Goal: Task Accomplishment & Management: Use online tool/utility

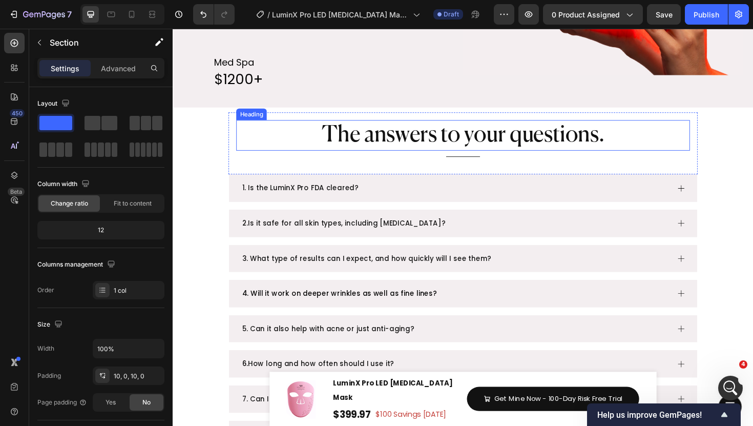
scroll to position [2269, 0]
click at [493, 144] on h2 "The answers to your questions." at bounding box center [480, 142] width 481 height 33
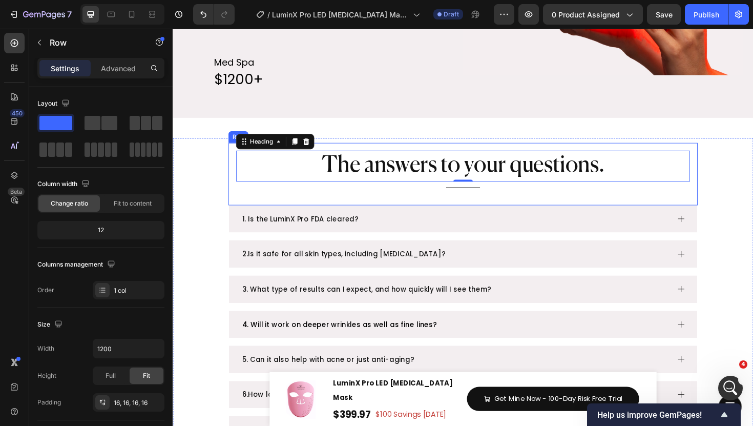
click at [354, 176] on div "The answers to your questions. Heading 0 Title Line Row" at bounding box center [480, 183] width 497 height 66
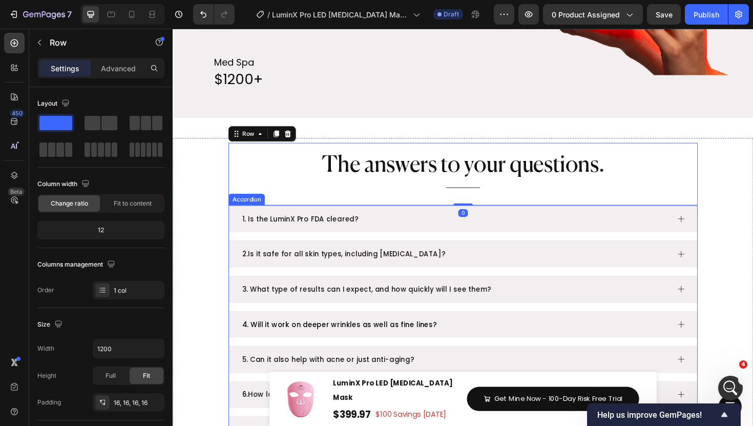
click at [404, 220] on div "1. Is the LuminX Pro FDA cleared?" at bounding box center [471, 230] width 454 height 21
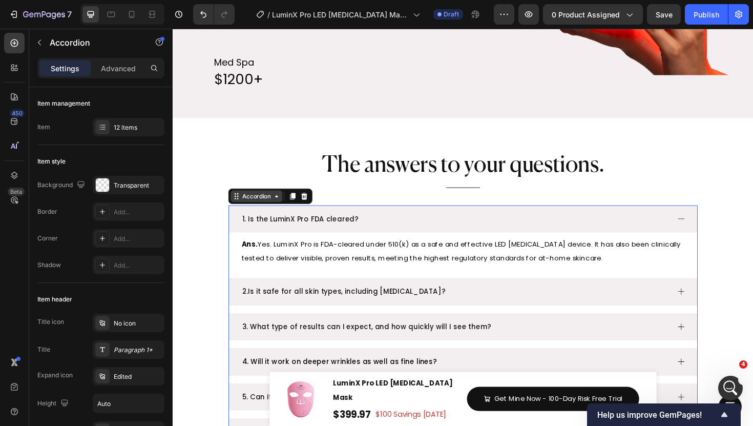
click at [260, 201] on div "Accordion" at bounding box center [261, 205] width 34 height 9
click at [256, 201] on div "Accordion" at bounding box center [261, 205] width 34 height 9
click at [277, 225] on span "1. Is the LuminX Pro FDA cleared?" at bounding box center [308, 230] width 124 height 10
click at [419, 220] on div "1. Is the LuminX Pro FDA cleared?" at bounding box center [471, 230] width 454 height 21
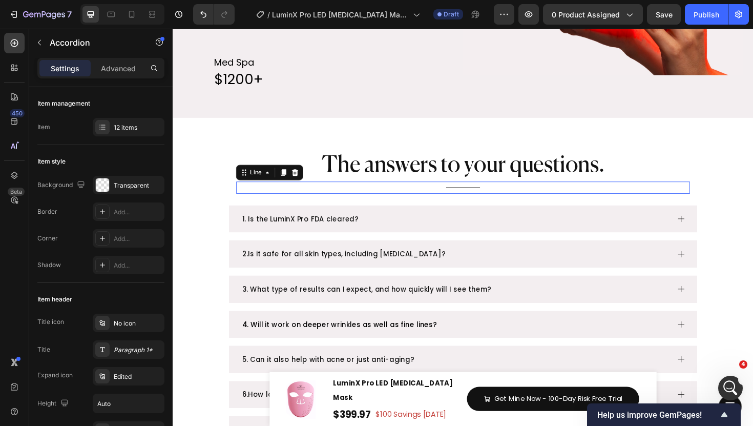
click at [492, 191] on div "Title Line 0" at bounding box center [480, 197] width 481 height 13
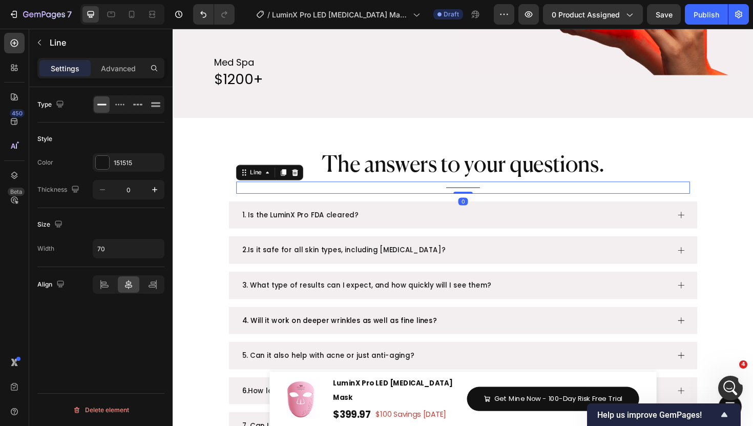
drag, startPoint x: 486, startPoint y: 173, endPoint x: 485, endPoint y: 162, distance: 10.8
click at [485, 191] on div "Title Line 0" at bounding box center [480, 197] width 481 height 13
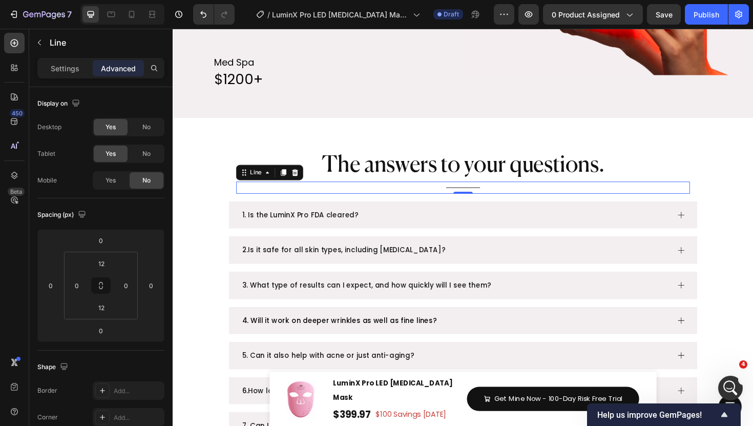
scroll to position [2238, 0]
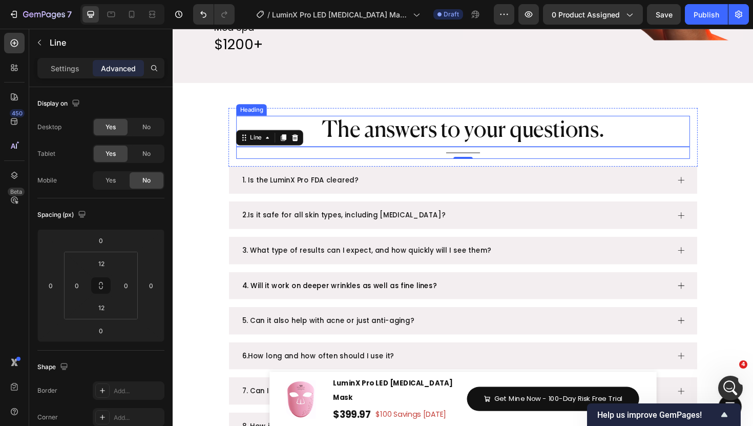
click at [503, 121] on h2 "The answers to your questions." at bounding box center [480, 137] width 481 height 33
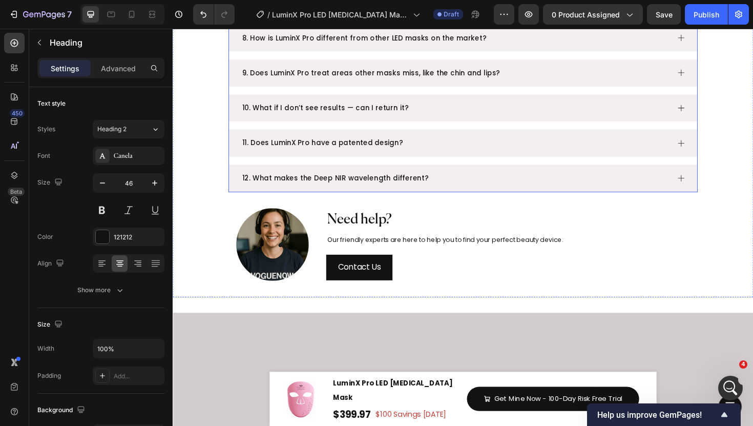
scroll to position [2535, 0]
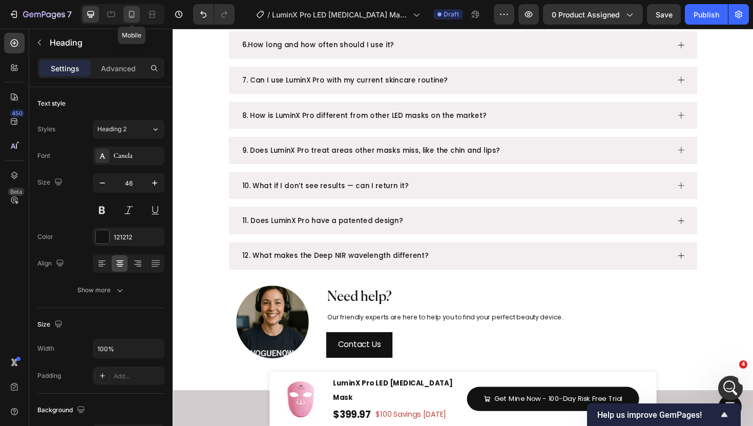
click at [136, 18] on icon at bounding box center [132, 14] width 10 height 10
type input "41"
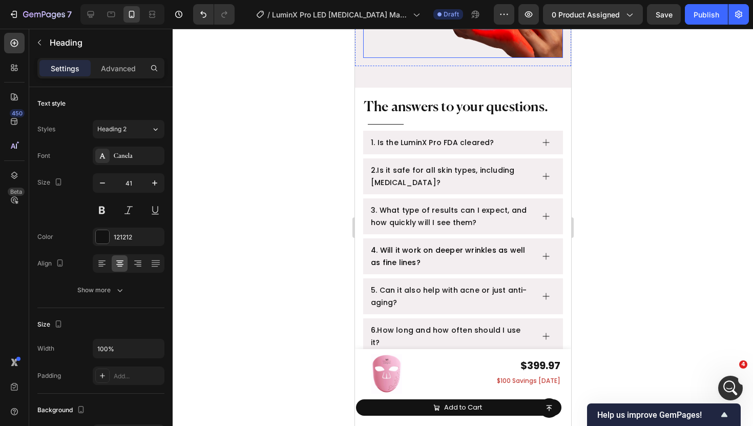
scroll to position [2709, 0]
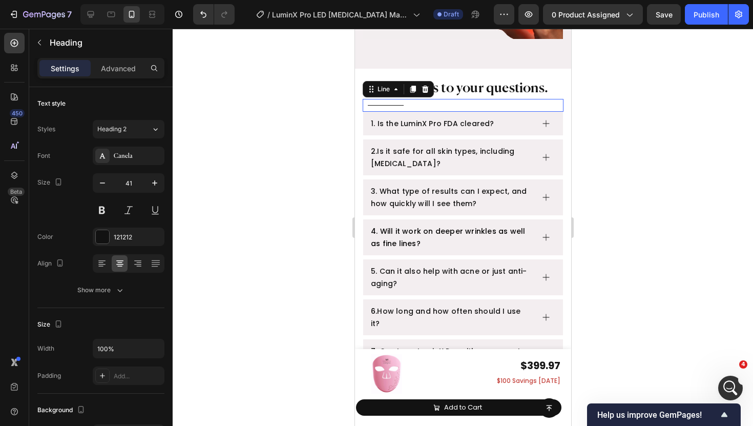
click at [382, 107] on div "Title Line 0" at bounding box center [462, 105] width 201 height 13
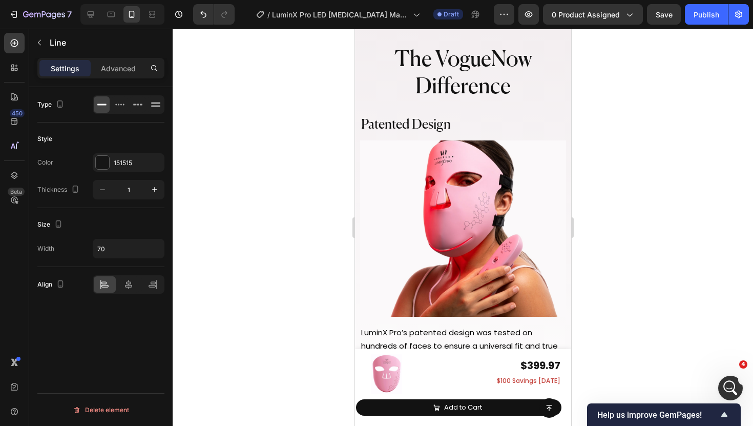
scroll to position [4463, 0]
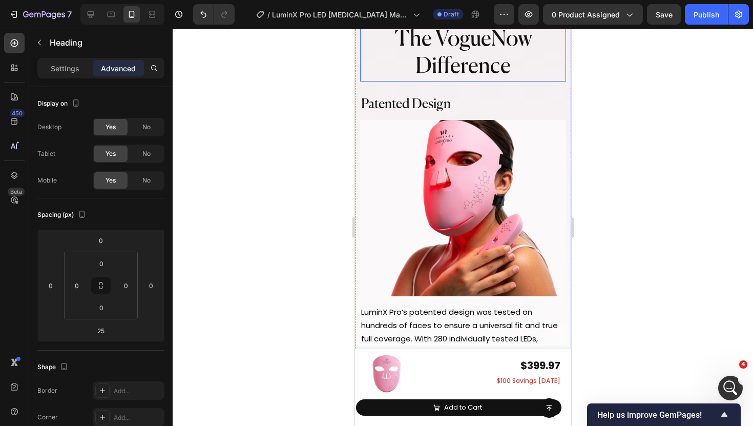
click at [451, 77] on span "The VogueNow Difference" at bounding box center [463, 53] width 138 height 49
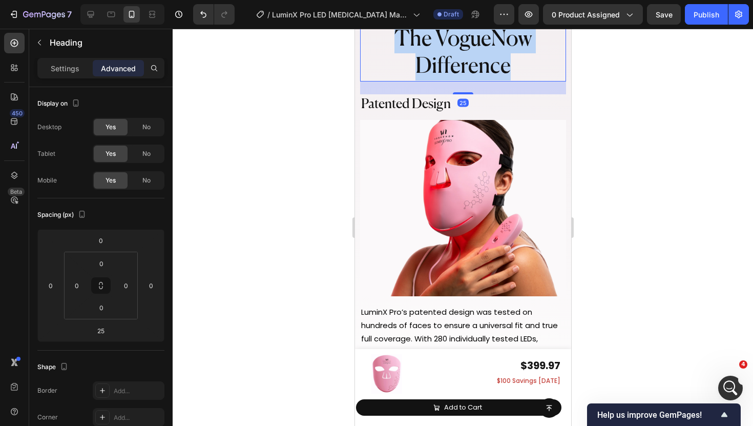
click at [451, 77] on span "The VogueNow Difference" at bounding box center [463, 53] width 138 height 49
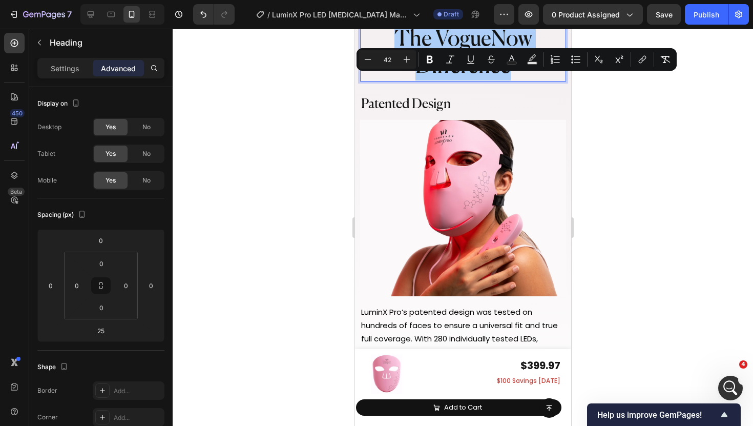
click at [343, 79] on div at bounding box center [463, 227] width 581 height 397
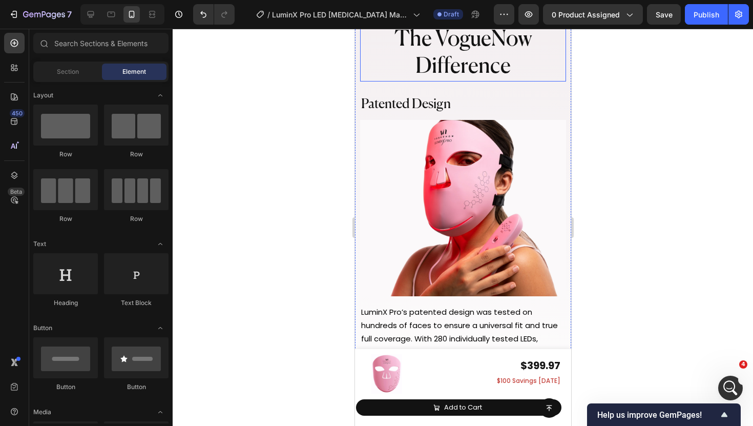
click at [384, 81] on p "⁠⁠⁠⁠⁠⁠⁠ The VogueNow Difference" at bounding box center [463, 53] width 204 height 55
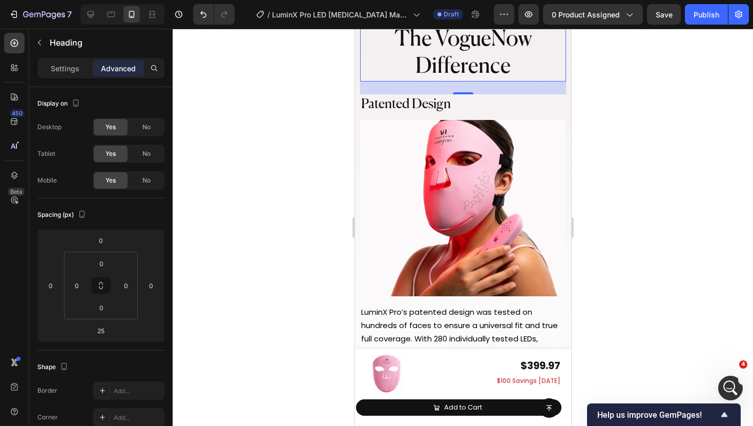
click at [420, 19] on icon at bounding box center [422, 15] width 8 height 8
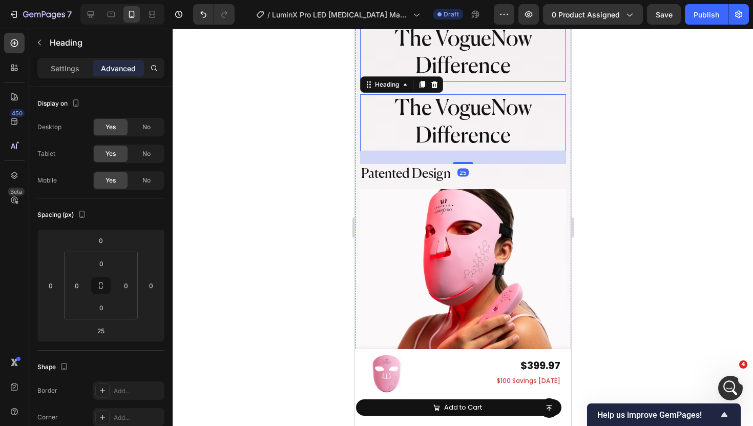
click at [411, 81] on p "⁠⁠⁠⁠⁠⁠⁠ The VogueNow Difference" at bounding box center [463, 53] width 204 height 55
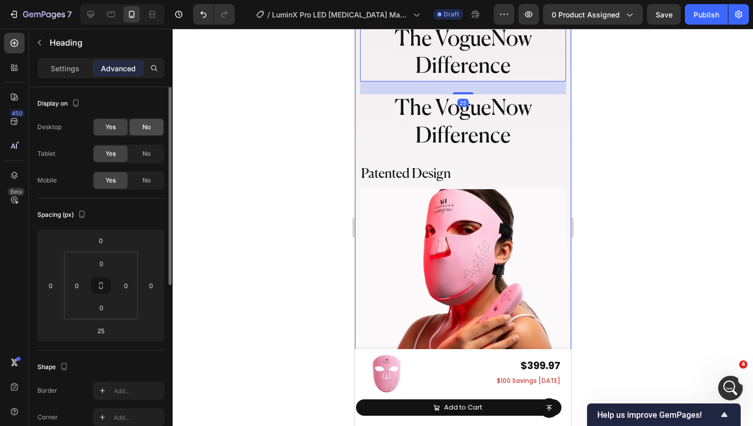
click at [141, 129] on div "No" at bounding box center [147, 127] width 34 height 16
click at [142, 151] on div "No" at bounding box center [147, 154] width 34 height 16
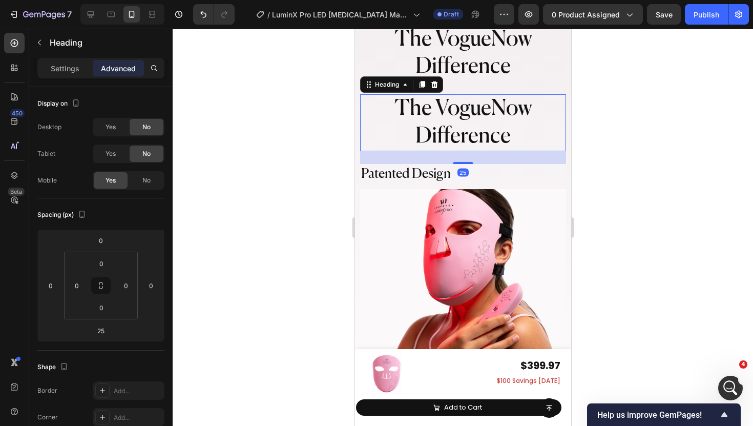
click at [450, 147] on span "The VogueNow Difference" at bounding box center [463, 122] width 138 height 49
click at [134, 180] on div "No" at bounding box center [147, 180] width 34 height 16
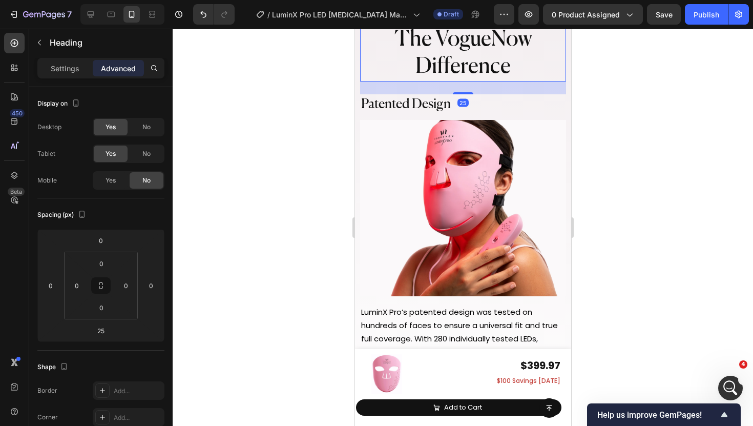
click at [487, 77] on span "The VogueNow Difference" at bounding box center [463, 53] width 138 height 49
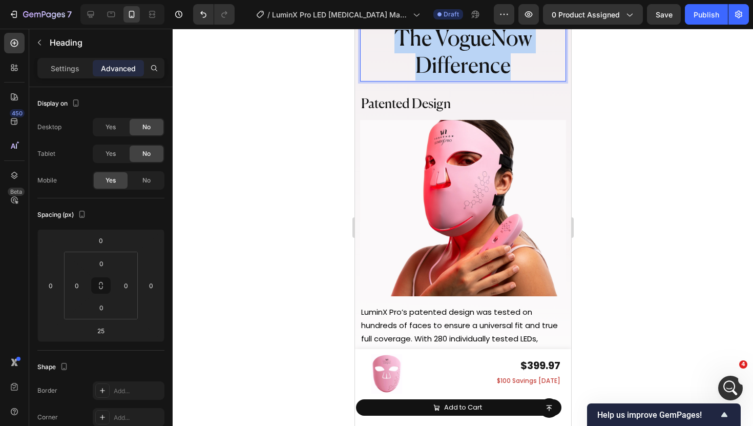
click at [487, 77] on span "The VogueNow Difference" at bounding box center [463, 53] width 138 height 49
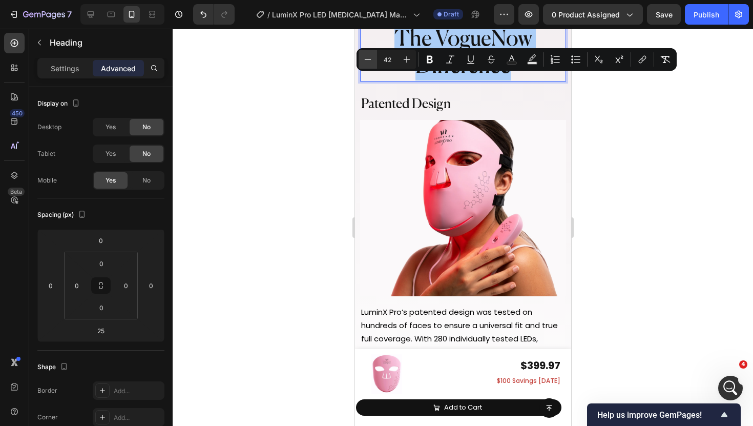
click at [370, 59] on icon "Editor contextual toolbar" at bounding box center [368, 59] width 10 height 10
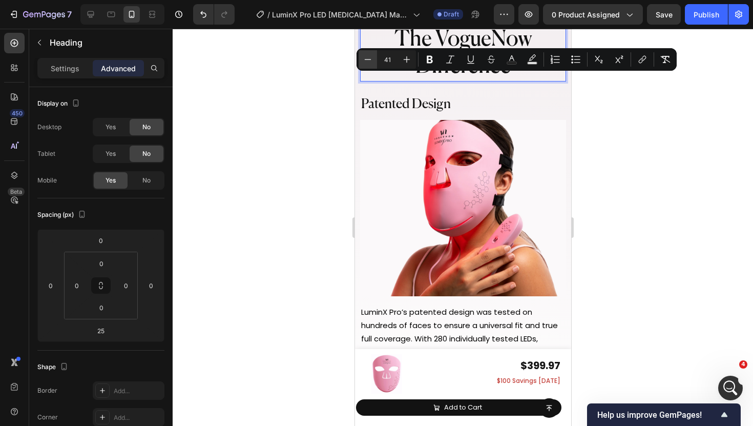
click at [370, 59] on icon "Editor contextual toolbar" at bounding box center [368, 59] width 10 height 10
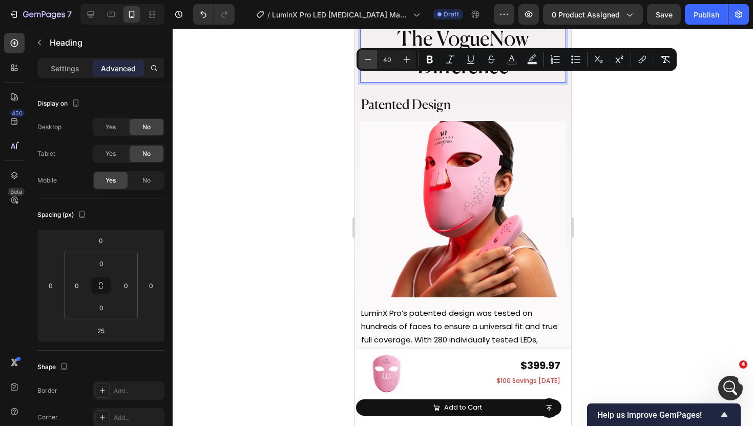
click at [370, 59] on icon "Editor contextual toolbar" at bounding box center [368, 59] width 10 height 10
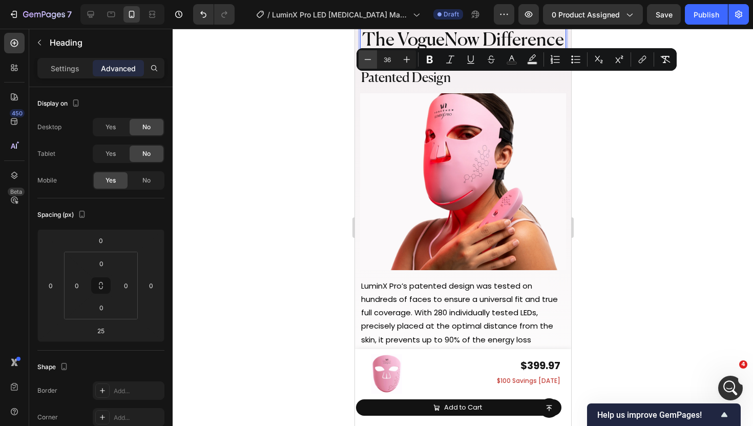
click at [370, 59] on icon "Editor contextual toolbar" at bounding box center [368, 59] width 10 height 10
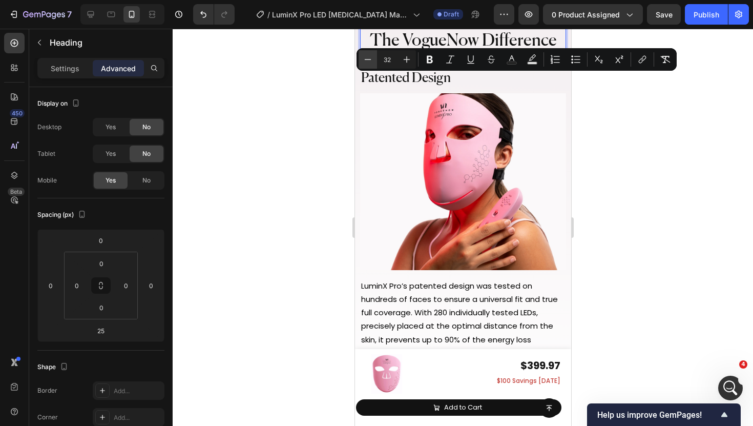
type input "31"
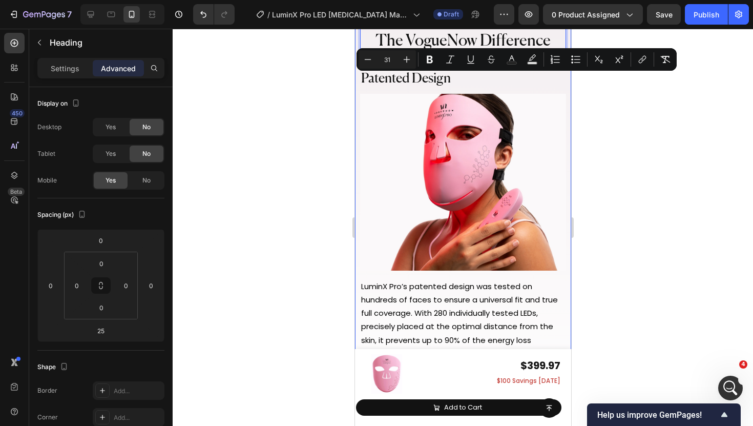
click at [329, 105] on div at bounding box center [463, 227] width 581 height 397
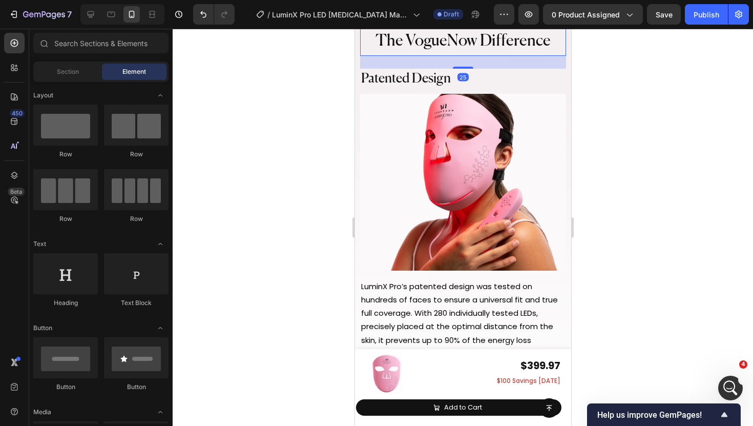
click at [447, 55] on p "⁠⁠⁠⁠⁠⁠⁠ The VogueNow Difference" at bounding box center [463, 40] width 204 height 29
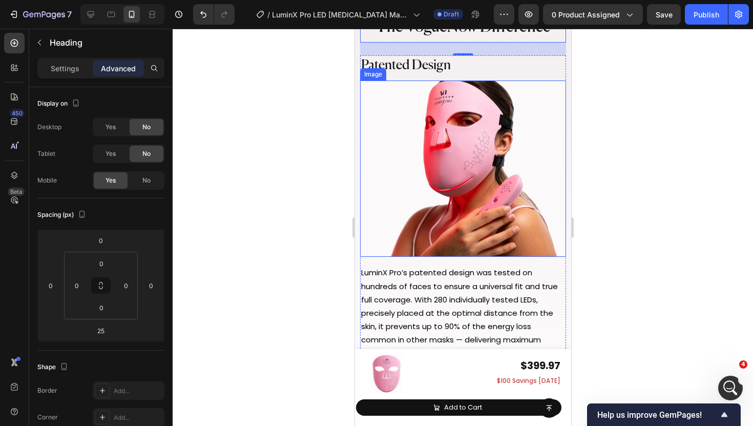
scroll to position [4373, 0]
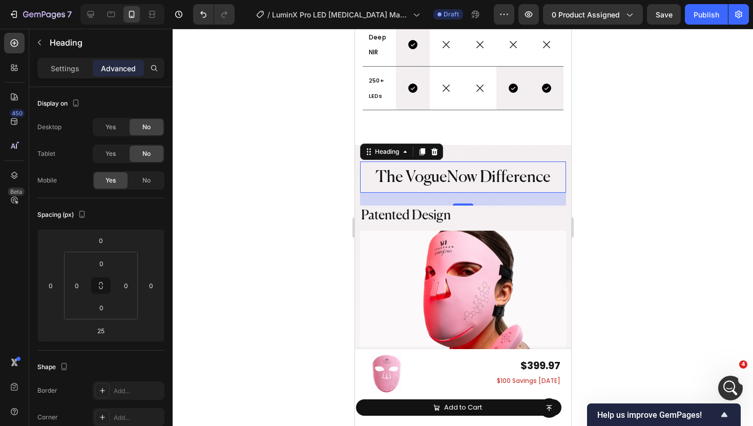
click at [289, 204] on div at bounding box center [463, 227] width 581 height 397
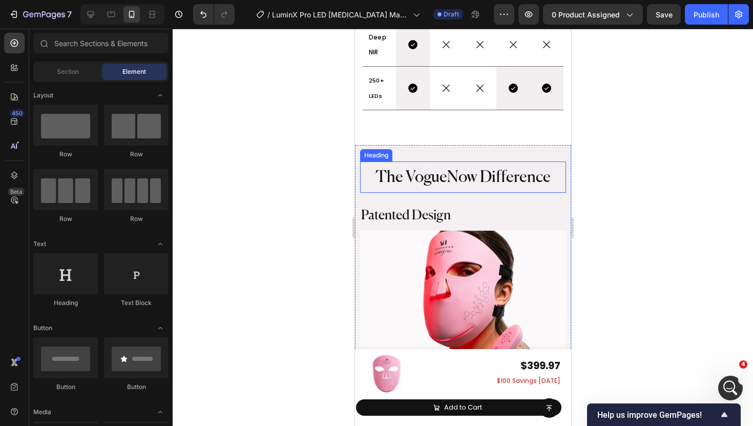
click at [446, 171] on span "The VogueNow Difference" at bounding box center [462, 178] width 175 height 16
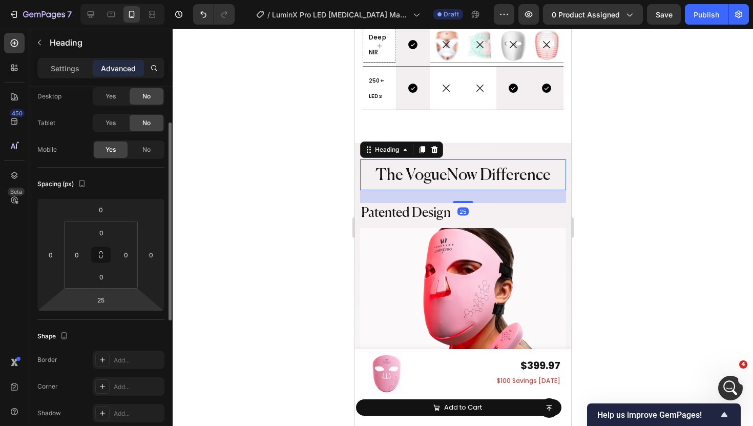
scroll to position [43, 0]
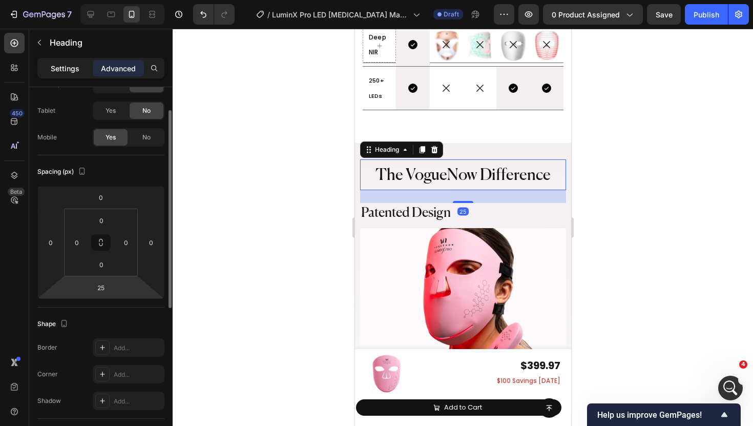
click at [70, 72] on p "Settings" at bounding box center [65, 68] width 29 height 11
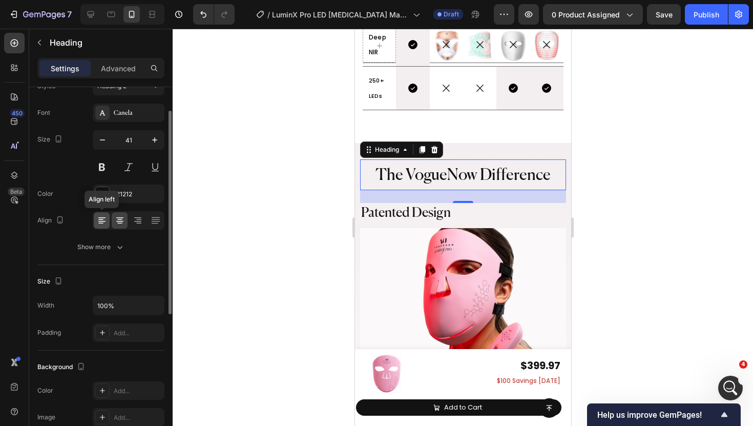
click at [103, 222] on icon at bounding box center [102, 220] width 10 height 10
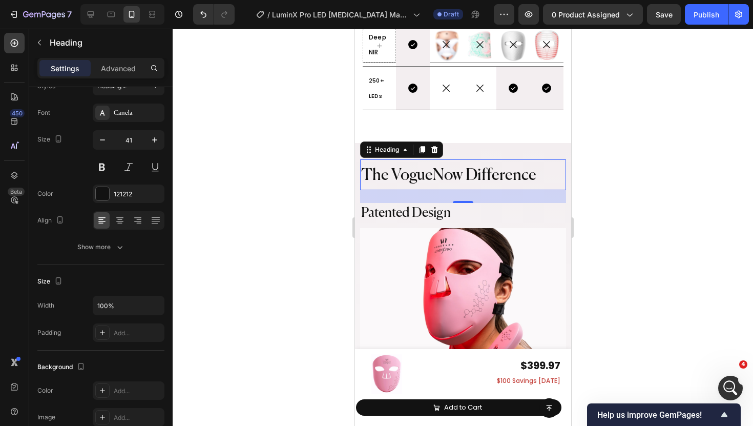
click at [294, 209] on div at bounding box center [463, 227] width 581 height 397
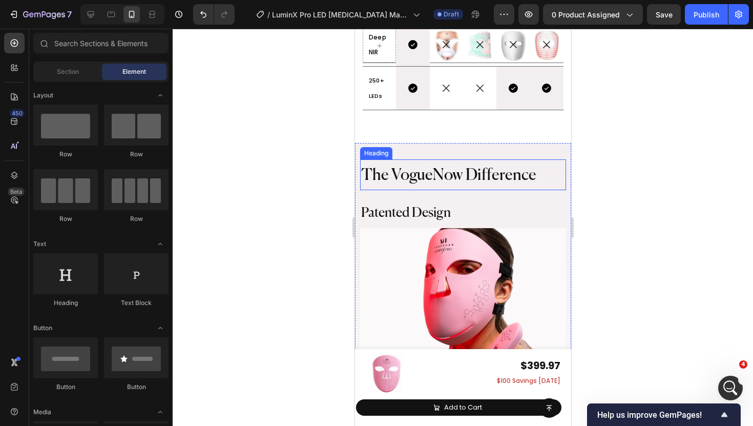
click at [421, 180] on span "The VogueNow Difference" at bounding box center [448, 176] width 175 height 16
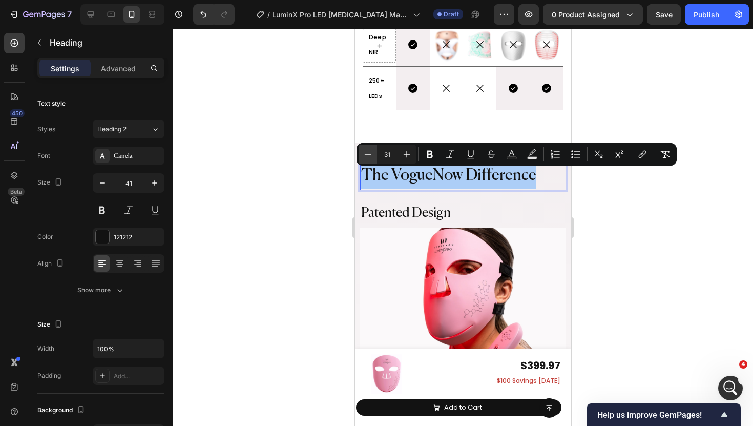
click at [367, 154] on icon "Editor contextual toolbar" at bounding box center [368, 154] width 7 height 1
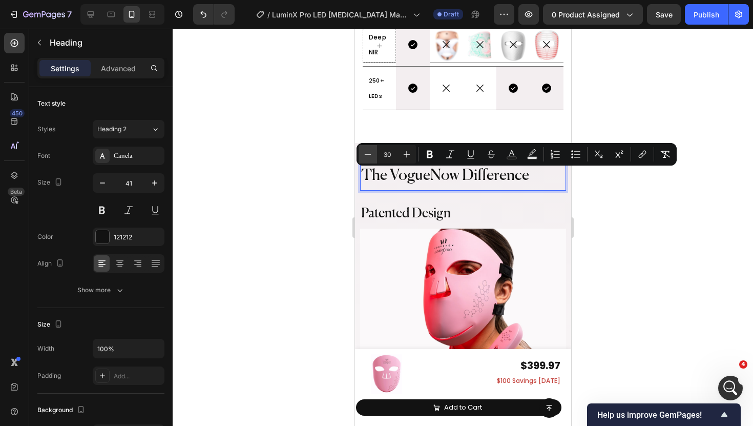
click at [367, 154] on icon "Editor contextual toolbar" at bounding box center [368, 154] width 7 height 1
type input "28"
click at [334, 189] on div at bounding box center [463, 227] width 581 height 397
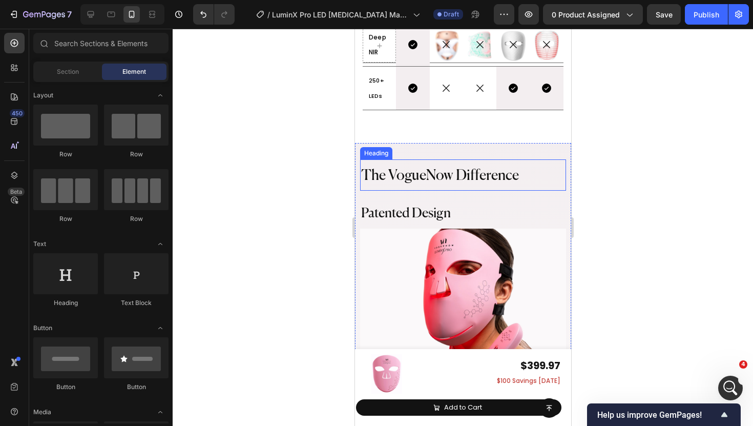
click at [461, 178] on span "The VogueNow Difference" at bounding box center [440, 176] width 158 height 14
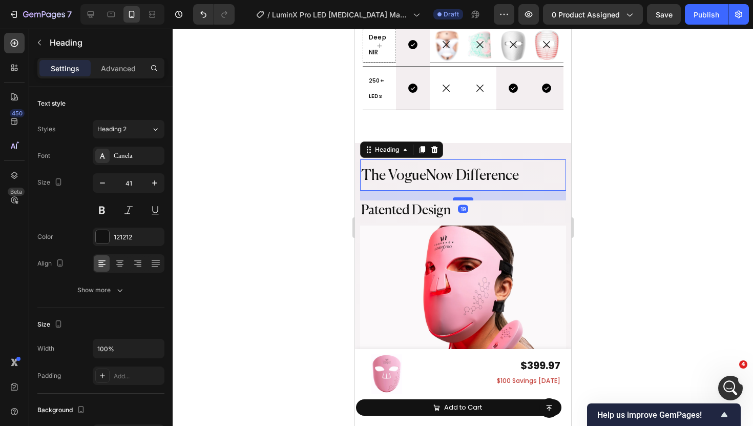
click at [463, 200] on div at bounding box center [463, 198] width 20 height 3
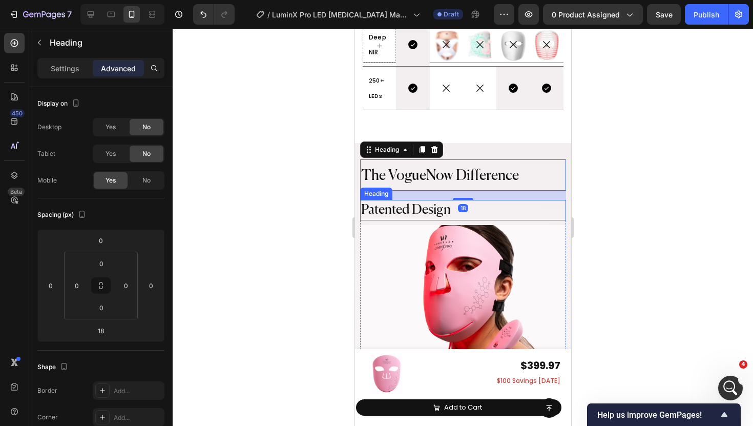
click at [457, 238] on img at bounding box center [463, 313] width 206 height 177
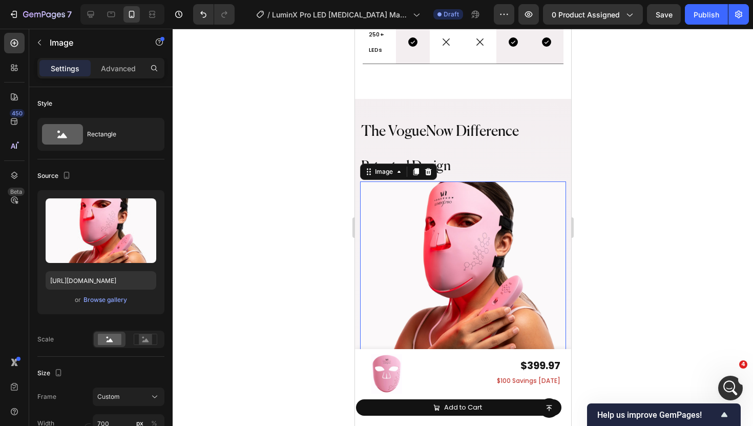
scroll to position [4371, 0]
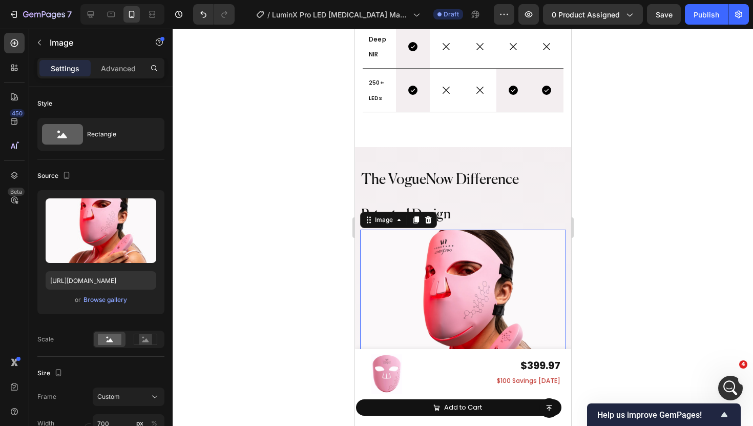
click at [423, 315] on img at bounding box center [463, 318] width 206 height 177
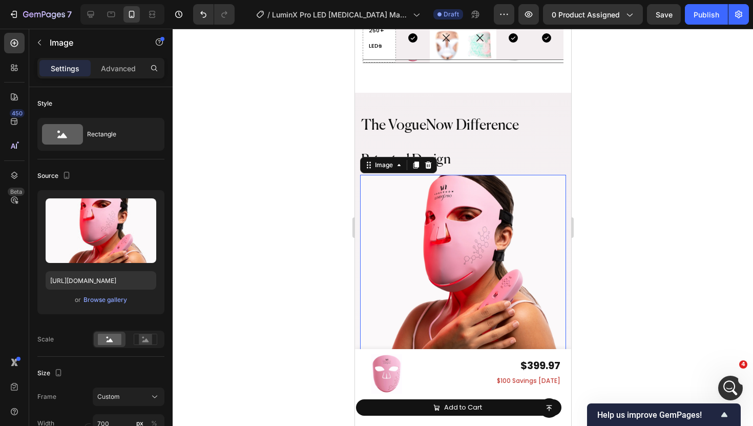
scroll to position [4435, 0]
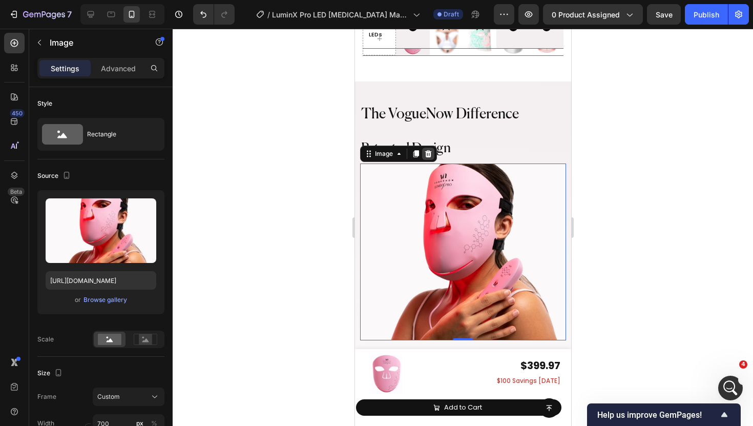
click at [425, 156] on icon at bounding box center [428, 153] width 7 height 7
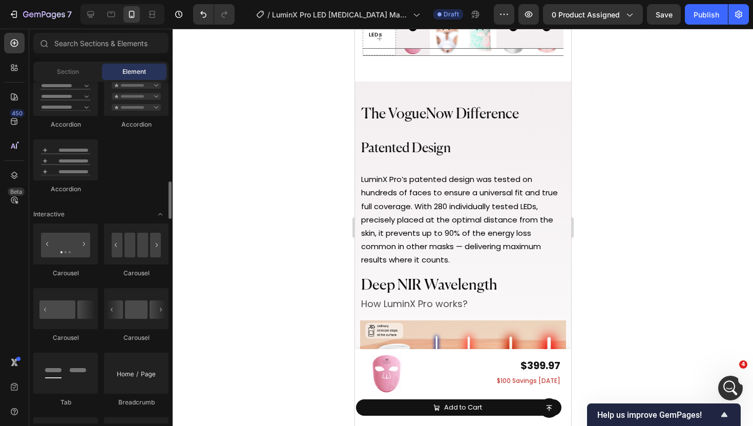
scroll to position [934, 0]
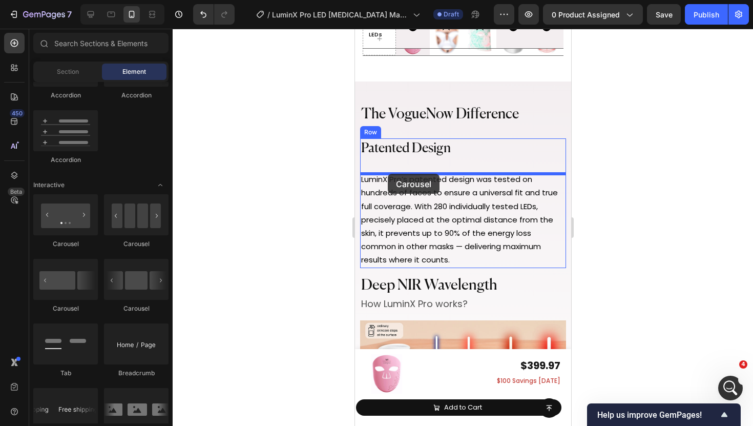
drag, startPoint x: 422, startPoint y: 302, endPoint x: 386, endPoint y: 174, distance: 132.4
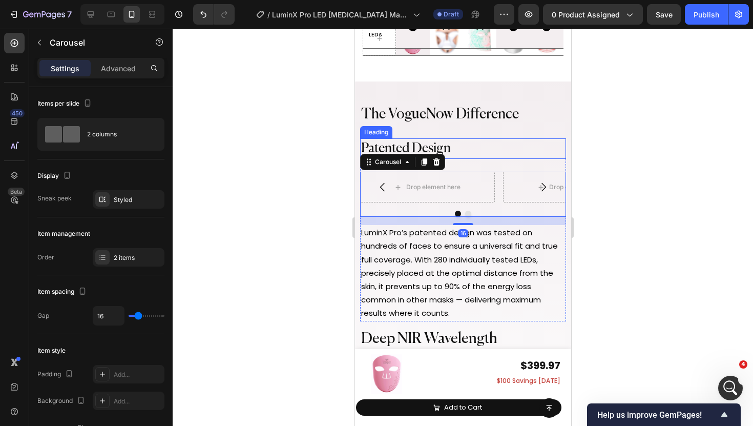
click at [463, 149] on h2 "Patented Design" at bounding box center [463, 148] width 206 height 20
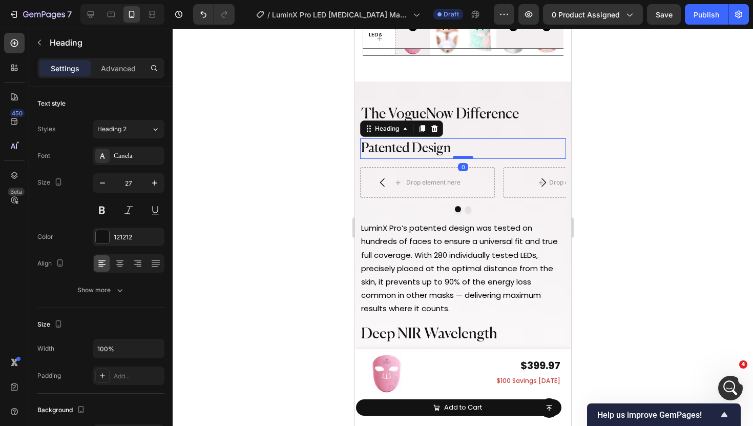
drag, startPoint x: 467, startPoint y: 164, endPoint x: 466, endPoint y: 158, distance: 5.7
click at [466, 158] on div at bounding box center [463, 157] width 20 height 3
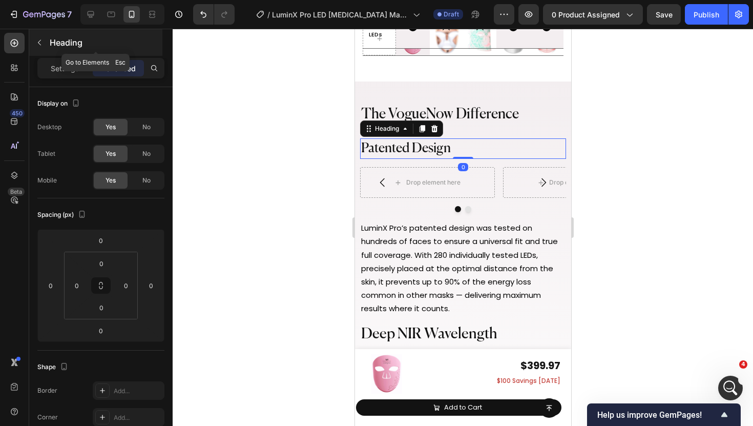
click at [33, 44] on button "button" at bounding box center [39, 42] width 16 height 16
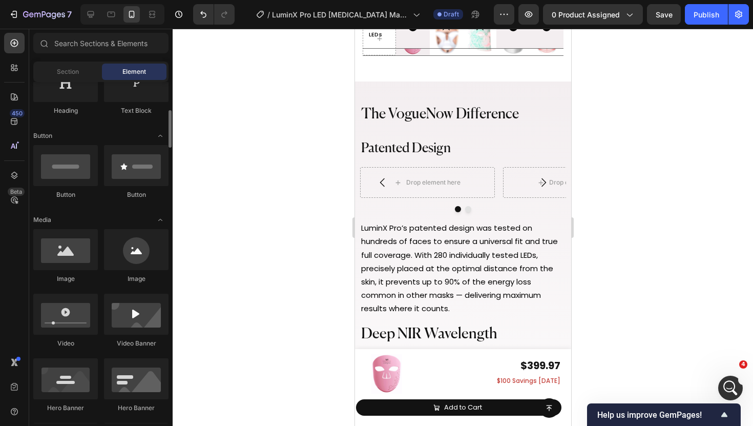
scroll to position [199, 0]
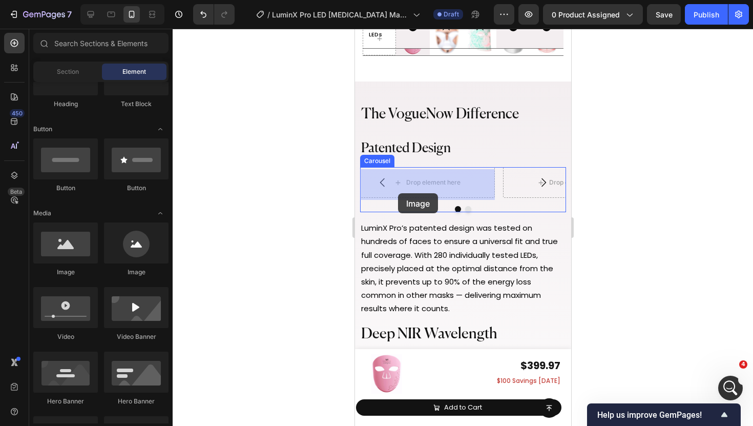
drag, startPoint x: 426, startPoint y: 272, endPoint x: 397, endPoint y: 193, distance: 83.5
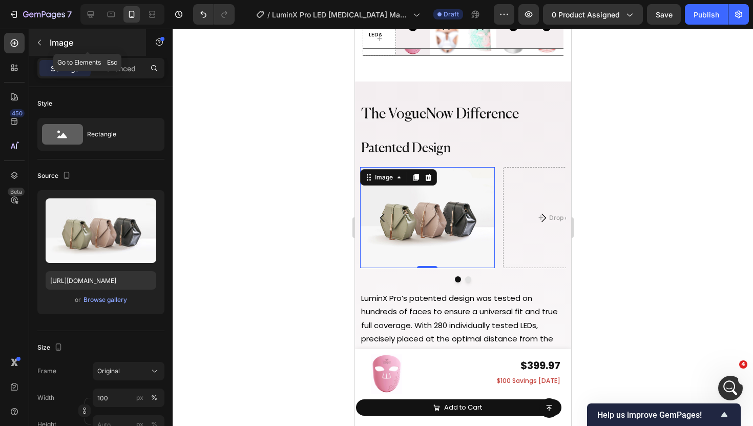
click at [42, 44] on icon "button" at bounding box center [39, 42] width 8 height 8
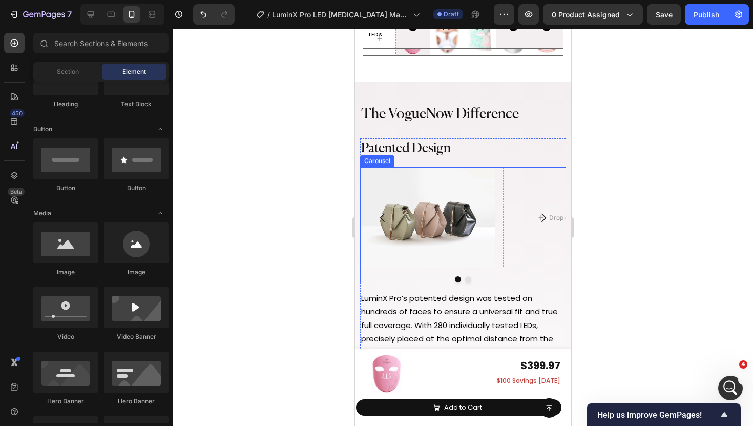
click at [498, 222] on div "Image Drop element here" at bounding box center [463, 217] width 206 height 101
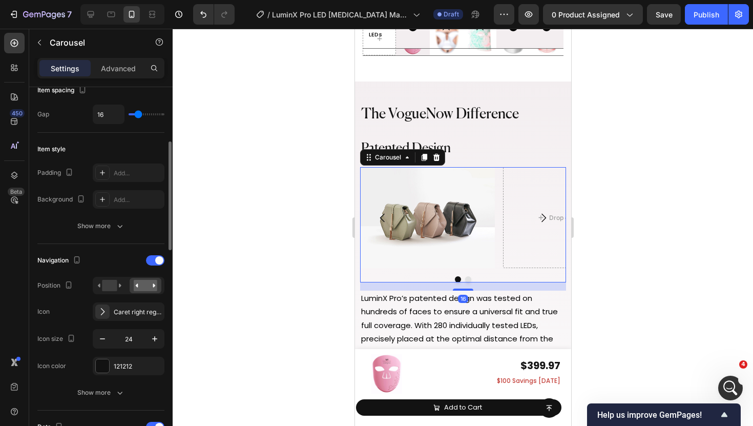
scroll to position [203, 0]
click at [158, 261] on span at bounding box center [159, 258] width 8 height 8
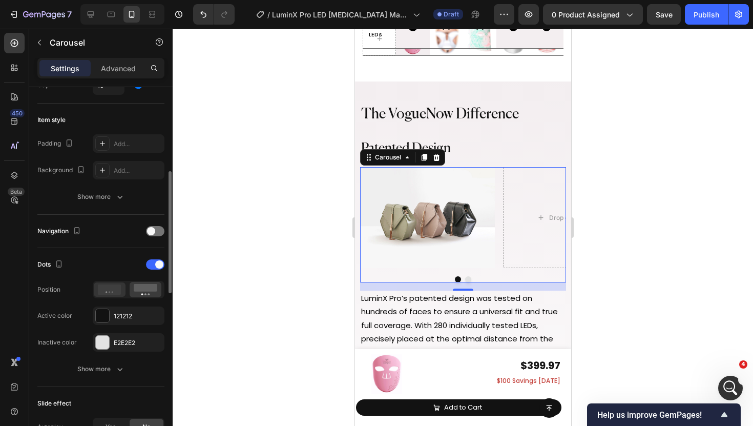
scroll to position [237, 0]
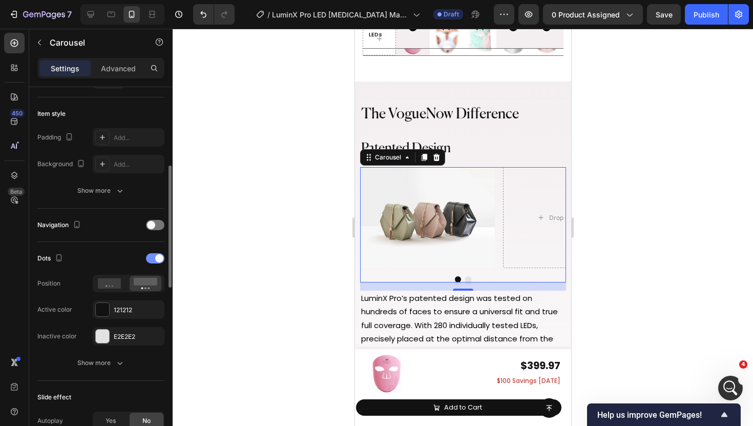
click at [154, 254] on div at bounding box center [155, 258] width 18 height 10
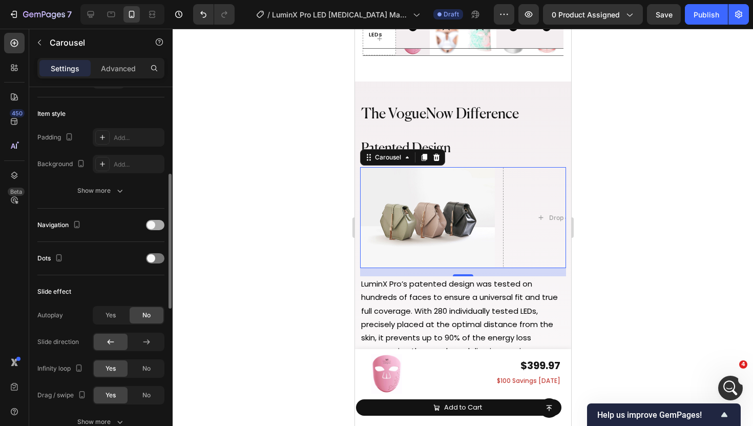
click at [159, 230] on div at bounding box center [155, 225] width 18 height 10
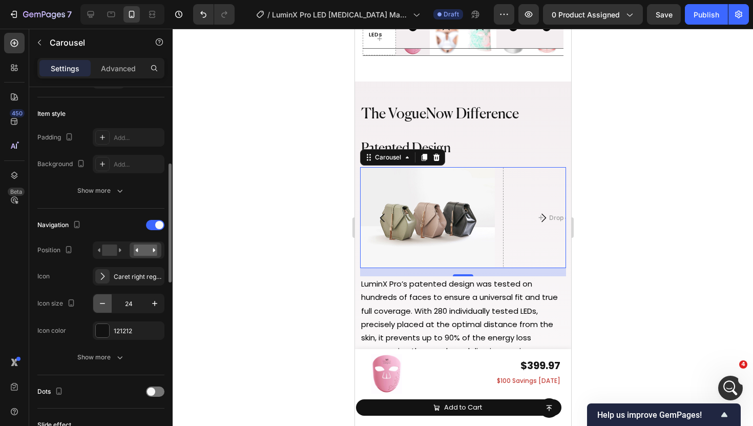
click at [103, 305] on icon "button" at bounding box center [102, 303] width 10 height 10
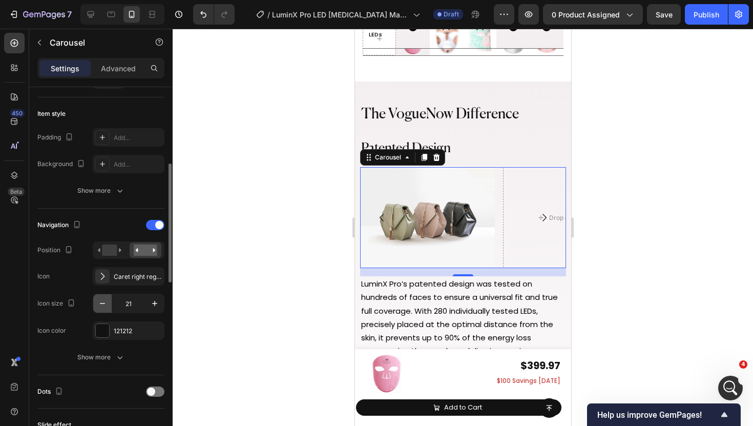
type input "20"
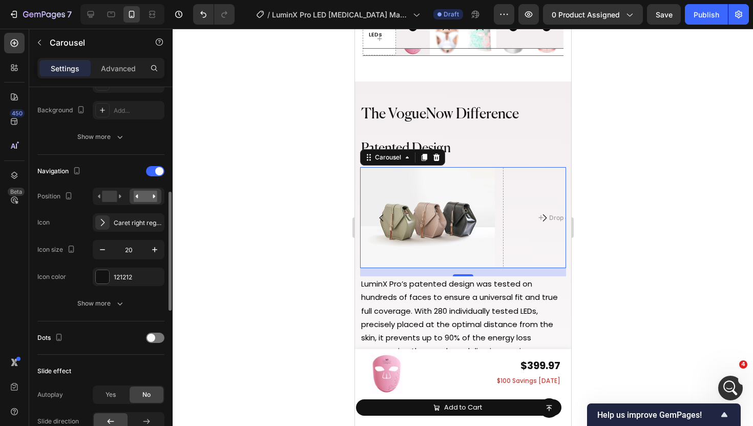
scroll to position [299, 0]
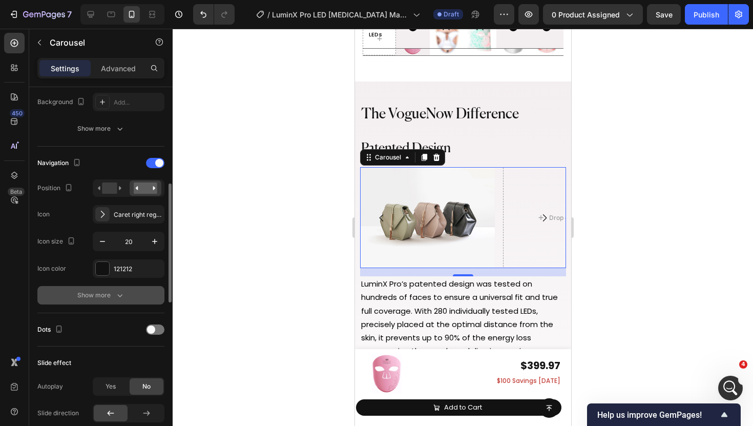
click at [112, 299] on div "Show more" at bounding box center [101, 295] width 48 height 10
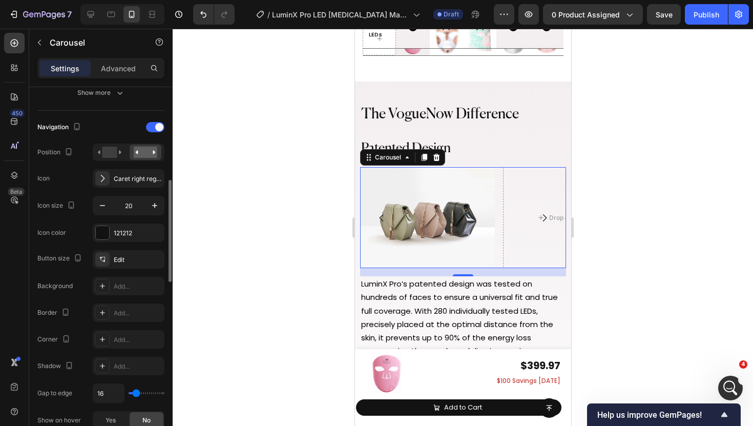
scroll to position [340, 0]
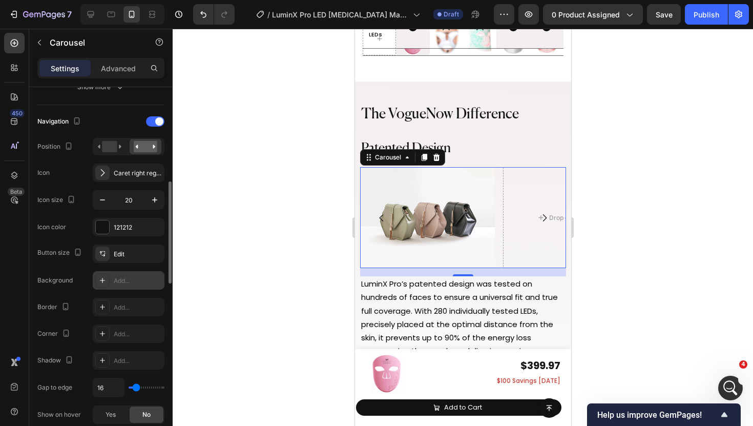
click at [104, 280] on icon at bounding box center [102, 280] width 5 height 5
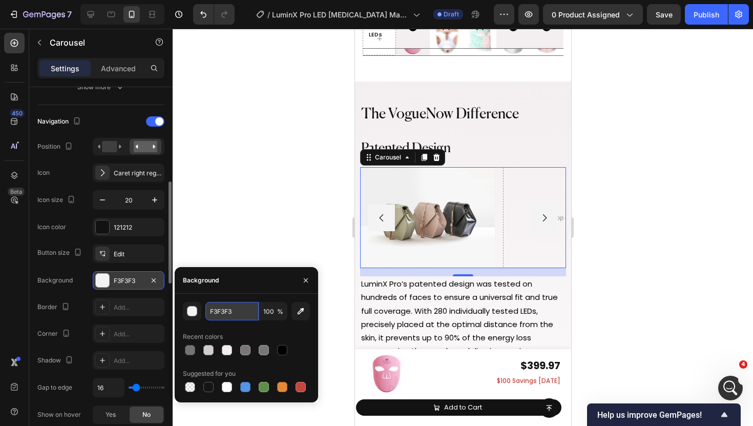
click at [237, 315] on input "F3F3F3" at bounding box center [232, 311] width 53 height 18
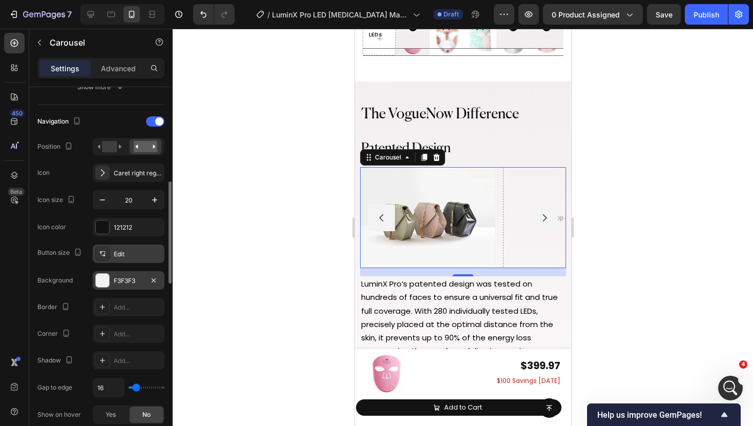
click at [106, 252] on icon at bounding box center [102, 254] width 8 height 8
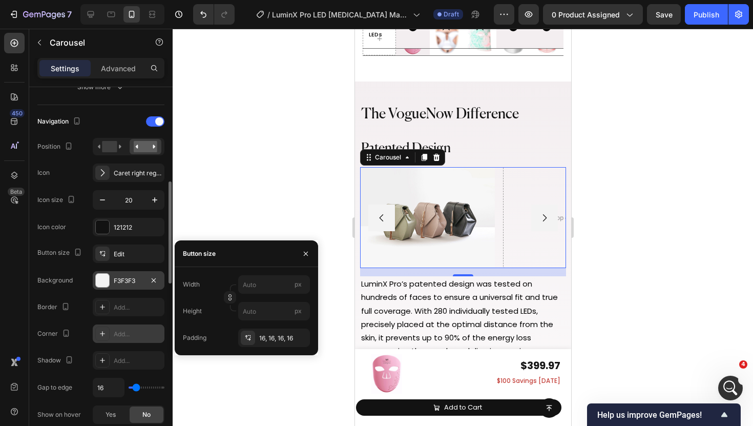
click at [106, 337] on icon at bounding box center [102, 334] width 8 height 8
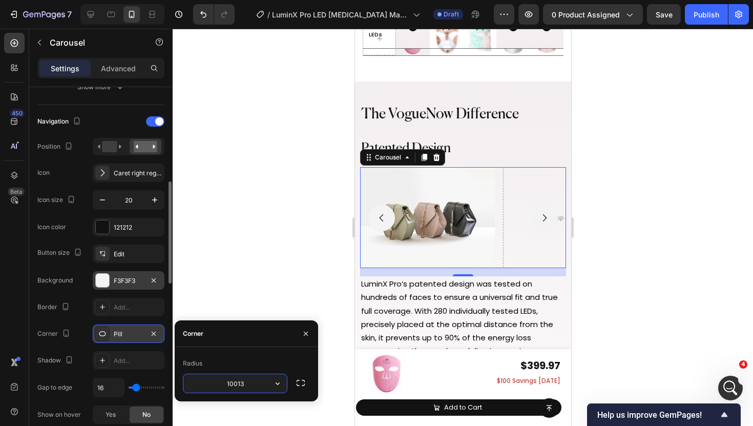
type input "10014"
click at [468, 218] on img at bounding box center [427, 217] width 135 height 101
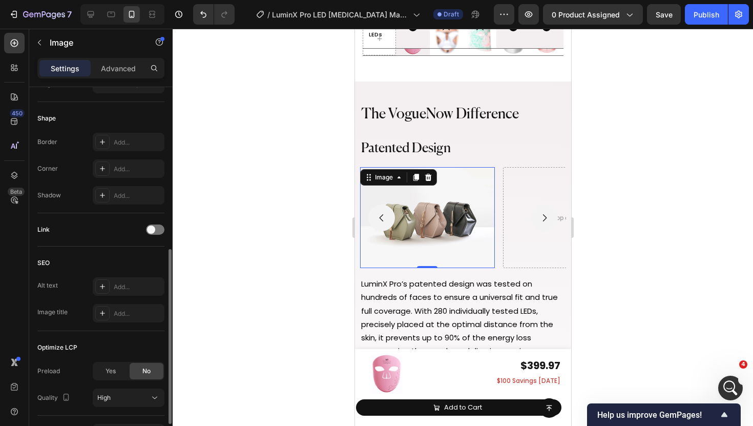
scroll to position [0, 0]
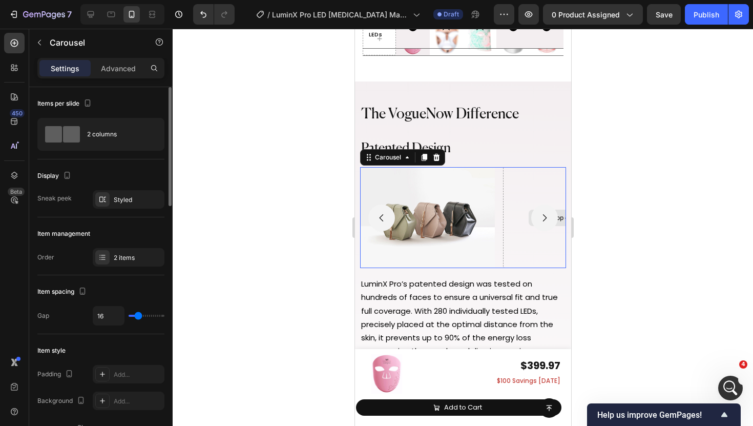
click at [505, 179] on div "Drop element here" at bounding box center [570, 217] width 135 height 101
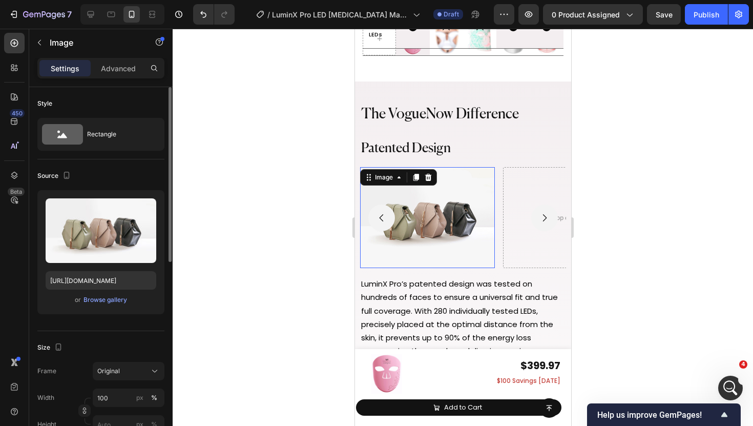
click at [467, 193] on img at bounding box center [427, 217] width 135 height 101
click at [99, 301] on div "Browse gallery" at bounding box center [106, 299] width 44 height 9
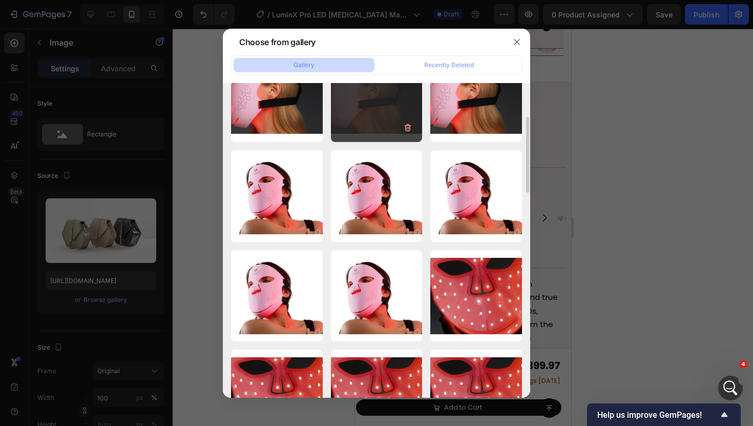
scroll to position [151, 0]
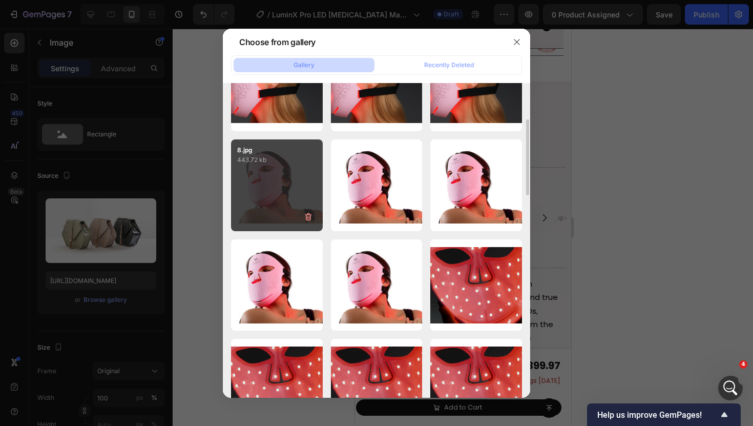
click at [272, 177] on div "8.jpg 443.72 kb" at bounding box center [277, 185] width 92 height 92
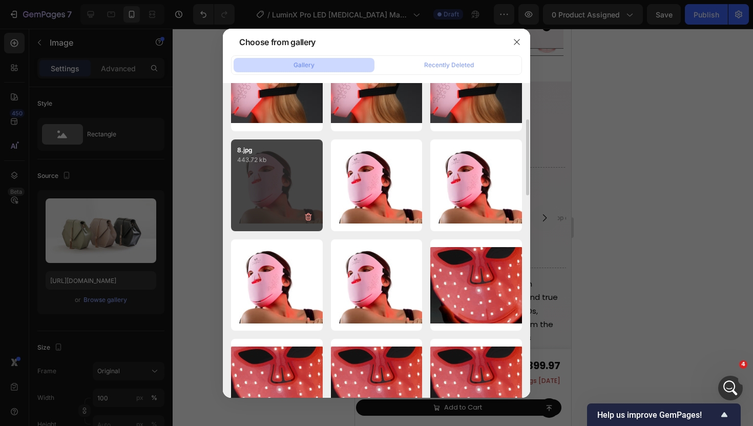
type input "https://cdn.shopify.com/s/files/1/0835/8494/2374/files/gempages_499023076877403…"
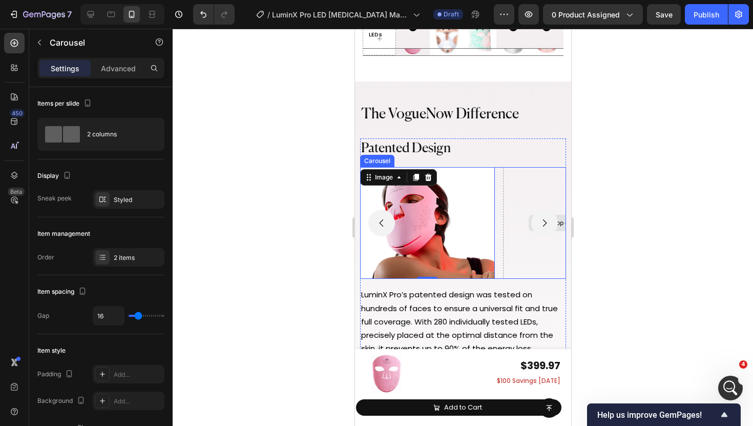
click at [521, 220] on div "Drop element here" at bounding box center [570, 223] width 135 height 112
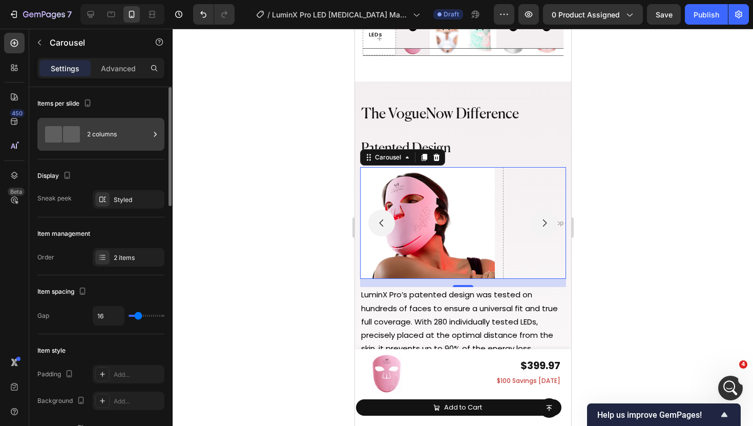
click at [114, 148] on div "2 columns" at bounding box center [100, 134] width 127 height 33
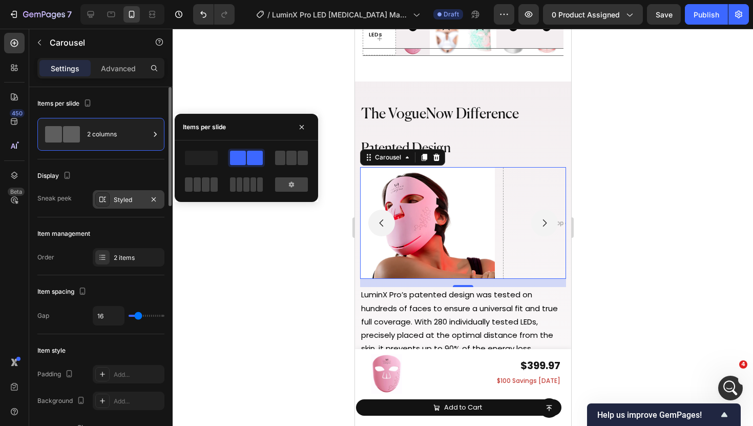
click at [112, 204] on div "Styled" at bounding box center [129, 199] width 72 height 18
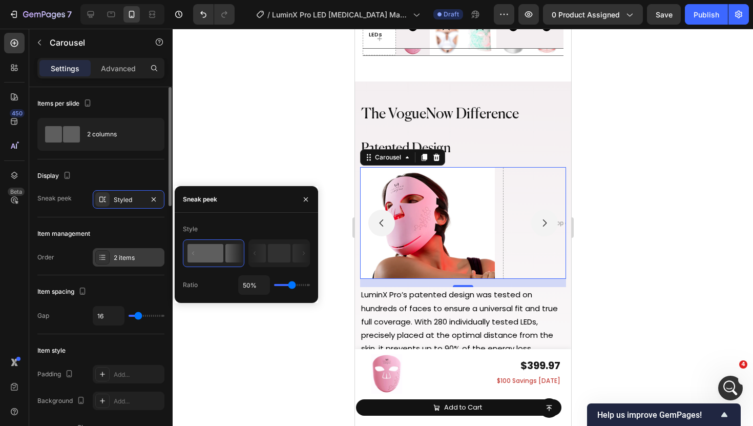
click at [98, 260] on icon at bounding box center [102, 257] width 8 height 8
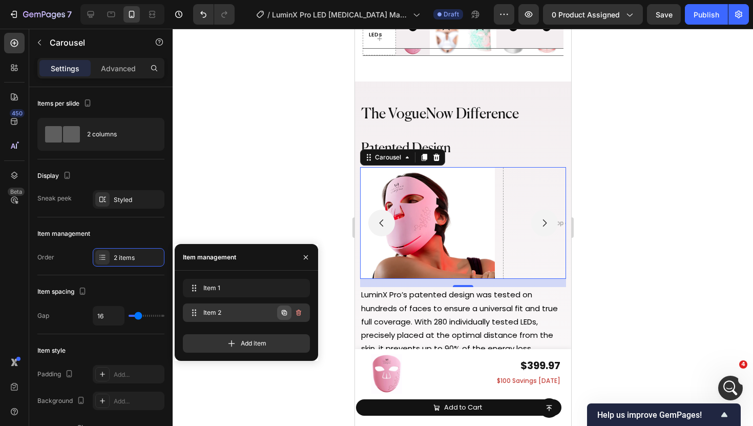
click at [283, 311] on icon "button" at bounding box center [284, 312] width 5 height 5
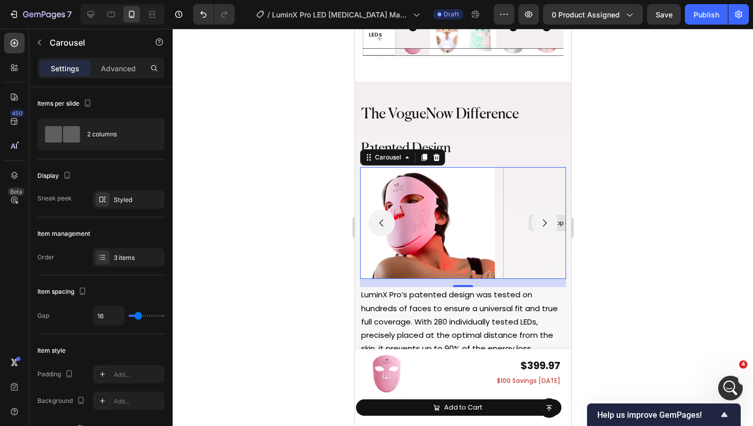
click at [516, 195] on div "Drop element here" at bounding box center [570, 223] width 135 height 112
click at [40, 39] on icon "button" at bounding box center [39, 42] width 8 height 8
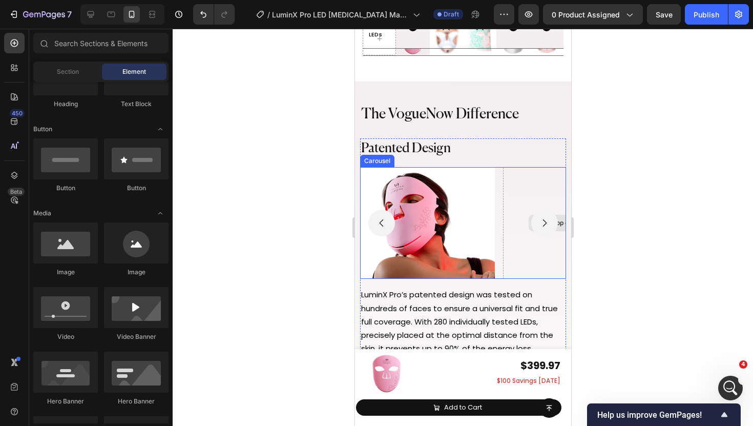
click at [515, 195] on div "Drop element here" at bounding box center [570, 223] width 135 height 112
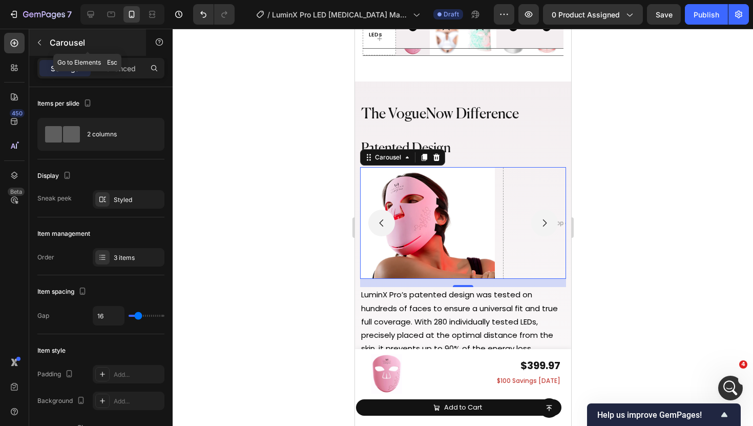
click at [43, 46] on icon "button" at bounding box center [39, 42] width 8 height 8
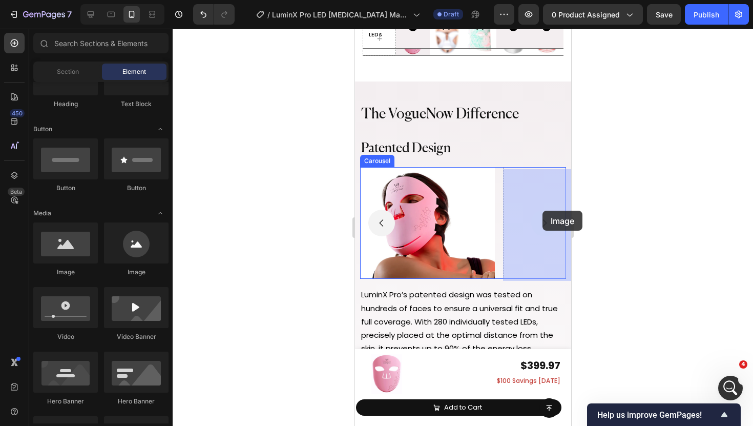
drag, startPoint x: 420, startPoint y: 273, endPoint x: 542, endPoint y: 211, distance: 136.8
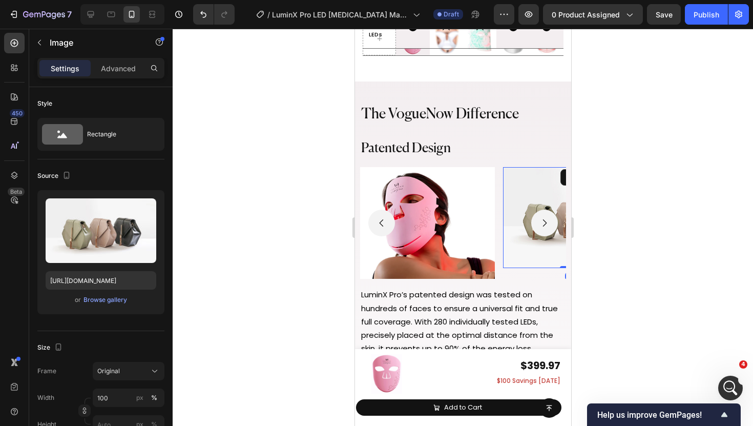
click at [528, 220] on img at bounding box center [570, 217] width 135 height 101
click at [106, 299] on div "Browse gallery" at bounding box center [106, 299] width 44 height 9
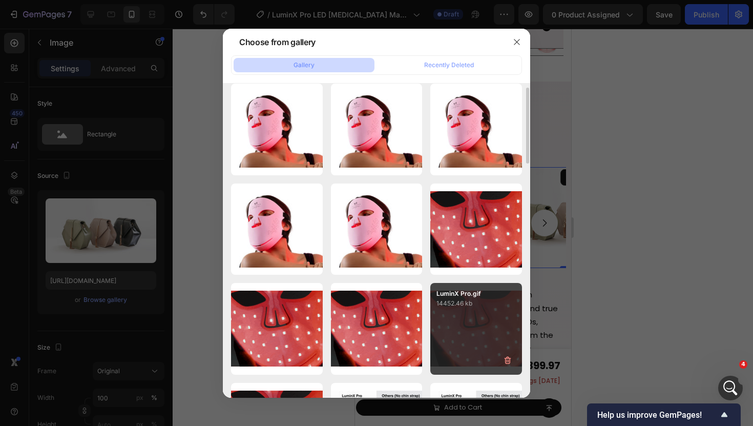
scroll to position [223, 0]
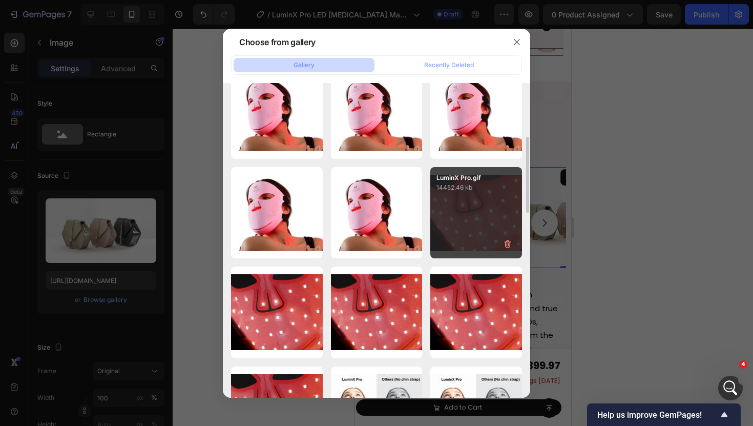
click at [449, 213] on div "LuminX Pro.gif 14452.46 kb" at bounding box center [476, 213] width 92 height 92
type input "https://cdn.shopify.com/s/files/1/0835/8494/2374/files/gempages_499023076877403…"
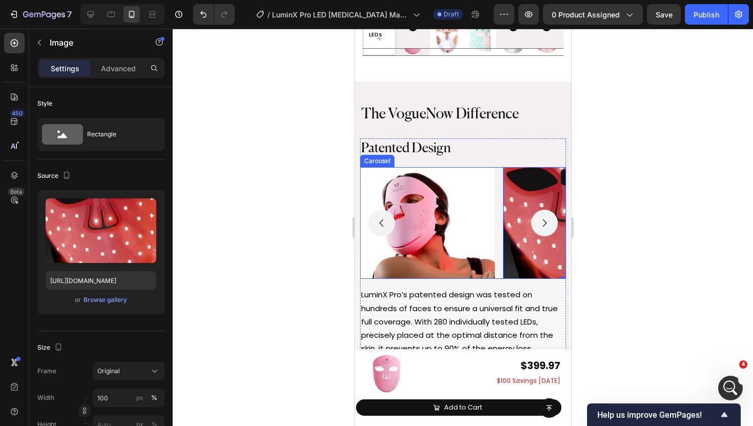
click at [545, 224] on icon "Carousel Next Arrow" at bounding box center [544, 223] width 10 height 10
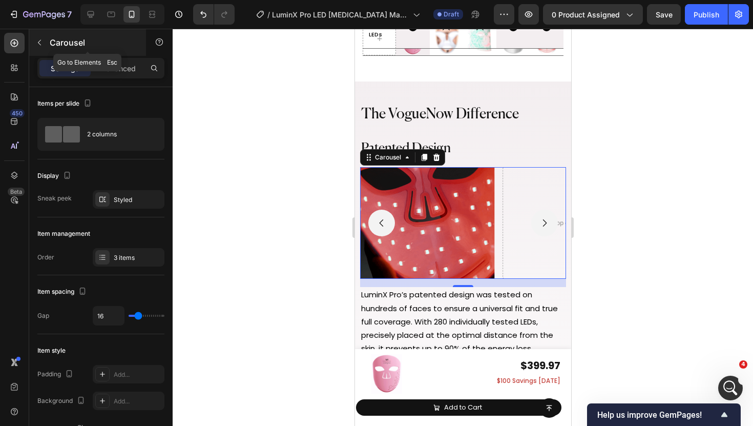
click at [38, 39] on icon "button" at bounding box center [39, 42] width 8 height 8
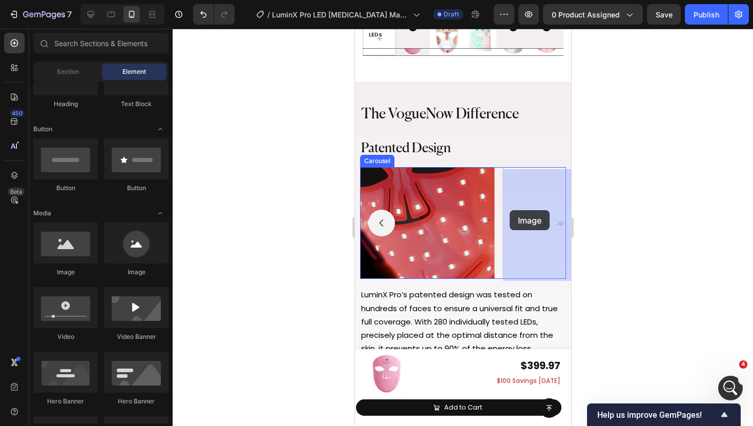
drag, startPoint x: 419, startPoint y: 278, endPoint x: 508, endPoint y: 212, distance: 111.4
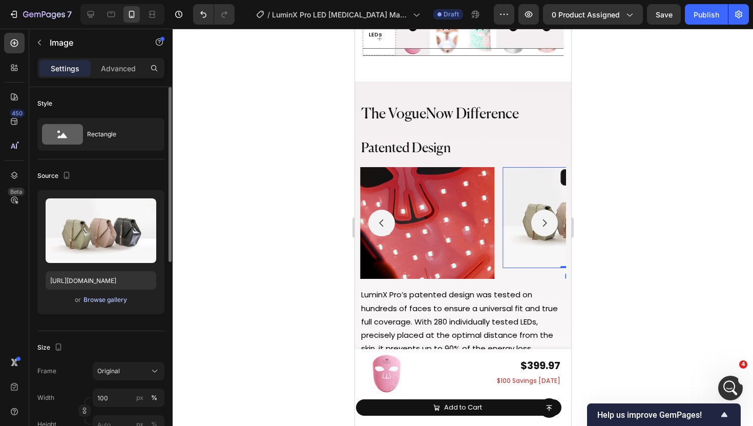
click at [99, 302] on div "Browse gallery" at bounding box center [106, 299] width 44 height 9
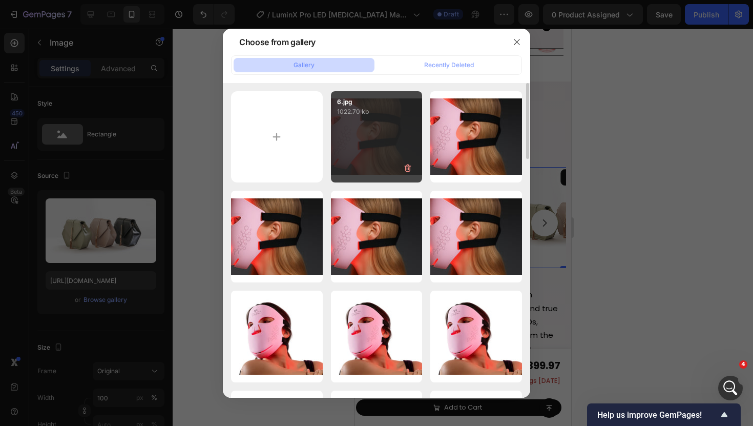
click at [347, 154] on div "6.jpg 1022.70 kb" at bounding box center [377, 137] width 92 height 92
type input "https://cdn.shopify.com/s/files/1/0835/8494/2374/files/gempages_499023076877403…"
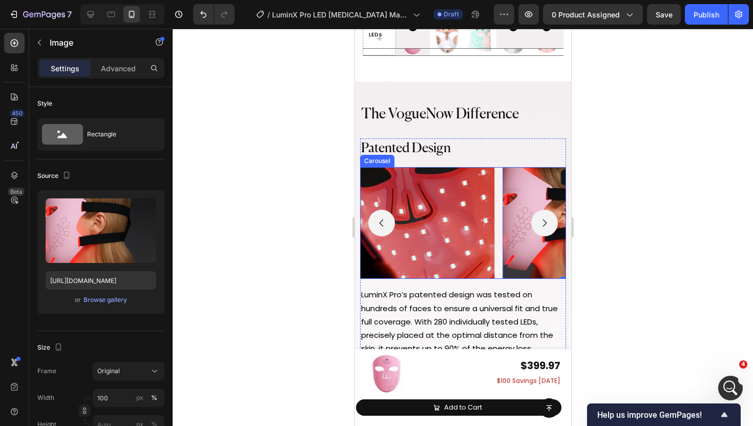
click at [384, 228] on icon "Carousel Back Arrow" at bounding box center [381, 223] width 10 height 10
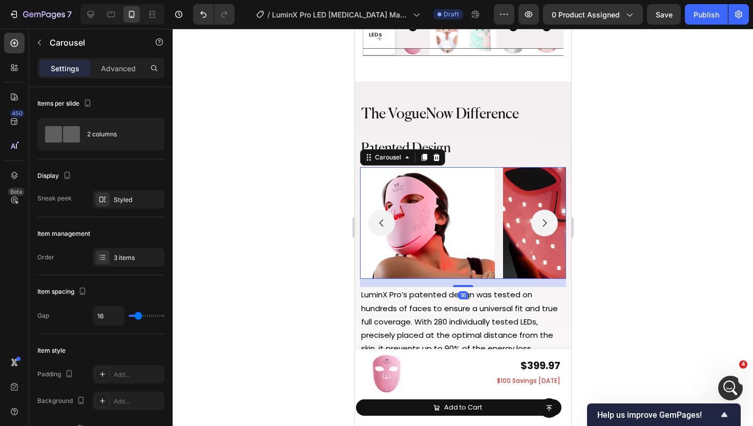
click at [339, 230] on div at bounding box center [463, 227] width 581 height 397
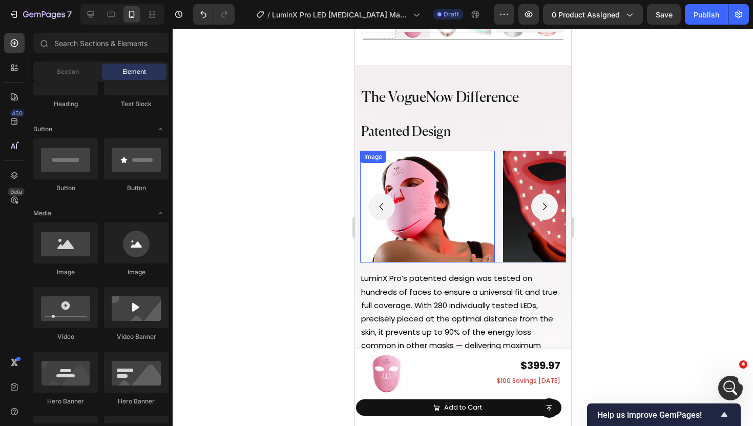
scroll to position [4452, 0]
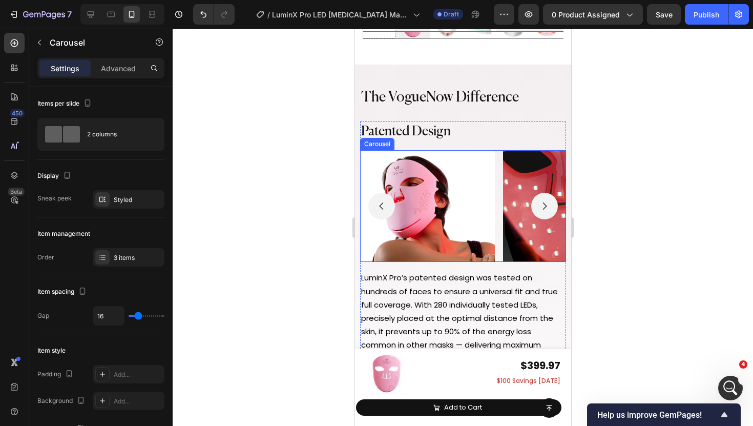
click at [500, 191] on div "Image Image Image" at bounding box center [463, 206] width 206 height 112
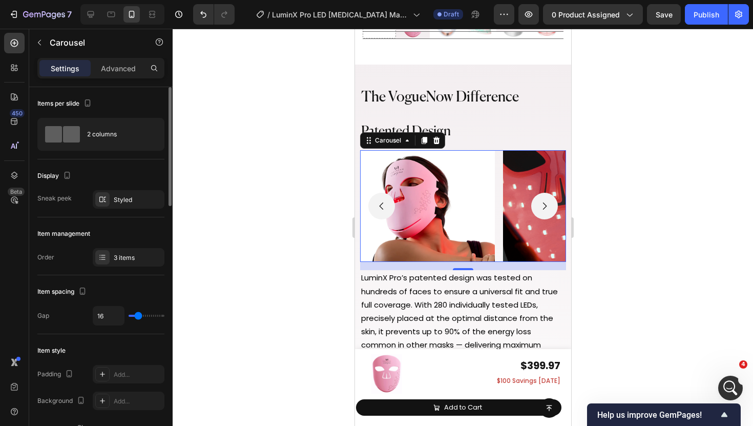
type input "11"
type input "10"
type input "9"
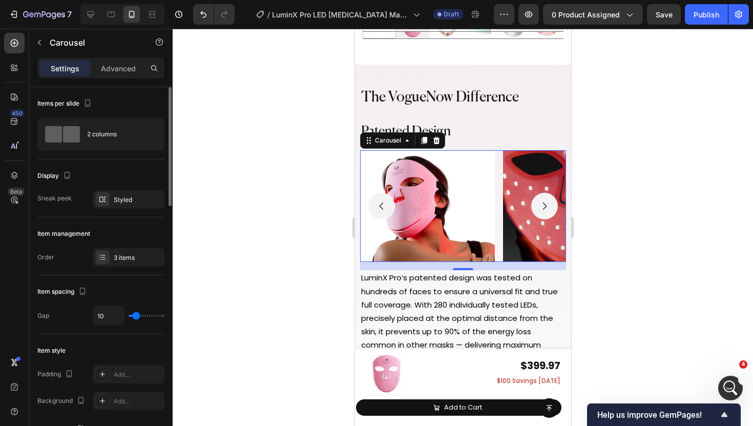
type input "9"
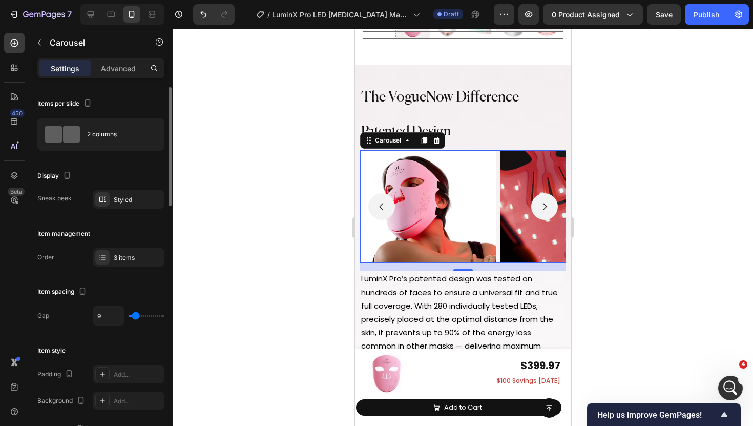
type input "8"
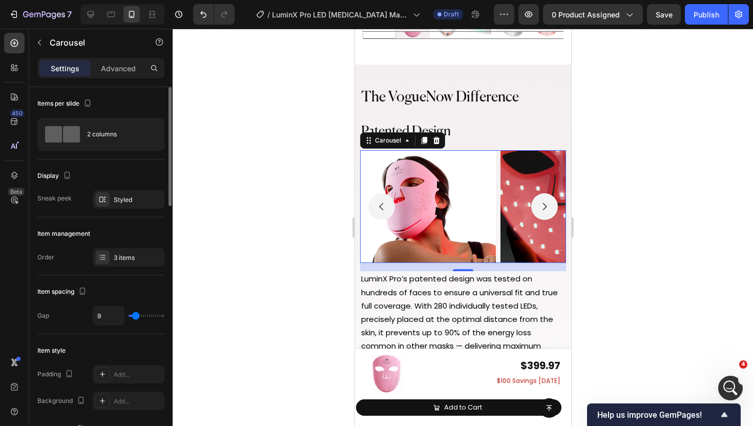
type input "8"
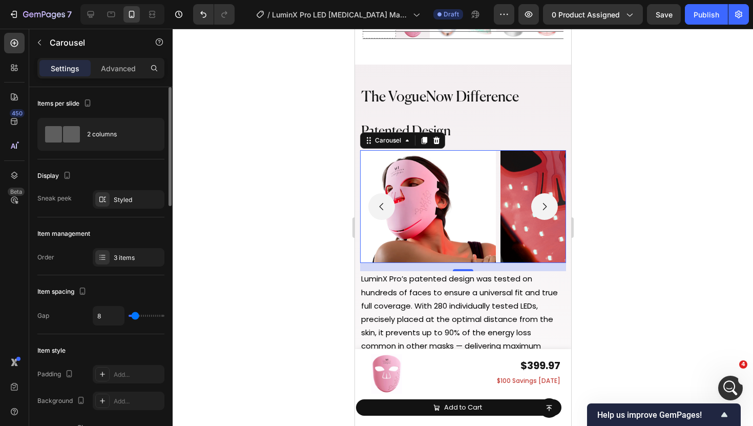
type input "6"
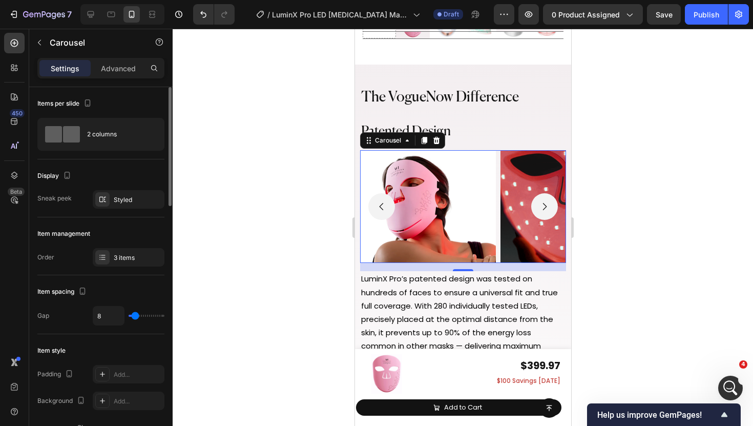
type input "6"
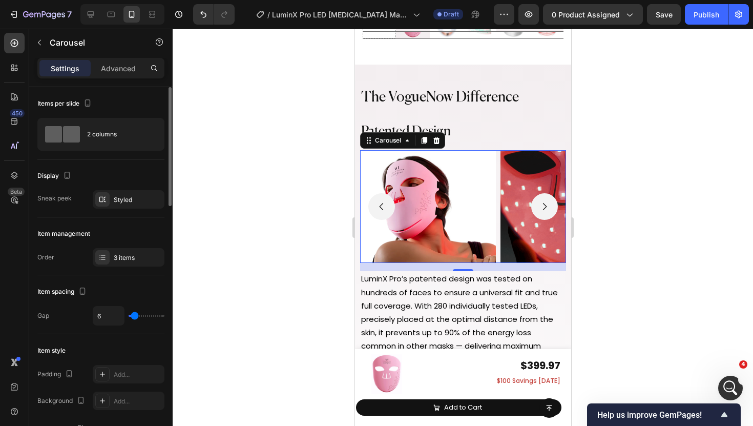
type input "5"
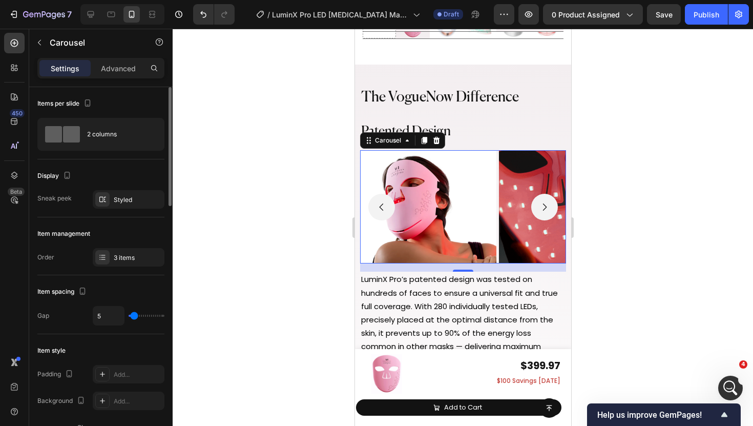
type input "6"
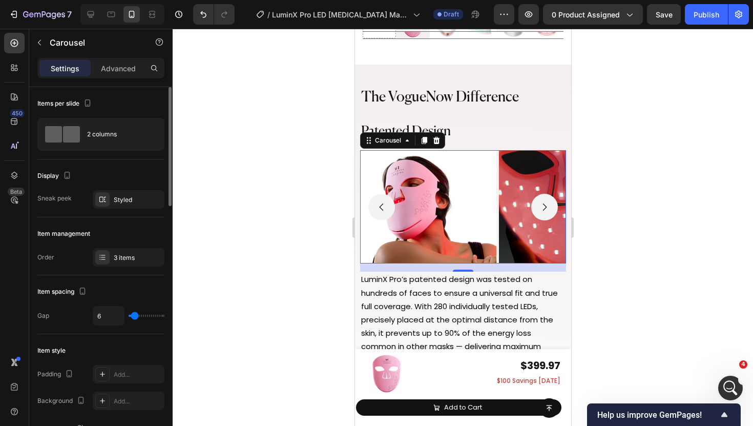
type input "7"
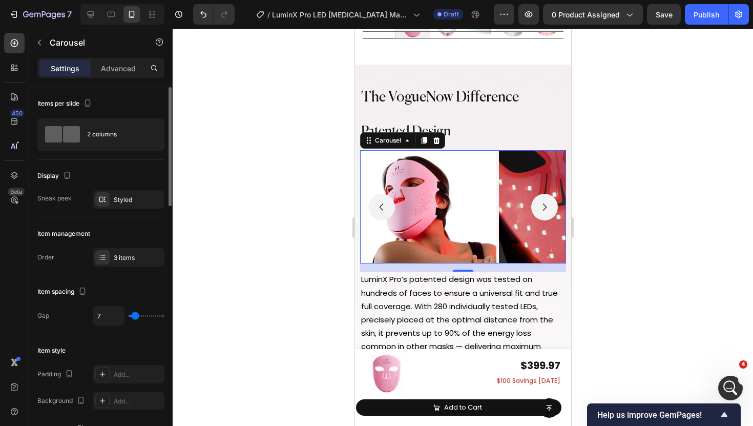
type input "8"
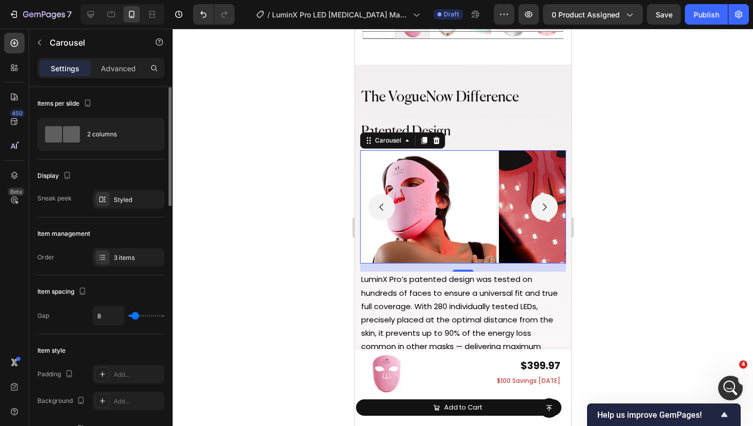
type input "9"
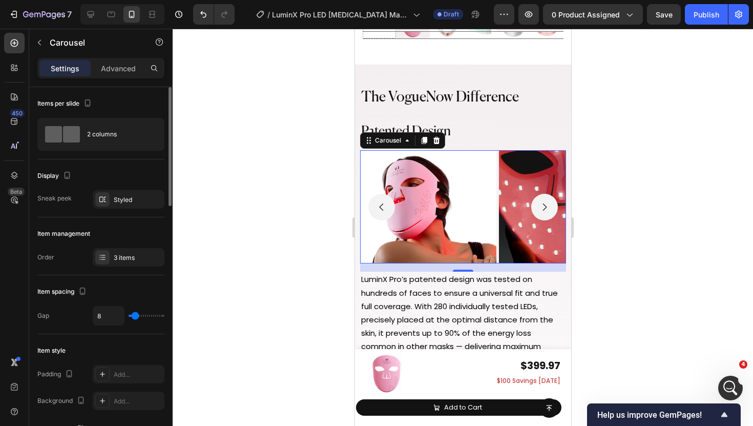
type input "9"
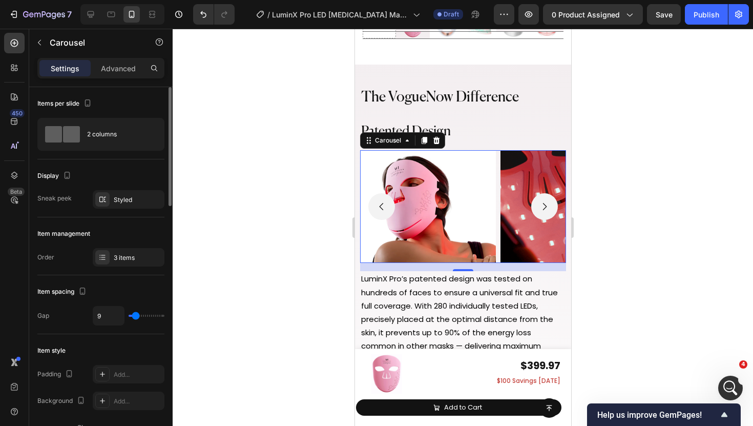
type input "10"
type input "11"
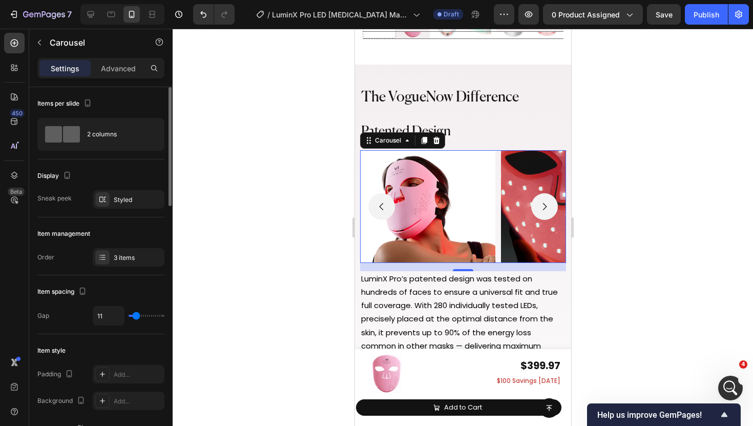
type input "11"
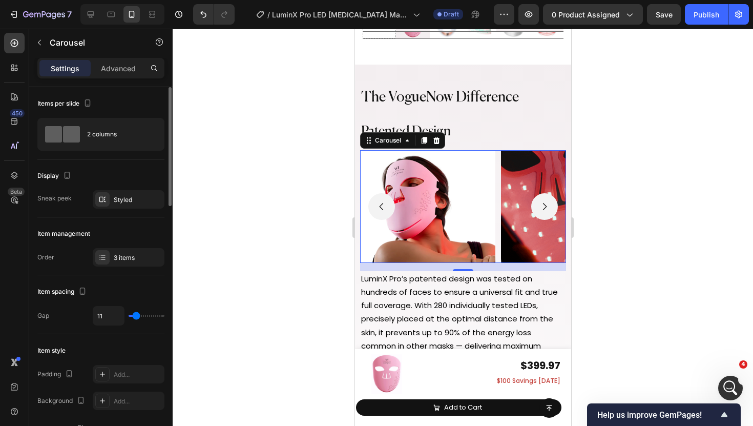
click at [136, 317] on input "range" at bounding box center [147, 316] width 36 height 2
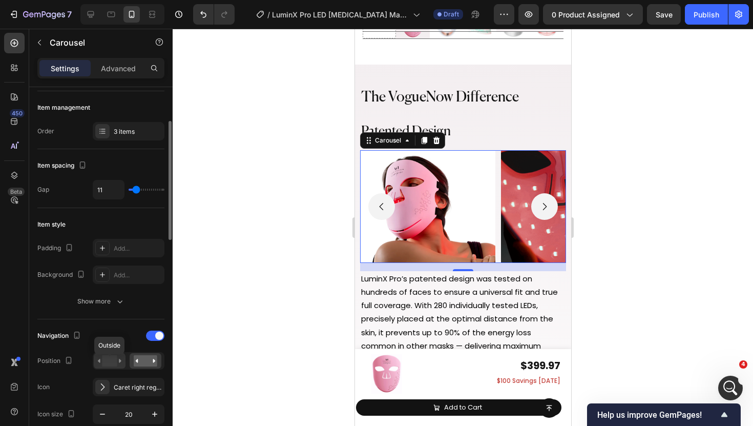
scroll to position [146, 0]
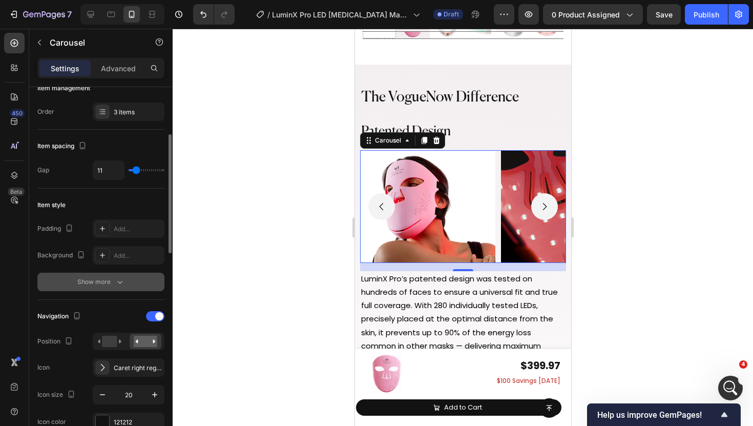
click at [112, 282] on div "Show more" at bounding box center [101, 282] width 48 height 10
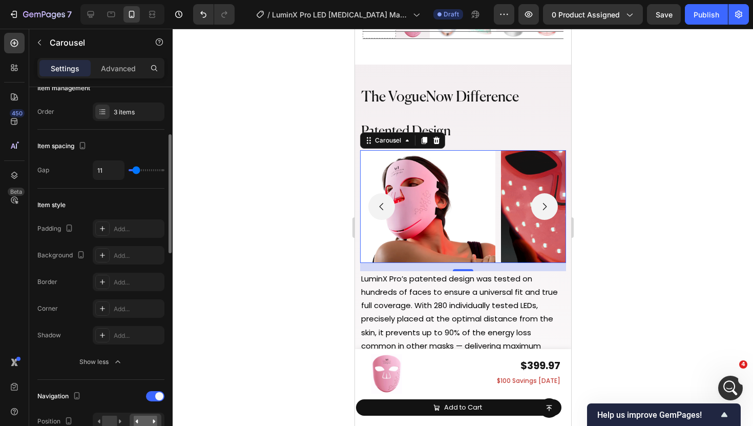
click at [101, 376] on div "Item style Padding Add... Background Add... Border Add... Corner Add... Shadow …" at bounding box center [100, 284] width 127 height 191
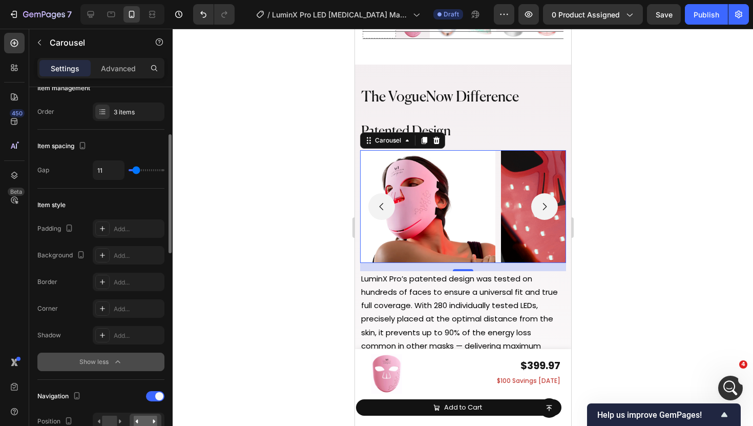
click at [101, 369] on button "Show less" at bounding box center [100, 362] width 127 height 18
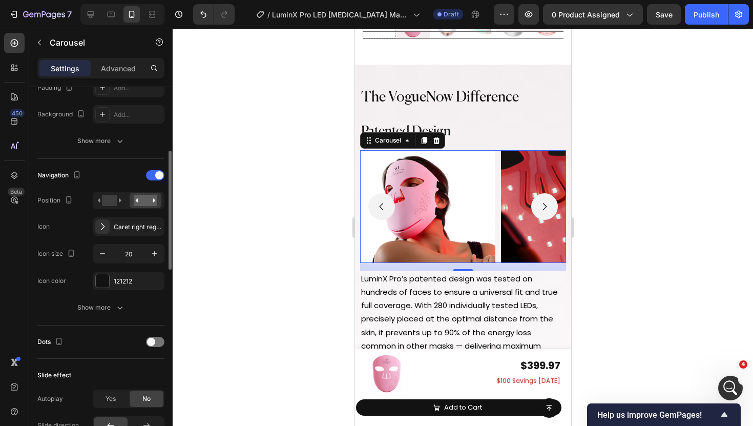
scroll to position [296, 0]
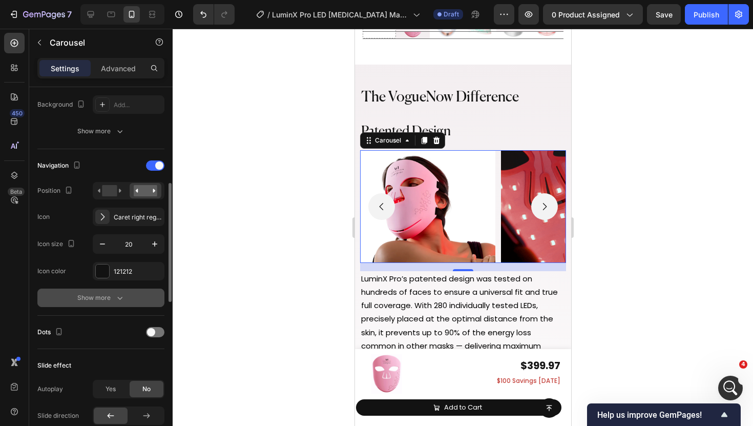
click at [109, 295] on div "Show more" at bounding box center [101, 298] width 48 height 10
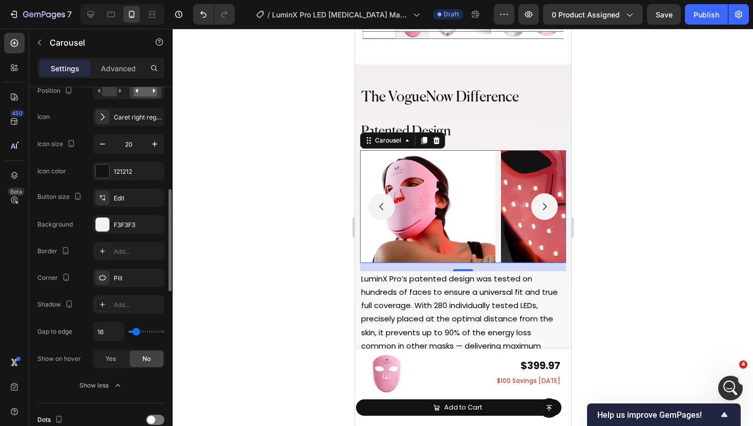
scroll to position [399, 0]
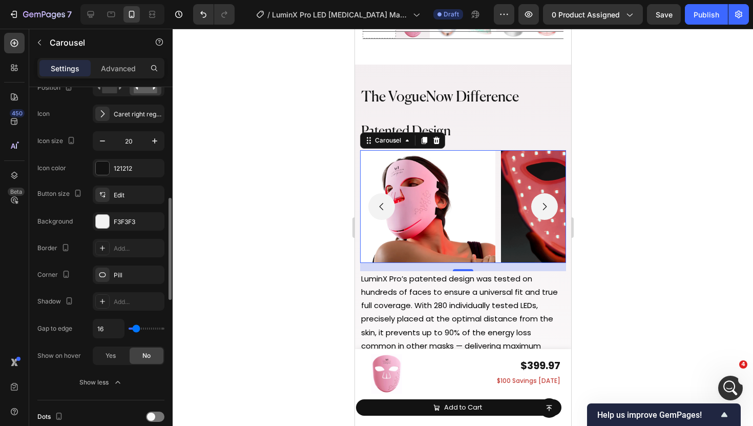
type input "20"
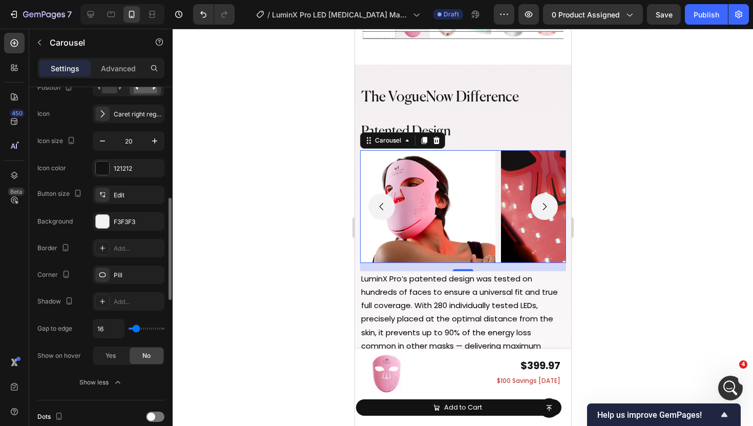
type input "20"
type input "14"
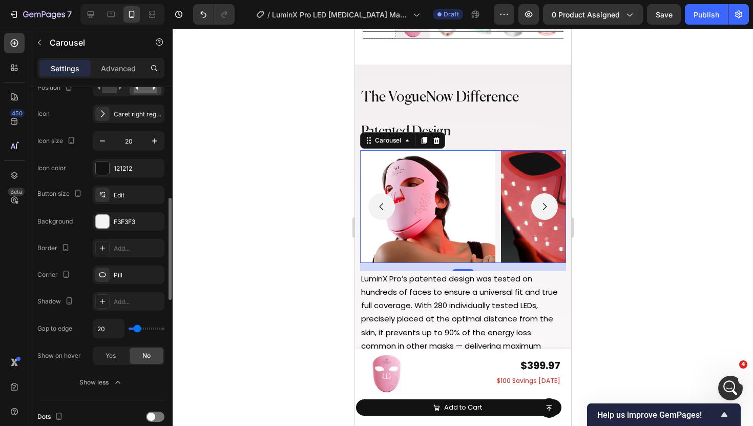
type input "14"
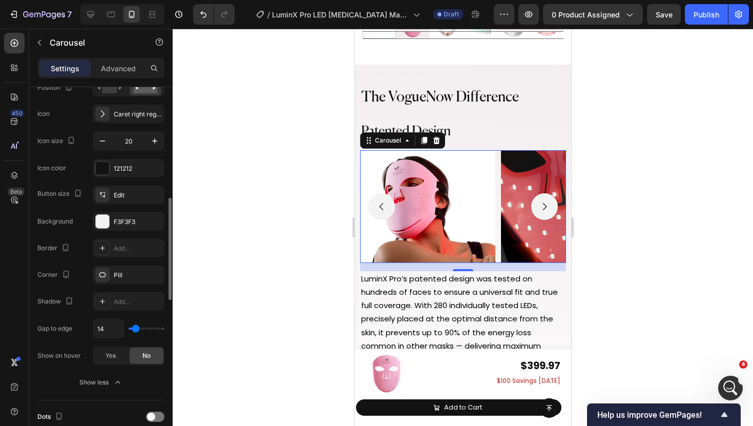
type input "7"
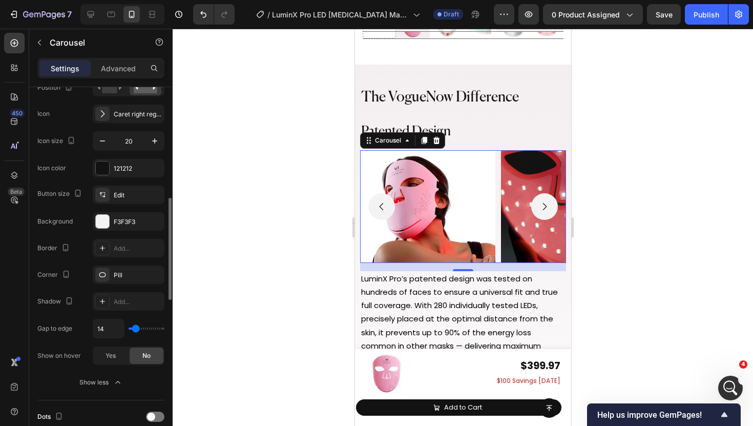
type input "7"
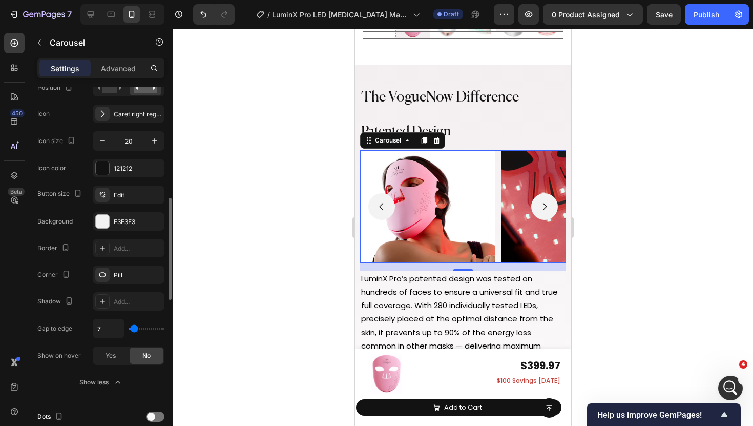
type input "5"
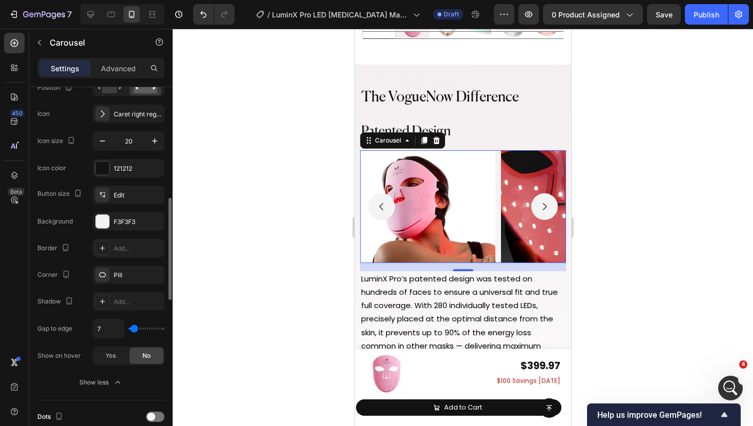
type input "5"
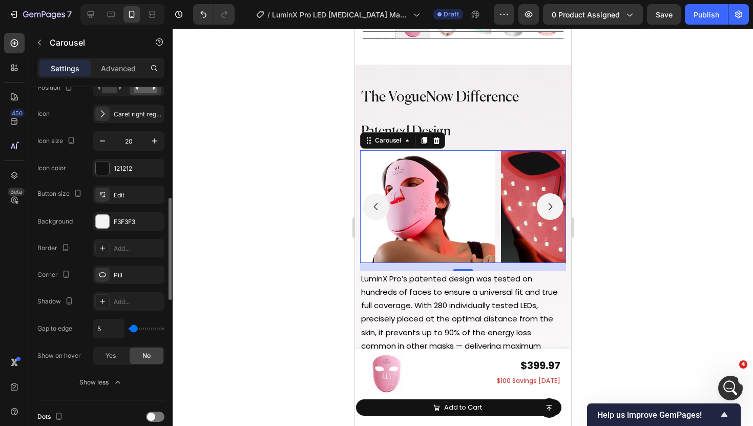
type input "4"
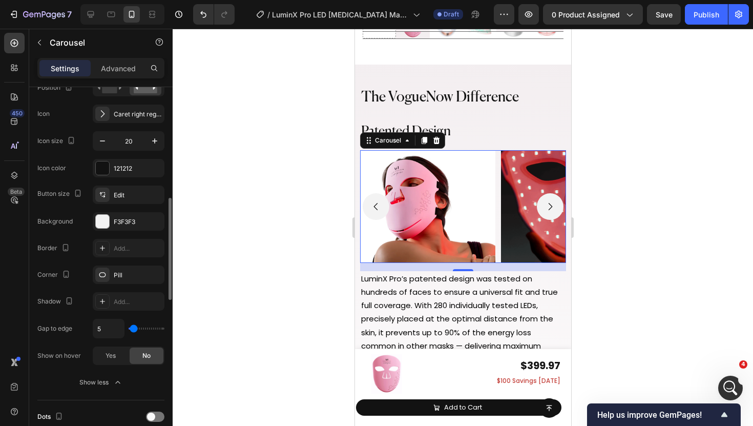
type input "4"
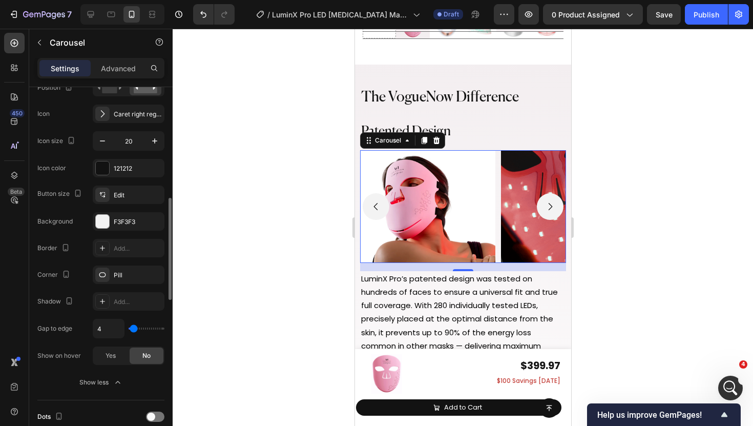
type input "3"
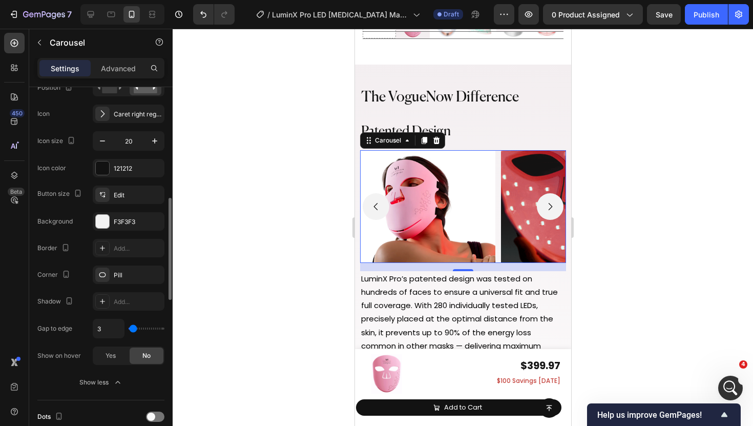
type input "2"
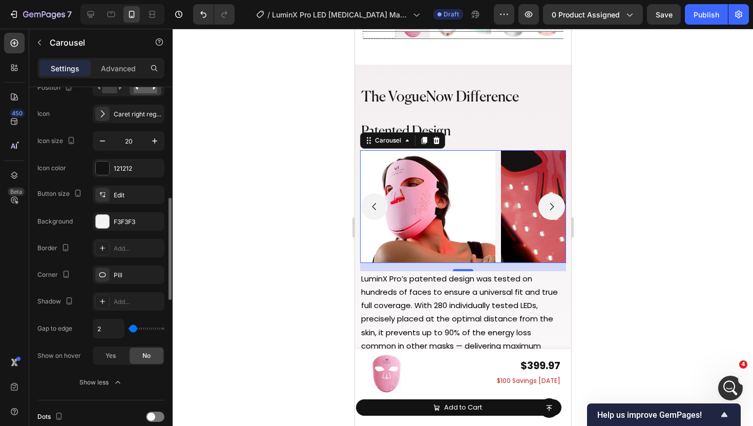
type input "1"
type input "0"
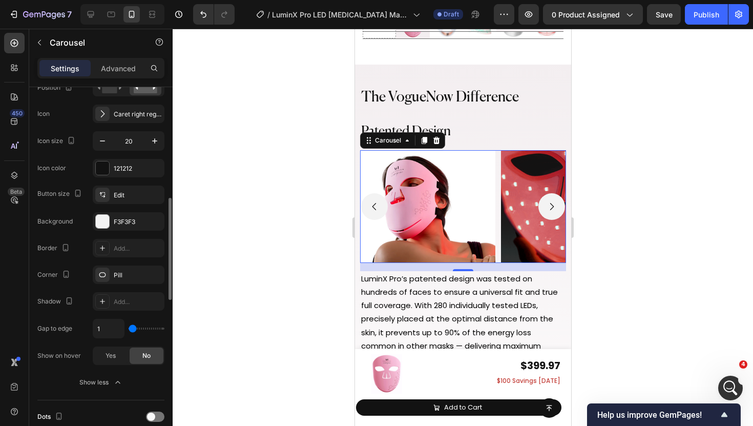
type input "0"
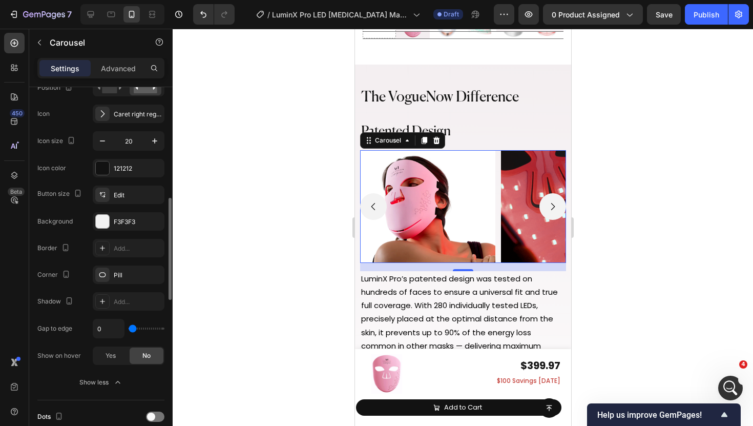
type input "4"
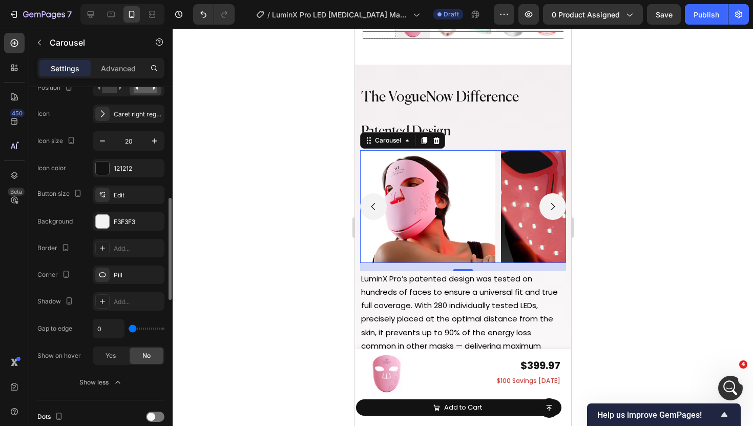
type input "4"
type input "5"
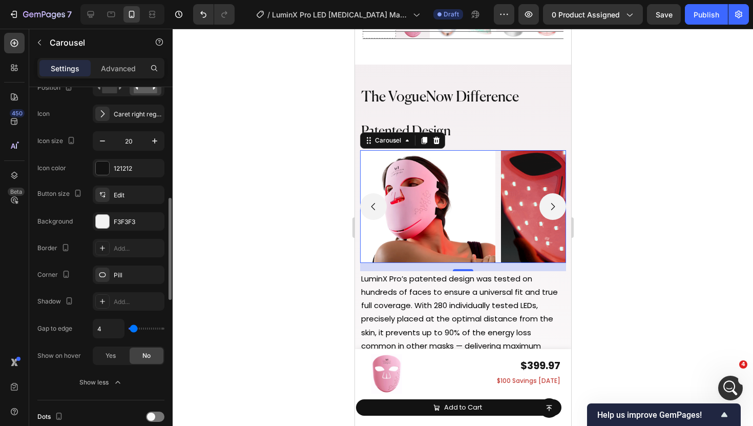
type input "5"
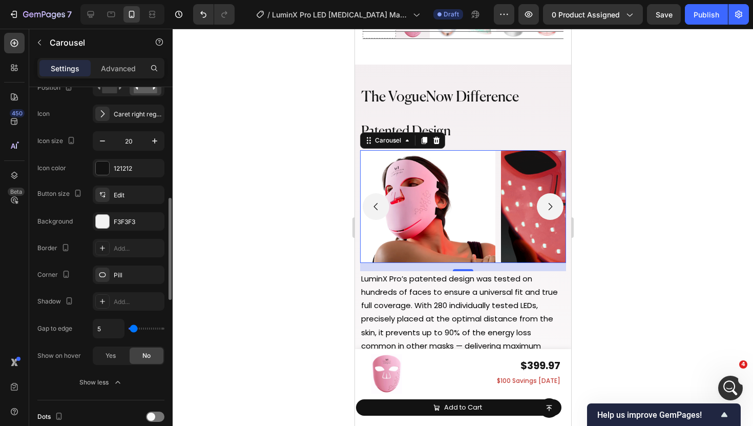
type input "6"
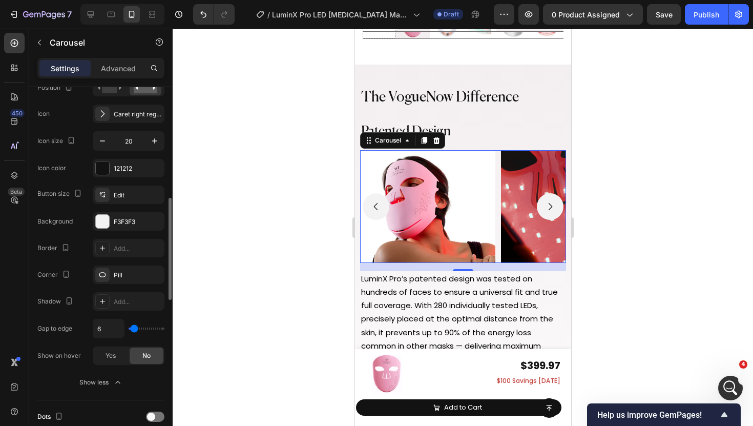
type input "7"
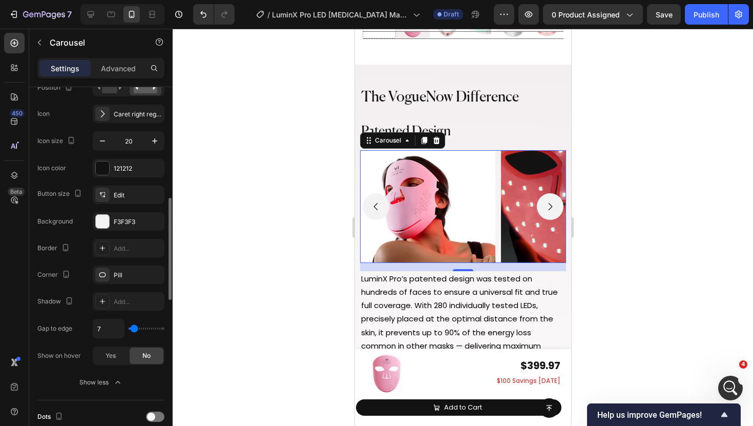
type input "8"
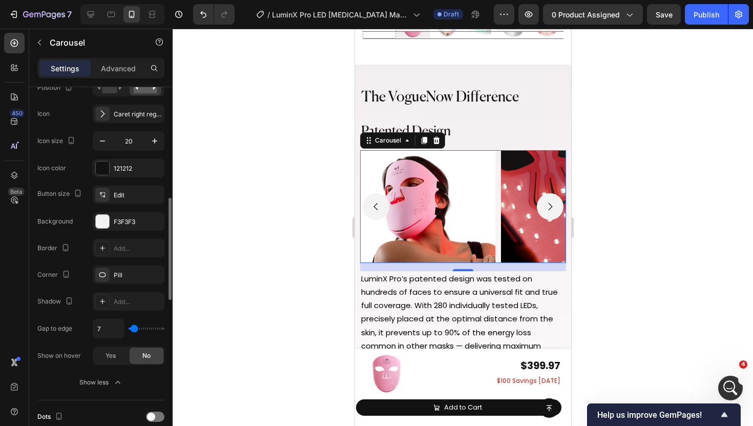
type input "8"
type input "10"
type input "11"
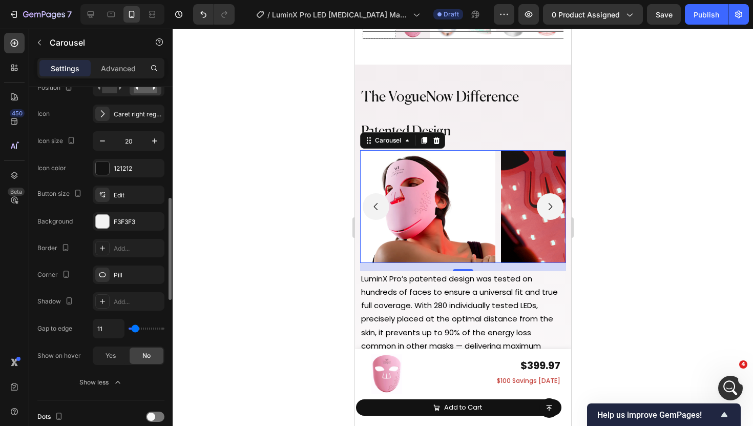
type input "12"
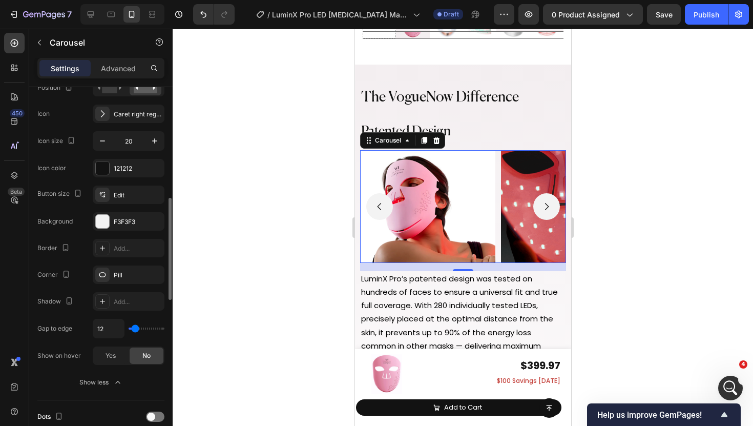
type input "13"
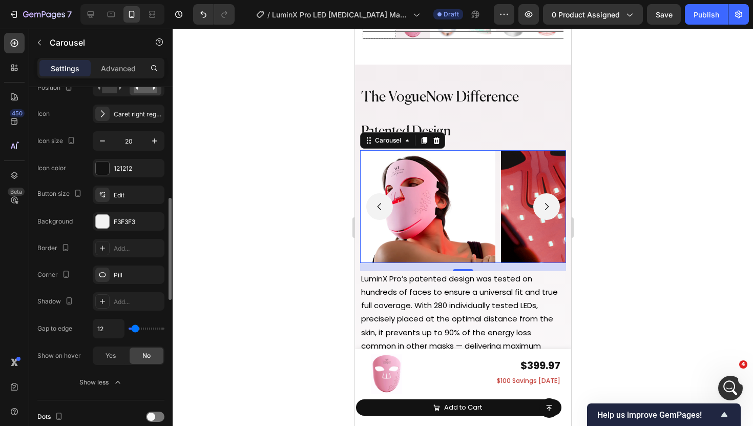
type input "13"
type input "14"
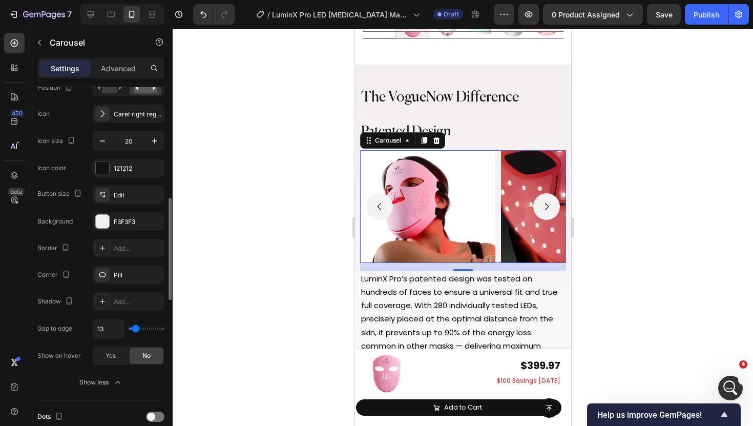
type input "14"
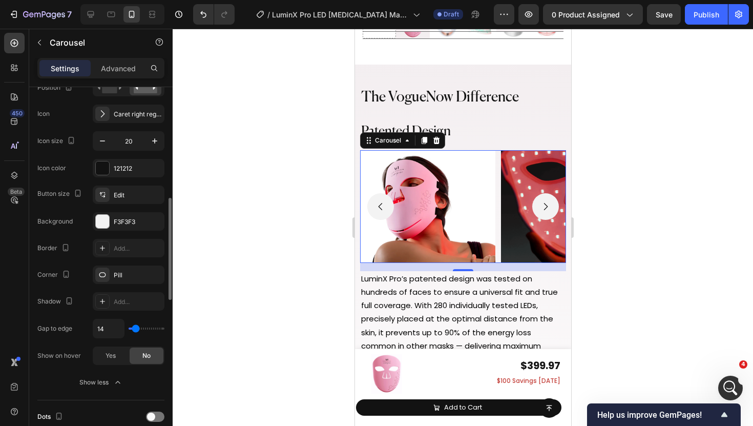
type input "13"
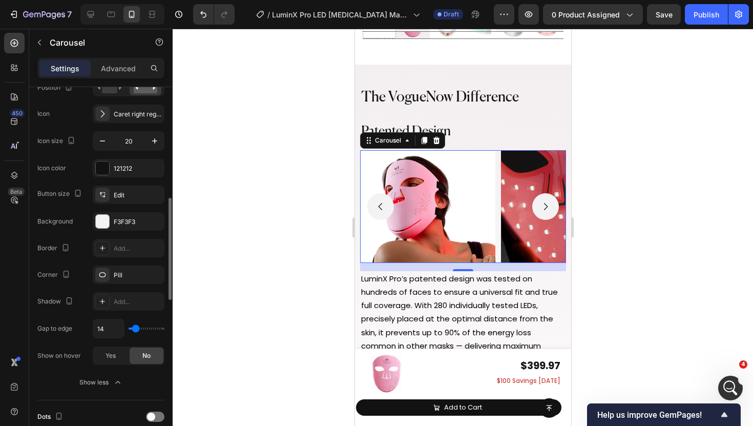
type input "13"
type input "11"
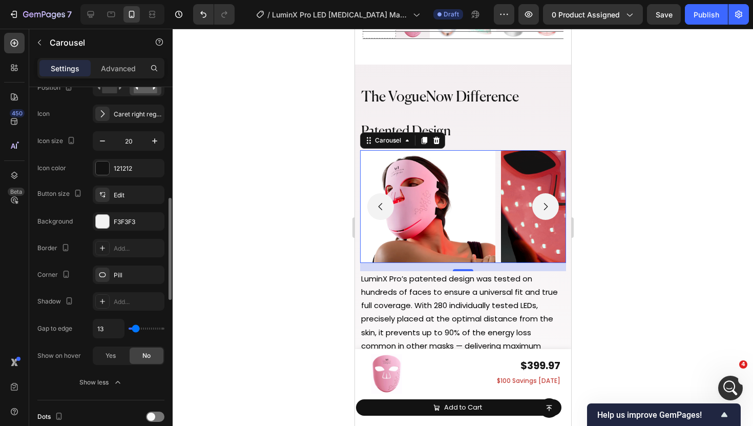
type input "11"
type input "9"
type input "8"
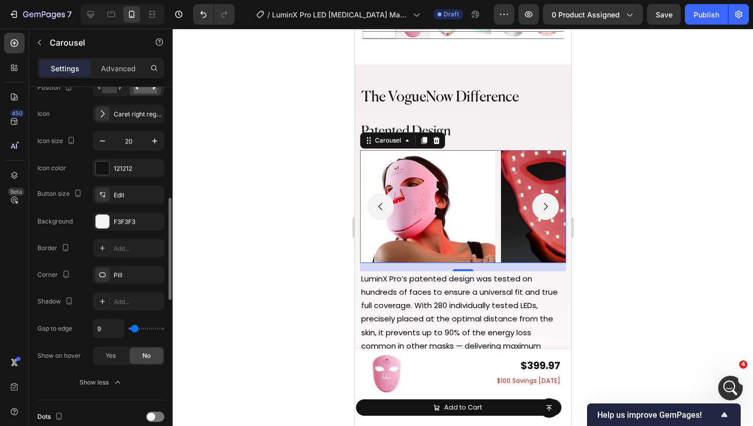
type input "8"
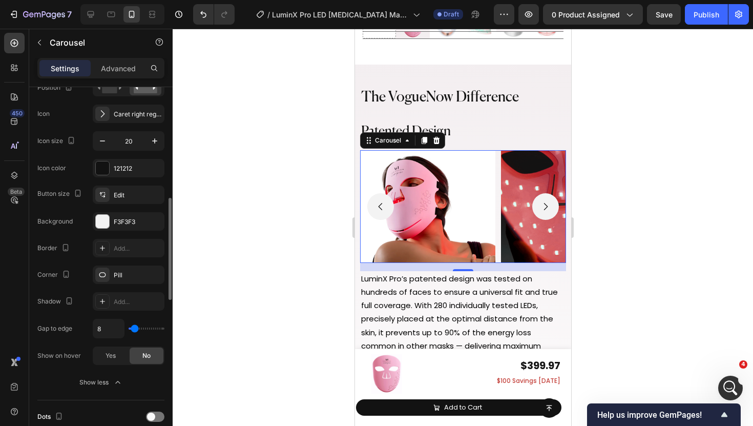
type input "7"
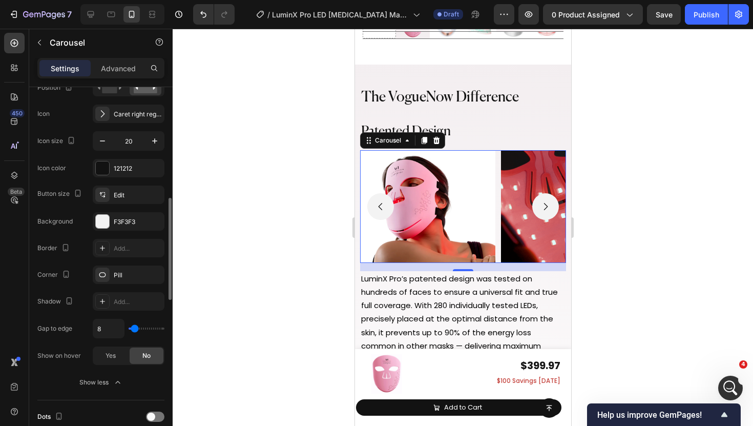
type input "7"
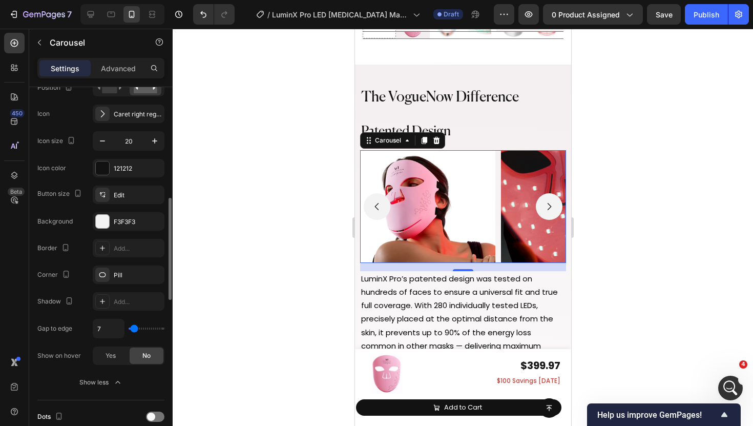
type input "6"
type input "5"
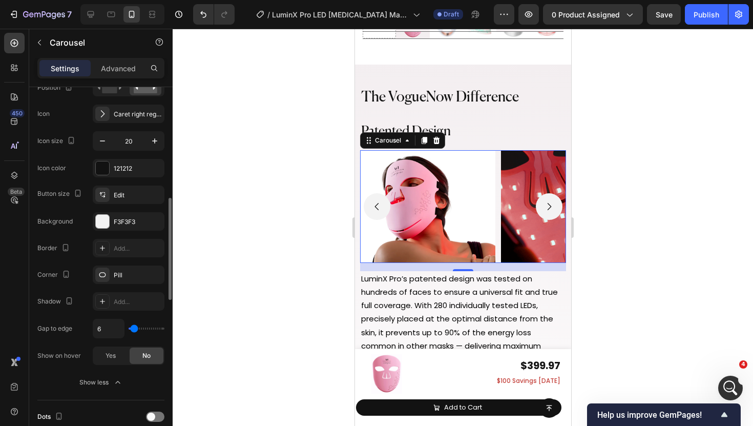
type input "5"
type input "4"
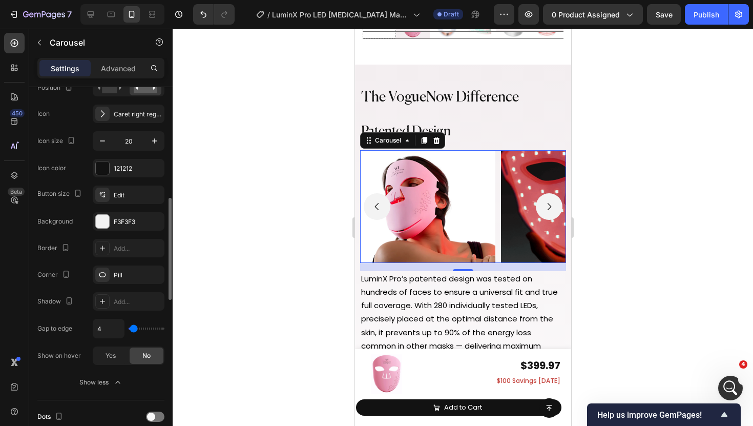
type input "3"
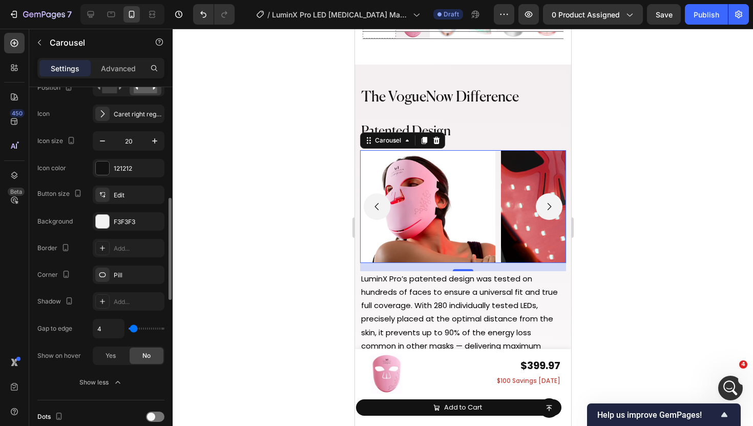
type input "3"
type input "2"
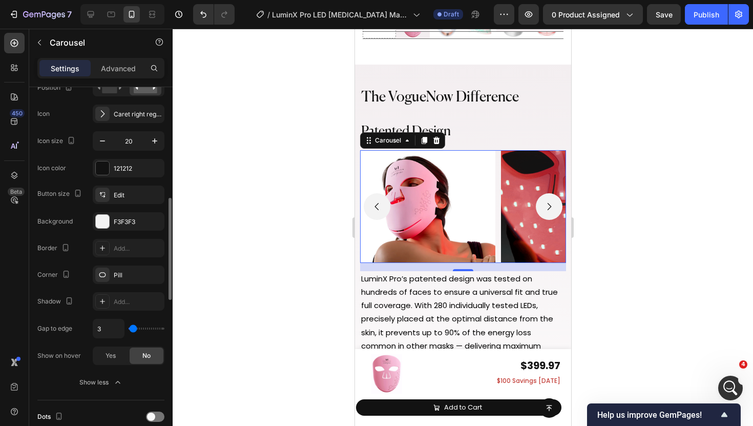
type input "2"
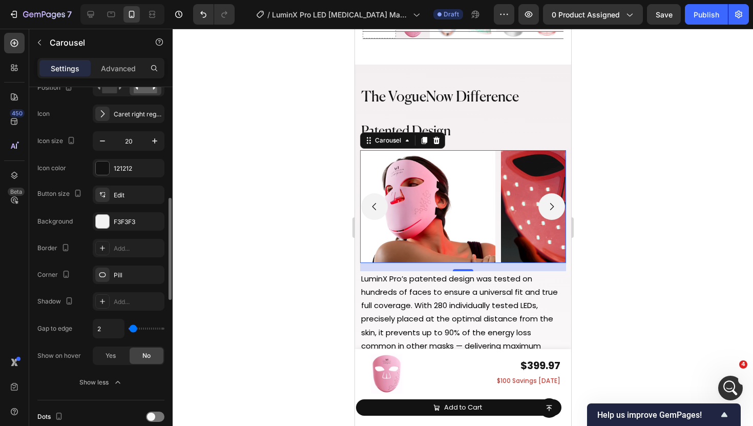
type input "3"
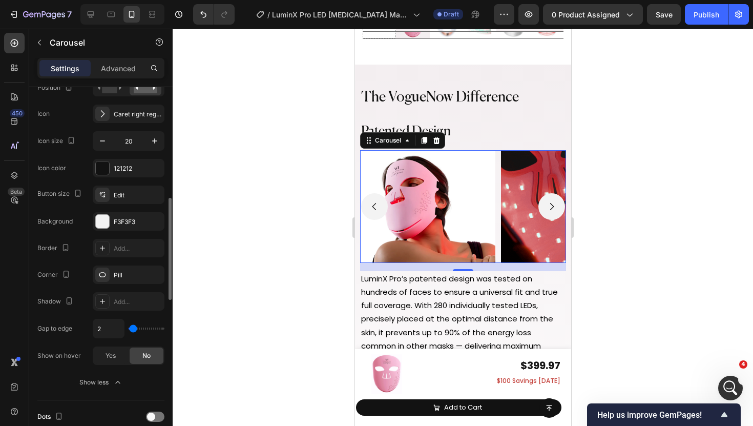
type input "3"
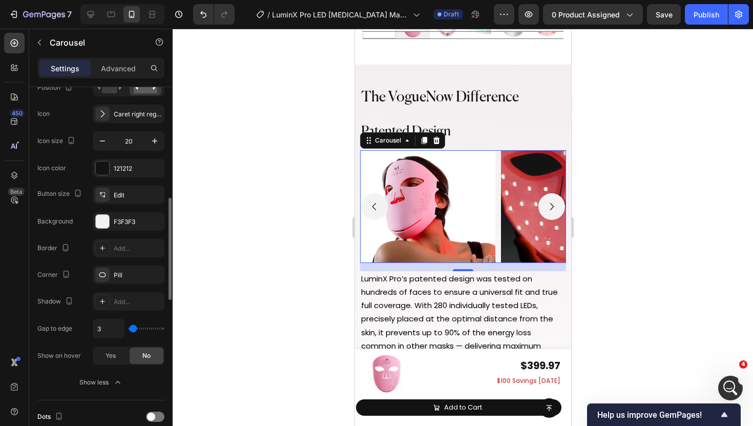
type input "4"
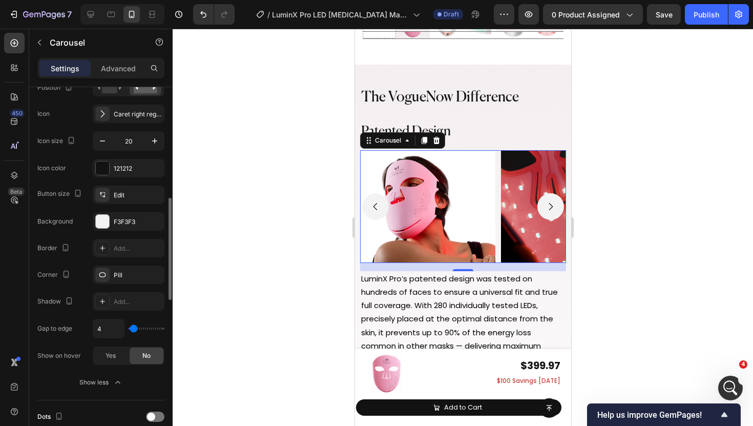
drag, startPoint x: 137, startPoint y: 327, endPoint x: 133, endPoint y: 331, distance: 5.4
type input "4"
click at [133, 330] on input "range" at bounding box center [147, 328] width 36 height 2
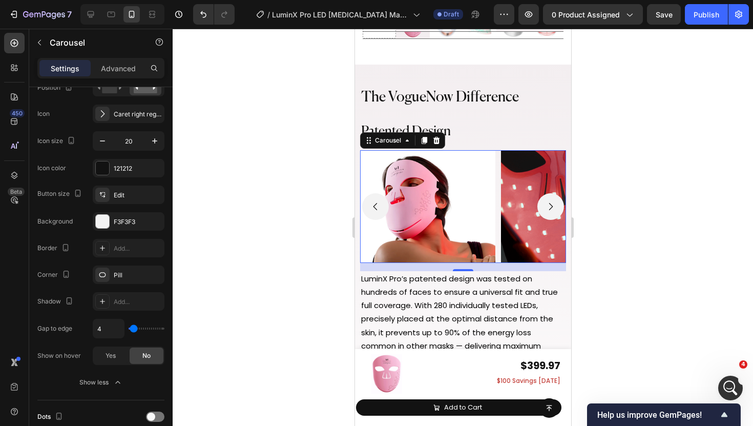
click at [239, 225] on div at bounding box center [463, 227] width 581 height 397
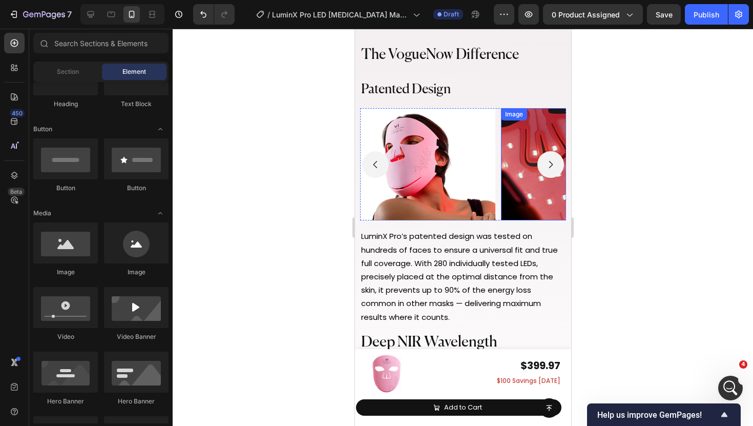
scroll to position [4506, 0]
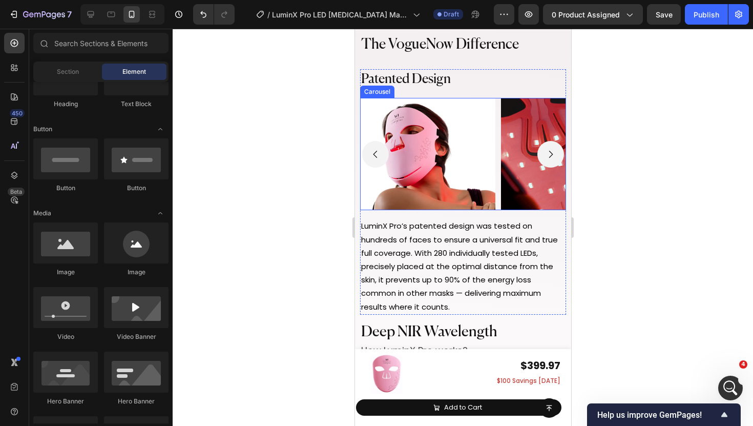
click at [554, 152] on icon "Carousel Next Arrow" at bounding box center [550, 154] width 10 height 10
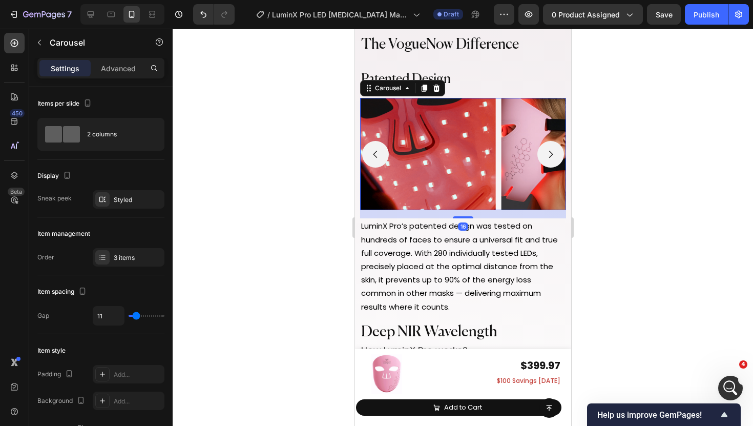
click at [554, 152] on icon "Carousel Next Arrow" at bounding box center [550, 154] width 10 height 10
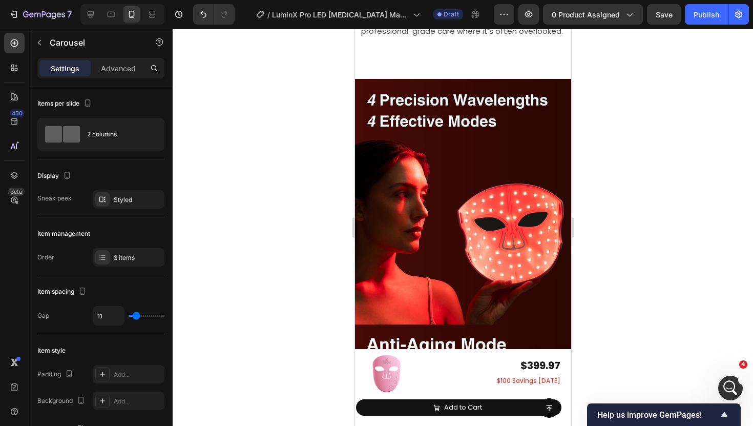
scroll to position [5487, 0]
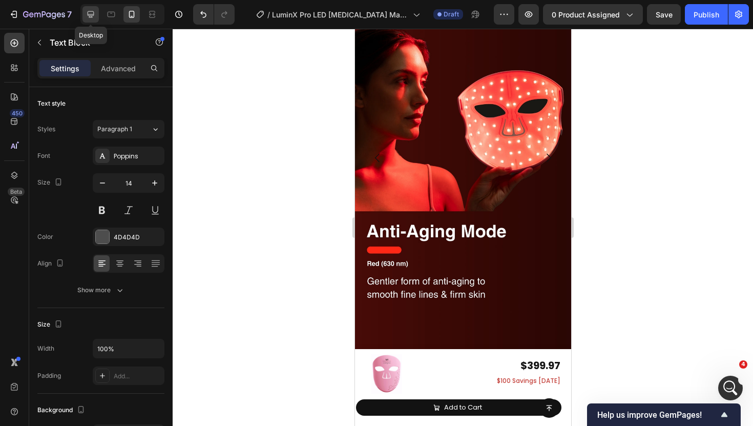
click at [95, 16] on icon at bounding box center [91, 14] width 10 height 10
type input "16"
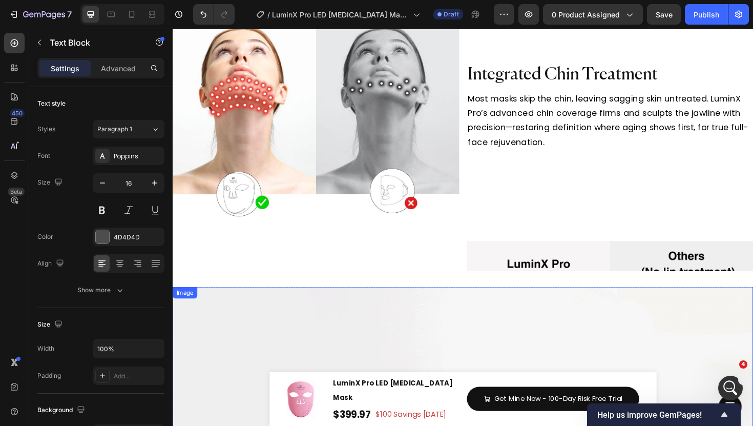
scroll to position [5030, 0]
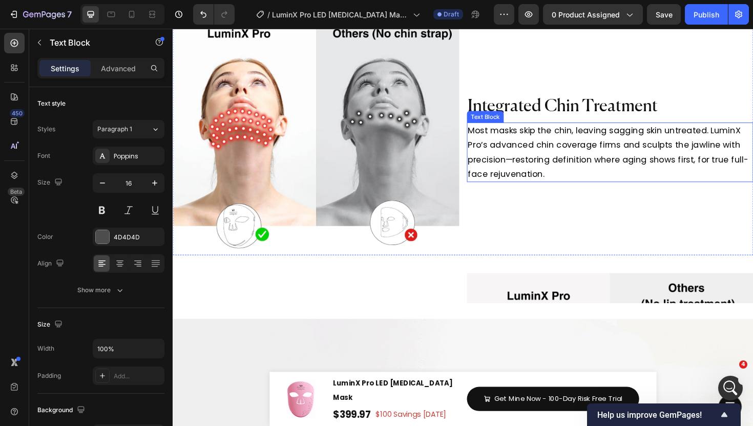
click at [525, 176] on span "Most masks skip the chin, leaving sagging skin untreated. LuminX Pro’s advanced…" at bounding box center [633, 159] width 297 height 58
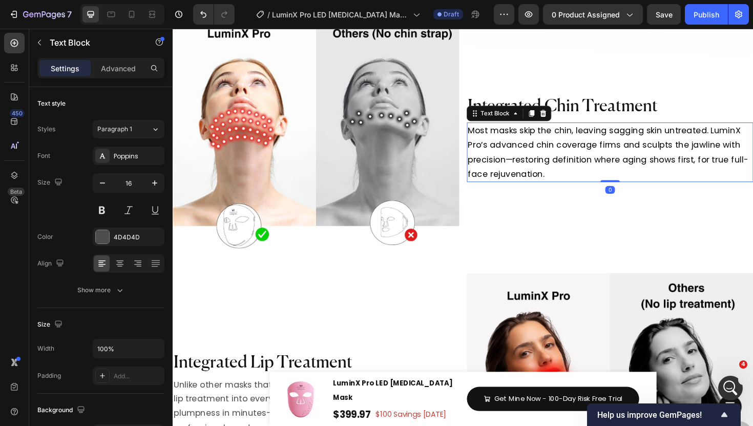
scroll to position [239, 0]
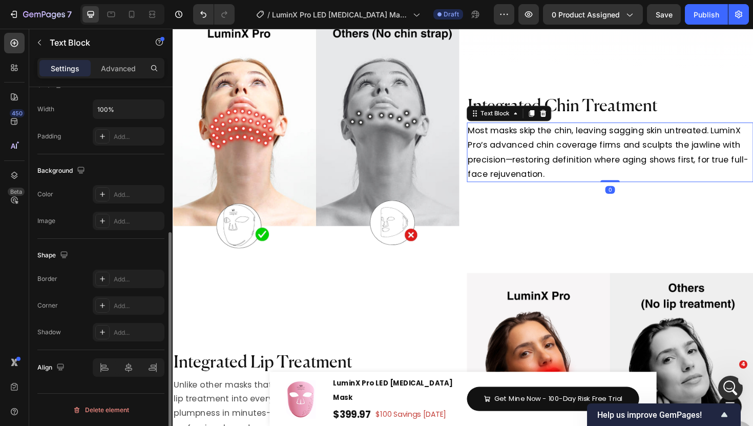
click at [525, 176] on span "Most masks skip the chin, leaving sagging skin untreated. LuminX Pro’s advanced…" at bounding box center [633, 159] width 297 height 58
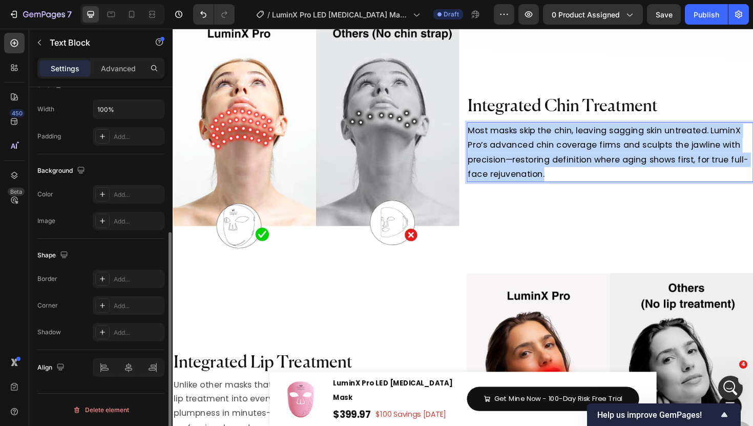
click at [525, 176] on span "Most masks skip the chin, leaving sagging skin untreated. LuminX Pro’s advanced…" at bounding box center [633, 159] width 297 height 58
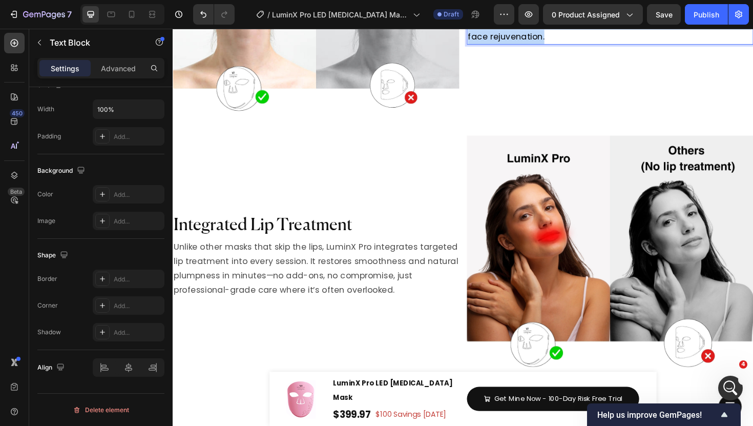
scroll to position [5254, 0]
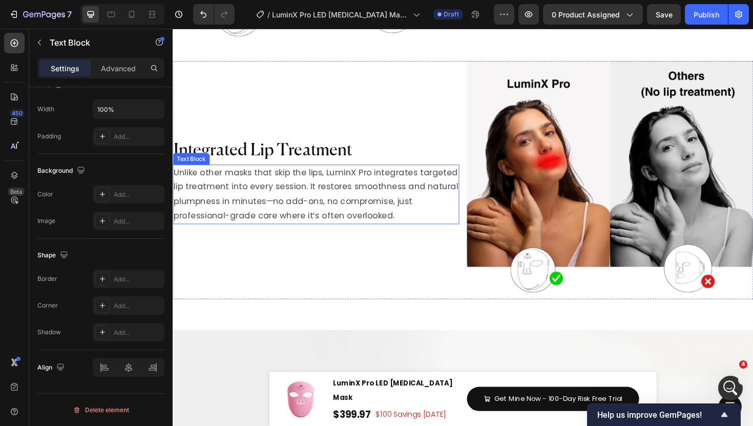
click at [290, 201] on span "Unlike other masks that skip the lips, LuminX Pro integrates targeted lip treat…" at bounding box center [324, 204] width 301 height 58
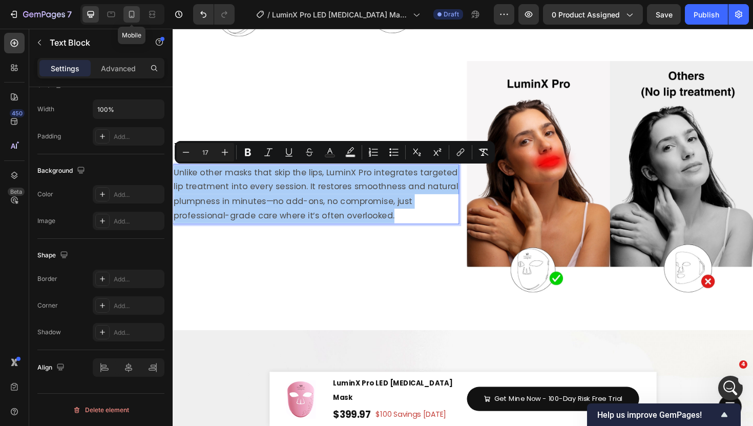
click at [135, 13] on icon at bounding box center [132, 14] width 10 height 10
type input "14"
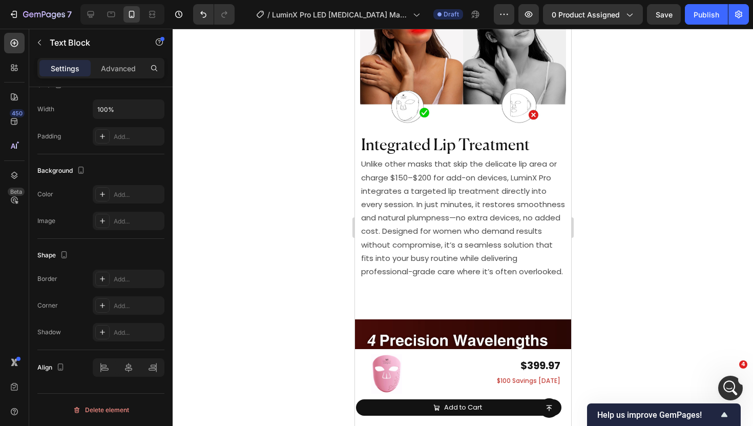
scroll to position [5585, 0]
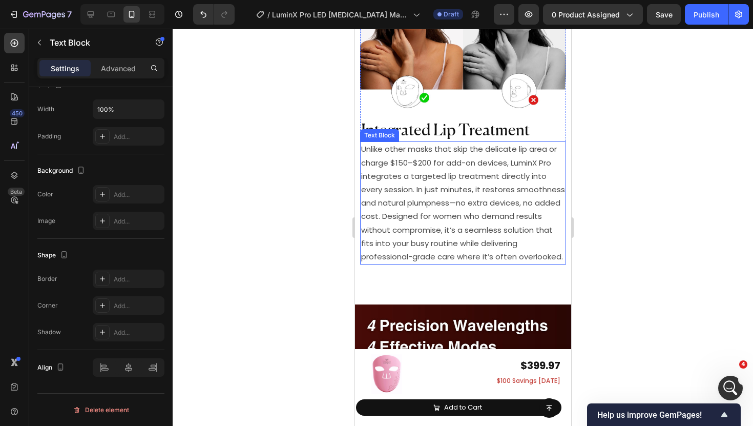
click at [417, 171] on span "Unlike other masks that skip the delicate lip area or charge $150–$200 for add-…" at bounding box center [463, 202] width 204 height 118
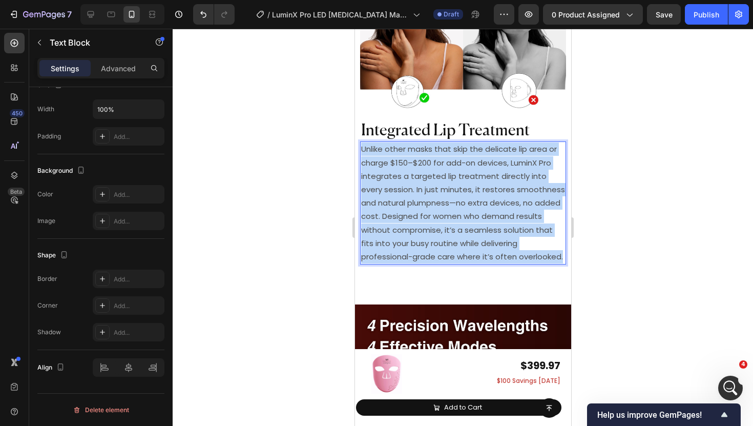
click at [417, 171] on span "Unlike other masks that skip the delicate lip area or charge $150–$200 for add-…" at bounding box center [463, 202] width 204 height 118
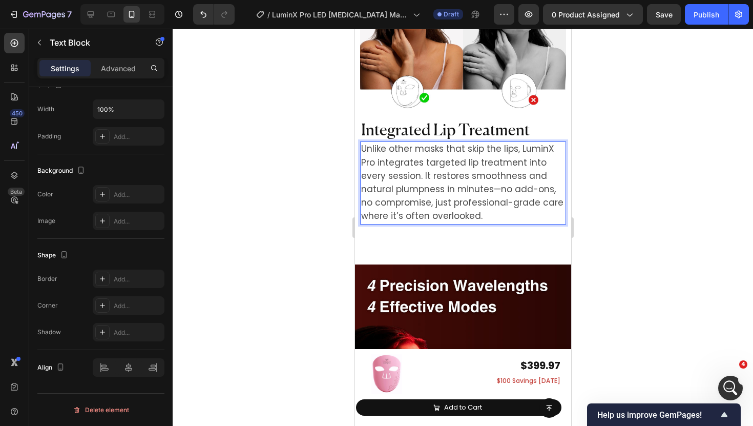
click at [417, 171] on span "Unlike other masks that skip the lips, LuminX Pro integrates targeted lip treat…" at bounding box center [462, 181] width 202 height 79
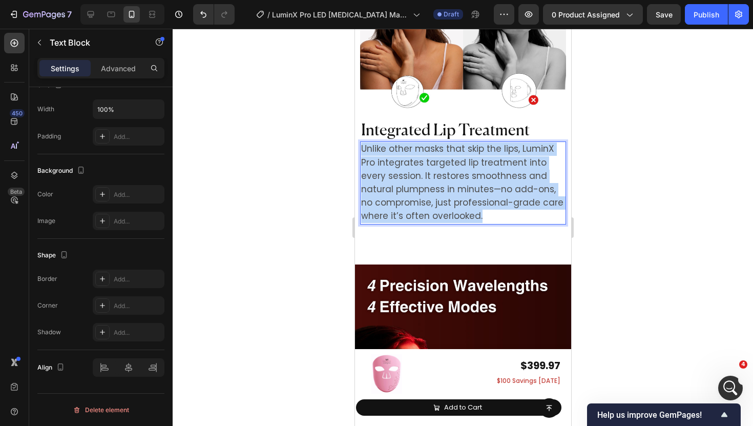
click at [417, 171] on span "Unlike other masks that skip the lips, LuminX Pro integrates targeted lip treat…" at bounding box center [462, 181] width 202 height 79
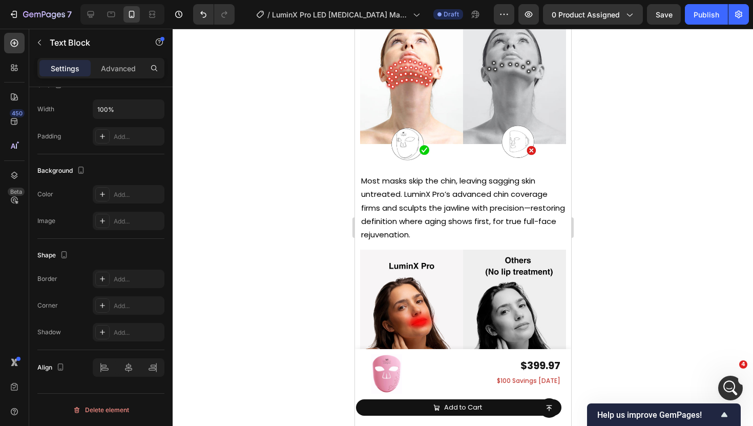
scroll to position [5254, 0]
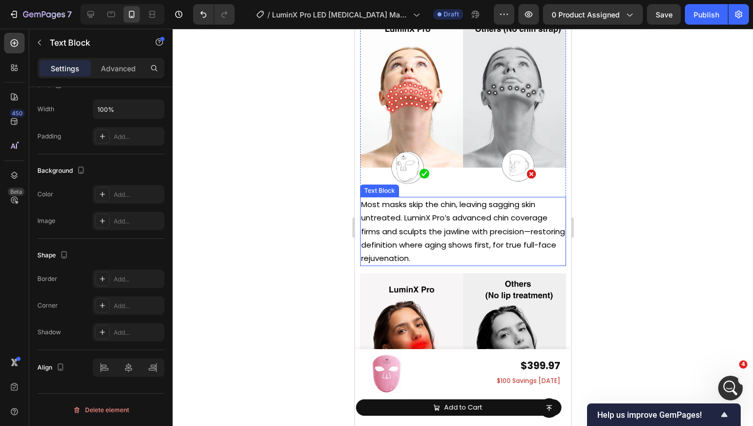
click at [427, 214] on span "Most masks skip the chin, leaving sagging skin untreated. LuminX Pro’s advanced…" at bounding box center [463, 231] width 204 height 65
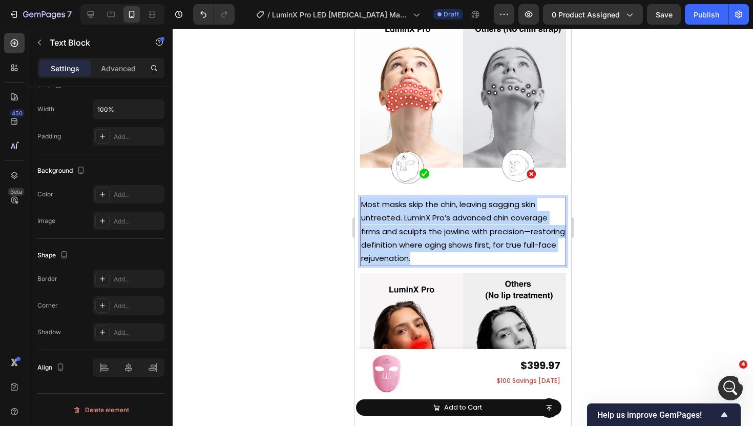
click at [427, 214] on span "Most masks skip the chin, leaving sagging skin untreated. LuminX Pro’s advanced…" at bounding box center [463, 231] width 204 height 65
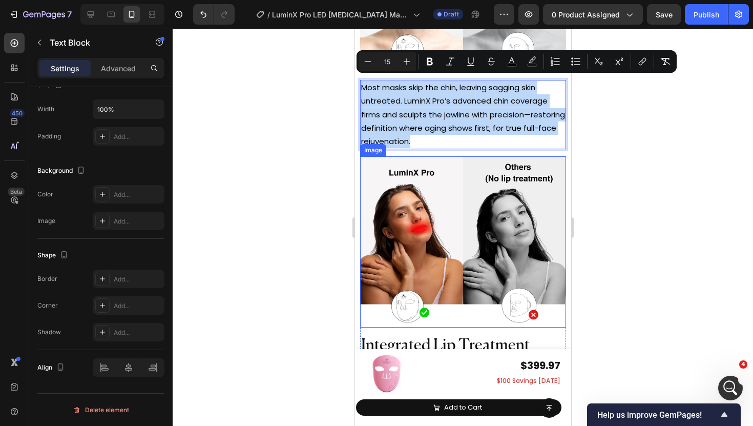
scroll to position [5529, 0]
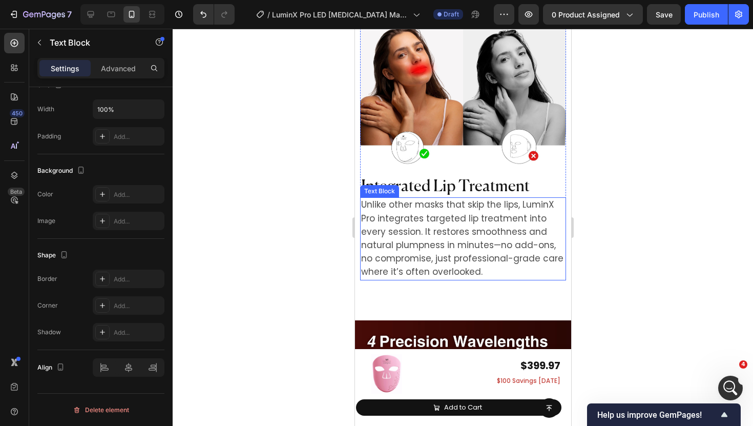
click at [403, 228] on span "Unlike other masks that skip the lips, LuminX Pro integrates targeted lip treat…" at bounding box center [462, 237] width 202 height 79
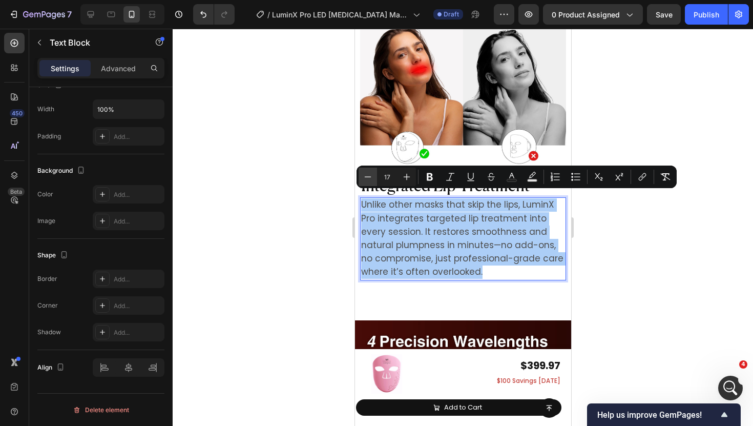
click at [370, 180] on icon "Editor contextual toolbar" at bounding box center [368, 177] width 10 height 10
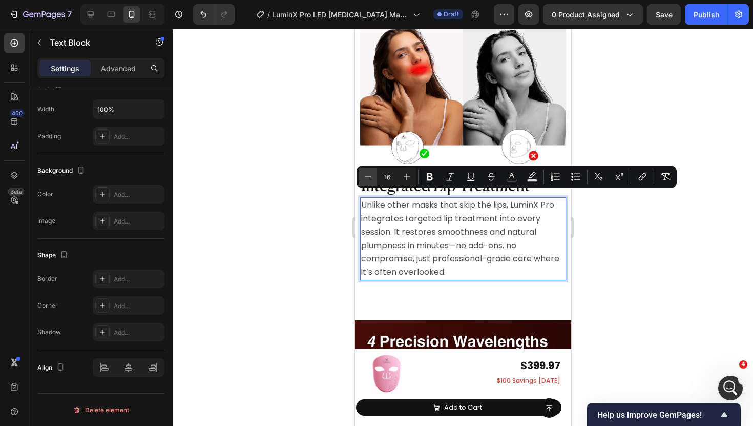
click at [370, 180] on icon "Editor contextual toolbar" at bounding box center [368, 177] width 10 height 10
type input "15"
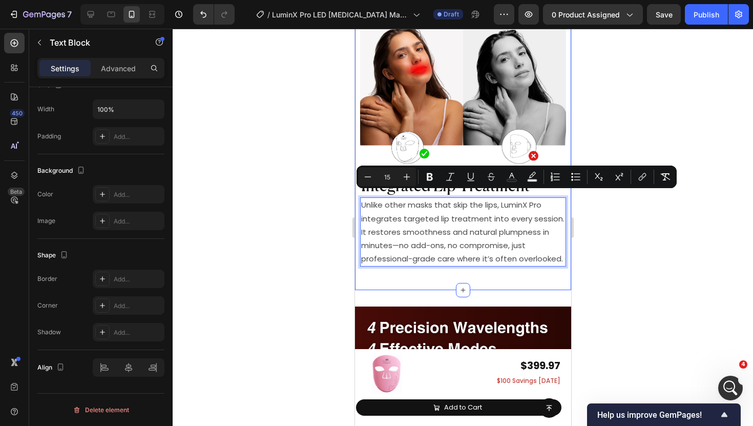
click at [332, 201] on div at bounding box center [463, 227] width 581 height 397
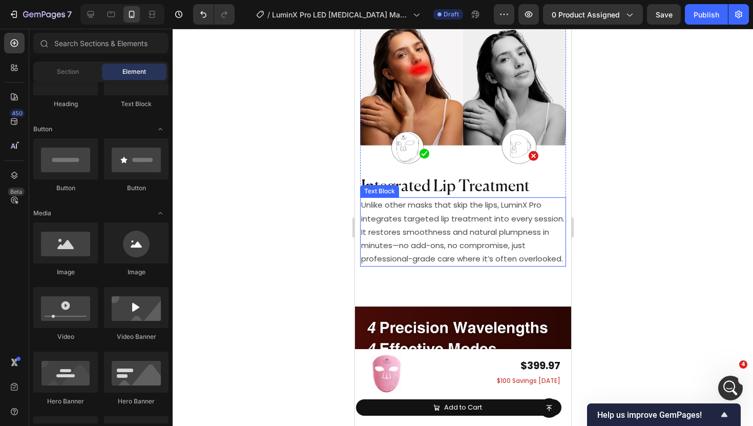
click at [423, 216] on span "Unlike other masks that skip the lips, LuminX Pro integrates targeted lip treat…" at bounding box center [462, 231] width 203 height 65
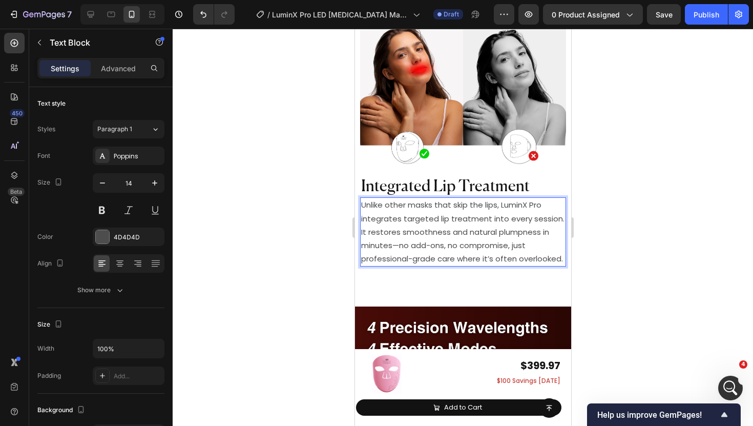
click at [423, 216] on span "Unlike other masks that skip the lips, LuminX Pro integrates targeted lip treat…" at bounding box center [462, 231] width 203 height 65
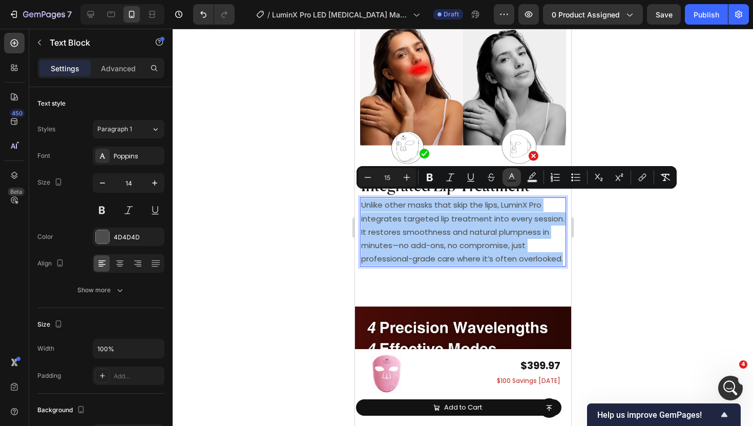
click at [508, 177] on icon "Editor contextual toolbar" at bounding box center [512, 177] width 10 height 10
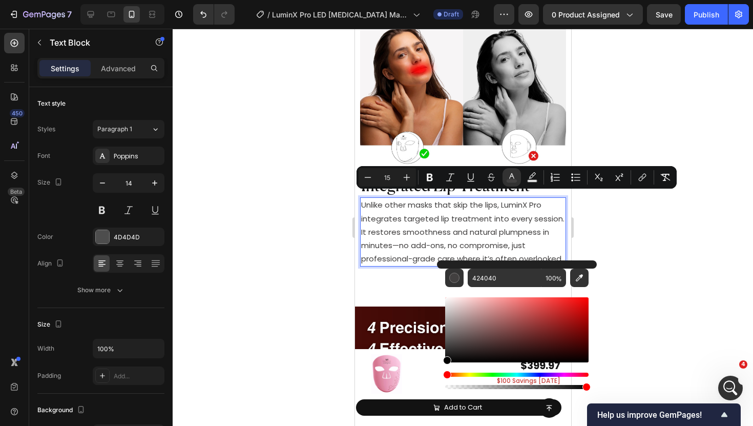
drag, startPoint x: 448, startPoint y: 345, endPoint x: 443, endPoint y: 362, distance: 17.3
click at [442, 362] on div "424040 100 %" at bounding box center [517, 325] width 160 height 131
drag, startPoint x: 449, startPoint y: 360, endPoint x: 449, endPoint y: 366, distance: 6.1
click at [449, 366] on div "Editor contextual toolbar" at bounding box center [516, 343] width 143 height 96
type input "000000"
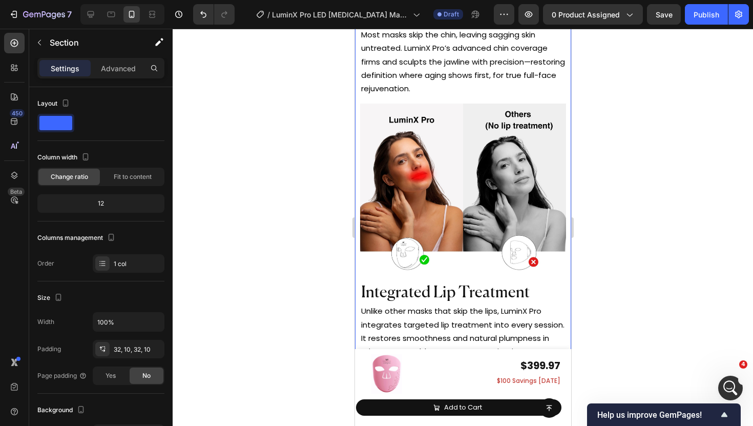
scroll to position [5426, 0]
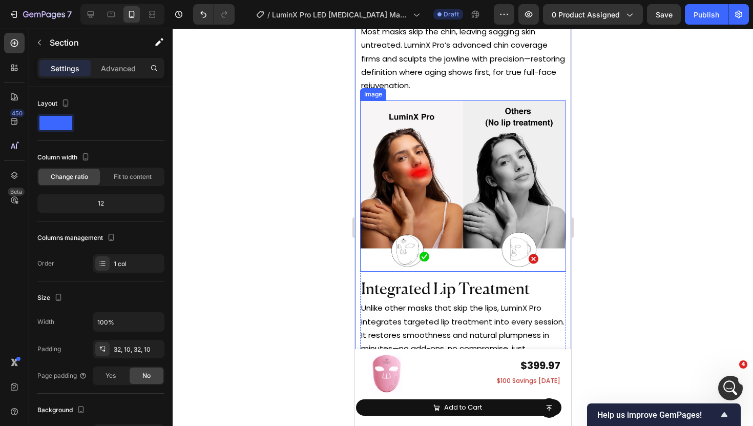
click at [475, 249] on img at bounding box center [463, 185] width 206 height 171
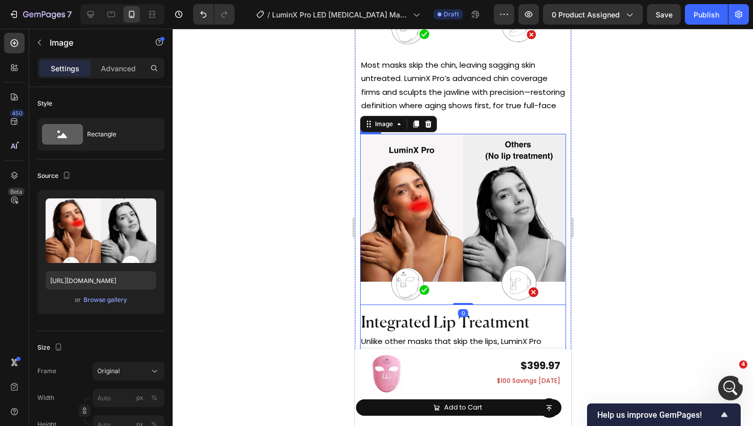
scroll to position [5380, 0]
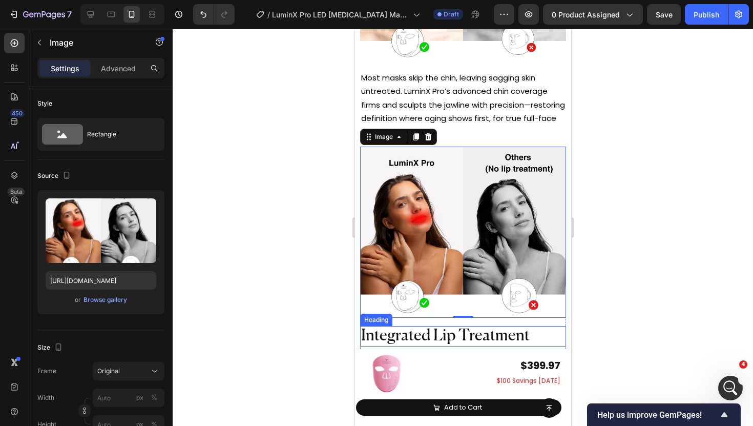
click at [396, 334] on span "Integrated Lip Treatment" at bounding box center [445, 336] width 169 height 16
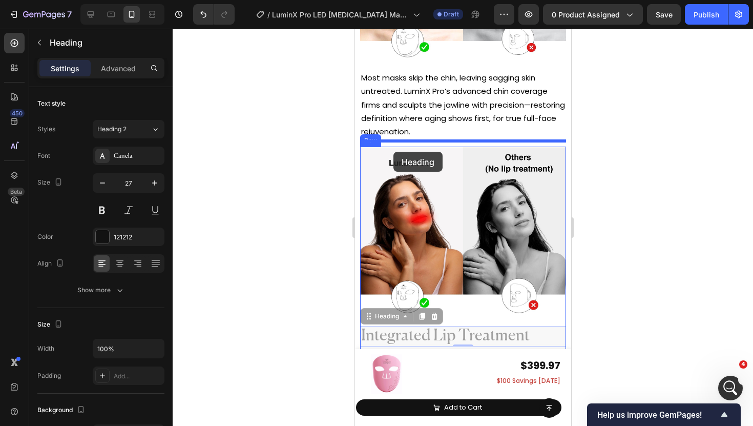
drag, startPoint x: 378, startPoint y: 310, endPoint x: 393, endPoint y: 151, distance: 159.6
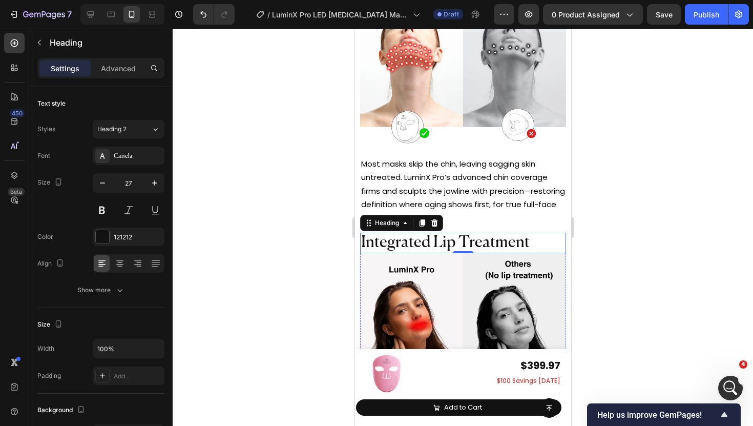
scroll to position [5338, 0]
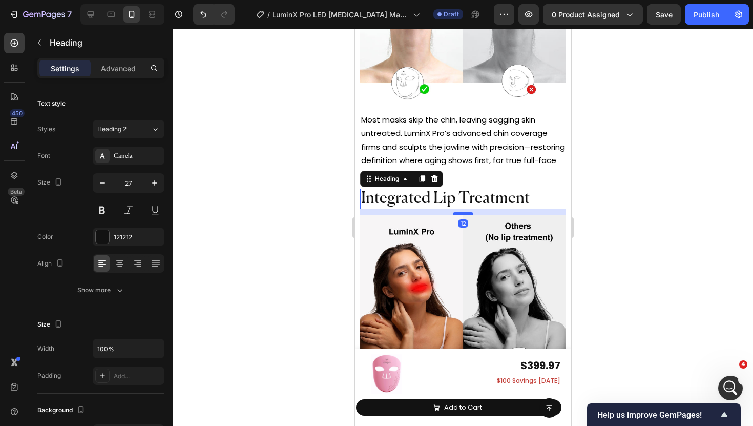
drag, startPoint x: 465, startPoint y: 202, endPoint x: 465, endPoint y: 208, distance: 6.1
click at [465, 212] on div at bounding box center [463, 213] width 20 height 3
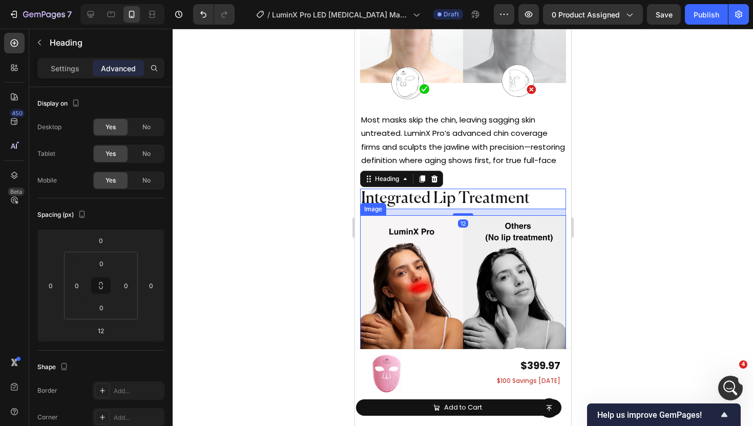
click at [461, 236] on img at bounding box center [463, 300] width 206 height 171
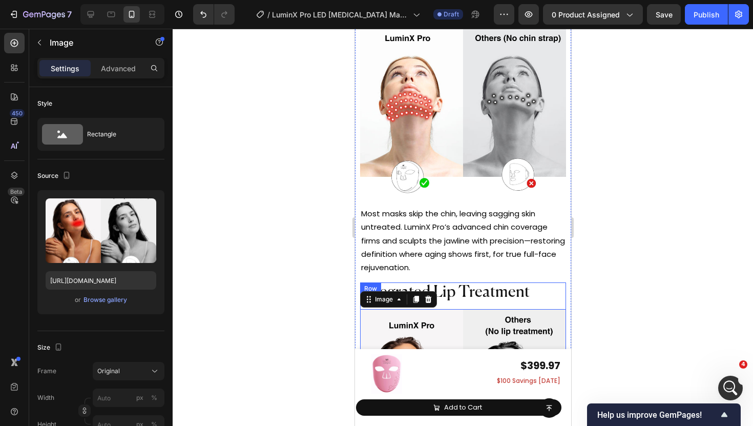
scroll to position [5235, 0]
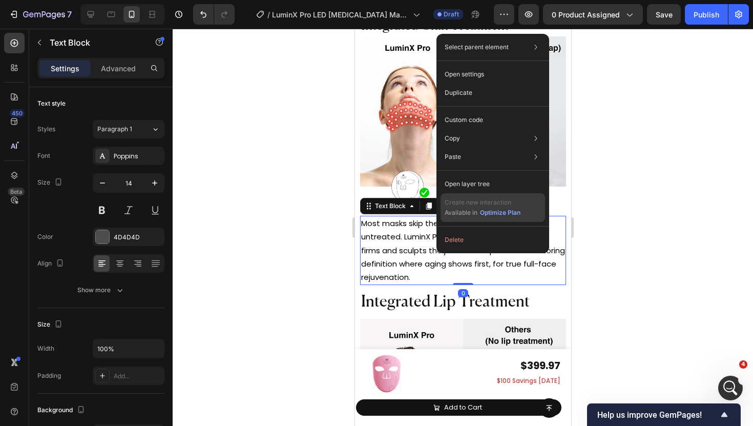
click at [441, 206] on div "Create new interaction Available in Optimize Plan" at bounding box center [493, 207] width 105 height 29
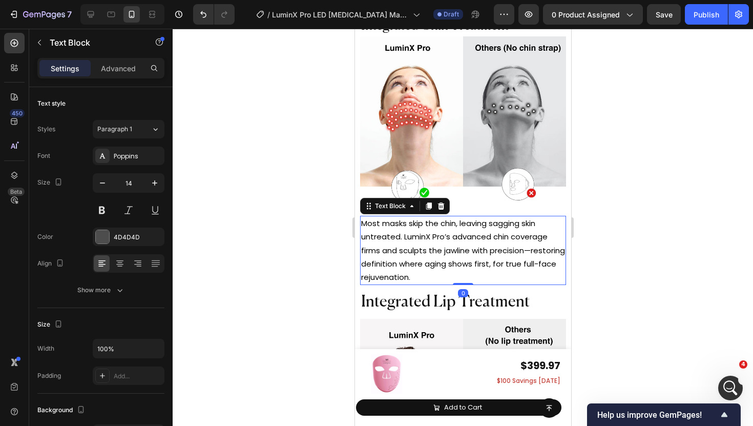
click at [338, 207] on div at bounding box center [463, 227] width 581 height 397
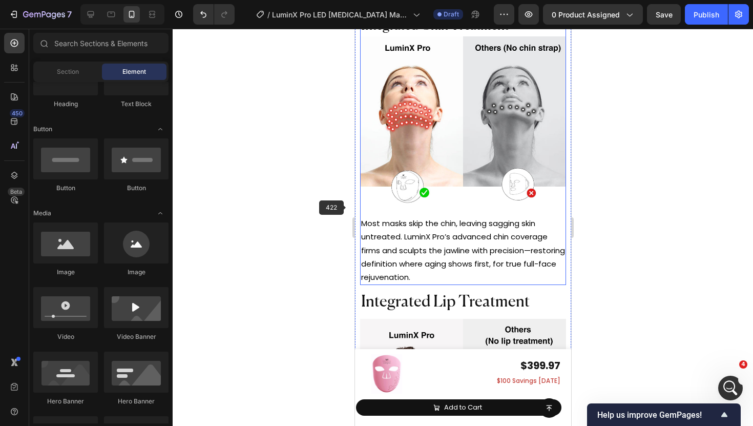
click at [463, 209] on div "Integrated Chin Treatment Heading Image Most masks skip the chin, leaving saggi…" at bounding box center [463, 150] width 206 height 269
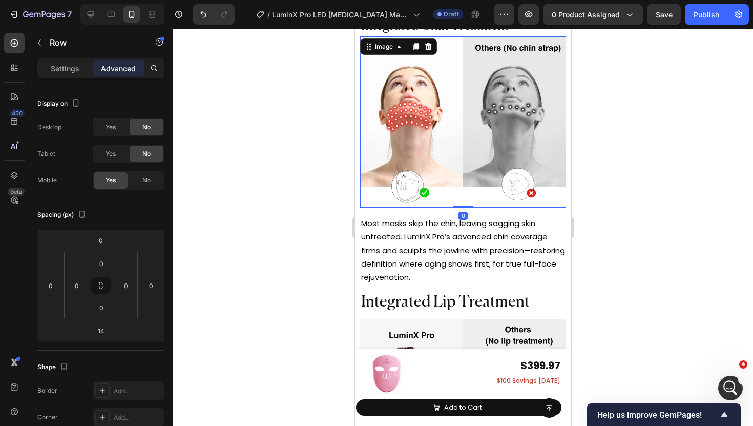
click at [461, 198] on img at bounding box center [463, 121] width 206 height 171
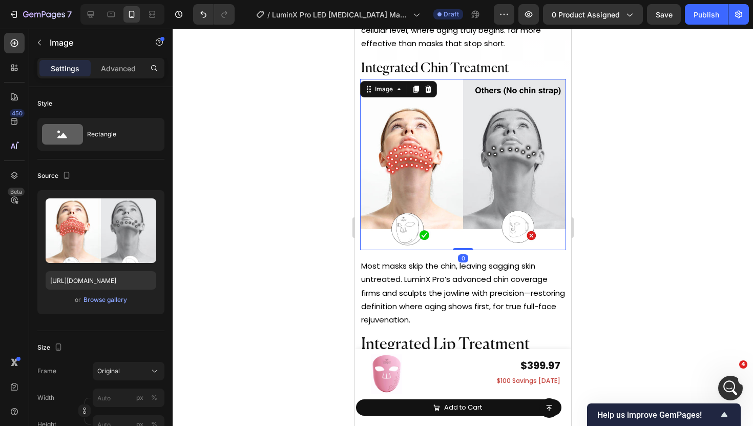
scroll to position [5134, 0]
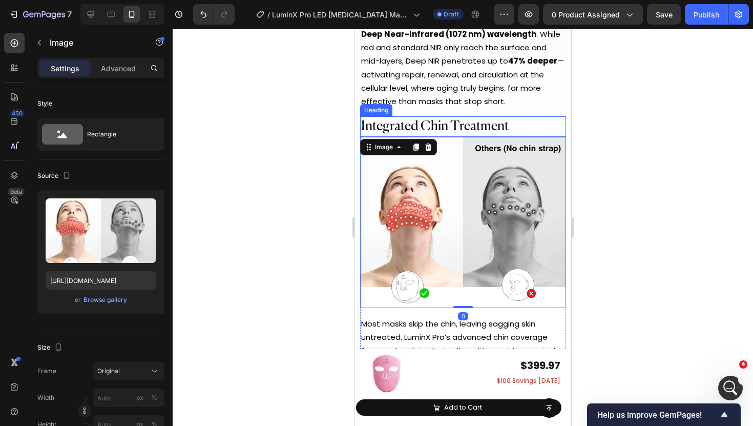
click at [461, 120] on span "Integrated Chin Treatment" at bounding box center [435, 126] width 148 height 13
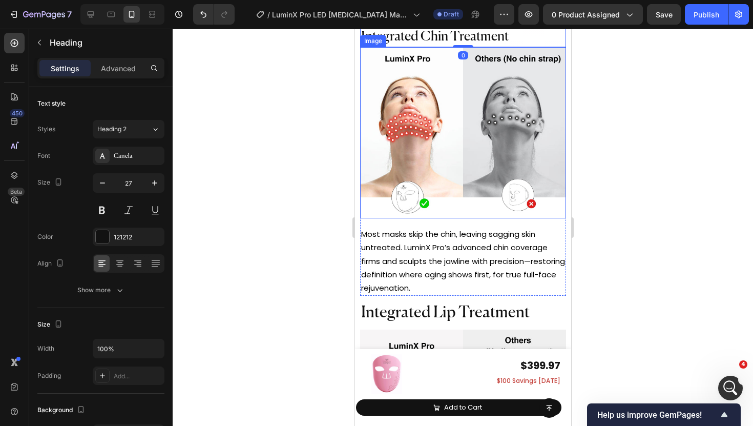
scroll to position [5324, 0]
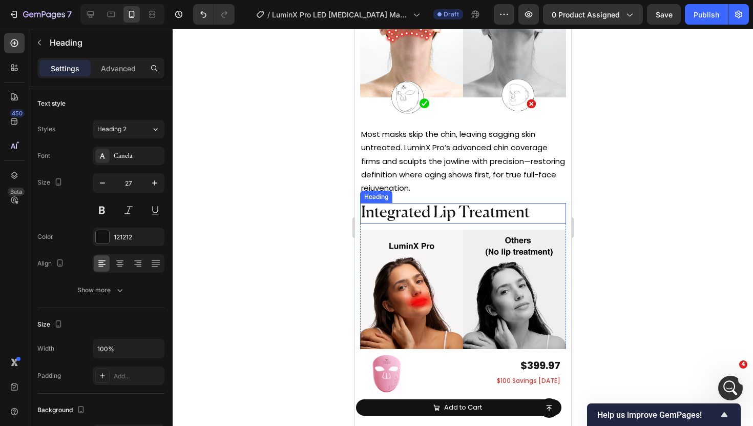
click at [462, 205] on span "Integrated Lip Treatment" at bounding box center [445, 213] width 169 height 16
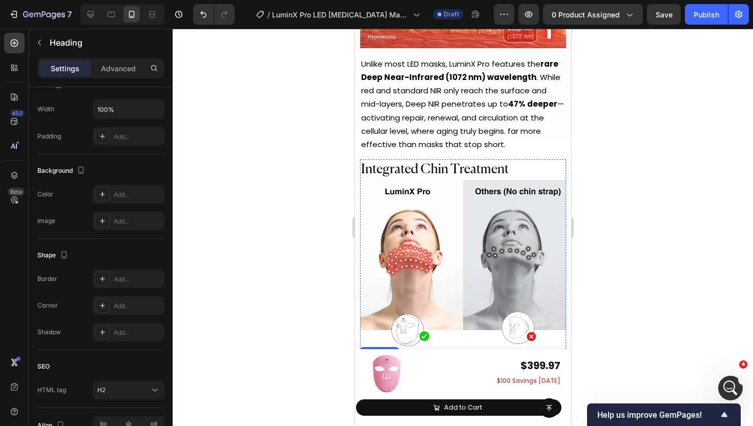
scroll to position [5088, 0]
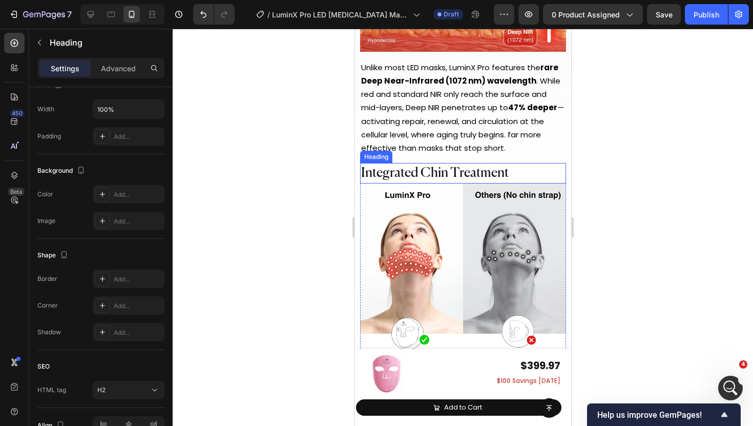
click at [460, 171] on span "Integrated Chin Treatment" at bounding box center [435, 173] width 148 height 13
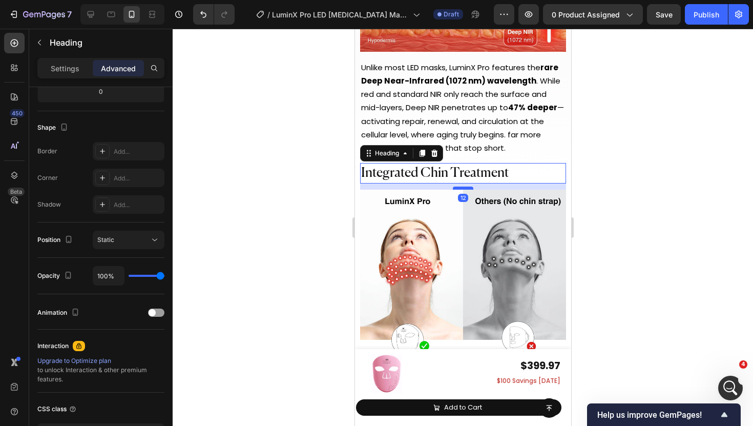
click at [460, 187] on div at bounding box center [463, 188] width 20 height 3
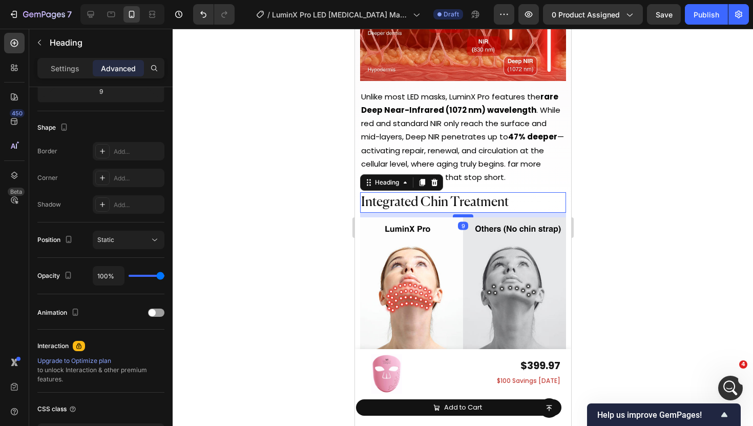
scroll to position [5055, 0]
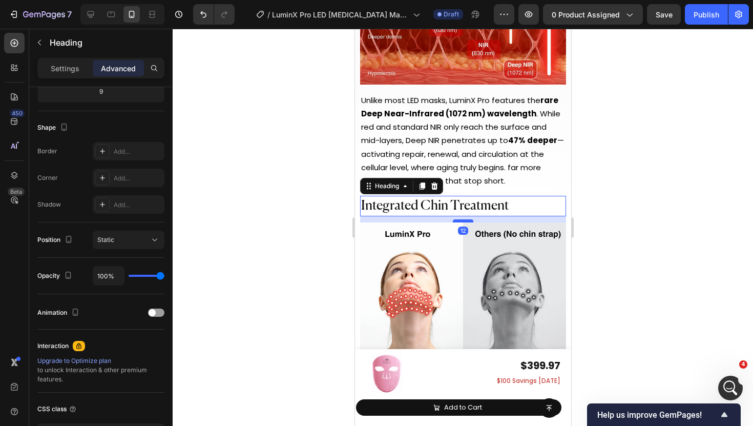
click at [461, 219] on div at bounding box center [463, 220] width 20 height 3
type input "12"
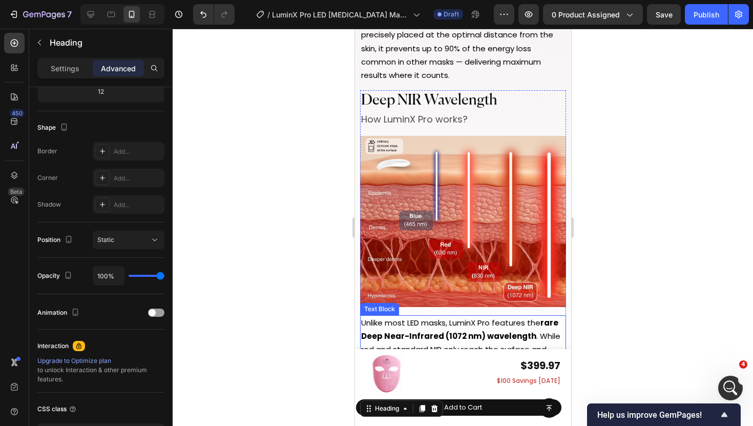
scroll to position [4820, 0]
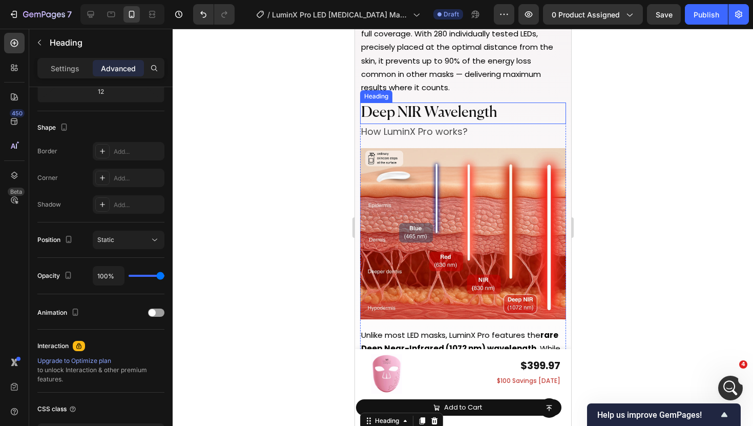
click at [461, 106] on span "Deep NIR Wavelength" at bounding box center [429, 113] width 136 height 15
click at [461, 129] on div "0" at bounding box center [463, 132] width 10 height 8
click at [502, 129] on p "How LuminX Pro works?" at bounding box center [463, 132] width 204 height 14
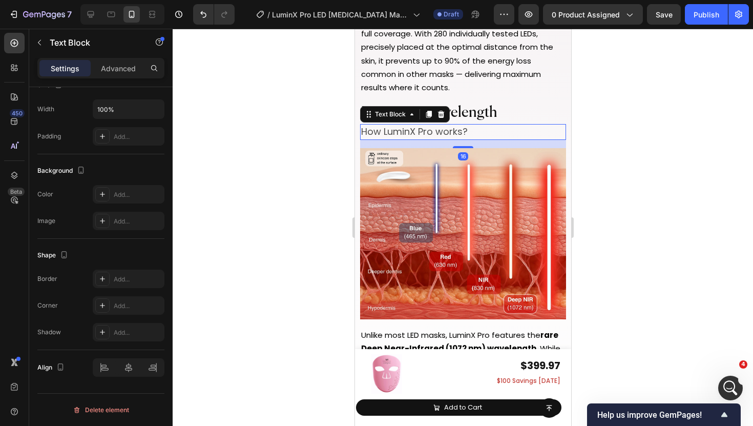
scroll to position [0, 0]
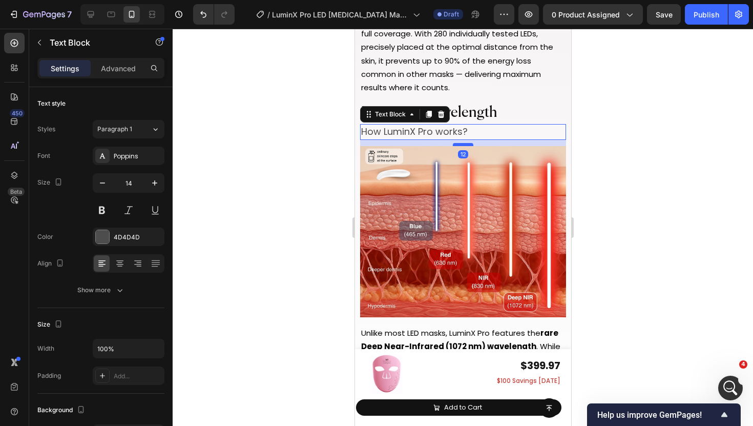
click at [461, 143] on div at bounding box center [463, 144] width 20 height 3
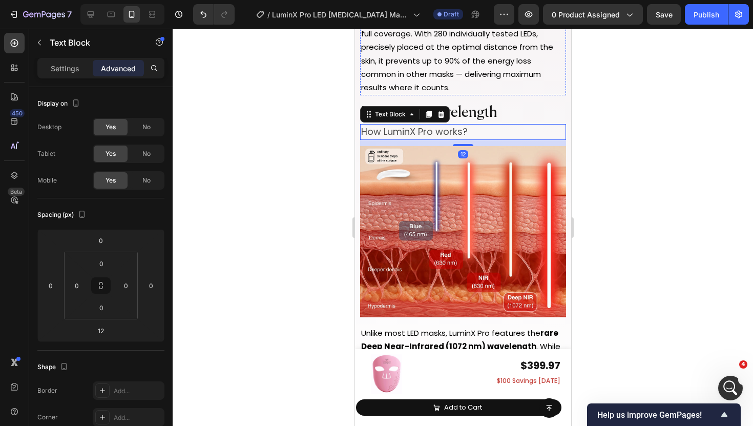
scroll to position [4523, 0]
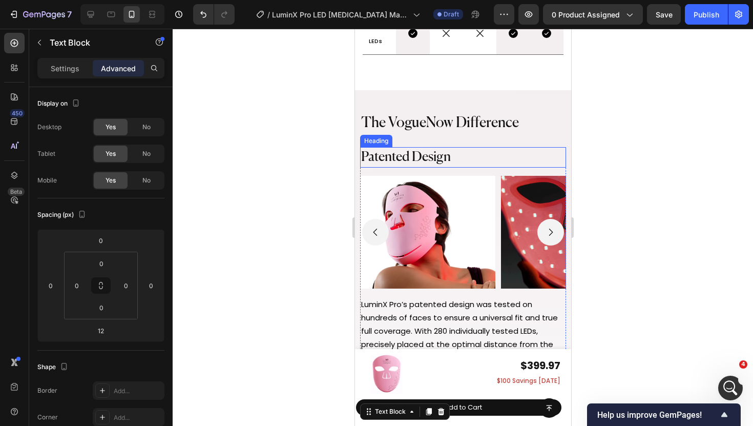
click at [440, 160] on span "Patented Design" at bounding box center [406, 157] width 90 height 13
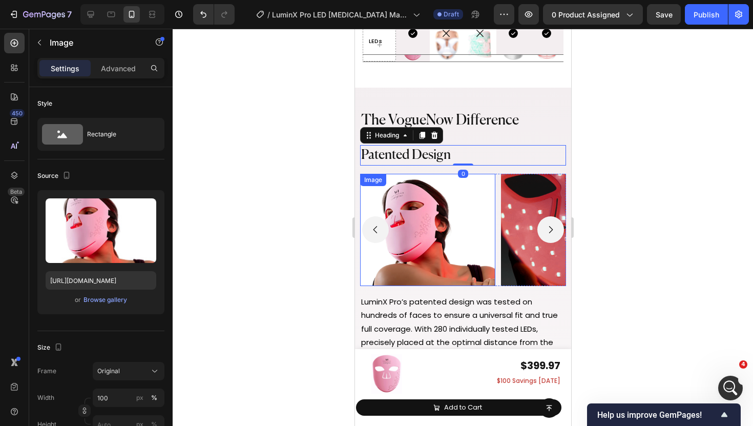
click at [417, 178] on div "Image" at bounding box center [427, 230] width 135 height 113
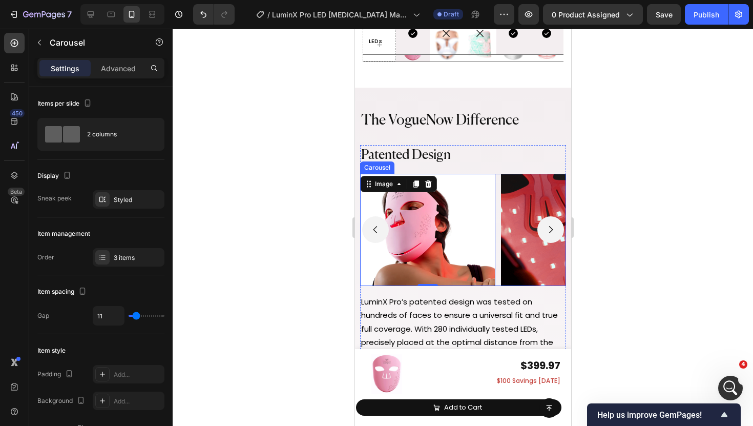
click at [498, 181] on div "Image 0 Image Image" at bounding box center [463, 230] width 206 height 113
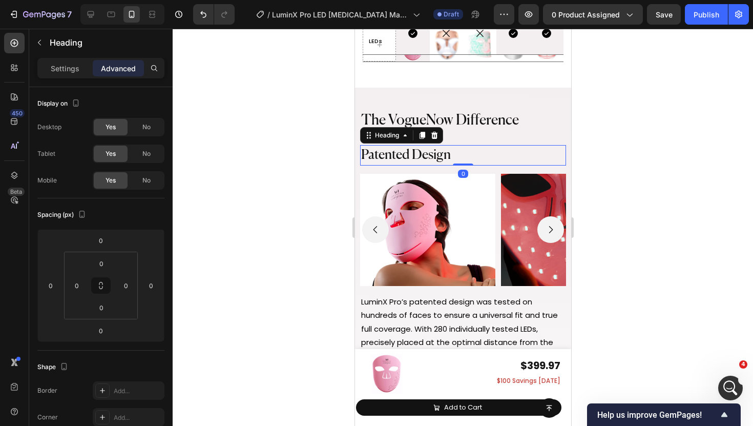
click at [459, 162] on h2 "Patented Design" at bounding box center [463, 155] width 206 height 20
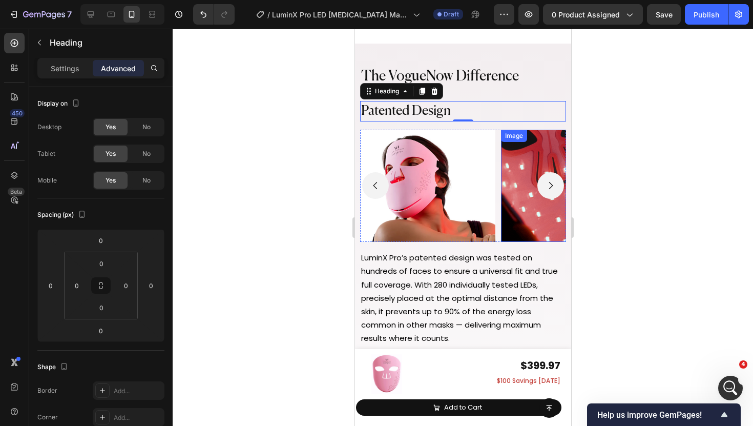
scroll to position [4523, 0]
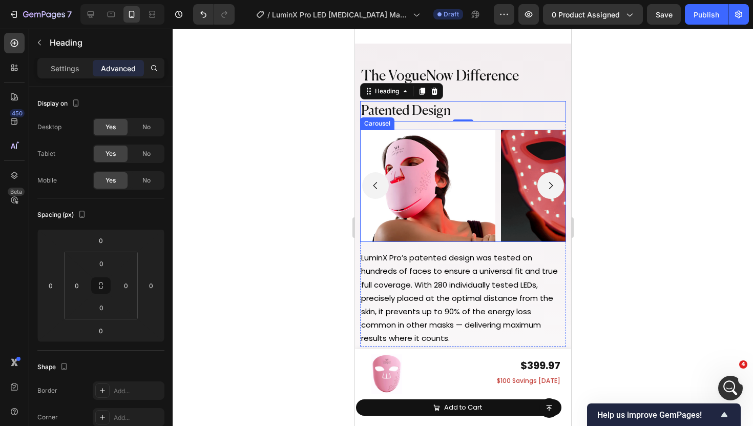
click at [498, 186] on div "Image Image Image" at bounding box center [463, 186] width 206 height 113
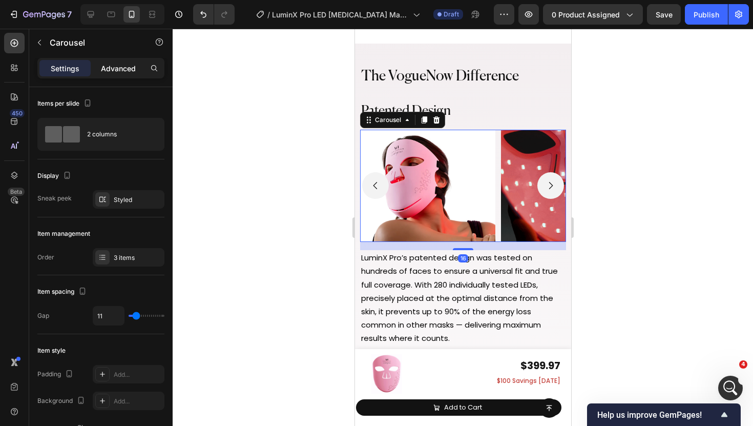
click at [124, 67] on p "Advanced" at bounding box center [118, 68] width 35 height 11
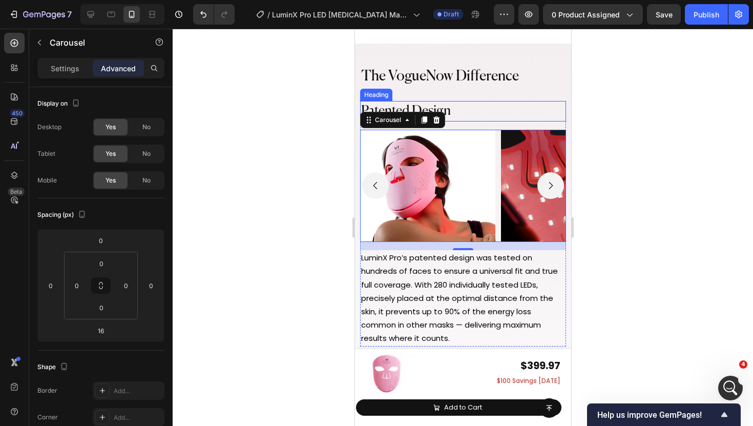
click at [475, 121] on h2 "Patented Design" at bounding box center [463, 111] width 206 height 20
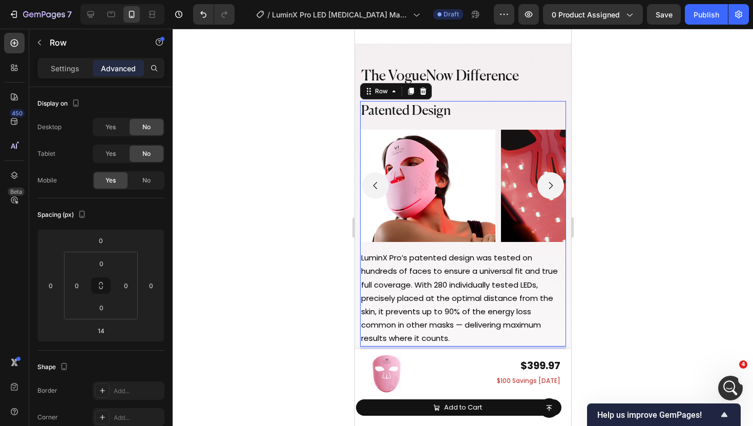
click at [476, 170] on div "Patented Design Heading Image Image Image Carousel LuminX Pro’s patented design…" at bounding box center [463, 223] width 206 height 245
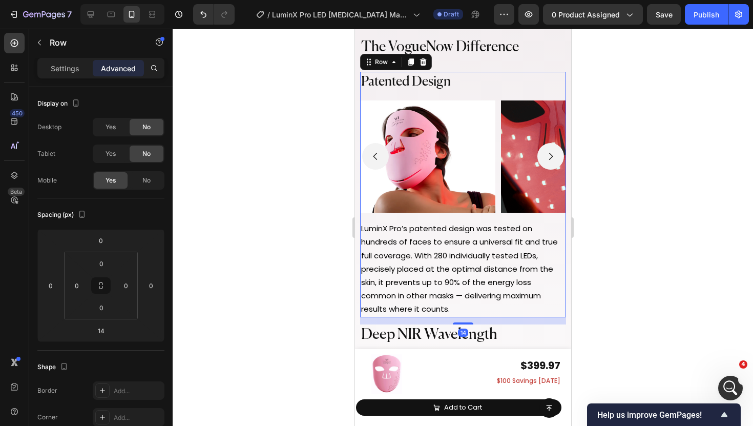
scroll to position [4552, 0]
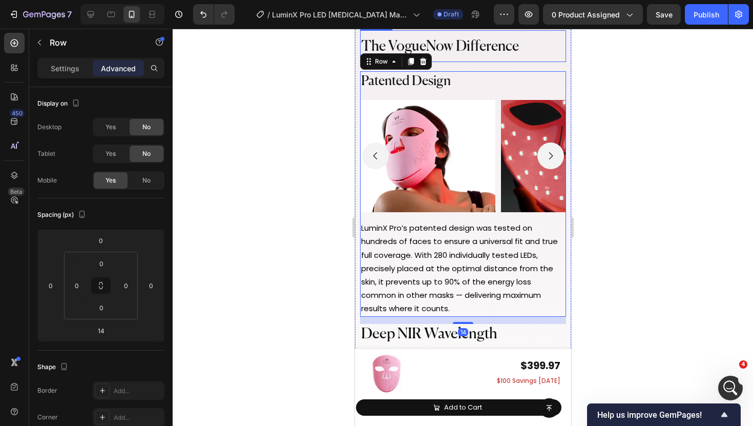
click at [476, 54] on span "The VogueNow Difference" at bounding box center [440, 46] width 158 height 14
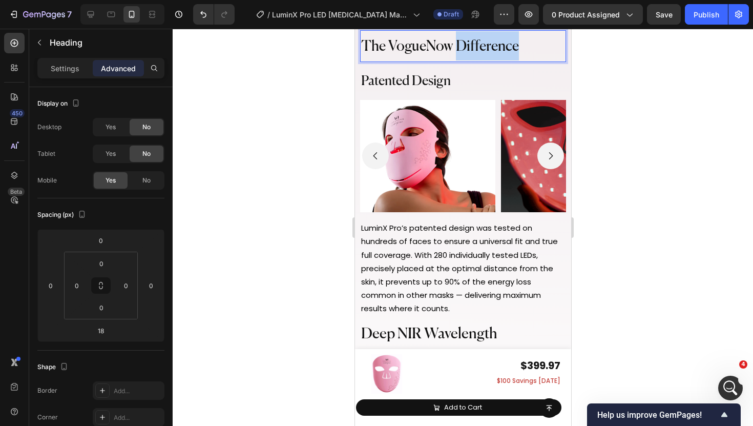
click at [476, 54] on span "The VogueNow Difference" at bounding box center [440, 46] width 158 height 14
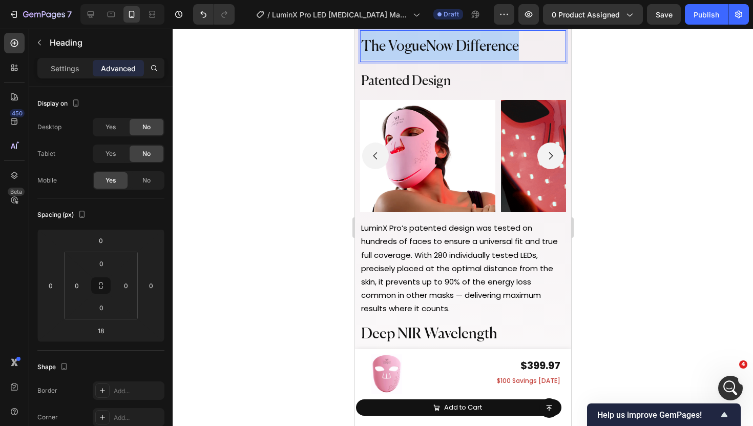
click at [476, 54] on span "The VogueNow Difference" at bounding box center [440, 46] width 158 height 14
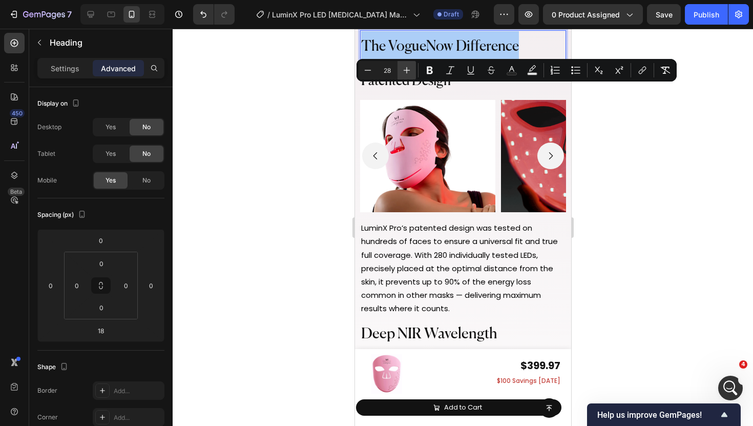
click at [406, 71] on icon "Editor contextual toolbar" at bounding box center [407, 70] width 10 height 10
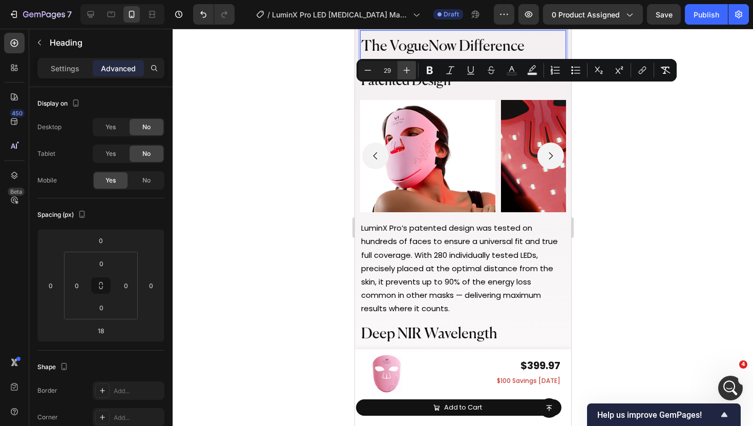
click at [406, 71] on icon "Editor contextual toolbar" at bounding box center [407, 70] width 10 height 10
type input "30"
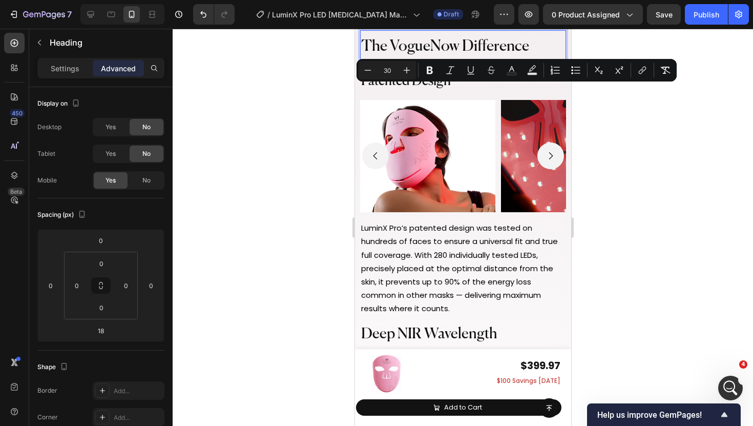
click at [335, 92] on div at bounding box center [463, 227] width 581 height 397
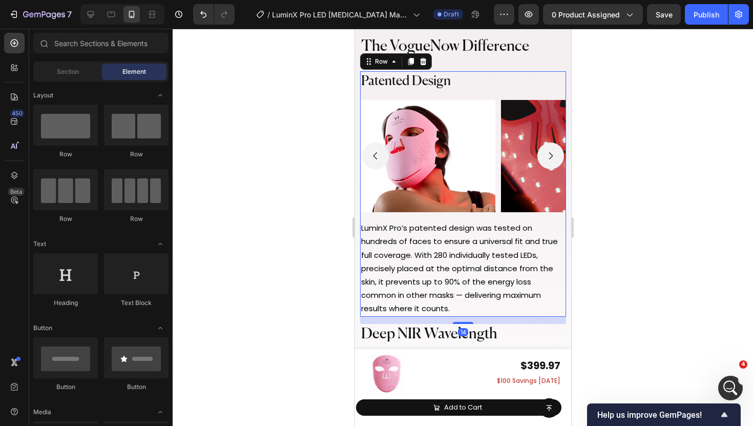
click at [479, 141] on div "Patented Design Heading Image Image Image Carousel LuminX Pro’s patented design…" at bounding box center [463, 193] width 206 height 245
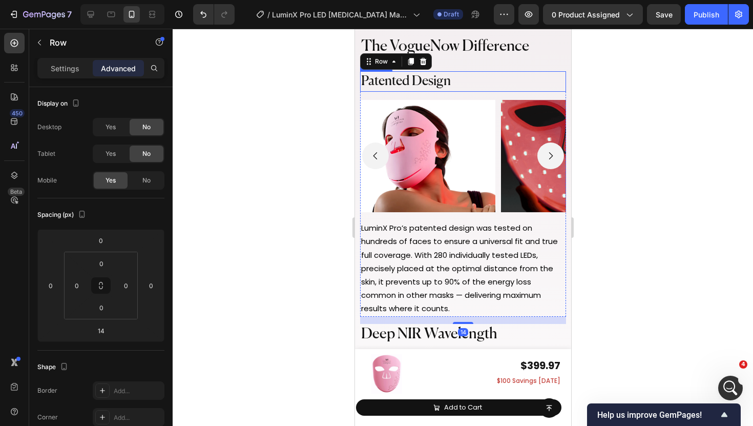
click at [474, 92] on h2 "Patented Design" at bounding box center [463, 81] width 206 height 20
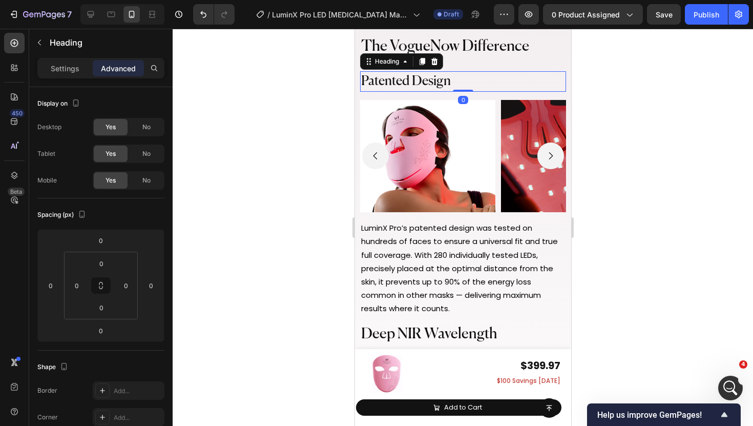
click at [474, 92] on h2 "Patented Design" at bounding box center [463, 81] width 206 height 20
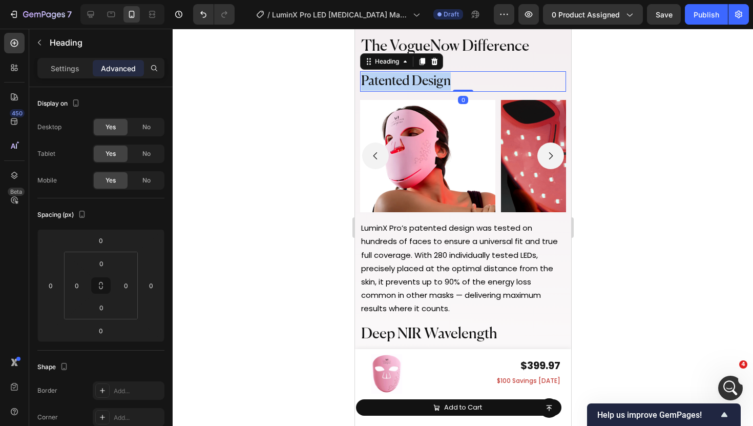
click at [474, 91] on p "Patented Design" at bounding box center [463, 81] width 204 height 18
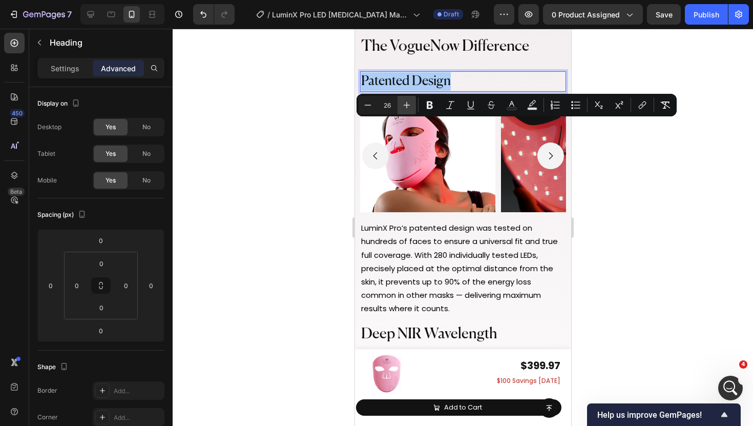
click at [406, 107] on icon "Editor contextual toolbar" at bounding box center [407, 105] width 10 height 10
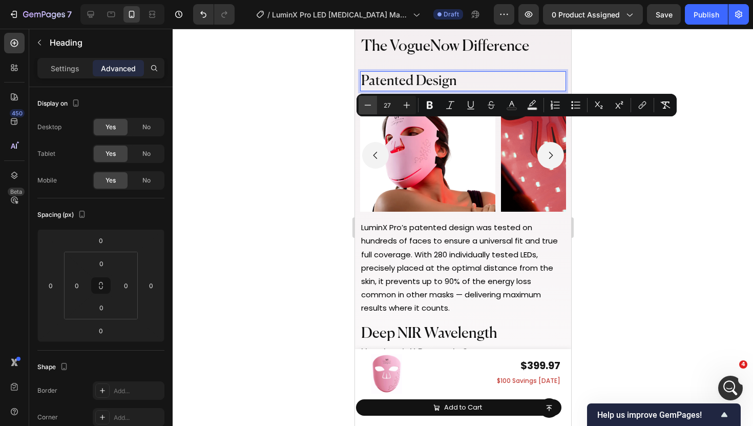
click at [365, 102] on icon "Editor contextual toolbar" at bounding box center [368, 105] width 10 height 10
type input "26"
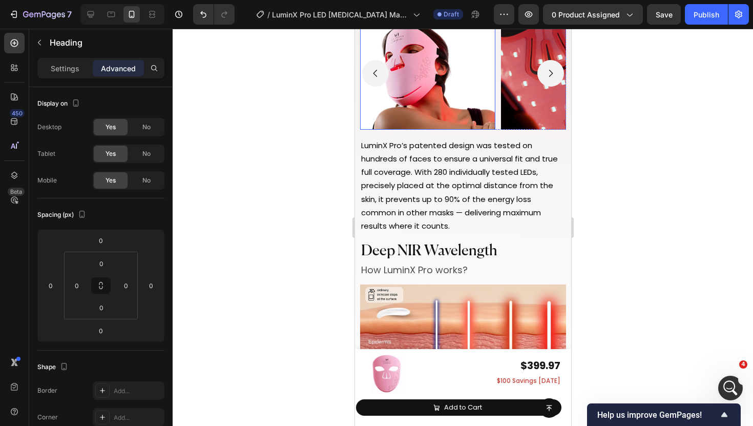
scroll to position [4700, 0]
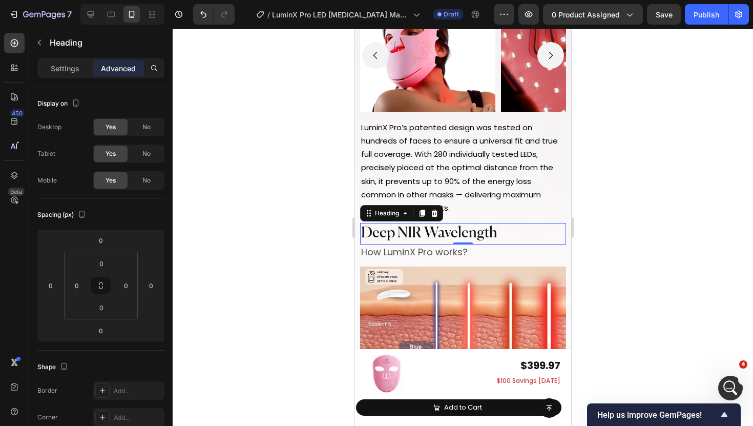
click at [437, 228] on span "Deep NIR Wavelength" at bounding box center [429, 233] width 136 height 15
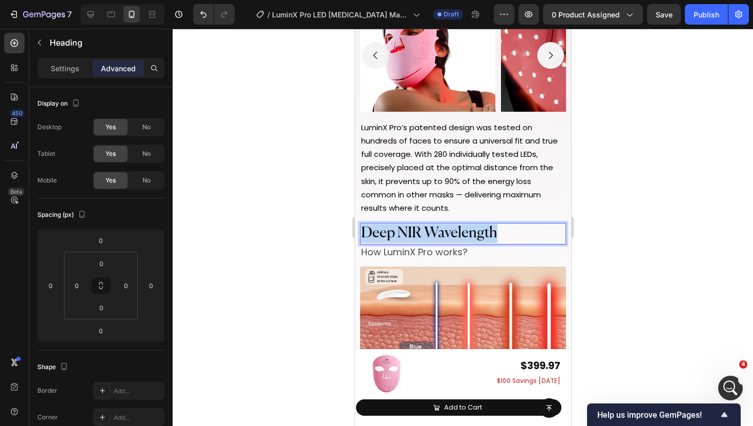
click at [437, 228] on span "Deep NIR Wavelength" at bounding box center [429, 233] width 136 height 15
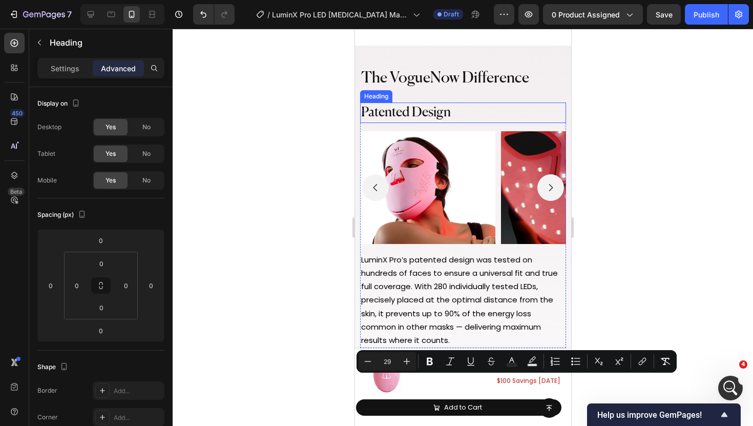
scroll to position [4536, 0]
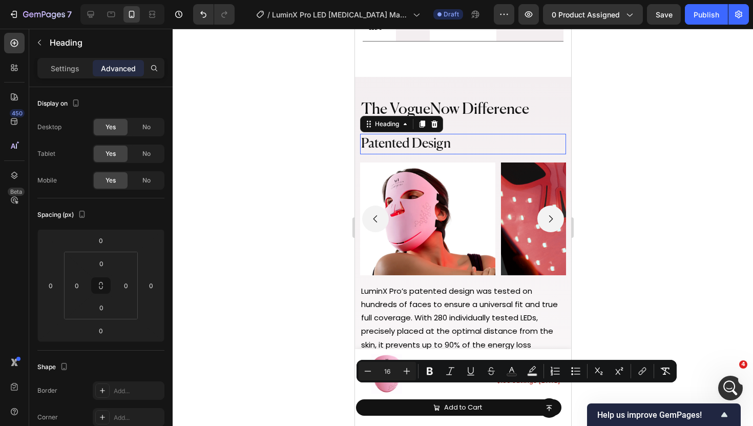
click at [429, 144] on span "Patented Design" at bounding box center [406, 143] width 90 height 13
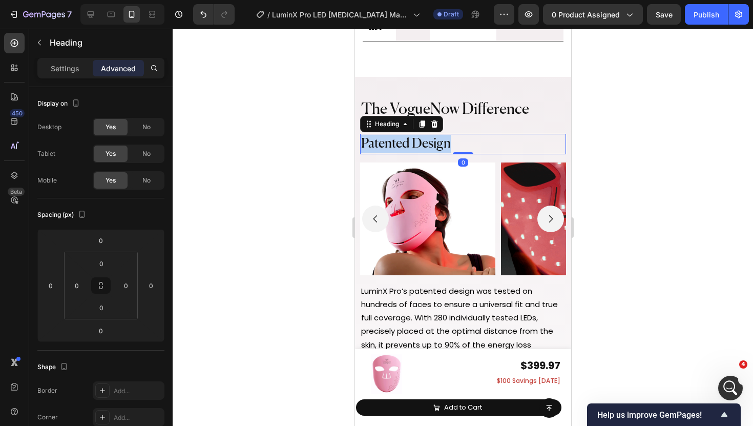
click at [429, 144] on span "Patented Design" at bounding box center [406, 143] width 90 height 13
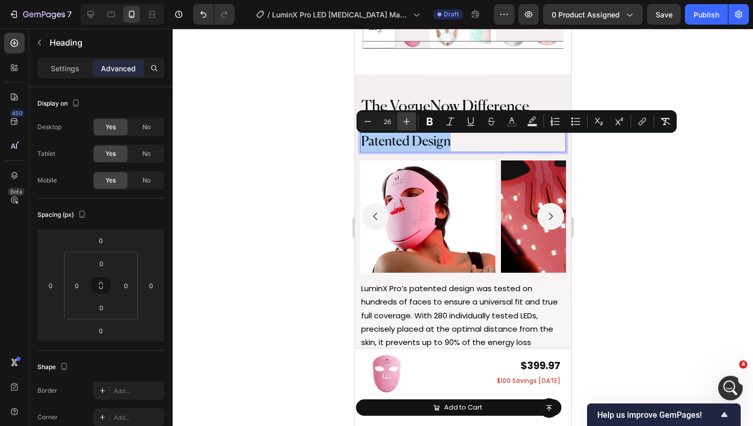
click at [408, 121] on icon "Editor contextual toolbar" at bounding box center [407, 121] width 10 height 10
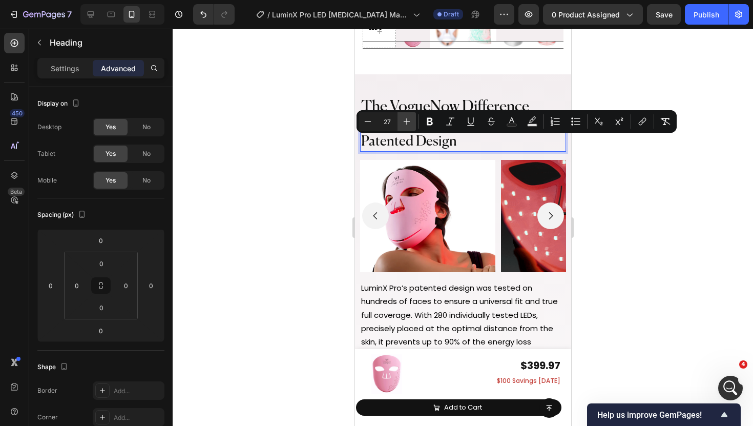
click at [408, 121] on icon "Editor contextual toolbar" at bounding box center [407, 121] width 10 height 10
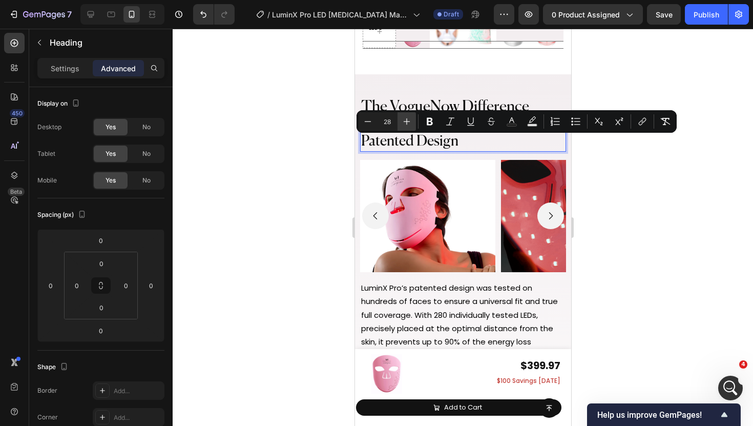
click at [408, 121] on icon "Editor contextual toolbar" at bounding box center [407, 121] width 10 height 10
type input "29"
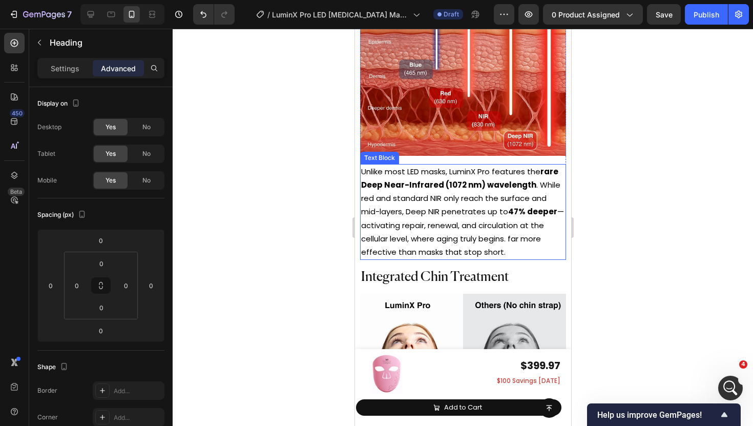
scroll to position [5007, 0]
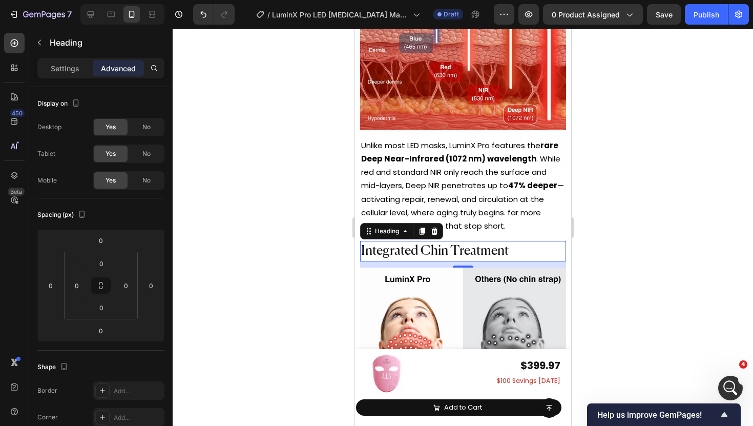
click at [415, 241] on h2 "Integrated Chin Treatment" at bounding box center [463, 251] width 206 height 20
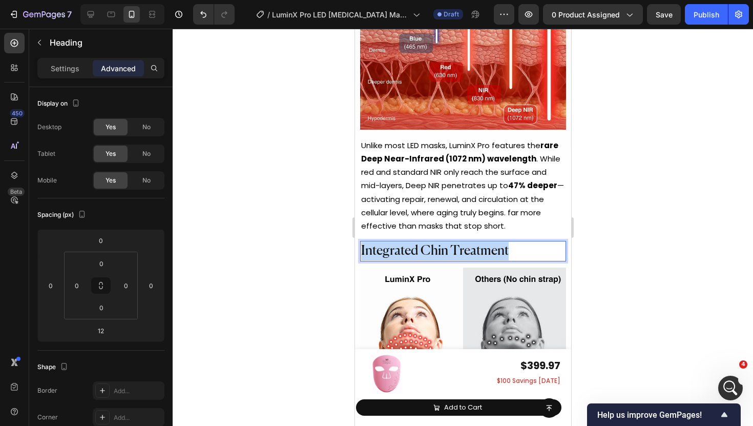
click at [415, 242] on p "Integrated Chin Treatment" at bounding box center [463, 251] width 204 height 18
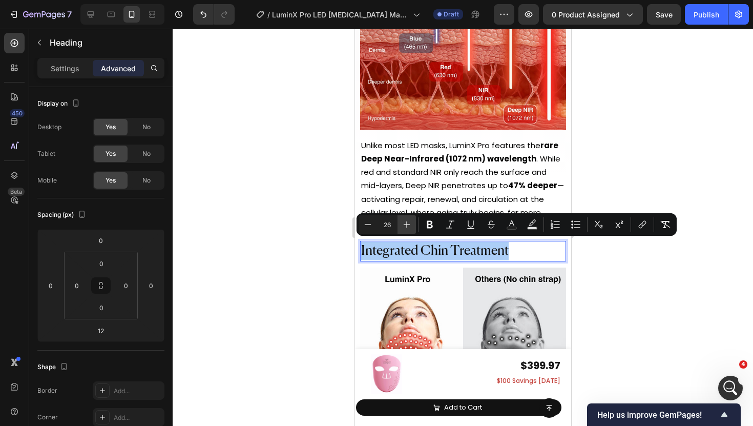
click at [409, 220] on icon "Editor contextual toolbar" at bounding box center [407, 224] width 10 height 10
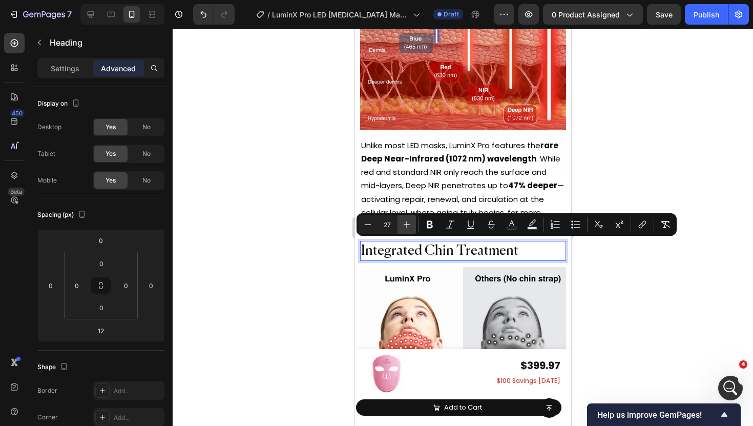
click at [409, 220] on icon "Editor contextual toolbar" at bounding box center [407, 224] width 10 height 10
type input "29"
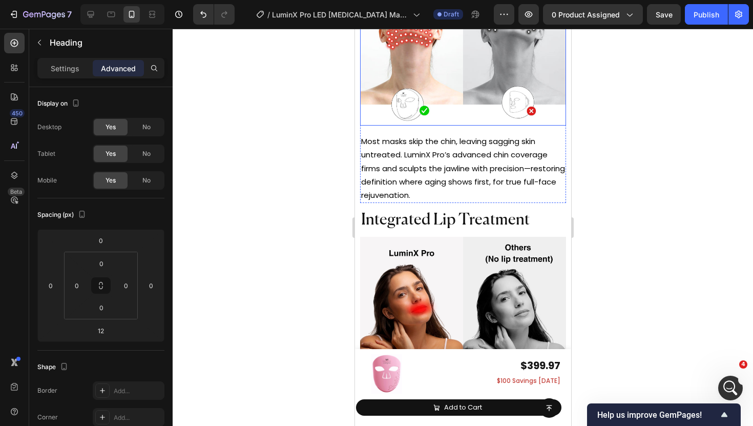
scroll to position [5321, 0]
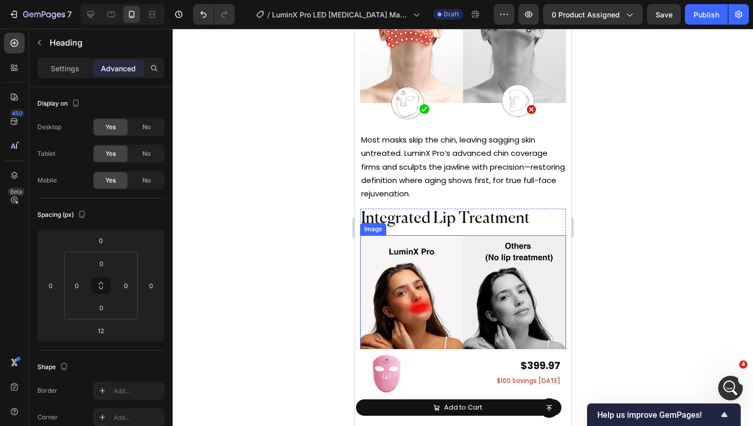
click at [417, 227] on div "Integrated Lip Treatment Heading Image" at bounding box center [463, 308] width 206 height 198
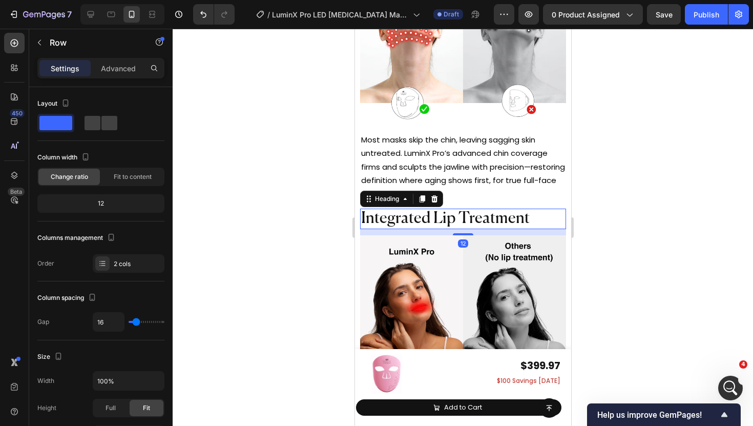
click at [417, 221] on span "Integrated Lip Treatment" at bounding box center [445, 219] width 169 height 16
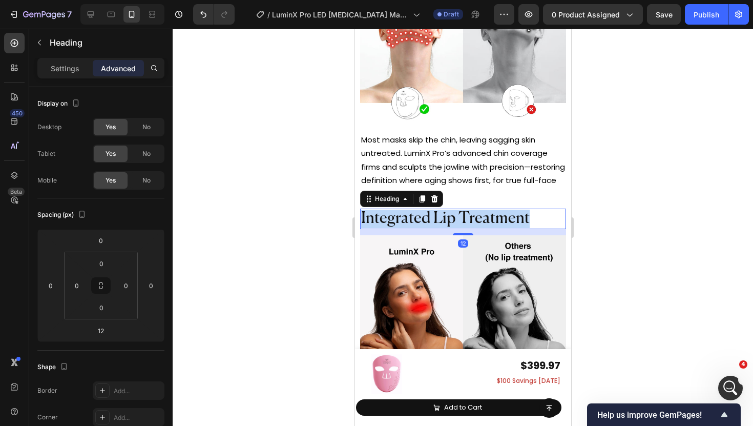
click at [417, 221] on span "Integrated Lip Treatment" at bounding box center [445, 219] width 169 height 16
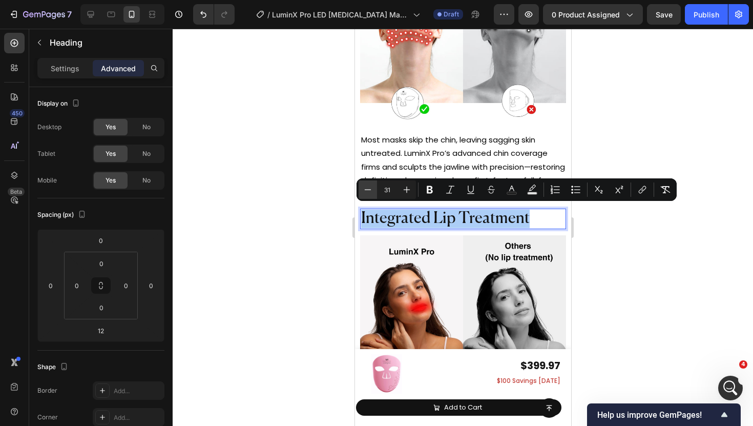
click at [367, 190] on icon "Editor contextual toolbar" at bounding box center [368, 189] width 10 height 10
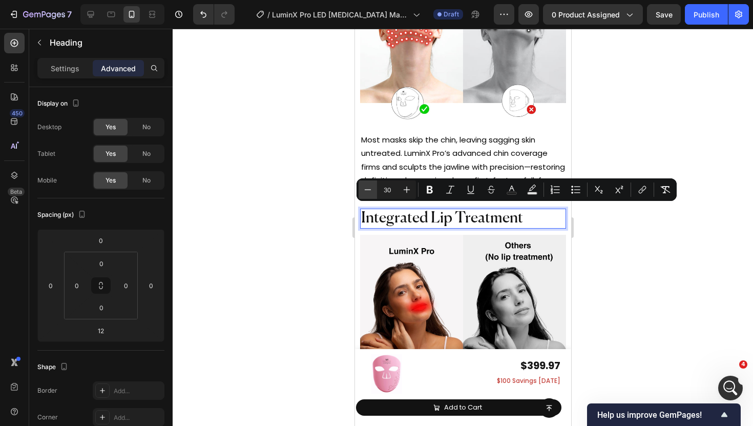
click at [367, 190] on icon "Editor contextual toolbar" at bounding box center [368, 189] width 10 height 10
type input "29"
click at [333, 214] on div at bounding box center [463, 227] width 581 height 397
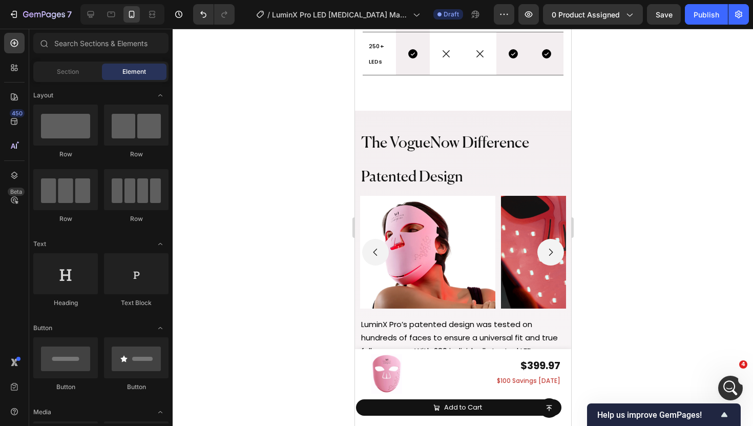
scroll to position [4476, 0]
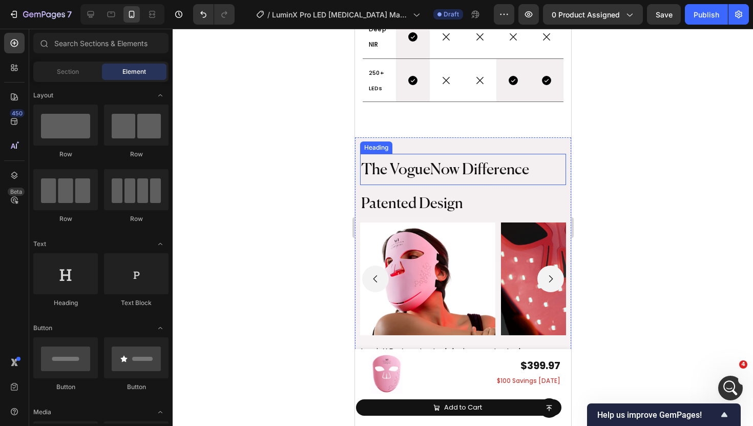
click at [474, 168] on span "The VogueNow Difference" at bounding box center [445, 169] width 168 height 15
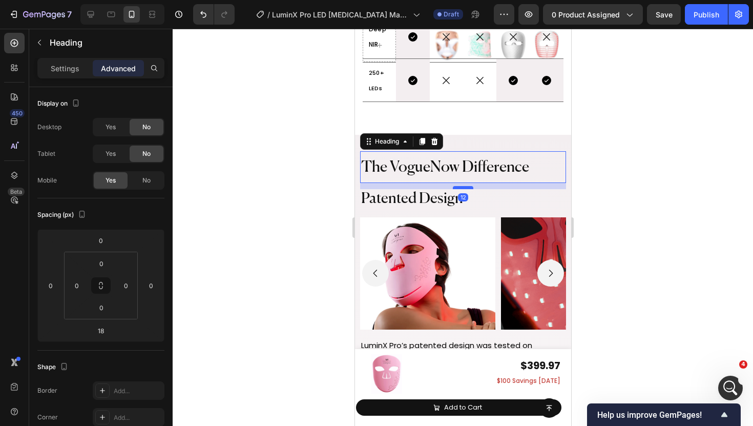
click at [467, 189] on div at bounding box center [463, 187] width 20 height 3
type input "12"
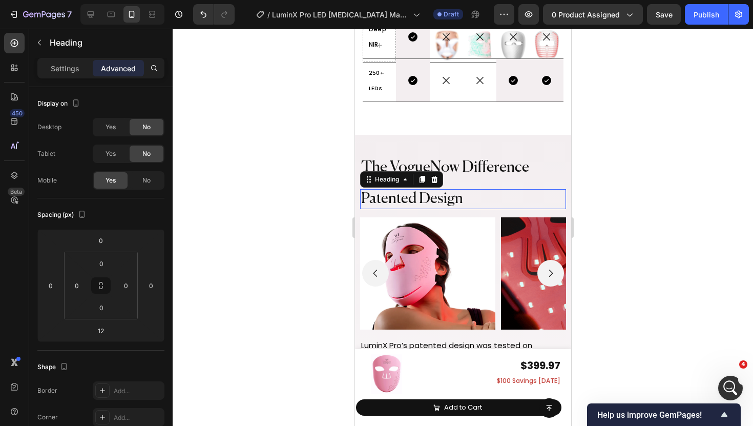
click at [494, 196] on p "⁠⁠⁠⁠⁠⁠⁠ Patented Design" at bounding box center [463, 199] width 204 height 18
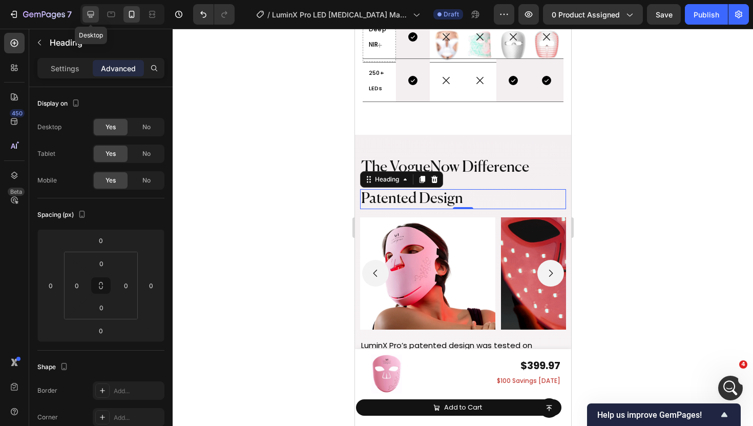
click at [94, 15] on icon at bounding box center [91, 14] width 10 height 10
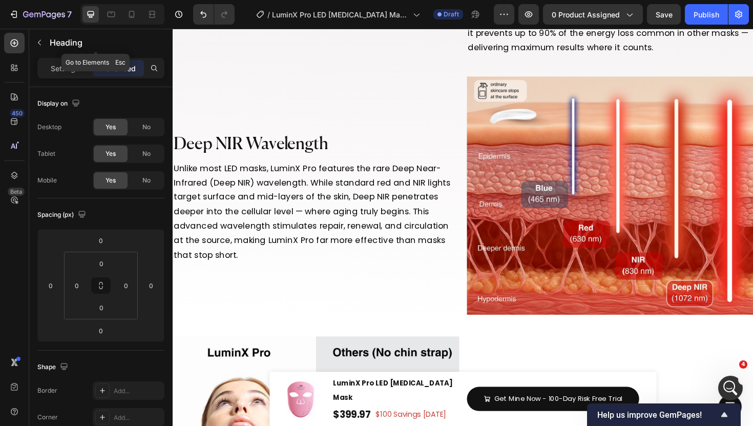
scroll to position [4440, 0]
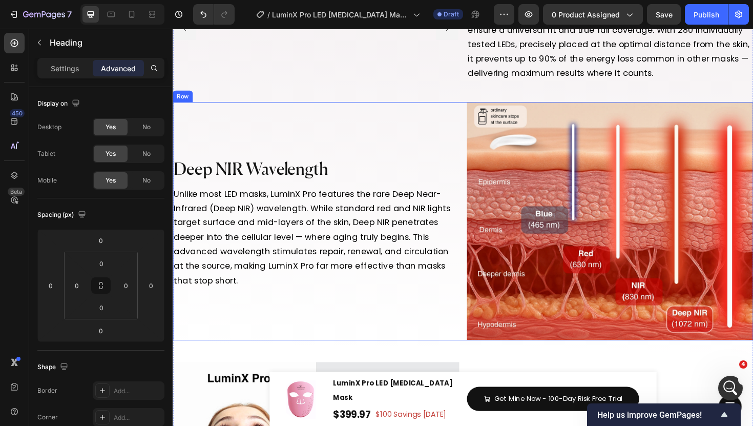
click at [424, 193] on div "Deep NIR Wavelength Heading Unlike most LED masks, LuminX Pro features the rare…" at bounding box center [324, 233] width 303 height 252
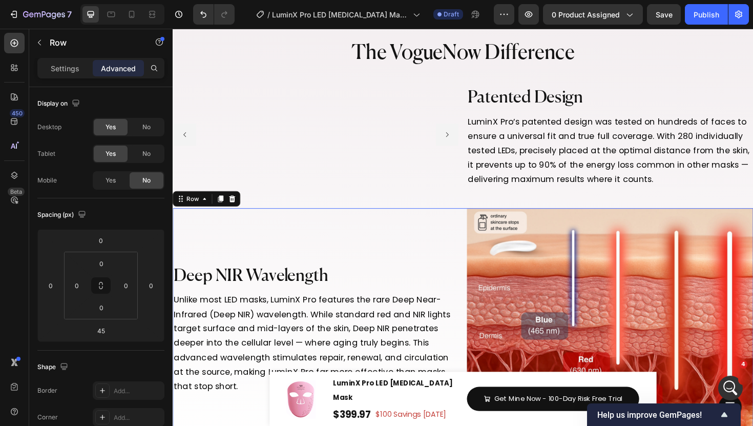
scroll to position [4309, 0]
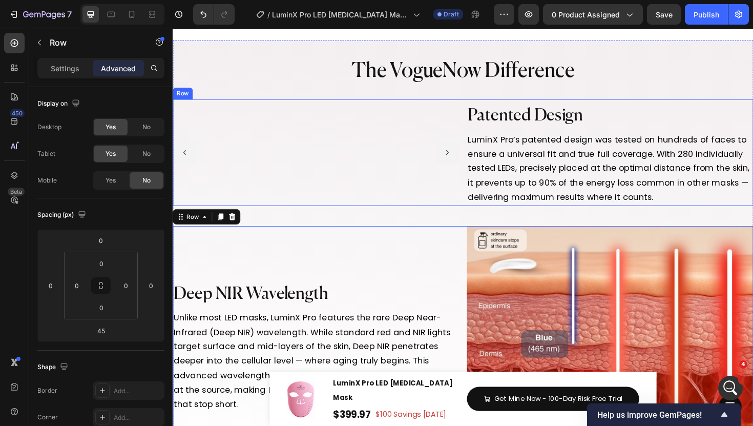
click at [494, 216] on div "Patented Design Heading LuminX Pro’s patented design was tested on hundreds of …" at bounding box center [635, 160] width 303 height 113
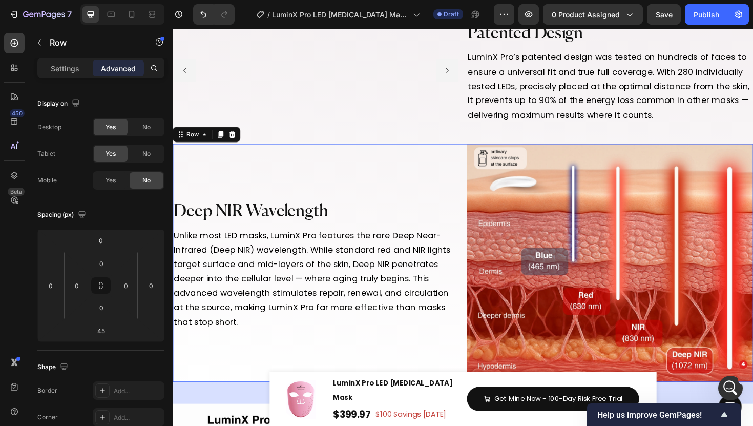
click at [452, 304] on div "Deep NIR Wavelength Heading Unlike most LED masks, LuminX Pro features the rare…" at bounding box center [324, 277] width 303 height 252
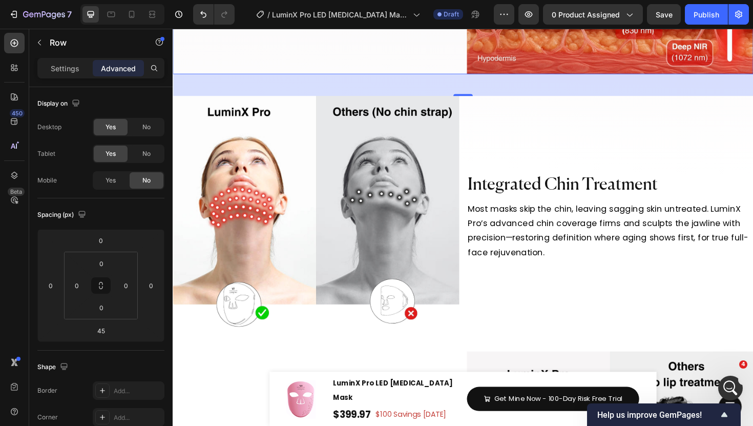
scroll to position [4722, 0]
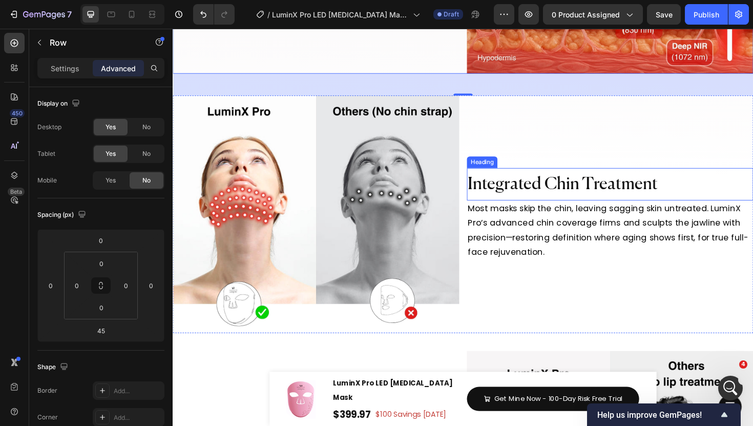
click at [534, 203] on span "Integrated Chin Treatment" at bounding box center [585, 194] width 201 height 18
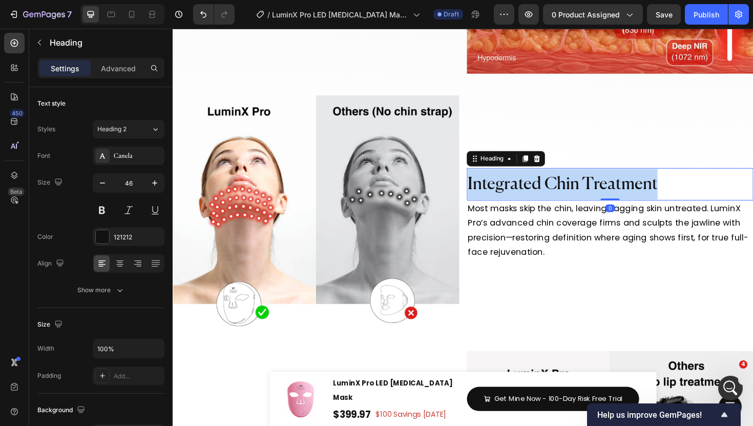
click at [534, 203] on span "Integrated Chin Treatment" at bounding box center [585, 194] width 201 height 18
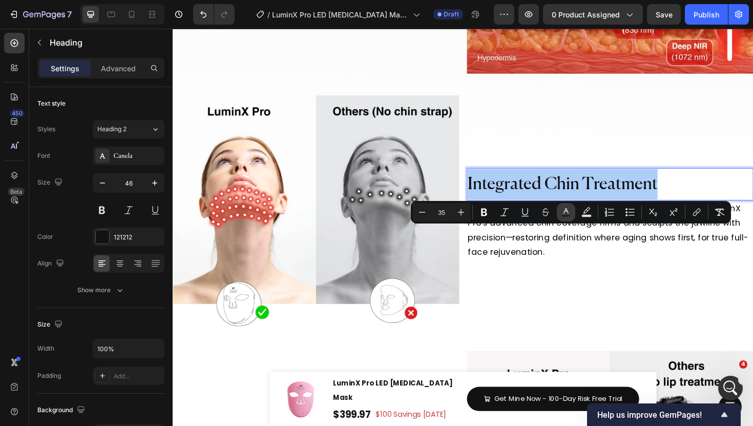
click at [568, 208] on icon "Editor contextual toolbar" at bounding box center [566, 212] width 10 height 10
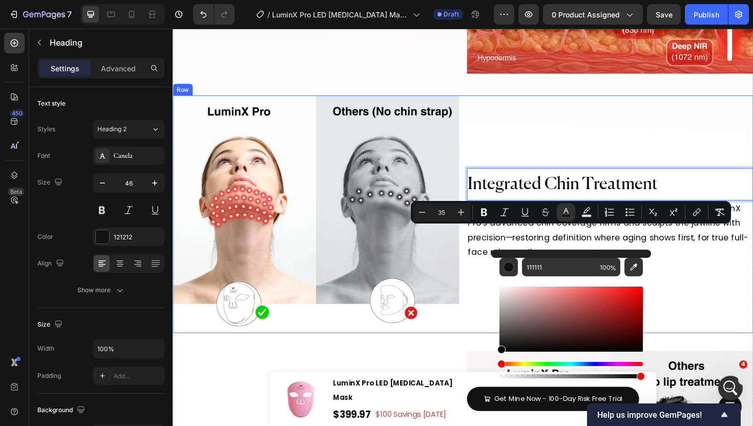
type input "000000"
drag, startPoint x: 676, startPoint y: 376, endPoint x: 507, endPoint y: 375, distance: 168.6
click at [493, 271] on span "Most masks skip the chin, leaving sagging skin untreated. LuminX Pro’s advanced…" at bounding box center [633, 242] width 297 height 58
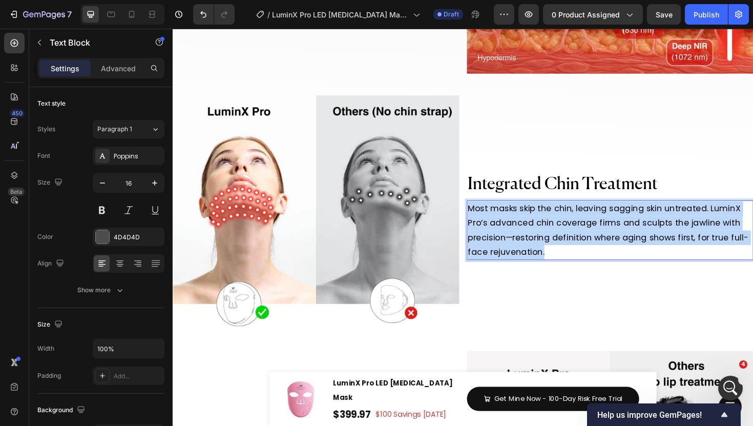
click at [493, 271] on span "Most masks skip the chin, leaving sagging skin untreated. LuminX Pro’s advanced…" at bounding box center [633, 242] width 297 height 58
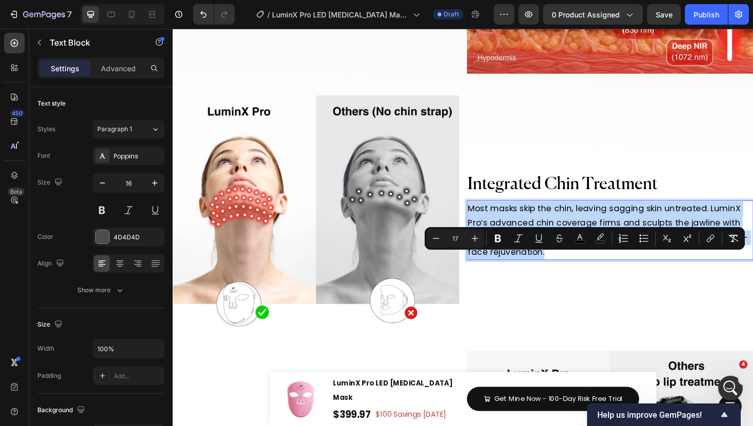
click at [493, 271] on span "Most masks skip the chin, leaving sagging skin untreated. LuminX Pro’s advanced…" at bounding box center [633, 242] width 297 height 58
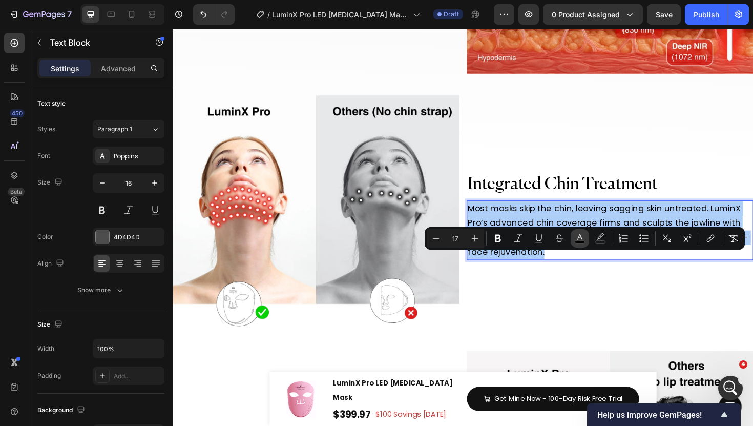
click at [577, 241] on rect "Editor contextual toolbar" at bounding box center [581, 242] width 10 height 3
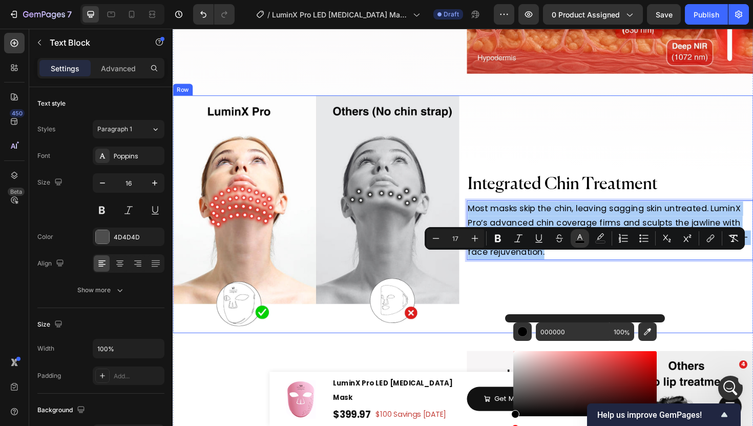
click at [489, 352] on div "⁠⁠⁠⁠⁠⁠⁠ Integrated Chin Treatment Heading Most masks skip the chin, leaving sag…" at bounding box center [635, 225] width 303 height 252
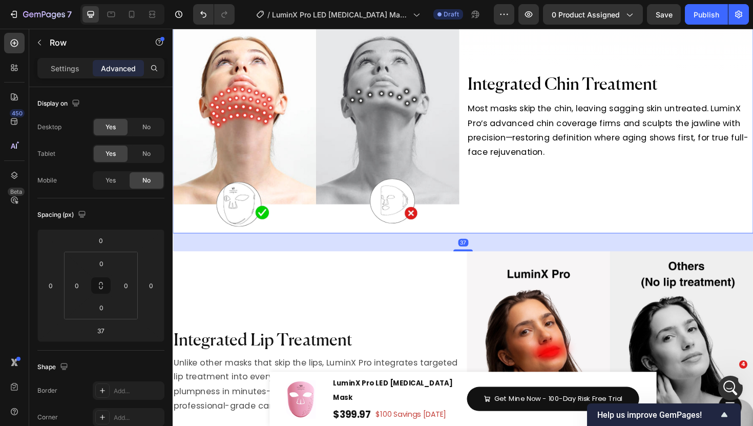
scroll to position [5007, 0]
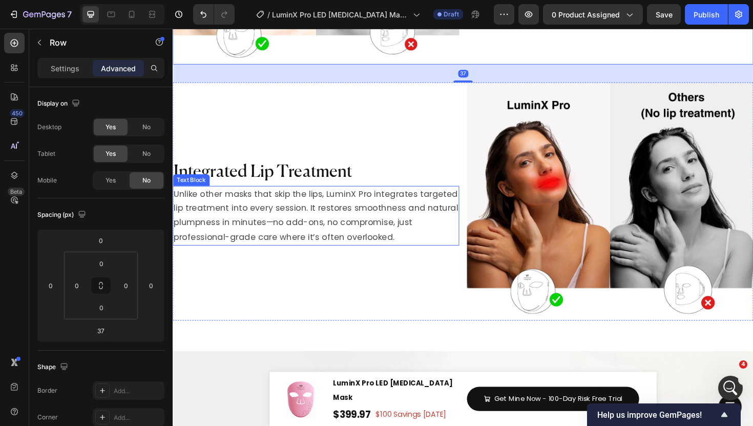
click at [335, 255] on span "Unlike other masks that skip the lips, LuminX Pro integrates targeted lip treat…" at bounding box center [324, 226] width 301 height 58
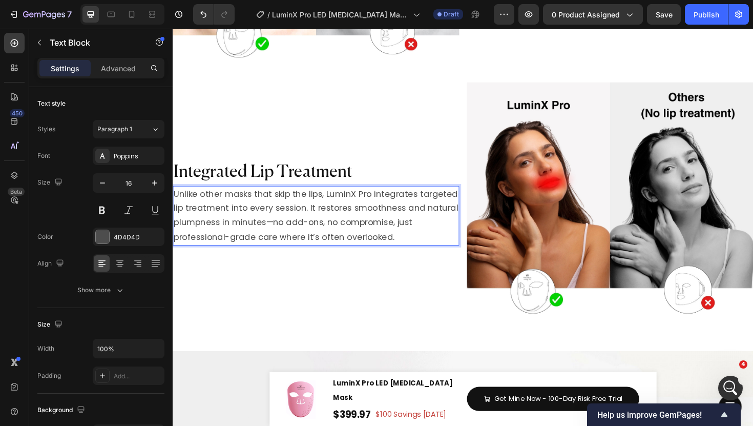
click at [335, 255] on span "Unlike other masks that skip the lips, LuminX Pro integrates targeted lip treat…" at bounding box center [324, 226] width 301 height 58
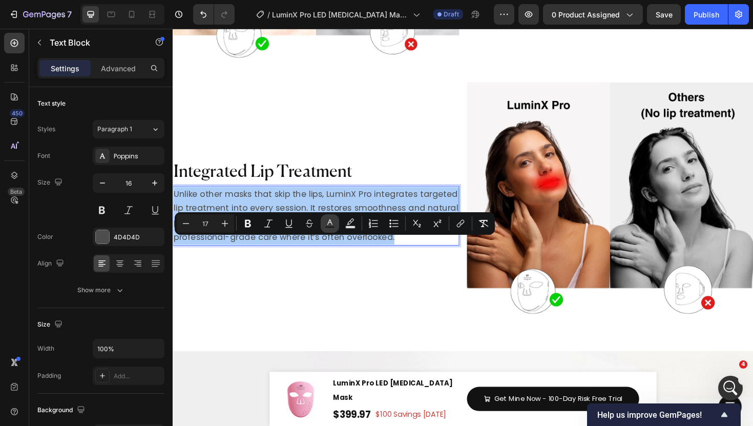
click at [324, 231] on button "Text Color" at bounding box center [330, 223] width 18 height 18
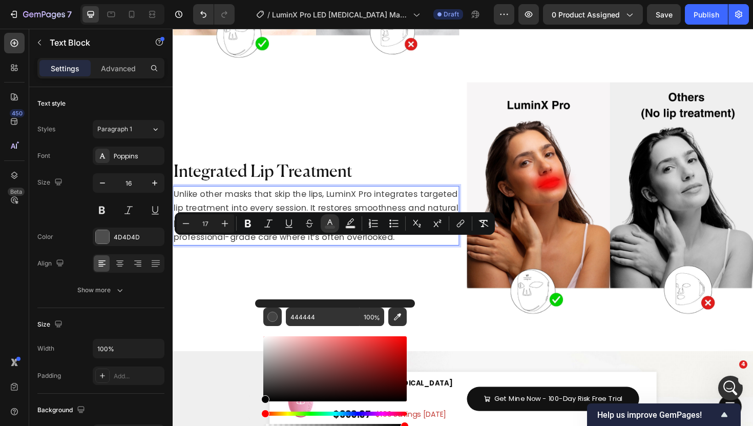
drag, startPoint x: 266, startPoint y: 383, endPoint x: 261, endPoint y: 402, distance: 19.6
click at [262, 404] on div "444444 100 %" at bounding box center [335, 364] width 160 height 131
type input "000000"
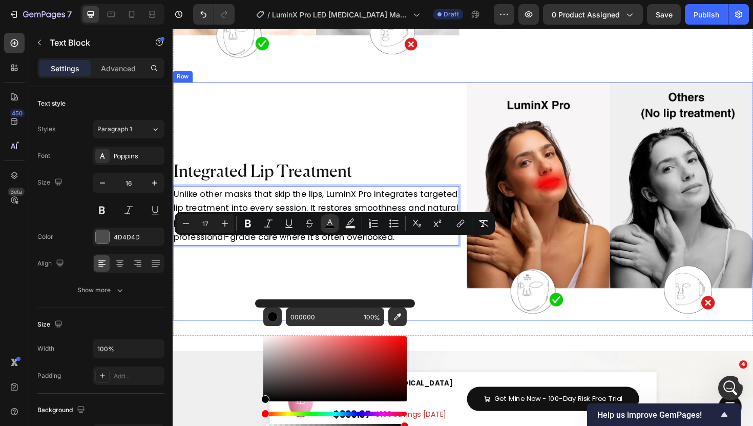
click at [329, 209] on div "Integrated Lip Treatment Heading Unlike other masks that skip the lips, LuminX …" at bounding box center [324, 212] width 303 height 252
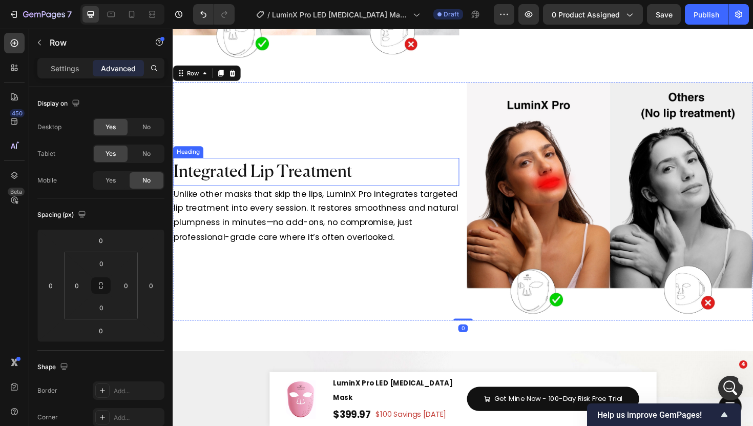
click at [300, 190] on span "Integrated Lip Treatment" at bounding box center [268, 181] width 189 height 18
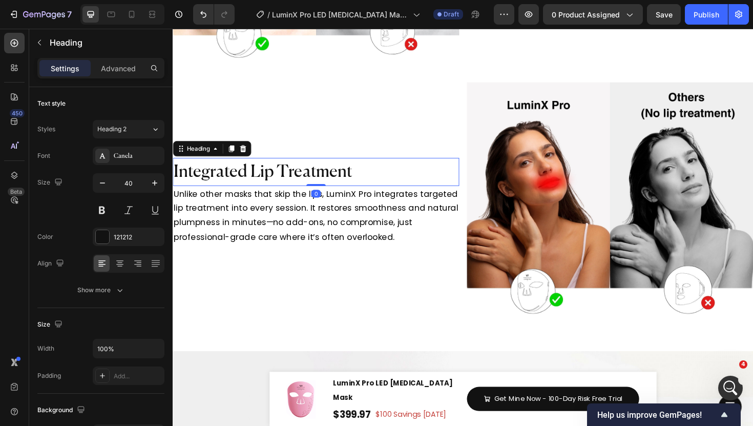
click at [300, 190] on span "Integrated Lip Treatment" at bounding box center [268, 181] width 189 height 18
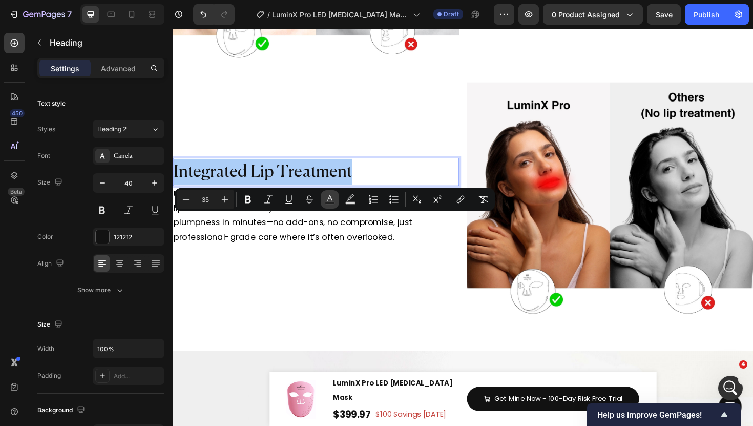
click at [329, 204] on button "Text Color" at bounding box center [330, 199] width 18 height 18
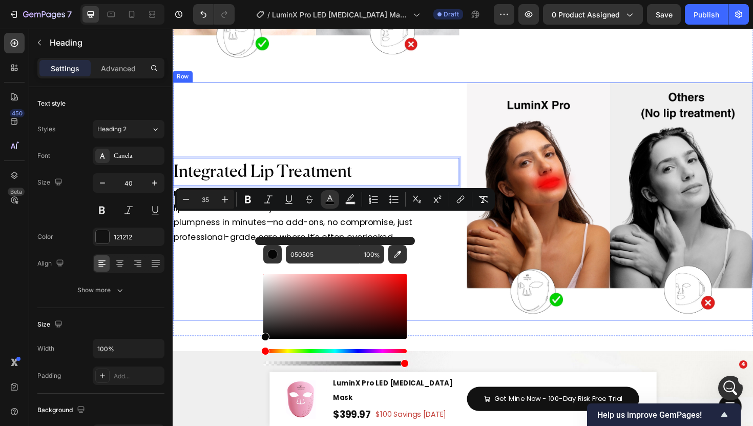
drag, startPoint x: 439, startPoint y: 365, endPoint x: 258, endPoint y: 359, distance: 181.0
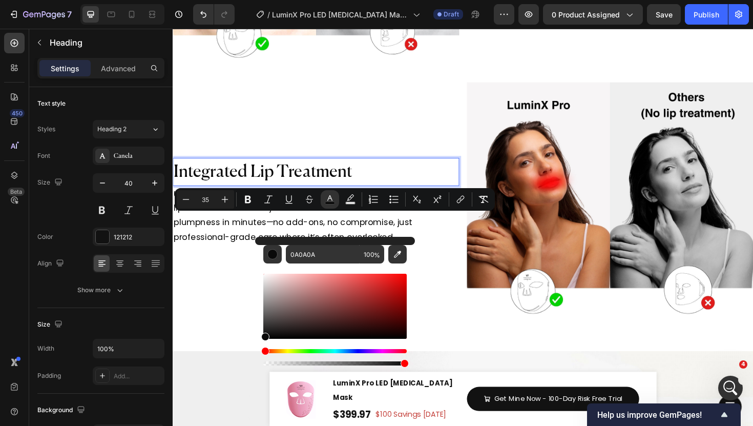
drag, startPoint x: 435, startPoint y: 364, endPoint x: 254, endPoint y: 354, distance: 180.7
type input "000000"
click at [264, 342] on div "Editor contextual toolbar" at bounding box center [334, 320] width 143 height 96
click at [214, 255] on span "Unlike other masks that skip the lips, LuminX Pro integrates targeted lip treat…" at bounding box center [324, 226] width 301 height 58
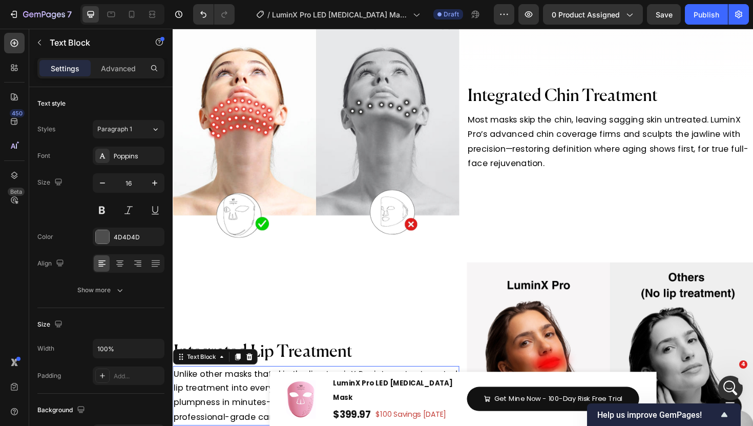
scroll to position [4810, 0]
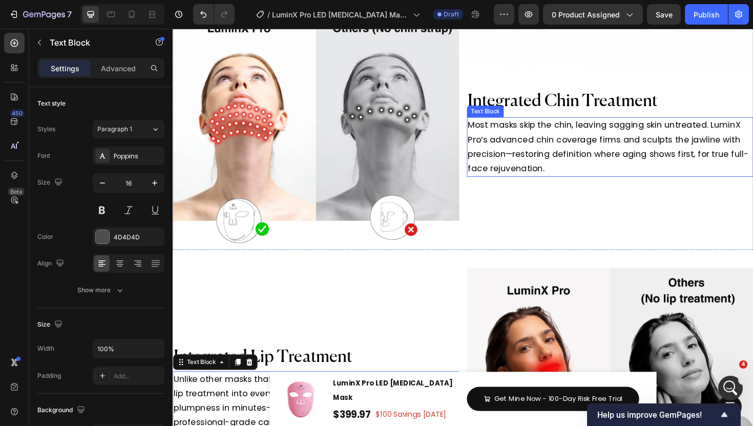
click at [558, 182] on span "Most masks skip the chin, leaving sagging skin untreated. LuminX Pro’s advanced…" at bounding box center [633, 154] width 297 height 58
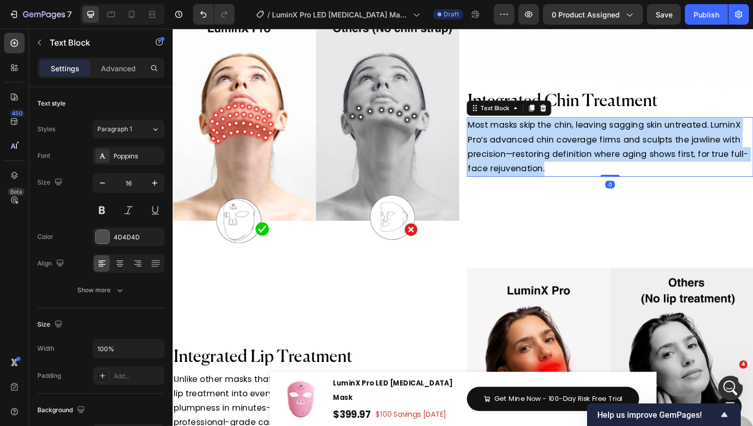
click at [558, 182] on span "Most masks skip the chin, leaving sagging skin untreated. LuminX Pro’s advanced…" at bounding box center [633, 154] width 297 height 58
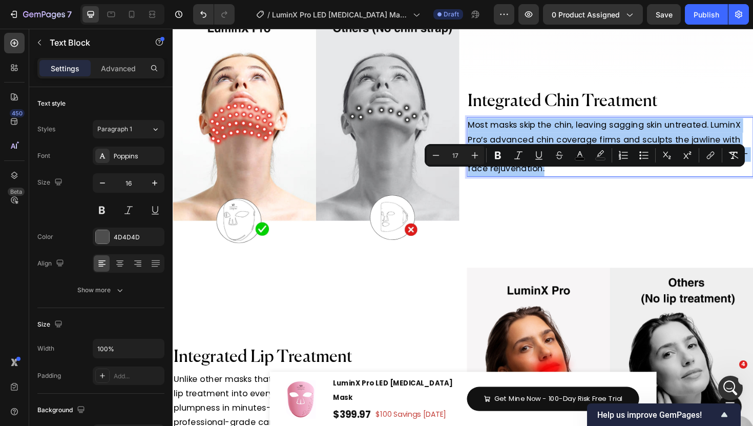
click at [590, 153] on div "Minus 17 Plus Bold Italic Underline Strikethrough color color Numbered List Bul…" at bounding box center [585, 155] width 316 height 18
click at [584, 153] on icon "Editor contextual toolbar" at bounding box center [580, 155] width 10 height 10
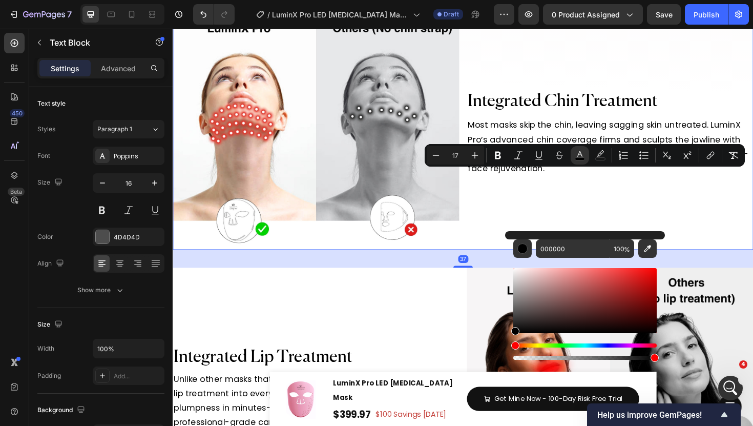
click at [493, 263] on div "⁠⁠⁠⁠⁠⁠⁠ Integrated Chin Treatment Heading Most masks skip the chin, leaving sag…" at bounding box center [635, 137] width 303 height 252
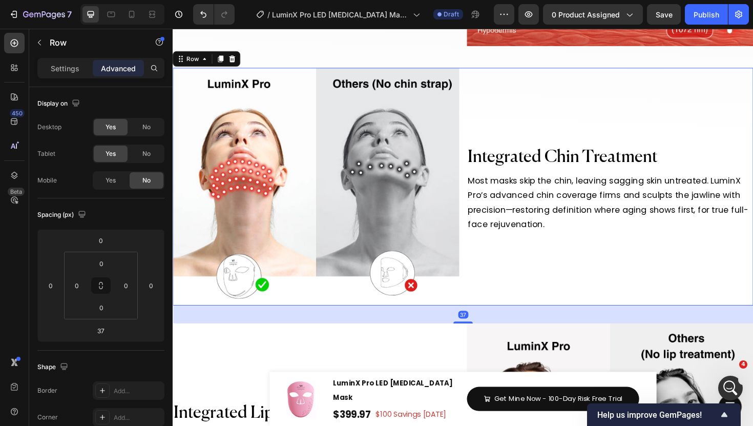
scroll to position [4745, 0]
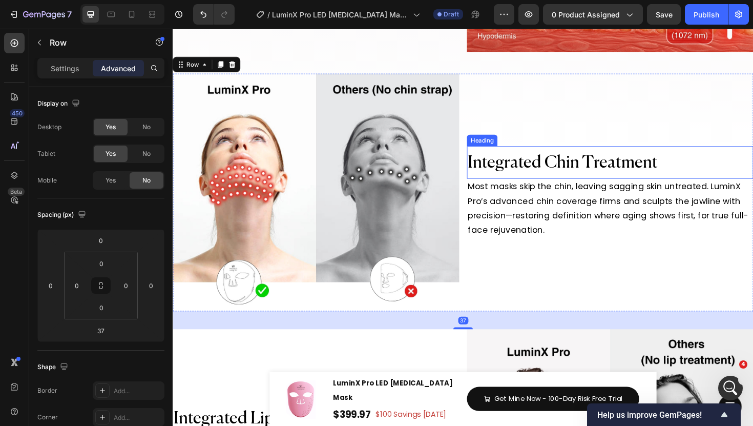
click at [528, 187] on p "⁠⁠⁠⁠⁠⁠⁠ Integrated Chin Treatment" at bounding box center [635, 170] width 301 height 32
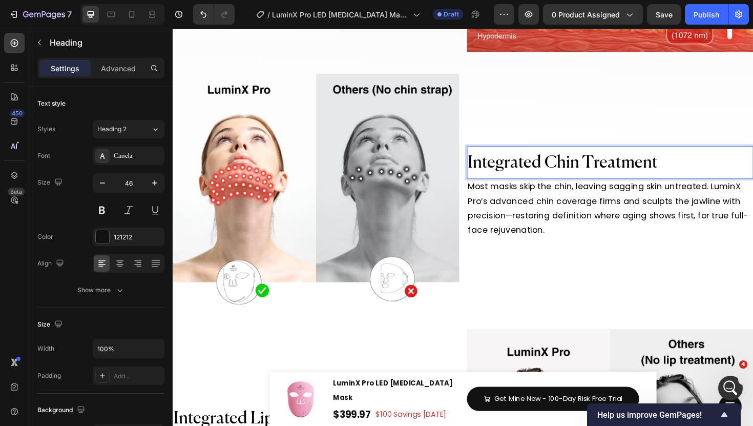
click at [525, 180] on span "Integrated Chin Treatment" at bounding box center [585, 171] width 201 height 18
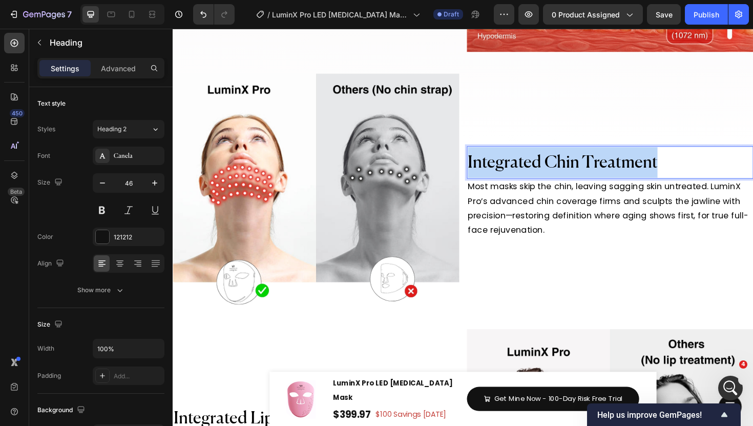
click at [525, 180] on span "Integrated Chin Treatment" at bounding box center [585, 171] width 201 height 18
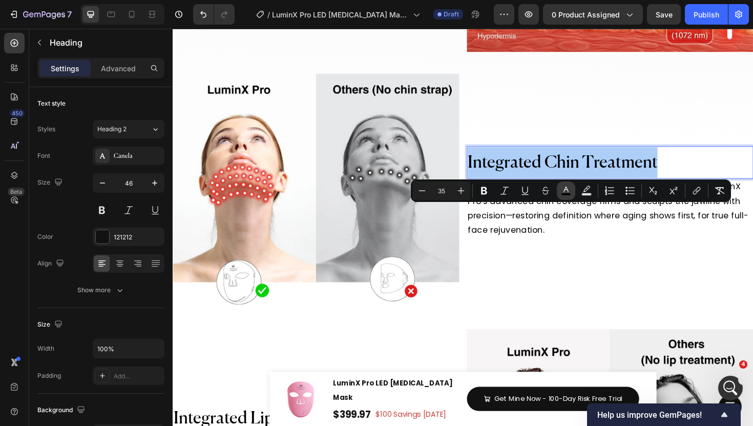
click at [558, 194] on button "color" at bounding box center [566, 190] width 18 height 18
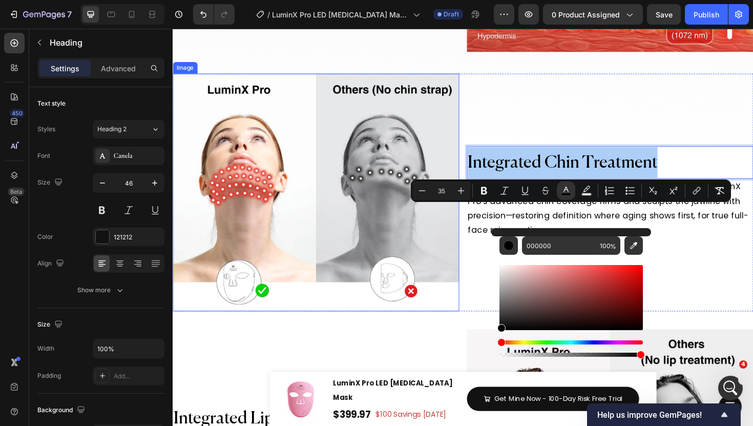
scroll to position [4727, 0]
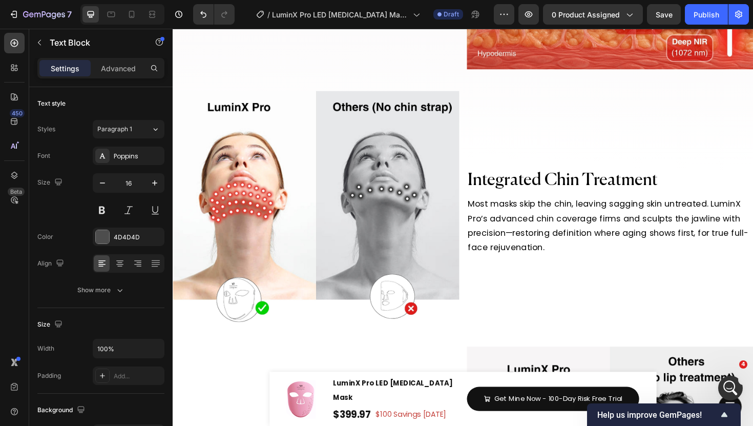
scroll to position [4578, 0]
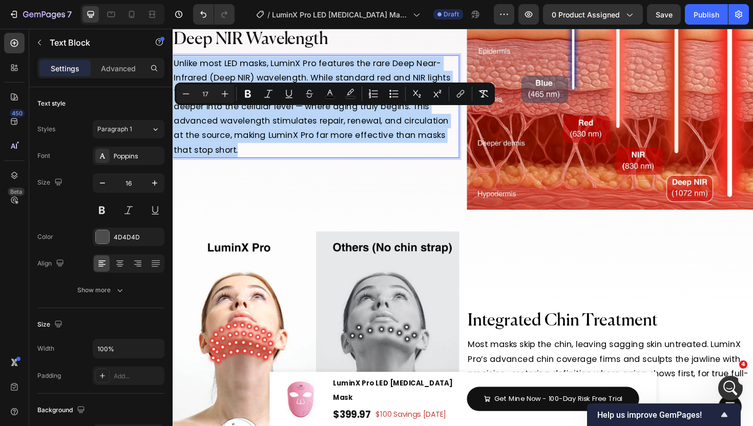
click at [232, 159] on span "Unlike most LED masks, LuminX Pro features the rare Deep Near-Infrared (Deep NI…" at bounding box center [320, 111] width 293 height 104
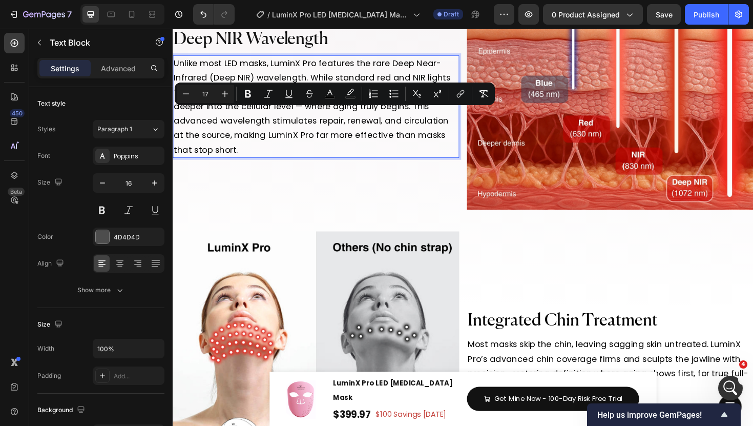
click at [232, 159] on span "Unlike most LED masks, LuminX Pro features the rare Deep Near-Infrared (Deep NI…" at bounding box center [320, 111] width 293 height 104
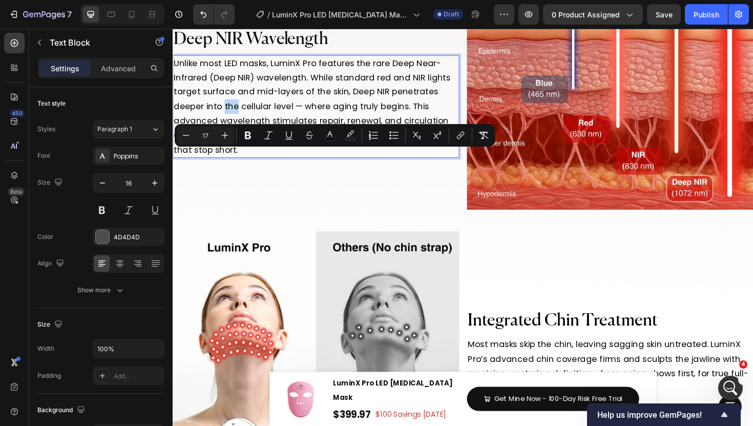
click at [232, 159] on span "Unlike most LED masks, LuminX Pro features the rare Deep Near-Infrared (Deep NI…" at bounding box center [320, 111] width 293 height 104
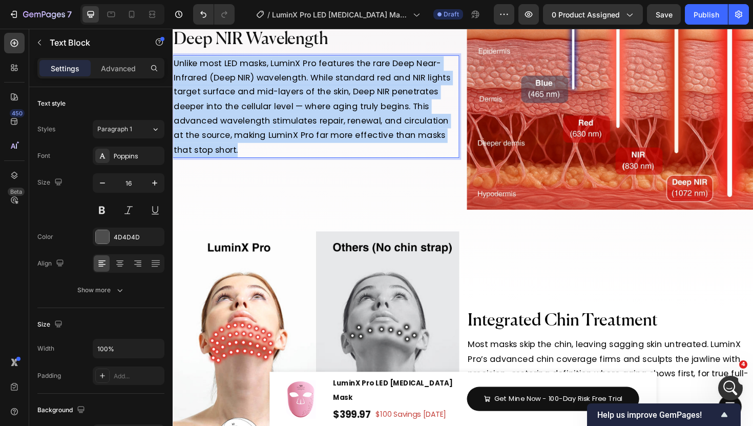
click at [232, 159] on span "Unlike most LED masks, LuminX Pro features the rare Deep Near-Infrared (Deep NI…" at bounding box center [320, 111] width 293 height 104
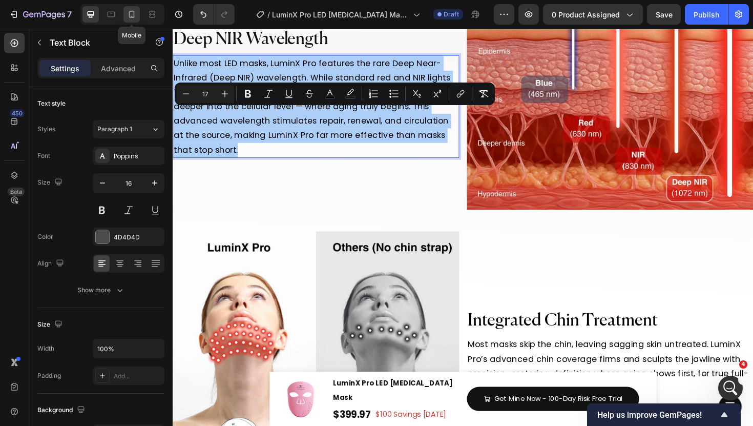
click at [134, 17] on icon at bounding box center [132, 14] width 10 height 10
type input "14"
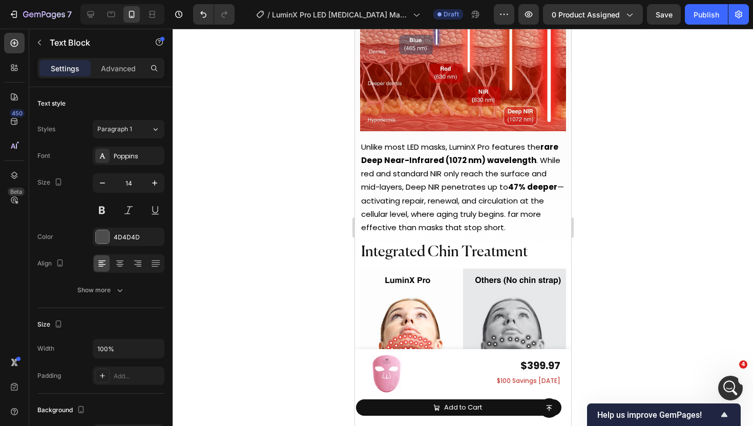
scroll to position [5178, 0]
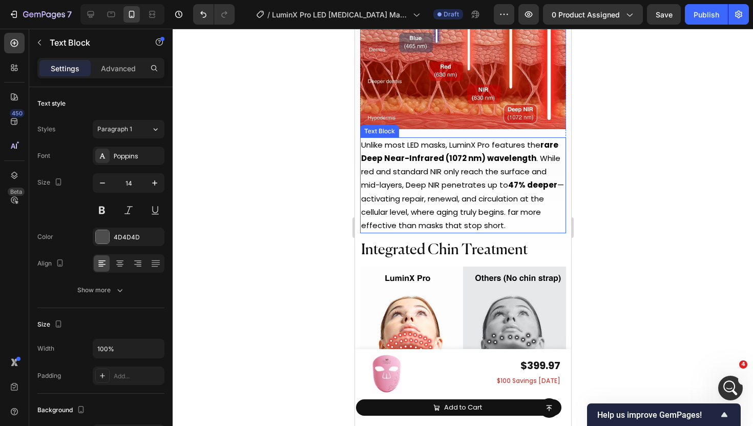
click at [444, 180] on span "Unlike most LED masks, LuminX Pro features the rare Deep Near-Infrared (1072 nm…" at bounding box center [462, 184] width 203 height 91
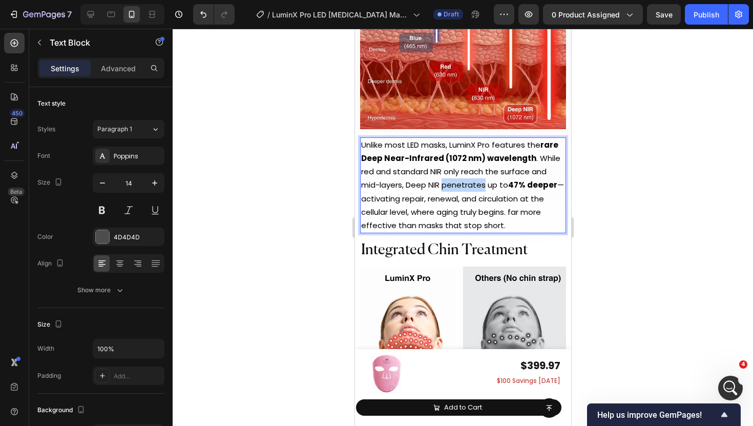
click at [444, 180] on span "Unlike most LED masks, LuminX Pro features the rare Deep Near-Infrared (1072 nm…" at bounding box center [462, 184] width 203 height 91
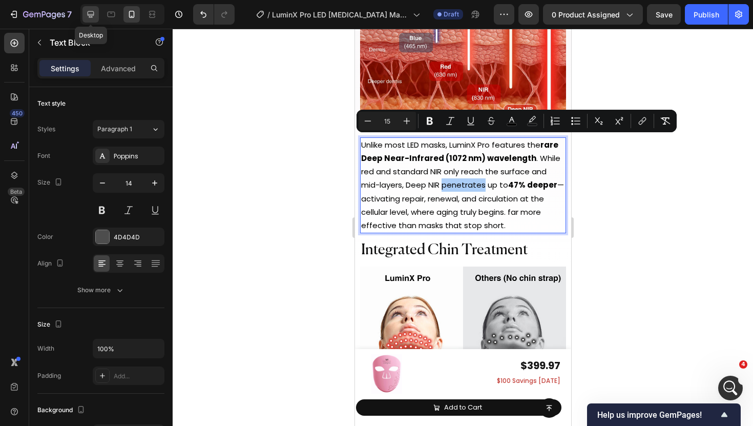
click at [92, 17] on icon at bounding box center [91, 14] width 7 height 7
type input "16"
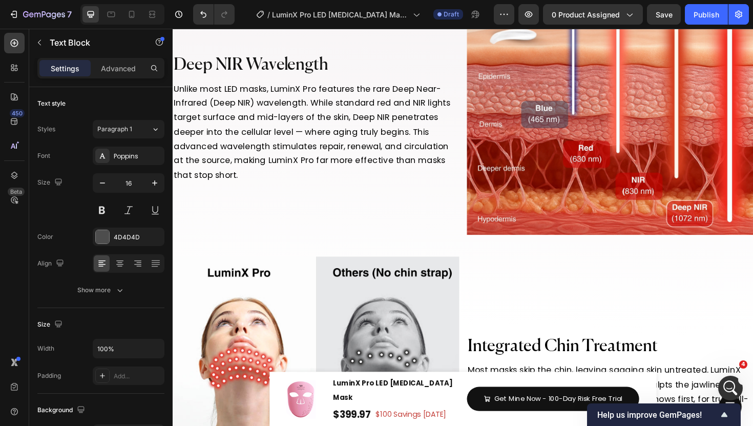
scroll to position [4658, 0]
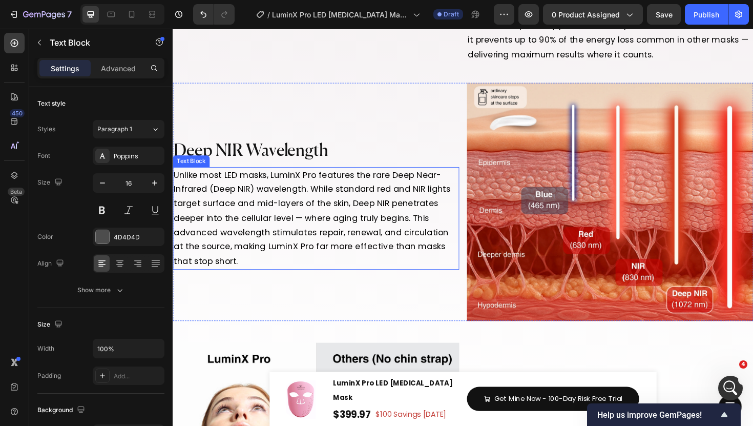
click at [279, 256] on span "Unlike most LED masks, LuminX Pro features the rare Deep Near-Infrared (Deep NI…" at bounding box center [320, 229] width 293 height 104
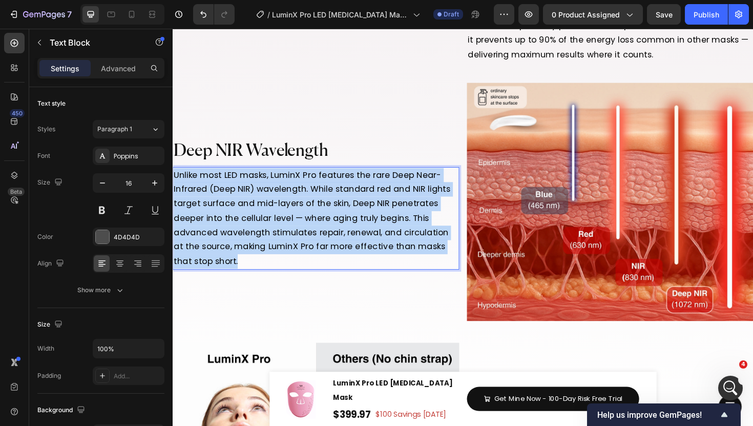
scroll to position [4672, 0]
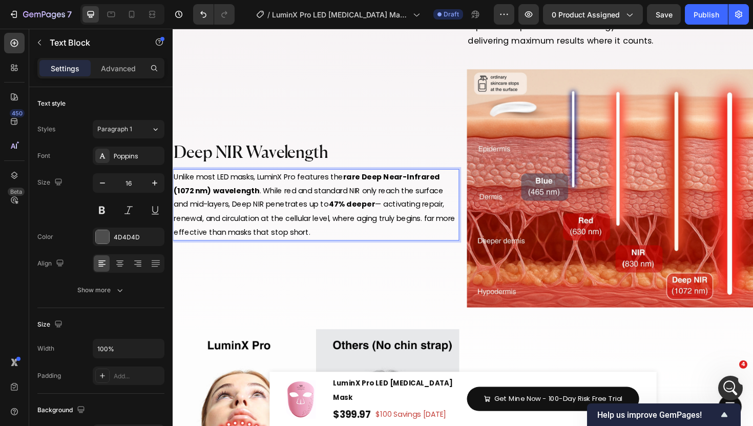
click at [279, 250] on span "Unlike most LED masks, LuminX Pro features the rare Deep Near-Infrared (1072 nm…" at bounding box center [323, 215] width 298 height 70
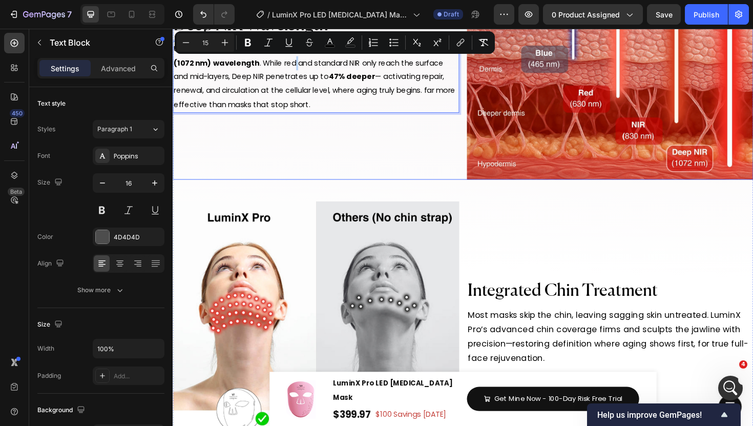
scroll to position [4931, 0]
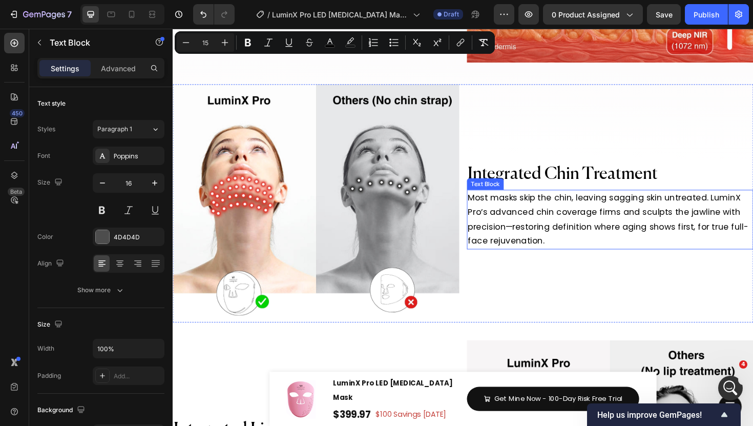
click at [537, 259] on span "Most masks skip the chin, leaving sagging skin untreated. LuminX Pro’s advanced…" at bounding box center [633, 230] width 297 height 58
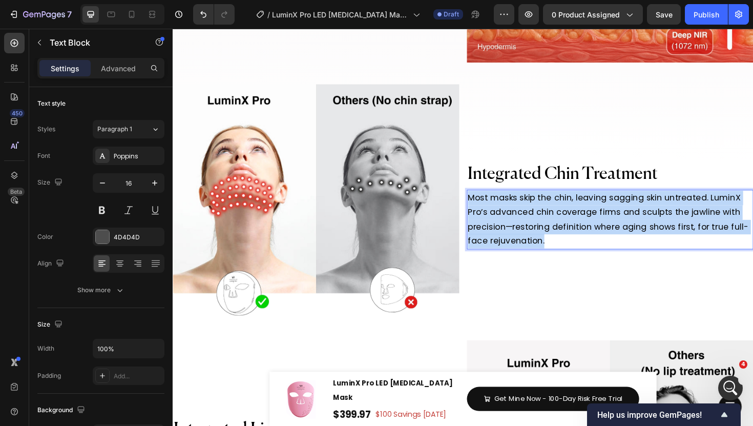
click at [537, 259] on span "Most masks skip the chin, leaving sagging skin untreated. LuminX Pro’s advanced…" at bounding box center [633, 230] width 297 height 58
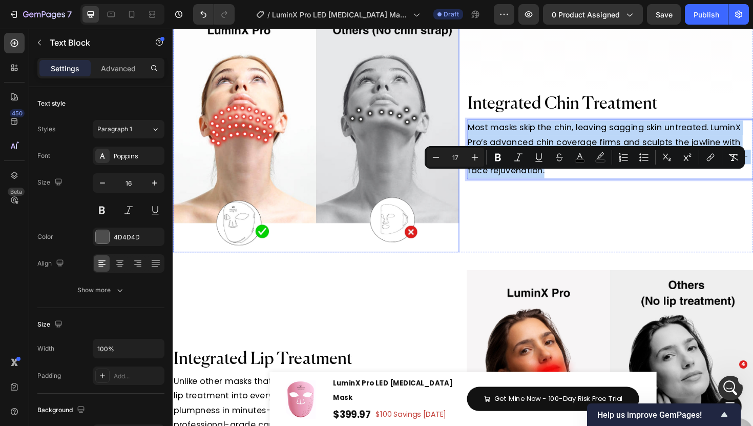
scroll to position [5099, 0]
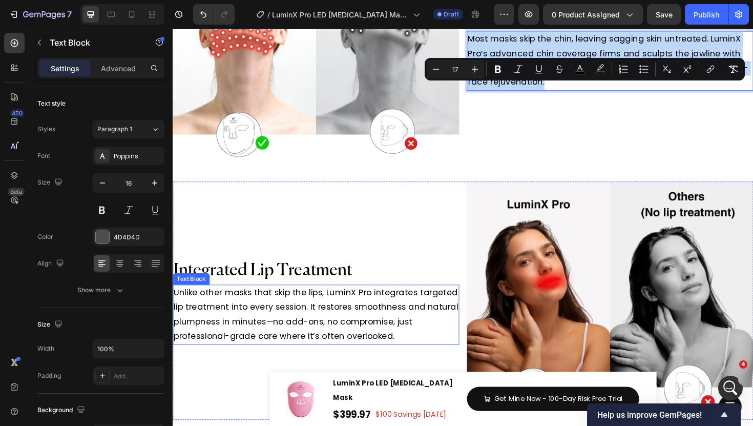
click at [291, 360] on span "Unlike other masks that skip the lips, LuminX Pro integrates targeted lip treat…" at bounding box center [324, 331] width 301 height 58
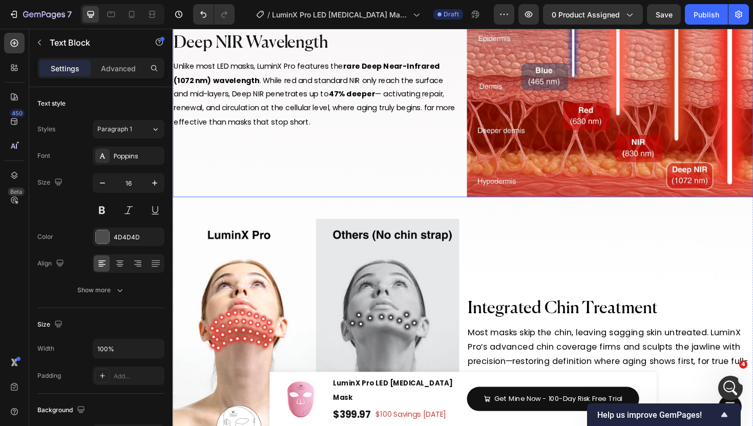
scroll to position [4734, 0]
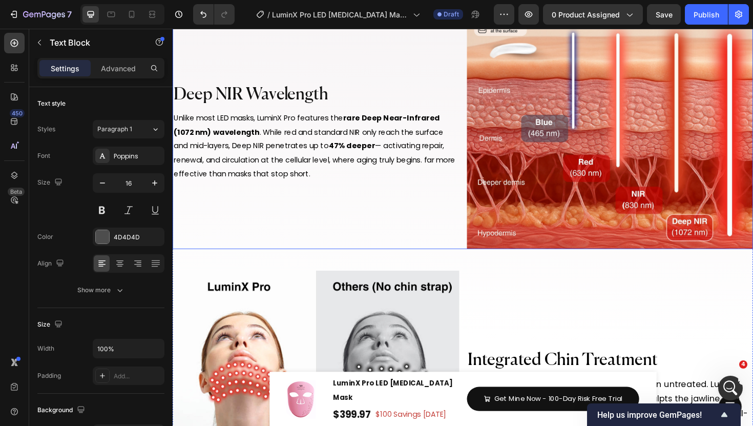
click at [299, 188] on span "Unlike most LED masks, LuminX Pro features the rare Deep Near-Infrared (1072 nm…" at bounding box center [323, 153] width 298 height 70
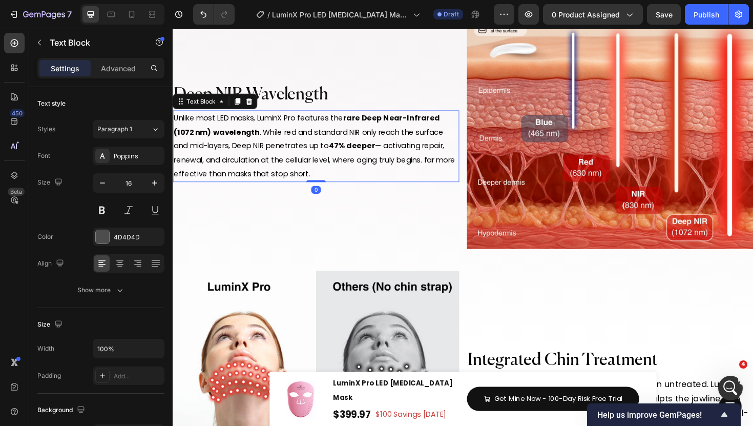
click at [299, 188] on span "Unlike most LED masks, LuminX Pro features the rare Deep Near-Infrared (1072 nm…" at bounding box center [323, 153] width 298 height 70
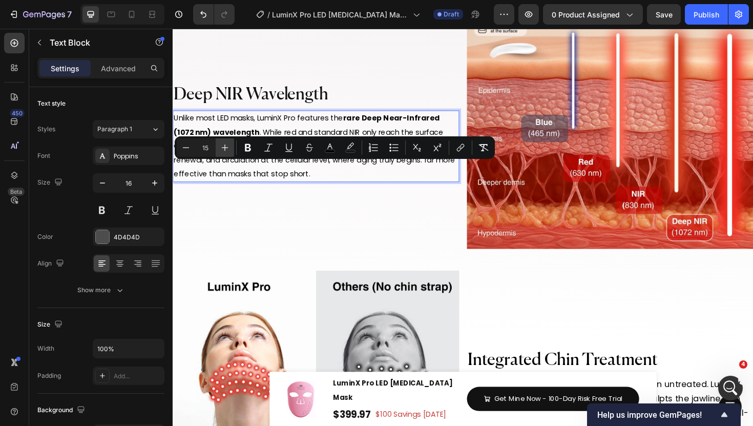
click at [229, 150] on icon "Editor contextual toolbar" at bounding box center [225, 147] width 10 height 10
type input "17"
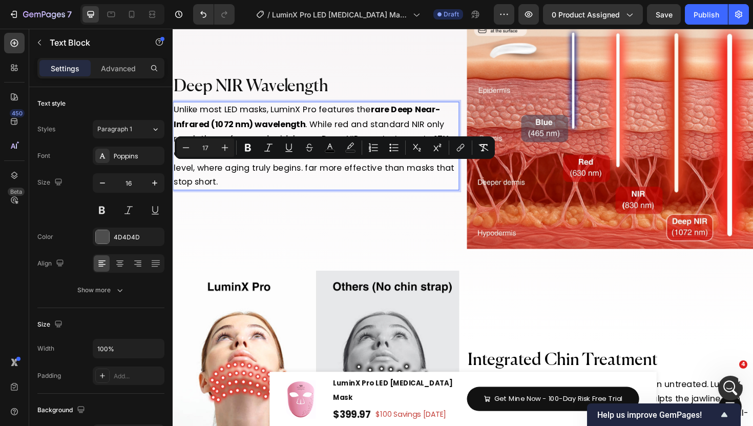
click at [217, 199] on p "Unlike most LED masks, LuminX Pro features the rare Deep Near-Infrared (1072 nm…" at bounding box center [324, 153] width 301 height 92
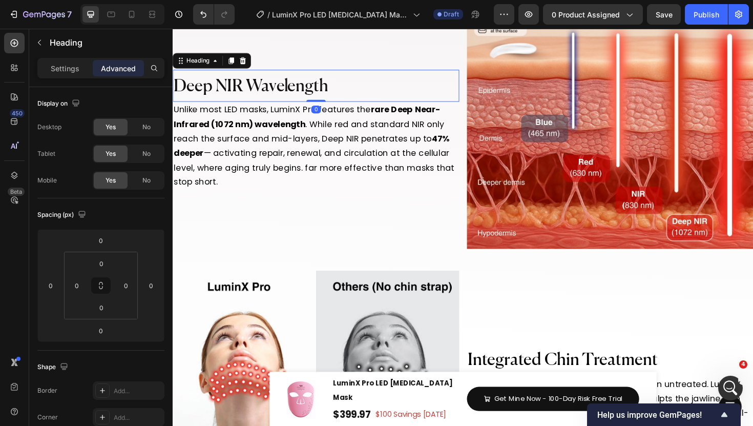
click at [291, 99] on span "Deep NIR Wavelength" at bounding box center [255, 90] width 163 height 18
click at [290, 194] on span "Unlike most LED masks, LuminX Pro features the rare Deep Near-Infrared (1072 nm…" at bounding box center [322, 152] width 297 height 89
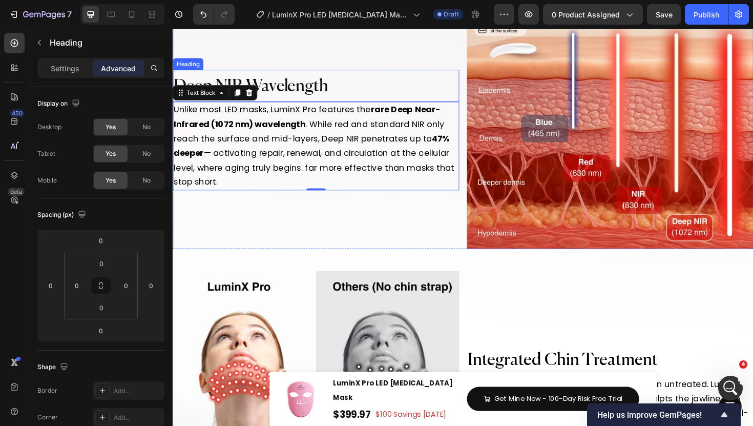
click at [375, 107] on h2 "Deep NIR Wavelength" at bounding box center [324, 89] width 303 height 34
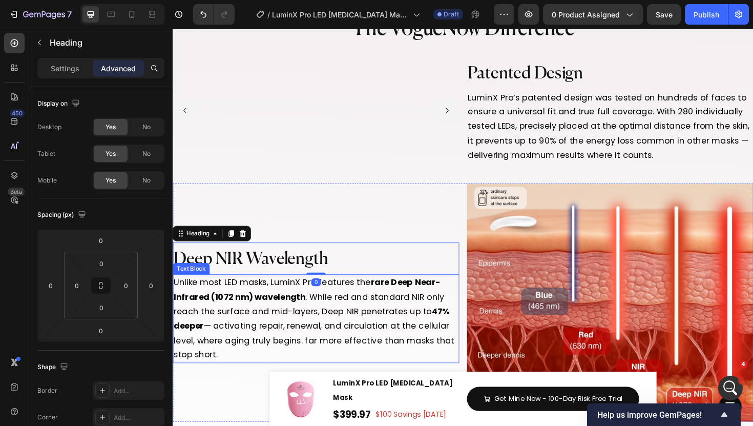
scroll to position [4501, 0]
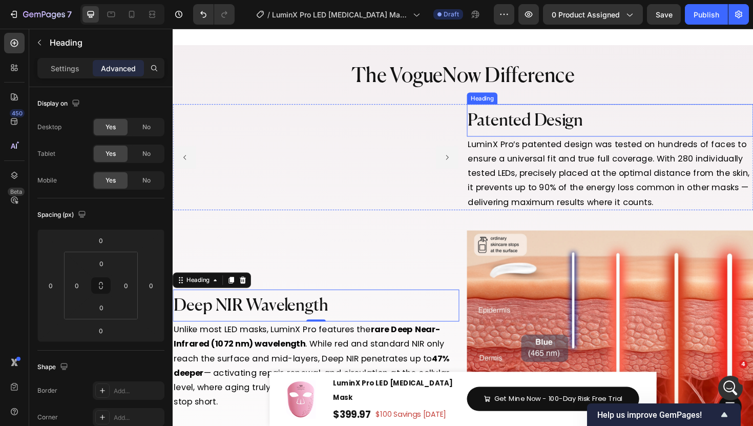
click at [541, 135] on span "Patented Design" at bounding box center [546, 126] width 122 height 18
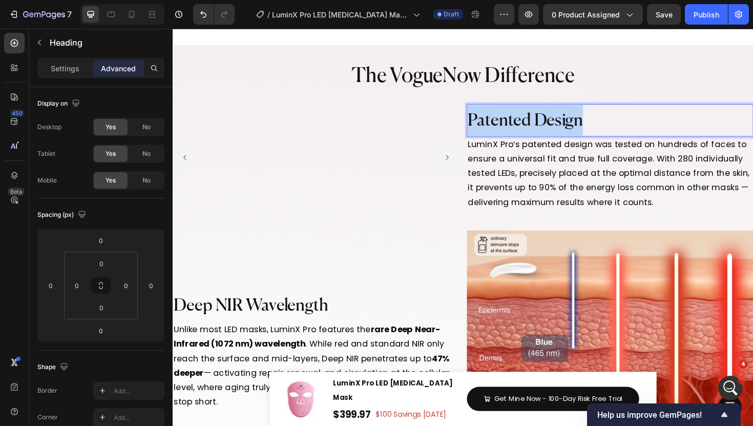
click at [541, 135] on span "Patented Design" at bounding box center [546, 126] width 122 height 18
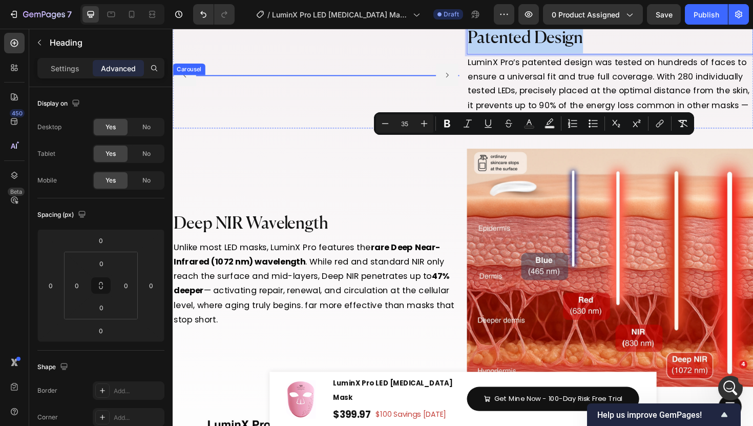
click at [374, 78] on div "Image Image Image" at bounding box center [324, 78] width 303 height 0
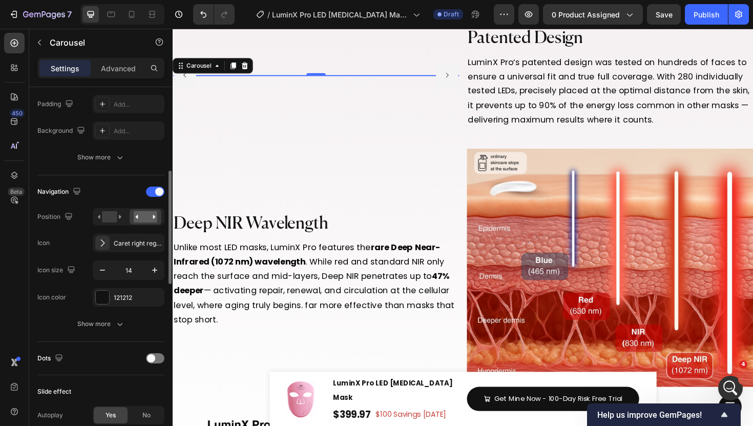
scroll to position [280, 0]
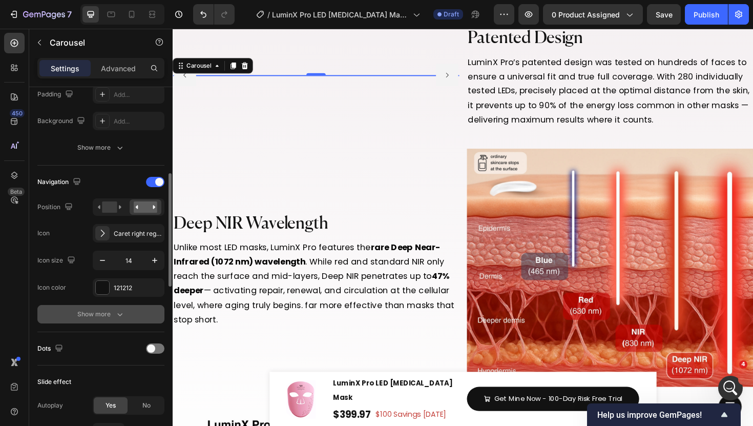
click at [105, 313] on div "Show more" at bounding box center [101, 314] width 48 height 10
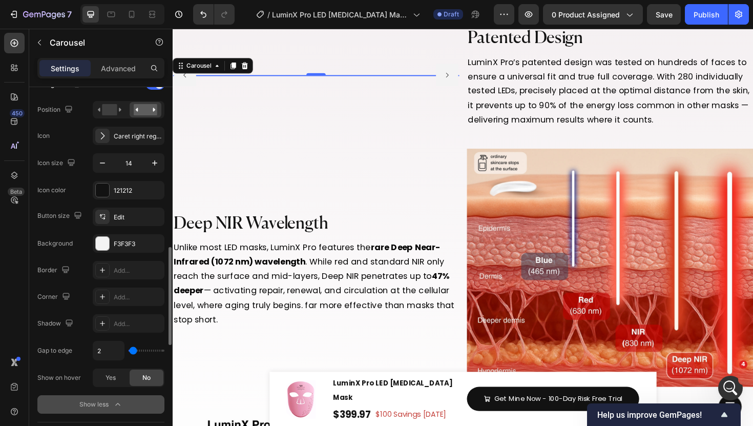
scroll to position [424, 0]
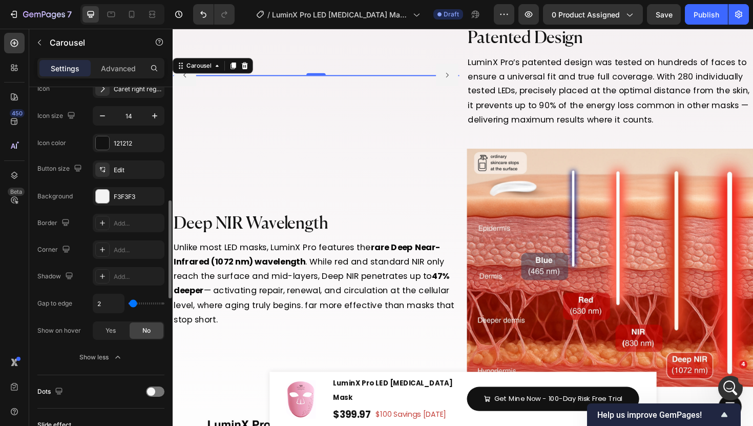
type input "6"
type input "38"
type input "42"
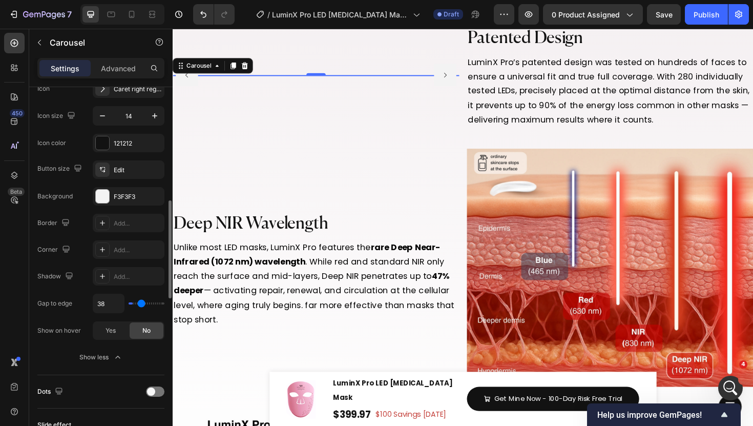
type input "42"
type input "45"
type input "52"
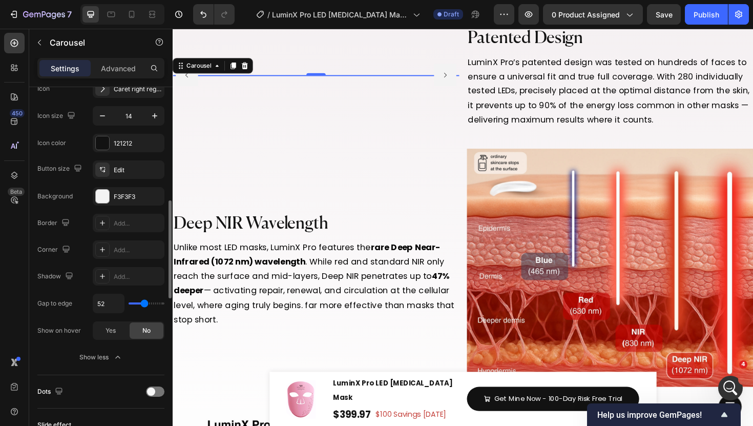
type input "60"
type input "65"
type input "66"
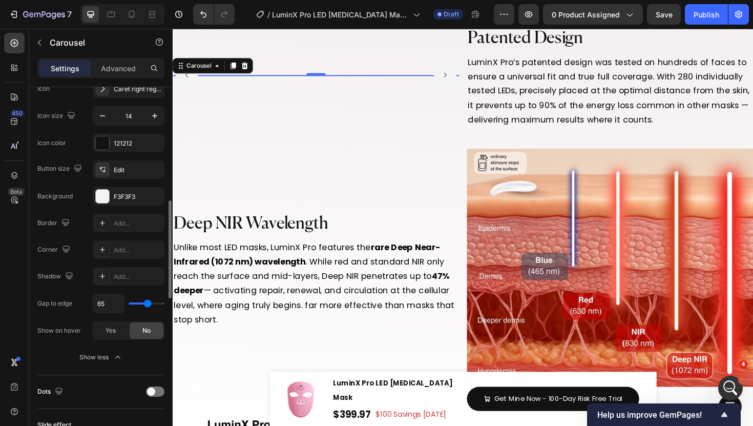
type input "66"
type input "67"
type input "66"
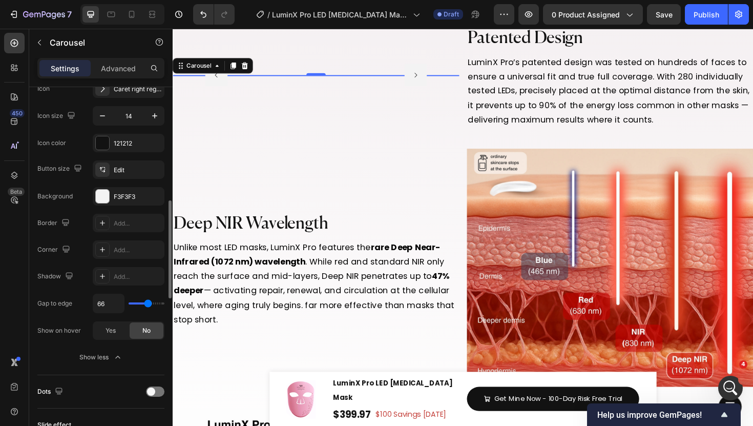
type input "65"
type input "63"
type input "59"
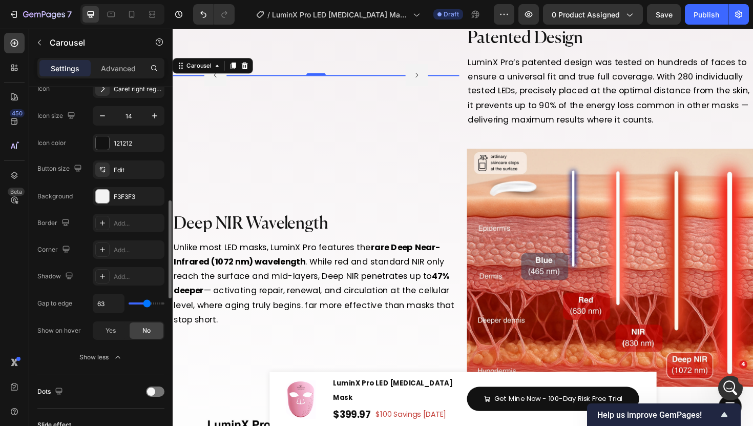
type input "59"
type input "53"
type input "50"
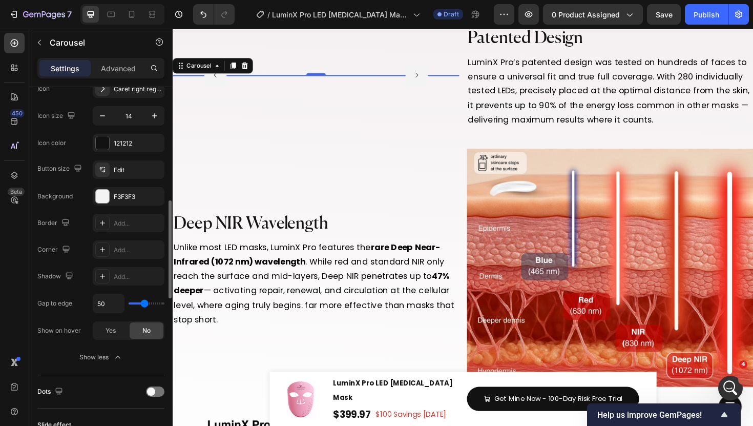
type input "43"
type input "29"
type input "10"
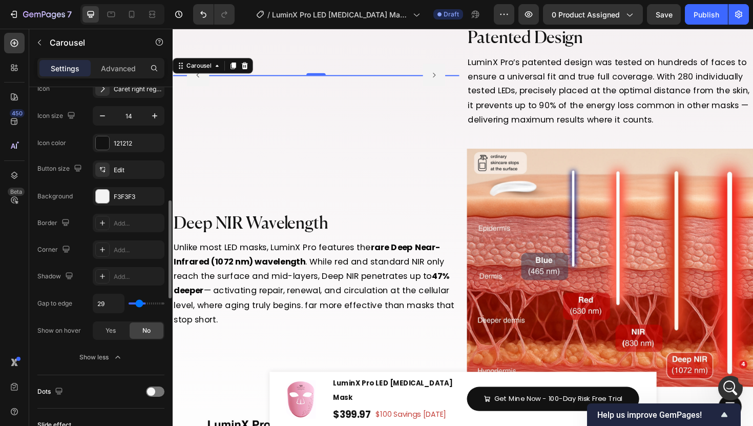
type input "10"
type input "0"
drag, startPoint x: 133, startPoint y: 303, endPoint x: 114, endPoint y: 302, distance: 19.0
type input "0"
click at [129, 302] on input "range" at bounding box center [147, 303] width 36 height 2
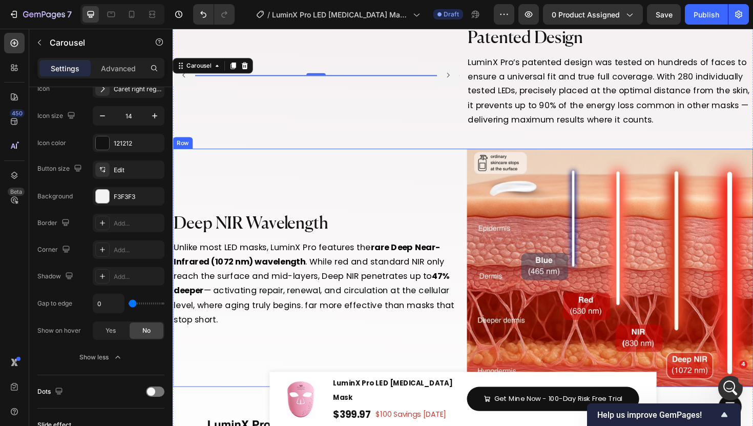
click at [206, 331] on div "Deep NIR Wavelength Heading Unlike most LED masks, LuminX Pro features the rare…" at bounding box center [324, 282] width 303 height 252
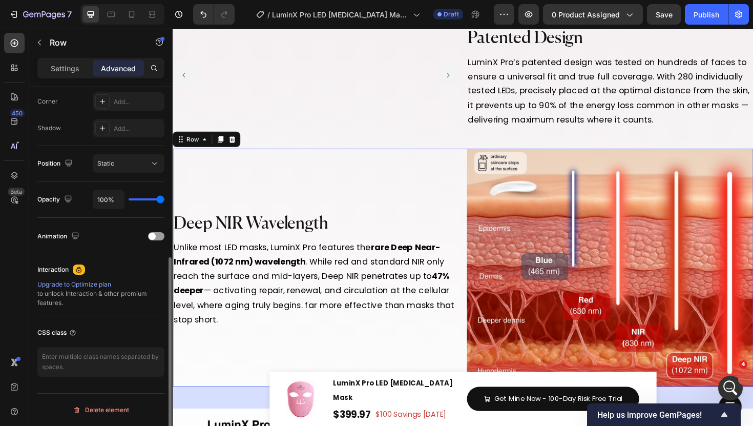
scroll to position [0, 0]
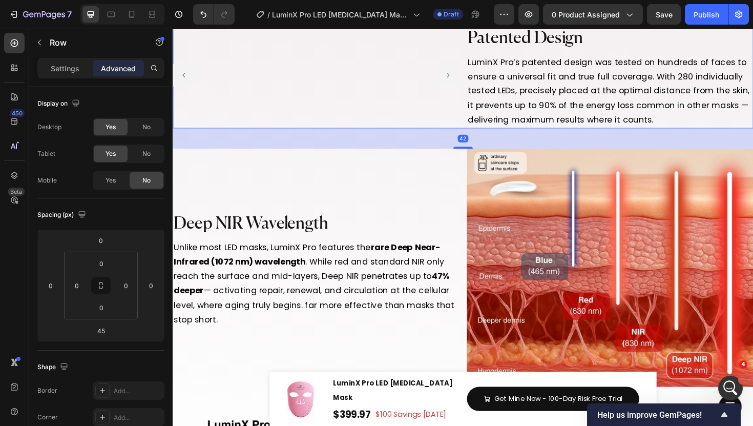
click at [495, 134] on div "⁠⁠⁠⁠⁠⁠⁠ Patented Design Heading LuminX Pro’s patented design was tested on hund…" at bounding box center [635, 78] width 303 height 113
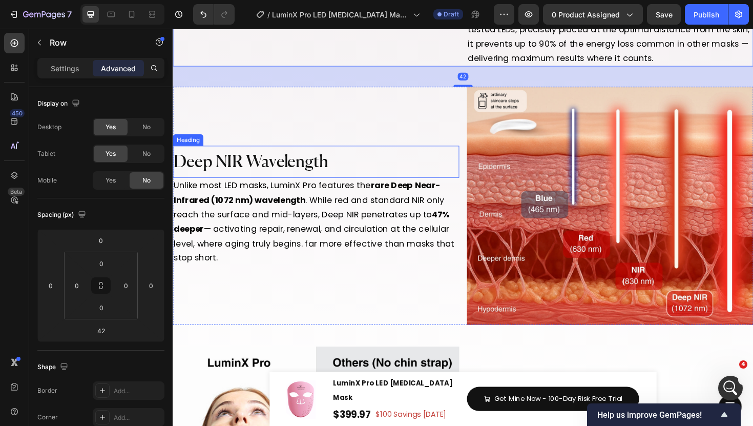
scroll to position [4660, 0]
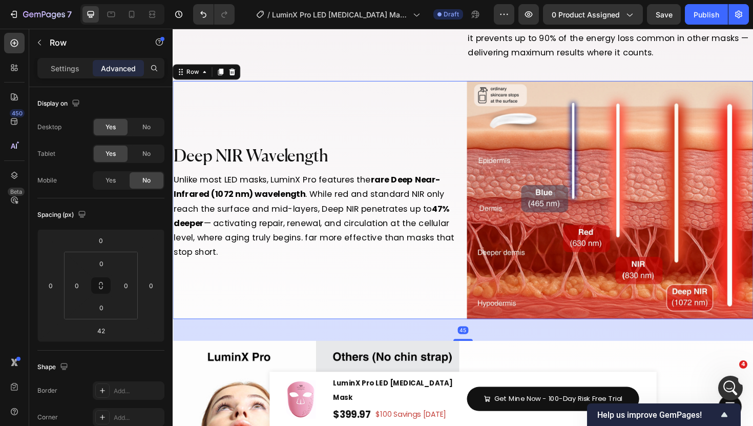
click at [453, 187] on div "Deep NIR Wavelength Heading Unlike most LED masks, LuminX Pro features the rare…" at bounding box center [324, 210] width 303 height 252
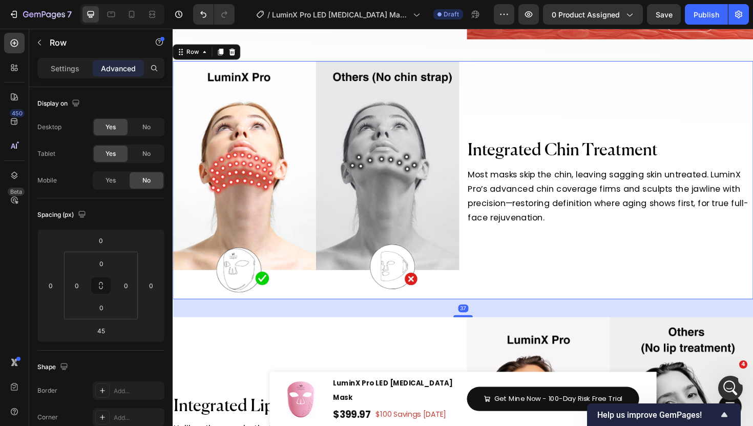
click at [519, 192] on div "⁠⁠⁠⁠⁠⁠⁠ Integrated Chin Treatment Heading Most masks skip the chin, leaving sag…" at bounding box center [635, 189] width 303 height 252
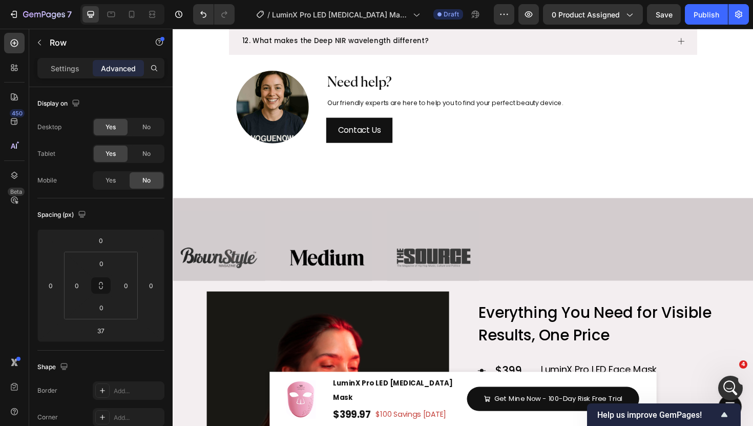
scroll to position [3047, 0]
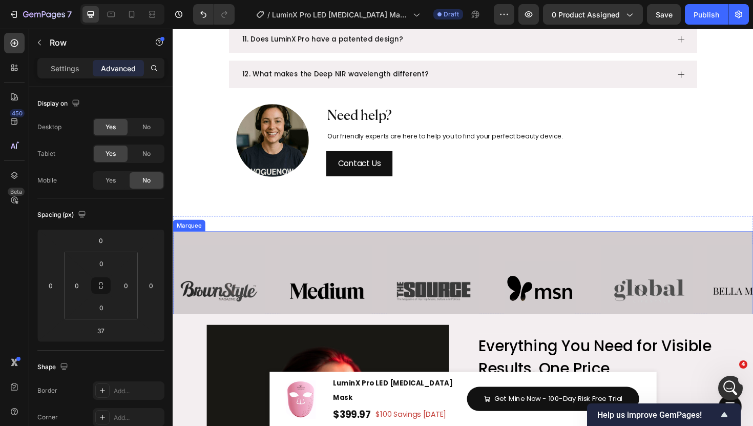
click at [506, 325] on div "Image" at bounding box center [456, 307] width 113 height 110
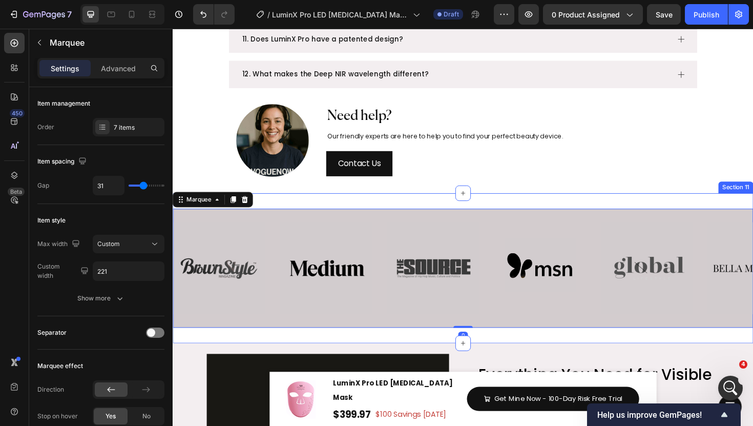
click at [508, 357] on div "Image Image Image Image Image Image Image Image Image Image Image Image Image I…" at bounding box center [480, 282] width 615 height 159
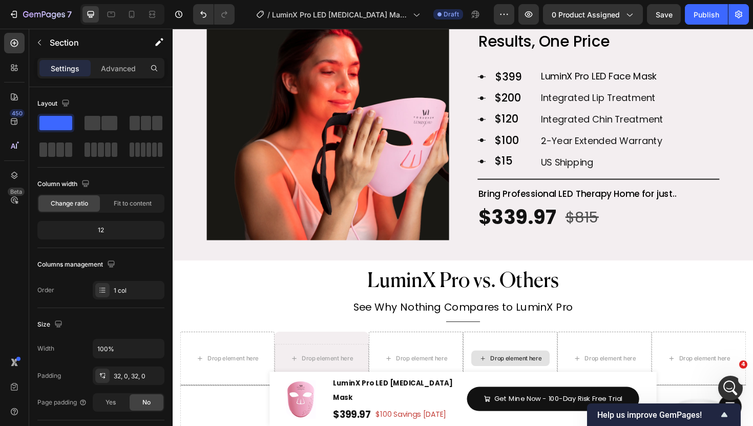
scroll to position [3429, 0]
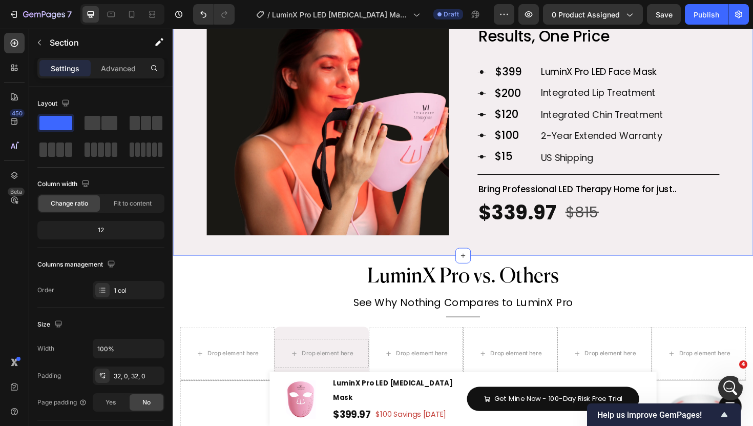
click at [505, 262] on div "Image Everything You Need for Visible Results, One Price Text Block Icon $399 T…" at bounding box center [480, 124] width 615 height 279
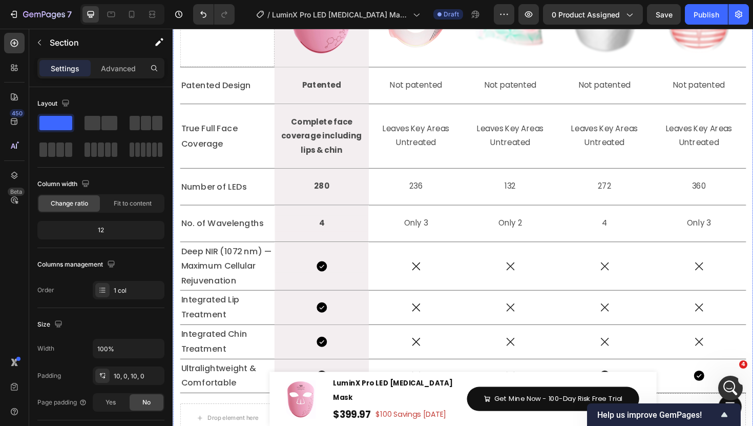
scroll to position [3843, 0]
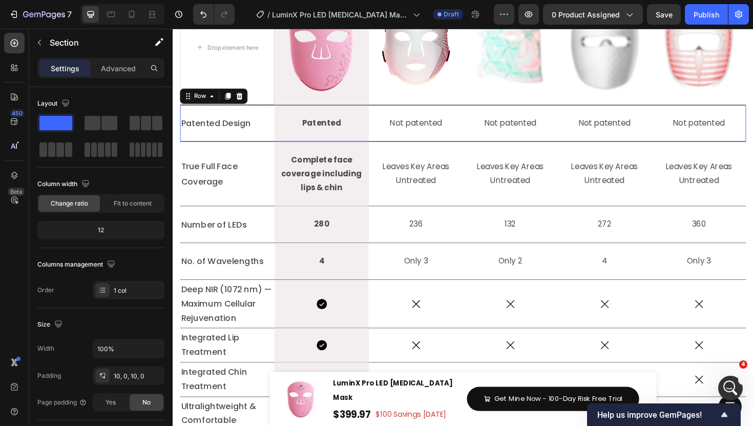
click at [276, 116] on div "Patented Design Text Block" at bounding box center [230, 129] width 100 height 38
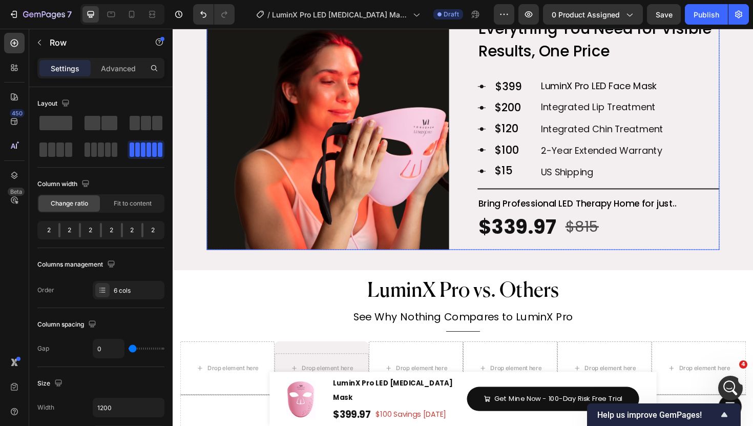
scroll to position [3388, 0]
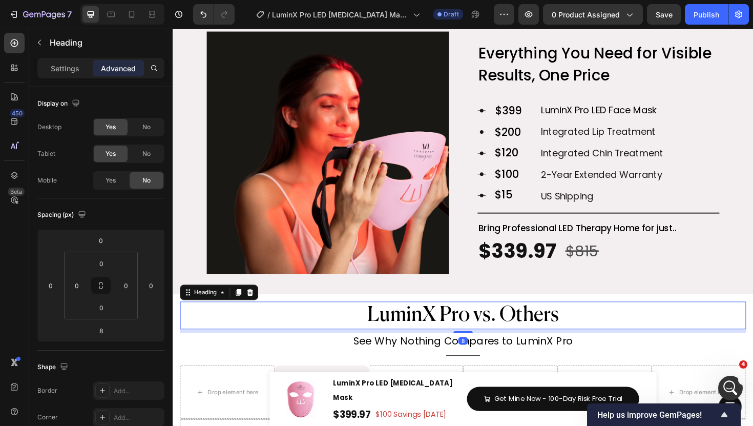
click at [353, 323] on h2 "LuminX Pro vs. Others" at bounding box center [480, 332] width 600 height 29
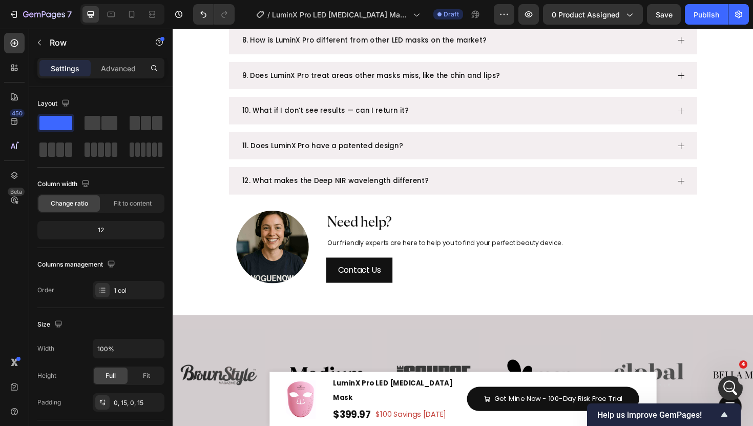
scroll to position [2922, 0]
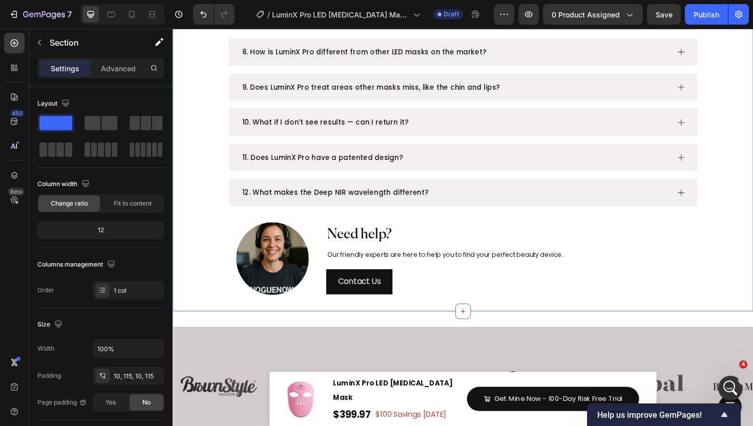
click at [419, 221] on div "The answers to your questions. Heading Title Line The answers to your questions…" at bounding box center [480, 20] width 497 height 606
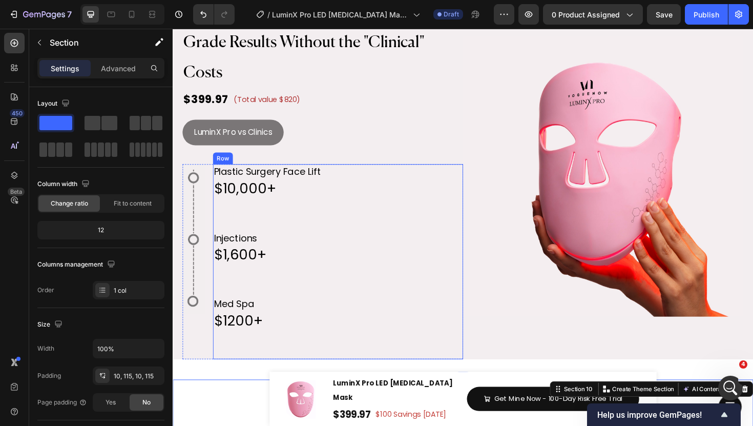
scroll to position [2111, 0]
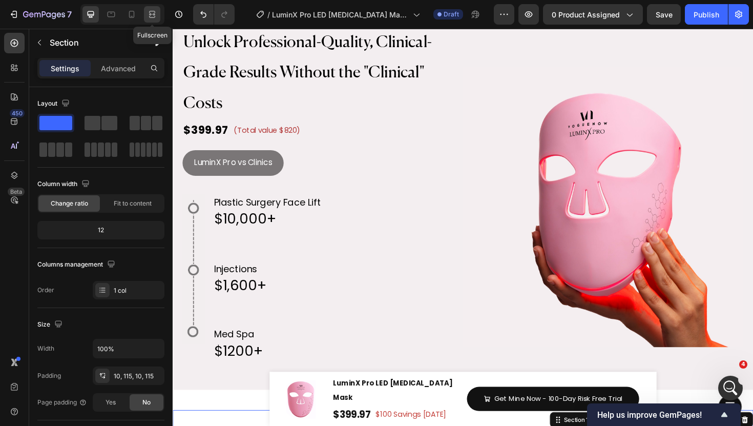
click at [152, 14] on icon at bounding box center [150, 14] width 3 height 3
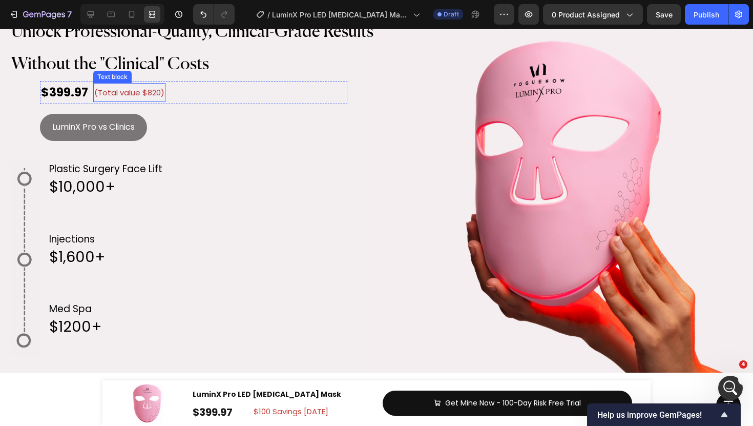
scroll to position [2135, 0]
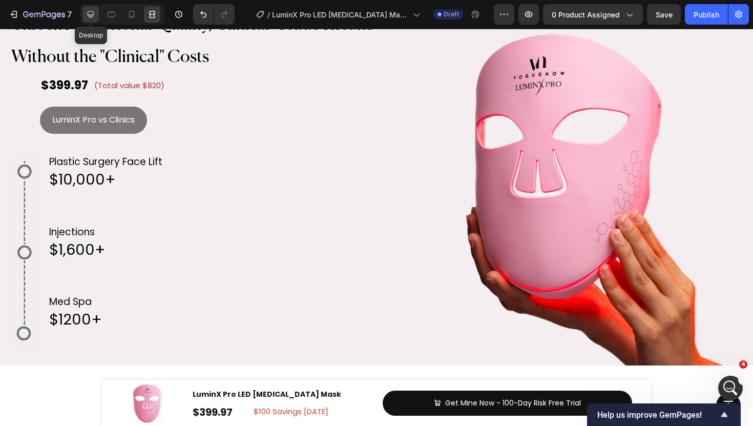
click at [88, 19] on div at bounding box center [91, 14] width 16 height 16
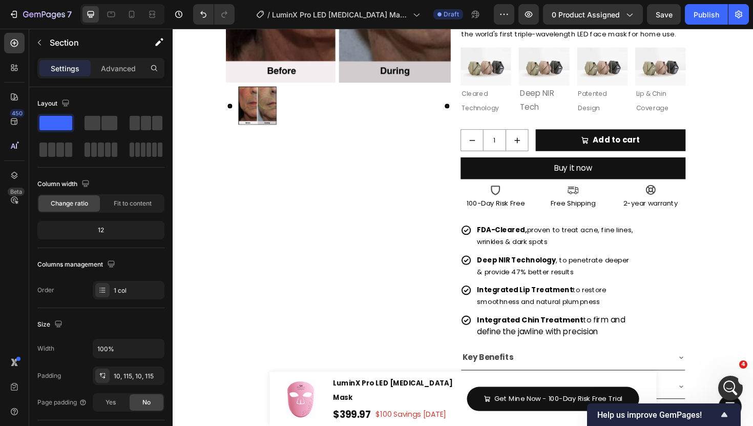
scroll to position [232, 0]
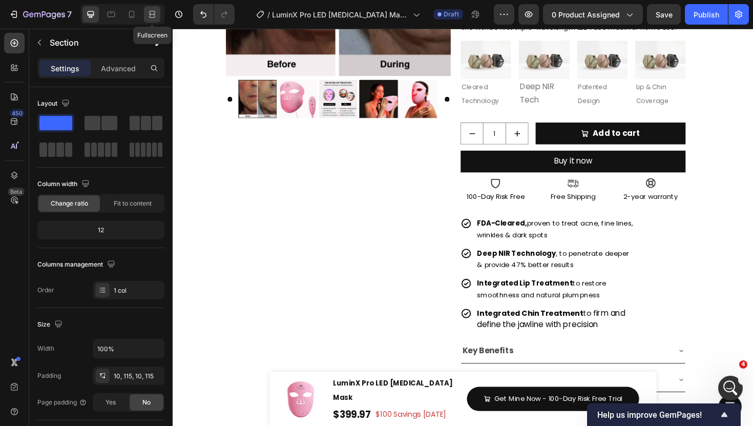
click at [156, 10] on icon at bounding box center [152, 14] width 10 height 10
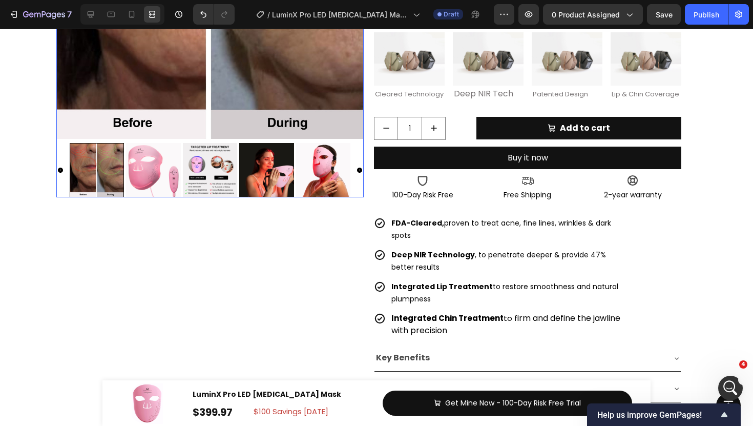
scroll to position [511, 0]
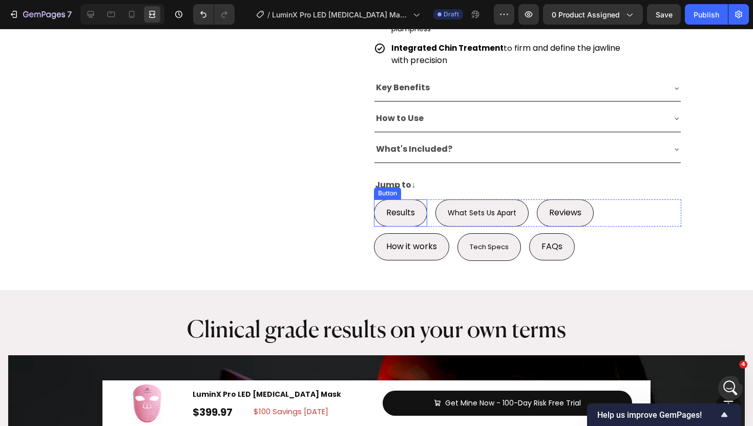
click at [399, 212] on span "Results" at bounding box center [400, 213] width 29 height 12
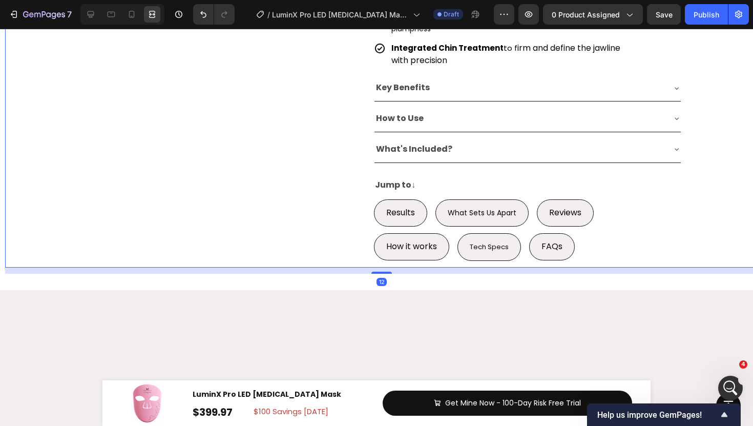
scroll to position [0, 0]
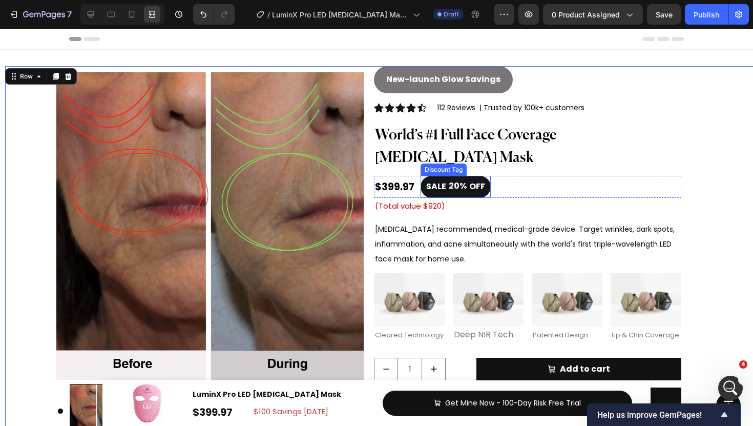
click at [478, 189] on div "OFF" at bounding box center [477, 187] width 19 height 14
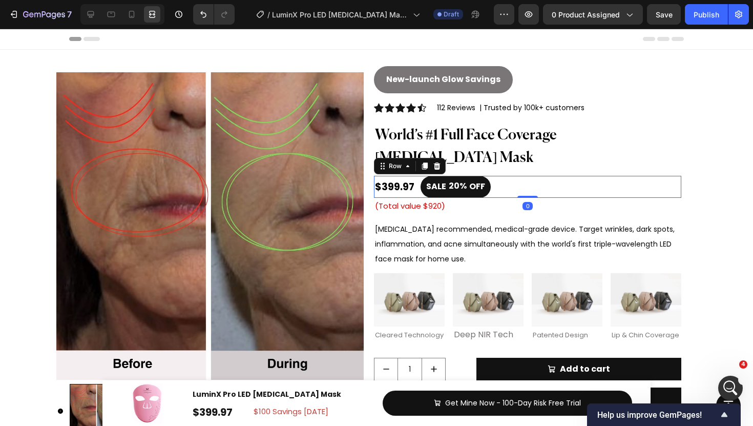
click at [516, 187] on div "$399.97 Product Price Product Price SALE 20% OFF Discount Tag Row 0" at bounding box center [527, 187] width 307 height 22
click at [422, 194] on div "SALE 20% OFF" at bounding box center [456, 187] width 70 height 22
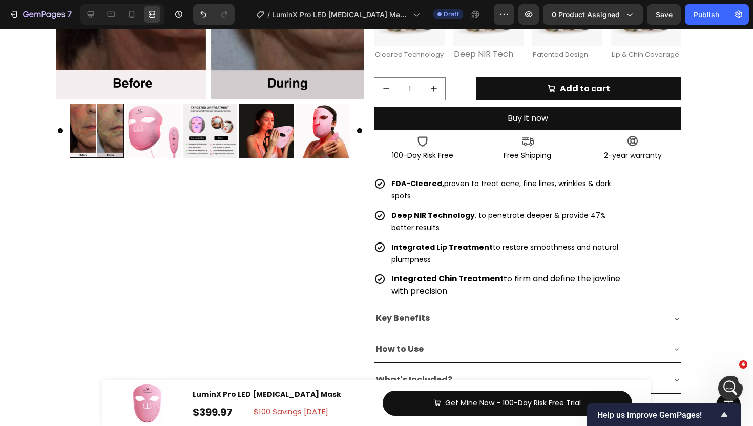
scroll to position [285, 0]
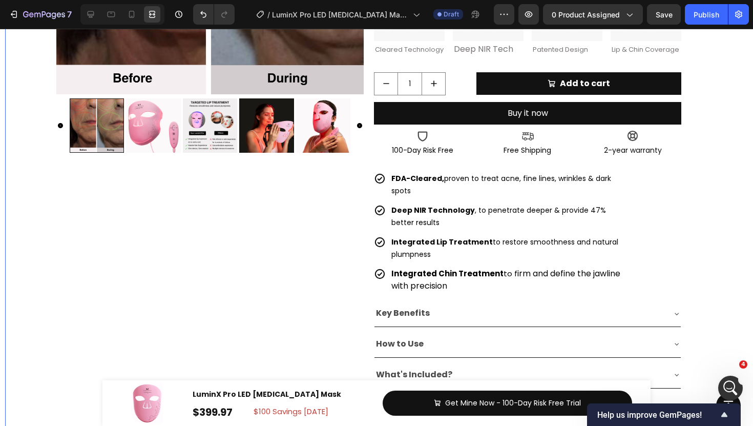
click at [265, 171] on div "Product Images Product" at bounding box center [209, 137] width 307 height 712
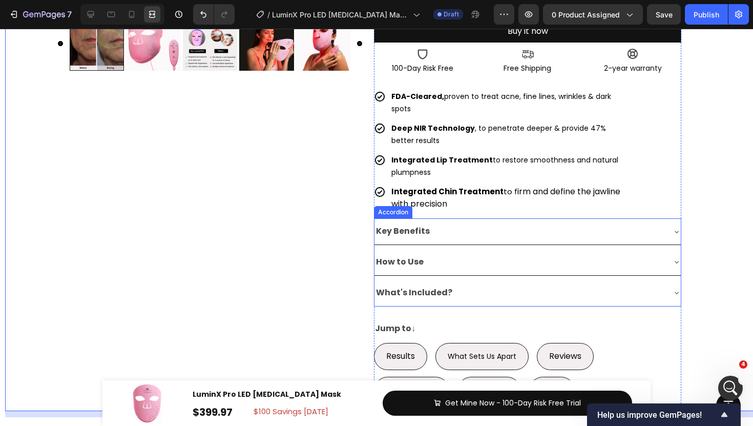
scroll to position [354, 0]
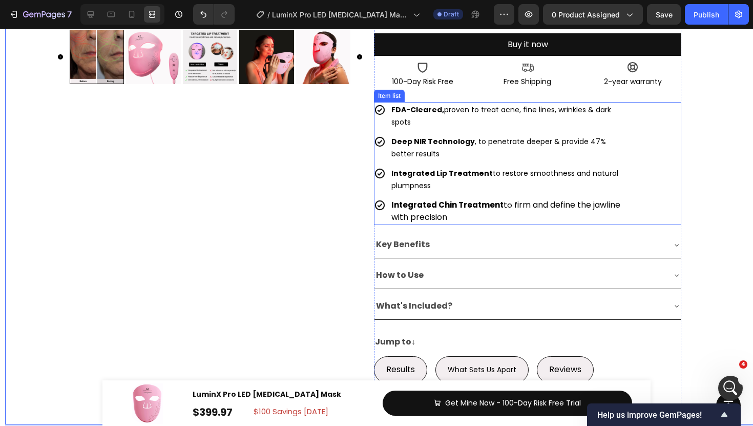
click at [477, 150] on span "Deep NIR Technology , to penetrate deeper & provide 47% better results" at bounding box center [499, 147] width 215 height 23
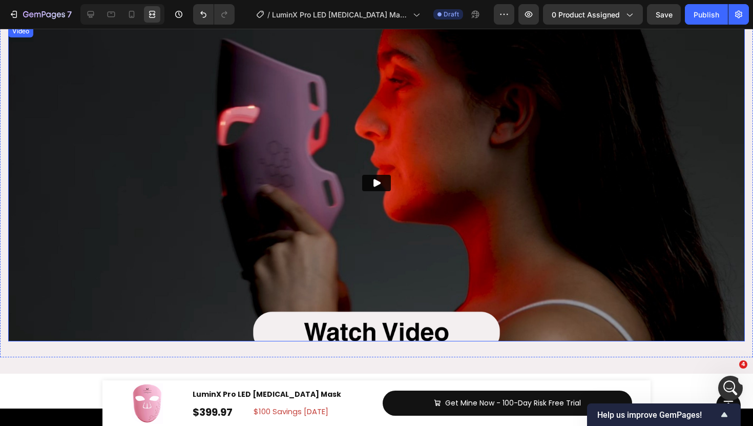
scroll to position [825, 0]
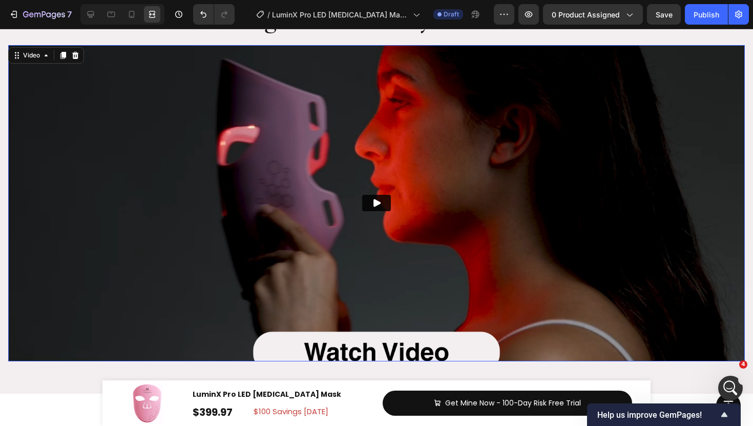
click at [365, 230] on img at bounding box center [376, 203] width 737 height 316
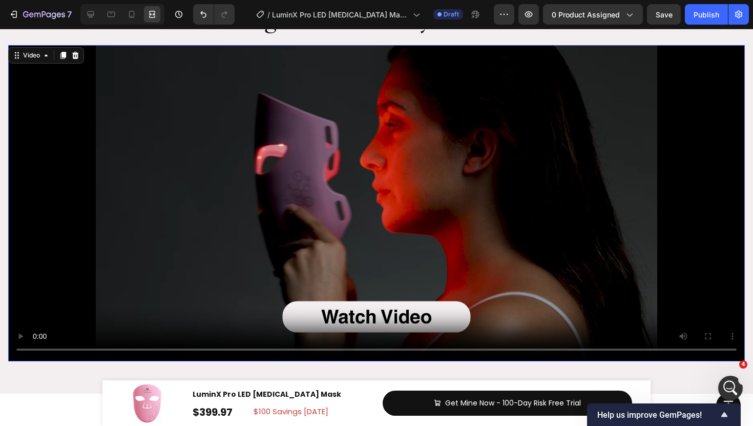
click at [459, 180] on video at bounding box center [376, 203] width 737 height 316
click at [411, 192] on video at bounding box center [376, 203] width 737 height 316
click at [331, 214] on video at bounding box center [376, 203] width 737 height 316
click at [384, 199] on video at bounding box center [376, 203] width 737 height 316
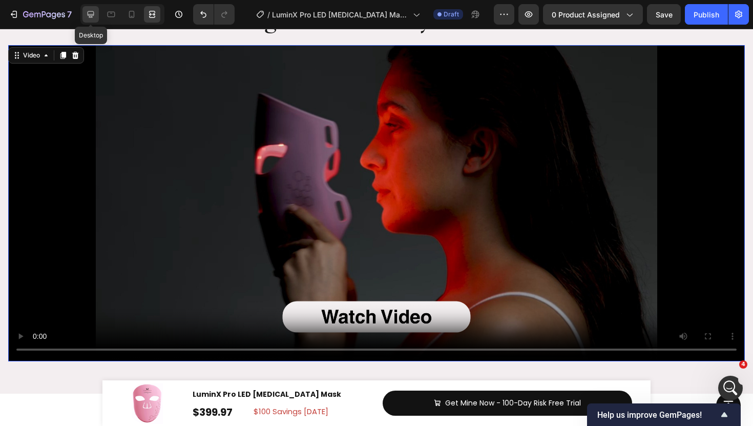
click at [93, 14] on icon at bounding box center [91, 14] width 7 height 7
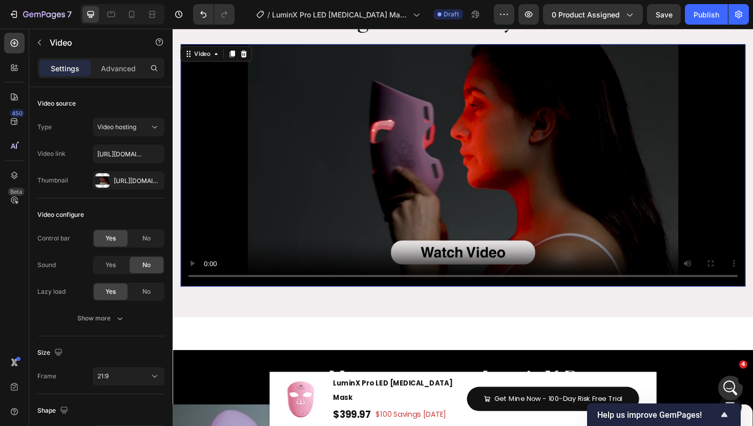
scroll to position [818, 0]
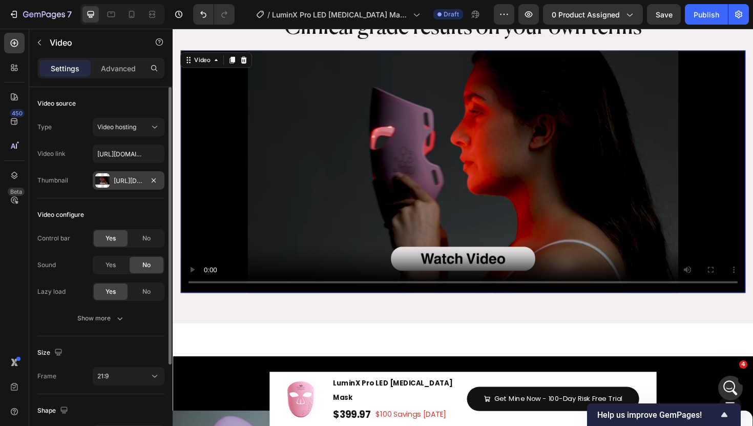
click at [126, 177] on div "Https://cdn.Shopify.Com/s/files/1/0835/8494/2374/files/gempages_499023076877403…" at bounding box center [129, 180] width 30 height 9
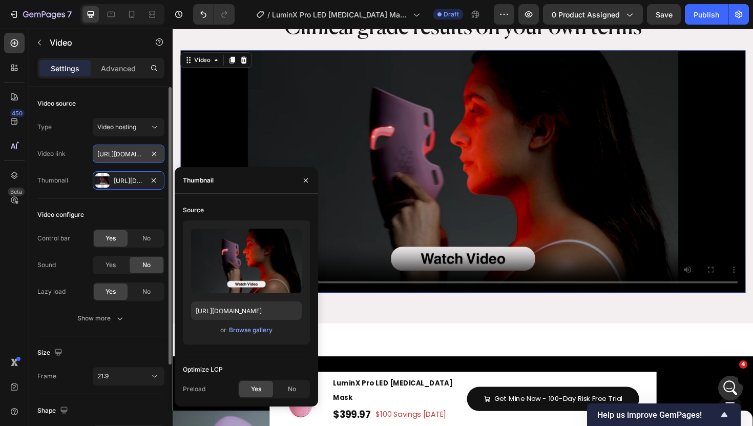
click at [114, 159] on input "https://cdn.shopify.com/videos/c/o/v/93be21101f174ef4ab1e90b33ab236d3.mp4" at bounding box center [129, 154] width 72 height 18
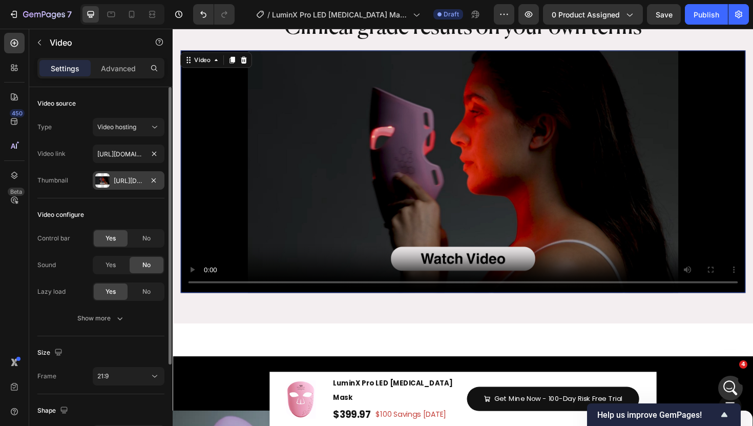
click at [125, 180] on div "Https://cdn.Shopify.Com/s/files/1/0835/8494/2374/files/gempages_499023076877403…" at bounding box center [129, 180] width 30 height 9
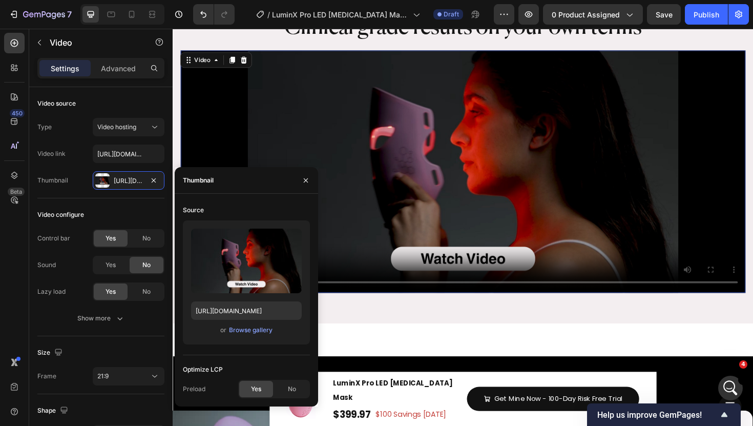
click at [435, 203] on video at bounding box center [480, 180] width 599 height 257
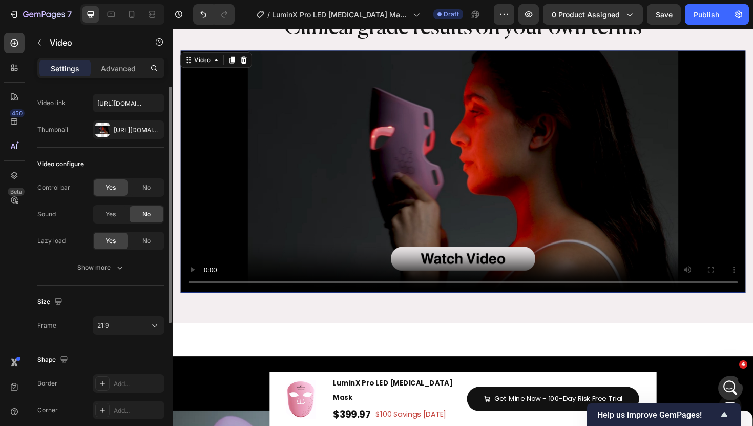
scroll to position [61, 0]
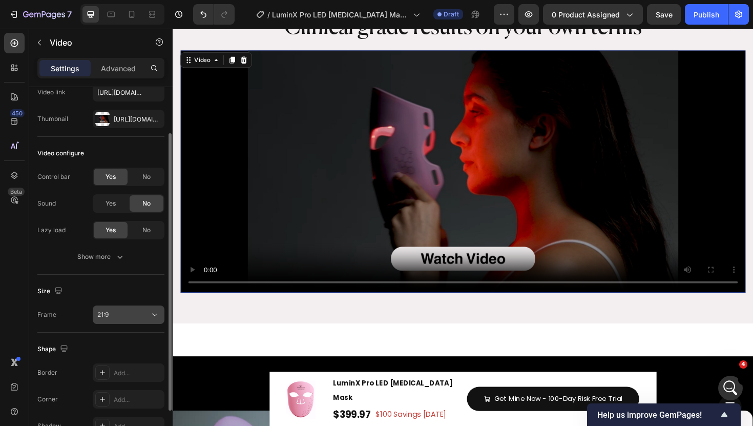
click at [126, 316] on div "21:9" at bounding box center [123, 314] width 52 height 9
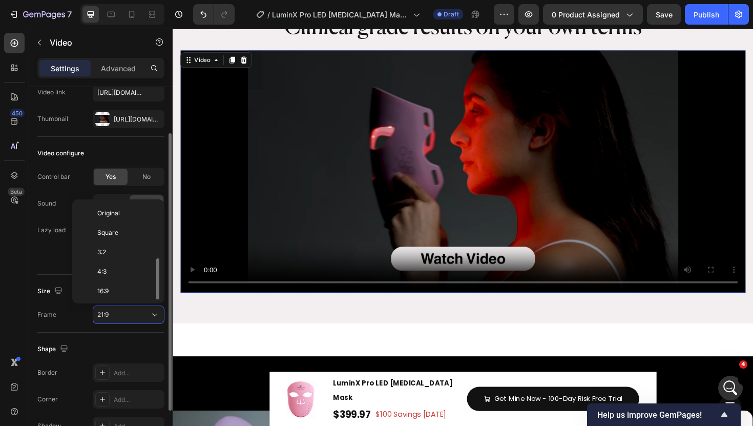
scroll to position [37, 0]
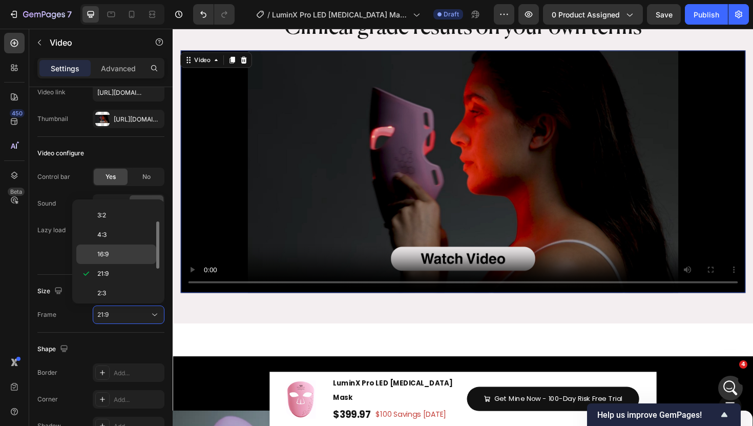
click at [115, 248] on div "16:9" at bounding box center [116, 253] width 80 height 19
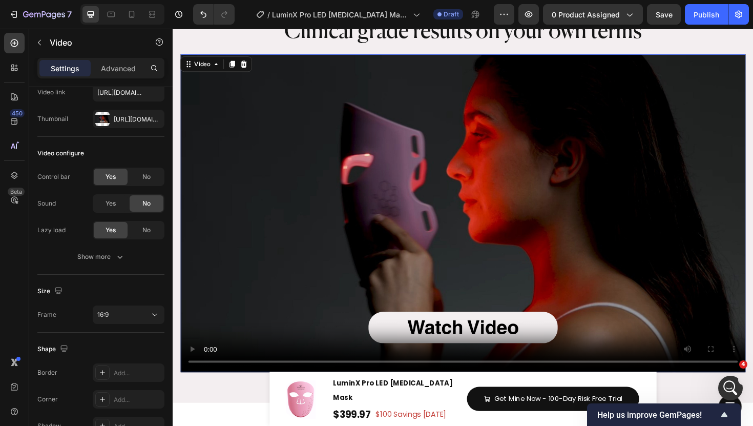
scroll to position [816, 0]
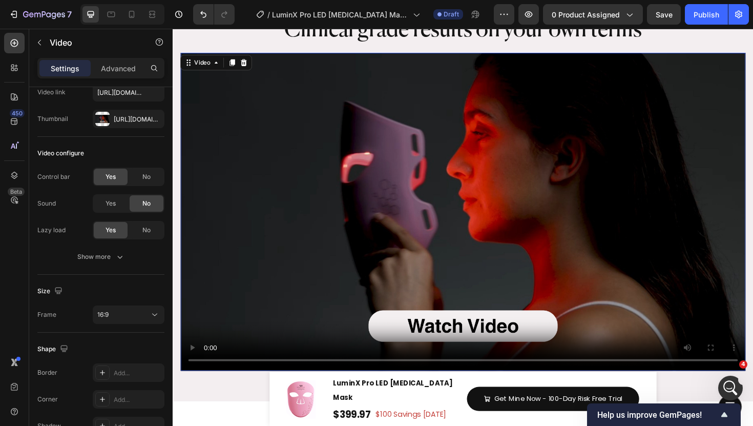
click at [307, 232] on video at bounding box center [480, 222] width 599 height 337
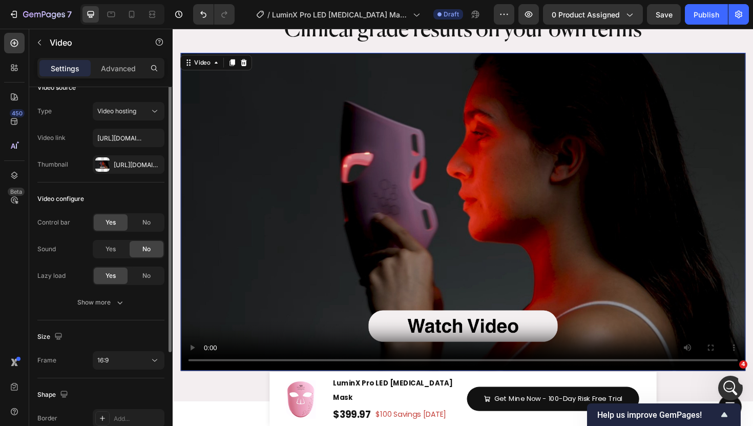
scroll to position [0, 0]
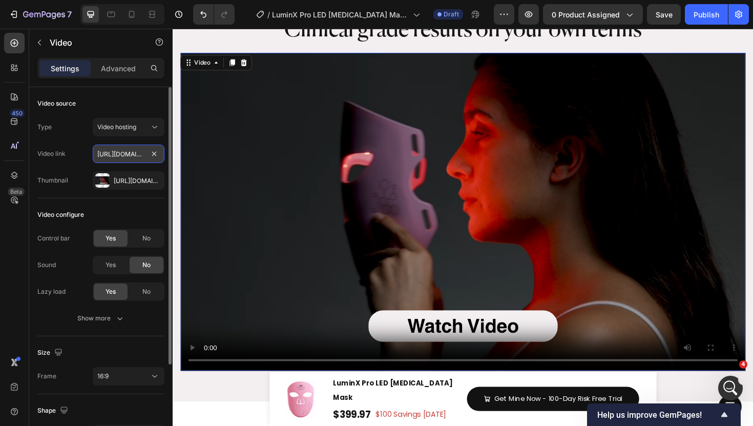
click at [126, 150] on input "https://cdn.shopify.com/videos/c/o/v/93be21101f174ef4ab1e90b33ab236d3.mp4" at bounding box center [129, 154] width 72 height 18
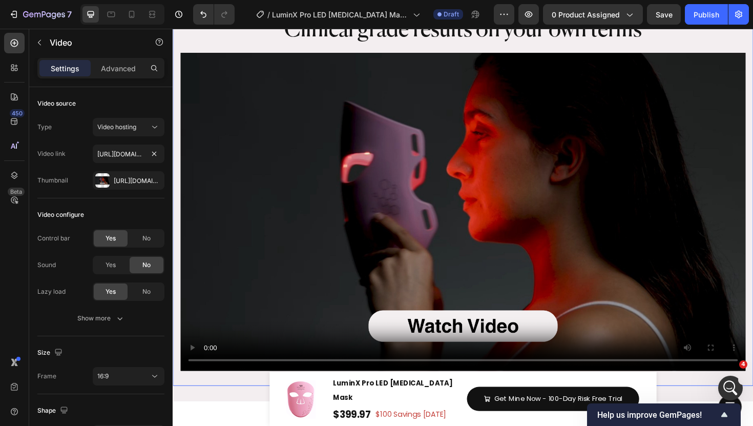
click at [179, 212] on div "Clinical grade results on your own terms Heading Clinical grade results on your…" at bounding box center [480, 206] width 615 height 401
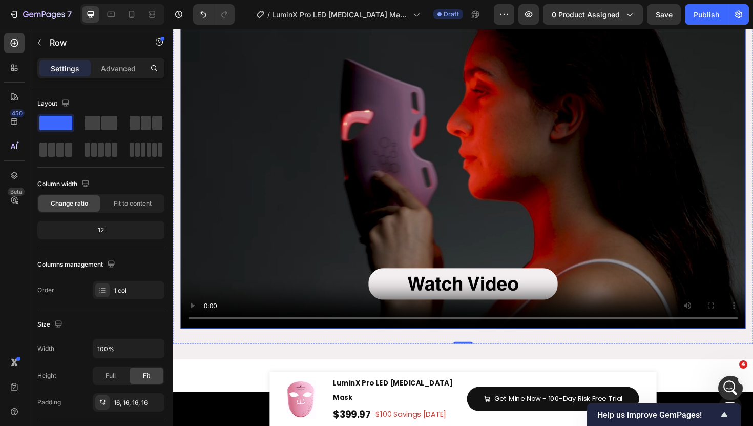
click at [272, 184] on video at bounding box center [480, 178] width 599 height 337
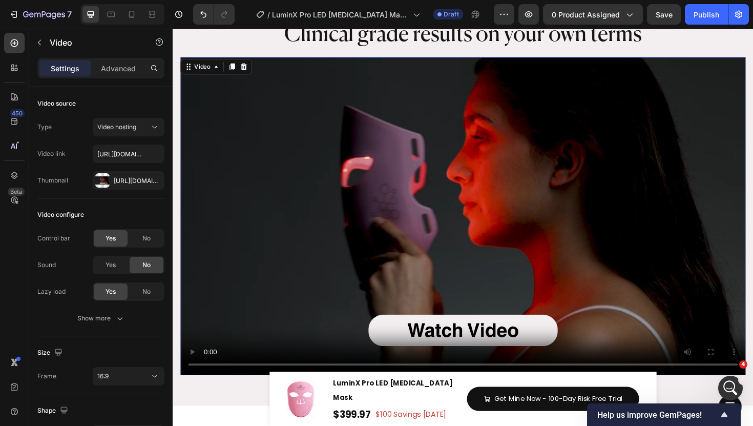
scroll to position [750, 0]
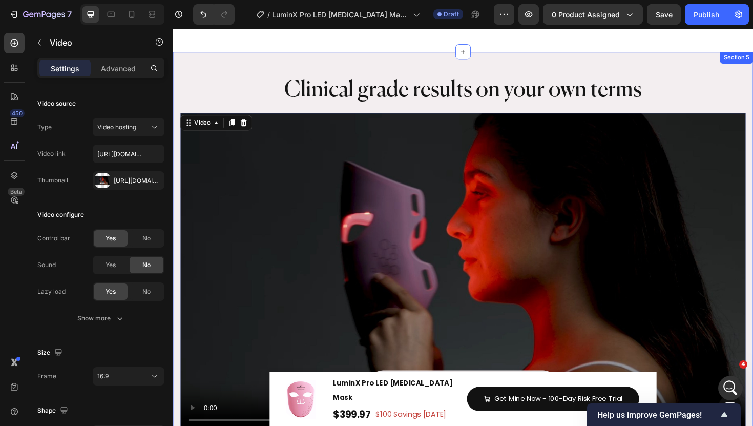
click at [234, 65] on div "Clinical grade results on your own terms Heading Clinical grade results on your…" at bounding box center [480, 270] width 615 height 434
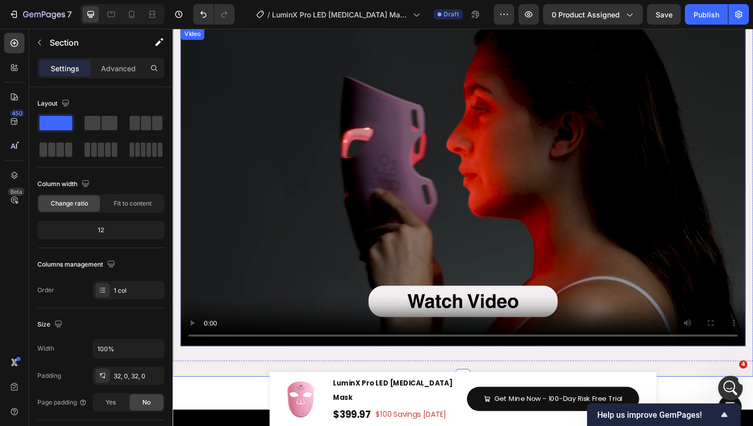
click at [246, 168] on video at bounding box center [480, 196] width 599 height 337
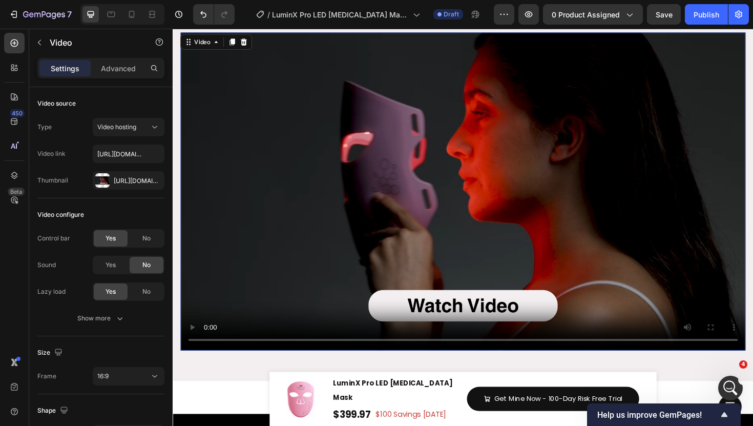
scroll to position [858, 0]
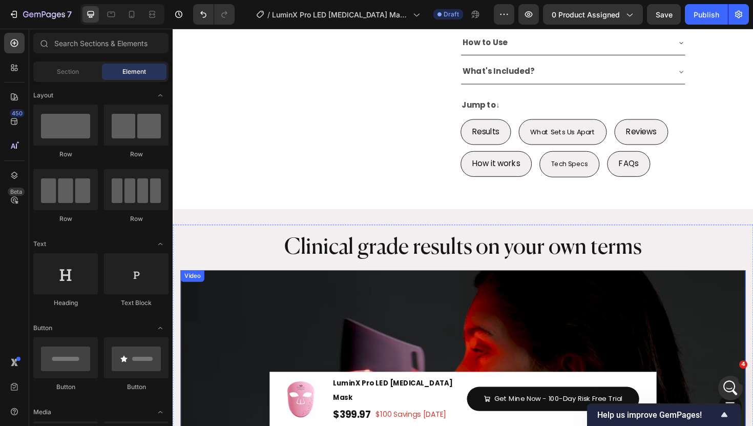
scroll to position [568, 0]
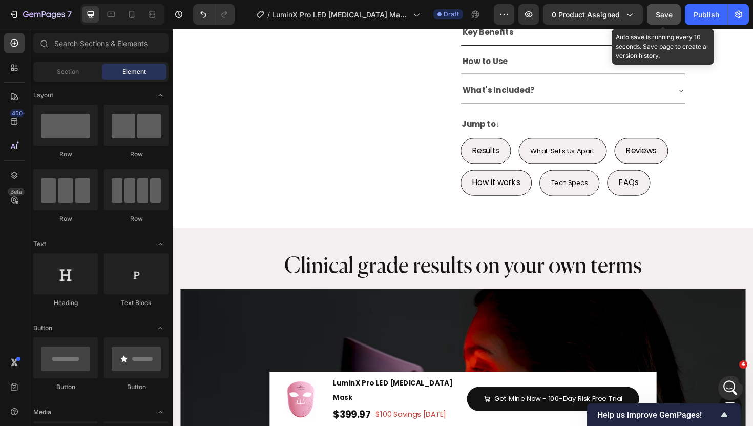
click at [664, 20] on button "Save" at bounding box center [664, 14] width 34 height 20
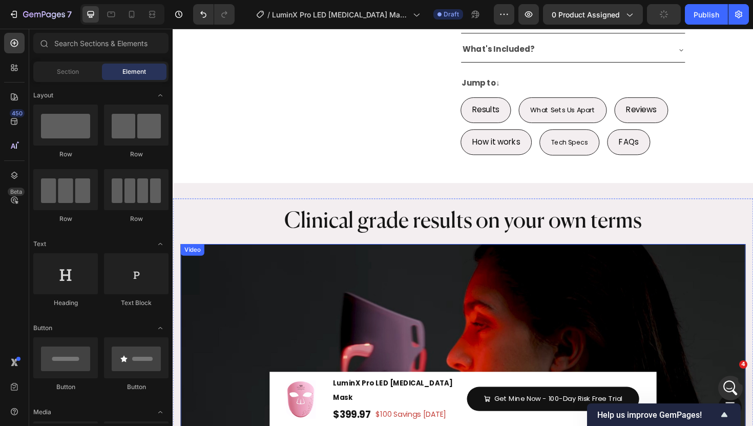
scroll to position [613, 0]
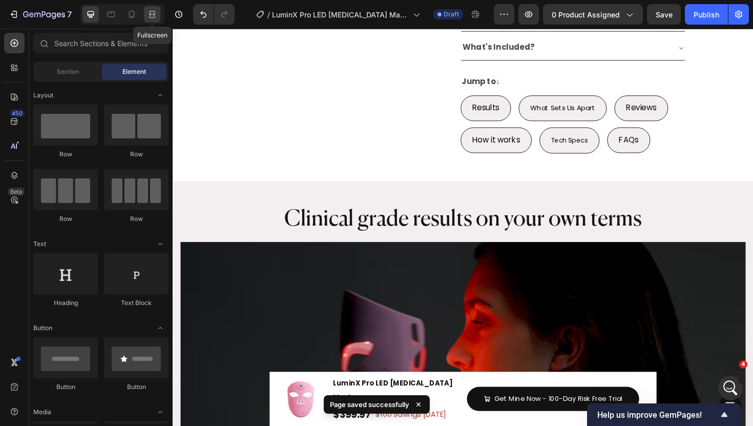
click at [151, 15] on icon at bounding box center [150, 14] width 3 height 3
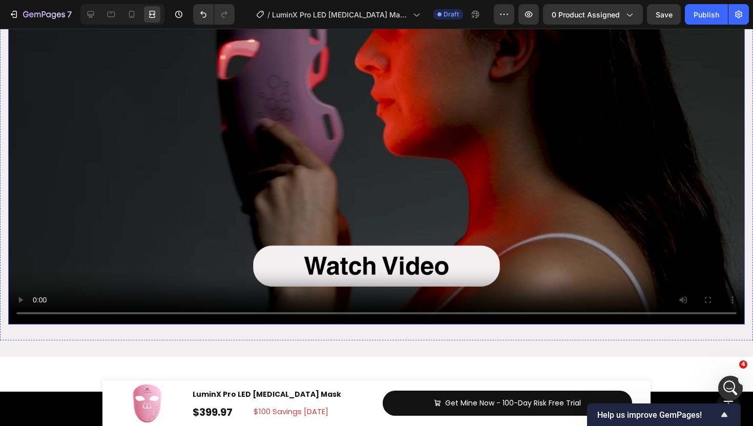
scroll to position [1028, 0]
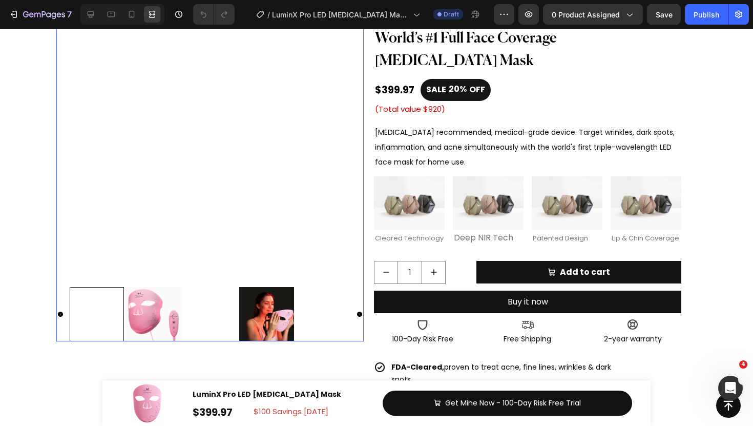
scroll to position [245, 0]
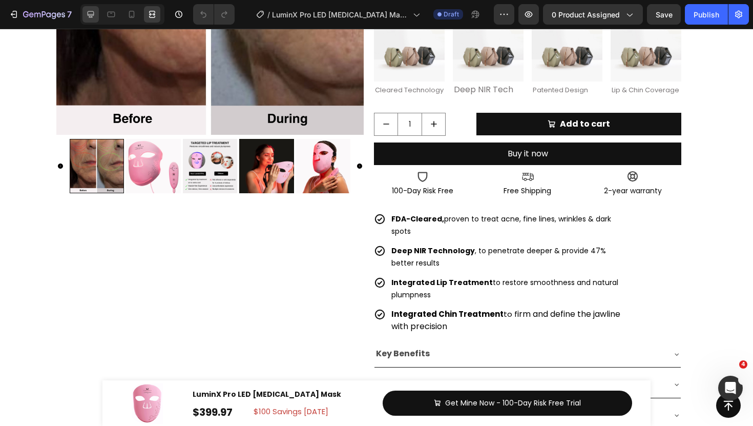
click at [92, 21] on div at bounding box center [91, 14] width 16 height 16
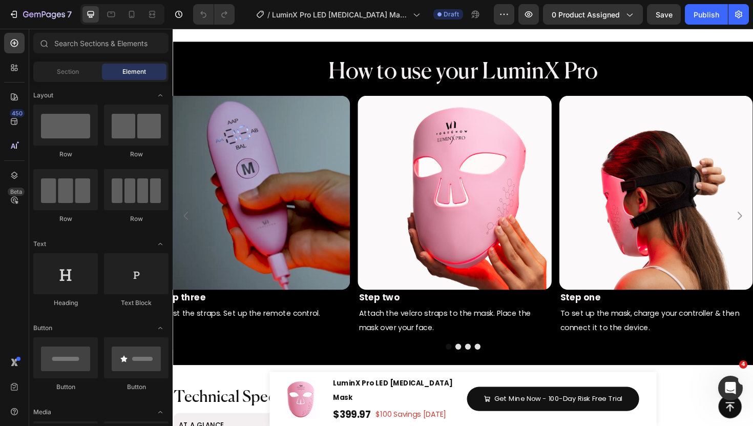
scroll to position [1238, 0]
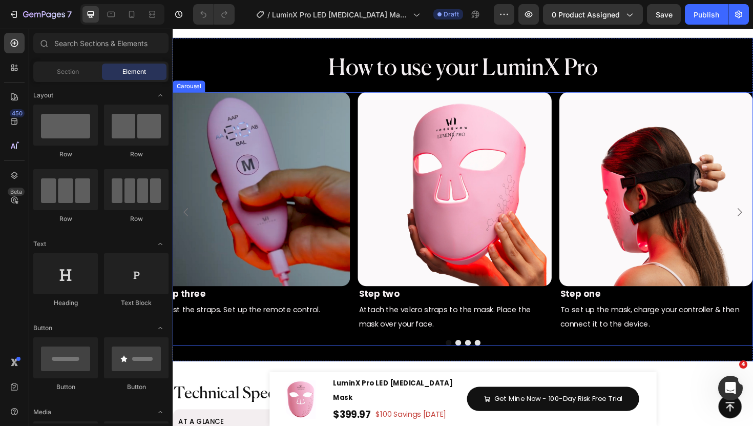
click at [473, 363] on button "Dot" at bounding box center [475, 361] width 6 height 6
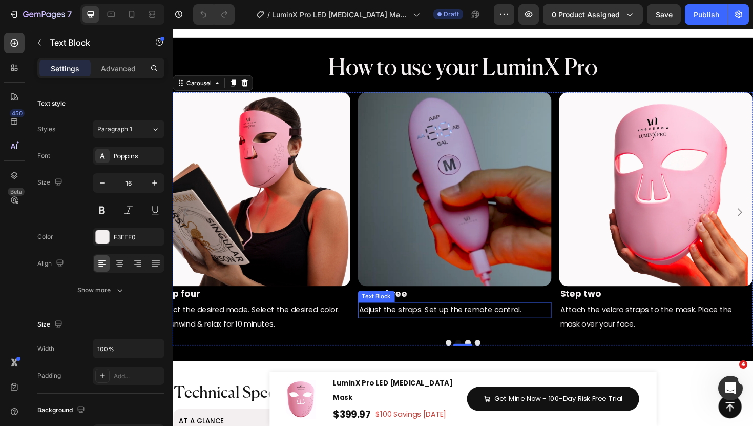
click at [425, 329] on span "Adjust the straps. Set up the remote control." at bounding box center [456, 326] width 172 height 11
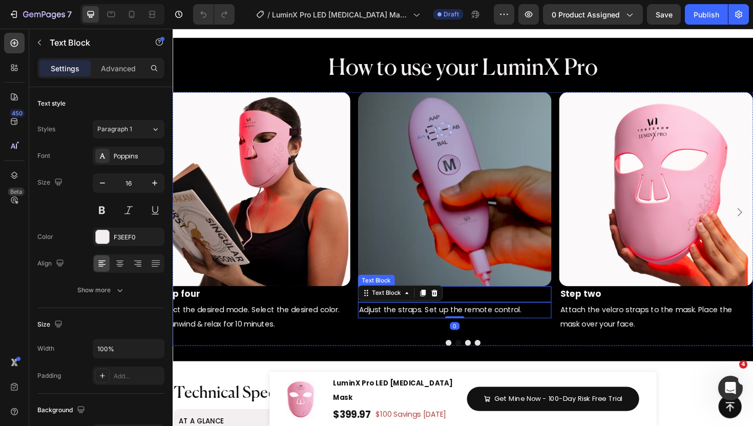
click at [493, 306] on p "Step three" at bounding box center [471, 309] width 203 height 15
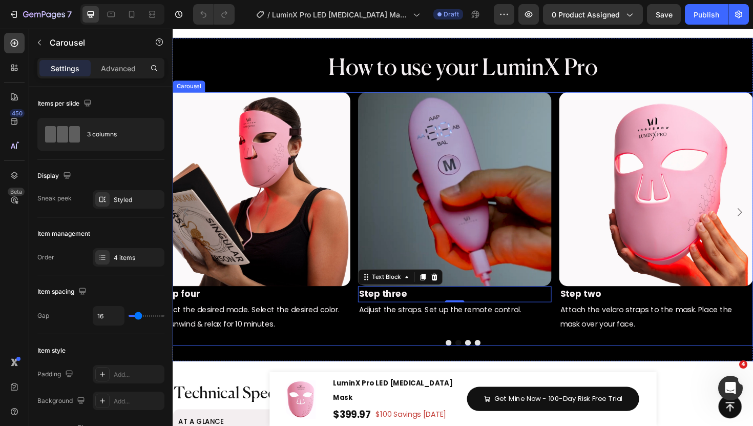
click at [496, 363] on button "Dot" at bounding box center [496, 361] width 6 height 6
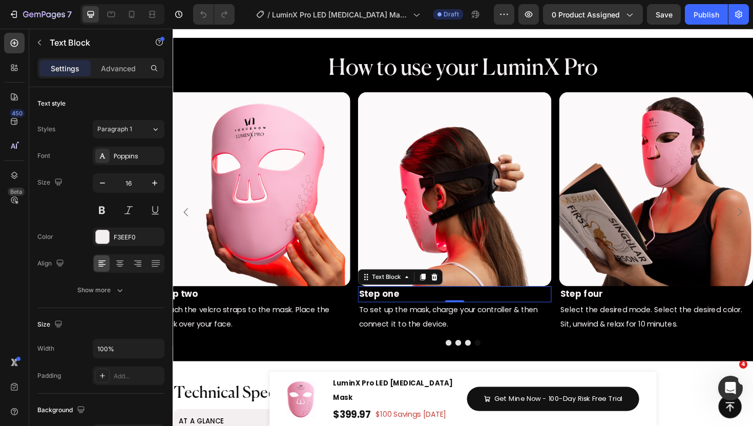
click at [432, 314] on p "Step one" at bounding box center [471, 309] width 203 height 15
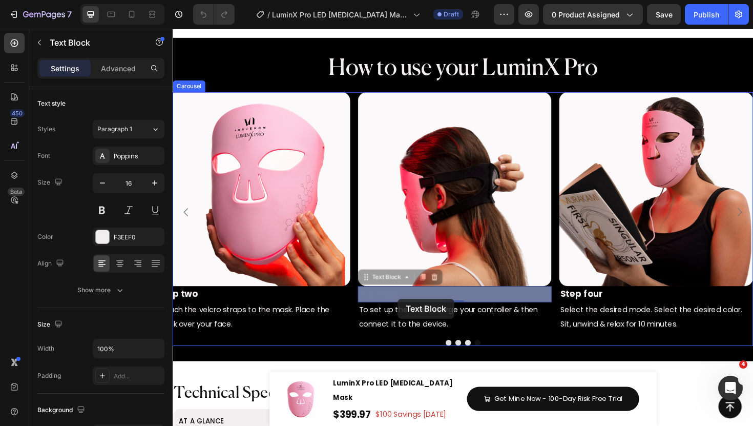
drag, startPoint x: 382, startPoint y: 294, endPoint x: 411, endPoint y: 315, distance: 35.6
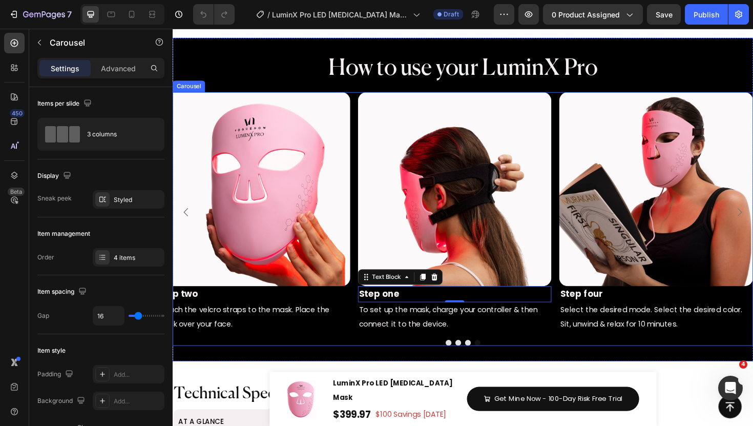
click at [575, 136] on div "Image Step one Text Block 0 To set up the mask, charge your controller & then c…" at bounding box center [480, 223] width 615 height 254
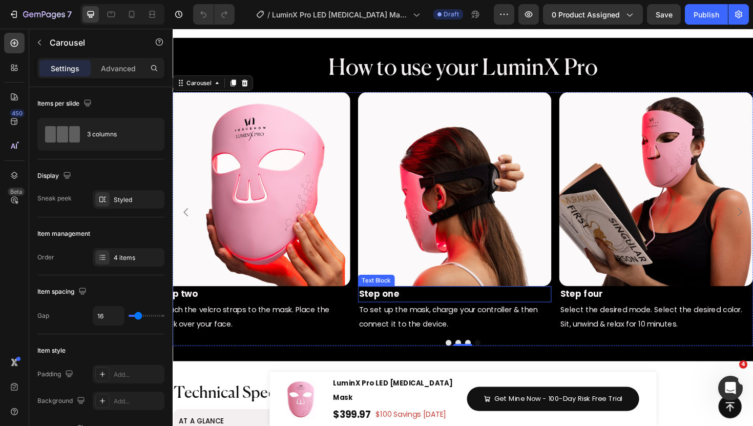
click at [424, 309] on p "Step one" at bounding box center [471, 309] width 203 height 15
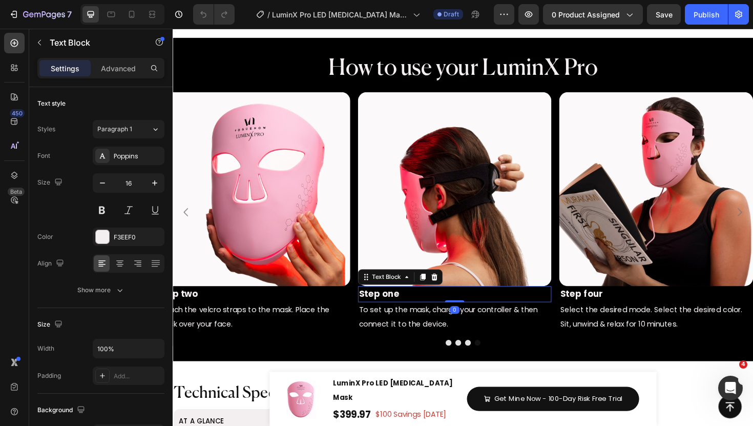
click at [424, 309] on p "Step one" at bounding box center [471, 309] width 203 height 15
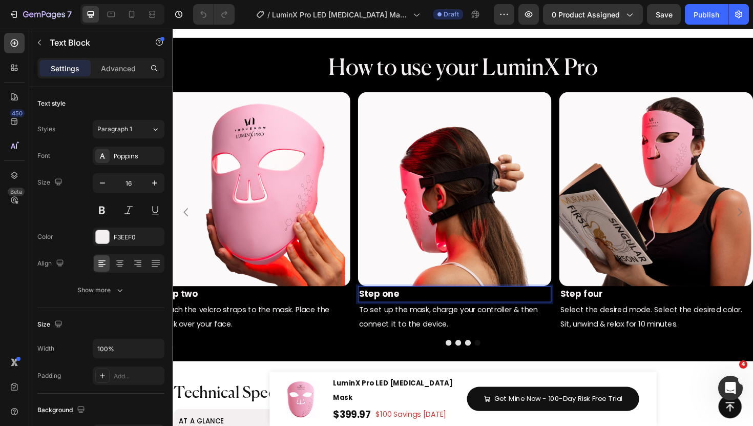
click at [424, 309] on p "Step one" at bounding box center [471, 309] width 203 height 15
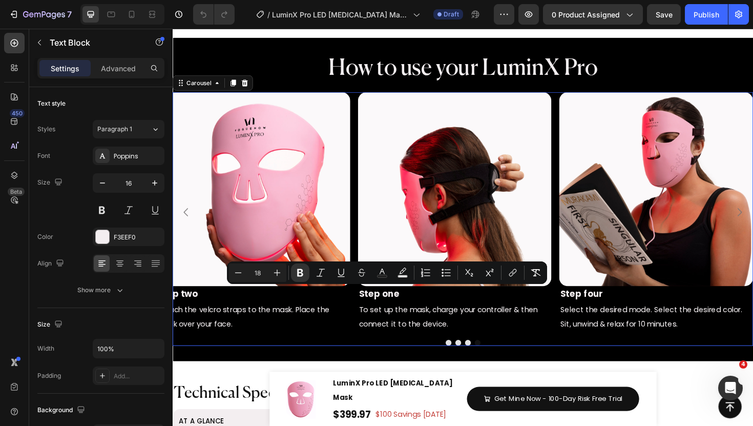
click at [484, 362] on button "Dot" at bounding box center [485, 361] width 6 height 6
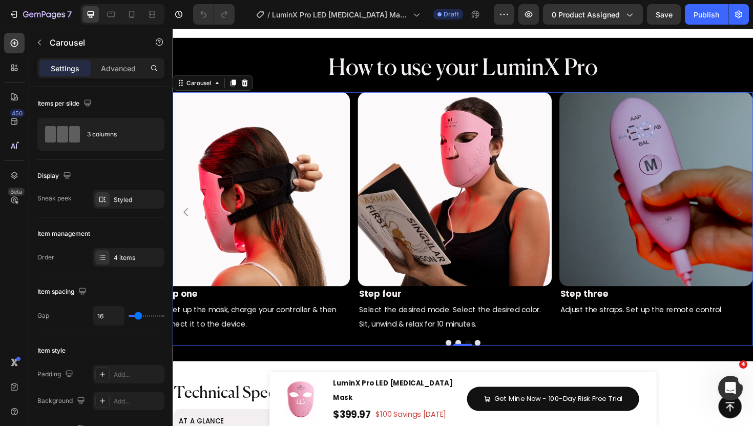
click at [364, 133] on div "Image Step one Text Block To set up the mask, charge your controller & then con…" at bounding box center [480, 223] width 615 height 254
click at [104, 254] on icon at bounding box center [102, 257] width 8 height 8
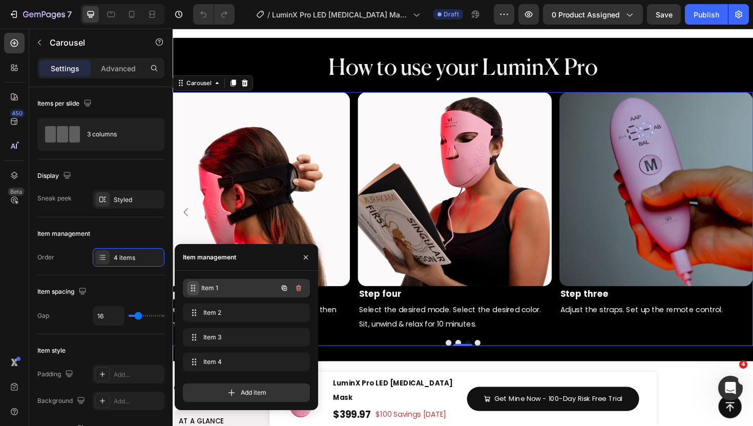
click at [196, 286] on icon at bounding box center [193, 288] width 8 height 8
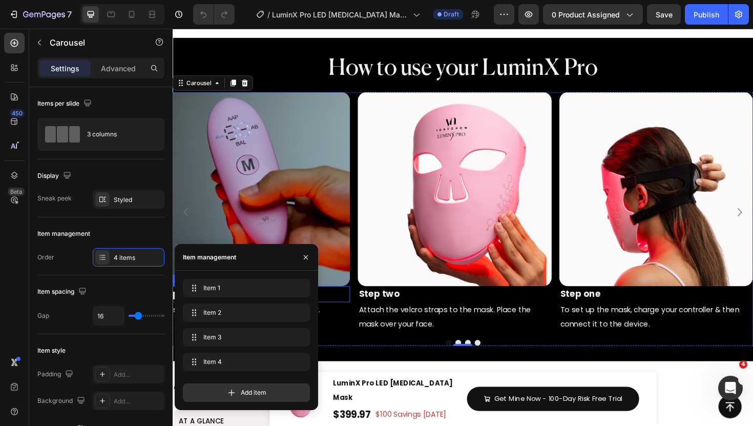
click at [358, 312] on p "Step three" at bounding box center [258, 309] width 203 height 15
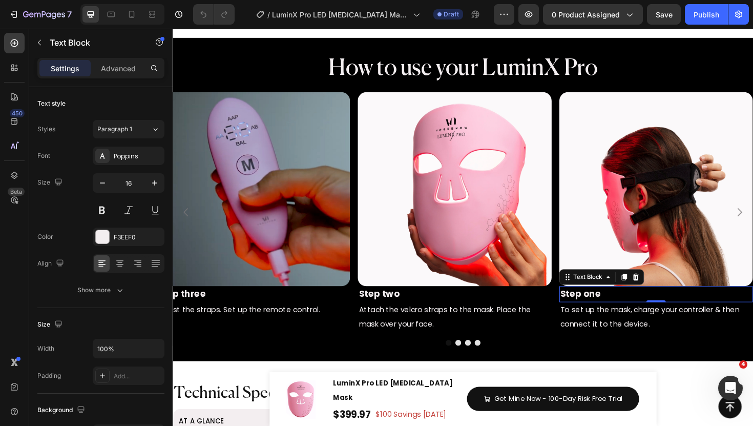
click at [619, 307] on strong "Step one" at bounding box center [605, 309] width 43 height 13
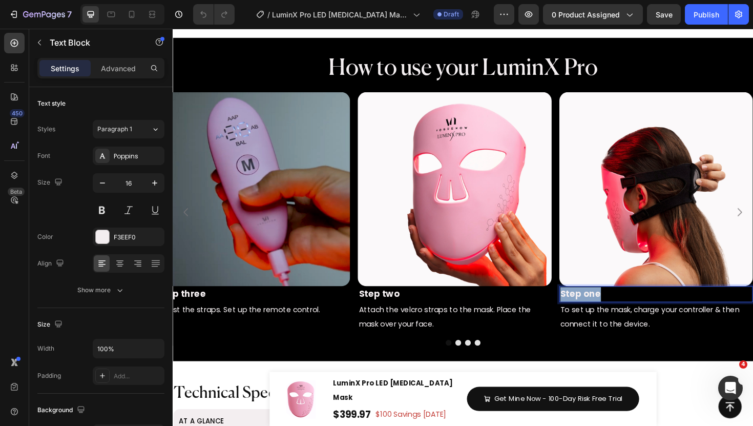
click at [619, 307] on strong "Step one" at bounding box center [605, 309] width 43 height 13
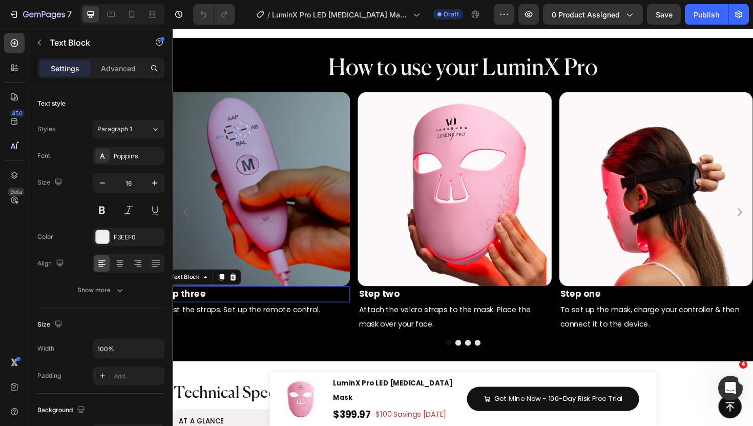
click at [221, 309] on p "Step three" at bounding box center [258, 309] width 203 height 15
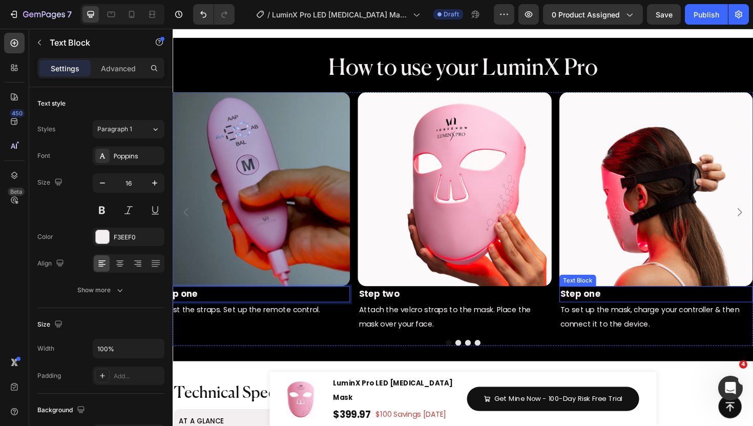
click at [631, 310] on p "Step one" at bounding box center [685, 309] width 203 height 15
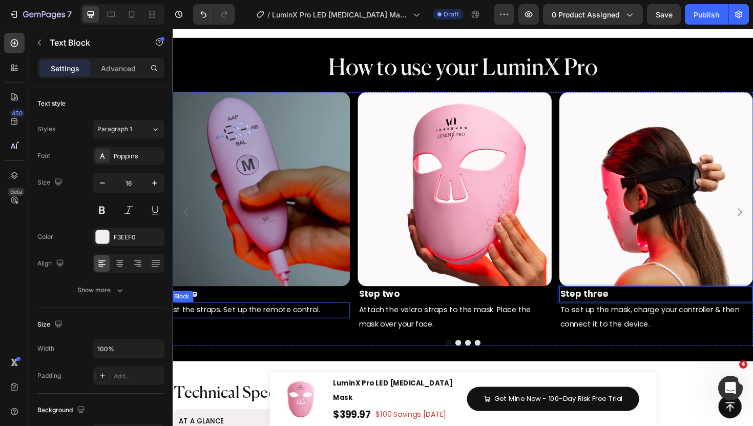
click at [295, 324] on span "Adjust the straps. Set up the remote control." at bounding box center [243, 326] width 172 height 11
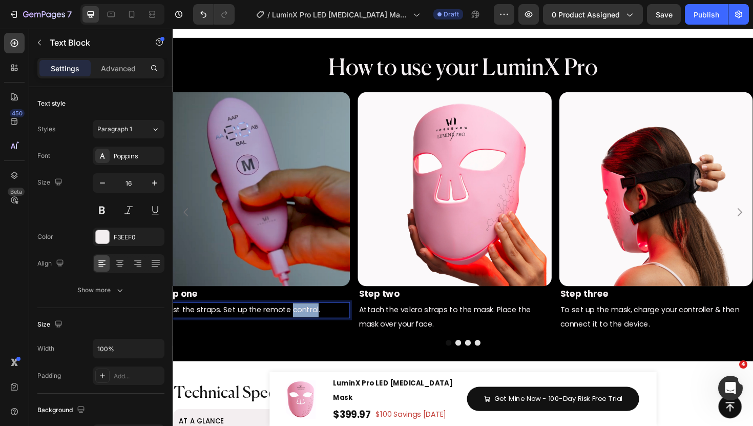
click at [295, 324] on span "Adjust the straps. Set up the remote control." at bounding box center [243, 326] width 172 height 11
click at [295, 324] on div "Rich Text Editor. Editing area: main" at bounding box center [258, 326] width 205 height 17
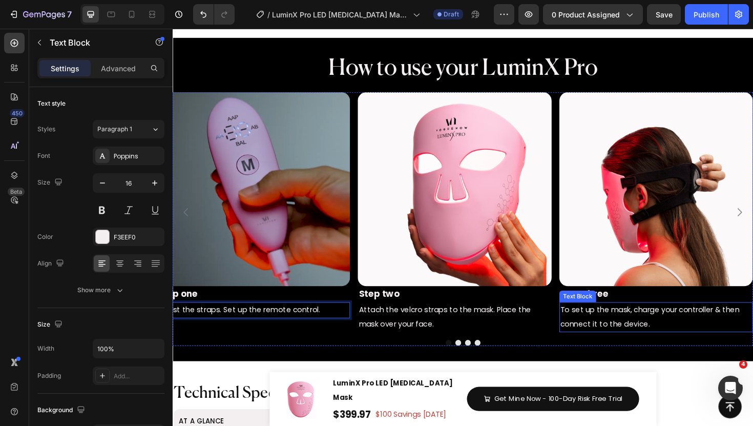
click at [597, 335] on p "To set up the mask, charge your controller & then connect it to the device." at bounding box center [685, 334] width 203 height 30
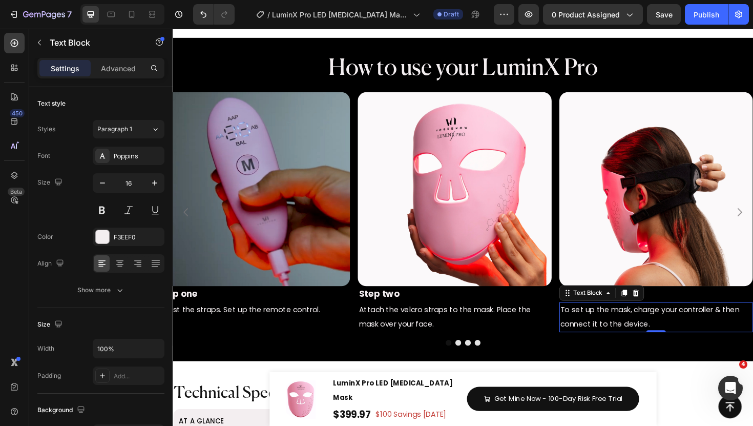
click at [597, 335] on p "To set up the mask, charge your controller & then connect it to the device." at bounding box center [685, 334] width 203 height 30
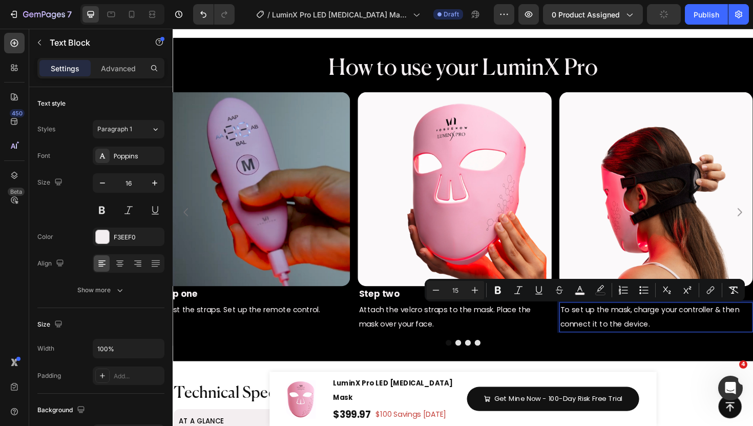
copy span "To set up the mask, charge your controller & then connect it to the device."
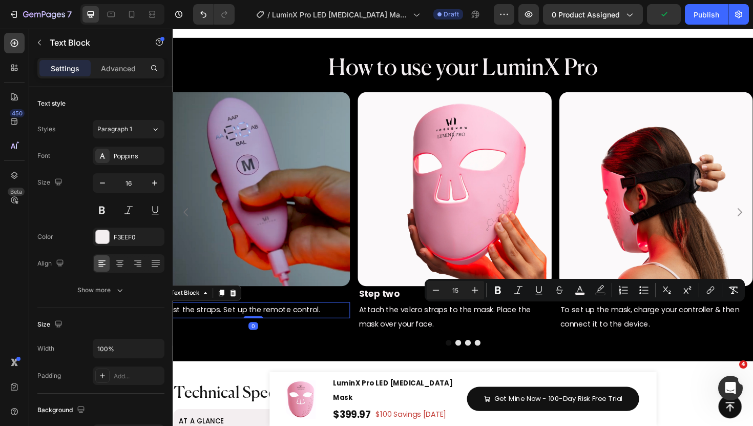
click at [331, 328] on p "Adjust the straps. Set up the remote control." at bounding box center [258, 326] width 203 height 15
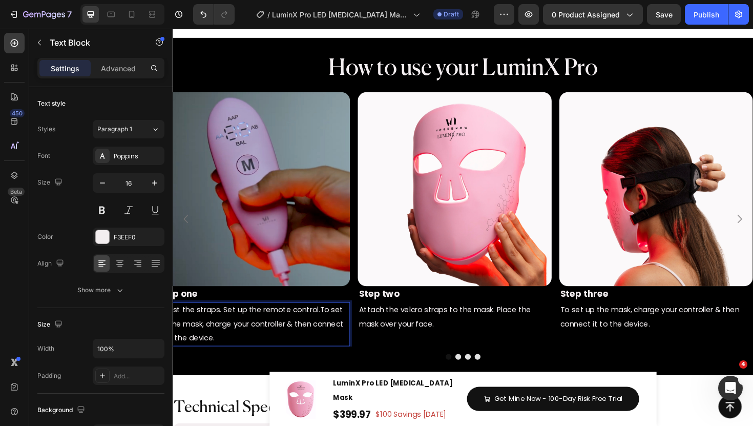
click at [326, 330] on span "To set up the mask, charge your controller & then connect it to the device." at bounding box center [255, 341] width 197 height 40
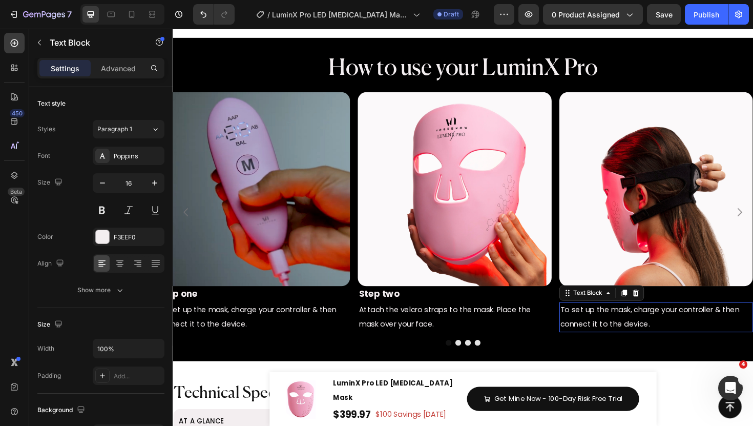
click at [598, 341] on span "To set up the mask, charge your controller & then connect it to the device." at bounding box center [679, 334] width 190 height 26
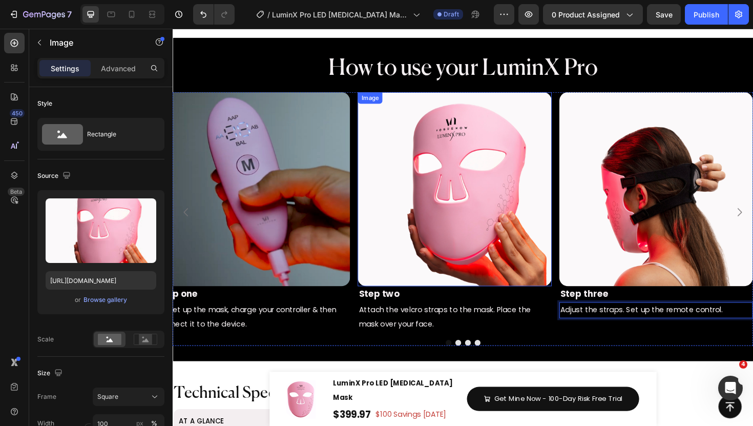
click at [389, 198] on img at bounding box center [471, 198] width 205 height 205
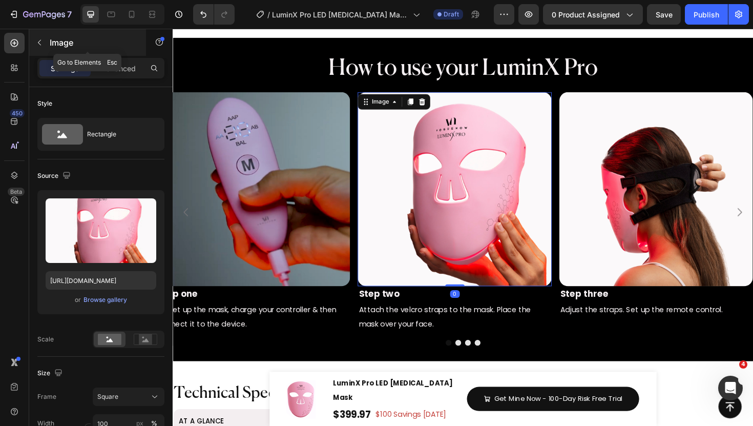
click at [40, 45] on icon "button" at bounding box center [39, 42] width 8 height 8
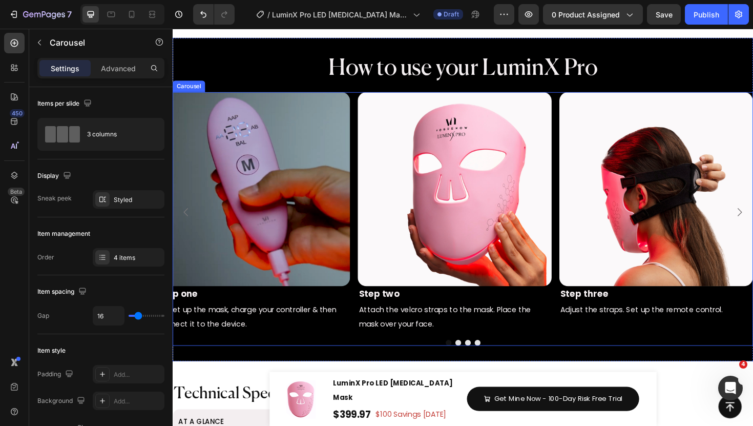
click at [365, 114] on div "Image Step three Text Block Adjust the straps. Set up the remote control. Text …" at bounding box center [480, 223] width 615 height 254
click at [102, 261] on icon at bounding box center [102, 257] width 8 height 8
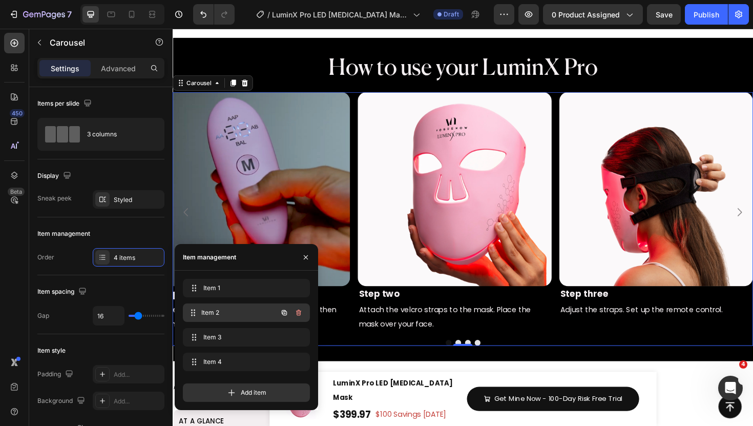
click at [208, 311] on span "Item 2" at bounding box center [239, 312] width 76 height 9
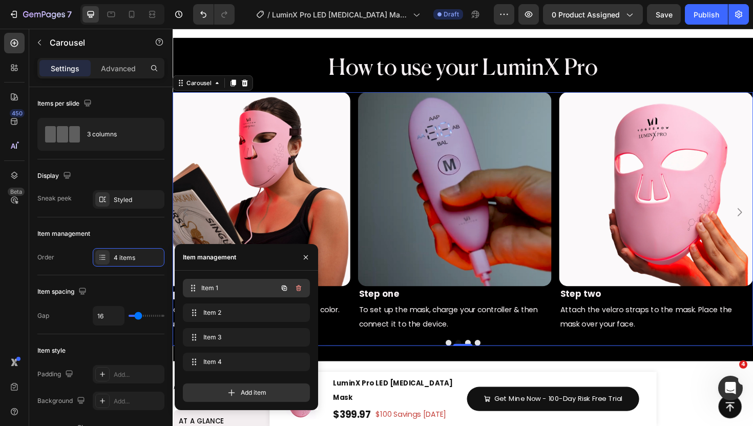
click at [210, 294] on div "Item 1 Item 1" at bounding box center [232, 288] width 90 height 14
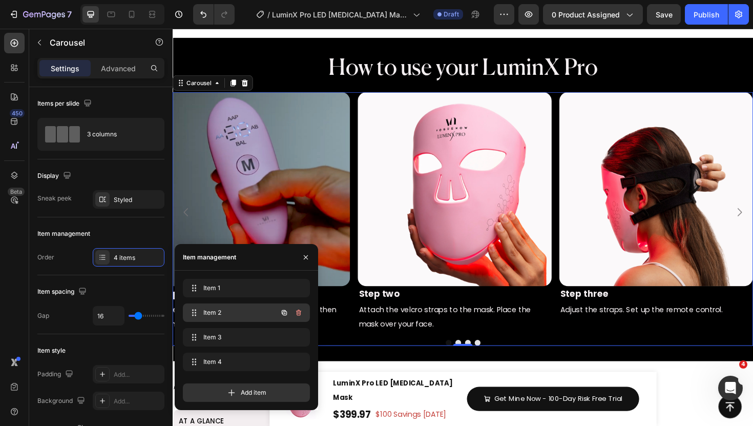
click at [211, 306] on div "Item 2 Item 2" at bounding box center [232, 312] width 90 height 14
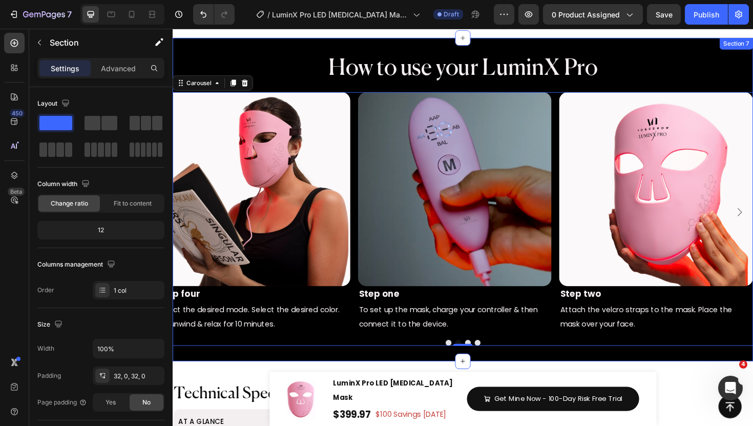
click at [377, 366] on div "How to use your LuminX Pro Heading How to use your LuminX Pro Heading Image Ste…" at bounding box center [480, 209] width 615 height 342
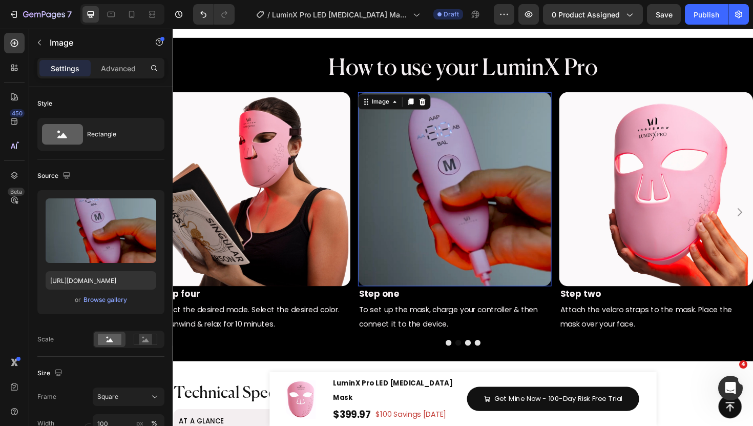
click at [520, 247] on img at bounding box center [471, 198] width 205 height 205
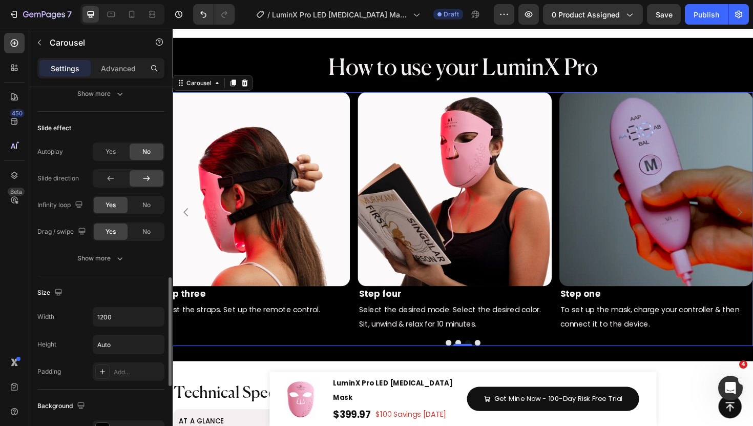
scroll to position [615, 0]
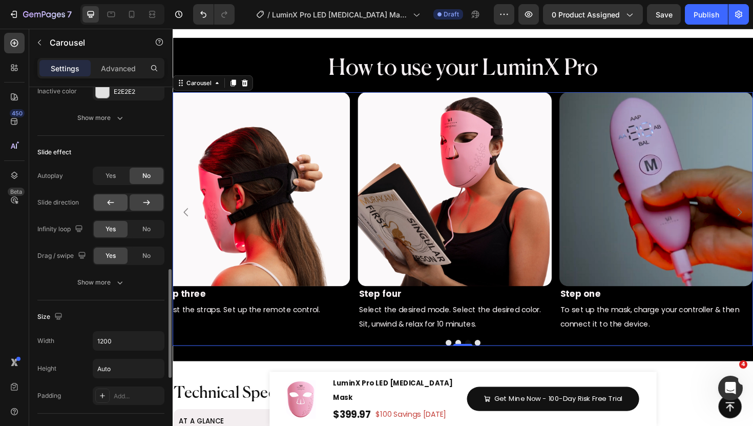
click at [115, 197] on icon at bounding box center [111, 202] width 10 height 10
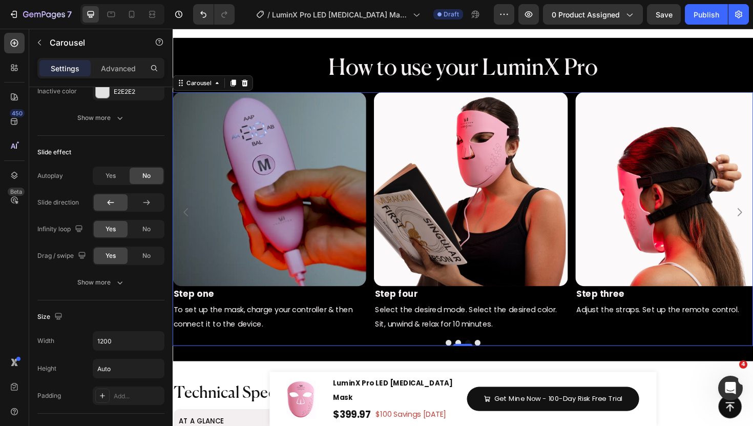
click at [498, 360] on div at bounding box center [480, 361] width 615 height 6
click at [496, 361] on button "Dot" at bounding box center [496, 361] width 6 height 6
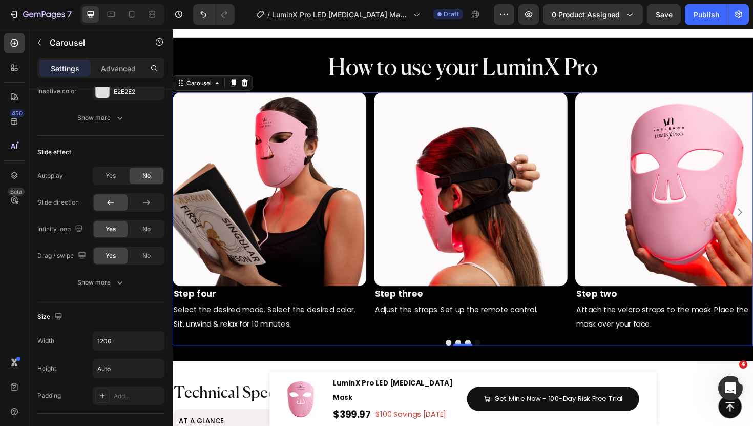
click at [466, 363] on button "Dot" at bounding box center [465, 361] width 6 height 6
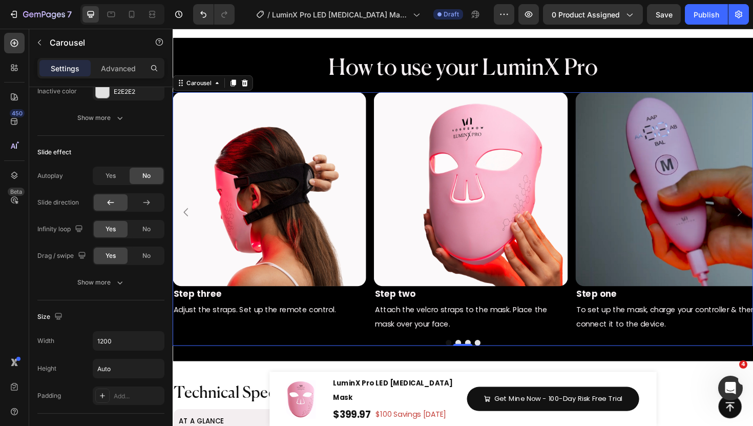
click at [495, 361] on button "Dot" at bounding box center [496, 361] width 6 height 6
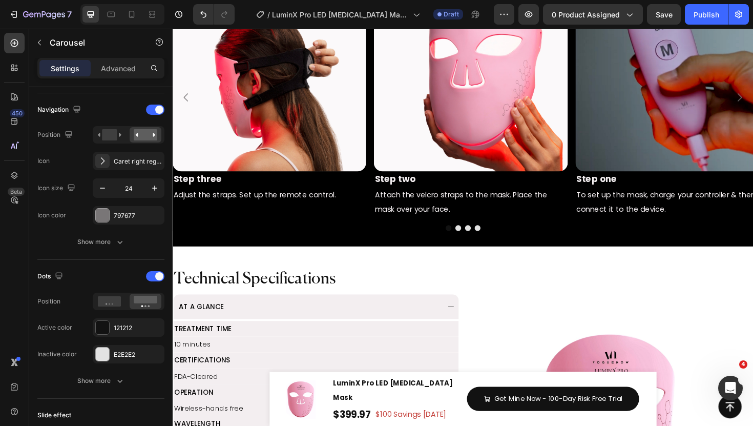
scroll to position [1357, 0]
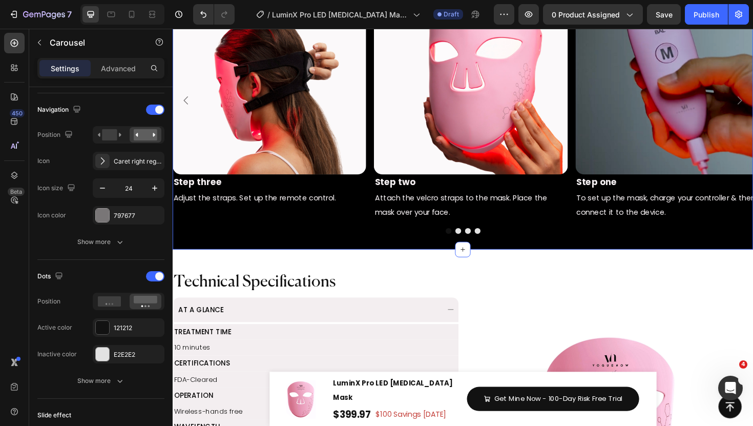
click at [456, 253] on div "How to use your LuminX Pro Heading How to use your LuminX Pro Heading Image Ste…" at bounding box center [480, 91] width 615 height 342
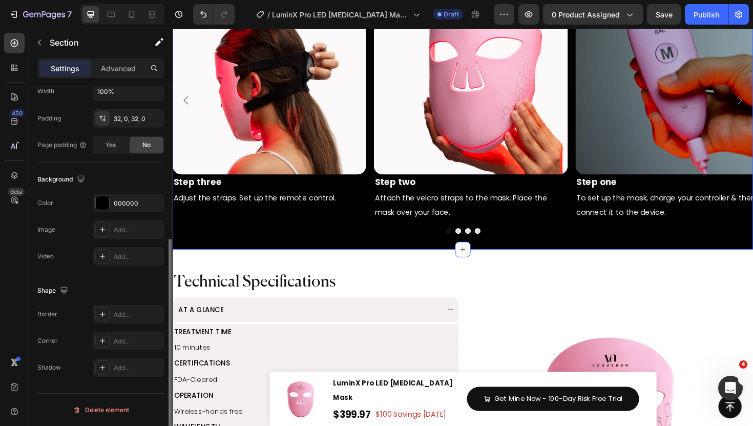
scroll to position [0, 0]
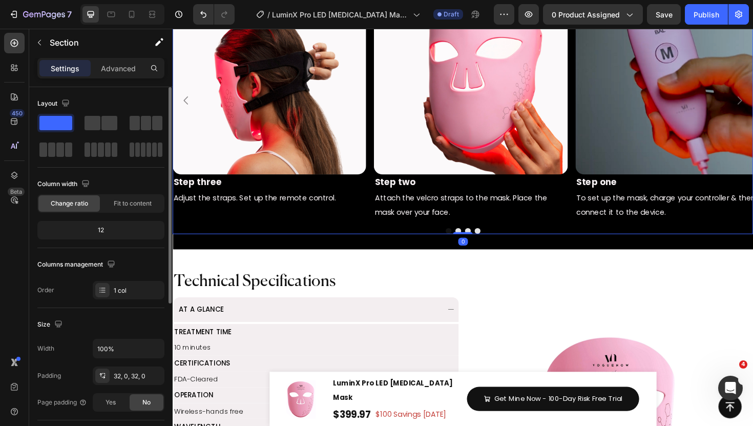
click at [384, 181] on div "Image Step three Text Block Adjust the straps. Set up the remote control. Text …" at bounding box center [480, 104] width 615 height 254
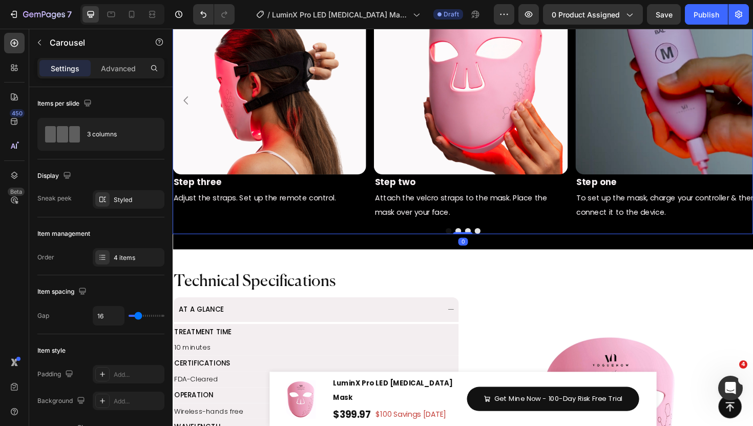
click at [381, 161] on div "Image Step three Text Block Adjust the straps. Set up the remote control. Text …" at bounding box center [480, 104] width 615 height 254
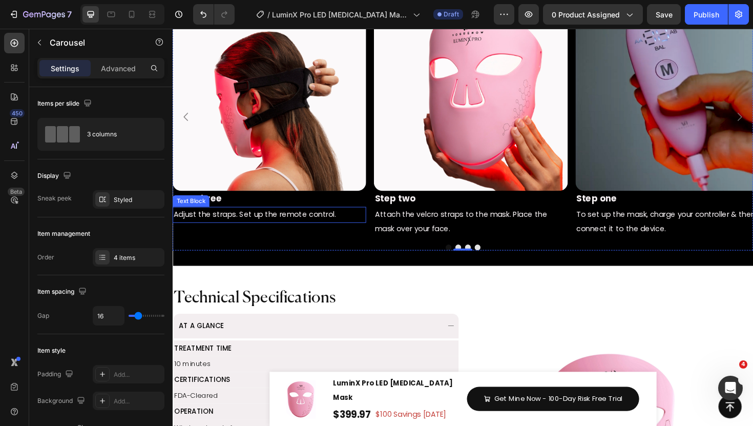
scroll to position [1334, 0]
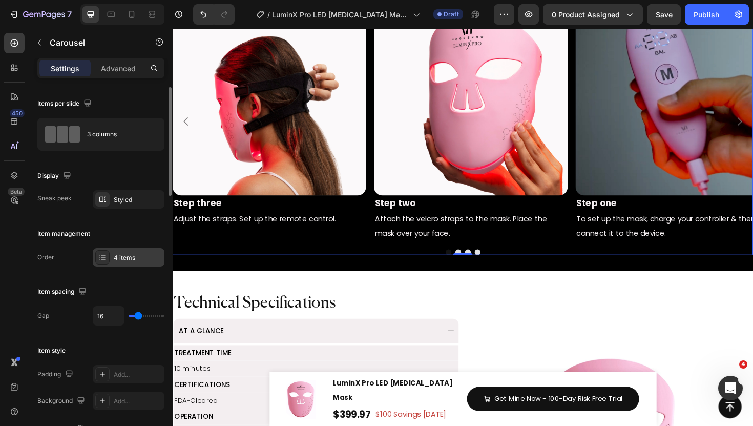
click at [102, 253] on icon at bounding box center [102, 257] width 8 height 8
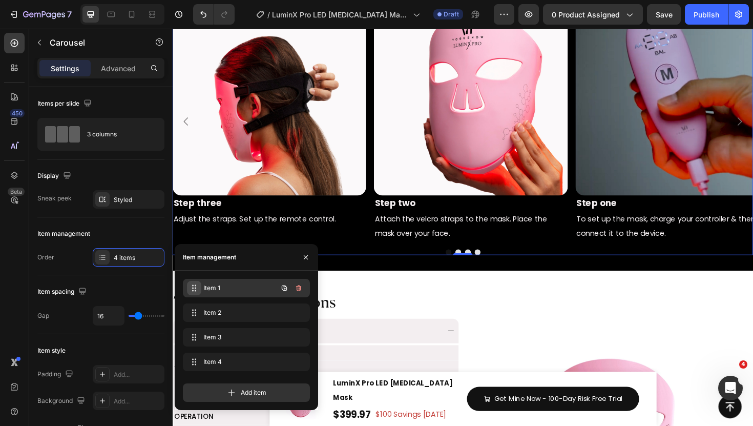
click at [195, 287] on icon at bounding box center [194, 288] width 8 height 8
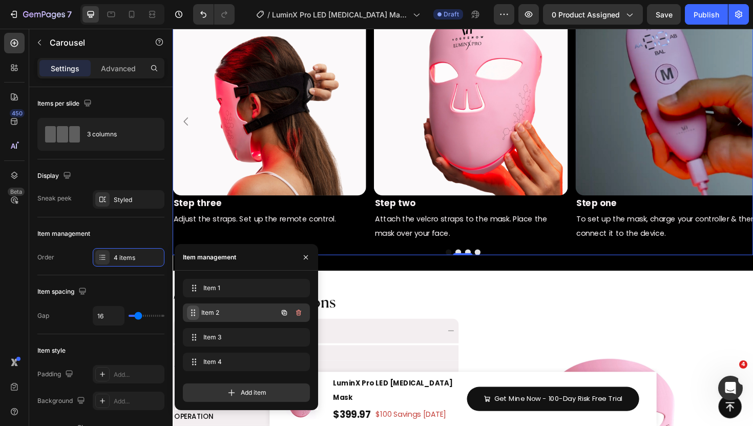
click at [196, 309] on icon at bounding box center [193, 313] width 8 height 8
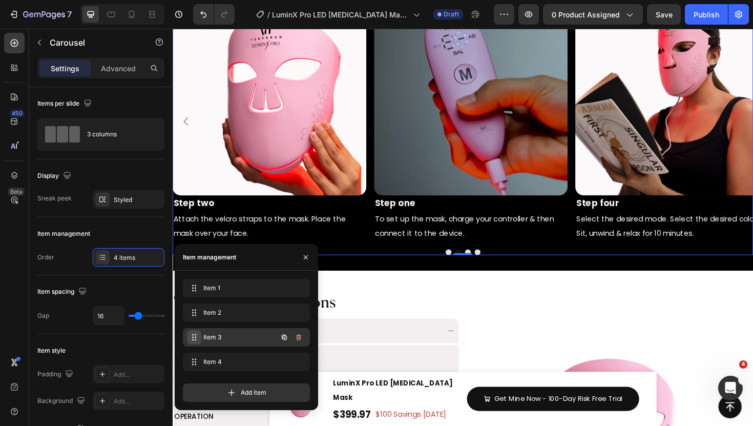
click at [196, 339] on icon at bounding box center [194, 337] width 8 height 8
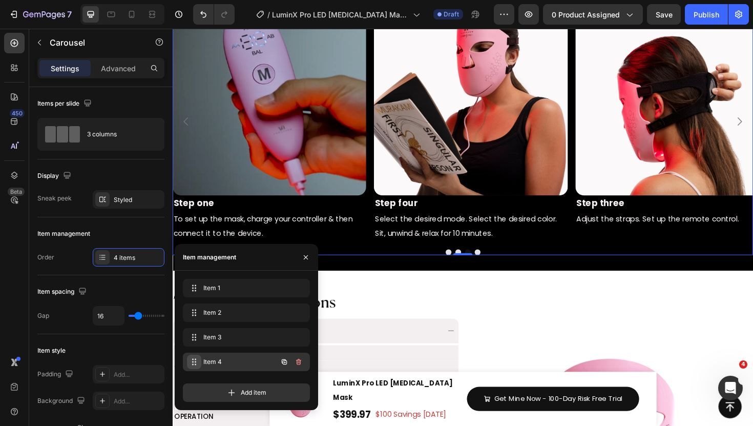
click at [195, 355] on span at bounding box center [194, 362] width 14 height 14
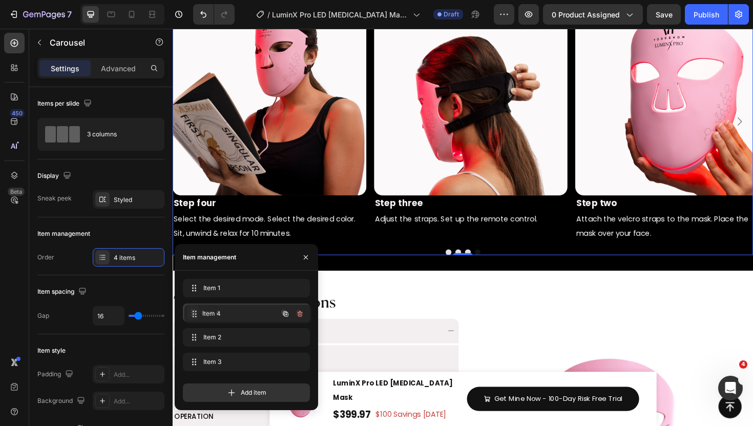
drag, startPoint x: 195, startPoint y: 354, endPoint x: 197, endPoint y: 305, distance: 48.7
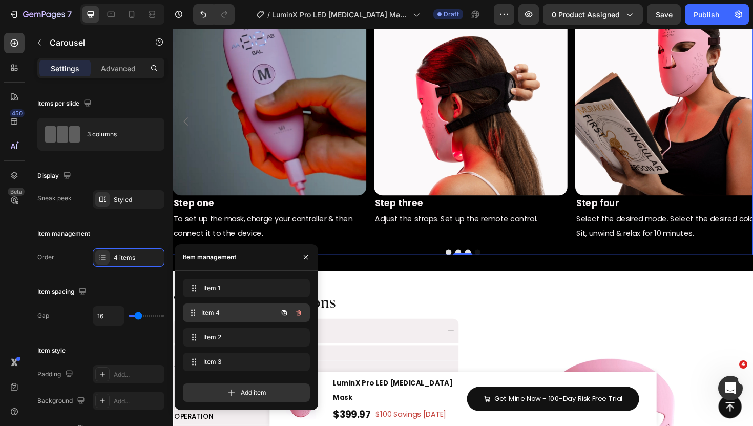
click at [211, 307] on div "Item 4 Item 4" at bounding box center [232, 312] width 90 height 14
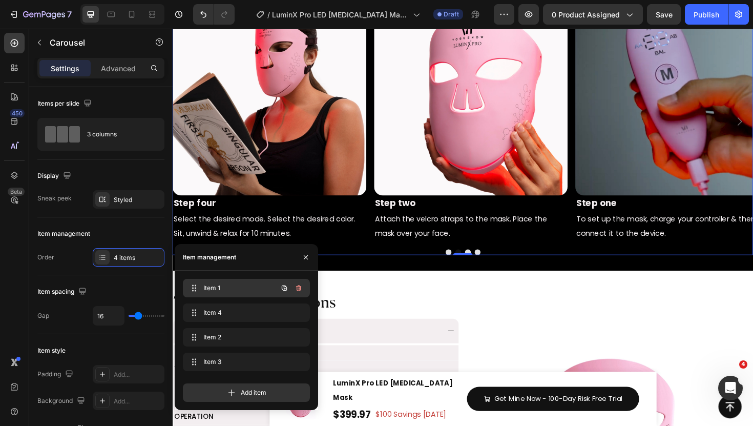
click at [223, 287] on span "Item 1" at bounding box center [232, 287] width 58 height 9
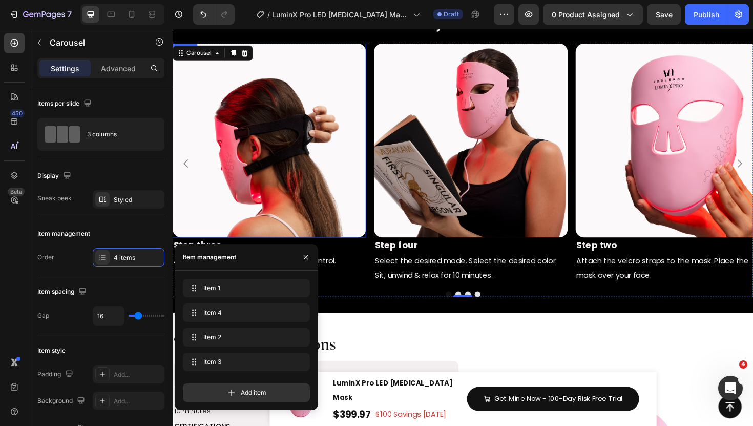
scroll to position [1278, 0]
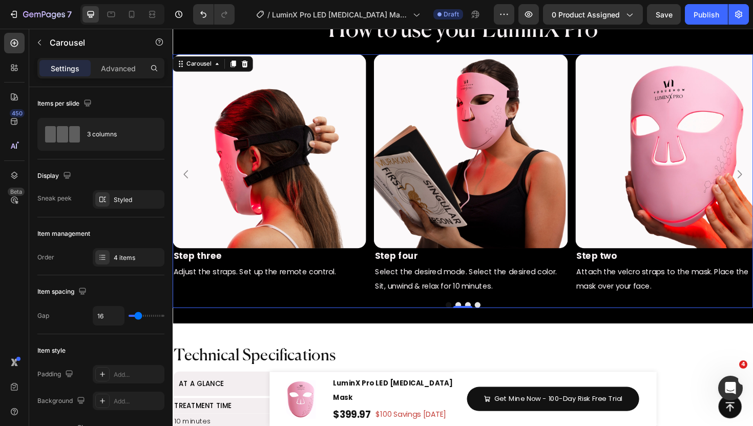
click at [382, 59] on div "Image Step three Text Block Adjust the straps. Set up the remote control. Text …" at bounding box center [480, 183] width 615 height 254
click at [236, 65] on icon at bounding box center [237, 66] width 6 height 7
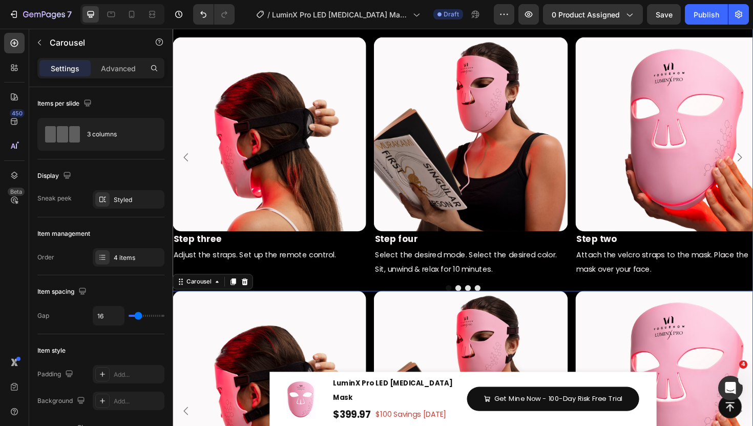
scroll to position [1260, 0]
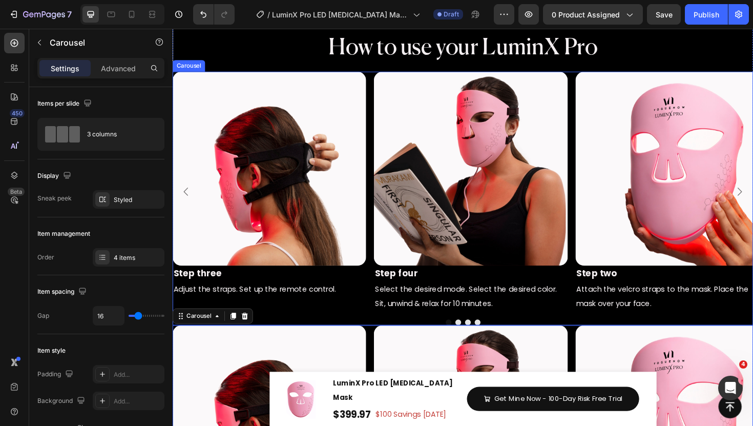
click at [381, 80] on div "Image Step three Text Block Adjust the straps. Set up the remote control. Text …" at bounding box center [480, 201] width 615 height 254
click at [120, 73] on p "Advanced" at bounding box center [118, 68] width 35 height 11
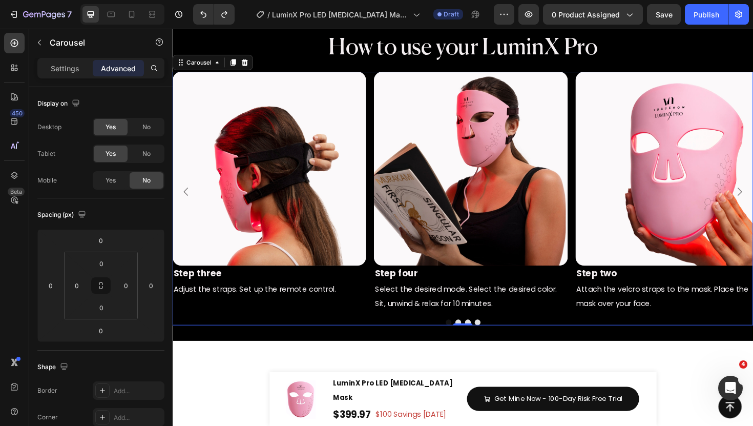
click at [382, 90] on div "Image Step three Text Block Adjust the straps. Set up the remote control. Text …" at bounding box center [480, 201] width 615 height 254
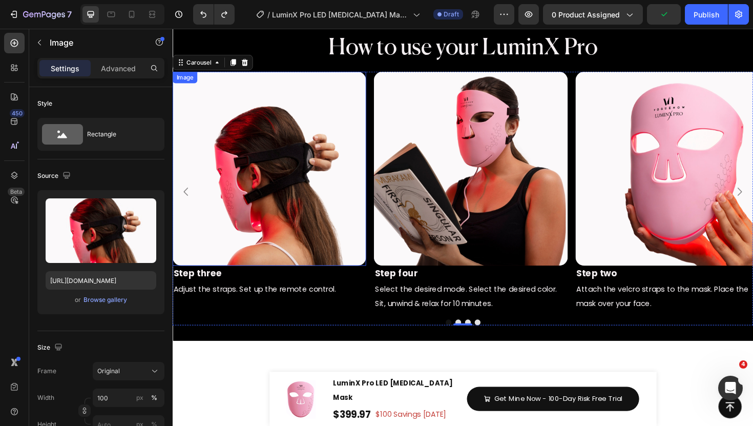
click at [322, 117] on img at bounding box center [275, 176] width 205 height 205
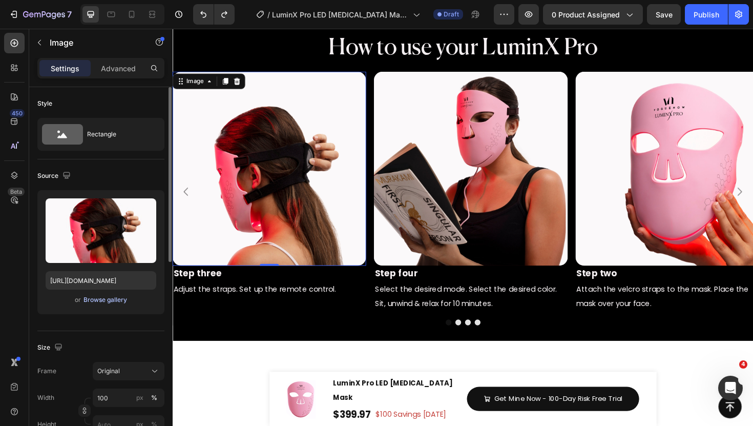
click at [101, 301] on div "Browse gallery" at bounding box center [106, 299] width 44 height 9
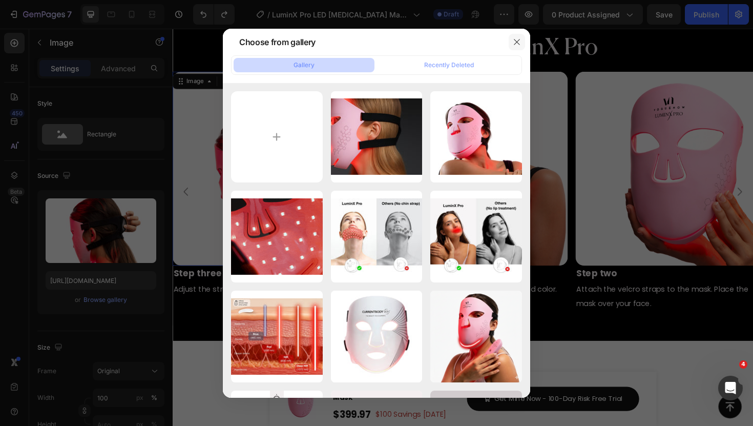
click at [516, 42] on icon "button" at bounding box center [517, 42] width 8 height 8
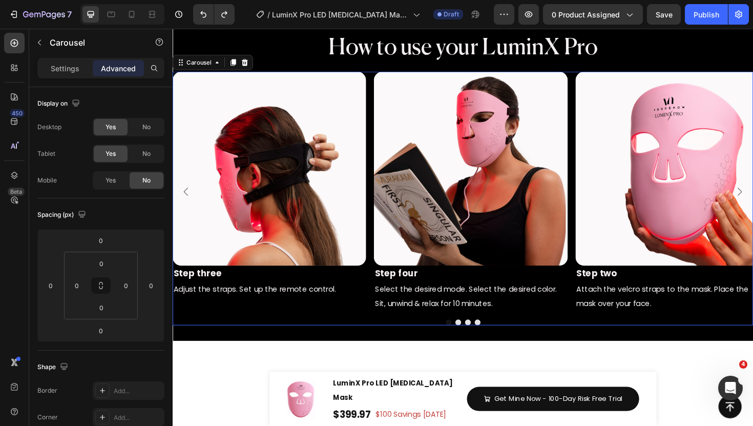
click at [383, 133] on div "Image Step three Text Block Adjust the straps. Set up the remote control. Text …" at bounding box center [480, 201] width 615 height 254
click at [69, 76] on div "Settings Advanced" at bounding box center [100, 68] width 127 height 20
click at [66, 63] on p "Settings" at bounding box center [65, 68] width 29 height 11
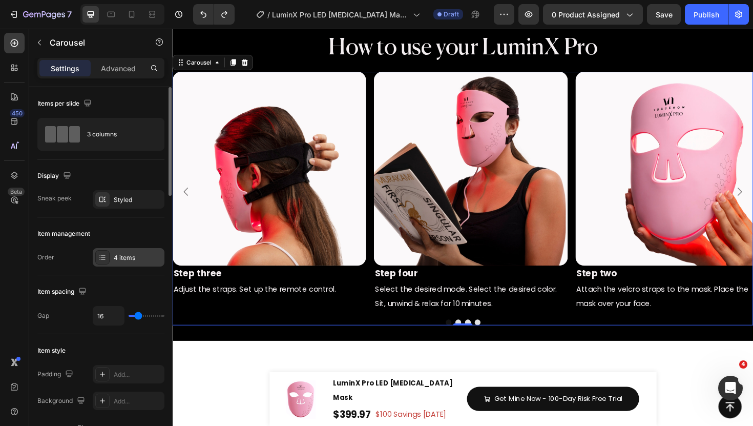
click at [104, 258] on icon at bounding box center [102, 257] width 8 height 8
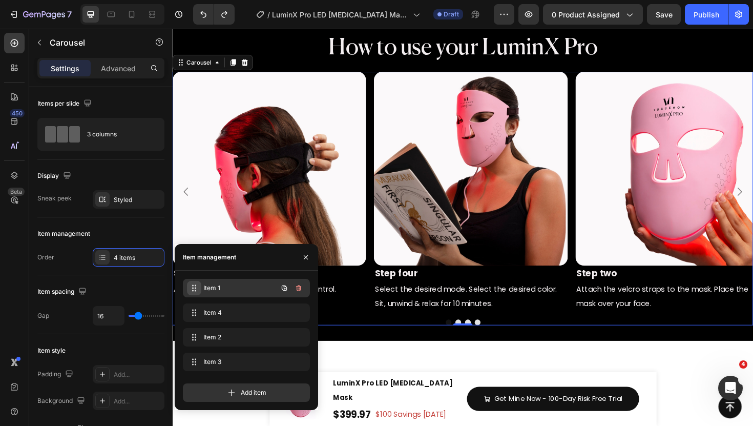
click at [195, 291] on icon at bounding box center [194, 288] width 8 height 8
click at [217, 287] on span "Item 1" at bounding box center [239, 287] width 76 height 9
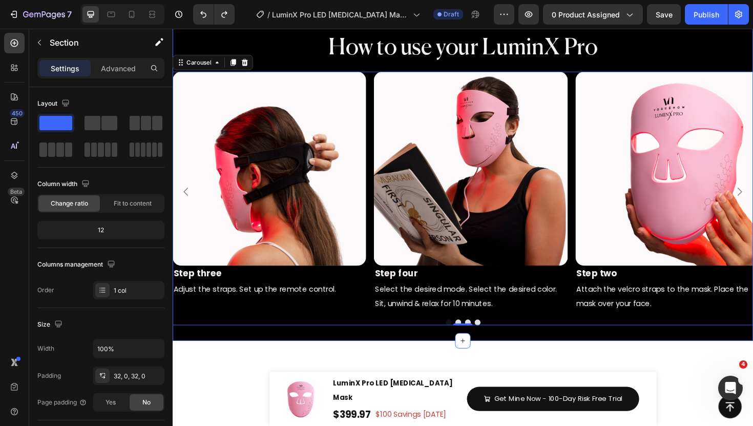
click at [360, 348] on div "How to use your LuminX Pro Heading How to use your LuminX Pro Heading Image Ste…" at bounding box center [480, 188] width 615 height 342
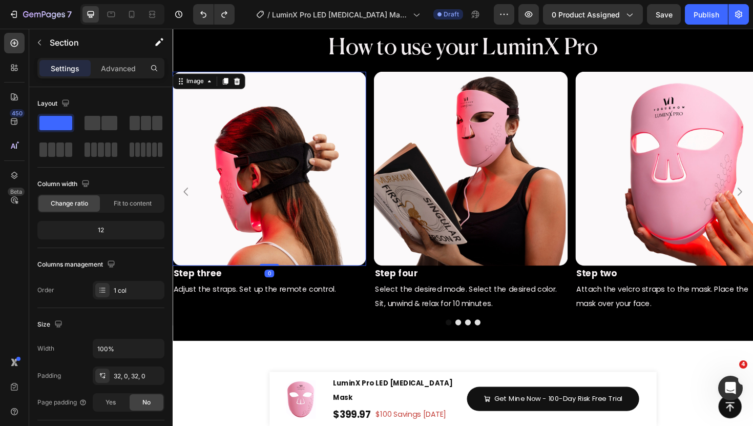
click at [281, 238] on img at bounding box center [275, 176] width 205 height 205
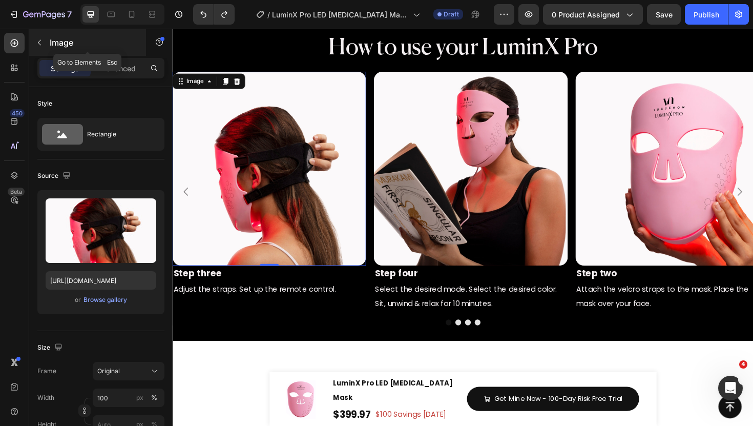
click at [37, 46] on icon "button" at bounding box center [39, 42] width 8 height 8
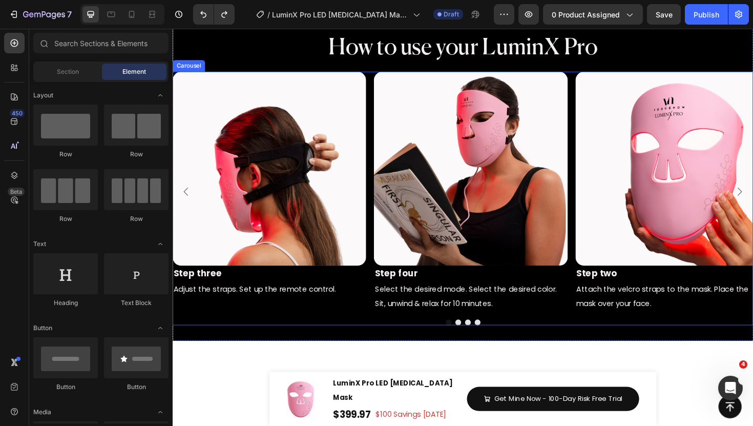
click at [379, 112] on div "Image Step three Text Block Adjust the straps. Set up the remote control. Text …" at bounding box center [480, 201] width 615 height 254
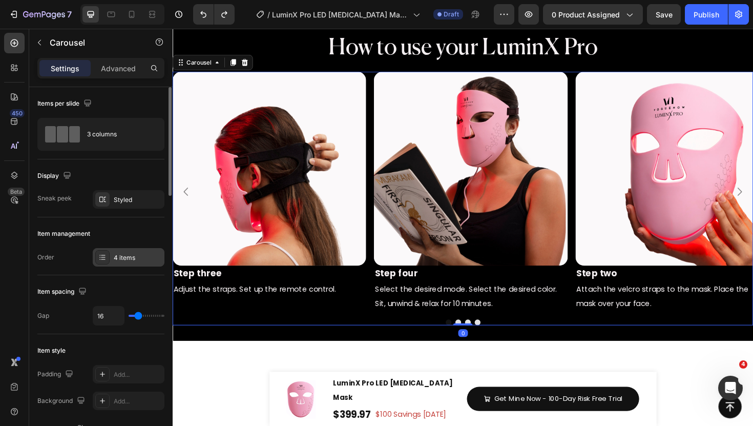
click at [105, 261] on div at bounding box center [102, 257] width 14 height 14
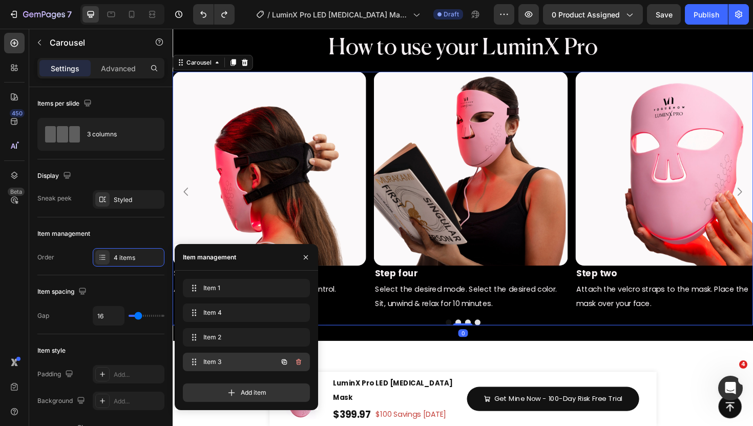
click at [216, 361] on span "Item 3" at bounding box center [232, 361] width 58 height 9
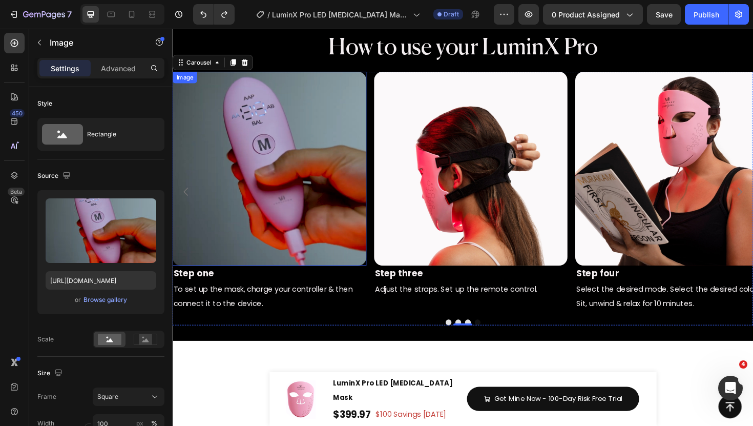
click at [304, 165] on img at bounding box center [275, 176] width 205 height 205
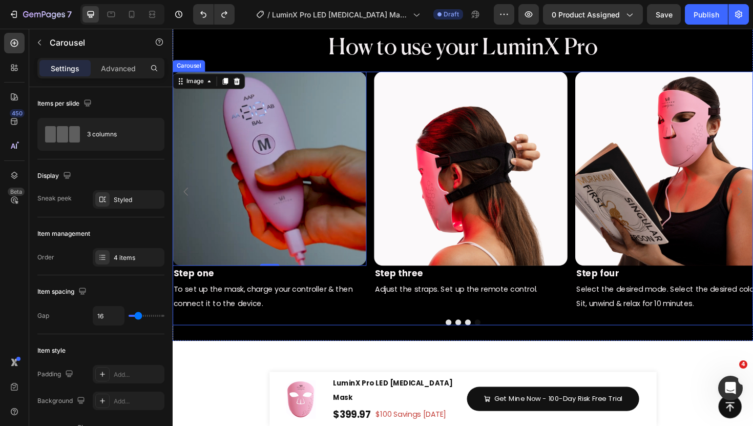
click at [382, 89] on div "Image Step three Text Block Adjust the straps. Set up the remote control. Text …" at bounding box center [480, 201] width 615 height 254
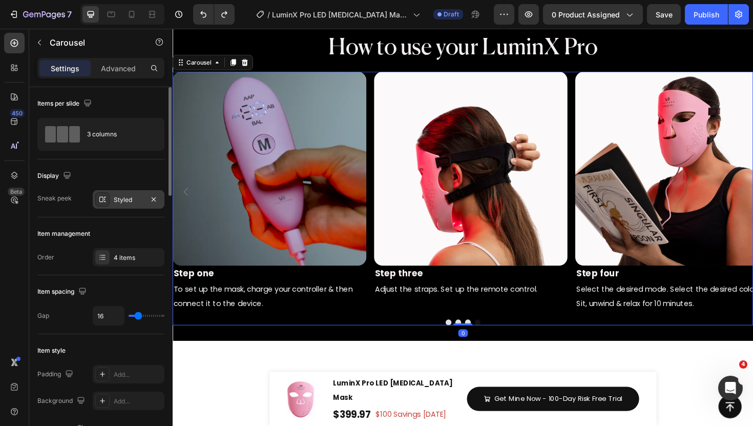
click at [107, 200] on div at bounding box center [102, 199] width 14 height 14
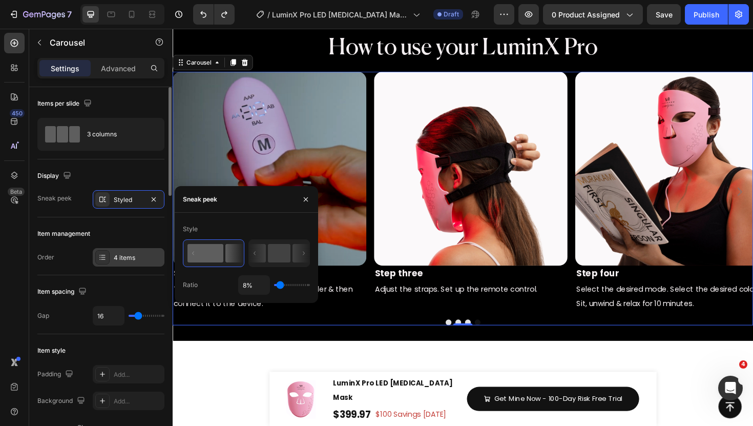
click at [109, 255] on div at bounding box center [102, 257] width 14 height 14
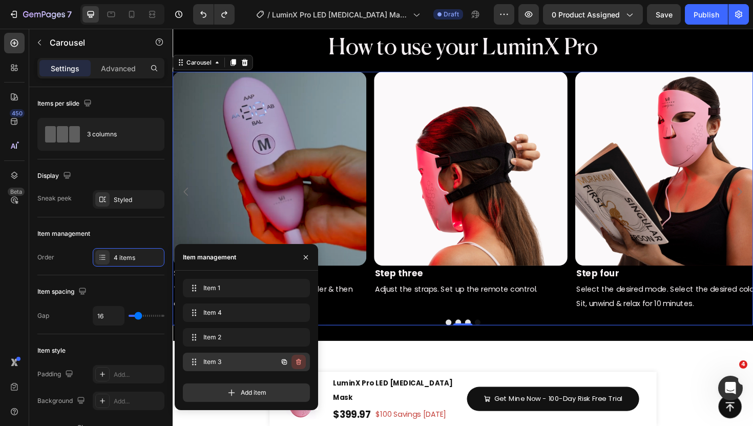
click at [299, 360] on icon "button" at bounding box center [298, 362] width 5 height 6
click at [294, 360] on div "Delete" at bounding box center [291, 361] width 19 height 9
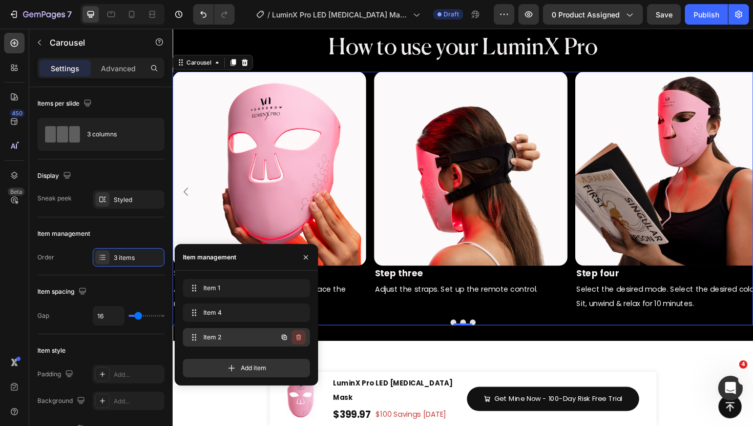
click at [297, 338] on icon "button" at bounding box center [299, 337] width 8 height 8
click at [294, 338] on div "Delete" at bounding box center [291, 337] width 19 height 9
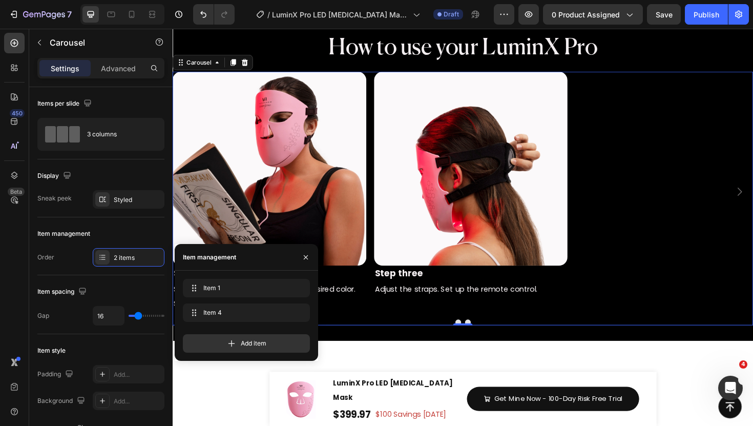
click at [384, 169] on div "Image Step three Text Block Adjust the straps. Set up the remote control. Text …" at bounding box center [480, 201] width 615 height 254
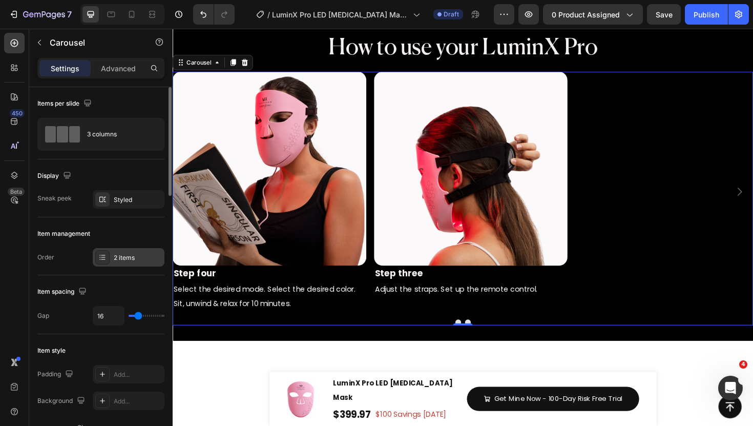
click at [134, 259] on div "2 items" at bounding box center [138, 257] width 48 height 9
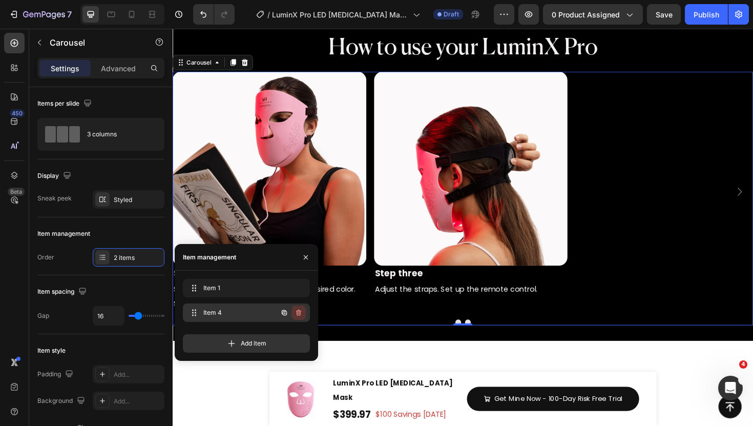
click at [300, 312] on icon "button" at bounding box center [299, 313] width 8 height 8
click at [300, 312] on div "Delete" at bounding box center [291, 312] width 19 height 9
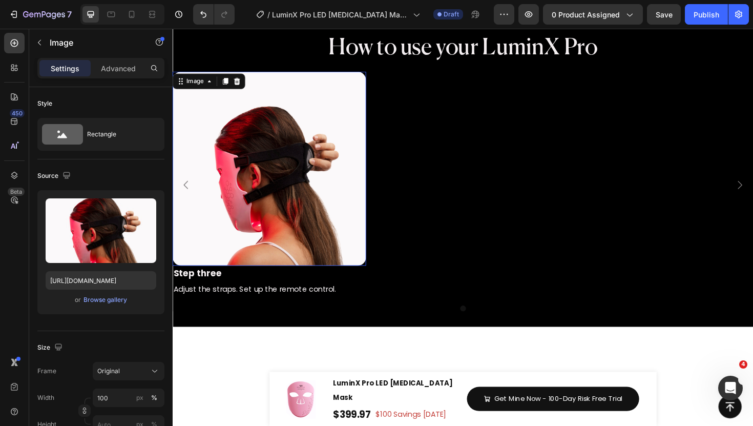
click at [358, 164] on img at bounding box center [275, 176] width 205 height 205
click at [241, 89] on div at bounding box center [241, 84] width 12 height 12
click at [261, 118] on img at bounding box center [275, 176] width 205 height 205
click at [103, 304] on button "Browse gallery" at bounding box center [105, 300] width 45 height 10
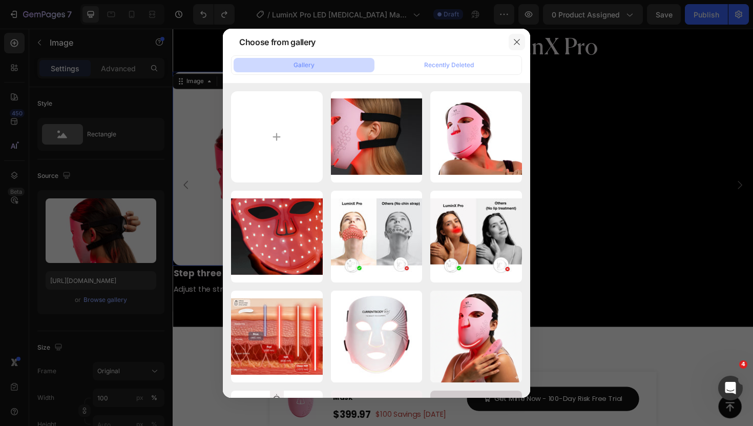
click at [515, 38] on icon "button" at bounding box center [517, 42] width 8 height 8
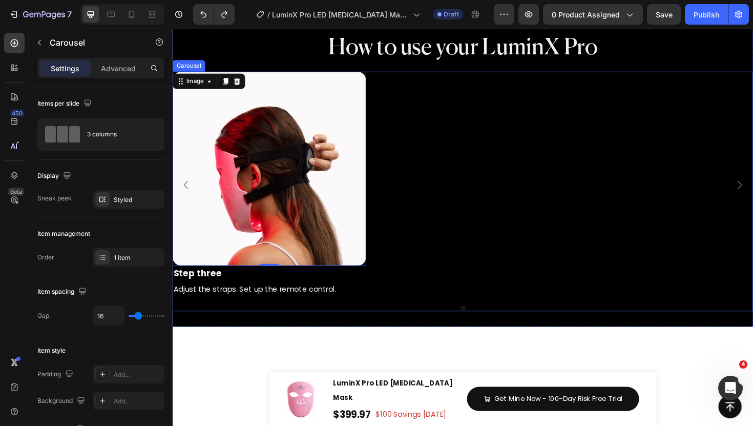
click at [392, 193] on div "Image 0 Step three Text Block Adjust the straps. Set up the remote control. Tex…" at bounding box center [480, 193] width 615 height 239
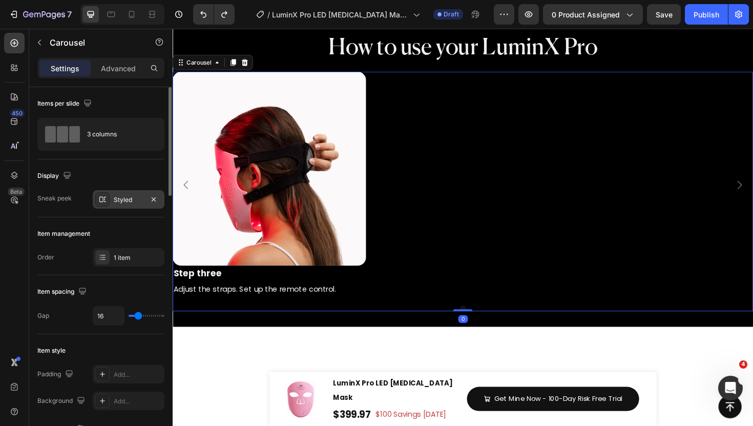
click at [102, 201] on icon at bounding box center [102, 199] width 8 height 8
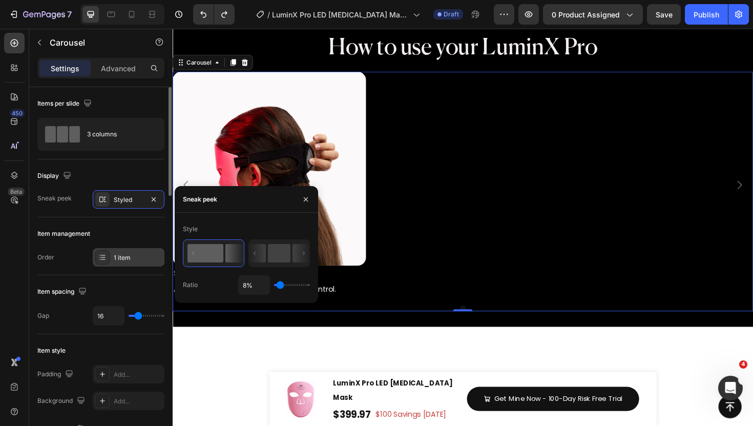
click at [107, 253] on div at bounding box center [102, 257] width 14 height 14
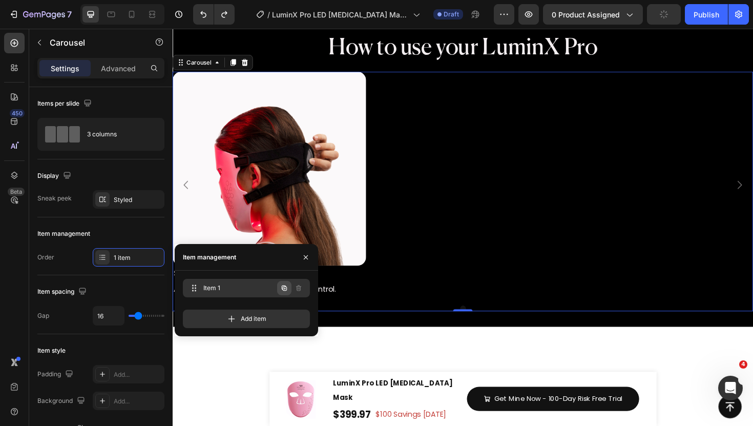
click at [285, 288] on icon "button" at bounding box center [285, 289] width 2 height 2
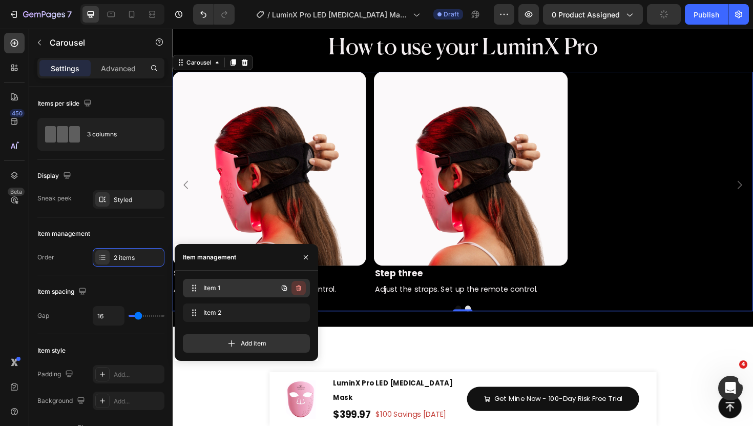
click at [297, 289] on icon "button" at bounding box center [299, 288] width 8 height 8
click at [297, 289] on div "Delete" at bounding box center [291, 287] width 19 height 9
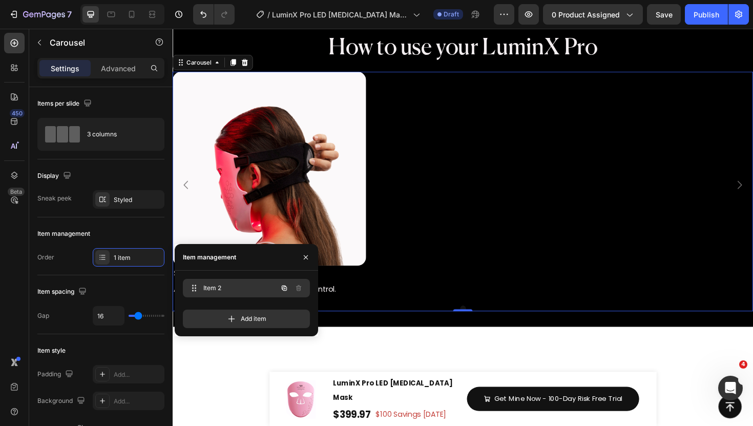
click at [235, 291] on span "Item 2" at bounding box center [232, 287] width 58 height 9
click at [283, 290] on icon "button" at bounding box center [284, 288] width 8 height 8
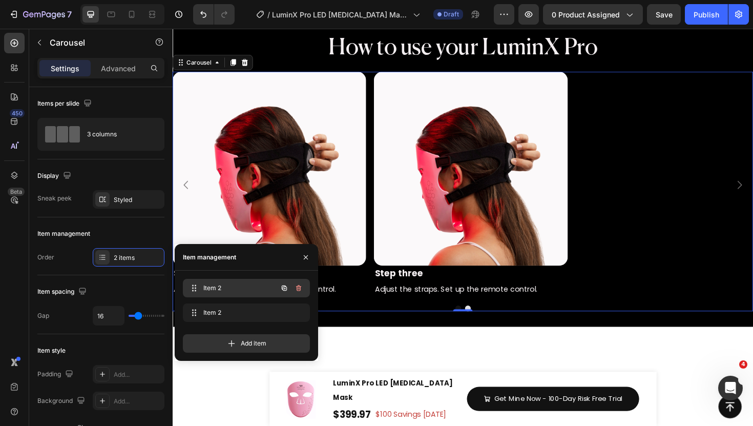
click at [215, 286] on span "Item 2" at bounding box center [232, 287] width 58 height 9
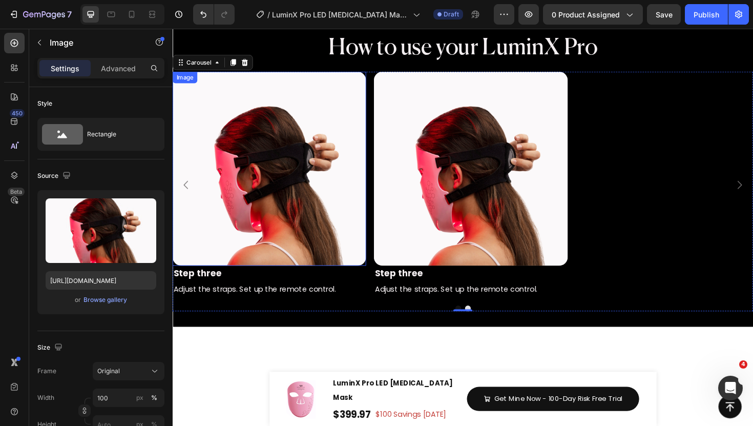
click at [298, 184] on img at bounding box center [275, 176] width 205 height 205
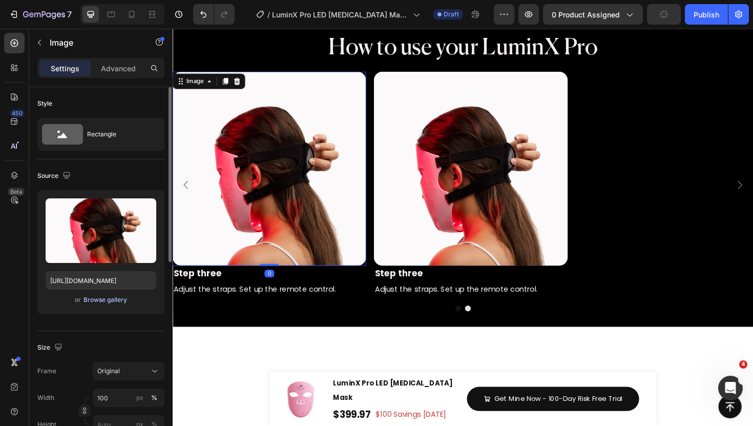
click at [111, 298] on div "Browse gallery" at bounding box center [106, 299] width 44 height 9
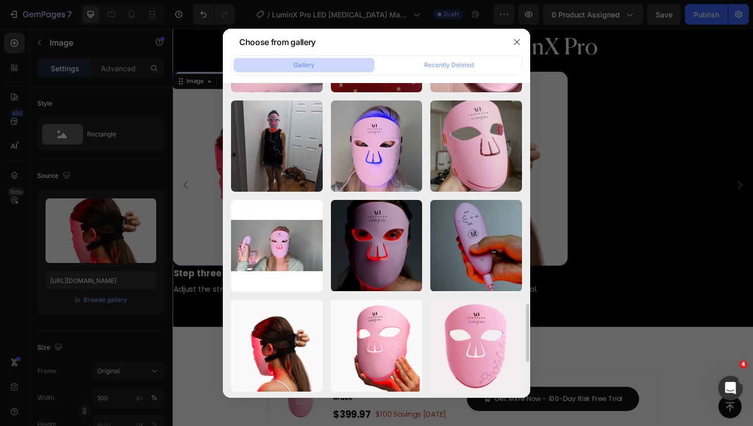
scroll to position [1190, 0]
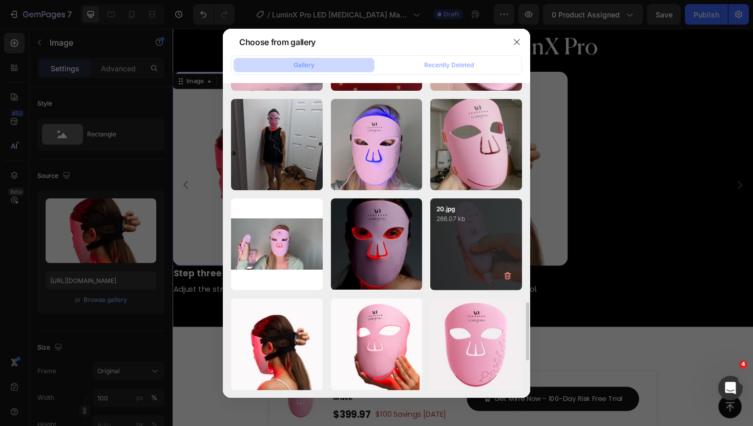
click at [474, 251] on div "20.jpg 266.07 kb" at bounding box center [476, 244] width 92 height 92
type input "https://cdn.shopify.com/s/files/1/0835/8494/2374/files/gempages_499023076877403…"
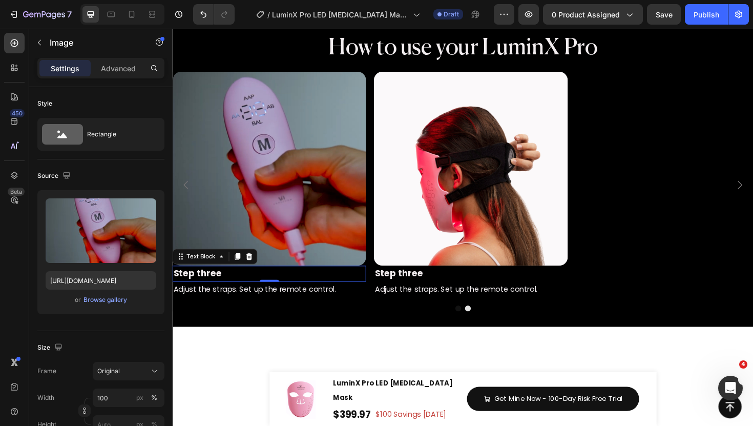
click at [244, 287] on p "Step three" at bounding box center [275, 288] width 203 height 15
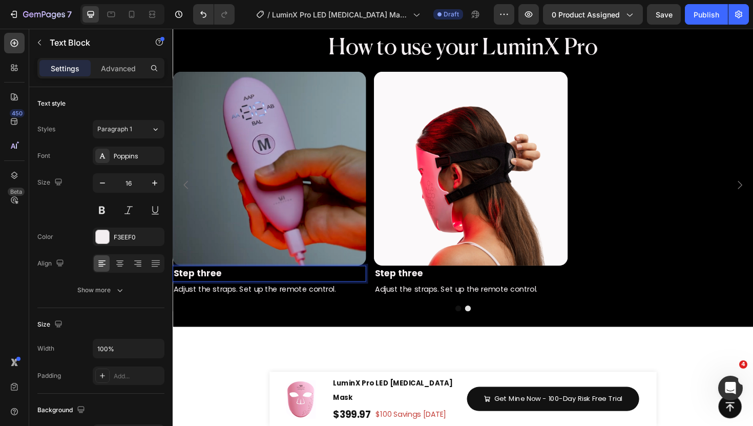
click at [244, 287] on p "Step three" at bounding box center [275, 288] width 203 height 15
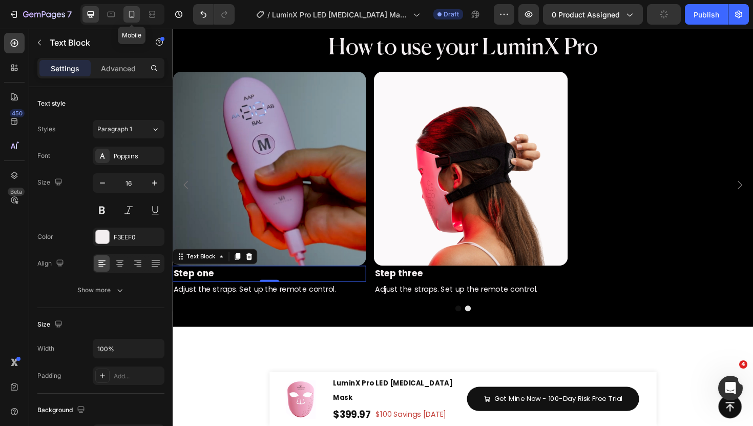
click at [136, 13] on icon at bounding box center [132, 14] width 10 height 10
type input "14"
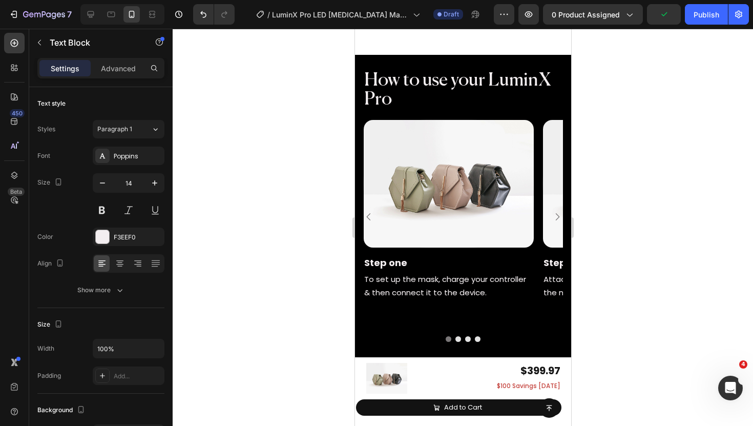
scroll to position [1394, 0]
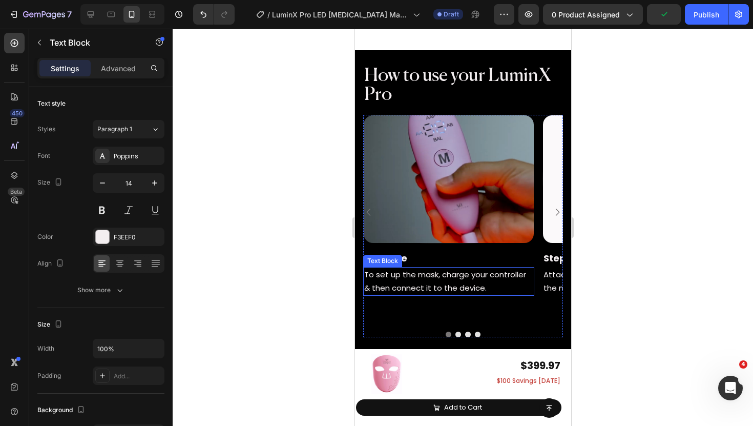
click at [414, 283] on span "To set up the mask, charge your controller & then connect it to the device." at bounding box center [445, 281] width 162 height 24
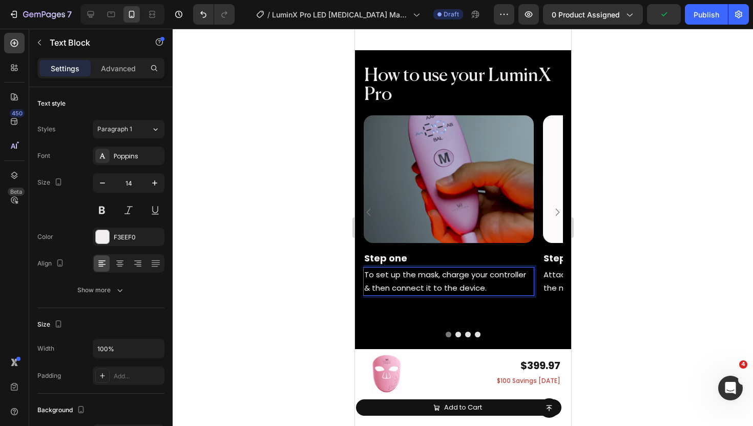
click at [414, 283] on span "To set up the mask, charge your controller & then connect it to the device." at bounding box center [445, 281] width 162 height 24
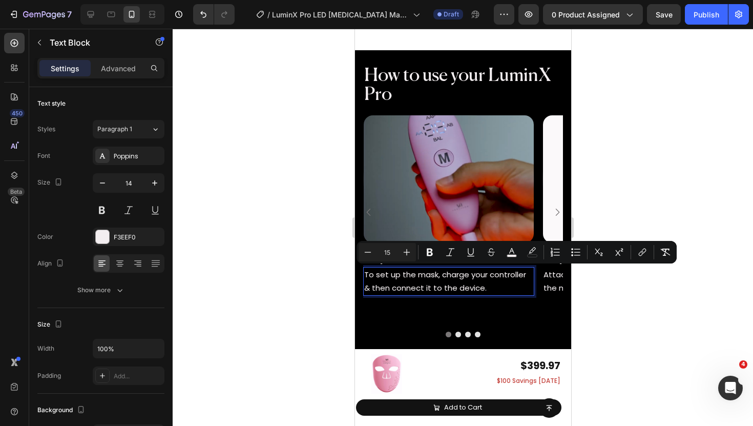
copy span "To set up the mask, charge your controller & then connect it to the device."
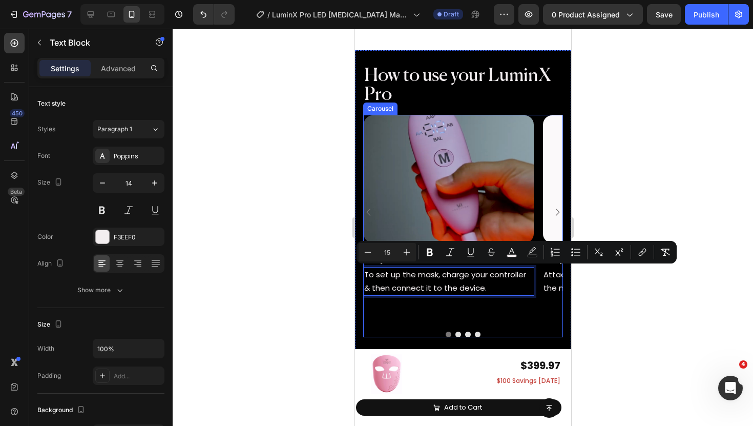
click at [556, 207] on icon "Carousel Next Arrow" at bounding box center [557, 212] width 10 height 10
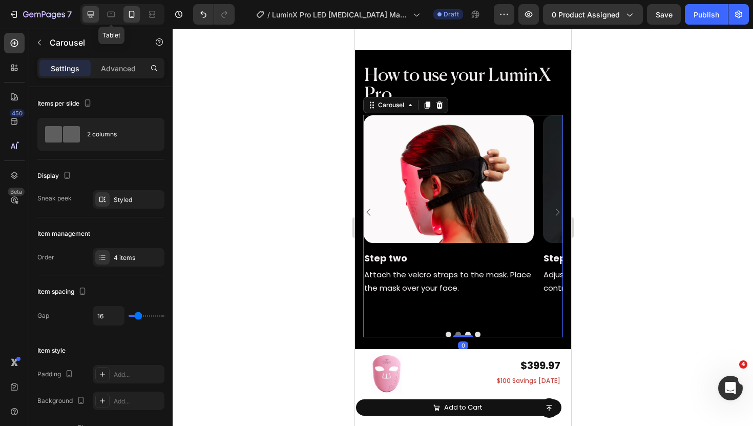
click at [95, 16] on icon at bounding box center [91, 14] width 10 height 10
type input "24"
type input "1200"
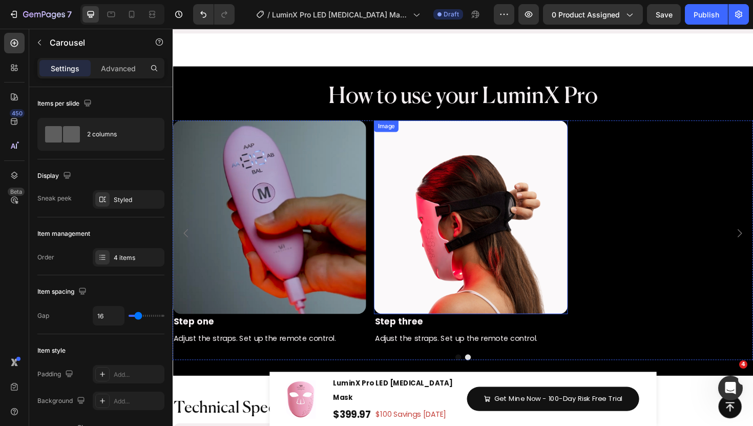
scroll to position [1308, 0]
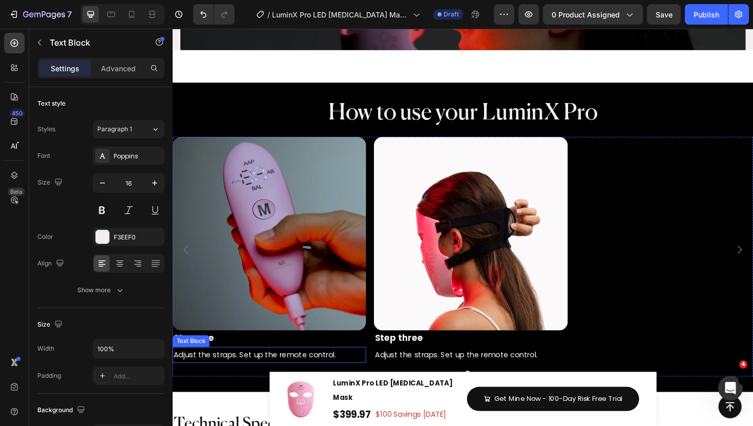
click at [266, 373] on span "Adjust the straps. Set up the remote control." at bounding box center [260, 373] width 172 height 11
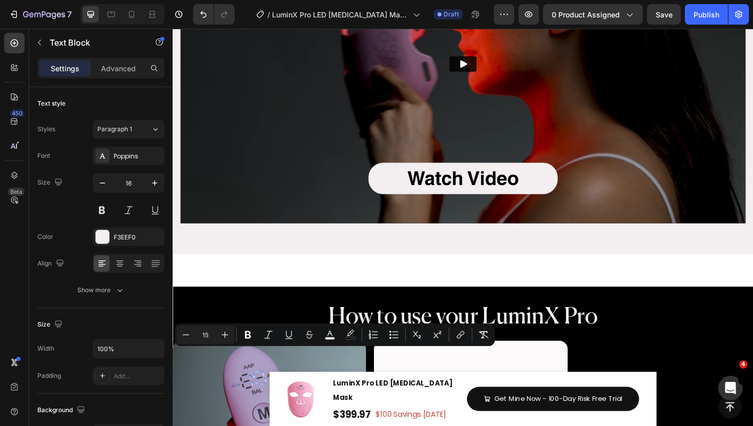
scroll to position [1524, 0]
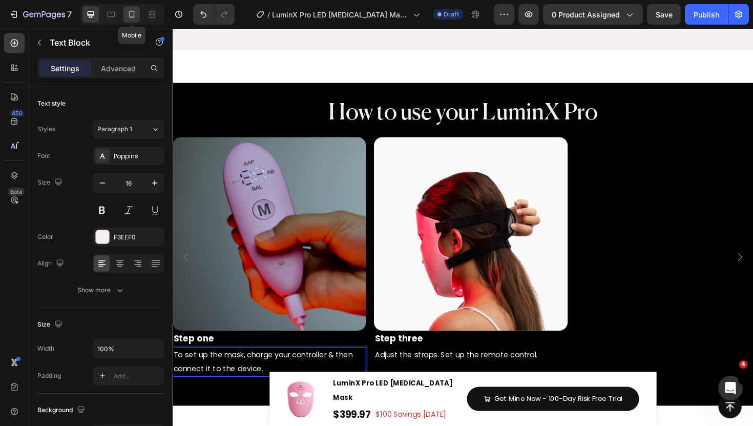
click at [134, 14] on icon at bounding box center [132, 14] width 6 height 7
type input "14"
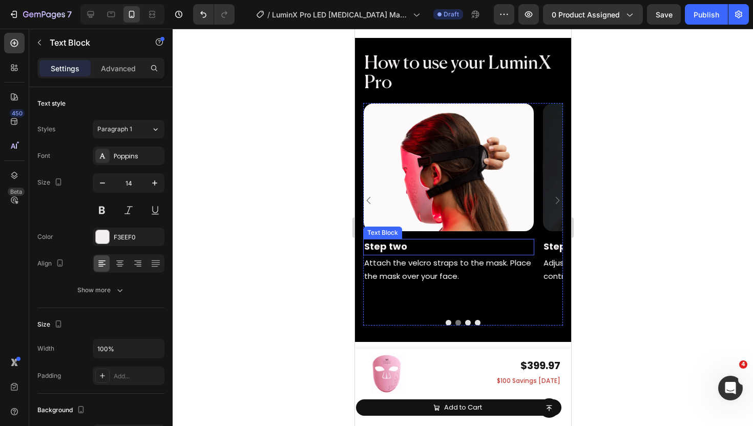
scroll to position [1613, 0]
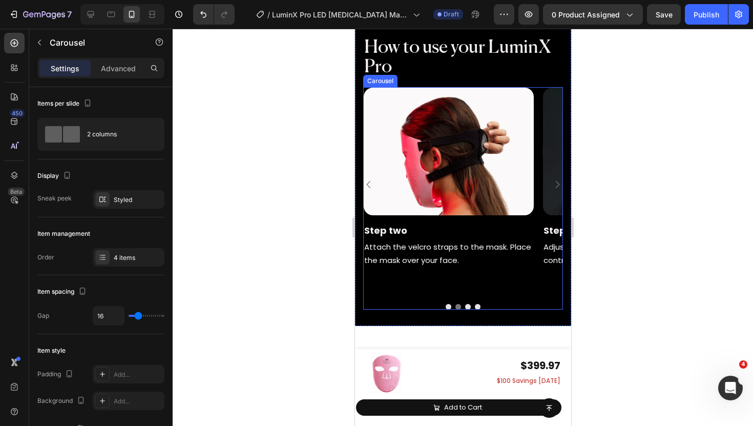
click at [369, 181] on icon "Carousel Back Arrow" at bounding box center [368, 184] width 4 height 7
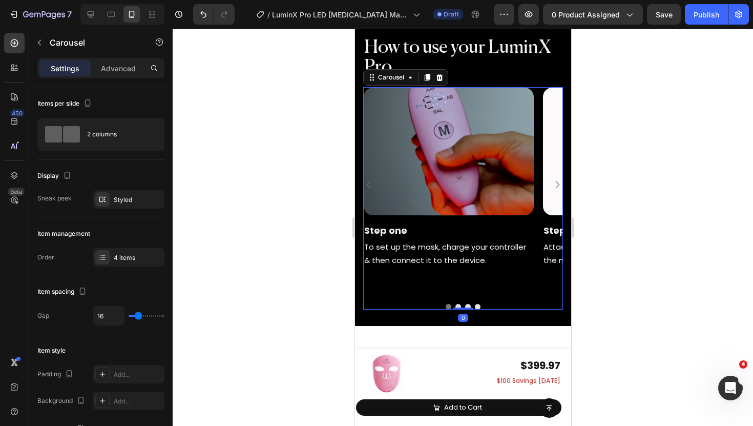
click at [558, 179] on icon "Carousel Next Arrow" at bounding box center [557, 184] width 10 height 10
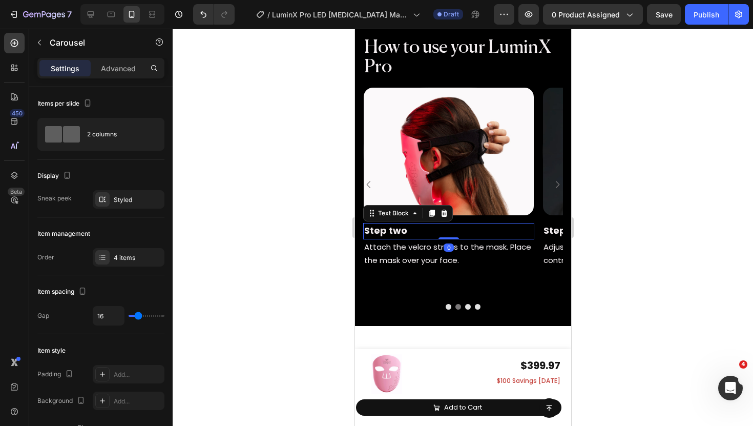
click at [429, 230] on p "Step two" at bounding box center [448, 231] width 169 height 14
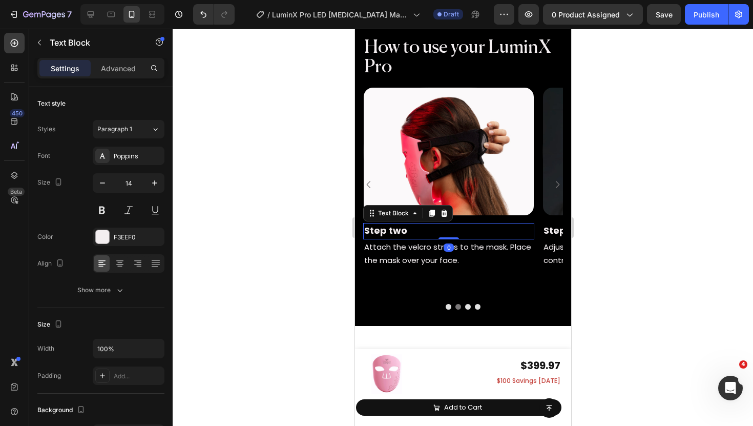
click at [429, 230] on p "Step two" at bounding box center [448, 231] width 169 height 14
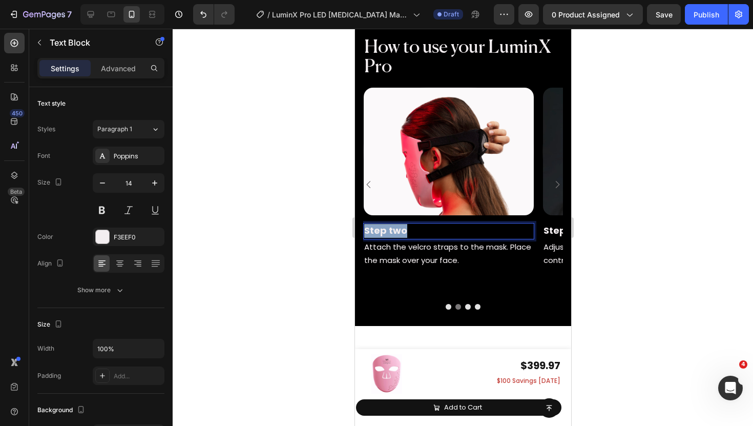
click at [429, 230] on p "Step two" at bounding box center [448, 231] width 169 height 14
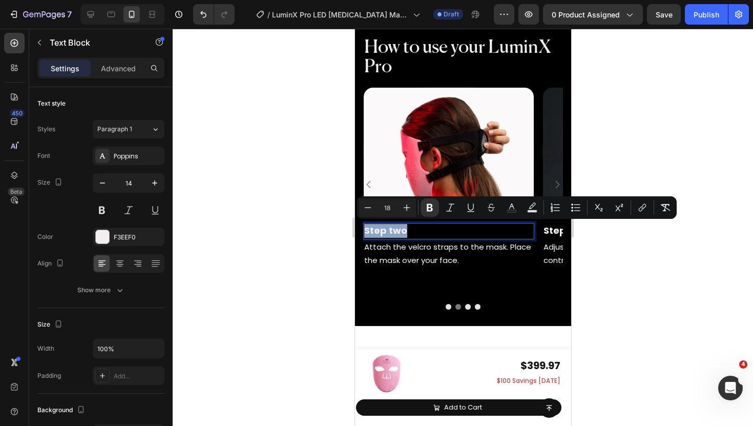
copy strong "Step two"
click at [86, 12] on icon at bounding box center [91, 14] width 10 height 10
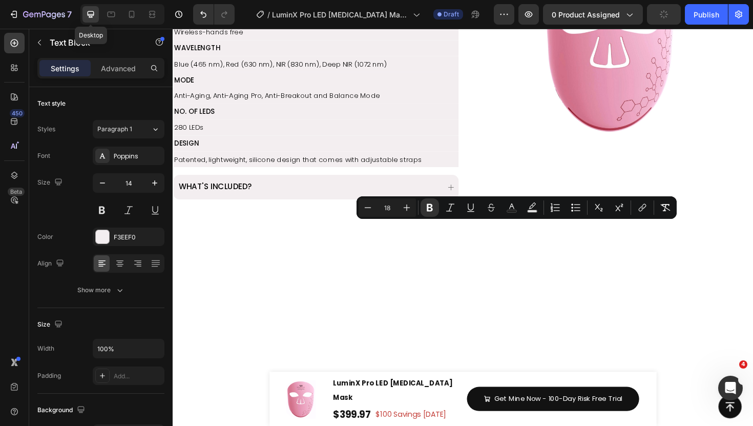
type input "16"
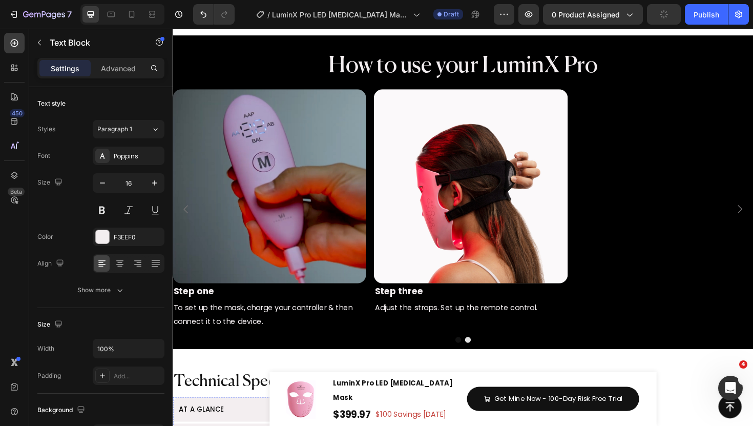
scroll to position [1172, 0]
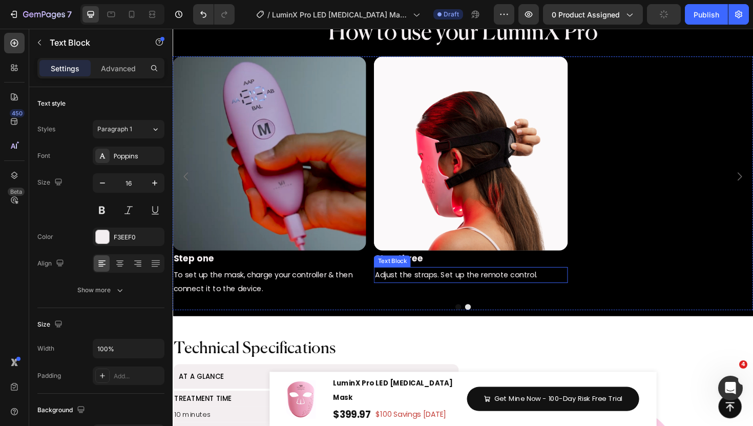
click at [422, 277] on div "Text Block" at bounding box center [405, 275] width 39 height 12
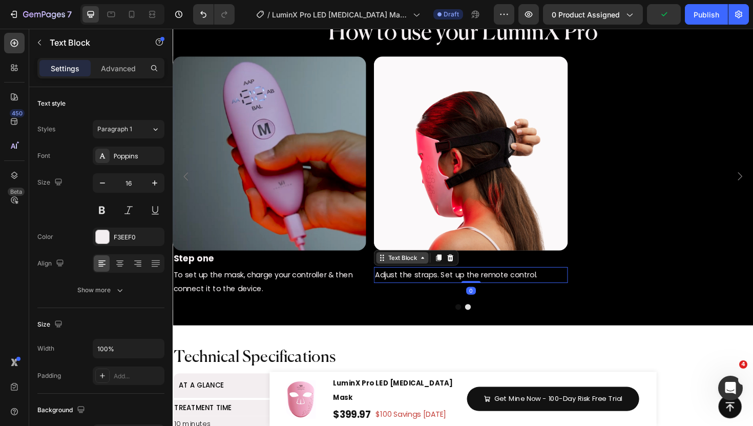
click at [422, 277] on div "Text Block" at bounding box center [431, 271] width 90 height 16
click at [503, 273] on p "Step three" at bounding box center [488, 271] width 203 height 15
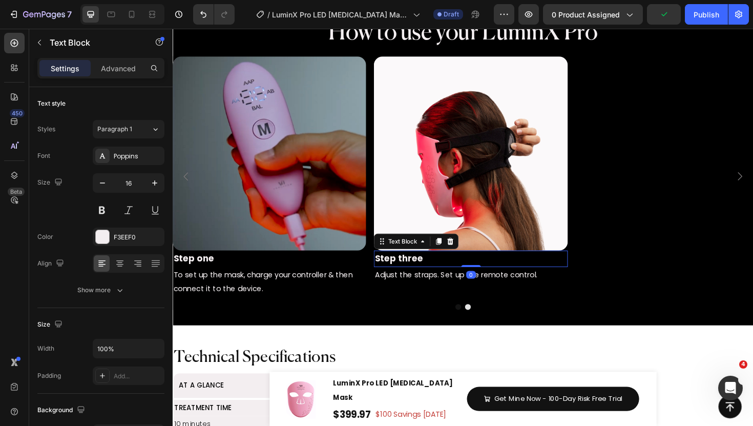
click at [503, 273] on p "Step three" at bounding box center [488, 271] width 203 height 15
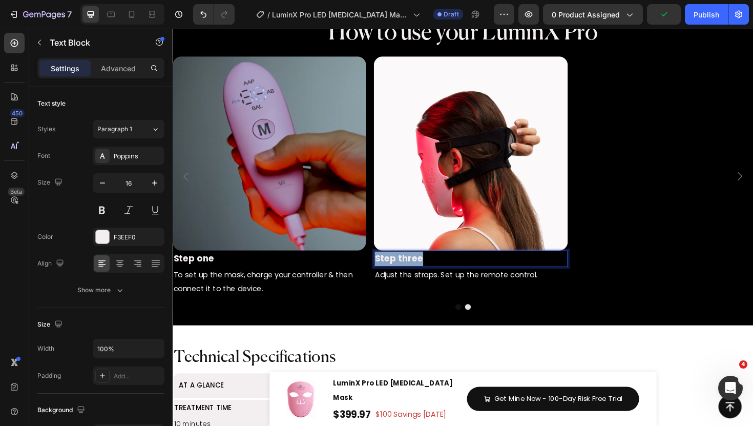
click at [503, 273] on p "Step three" at bounding box center [488, 271] width 203 height 15
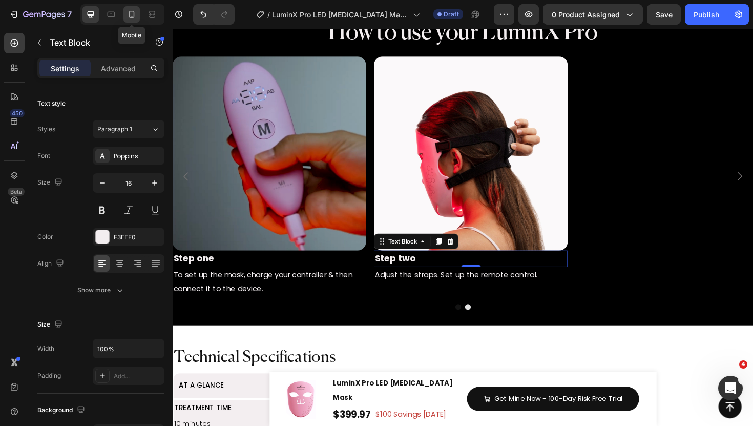
click at [137, 15] on div at bounding box center [132, 14] width 16 height 16
type input "14"
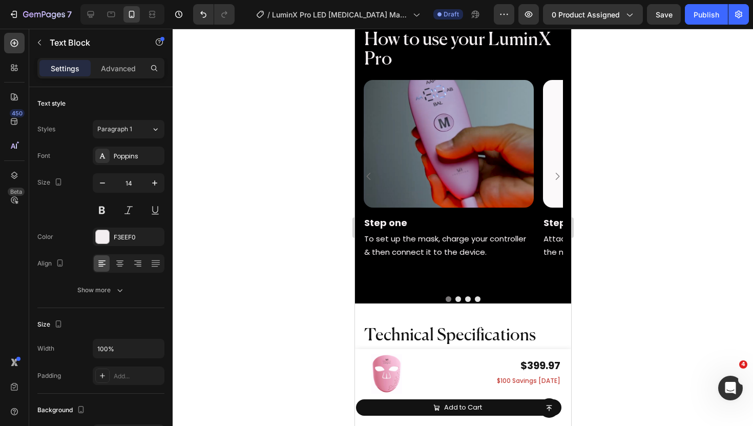
scroll to position [1400, 0]
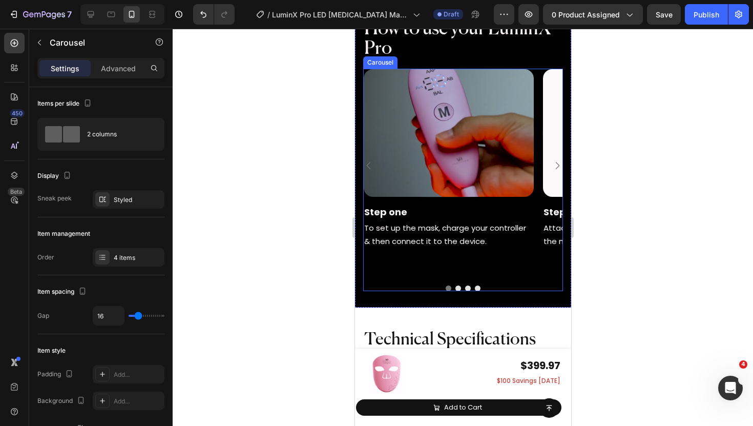
click at [553, 161] on icon "Carousel Next Arrow" at bounding box center [557, 165] width 10 height 10
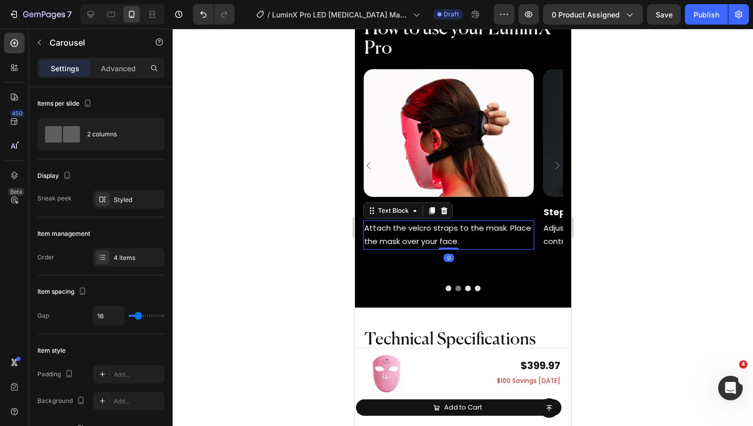
click at [396, 236] on span "Attach the velcro straps to the mask. Place the mask over your face." at bounding box center [447, 234] width 167 height 24
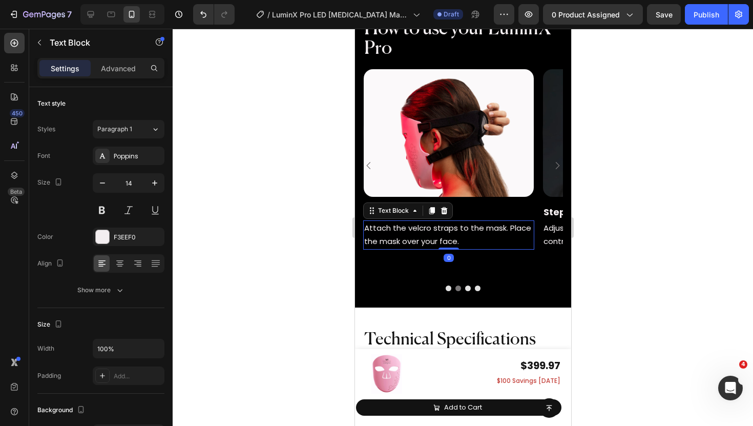
click at [396, 236] on span "Attach the velcro straps to the mask. Place the mask over your face." at bounding box center [447, 234] width 167 height 24
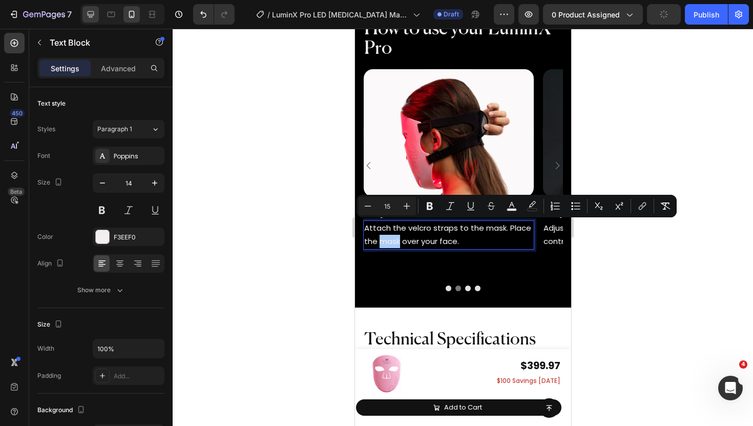
click at [98, 17] on div at bounding box center [91, 14] width 16 height 16
type input "16"
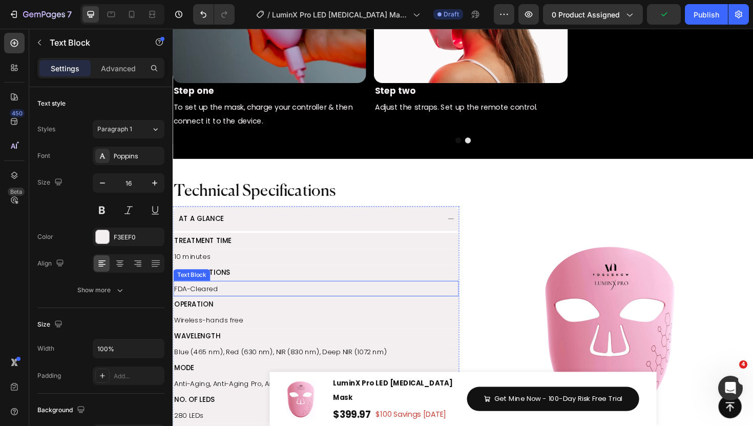
scroll to position [1186, 0]
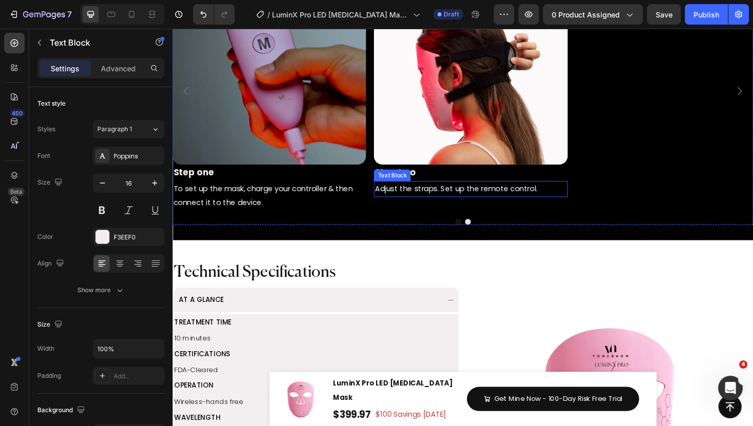
click at [438, 201] on span "Adjust the straps. Set up the remote control." at bounding box center [473, 198] width 172 height 11
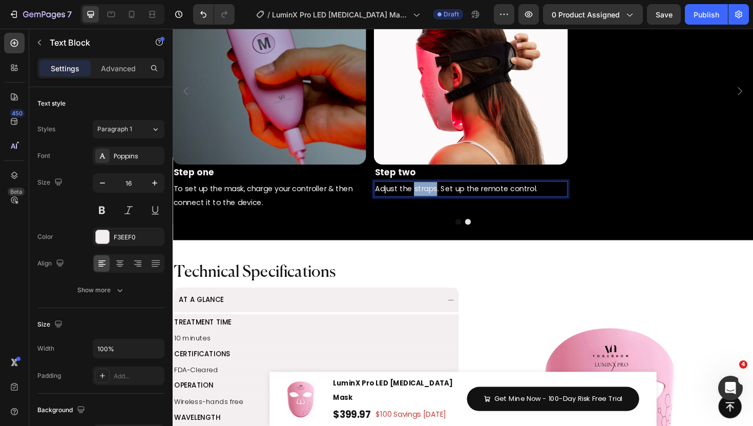
click at [438, 201] on span "Adjust the straps. Set up the remote control." at bounding box center [473, 198] width 172 height 11
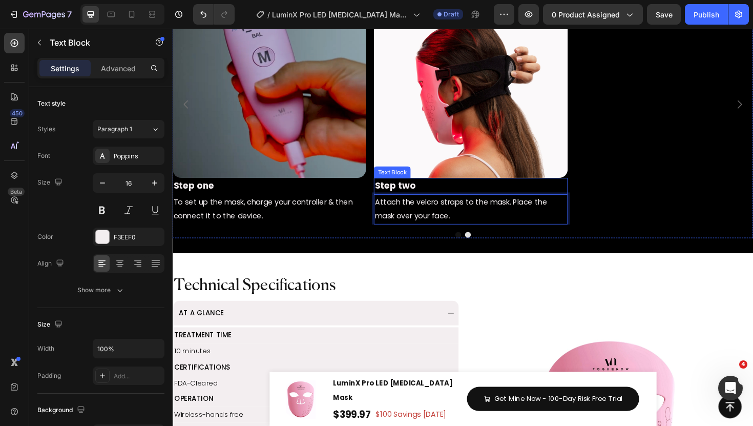
scroll to position [1171, 0]
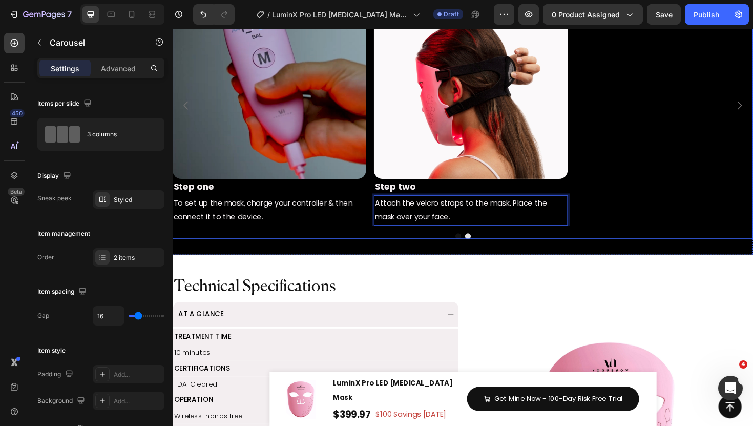
click at [623, 142] on div "Image Step one Text Block To set up the mask, charge your controller & then con…" at bounding box center [480, 110] width 615 height 254
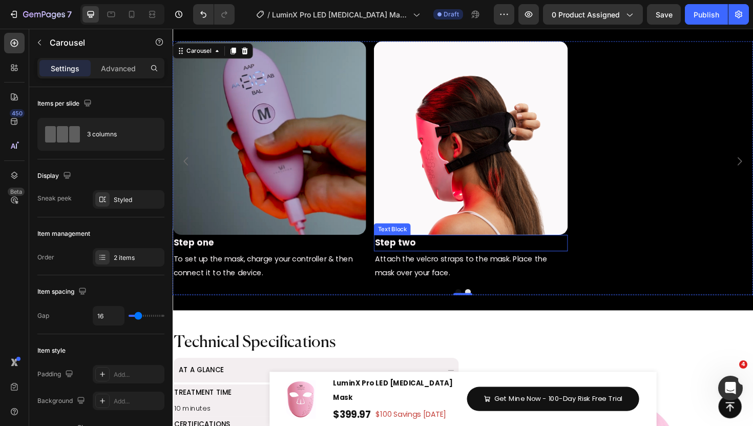
scroll to position [1098, 0]
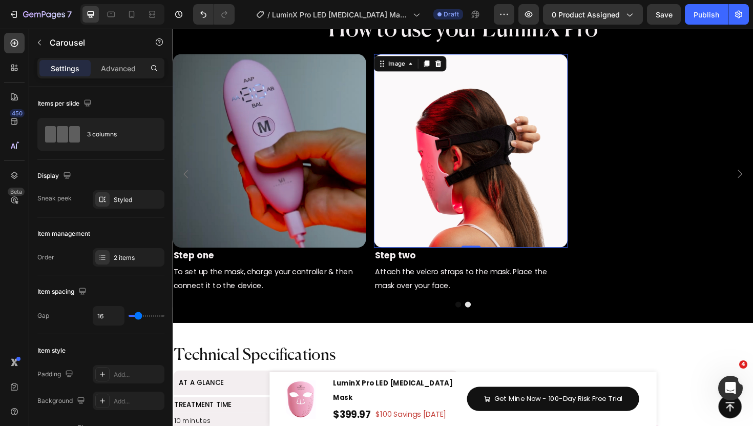
click at [505, 94] on img at bounding box center [488, 157] width 205 height 205
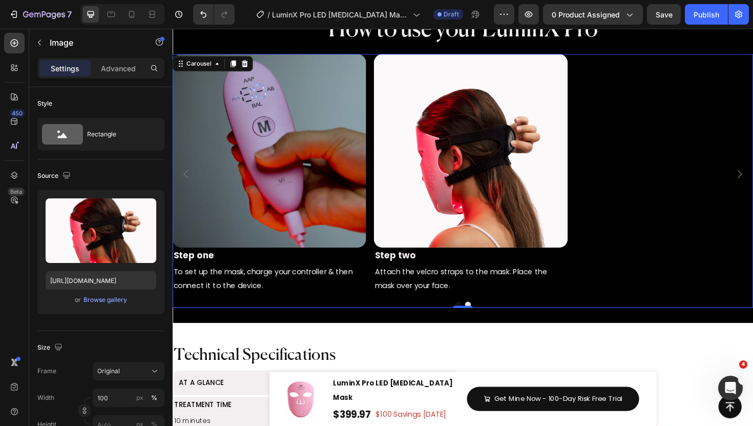
click at [383, 100] on div "Image Step one Text Block To set up the mask, charge your controller & then con…" at bounding box center [480, 182] width 615 height 254
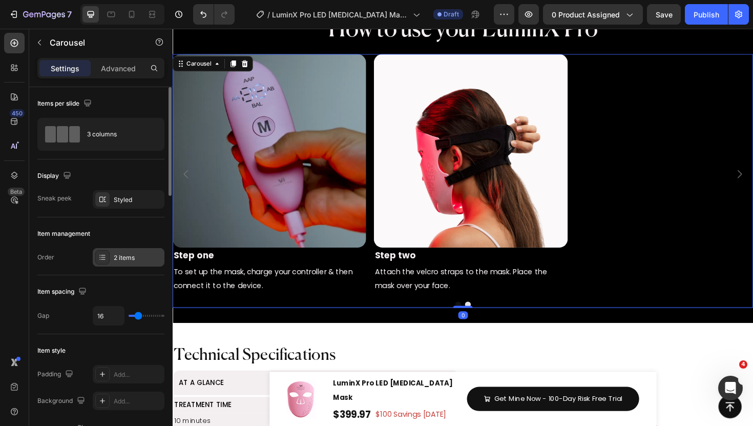
click at [108, 254] on div at bounding box center [102, 257] width 14 height 14
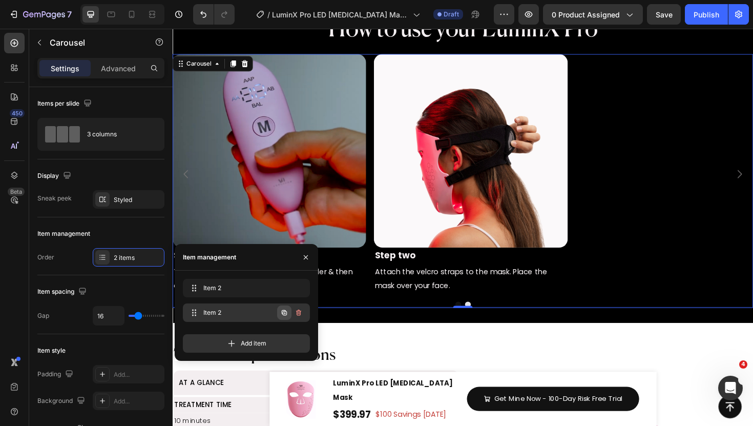
click at [285, 315] on icon "button" at bounding box center [284, 312] width 5 height 5
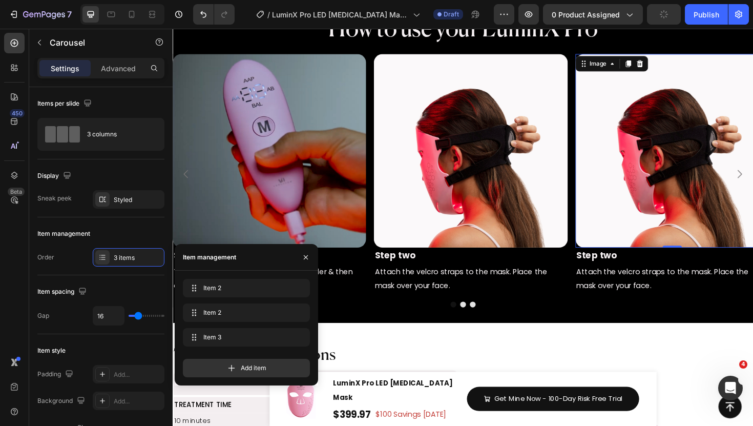
click at [646, 189] on img at bounding box center [702, 157] width 205 height 205
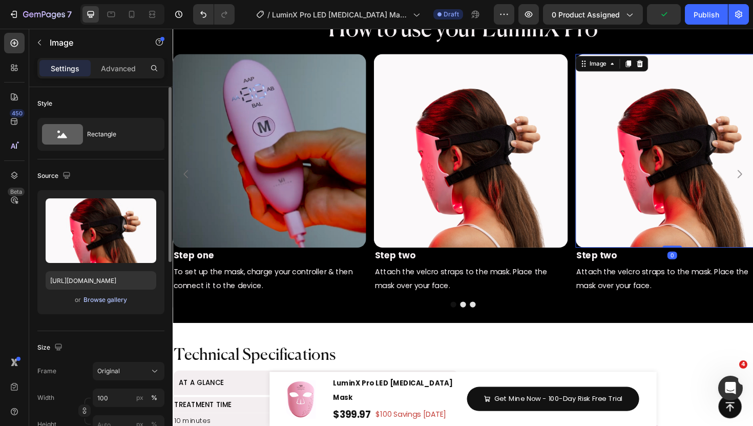
click at [111, 297] on div "Browse gallery" at bounding box center [106, 299] width 44 height 9
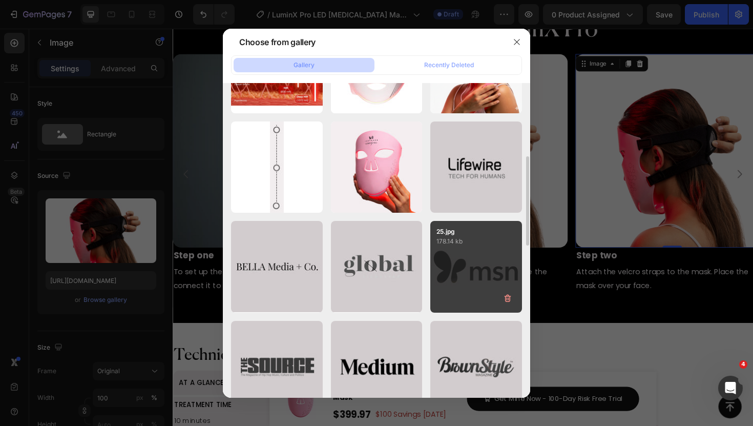
scroll to position [271, 0]
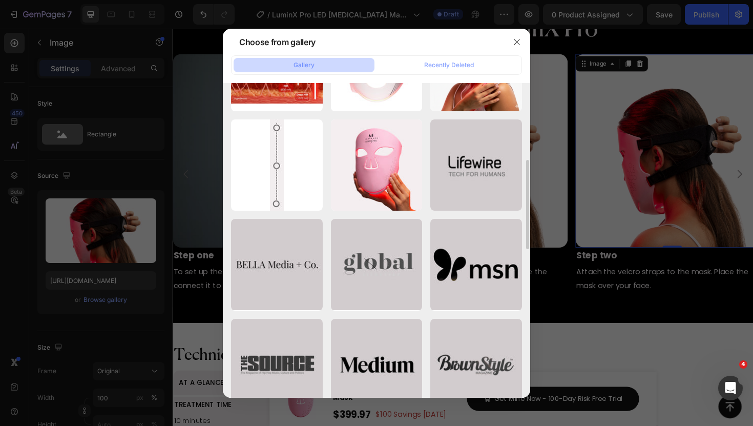
click at [571, 258] on div at bounding box center [376, 213] width 753 height 426
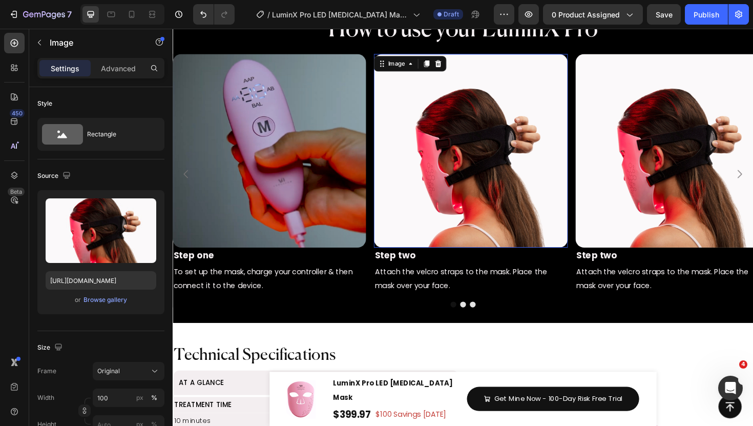
click at [501, 240] on img at bounding box center [488, 157] width 205 height 205
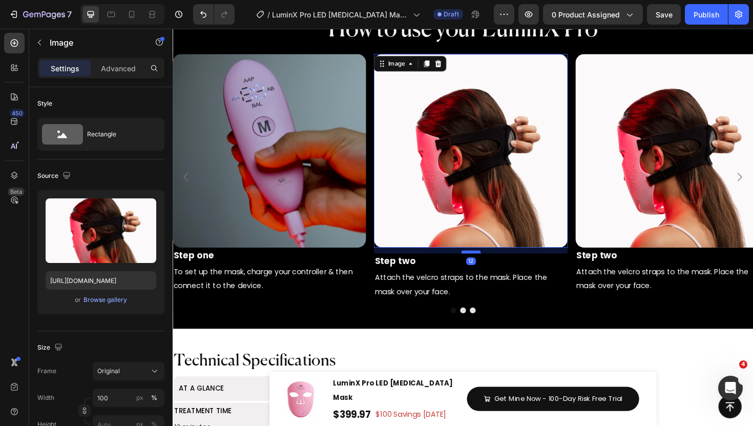
drag, startPoint x: 490, startPoint y: 259, endPoint x: 490, endPoint y: 265, distance: 6.1
click at [490, 265] on div at bounding box center [489, 264] width 20 height 3
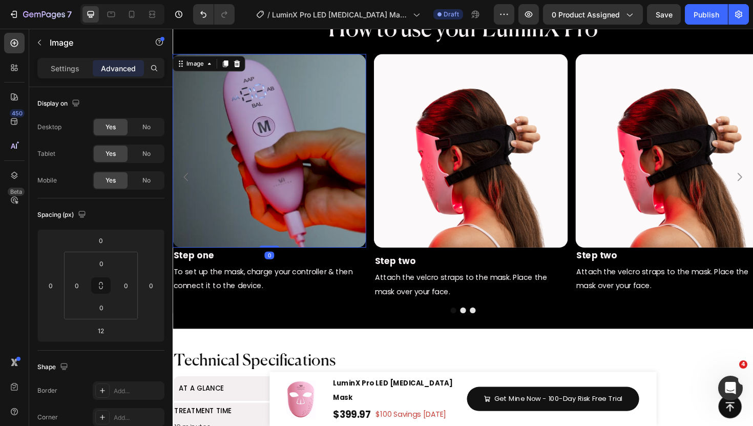
click at [328, 208] on img at bounding box center [275, 157] width 205 height 205
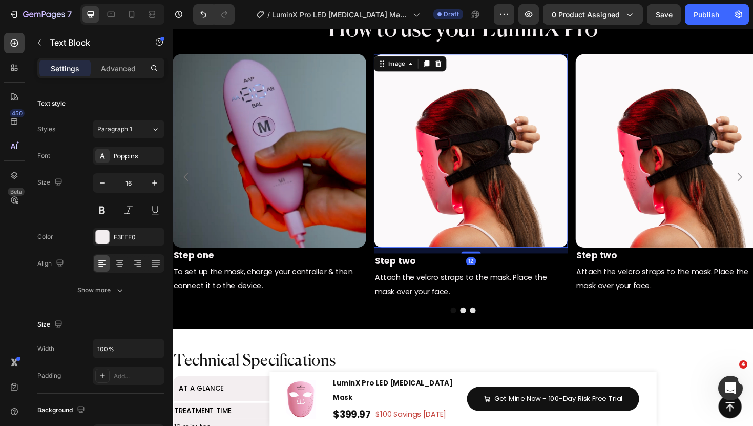
click at [486, 242] on img at bounding box center [488, 157] width 205 height 205
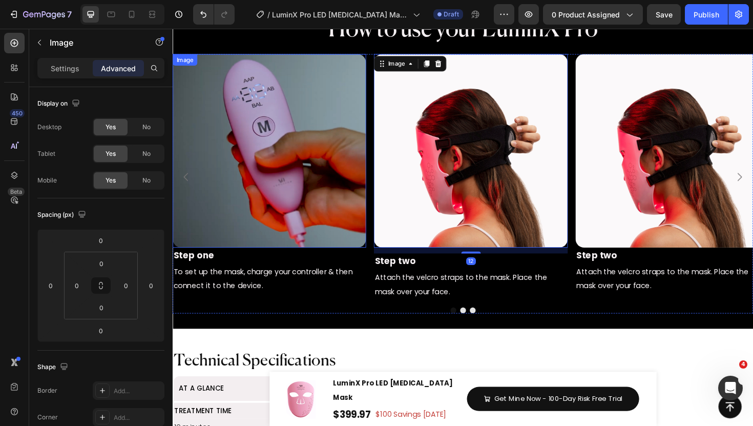
click at [323, 238] on img at bounding box center [275, 157] width 205 height 205
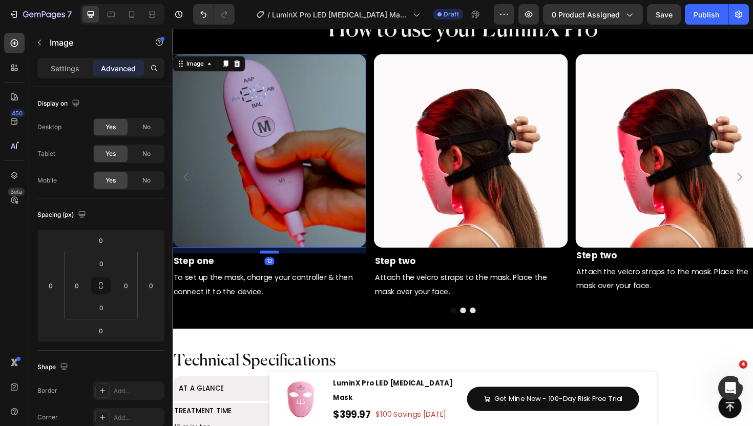
drag, startPoint x: 277, startPoint y: 259, endPoint x: 277, endPoint y: 265, distance: 6.1
click at [277, 265] on div at bounding box center [275, 264] width 20 height 3
type input "12"
click at [665, 207] on img at bounding box center [702, 157] width 205 height 205
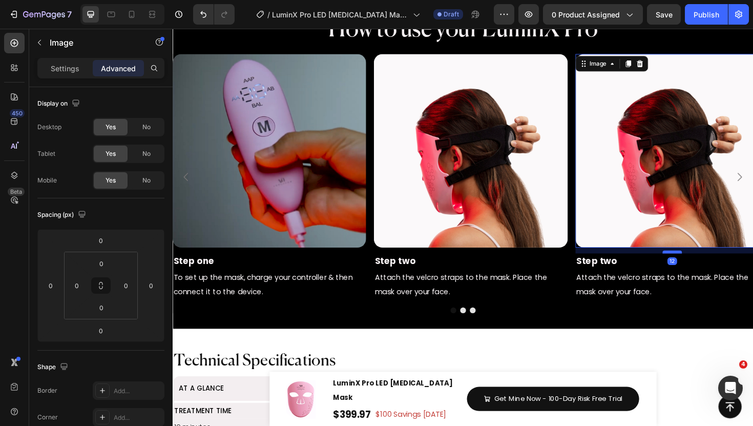
drag, startPoint x: 706, startPoint y: 259, endPoint x: 706, endPoint y: 265, distance: 6.1
click at [706, 265] on div at bounding box center [702, 264] width 20 height 3
type input "12"
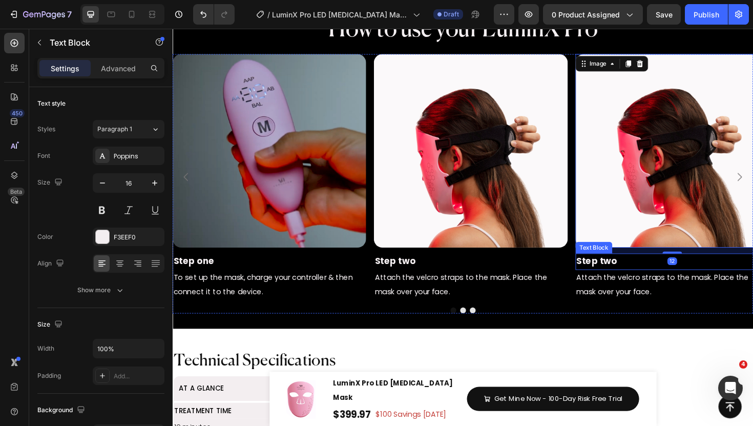
click at [631, 276] on strong "Step two" at bounding box center [622, 274] width 43 height 13
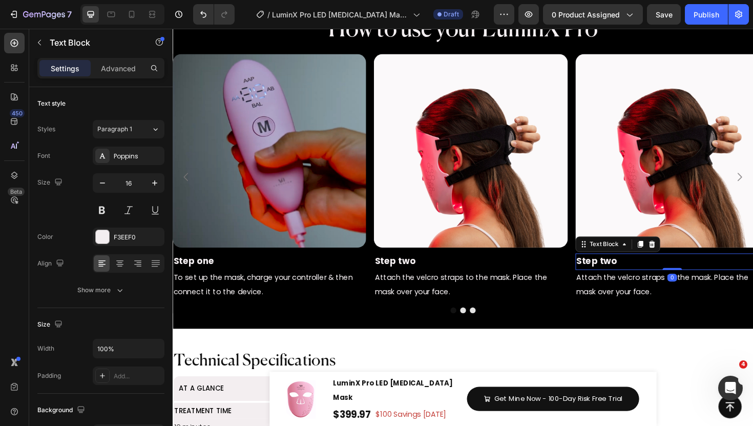
click at [631, 276] on strong "Step two" at bounding box center [622, 274] width 43 height 13
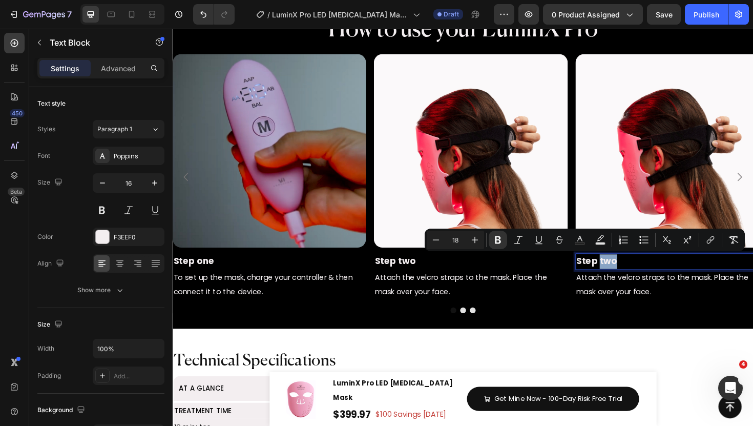
click at [646, 276] on p "Step two" at bounding box center [702, 275] width 203 height 15
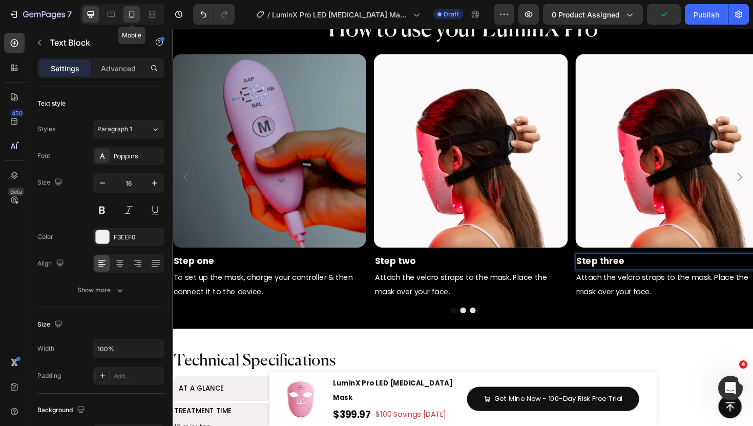
click at [130, 10] on icon at bounding box center [132, 14] width 10 height 10
type input "14"
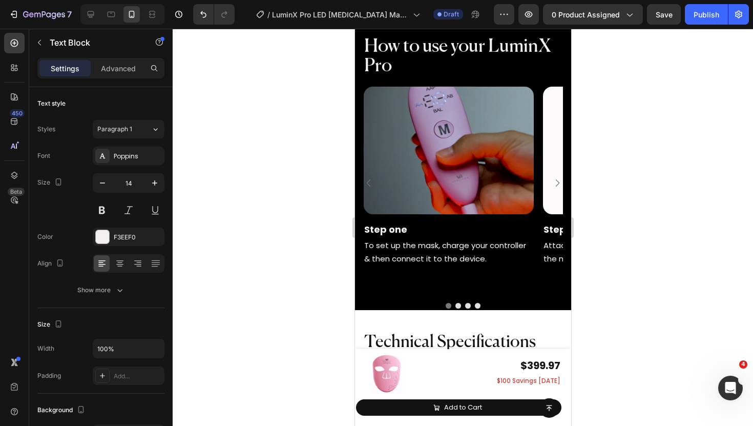
scroll to position [1389, 0]
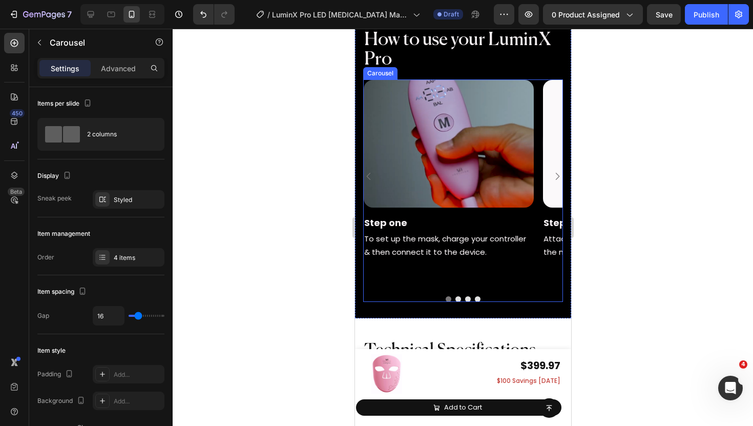
click at [557, 172] on icon "Carousel Next Arrow" at bounding box center [557, 176] width 10 height 10
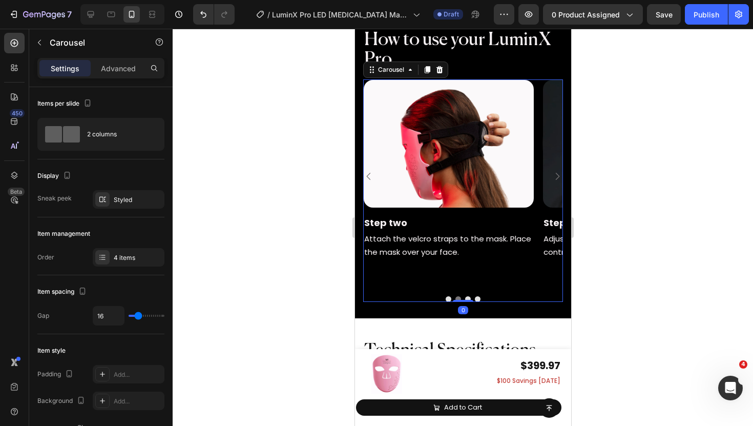
click at [557, 172] on icon "Carousel Next Arrow" at bounding box center [557, 176] width 10 height 10
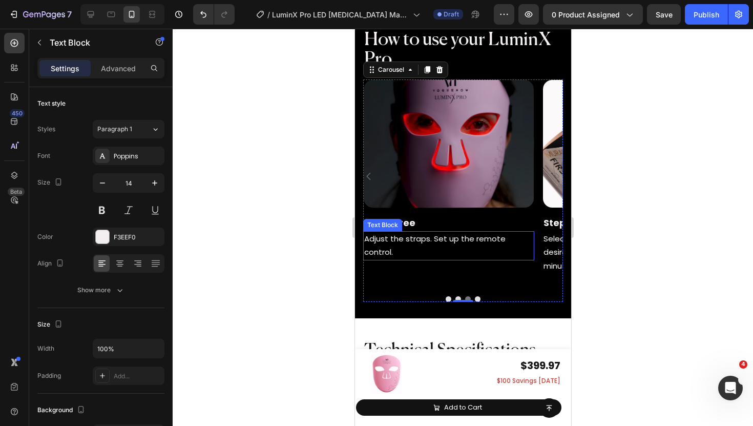
click at [401, 245] on p "Adjust the straps. Set up the remote control." at bounding box center [448, 245] width 169 height 27
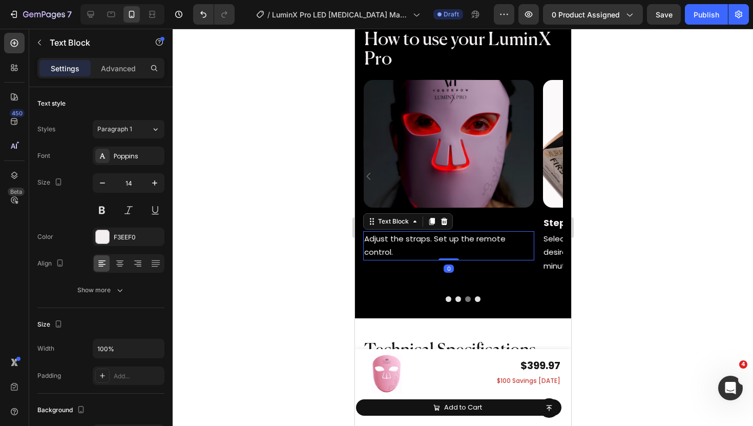
click at [401, 245] on p "Adjust the straps. Set up the remote control." at bounding box center [448, 245] width 169 height 27
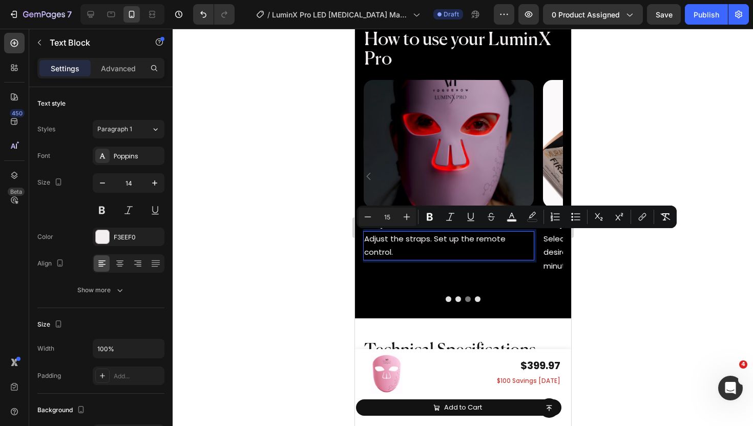
copy span "Adjust the straps. Set up the remote control."
click at [97, 18] on div at bounding box center [91, 14] width 16 height 16
type input "16"
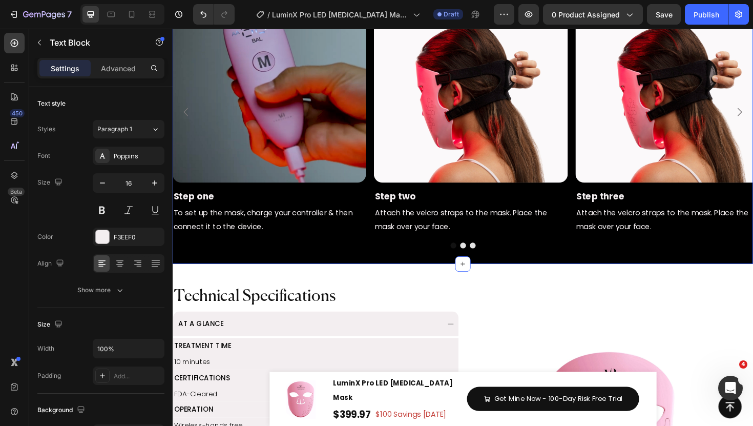
scroll to position [1328, 0]
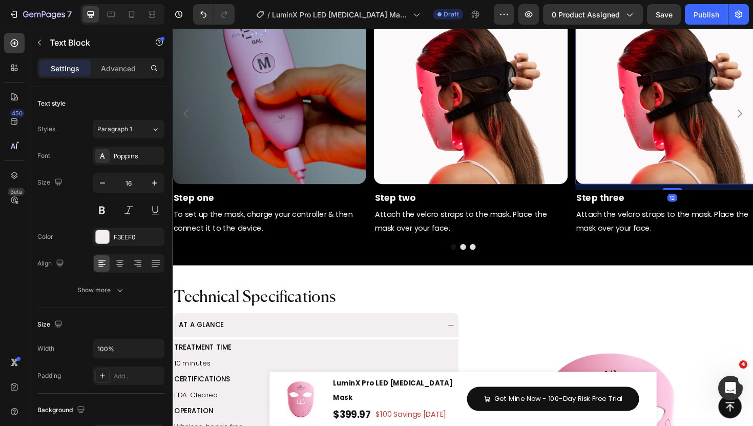
click at [739, 132] on img at bounding box center [702, 90] width 205 height 205
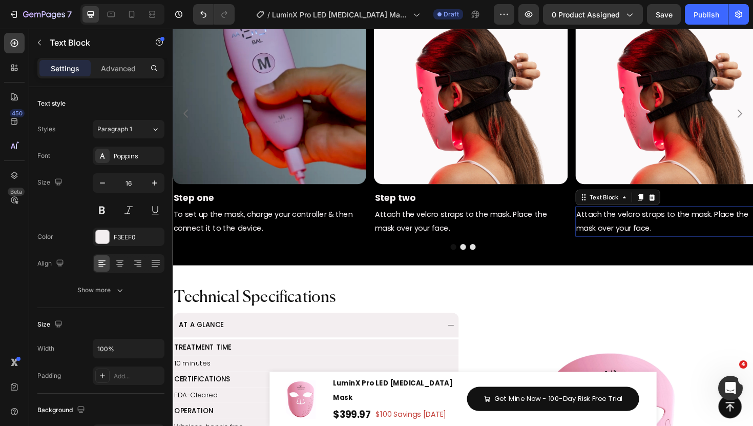
click at [615, 235] on span "Attach the velcro straps to the mask. Place the mask over your face." at bounding box center [692, 232] width 182 height 26
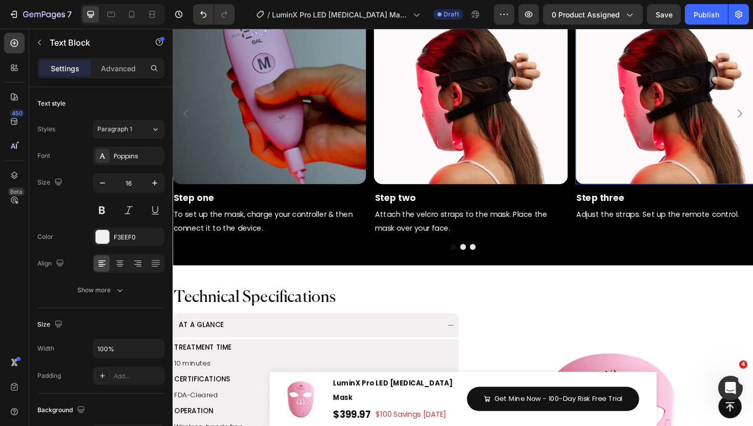
click at [655, 127] on img at bounding box center [702, 90] width 205 height 205
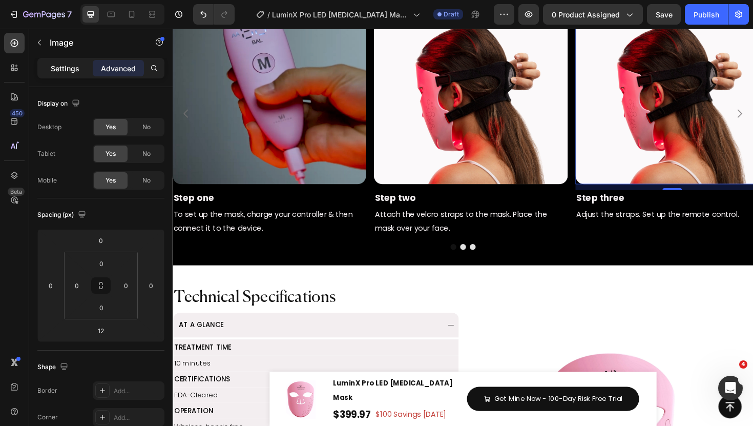
click at [56, 68] on p "Settings" at bounding box center [65, 68] width 29 height 11
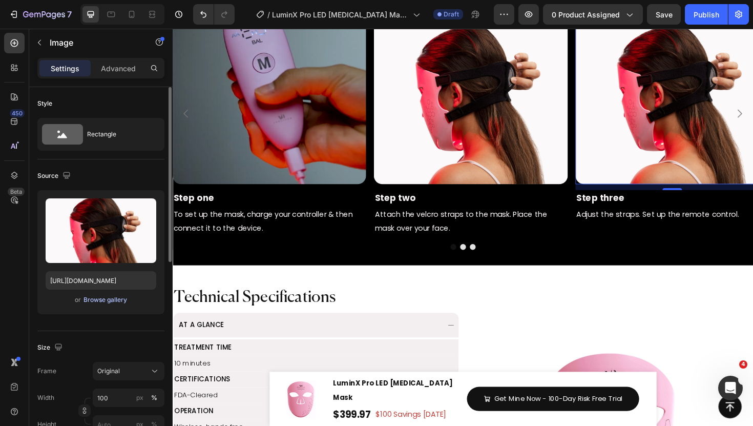
click at [107, 297] on div "Browse gallery" at bounding box center [106, 299] width 44 height 9
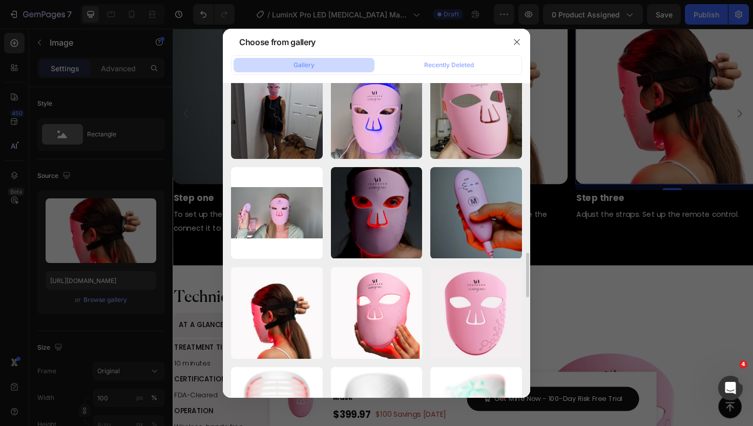
scroll to position [1217, 0]
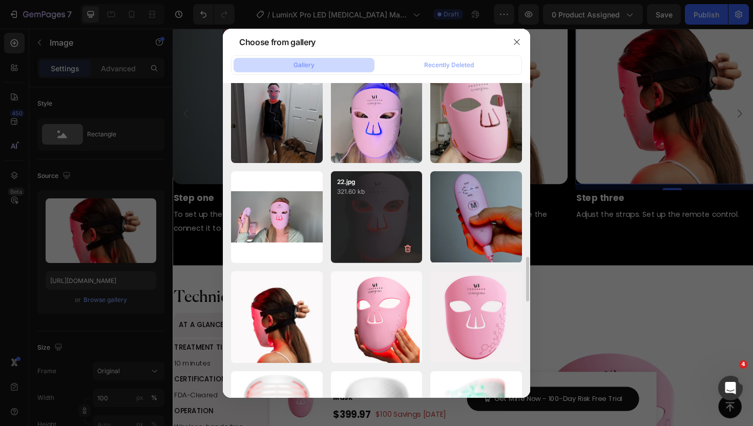
click at [395, 202] on div "22.jpg 321.60 kb" at bounding box center [377, 217] width 92 height 92
type input "https://cdn.shopify.com/s/files/1/0835/8494/2374/files/gempages_499023076877403…"
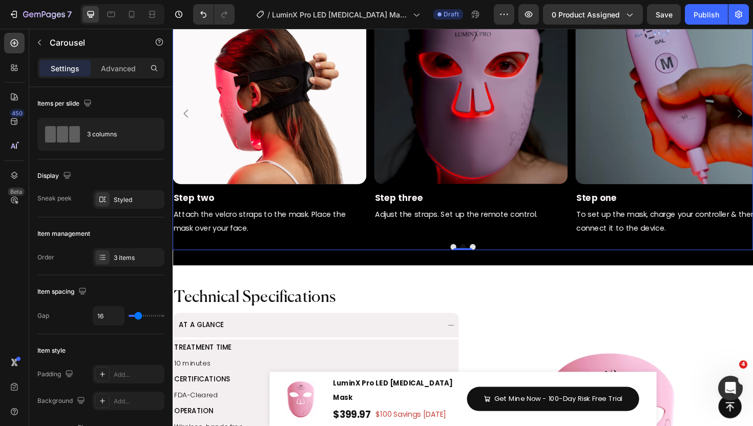
click at [188, 116] on icon "Carousel Back Arrow" at bounding box center [187, 118] width 12 height 12
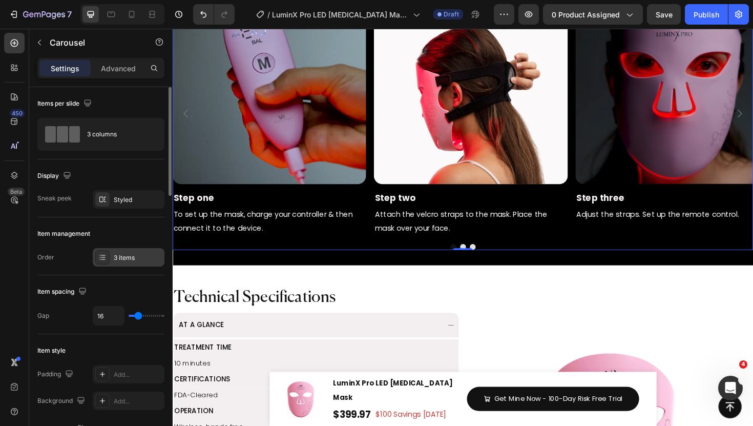
click at [111, 252] on div "3 items" at bounding box center [129, 257] width 72 height 18
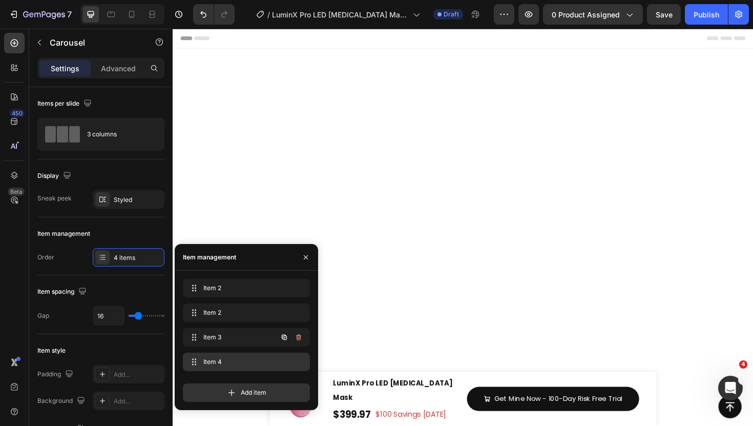
scroll to position [1328, 0]
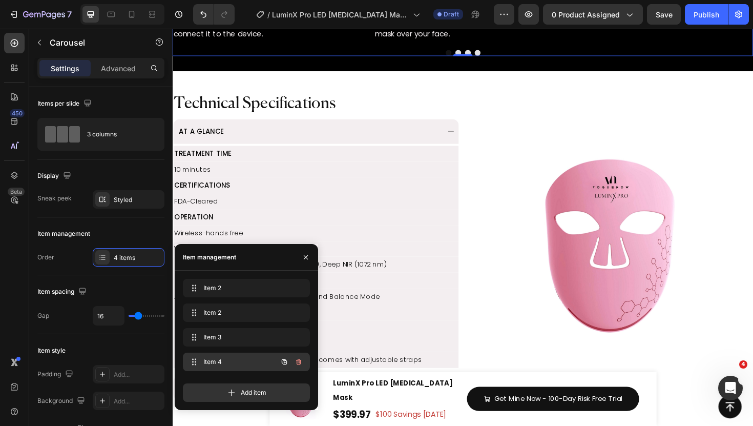
click at [228, 362] on span "Item 4" at bounding box center [232, 361] width 58 height 9
click at [233, 11] on p "Step three" at bounding box center [275, 2] width 203 height 15
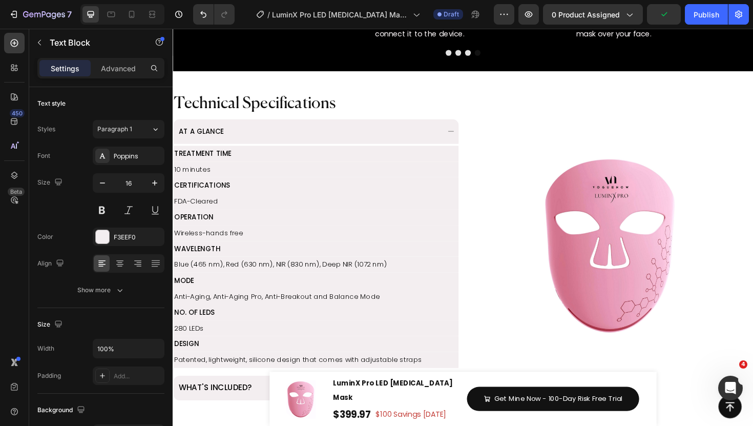
click at [233, 11] on p "Step three" at bounding box center [275, 2] width 203 height 15
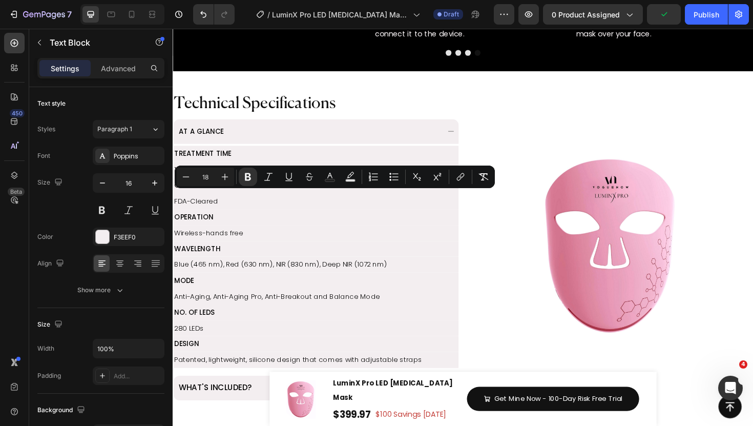
click at [233, 11] on p "Step three" at bounding box center [275, 2] width 203 height 15
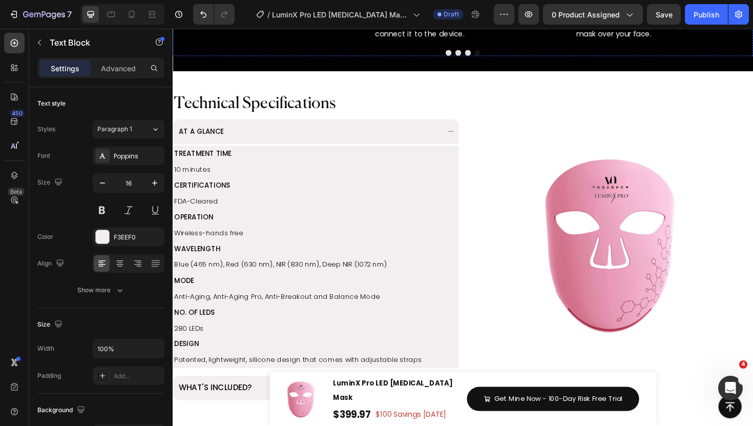
click at [247, 25] on span "Adjust the straps. Set up the remote control." at bounding box center [260, 19] width 172 height 11
click at [128, 18] on icon at bounding box center [132, 14] width 10 height 10
type input "14"
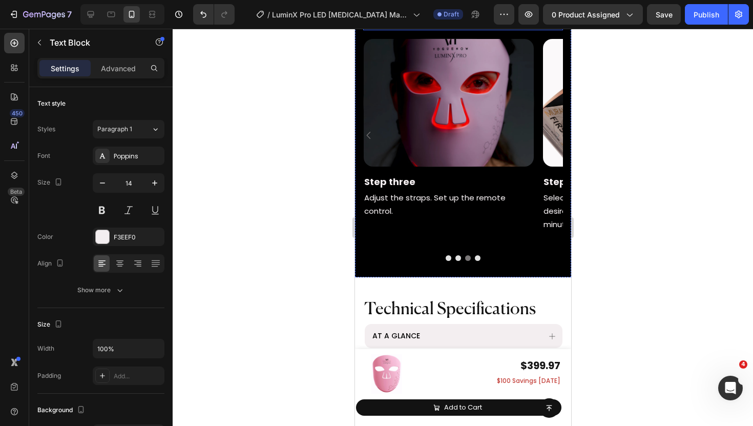
scroll to position [1589, 0]
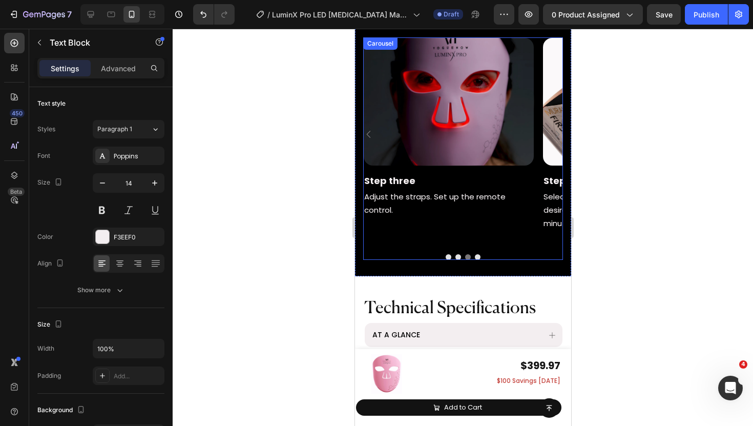
click at [479, 254] on button "Dot" at bounding box center [478, 257] width 6 height 6
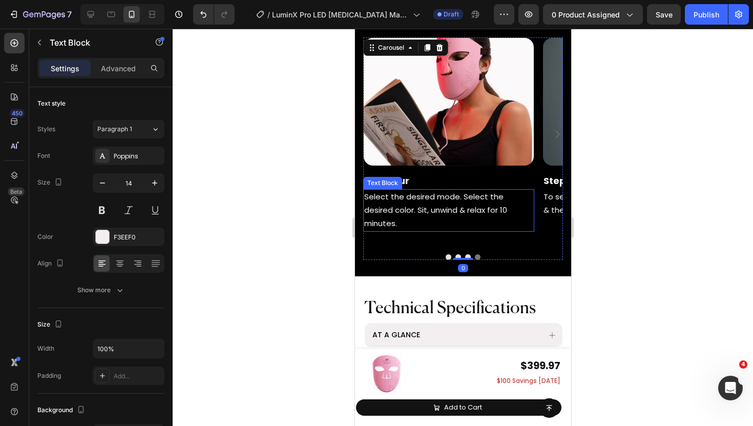
click at [418, 203] on span "Select the desired mode. Select the desired color. Sit, unwind & relax for 10 m…" at bounding box center [435, 209] width 143 height 37
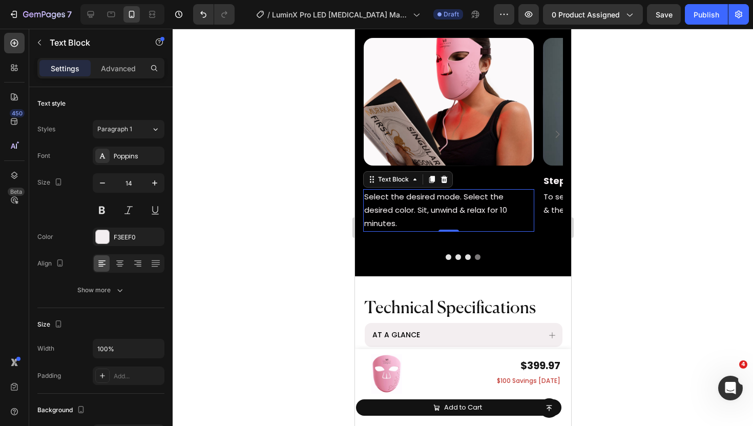
click at [418, 203] on span "Select the desired mode. Select the desired color. Sit, unwind & relax for 10 m…" at bounding box center [435, 209] width 143 height 37
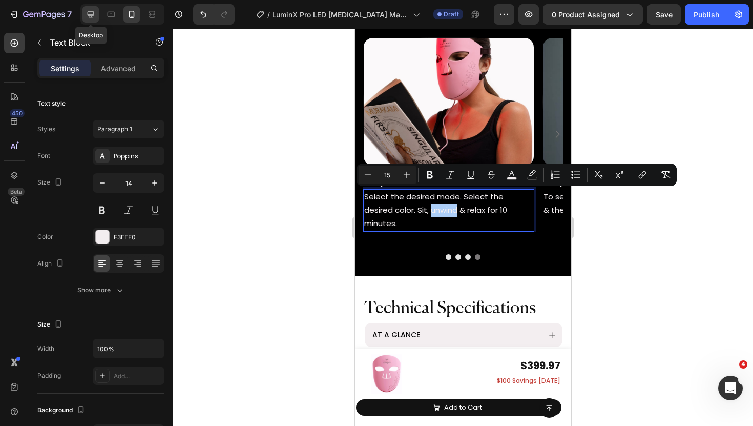
click at [92, 8] on div at bounding box center [91, 14] width 16 height 16
type input "16"
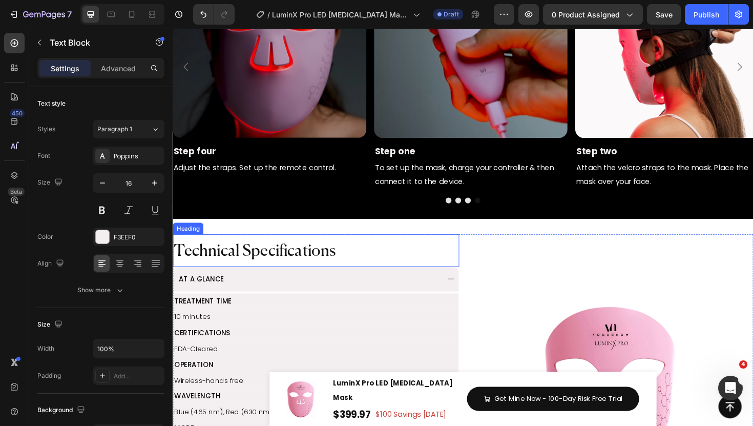
scroll to position [1523, 0]
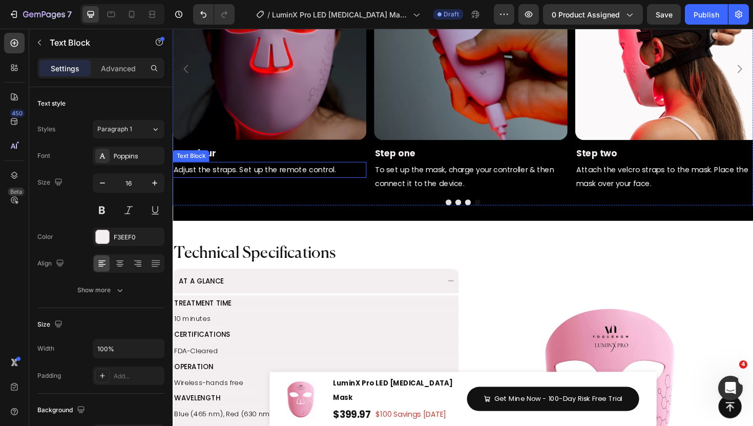
click at [280, 178] on span "Adjust the straps. Set up the remote control." at bounding box center [260, 177] width 172 height 11
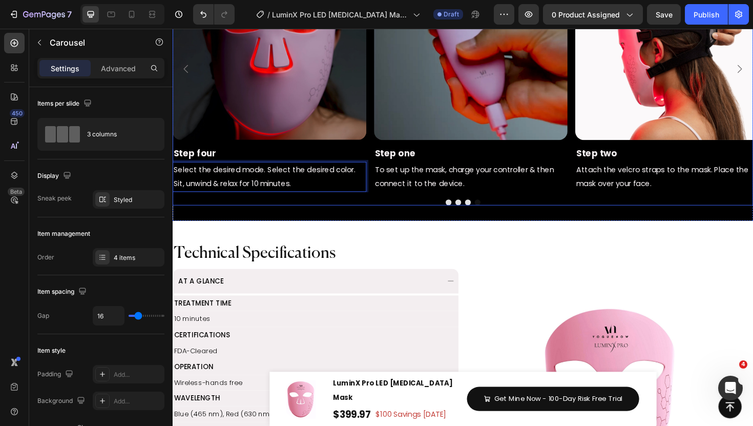
click at [321, 212] on div at bounding box center [480, 213] width 615 height 6
click at [483, 211] on button "Dot" at bounding box center [485, 213] width 6 height 6
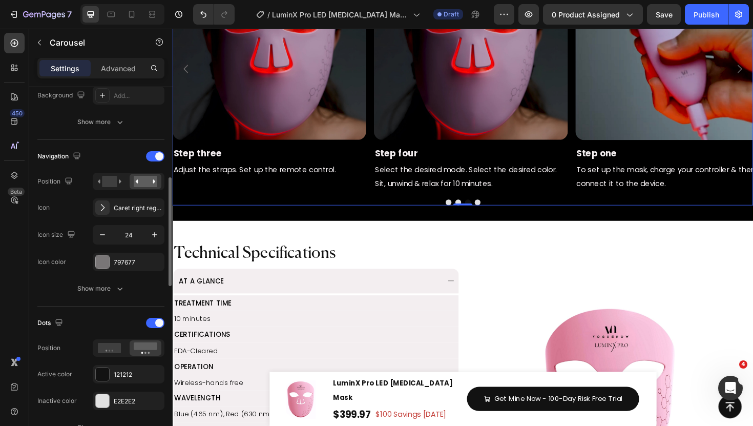
scroll to position [307, 0]
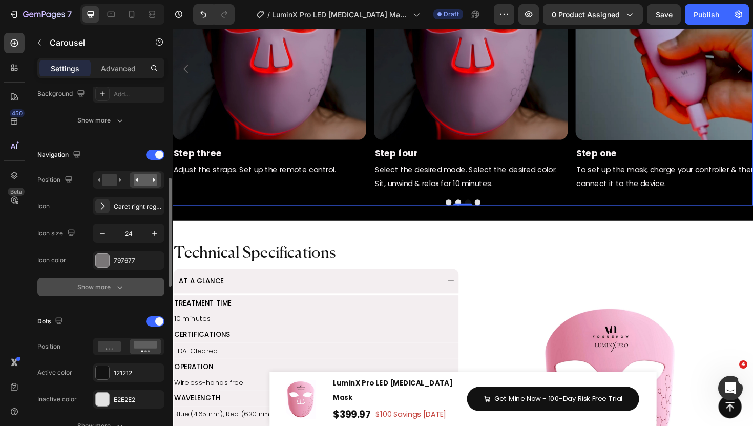
click at [117, 288] on icon "button" at bounding box center [120, 287] width 10 height 10
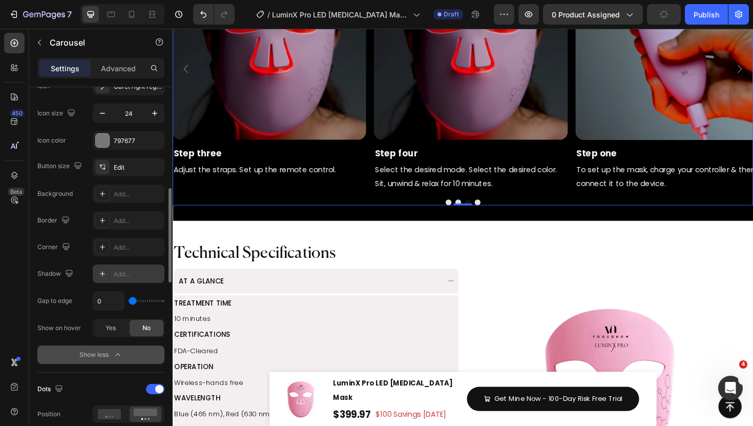
scroll to position [428, 0]
click at [116, 359] on button "Show less" at bounding box center [100, 353] width 127 height 18
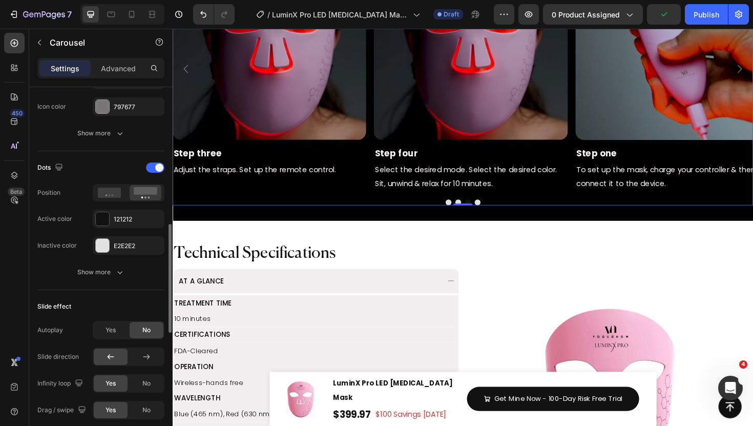
scroll to position [464, 0]
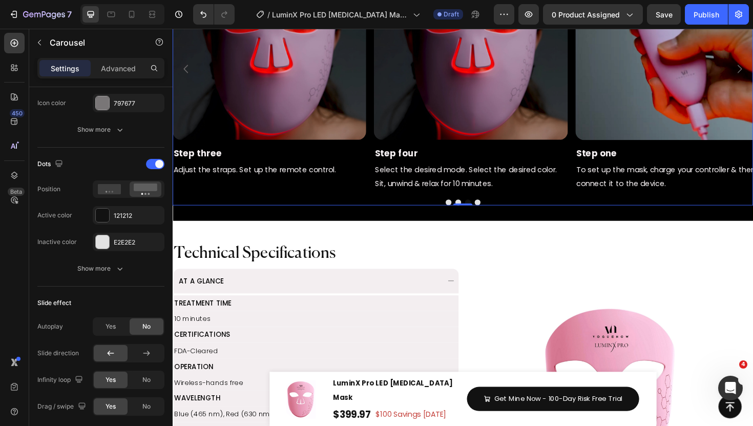
click at [498, 213] on button "Dot" at bounding box center [496, 213] width 6 height 6
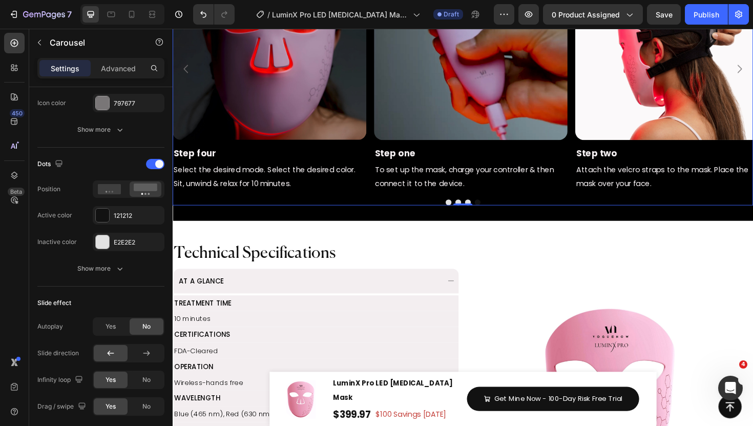
click at [485, 211] on button "Dot" at bounding box center [485, 213] width 6 height 6
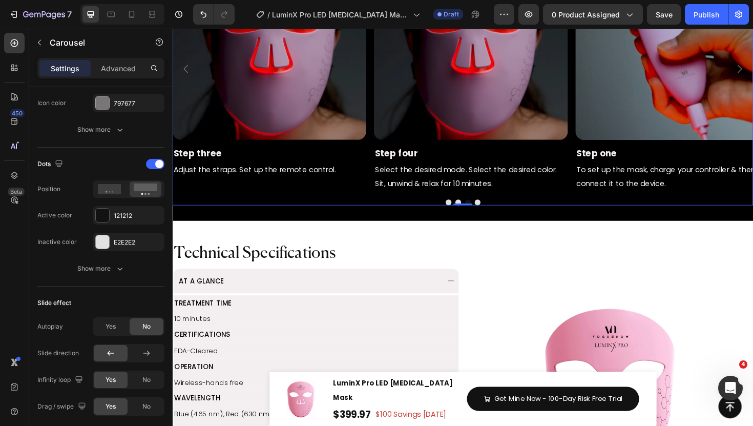
click at [467, 211] on div at bounding box center [480, 213] width 615 height 6
click at [464, 213] on button "Dot" at bounding box center [465, 213] width 6 height 6
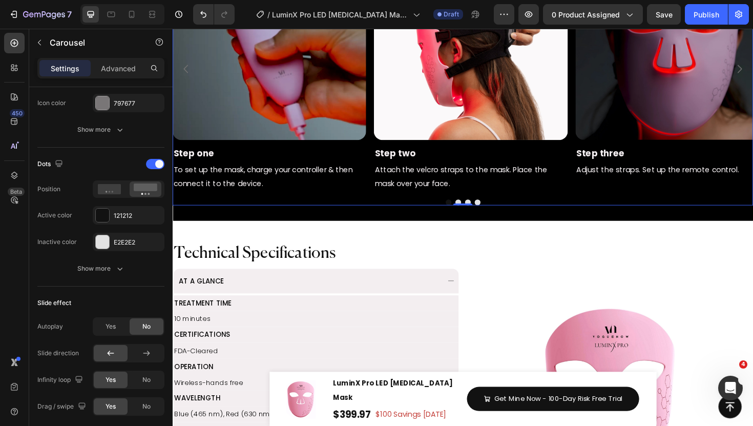
click at [498, 212] on button "Dot" at bounding box center [496, 213] width 6 height 6
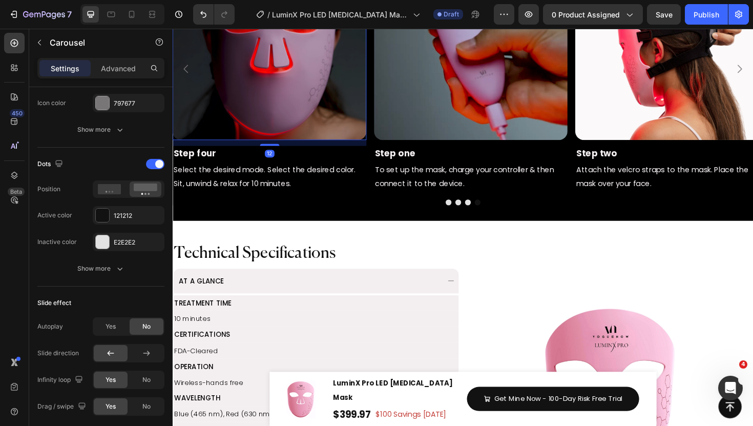
click at [325, 77] on img at bounding box center [275, 43] width 205 height 205
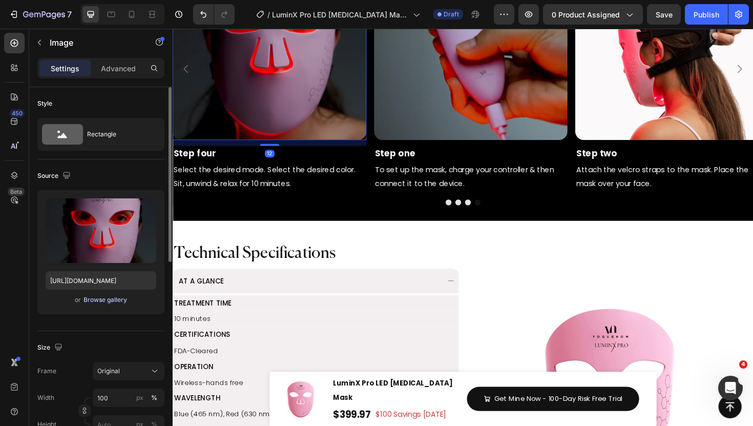
click at [98, 301] on div "Browse gallery" at bounding box center [106, 299] width 44 height 9
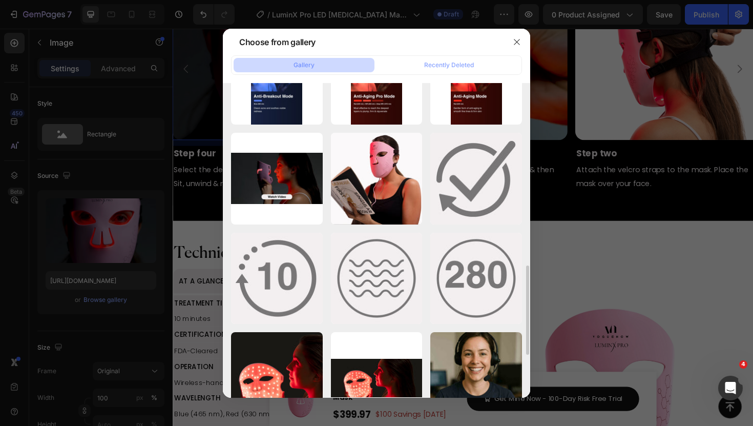
scroll to position [762, 0]
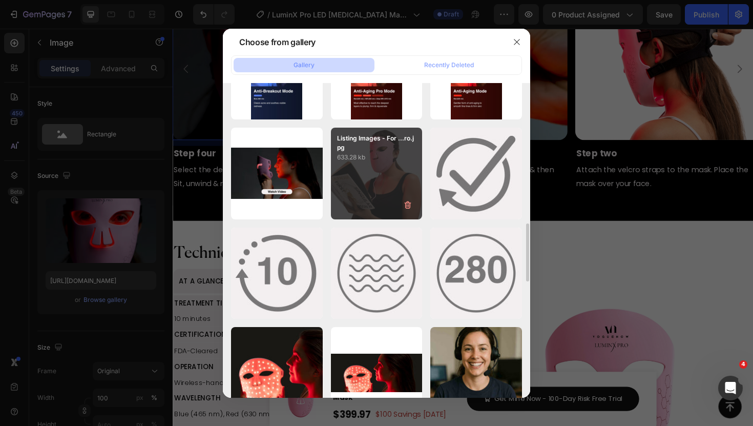
click at [384, 182] on div "Listing Images - For ...ro.jpg 633.28 kb" at bounding box center [377, 174] width 92 height 92
type input "https://cdn.shopify.com/s/files/1/0835/8494/2374/files/Listing_Images_-_For_App…"
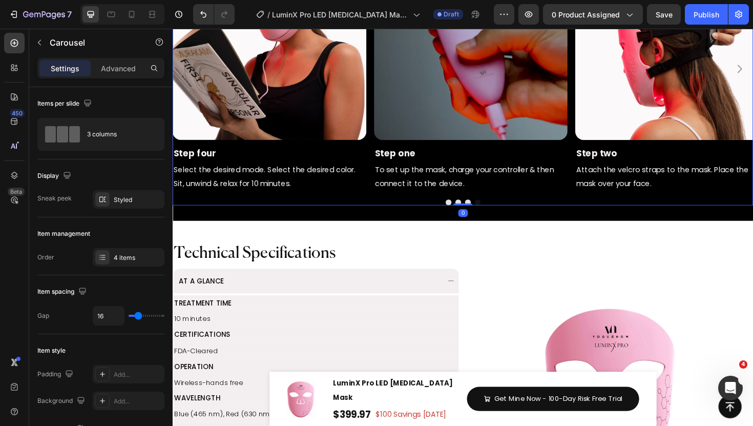
click at [481, 211] on div at bounding box center [480, 213] width 615 height 6
click at [484, 212] on button "Dot" at bounding box center [485, 213] width 6 height 6
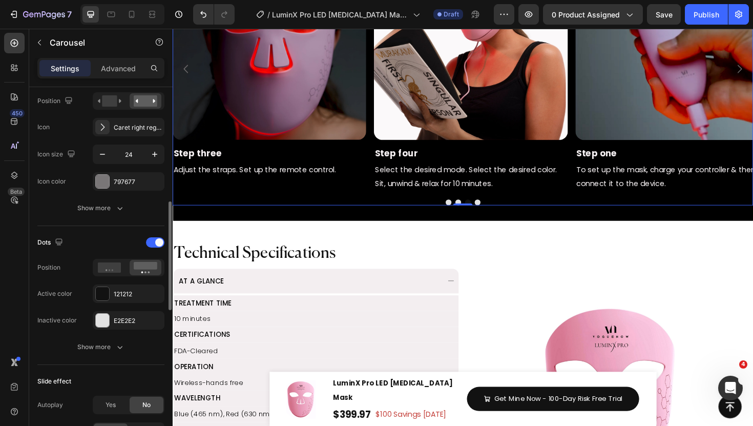
scroll to position [387, 0]
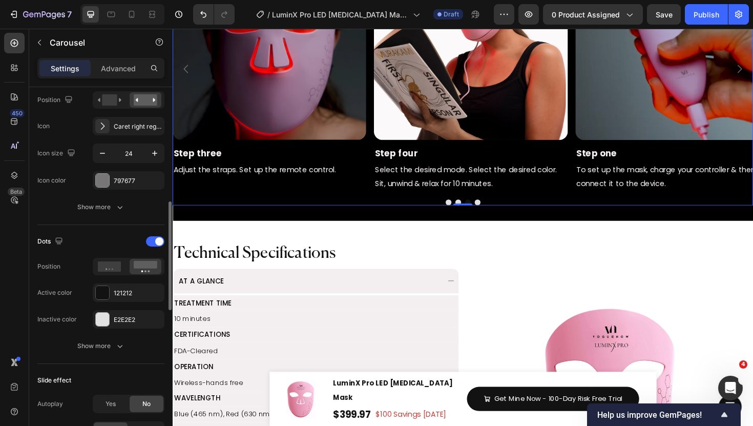
click at [119, 194] on div "Navigation Position Icon Caret right regular Icon size 24 Icon color 797677 Sho…" at bounding box center [100, 142] width 127 height 150
click at [119, 205] on icon "button" at bounding box center [120, 207] width 10 height 10
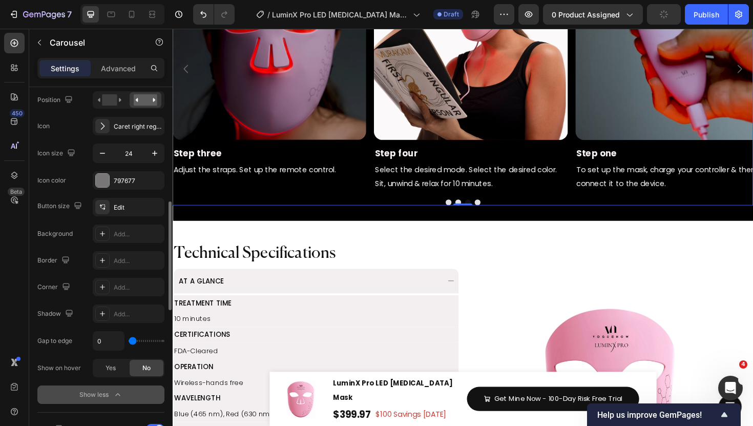
click at [102, 393] on div "Show less" at bounding box center [101, 394] width 44 height 10
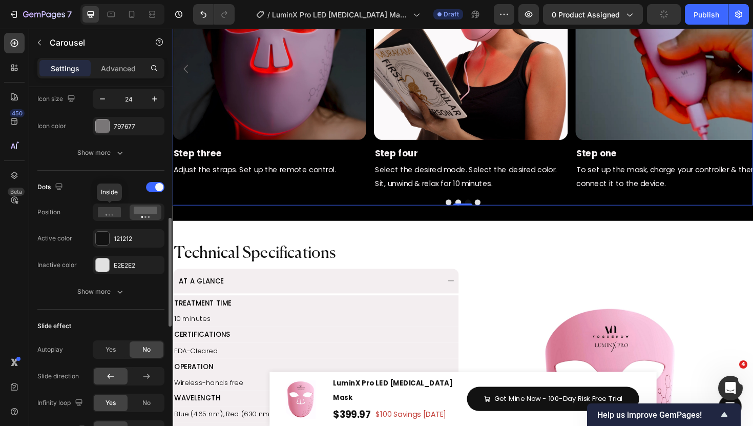
scroll to position [444, 0]
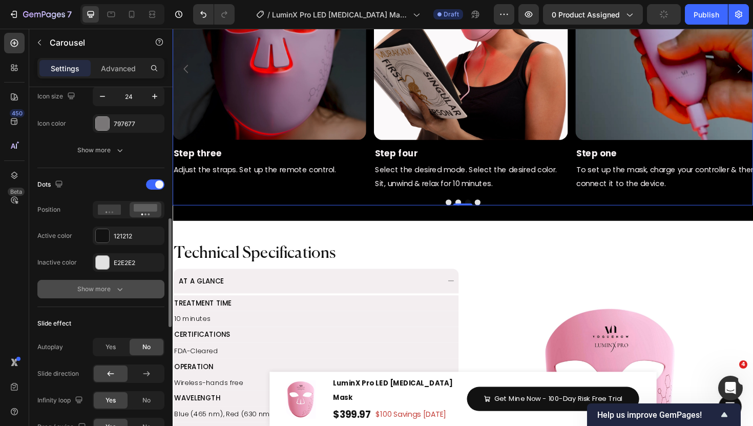
click at [111, 288] on div "Show more" at bounding box center [101, 289] width 48 height 10
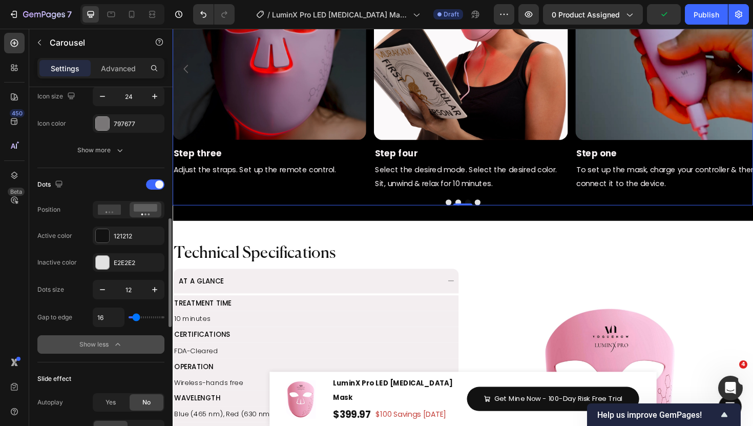
click at [115, 337] on button "Show less" at bounding box center [100, 344] width 127 height 18
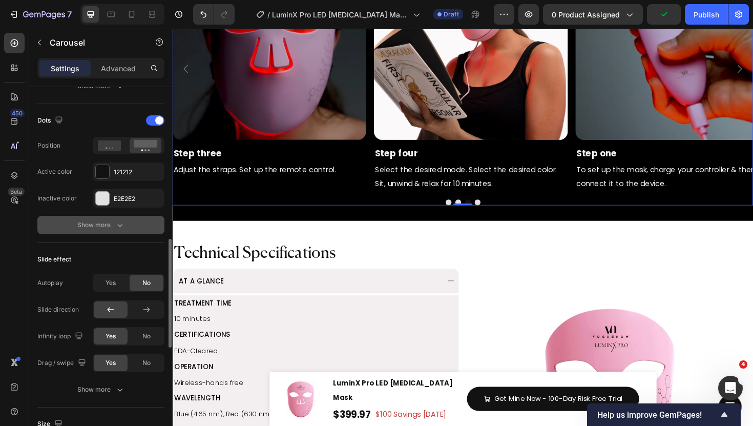
scroll to position [510, 0]
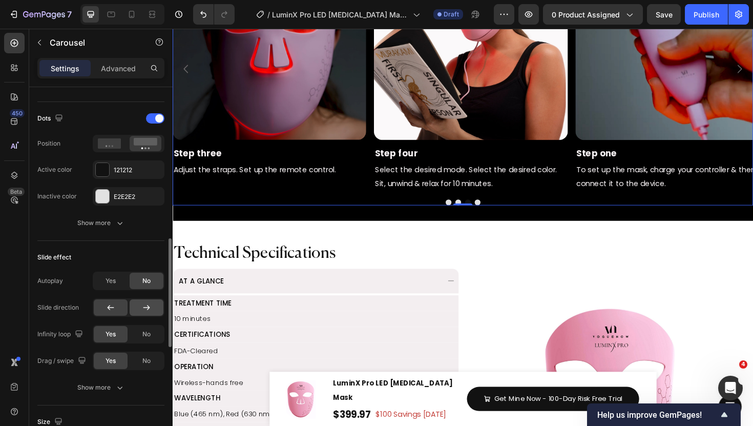
click at [140, 306] on div at bounding box center [147, 307] width 34 height 16
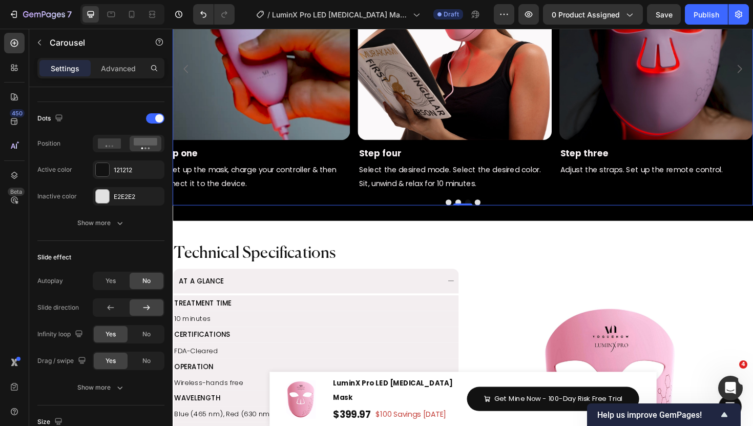
click at [496, 213] on button "Dot" at bounding box center [496, 213] width 6 height 6
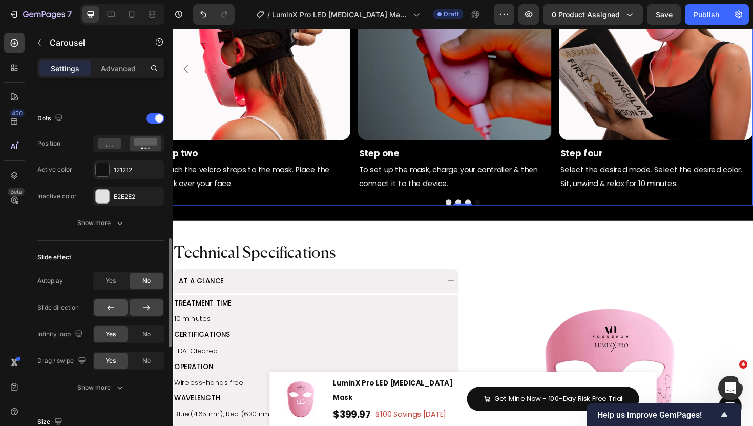
click at [111, 307] on icon at bounding box center [111, 307] width 7 height 5
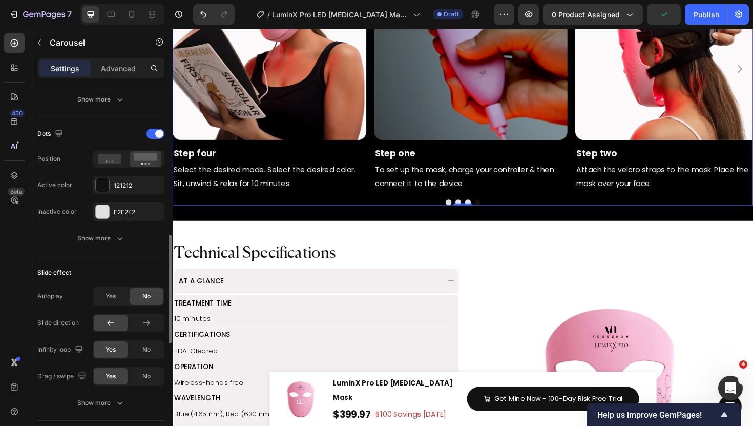
scroll to position [496, 0]
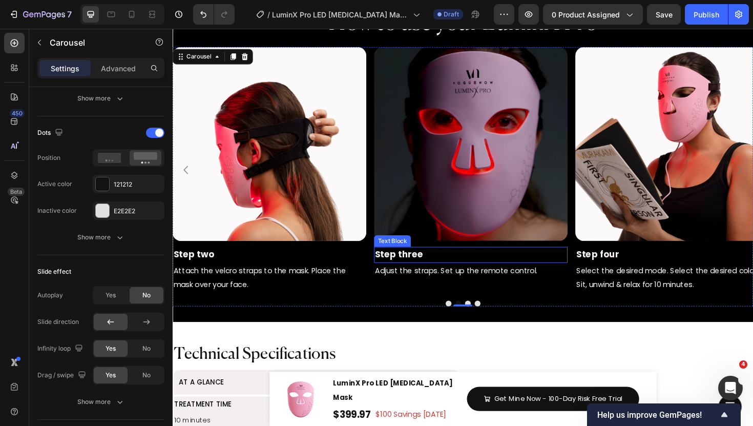
scroll to position [1412, 0]
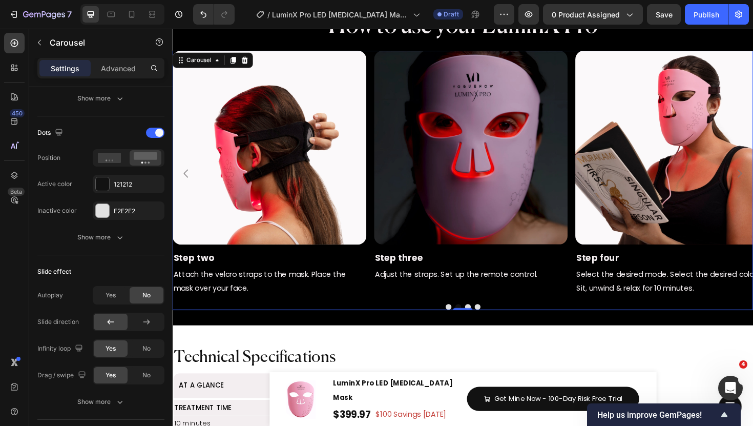
click at [187, 184] on icon "Carousel Back Arrow" at bounding box center [186, 182] width 5 height 9
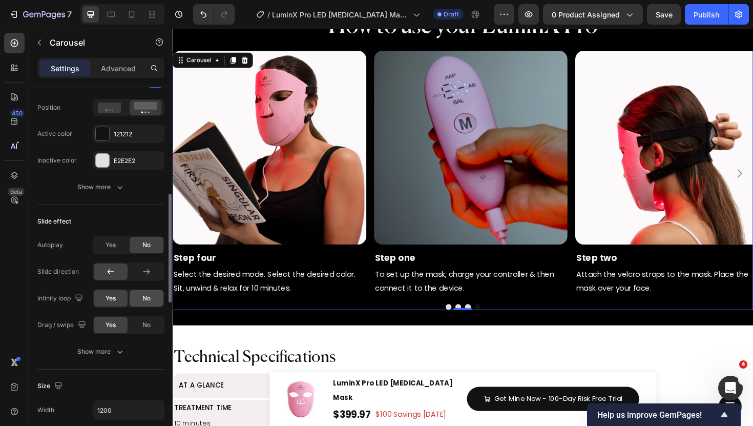
scroll to position [568, 0]
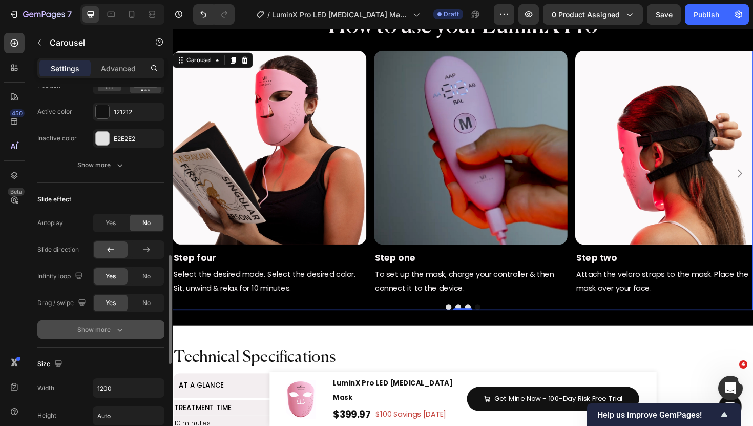
click at [111, 329] on div "Show more" at bounding box center [101, 329] width 48 height 10
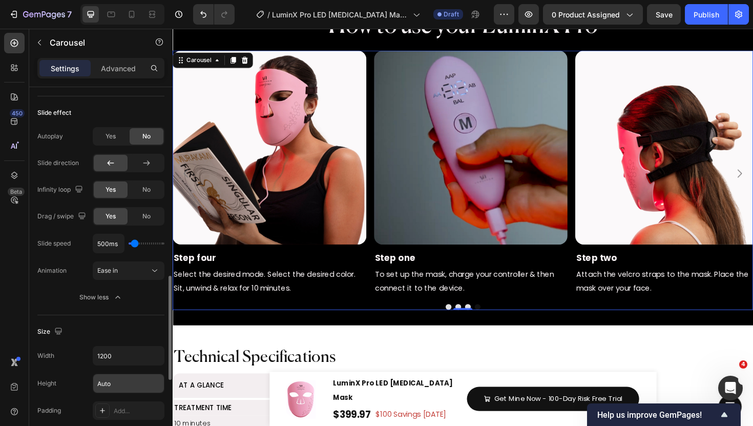
scroll to position [653, 0]
click at [127, 272] on div "Ease in" at bounding box center [123, 271] width 52 height 9
click at [57, 285] on div "Slide speed 500ms Animation Ease in Show less" at bounding box center [100, 271] width 127 height 73
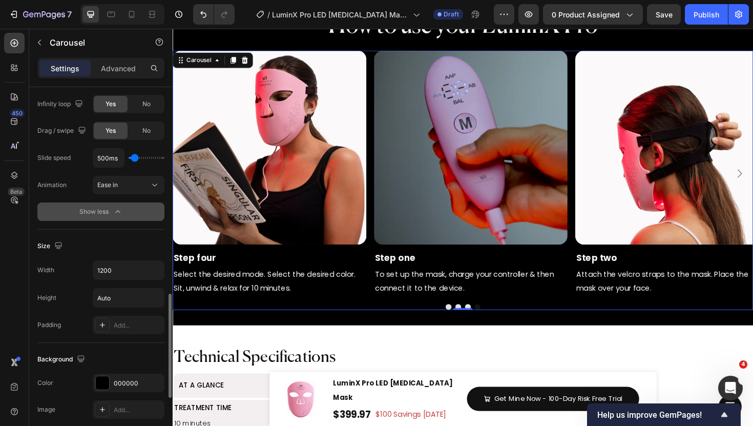
scroll to position [723, 0]
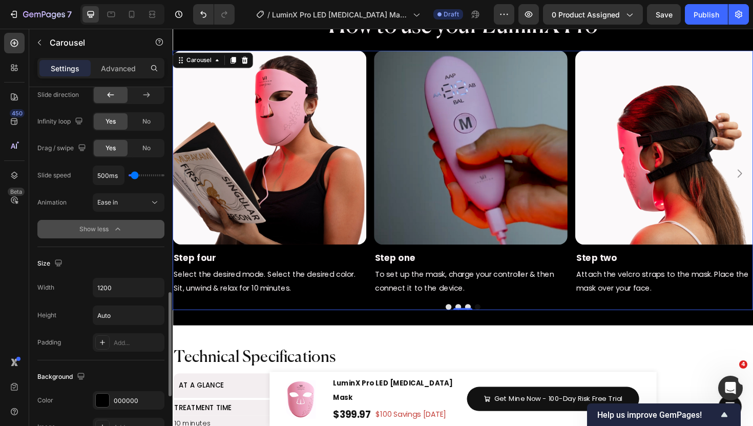
click at [132, 199] on div "Ease in" at bounding box center [123, 202] width 52 height 9
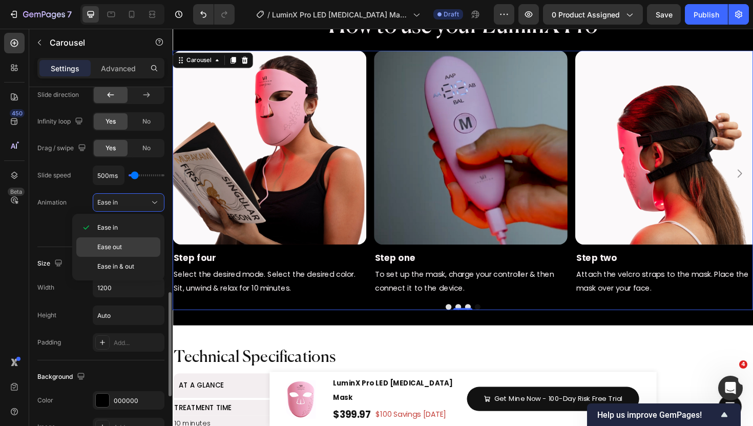
click at [123, 242] on div "Ease out" at bounding box center [118, 246] width 84 height 19
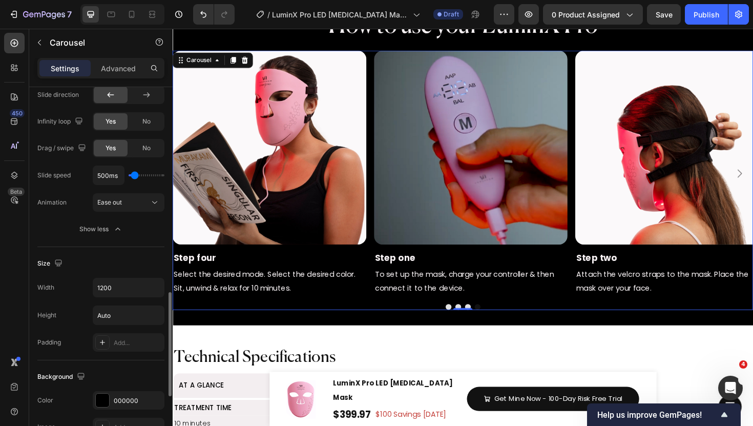
type input "1050ms"
type input "1050"
type input "1200ms"
type input "1200"
type input "1250ms"
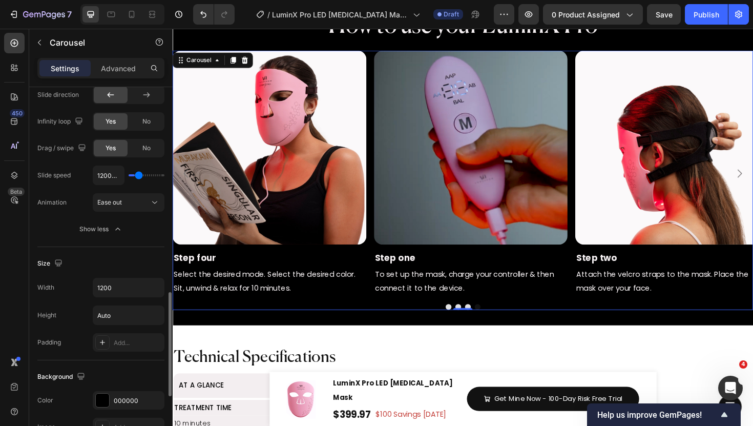
type input "1250"
type input "1300ms"
type input "1300"
type input "1100ms"
type input "1100"
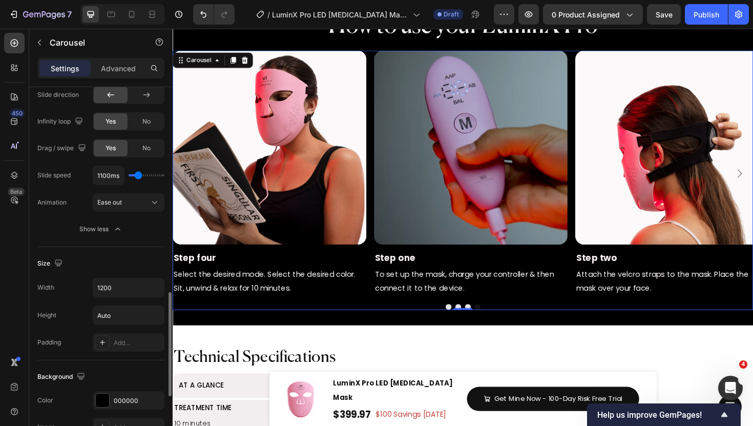
type input "1050ms"
type input "1050"
type input "1000ms"
type input "1000"
type input "950ms"
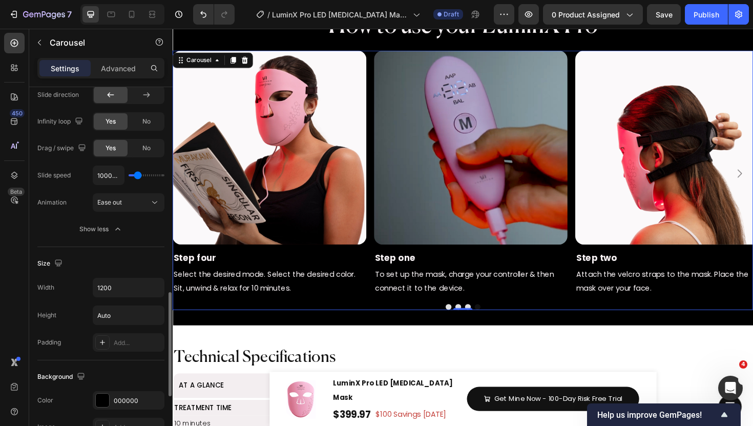
type input "950"
type input "900ms"
type input "900"
type input "850ms"
type input "850"
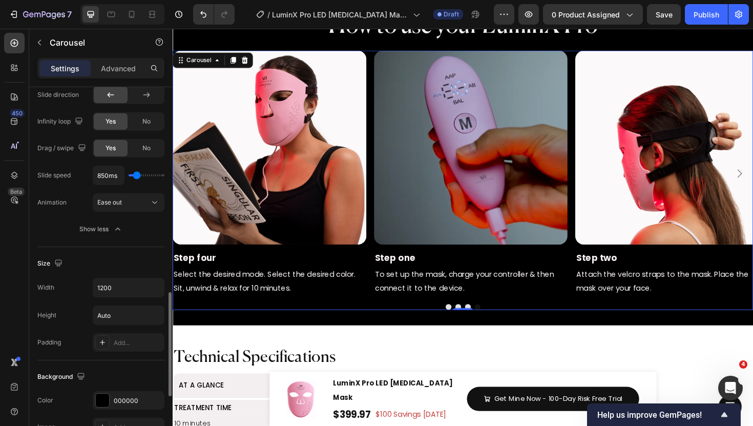
type input "800ms"
type input "800"
type input "750ms"
type input "750"
type input "700ms"
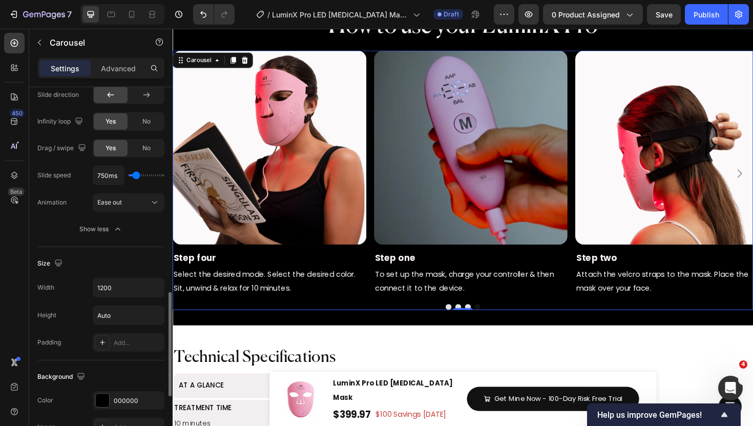
type input "700"
type input "650ms"
type input "650"
type input "600ms"
type input "600"
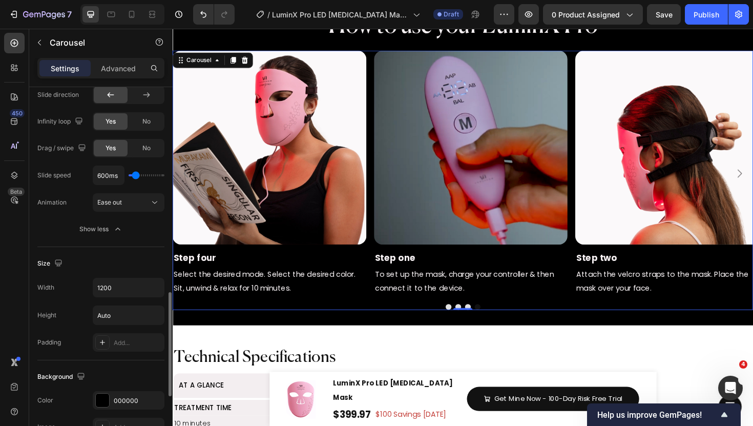
type input "550ms"
type input "550"
type input "500ms"
type input "500"
click at [135, 175] on input "range" at bounding box center [147, 175] width 36 height 2
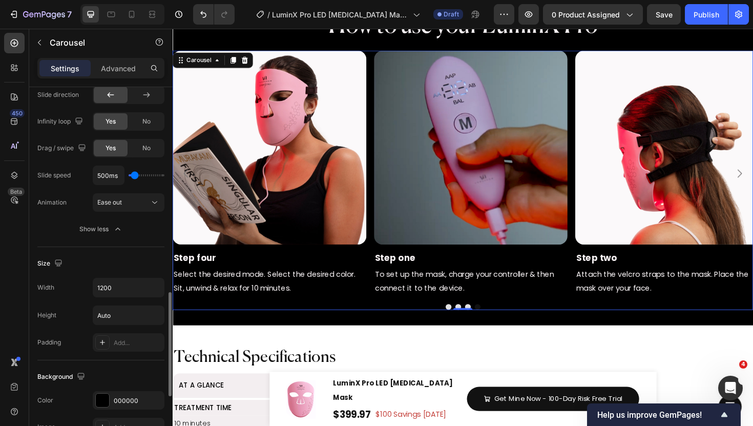
type input "700ms"
type input "700"
type input "750ms"
type input "750"
type input "800ms"
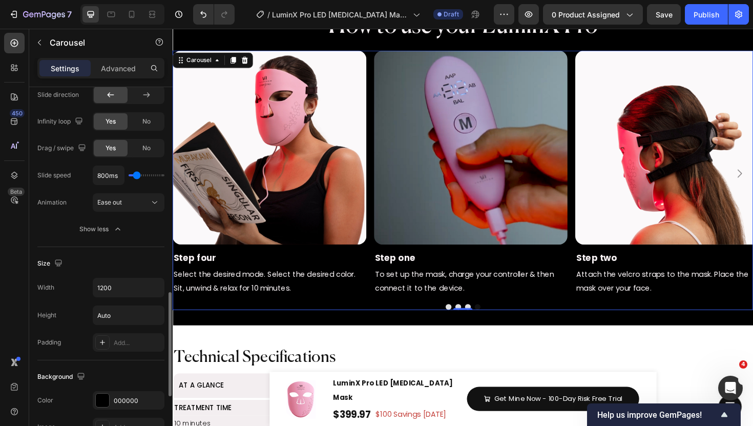
type input "800"
click at [136, 176] on input "range" at bounding box center [147, 175] width 36 height 2
click at [113, 227] on icon "button" at bounding box center [118, 229] width 10 height 10
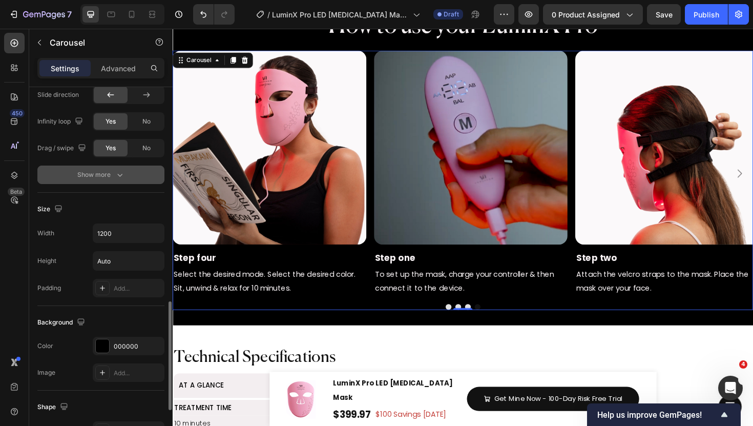
click at [115, 175] on icon "button" at bounding box center [120, 175] width 10 height 10
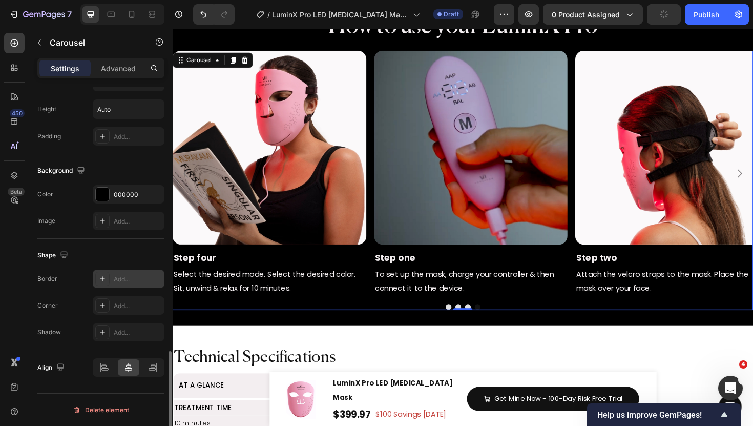
scroll to position [895, 0]
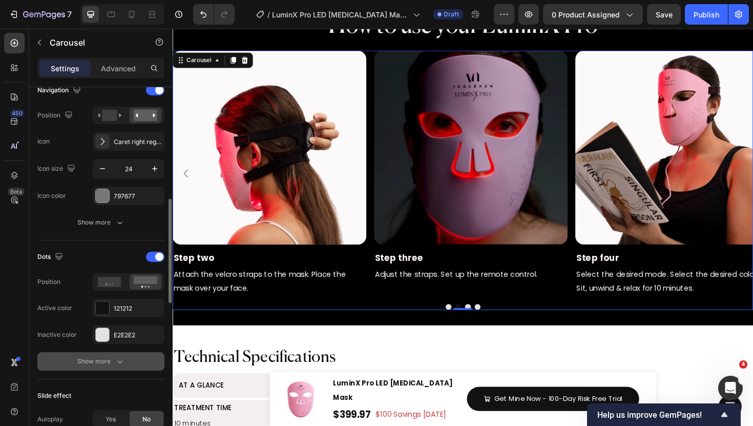
scroll to position [357, 0]
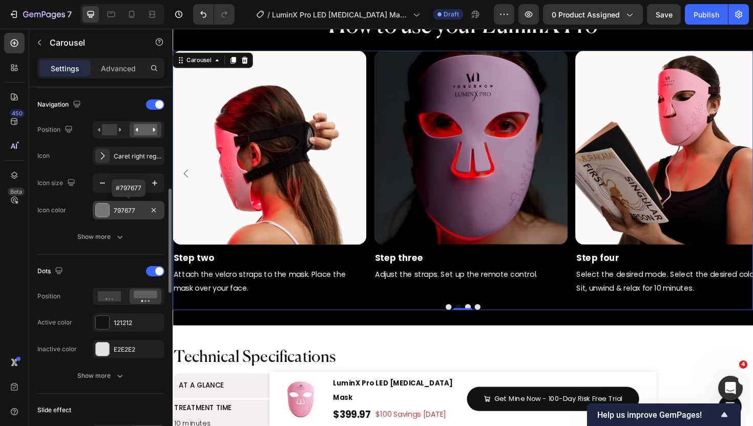
click at [104, 213] on div at bounding box center [102, 209] width 13 height 13
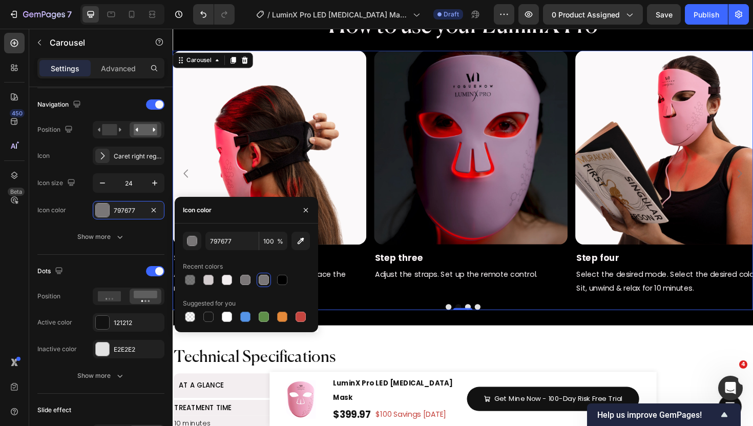
click at [115, 234] on icon "button" at bounding box center [120, 237] width 10 height 10
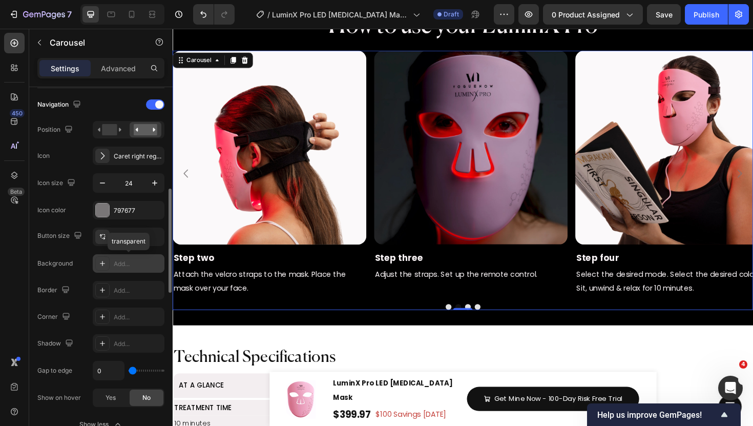
click at [109, 264] on div at bounding box center [102, 263] width 14 height 14
click at [17, 249] on div "450 Beta" at bounding box center [14, 192] width 20 height 319
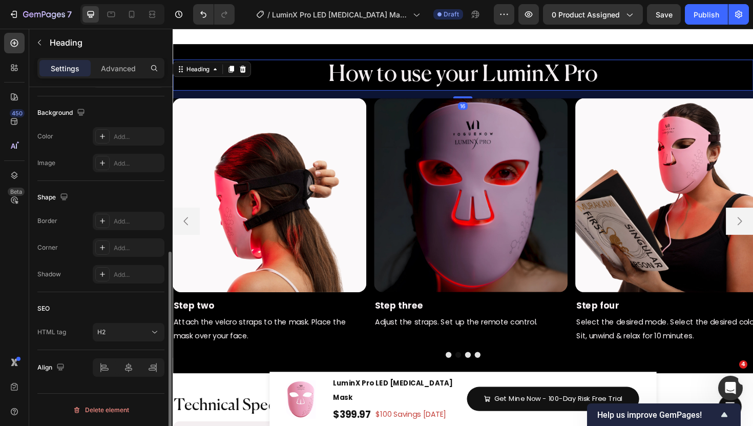
scroll to position [0, 0]
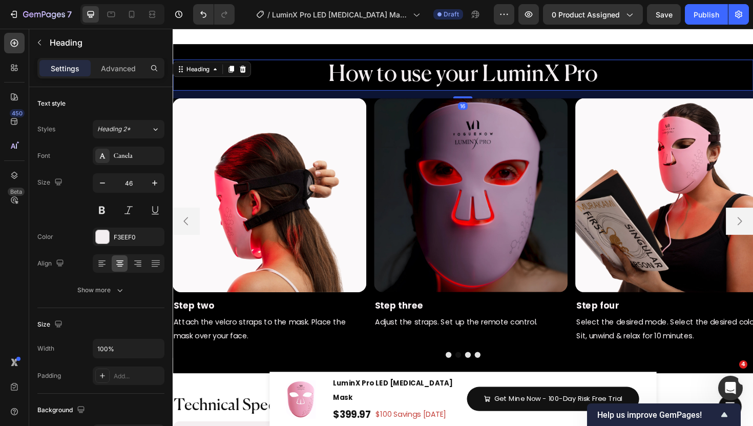
click at [564, 92] on h2 "How to use your LuminX Pro" at bounding box center [480, 77] width 615 height 33
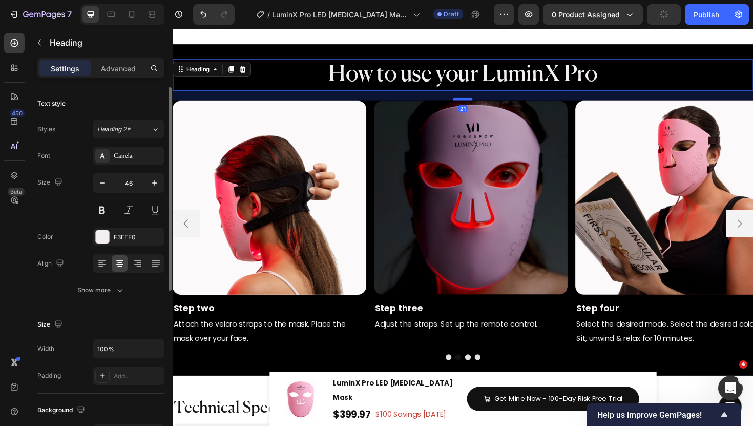
click at [488, 104] on div at bounding box center [480, 103] width 20 height 3
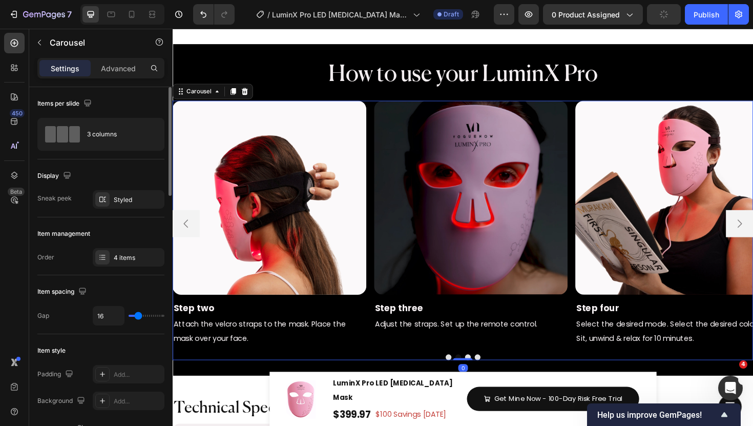
click at [598, 127] on div "Image Step one Text Block To set up the mask, charge your controller & then con…" at bounding box center [480, 235] width 615 height 260
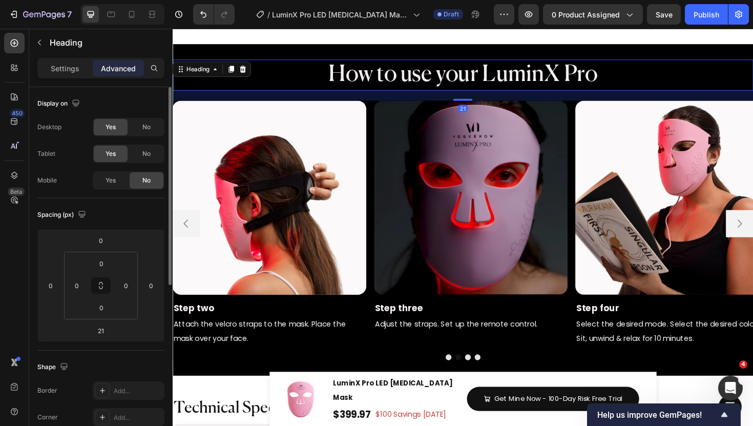
click at [485, 75] on span "How to use your LuminX Pro" at bounding box center [480, 78] width 285 height 24
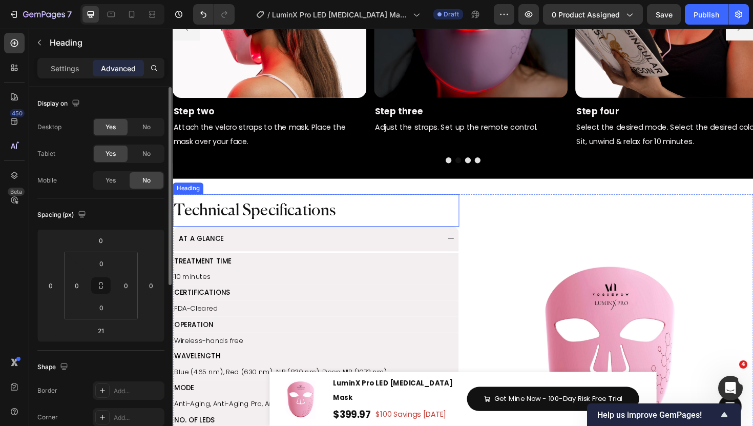
scroll to position [1586, 0]
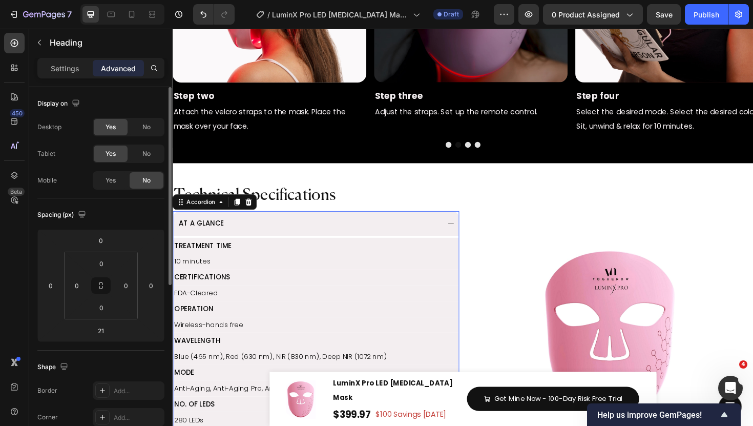
click at [461, 231] on div "AT A GLANCE" at bounding box center [324, 235] width 302 height 26
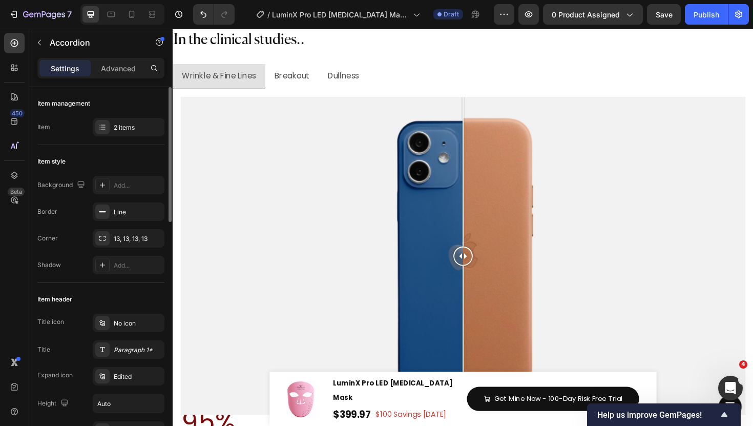
scroll to position [5079, 0]
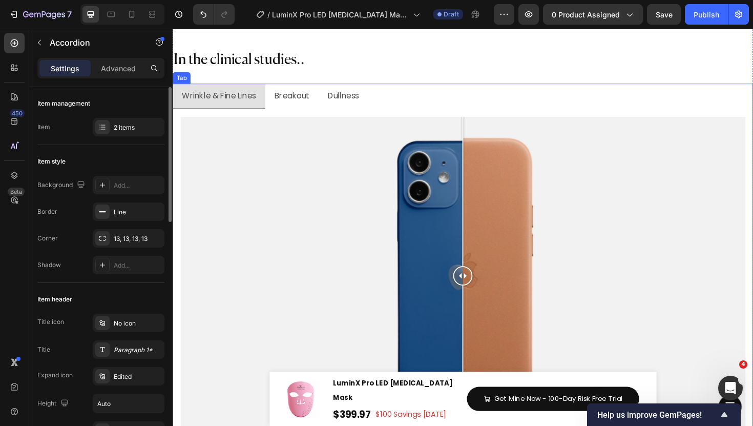
click at [440, 112] on ul "Wrinkle & Fine Lines Breakout Dullness" at bounding box center [480, 100] width 615 height 27
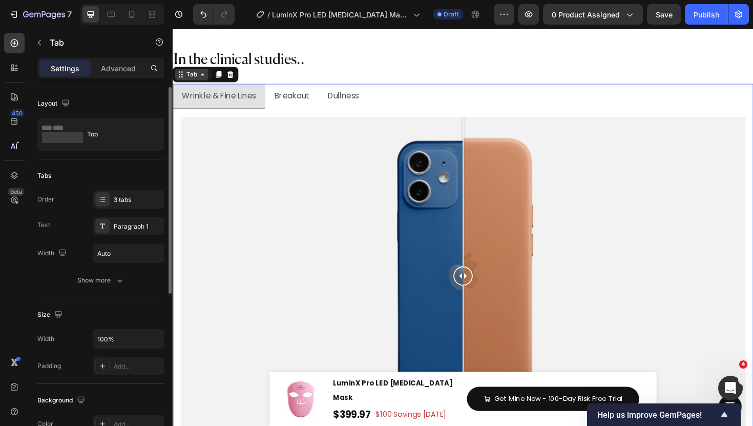
click at [192, 76] on div "Tab" at bounding box center [193, 77] width 15 height 9
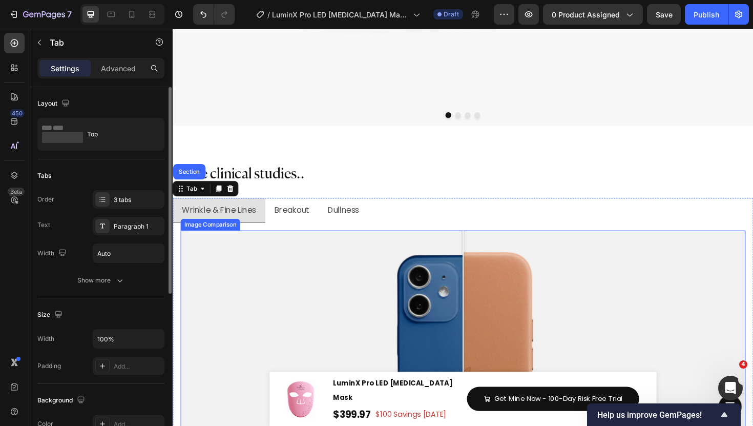
scroll to position [5093, 0]
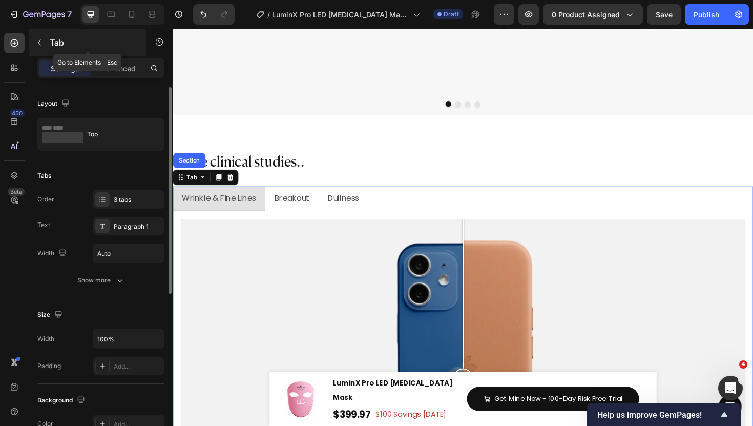
click at [42, 44] on icon "button" at bounding box center [39, 42] width 8 height 8
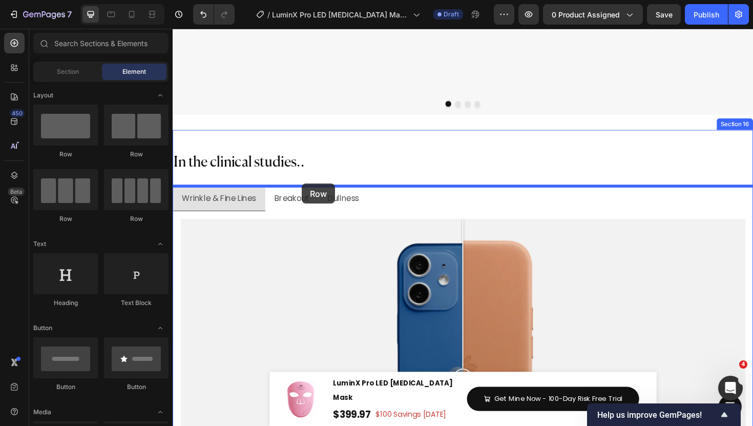
drag, startPoint x: 299, startPoint y: 157, endPoint x: 309, endPoint y: 192, distance: 36.2
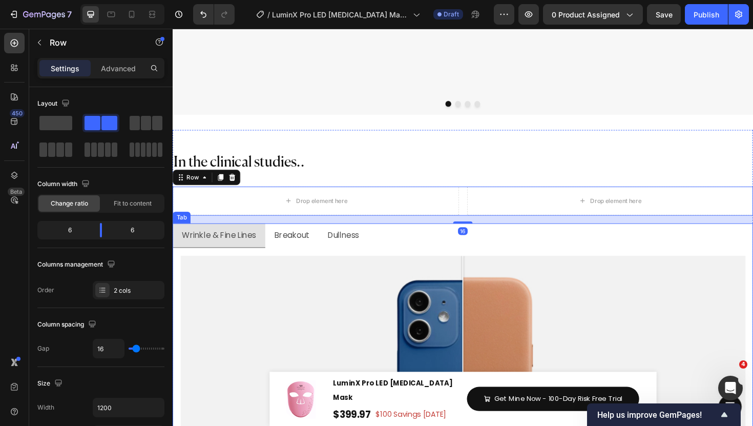
click at [429, 249] on ul "Wrinkle & Fine Lines Breakout Dullness" at bounding box center [480, 248] width 615 height 27
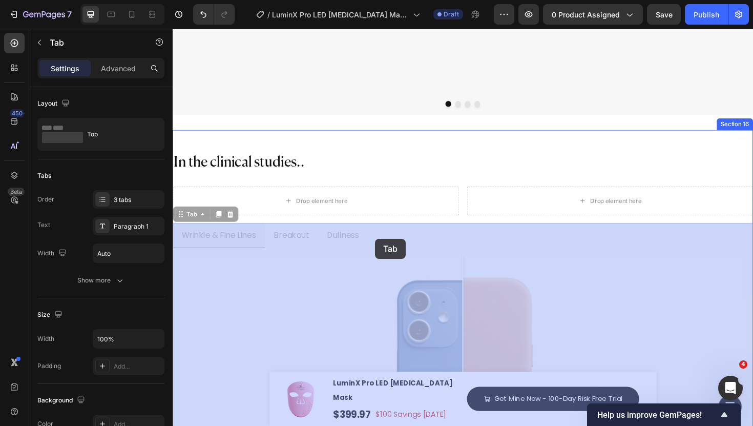
drag, startPoint x: 193, startPoint y: 229, endPoint x: 387, endPoint y: 251, distance: 195.5
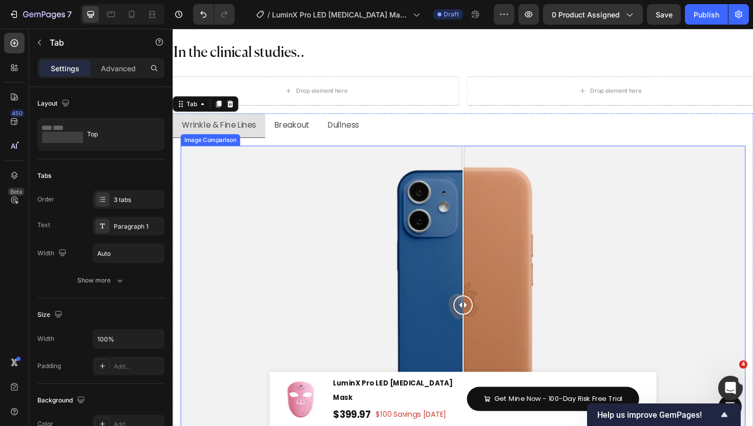
scroll to position [5188, 0]
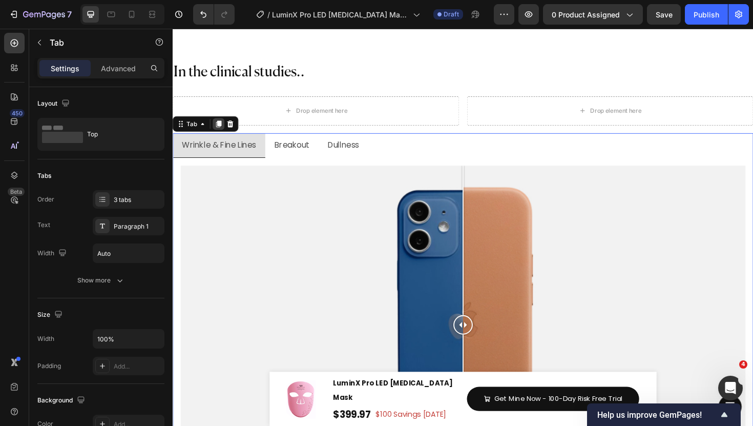
click at [221, 128] on icon at bounding box center [222, 129] width 6 height 7
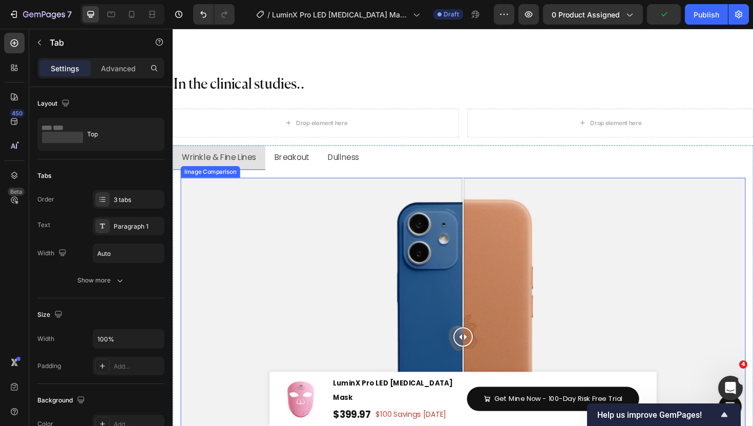
scroll to position [5110, 0]
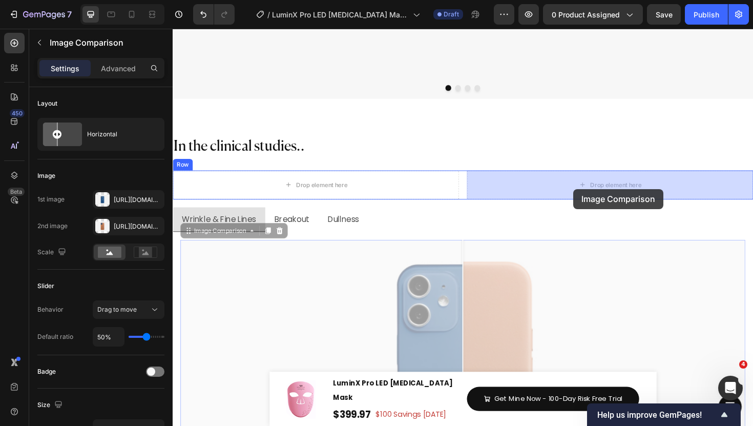
drag, startPoint x: 210, startPoint y: 246, endPoint x: 596, endPoint y: 198, distance: 388.9
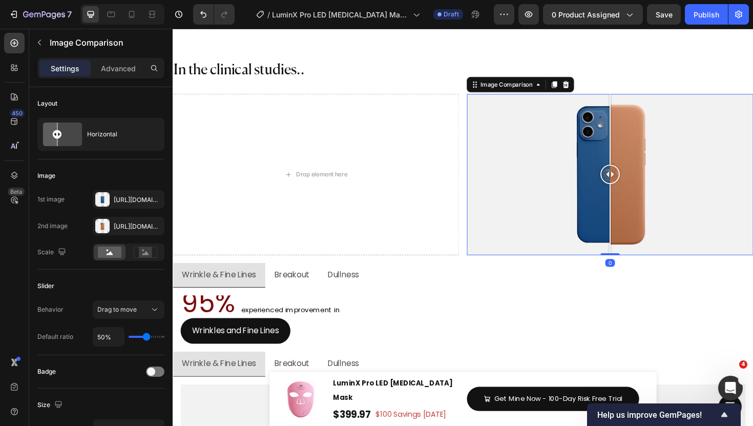
scroll to position [5193, 0]
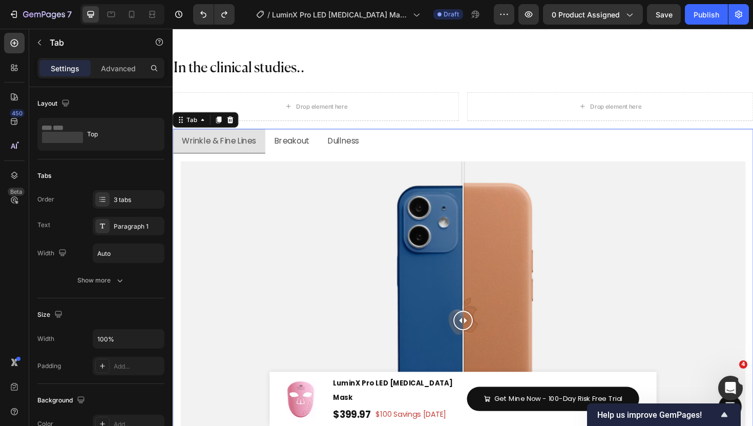
click at [411, 135] on ul "Wrinkle & Fine Lines Breakout Dullness" at bounding box center [480, 148] width 615 height 27
click at [193, 120] on div "Tab" at bounding box center [193, 124] width 15 height 9
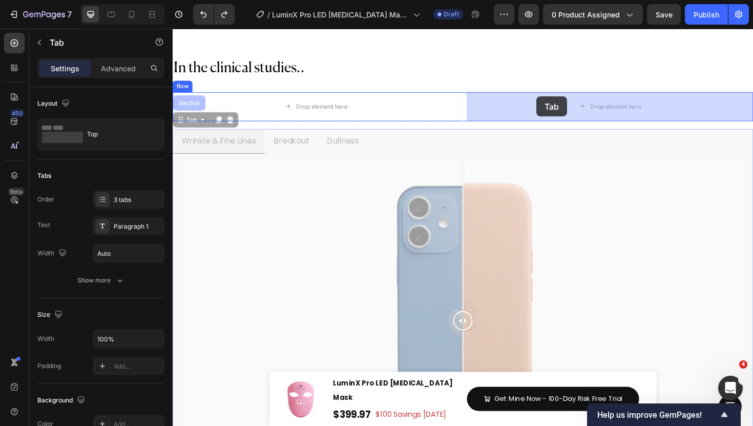
drag, startPoint x: 192, startPoint y: 126, endPoint x: 558, endPoint y: 100, distance: 366.8
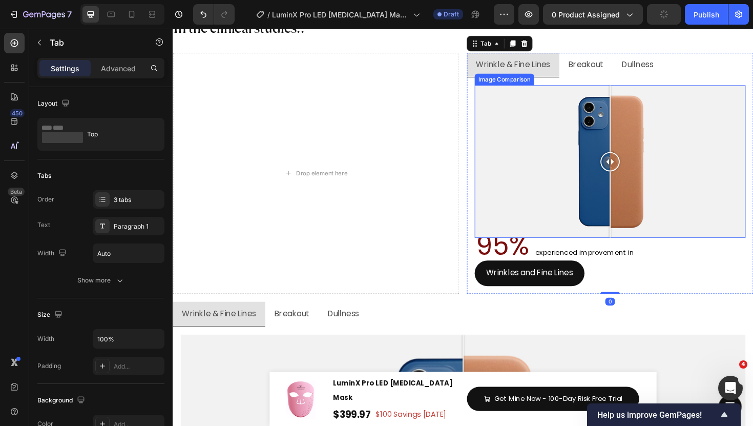
scroll to position [5245, 0]
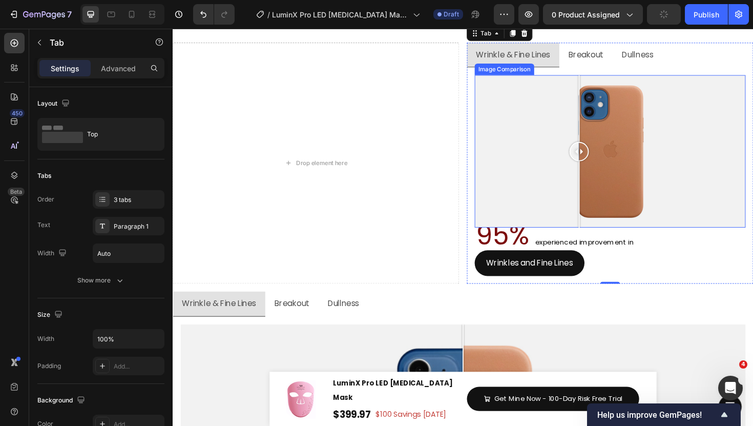
click at [603, 227] on div at bounding box center [636, 158] width 287 height 161
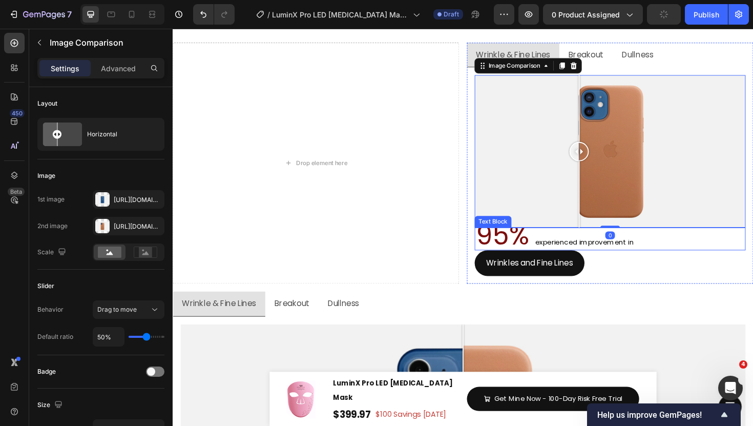
click at [640, 240] on p "95% experienced improvement in" at bounding box center [636, 251] width 285 height 22
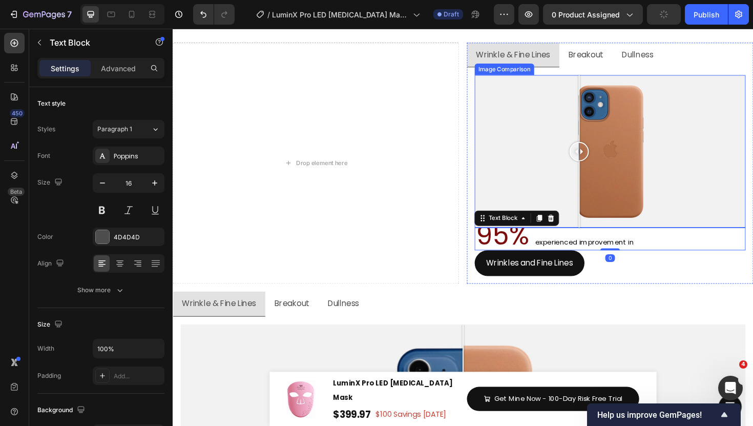
click at [636, 230] on div at bounding box center [636, 158] width 287 height 161
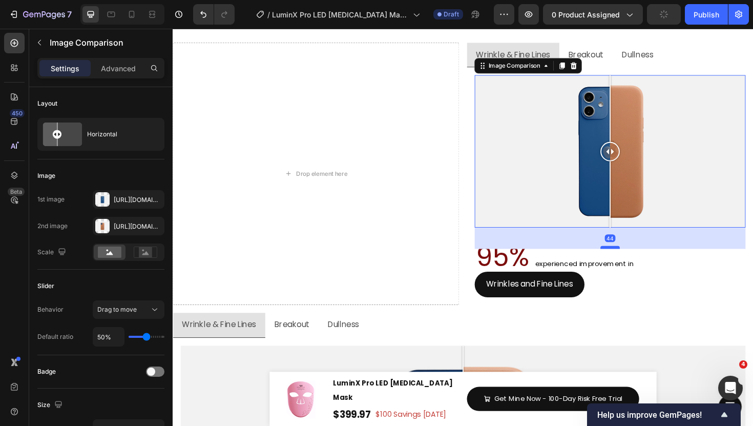
drag, startPoint x: 636, startPoint y: 237, endPoint x: 631, endPoint y: 260, distance: 23.6
click at [637, 259] on div at bounding box center [636, 260] width 20 height 3
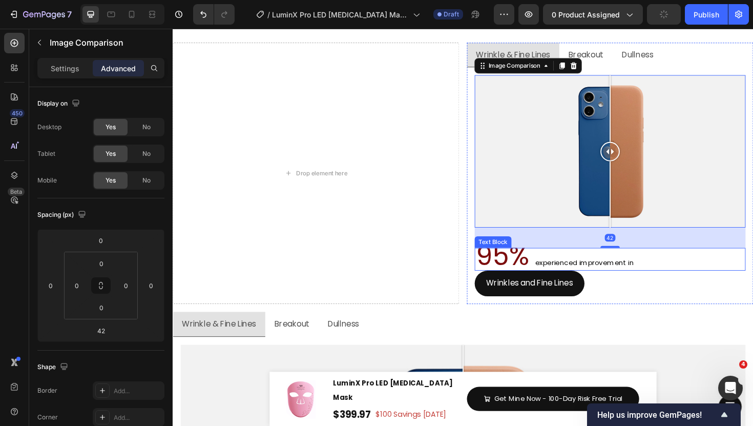
click at [609, 274] on span "experienced improvement in" at bounding box center [609, 276] width 105 height 10
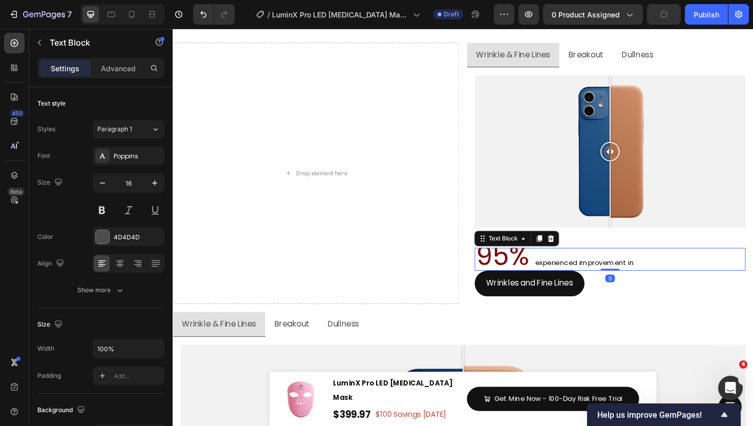
click at [590, 276] on span "experienced improvement in" at bounding box center [609, 276] width 105 height 10
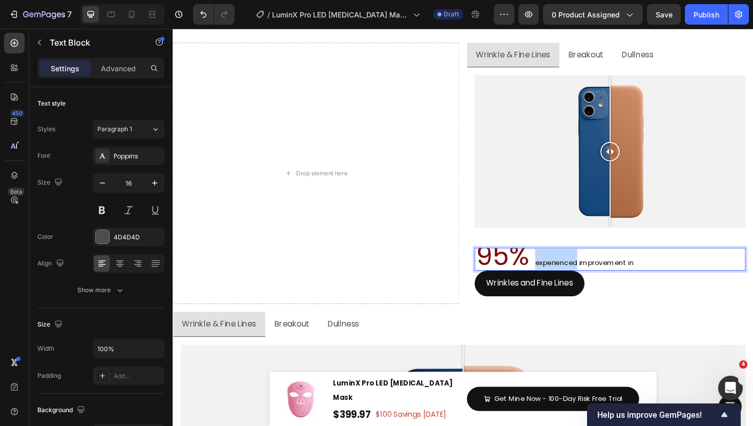
click at [590, 276] on span "experienced improvement in" at bounding box center [609, 276] width 105 height 10
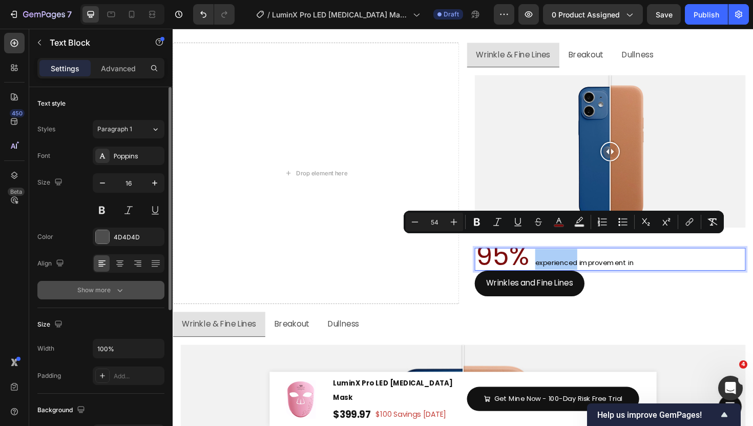
click at [116, 285] on icon "button" at bounding box center [120, 290] width 10 height 10
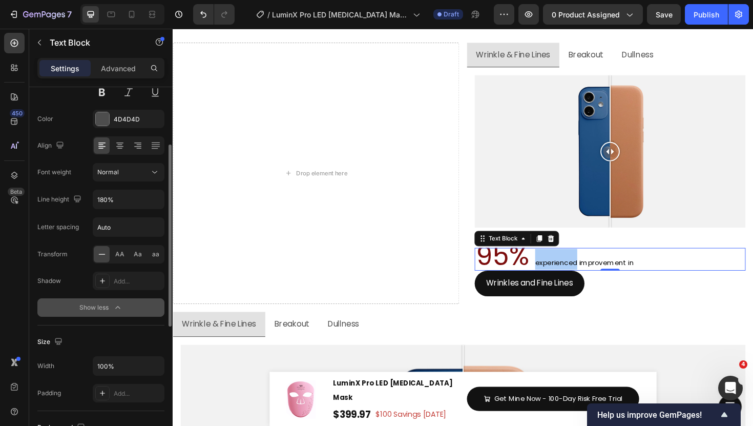
scroll to position [0, 0]
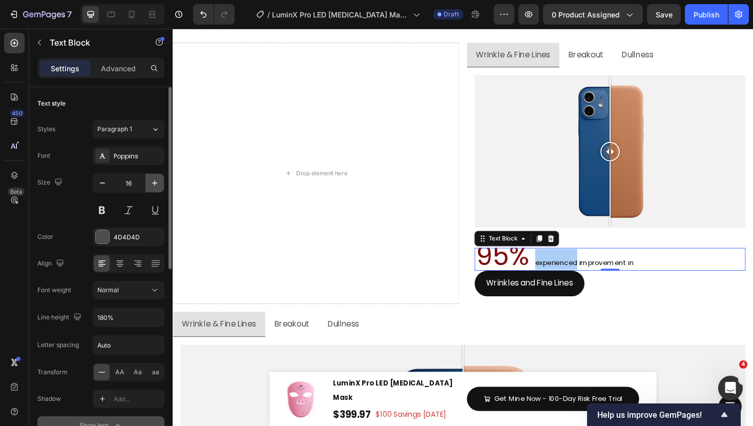
click at [152, 182] on icon "button" at bounding box center [155, 183] width 10 height 10
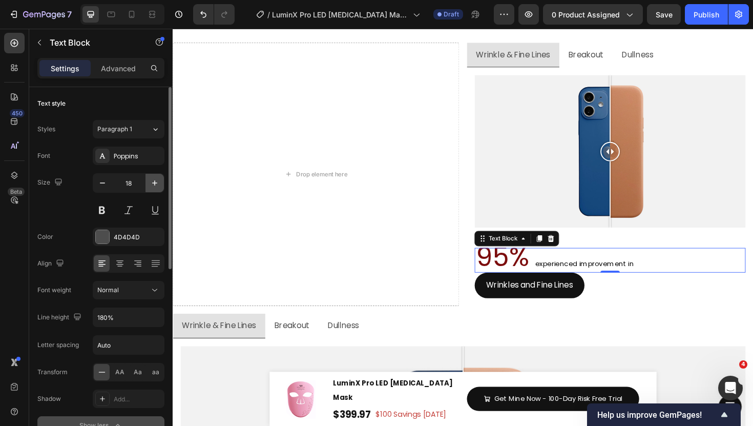
click at [152, 182] on icon "button" at bounding box center [155, 183] width 10 height 10
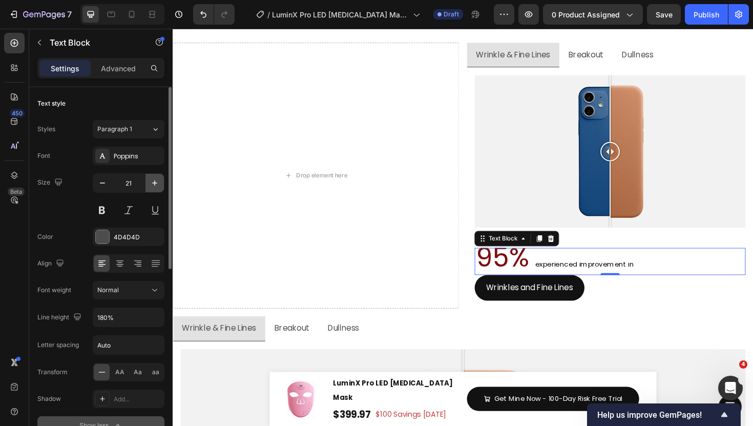
click at [152, 182] on icon "button" at bounding box center [155, 183] width 10 height 10
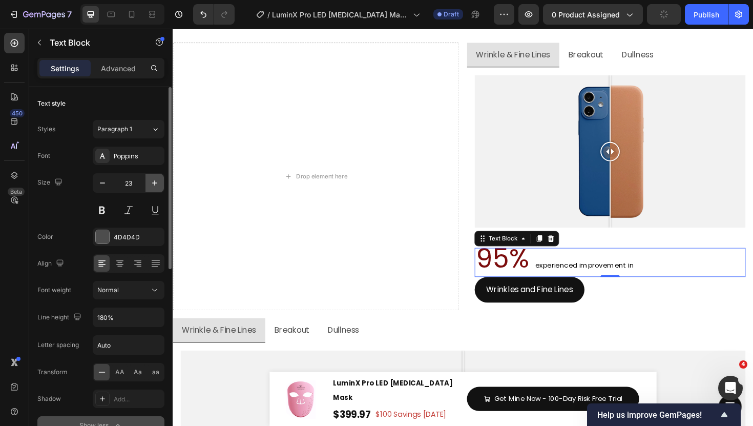
click at [152, 182] on icon "button" at bounding box center [155, 183] width 10 height 10
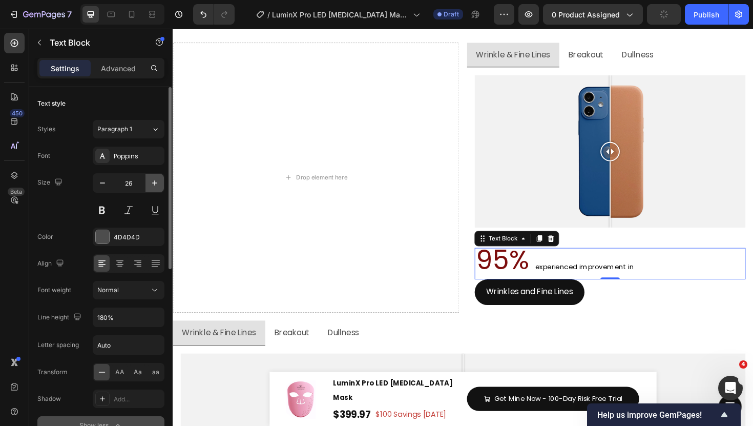
click at [152, 182] on icon "button" at bounding box center [155, 183] width 10 height 10
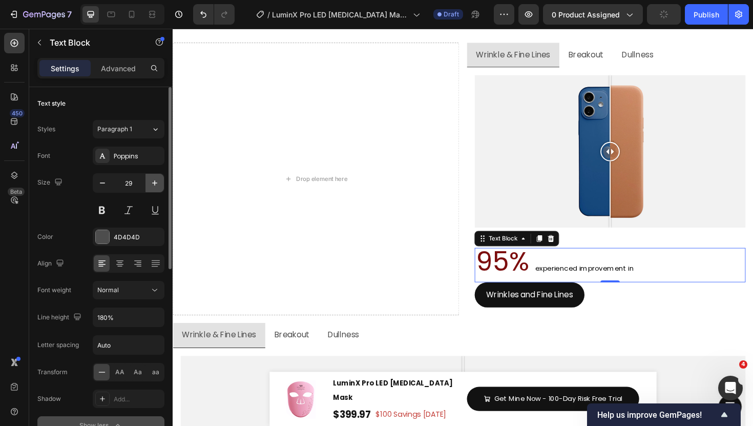
click at [152, 182] on icon "button" at bounding box center [155, 183] width 10 height 10
type input "30"
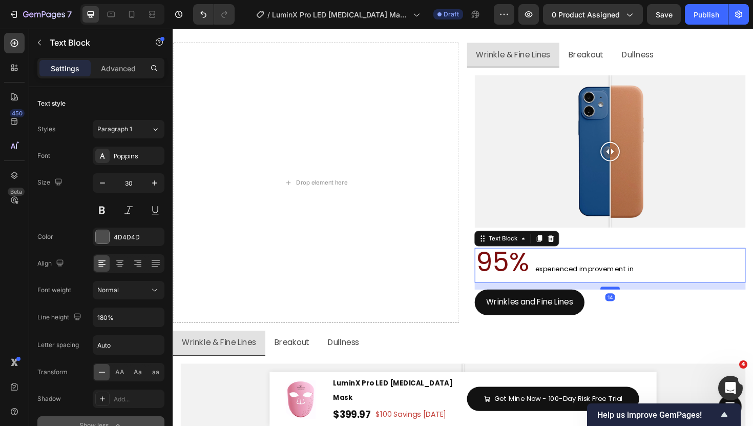
drag, startPoint x: 640, startPoint y: 297, endPoint x: 640, endPoint y: 304, distance: 7.2
click at [640, 304] on div at bounding box center [636, 303] width 20 height 3
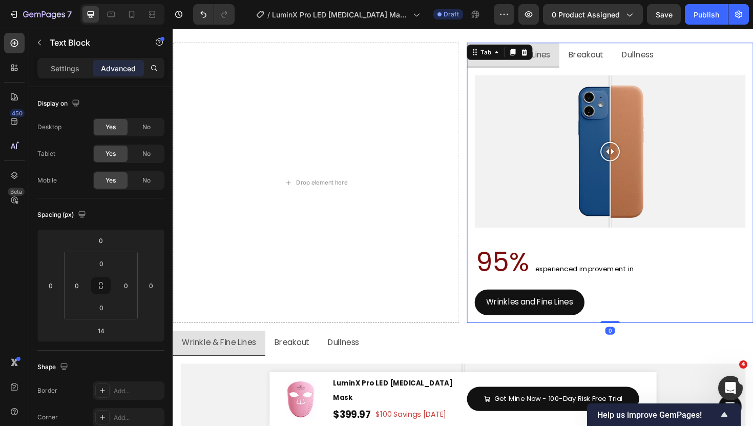
click at [485, 330] on div "Image Comparison 95% experienced improvement in Text Block Wrinkles and Fine Li…" at bounding box center [635, 205] width 303 height 271
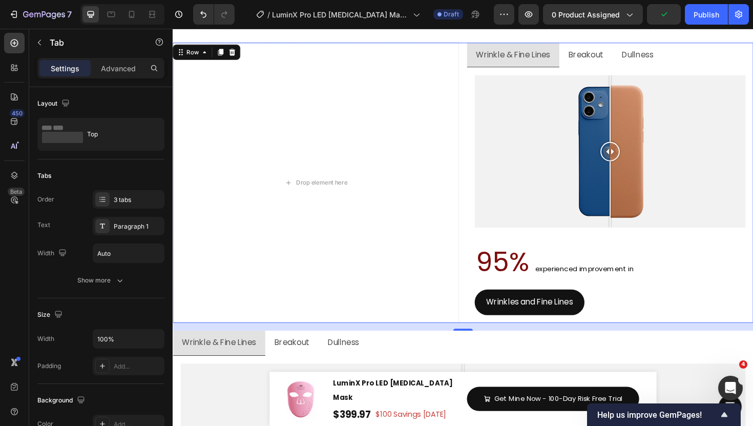
click at [478, 278] on div "Drop element here Wrinkle & Fine Lines Breakout Dullness Image Comparison 95% e…" at bounding box center [480, 192] width 615 height 297
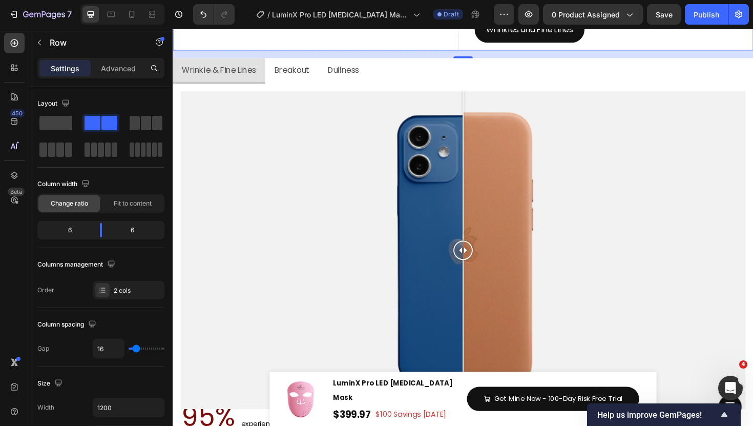
scroll to position [5536, 0]
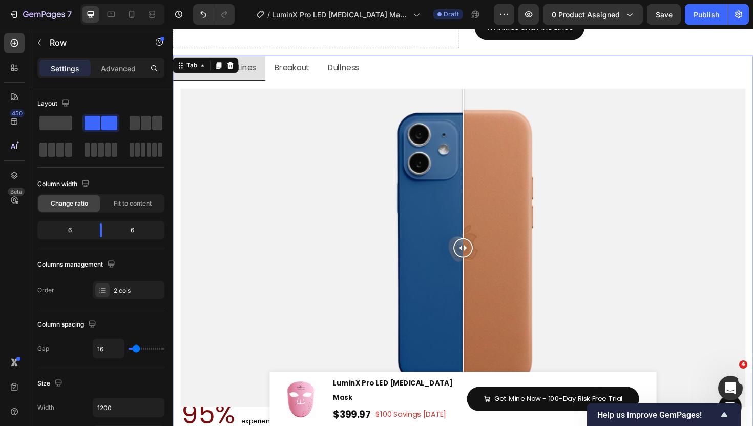
click at [446, 76] on ul "Wrinkle & Fine Lines Breakout Dullness" at bounding box center [480, 70] width 615 height 27
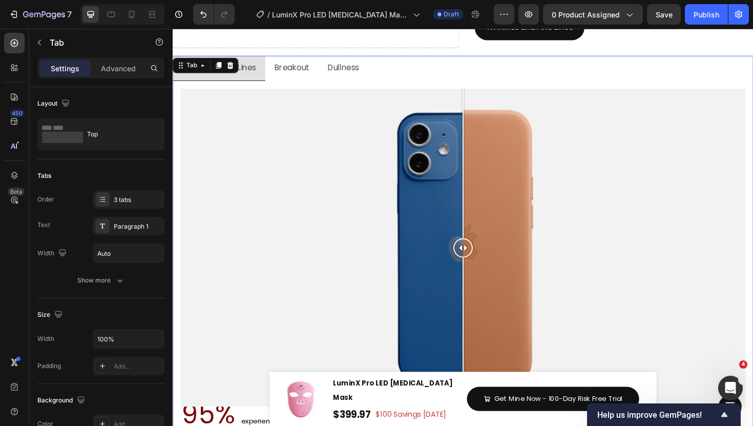
click at [109, 59] on div "Settings Advanced" at bounding box center [100, 68] width 127 height 20
click at [111, 67] on p "Advanced" at bounding box center [118, 68] width 35 height 11
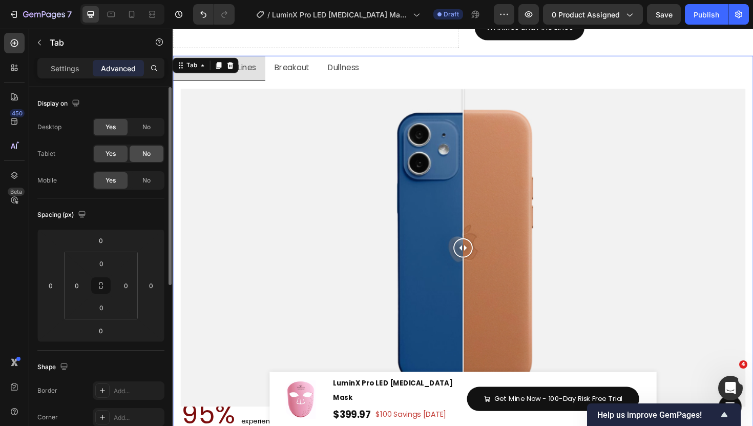
click at [138, 160] on div "No" at bounding box center [147, 154] width 34 height 16
click at [139, 134] on div "No" at bounding box center [147, 127] width 34 height 16
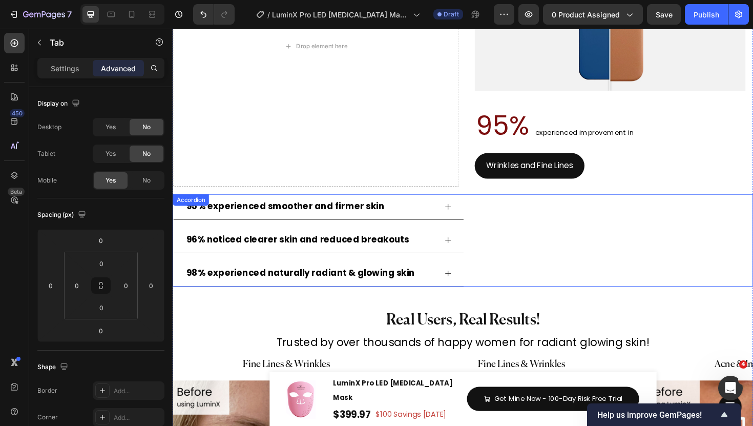
scroll to position [5332, 0]
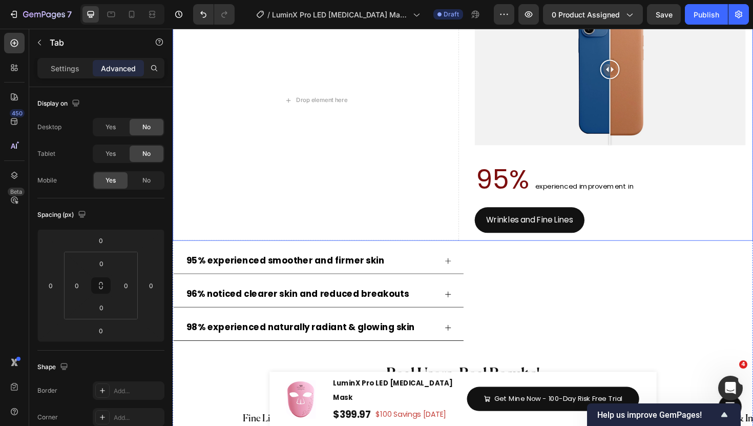
click at [483, 189] on div "Drop element here Wrinkle & Fine Lines Breakout Dullness Image Comparison 95% e…" at bounding box center [480, 104] width 615 height 297
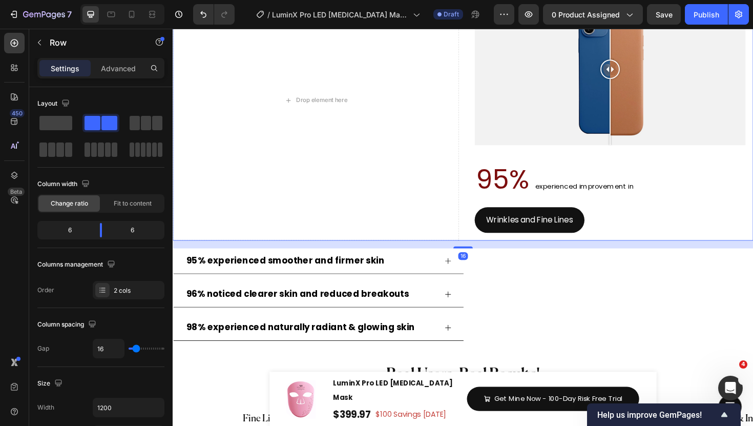
click at [124, 81] on div "Settings Advanced" at bounding box center [100, 72] width 143 height 29
click at [125, 76] on div "Advanced" at bounding box center [118, 68] width 51 height 16
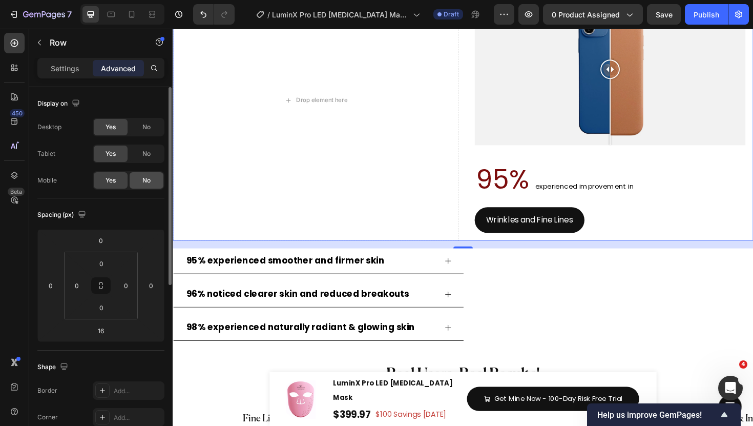
click at [152, 178] on div "No" at bounding box center [147, 180] width 34 height 16
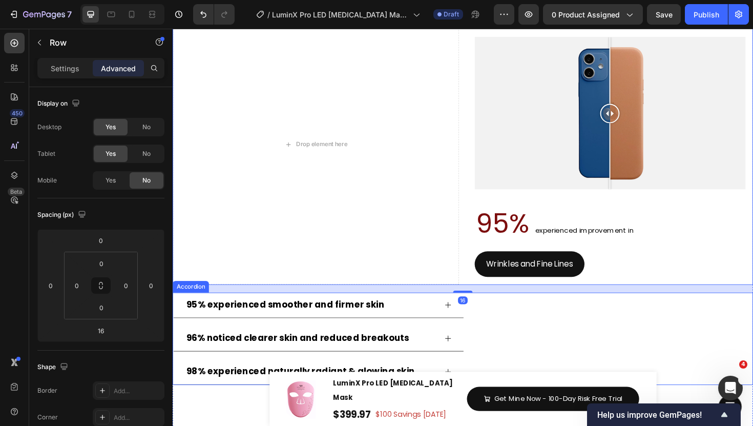
scroll to position [5264, 0]
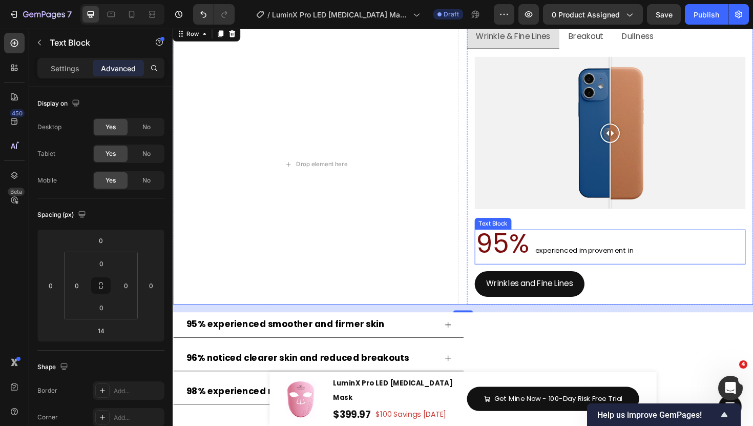
click at [647, 273] on p "95% experienced improvement in" at bounding box center [636, 259] width 285 height 35
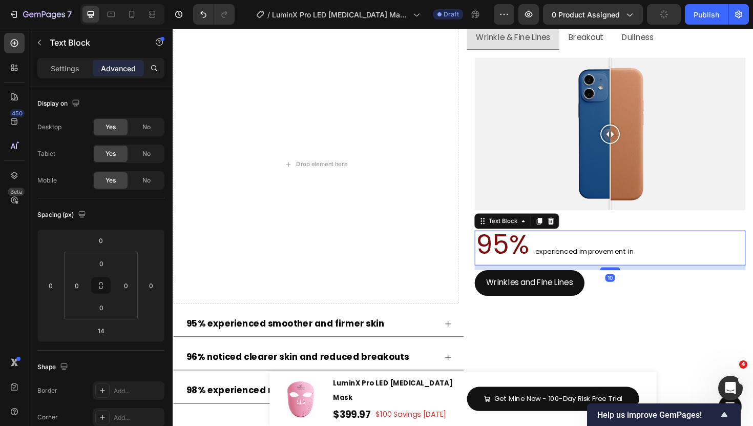
scroll to position [5263, 0]
click at [633, 281] on div at bounding box center [636, 282] width 20 height 3
type input "9"
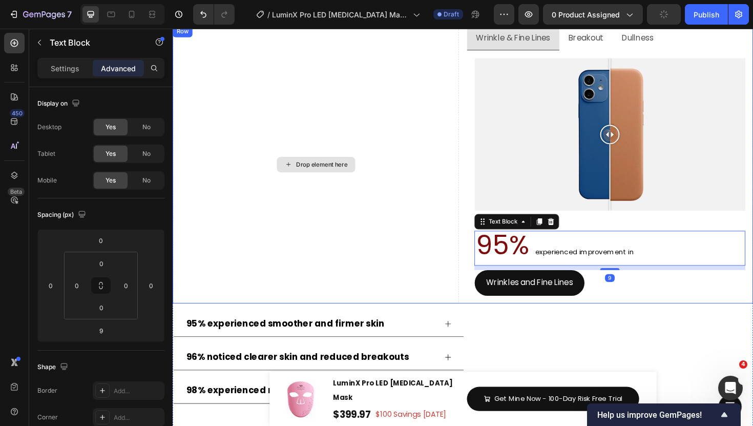
scroll to position [5276, 0]
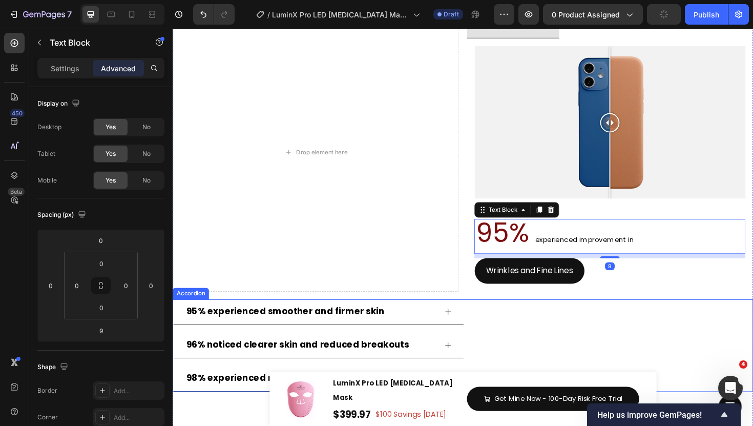
click at [510, 343] on div "95% experienced smoother and firmer skin 96% noticed clearer skin and reduced b…" at bounding box center [480, 363] width 615 height 97
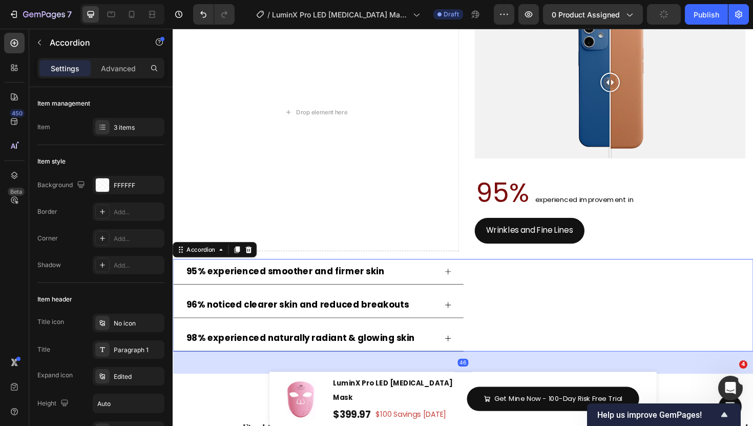
scroll to position [5284, 0]
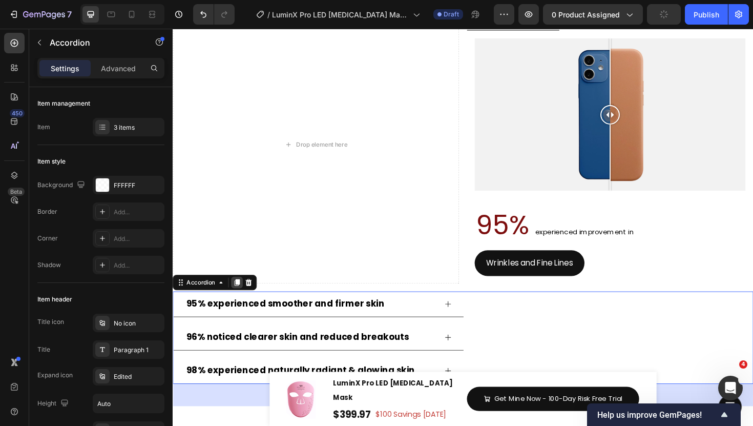
click at [240, 296] on icon at bounding box center [241, 297] width 6 height 7
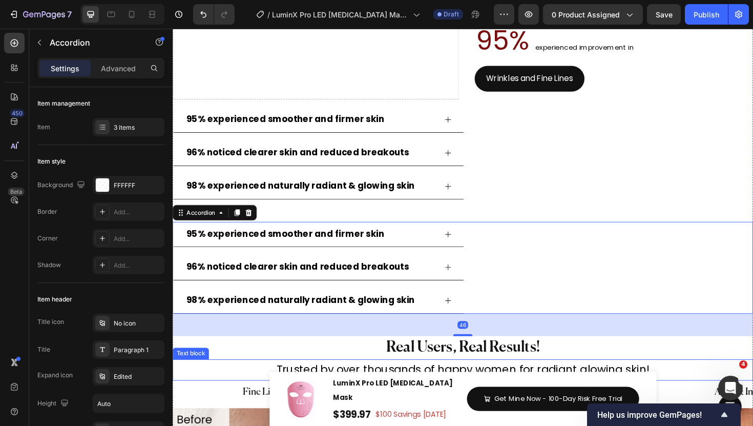
scroll to position [5418, 0]
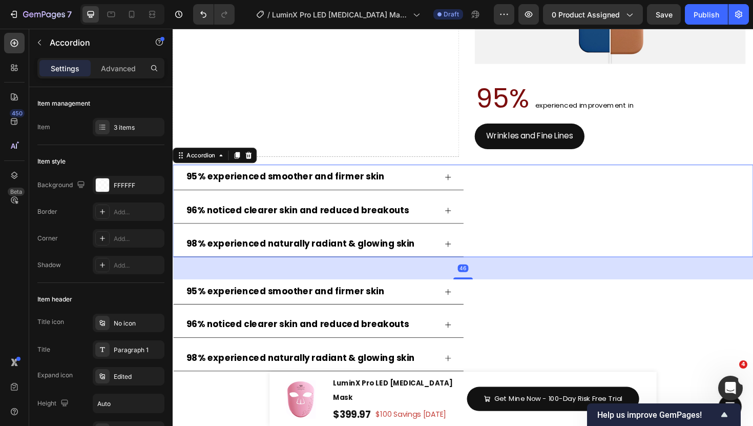
click at [596, 208] on div "96% noticed clearer skin and reduced breakouts" at bounding box center [480, 221] width 614 height 27
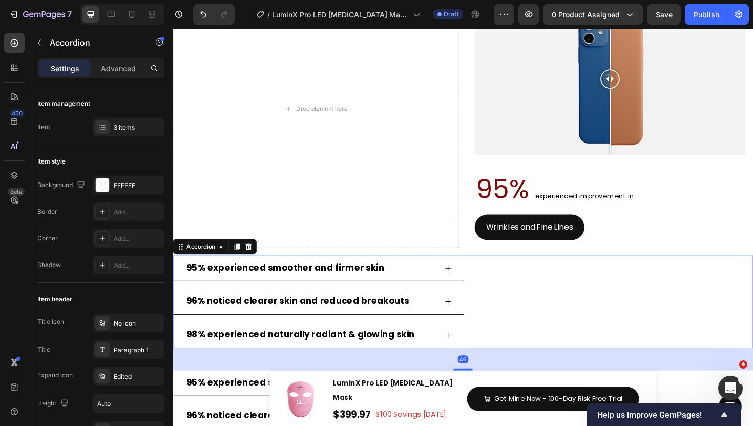
scroll to position [5301, 0]
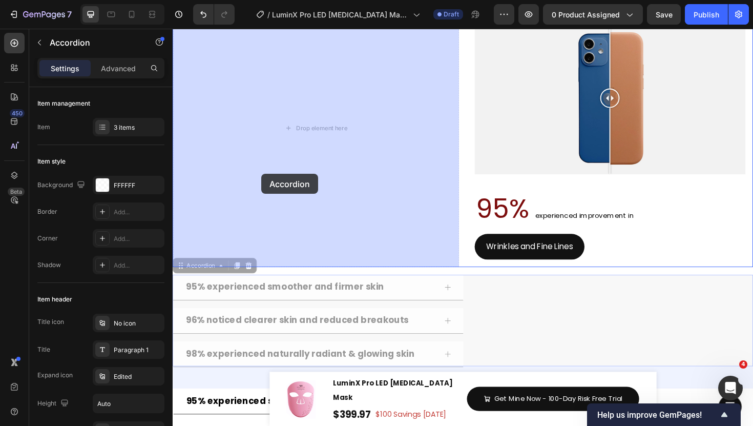
drag, startPoint x: 199, startPoint y: 276, endPoint x: 266, endPoint y: 182, distance: 115.8
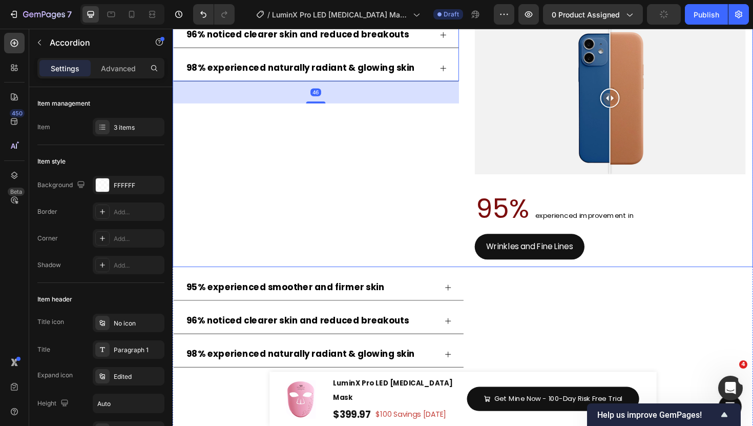
click at [454, 224] on div "95% experienced smoother and firmer skin 96% noticed clearer skin and reduced b…" at bounding box center [324, 134] width 303 height 295
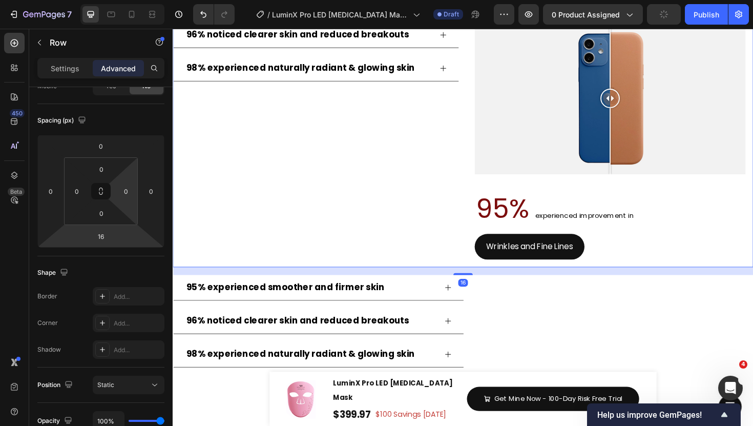
scroll to position [316, 0]
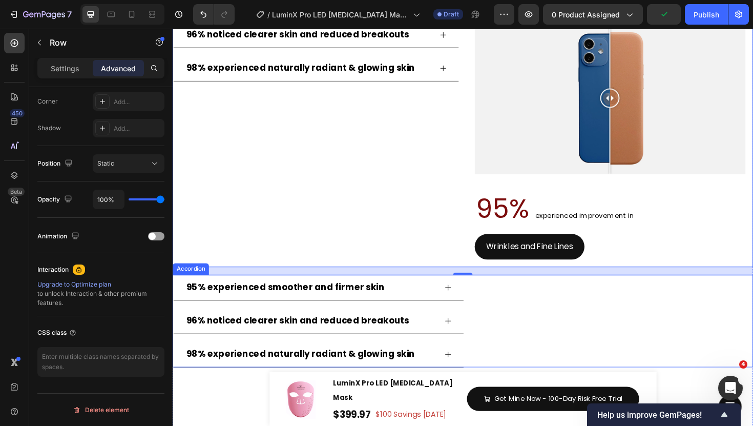
click at [522, 313] on div "95% experienced smoother and firmer skin" at bounding box center [480, 303] width 614 height 27
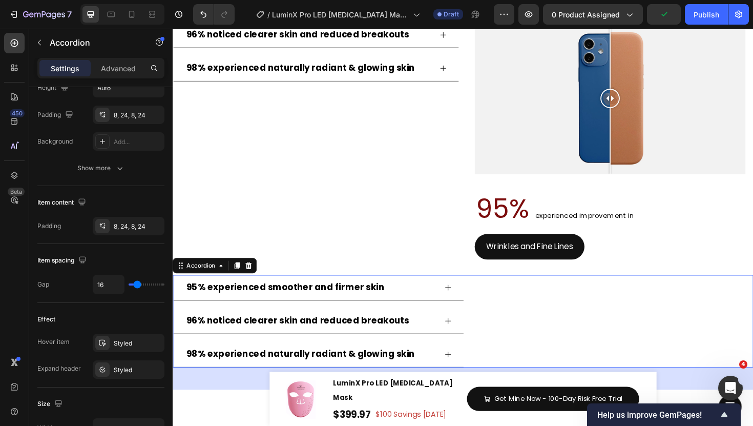
scroll to position [0, 0]
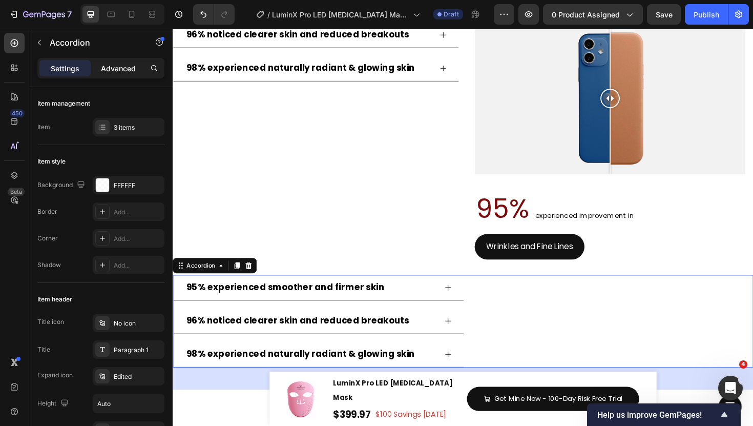
click at [129, 72] on p "Advanced" at bounding box center [118, 68] width 35 height 11
type input "100%"
type input "100"
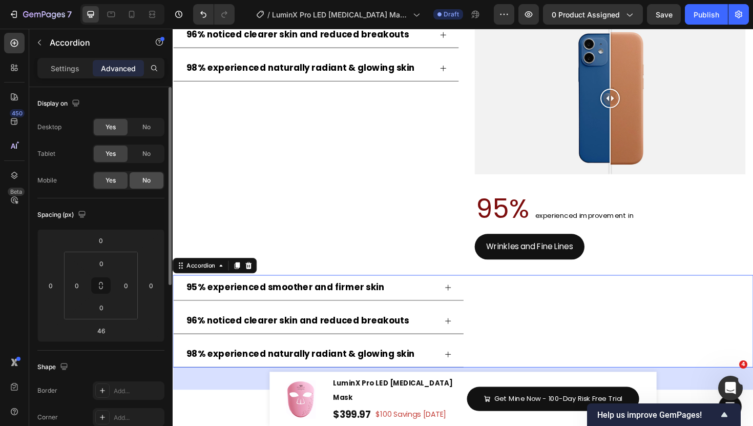
click at [141, 179] on div "No" at bounding box center [147, 180] width 34 height 16
click at [120, 183] on div "Yes" at bounding box center [111, 180] width 34 height 16
click at [563, 323] on div "95% experienced smoother and firmer skin 96% noticed clearer skin and reduced b…" at bounding box center [480, 338] width 615 height 97
click at [140, 148] on div "No" at bounding box center [147, 154] width 34 height 16
click at [142, 138] on div "Desktop Yes No Tablet Yes No Mobile Yes No" at bounding box center [100, 154] width 127 height 72
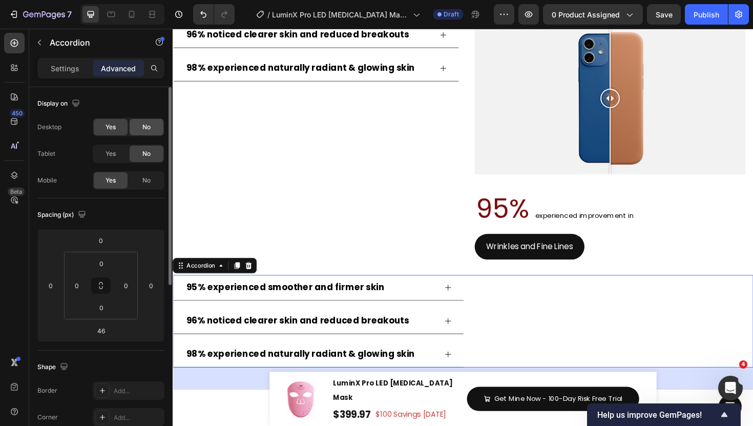
click at [142, 123] on span "No" at bounding box center [146, 126] width 8 height 9
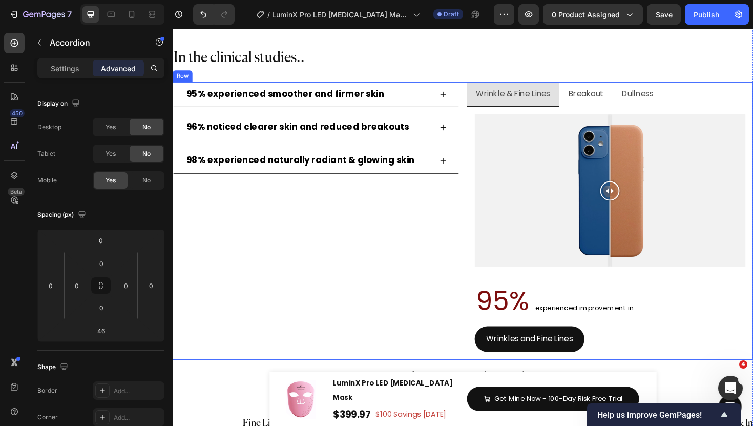
scroll to position [5206, 0]
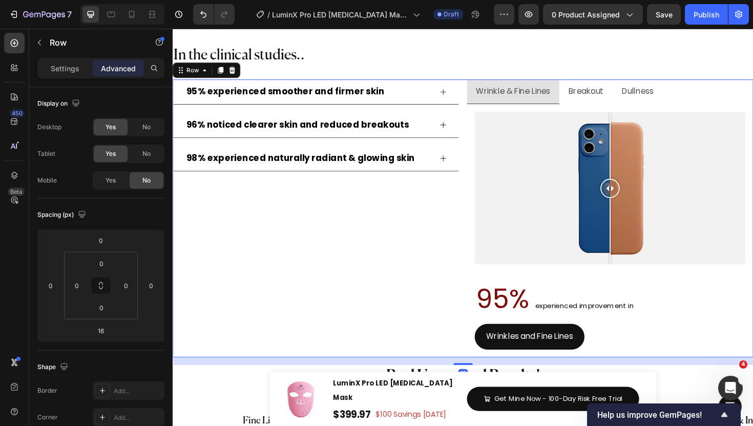
click at [457, 255] on div "95% experienced smoother and firmer skin 96% noticed clearer skin and reduced b…" at bounding box center [324, 230] width 303 height 295
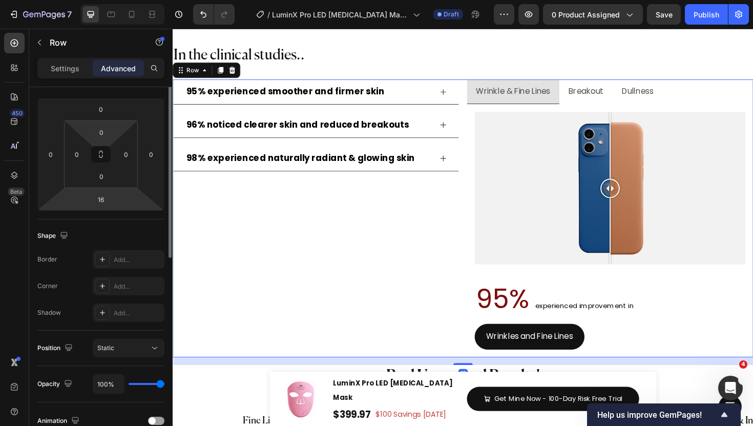
scroll to position [230, 0]
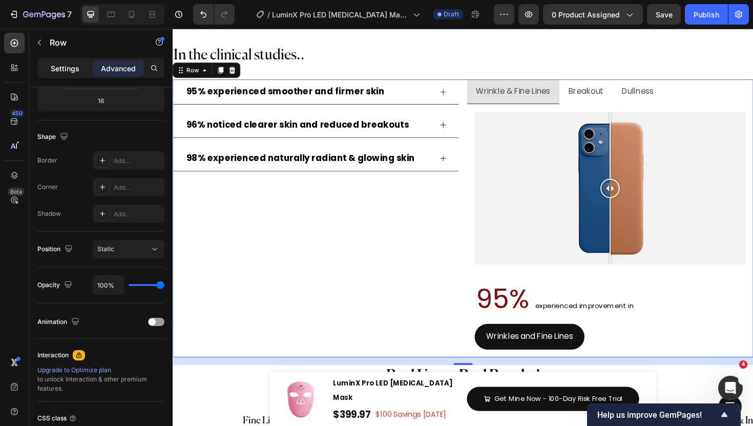
click at [75, 74] on div "Settings" at bounding box center [64, 68] width 51 height 16
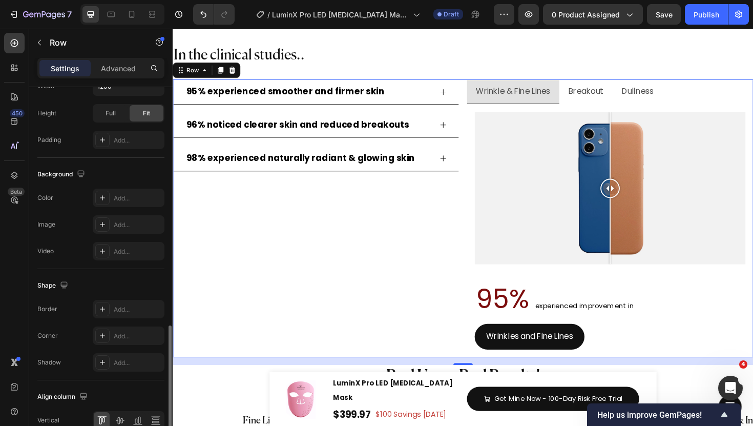
scroll to position [374, 0]
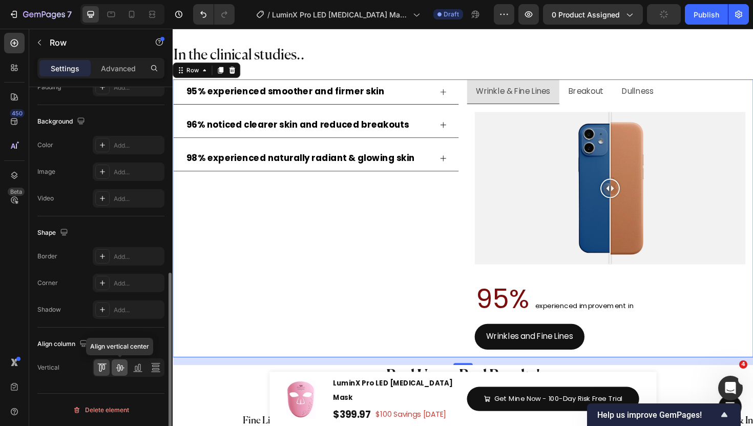
click at [113, 374] on div at bounding box center [120, 367] width 16 height 16
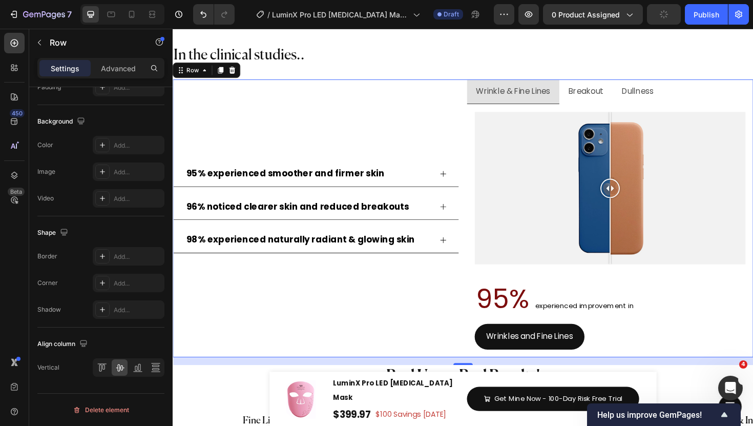
click at [401, 301] on div "95% experienced smoother and firmer skin 96% noticed clearer skin and reduced b…" at bounding box center [324, 230] width 303 height 295
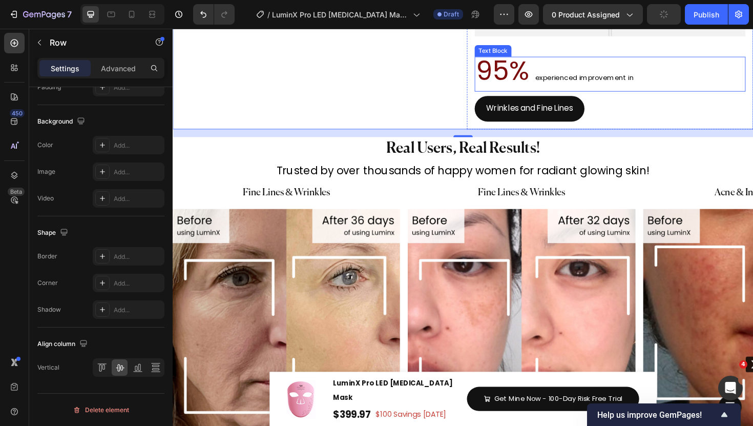
scroll to position [5474, 0]
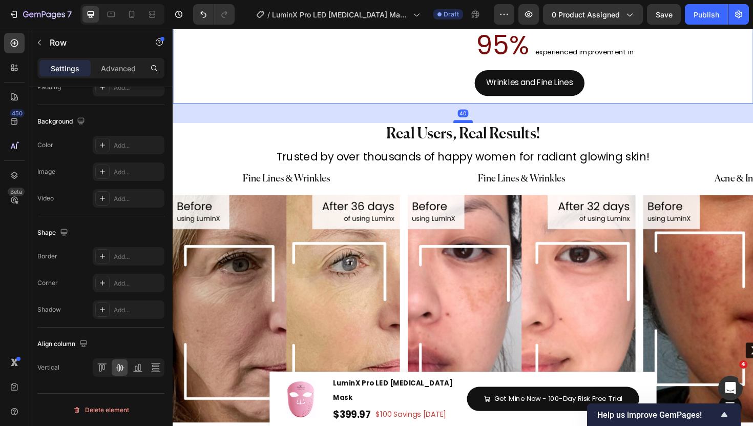
drag, startPoint x: 483, startPoint y: 114, endPoint x: 483, endPoint y: 126, distance: 12.3
click at [483, 126] on div at bounding box center [480, 127] width 20 height 3
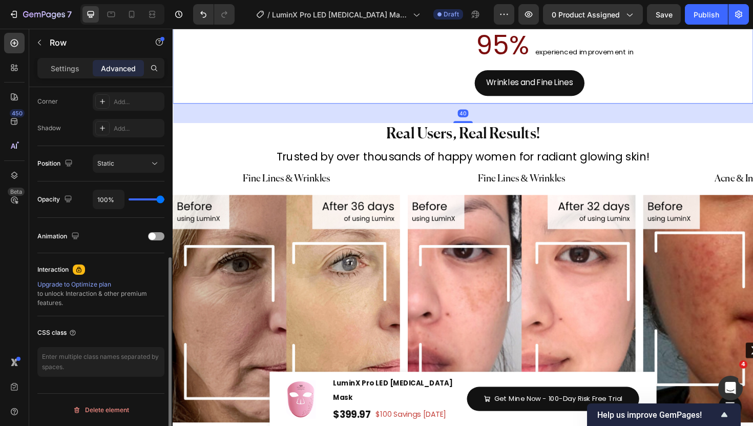
scroll to position [316, 0]
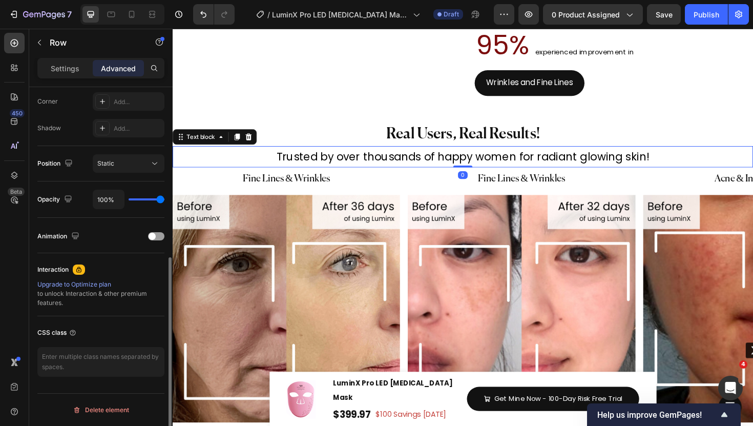
click at [454, 169] on p "Trusted by over thousands of happy women for radiant glowing skin!" at bounding box center [480, 164] width 459 height 20
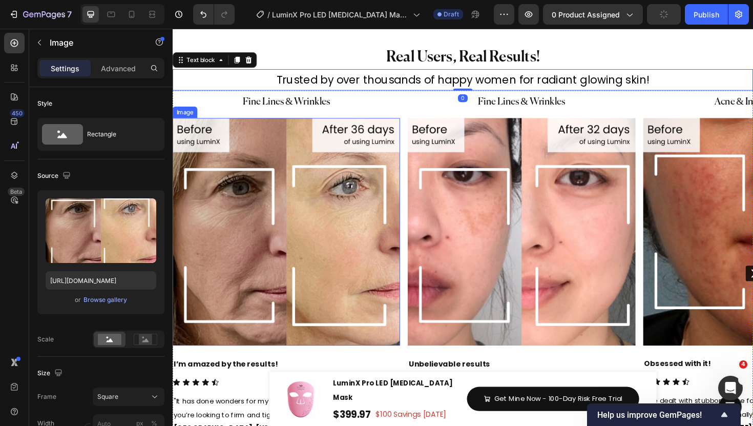
click at [339, 218] on img at bounding box center [293, 244] width 241 height 241
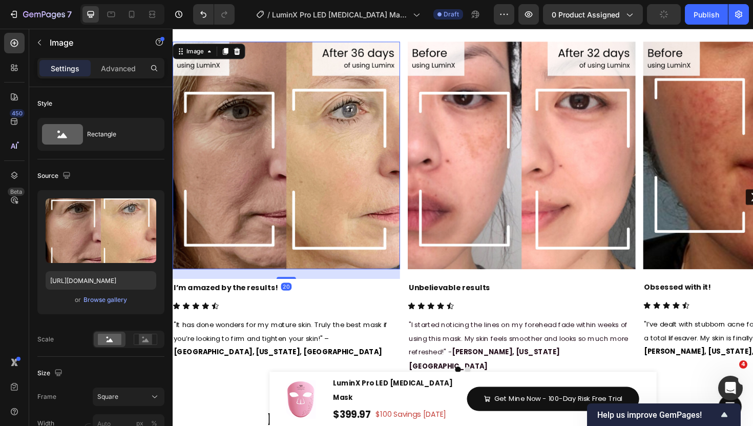
scroll to position [5578, 0]
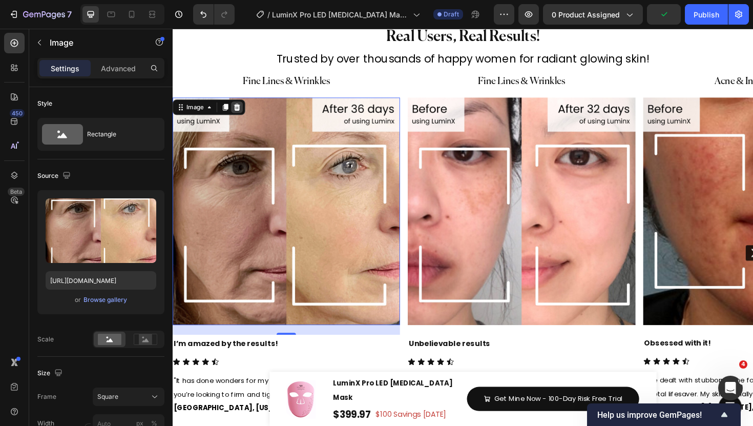
click at [240, 114] on icon at bounding box center [241, 111] width 7 height 7
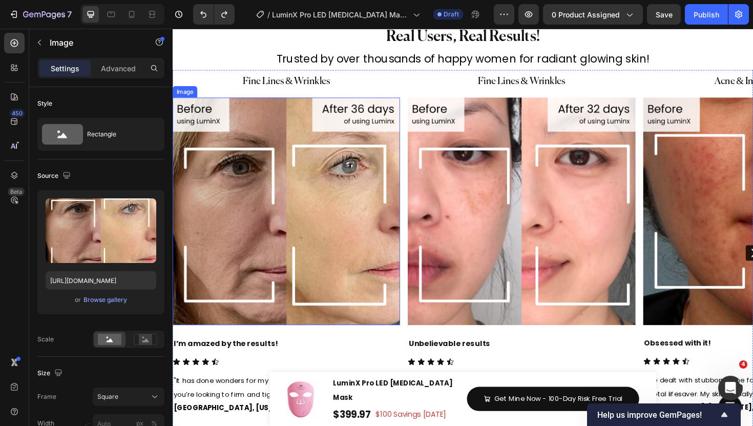
click at [316, 183] on img at bounding box center [293, 221] width 241 height 241
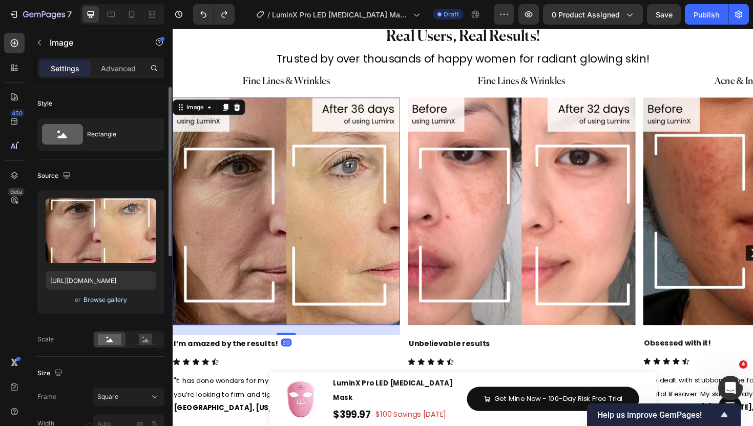
click at [110, 295] on div "Browse gallery" at bounding box center [106, 299] width 44 height 9
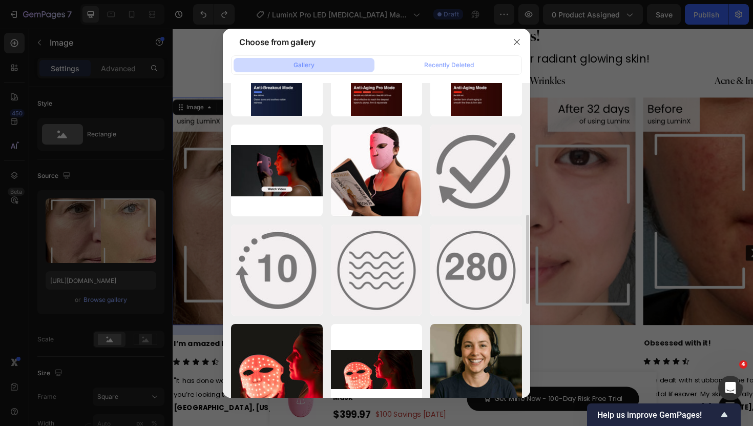
scroll to position [830, 0]
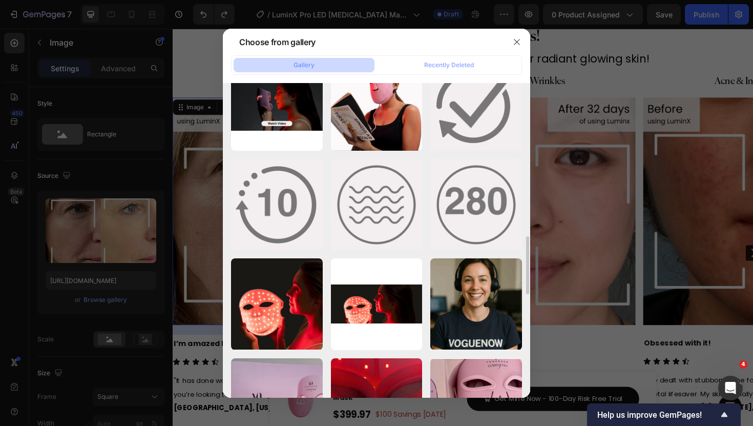
click at [195, 279] on div at bounding box center [376, 213] width 753 height 426
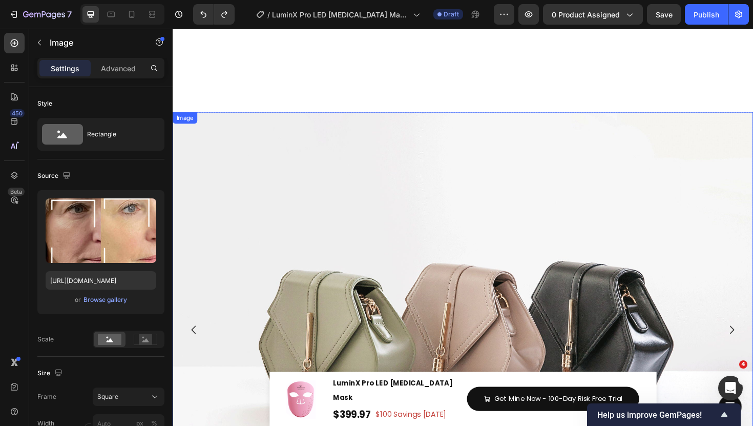
scroll to position [4577, 0]
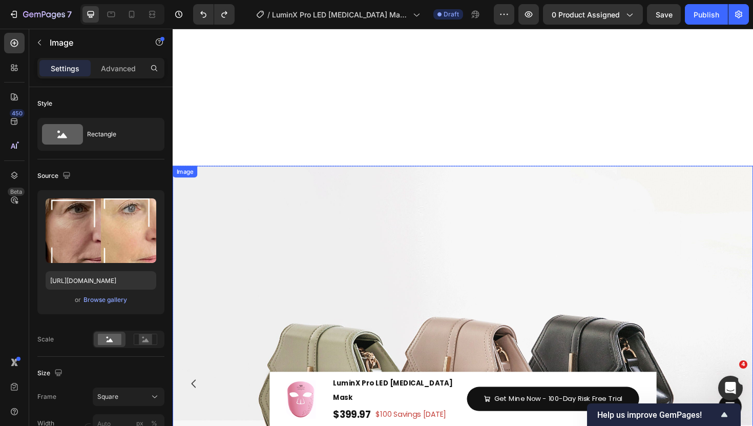
click at [301, 178] on img at bounding box center [480, 404] width 615 height 461
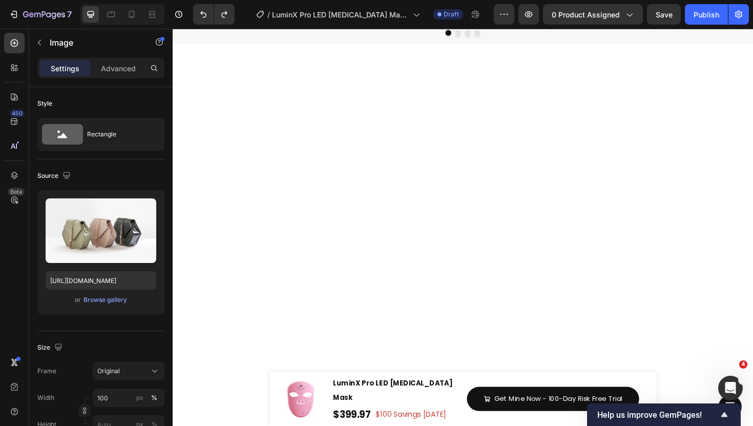
scroll to position [5018, 0]
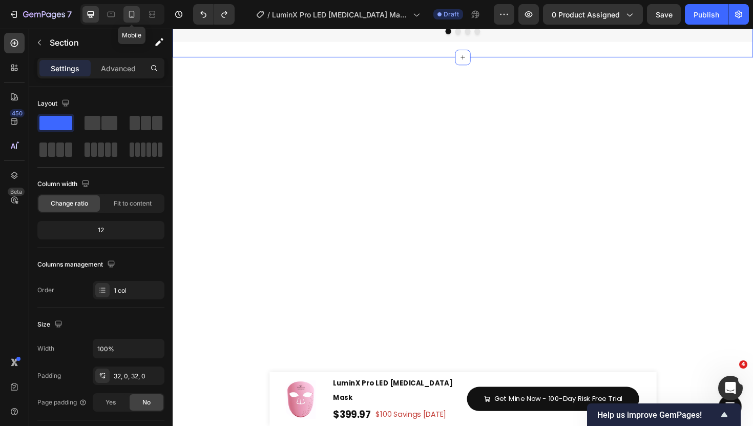
click at [139, 15] on div at bounding box center [132, 14] width 16 height 16
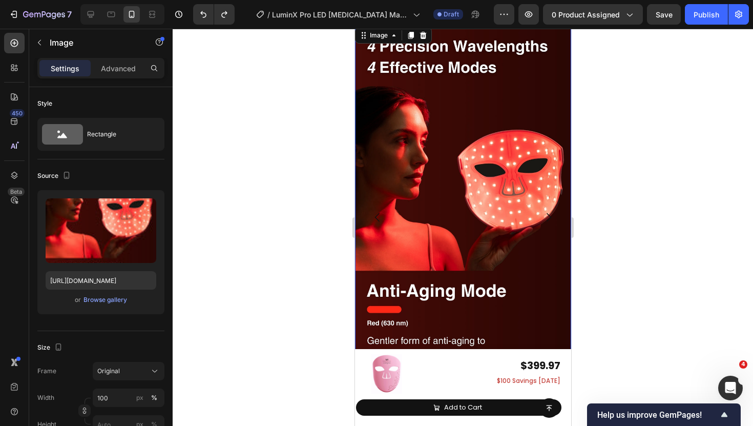
scroll to position [5511, 0]
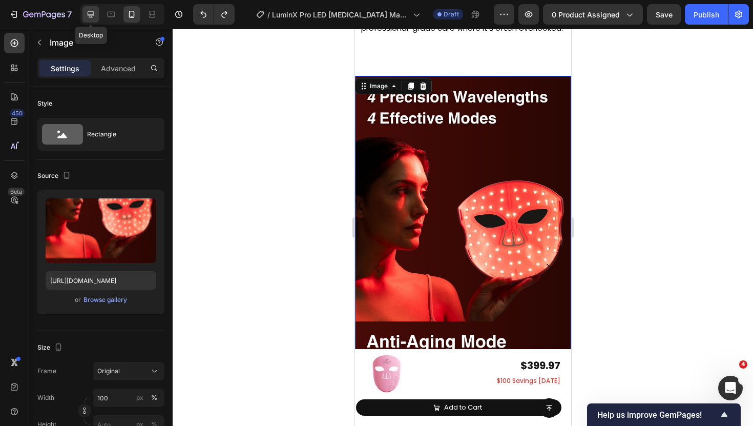
click at [95, 14] on icon at bounding box center [91, 14] width 10 height 10
type input "[URL][DOMAIN_NAME]"
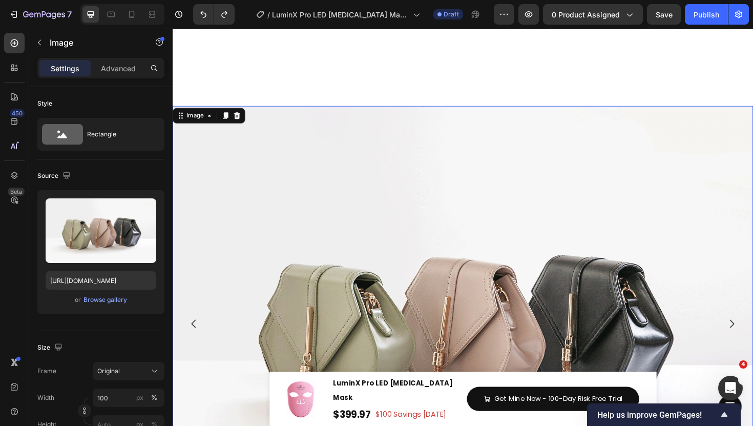
scroll to position [5600, 0]
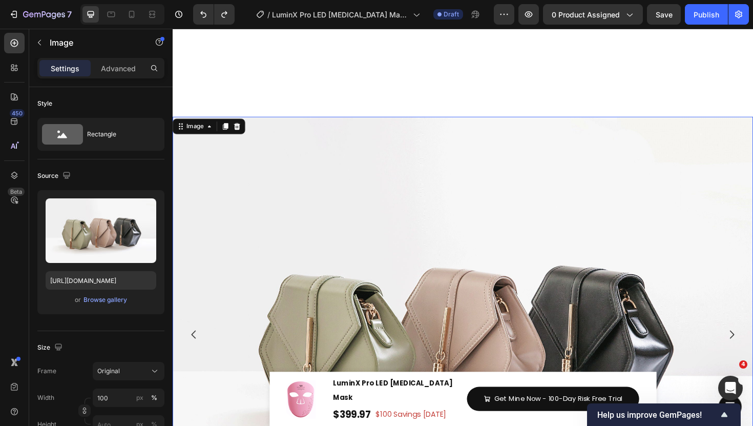
click at [340, 211] on img at bounding box center [480, 352] width 615 height 461
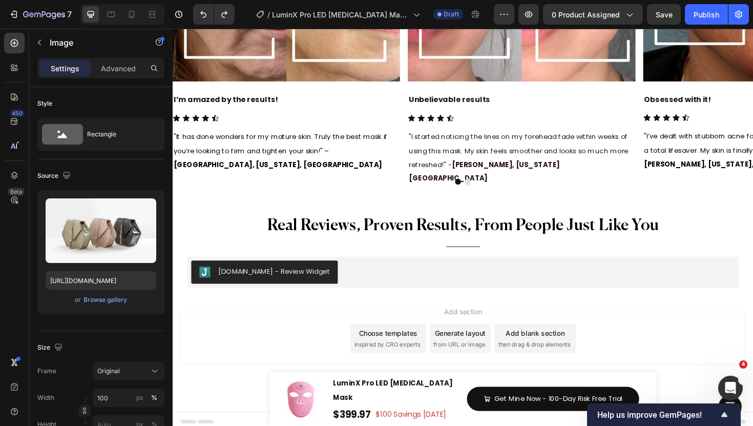
scroll to position [5808, 0]
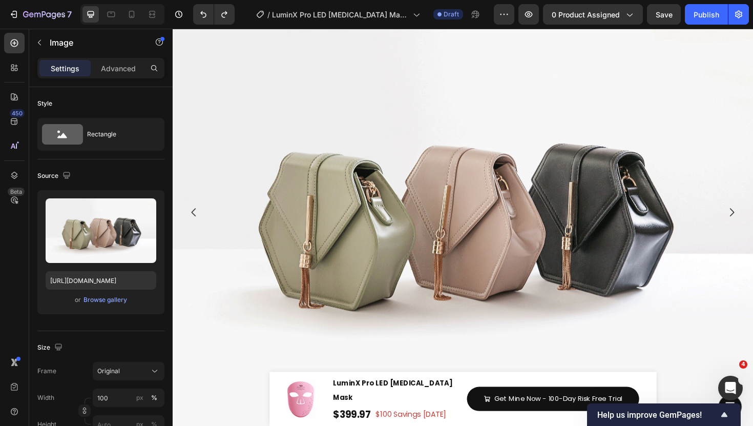
click at [404, 178] on img at bounding box center [480, 222] width 615 height 461
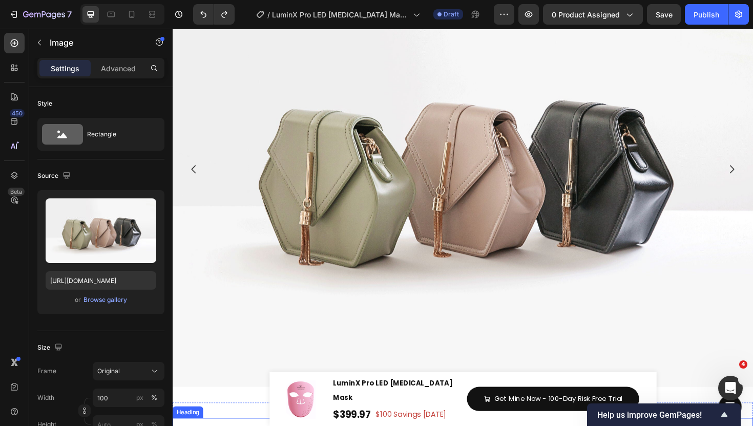
scroll to position [4753, 0]
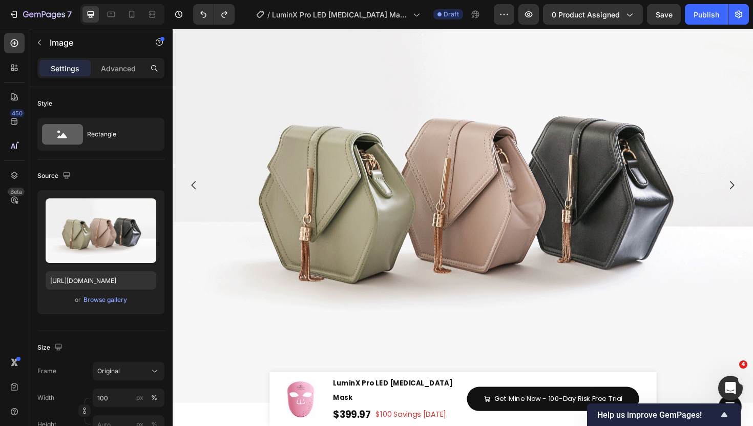
click at [366, 209] on img at bounding box center [480, 194] width 615 height 461
click at [431, 163] on img at bounding box center [480, 194] width 615 height 461
click at [111, 297] on div "Browse gallery" at bounding box center [106, 299] width 44 height 9
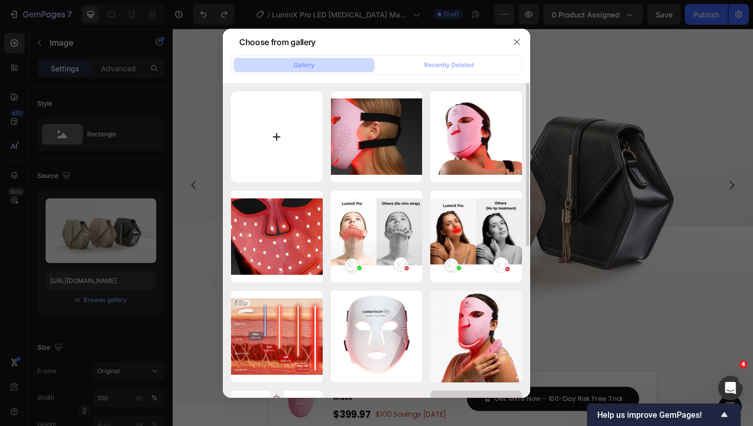
click at [254, 157] on input "file" at bounding box center [277, 137] width 92 height 92
type input "C:\fakepath\13.jpg"
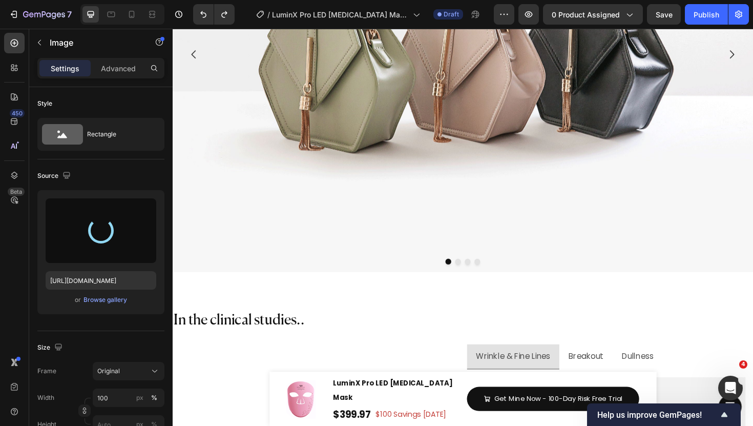
type input "[URL][DOMAIN_NAME]"
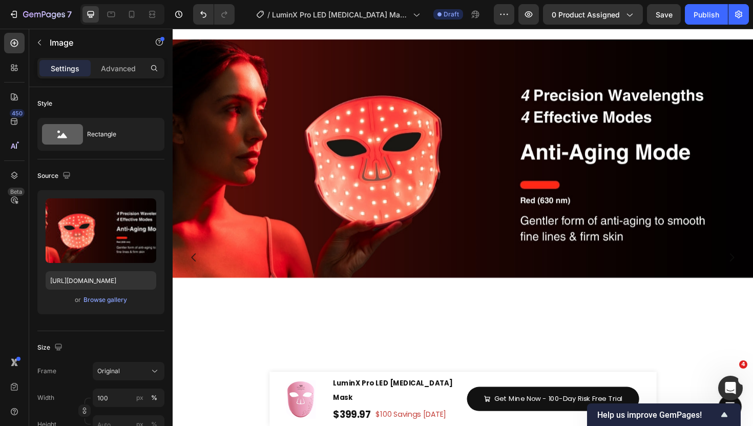
scroll to position [4696, 0]
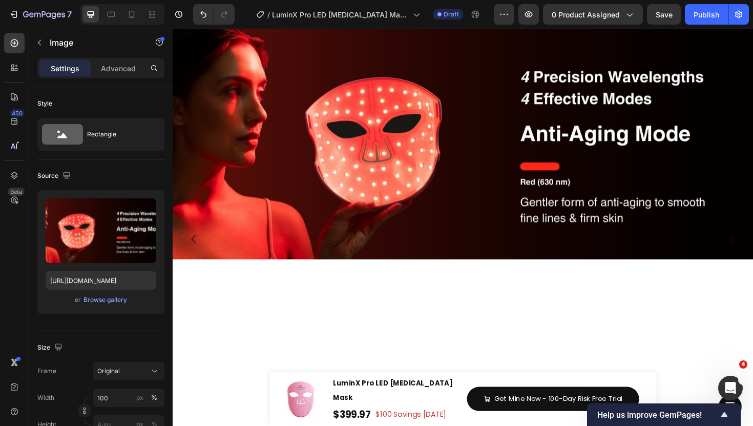
click at [399, 245] on img at bounding box center [480, 146] width 615 height 252
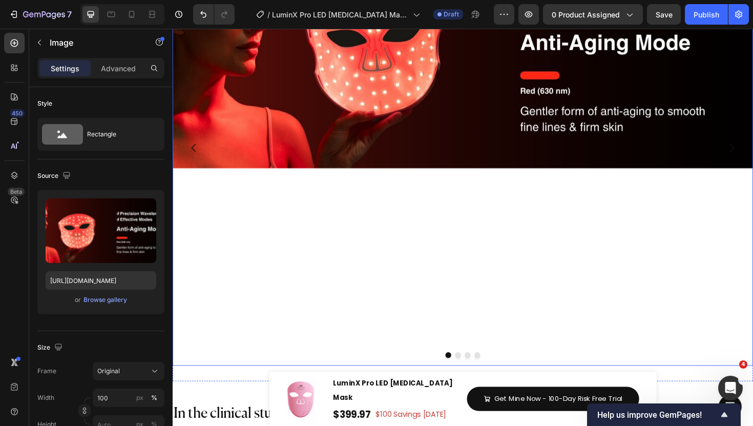
scroll to position [5306, 0]
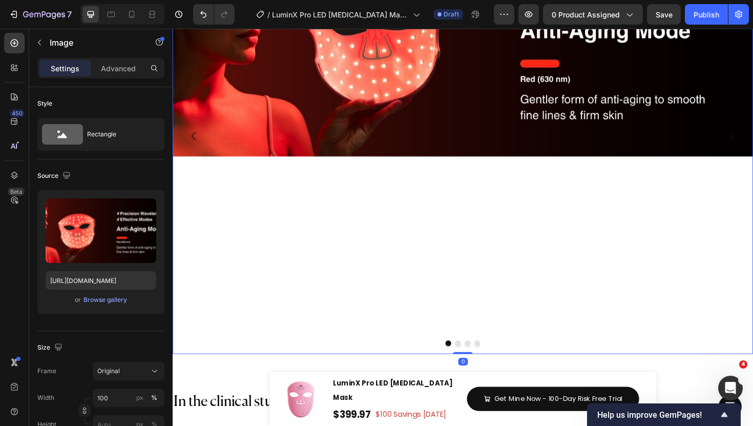
click at [409, 265] on div "Image" at bounding box center [480, 142] width 615 height 461
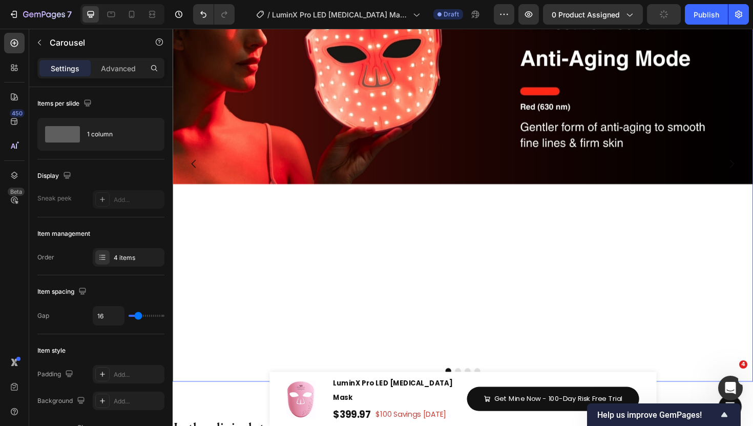
scroll to position [5215, 0]
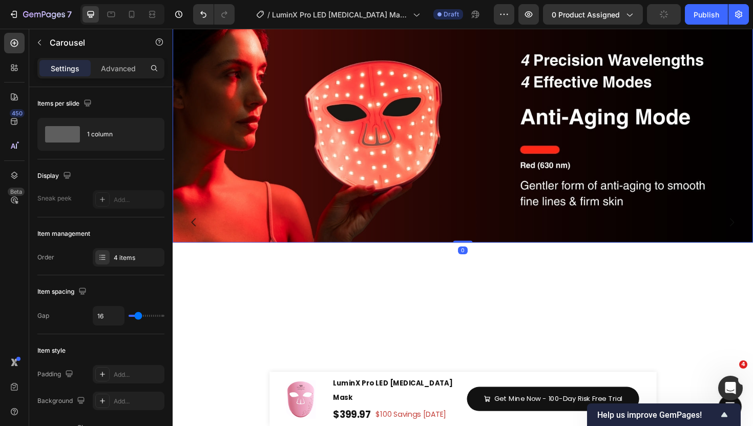
click at [347, 202] on img at bounding box center [480, 129] width 615 height 252
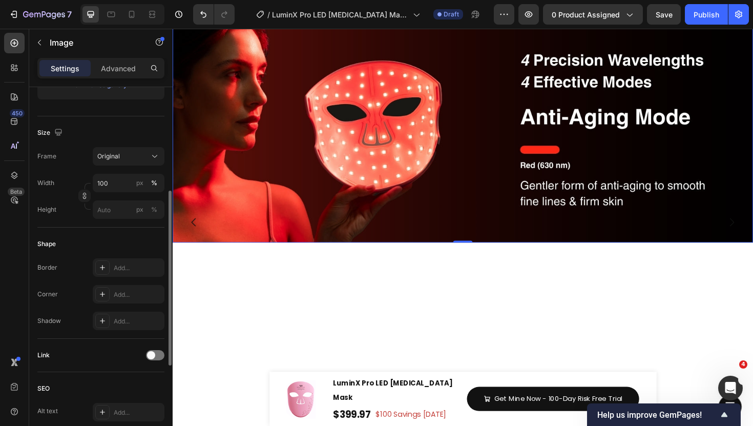
scroll to position [218, 0]
click at [131, 160] on button "Original" at bounding box center [129, 153] width 72 height 18
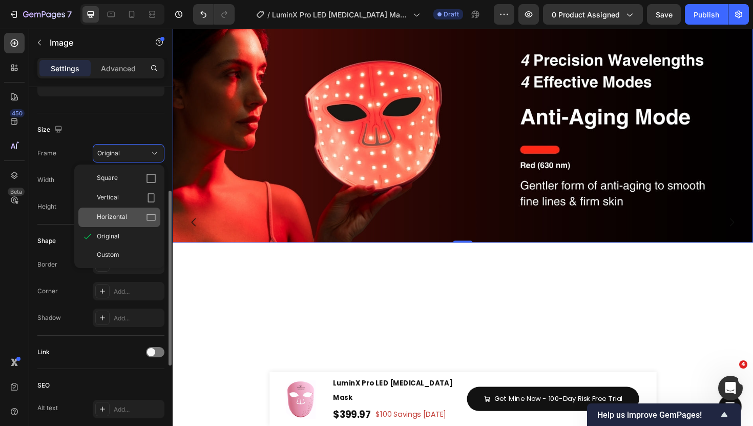
click at [122, 215] on span "Horizontal" at bounding box center [112, 217] width 30 height 10
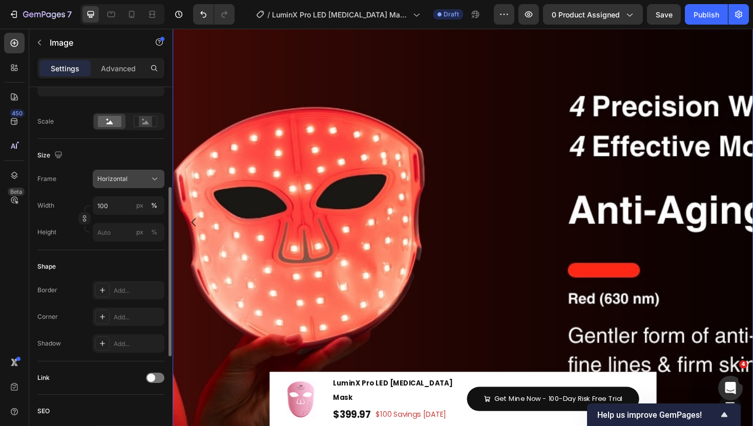
click at [123, 180] on span "Horizontal" at bounding box center [112, 178] width 30 height 9
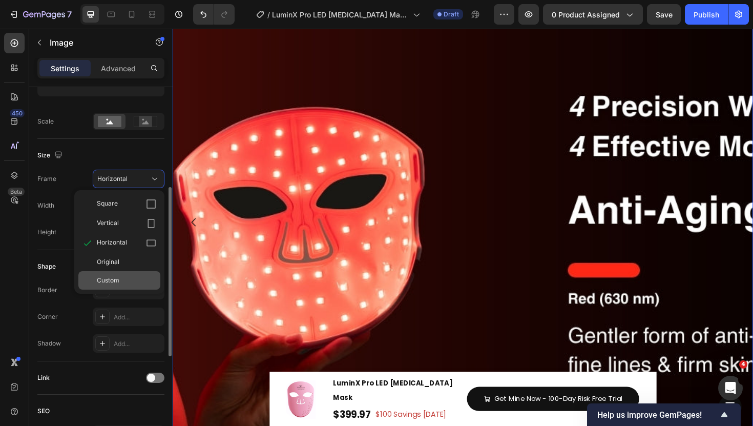
click at [121, 275] on div "Custom" at bounding box center [119, 280] width 82 height 18
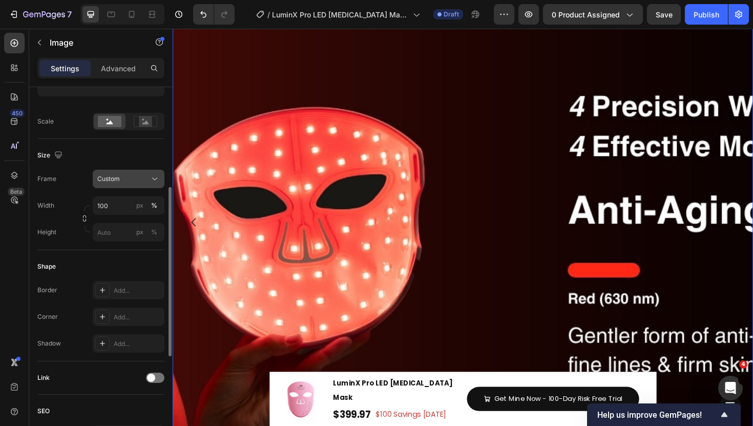
click at [126, 181] on div "Custom" at bounding box center [122, 178] width 50 height 9
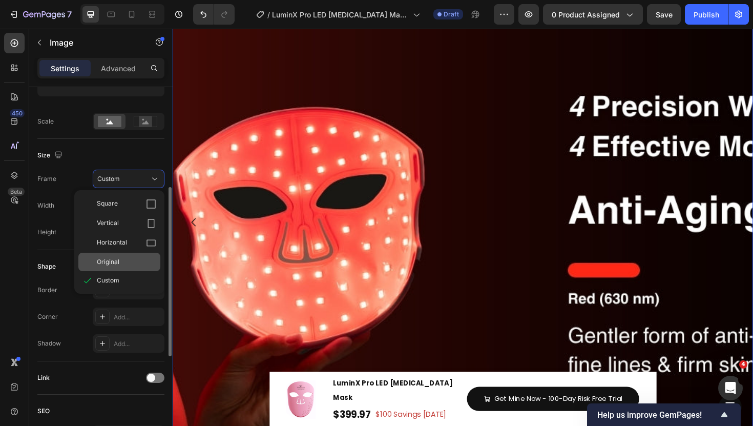
click at [124, 264] on div "Original" at bounding box center [126, 261] width 59 height 9
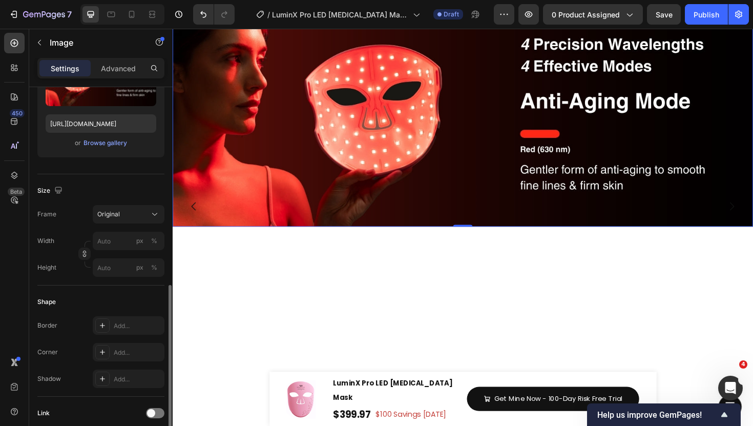
scroll to position [130, 0]
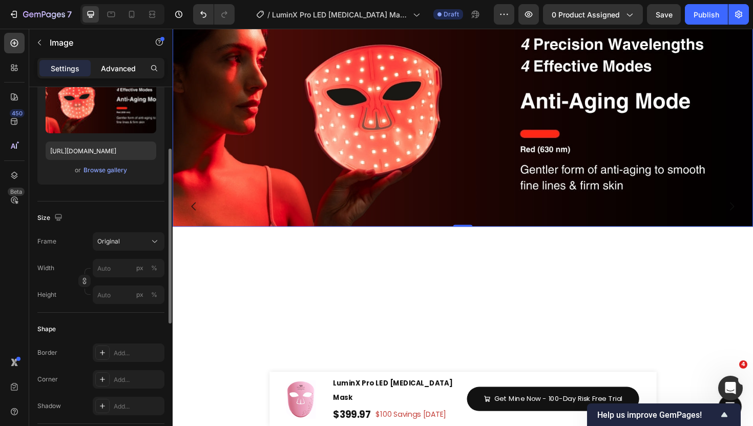
click at [114, 67] on p "Advanced" at bounding box center [118, 68] width 35 height 11
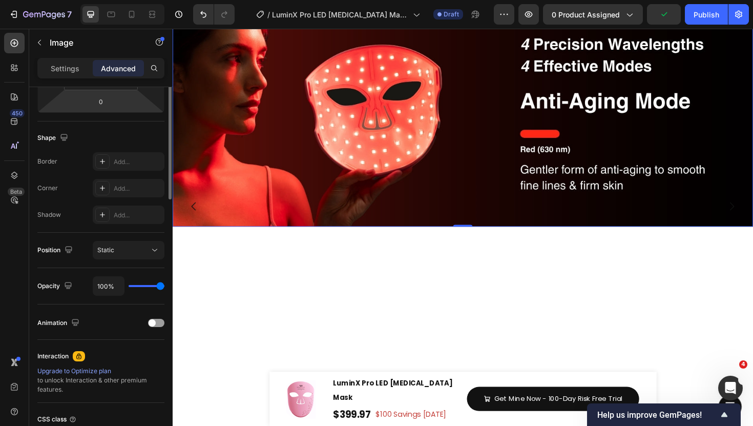
scroll to position [0, 0]
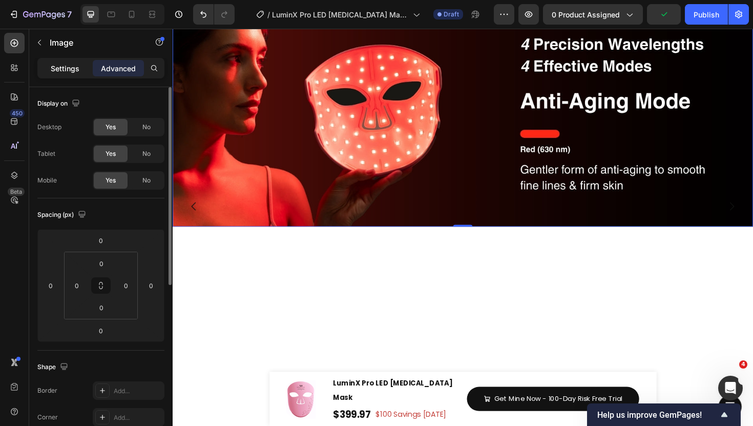
click at [58, 62] on div "Settings" at bounding box center [64, 68] width 51 height 16
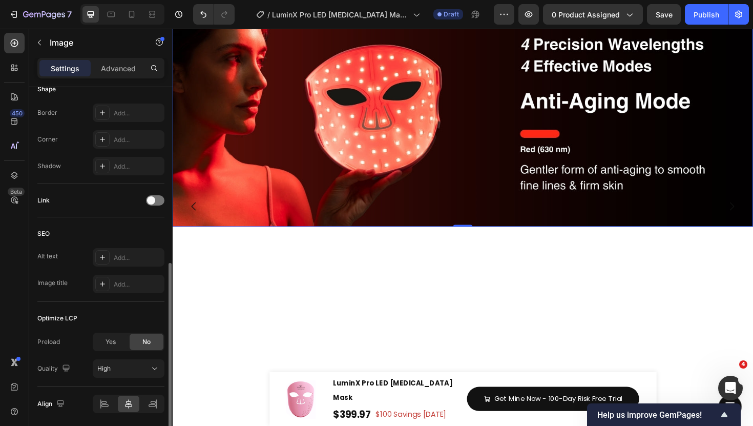
scroll to position [406, 0]
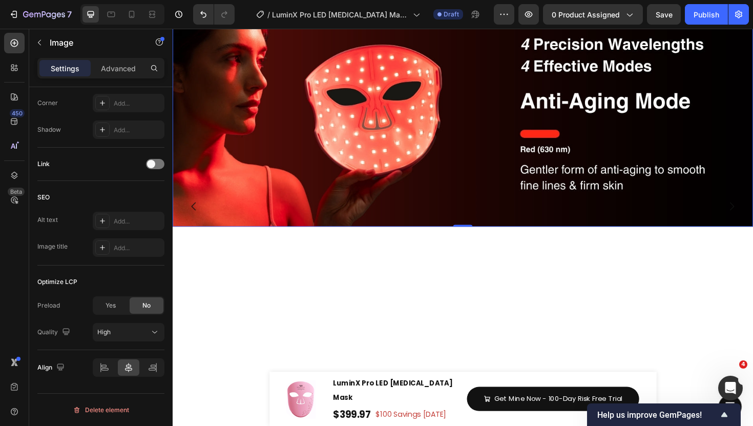
click at [336, 230] on img at bounding box center [480, 112] width 615 height 252
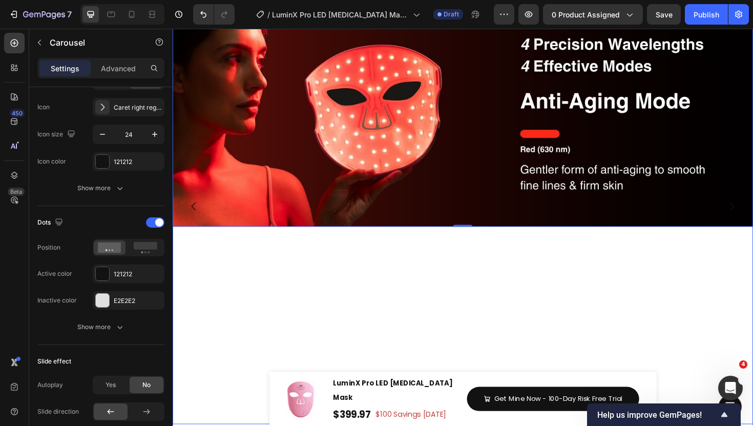
click at [325, 272] on div "Image 0" at bounding box center [480, 216] width 615 height 461
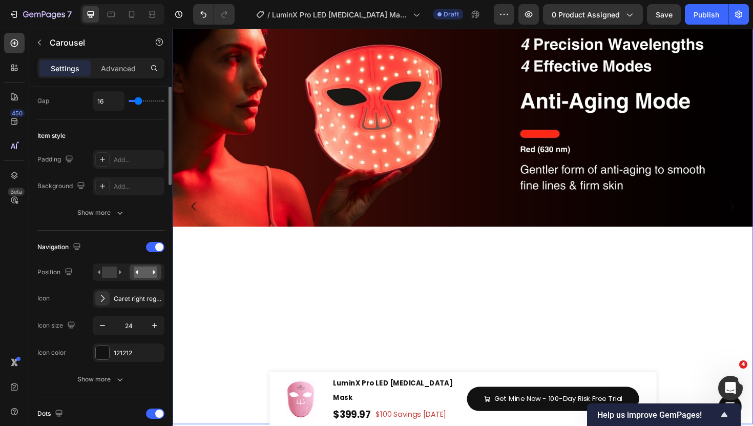
scroll to position [268, 0]
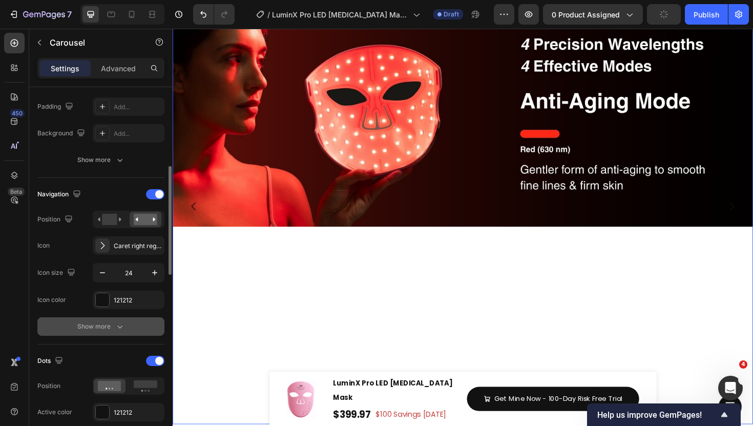
click at [107, 324] on div "Show more" at bounding box center [101, 326] width 48 height 10
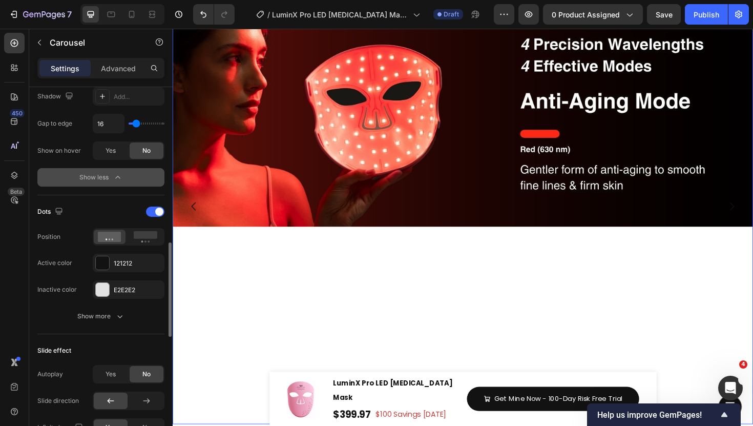
scroll to position [605, 0]
click at [154, 210] on div at bounding box center [155, 211] width 18 height 10
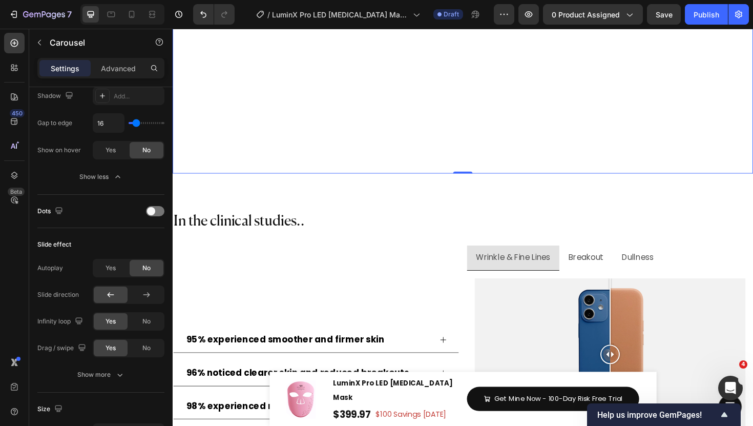
scroll to position [5376, 0]
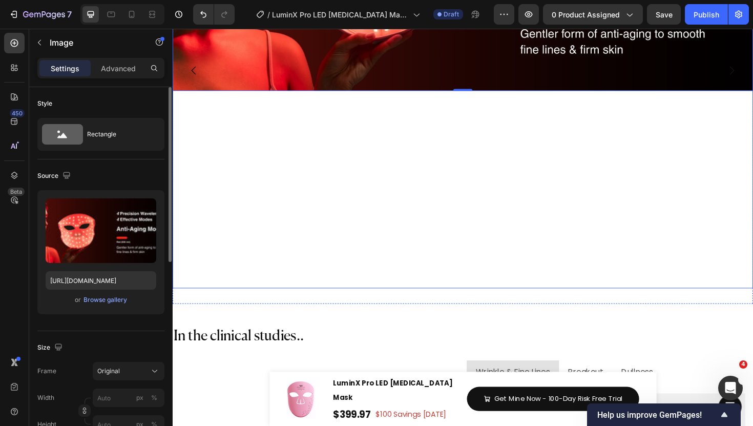
click at [477, 113] on div "Image 0" at bounding box center [480, 72] width 615 height 461
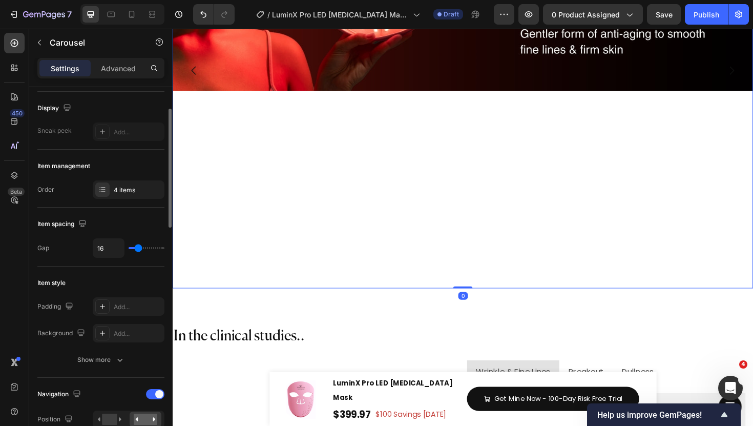
scroll to position [68, 0]
type input "0"
type input "42"
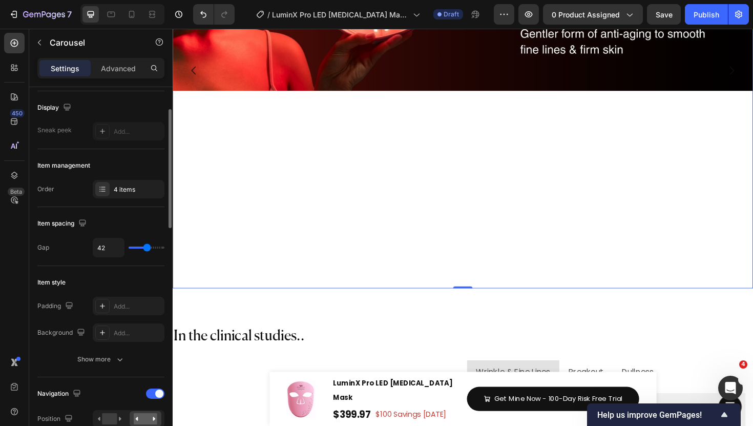
type input "35"
type input "32"
type input "30"
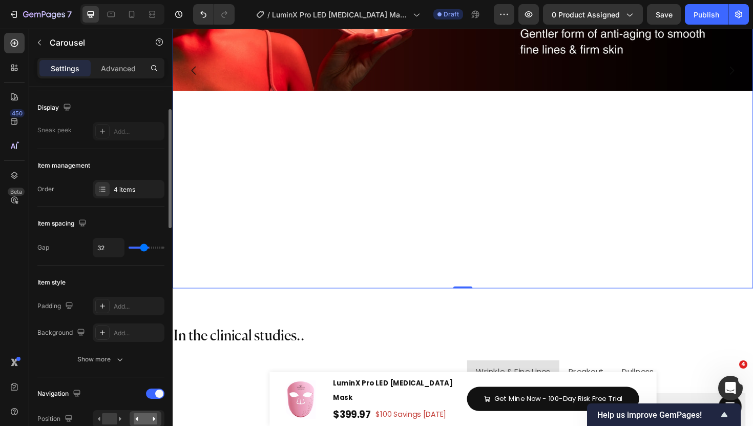
type input "30"
type input "24"
type input "21"
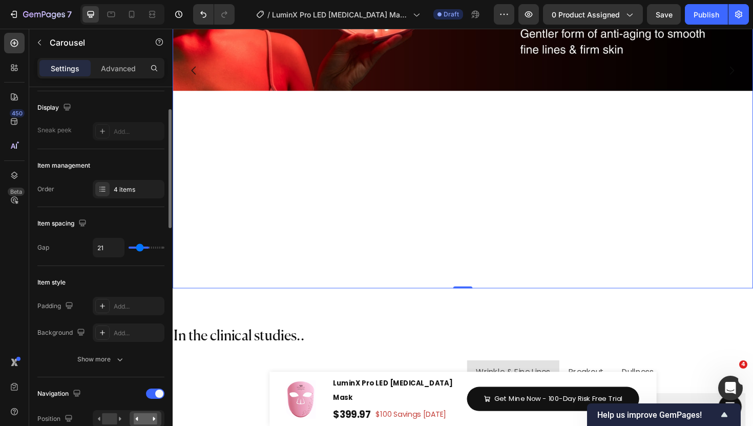
type input "19"
type input "17"
type input "16"
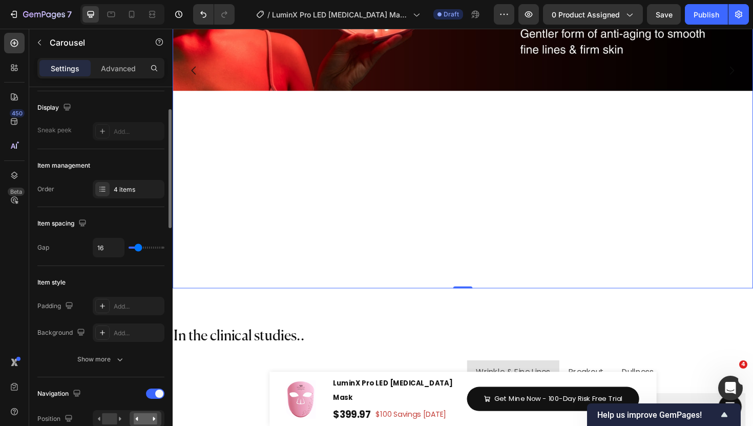
type input "16"
type input "15"
type input "14"
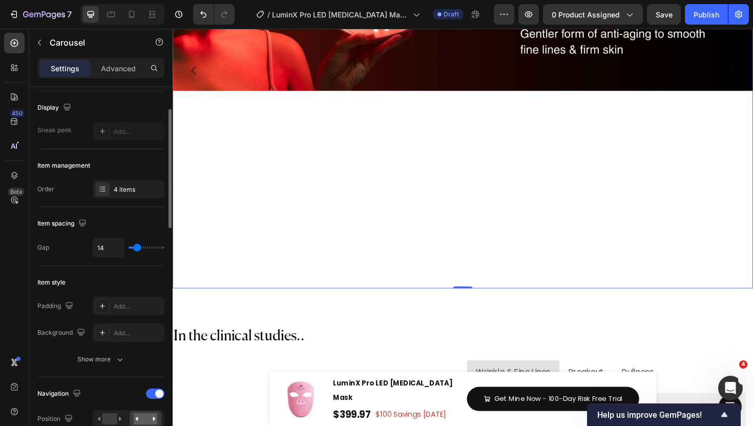
type input "9"
type input "7"
type input "6"
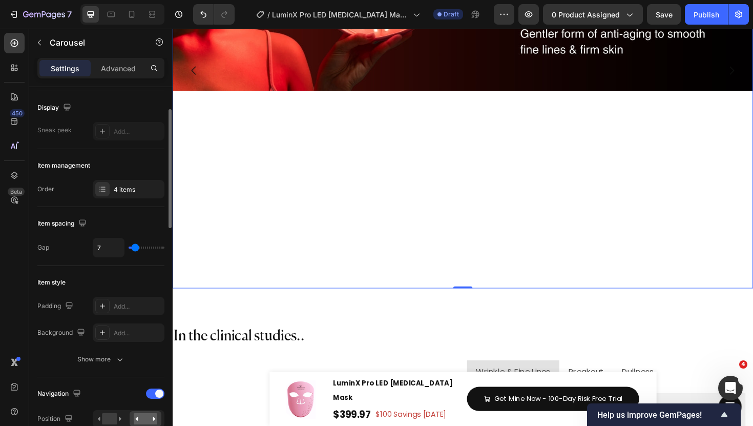
type input "6"
type input "8"
type input "9"
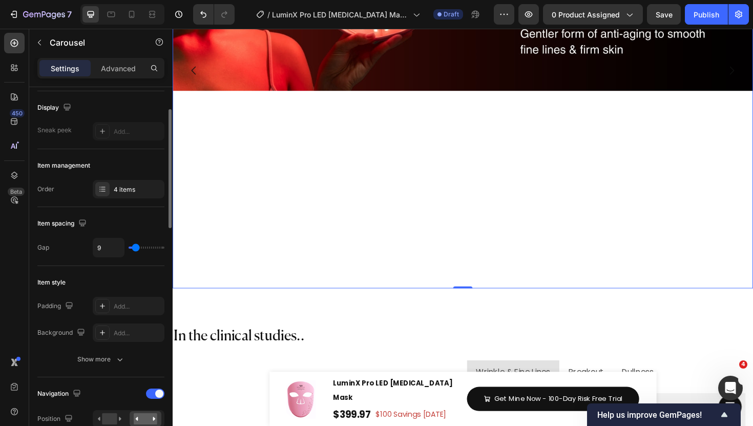
type input "10"
type input "11"
type input "12"
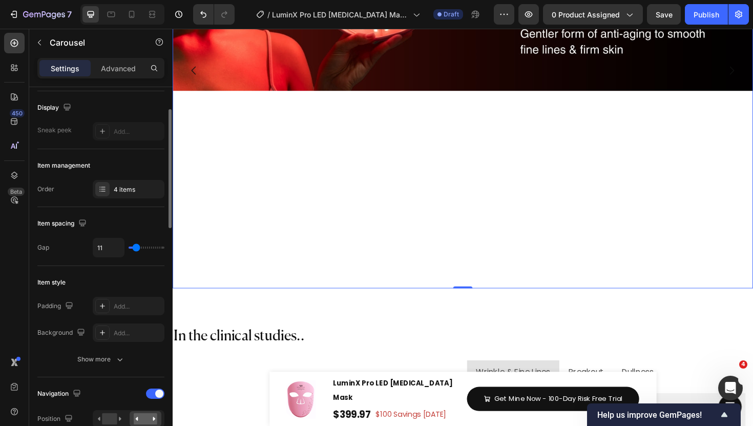
type input "12"
type input "13"
type input "14"
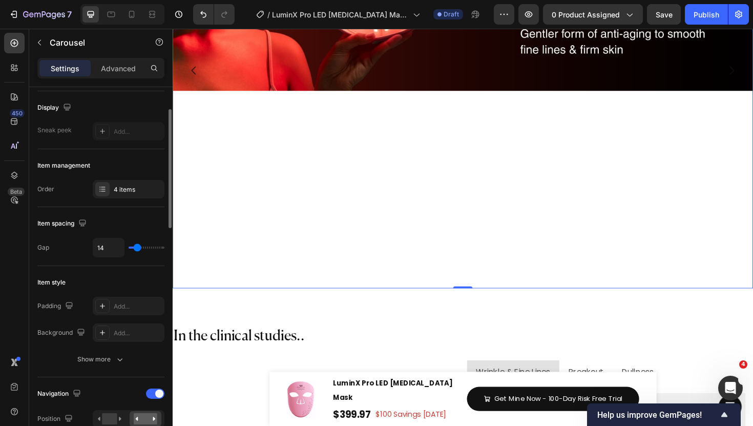
type input "15"
type input "16"
type input "17"
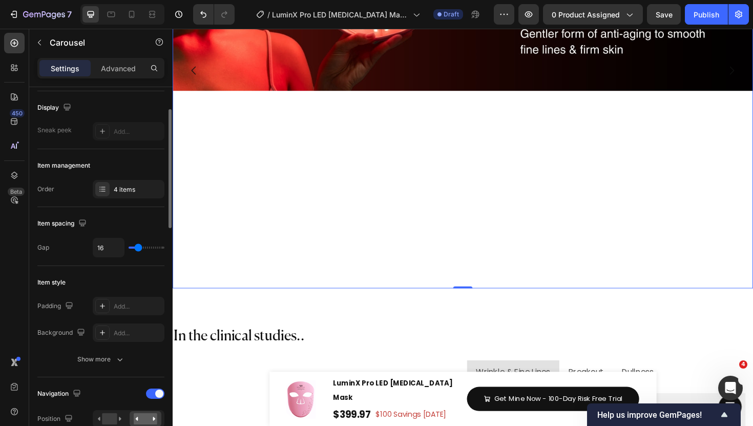
type input "17"
click at [138, 249] on input "range" at bounding box center [147, 248] width 36 height 2
type input "16"
click at [138, 249] on input "range" at bounding box center [147, 248] width 36 height 2
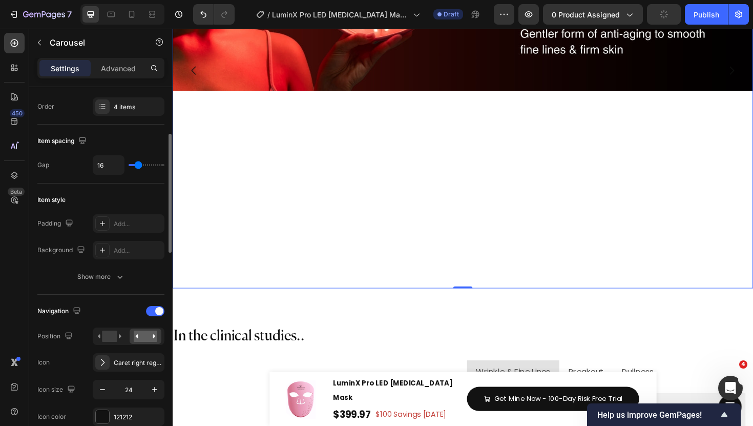
scroll to position [151, 0]
click at [111, 271] on div "Show more" at bounding box center [101, 276] width 48 height 10
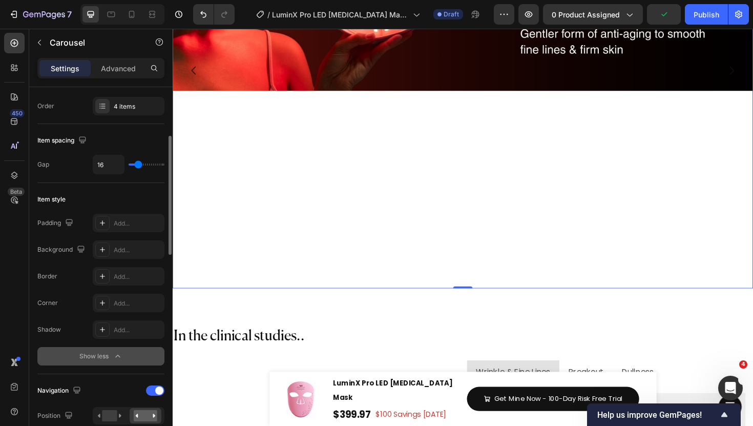
click at [109, 354] on div "Show less" at bounding box center [101, 356] width 44 height 10
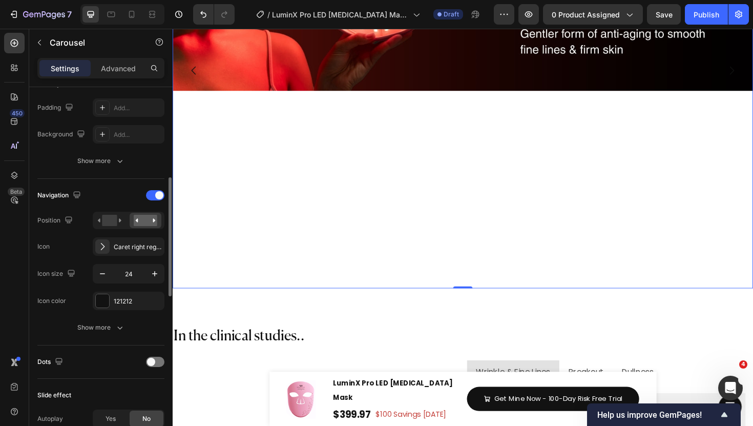
scroll to position [270, 0]
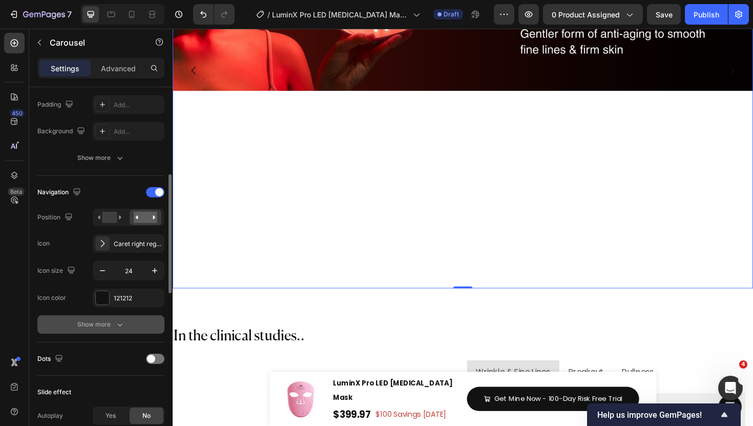
click at [115, 331] on button "Show more" at bounding box center [100, 324] width 127 height 18
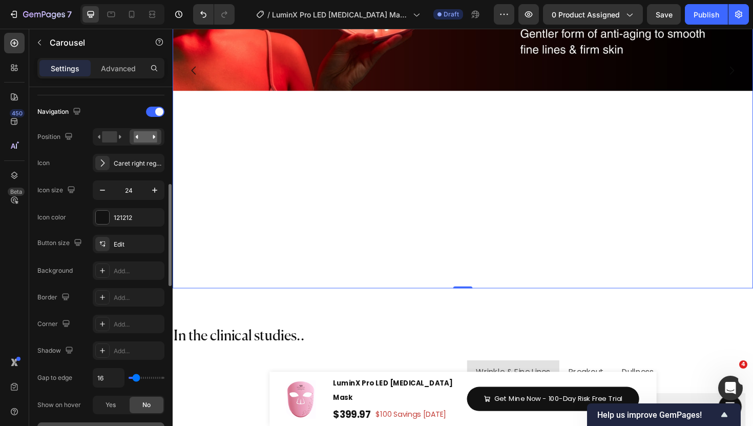
scroll to position [351, 0]
click at [107, 245] on div at bounding box center [102, 243] width 14 height 14
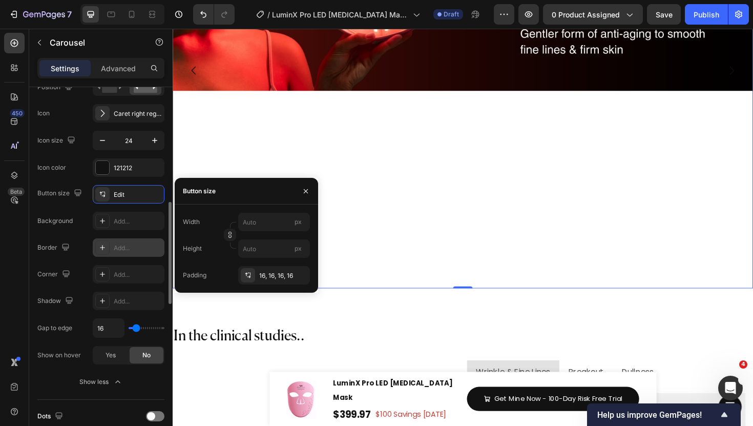
scroll to position [405, 0]
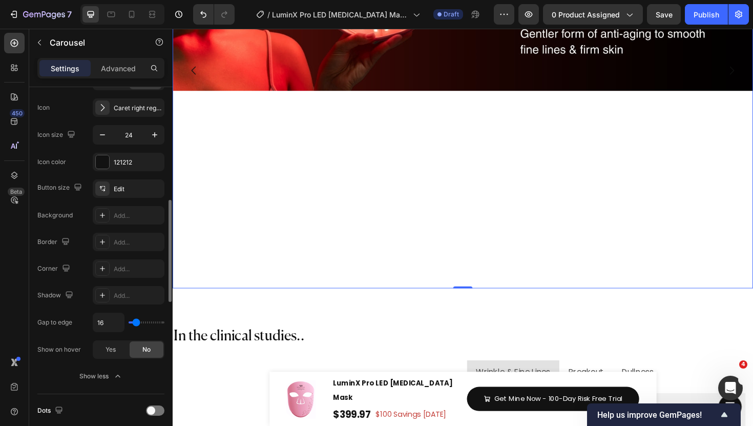
type input "7"
type input "0"
type input "1"
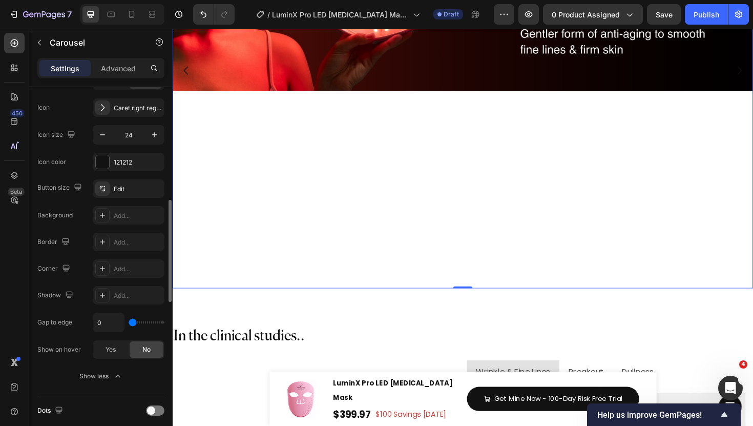
type input "1"
type input "4"
type input "17"
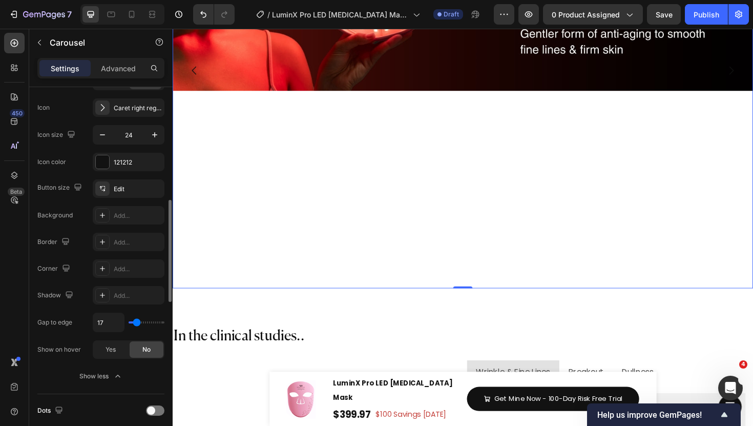
type input "14"
type input "13"
type input "12"
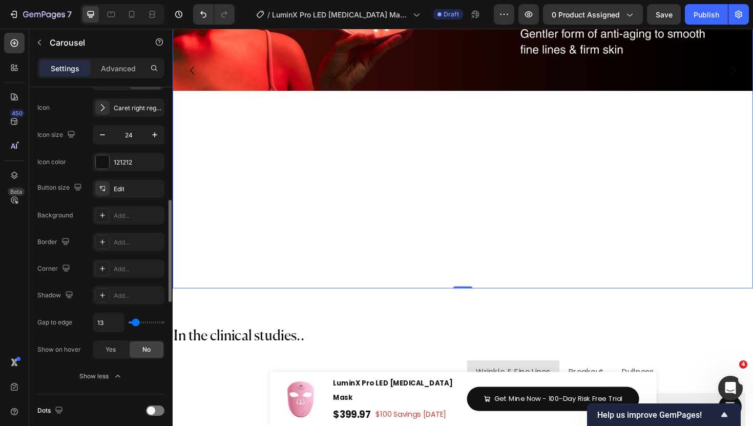
type input "12"
type input "11"
type input "10"
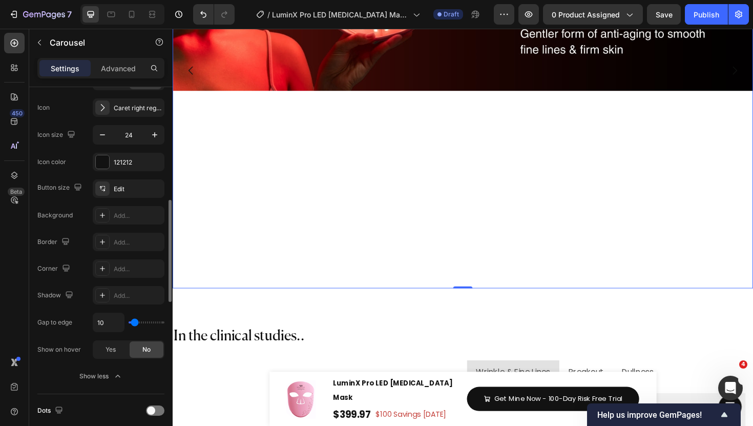
type input "11"
type input "12"
type input "13"
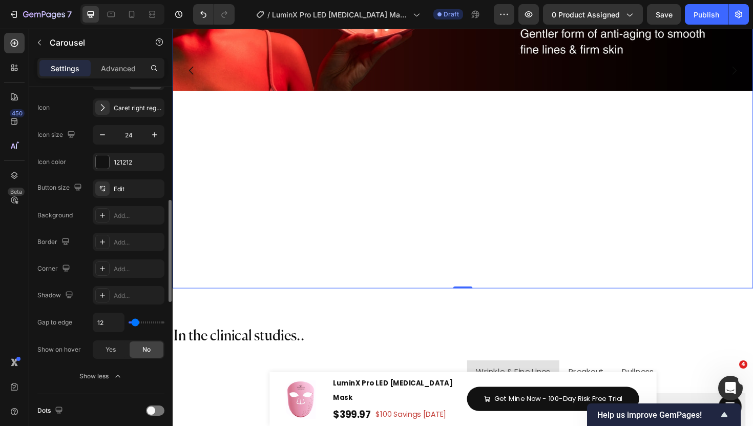
type input "13"
type input "14"
type input "15"
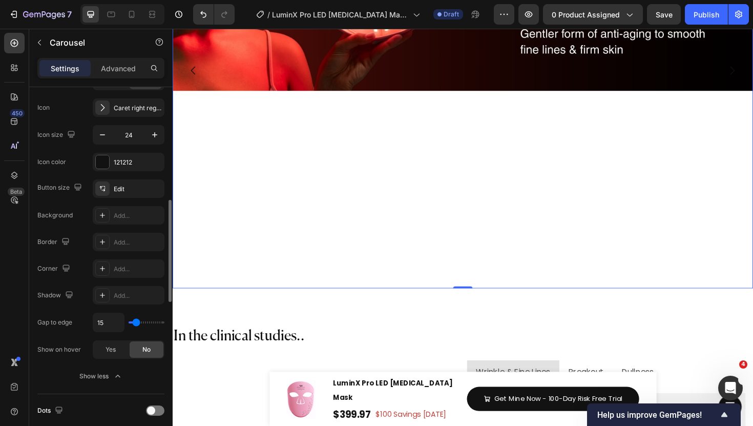
type input "16"
click at [136, 322] on input "range" at bounding box center [147, 322] width 36 height 2
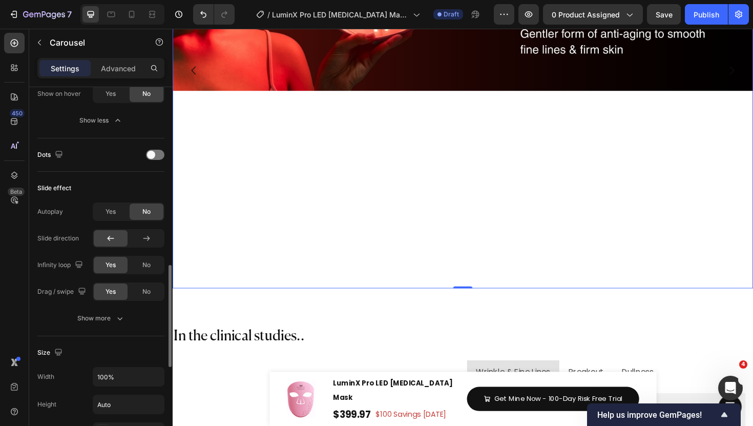
scroll to position [684, 0]
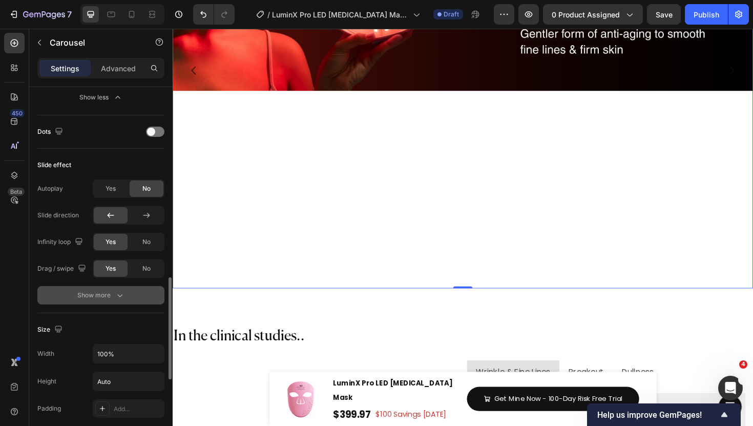
click at [116, 292] on icon "button" at bounding box center [120, 295] width 10 height 10
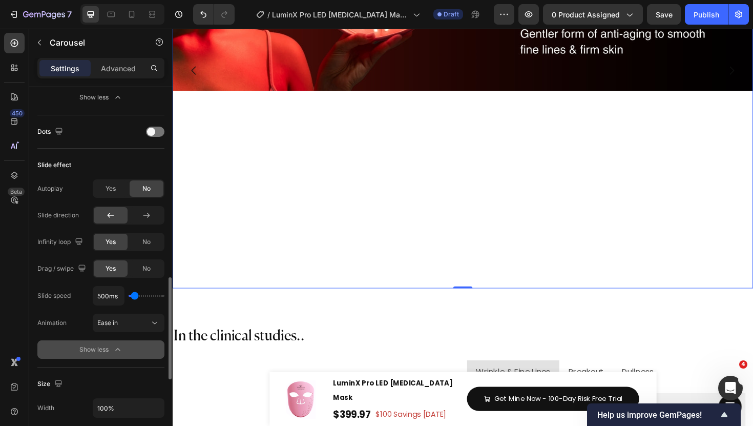
click at [115, 357] on button "Show less" at bounding box center [100, 349] width 127 height 18
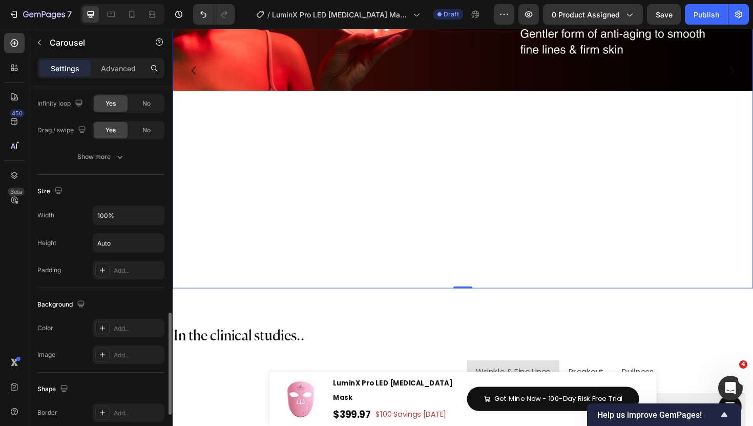
scroll to position [824, 0]
click at [103, 270] on icon at bounding box center [102, 269] width 8 height 8
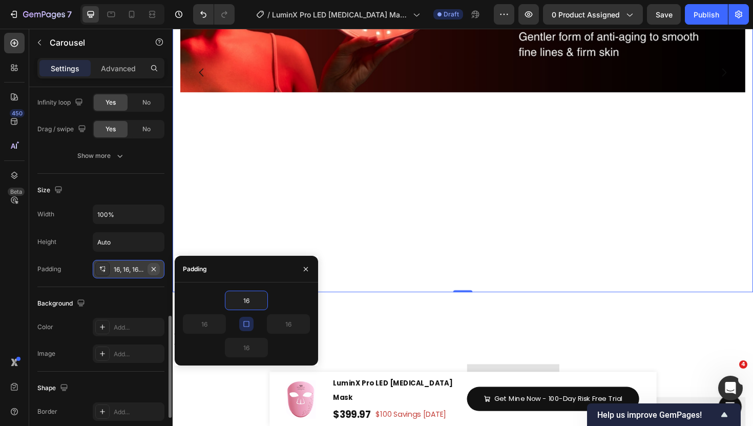
click at [151, 268] on icon "button" at bounding box center [154, 269] width 8 height 8
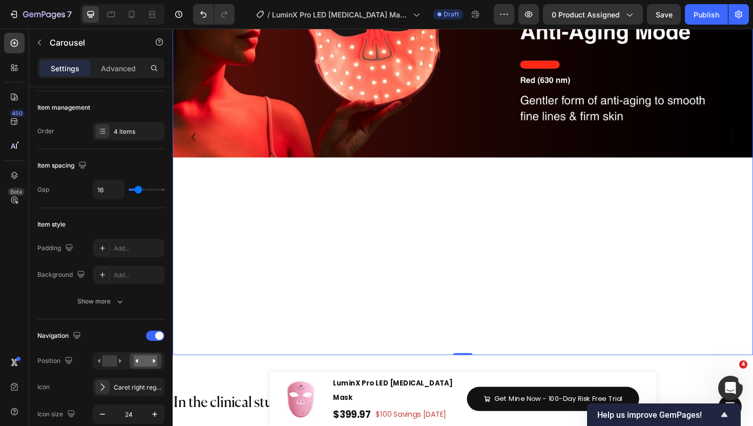
scroll to position [5169, 0]
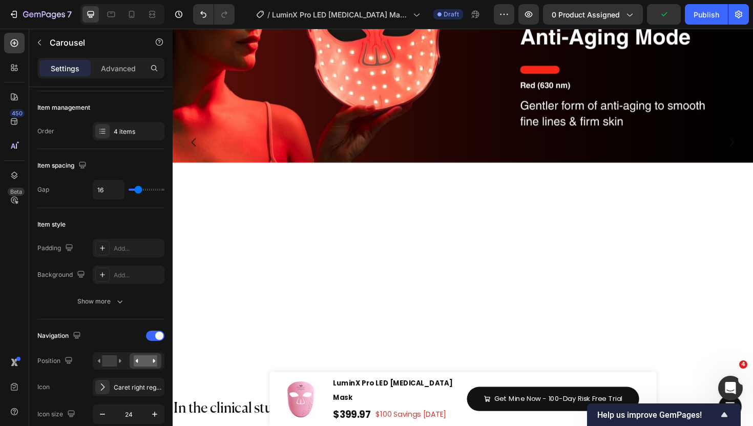
click at [480, 216] on div "Image" at bounding box center [480, 149] width 615 height 461
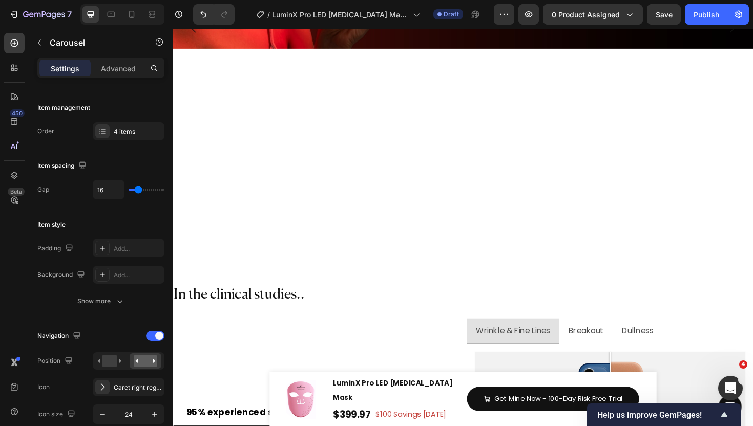
scroll to position [5100, 0]
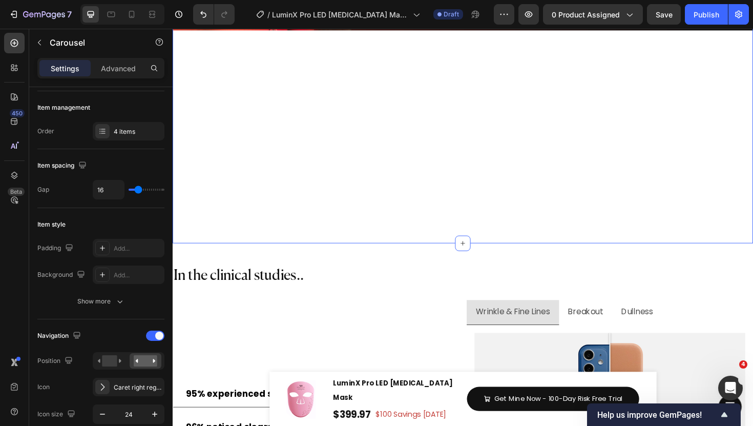
click at [375, 233] on div "Image" at bounding box center [480, 8] width 615 height 461
click at [428, 251] on div "Image Image Image Image Carousel Section 15" at bounding box center [480, 9] width 615 height 494
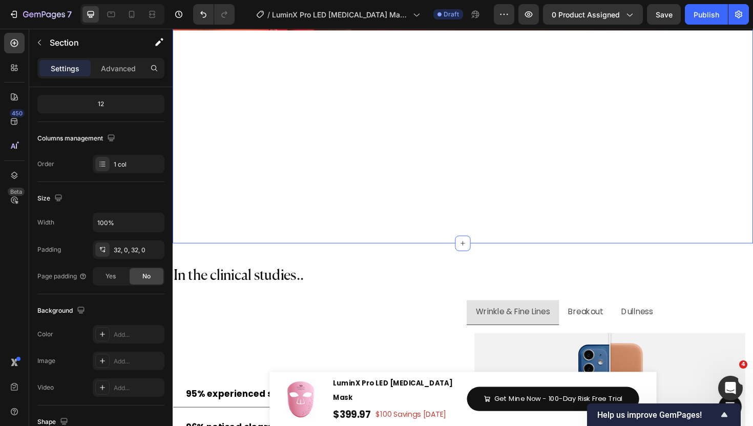
scroll to position [0, 0]
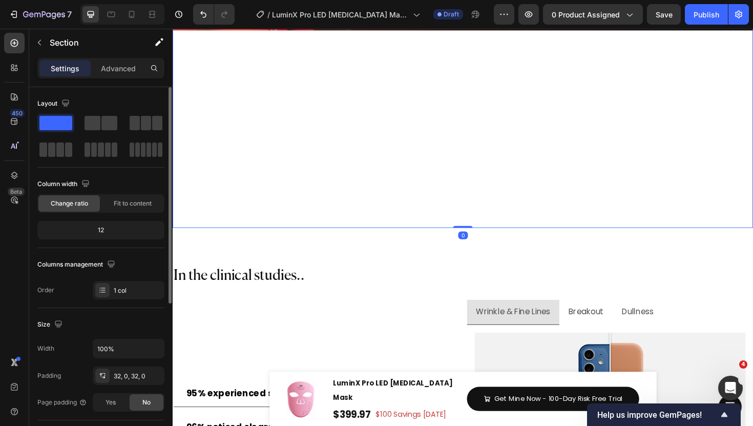
click at [428, 155] on div "Image" at bounding box center [480, 8] width 615 height 461
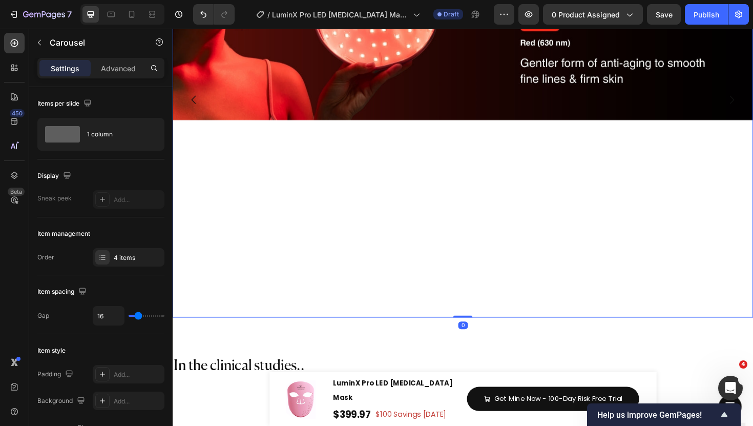
scroll to position [4987, 0]
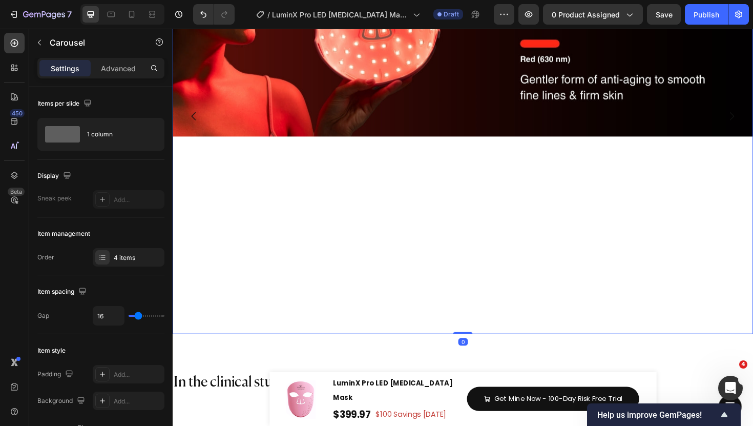
click at [356, 211] on div "Image" at bounding box center [480, 121] width 615 height 461
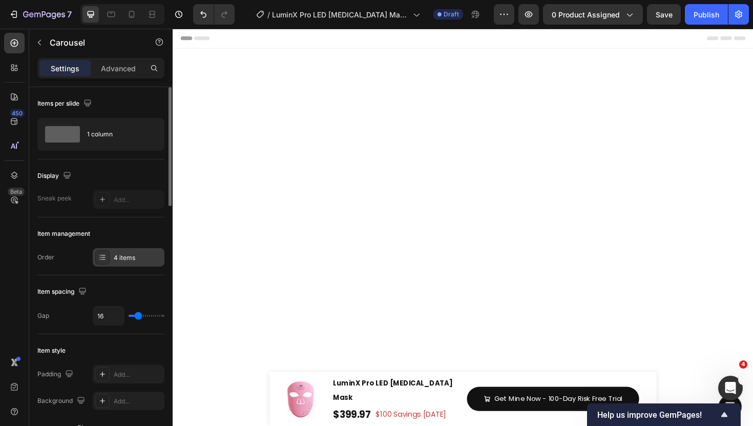
scroll to position [4987, 0]
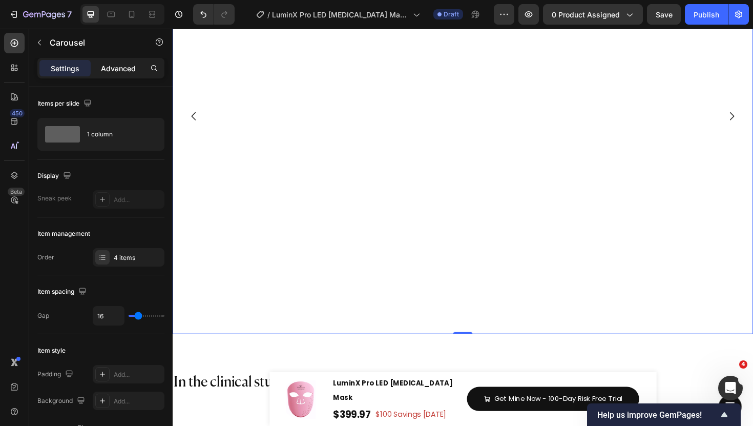
click at [102, 71] on p "Advanced" at bounding box center [118, 68] width 35 height 11
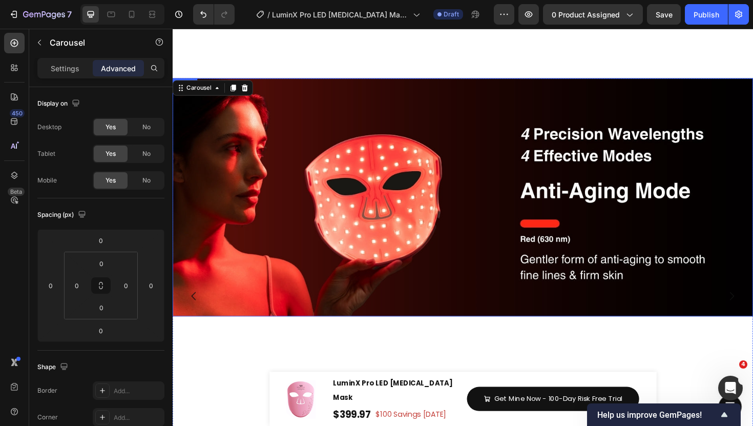
scroll to position [5121, 0]
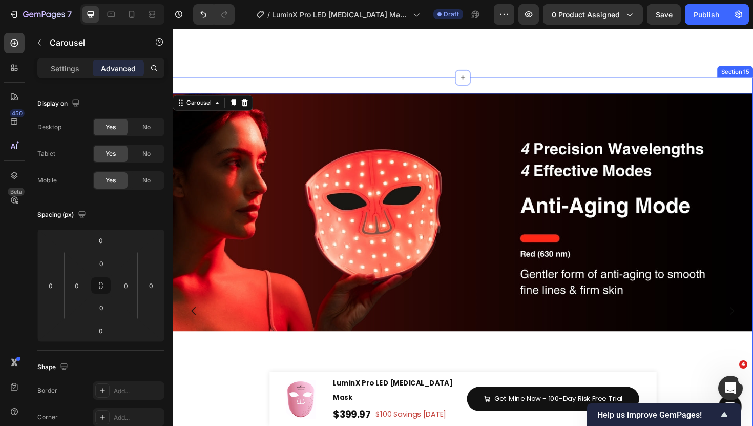
click at [412, 86] on div "Image Image Image Image Carousel 0 Section 15" at bounding box center [480, 327] width 615 height 494
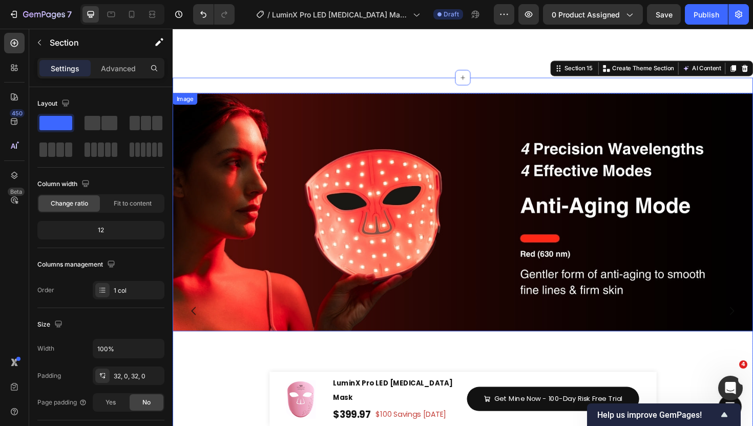
click at [456, 209] on img at bounding box center [480, 223] width 615 height 252
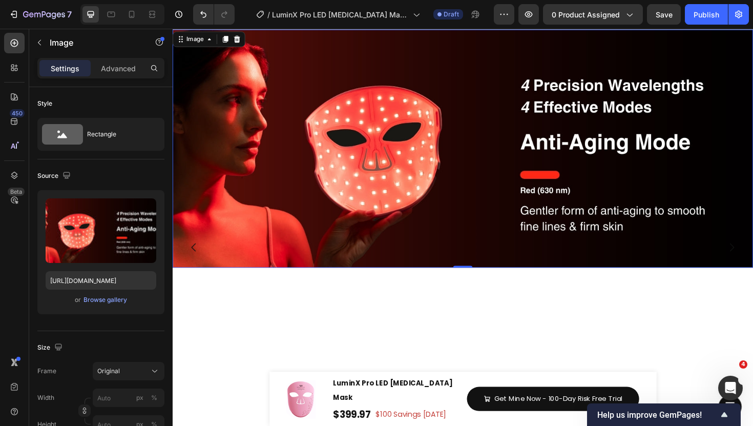
scroll to position [5134, 0]
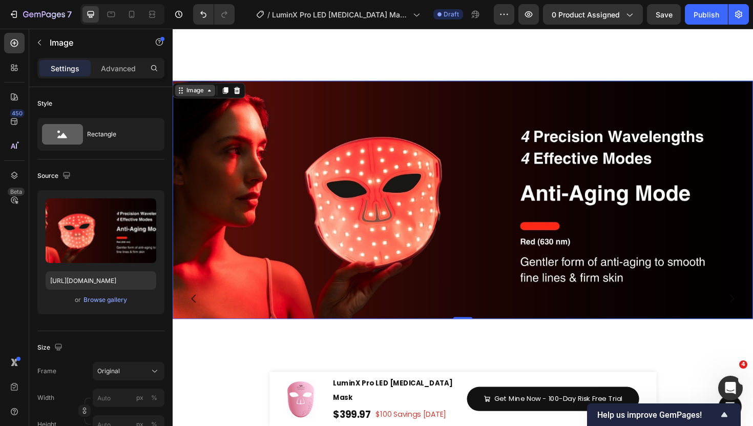
click at [193, 95] on div "Image" at bounding box center [197, 94] width 22 height 9
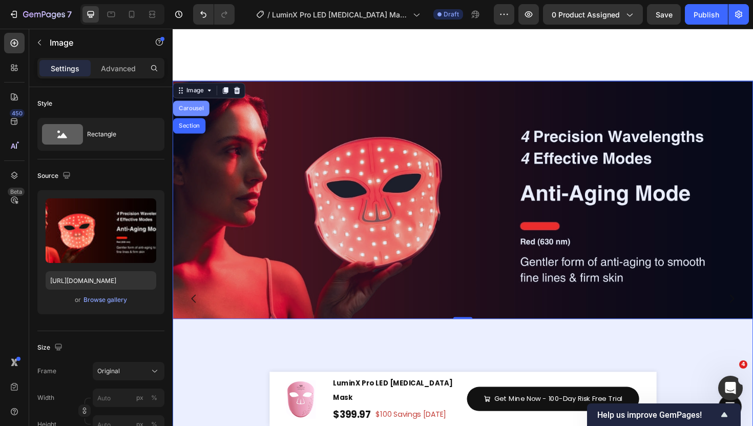
click at [201, 110] on div "Carousel" at bounding box center [192, 113] width 30 height 6
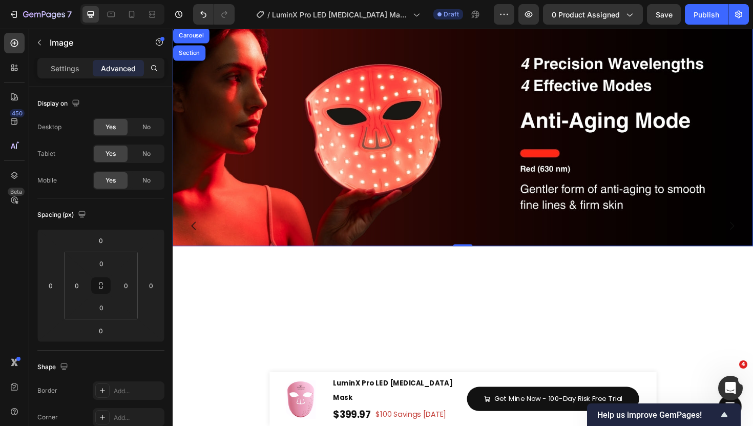
scroll to position [5171, 0]
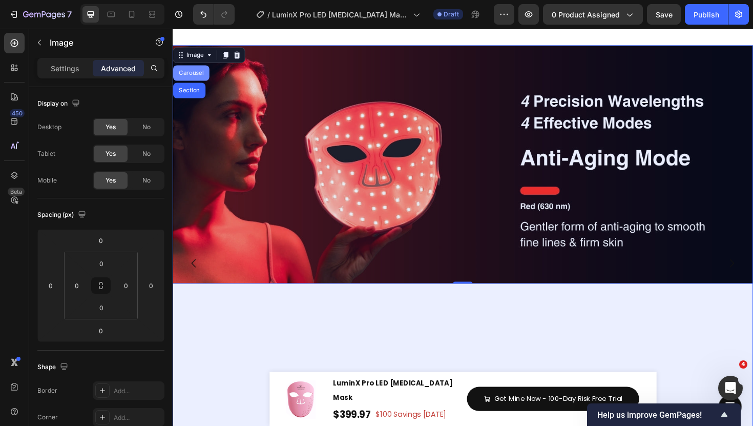
click at [193, 76] on div "Carousel" at bounding box center [192, 76] width 30 height 6
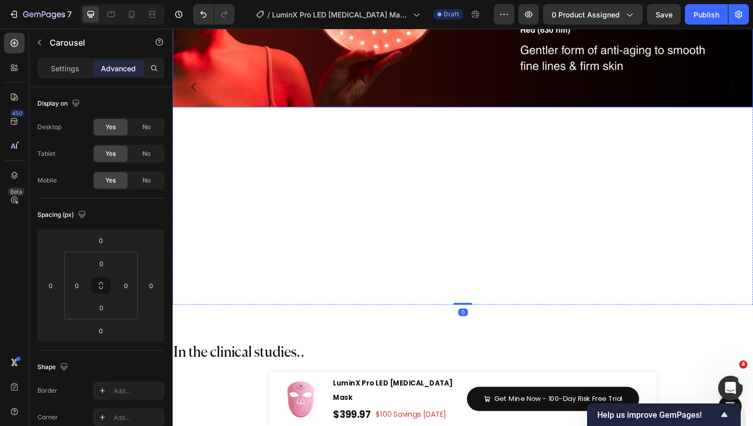
scroll to position [5370, 0]
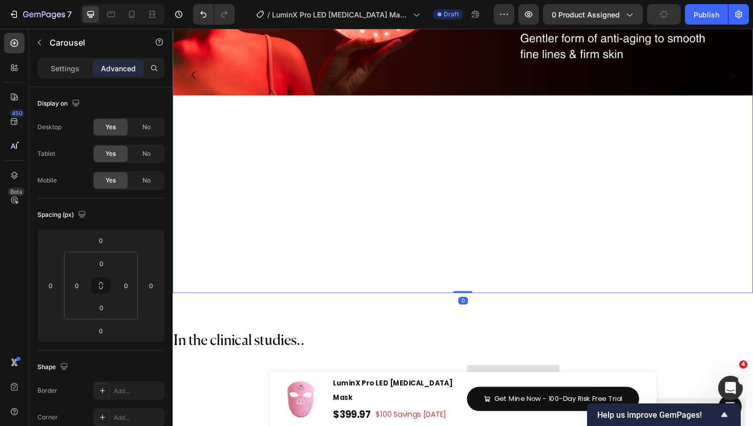
drag, startPoint x: 481, startPoint y: 307, endPoint x: 461, endPoint y: 145, distance: 163.7
click at [461, 145] on div "Image Image Image Image Carousel 0" at bounding box center [480, 77] width 615 height 461
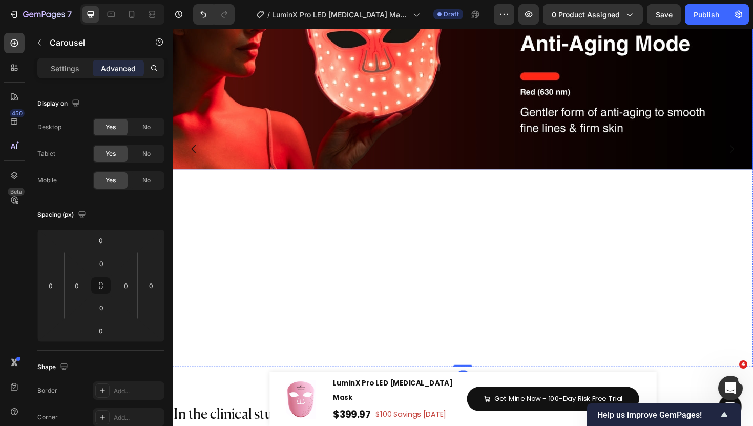
scroll to position [5255, 0]
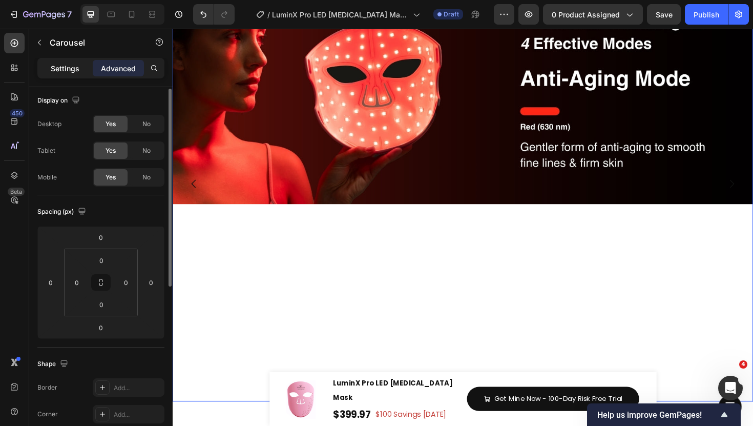
click at [70, 65] on p "Settings" at bounding box center [65, 68] width 29 height 11
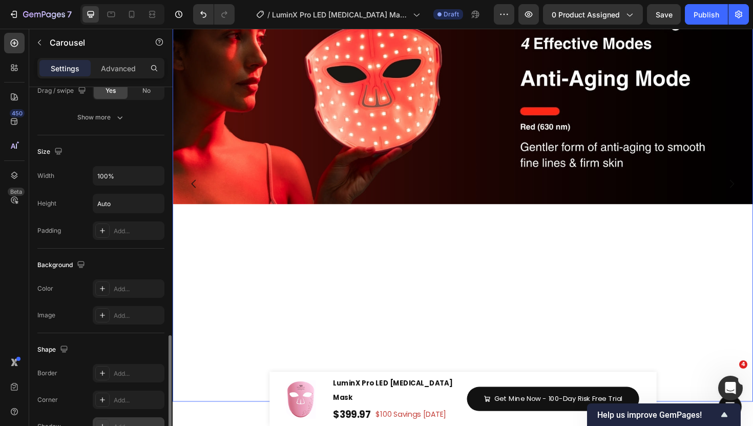
scroll to position [621, 0]
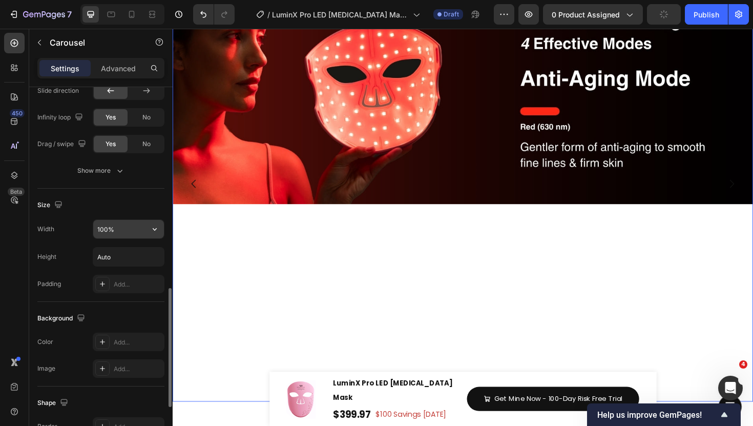
click at [120, 237] on input "100%" at bounding box center [128, 229] width 71 height 18
click at [150, 232] on icon "button" at bounding box center [155, 229] width 10 height 10
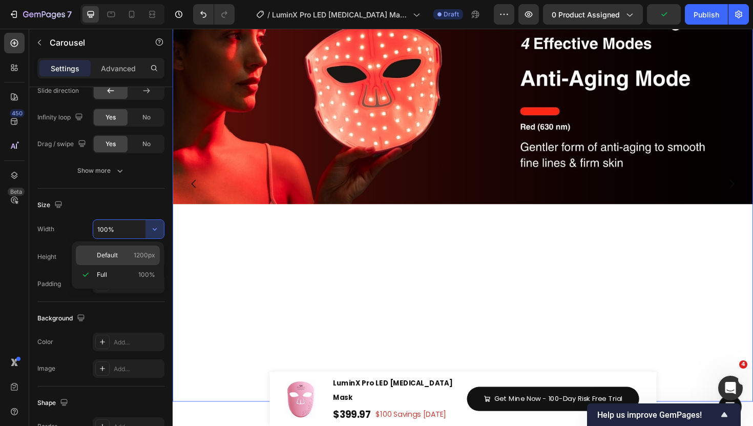
click at [149, 261] on div "Default 1200px" at bounding box center [118, 254] width 84 height 19
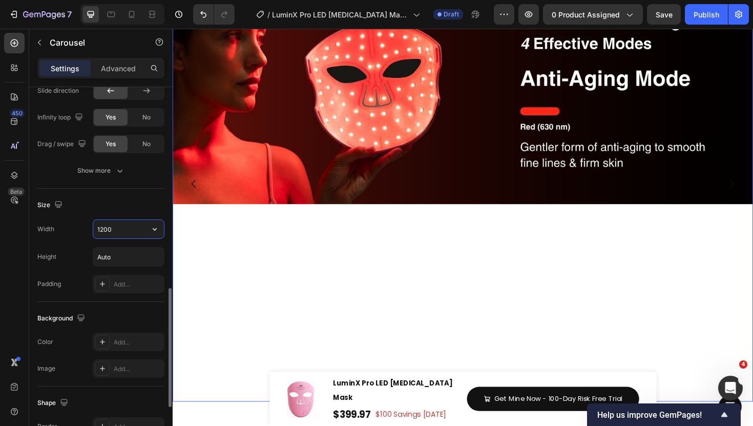
click at [145, 233] on input "1200" at bounding box center [128, 229] width 71 height 18
click at [153, 233] on icon "button" at bounding box center [155, 229] width 10 height 10
click at [119, 269] on div "Full 100%" at bounding box center [118, 274] width 84 height 19
type input "100%"
click at [134, 17] on icon at bounding box center [132, 14] width 10 height 10
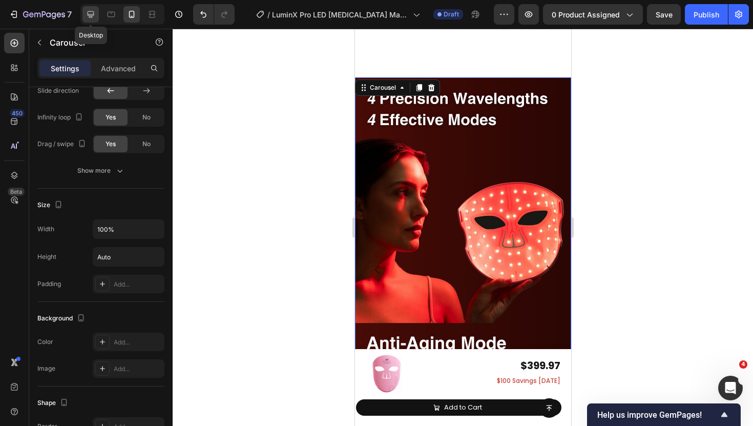
click at [88, 15] on icon at bounding box center [91, 14] width 7 height 7
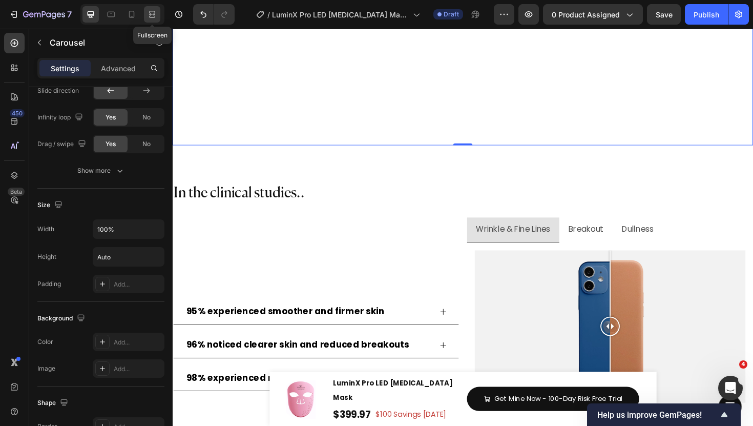
click at [153, 13] on icon at bounding box center [152, 14] width 10 height 10
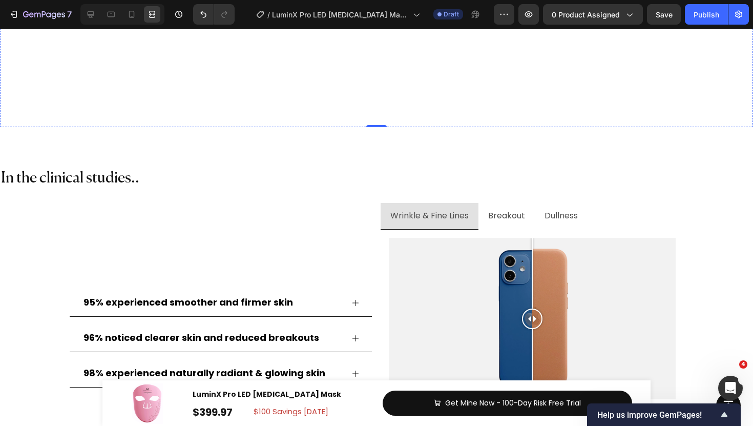
scroll to position [5659, 0]
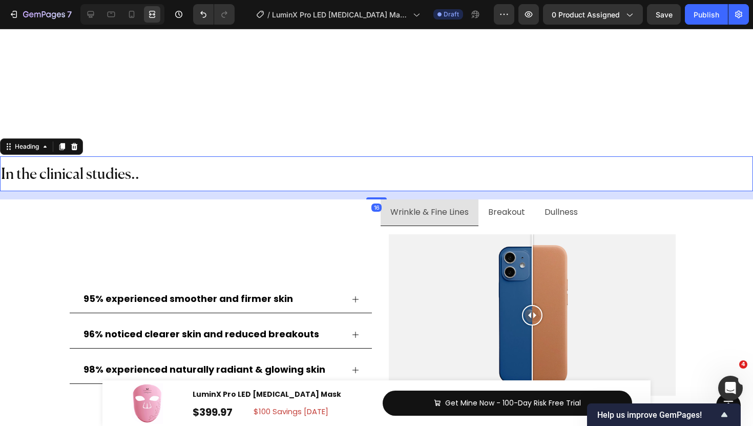
click at [267, 158] on h2 "In the clinical studies.." at bounding box center [376, 173] width 753 height 35
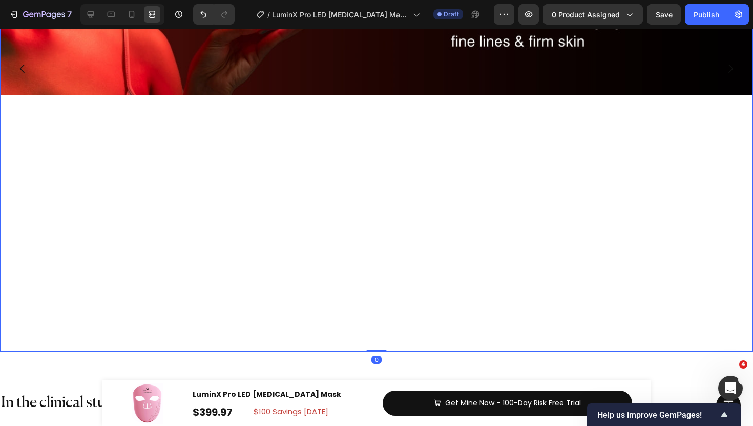
click at [413, 148] on div "Image" at bounding box center [376, 68] width 753 height 565
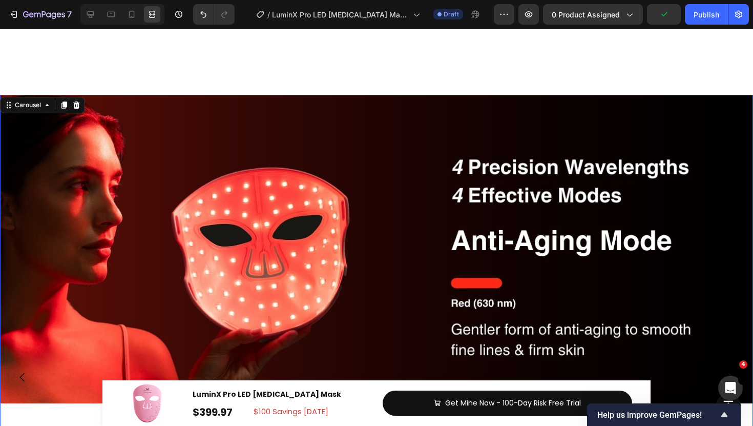
scroll to position [5122, 0]
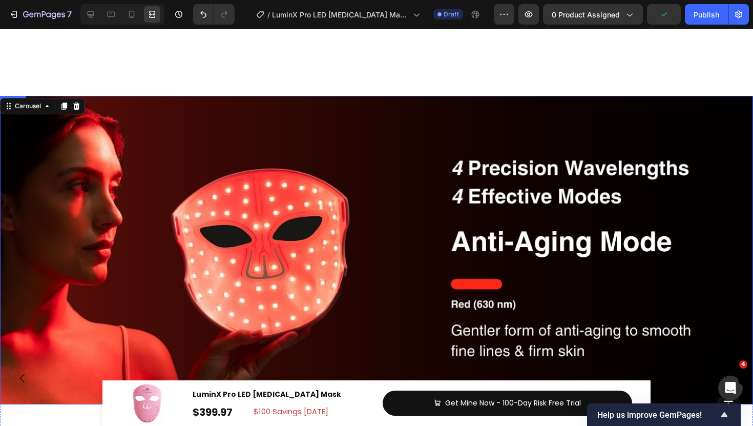
click at [276, 121] on img at bounding box center [376, 250] width 753 height 309
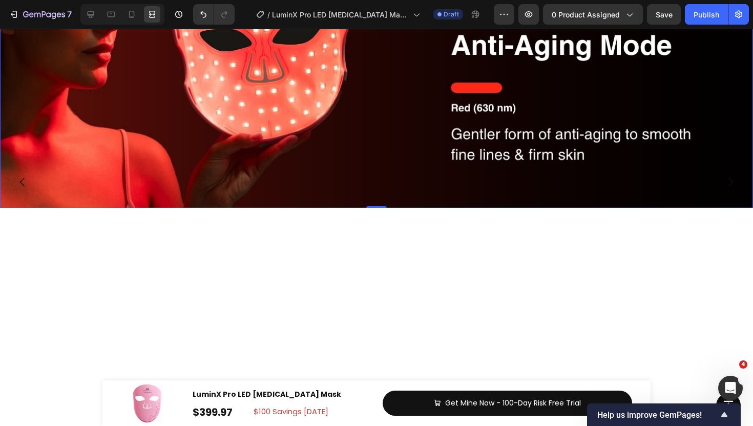
scroll to position [5152, 0]
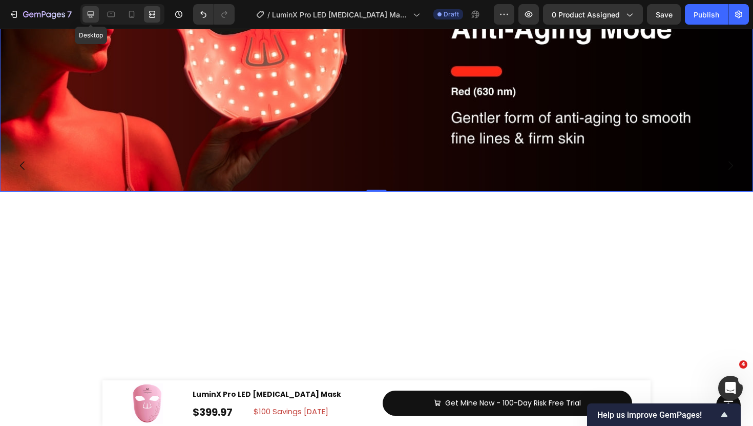
click at [85, 12] on div at bounding box center [91, 14] width 16 height 16
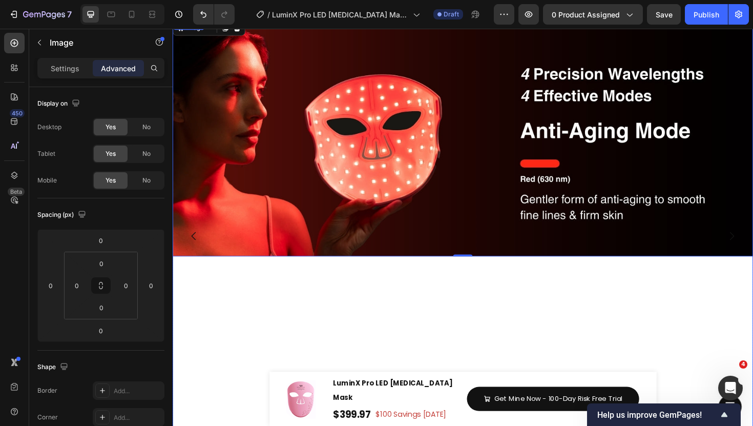
scroll to position [5070, 0]
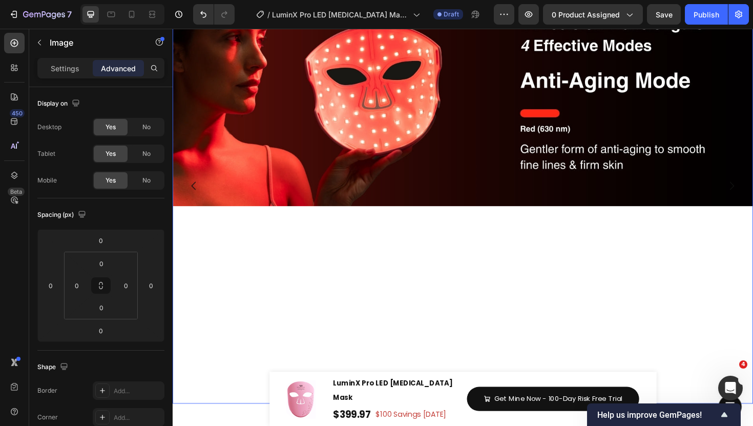
click at [753, 197] on button "Carousel Next Arrow" at bounding box center [765, 195] width 29 height 29
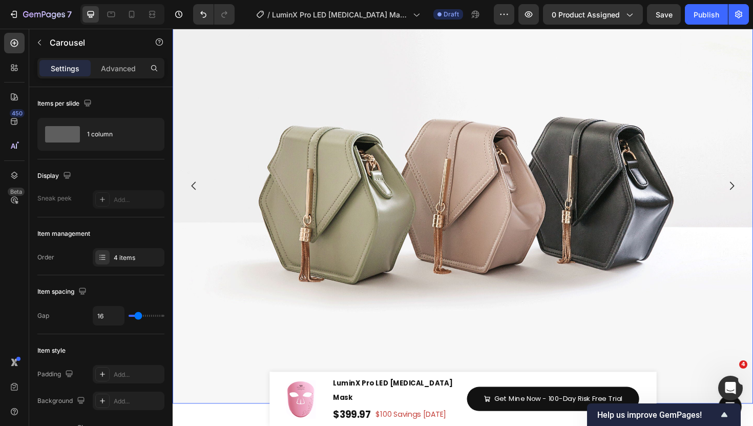
click at [450, 165] on img at bounding box center [480, 195] width 615 height 461
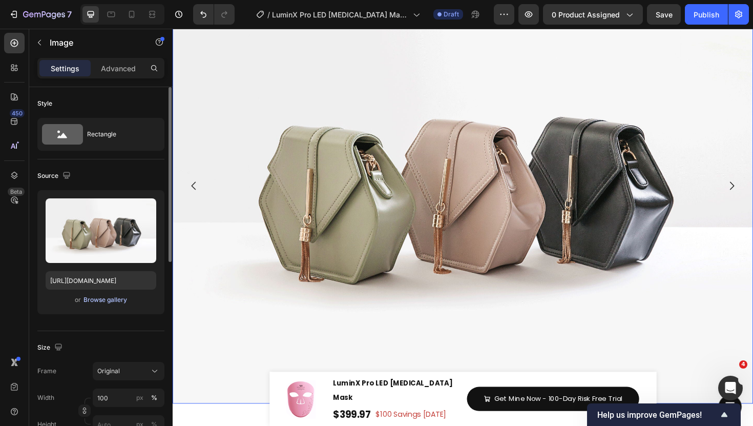
click at [113, 300] on div "Browse gallery" at bounding box center [106, 299] width 44 height 9
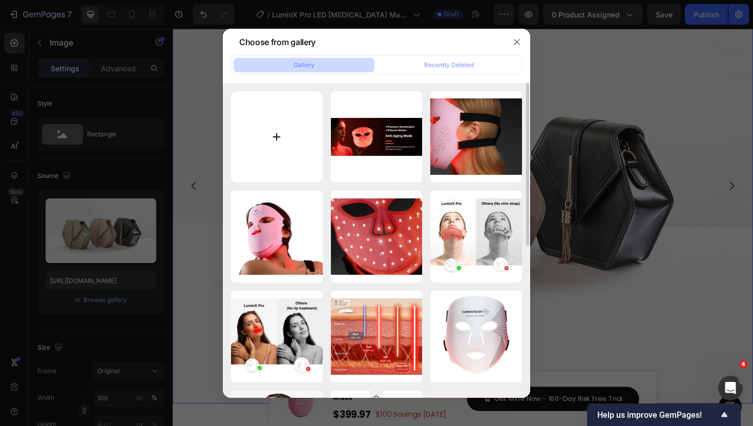
click at [275, 145] on input "file" at bounding box center [277, 137] width 92 height 92
type input "C:\fakepath\14.jpg"
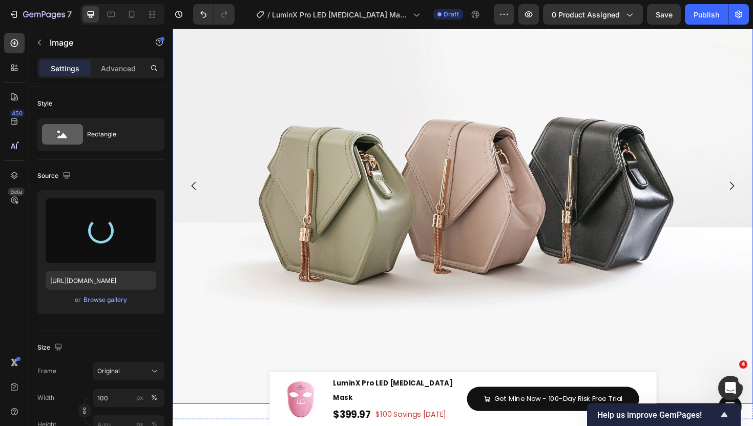
type input "[URL][DOMAIN_NAME]"
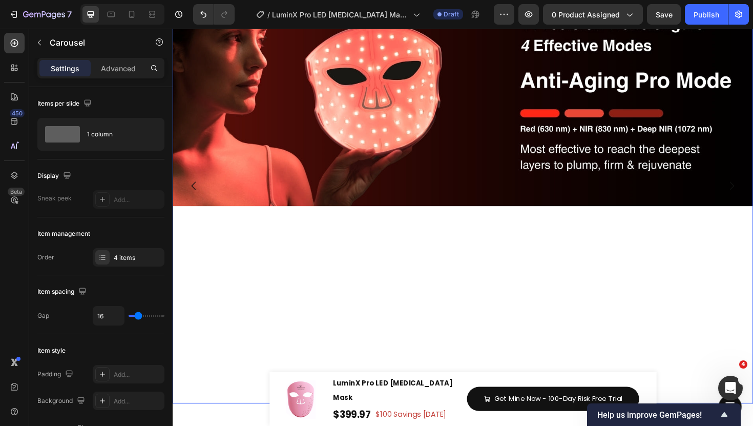
click at [753, 198] on icon "Carousel Next Arrow" at bounding box center [765, 195] width 12 height 12
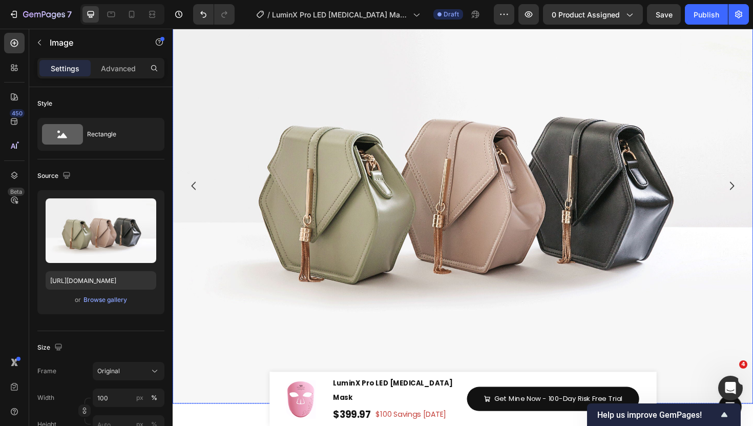
click at [440, 195] on img at bounding box center [480, 195] width 615 height 461
click at [113, 299] on div "Browse gallery" at bounding box center [106, 299] width 44 height 9
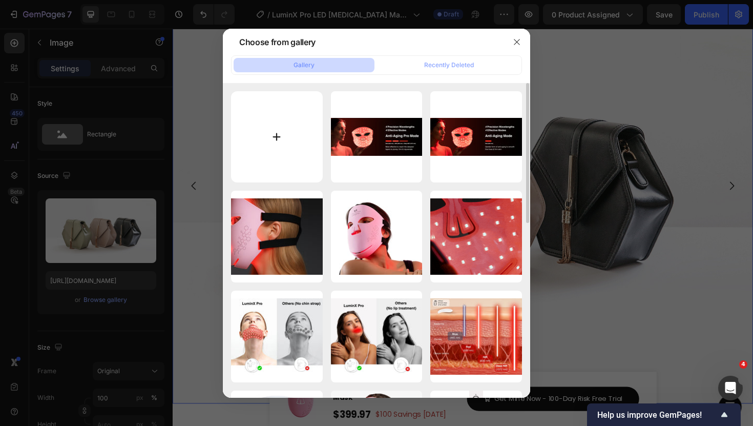
click at [281, 156] on input "file" at bounding box center [277, 137] width 92 height 92
type input "C:\fakepath\15.jpg"
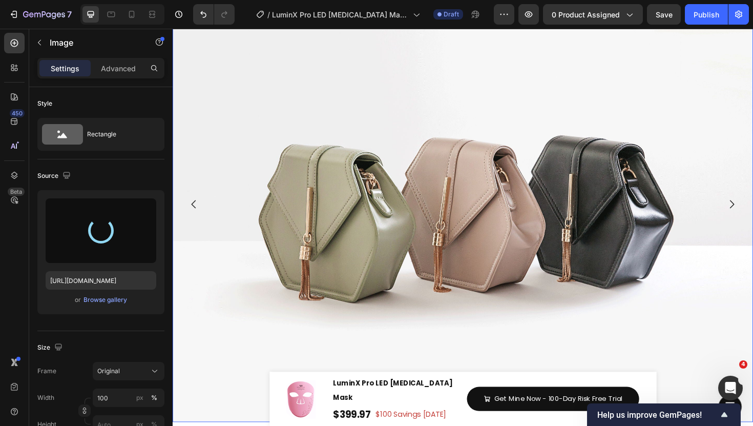
type input "[URL][DOMAIN_NAME]"
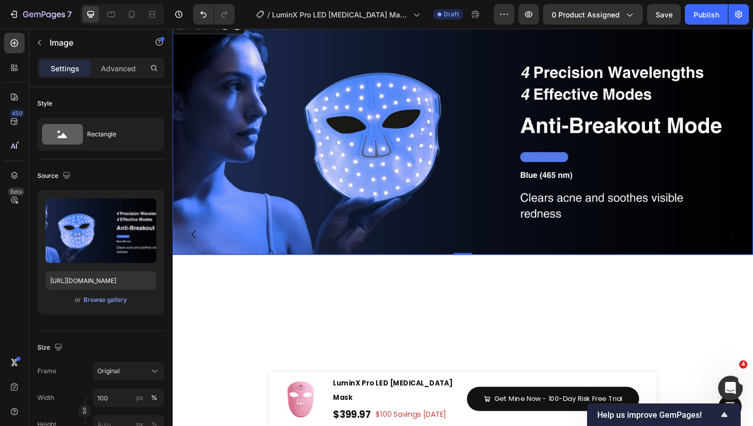
scroll to position [5005, 0]
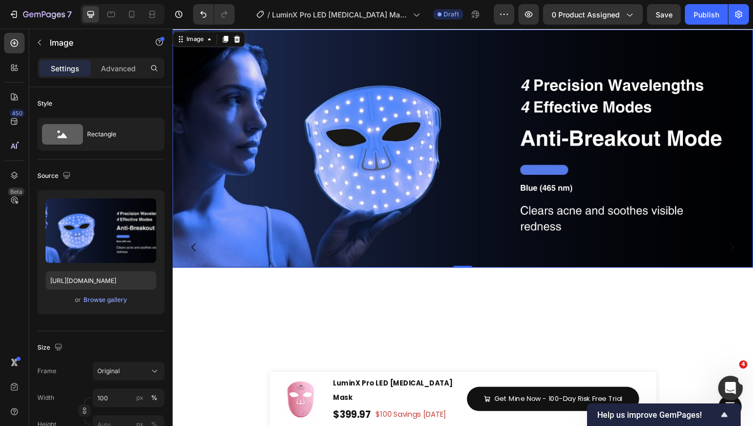
click at [753, 238] on img at bounding box center [480, 156] width 615 height 252
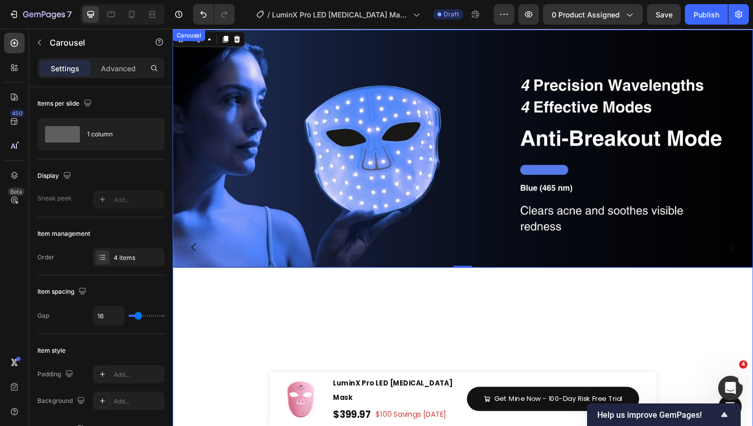
click at [753, 253] on button "Carousel Next Arrow" at bounding box center [765, 260] width 29 height 29
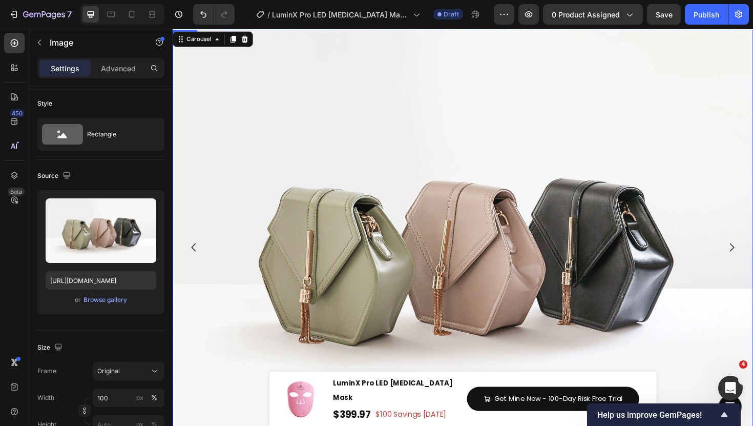
click at [372, 204] on img at bounding box center [480, 260] width 615 height 461
click at [116, 300] on div "Browse gallery" at bounding box center [106, 299] width 44 height 9
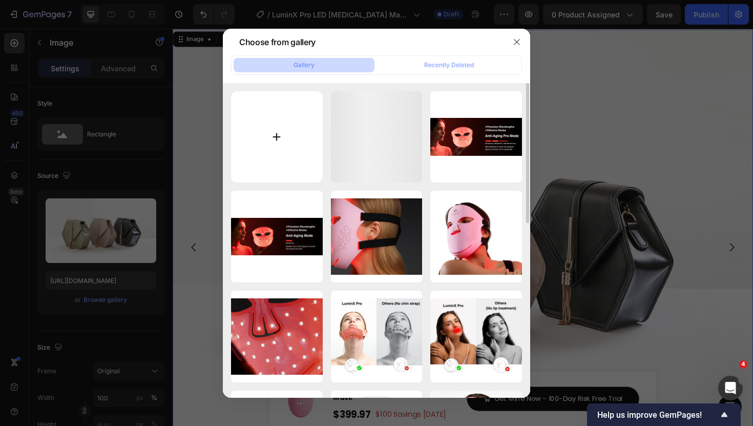
click at [268, 144] on input "file" at bounding box center [277, 137] width 92 height 92
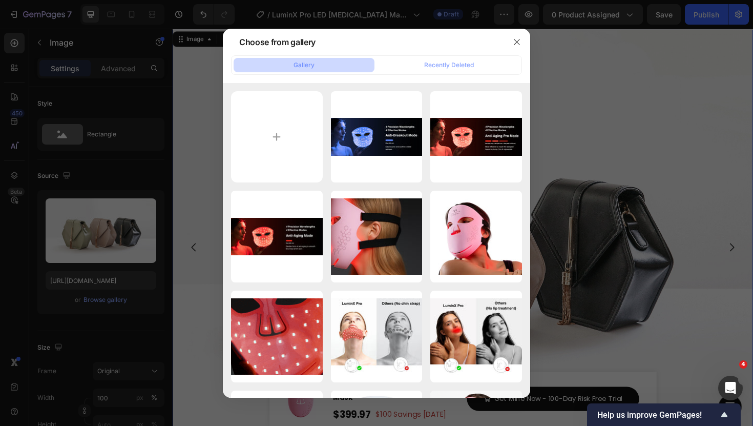
type input "C:\fakepath\16.jpg"
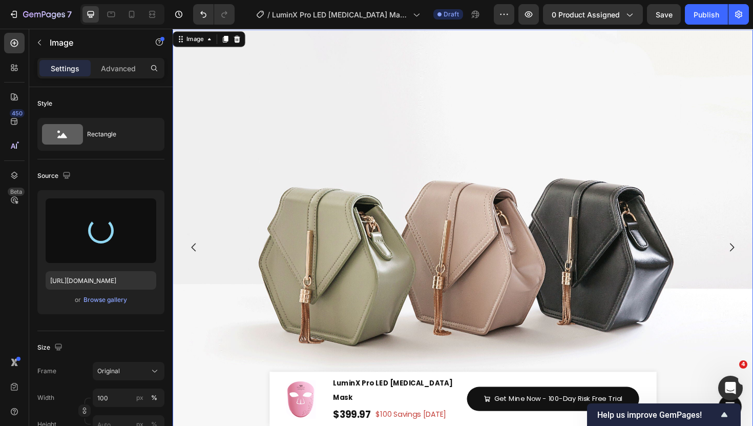
scroll to position [4982, 0]
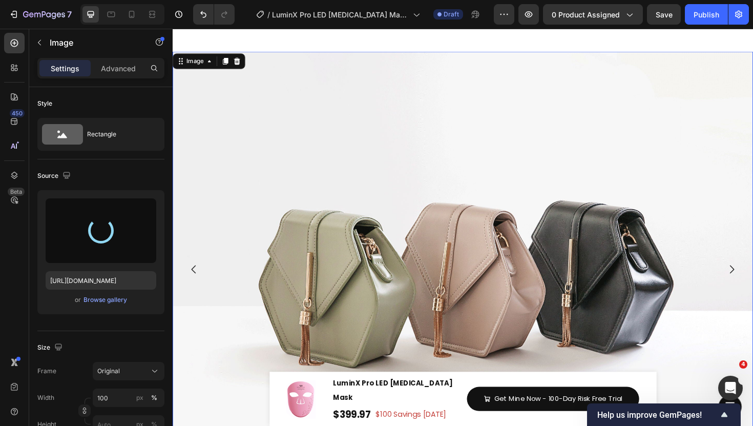
type input "[URL][DOMAIN_NAME]"
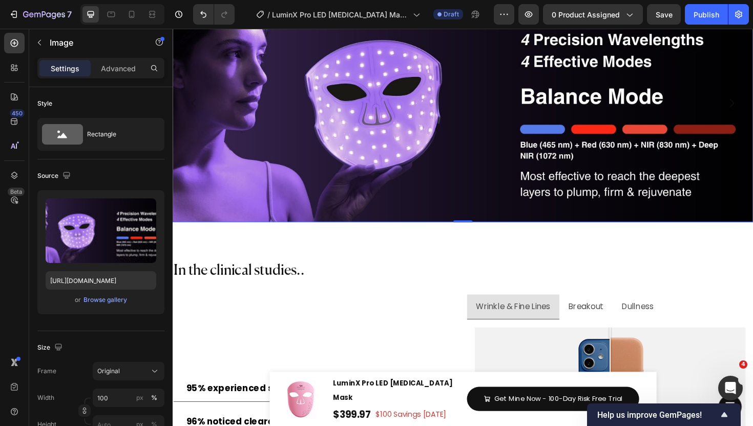
scroll to position [5182, 0]
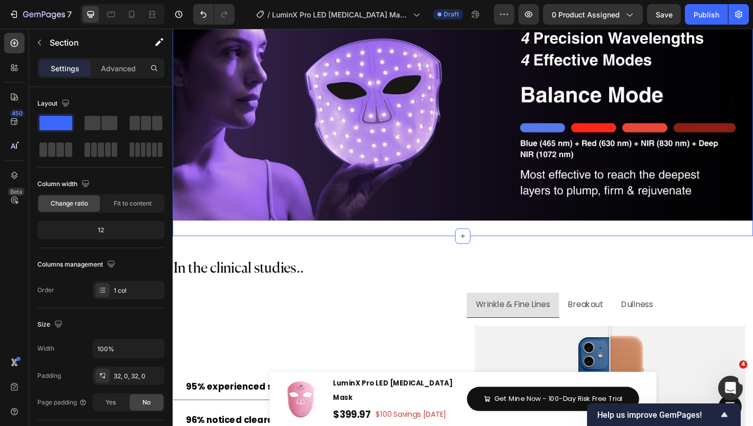
click at [450, 233] on div "Image Image Image Image Carousel Section 15 Create Theme Section AI Content Wri…" at bounding box center [480, 106] width 615 height 285
click at [448, 203] on img at bounding box center [480, 106] width 615 height 252
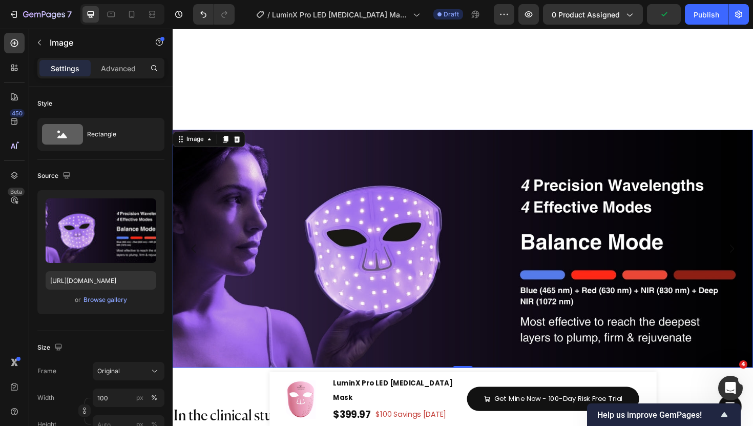
scroll to position [5015, 0]
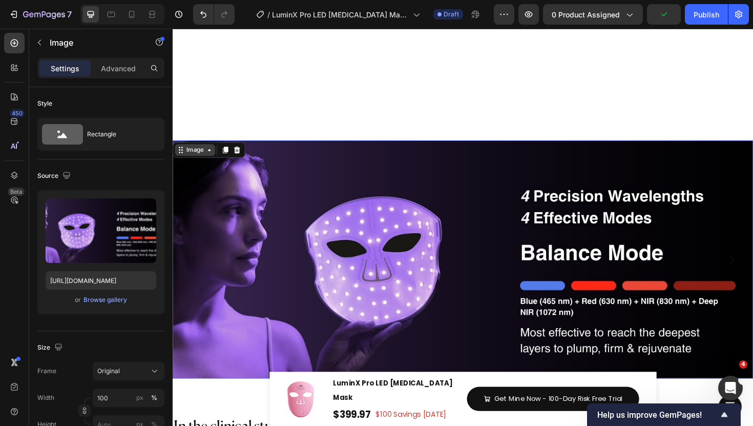
click at [193, 163] on div "Image" at bounding box center [196, 157] width 43 height 12
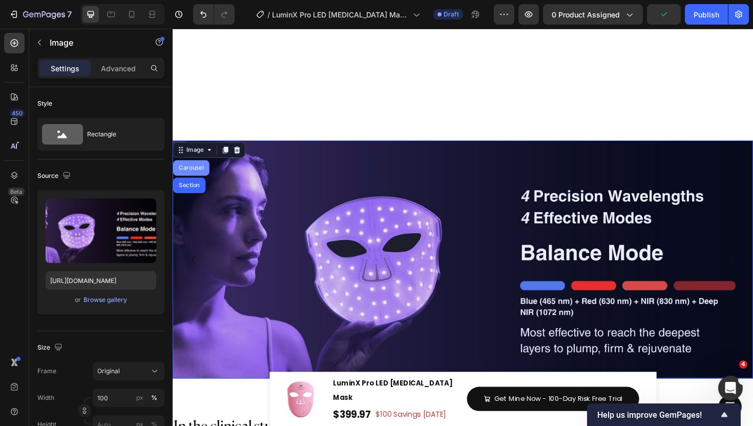
click at [194, 181] on div "Carousel" at bounding box center [192, 176] width 38 height 16
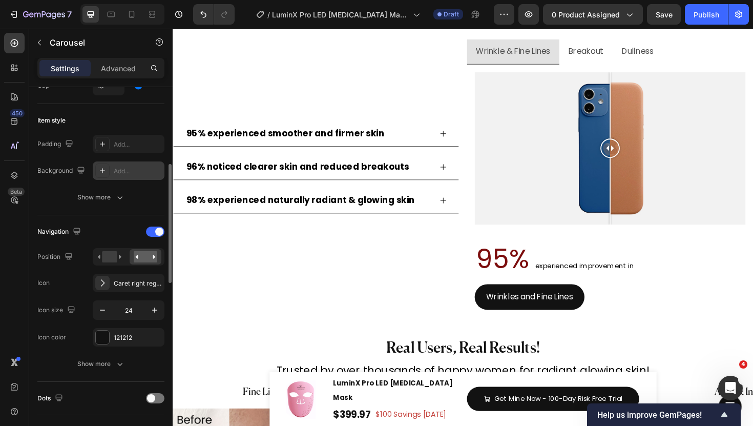
scroll to position [245, 0]
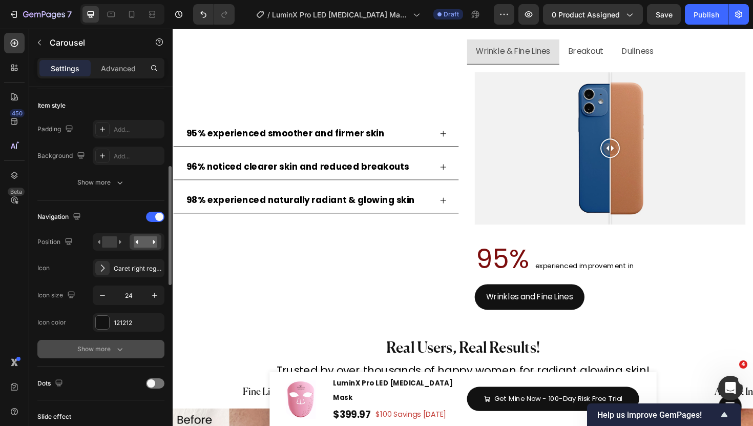
click at [99, 346] on div "Show more" at bounding box center [101, 349] width 48 height 10
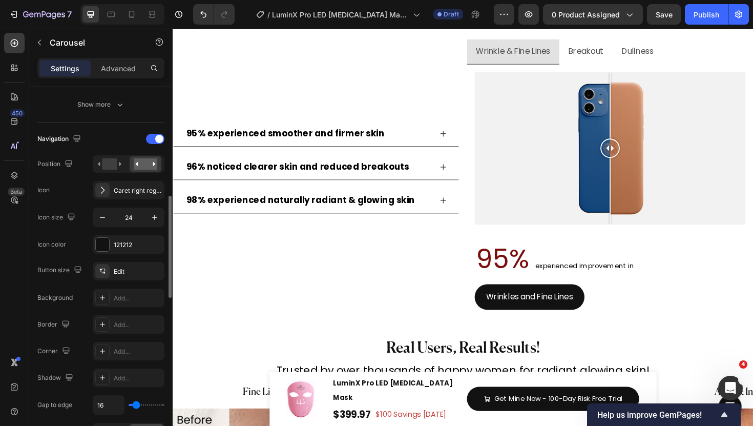
scroll to position [355, 0]
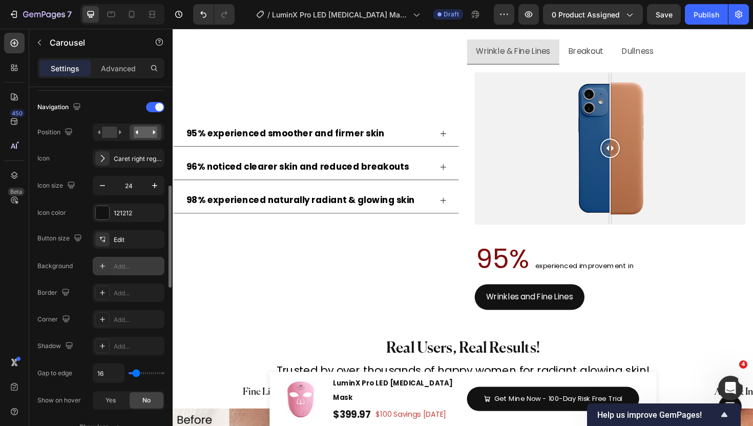
click at [100, 269] on icon at bounding box center [102, 266] width 8 height 8
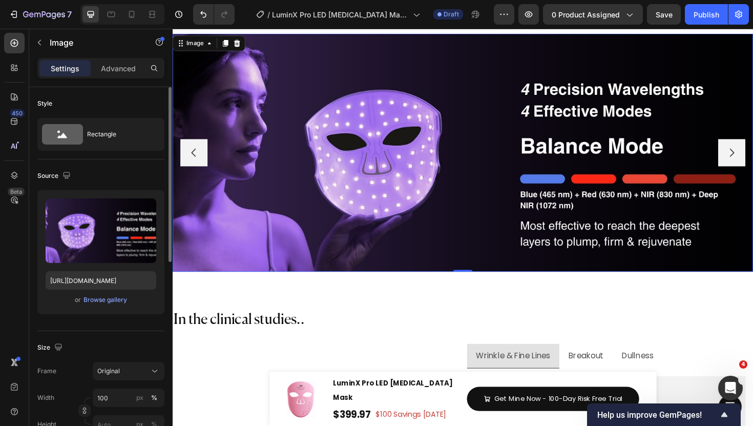
scroll to position [5005, 0]
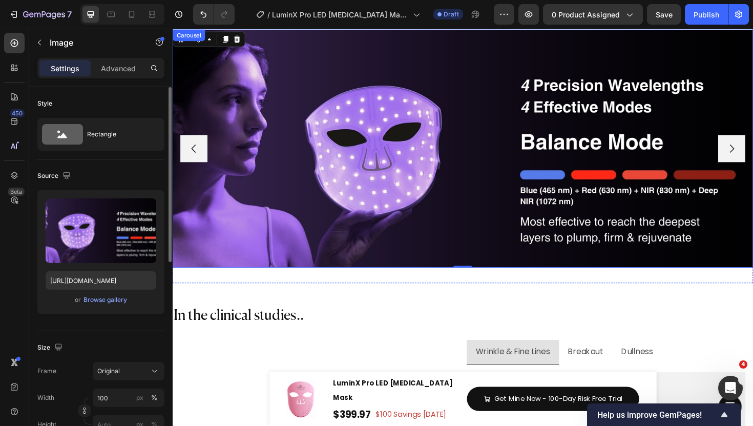
click at [753, 161] on button "Carousel Next Arrow" at bounding box center [765, 155] width 29 height 29
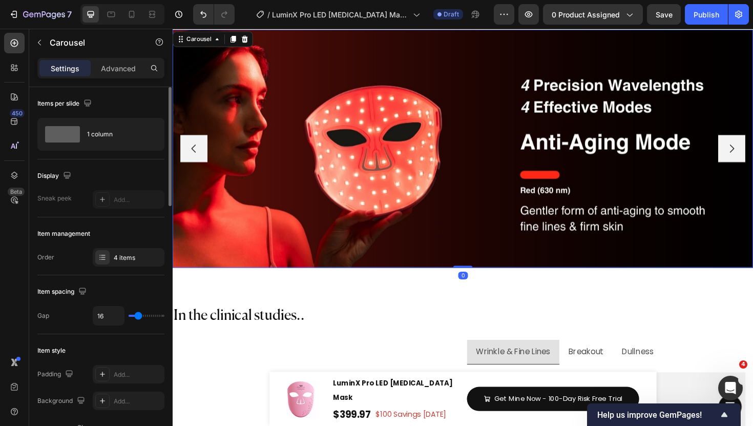
click at [753, 161] on button "Carousel Next Arrow" at bounding box center [765, 155] width 29 height 29
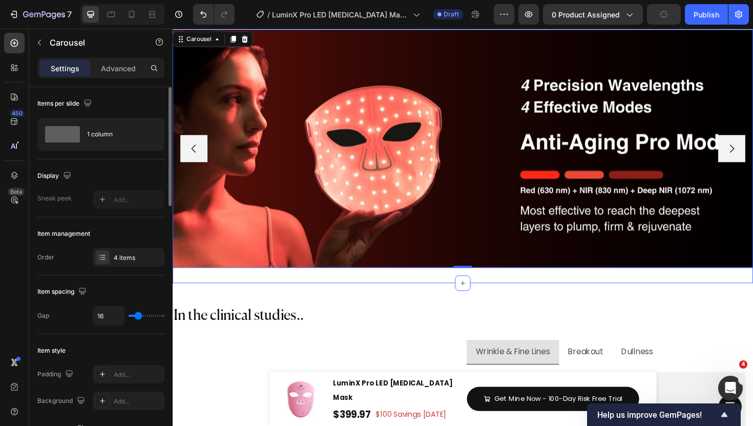
click at [324, 294] on div "Image Image Image Image Carousel 0 Section 15" at bounding box center [480, 155] width 615 height 285
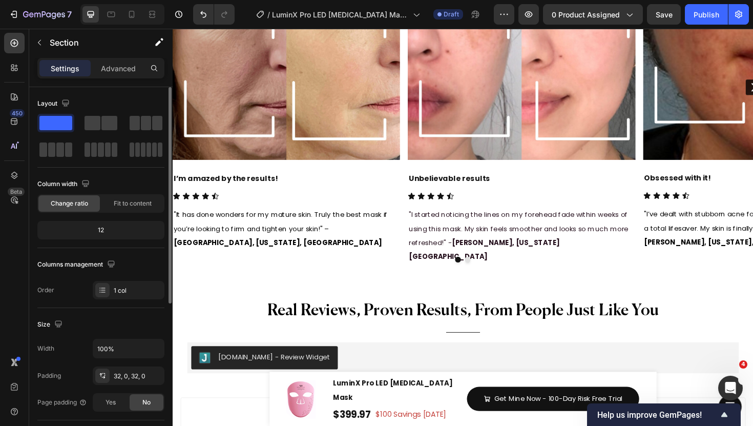
scroll to position [5721, 0]
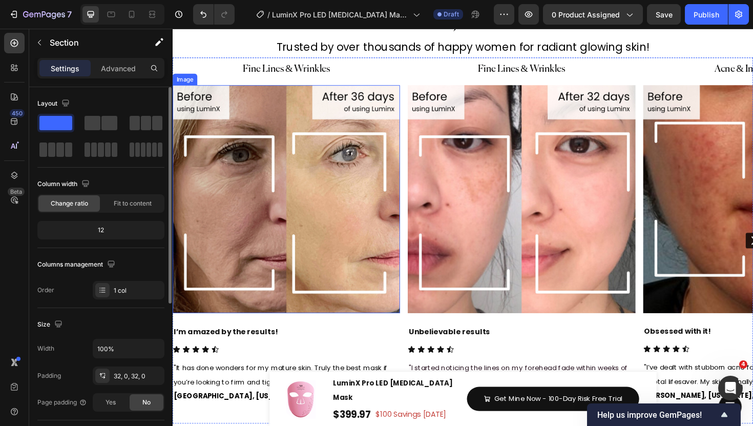
click at [329, 202] on img at bounding box center [293, 209] width 241 height 241
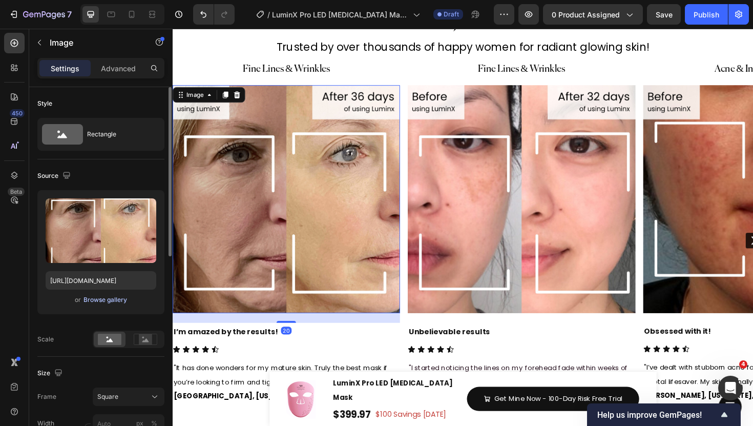
click at [106, 304] on div "Browse gallery" at bounding box center [106, 299] width 44 height 9
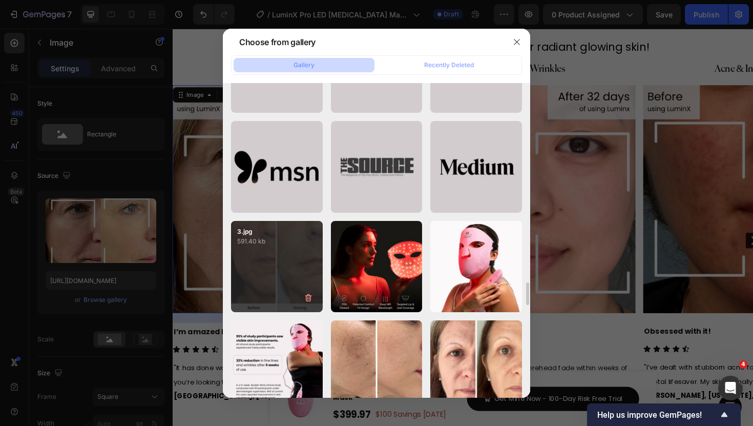
scroll to position [2588, 0]
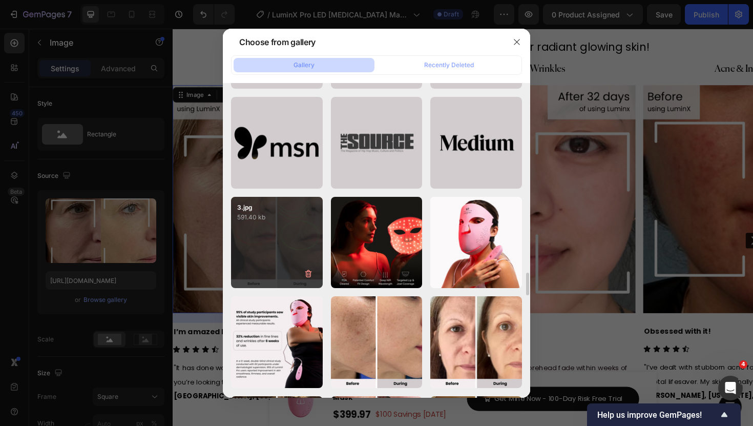
click at [273, 220] on p "591.40 kb" at bounding box center [276, 217] width 79 height 10
type input "[URL][DOMAIN_NAME]"
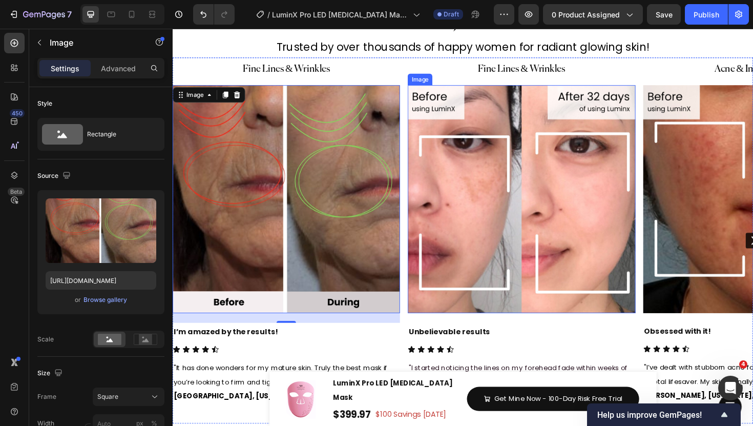
click at [506, 229] on img at bounding box center [542, 209] width 241 height 241
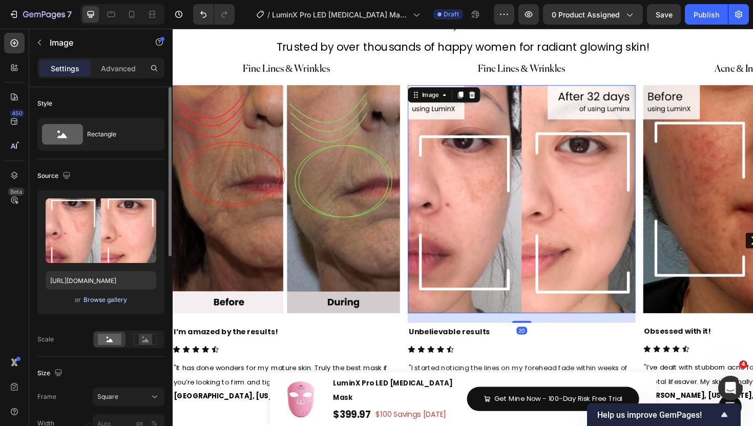
click at [111, 303] on div "Browse gallery" at bounding box center [106, 299] width 44 height 9
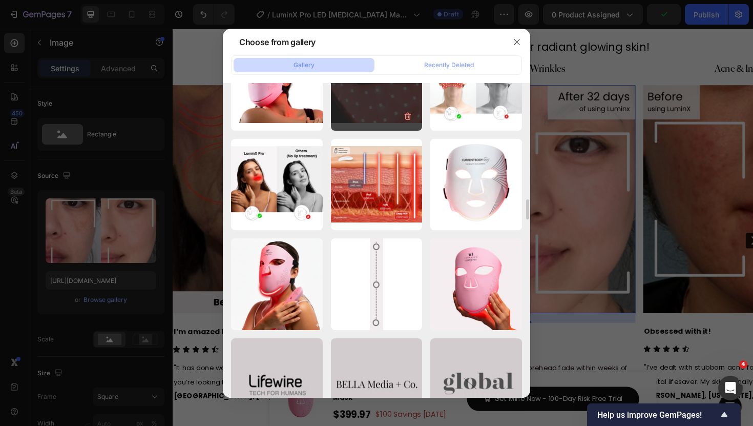
scroll to position [393, 0]
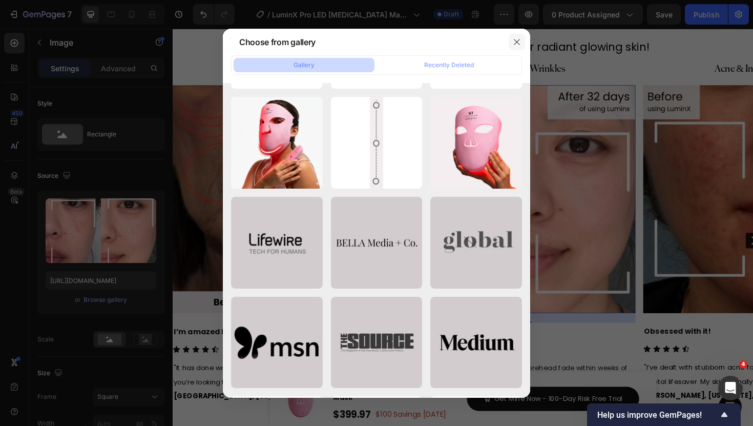
click at [516, 42] on icon "button" at bounding box center [517, 42] width 8 height 8
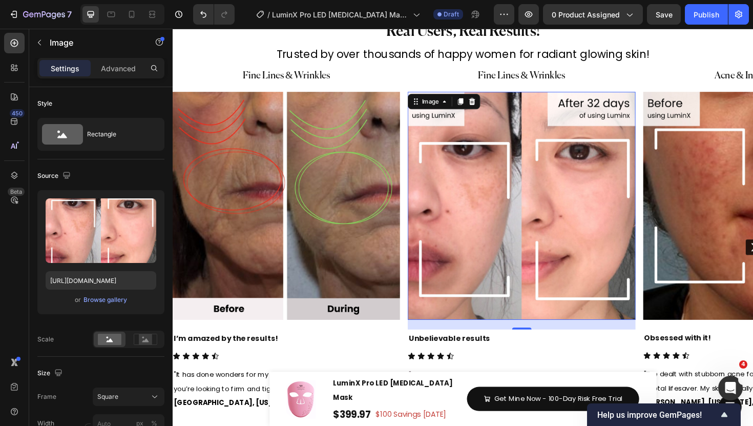
scroll to position [5716, 0]
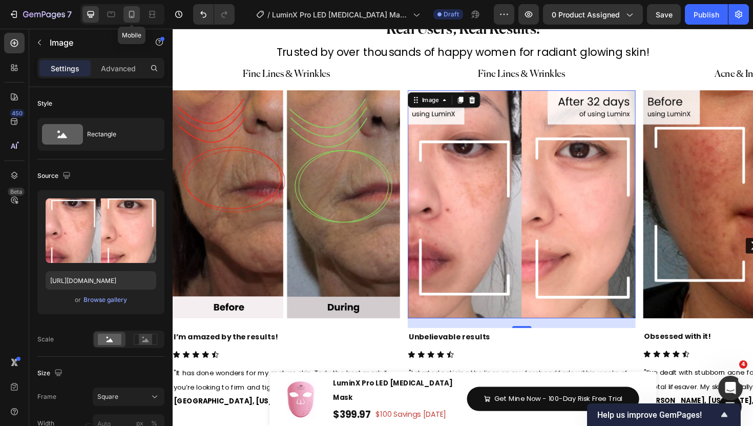
click at [133, 9] on icon at bounding box center [132, 14] width 10 height 10
type input "[URL][DOMAIN_NAME]"
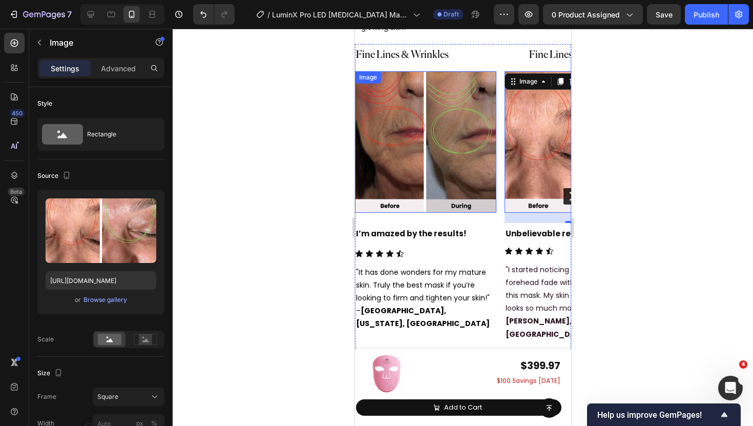
scroll to position [6145, 0]
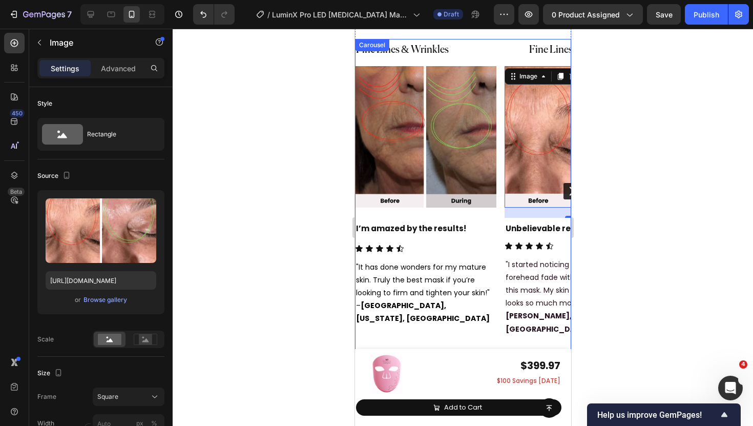
click at [565, 185] on icon "Carousel Next Arrow" at bounding box center [571, 191] width 12 height 12
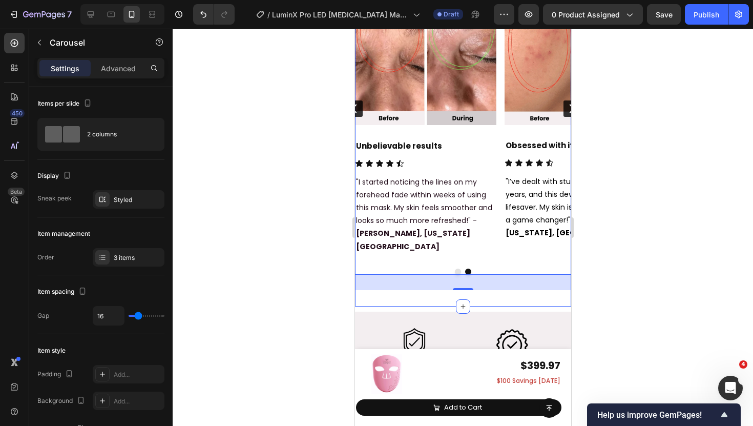
scroll to position [6229, 0]
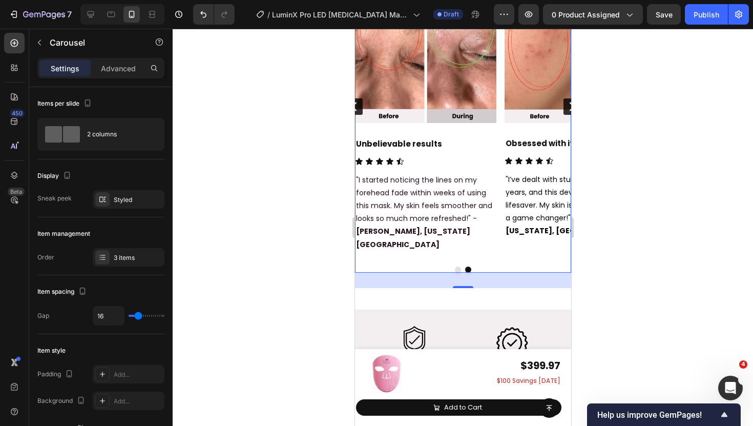
click at [357, 100] on icon "Carousel Back Arrow" at bounding box center [354, 106] width 12 height 12
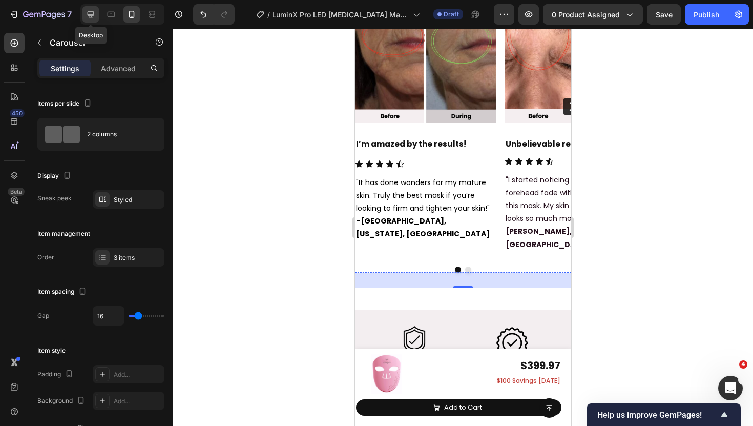
click at [85, 19] on div at bounding box center [91, 14] width 16 height 16
type input "1200"
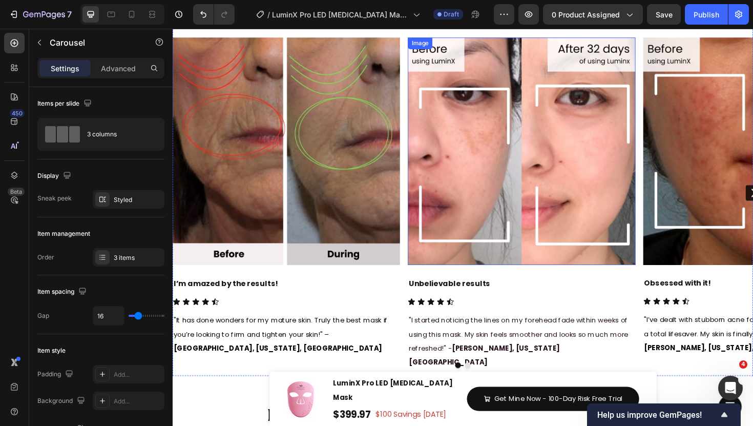
scroll to position [5767, 0]
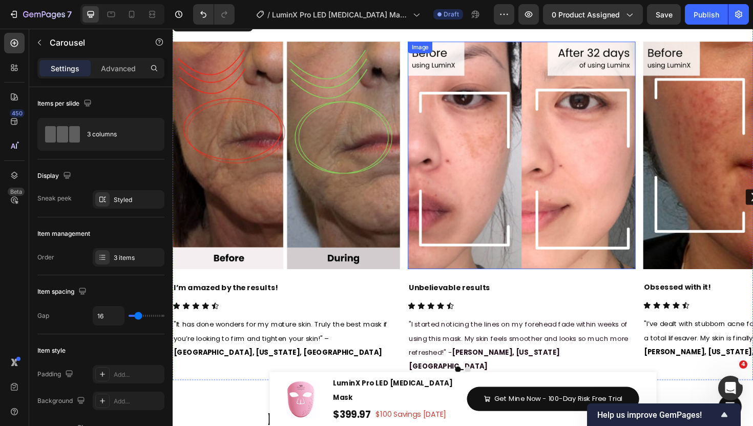
click at [544, 169] on img at bounding box center [542, 163] width 241 height 241
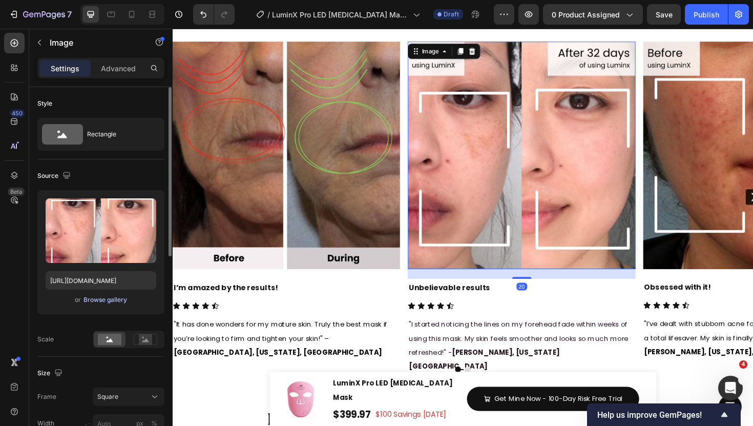
click at [107, 300] on div "Browse gallery" at bounding box center [106, 299] width 44 height 9
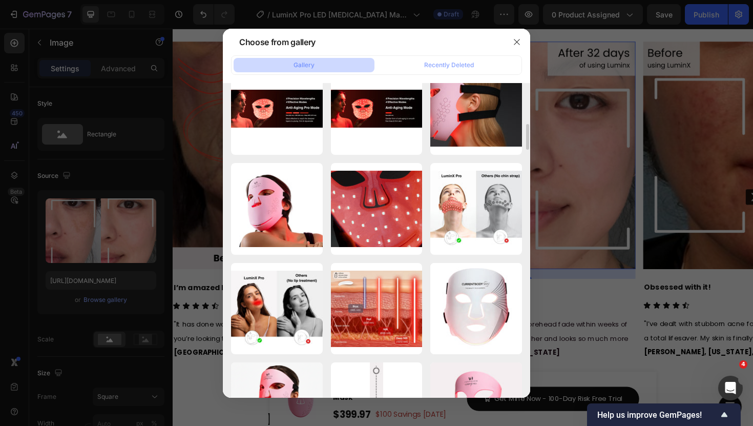
scroll to position [0, 0]
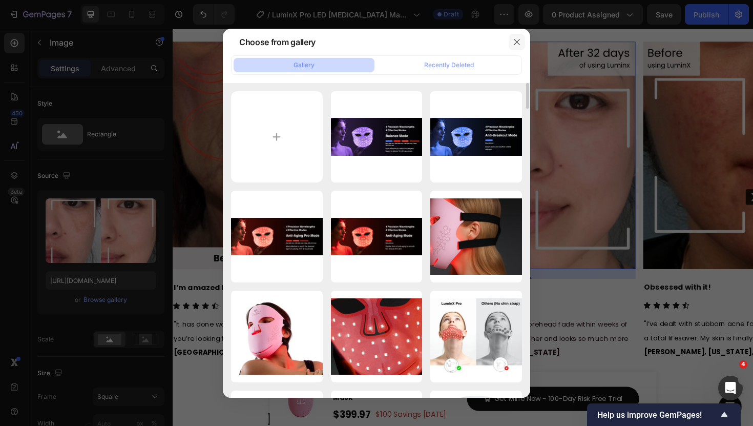
click at [517, 41] on icon "button" at bounding box center [517, 42] width 6 height 6
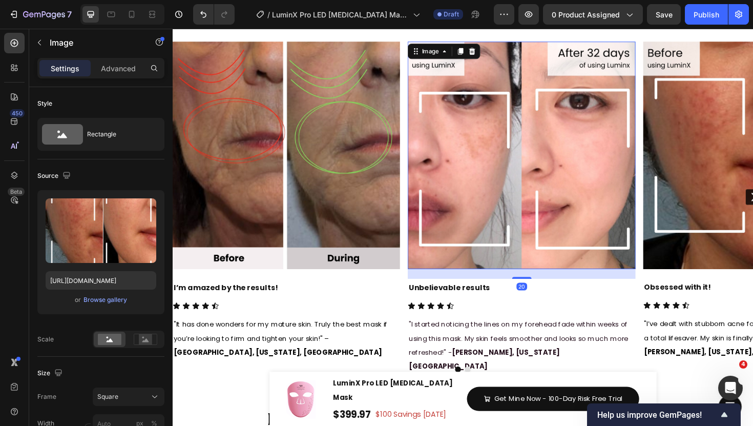
click at [516, 203] on img at bounding box center [542, 163] width 241 height 241
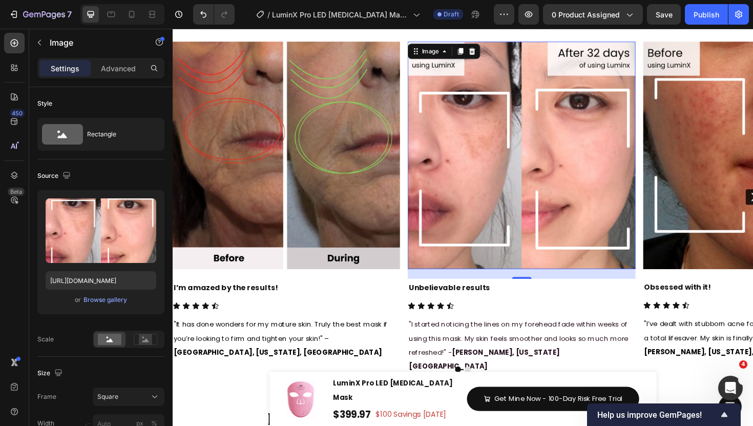
click at [539, 216] on img at bounding box center [542, 163] width 241 height 241
click at [105, 303] on div "Browse gallery" at bounding box center [106, 299] width 44 height 9
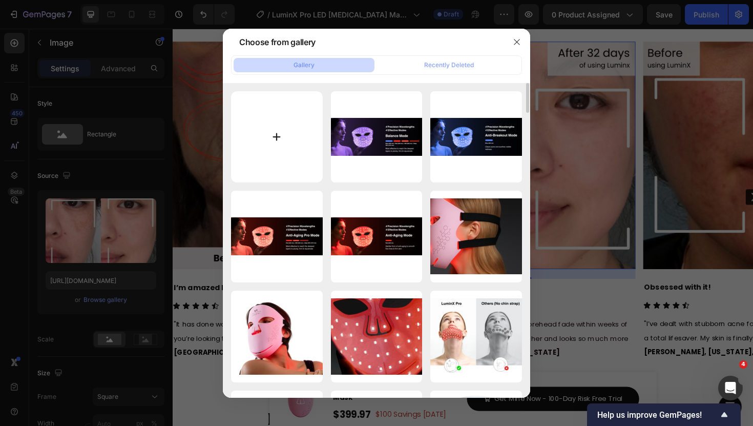
click at [297, 131] on input "file" at bounding box center [277, 137] width 92 height 92
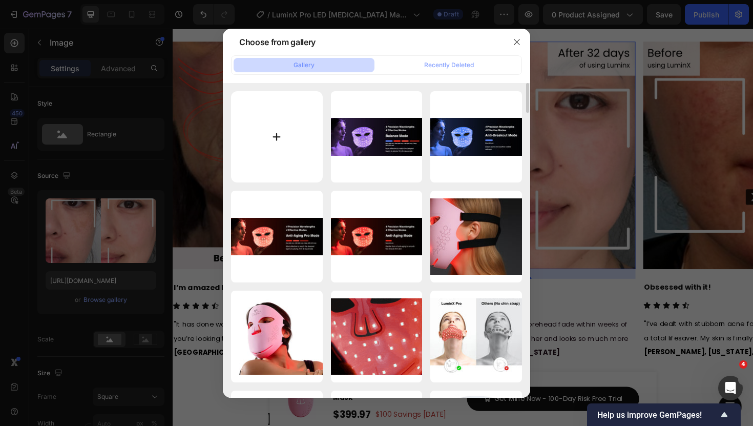
type input "C:\fakepath\2.jpg"
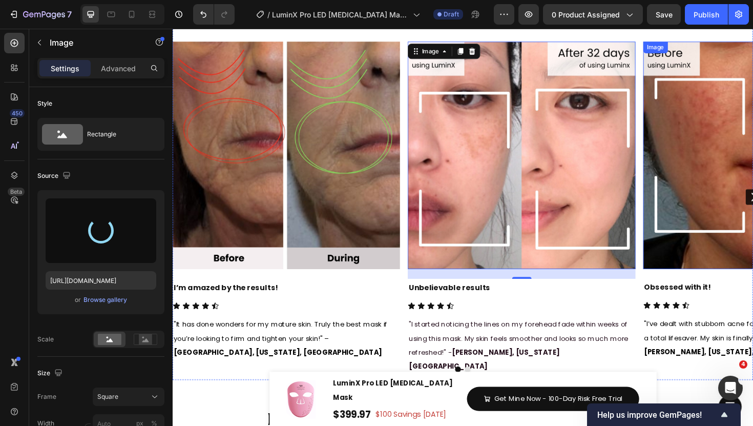
type input "[URL][DOMAIN_NAME]"
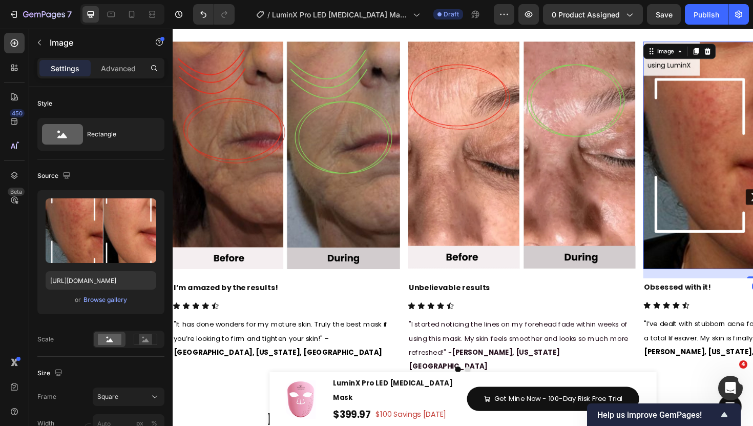
click at [120, 298] on div "Browse gallery" at bounding box center [106, 299] width 44 height 9
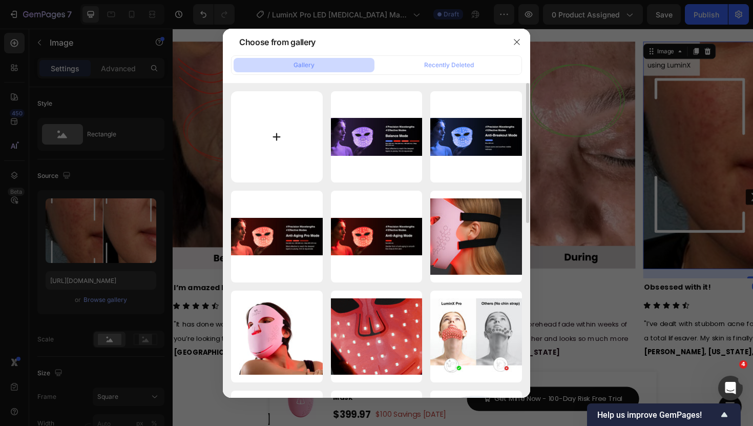
click at [277, 146] on input "file" at bounding box center [277, 137] width 92 height 92
type input "C:\fakepath\3.jpg"
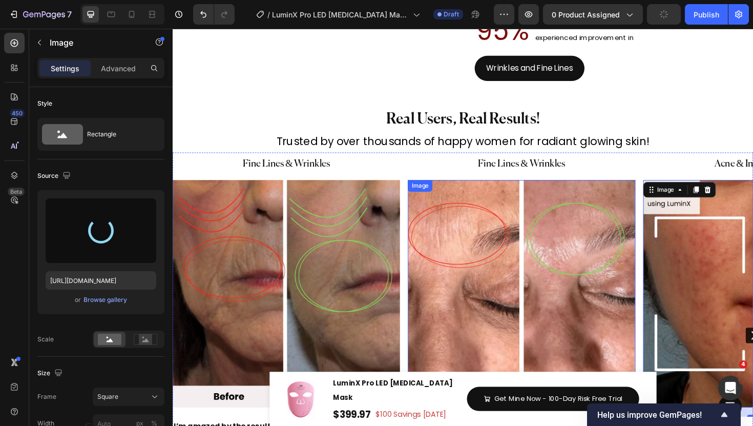
scroll to position [5726, 0]
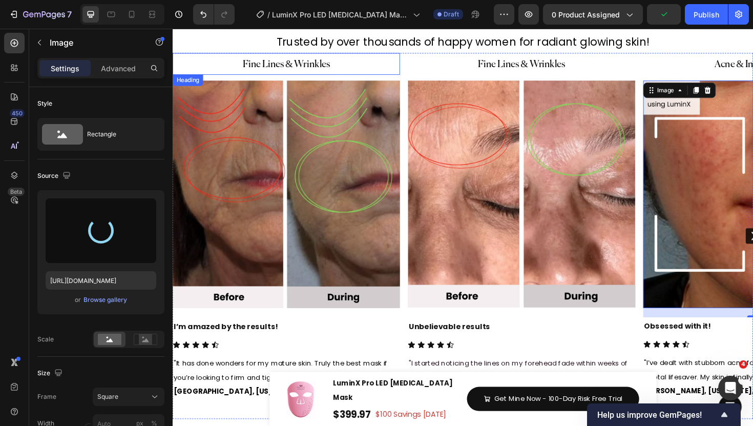
click at [260, 74] on h2 "Fine Lines & Wrinkles" at bounding box center [293, 65] width 241 height 23
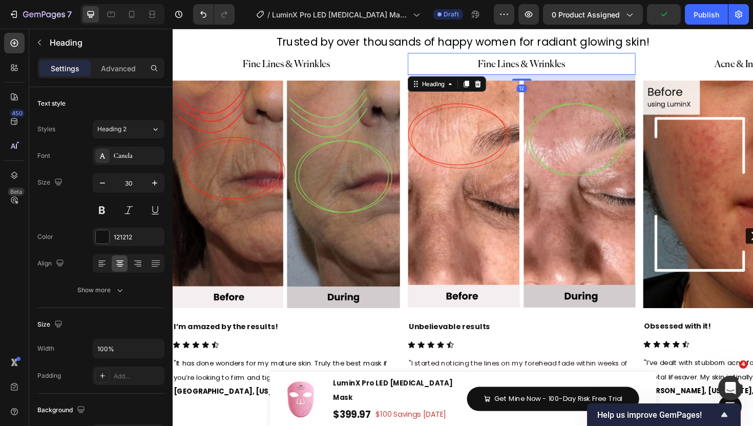
click at [430, 66] on h2 "Fine Lines & Wrinkles" at bounding box center [542, 65] width 241 height 23
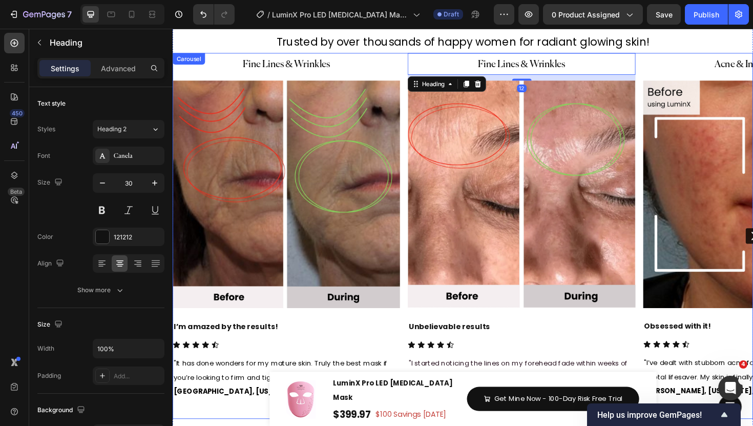
click at [419, 66] on div "Fine Lines & Wrinkles Heading Image I’m amazed by the results! Heading Icon Ico…" at bounding box center [480, 247] width 615 height 387
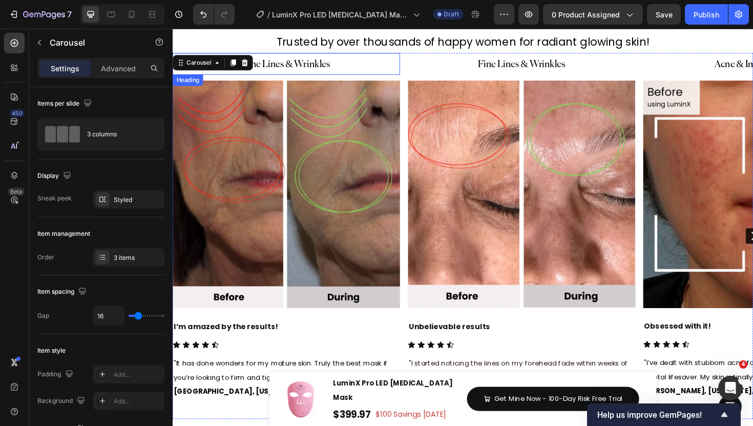
click at [321, 59] on h2 "Fine Lines & Wrinkles" at bounding box center [293, 65] width 241 height 23
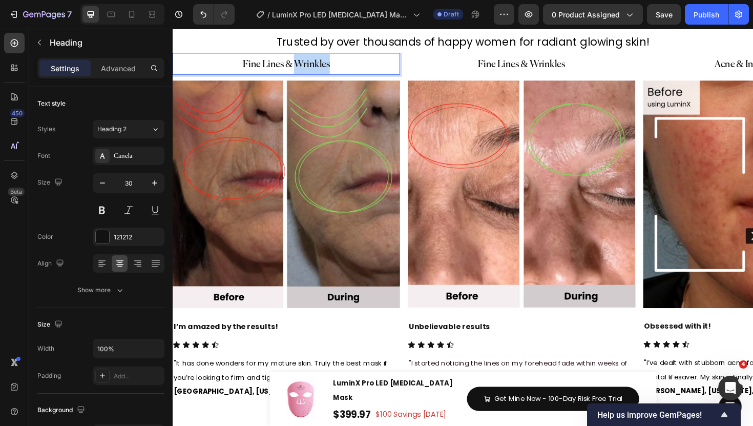
click at [317, 63] on span "Fine Lines & Wrinkles" at bounding box center [293, 66] width 93 height 11
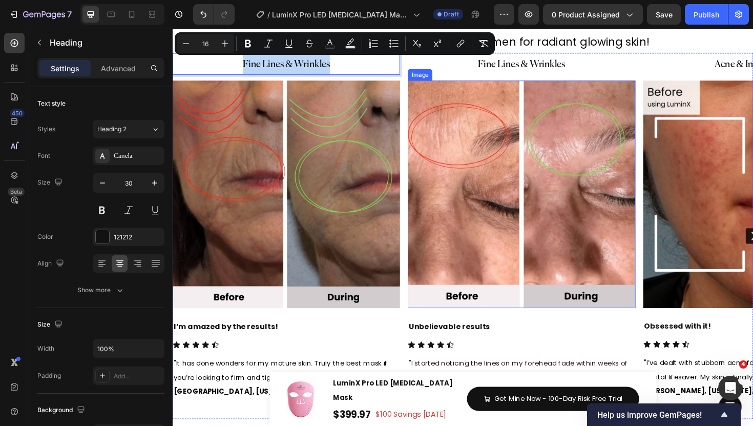
click at [445, 178] on img at bounding box center [542, 204] width 241 height 241
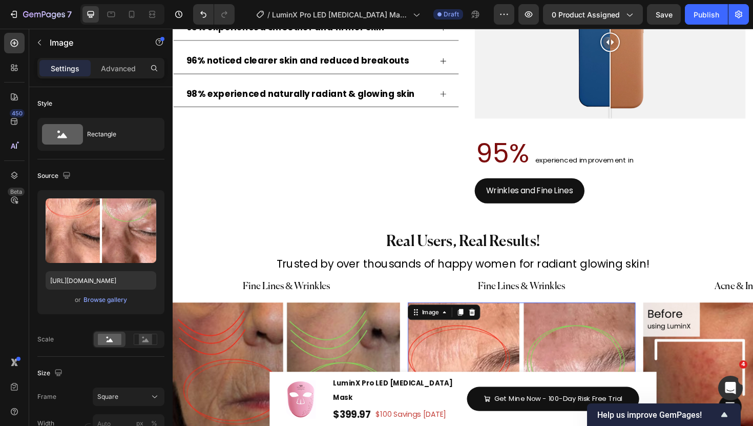
scroll to position [5457, 0]
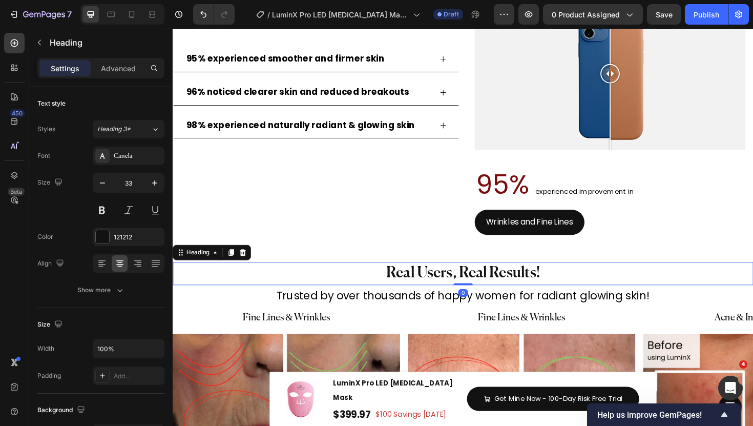
click at [477, 287] on span "Real Users, Real Results!" at bounding box center [480, 288] width 162 height 16
click at [445, 292] on span "Real Users, Real Results!" at bounding box center [480, 288] width 162 height 16
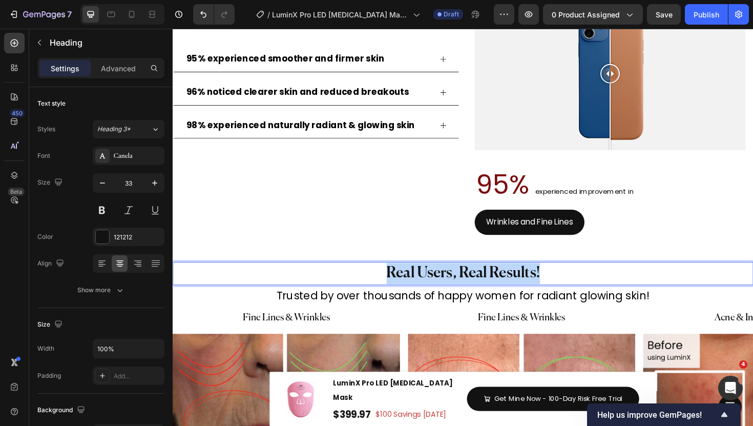
click at [445, 292] on span "Real Users, Real Results!" at bounding box center [480, 288] width 162 height 16
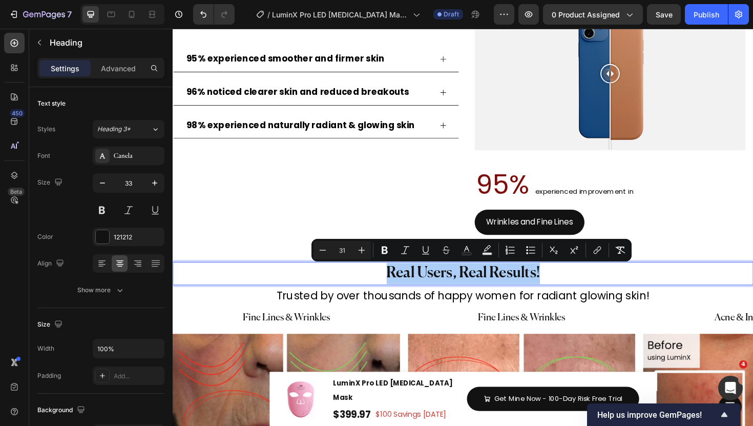
click at [474, 258] on div "Text Color" at bounding box center [467, 250] width 18 height 18
click at [469, 257] on button "Text Color" at bounding box center [467, 250] width 18 height 18
type input "121212"
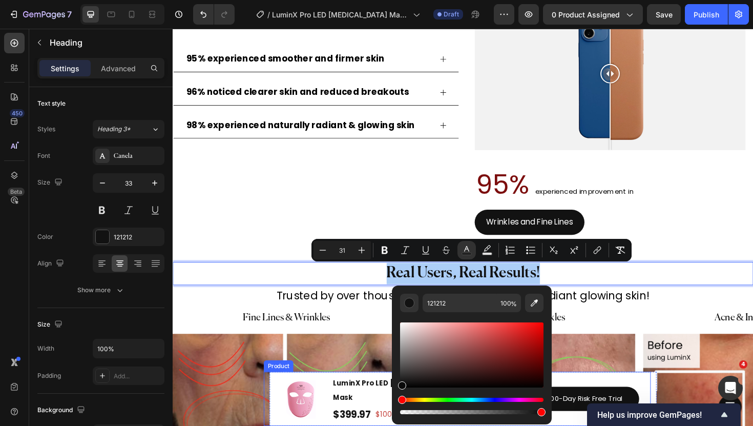
drag, startPoint x: 575, startPoint y: 413, endPoint x: 402, endPoint y: 405, distance: 173.4
type input "0A0A0A"
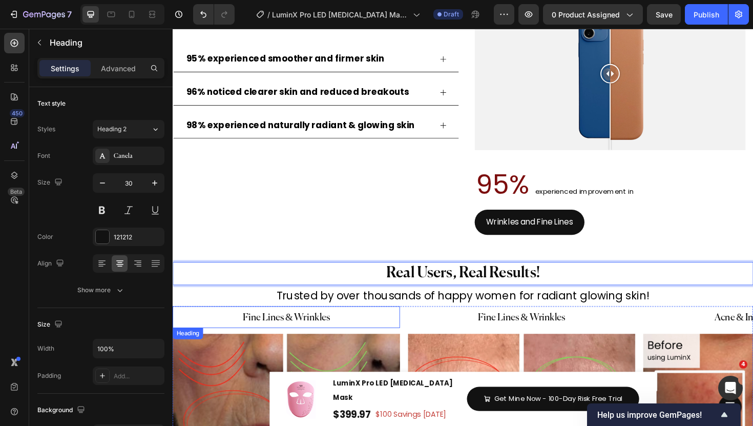
click at [346, 328] on p "⁠⁠⁠⁠⁠⁠⁠ Fine Lines & Wrinkles" at bounding box center [293, 334] width 239 height 21
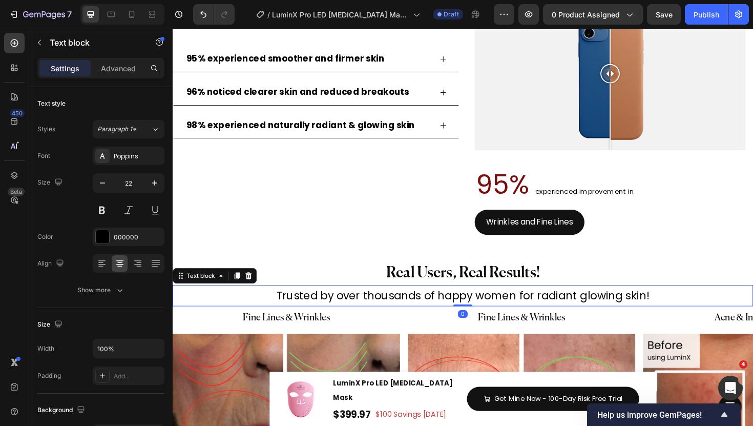
click at [362, 315] on p "Trusted by over thousands of happy women for radiant glowing skin!" at bounding box center [480, 311] width 459 height 20
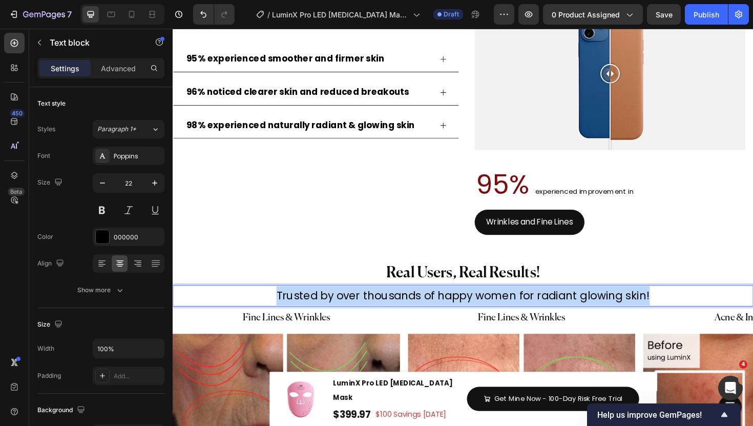
click at [362, 315] on p "Trusted by over thousands of happy women for radiant glowing skin!" at bounding box center [480, 311] width 459 height 20
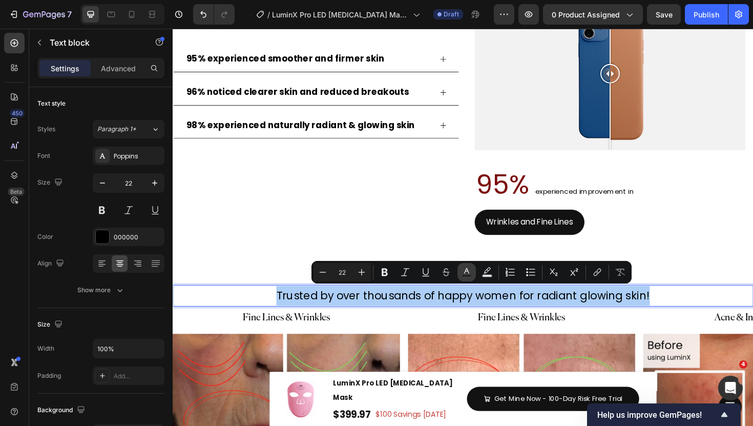
click at [463, 275] on rect "Editor contextual toolbar" at bounding box center [467, 276] width 10 height 3
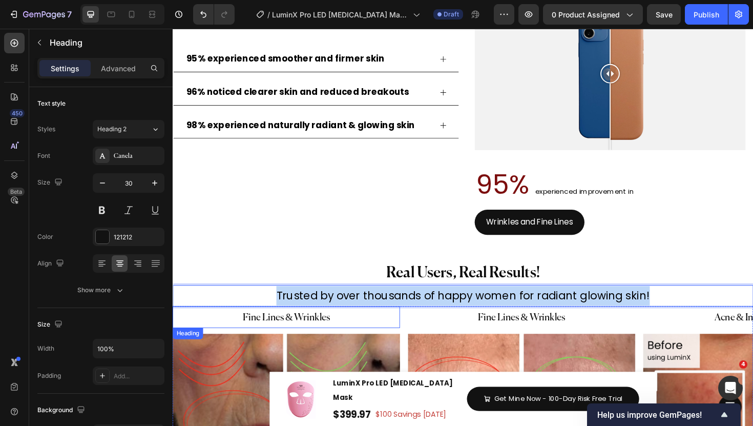
click at [304, 327] on p "⁠⁠⁠⁠⁠⁠⁠ Fine Lines & Wrinkles" at bounding box center [293, 334] width 239 height 21
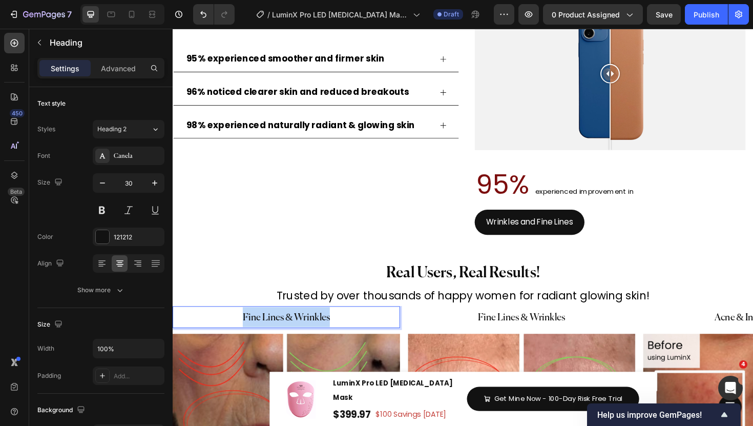
click at [304, 327] on p "Fine Lines & Wrinkles" at bounding box center [293, 334] width 239 height 21
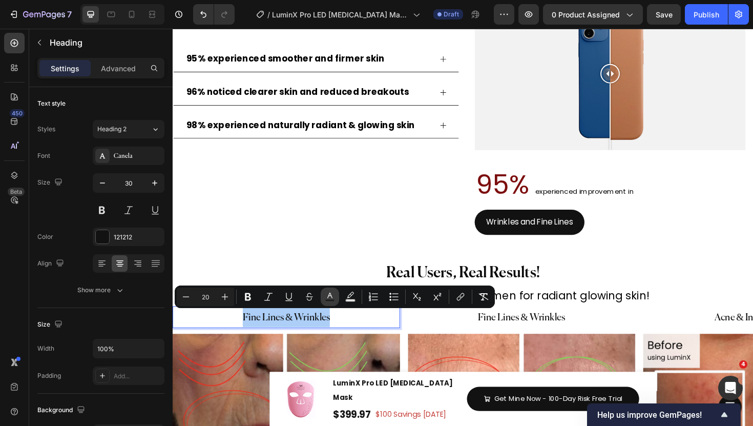
click at [328, 302] on button "Text Color" at bounding box center [330, 297] width 18 height 18
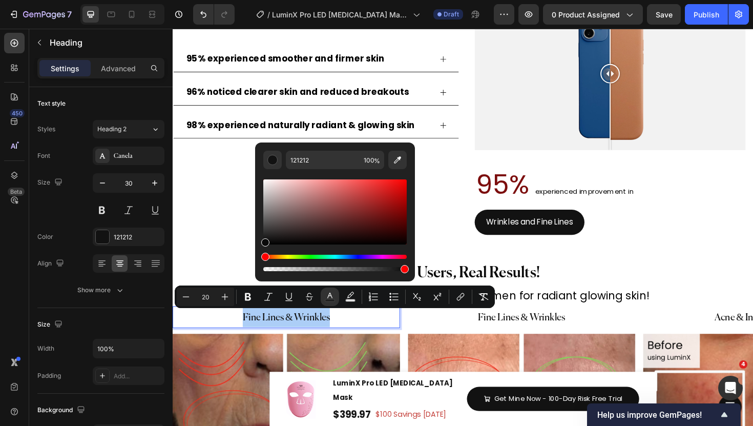
drag, startPoint x: 265, startPoint y: 241, endPoint x: 259, endPoint y: 242, distance: 5.7
click at [260, 242] on div "121212 100 %" at bounding box center [335, 207] width 160 height 131
drag, startPoint x: 263, startPoint y: 242, endPoint x: 263, endPoint y: 249, distance: 6.1
click at [263, 249] on div "Editor contextual toolbar" at bounding box center [334, 225] width 143 height 96
type input "000000"
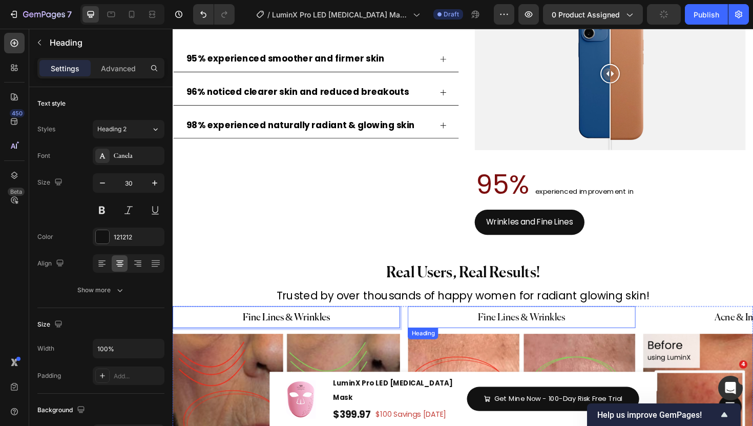
click at [518, 334] on span "Fine Lines & Wrinkles" at bounding box center [542, 335] width 93 height 11
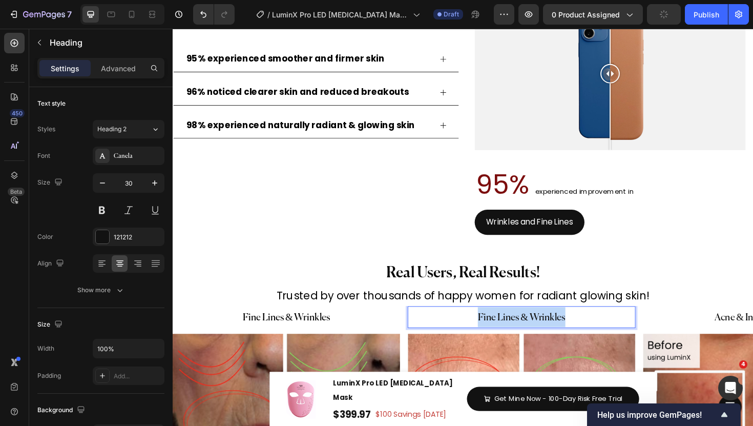
click at [518, 334] on span "Fine Lines & Wrinkles" at bounding box center [542, 335] width 93 height 11
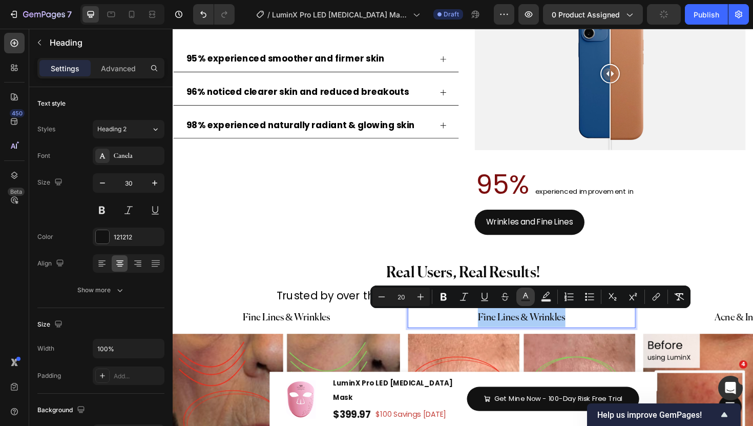
click at [524, 302] on button "Text Color" at bounding box center [526, 297] width 18 height 18
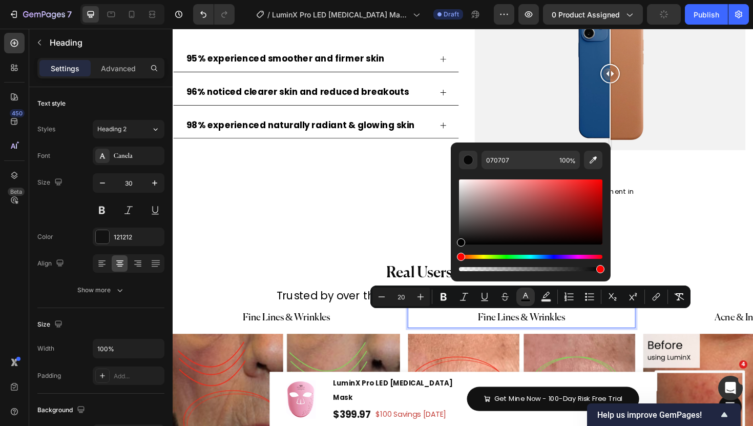
drag, startPoint x: 460, startPoint y: 242, endPoint x: 455, endPoint y: 248, distance: 7.6
click at [455, 249] on div "070707 100 %" at bounding box center [531, 207] width 160 height 131
type input "000000"
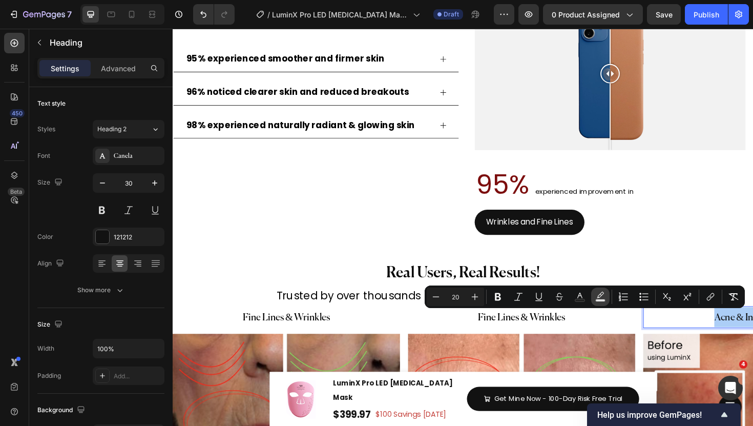
click at [595, 299] on button "Text Background Color" at bounding box center [600, 297] width 18 height 18
type input "000000"
type input "77"
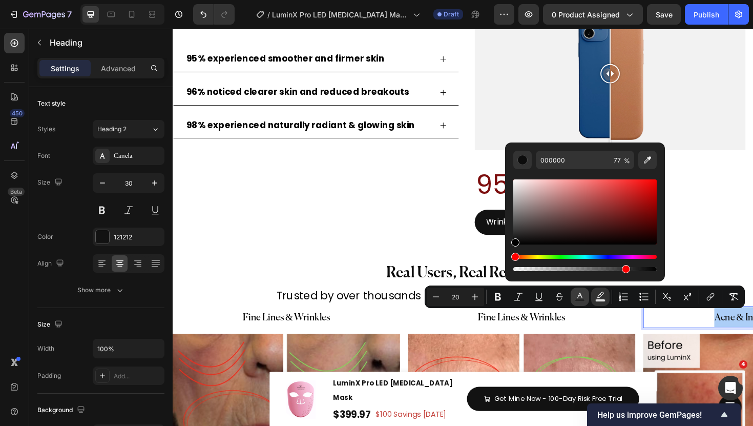
click at [577, 300] on rect "Editor contextual toolbar" at bounding box center [581, 300] width 10 height 3
click at [514, 246] on div "Editor contextual toolbar" at bounding box center [515, 242] width 8 height 8
type input "000000"
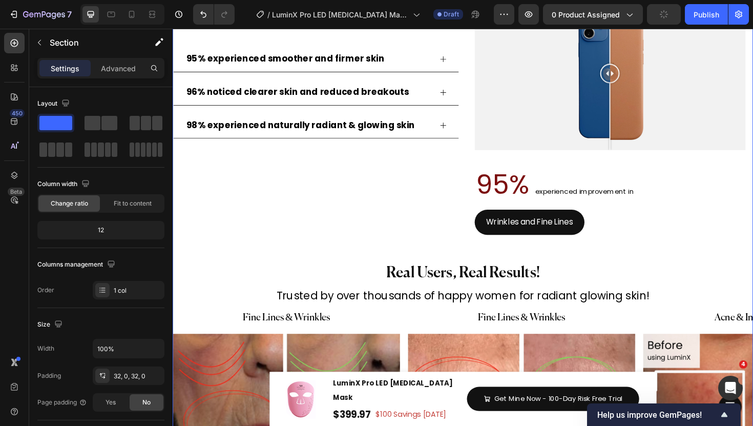
click at [443, 261] on div "In the clinical studies.. Heading 95% experienced smoother and firmer skin 96% …" at bounding box center [480, 313] width 615 height 793
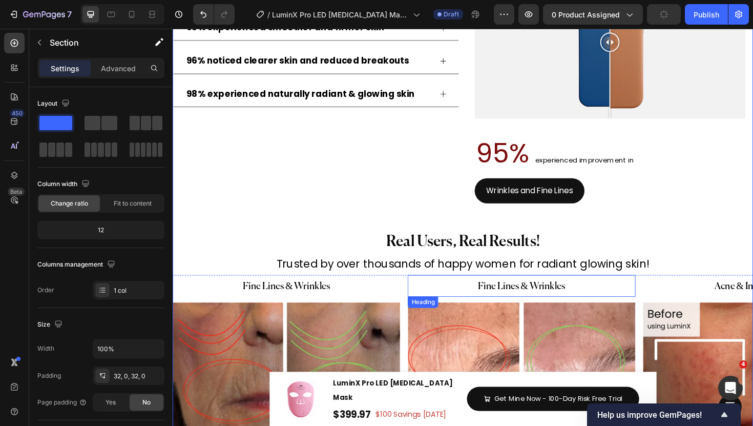
scroll to position [5497, 0]
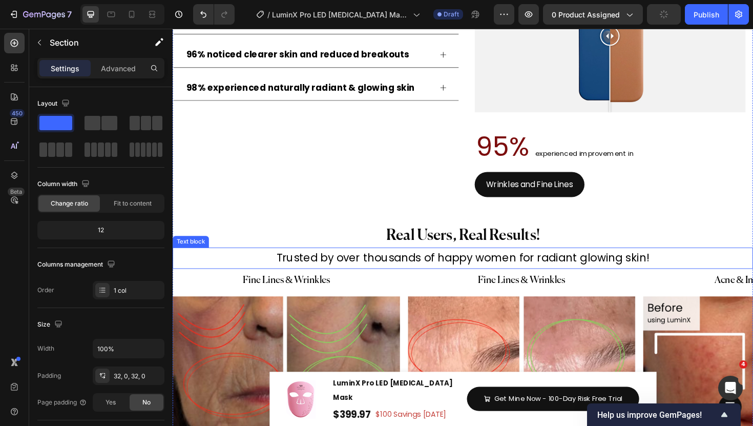
click at [491, 275] on p "Trusted by over thousands of happy women for radiant glowing skin!" at bounding box center [480, 271] width 459 height 20
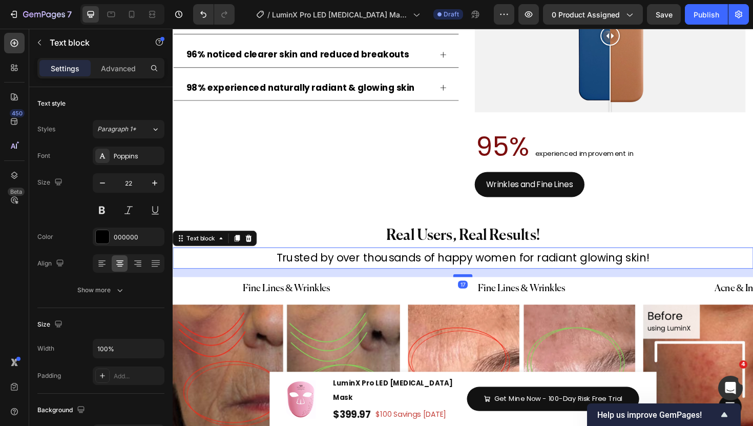
drag, startPoint x: 481, startPoint y: 281, endPoint x: 481, endPoint y: 289, distance: 7.2
click at [481, 289] on div at bounding box center [480, 290] width 20 height 3
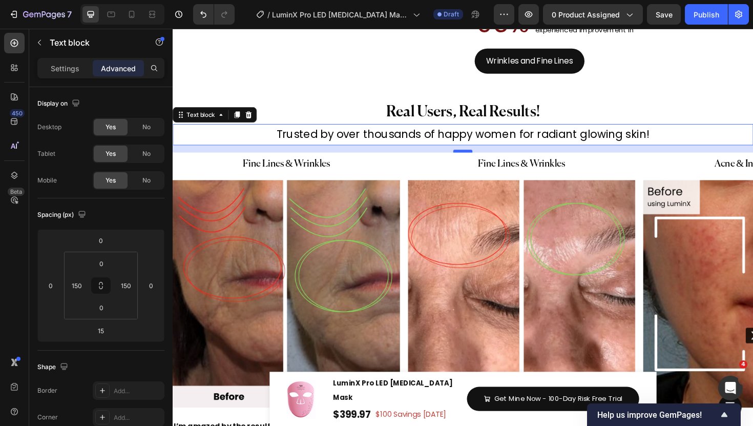
scroll to position [5635, 0]
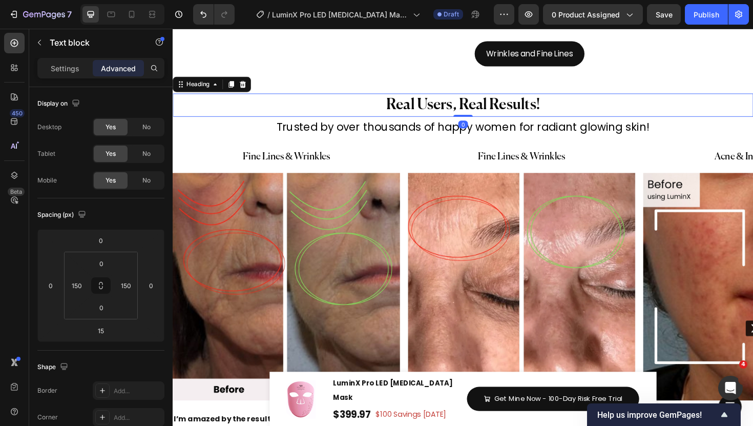
click at [523, 97] on h2 "⁠⁠⁠⁠⁠⁠⁠ Real Users, Real Results!" at bounding box center [480, 109] width 461 height 25
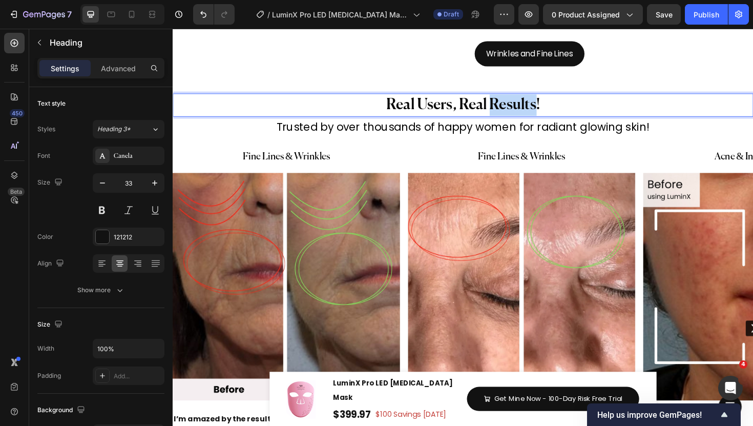
click at [520, 115] on span "Real Users, Real Results!" at bounding box center [480, 109] width 162 height 16
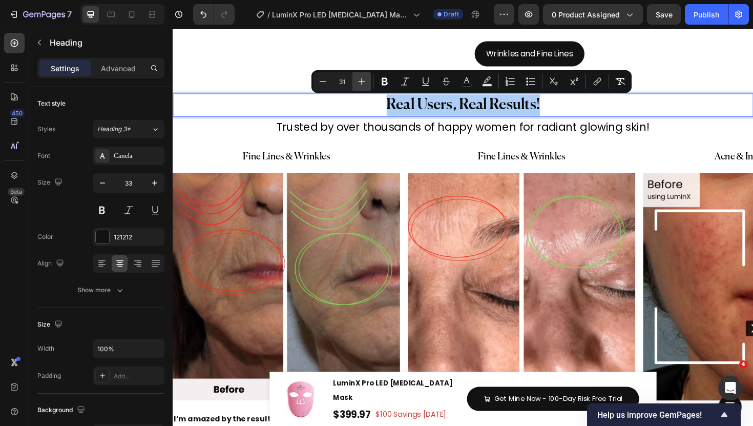
click at [357, 85] on icon "Editor contextual toolbar" at bounding box center [362, 81] width 10 height 10
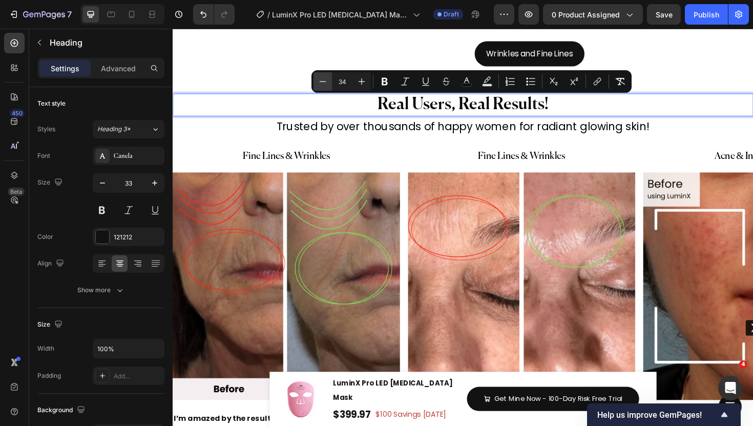
click at [315, 86] on button "Minus" at bounding box center [323, 81] width 18 height 18
type input "33"
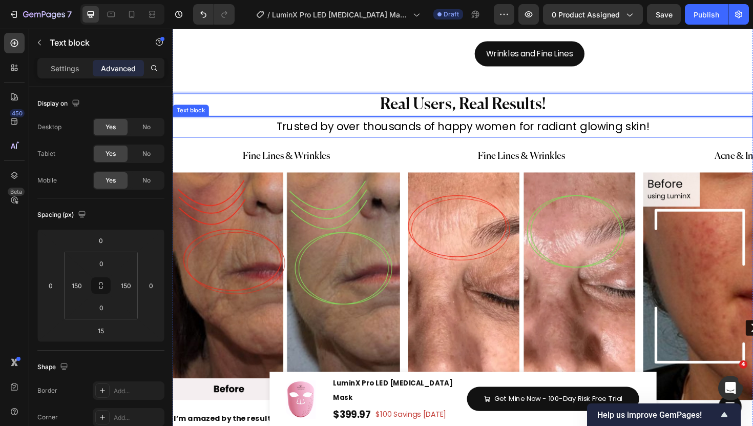
click at [351, 139] on p "Trusted by over thousands of happy women for radiant glowing skin!" at bounding box center [480, 132] width 459 height 20
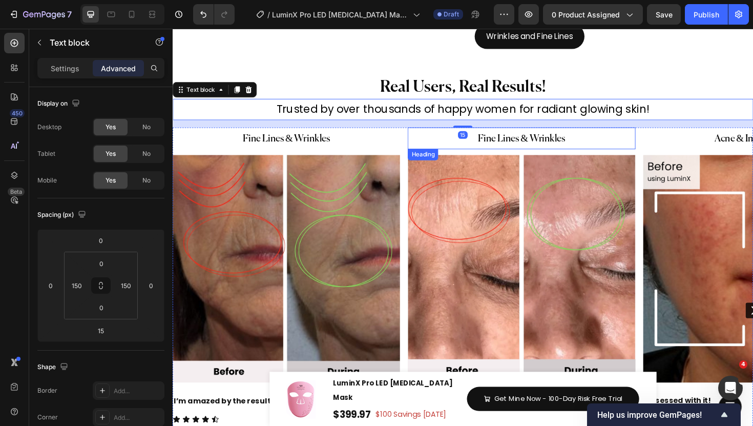
scroll to position [5675, 0]
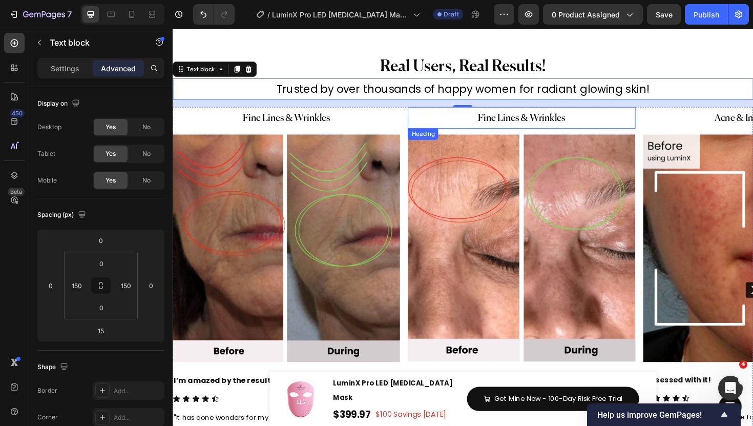
click at [419, 125] on div "⁠⁠⁠⁠⁠⁠⁠ Fine Lines & Wrinkles Heading Image I’m amazed by the results! Heading …" at bounding box center [480, 305] width 615 height 387
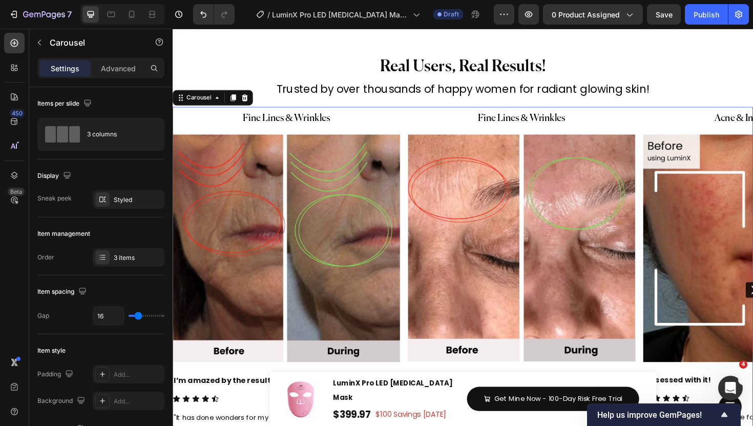
click at [414, 180] on div "⁠⁠⁠⁠⁠⁠⁠ Fine Lines & Wrinkles Heading Image I’m amazed by the results! Heading …" at bounding box center [480, 305] width 615 height 387
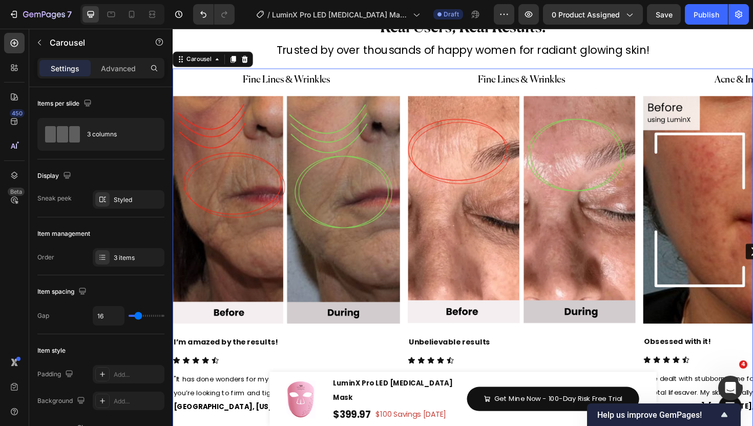
scroll to position [5746, 0]
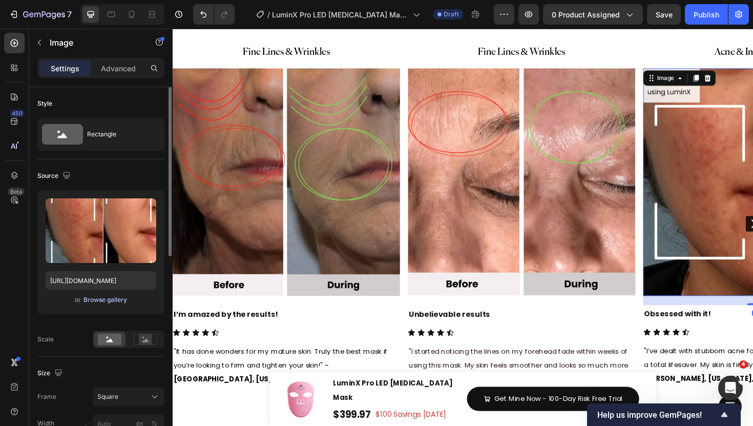
click at [117, 300] on div "Browse gallery" at bounding box center [106, 299] width 44 height 9
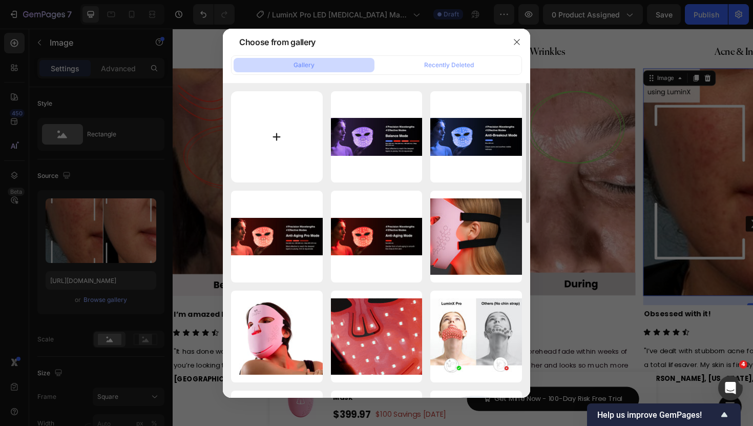
click at [276, 138] on input "file" at bounding box center [277, 137] width 92 height 92
type input "C:\fakepath\3.jpg"
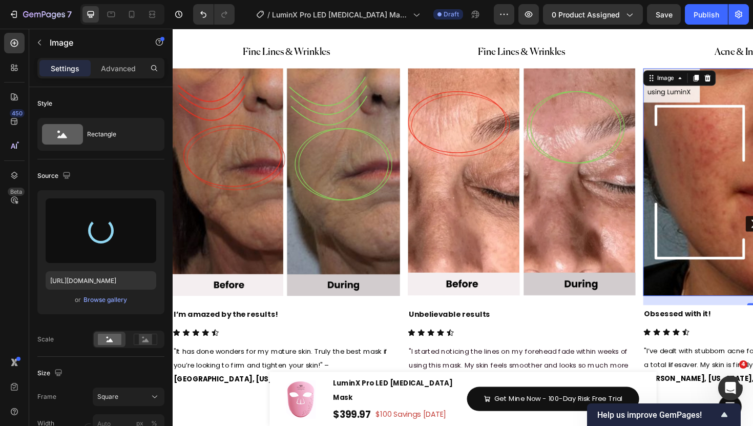
type input "[URL][DOMAIN_NAME]"
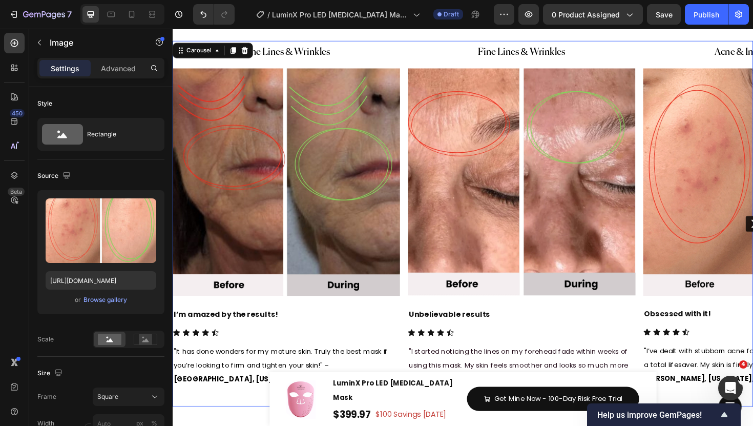
click at [418, 100] on div "⁠⁠⁠⁠⁠⁠⁠ Fine Lines & Wrinkles Heading Image I’m amazed by the results! Heading …" at bounding box center [480, 235] width 615 height 387
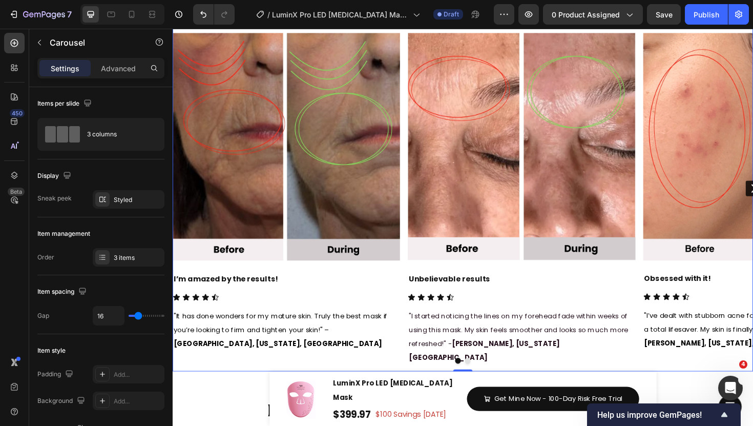
scroll to position [5785, 0]
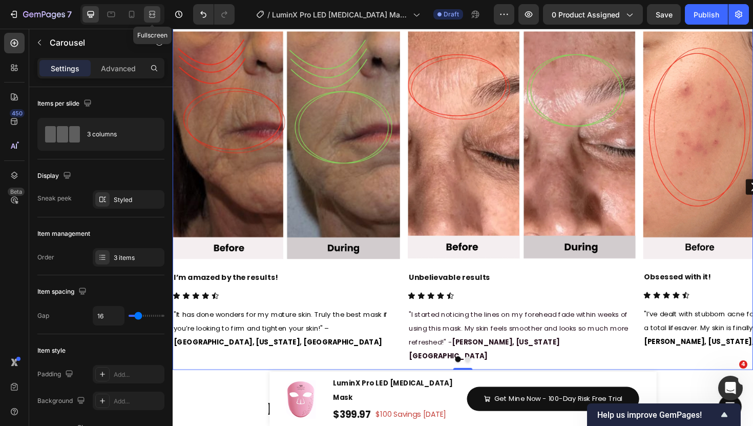
click at [151, 10] on icon at bounding box center [152, 14] width 10 height 10
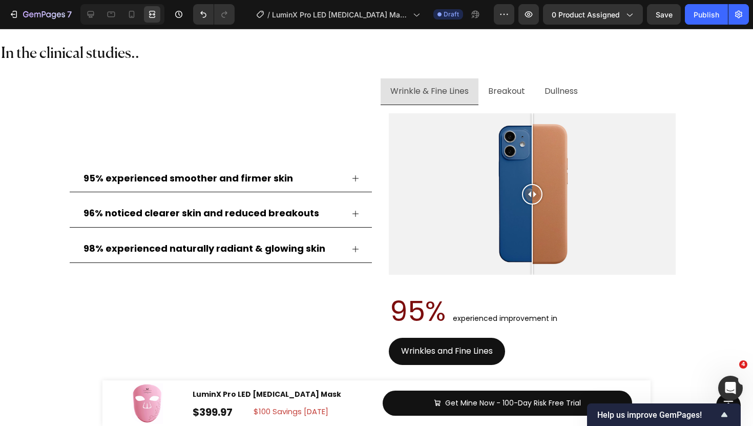
scroll to position [5409, 0]
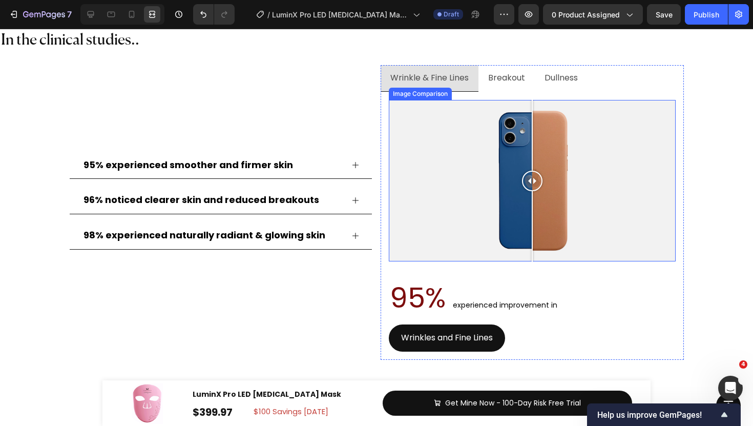
click at [437, 177] on div at bounding box center [532, 180] width 287 height 161
drag, startPoint x: 436, startPoint y: 185, endPoint x: 528, endPoint y: 192, distance: 92.5
click at [528, 192] on div at bounding box center [530, 180] width 20 height 161
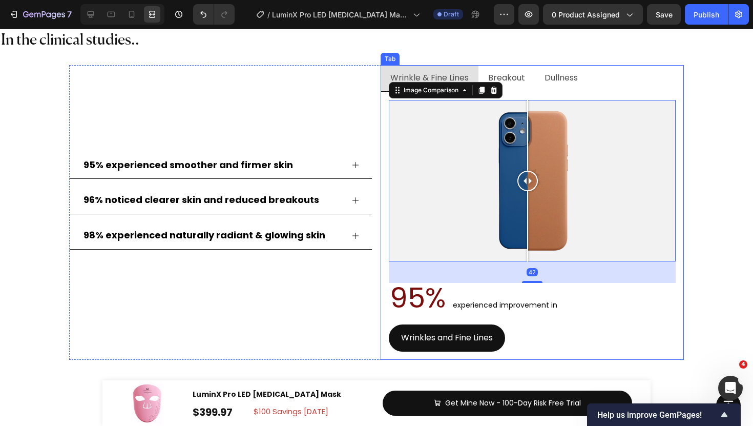
click at [522, 87] on div "Breakout" at bounding box center [507, 78] width 40 height 18
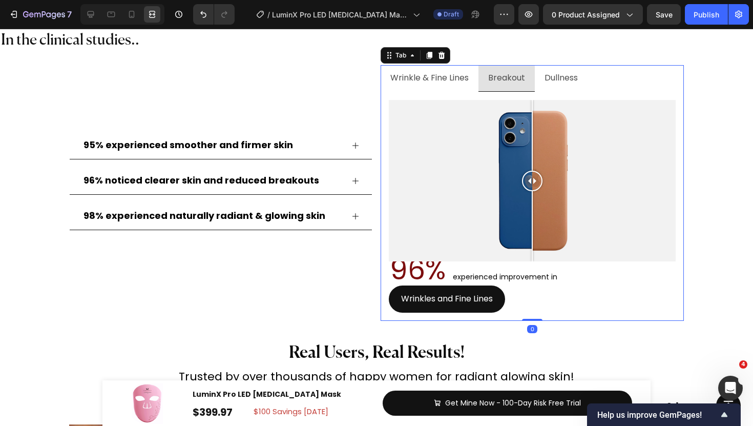
click at [575, 80] on p "Dullness" at bounding box center [561, 78] width 33 height 15
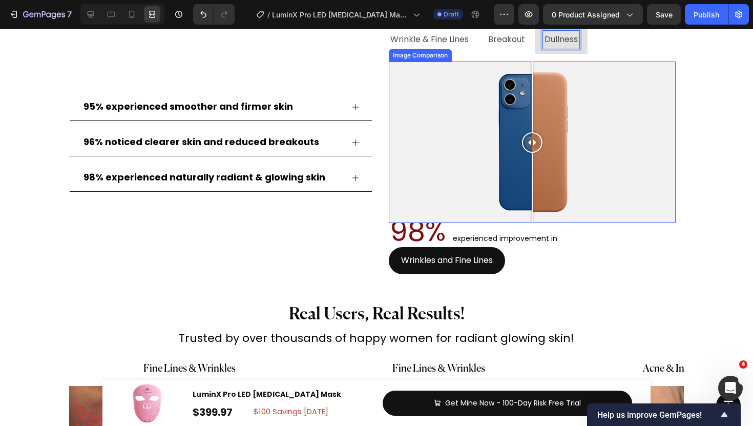
scroll to position [5453, 0]
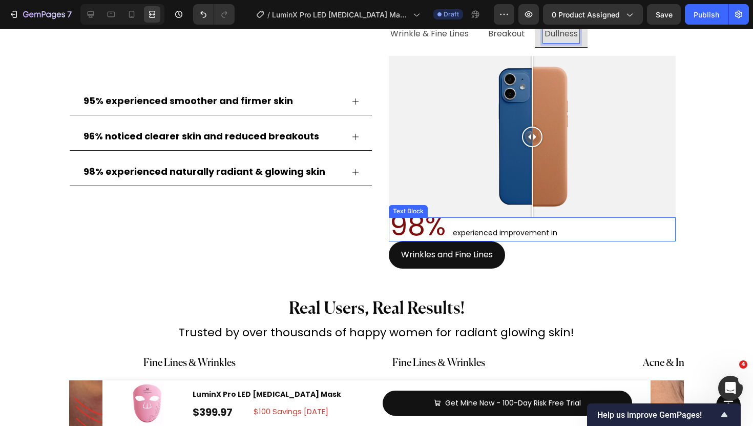
click at [515, 225] on p "98% experienced improvement in" at bounding box center [532, 229] width 285 height 22
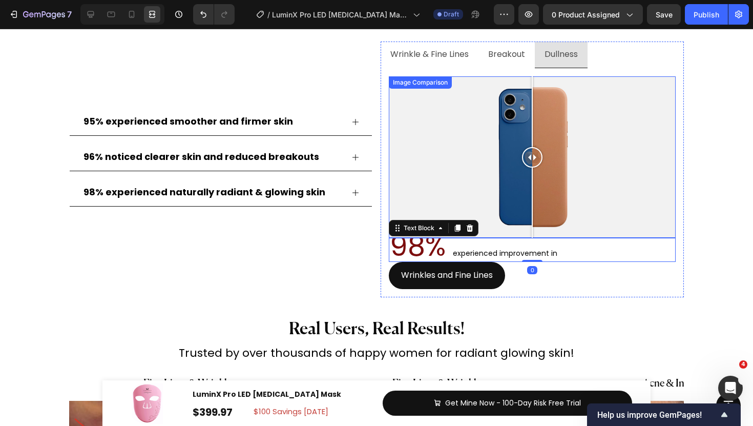
scroll to position [5406, 0]
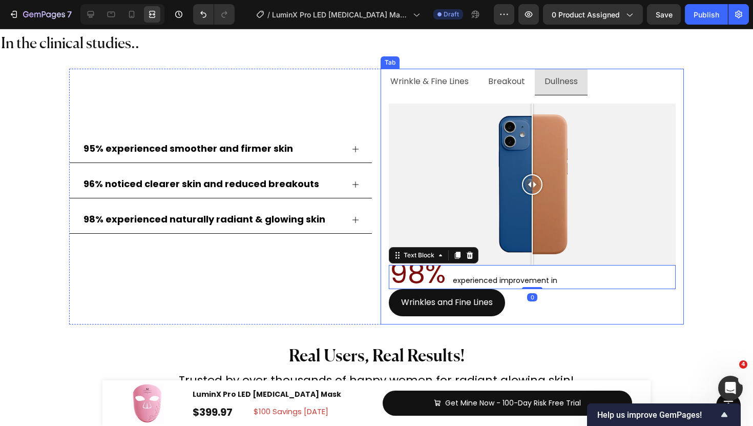
click at [512, 80] on p "Breakout" at bounding box center [506, 81] width 37 height 15
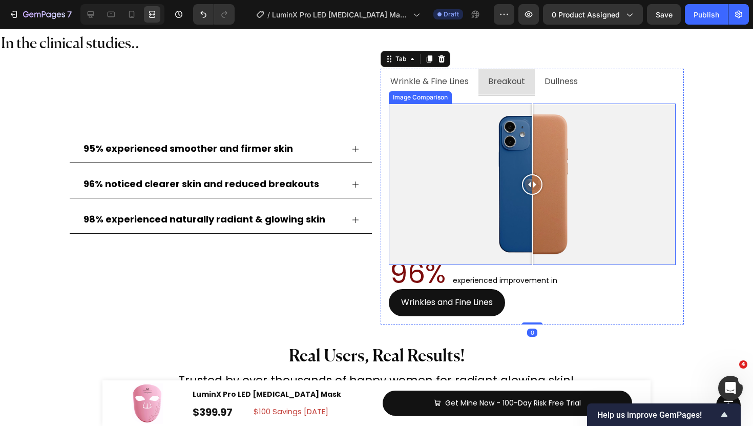
click at [500, 259] on div at bounding box center [532, 184] width 287 height 161
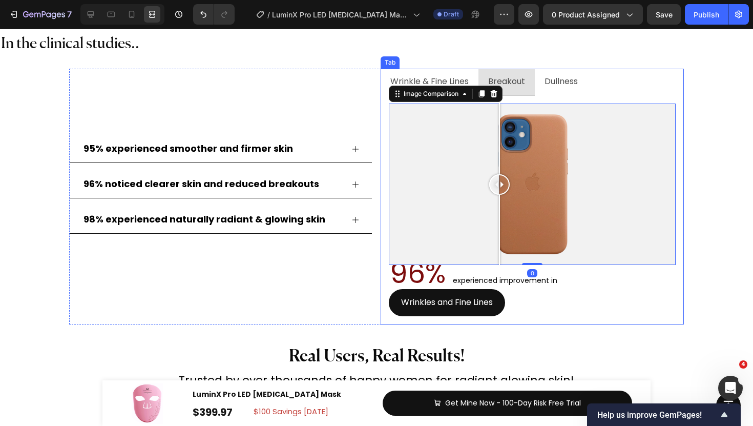
click at [448, 83] on p "Wrinkle & Fine Lines" at bounding box center [430, 81] width 78 height 15
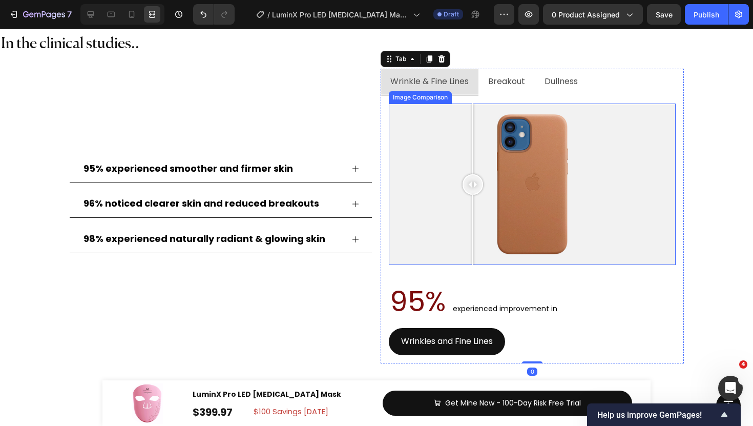
click at [473, 257] on div at bounding box center [532, 184] width 287 height 161
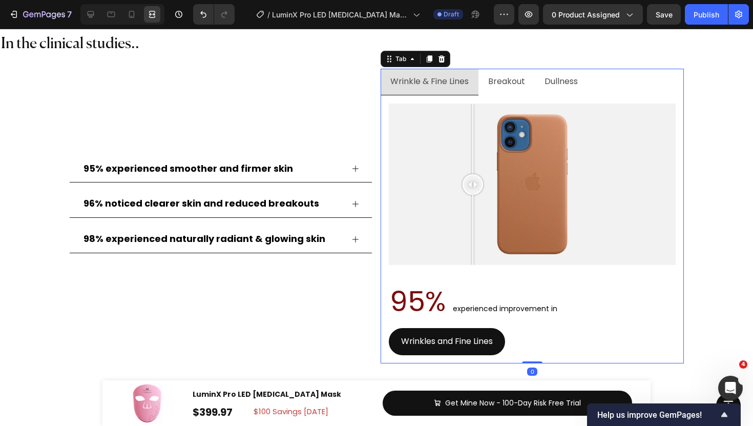
click at [502, 76] on p "Breakout" at bounding box center [506, 81] width 37 height 15
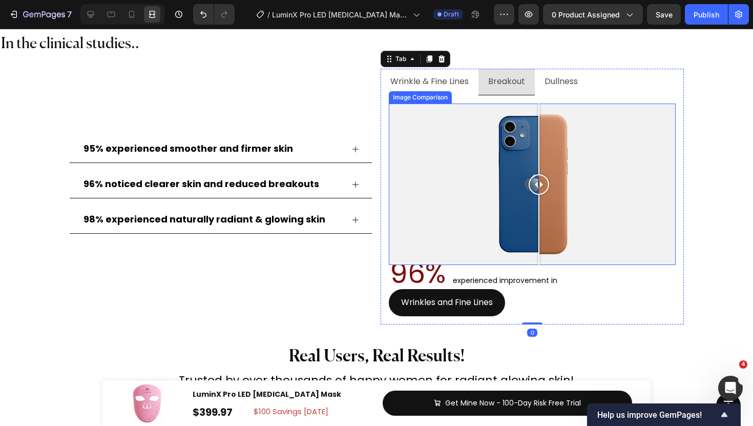
click at [539, 216] on div at bounding box center [539, 184] width 20 height 161
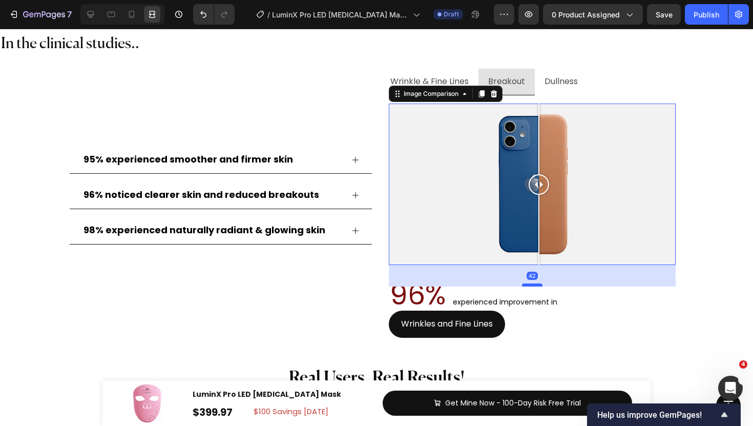
drag, startPoint x: 535, startPoint y: 263, endPoint x: 535, endPoint y: 284, distance: 21.5
click at [535, 284] on div at bounding box center [532, 284] width 20 height 3
click at [462, 289] on p "96% experienced improvement in" at bounding box center [532, 299] width 285 height 22
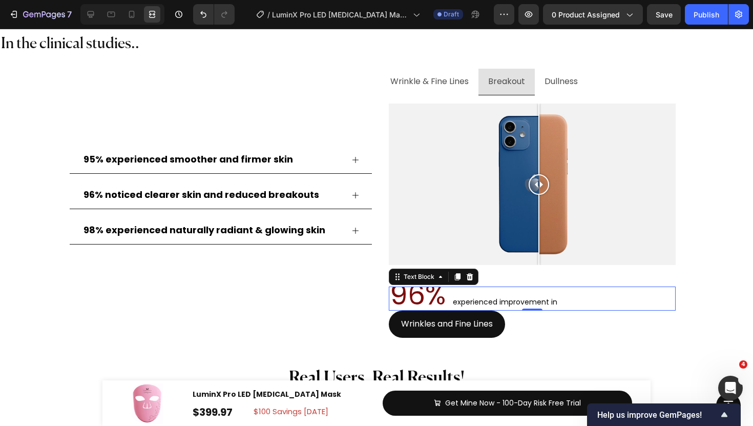
click at [144, 20] on div at bounding box center [152, 14] width 16 height 16
click at [92, 14] on icon at bounding box center [91, 14] width 7 height 7
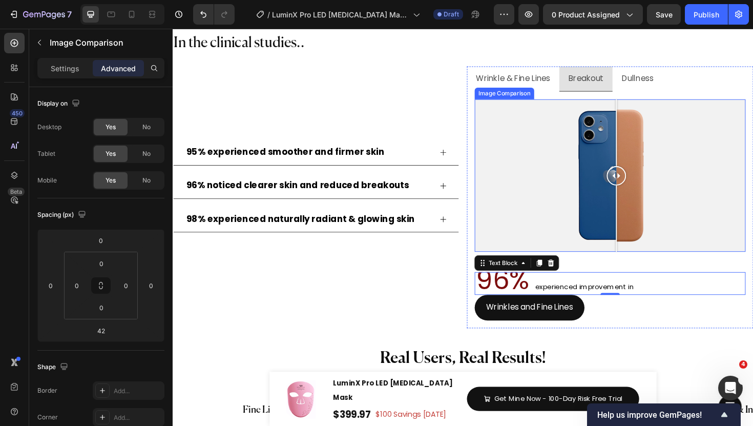
click at [539, 101] on div "Image Comparison" at bounding box center [524, 97] width 63 height 12
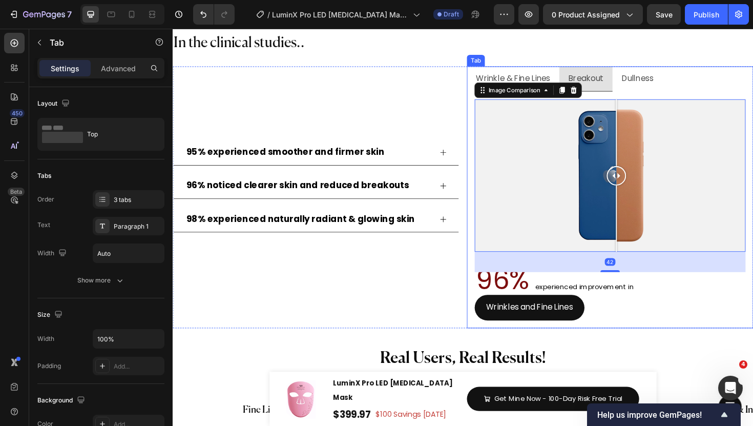
click at [574, 78] on div "Wrinkle & Fine Lines" at bounding box center [533, 82] width 81 height 18
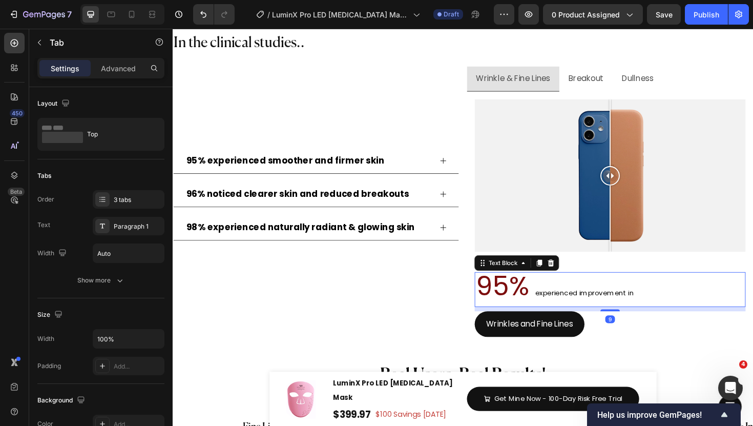
click at [549, 302] on span at bounding box center [552, 301] width 7 height 39
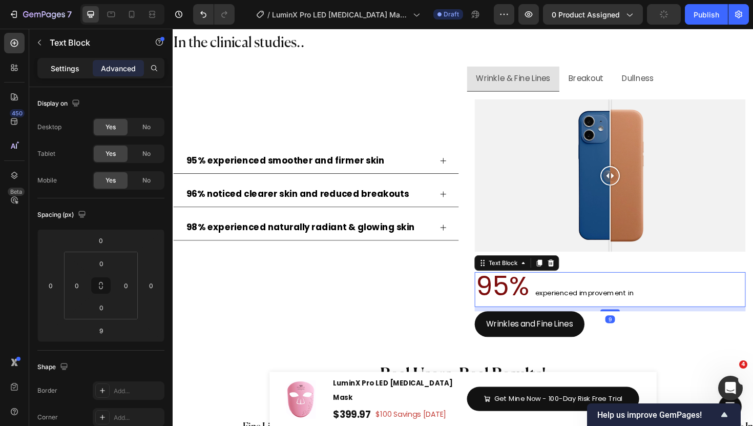
click at [62, 65] on p "Settings" at bounding box center [65, 68] width 29 height 11
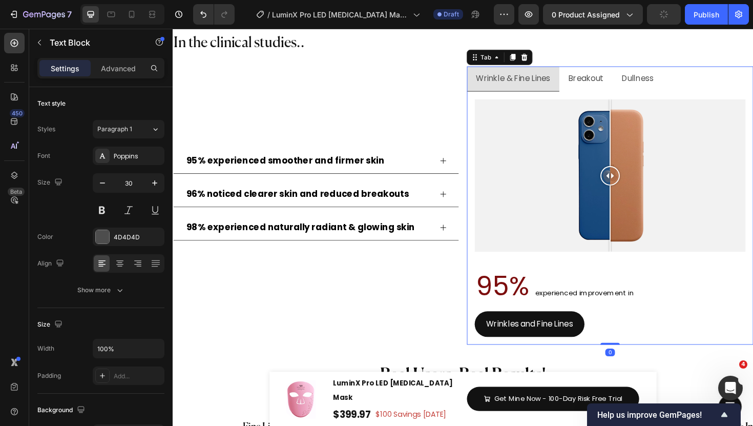
click at [622, 84] on p "Breakout" at bounding box center [610, 81] width 37 height 15
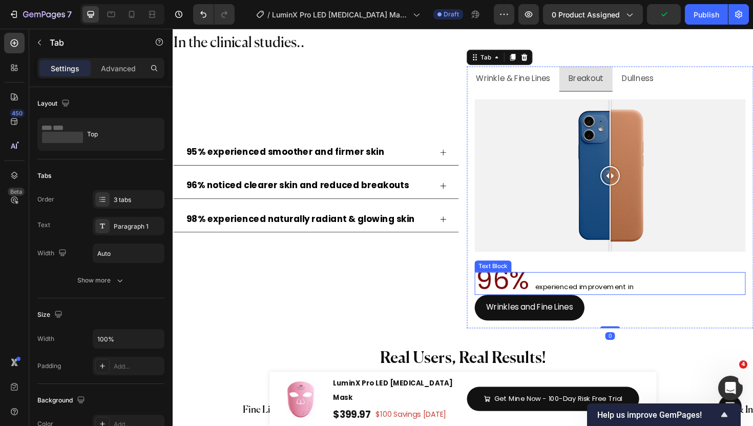
click at [571, 290] on p "96% experienced improvement in" at bounding box center [636, 299] width 285 height 22
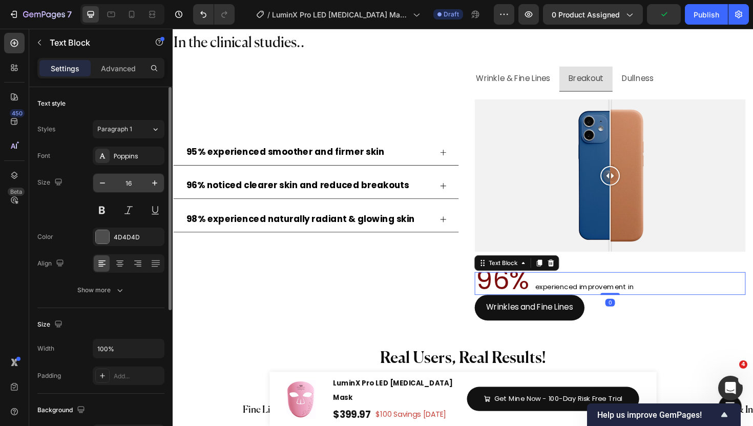
click at [135, 182] on input "16" at bounding box center [129, 183] width 34 height 18
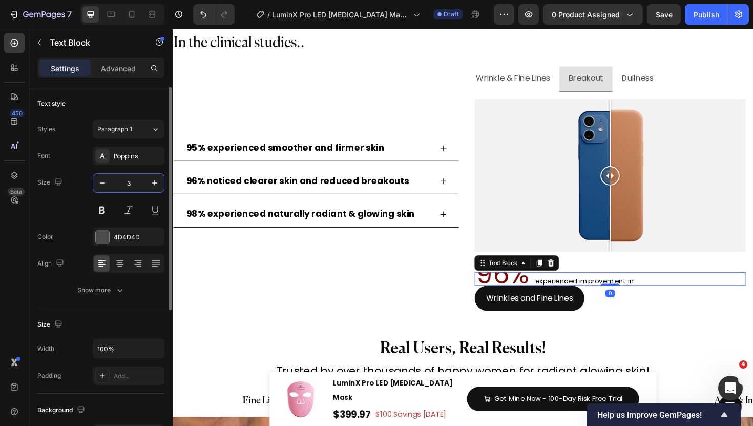
type input "30"
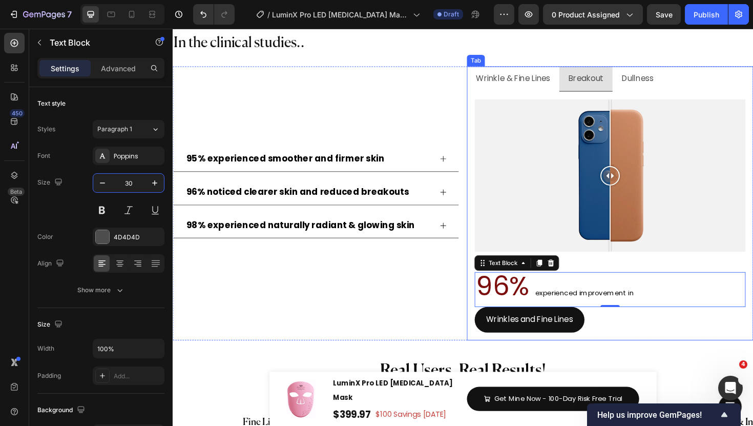
click at [666, 70] on li "Dullness" at bounding box center [665, 82] width 53 height 27
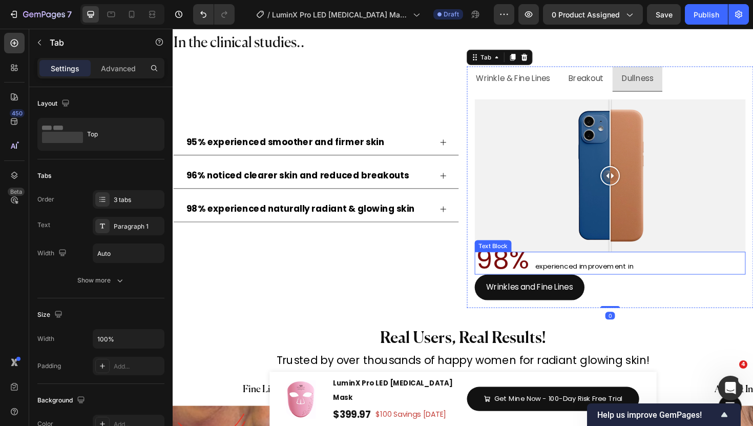
click at [542, 279] on span "98%" at bounding box center [522, 273] width 56 height 39
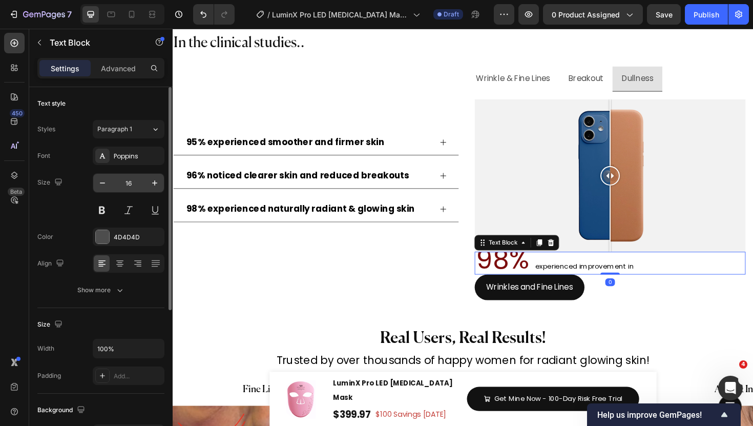
click at [132, 186] on input "16" at bounding box center [129, 183] width 34 height 18
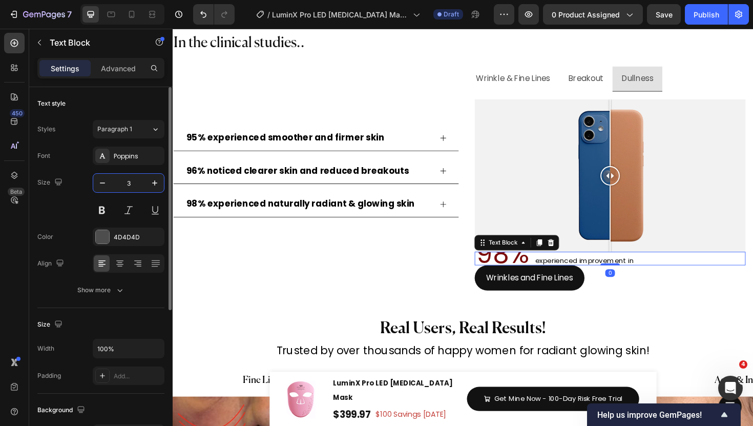
type input "30"
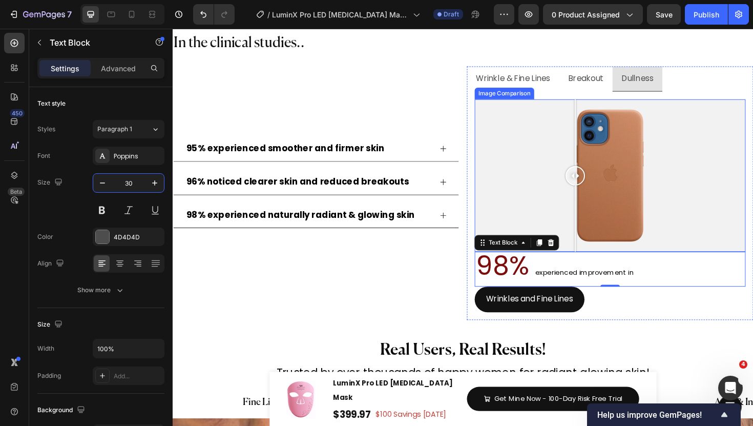
click at [599, 217] on div at bounding box center [636, 184] width 287 height 161
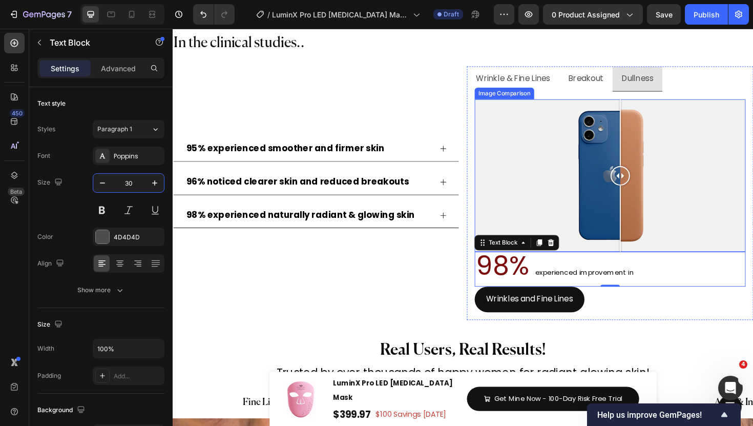
click at [647, 244] on div at bounding box center [636, 184] width 287 height 161
click at [635, 234] on div at bounding box center [636, 184] width 287 height 161
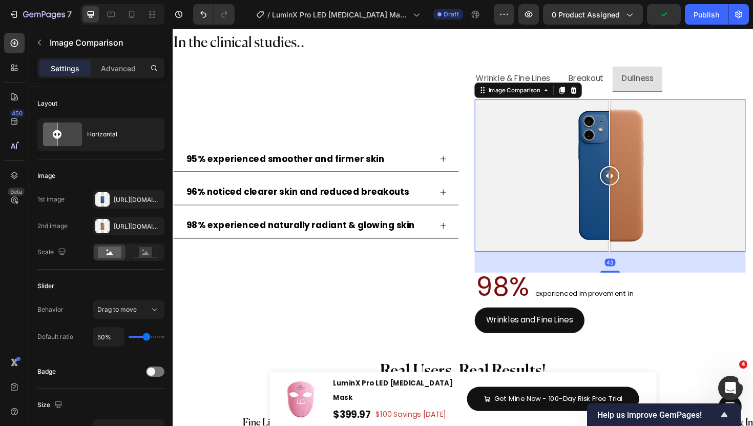
drag, startPoint x: 635, startPoint y: 261, endPoint x: 635, endPoint y: 276, distance: 14.4
click at [636, 285] on div at bounding box center [636, 286] width 20 height 2
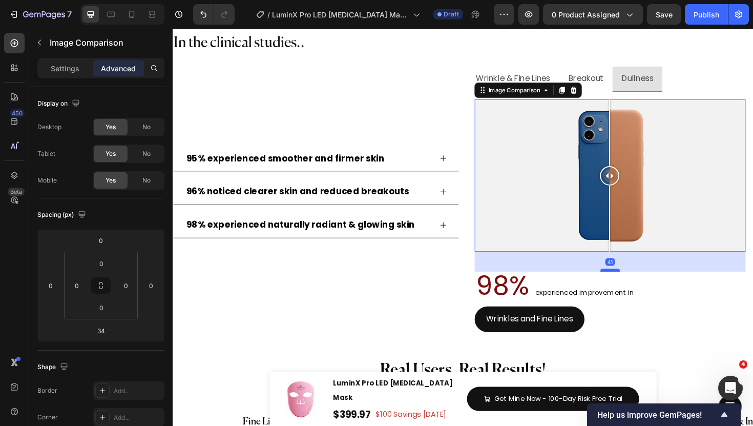
click at [635, 285] on div at bounding box center [636, 284] width 20 height 3
type input "42"
click at [423, 287] on div "95% experienced smoother and firmer skin 96% noticed clearer skin and reduced b…" at bounding box center [324, 214] width 303 height 290
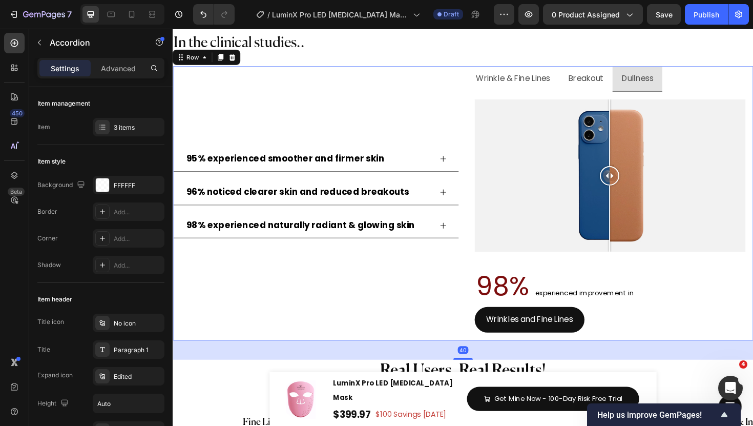
click at [458, 162] on icon at bounding box center [459, 166] width 8 height 8
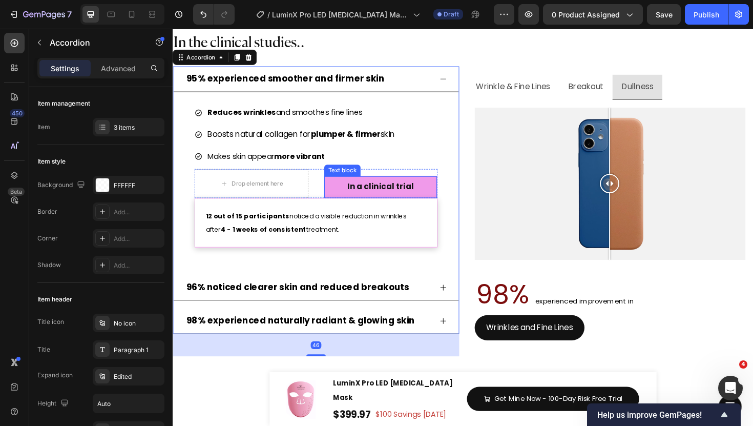
click at [437, 193] on p "In a clinical trial" at bounding box center [392, 196] width 111 height 15
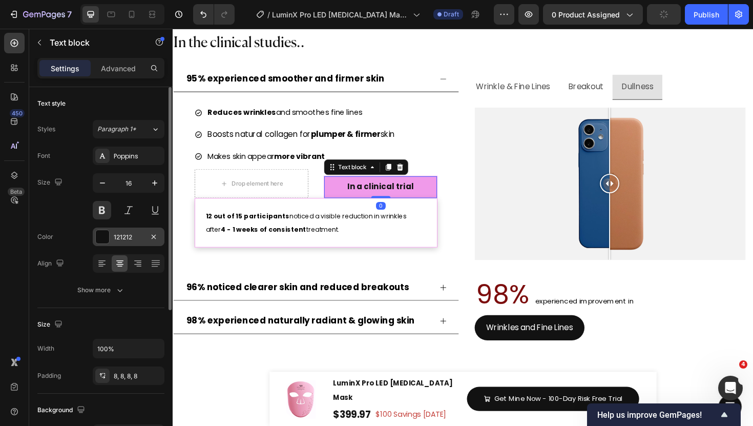
click at [101, 233] on div at bounding box center [102, 236] width 13 height 13
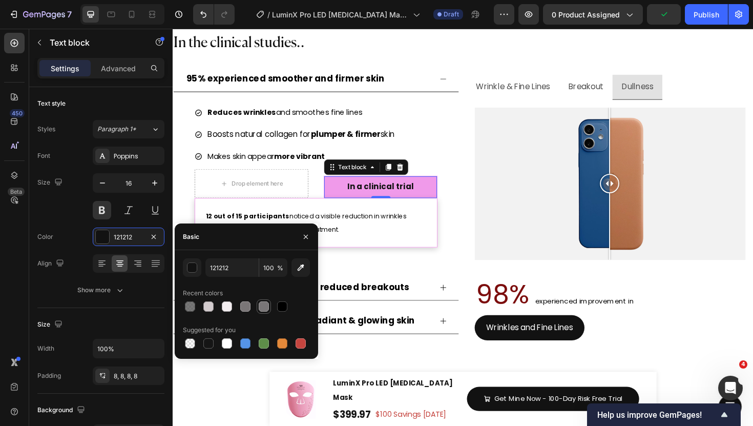
click at [265, 304] on div at bounding box center [264, 306] width 10 height 10
type input "121212"
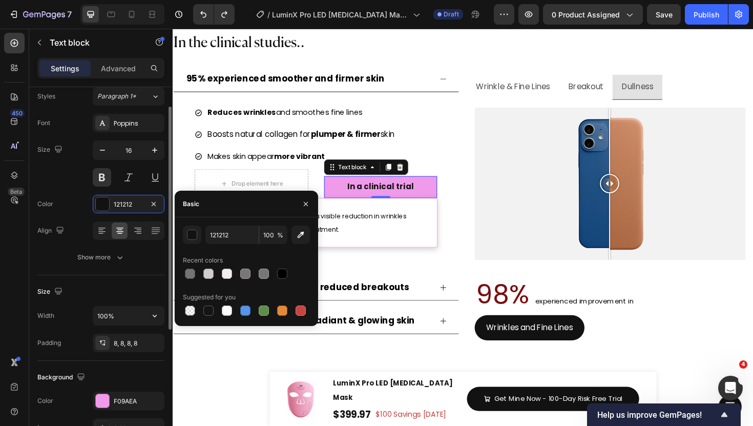
scroll to position [33, 0]
click at [103, 394] on div at bounding box center [102, 400] width 13 height 13
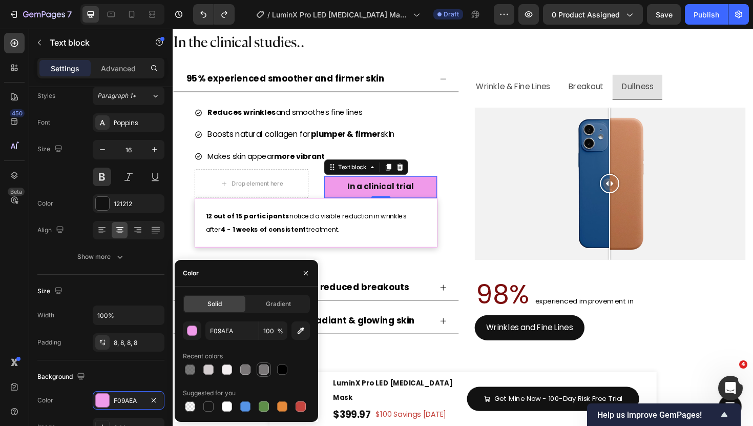
click at [264, 370] on div at bounding box center [264, 369] width 10 height 10
type input "797677"
click at [377, 189] on p "In a clinical trial" at bounding box center [392, 196] width 111 height 15
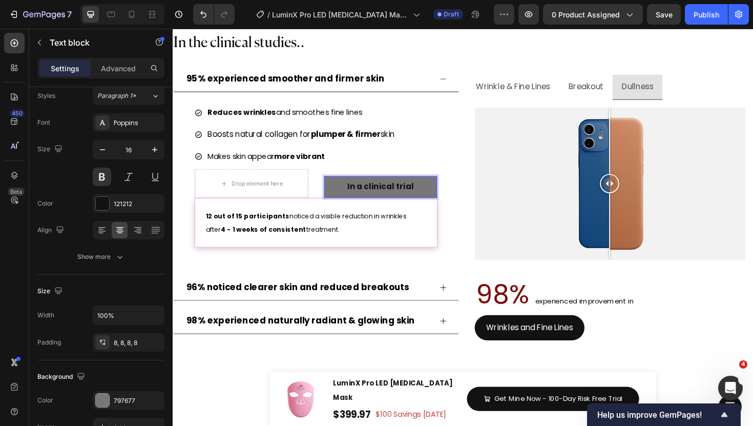
click at [368, 196] on p "In a clinical trial" at bounding box center [392, 196] width 111 height 15
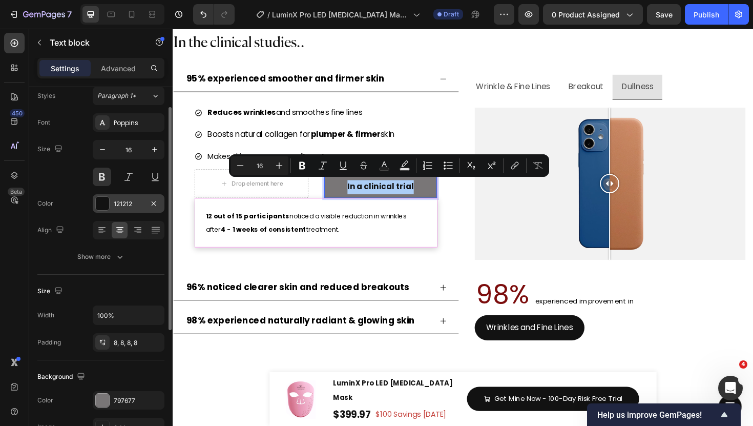
click at [105, 208] on div at bounding box center [102, 203] width 13 height 13
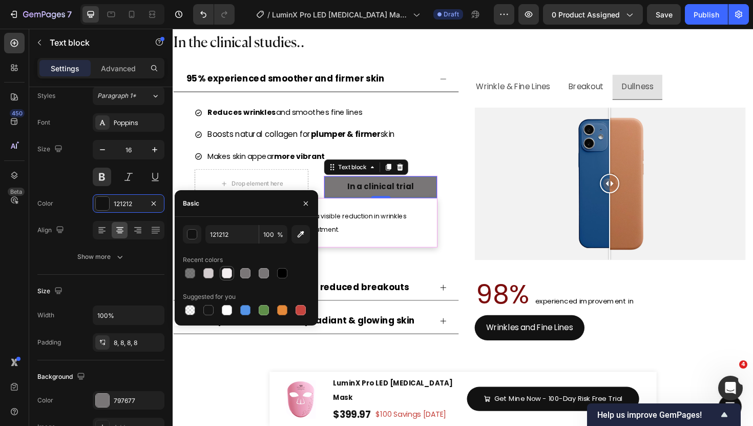
click at [227, 275] on div at bounding box center [227, 273] width 10 height 10
type input "F3EEF0"
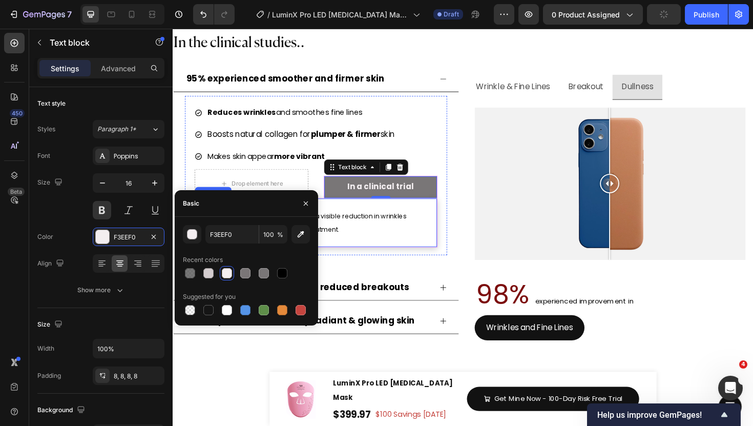
scroll to position [33, 0]
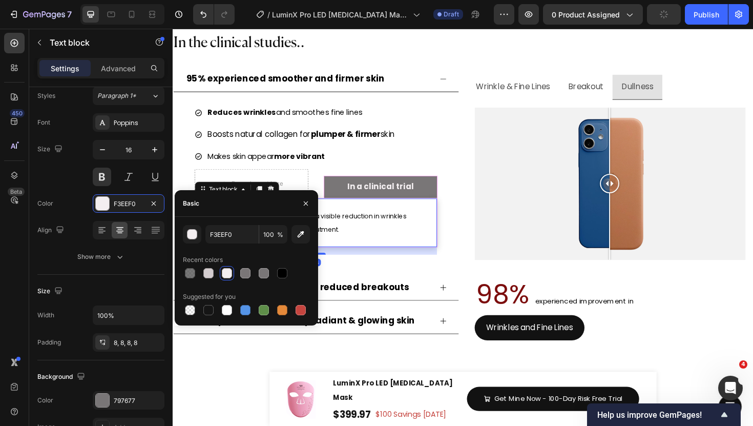
click at [387, 230] on span "12 out of 15 participants noticed a visible reduction in wrinkles after 4 - 1 w…" at bounding box center [314, 234] width 213 height 24
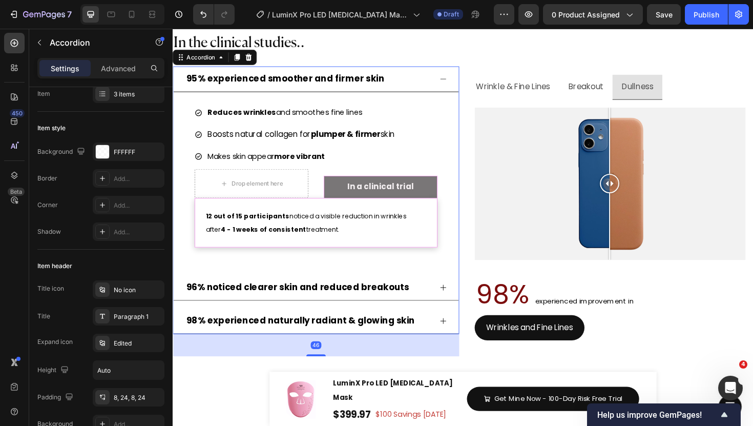
click at [403, 78] on div "95% experienced smoother and firmer skin" at bounding box center [316, 82] width 261 height 18
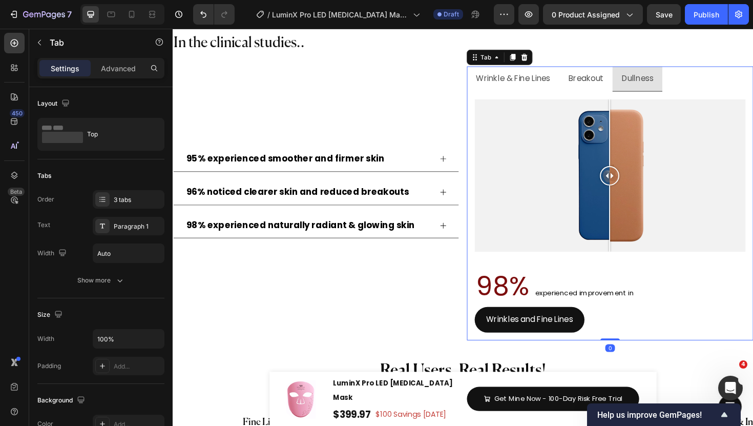
click at [537, 88] on p "Wrinkle & Fine Lines" at bounding box center [533, 81] width 78 height 15
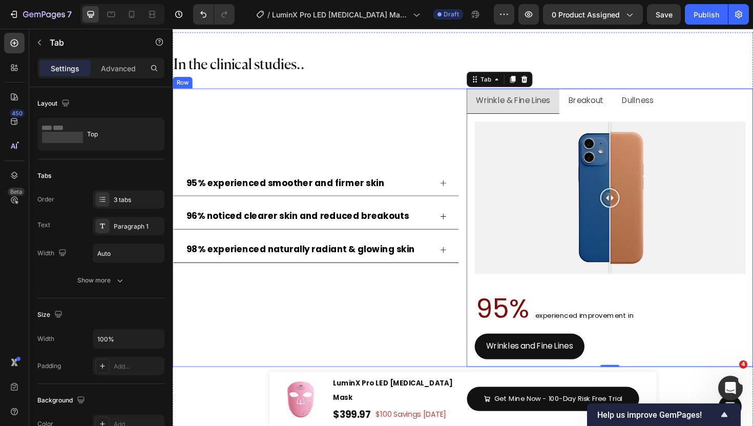
scroll to position [5361, 0]
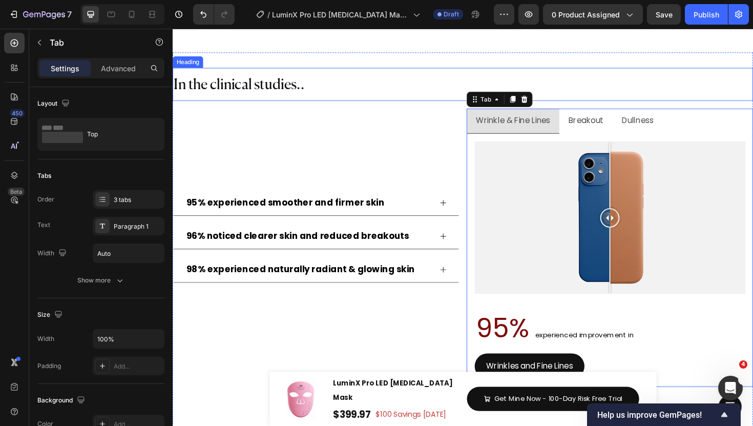
click at [270, 88] on span "In the clinical studies.." at bounding box center [243, 88] width 138 height 15
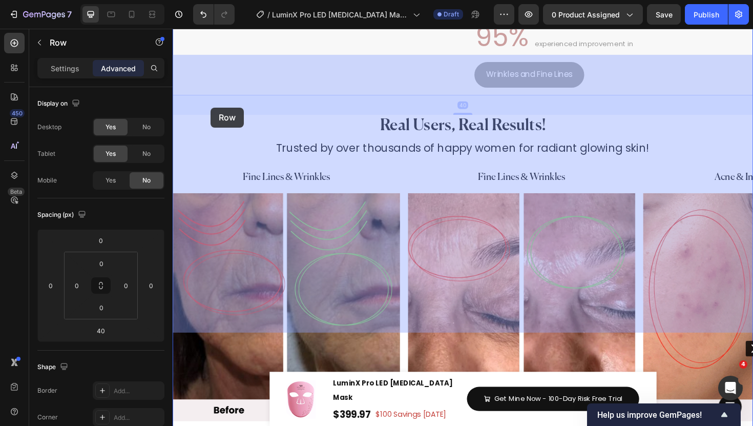
drag, startPoint x: 189, startPoint y: 60, endPoint x: 215, endPoint y: 118, distance: 63.5
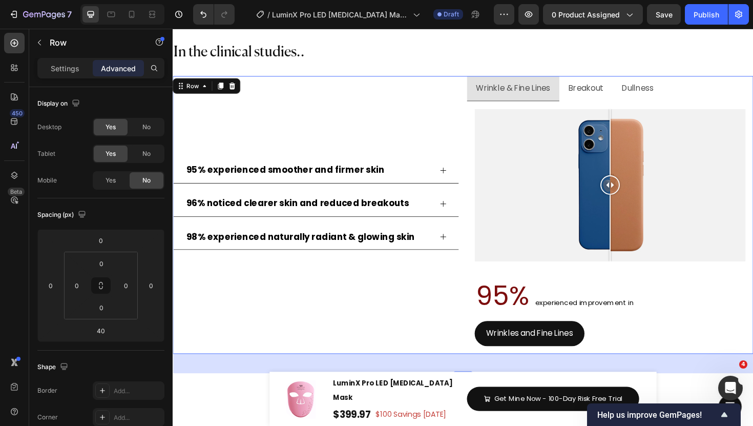
scroll to position [5313, 0]
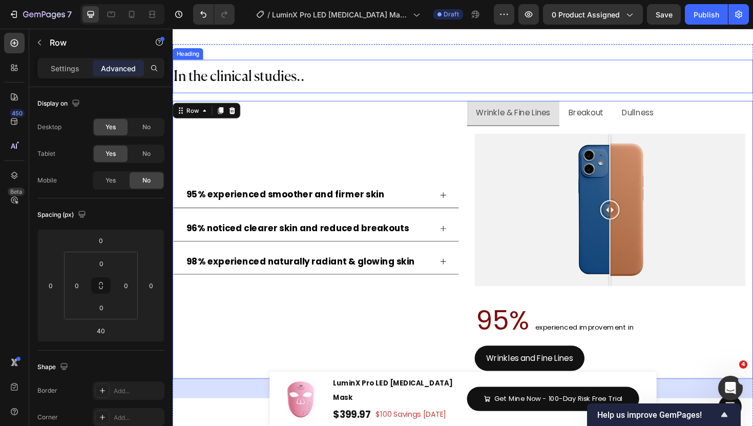
click at [340, 76] on h2 "In the clinical studies.." at bounding box center [480, 78] width 615 height 35
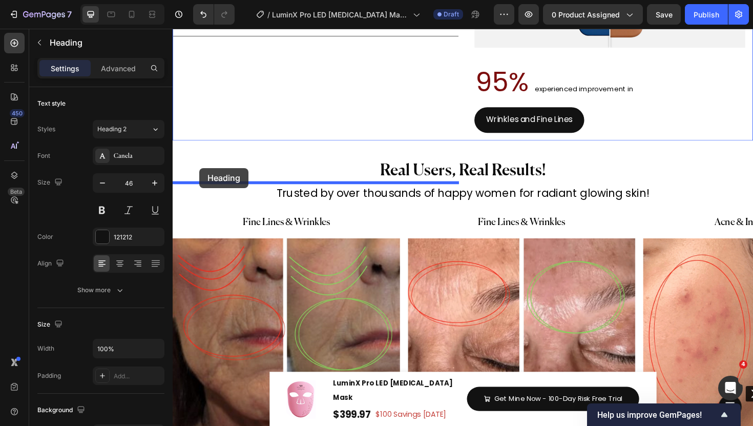
drag, startPoint x: 199, startPoint y: 71, endPoint x: 201, endPoint y: 175, distance: 104.1
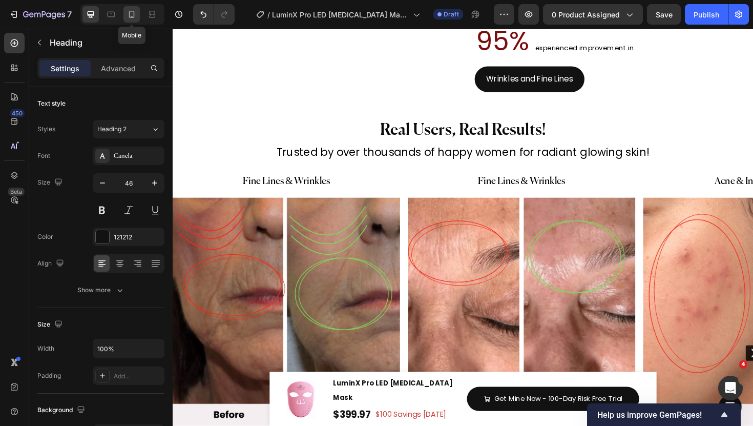
click at [138, 16] on div at bounding box center [132, 14] width 16 height 16
type input "24"
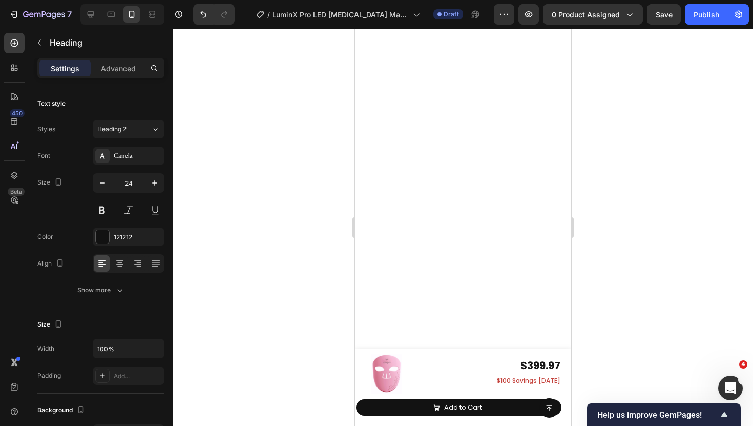
scroll to position [5255, 0]
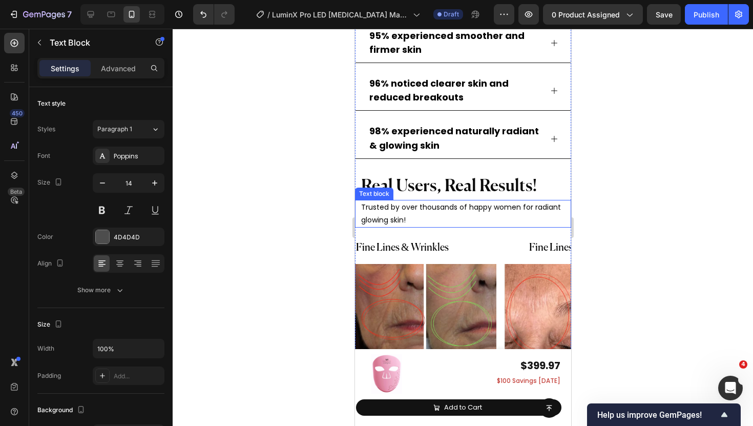
scroll to position [6040, 0]
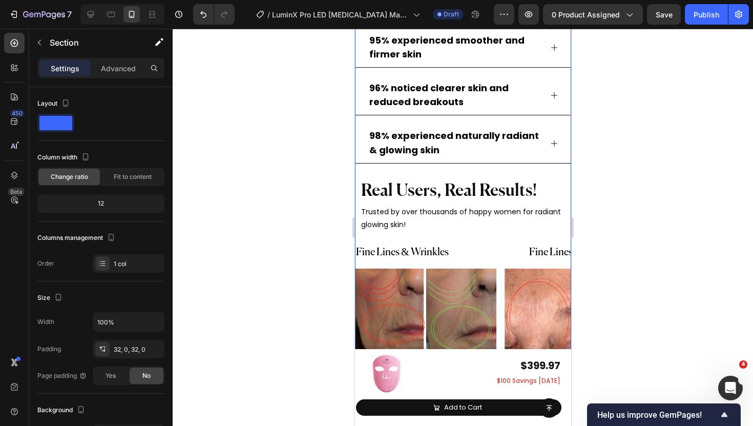
click at [477, 168] on div "In the clinical studies.. Heading 95% experienced smoother and firmer skin 96% …" at bounding box center [463, 188] width 216 height 772
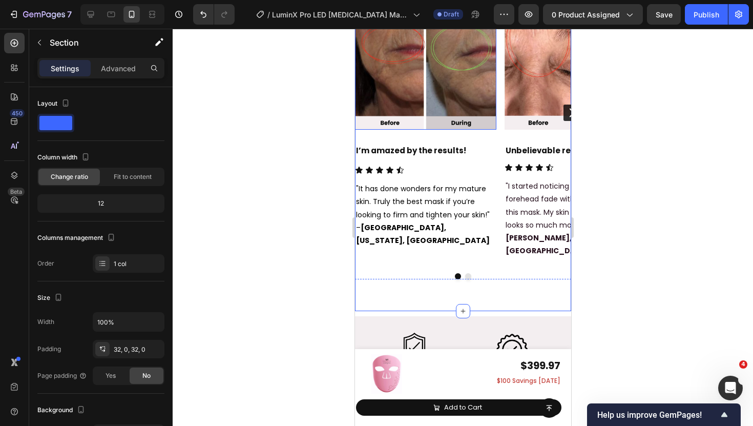
scroll to position [6333, 0]
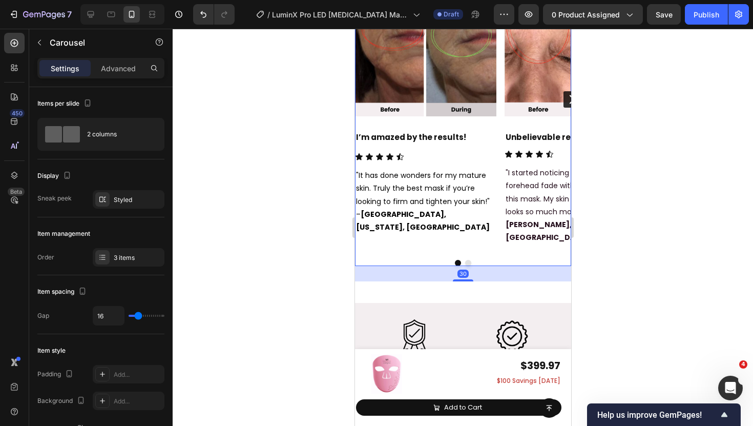
click at [420, 260] on div at bounding box center [463, 263] width 216 height 6
click at [121, 71] on p "Advanced" at bounding box center [118, 68] width 35 height 11
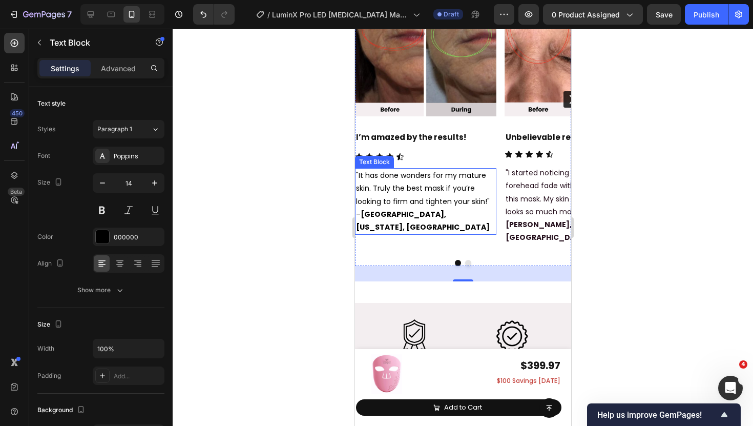
click at [480, 212] on p ""It has done wonders for my mature skin. Truly the best mask if you’re looking …" at bounding box center [425, 201] width 139 height 65
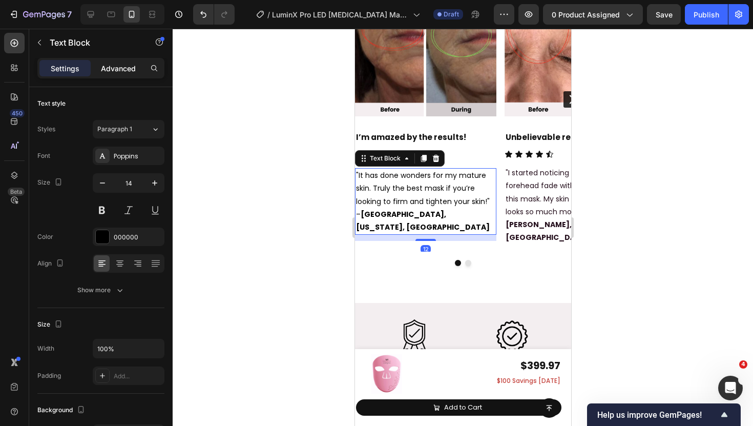
click at [115, 73] on div "Advanced" at bounding box center [118, 68] width 51 height 16
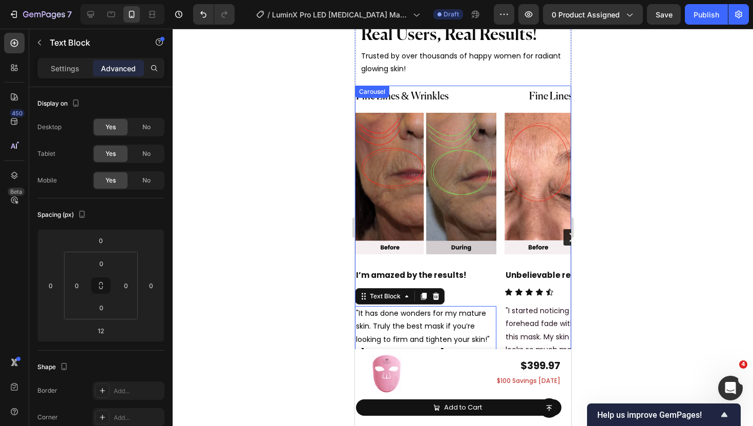
scroll to position [6185, 0]
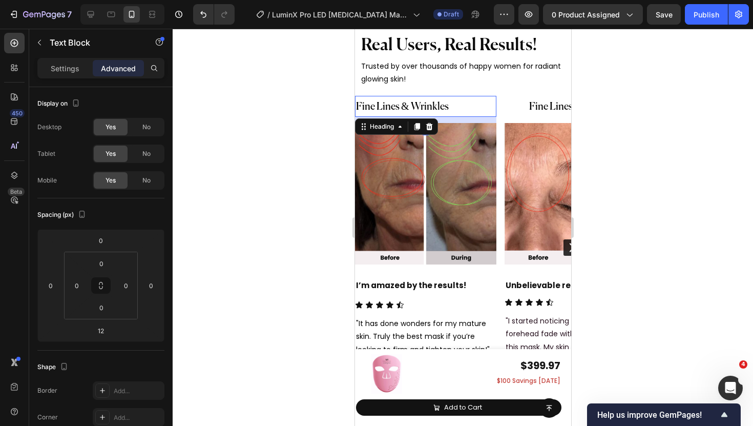
click at [484, 112] on h2 "Fine Lines & Wrinkles" at bounding box center [425, 106] width 141 height 21
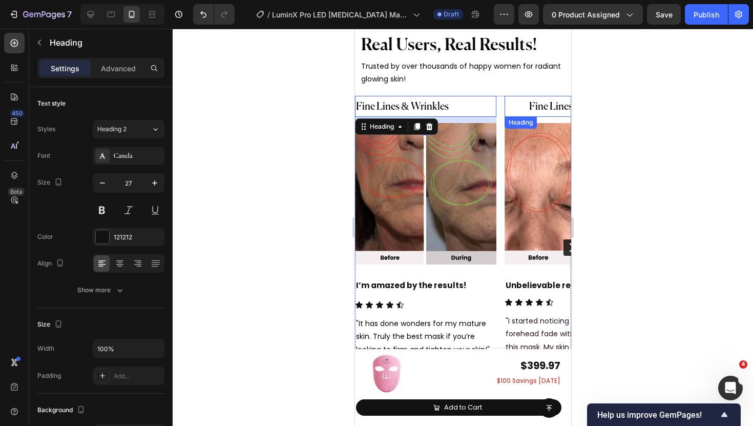
click at [505, 107] on h2 "Fine Lines & Wrinkles" at bounding box center [574, 106] width 141 height 21
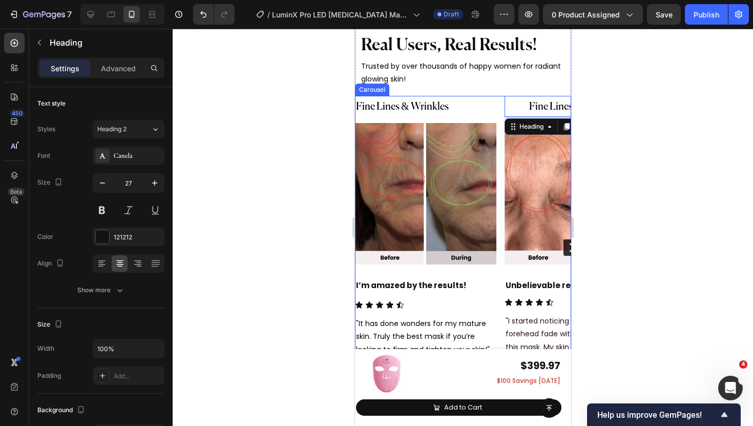
click at [499, 107] on div "Fine Lines & Wrinkles Heading Image I’m amazed by the results! Heading Icon Ico…" at bounding box center [463, 248] width 216 height 304
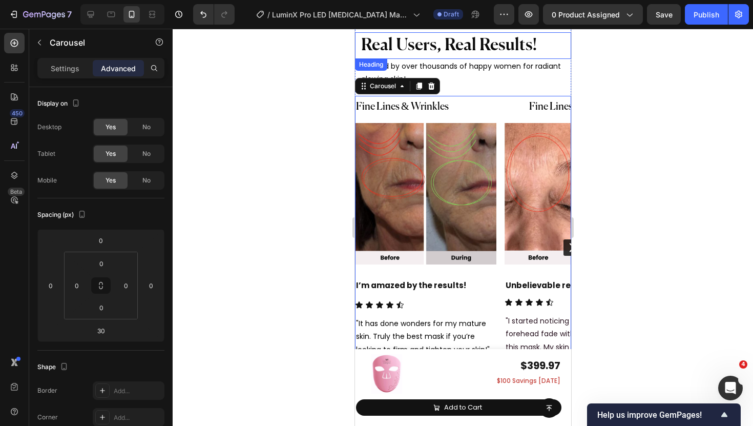
scroll to position [6131, 0]
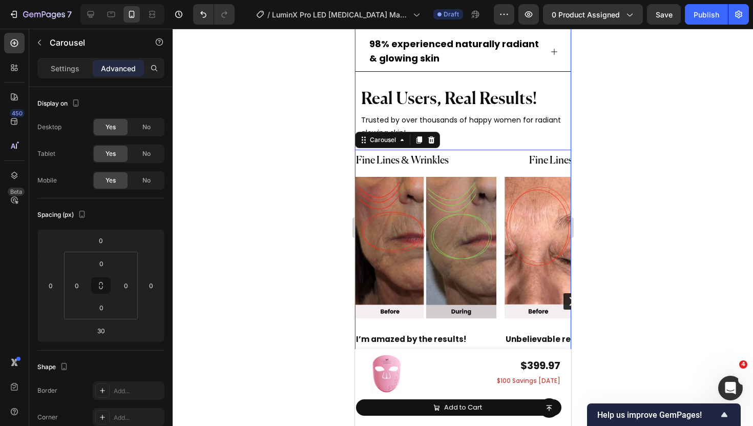
click at [381, 89] on h2 "Real Users, Real Results!" at bounding box center [463, 99] width 206 height 27
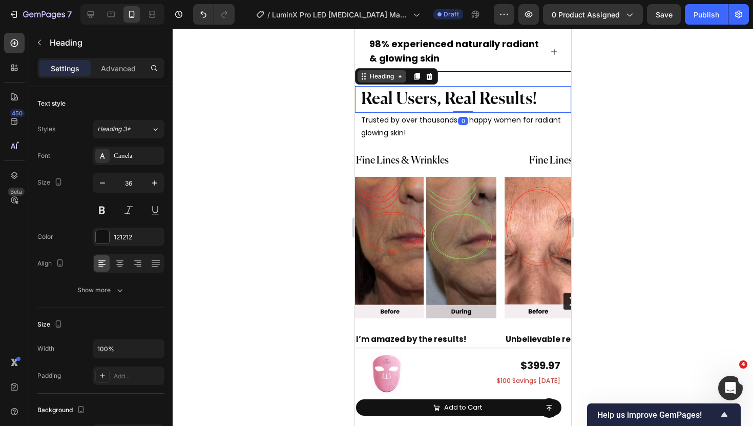
click at [376, 72] on div "Heading" at bounding box center [381, 76] width 28 height 9
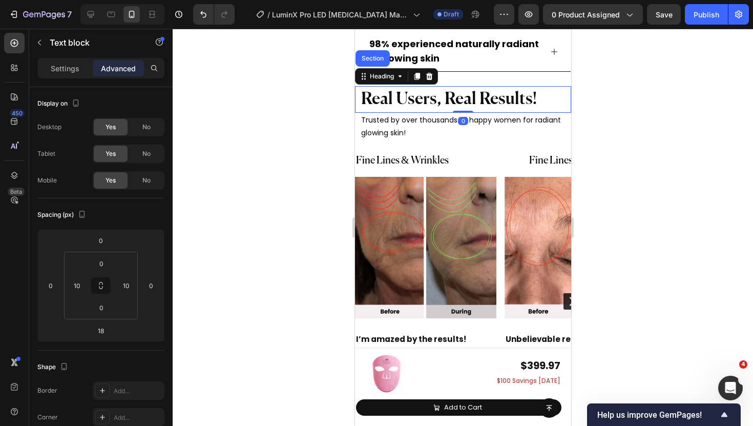
click at [373, 125] on p "Trusted by over thousands of happy women for radiant glowing skin!" at bounding box center [463, 127] width 204 height 26
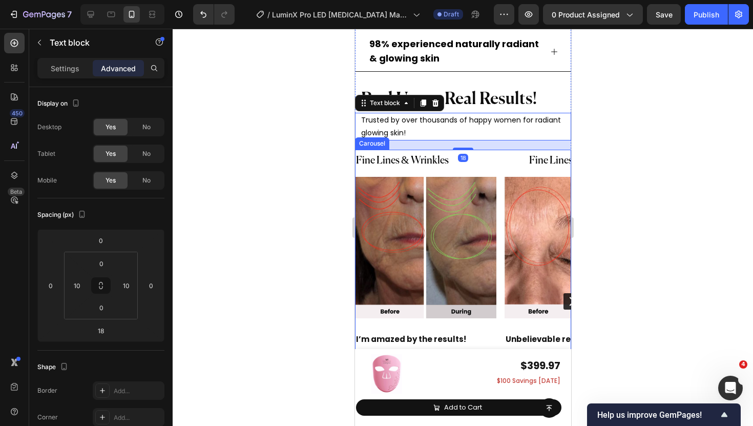
click at [496, 159] on div "Fine Lines & Wrinkles Heading Image I’m amazed by the results! Heading Icon Ico…" at bounding box center [463, 302] width 216 height 304
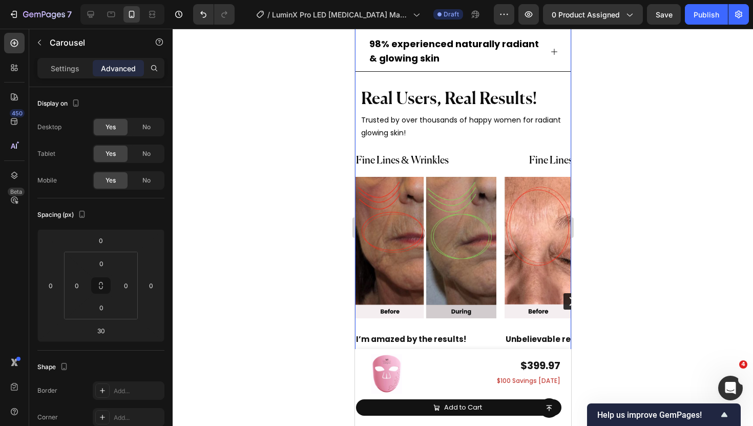
click at [510, 78] on div "In the clinical studies.. Heading 95% experienced smoother and firmer skin 96% …" at bounding box center [463, 96] width 216 height 772
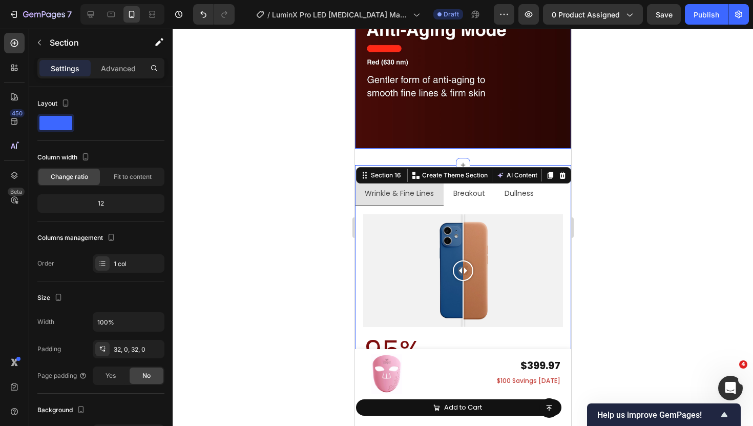
scroll to position [5656, 0]
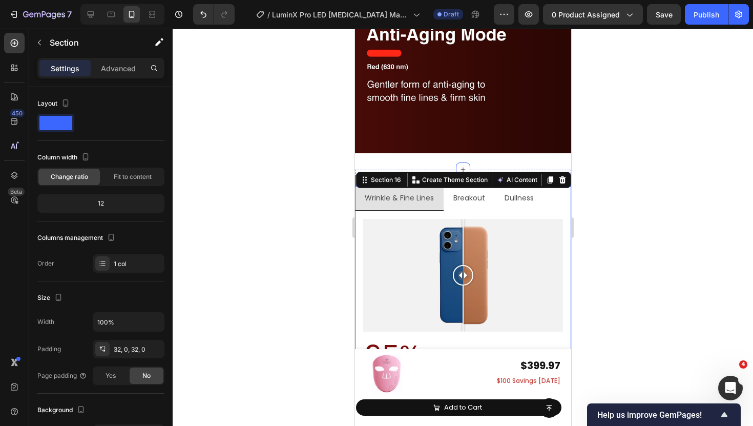
click at [382, 219] on div at bounding box center [463, 275] width 200 height 112
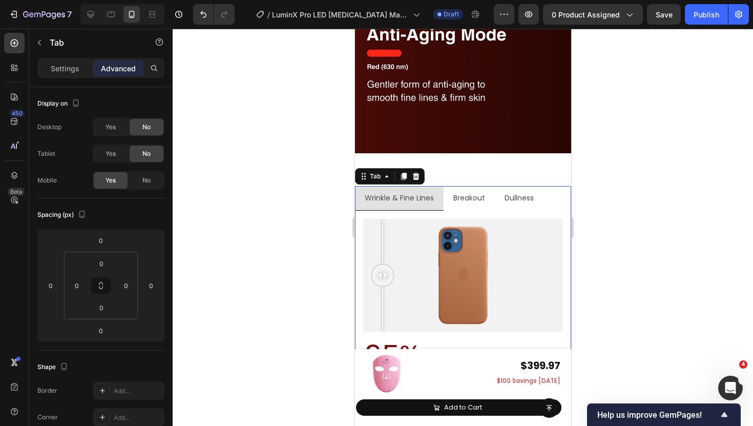
click at [456, 189] on li "Breakout" at bounding box center [468, 198] width 51 height 25
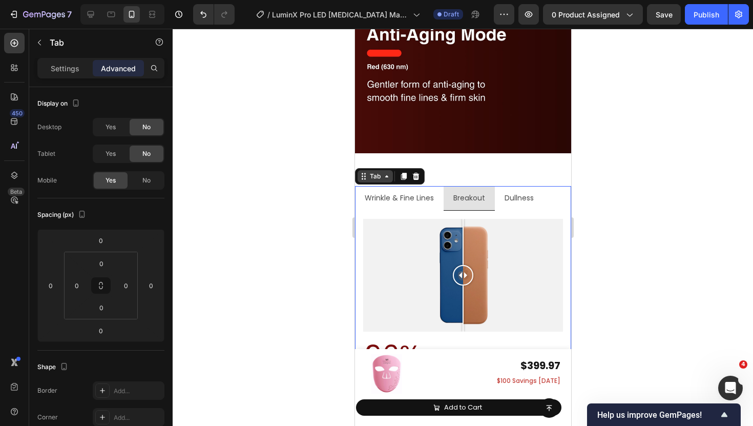
click at [382, 179] on div "Tab" at bounding box center [374, 176] width 35 height 12
click at [469, 168] on div at bounding box center [463, 169] width 14 height 14
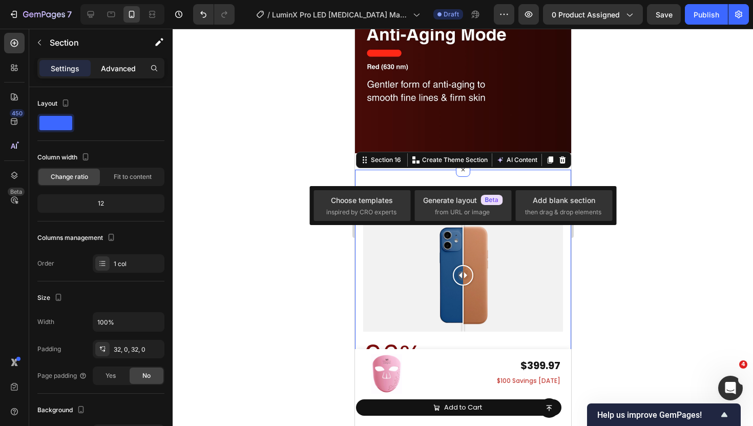
click at [112, 73] on p "Advanced" at bounding box center [118, 68] width 35 height 11
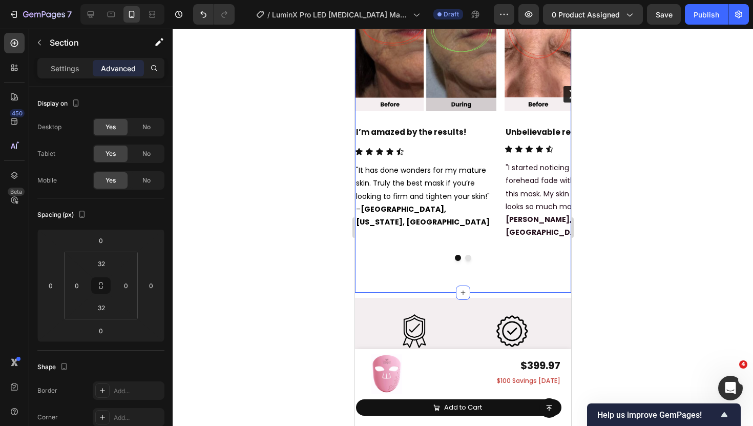
scroll to position [6305, 0]
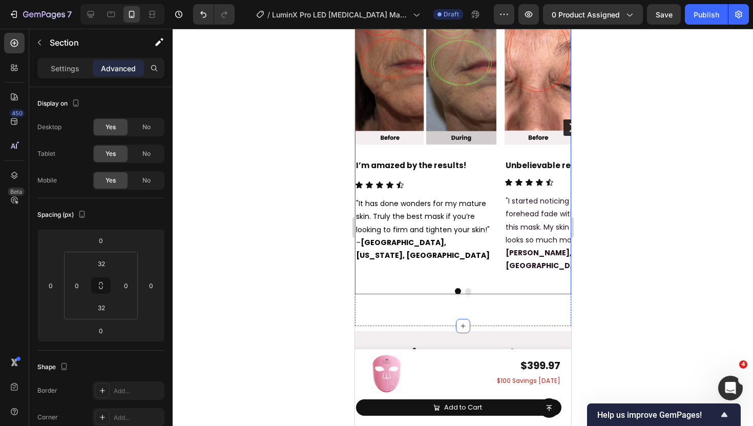
click at [467, 288] on button "Dot" at bounding box center [468, 291] width 6 height 6
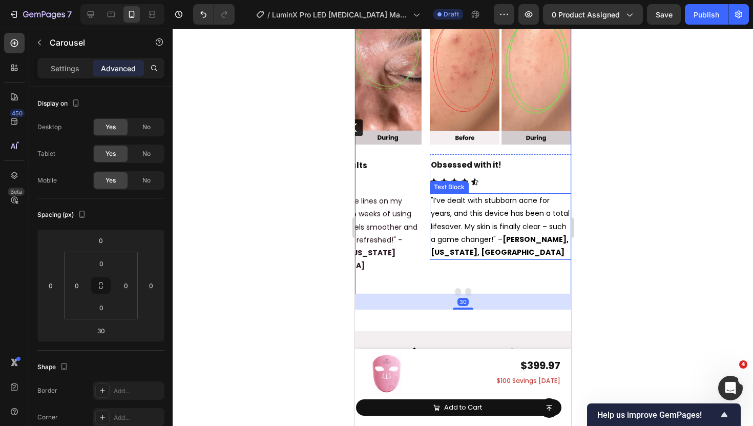
scroll to position [6218, 0]
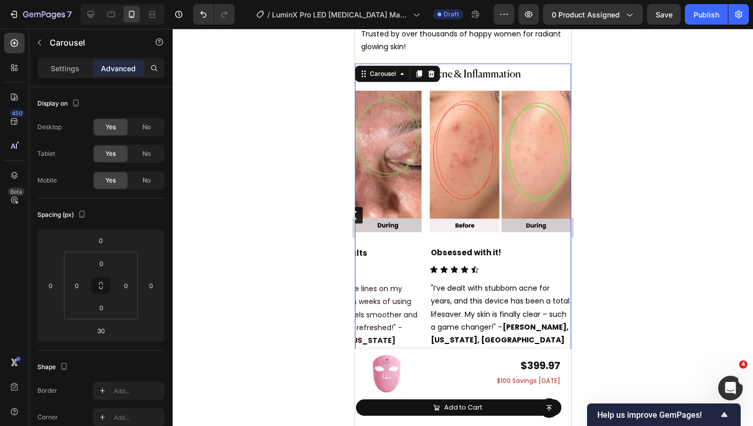
click at [358, 210] on icon "Carousel Back Arrow" at bounding box center [354, 215] width 12 height 12
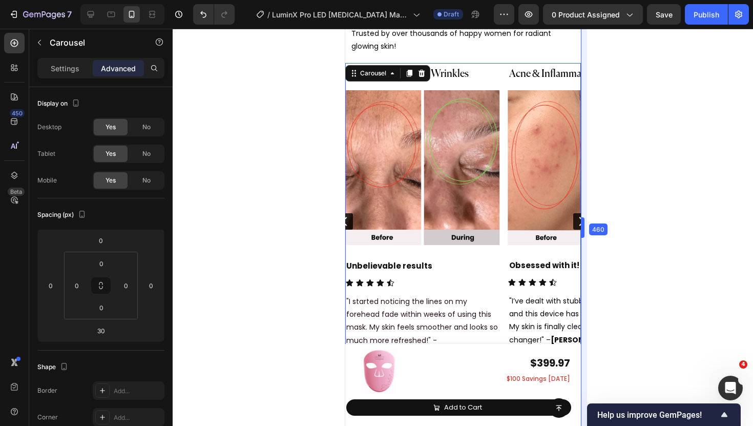
scroll to position [6228, 0]
drag, startPoint x: 573, startPoint y: 228, endPoint x: 593, endPoint y: 229, distance: 19.5
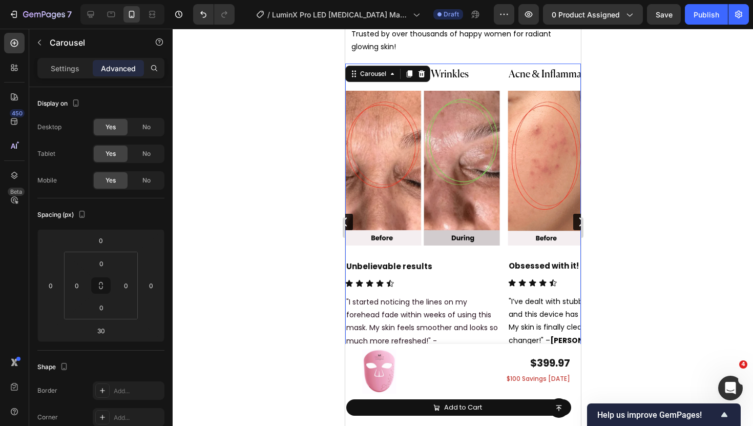
click at [504, 228] on div "Fine Lines & Wrinkles Heading Image I’m amazed by the results! Heading Icon Ico…" at bounding box center [463, 222] width 236 height 317
click at [67, 75] on div "Settings" at bounding box center [64, 68] width 51 height 16
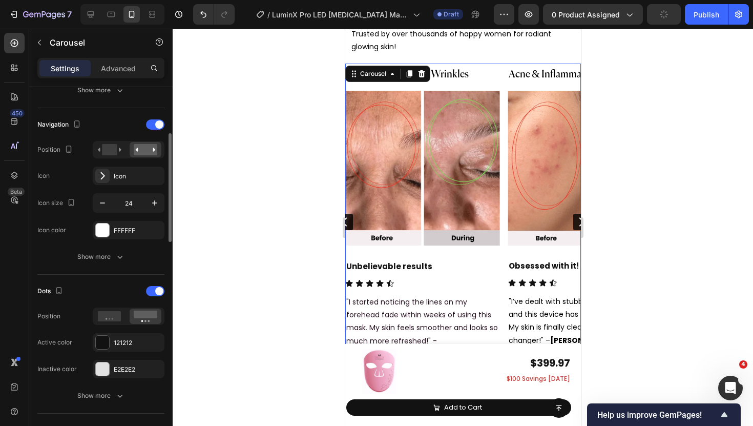
scroll to position [343, 0]
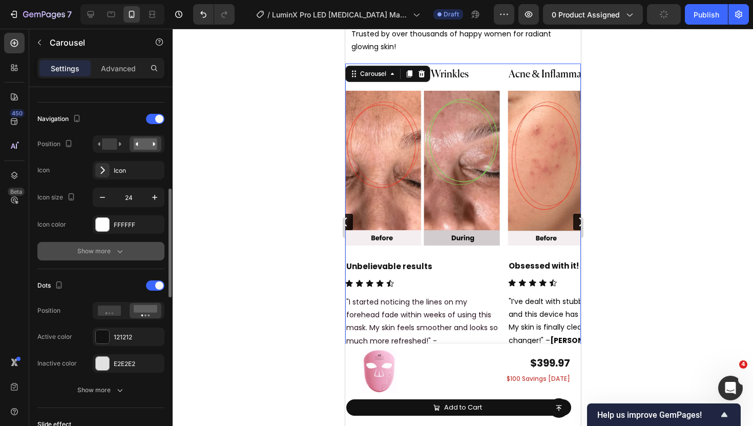
click at [119, 255] on icon "button" at bounding box center [120, 251] width 10 height 10
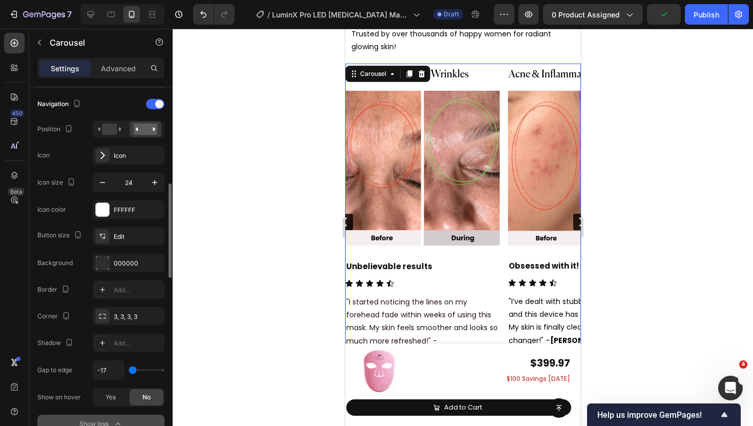
scroll to position [361, 0]
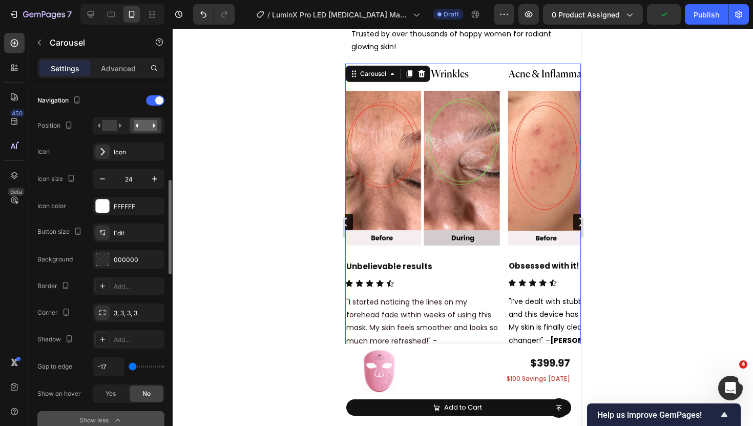
type input "10"
type input "23"
type input "24"
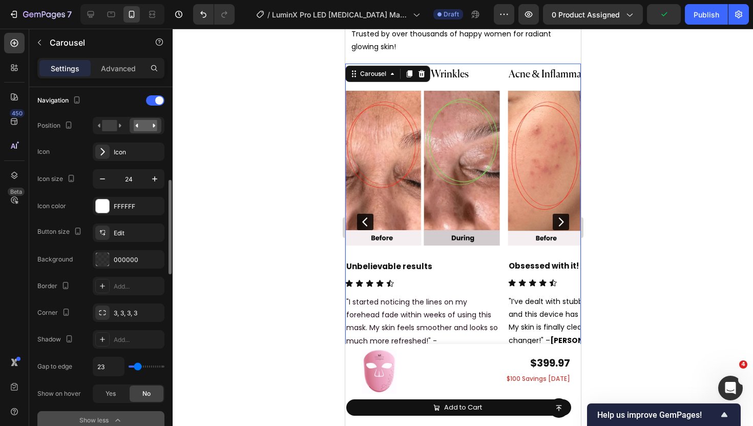
type input "24"
type input "18"
type input "13"
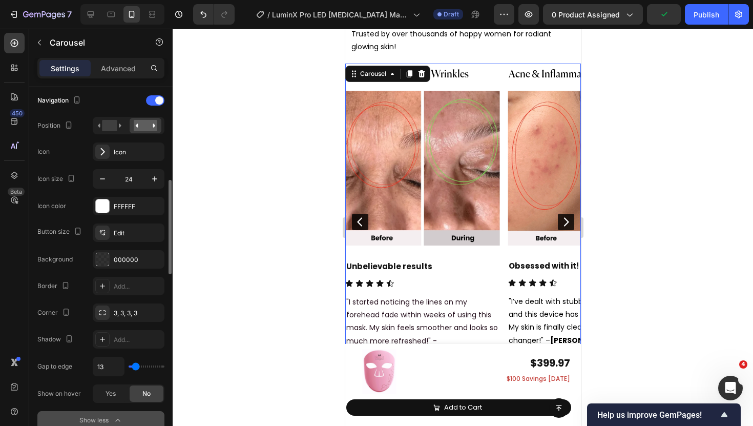
type input "11"
type input "10"
type input "8"
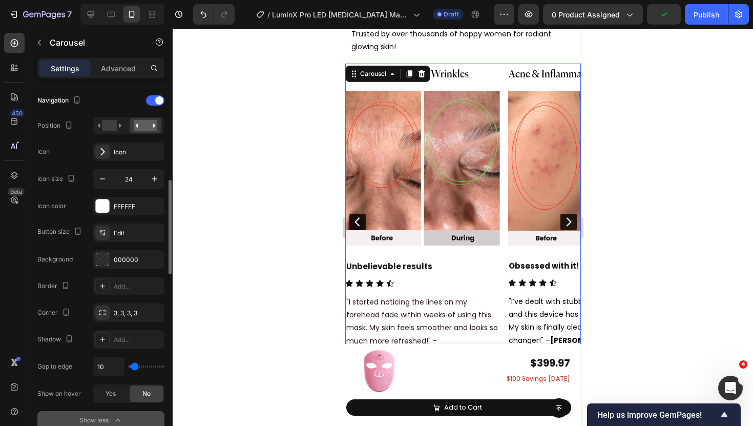
type input "8"
type input "7"
type input "6"
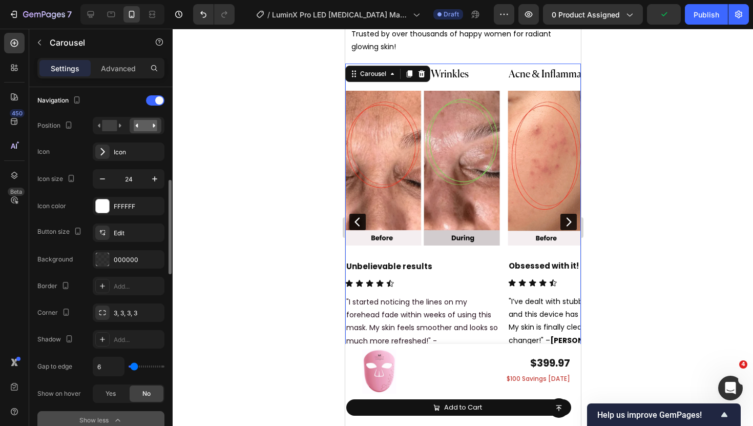
type input "5"
type input "4"
type input "1"
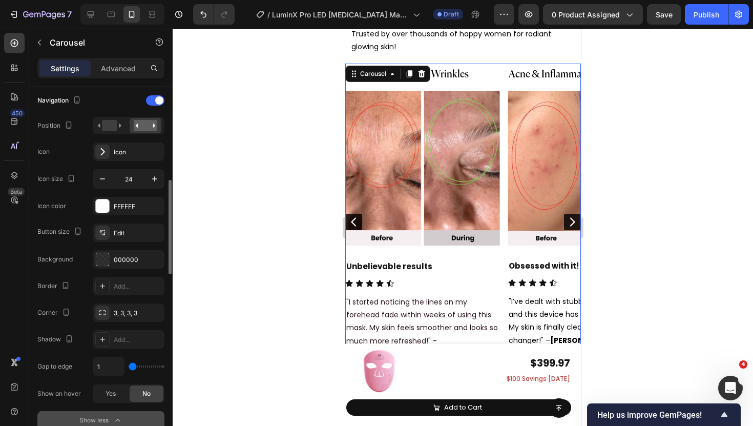
type input "1"
click at [133, 367] on input "range" at bounding box center [147, 366] width 36 height 2
click at [305, 213] on div at bounding box center [463, 227] width 581 height 397
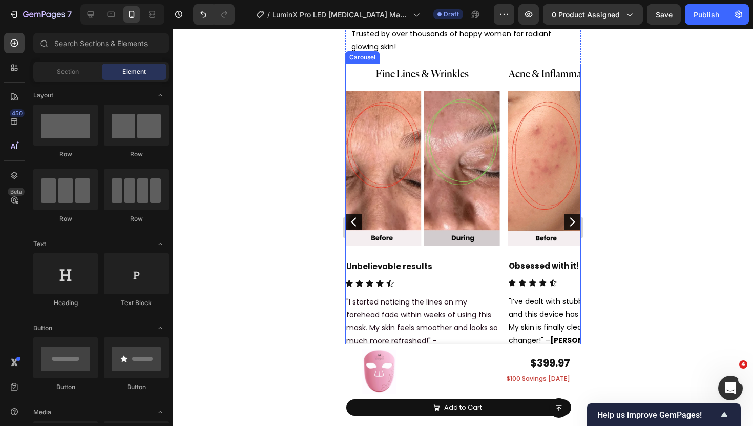
click at [502, 244] on div "Fine Lines & Wrinkles Heading Image I’m amazed by the results! Heading Icon Ico…" at bounding box center [463, 222] width 236 height 317
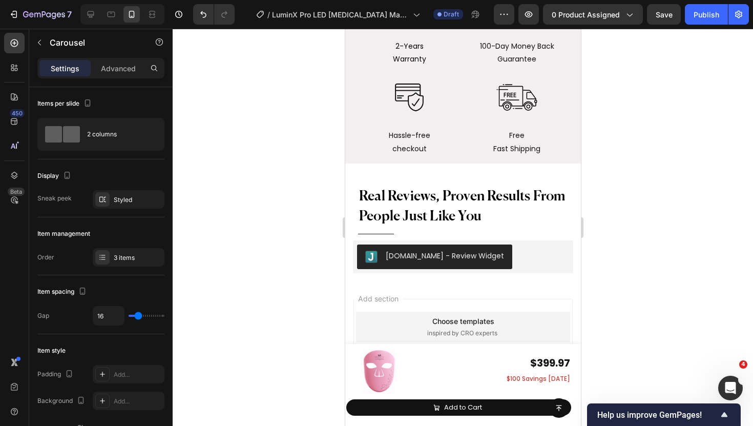
scroll to position [6483, 0]
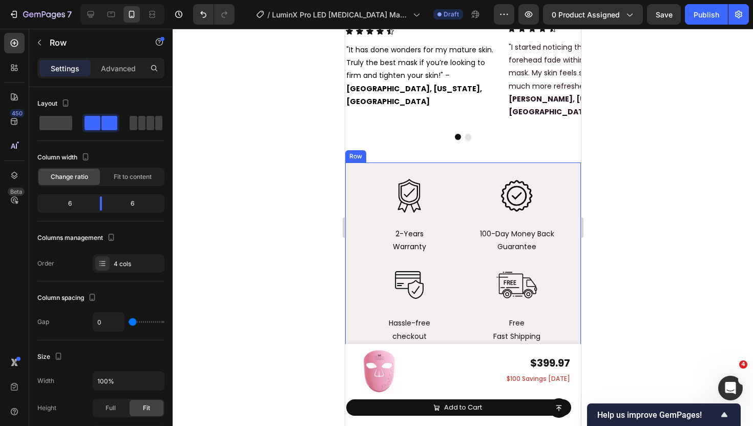
click at [351, 173] on div "Image 2-Years Warranty Text Block Image 100-Day Money Back Guarantee Text Block…" at bounding box center [463, 256] width 236 height 189
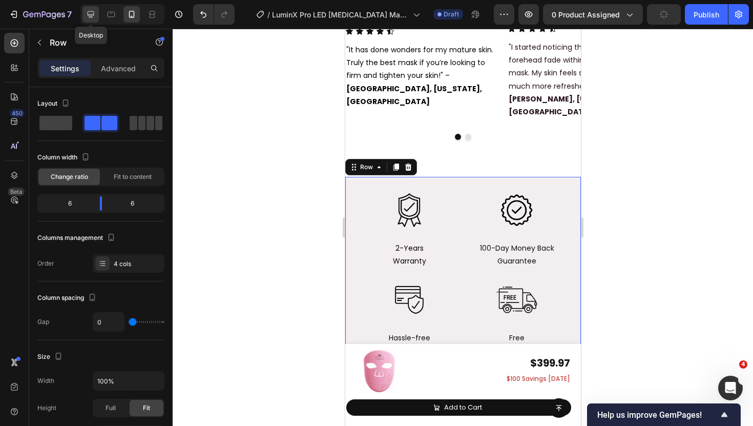
click at [93, 18] on icon at bounding box center [91, 14] width 10 height 10
type input "40"
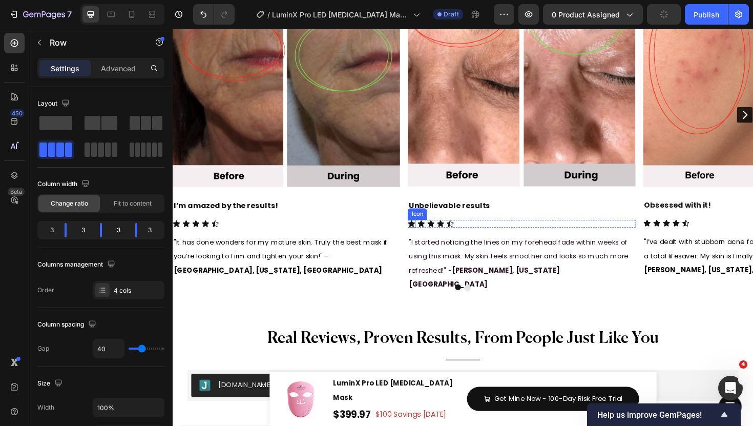
scroll to position [6260, 0]
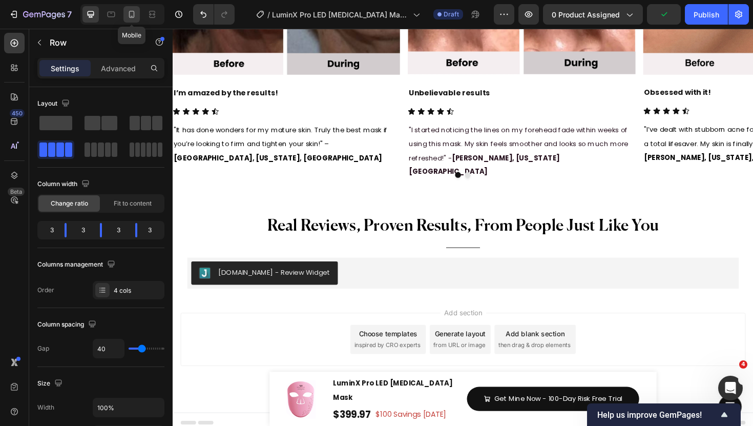
drag, startPoint x: 133, startPoint y: 13, endPoint x: 85, endPoint y: 199, distance: 191.5
click at [133, 13] on icon at bounding box center [132, 14] width 10 height 10
type input "0"
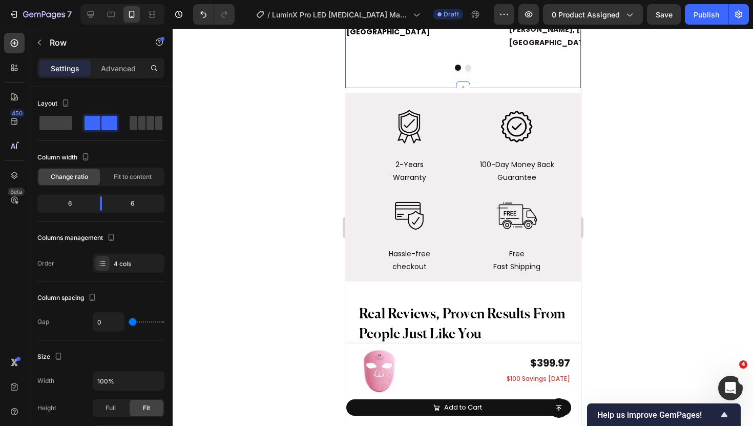
scroll to position [6587, 0]
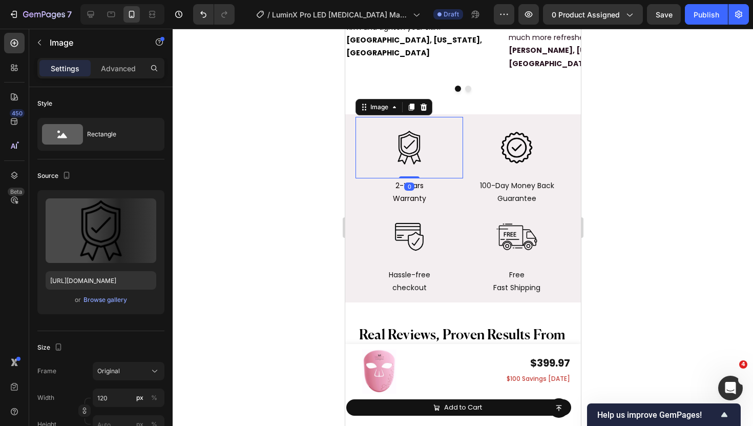
click at [360, 126] on div "Image 0" at bounding box center [409, 147] width 108 height 61
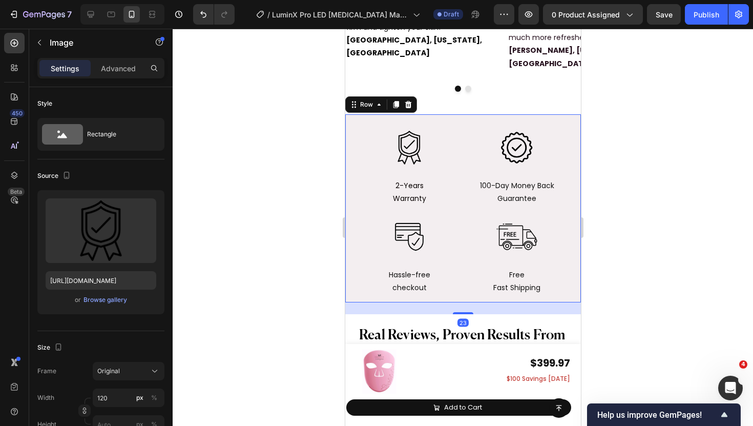
click at [350, 121] on div "Image 2-Years Warranty Text Block Image 100-Day Money Back Guarantee Text Block…" at bounding box center [463, 208] width 236 height 189
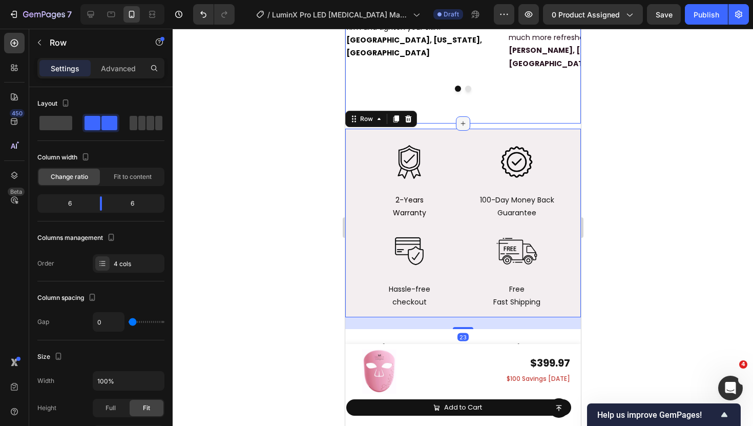
click at [461, 119] on icon at bounding box center [463, 123] width 8 height 8
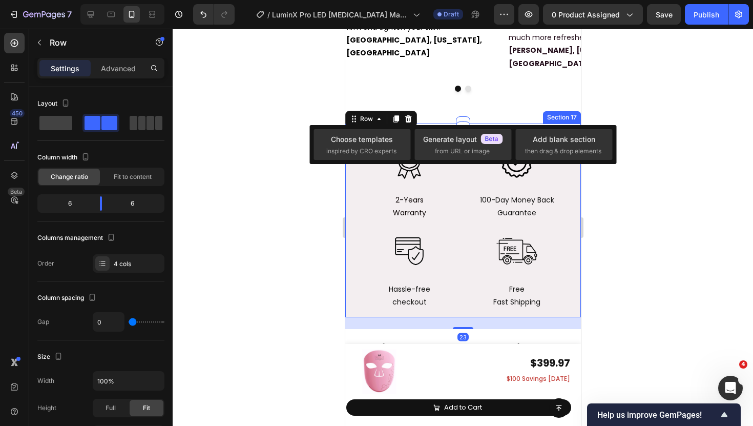
click at [439, 124] on div "Title Line Section 17" at bounding box center [463, 126] width 236 height 5
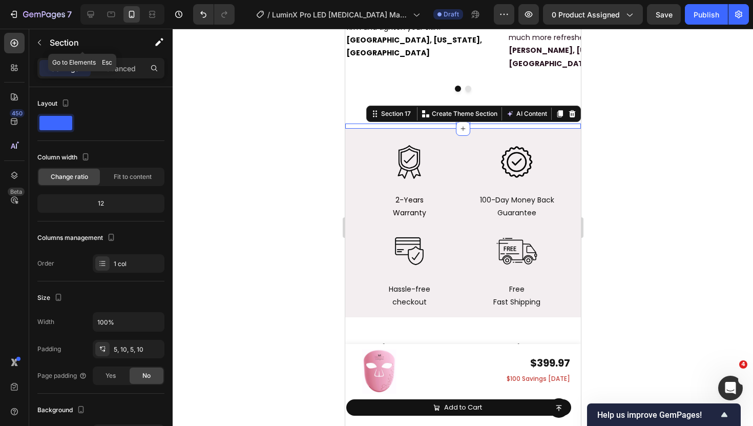
click at [115, 57] on div "Section" at bounding box center [82, 43] width 107 height 29
click at [134, 68] on p "Advanced" at bounding box center [118, 68] width 35 height 11
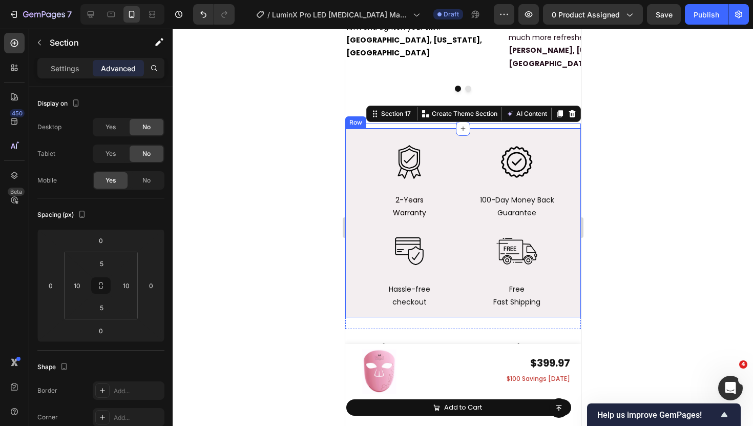
click at [346, 135] on div "Image 2-Years Warranty Text Block Image 100-Day Money Back Guarantee Text Block…" at bounding box center [463, 223] width 236 height 189
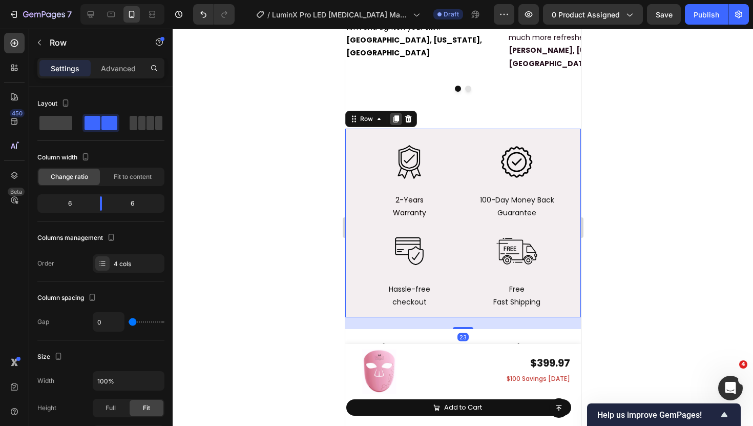
click at [397, 115] on icon at bounding box center [396, 119] width 8 height 8
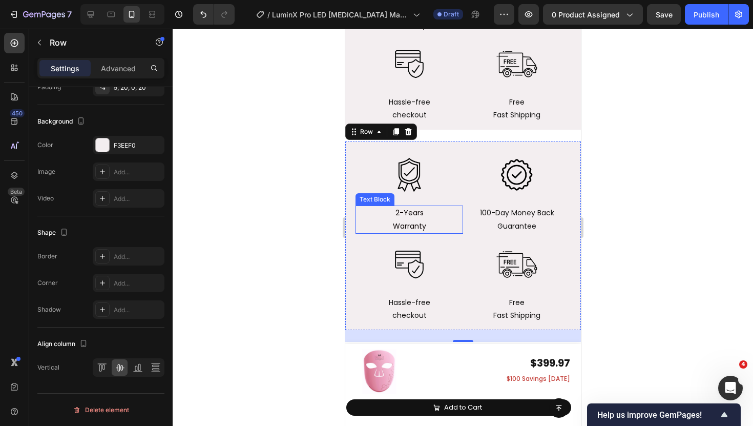
scroll to position [6755, 0]
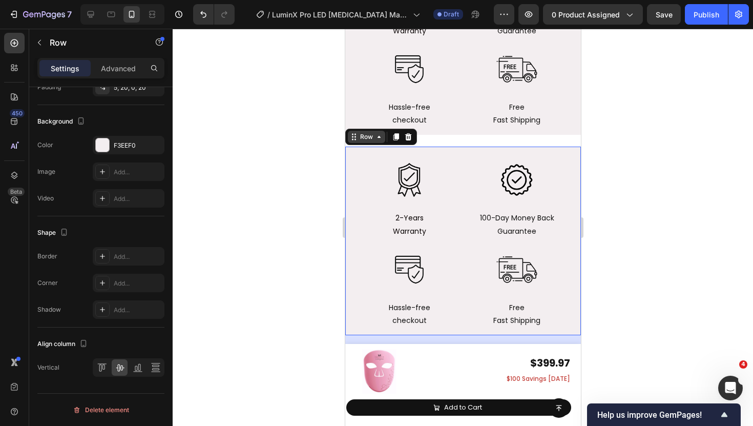
click at [362, 141] on div "Row" at bounding box center [365, 137] width 37 height 12
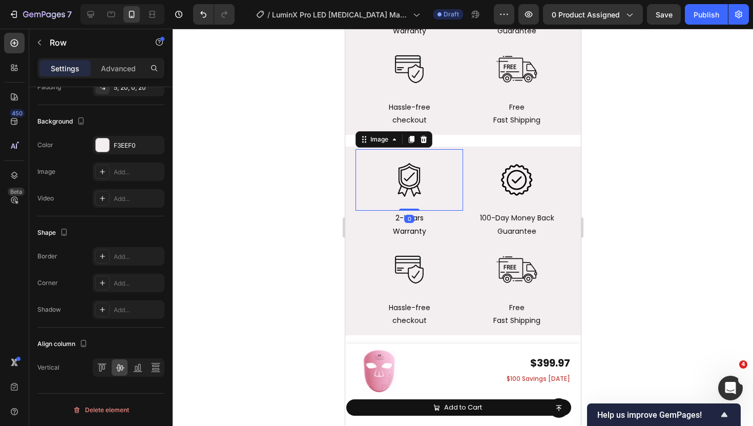
click at [361, 168] on div "Image 0" at bounding box center [409, 179] width 108 height 61
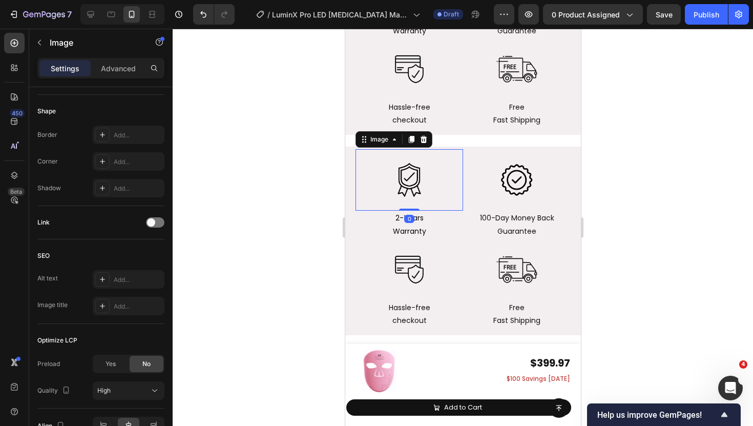
scroll to position [0, 0]
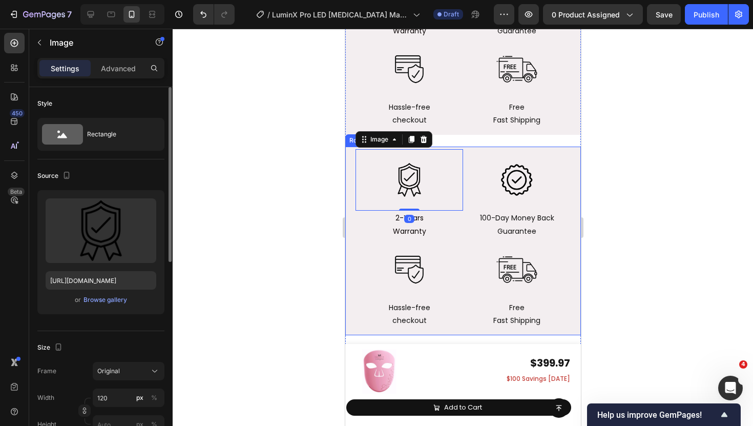
click at [347, 165] on div "Image 0 2-Years Warranty Text Block Image 100-Day Money Back Guarantee Text Blo…" at bounding box center [463, 241] width 236 height 189
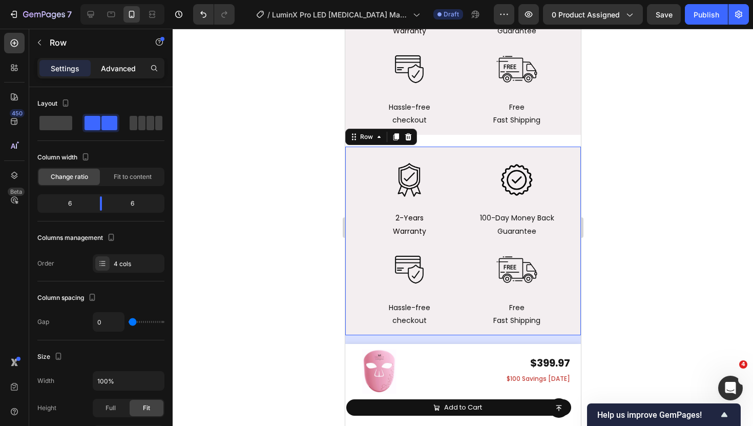
click at [125, 63] on p "Advanced" at bounding box center [118, 68] width 35 height 11
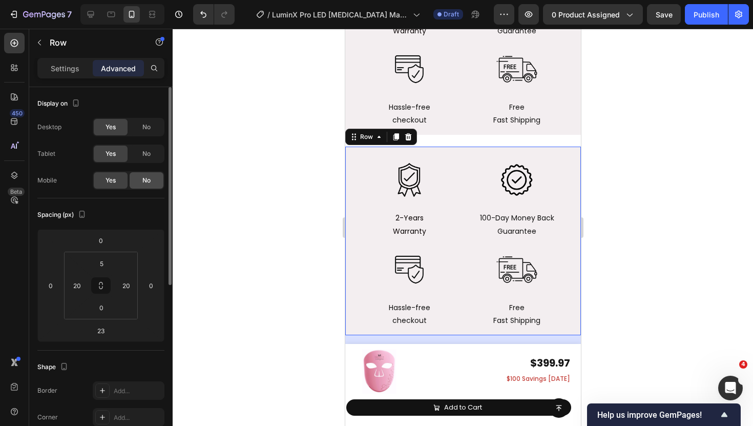
click at [148, 179] on span "No" at bounding box center [146, 180] width 8 height 9
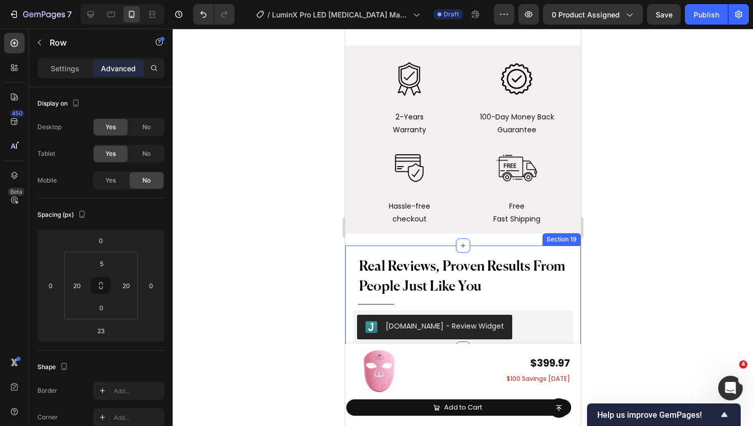
scroll to position [6639, 0]
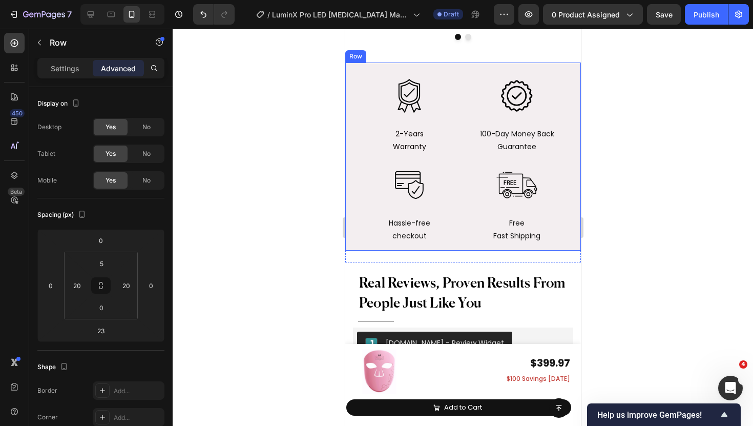
click at [351, 73] on div "Image 2-Years Warranty Text Block Image 100-Day Money Back Guarantee Text Block…" at bounding box center [463, 157] width 236 height 189
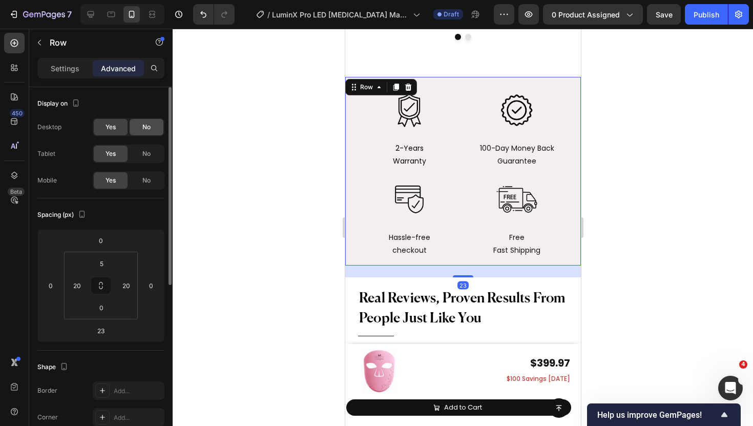
click at [154, 127] on div "No" at bounding box center [147, 127] width 34 height 16
click at [153, 148] on div "No" at bounding box center [147, 154] width 34 height 16
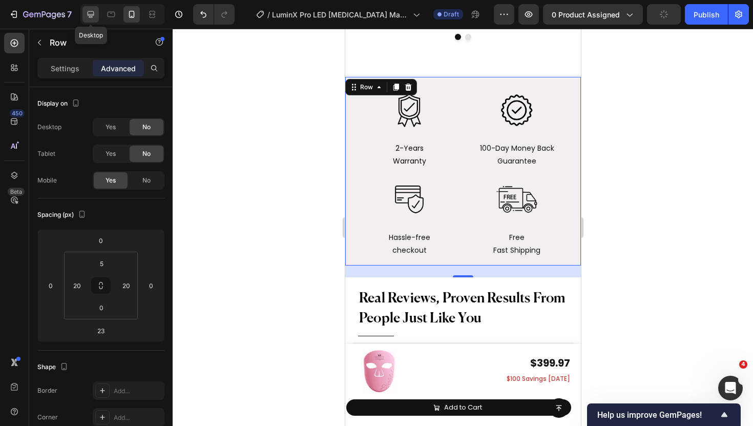
click at [97, 15] on div at bounding box center [91, 14] width 16 height 16
type input "0"
type input "100"
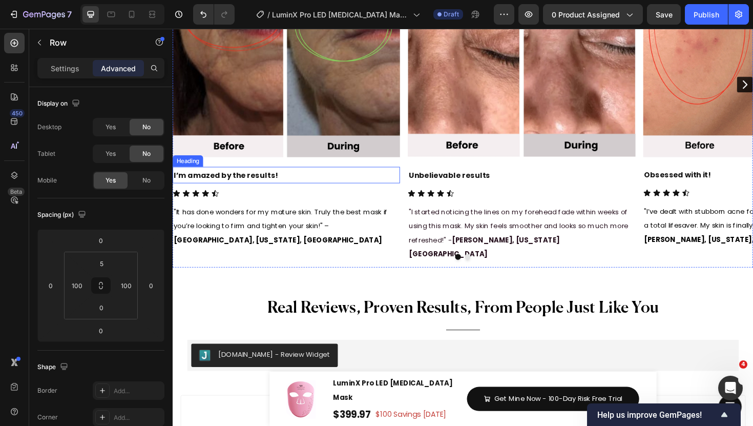
scroll to position [6150, 0]
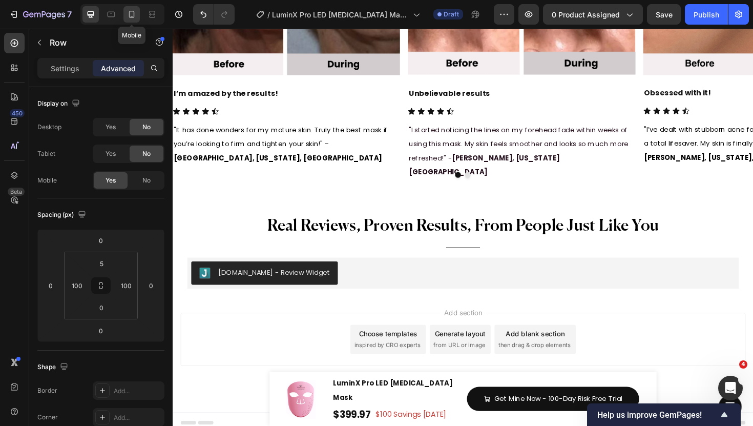
click at [135, 16] on icon at bounding box center [132, 14] width 10 height 10
type input "23"
type input "20"
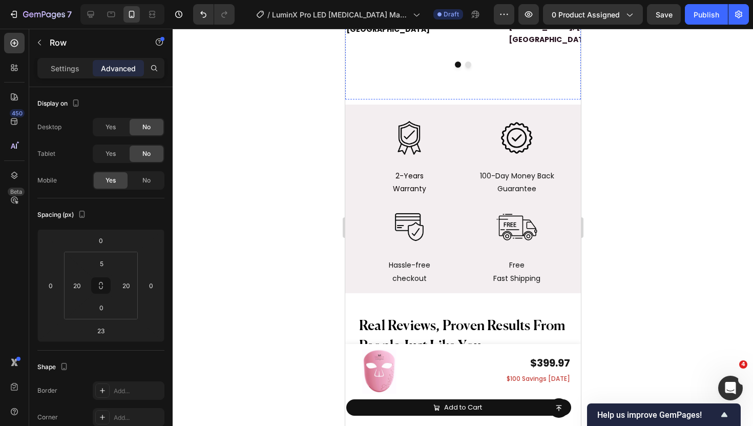
scroll to position [6578, 0]
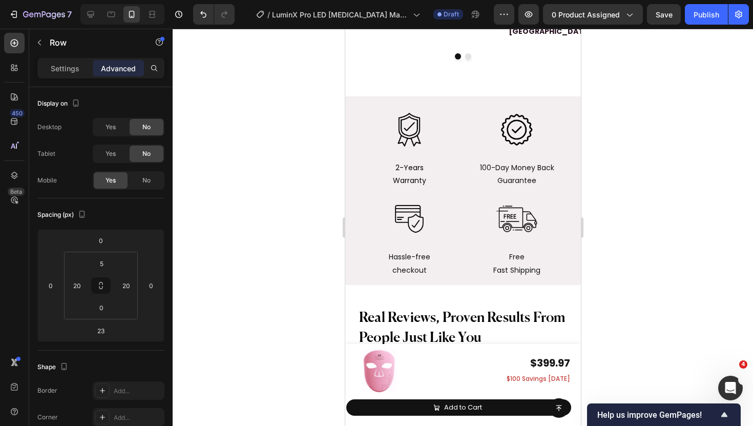
click at [346, 96] on div "Image 2-Years Warranty Text Block Image 100-Day Money Back Guarantee Text Block…" at bounding box center [463, 190] width 236 height 189
click at [352, 96] on div "Image 2-Years Warranty Text Block Image 100-Day Money Back Guarantee Text Block…" at bounding box center [463, 190] width 236 height 189
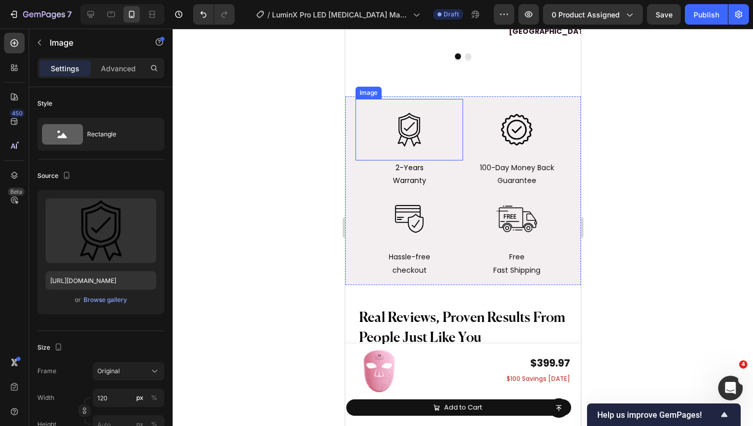
click at [370, 87] on div "Image" at bounding box center [368, 93] width 26 height 12
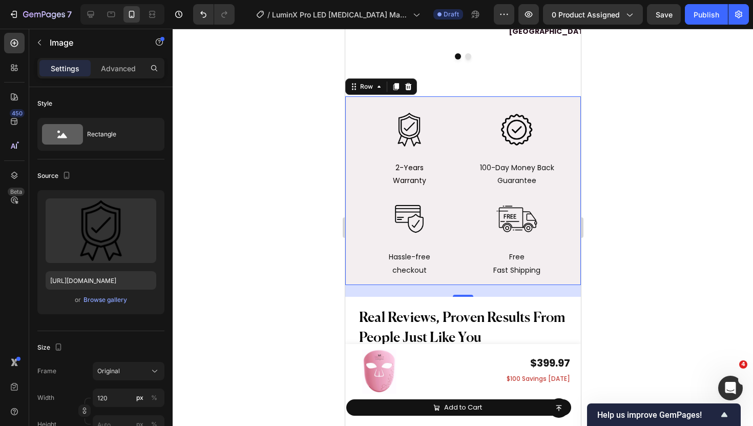
click at [502, 96] on div "Image 2-Years Warranty Text Block Image 100-Day Money Back Guarantee Text Block…" at bounding box center [463, 190] width 236 height 189
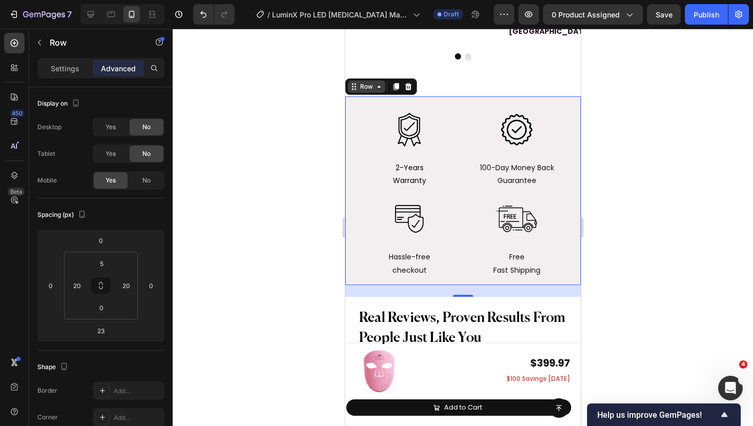
click at [361, 82] on div "Row" at bounding box center [366, 86] width 17 height 9
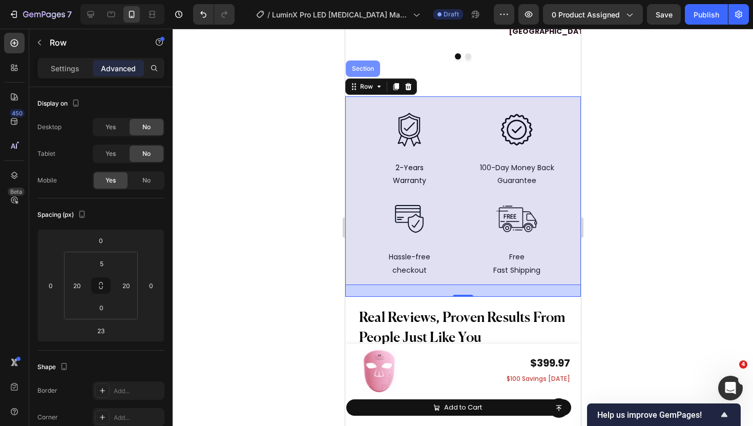
click at [359, 66] on div "Section" at bounding box center [363, 69] width 26 height 6
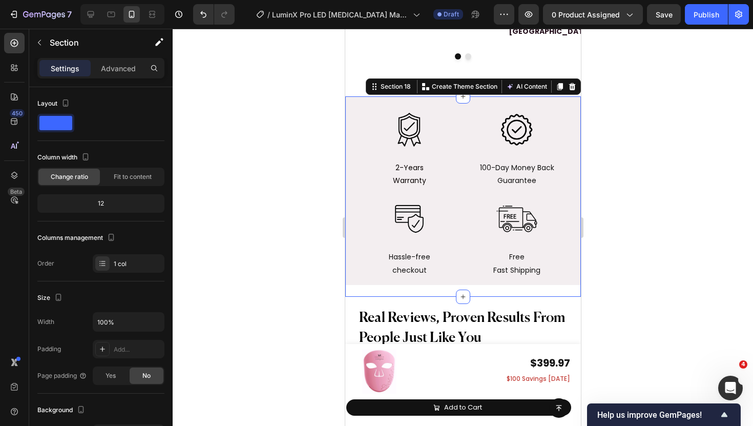
click at [117, 76] on div "Settings Advanced" at bounding box center [100, 68] width 127 height 20
click at [124, 71] on p "Advanced" at bounding box center [118, 68] width 35 height 11
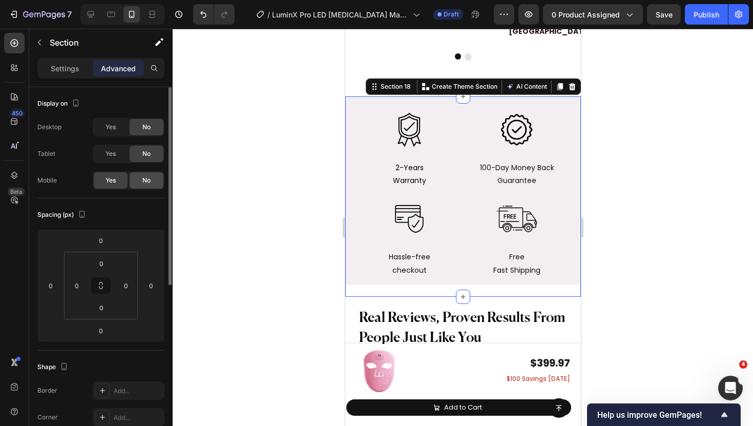
click at [140, 180] on div "No" at bounding box center [147, 180] width 34 height 16
click at [126, 150] on div "Yes" at bounding box center [111, 154] width 34 height 16
click at [110, 134] on div "Yes" at bounding box center [111, 127] width 34 height 16
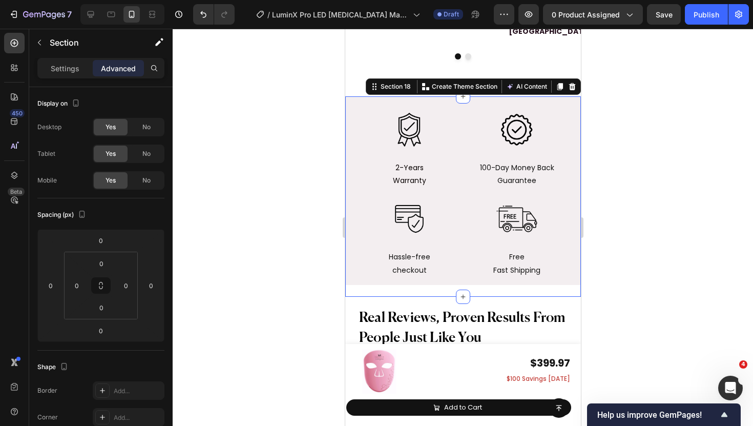
click at [88, 24] on div at bounding box center [122, 14] width 84 height 20
click at [92, 13] on icon at bounding box center [91, 14] width 10 height 10
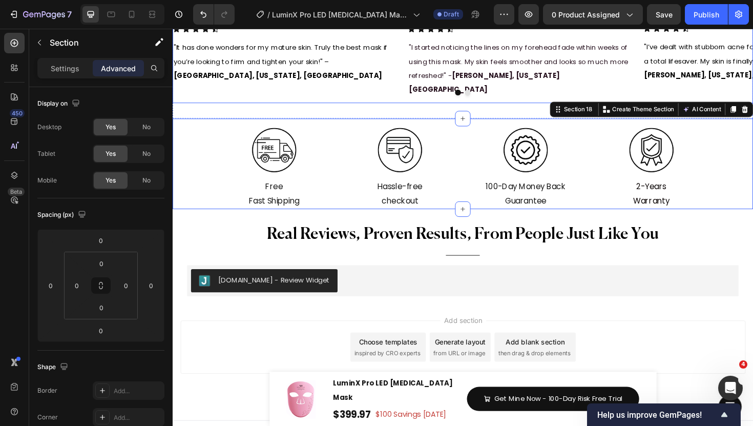
scroll to position [6169, 0]
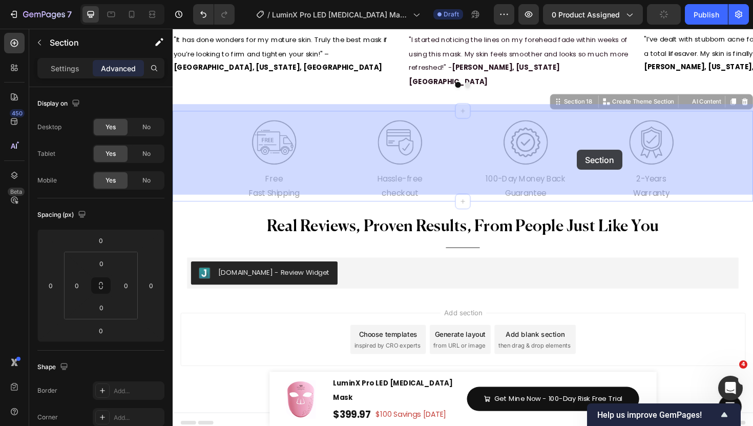
drag, startPoint x: 589, startPoint y: 98, endPoint x: 601, endPoint y: 157, distance: 60.2
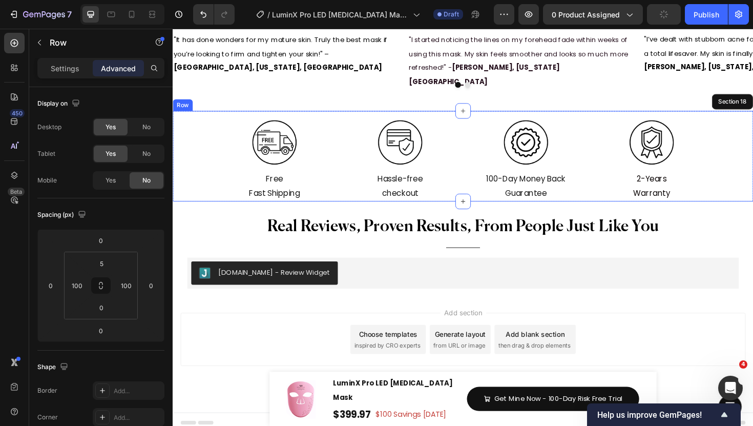
click at [221, 166] on div "Image 2-Years Warranty Text Block Image 100-Day Money Back Guarantee Text Block…" at bounding box center [480, 164] width 615 height 96
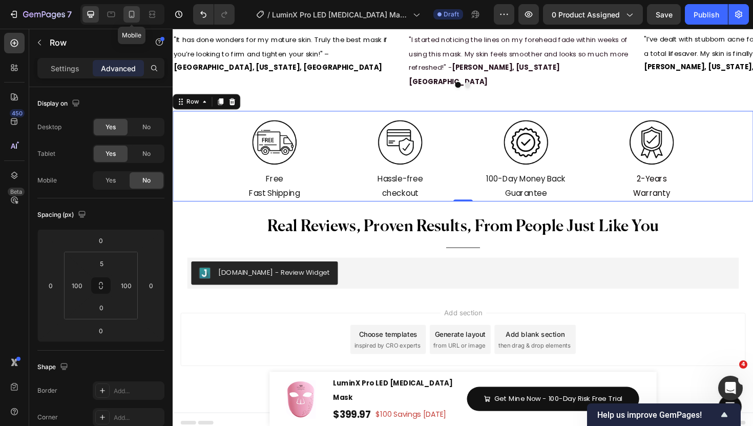
click at [127, 16] on icon at bounding box center [132, 14] width 10 height 10
type input "23"
type input "20"
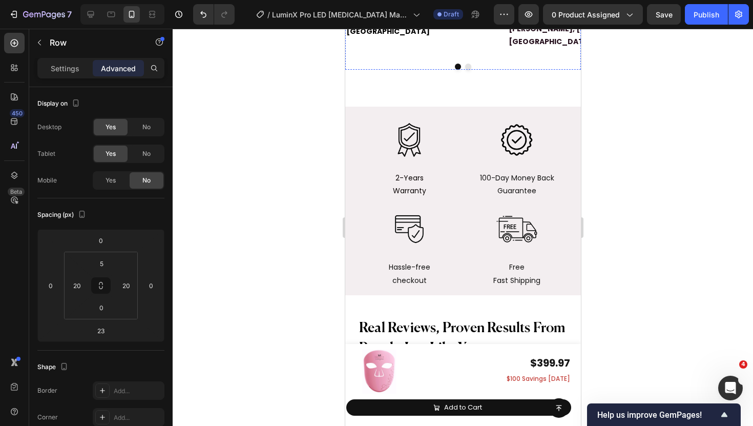
scroll to position [6568, 0]
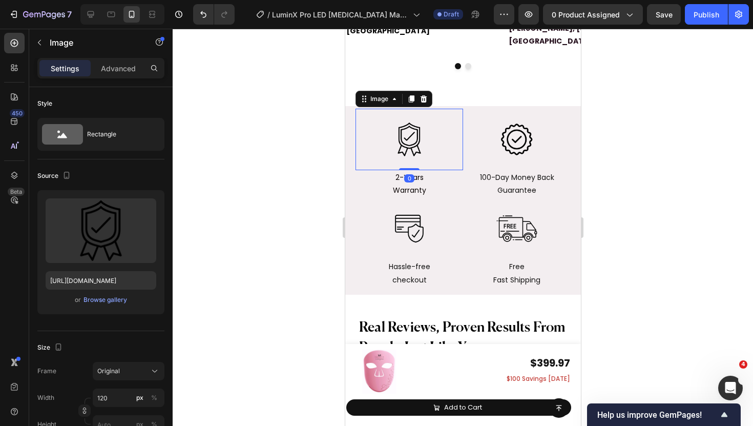
click at [411, 130] on img at bounding box center [408, 139] width 61 height 61
click at [348, 171] on div "Image 0 2-Years Warranty Text Block Image 100-Day Money Back Guarantee Text Blo…" at bounding box center [463, 200] width 236 height 189
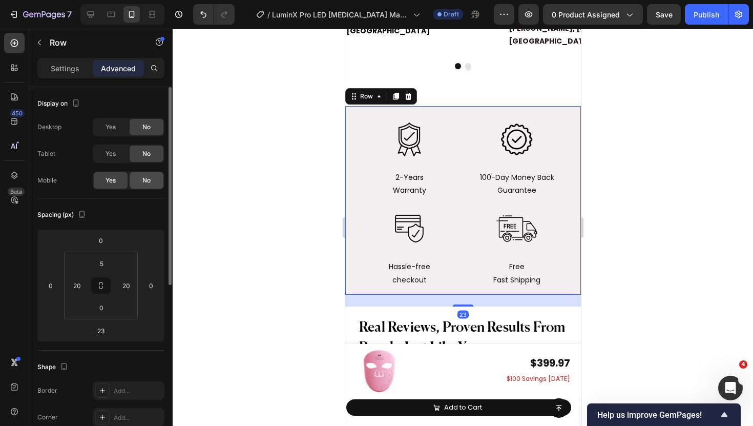
click at [149, 182] on span "No" at bounding box center [146, 180] width 8 height 9
click at [124, 154] on div "Yes" at bounding box center [111, 154] width 34 height 16
click at [115, 130] on span "Yes" at bounding box center [111, 126] width 10 height 9
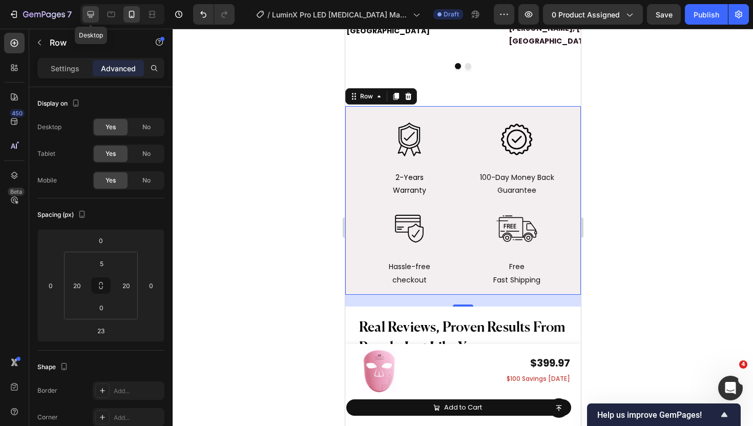
click at [92, 18] on icon at bounding box center [91, 14] width 10 height 10
type input "0"
type input "100"
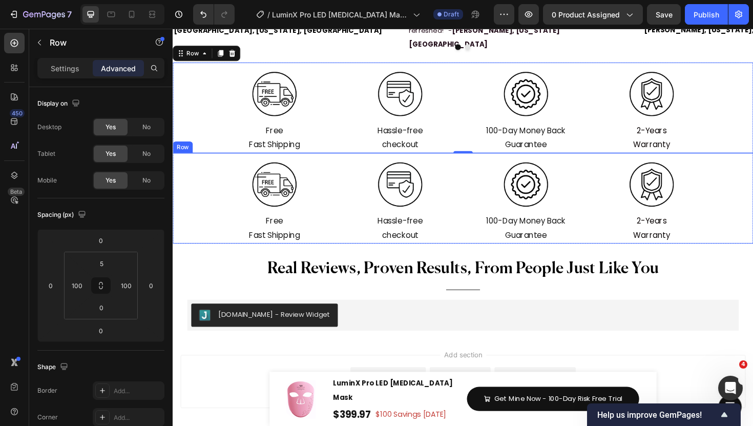
scroll to position [6156, 0]
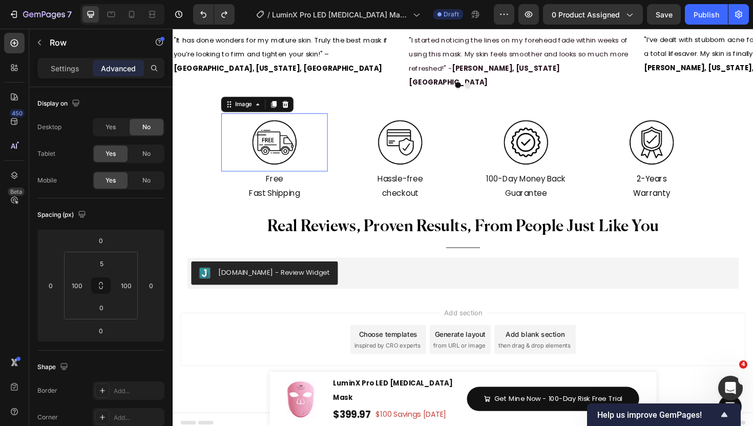
click at [293, 158] on img at bounding box center [280, 148] width 61 height 61
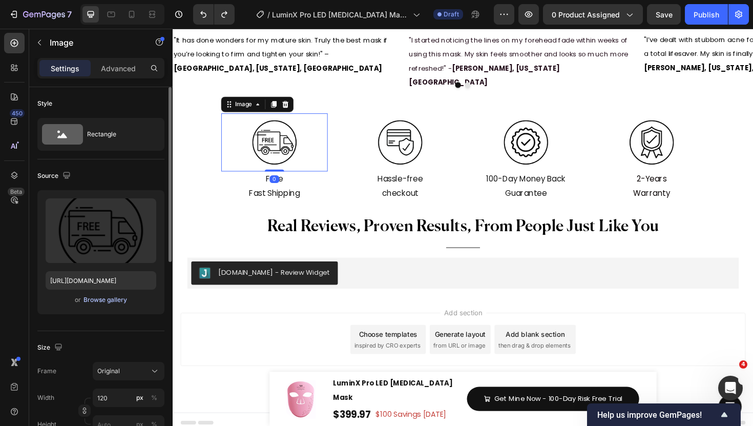
click at [106, 301] on div "Browse gallery" at bounding box center [106, 299] width 44 height 9
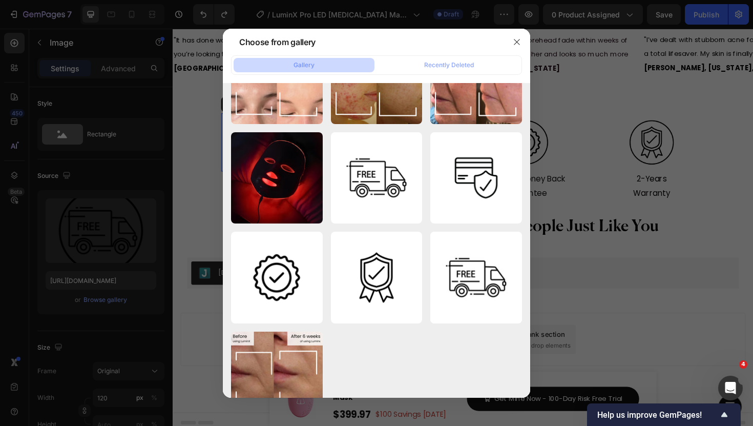
scroll to position [6977, 0]
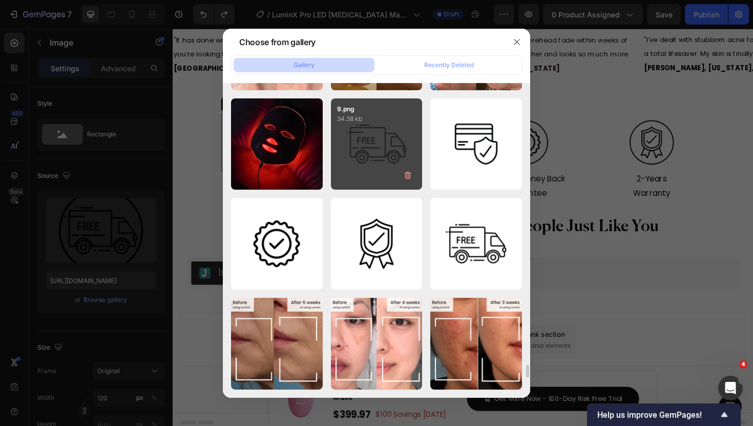
click at [382, 167] on div "9.png 34.38 kb" at bounding box center [377, 144] width 92 height 92
type input "https://cdn.shopify.com/s/files/1/0835/8494/2374/files/gempages_499023076877403…"
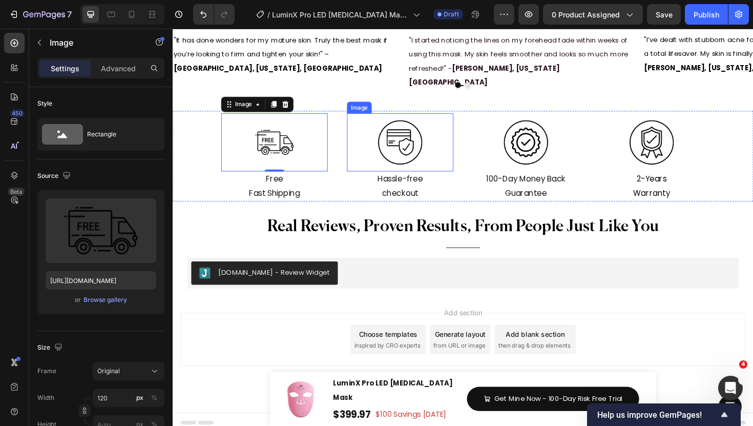
click at [423, 162] on img at bounding box center [413, 148] width 61 height 61
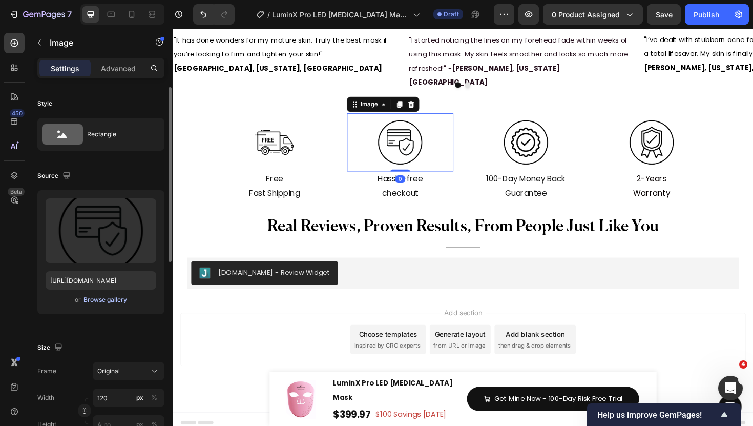
click at [111, 303] on div "Browse gallery" at bounding box center [106, 299] width 44 height 9
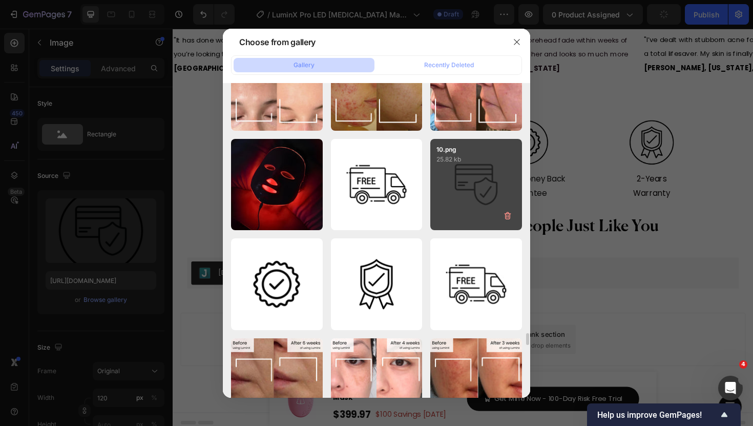
scroll to position [6909, 0]
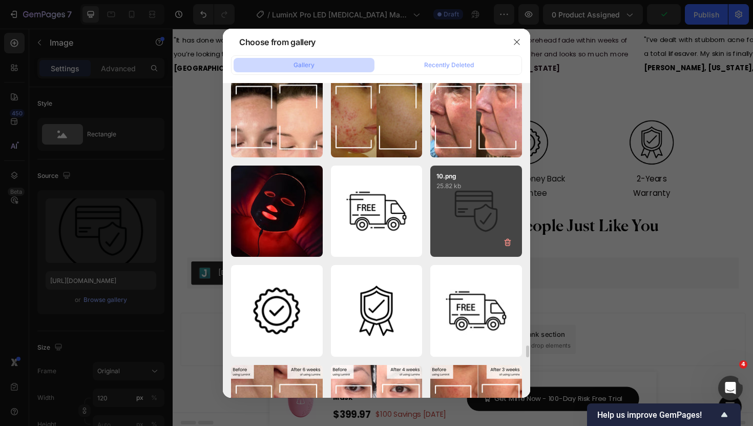
click at [466, 237] on div "10.png 25.82 kb" at bounding box center [476, 212] width 92 height 92
type input "https://cdn.shopify.com/s/files/1/0835/8494/2374/files/gempages_499023076877403…"
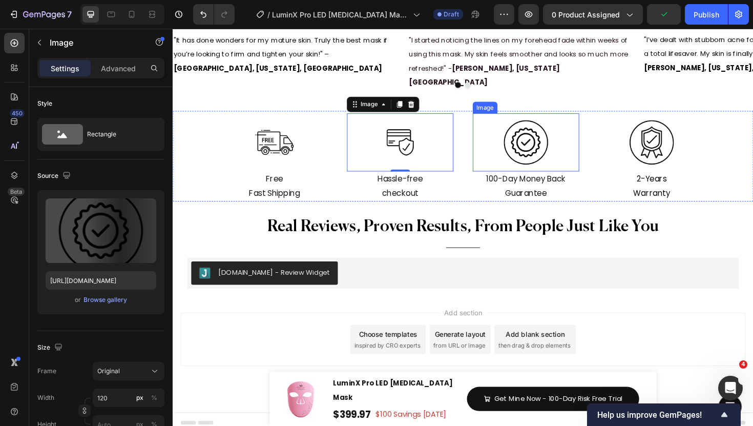
click at [558, 160] on img at bounding box center [546, 148] width 61 height 61
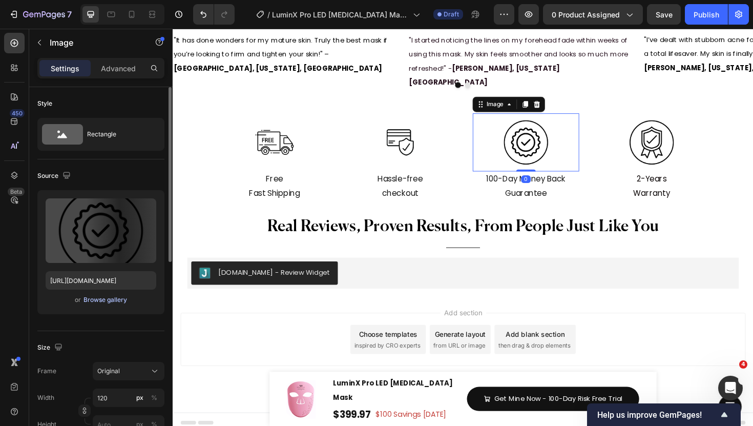
click at [107, 300] on div "Browse gallery" at bounding box center [106, 299] width 44 height 9
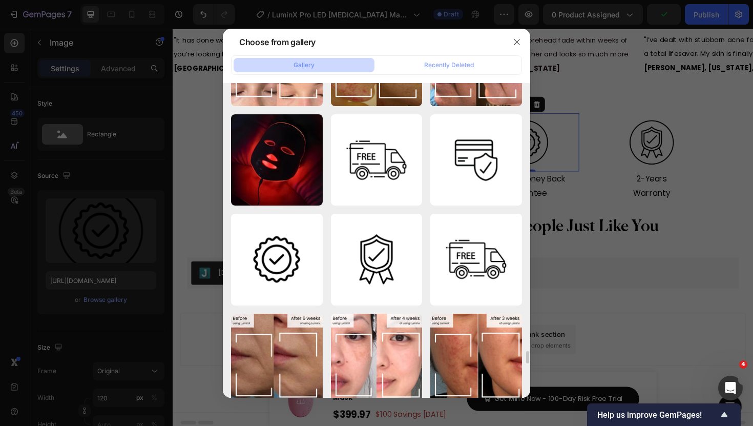
scroll to position [6966, 0]
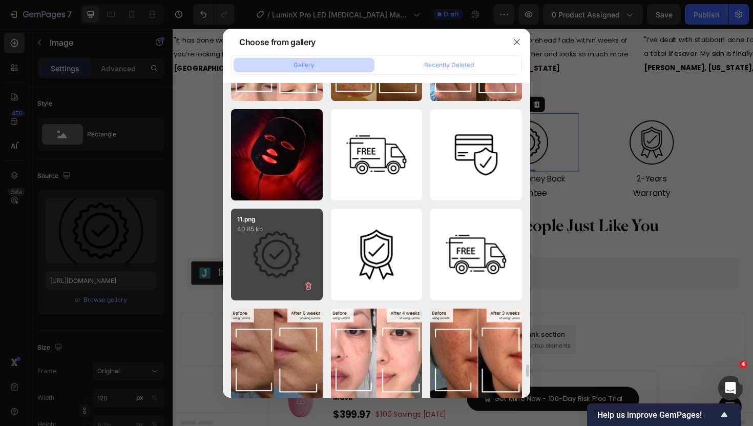
click at [281, 264] on div "11.png 40.85 kb" at bounding box center [277, 255] width 92 height 92
type input "https://cdn.shopify.com/s/files/1/0835/8494/2374/files/gempages_499023076877403…"
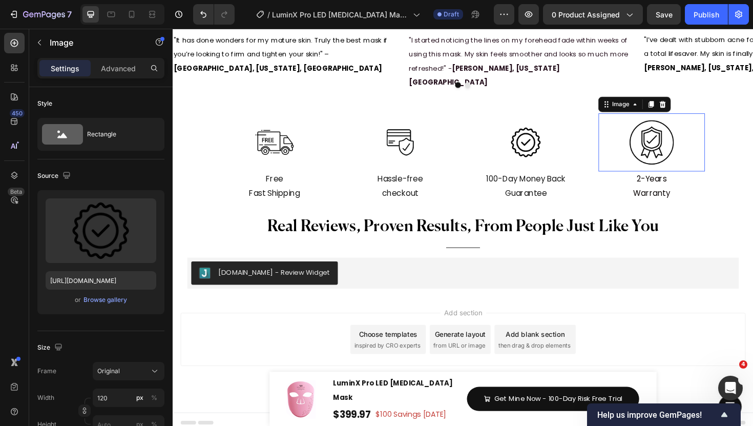
click at [675, 148] on img at bounding box center [679, 148] width 61 height 61
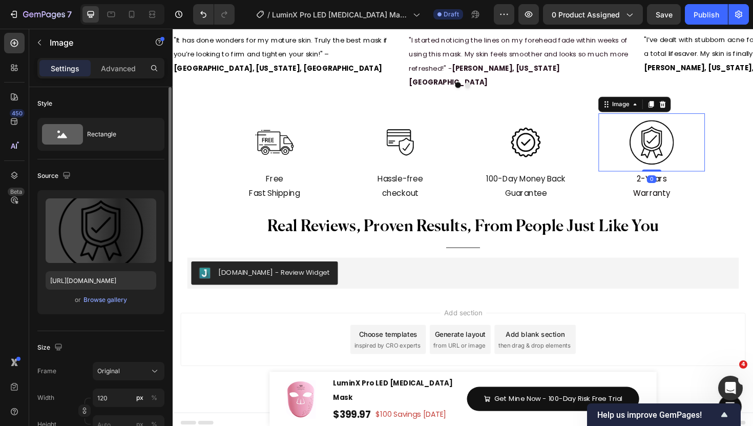
click at [95, 294] on div "or Browse gallery" at bounding box center [101, 300] width 111 height 12
click at [95, 301] on div "Browse gallery" at bounding box center [106, 299] width 44 height 9
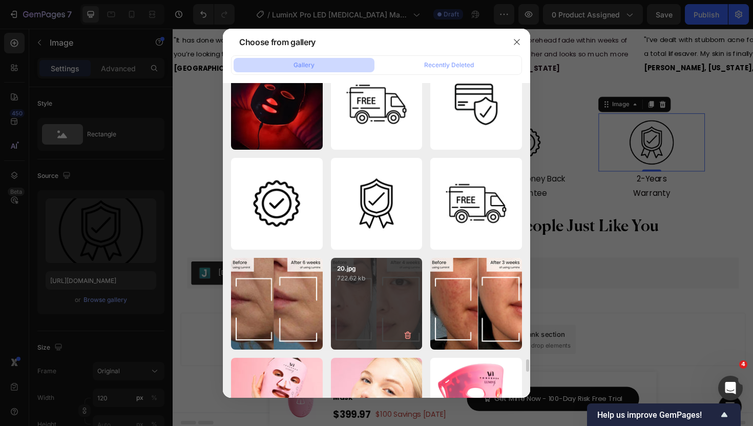
scroll to position [6997, 0]
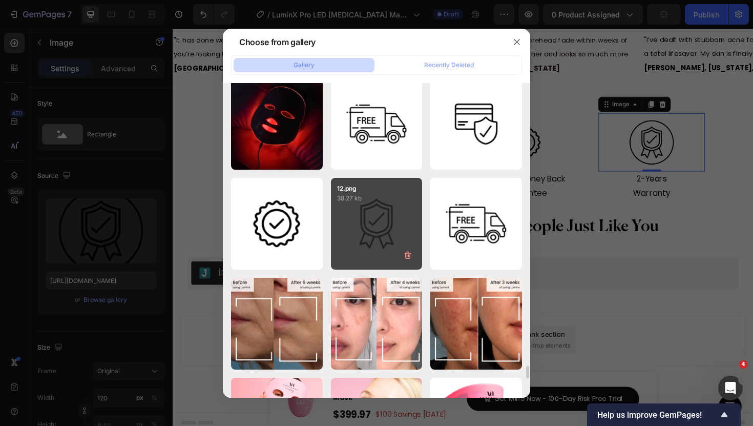
click at [375, 228] on div "12.png 38.27 kb" at bounding box center [377, 224] width 92 height 92
type input "https://cdn.shopify.com/s/files/1/0835/8494/2374/files/gempages_499023076877403…"
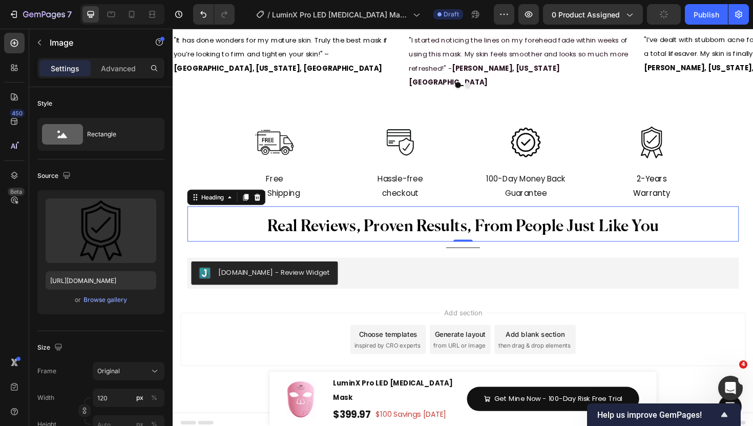
click at [585, 231] on span "Real Reviews, Proven Results, From People Just Like You" at bounding box center [480, 238] width 415 height 17
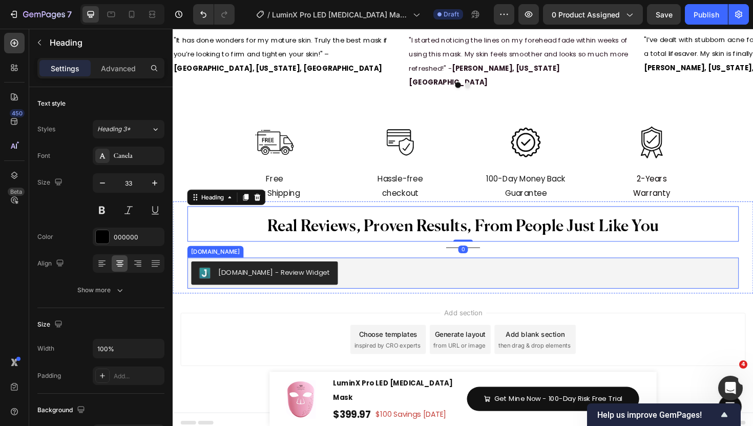
click at [566, 271] on div "[DOMAIN_NAME] - Review Widget" at bounding box center [480, 287] width 584 height 33
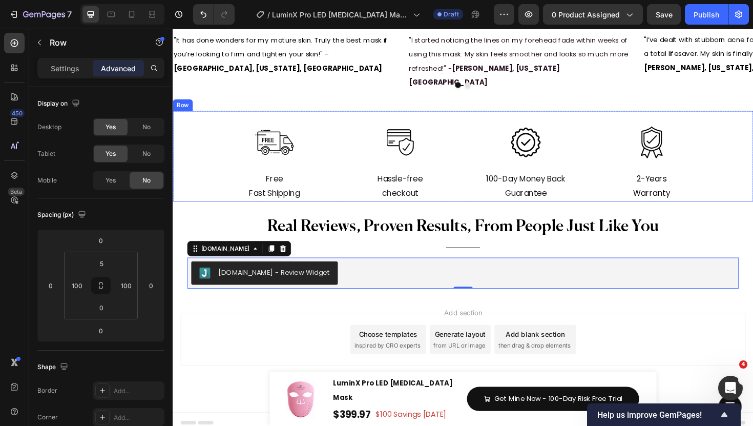
click at [203, 129] on div "Image 2-Years Warranty Text Block Image 100-Day Money Back Guarantee Text Block…" at bounding box center [480, 164] width 615 height 96
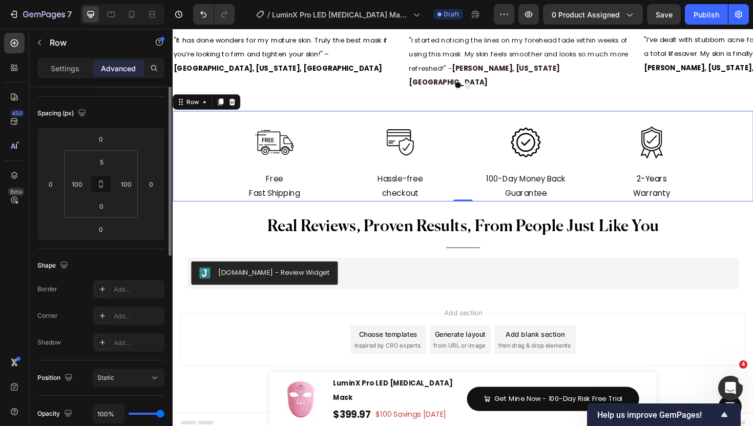
scroll to position [47, 0]
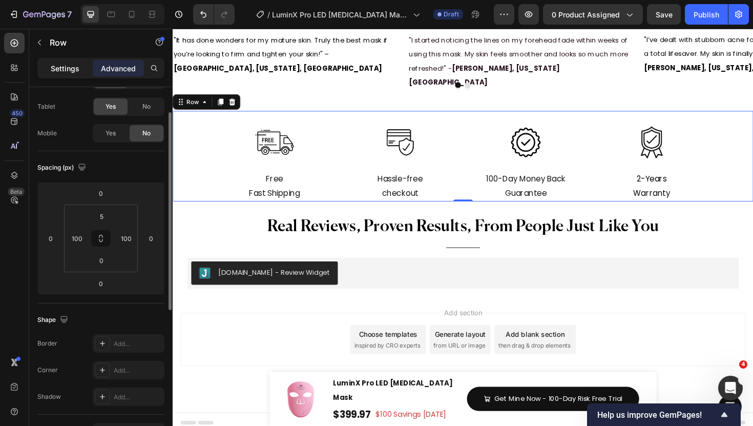
click at [70, 73] on p "Settings" at bounding box center [65, 68] width 29 height 11
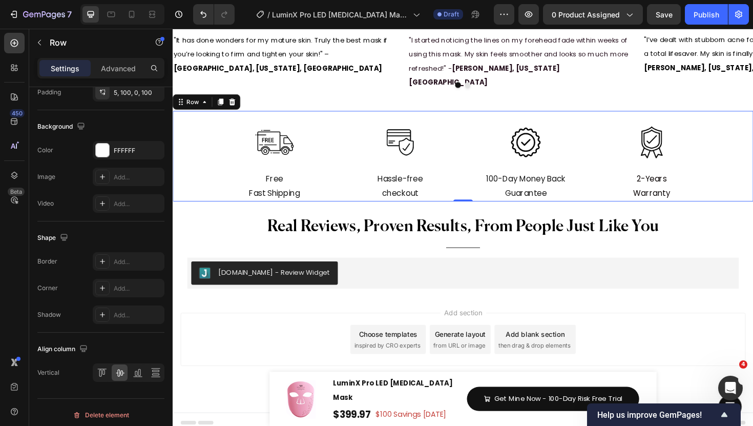
scroll to position [374, 0]
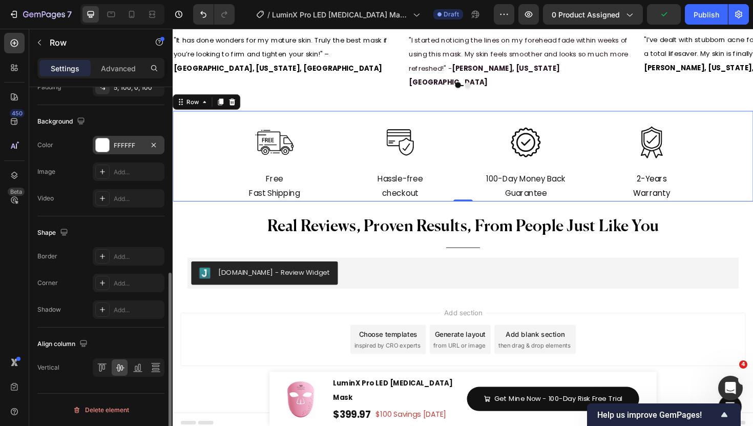
click at [104, 147] on div at bounding box center [102, 144] width 13 height 13
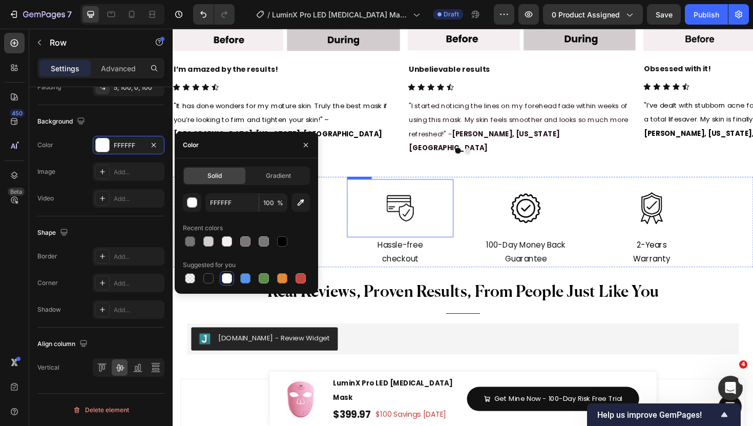
scroll to position [6093, 0]
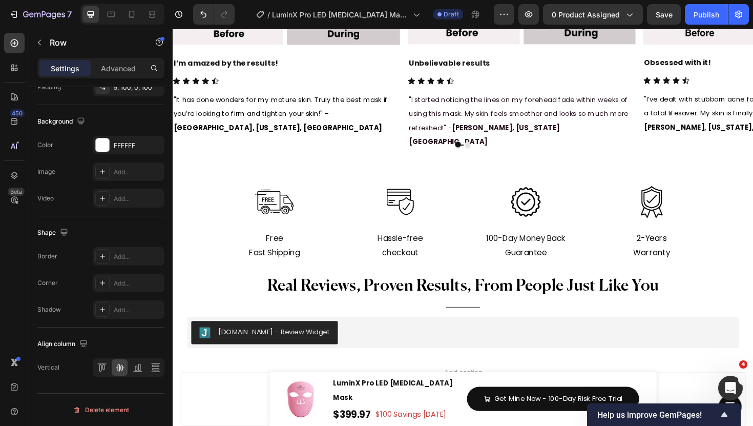
click at [352, 204] on div "Image 2-Years Warranty Text Block Image 100-Day Money Back Guarantee Text Block…" at bounding box center [480, 227] width 615 height 96
click at [197, 179] on div "Image 2-Years Warranty Text Block Image 100-Day Money Back Guarantee Text Block…" at bounding box center [480, 227] width 615 height 96
click at [376, 206] on div at bounding box center [414, 211] width 82 height 61
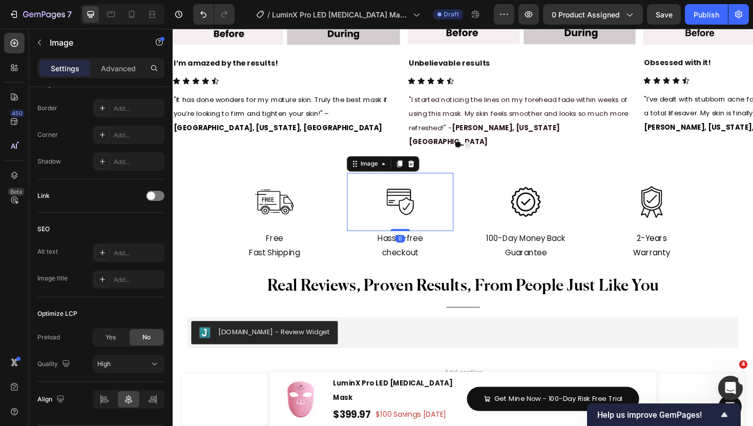
scroll to position [0, 0]
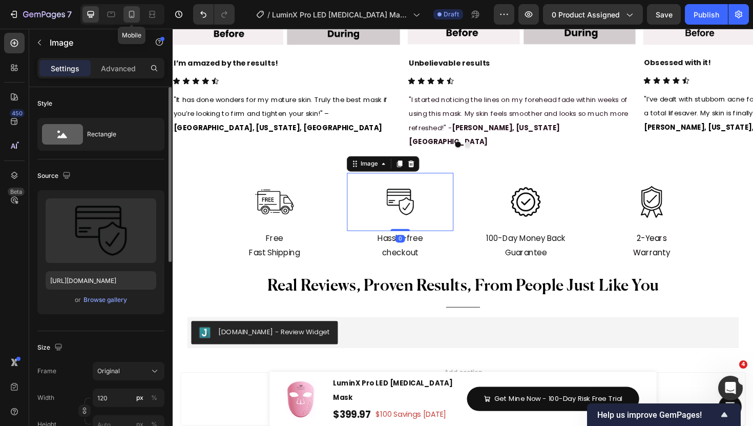
click at [130, 17] on icon at bounding box center [132, 14] width 6 height 7
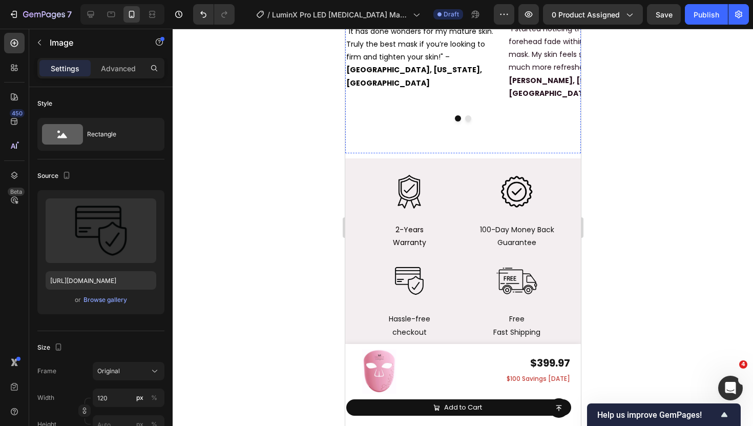
scroll to position [6544, 0]
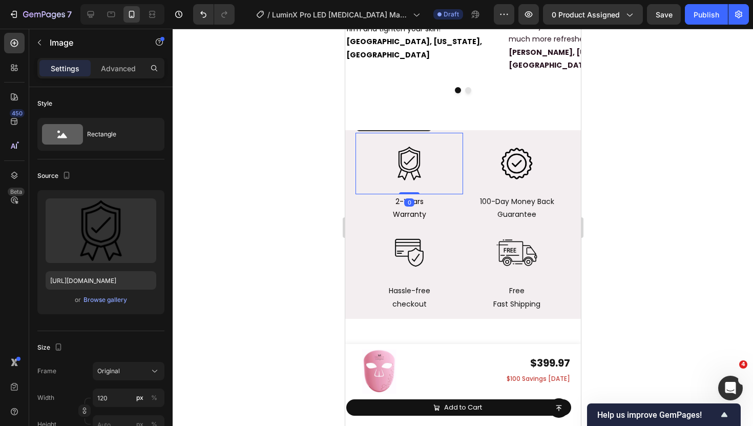
click at [371, 158] on div at bounding box center [409, 163] width 77 height 61
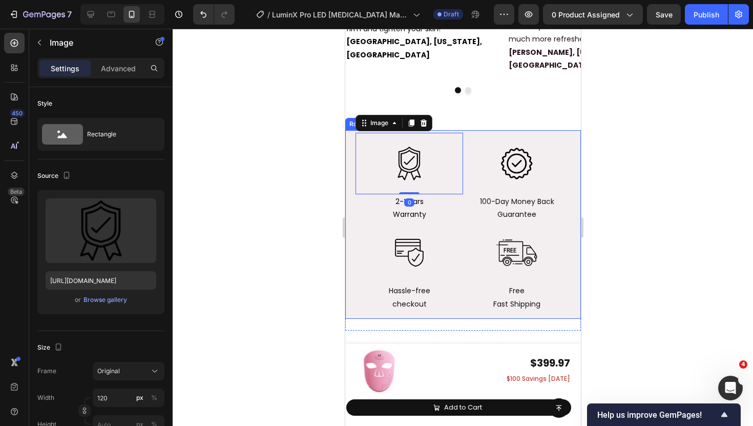
click at [354, 157] on div "Image 0 2-Years Warranty Text Block Image 100-Day Money Back Guarantee Text Blo…" at bounding box center [463, 224] width 236 height 189
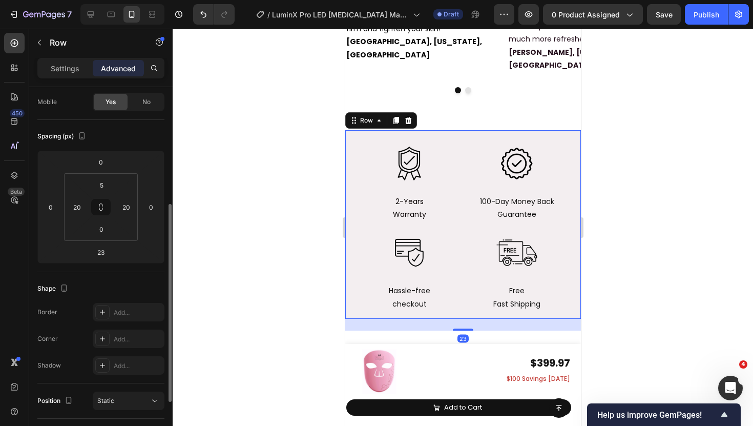
scroll to position [169, 0]
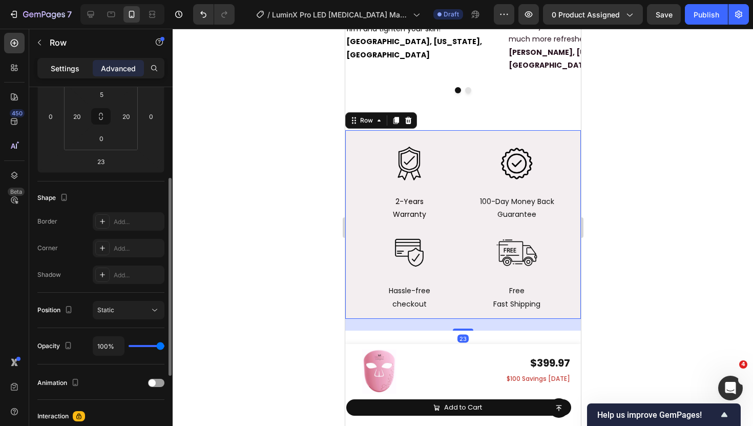
click at [78, 60] on div "Settings" at bounding box center [64, 68] width 51 height 16
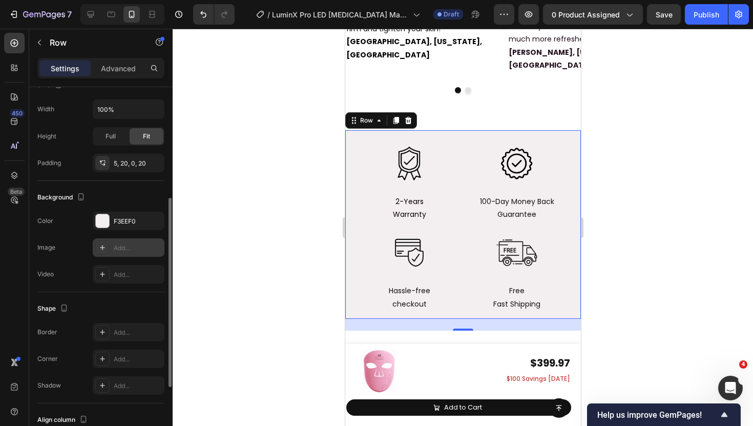
scroll to position [281, 0]
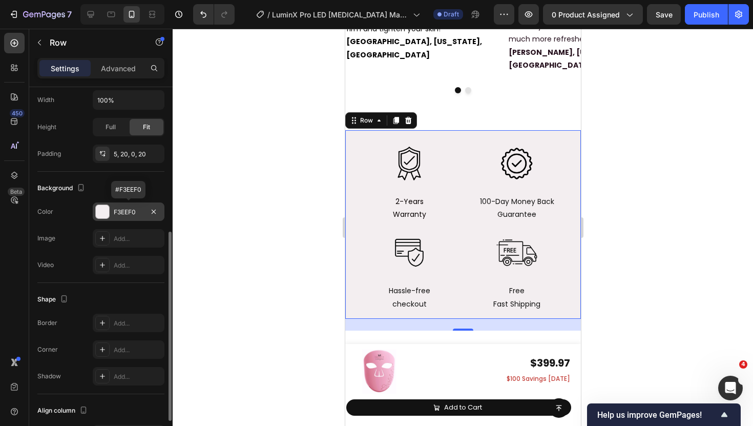
click at [127, 212] on div "F3EEF0" at bounding box center [129, 212] width 30 height 9
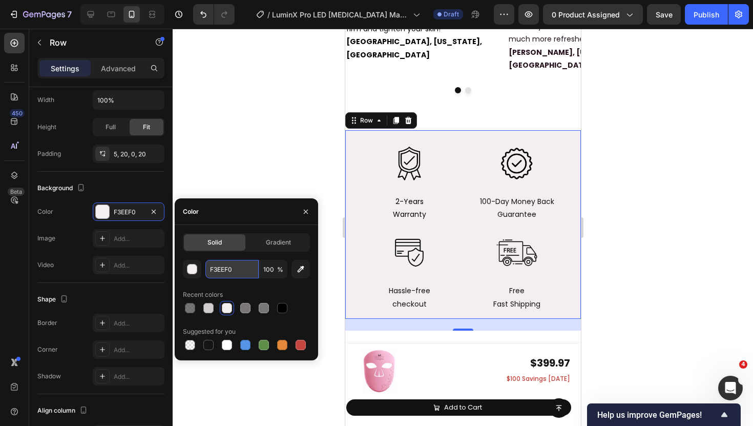
click at [231, 274] on input "F3EEF0" at bounding box center [232, 269] width 53 height 18
click at [94, 18] on icon at bounding box center [91, 14] width 10 height 10
type input "40"
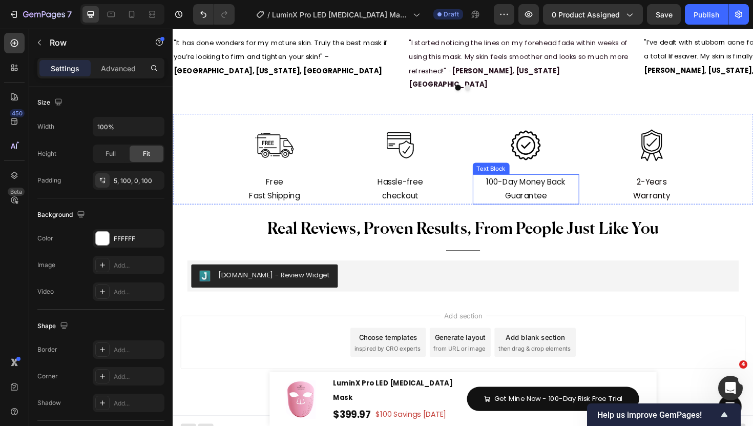
scroll to position [6118, 0]
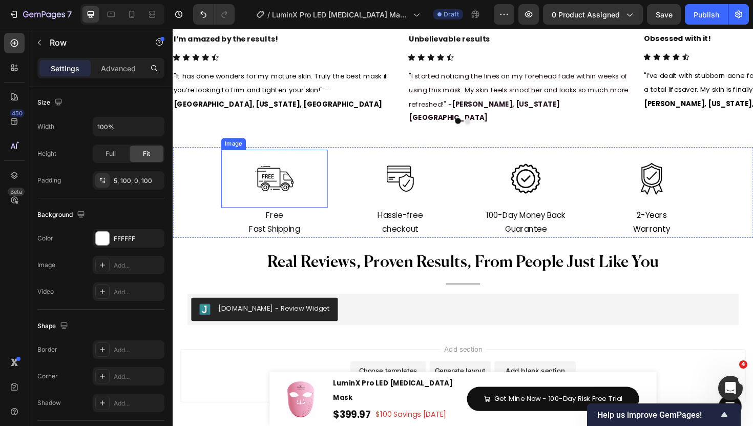
click at [334, 176] on div "Image" at bounding box center [280, 187] width 113 height 61
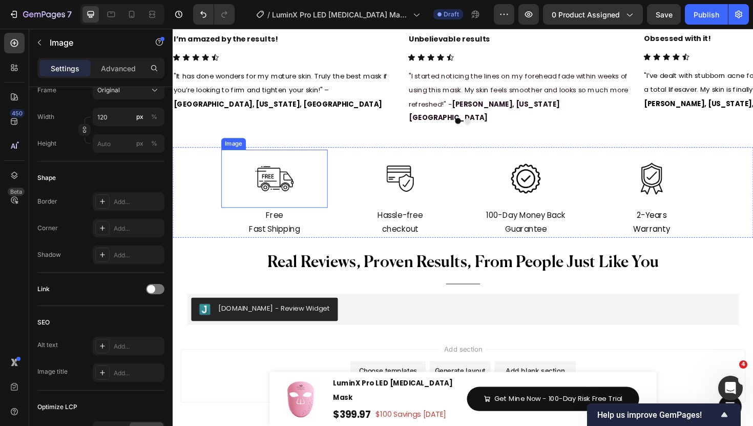
scroll to position [0, 0]
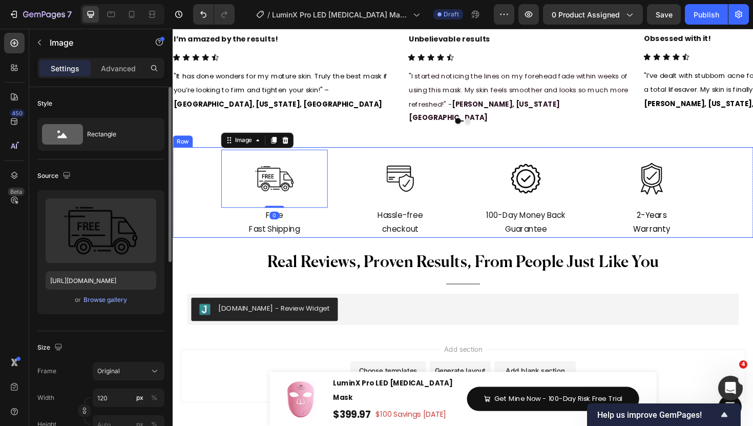
click at [356, 166] on div "Image 2-Years Warranty Text Block Image 100-Day Money Back Guarantee Text Block…" at bounding box center [480, 202] width 615 height 96
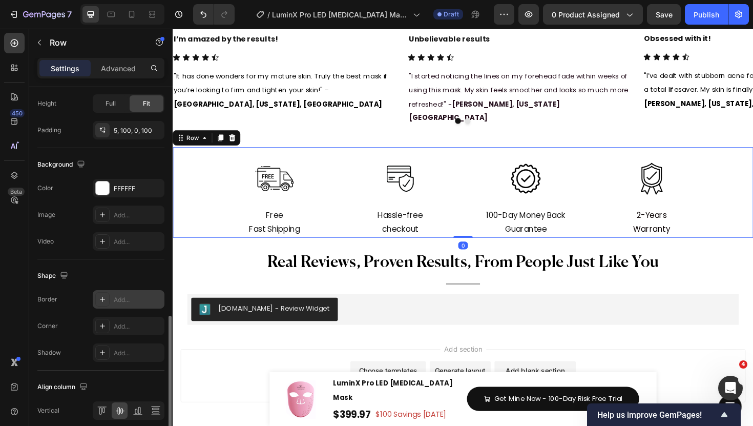
scroll to position [374, 0]
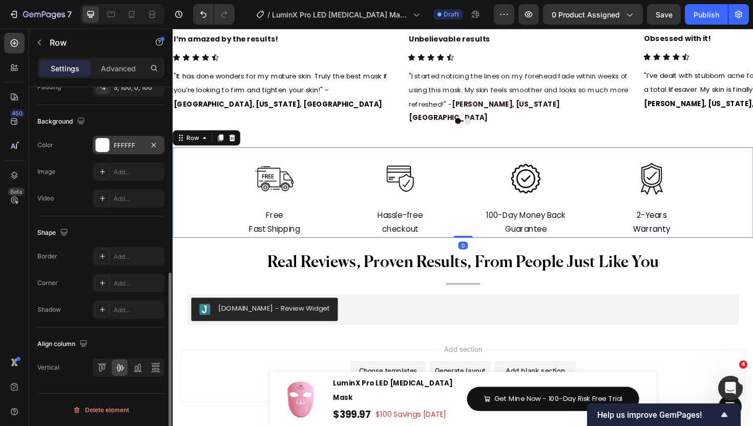
click at [128, 143] on div "FFFFFF" at bounding box center [129, 145] width 30 height 9
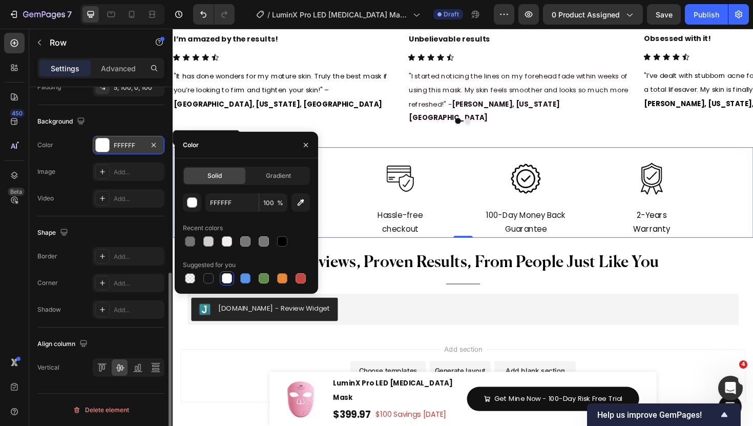
click at [128, 143] on div "FFFFFF" at bounding box center [129, 145] width 30 height 9
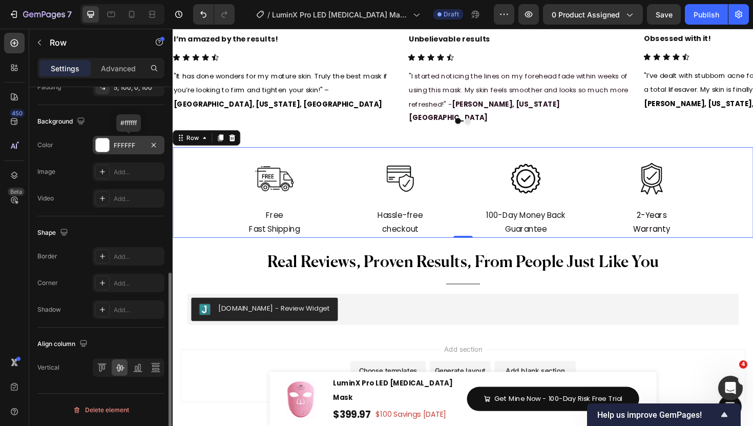
click at [132, 143] on div "FFFFFF" at bounding box center [129, 145] width 30 height 9
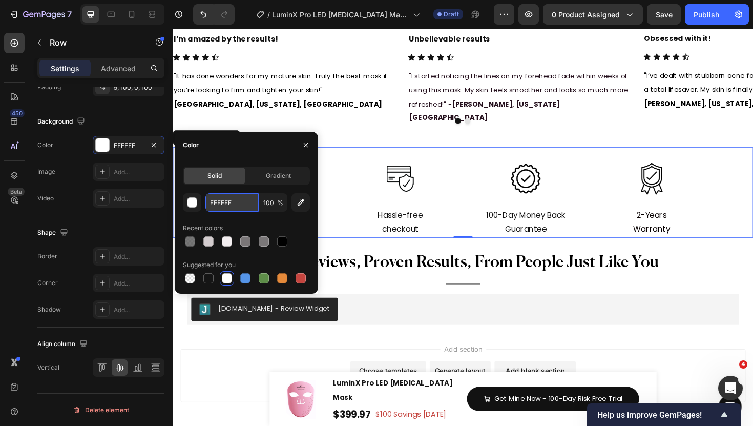
click at [222, 207] on input "FFFFFF" at bounding box center [232, 202] width 53 height 18
paste input "3EEF0"
type input "F3EEF0"
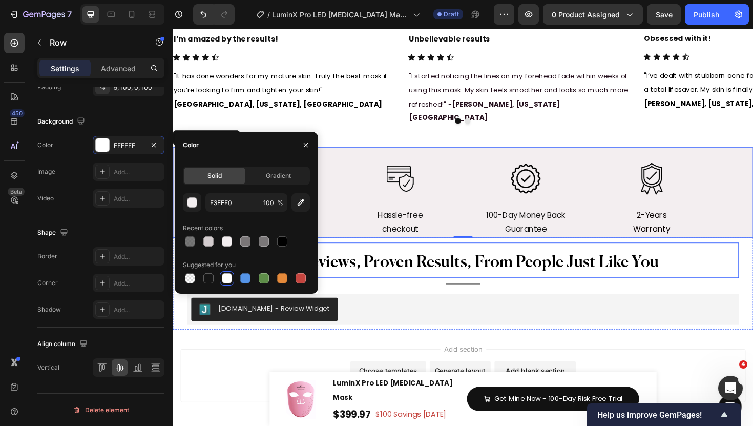
click at [401, 293] on div "Title Line" at bounding box center [480, 299] width 584 height 13
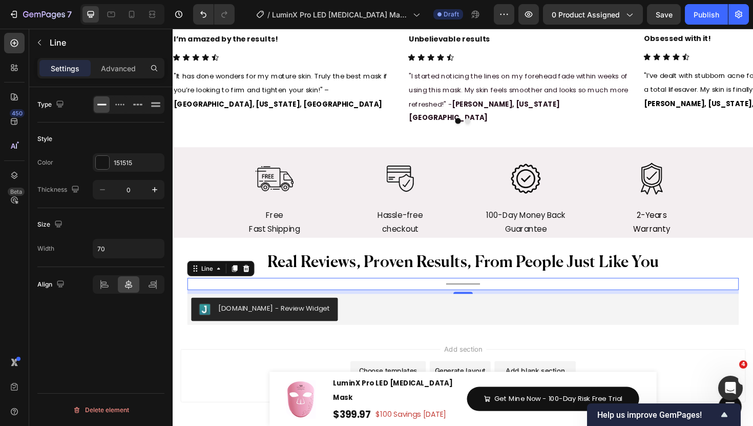
scroll to position [0, 0]
click at [327, 196] on div "Image" at bounding box center [280, 187] width 113 height 61
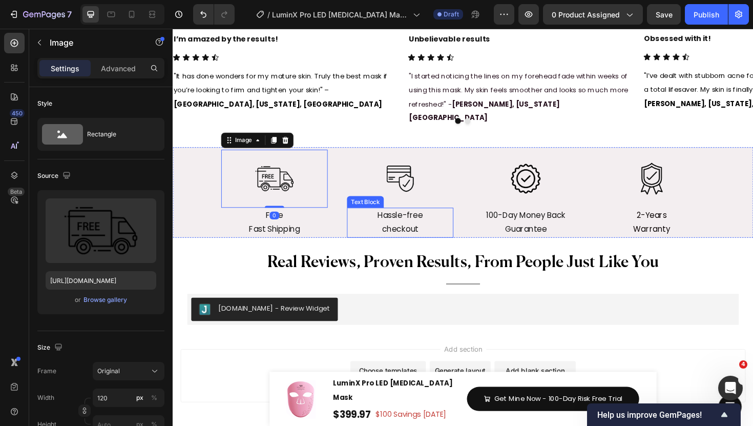
click at [368, 219] on p "Hassle-free" at bounding box center [413, 226] width 111 height 15
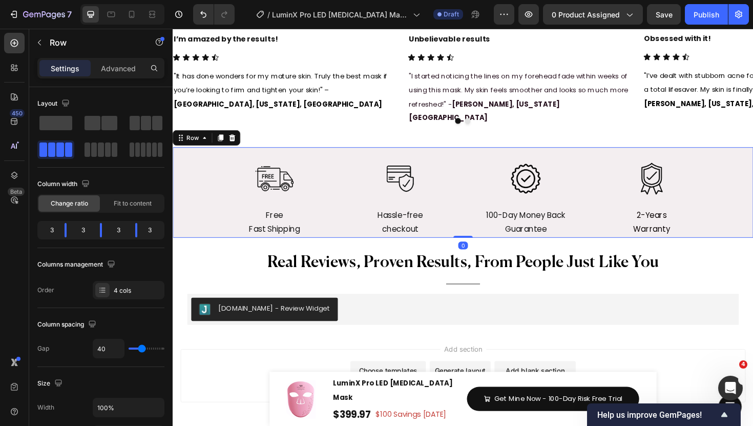
click at [353, 232] on div "Image 2-Years Warranty Text Block Image 100-Day Money Back Guarantee Text Block…" at bounding box center [480, 202] width 615 height 96
click at [304, 228] on p "Free Fast Shipping" at bounding box center [280, 234] width 111 height 30
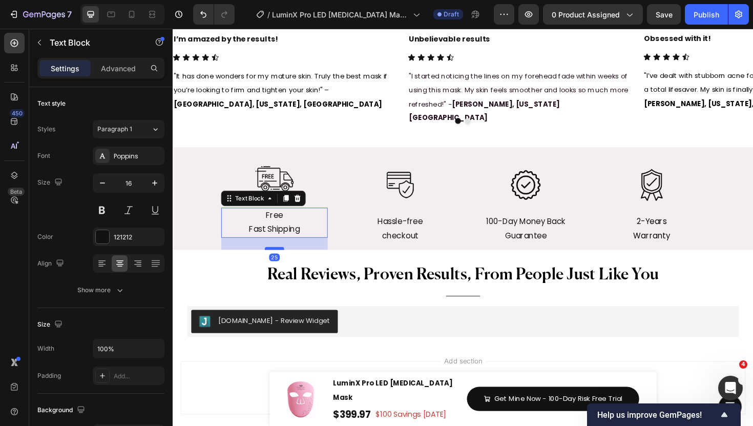
drag, startPoint x: 283, startPoint y: 241, endPoint x: 283, endPoint y: 252, distance: 10.8
click at [283, 260] on div at bounding box center [280, 261] width 20 height 3
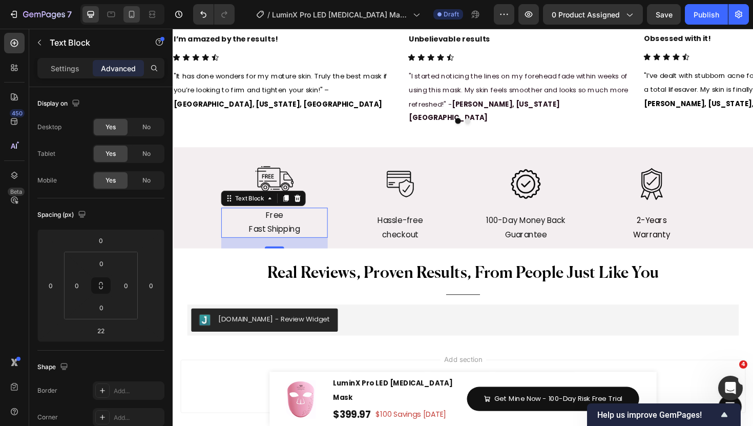
click at [134, 18] on icon at bounding box center [132, 14] width 10 height 10
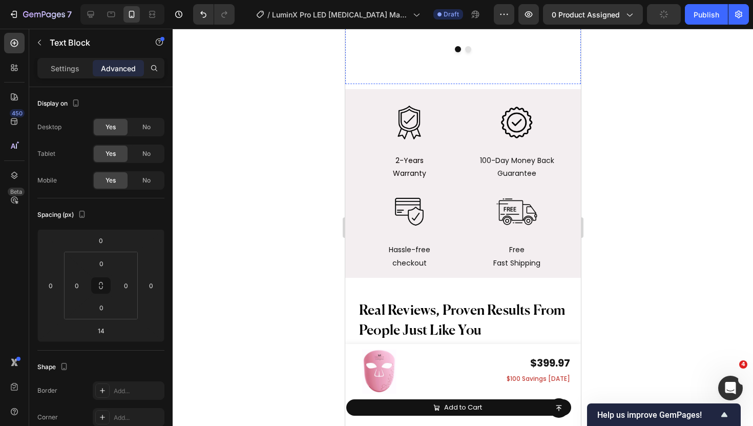
scroll to position [6664, 0]
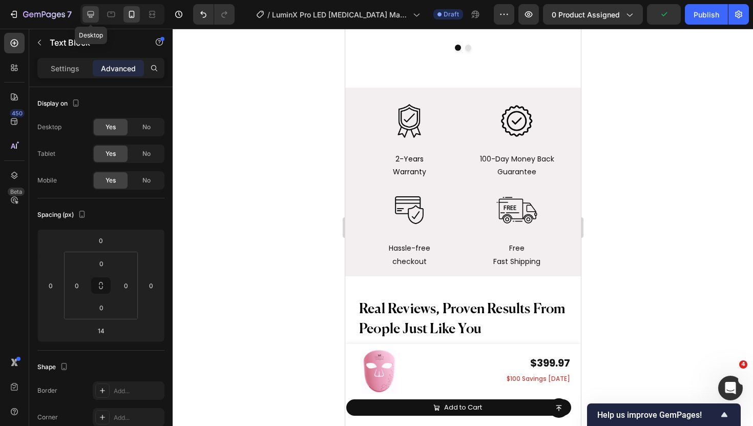
click at [84, 18] on div at bounding box center [91, 14] width 16 height 16
type input "22"
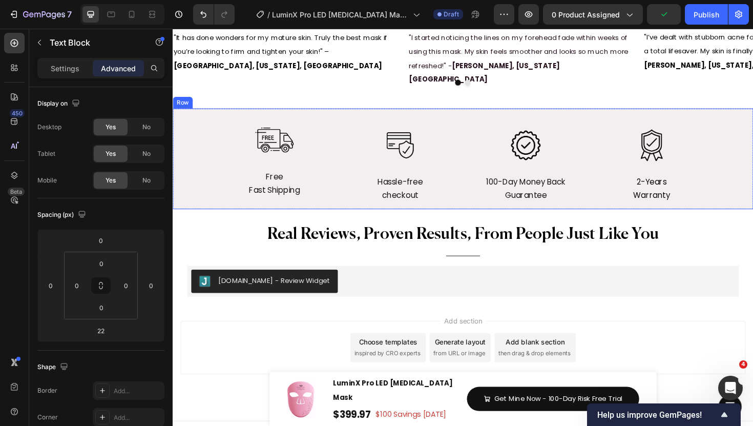
scroll to position [6258, 0]
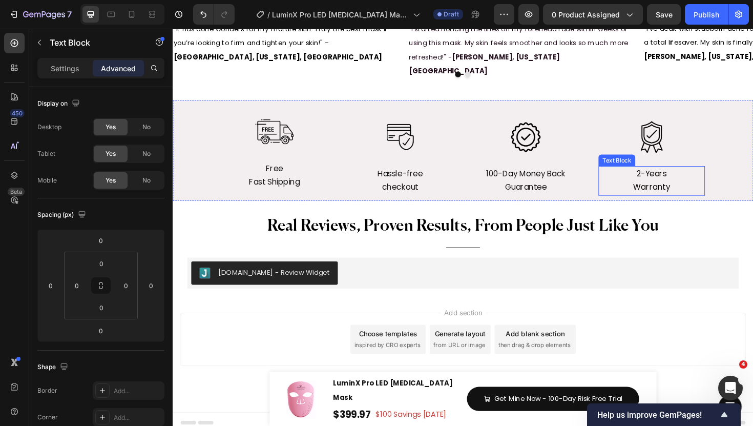
click at [714, 174] on div "2-Years Warranty" at bounding box center [680, 190] width 113 height 32
click at [220, 138] on div "Image 2-Years Warranty Text Block 0 Image 100-Day Money Back Guarantee Text Blo…" at bounding box center [480, 158] width 615 height 107
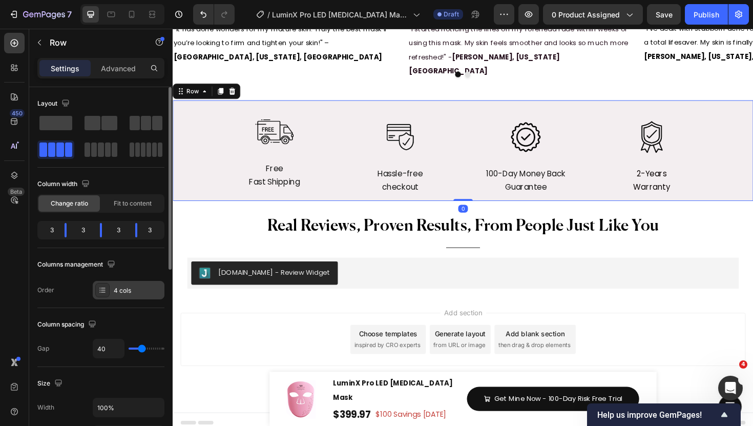
click at [114, 292] on div "4 cols" at bounding box center [138, 290] width 48 height 9
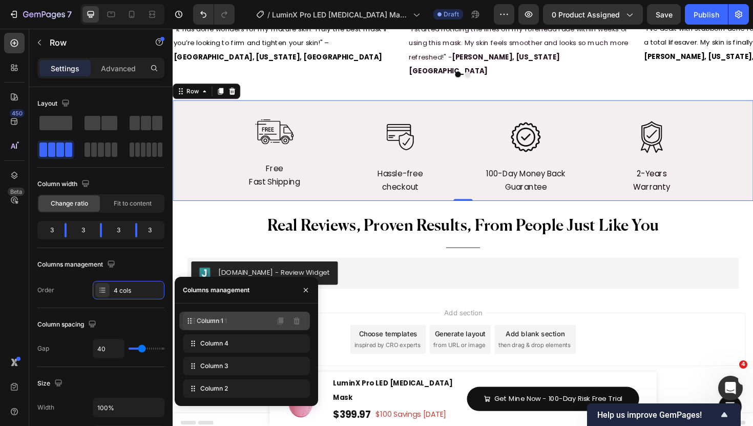
drag, startPoint x: 195, startPoint y: 392, endPoint x: 192, endPoint y: 324, distance: 67.7
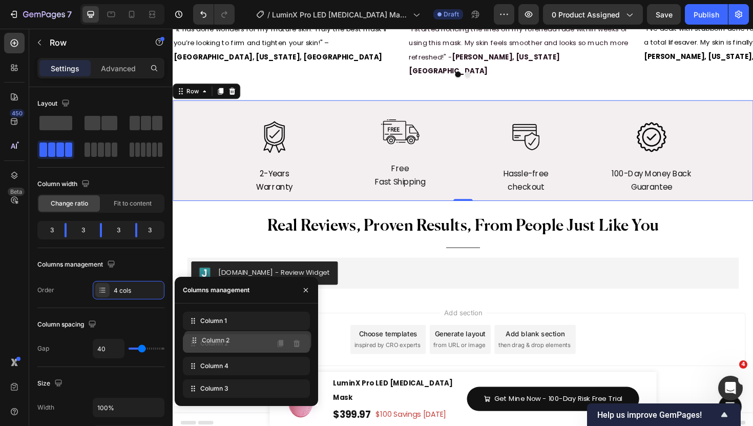
drag, startPoint x: 197, startPoint y: 392, endPoint x: 199, endPoint y: 344, distance: 47.7
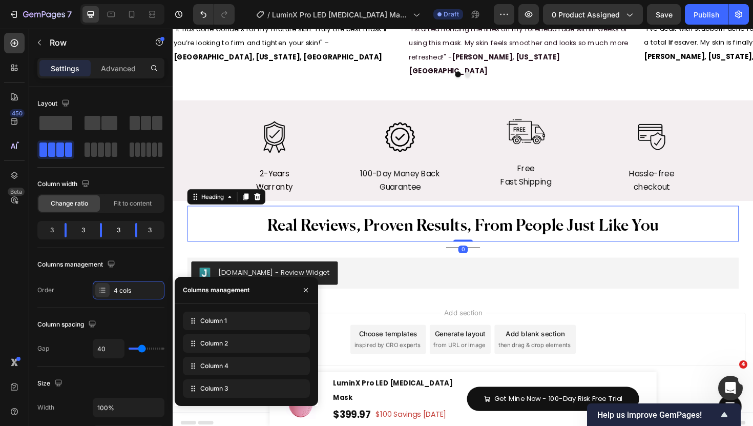
click at [399, 221] on h2 "Real Reviews, Proven Results, From People Just Like You" at bounding box center [480, 237] width 466 height 32
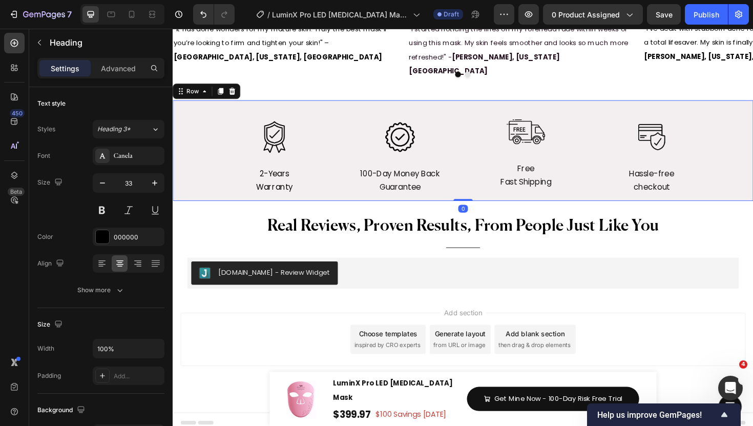
click at [345, 105] on div "Image 2-Years Warranty Text Block Image 100-Day Money Back Guarantee Text Block…" at bounding box center [480, 158] width 615 height 107
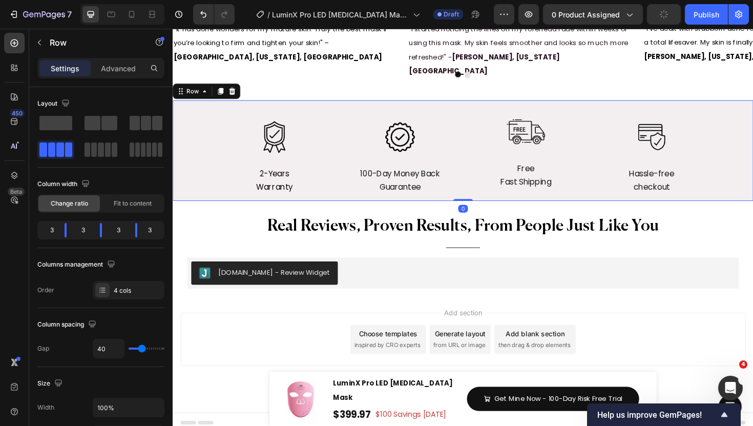
click at [141, 15] on div at bounding box center [122, 14] width 84 height 20
click at [134, 15] on icon at bounding box center [132, 14] width 6 height 7
type input "0"
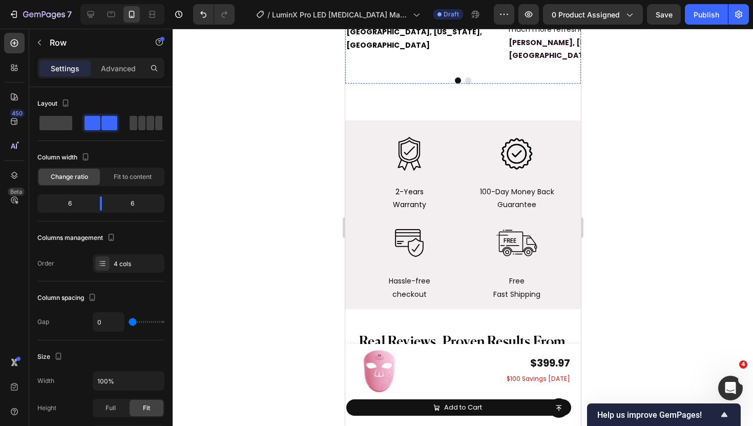
scroll to position [6620, 0]
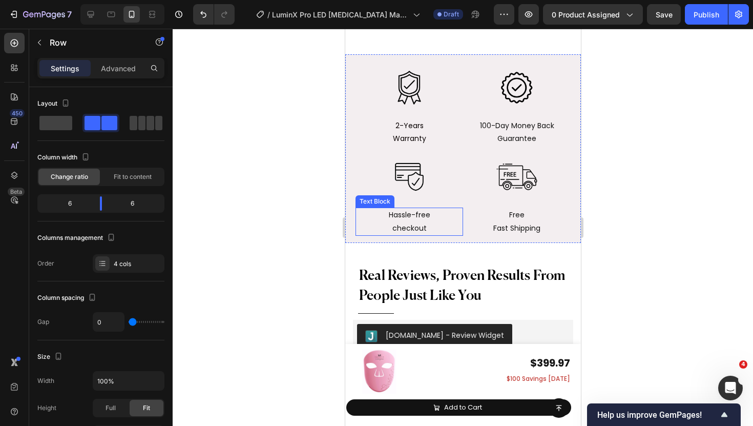
click at [461, 209] on p "Hassle-free" at bounding box center [409, 215] width 106 height 13
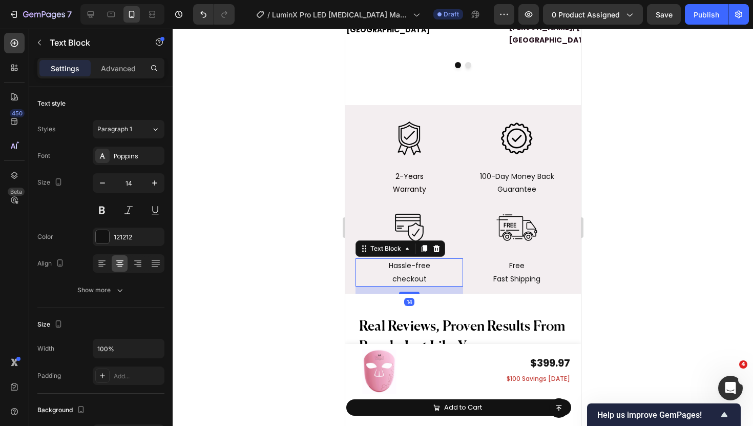
scroll to position [6519, 0]
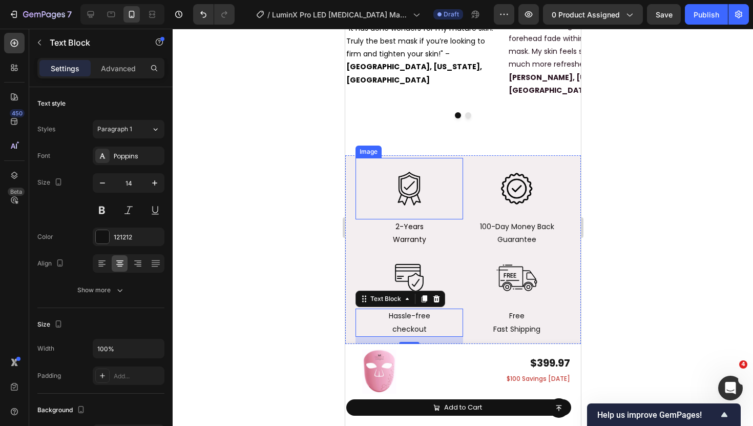
click at [461, 183] on div "Image" at bounding box center [409, 188] width 108 height 61
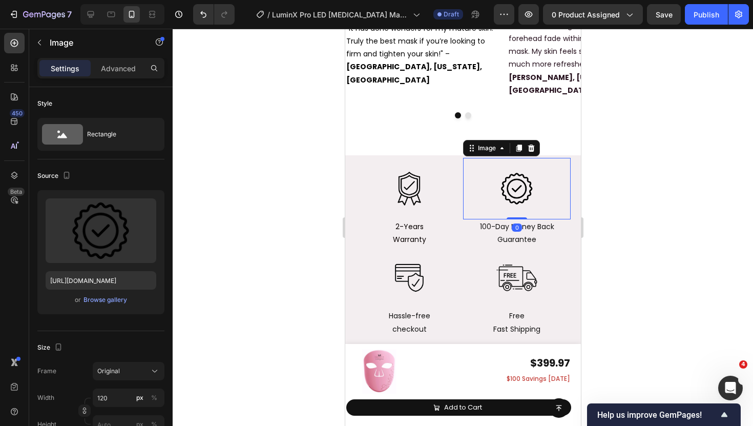
click at [477, 183] on div "Image 0" at bounding box center [517, 188] width 108 height 61
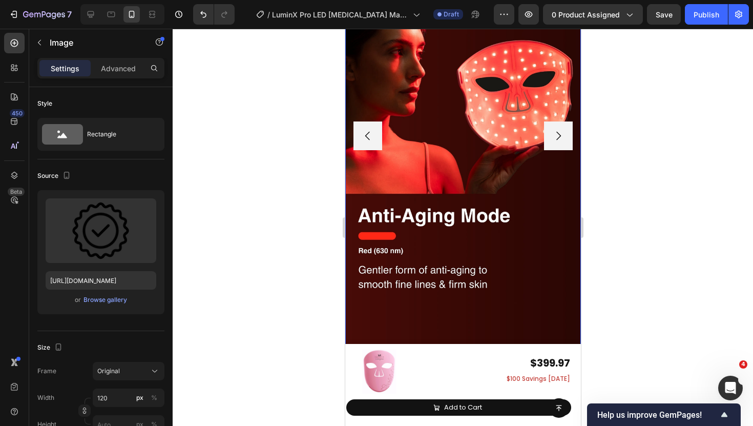
scroll to position [5551, 0]
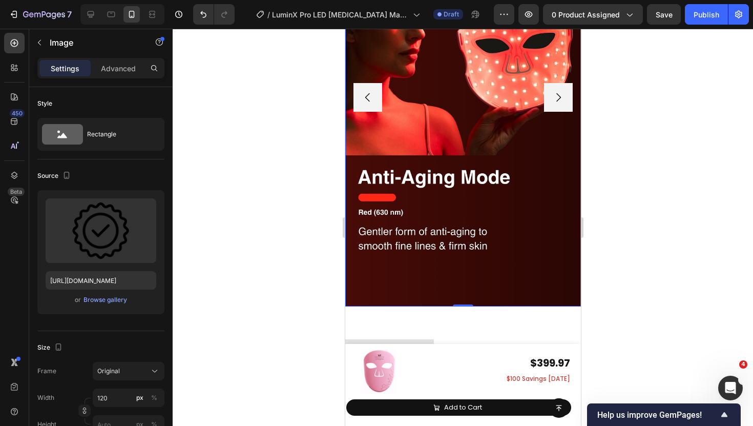
click at [377, 272] on img at bounding box center [463, 97] width 236 height 419
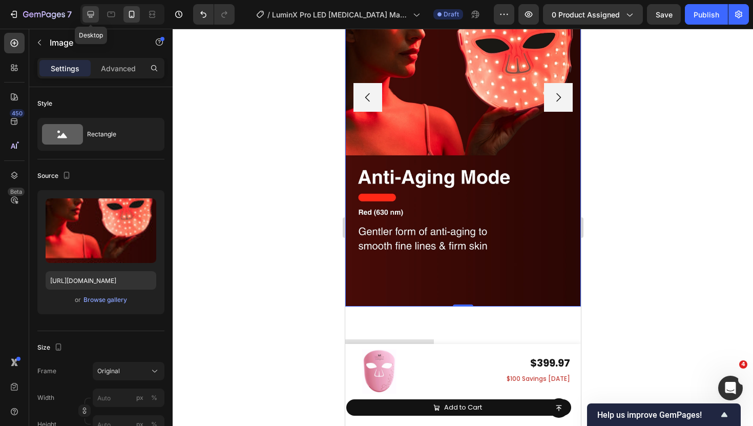
click at [98, 17] on div at bounding box center [91, 14] width 16 height 16
type input "https://cdn.shopify.com/s/files/1/0835/8494/2374/files/gempages_499023076877403…"
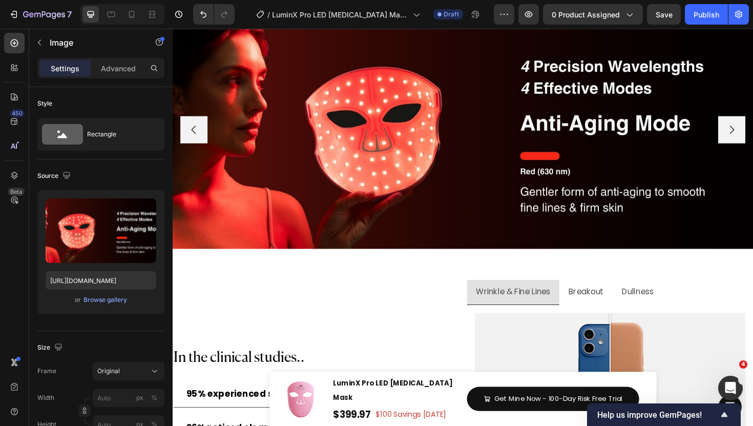
scroll to position [5217, 0]
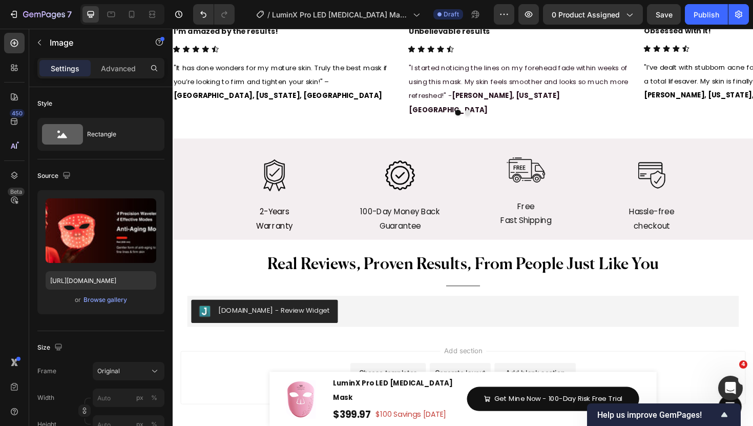
scroll to position [5894, 0]
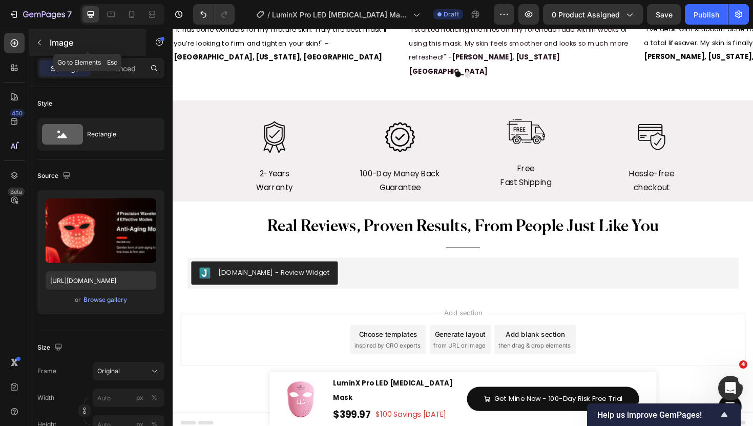
click at [38, 45] on icon "button" at bounding box center [39, 42] width 8 height 8
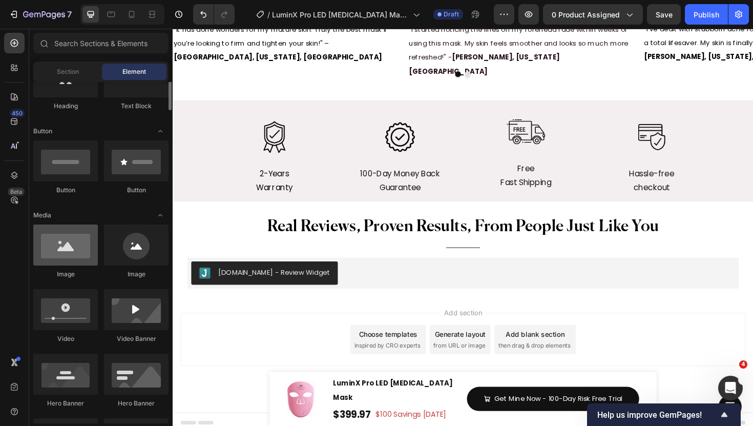
scroll to position [199, 0]
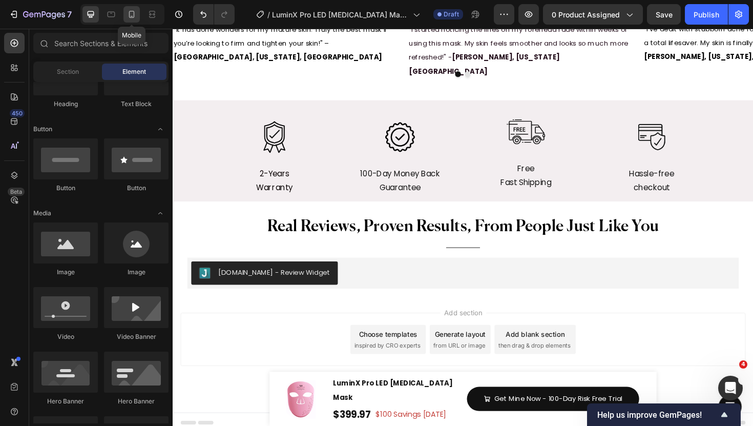
click at [135, 22] on div at bounding box center [132, 14] width 16 height 16
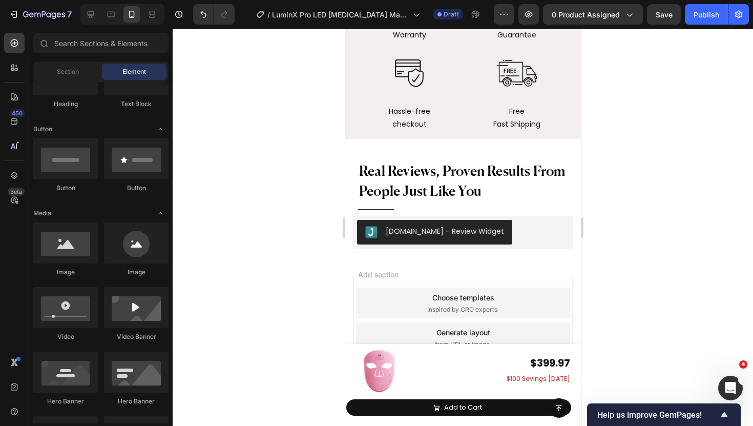
scroll to position [6481, 0]
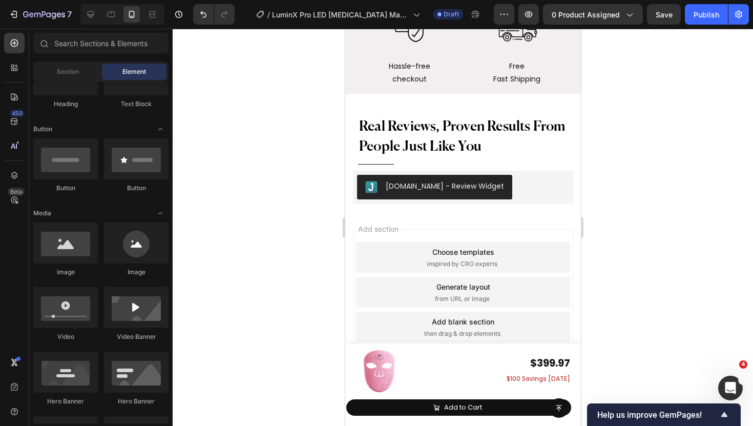
click at [441, 322] on div "Add blank section" at bounding box center [463, 321] width 63 height 11
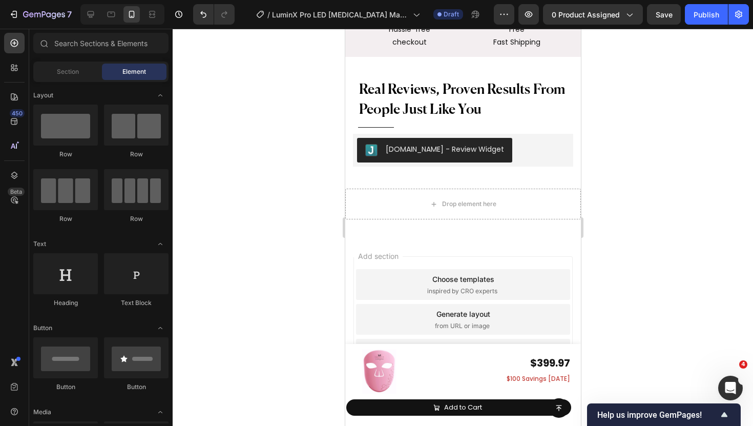
scroll to position [6518, 0]
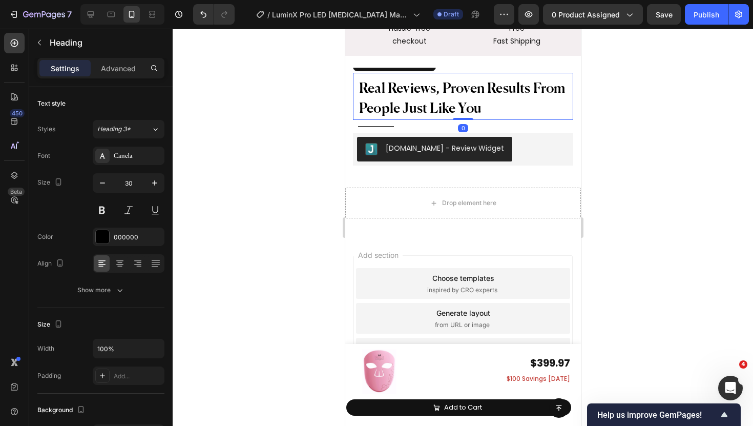
click at [429, 103] on span "Real Reviews, Proven Results From People Just Like You" at bounding box center [462, 99] width 207 height 34
click at [414, 64] on icon at bounding box center [415, 63] width 6 height 7
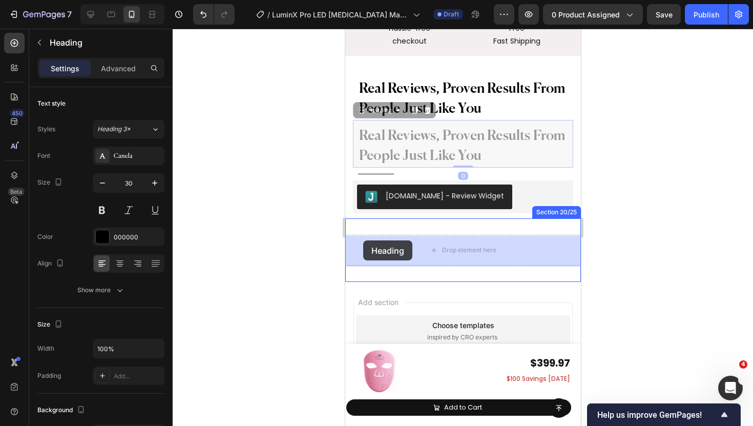
drag, startPoint x: 362, startPoint y: 106, endPoint x: 363, endPoint y: 238, distance: 132.2
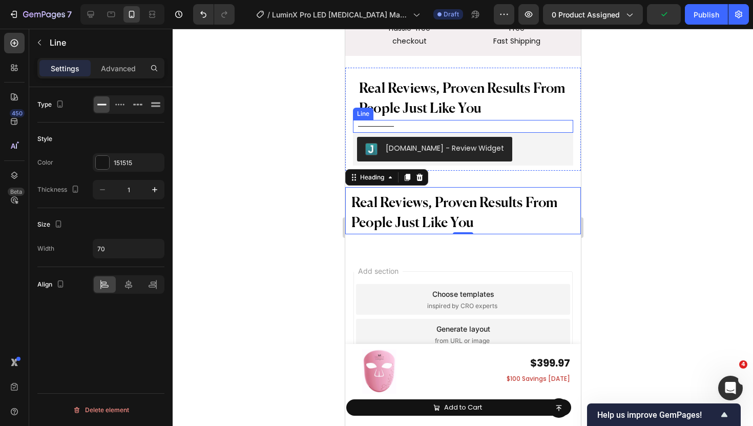
click at [456, 121] on div "Title Line" at bounding box center [463, 126] width 220 height 13
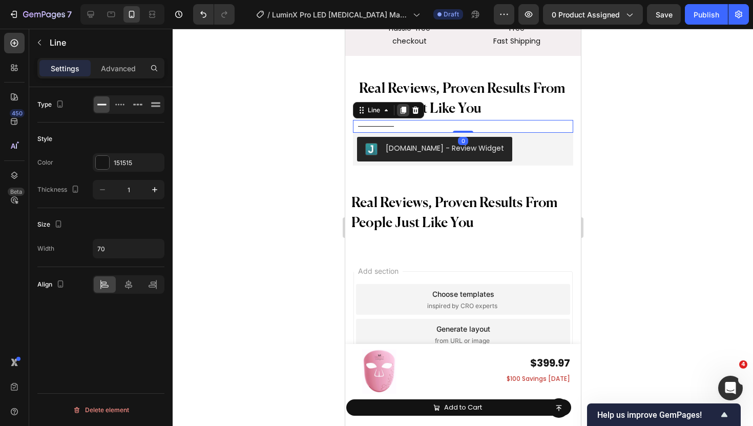
click at [403, 110] on icon at bounding box center [403, 110] width 6 height 7
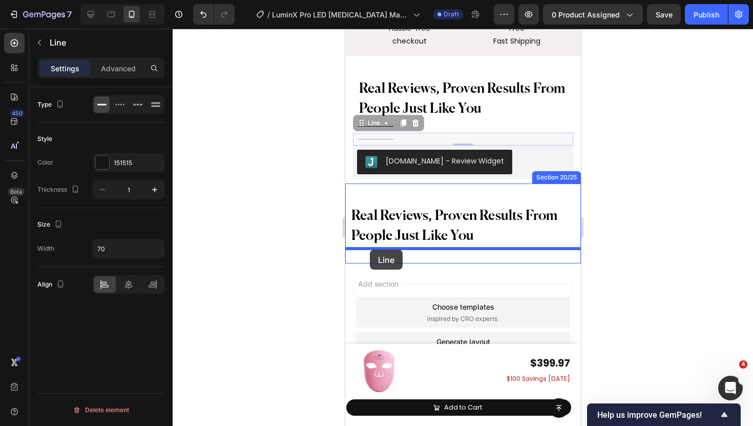
drag, startPoint x: 366, startPoint y: 126, endPoint x: 370, endPoint y: 250, distance: 123.6
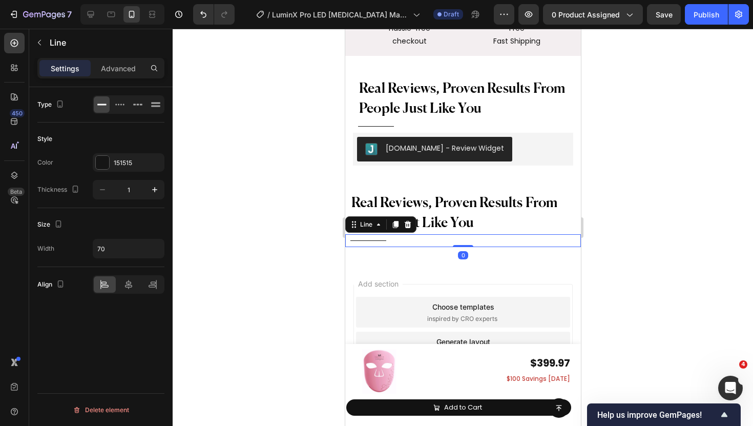
click at [331, 241] on div at bounding box center [463, 227] width 581 height 397
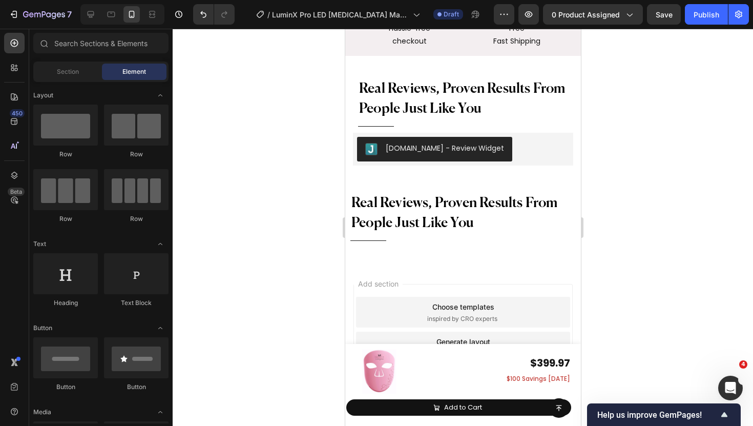
click at [313, 260] on div at bounding box center [463, 227] width 581 height 397
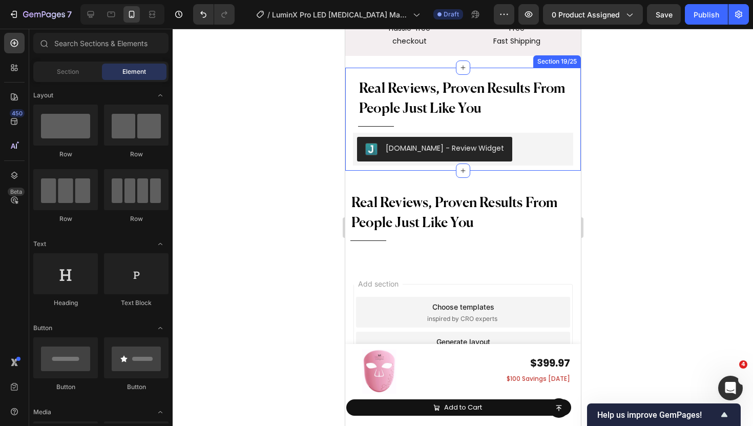
click at [350, 105] on div "Real Reviews, Proven Results, From People Just Like You Heading Real Reviews, P…" at bounding box center [463, 119] width 236 height 103
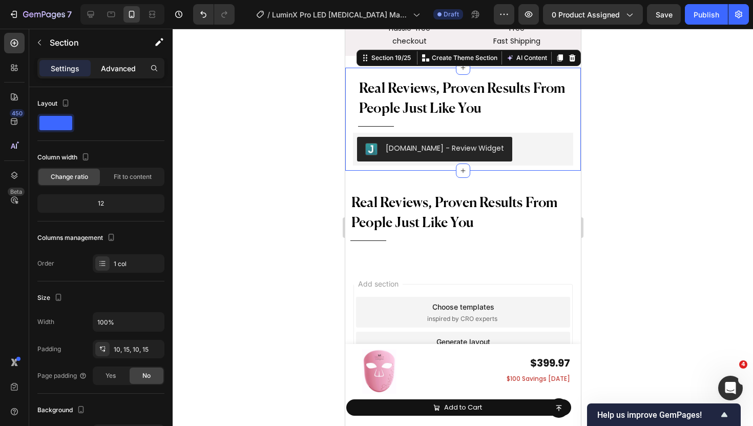
click at [117, 72] on p "Advanced" at bounding box center [118, 68] width 35 height 11
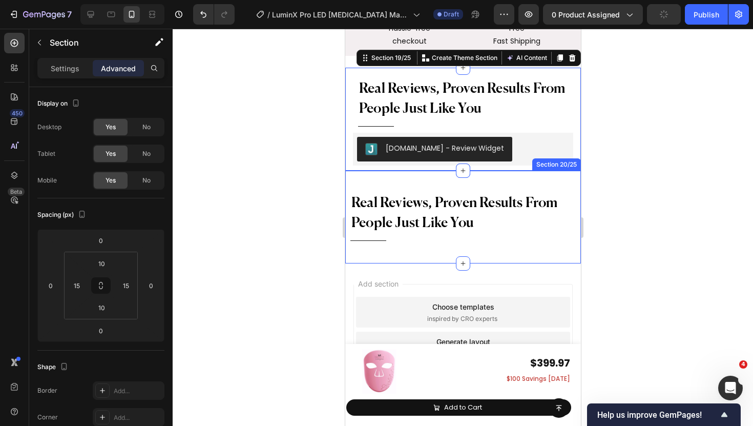
click at [350, 252] on div "Real Reviews, Proven Results From People Just Like You Heading Title Line Secti…" at bounding box center [463, 217] width 236 height 93
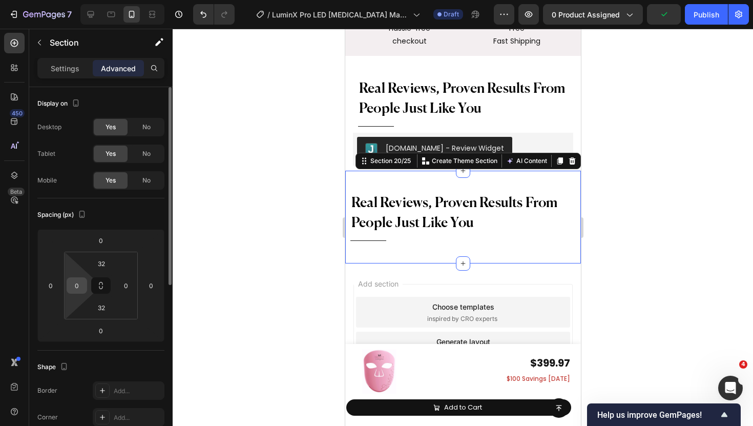
click at [75, 291] on input "0" at bounding box center [76, 285] width 15 height 15
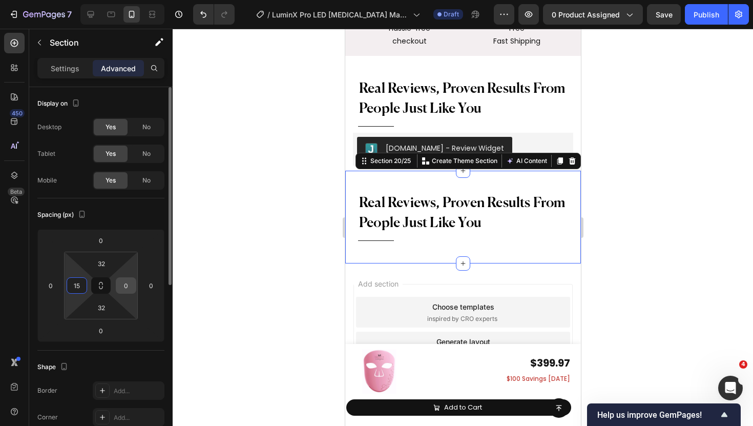
type input "15"
click at [120, 284] on input "0" at bounding box center [125, 285] width 15 height 15
type input "15"
click at [245, 255] on div at bounding box center [463, 227] width 581 height 397
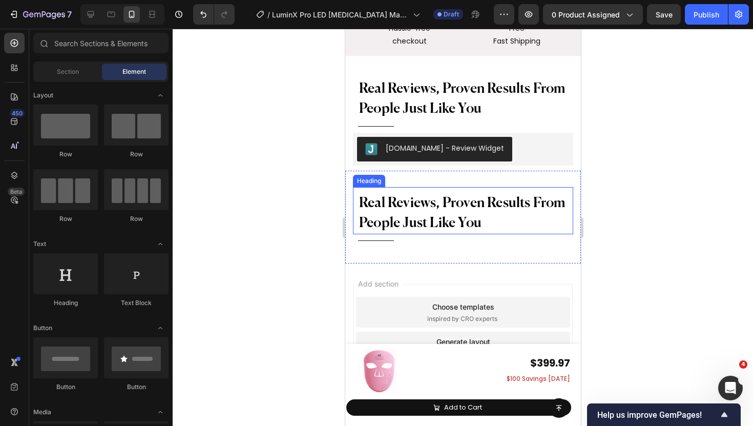
click at [505, 231] on h2 "Real Reviews, Proven Results From People Just Like You" at bounding box center [463, 213] width 210 height 42
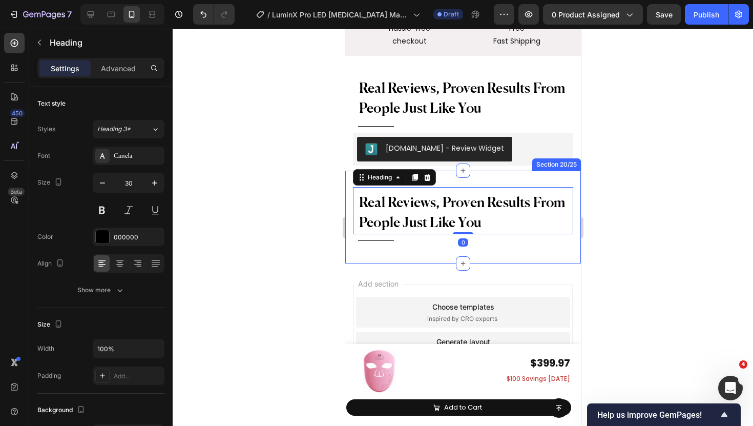
click at [576, 210] on div "Real Reviews, Proven Results From People Just Like You Heading 0 Title Line Sec…" at bounding box center [463, 217] width 236 height 93
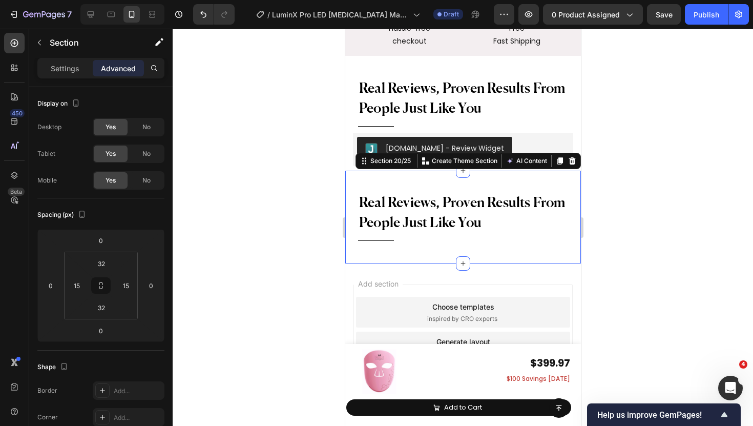
click at [373, 255] on div "Real Reviews, Proven Results From People Just Like You Heading Title Line Secti…" at bounding box center [463, 217] width 236 height 93
click at [316, 229] on div at bounding box center [463, 227] width 581 height 397
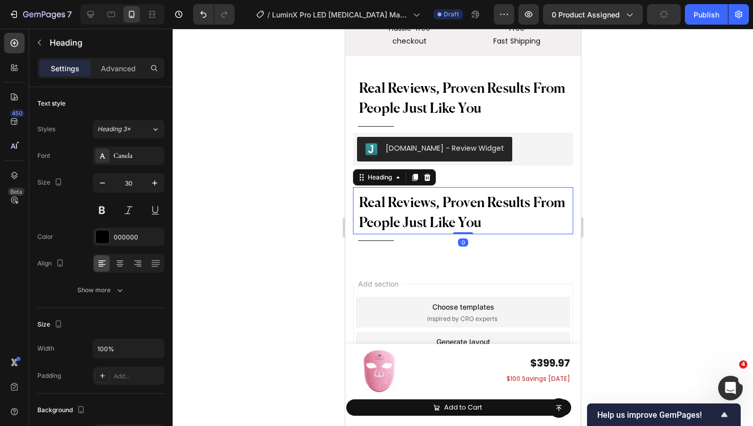
click at [426, 211] on h2 "Real Reviews, Proven Results From People Just Like You" at bounding box center [463, 213] width 210 height 42
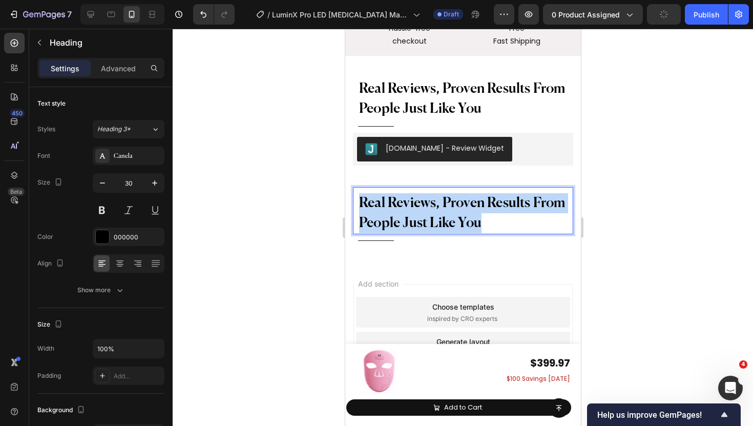
click at [426, 211] on p "Real Reviews, Proven Results From People Just Like You" at bounding box center [463, 213] width 208 height 40
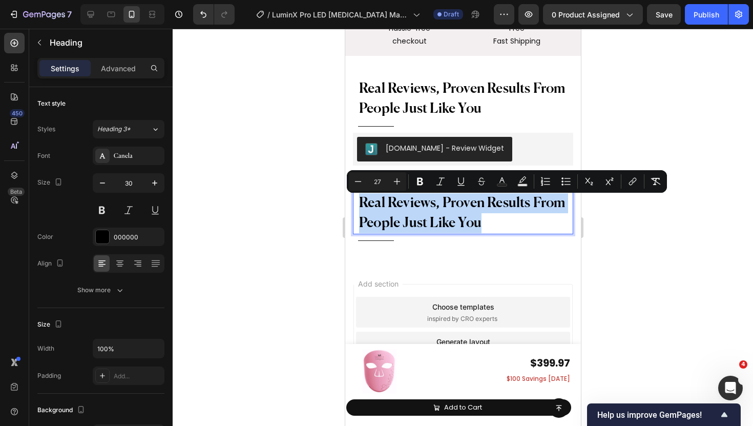
click at [430, 222] on span "Real Reviews, Proven Results From People Just Like You" at bounding box center [462, 213] width 207 height 34
click at [506, 231] on p "Real Reviews, Proven Results From People Just Like You" at bounding box center [463, 213] width 208 height 40
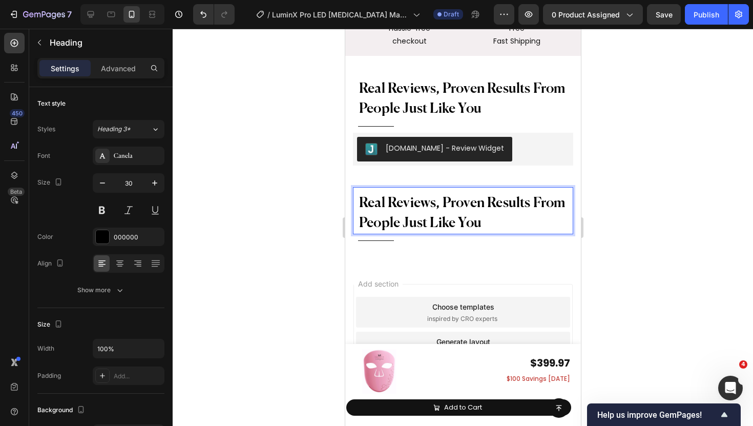
click at [481, 221] on p "Real Reviews, Proven Results From People Just Like You" at bounding box center [463, 213] width 208 height 40
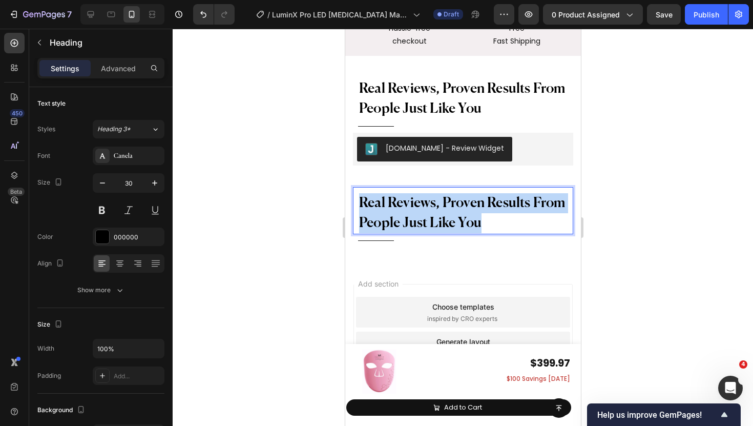
click at [481, 221] on p "Real Reviews, Proven Results From People Just Like You" at bounding box center [463, 213] width 208 height 40
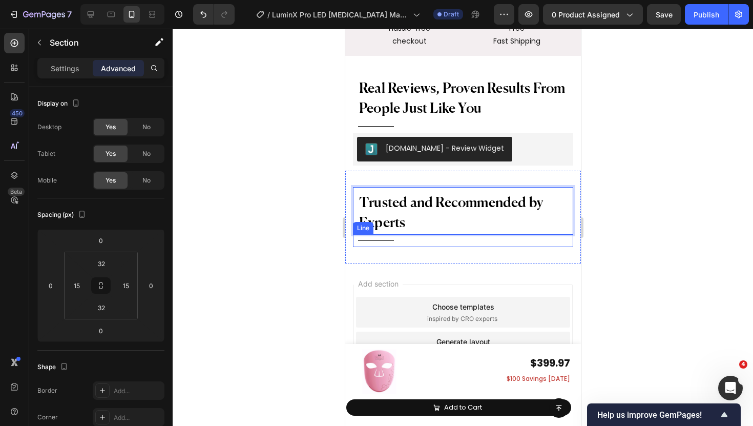
click at [345, 235] on div "Trusted and Recommended by Experts Heading 0 Title Line Section 20/25" at bounding box center [463, 217] width 236 height 93
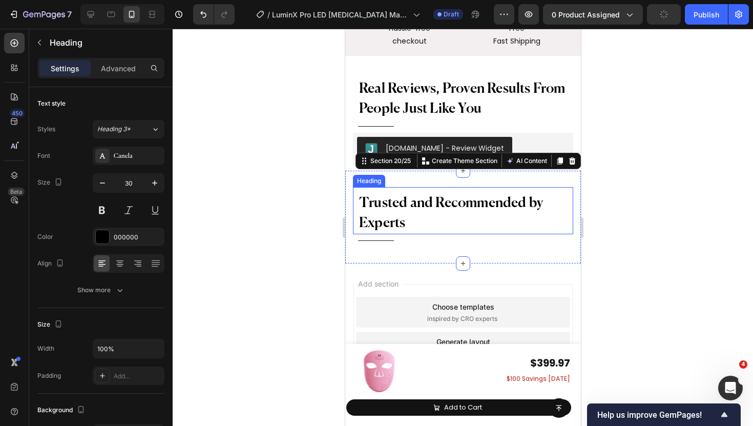
click at [467, 221] on p "⁠⁠⁠⁠⁠⁠⁠ Trusted and Recommended by Experts" at bounding box center [463, 213] width 208 height 40
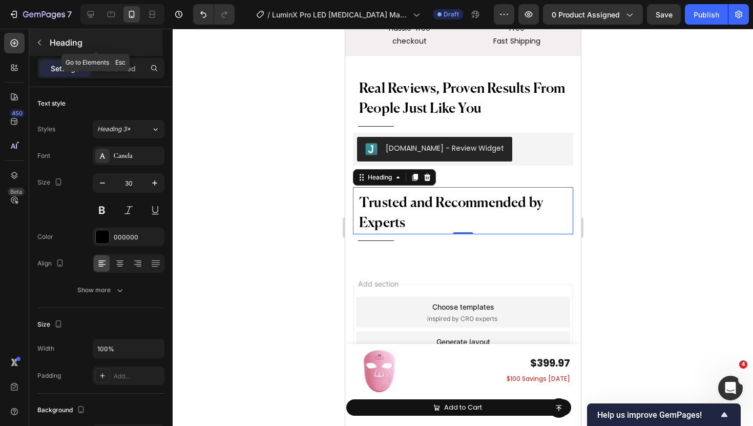
click at [48, 45] on div "Heading" at bounding box center [95, 42] width 133 height 27
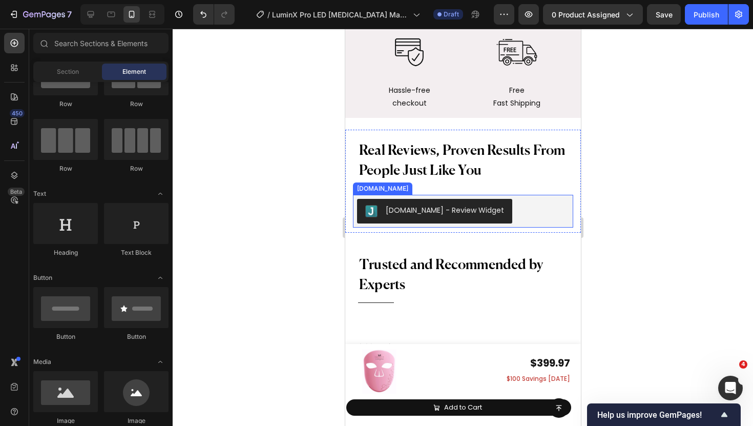
scroll to position [6924, 0]
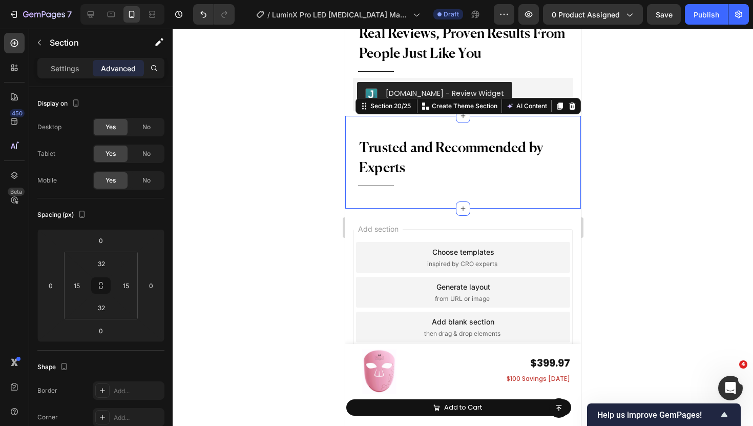
click at [381, 195] on div "Trusted and Recommended by Experts Heading Title Line Section 20/25 Create Them…" at bounding box center [463, 162] width 236 height 93
click at [43, 40] on icon "button" at bounding box center [39, 42] width 8 height 8
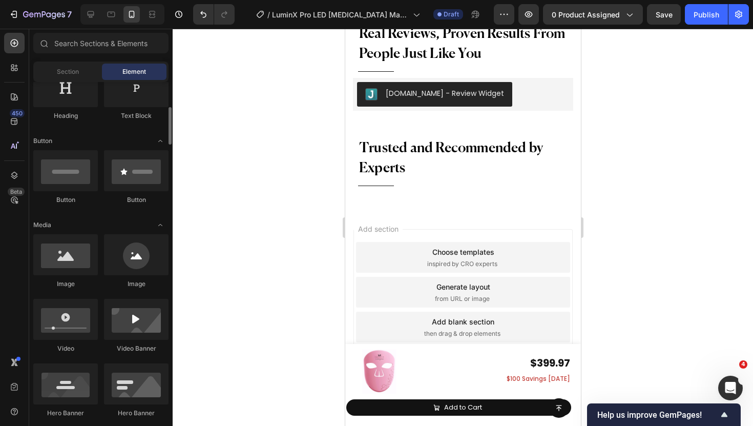
scroll to position [191, 0]
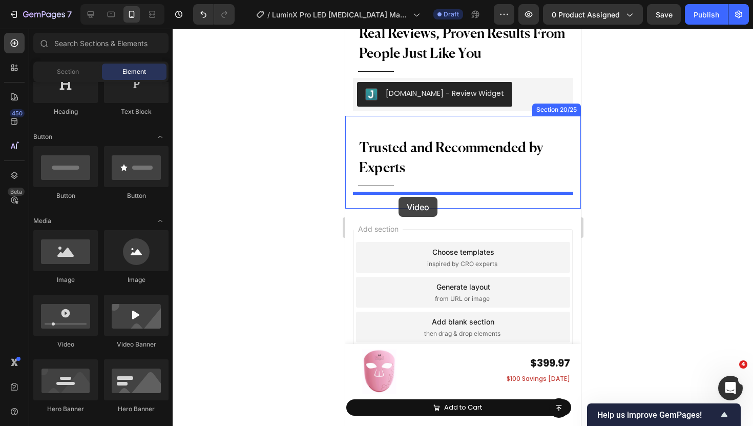
drag, startPoint x: 404, startPoint y: 336, endPoint x: 398, endPoint y: 197, distance: 139.0
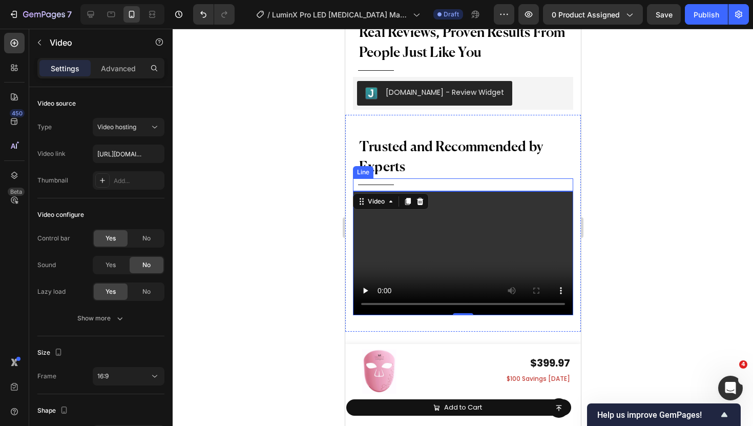
click at [429, 179] on div "Title Line" at bounding box center [463, 184] width 220 height 13
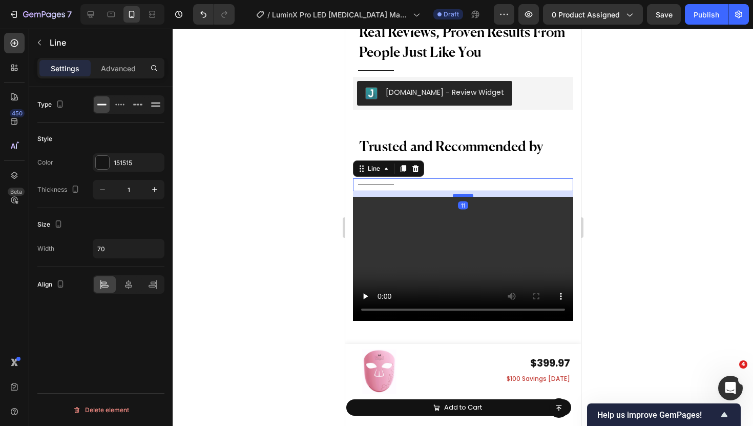
click at [466, 194] on div at bounding box center [463, 195] width 20 height 3
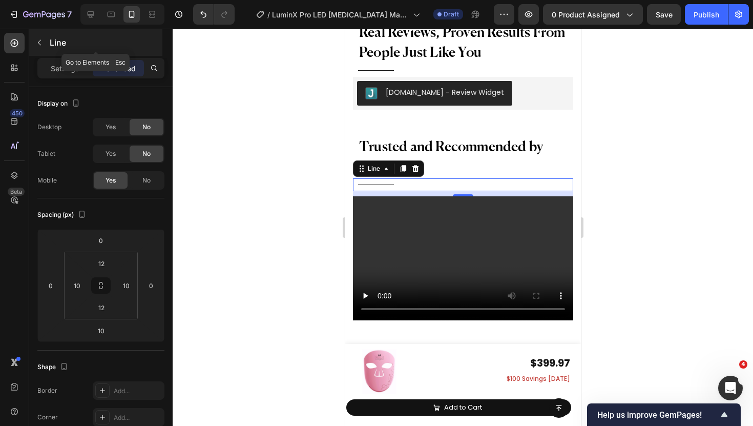
click at [42, 44] on icon "button" at bounding box center [39, 42] width 8 height 8
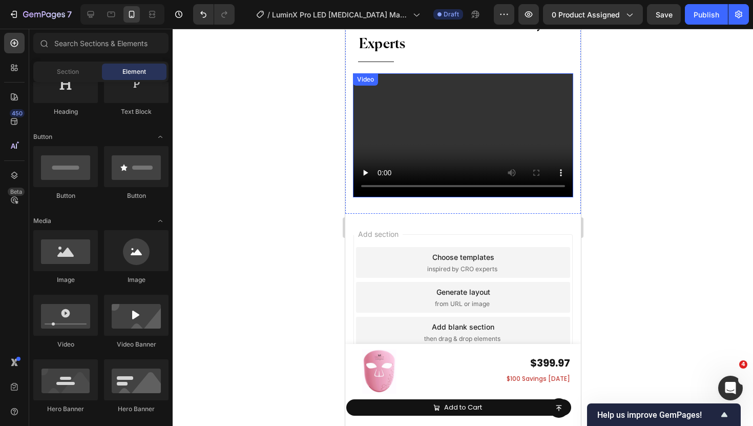
scroll to position [7048, 0]
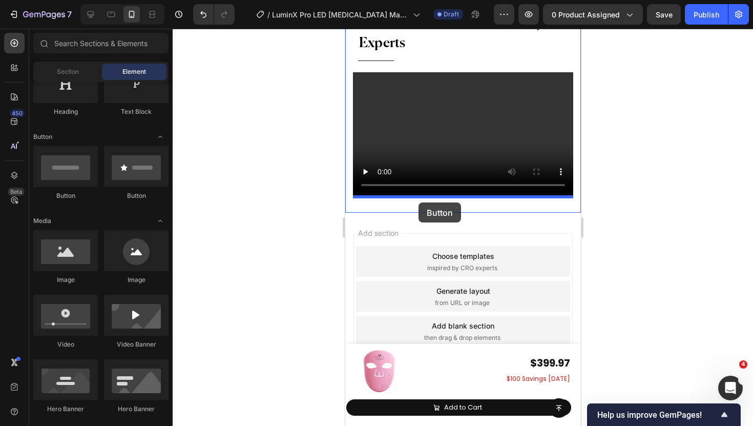
drag, startPoint x: 407, startPoint y: 197, endPoint x: 418, endPoint y: 203, distance: 12.8
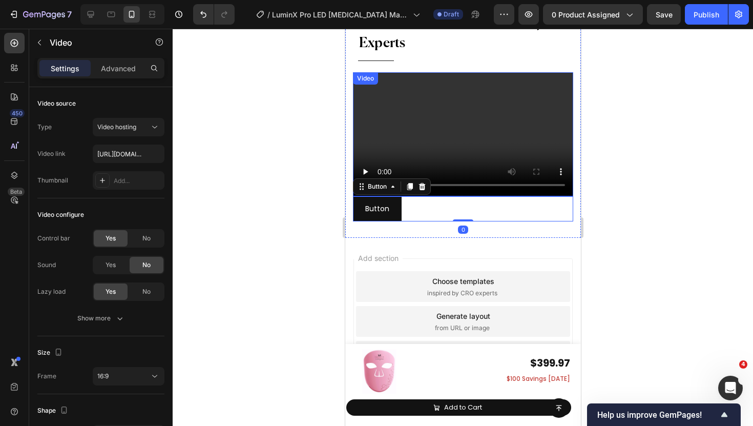
click at [465, 158] on video at bounding box center [463, 134] width 220 height 124
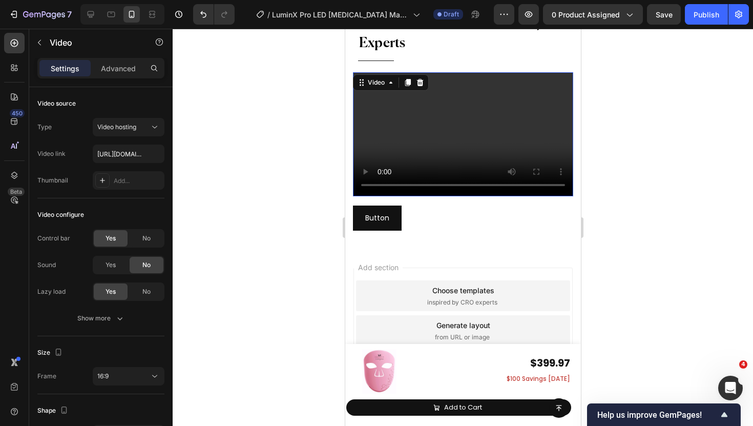
drag, startPoint x: 460, startPoint y: 196, endPoint x: 460, endPoint y: 205, distance: 9.2
click at [460, 206] on div "Trusted and Recommended by Experts Heading Title Line Video 18 Button Button" at bounding box center [463, 118] width 220 height 223
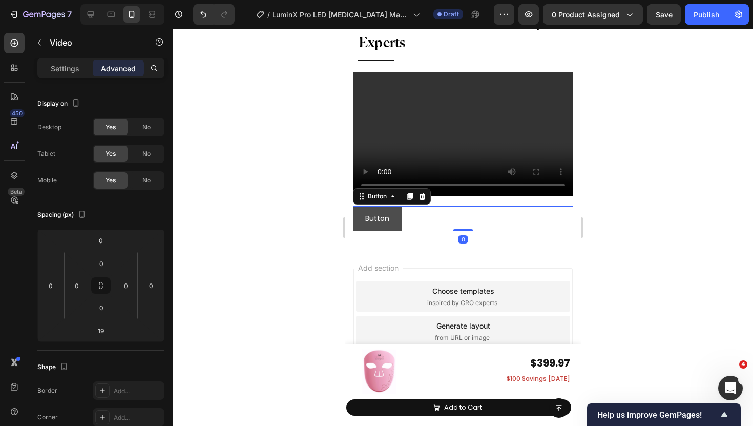
click at [396, 217] on button "Button" at bounding box center [377, 218] width 49 height 25
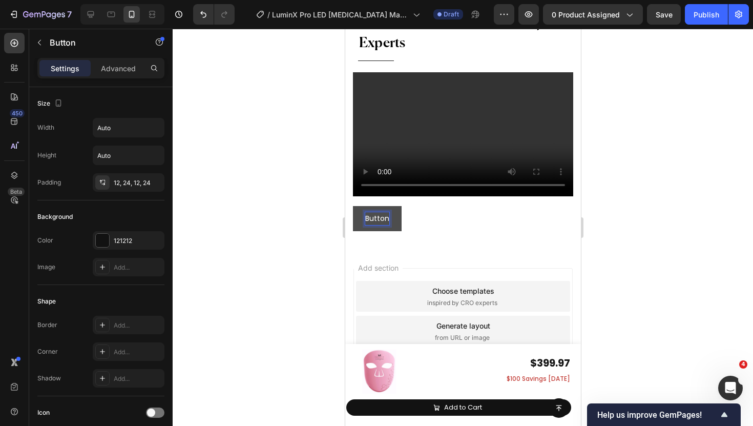
click at [381, 219] on p "Button" at bounding box center [377, 218] width 24 height 13
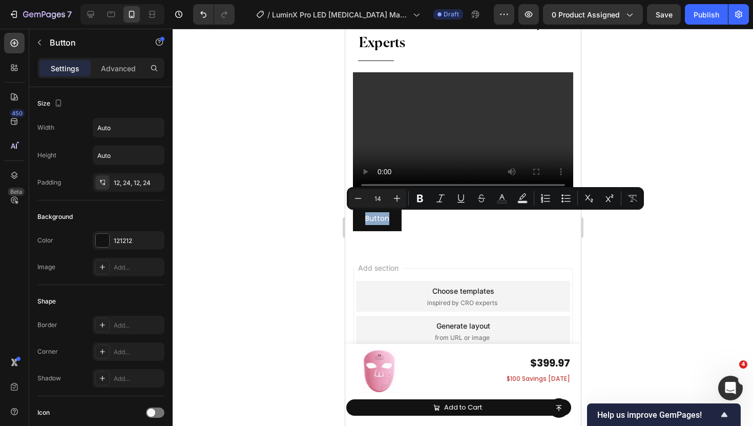
click at [417, 223] on div "Button Button 0" at bounding box center [463, 218] width 220 height 25
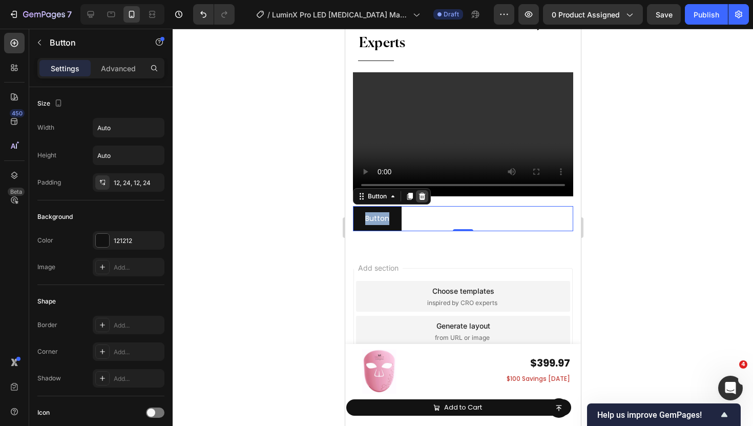
click at [422, 196] on icon at bounding box center [422, 196] width 7 height 7
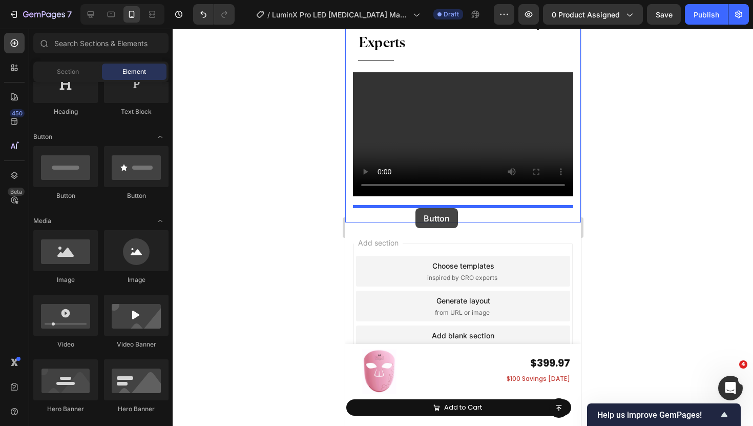
drag, startPoint x: 471, startPoint y: 199, endPoint x: 415, endPoint y: 209, distance: 57.6
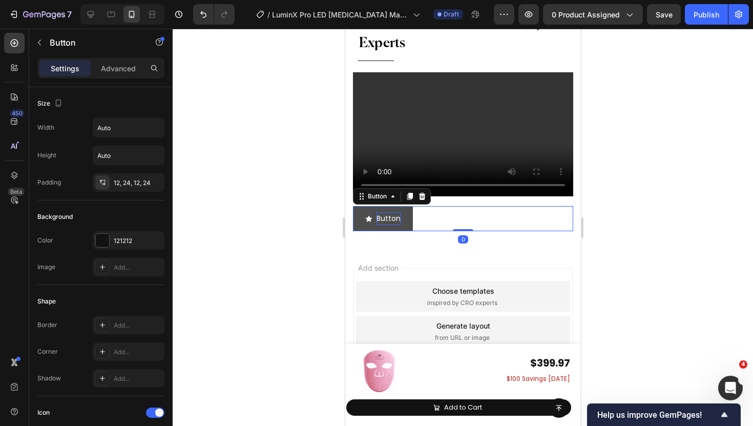
click at [392, 217] on p "Button" at bounding box center [388, 218] width 24 height 13
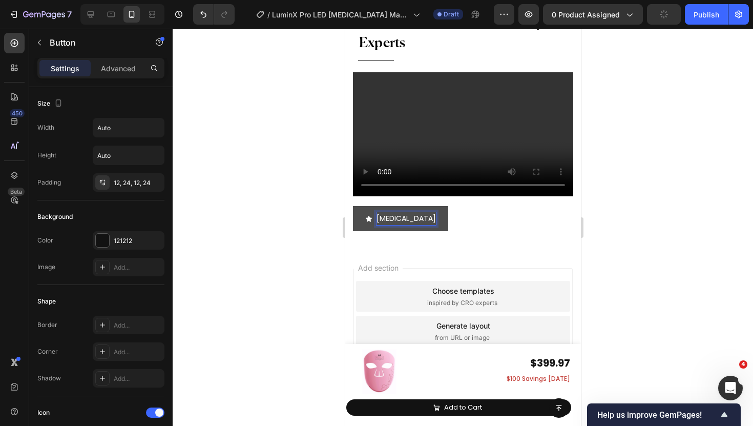
click at [353, 206] on button "Dermatologist" at bounding box center [400, 218] width 95 height 25
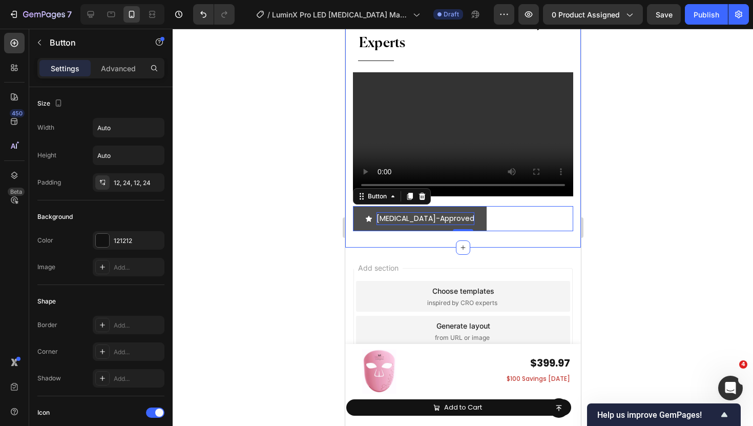
click at [319, 230] on div at bounding box center [463, 227] width 581 height 397
click at [361, 214] on button "[MEDICAL_DATA]-Approved" at bounding box center [420, 218] width 134 height 25
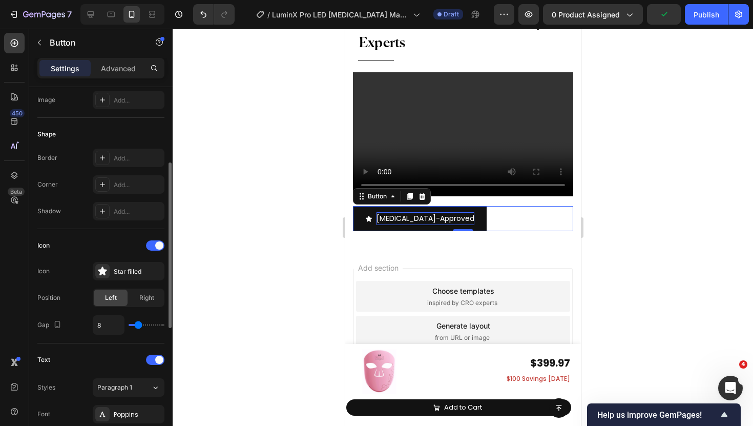
scroll to position [209, 0]
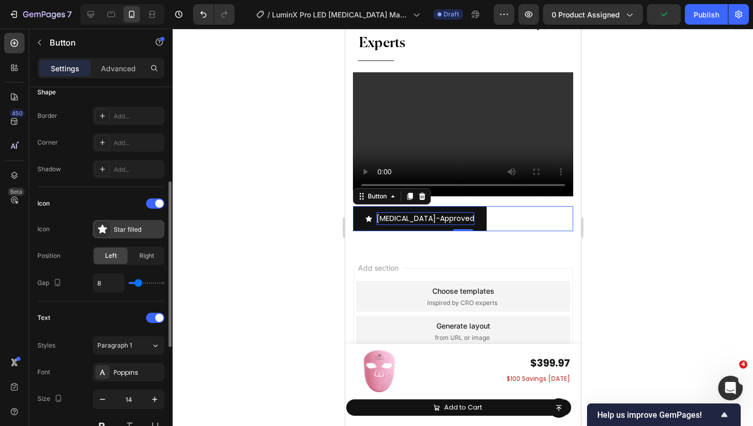
click at [112, 229] on div "Star filled" at bounding box center [129, 229] width 72 height 18
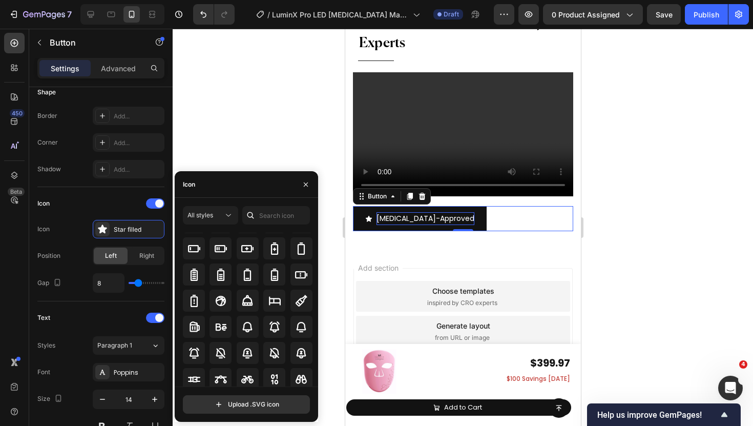
click at [233, 354] on div at bounding box center [248, 353] width 130 height 22
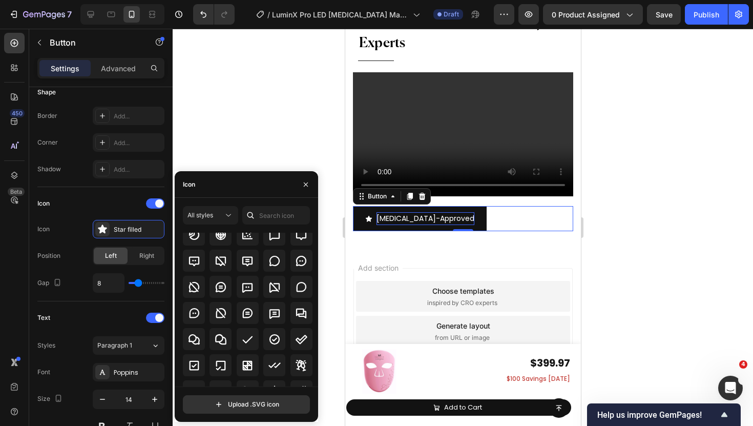
scroll to position [1558, 0]
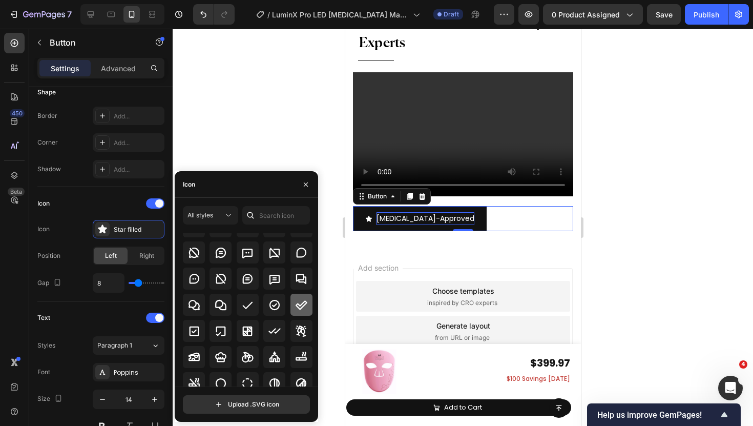
click at [297, 309] on icon at bounding box center [301, 305] width 12 height 12
click at [253, 134] on div at bounding box center [463, 227] width 581 height 397
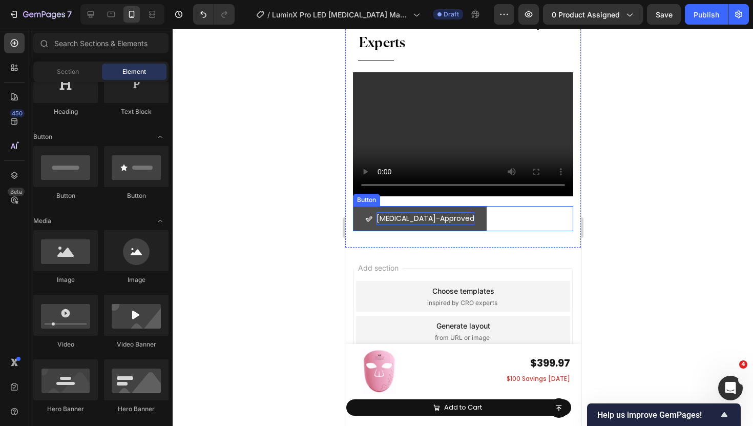
click at [473, 219] on button "[MEDICAL_DATA]-Approved" at bounding box center [420, 218] width 134 height 25
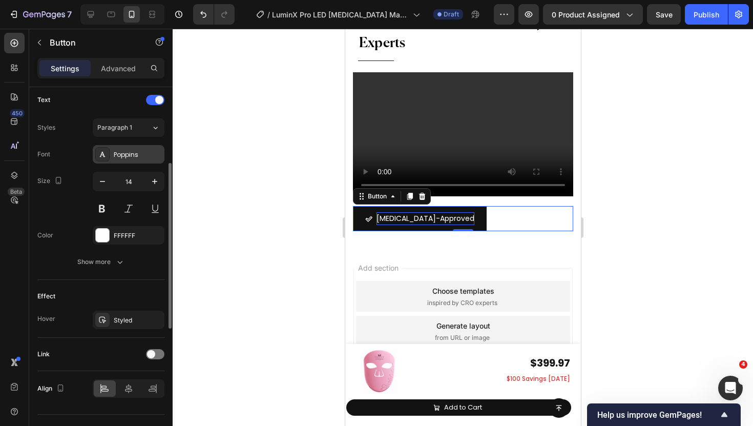
scroll to position [448, 0]
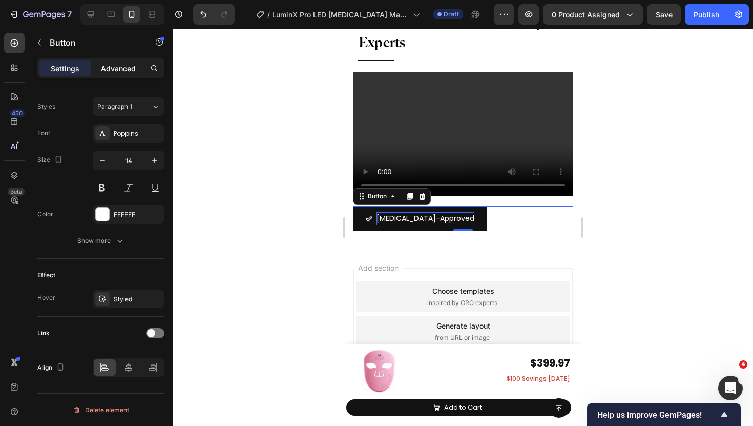
click at [117, 64] on p "Advanced" at bounding box center [118, 68] width 35 height 11
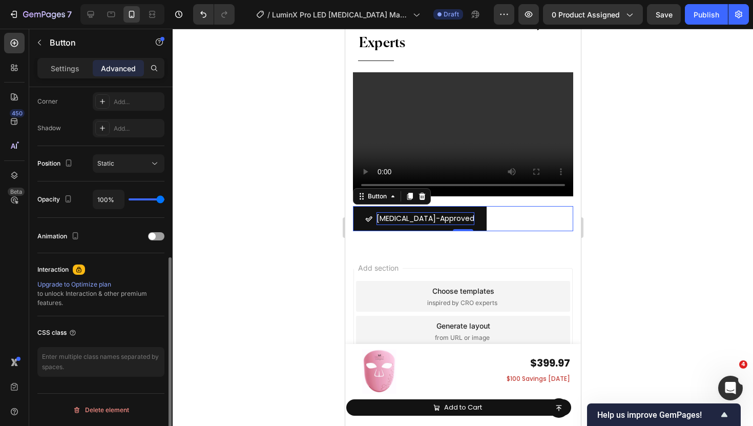
scroll to position [316, 0]
type input "84%"
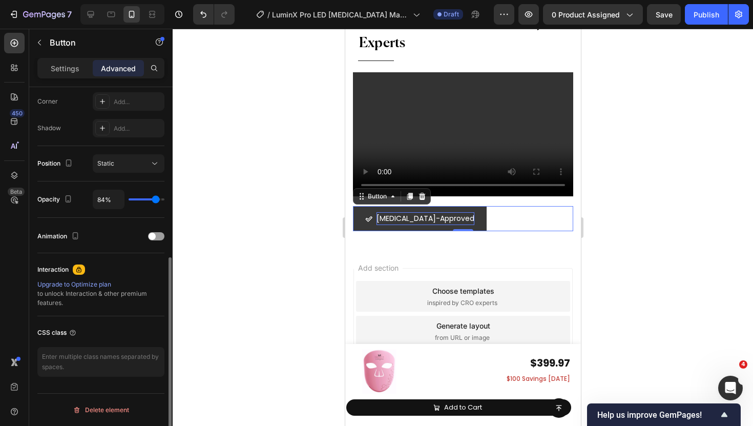
type input "84"
click at [156, 199] on input "range" at bounding box center [147, 199] width 36 height 2
click at [166, 199] on div at bounding box center [169, 271] width 8 height 368
type input "82%"
type input "82"
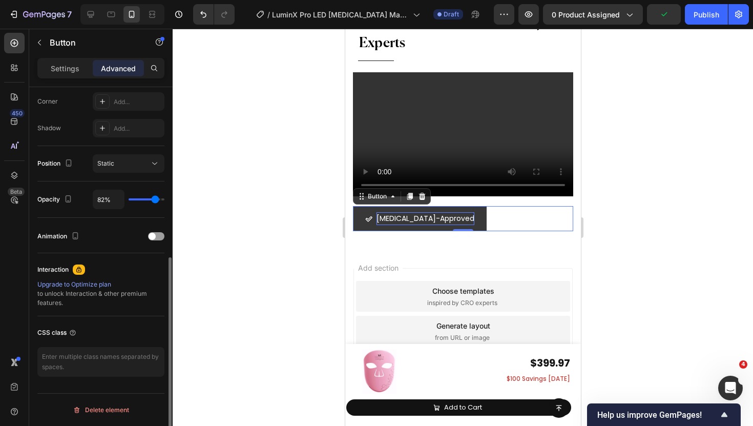
type input "76%"
type input "76"
type input "68%"
type input "68"
type input "63%"
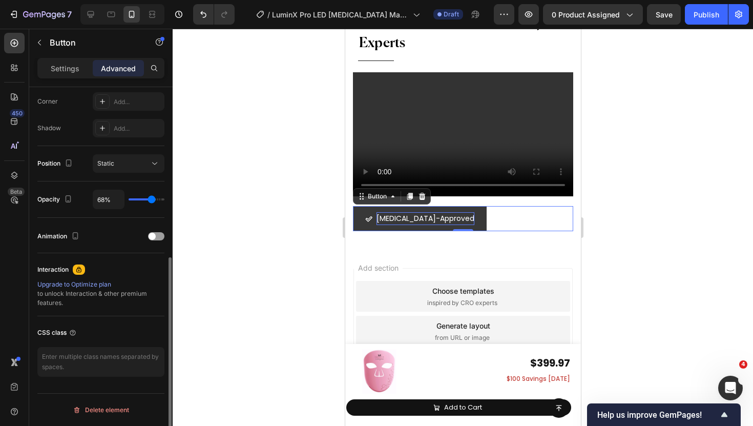
type input "63"
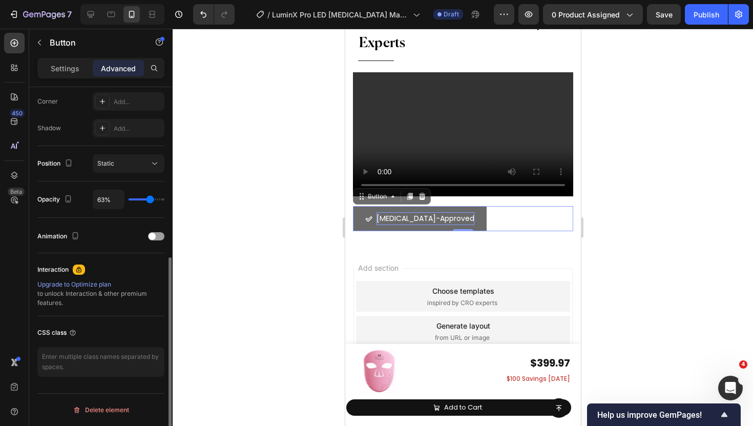
type input "59%"
type input "59"
type input "55%"
type input "55"
type input "51%"
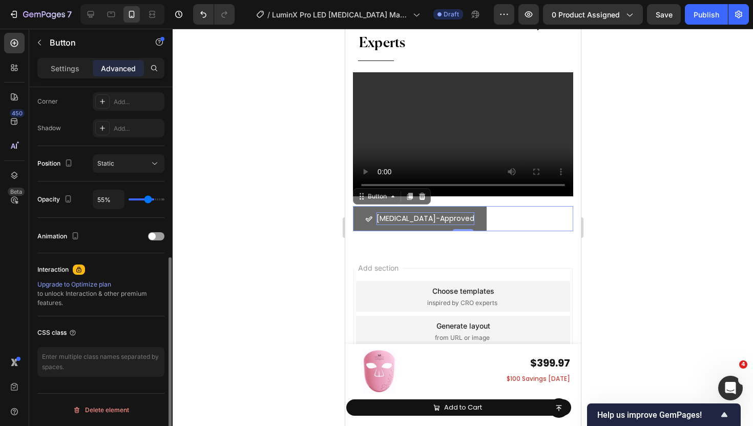
type input "51"
type input "48%"
type input "48"
type input "45%"
type input "45"
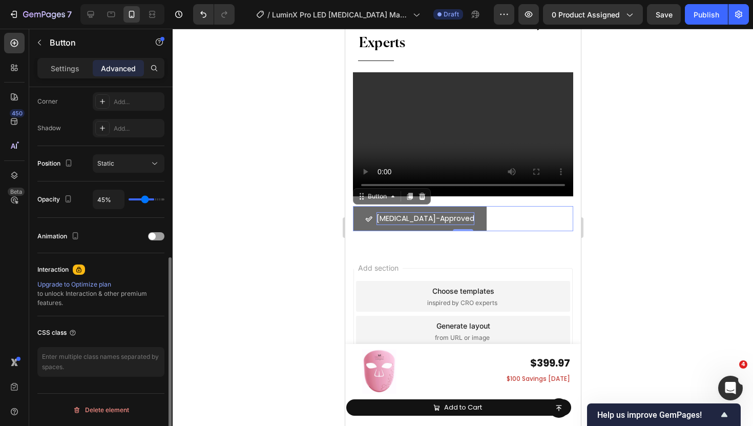
type input "43%"
type input "43"
type input "41%"
type input "41"
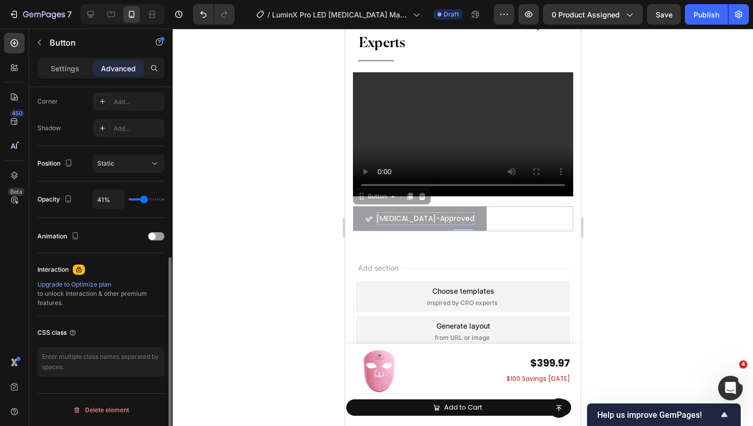
type input "40%"
type input "40"
type input "41%"
type input "41"
type input "42%"
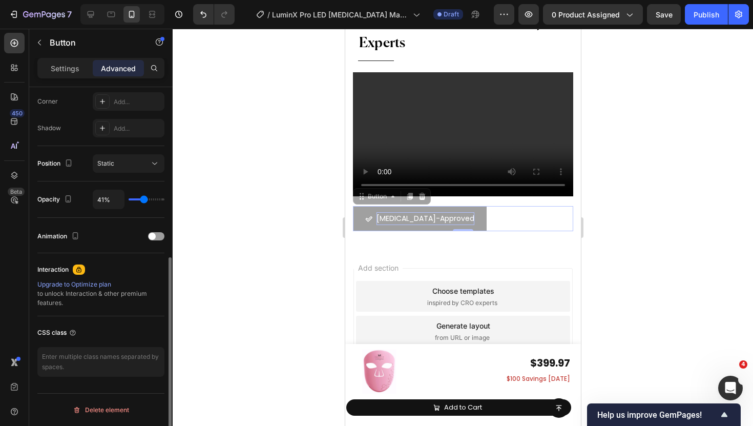
type input "42"
type input "43%"
type input "43"
type input "44%"
type input "44"
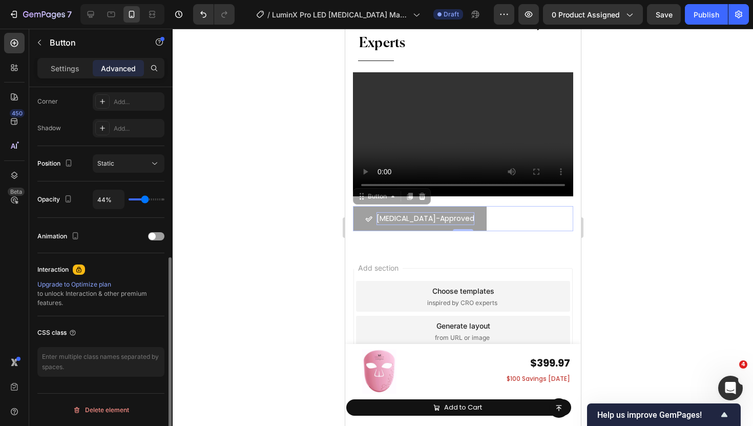
type input "45%"
type input "45"
type input "46%"
type input "46"
type input "47%"
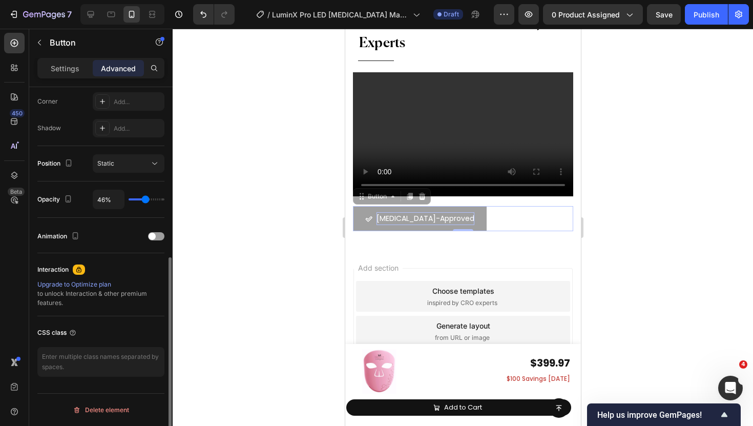
type input "47"
type input "48%"
type input "48"
type input "50%"
type input "50"
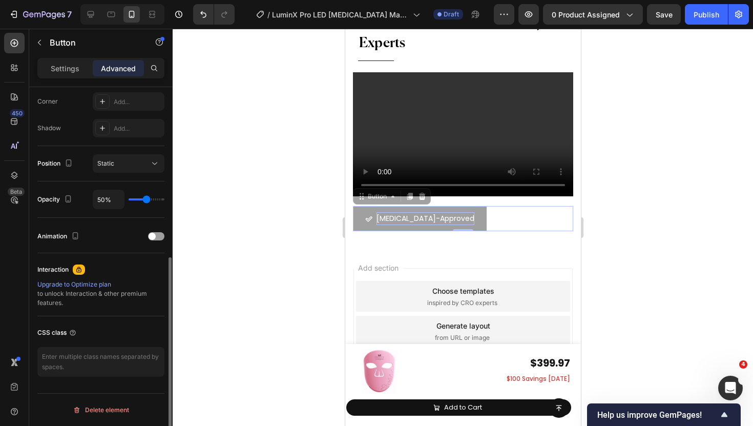
type input "51%"
type input "51"
type input "52%"
type input "52"
type input "53%"
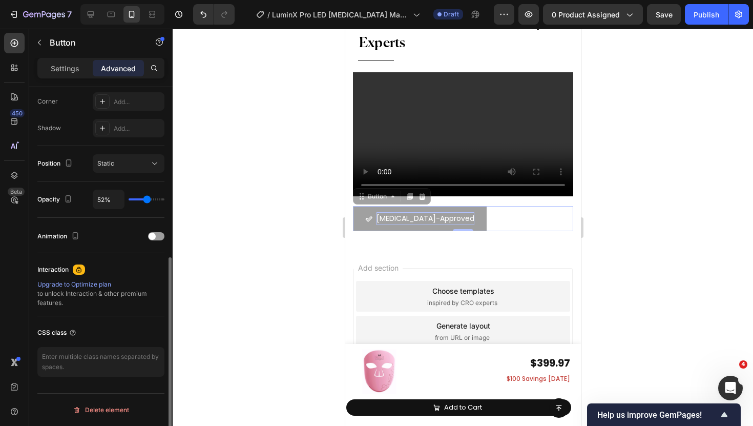
type input "53"
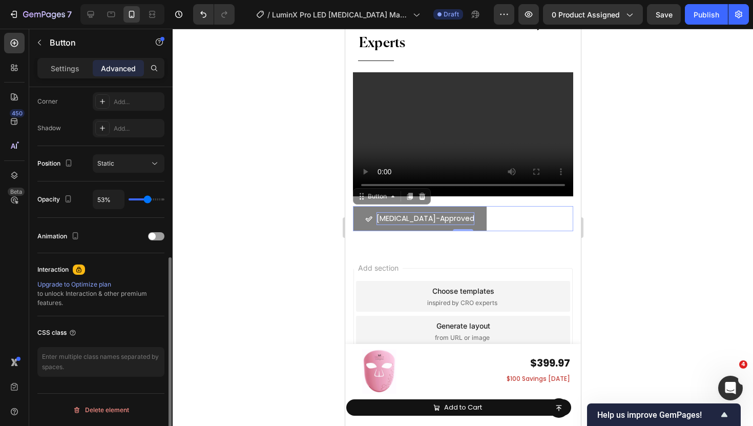
type input "54%"
type input "54"
type input "53%"
type input "53"
type input "51%"
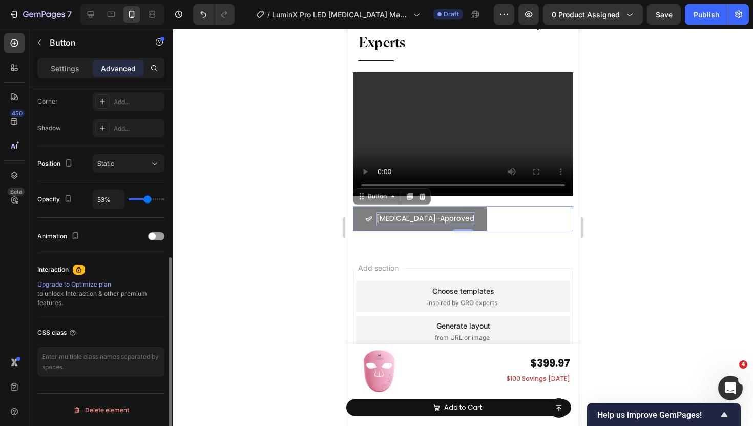
type input "51"
type input "50%"
type input "50"
type input "48%"
type input "48"
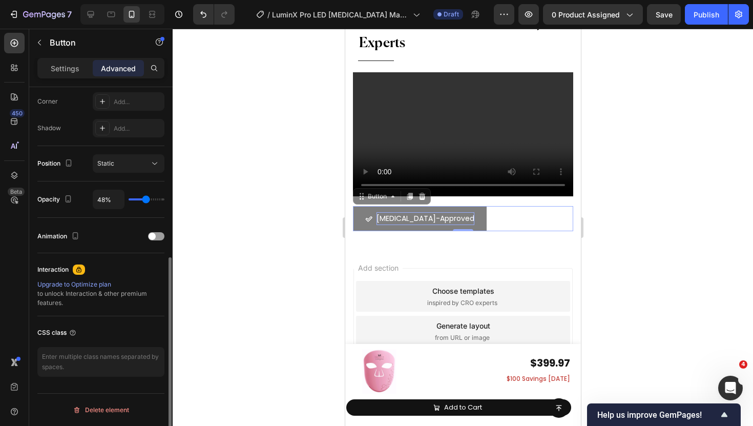
type input "47%"
type input "47"
type input "45%"
type input "45"
type input "44%"
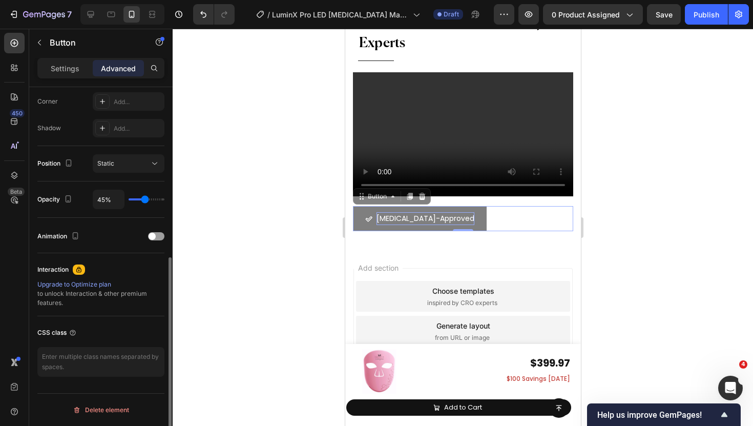
type input "44"
type input "43%"
type input "43"
type input "42%"
type input "42"
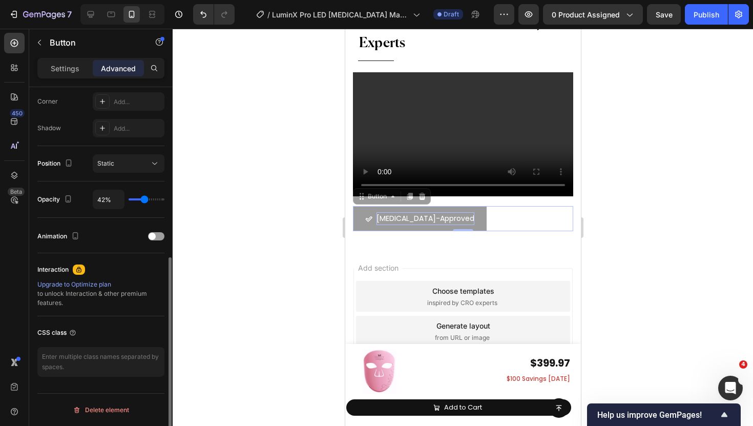
type input "43%"
type input "43"
type input "44%"
type input "44"
type input "45%"
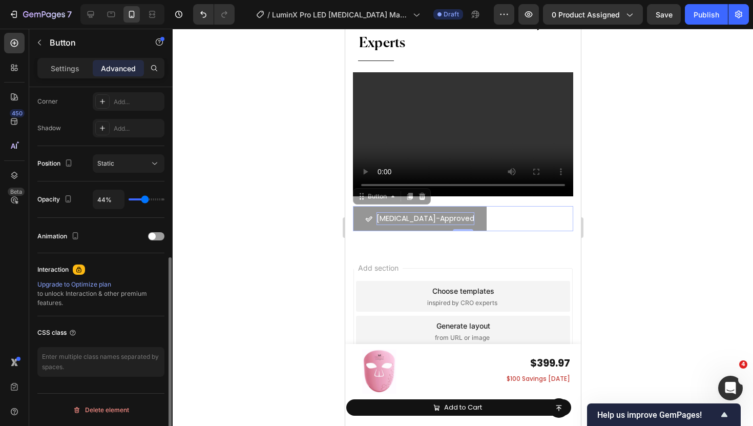
type input "45"
type input "46%"
type input "46"
type input "47%"
type input "47"
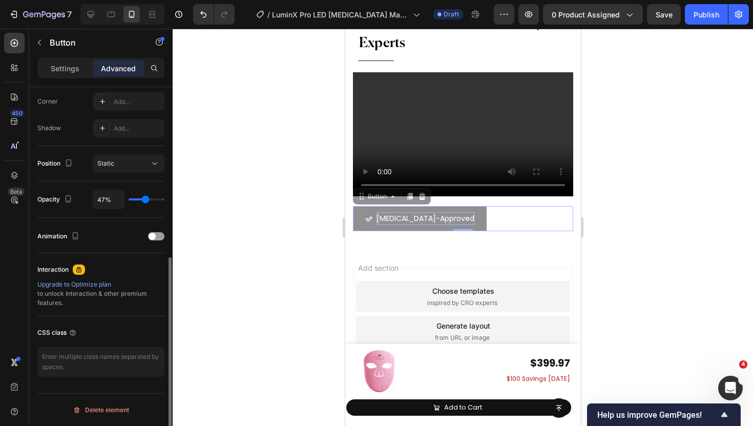
type input "48%"
type input "48"
type input "49%"
type input "49"
type input "50%"
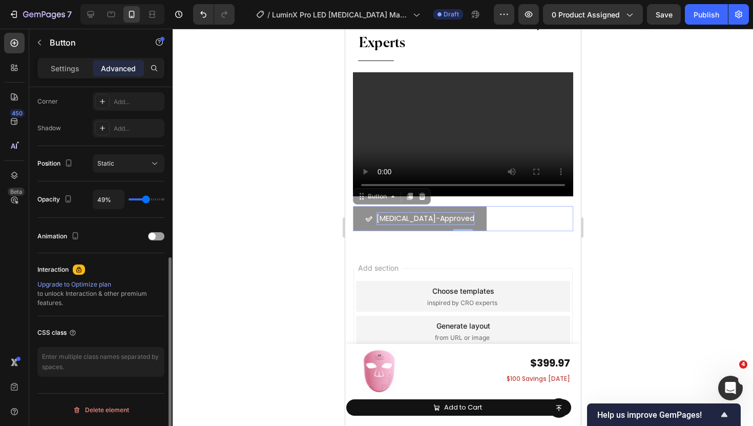
type input "50"
type input "51%"
type input "51"
type input "52%"
type input "52"
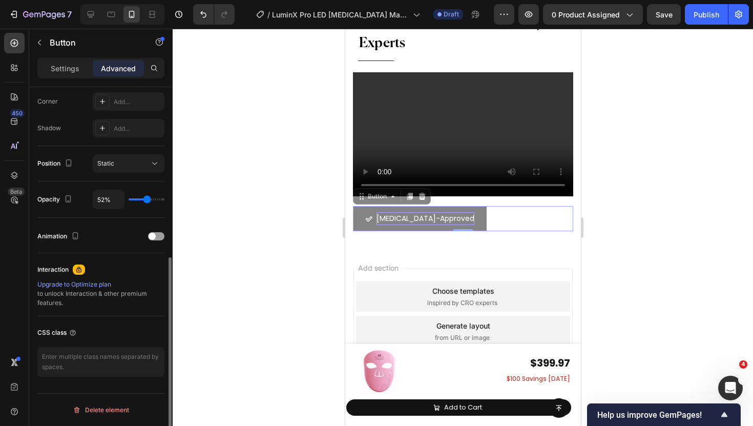
type input "53%"
type input "53"
type input "54%"
type input "54"
type input "55%"
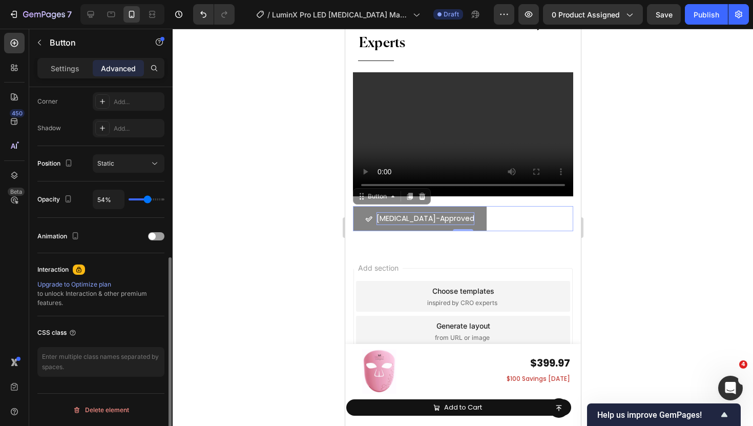
type input "55"
type input "56%"
type input "56"
type input "57%"
type input "57"
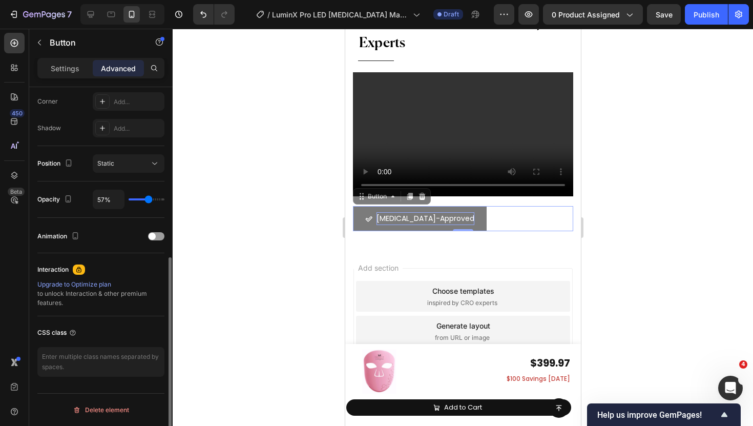
type input "58%"
type input "58"
type input "59%"
type input "59"
type input "60%"
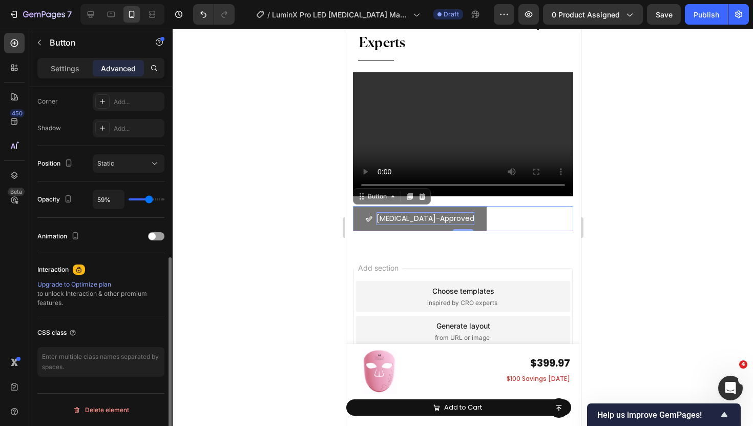
type input "60"
type input "61%"
type input "61"
type input "62%"
type input "62"
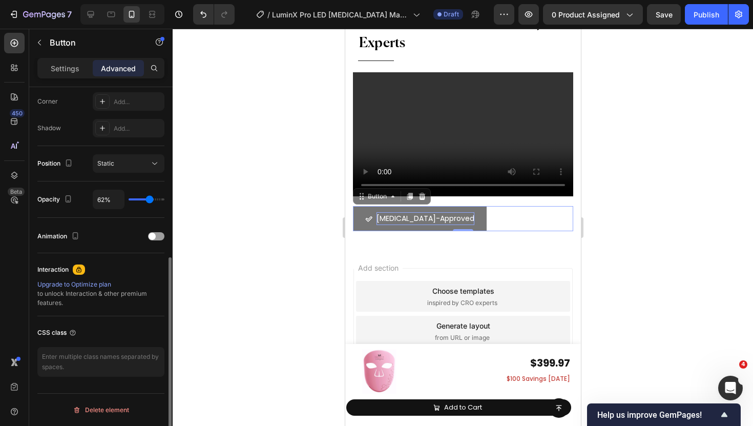
type input "63%"
type input "63"
type input "64%"
type input "64"
type input "65%"
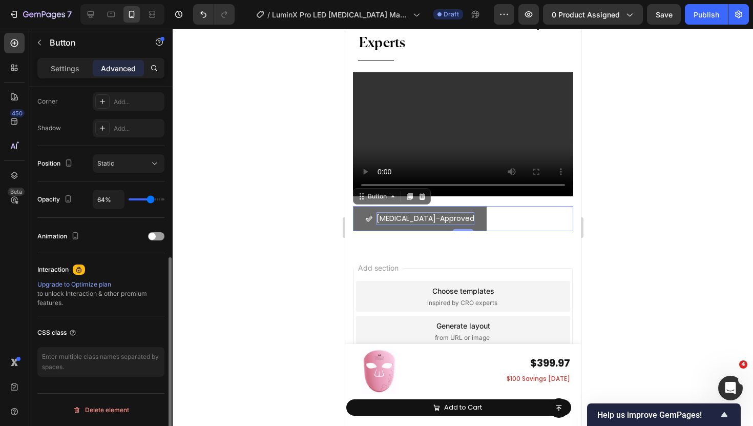
type input "65"
type input "66%"
type input "66"
type input "67%"
type input "67"
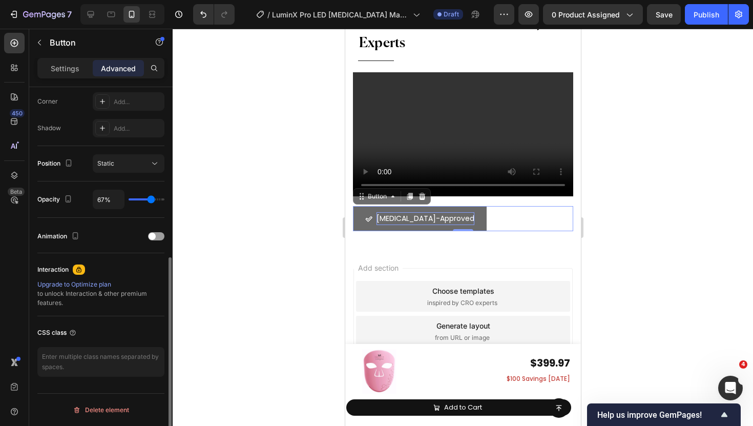
type input "68%"
drag, startPoint x: 156, startPoint y: 202, endPoint x: 151, endPoint y: 204, distance: 5.4
type input "68"
click at [151, 200] on input "range" at bounding box center [147, 199] width 36 height 2
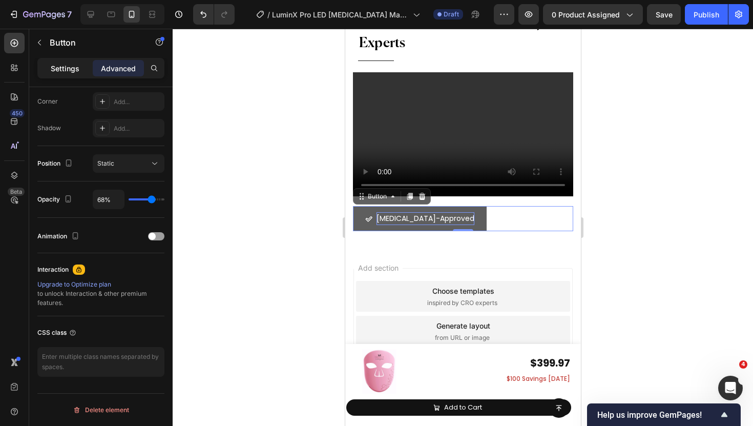
click at [67, 60] on div "Settings" at bounding box center [64, 68] width 51 height 16
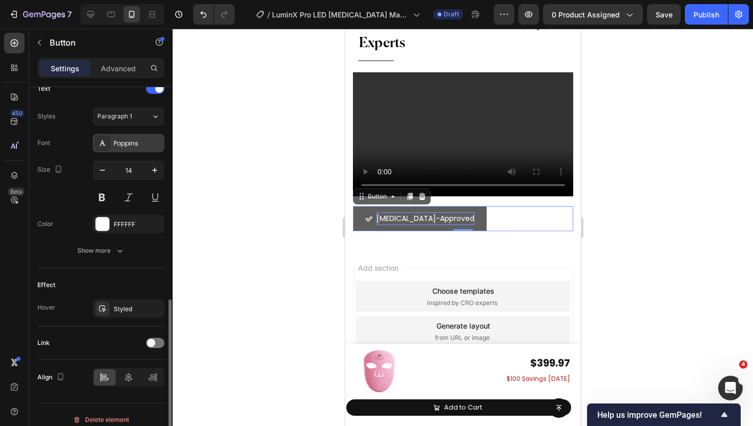
scroll to position [448, 0]
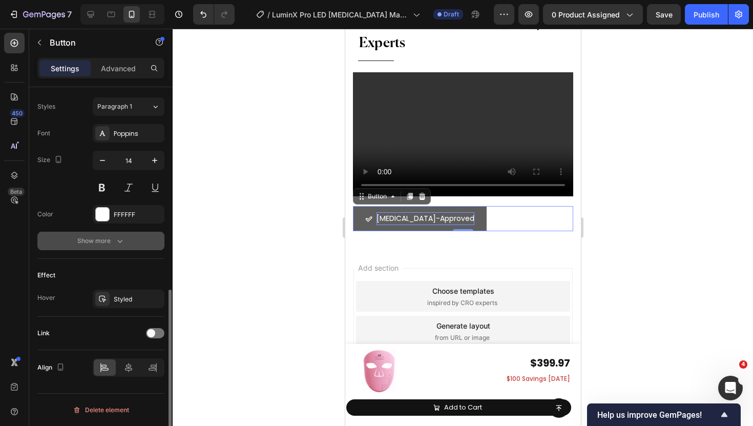
click at [129, 239] on button "Show more" at bounding box center [100, 241] width 127 height 18
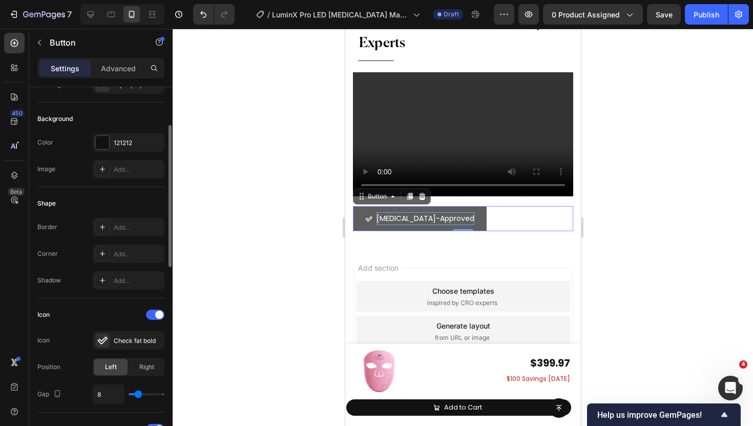
scroll to position [64, 0]
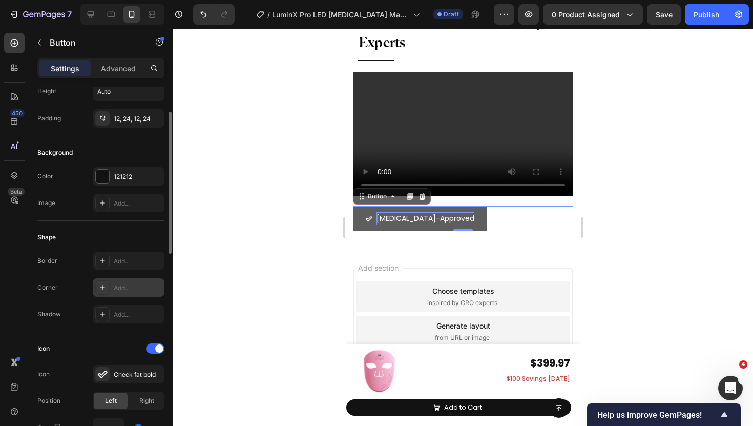
click at [106, 290] on icon at bounding box center [102, 287] width 8 height 8
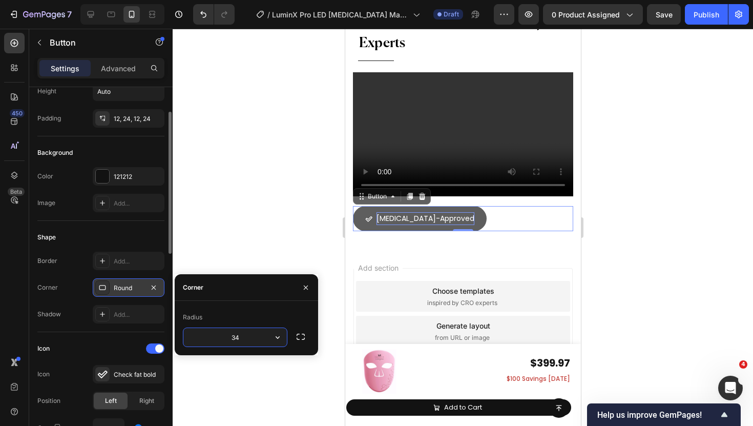
type input "35"
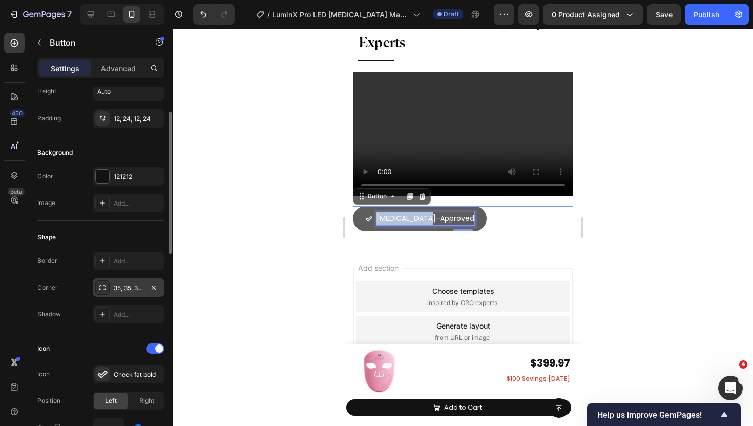
click at [417, 219] on p "[MEDICAL_DATA]-Approved" at bounding box center [425, 218] width 98 height 13
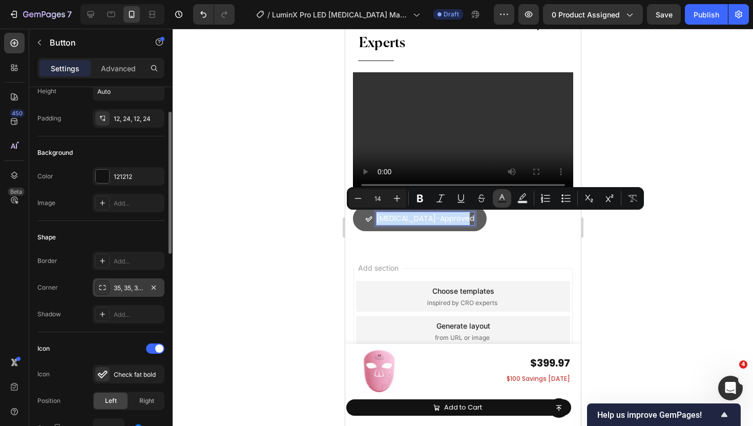
click at [503, 202] on rect "Editor contextual toolbar" at bounding box center [503, 202] width 10 height 3
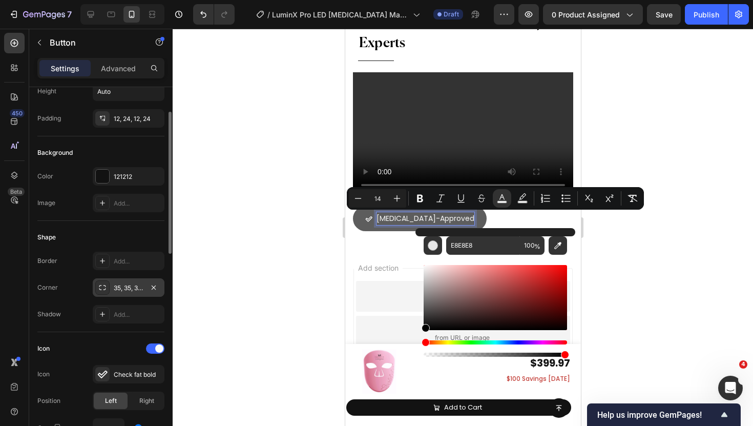
drag, startPoint x: 424, startPoint y: 270, endPoint x: 421, endPoint y: 331, distance: 60.6
click at [421, 331] on div "E8E8E8 100 %" at bounding box center [496, 293] width 160 height 131
type input "000000"
click at [275, 271] on div at bounding box center [463, 227] width 581 height 397
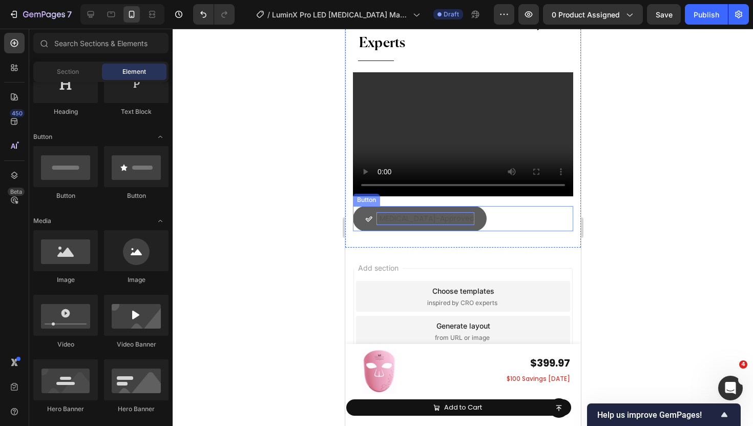
click at [410, 219] on span "[MEDICAL_DATA]-Approved" at bounding box center [425, 218] width 98 height 10
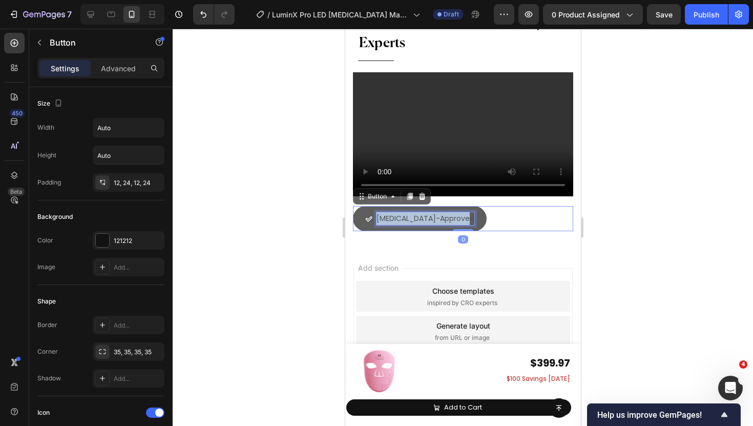
click at [410, 219] on span "[MEDICAL_DATA]-Approved" at bounding box center [425, 218] width 98 height 10
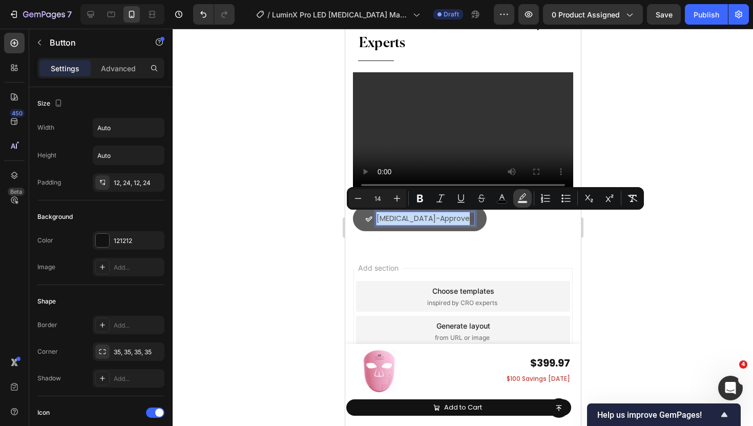
click at [525, 201] on rect "Editor contextual toolbar" at bounding box center [523, 202] width 10 height 3
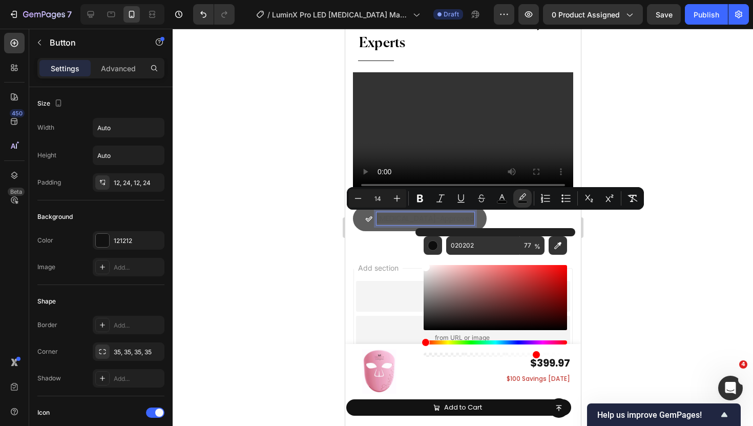
drag, startPoint x: 428, startPoint y: 329, endPoint x: 419, endPoint y: 258, distance: 71.3
click at [419, 257] on div "020202 77 %" at bounding box center [496, 293] width 160 height 131
type input "FFFFFF"
click at [285, 231] on div at bounding box center [463, 227] width 581 height 397
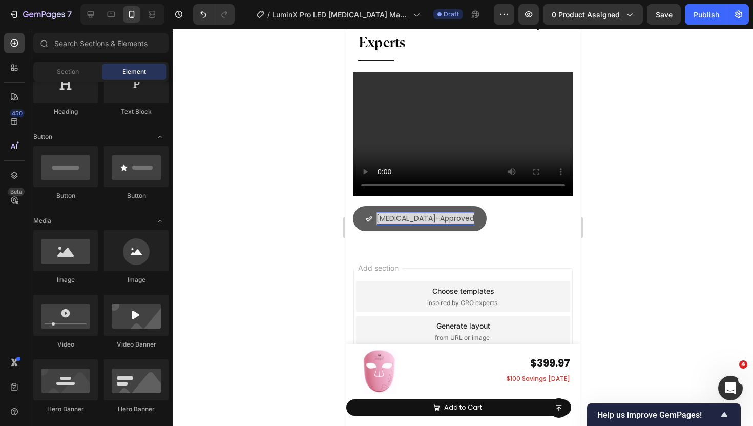
click at [285, 231] on div at bounding box center [463, 227] width 581 height 397
click at [281, 219] on div at bounding box center [463, 227] width 581 height 397
click at [407, 219] on span "[MEDICAL_DATA]-Approved" at bounding box center [425, 218] width 98 height 10
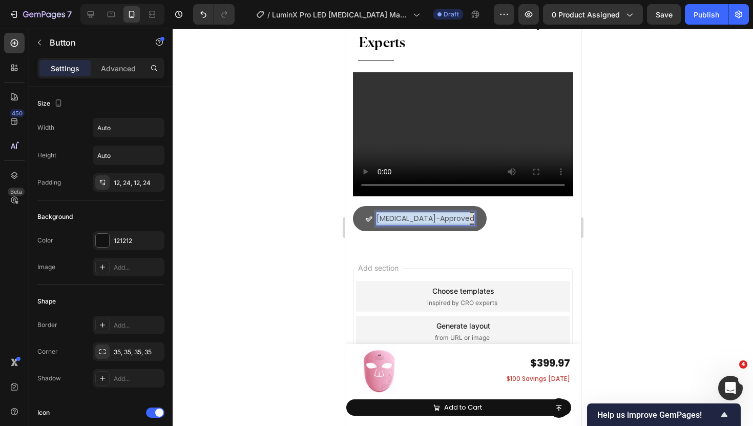
click at [407, 219] on span "[MEDICAL_DATA]-Approved" at bounding box center [425, 218] width 98 height 10
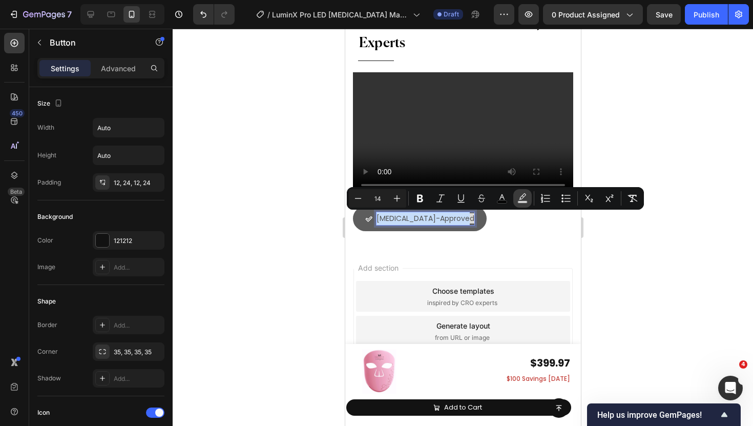
click at [523, 201] on rect "Editor contextual toolbar" at bounding box center [523, 202] width 10 height 3
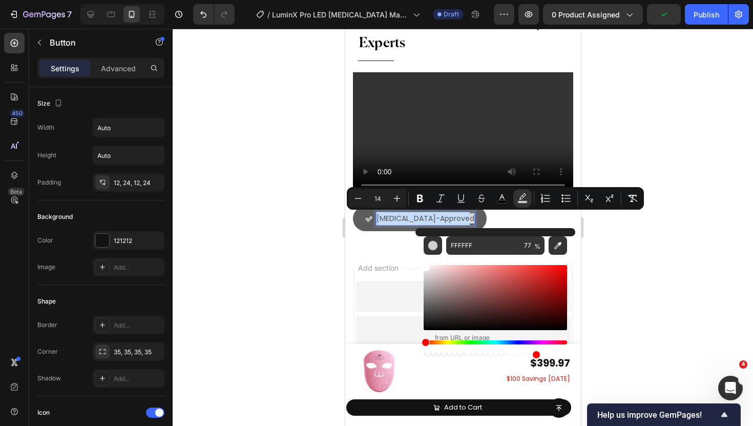
click at [611, 266] on div at bounding box center [463, 227] width 581 height 397
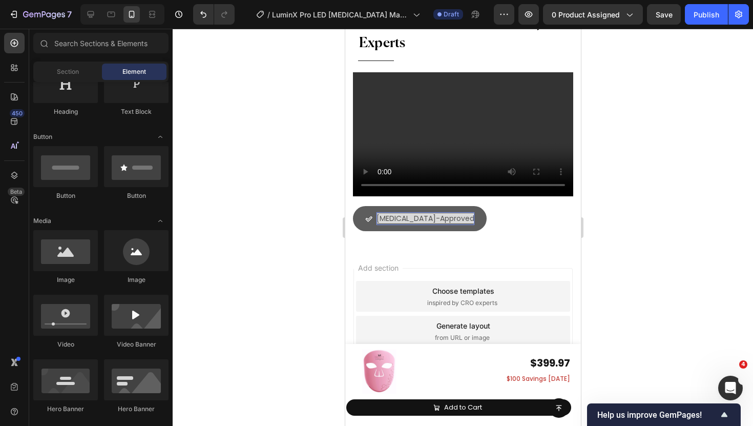
scroll to position [7088, 0]
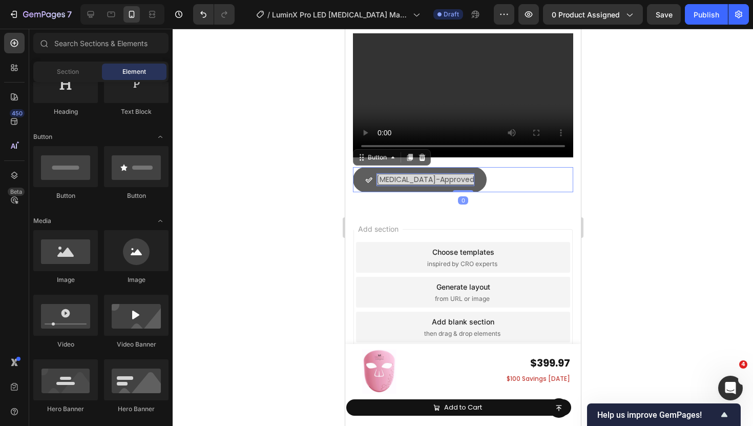
click at [445, 182] on span "[MEDICAL_DATA]-Approved" at bounding box center [425, 179] width 98 height 10
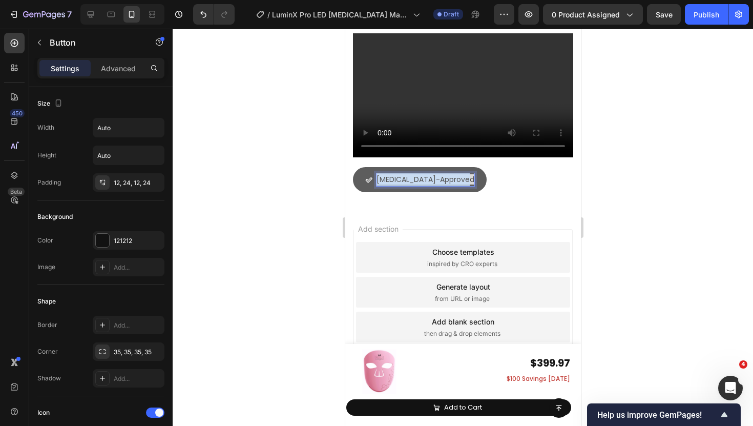
click at [445, 182] on span "[MEDICAL_DATA]-Approved" at bounding box center [425, 179] width 98 height 10
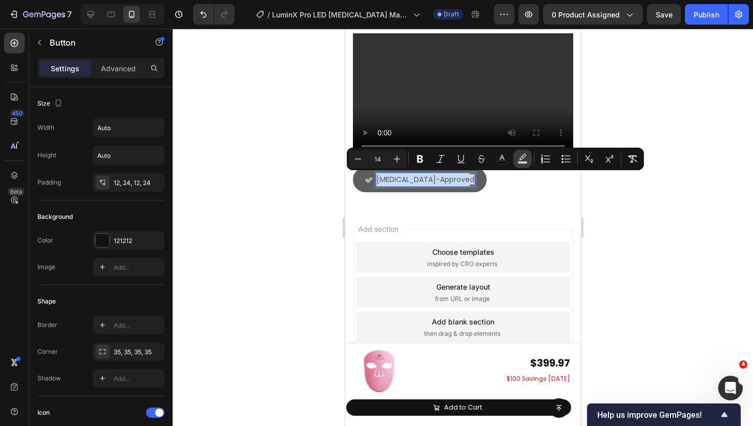
click at [525, 161] on rect "Editor contextual toolbar" at bounding box center [523, 162] width 10 height 3
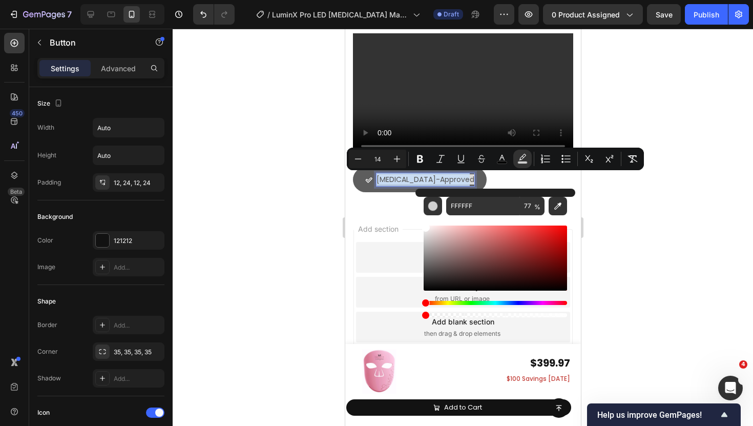
drag, startPoint x: 879, startPoint y: 341, endPoint x: 406, endPoint y: 307, distance: 473.7
type input "0"
click at [318, 232] on div at bounding box center [463, 227] width 581 height 397
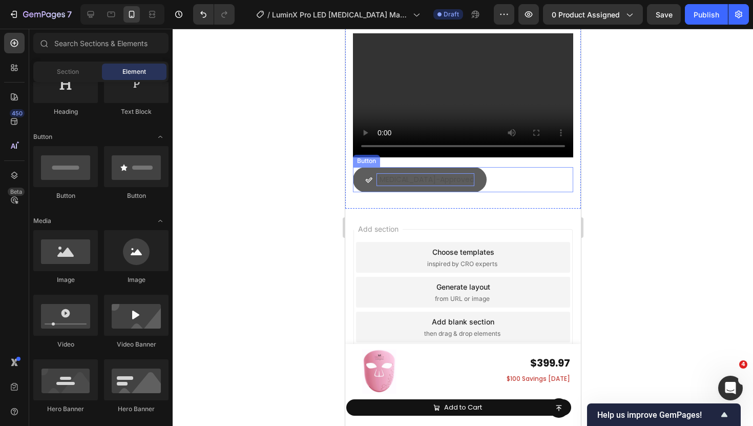
click at [421, 182] on span "[MEDICAL_DATA]-Approved" at bounding box center [425, 179] width 98 height 10
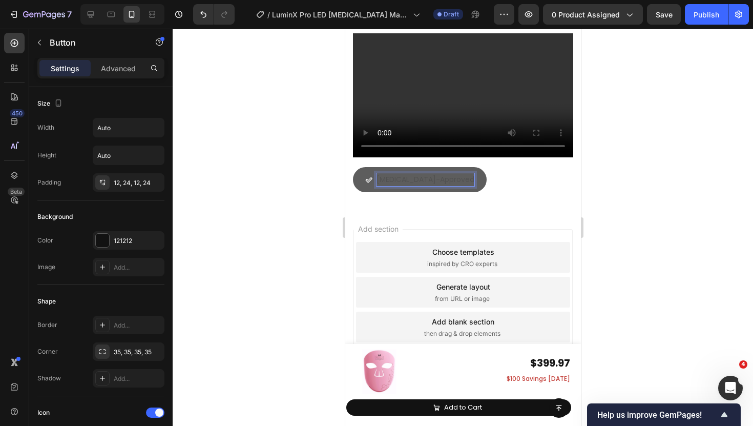
click at [421, 182] on span "[MEDICAL_DATA]-Approved" at bounding box center [425, 179] width 98 height 10
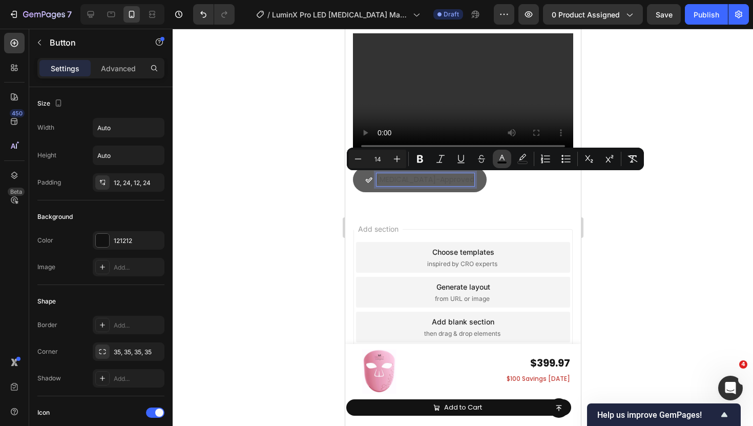
click at [498, 162] on rect "Editor contextual toolbar" at bounding box center [503, 162] width 10 height 3
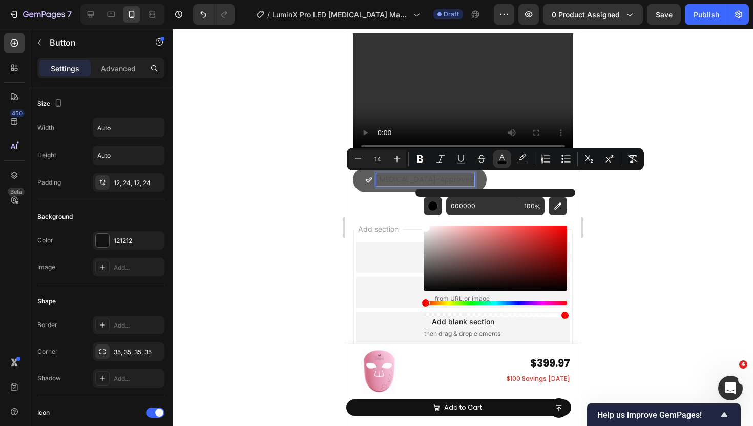
drag, startPoint x: 424, startPoint y: 284, endPoint x: 415, endPoint y: 215, distance: 69.8
click at [416, 216] on div "000000 100 %" at bounding box center [496, 254] width 160 height 131
type input "FFFFFF"
click at [271, 173] on div at bounding box center [463, 227] width 581 height 397
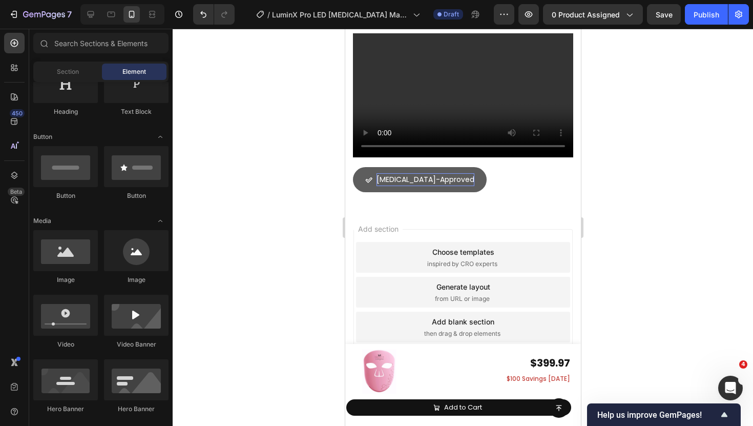
click at [271, 173] on div at bounding box center [463, 227] width 581 height 397
click at [359, 182] on button "[MEDICAL_DATA]-Approved" at bounding box center [420, 179] width 134 height 25
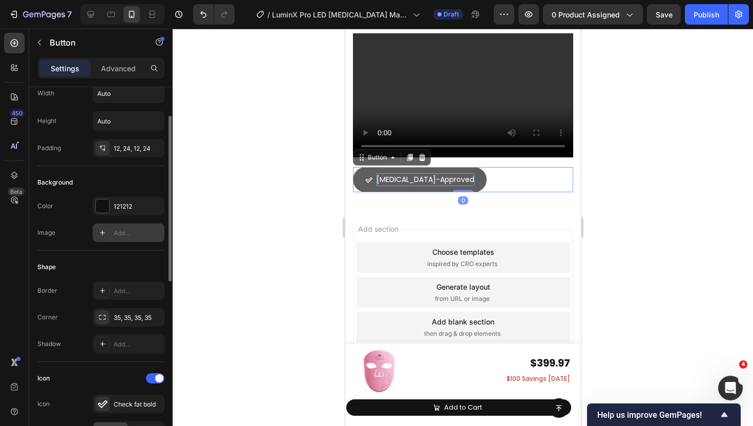
scroll to position [47, 0]
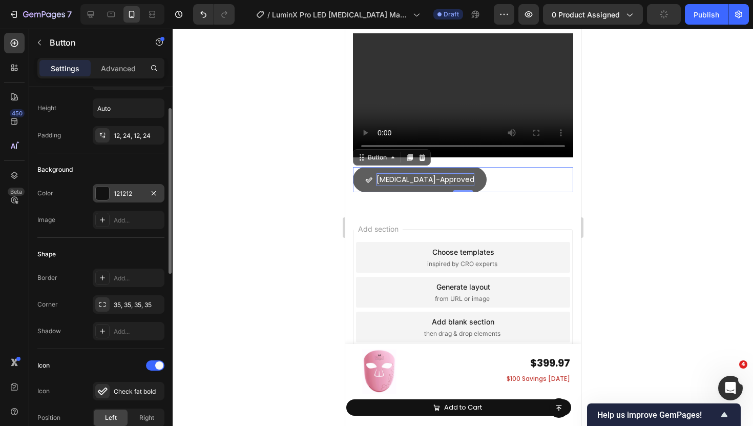
click at [98, 189] on div at bounding box center [102, 193] width 13 height 13
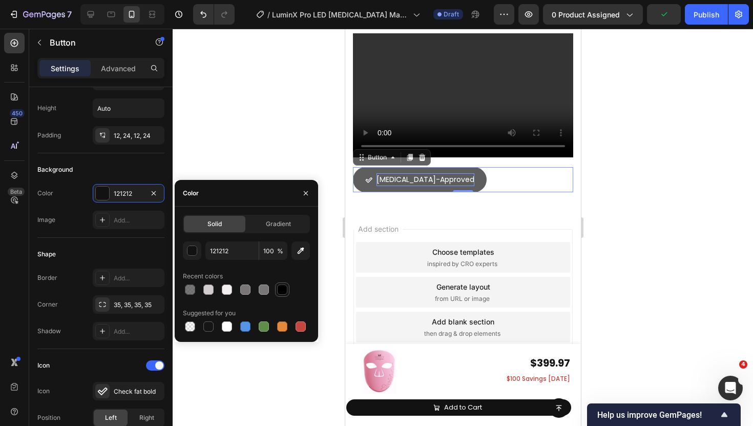
click at [285, 294] on div at bounding box center [282, 289] width 10 height 10
type input "000000"
click at [117, 74] on div "Advanced" at bounding box center [118, 68] width 51 height 16
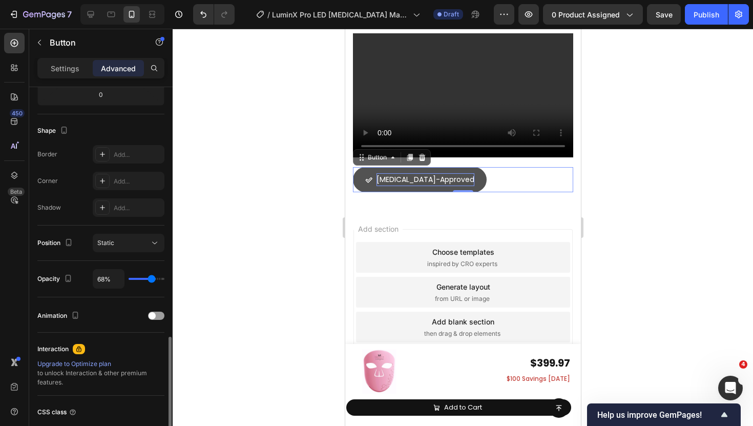
scroll to position [316, 0]
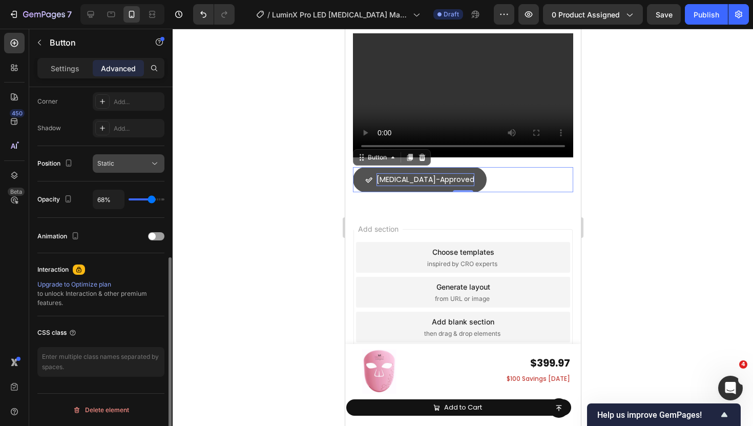
click at [136, 170] on button "Static" at bounding box center [129, 163] width 72 height 18
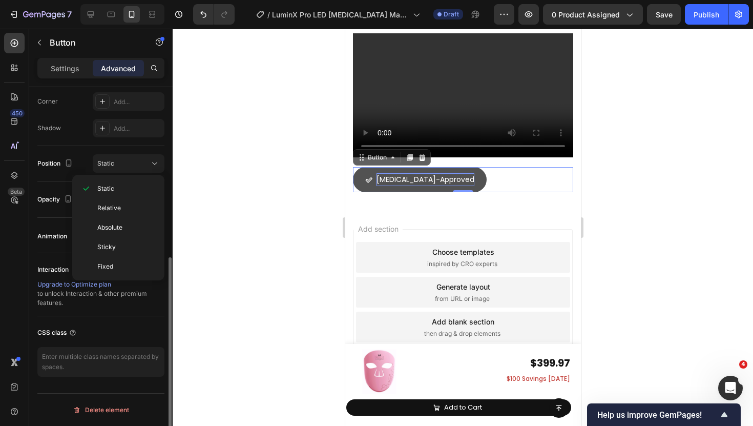
click at [65, 170] on div "Position" at bounding box center [55, 163] width 37 height 16
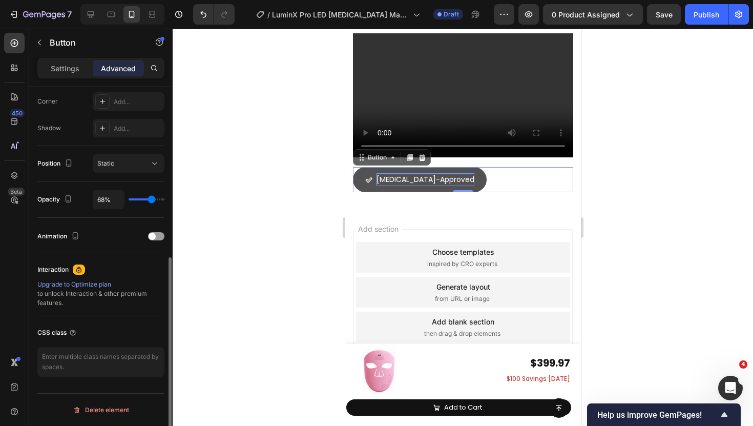
type input "63%"
type input "63"
type input "68%"
type input "68"
type input "74%"
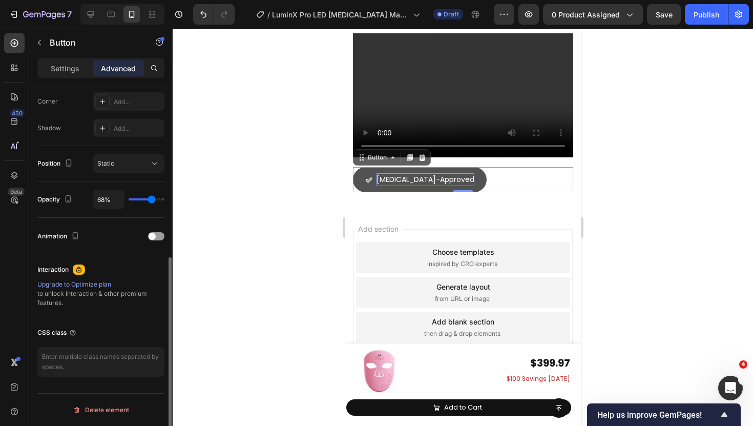
type input "74"
type input "80%"
type input "80"
type input "84%"
type input "84"
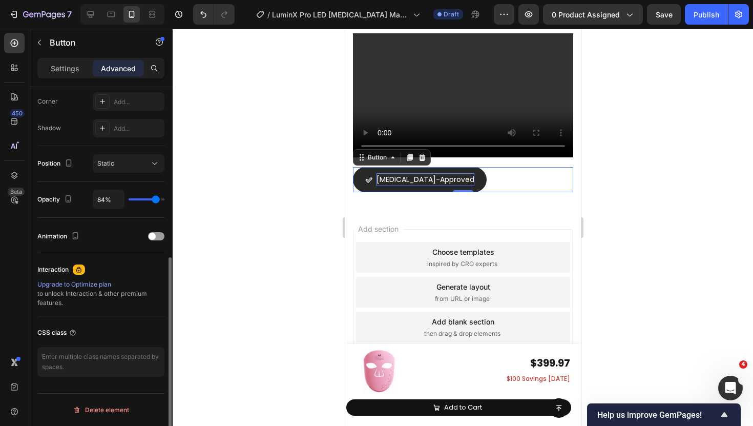
type input "88%"
type input "88"
type input "91%"
type input "91"
type input "98%"
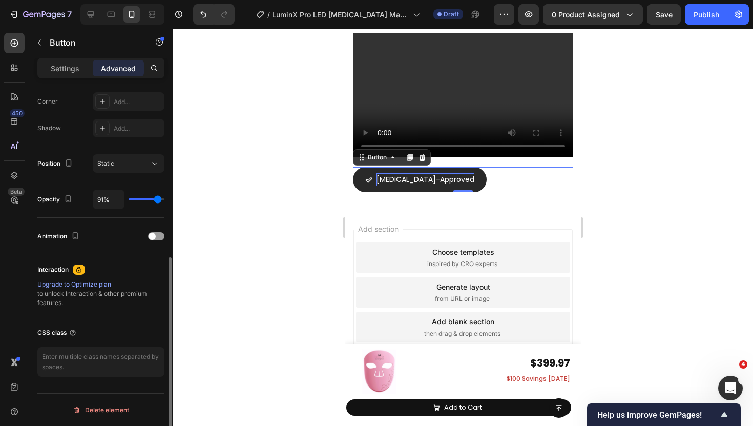
type input "98"
type input "100%"
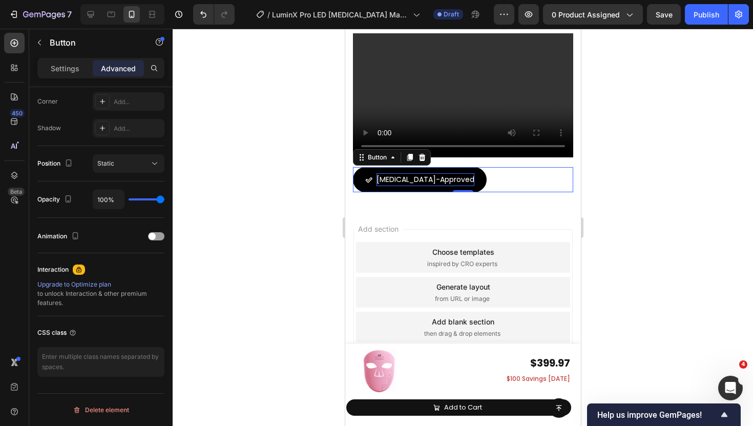
type input "100"
drag, startPoint x: 149, startPoint y: 202, endPoint x: 177, endPoint y: 209, distance: 28.5
click at [179, 0] on div "7 Version history / LuminX Pro LED [MEDICAL_DATA] Mask | Revised Product Page -…" at bounding box center [376, 0] width 753 height 0
click at [300, 202] on div at bounding box center [463, 227] width 581 height 397
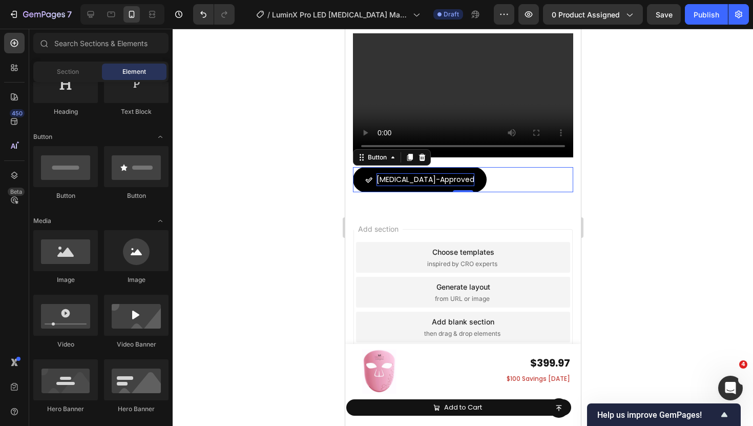
click at [300, 202] on div at bounding box center [463, 227] width 581 height 397
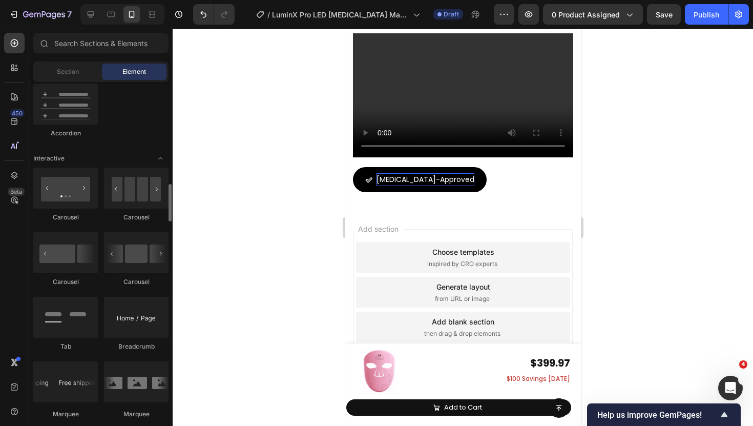
scroll to position [962, 0]
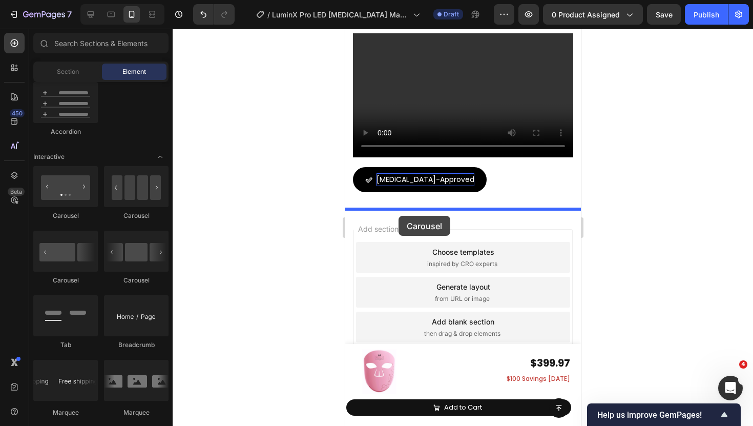
drag, startPoint x: 399, startPoint y: 268, endPoint x: 398, endPoint y: 216, distance: 51.8
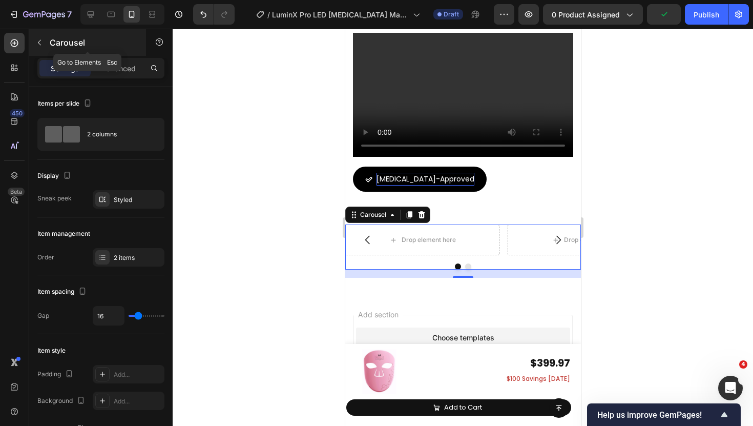
click at [42, 41] on icon "button" at bounding box center [39, 42] width 8 height 8
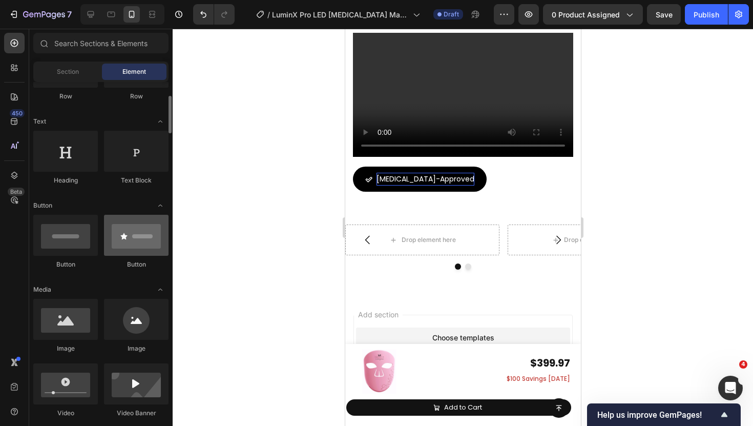
scroll to position [122, 0]
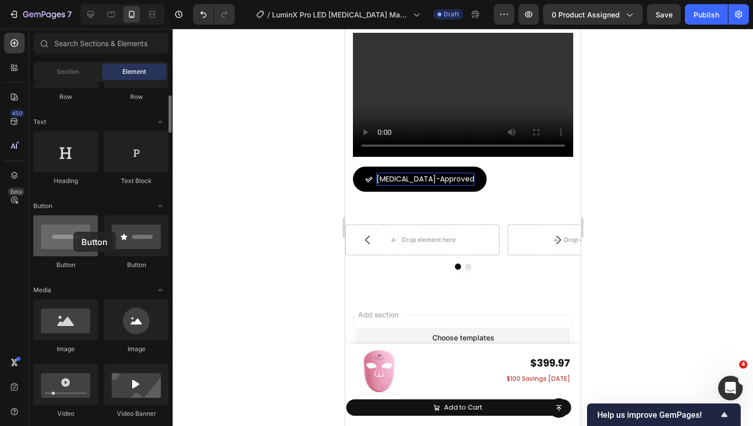
drag, startPoint x: 54, startPoint y: 231, endPoint x: 68, endPoint y: 233, distance: 14.0
click at [68, 232] on div at bounding box center [65, 235] width 65 height 41
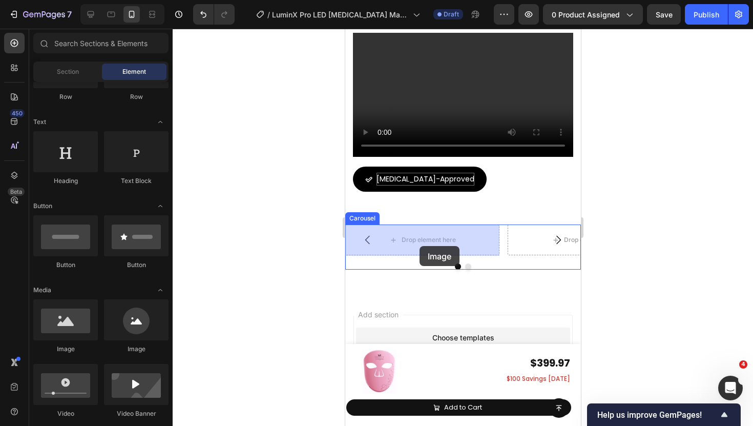
drag, startPoint x: 418, startPoint y: 345, endPoint x: 419, endPoint y: 246, distance: 98.9
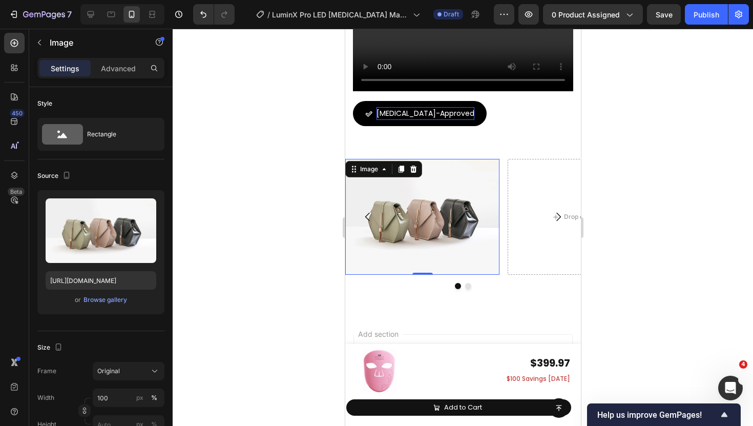
scroll to position [7173, 0]
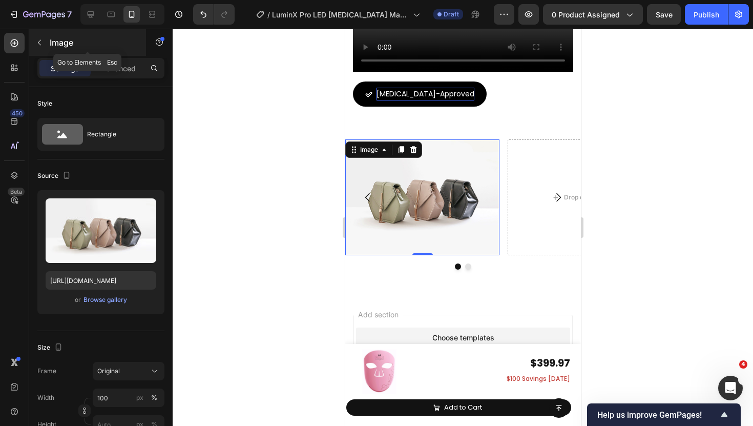
click at [39, 46] on icon "button" at bounding box center [39, 42] width 8 height 8
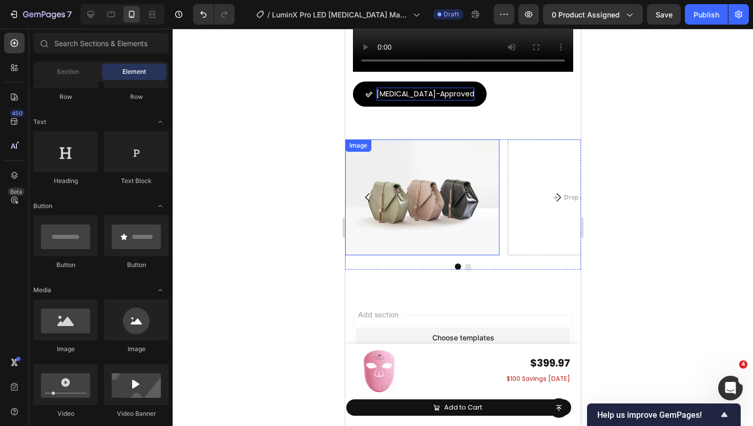
click at [384, 216] on img at bounding box center [422, 197] width 154 height 116
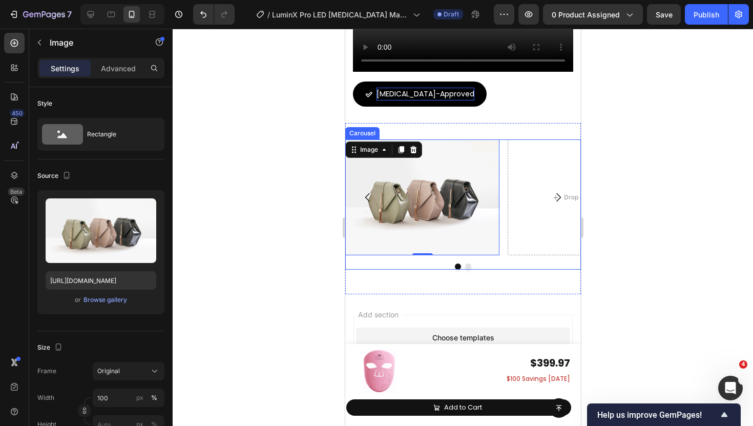
click at [503, 191] on div "Image 0 Drop element here" at bounding box center [463, 197] width 236 height 116
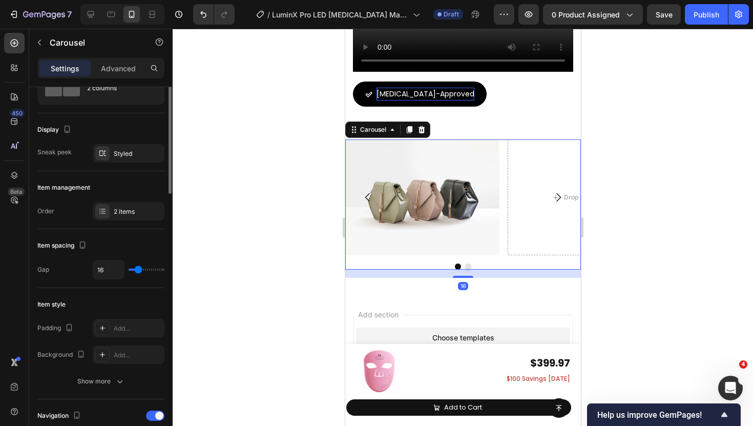
scroll to position [65, 0]
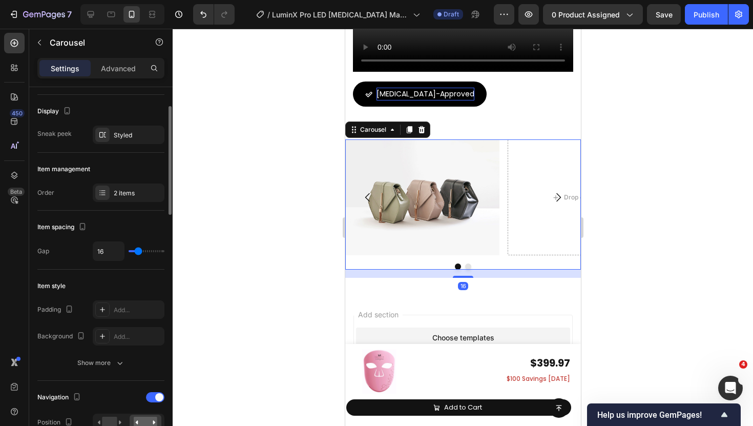
type input "12"
type input "11"
type input "10"
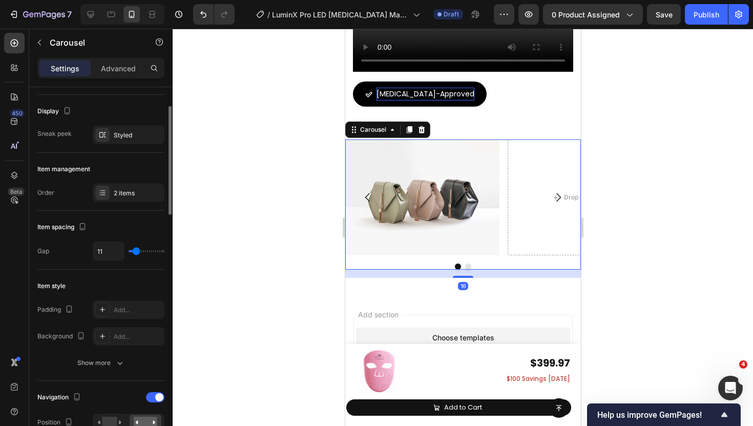
type input "10"
type input "9"
type input "6"
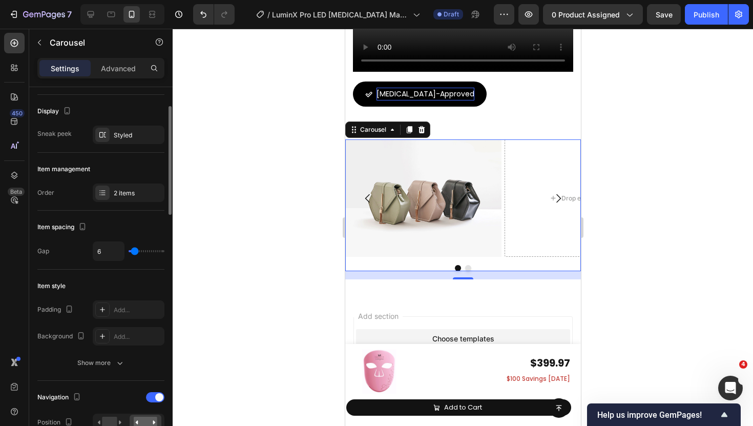
type input "4"
type input "1"
type input "0"
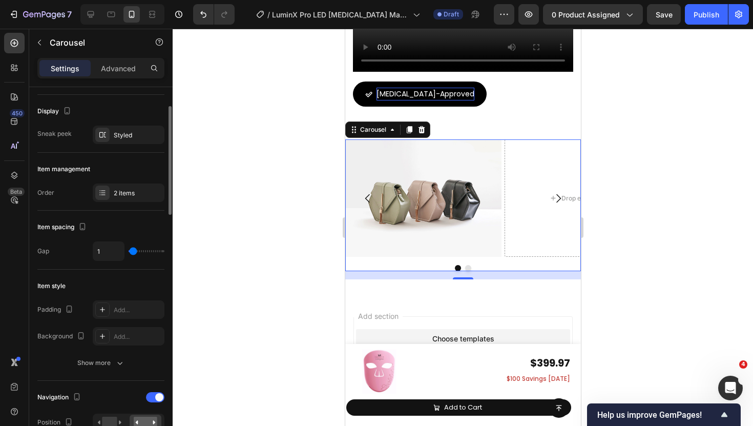
type input "0"
type input "7"
type input "8"
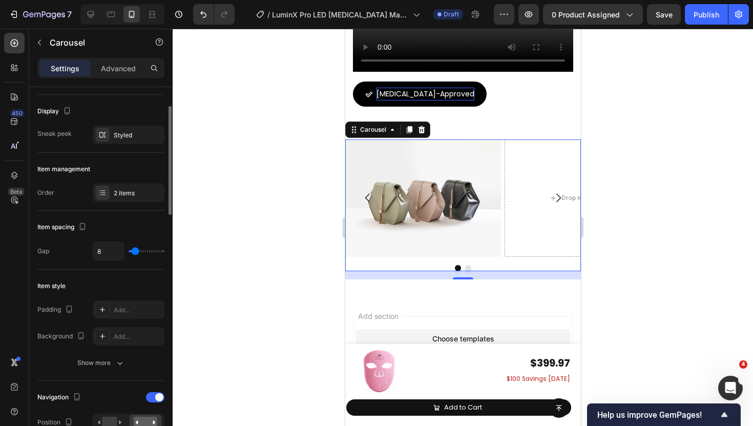
type input "9"
type input "10"
type input "11"
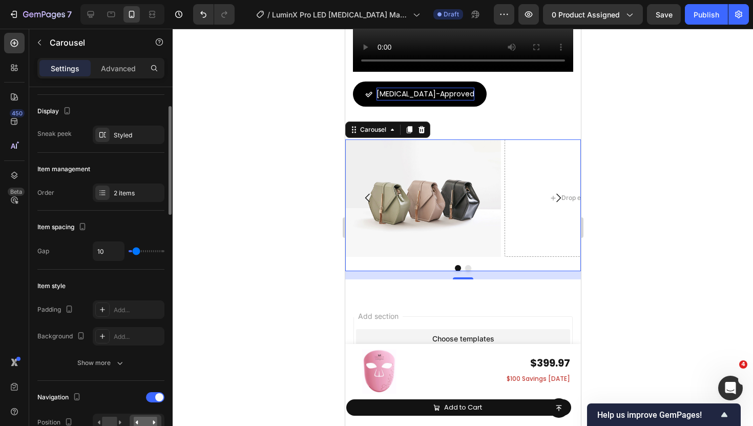
type input "11"
type input "12"
type input "14"
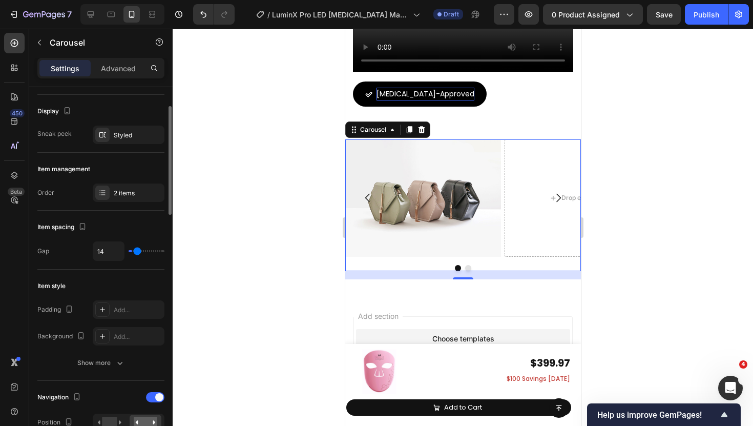
type input "15"
type input "17"
type input "16"
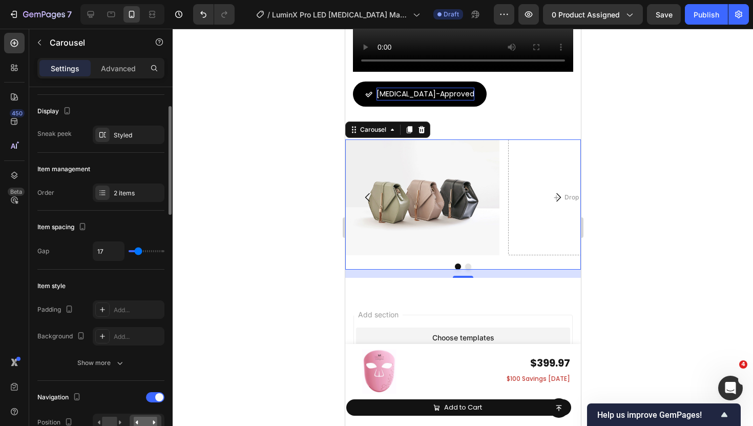
type input "16"
type input "15"
type input "14"
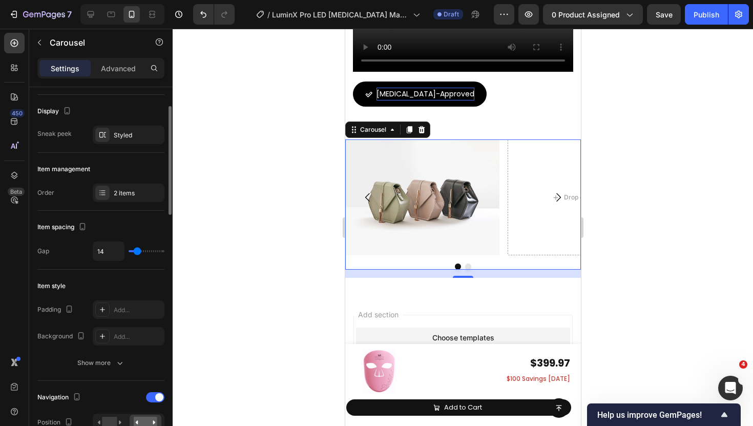
type input "13"
type input "12"
type input "13"
click at [137, 252] on input "range" at bounding box center [147, 251] width 36 height 2
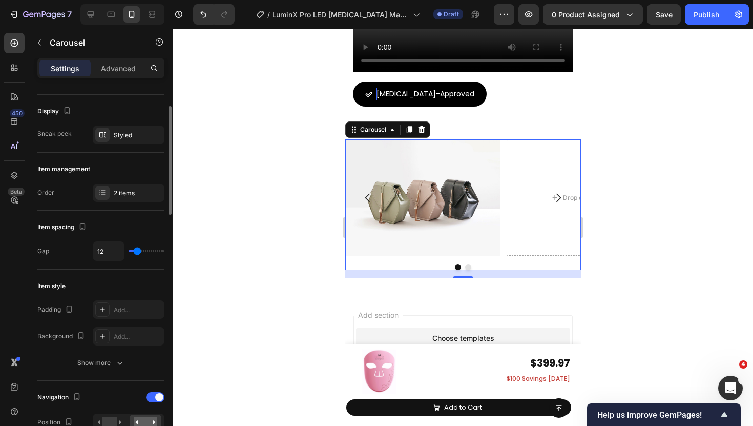
type input "13"
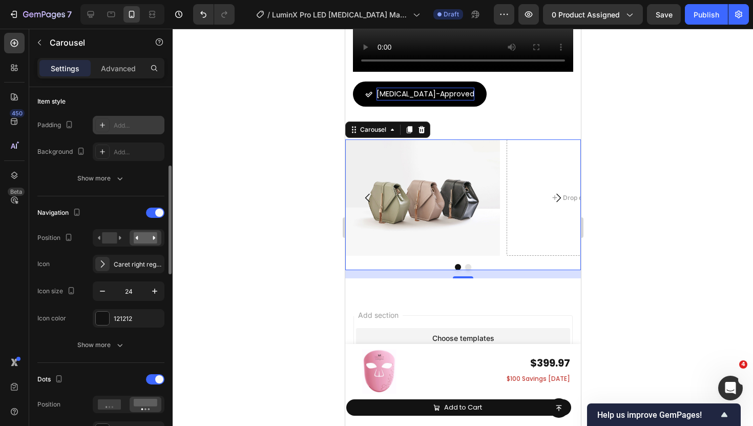
scroll to position [253, 0]
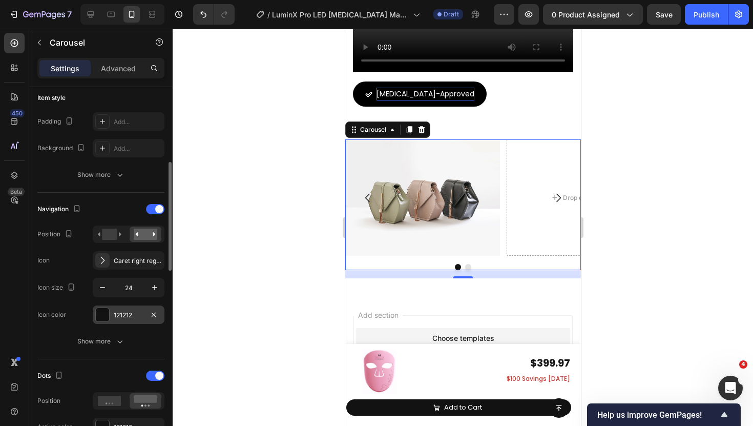
click at [107, 319] on div at bounding box center [102, 314] width 13 height 13
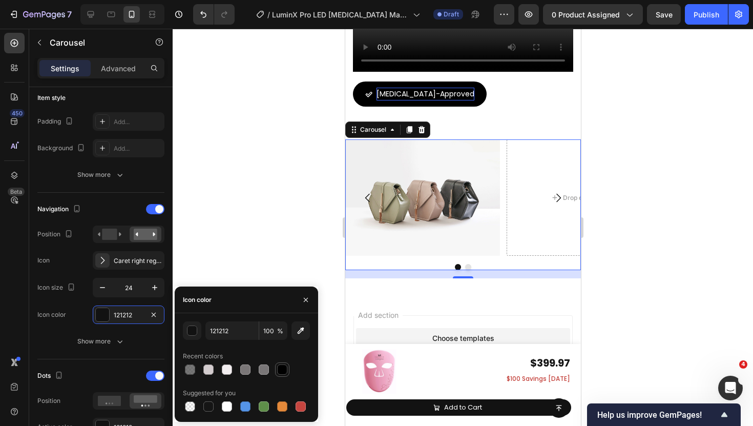
click at [279, 372] on div at bounding box center [282, 369] width 10 height 10
type input "000000"
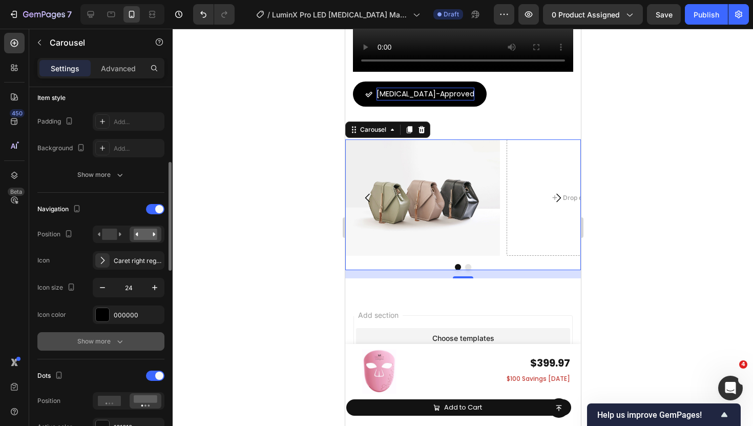
click at [107, 344] on div "Show more" at bounding box center [101, 341] width 48 height 10
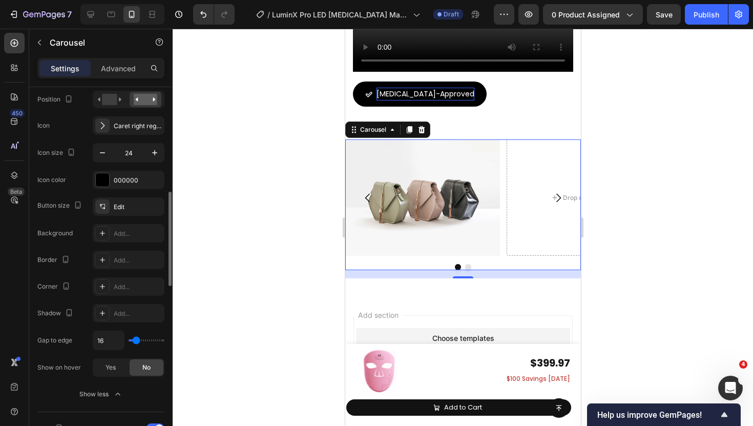
scroll to position [392, 0]
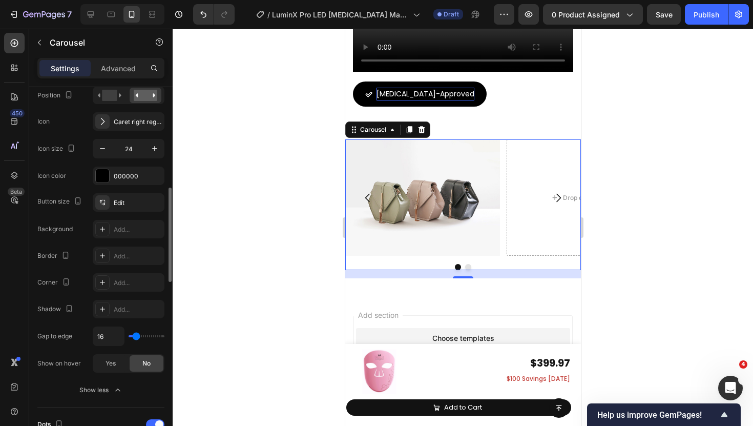
type input "0"
drag, startPoint x: 134, startPoint y: 336, endPoint x: 125, endPoint y: 336, distance: 9.7
type input "0"
click at [129, 336] on input "range" at bounding box center [147, 336] width 36 height 2
click at [120, 73] on div "Advanced" at bounding box center [118, 68] width 51 height 16
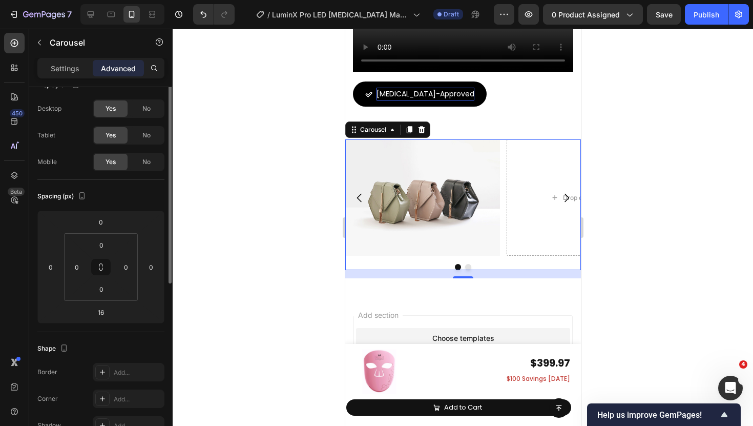
scroll to position [0, 0]
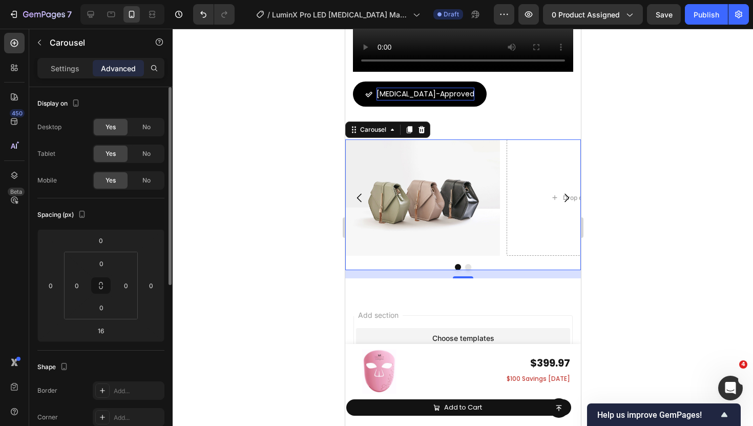
click at [66, 67] on p "Settings" at bounding box center [65, 68] width 29 height 11
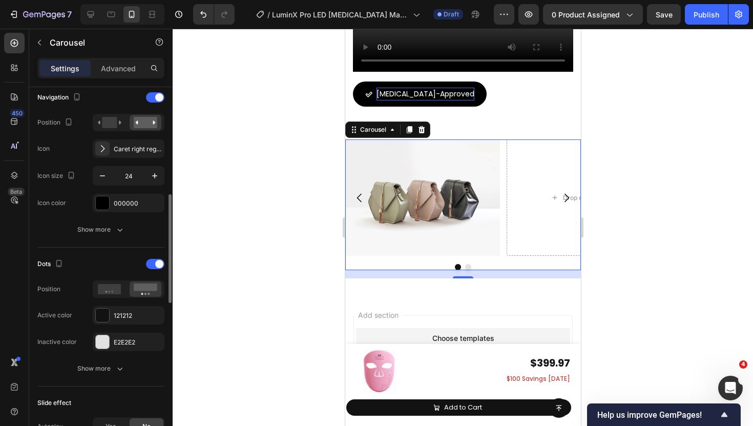
scroll to position [365, 0]
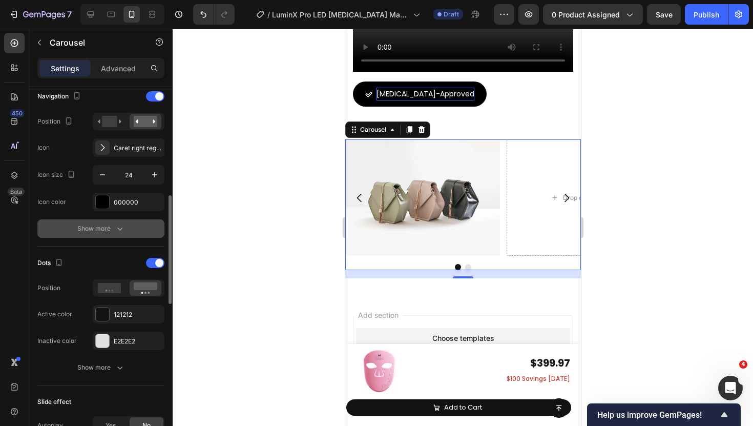
click at [127, 233] on button "Show more" at bounding box center [100, 228] width 127 height 18
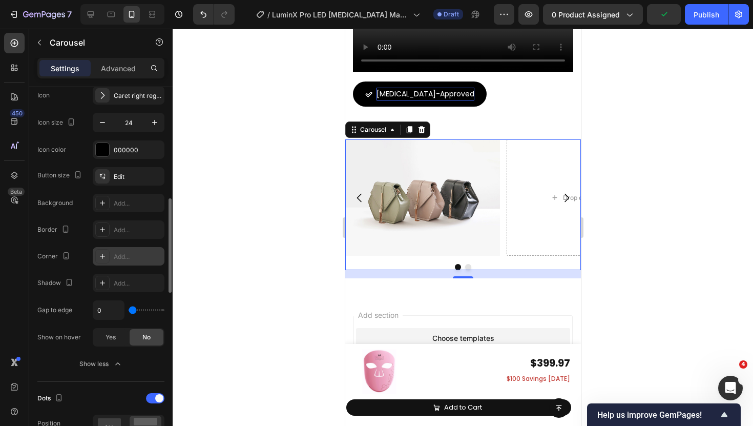
scroll to position [440, 0]
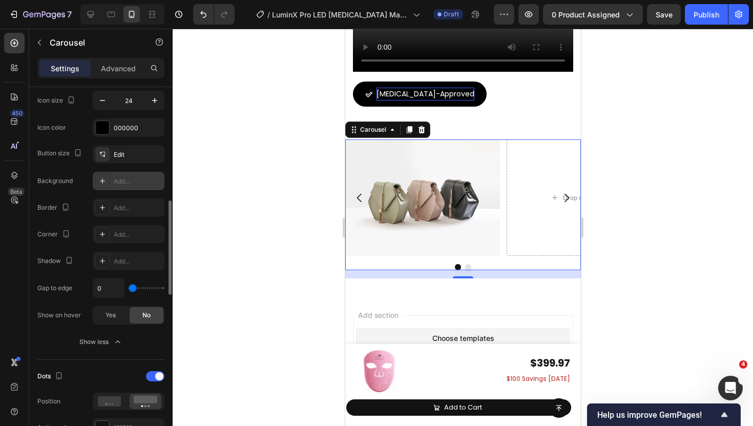
click at [104, 184] on icon at bounding box center [102, 181] width 8 height 8
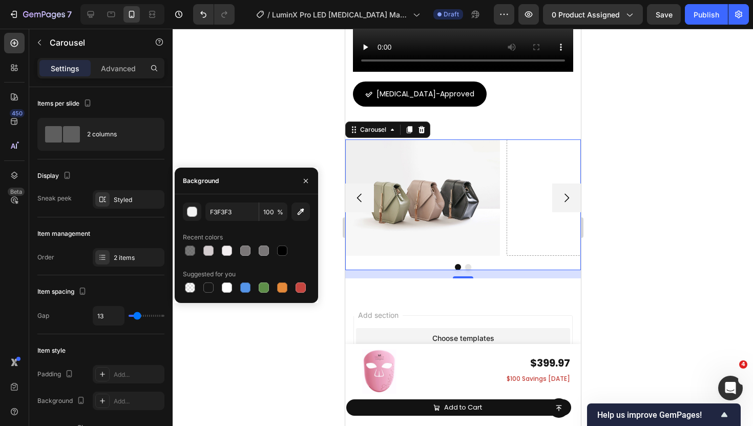
scroll to position [440, 0]
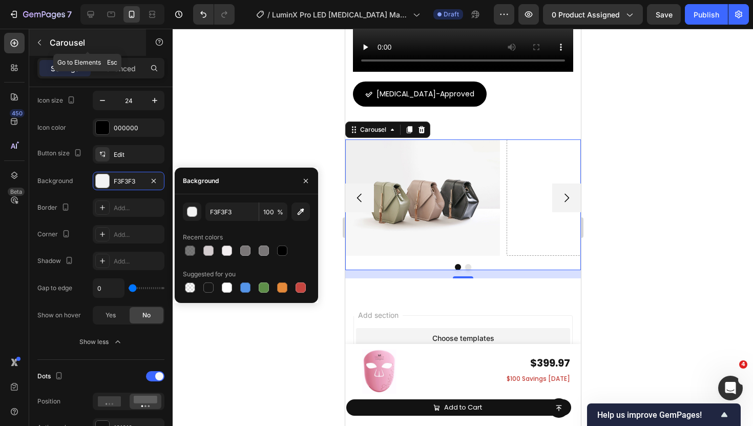
click at [41, 48] on button "button" at bounding box center [39, 42] width 16 height 16
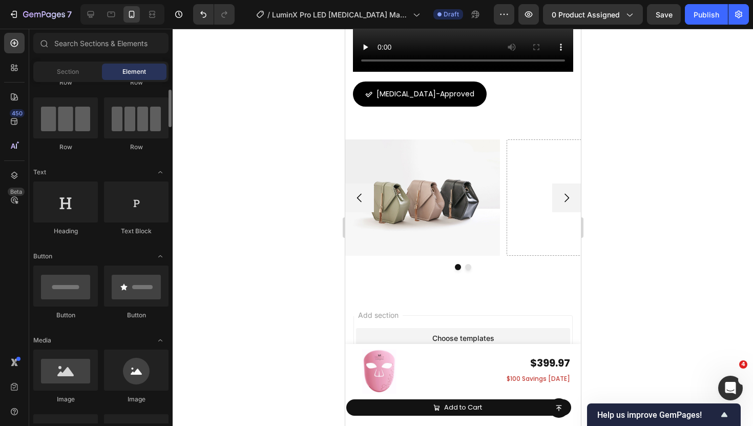
scroll to position [0, 0]
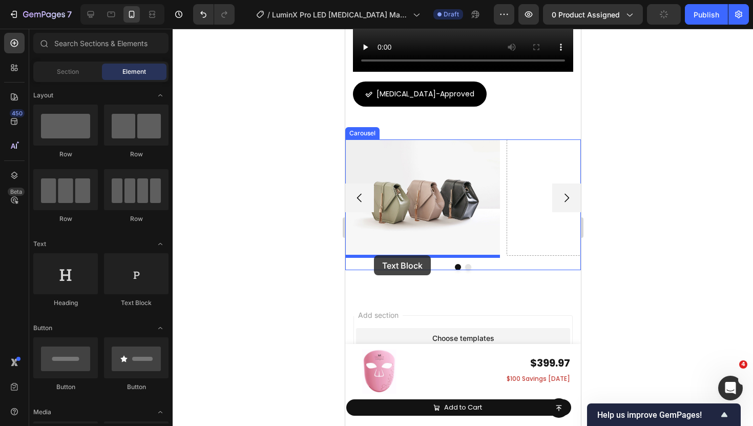
drag, startPoint x: 478, startPoint y: 306, endPoint x: 374, endPoint y: 255, distance: 116.0
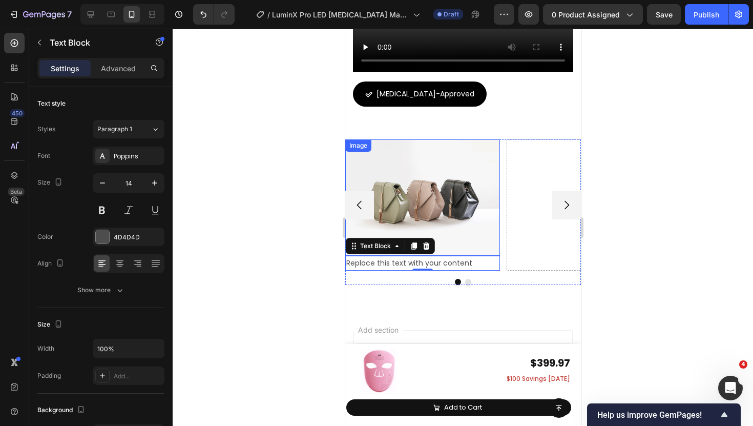
click at [457, 236] on img at bounding box center [422, 197] width 155 height 116
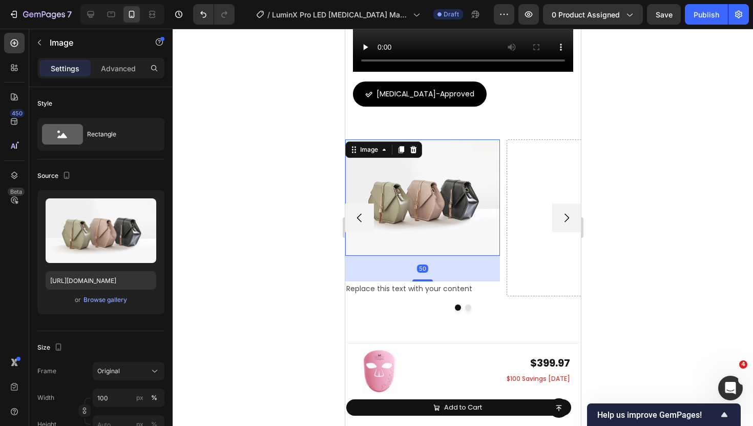
drag, startPoint x: 425, startPoint y: 253, endPoint x: 426, endPoint y: 277, distance: 23.6
click at [426, 279] on div at bounding box center [422, 280] width 20 height 2
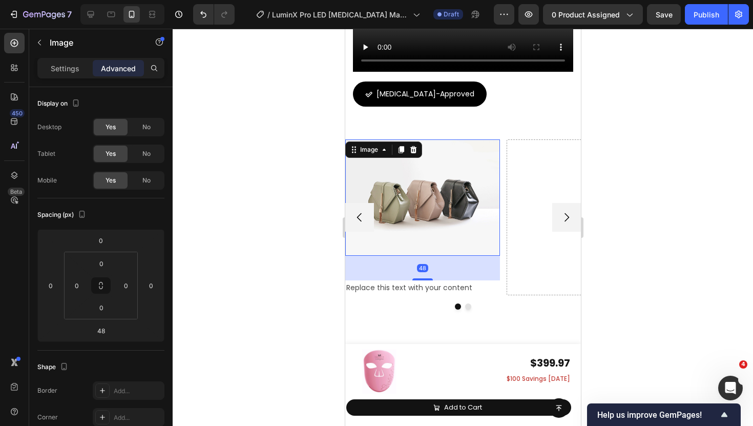
click at [336, 268] on div at bounding box center [463, 227] width 581 height 397
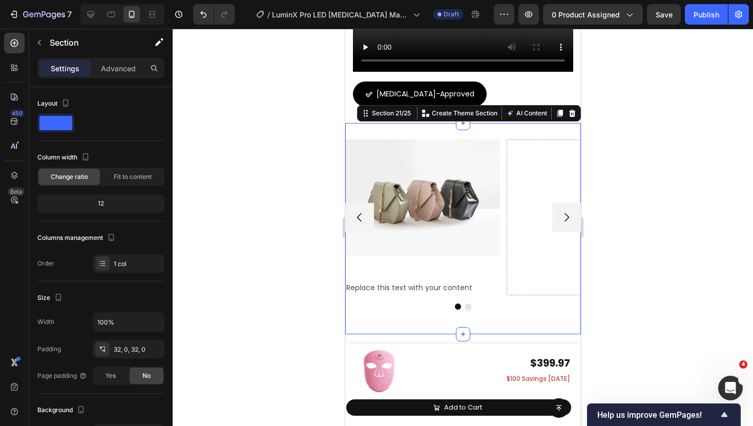
click at [508, 132] on div "Image Replace this text with your content Text Block Drop element here Carousel…" at bounding box center [463, 228] width 236 height 211
click at [134, 76] on div "Advanced" at bounding box center [118, 68] width 51 height 16
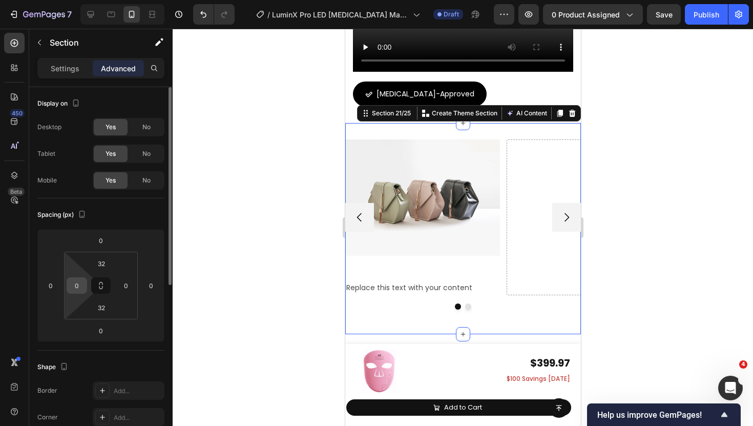
click at [82, 284] on input "0" at bounding box center [76, 285] width 15 height 15
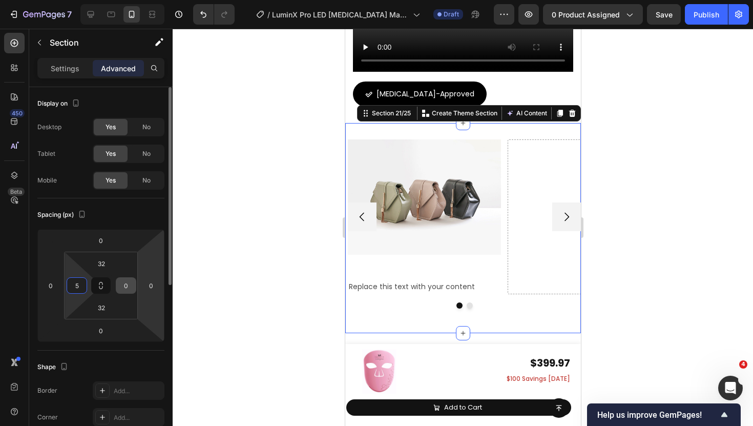
type input "5"
click at [132, 287] on input "0" at bounding box center [125, 285] width 15 height 15
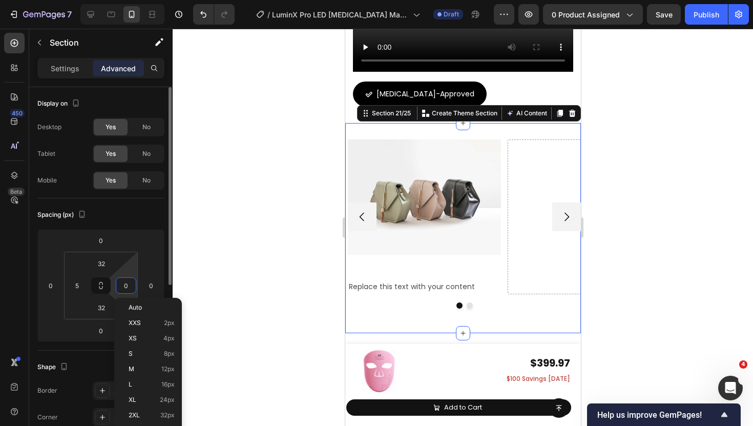
type input "5"
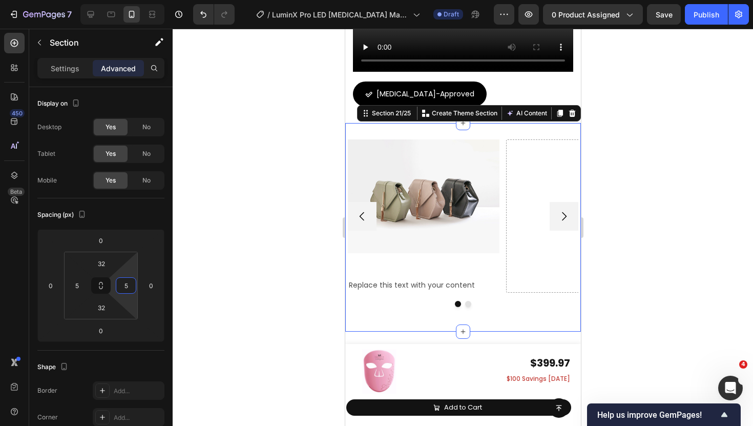
click at [276, 220] on div at bounding box center [463, 227] width 581 height 397
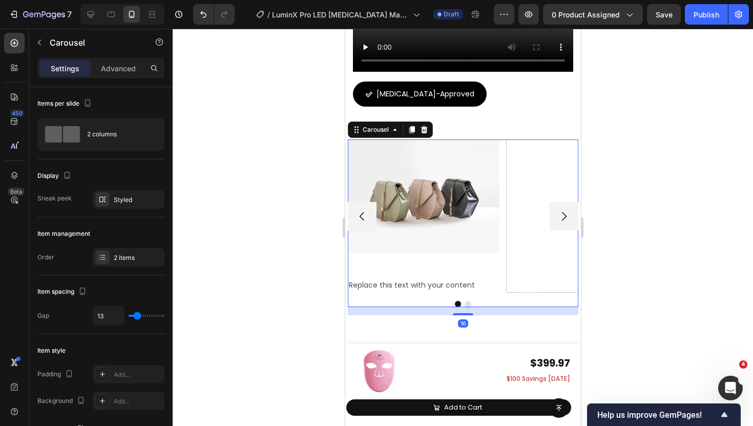
click at [401, 300] on div "Image Replace this text with your content Text Block Drop element here Carousel…" at bounding box center [462, 223] width 231 height 168
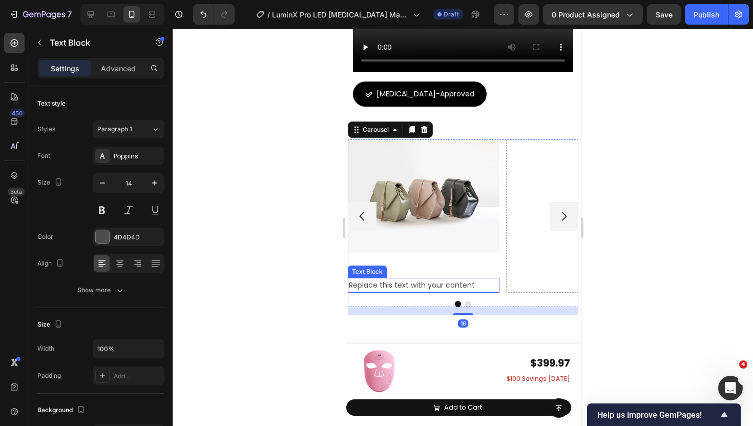
click at [468, 289] on div "Replace this text with your content" at bounding box center [423, 285] width 152 height 15
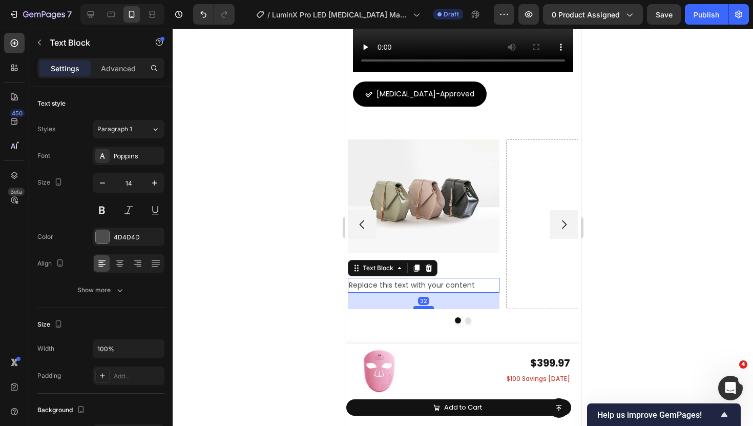
drag, startPoint x: 428, startPoint y: 292, endPoint x: 429, endPoint y: 309, distance: 16.9
click at [429, 309] on div at bounding box center [423, 307] width 20 height 3
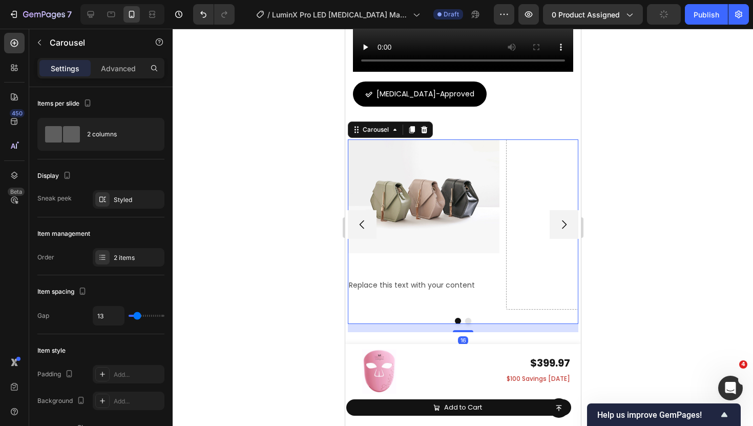
click at [499, 303] on div "Image Replace this text with your content Text Block Drop element here" at bounding box center [462, 224] width 231 height 170
click at [39, 39] on icon "button" at bounding box center [39, 42] width 8 height 8
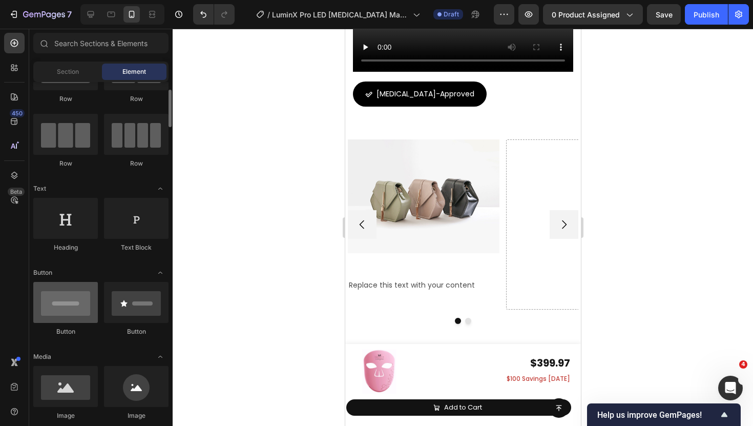
scroll to position [57, 0]
drag, startPoint x: 61, startPoint y: 289, endPoint x: 73, endPoint y: 289, distance: 12.3
click at [72, 289] on div at bounding box center [65, 300] width 65 height 41
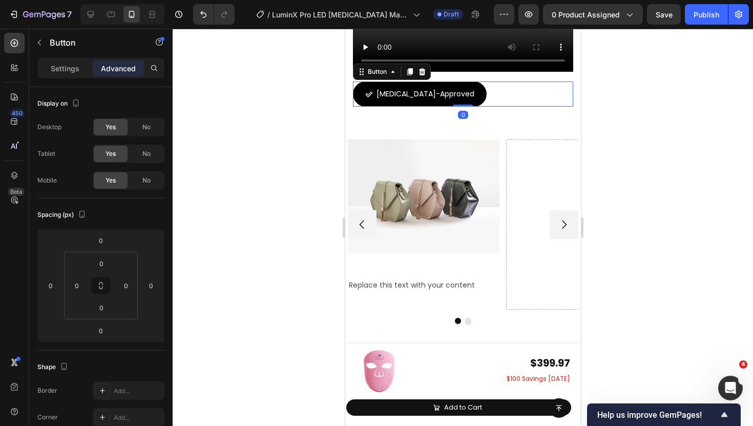
click at [491, 100] on div "[MEDICAL_DATA]-Approved Button 0" at bounding box center [463, 93] width 220 height 25
click at [406, 74] on icon at bounding box center [409, 72] width 8 height 8
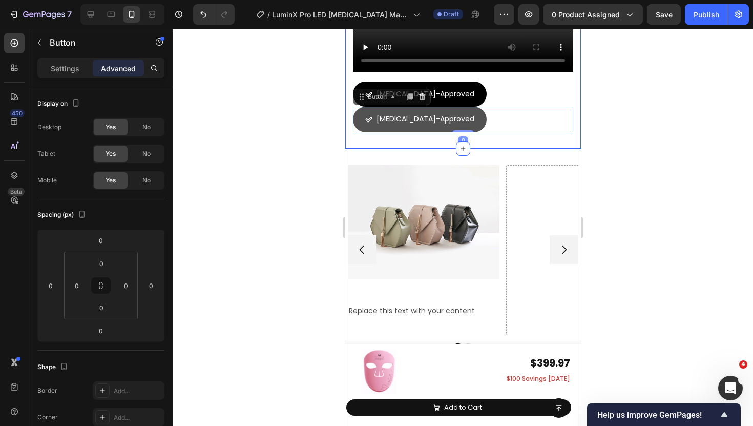
scroll to position [316, 0]
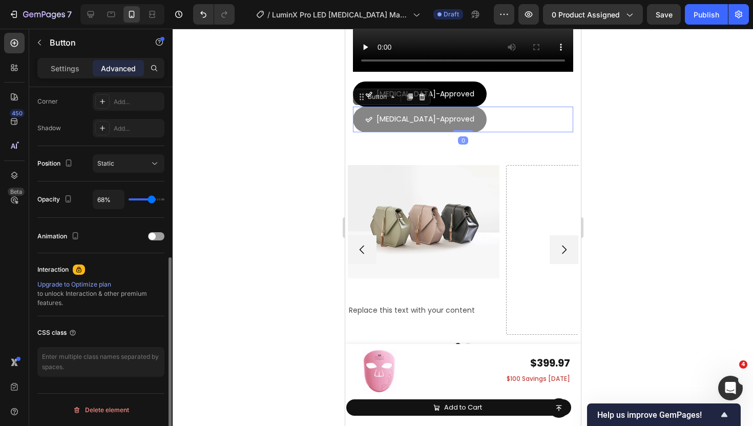
click at [362, 114] on button "[MEDICAL_DATA]-Approved" at bounding box center [420, 119] width 134 height 25
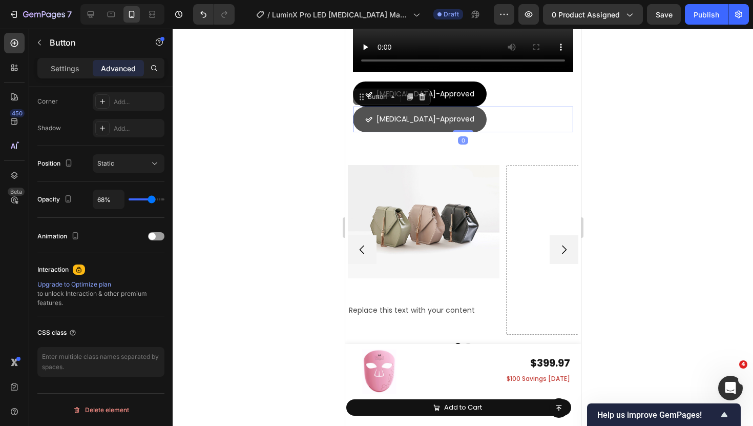
click at [494, 116] on div "[MEDICAL_DATA]-Approved Button 0" at bounding box center [463, 119] width 220 height 25
click at [447, 162] on div "Image Replace this text with your content Text Block Drop element here Carousel…" at bounding box center [463, 261] width 236 height 225
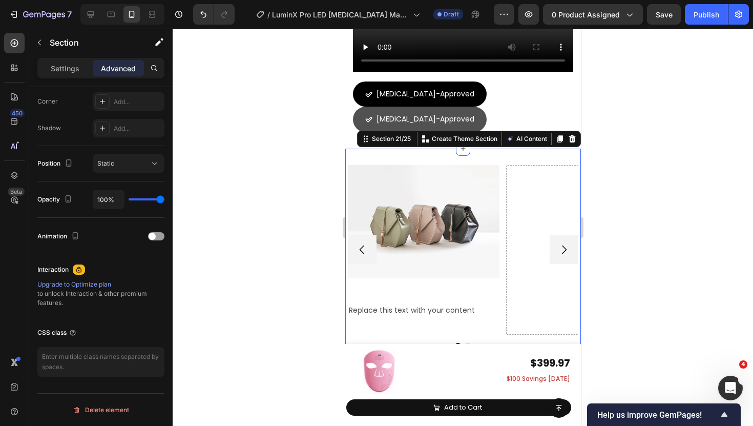
scroll to position [0, 0]
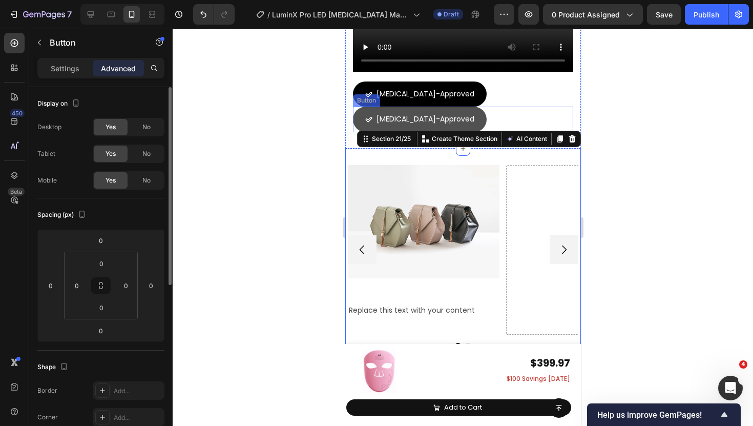
click at [491, 115] on div "[MEDICAL_DATA]-Approved Button" at bounding box center [463, 119] width 220 height 25
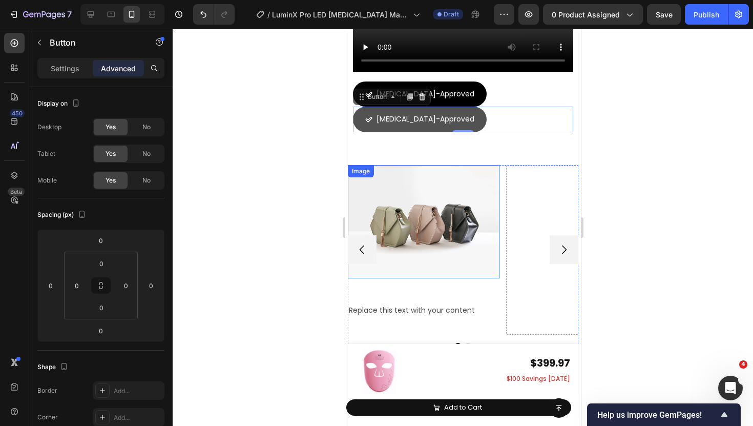
drag, startPoint x: 408, startPoint y: 97, endPoint x: 419, endPoint y: 272, distance: 175.1
click at [402, 149] on div "Image Replace this text with your content Text Block Drop element here Carousel…" at bounding box center [463, 261] width 236 height 225
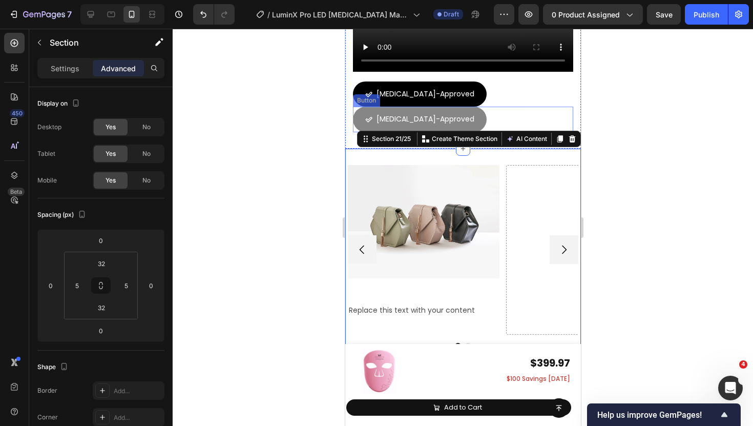
click at [358, 111] on button "[MEDICAL_DATA]-Approved" at bounding box center [420, 119] width 134 height 25
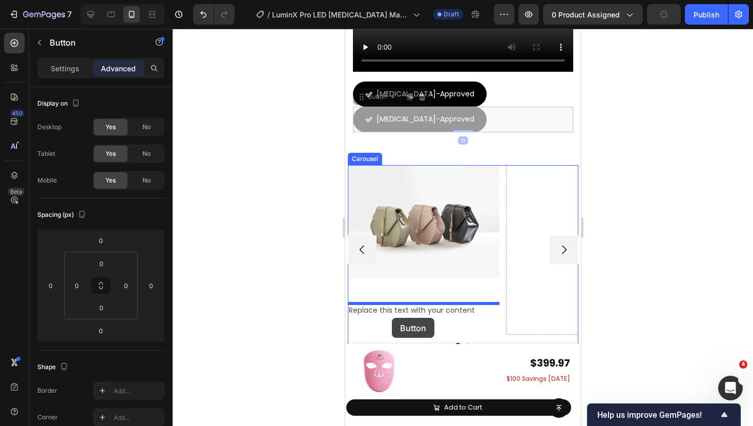
drag, startPoint x: 360, startPoint y: 99, endPoint x: 387, endPoint y: 319, distance: 221.0
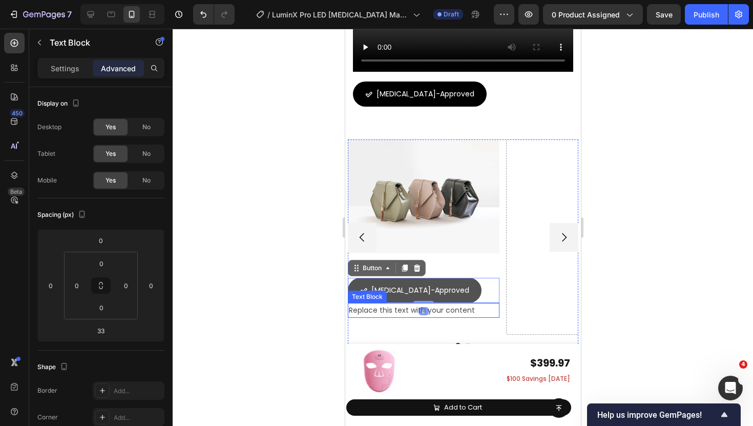
click at [461, 309] on div "Replace this text with your content" at bounding box center [423, 310] width 152 height 15
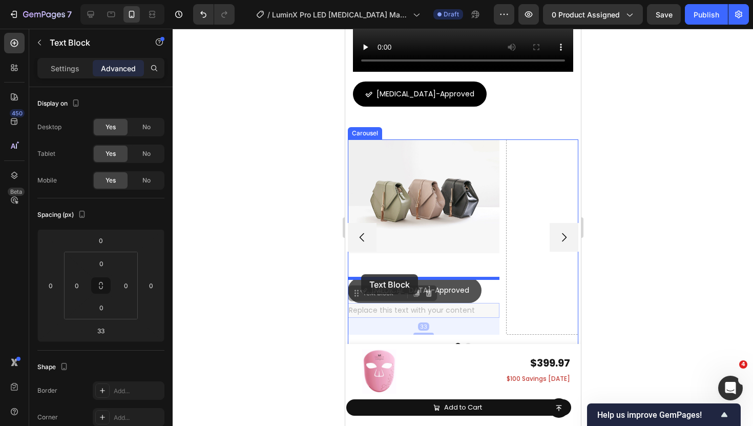
drag, startPoint x: 360, startPoint y: 294, endPoint x: 361, endPoint y: 274, distance: 20.0
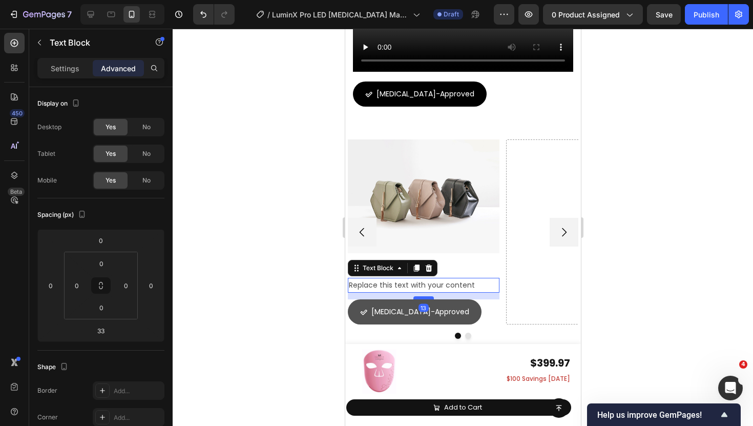
drag, startPoint x: 426, startPoint y: 310, endPoint x: 426, endPoint y: 299, distance: 10.3
click at [426, 299] on div at bounding box center [423, 297] width 20 height 3
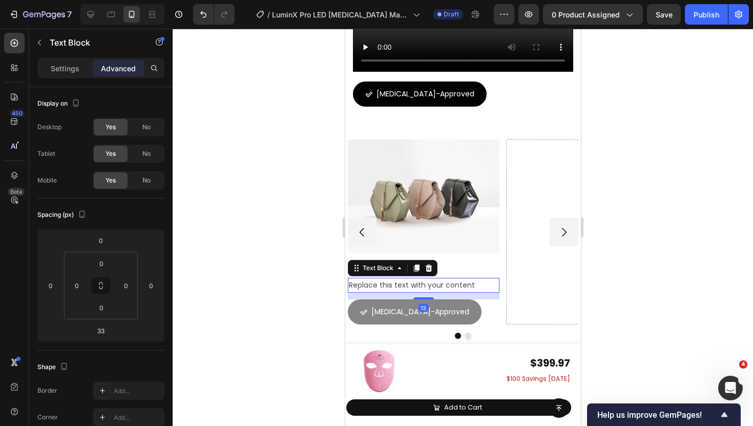
type input "13"
click at [354, 315] on button "[MEDICAL_DATA]-Approved" at bounding box center [414, 311] width 134 height 25
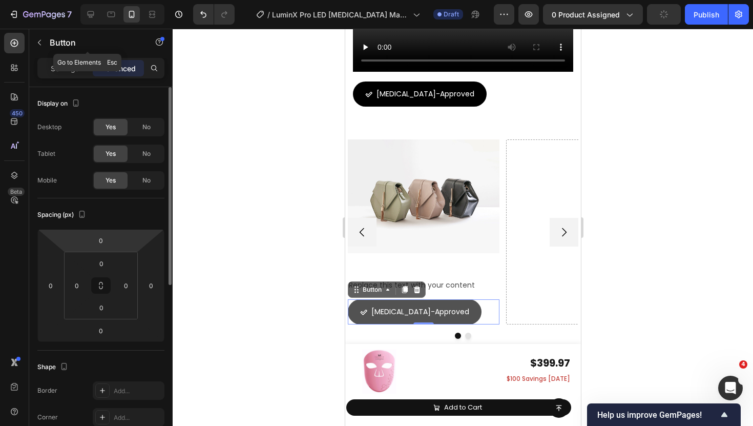
click at [77, 56] on div "Button" at bounding box center [87, 43] width 117 height 29
click at [70, 66] on p "Settings" at bounding box center [65, 68] width 29 height 11
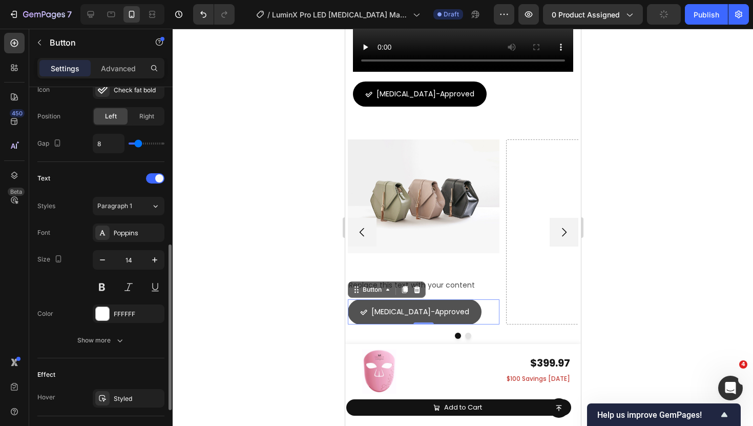
scroll to position [361, 0]
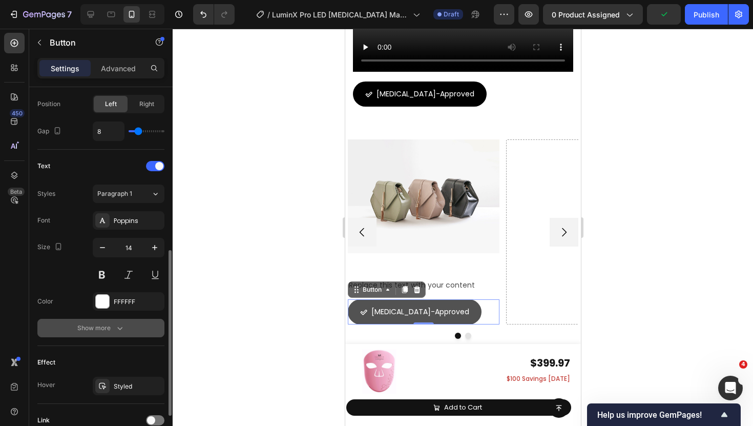
click at [99, 326] on div "Show more" at bounding box center [101, 328] width 48 height 10
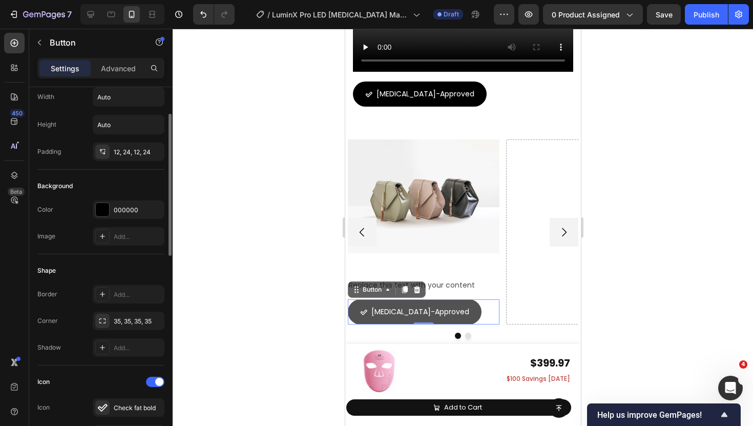
scroll to position [0, 0]
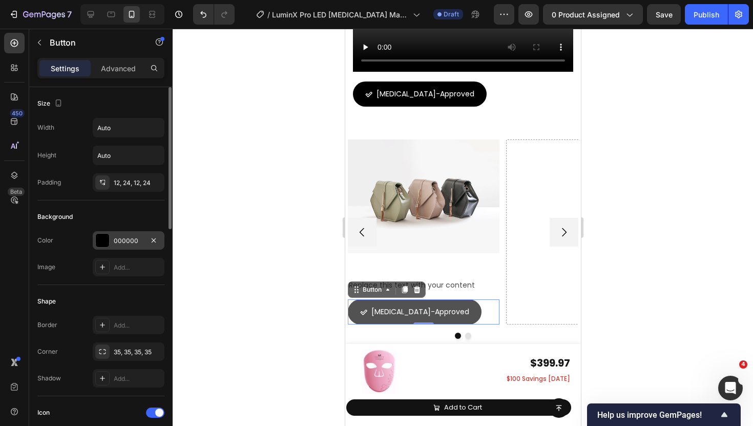
click at [102, 245] on div at bounding box center [102, 240] width 13 height 13
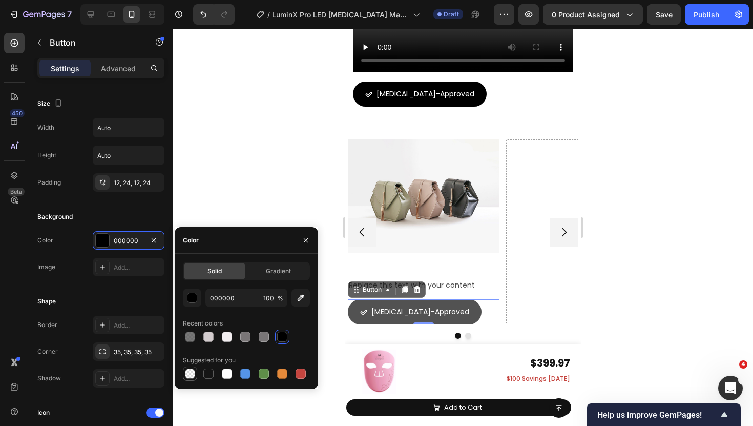
click at [183, 366] on div at bounding box center [190, 373] width 14 height 14
type input "0"
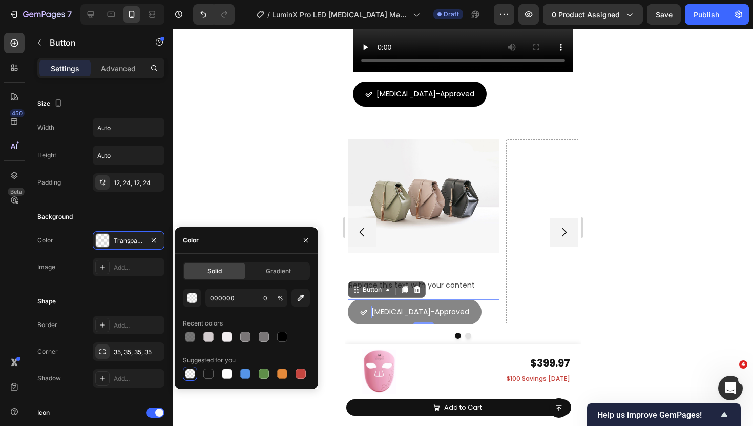
click at [400, 311] on span "[MEDICAL_DATA]-Approved" at bounding box center [420, 311] width 98 height 10
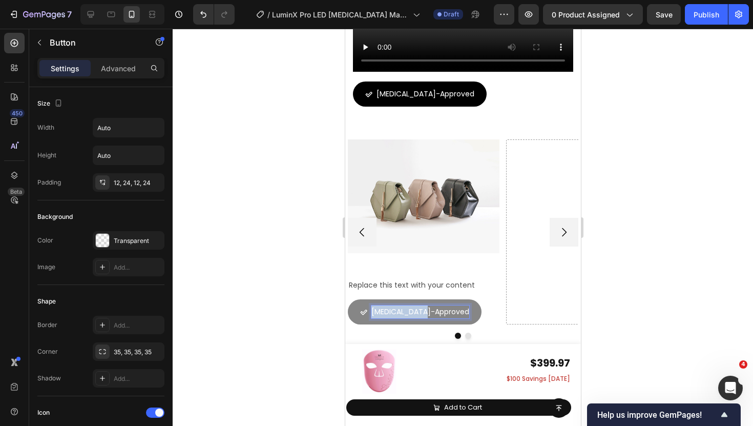
click at [400, 311] on span "[MEDICAL_DATA]-Approved" at bounding box center [420, 311] width 98 height 10
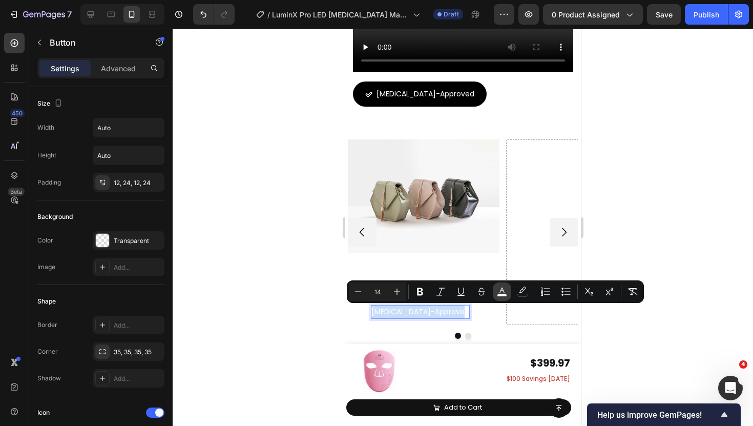
click at [497, 287] on icon "Editor contextual toolbar" at bounding box center [502, 291] width 10 height 10
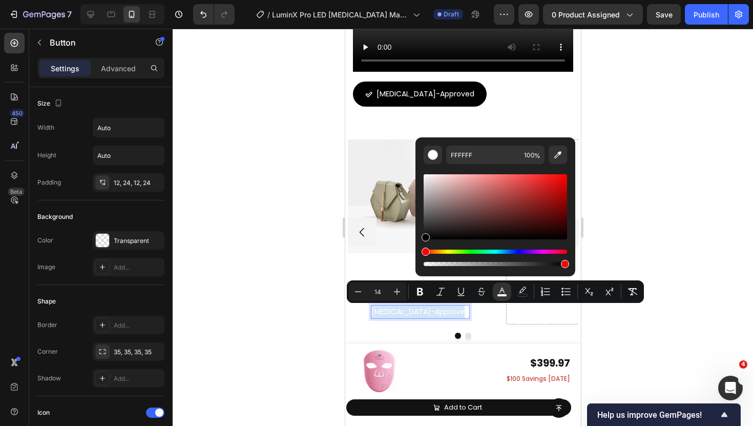
drag, startPoint x: 424, startPoint y: 177, endPoint x: 422, endPoint y: 240, distance: 63.6
click at [422, 240] on div "FFFFFF 100 %" at bounding box center [496, 202] width 160 height 131
type input "000000"
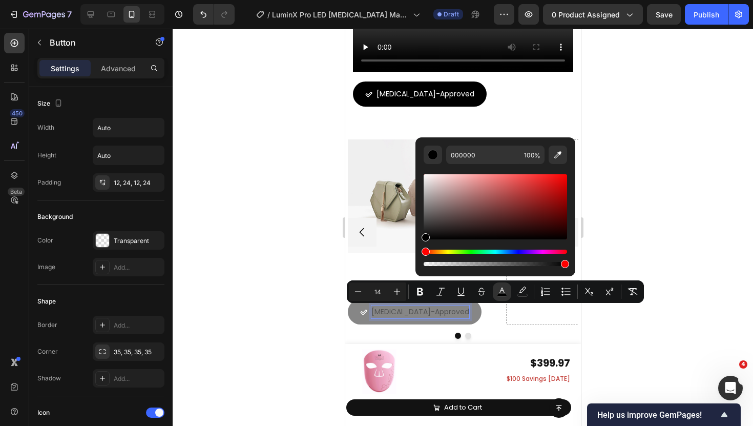
click at [355, 312] on button "[MEDICAL_DATA]-Approved" at bounding box center [414, 311] width 134 height 25
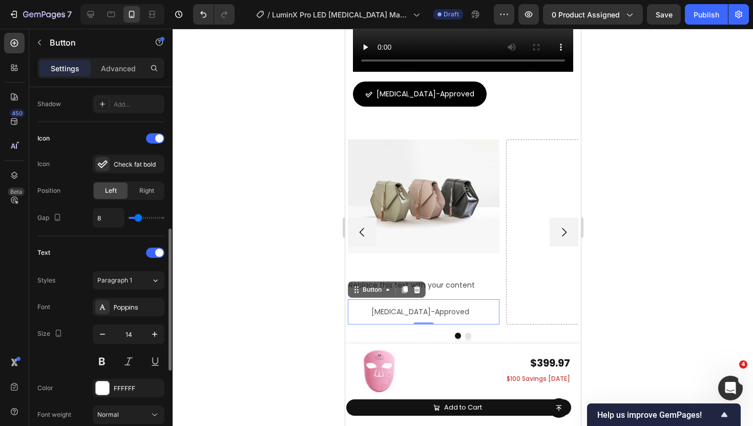
scroll to position [311, 0]
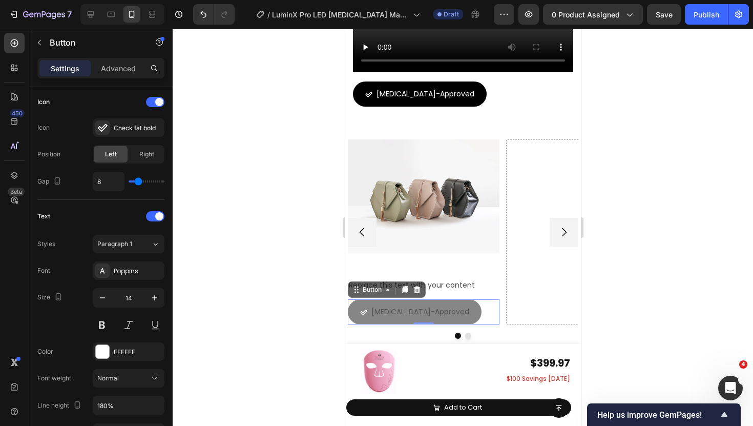
click at [363, 313] on icon at bounding box center [363, 312] width 7 height 7
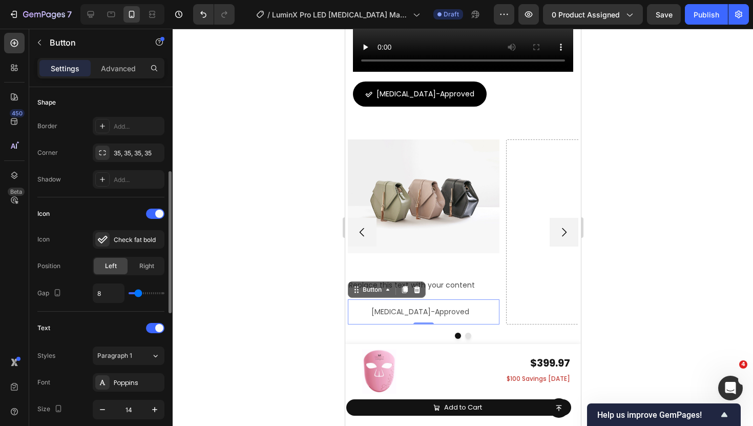
scroll to position [207, 0]
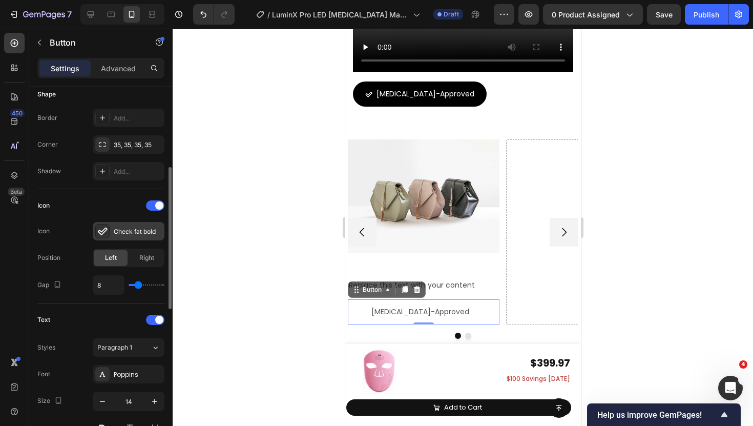
click at [107, 229] on icon at bounding box center [103, 232] width 10 height 8
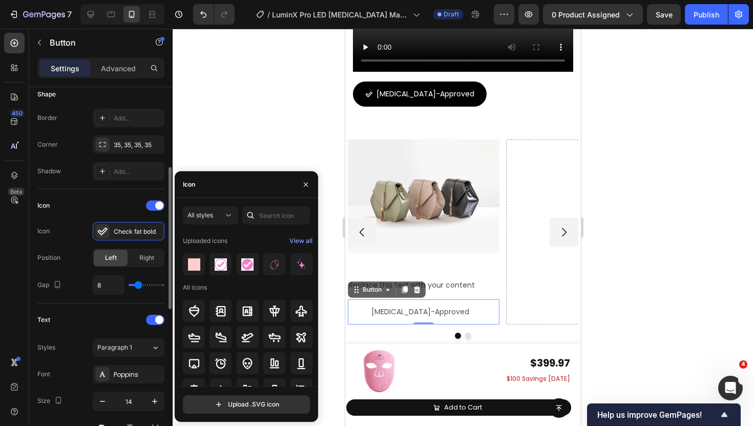
click at [112, 211] on div "Icon" at bounding box center [100, 205] width 127 height 16
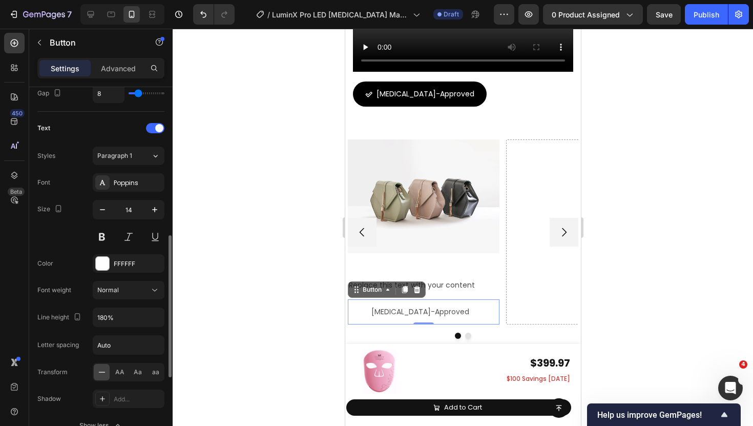
scroll to position [394, 0]
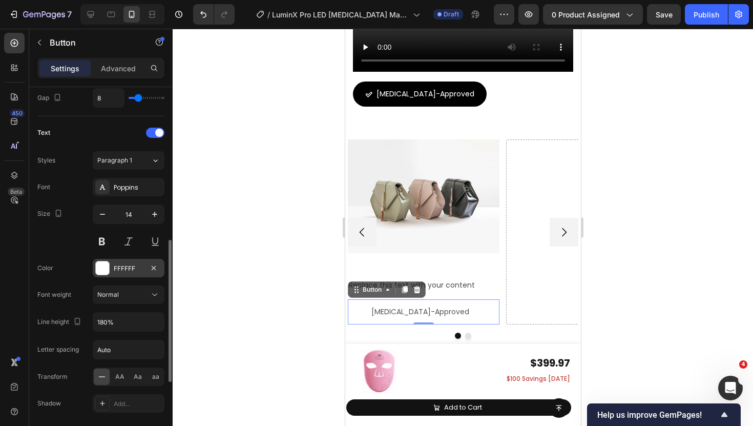
click at [102, 268] on div at bounding box center [102, 267] width 13 height 13
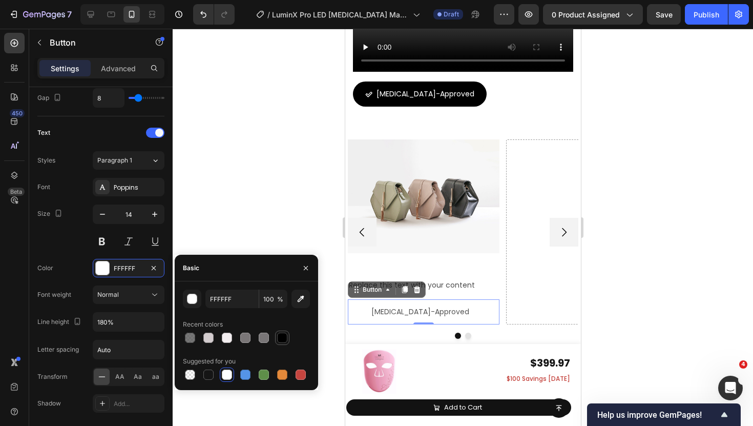
click at [286, 340] on div at bounding box center [282, 338] width 10 height 10
type input "000000"
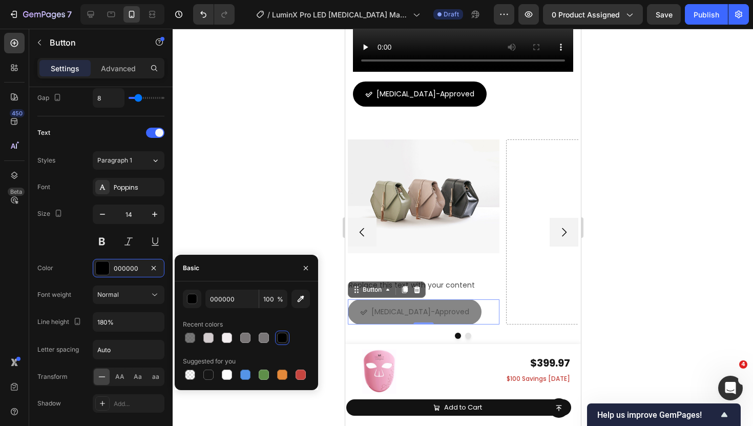
click at [368, 316] on div "[MEDICAL_DATA]-Approved" at bounding box center [414, 311] width 109 height 13
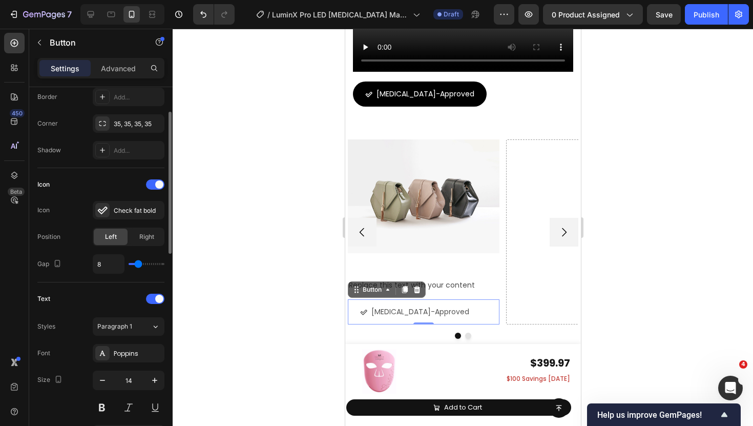
scroll to position [168, 0]
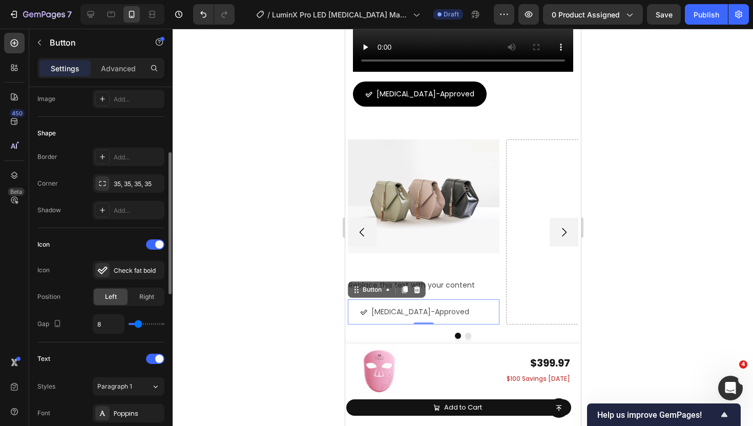
click at [481, 315] on div "Dermatologist-Approved Button 0" at bounding box center [423, 311] width 152 height 25
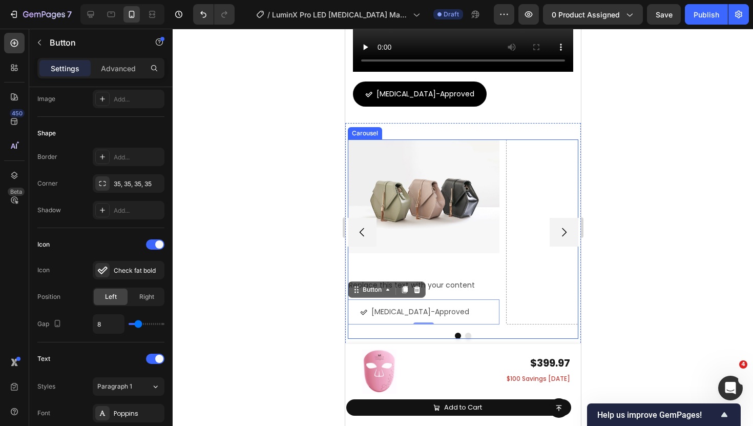
click at [412, 334] on div at bounding box center [462, 336] width 231 height 6
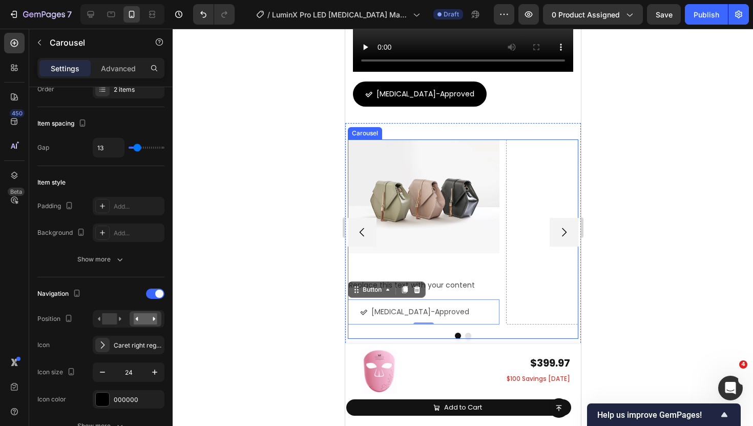
scroll to position [0, 0]
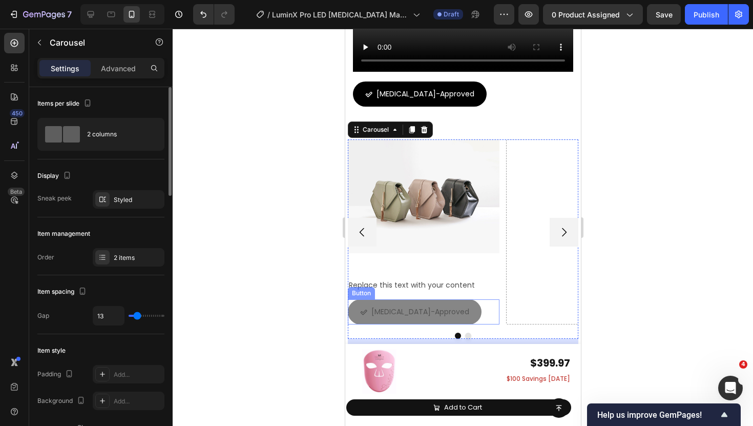
click at [464, 315] on button "[MEDICAL_DATA]-Approved" at bounding box center [414, 311] width 134 height 25
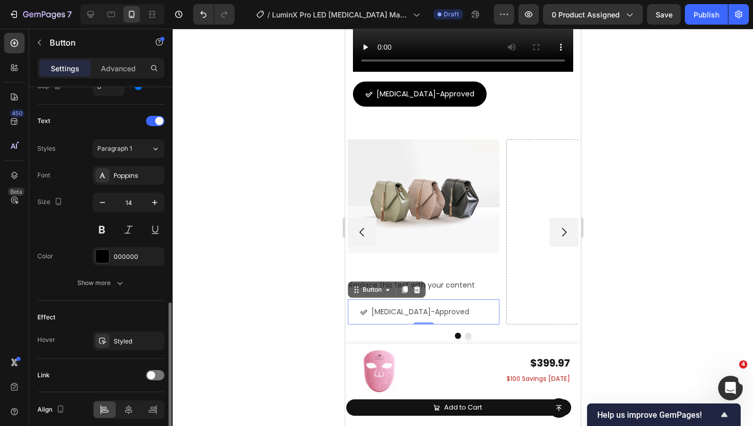
scroll to position [428, 0]
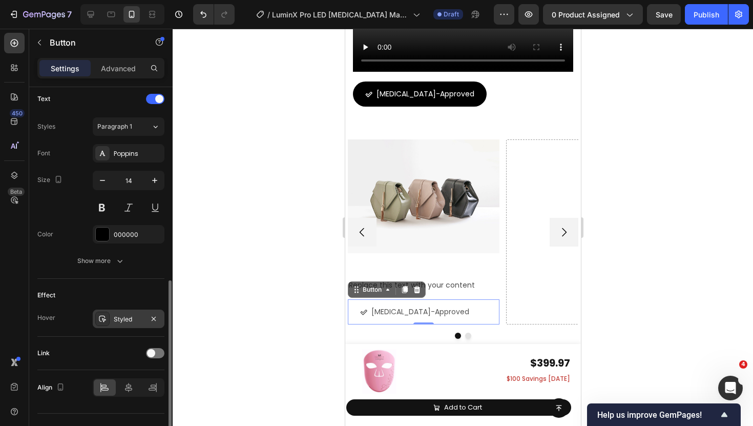
click at [109, 323] on div at bounding box center [102, 319] width 14 height 14
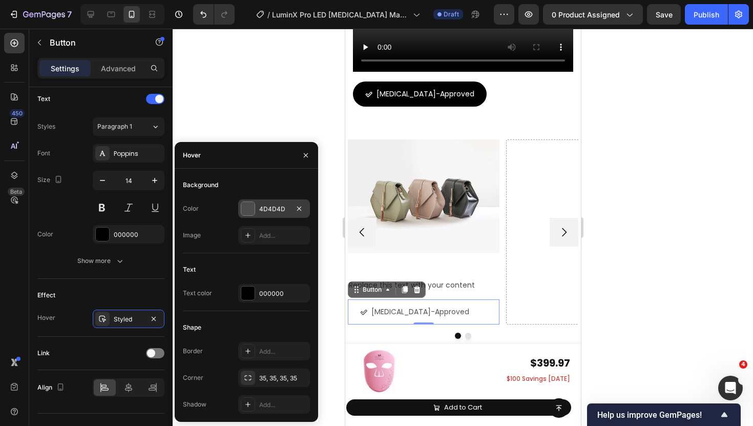
click at [254, 208] on div at bounding box center [247, 208] width 13 height 13
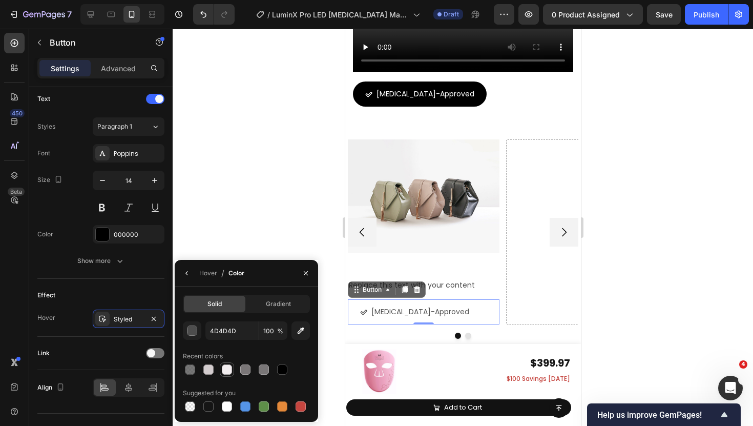
click at [227, 369] on div at bounding box center [227, 369] width 10 height 10
click at [227, 407] on div at bounding box center [227, 406] width 10 height 10
type input "FFFFFF"
click at [316, 279] on div at bounding box center [306, 273] width 25 height 26
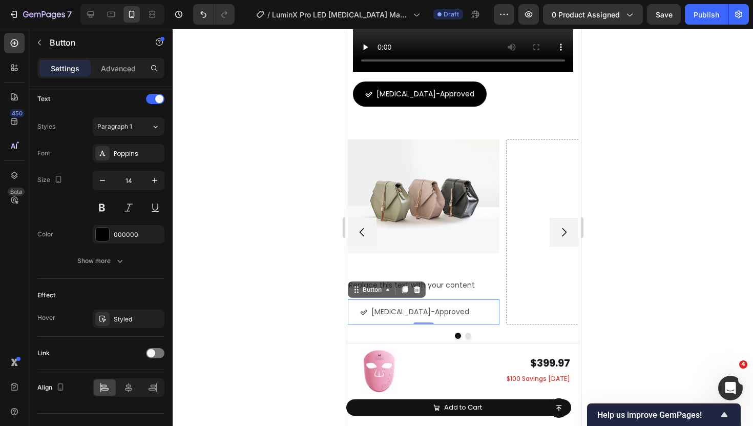
click at [330, 263] on div at bounding box center [463, 227] width 581 height 397
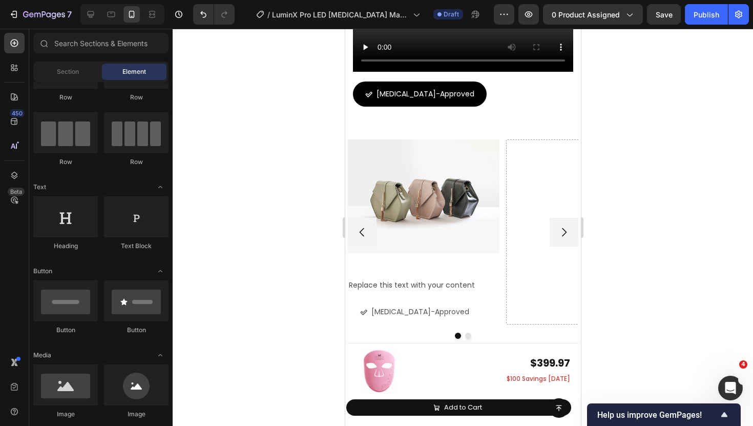
click at [330, 263] on div at bounding box center [463, 227] width 581 height 397
click at [411, 290] on div "Replace this text with your content" at bounding box center [423, 285] width 152 height 15
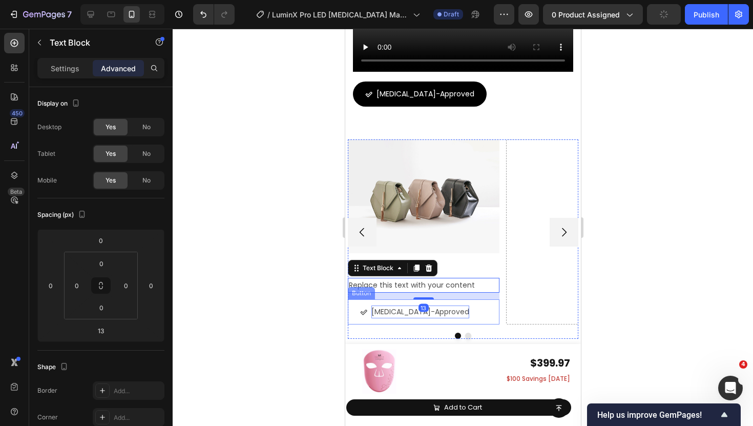
click at [409, 309] on span "[MEDICAL_DATA]-Approved" at bounding box center [420, 311] width 98 height 10
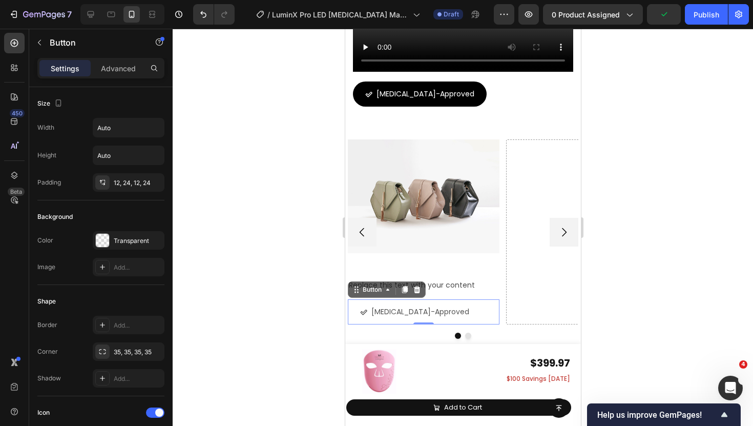
click at [476, 305] on div "Dermatologist-Approved Button 0" at bounding box center [423, 311] width 152 height 25
click at [99, 173] on div "12, 24, 12, 24" at bounding box center [129, 182] width 72 height 18
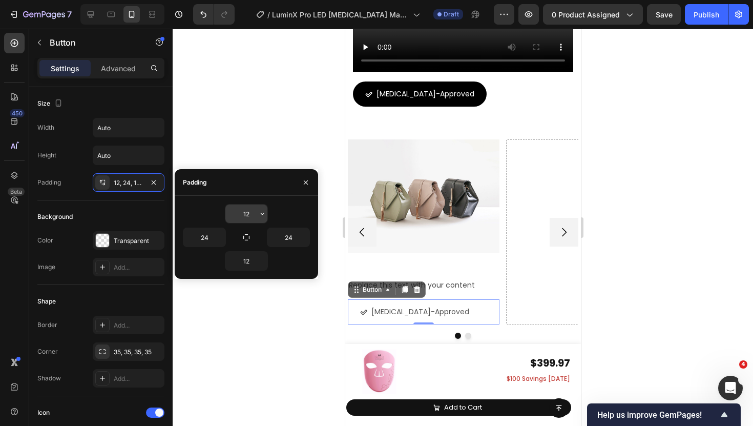
click at [250, 213] on input "12" at bounding box center [246, 213] width 42 height 18
type input "0"
click at [251, 263] on input "12" at bounding box center [246, 261] width 42 height 18
type input "0"
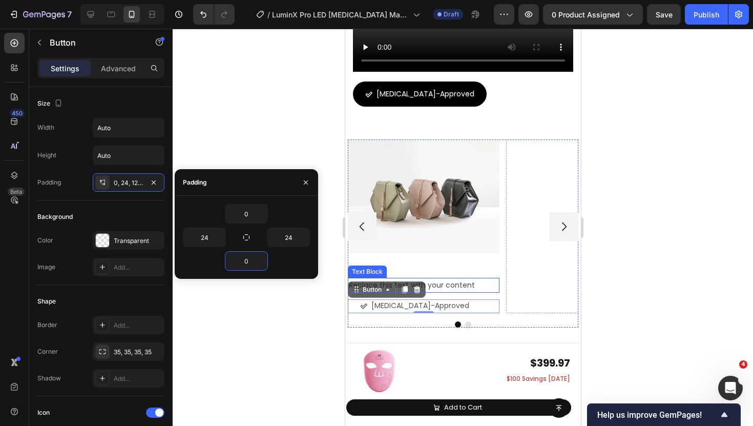
click at [471, 288] on div "Replace this text with your content" at bounding box center [423, 285] width 152 height 15
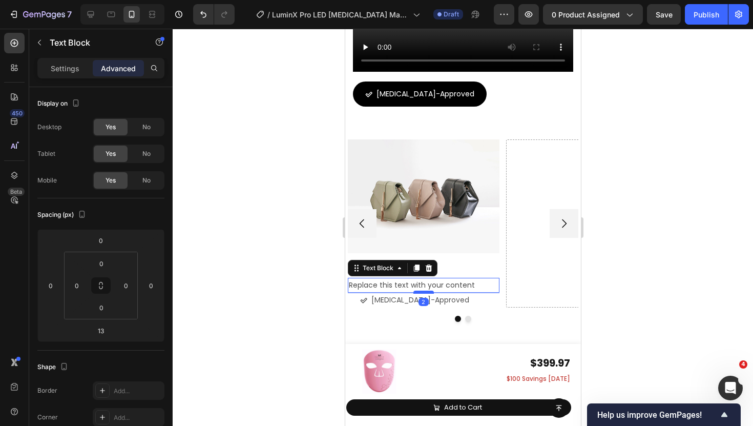
drag, startPoint x: 424, startPoint y: 299, endPoint x: 425, endPoint y: 294, distance: 5.2
click at [425, 294] on div at bounding box center [423, 292] width 20 height 3
type input "3"
click at [358, 299] on button "[MEDICAL_DATA]-Approved" at bounding box center [414, 300] width 134 height 13
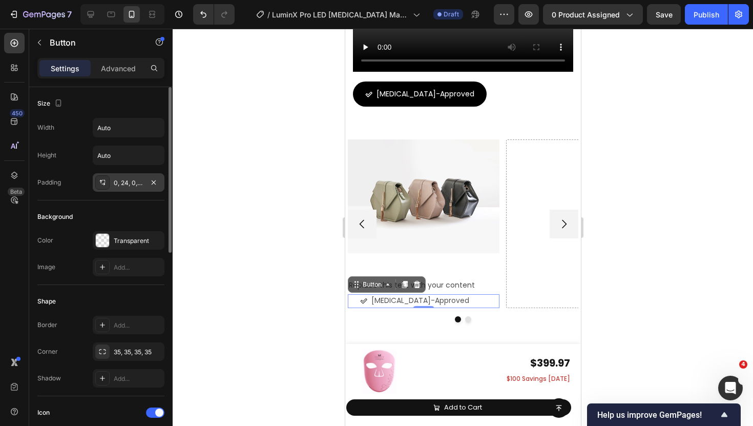
click at [105, 180] on icon at bounding box center [102, 182] width 8 height 8
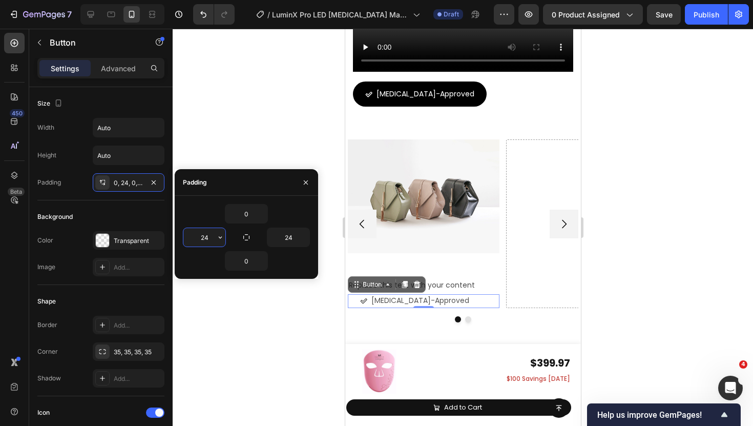
click at [207, 238] on input "24" at bounding box center [204, 237] width 42 height 18
type input "1"
click at [254, 301] on div at bounding box center [463, 227] width 581 height 397
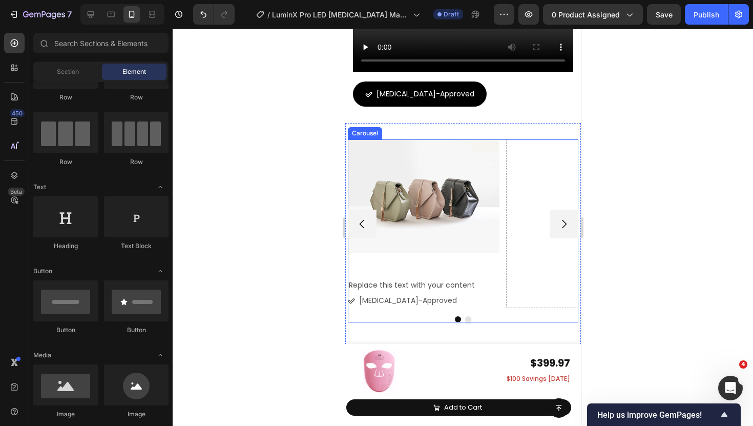
click at [485, 264] on div "Image Replace this text with your content Text Block Dermatologist-Approved But…" at bounding box center [423, 223] width 152 height 169
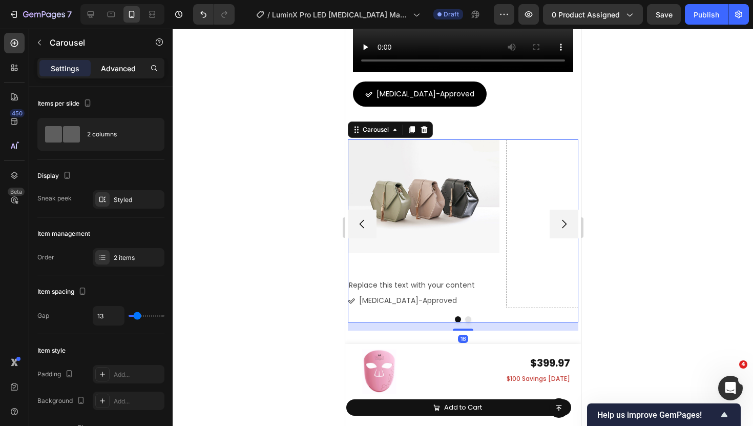
click at [125, 72] on p "Advanced" at bounding box center [118, 68] width 35 height 11
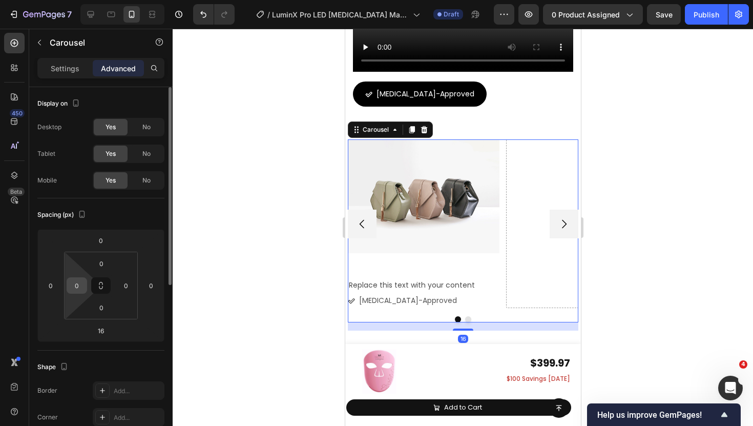
click at [81, 285] on input "0" at bounding box center [76, 285] width 15 height 15
type input "10"
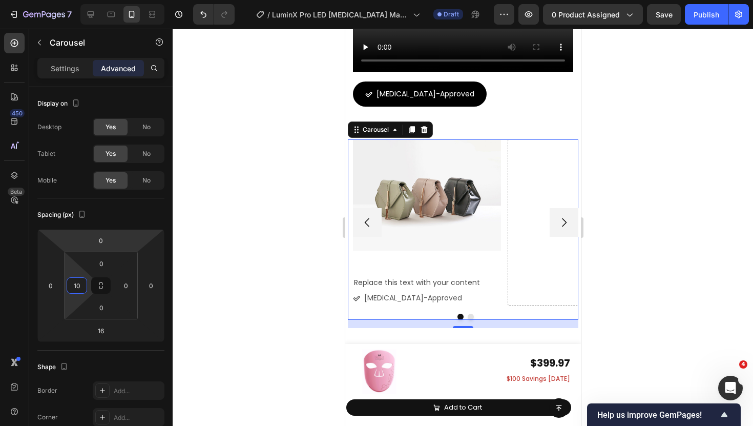
click at [324, 288] on div at bounding box center [463, 227] width 581 height 397
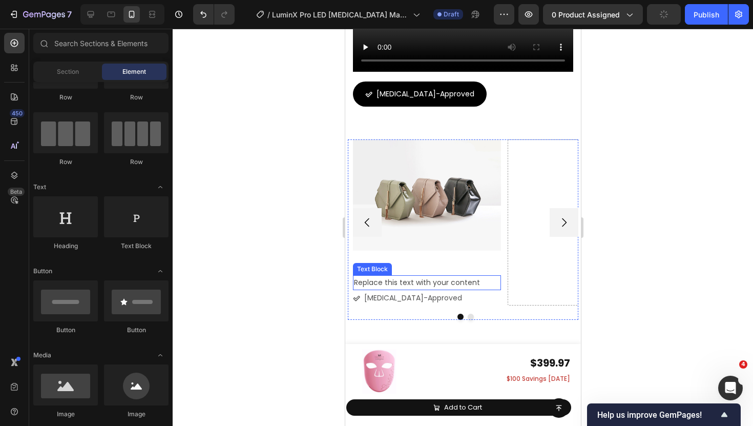
click at [422, 289] on div "Replace this text with your content" at bounding box center [427, 282] width 148 height 15
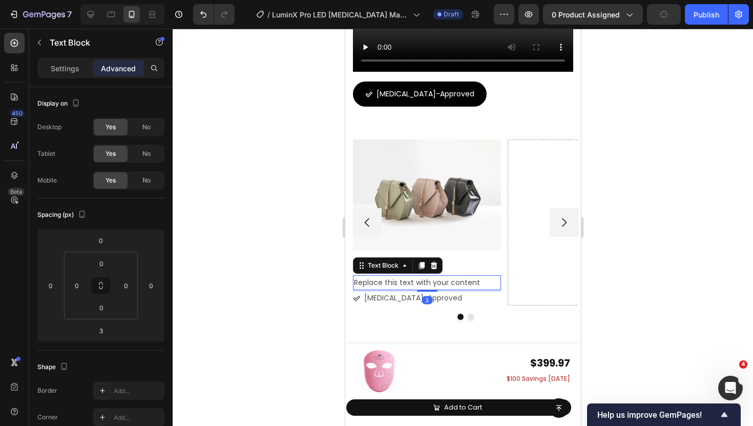
click at [422, 289] on div "Replace this text with your content" at bounding box center [427, 282] width 148 height 15
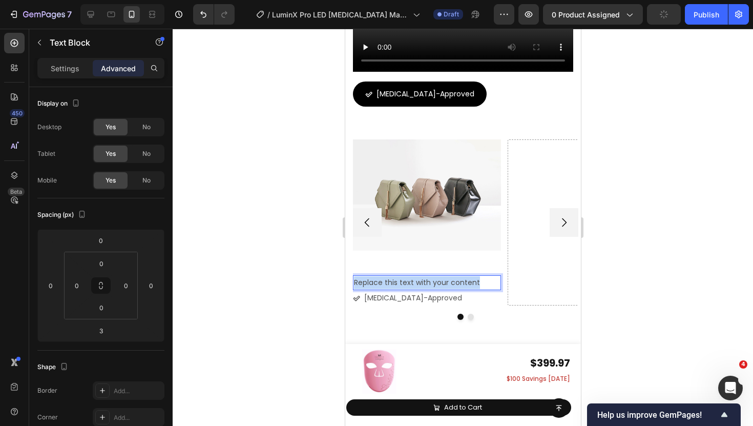
click at [422, 289] on p "Replace this text with your content" at bounding box center [427, 282] width 146 height 13
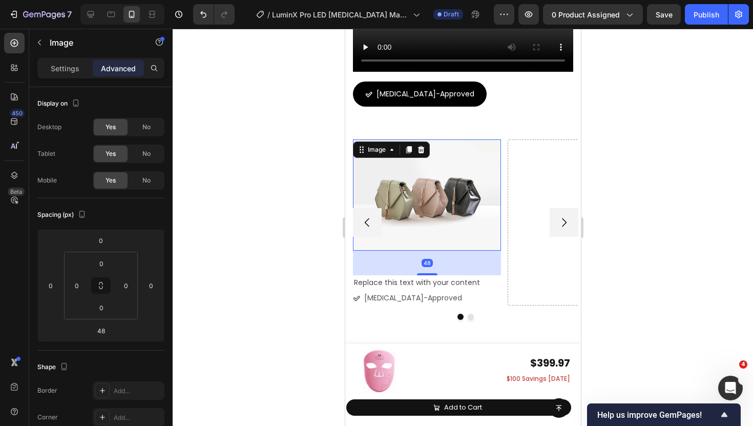
click at [489, 192] on img at bounding box center [427, 194] width 148 height 111
click at [419, 151] on icon at bounding box center [421, 149] width 7 height 7
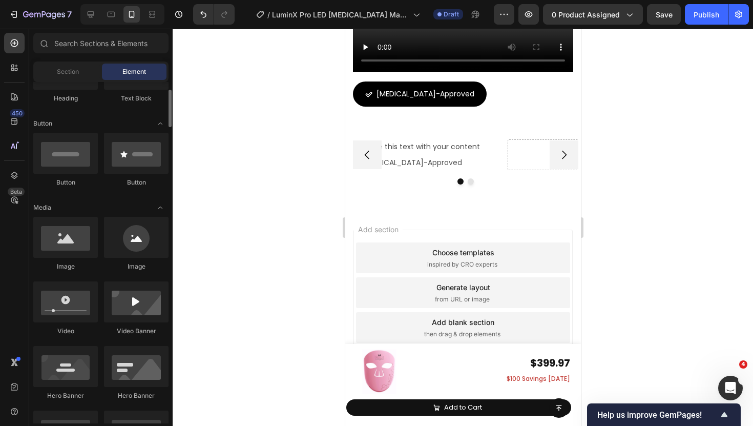
scroll to position [210, 0]
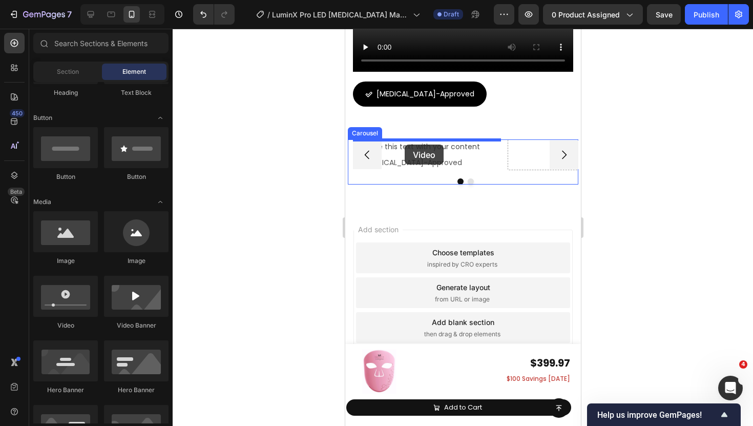
drag, startPoint x: 412, startPoint y: 322, endPoint x: 404, endPoint y: 145, distance: 177.0
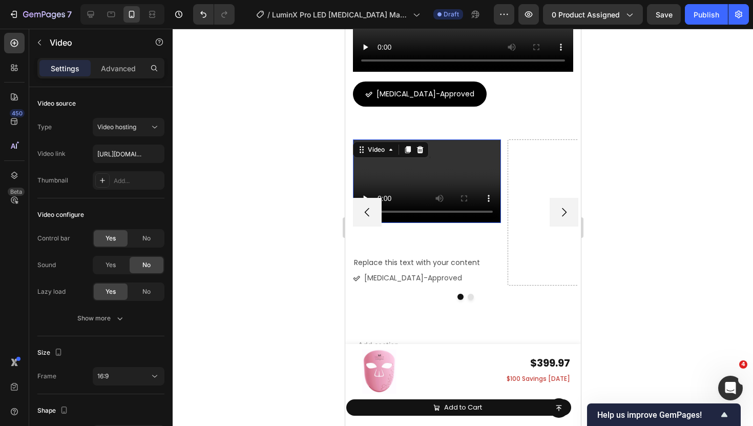
drag, startPoint x: 428, startPoint y: 222, endPoint x: 428, endPoint y: 253, distance: 31.3
click at [428, 254] on div "Video 63 Replace this text with your content Text Block Dermatologist-Approved …" at bounding box center [427, 212] width 148 height 146
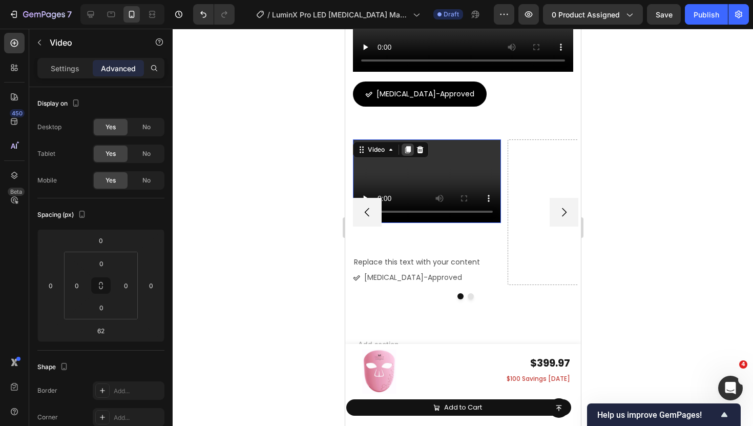
click at [410, 152] on icon at bounding box center [408, 150] width 6 height 7
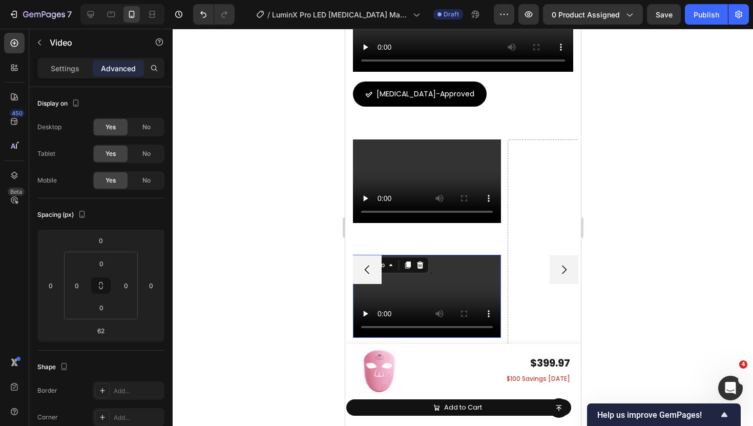
scroll to position [316, 0]
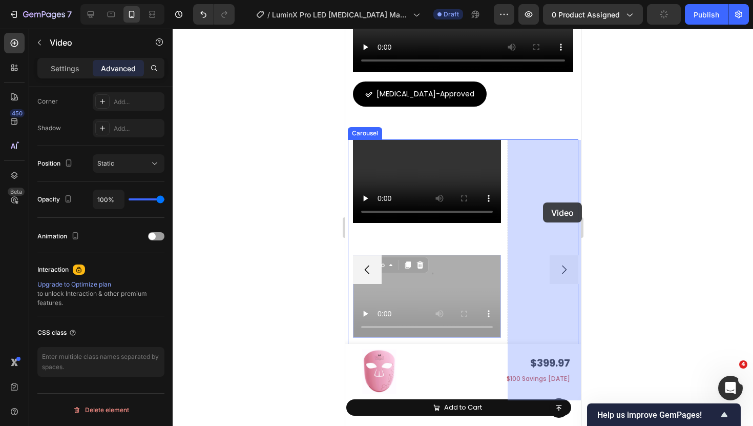
drag, startPoint x: 386, startPoint y: 265, endPoint x: 537, endPoint y: 207, distance: 161.6
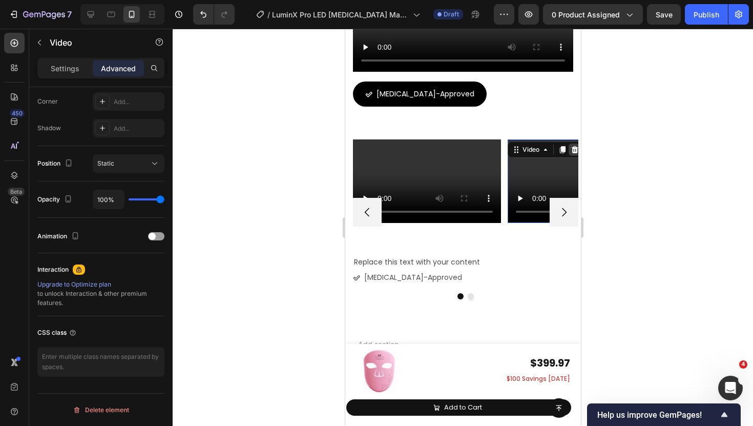
click at [572, 150] on icon at bounding box center [574, 149] width 7 height 7
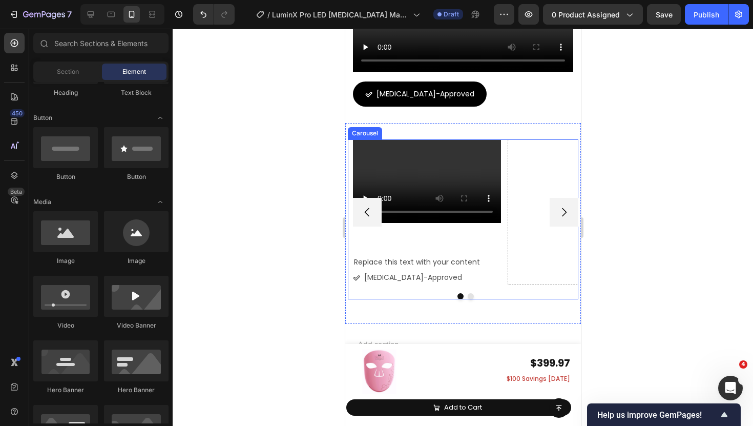
click at [493, 240] on div "Video Replace this text with your content Text Block Dermatologist-Approved But…" at bounding box center [427, 211] width 148 height 145
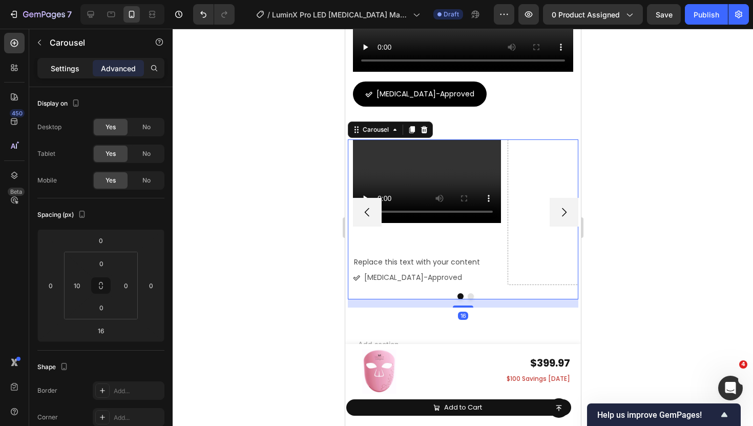
click at [65, 70] on p "Settings" at bounding box center [65, 68] width 29 height 11
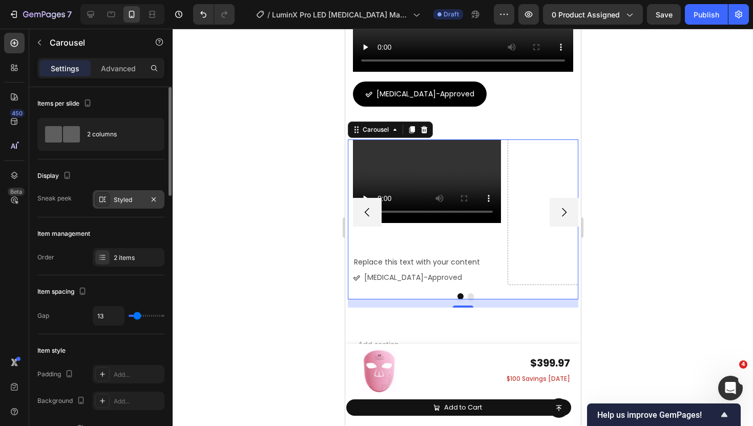
click at [120, 198] on div "Styled" at bounding box center [129, 199] width 30 height 9
click at [96, 257] on div at bounding box center [102, 257] width 14 height 14
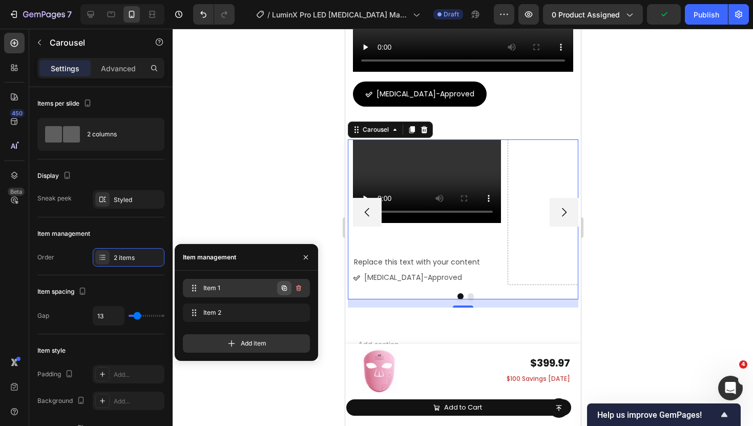
click at [286, 290] on icon "button" at bounding box center [284, 287] width 5 height 5
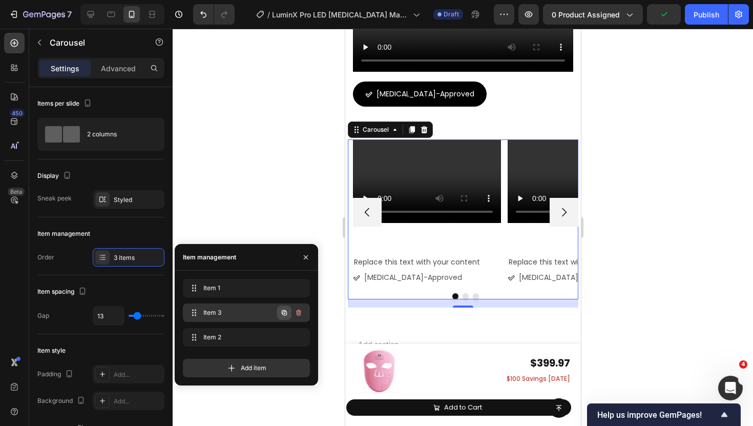
click at [283, 312] on icon "button" at bounding box center [284, 313] width 8 height 8
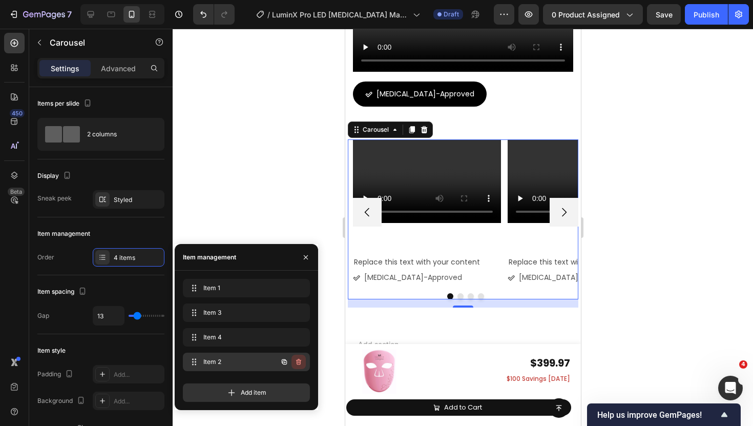
click at [303, 361] on button "button" at bounding box center [299, 362] width 14 height 14
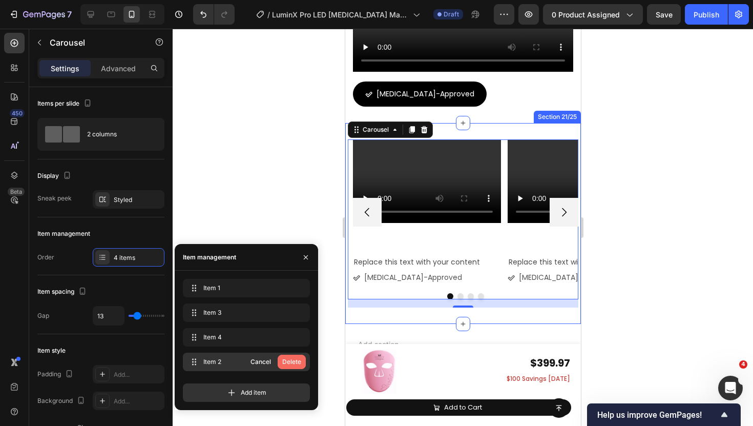
click at [300, 361] on div "Delete" at bounding box center [291, 361] width 19 height 9
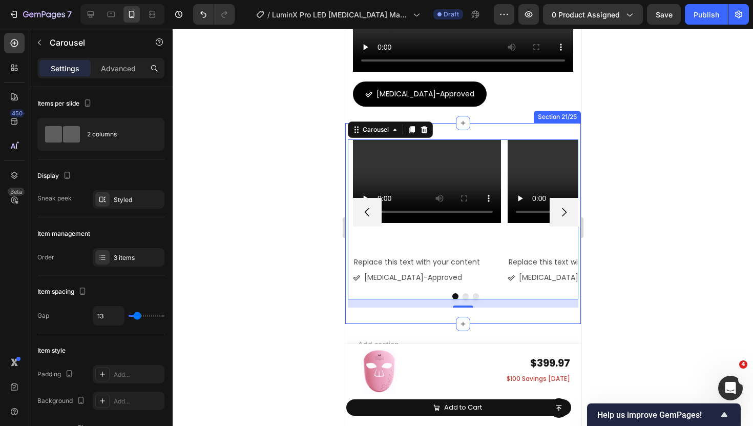
click at [302, 195] on div at bounding box center [463, 227] width 581 height 397
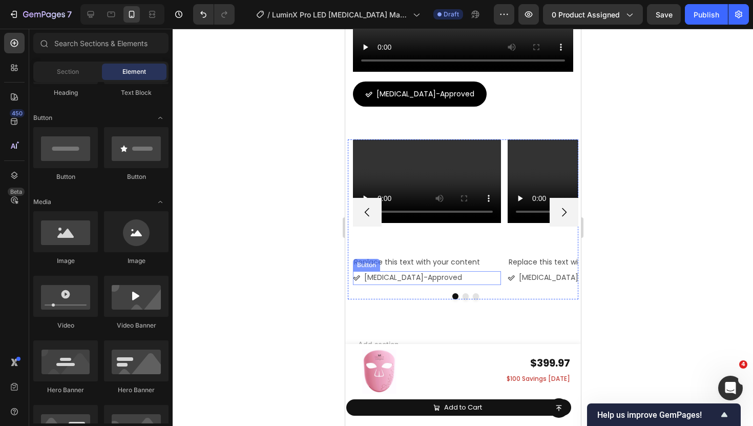
click at [352, 280] on div "Video Replace this text with your content Text Block Dermatologist-Approved But…" at bounding box center [462, 218] width 231 height 159
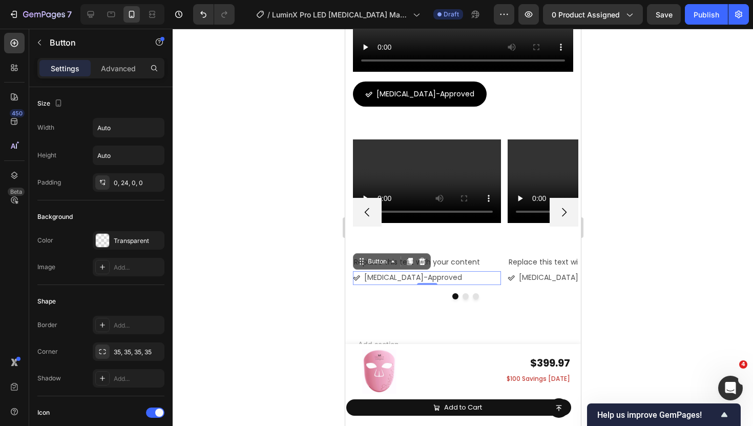
click at [359, 280] on icon at bounding box center [356, 277] width 7 height 7
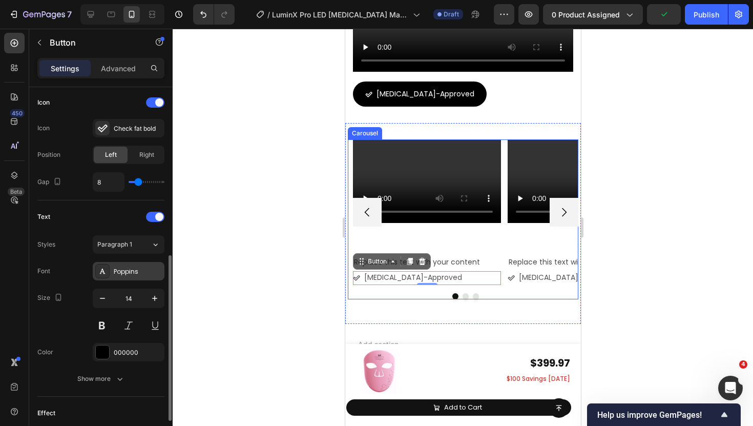
scroll to position [373, 0]
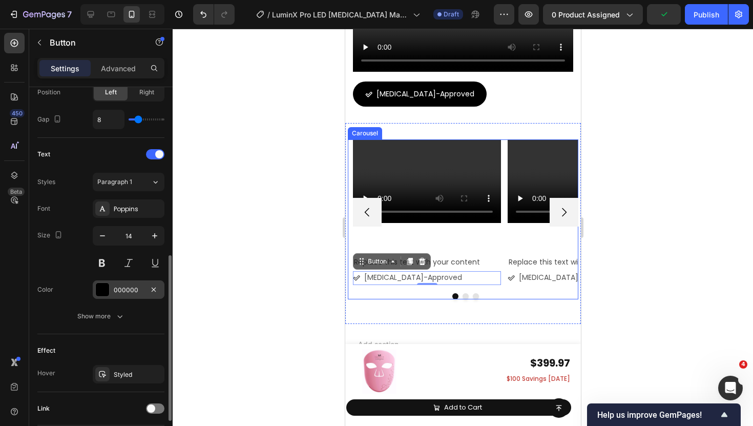
click at [102, 296] on div at bounding box center [102, 289] width 14 height 14
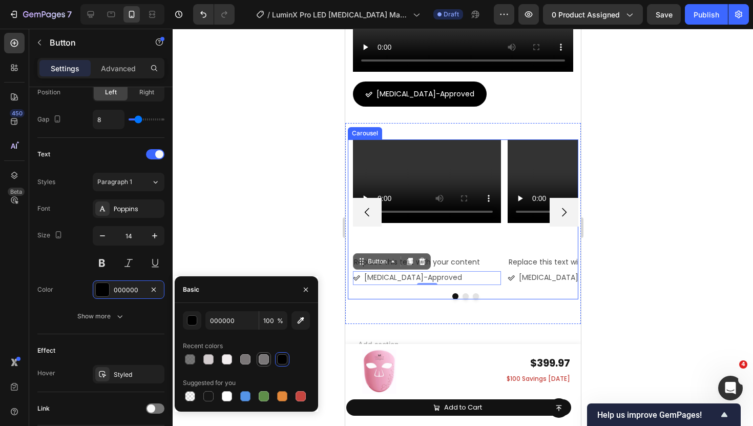
click at [263, 360] on div at bounding box center [264, 359] width 10 height 10
click at [248, 398] on div at bounding box center [245, 396] width 10 height 10
click at [303, 398] on div at bounding box center [301, 396] width 10 height 10
type input "C5453F"
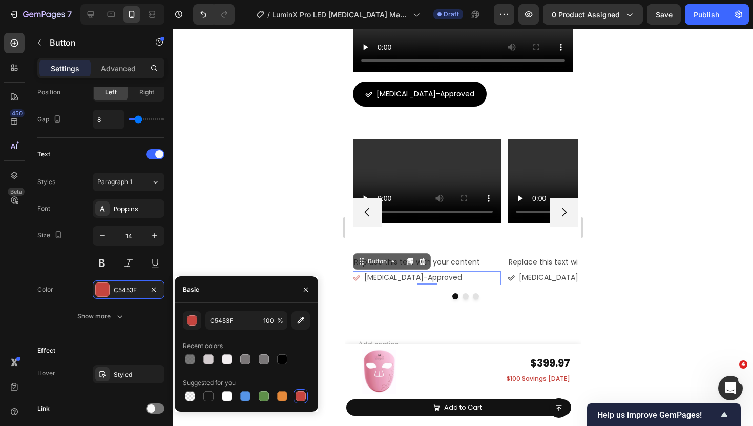
click at [285, 240] on div at bounding box center [463, 227] width 581 height 397
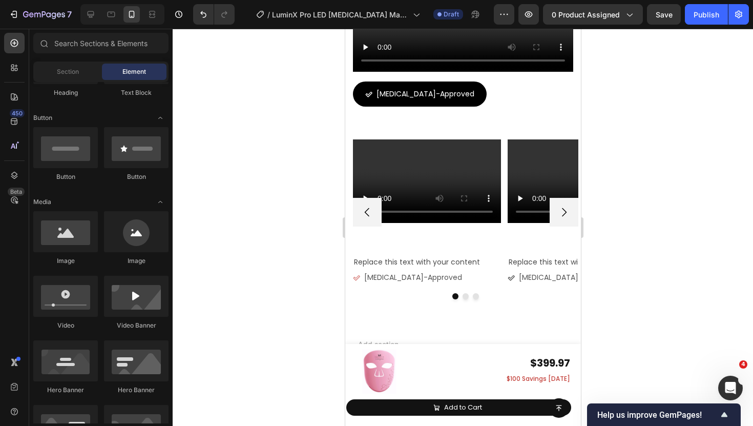
click at [285, 240] on div at bounding box center [463, 227] width 581 height 397
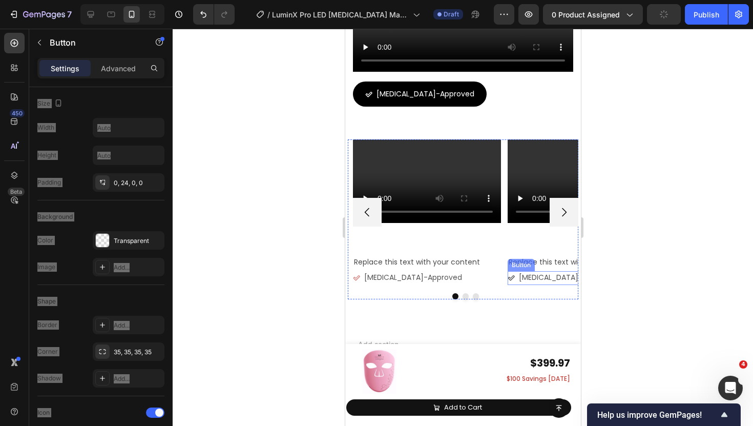
click at [513, 278] on icon at bounding box center [510, 277] width 7 height 7
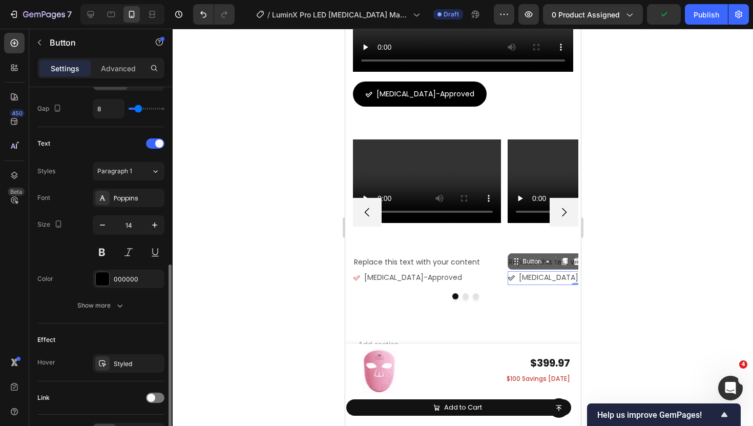
scroll to position [386, 0]
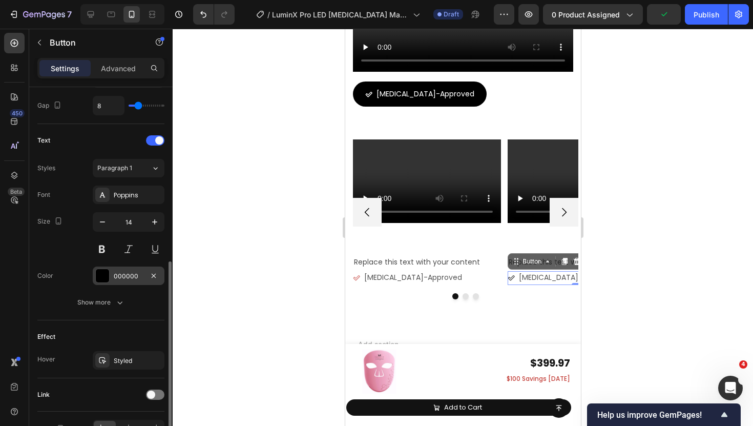
click at [104, 277] on div at bounding box center [102, 275] width 13 height 13
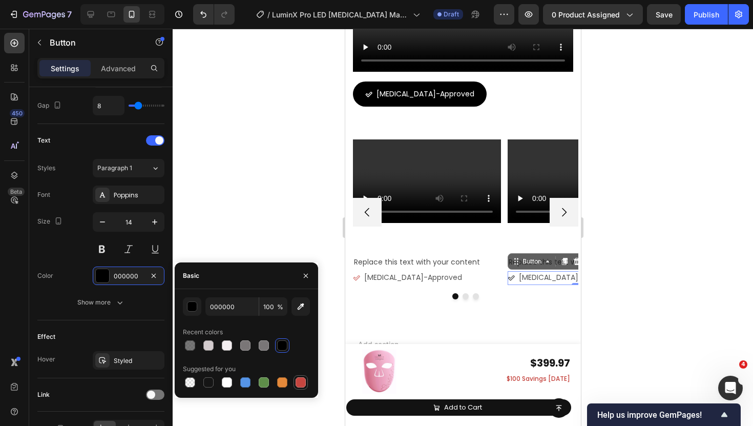
click at [303, 385] on div at bounding box center [301, 382] width 10 height 10
type input "C5453F"
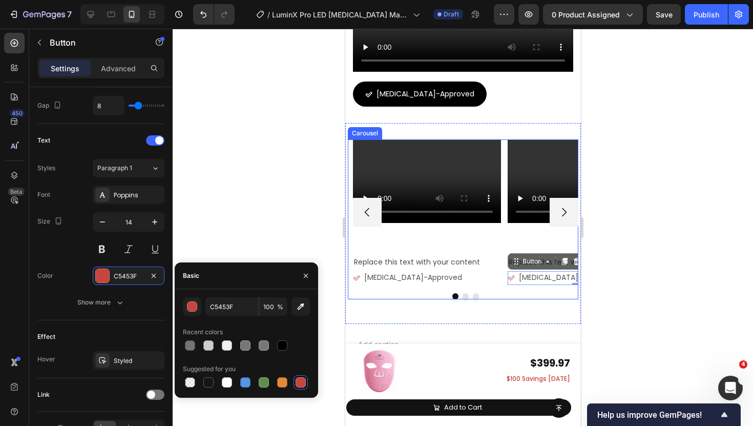
click at [463, 297] on button "Dot" at bounding box center [465, 296] width 6 height 6
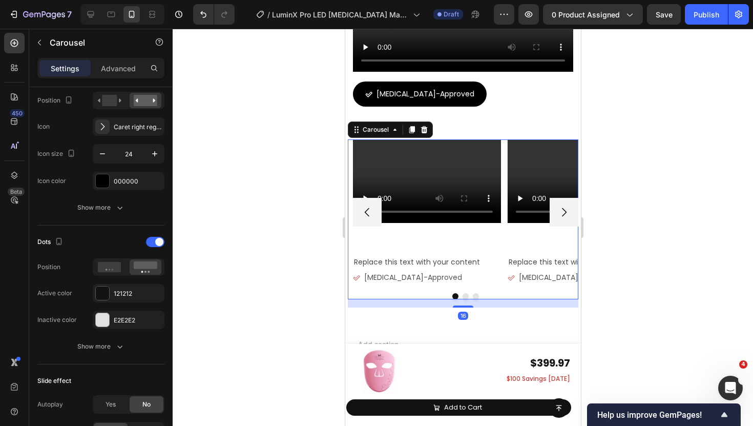
scroll to position [0, 0]
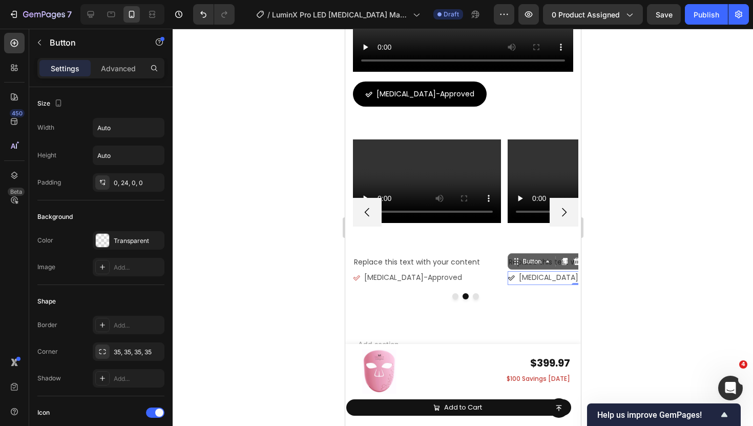
click at [508, 277] on icon at bounding box center [510, 277] width 7 height 7
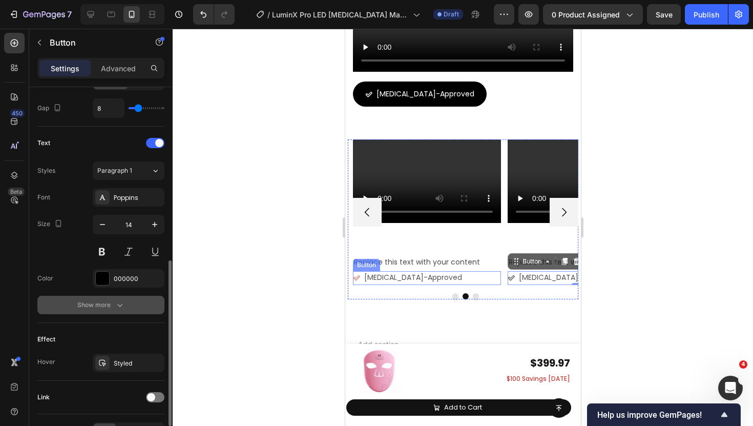
scroll to position [399, 0]
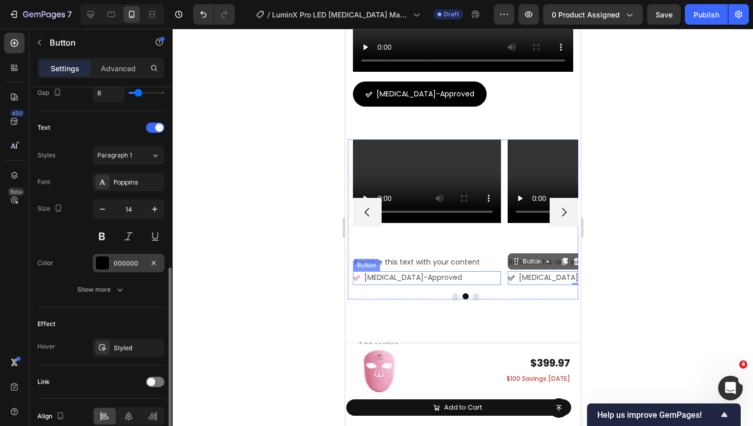
click at [105, 266] on div at bounding box center [102, 262] width 13 height 13
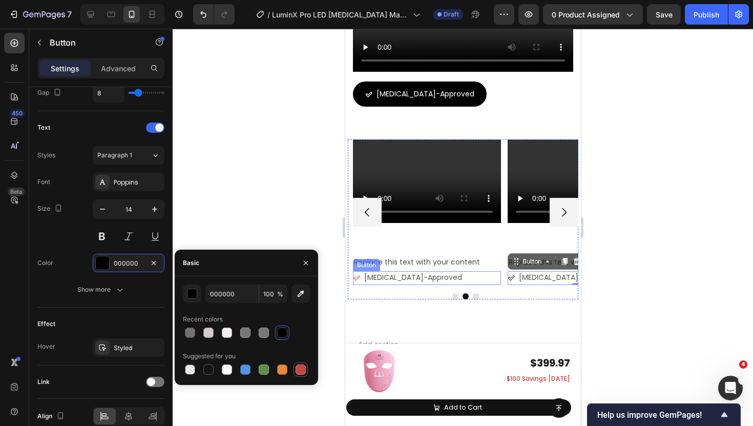
click at [296, 369] on div at bounding box center [301, 369] width 10 height 10
type input "C5453F"
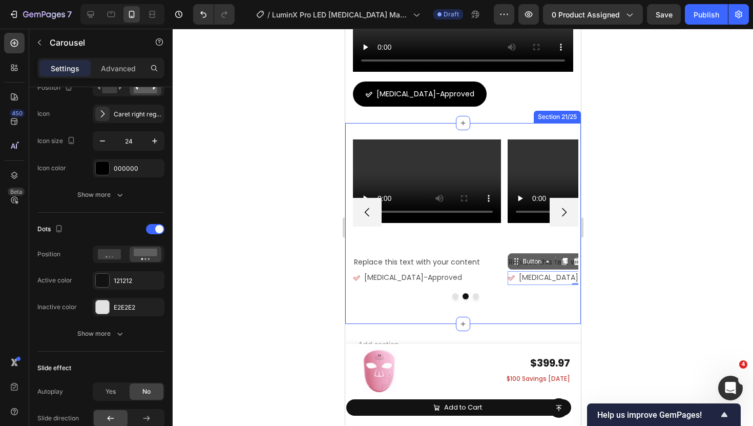
click at [477, 298] on button "Dot" at bounding box center [476, 296] width 6 height 6
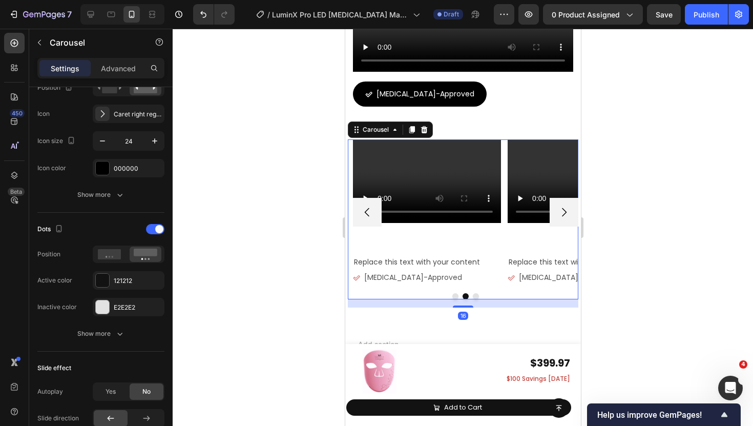
scroll to position [0, 0]
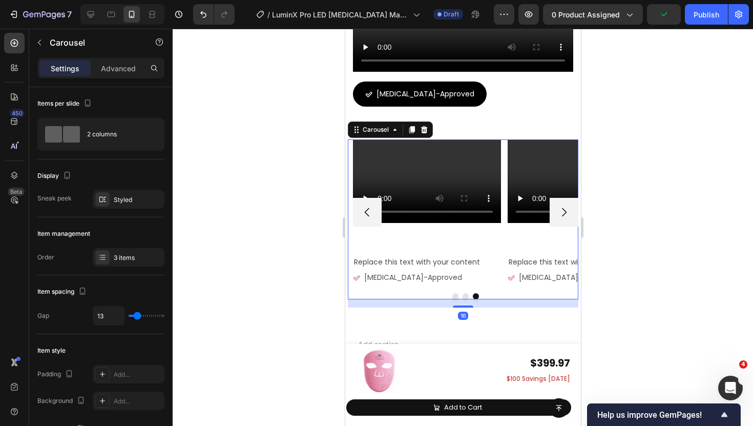
click at [335, 259] on div at bounding box center [463, 227] width 581 height 397
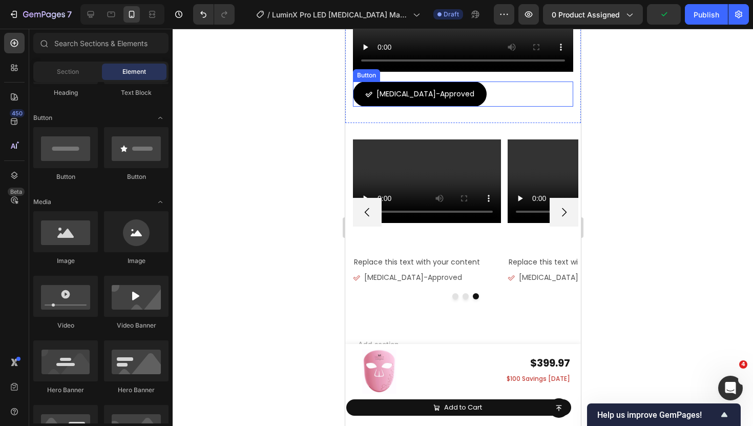
click at [488, 102] on div "[MEDICAL_DATA]-Approved Button" at bounding box center [463, 93] width 220 height 25
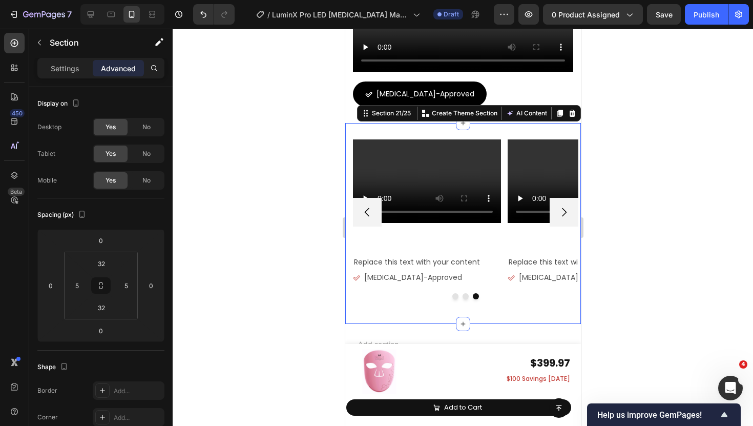
click at [506, 127] on div "Video Replace this text with your content Text Block Dermatologist-Approved But…" at bounding box center [463, 223] width 236 height 200
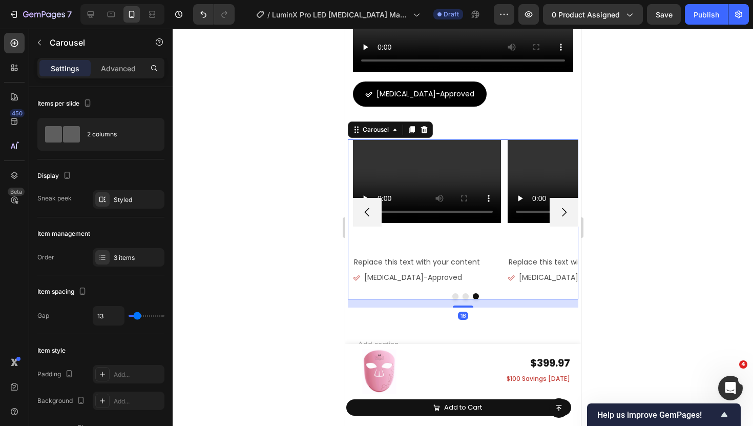
click at [503, 150] on div "Video Replace this text with your content Text Block Dermatologist-Approved But…" at bounding box center [465, 211] width 225 height 145
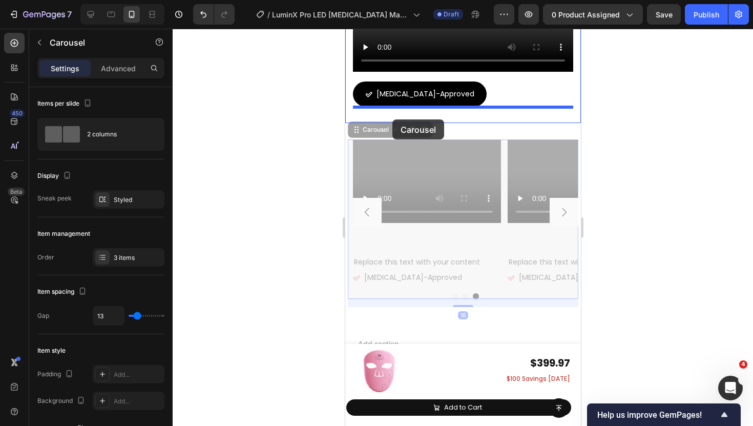
drag, startPoint x: 371, startPoint y: 127, endPoint x: 392, endPoint y: 119, distance: 22.9
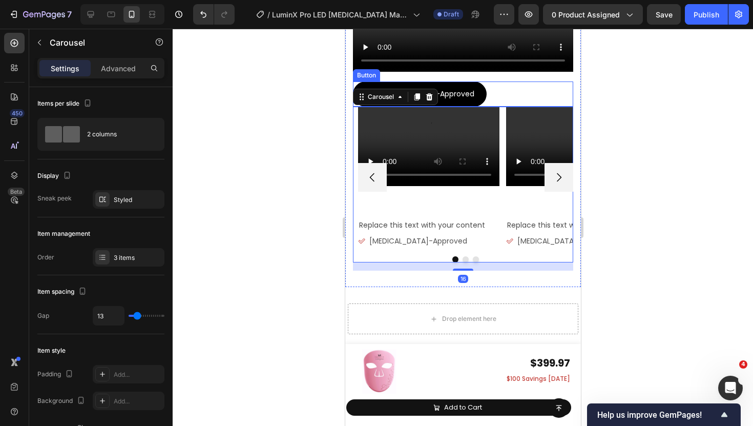
click at [496, 88] on div "[MEDICAL_DATA]-Approved Button" at bounding box center [463, 93] width 220 height 25
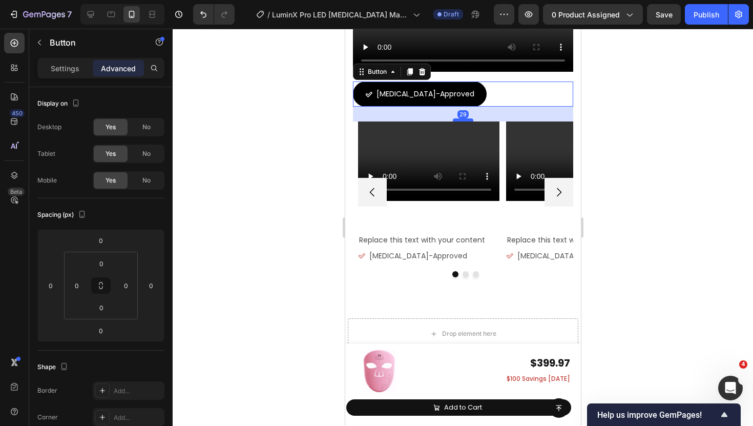
drag, startPoint x: 464, startPoint y: 105, endPoint x: 464, endPoint y: 119, distance: 14.9
click at [464, 119] on div at bounding box center [463, 119] width 20 height 3
type input "29"
click at [288, 127] on div at bounding box center [463, 227] width 581 height 397
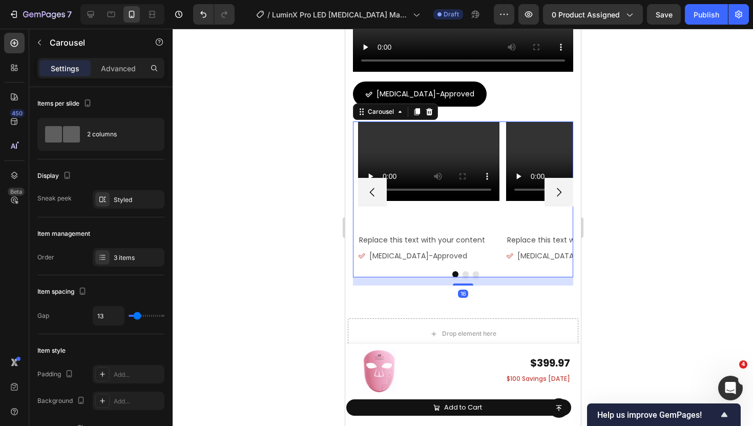
click at [354, 130] on div "Video Replace this text with your content Text Block Dermatologist-Approved But…" at bounding box center [463, 199] width 220 height 156
click at [347, 130] on div "Trusted and Recommended by Experts Heading Title Line Video Dermatologist-Appro…" at bounding box center [463, 84] width 236 height 436
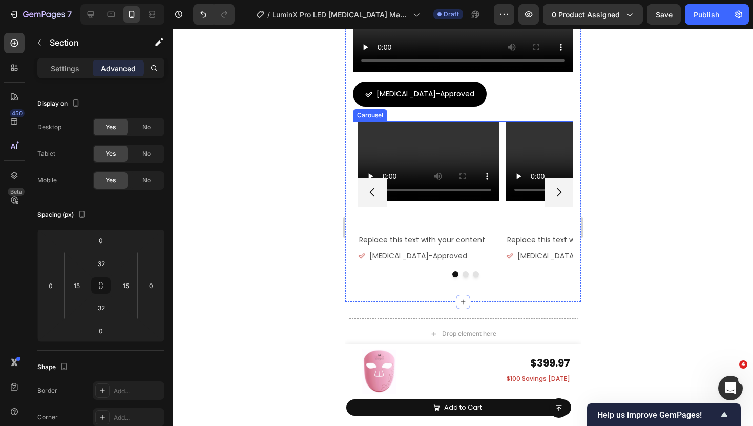
click at [380, 207] on div "Video Replace this text with your content Text Block Dermatologist-Approved But…" at bounding box center [428, 191] width 141 height 141
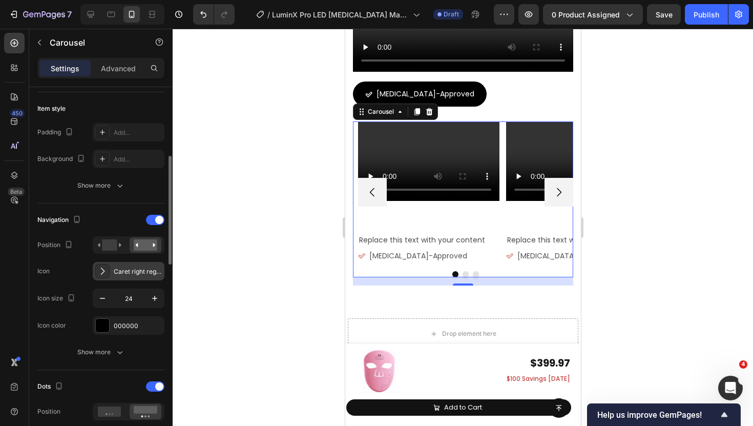
scroll to position [248, 0]
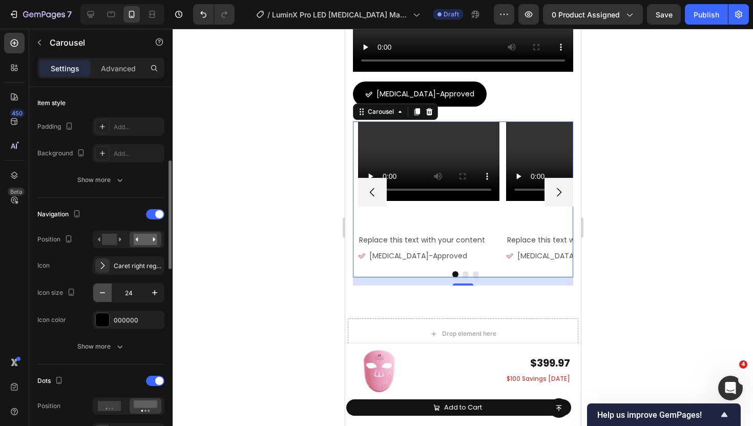
click at [109, 293] on button "button" at bounding box center [102, 292] width 18 height 18
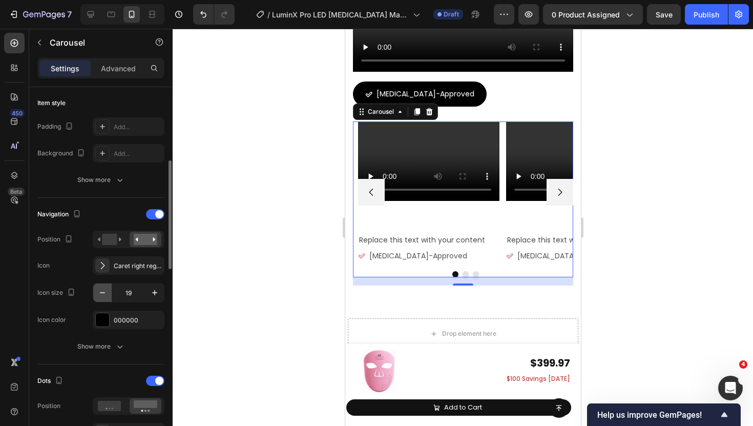
click at [109, 293] on button "button" at bounding box center [102, 292] width 18 height 18
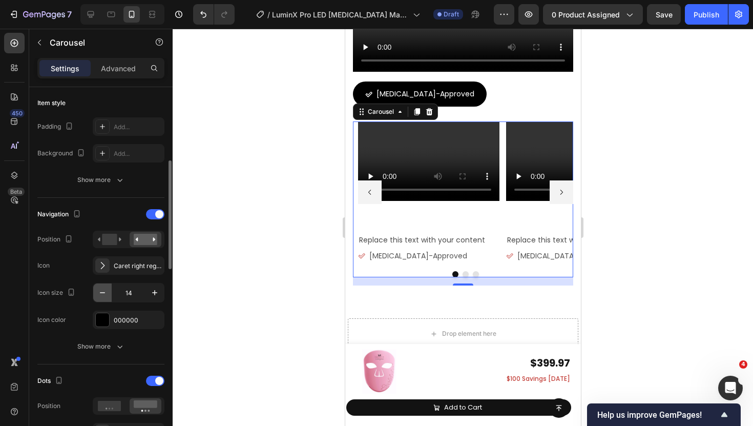
click at [109, 293] on button "button" at bounding box center [102, 292] width 18 height 18
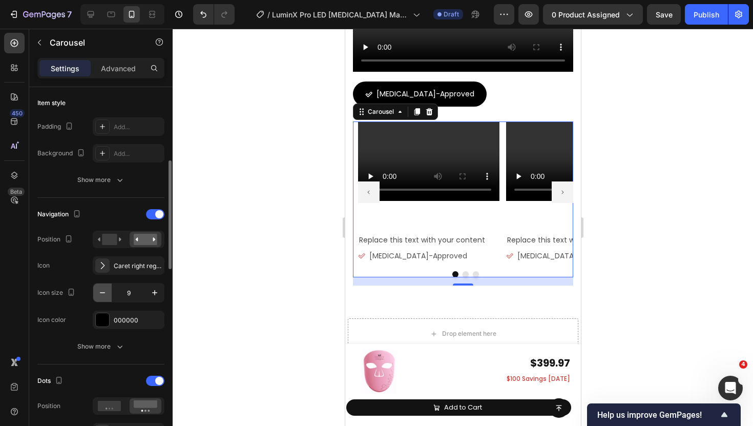
click at [109, 293] on button "button" at bounding box center [102, 292] width 18 height 18
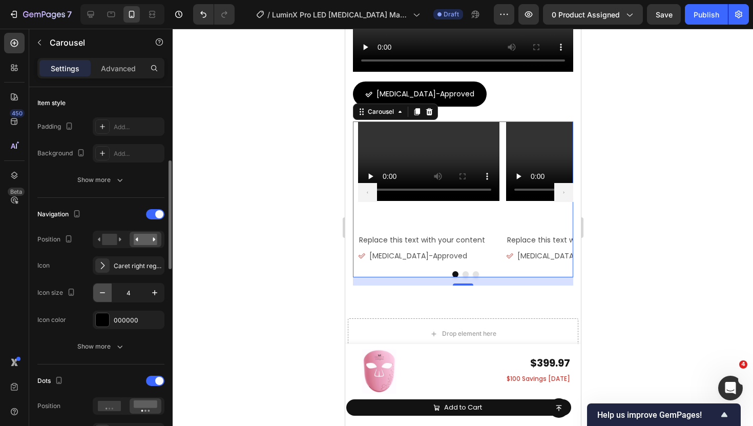
click at [109, 293] on button "button" at bounding box center [102, 292] width 18 height 18
click at [154, 296] on icon "button" at bounding box center [155, 293] width 10 height 10
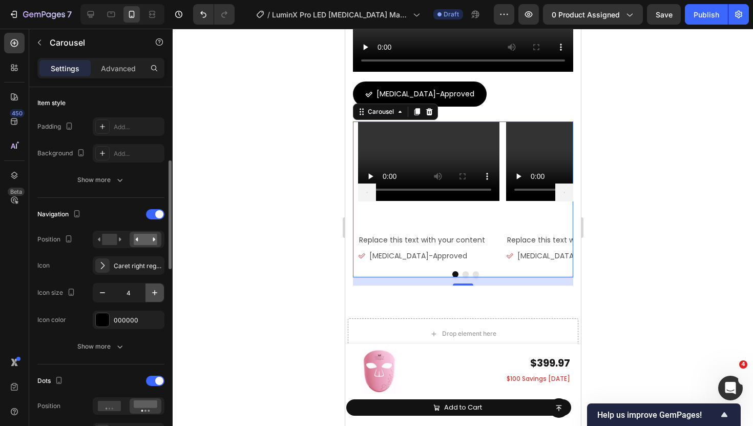
click at [154, 296] on icon "button" at bounding box center [155, 293] width 10 height 10
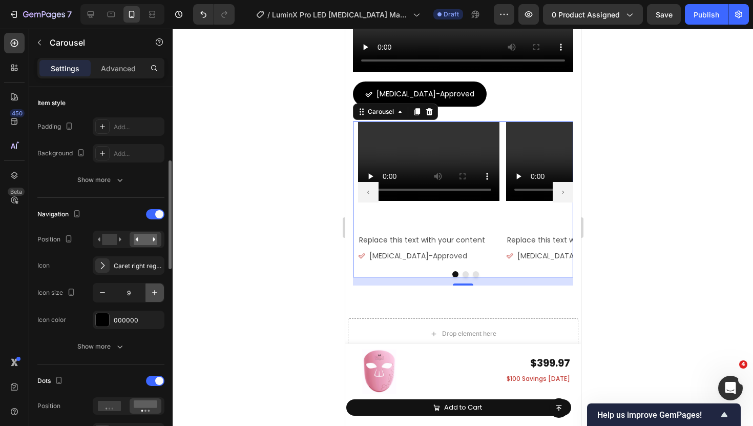
click at [154, 296] on icon "button" at bounding box center [155, 293] width 10 height 10
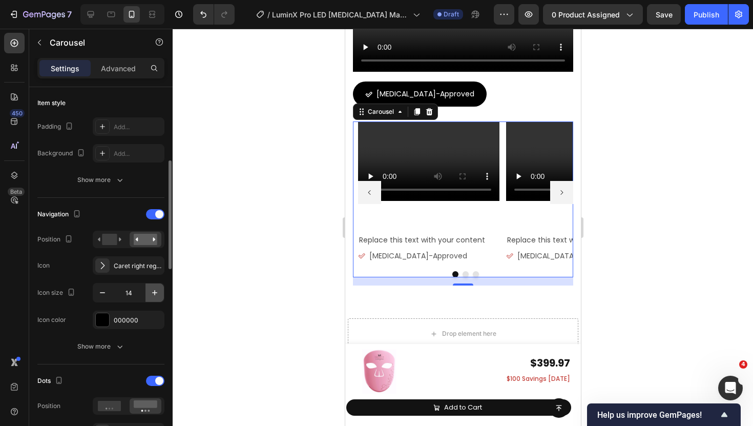
click at [154, 296] on icon "button" at bounding box center [155, 293] width 10 height 10
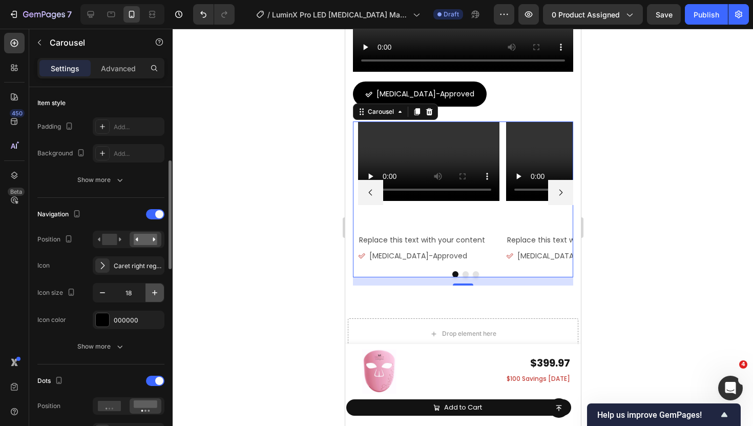
type input "19"
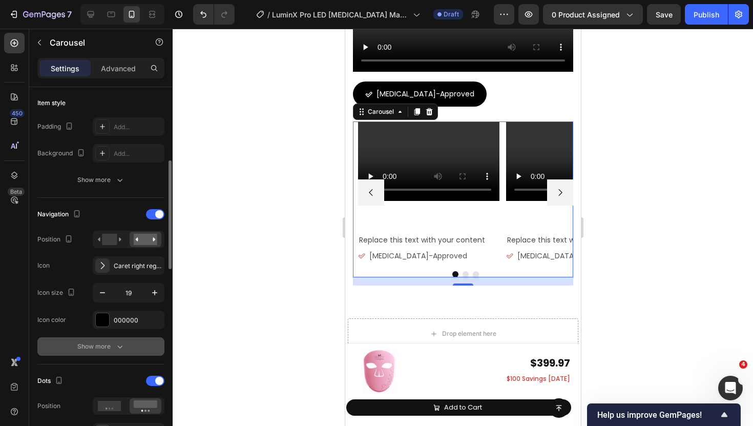
click at [117, 345] on icon "button" at bounding box center [119, 346] width 5 height 3
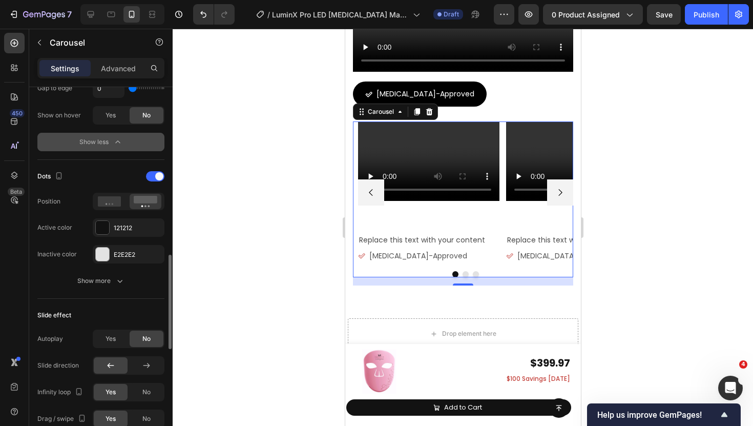
scroll to position [642, 0]
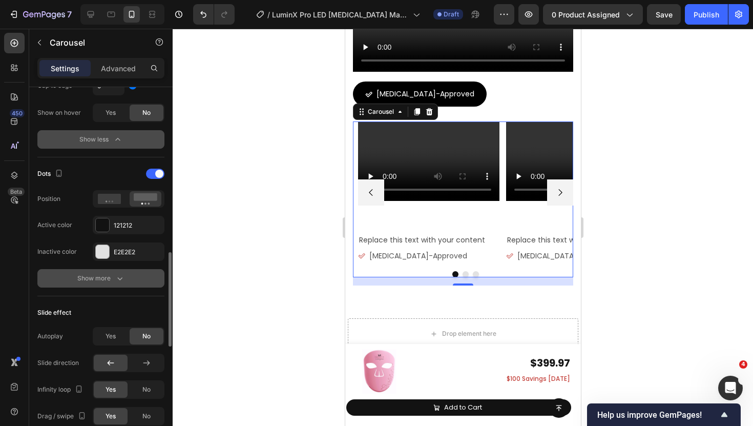
click at [119, 286] on button "Show more" at bounding box center [100, 278] width 127 height 18
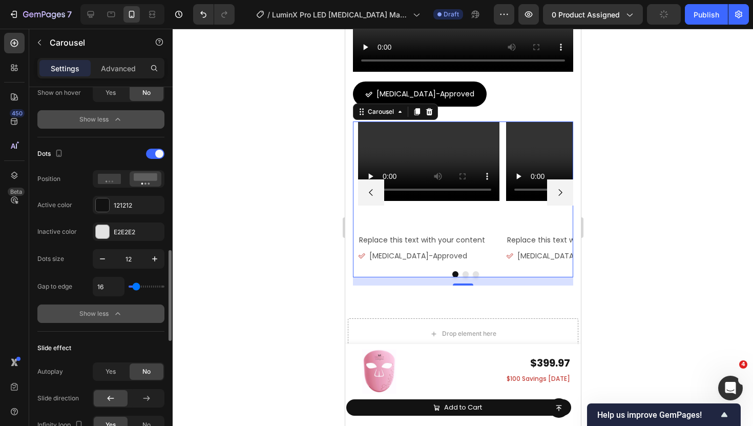
scroll to position [663, 0]
click at [105, 260] on icon "button" at bounding box center [102, 258] width 10 height 10
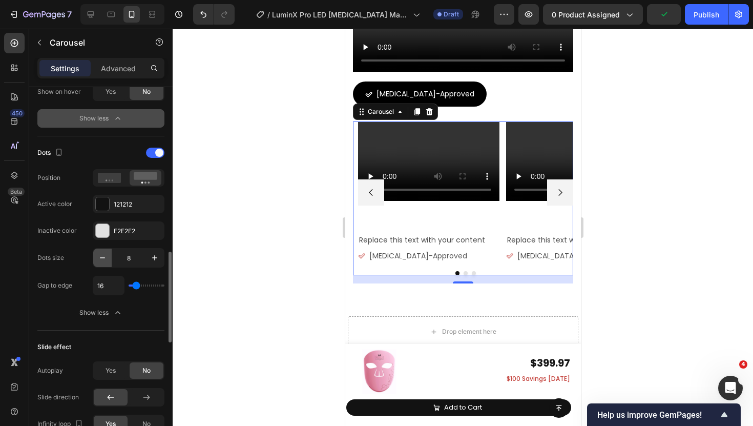
click at [105, 260] on icon "button" at bounding box center [102, 258] width 10 height 10
type input "7"
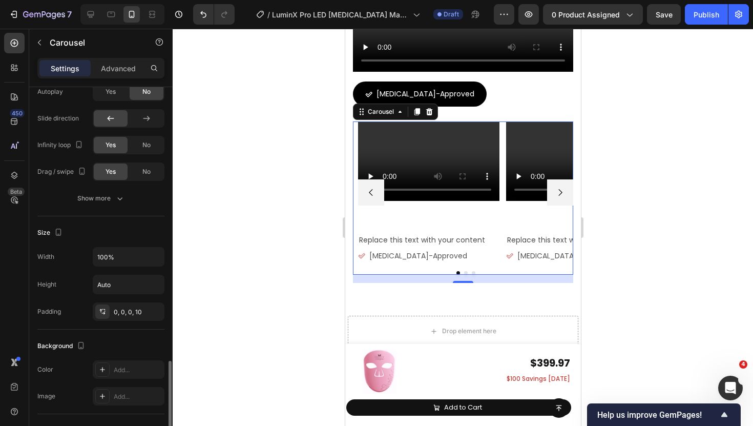
scroll to position [974, 0]
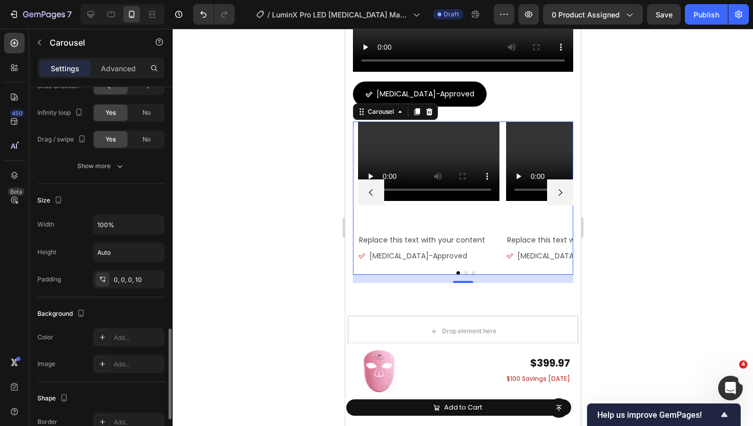
click at [316, 195] on div at bounding box center [463, 227] width 581 height 397
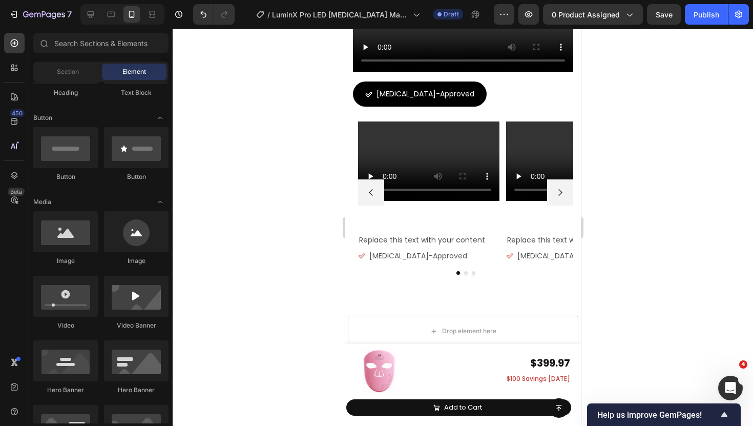
click at [330, 181] on div at bounding box center [463, 227] width 581 height 397
click at [529, 77] on div "Trusted and Recommended by Experts Heading Title Line Video Dermatologist-Appro…" at bounding box center [463, 83] width 220 height 400
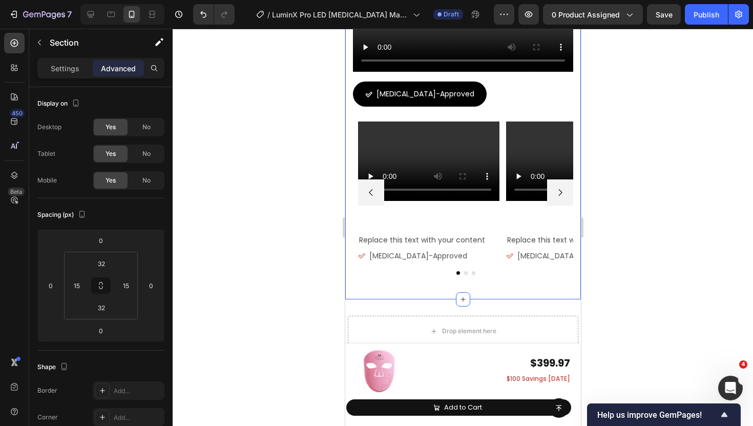
click at [504, 72] on div "Trusted and Recommended by Experts Heading Title Line Video Dermatologist-Appro…" at bounding box center [463, 83] width 220 height 400
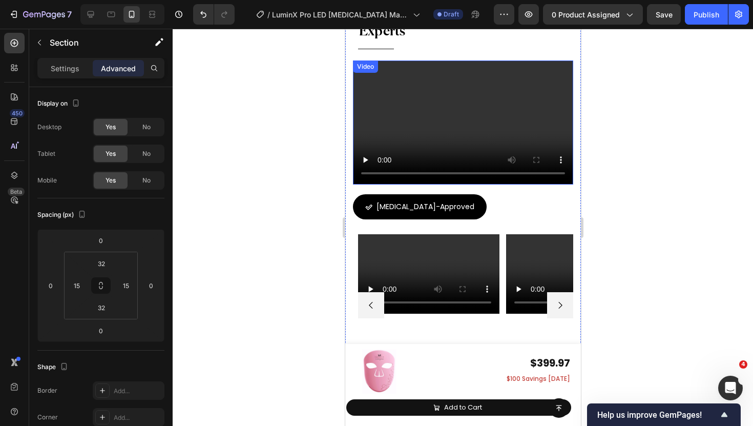
scroll to position [7049, 0]
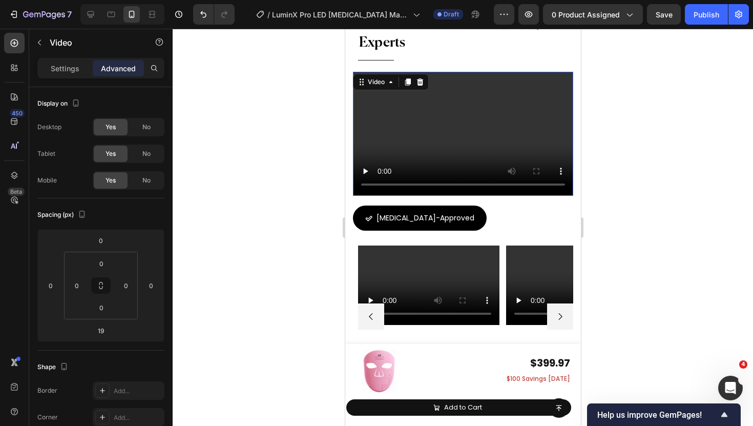
click at [445, 85] on video at bounding box center [463, 134] width 220 height 124
click at [561, 101] on video at bounding box center [463, 134] width 220 height 124
click at [430, 58] on div "Title Line" at bounding box center [463, 60] width 220 height 13
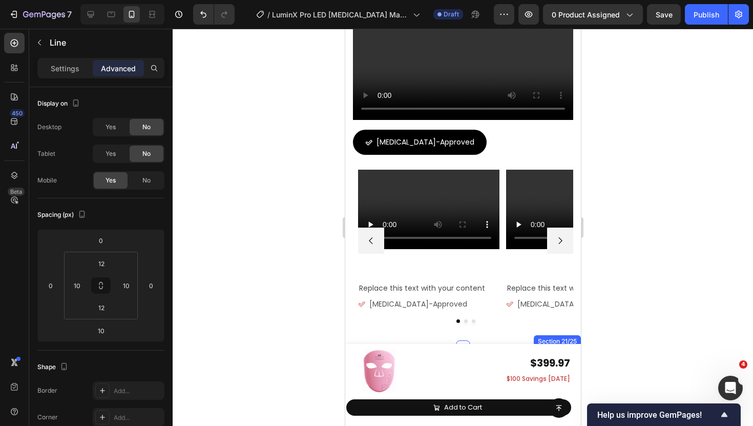
scroll to position [7064, 0]
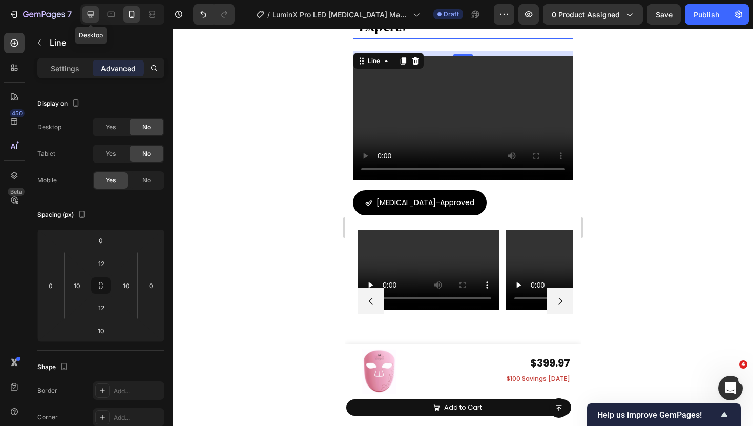
click at [96, 17] on div at bounding box center [91, 14] width 16 height 16
type input "8"
type input "0"
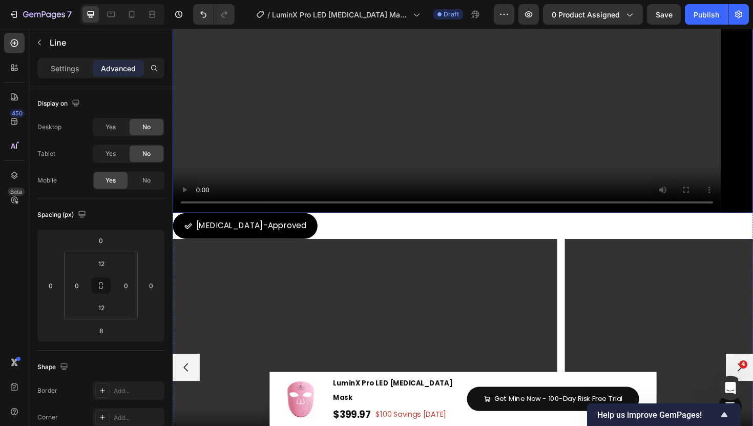
scroll to position [6908, 0]
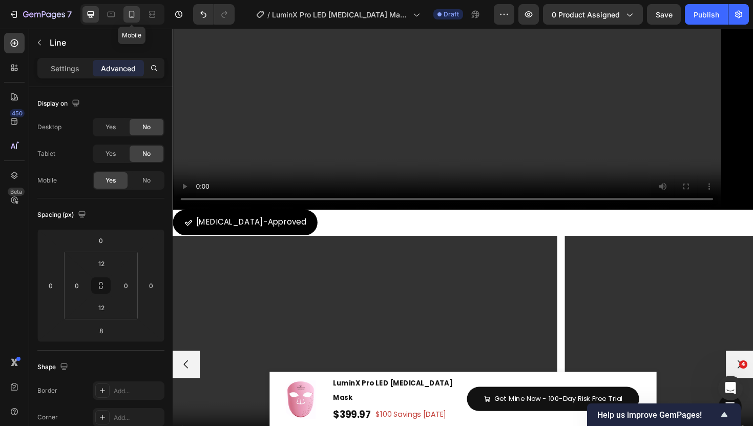
click at [133, 8] on div at bounding box center [132, 14] width 16 height 16
type input "10"
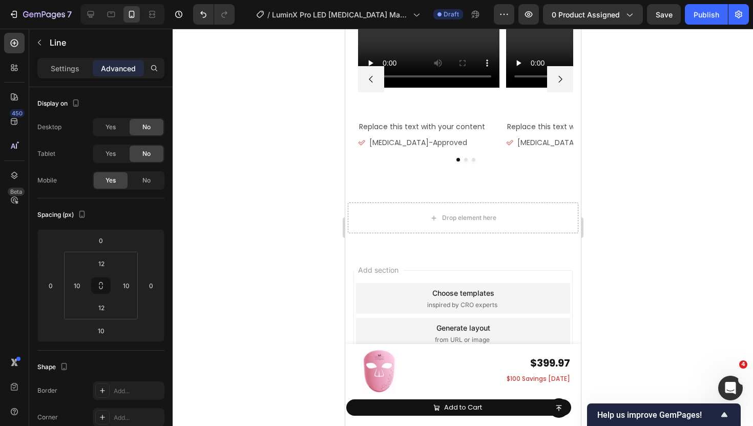
scroll to position [7289, 0]
click at [423, 167] on div "Video Replace this text with your content Text Block Dermatologist-Approved But…" at bounding box center [463, 88] width 220 height 161
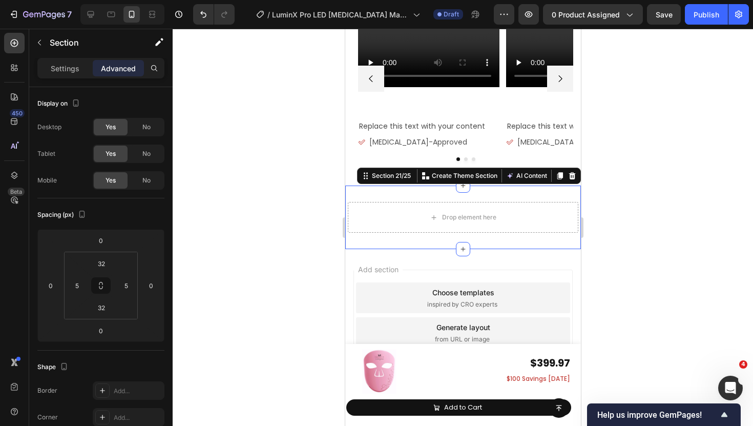
scroll to position [316, 0]
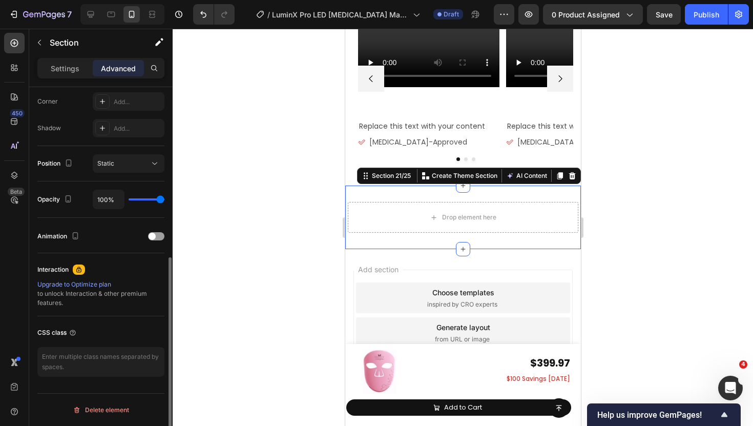
click at [399, 198] on div "Drop element here Section 21/25 Create Theme Section AI Content Write with GemA…" at bounding box center [463, 218] width 236 height 64
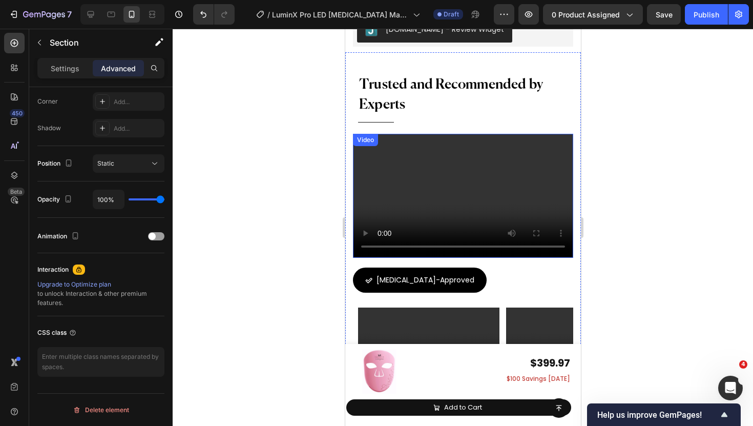
scroll to position [6955, 0]
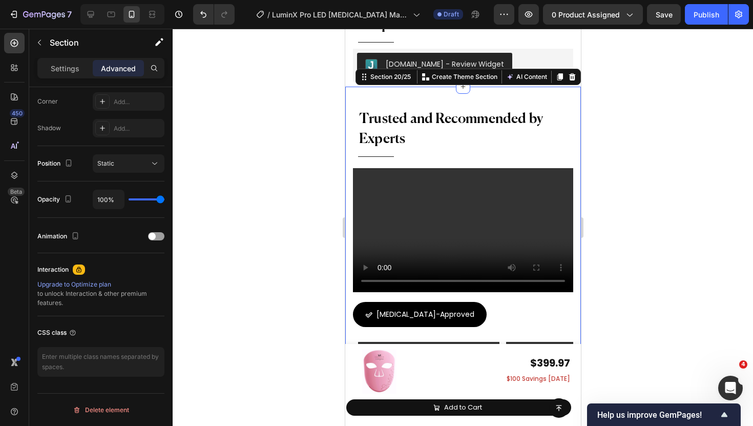
click at [406, 97] on div "Trusted and Recommended by Experts Heading Title Line Video Dermatologist-Appro…" at bounding box center [463, 303] width 236 height 433
click at [40, 45] on icon "button" at bounding box center [39, 42] width 8 height 8
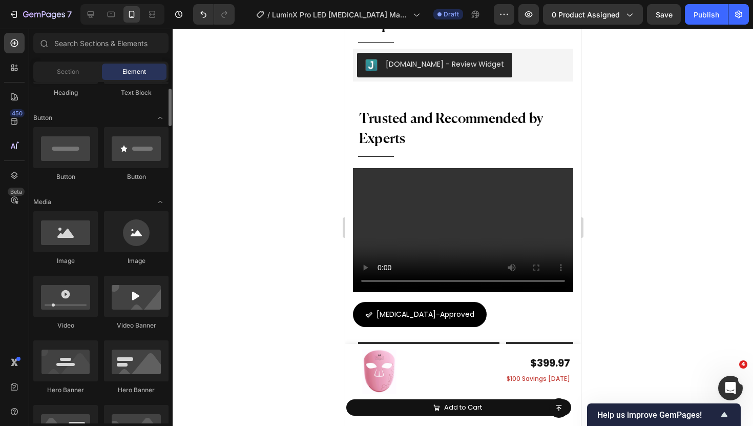
scroll to position [0, 0]
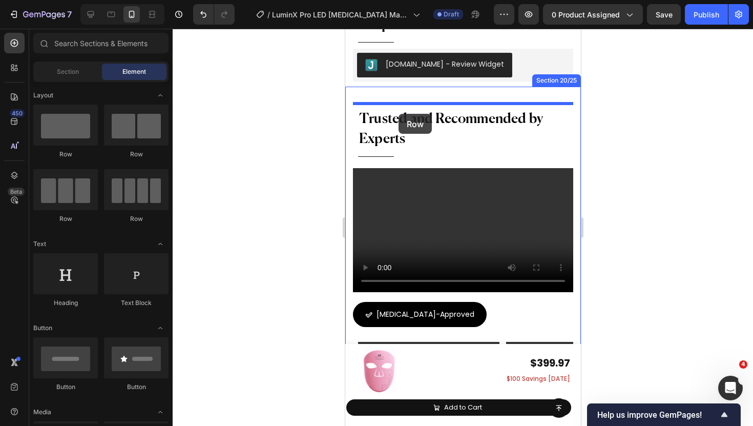
drag, startPoint x: 416, startPoint y: 171, endPoint x: 398, endPoint y: 114, distance: 59.5
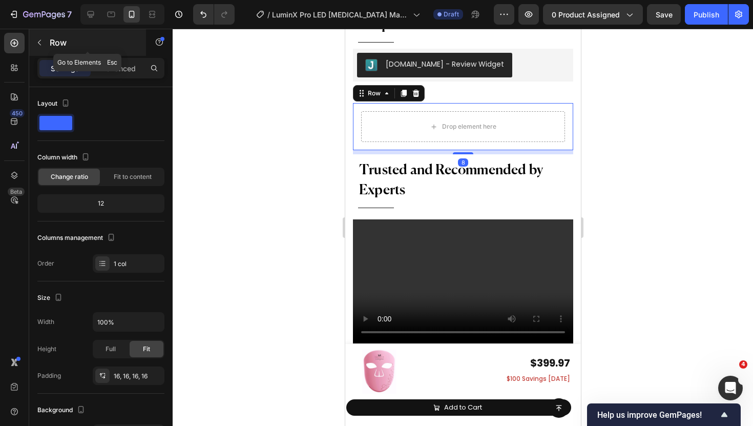
click at [114, 50] on div "Row" at bounding box center [87, 42] width 117 height 27
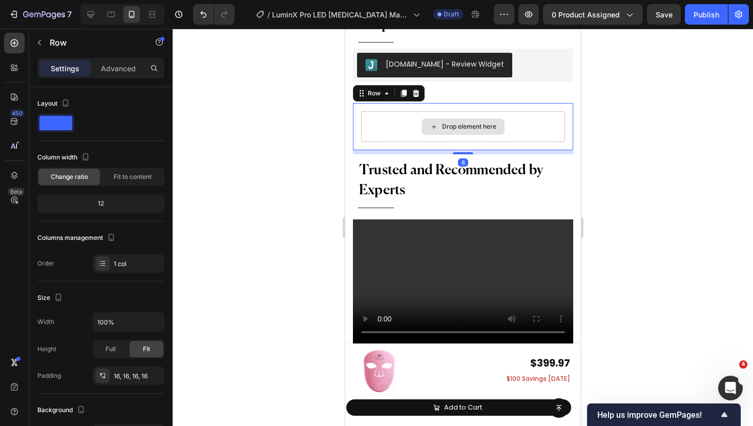
click at [399, 125] on div "Drop element here" at bounding box center [463, 126] width 204 height 31
click at [117, 69] on p "Advanced" at bounding box center [118, 68] width 35 height 11
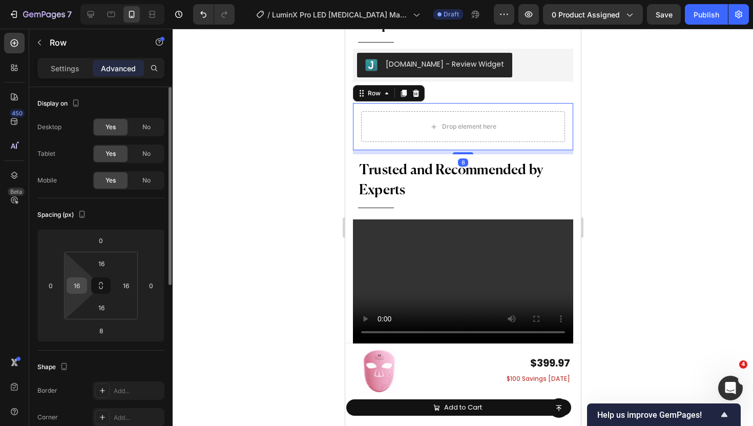
click at [80, 289] on input "16" at bounding box center [76, 285] width 15 height 15
type input "0"
click at [125, 290] on input "16" at bounding box center [125, 285] width 15 height 15
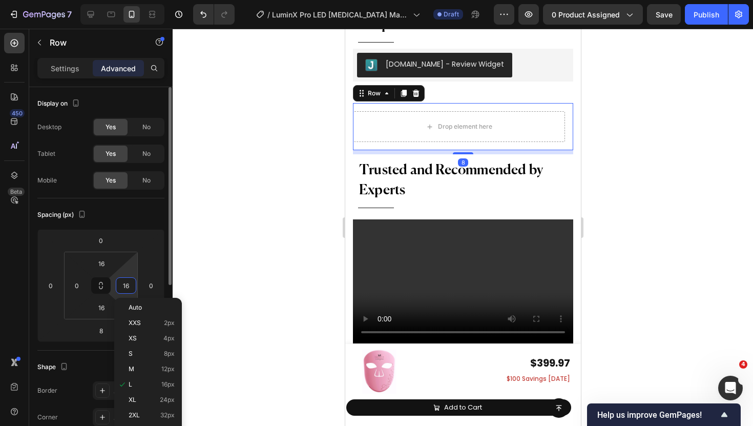
type input "0"
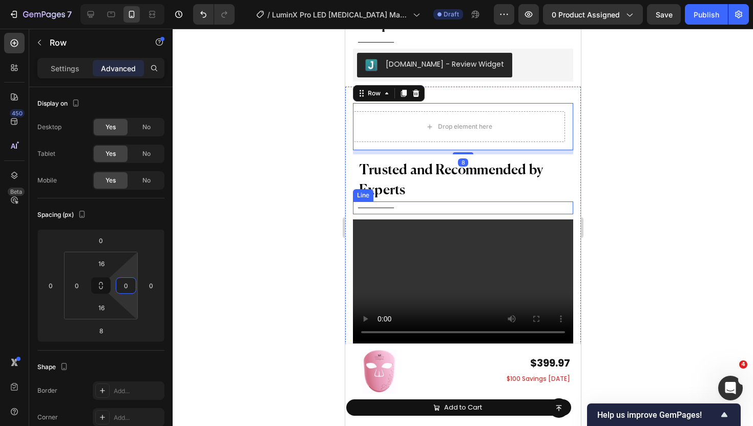
click at [455, 190] on h2 "Trusted and Recommended by Experts" at bounding box center [463, 180] width 210 height 42
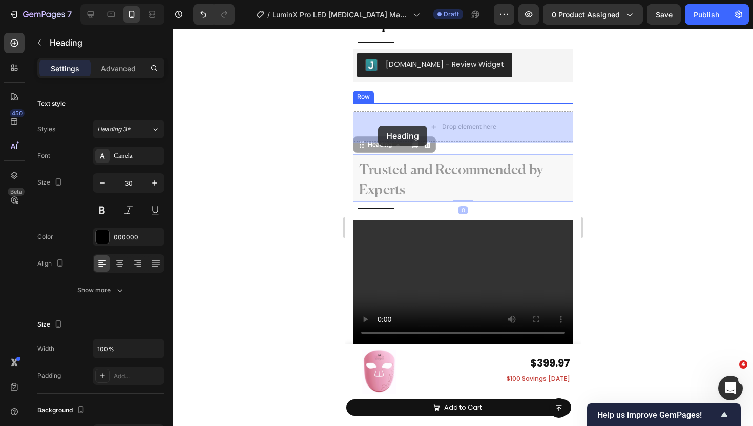
drag, startPoint x: 368, startPoint y: 147, endPoint x: 378, endPoint y: 125, distance: 23.9
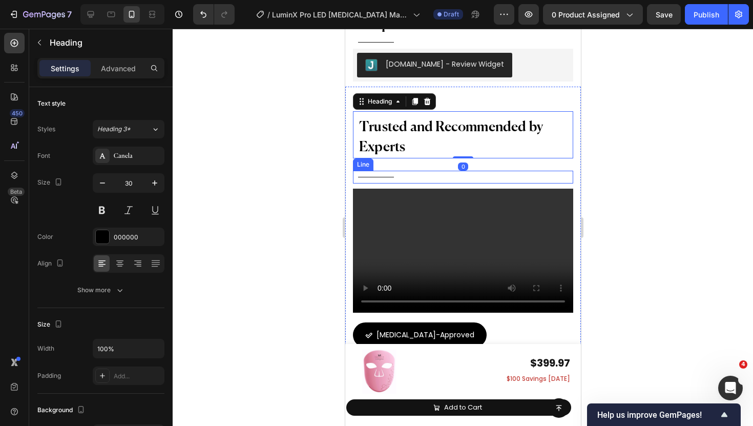
click at [384, 175] on div "Title Line" at bounding box center [463, 177] width 220 height 13
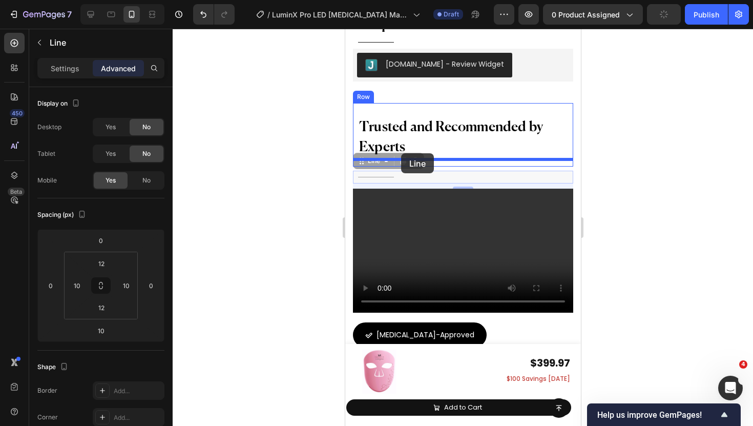
drag, startPoint x: 362, startPoint y: 162, endPoint x: 401, endPoint y: 153, distance: 39.5
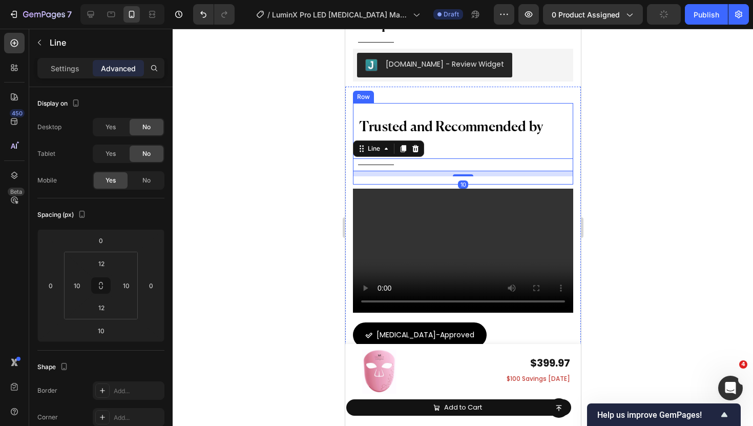
click at [407, 184] on div "Trusted and Recommended by Experts Heading Title Line 10 Row" at bounding box center [463, 143] width 220 height 81
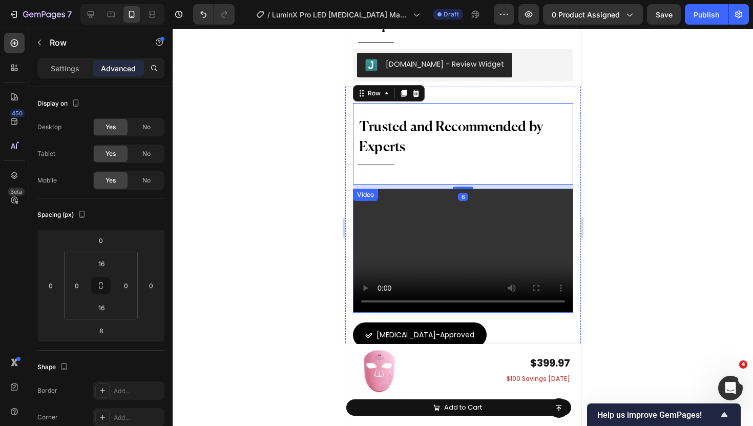
click at [392, 199] on div "Video" at bounding box center [463, 251] width 220 height 124
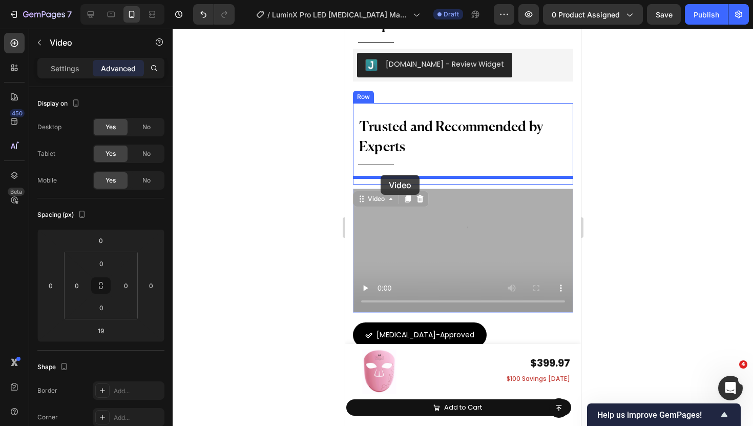
drag, startPoint x: 371, startPoint y: 202, endPoint x: 380, endPoint y: 175, distance: 29.2
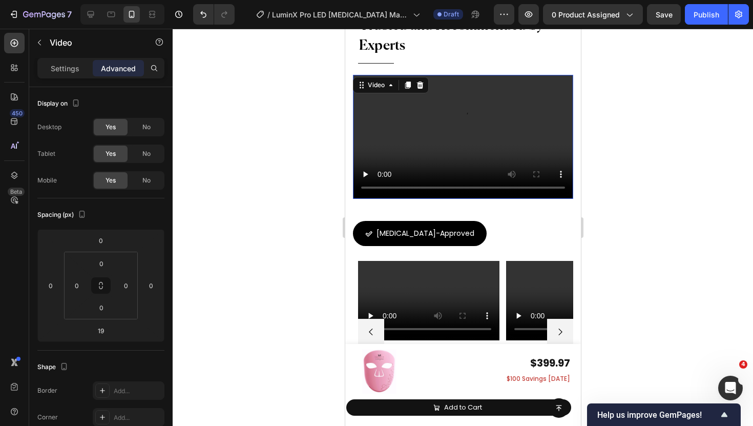
scroll to position [7059, 0]
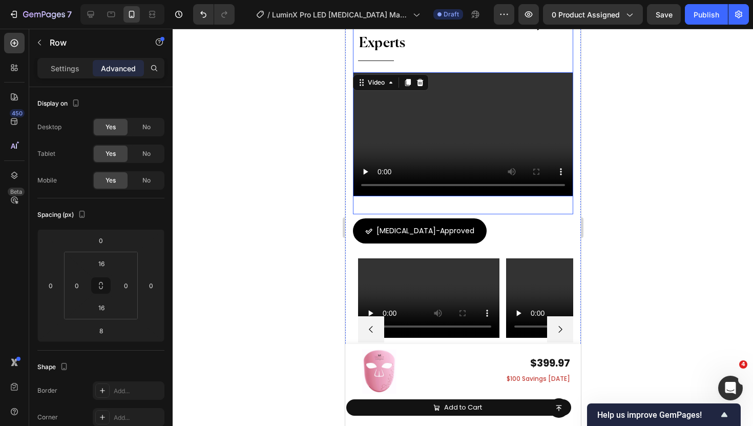
click at [413, 212] on div "Trusted and Recommended by Experts Heading Title Line Video 19 Row" at bounding box center [463, 106] width 220 height 215
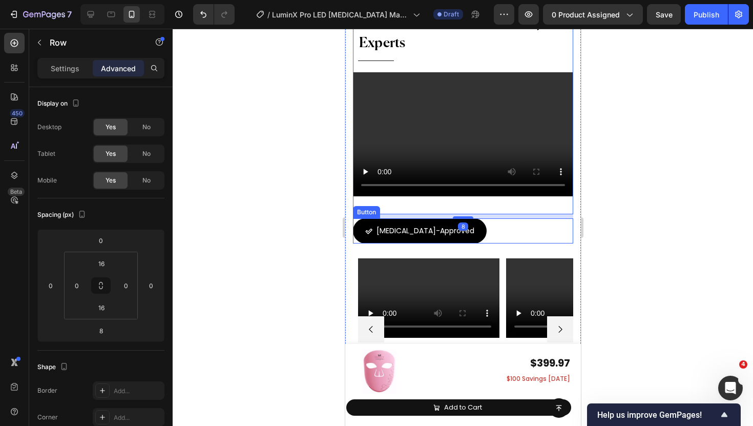
click at [496, 238] on div "[MEDICAL_DATA]-Approved Button" at bounding box center [463, 230] width 220 height 25
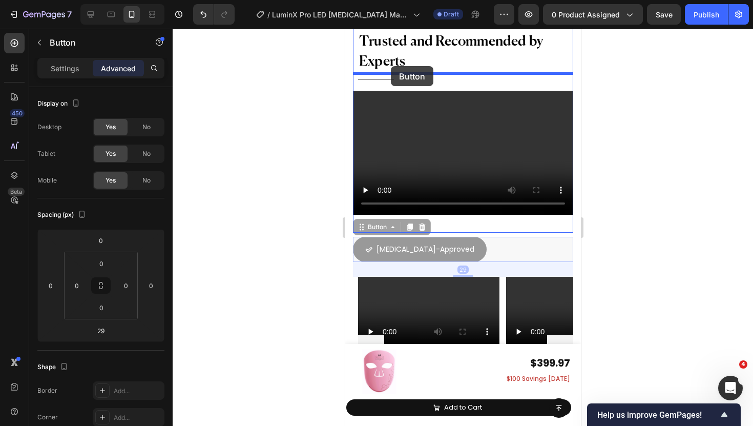
scroll to position [7035, 0]
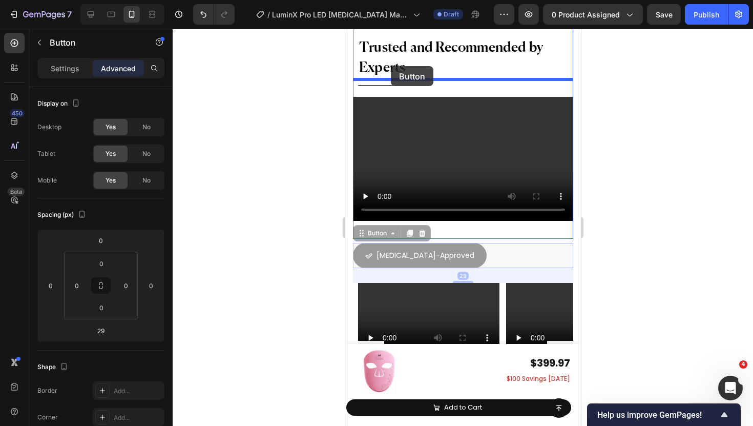
drag, startPoint x: 367, startPoint y: 211, endPoint x: 391, endPoint y: 67, distance: 145.8
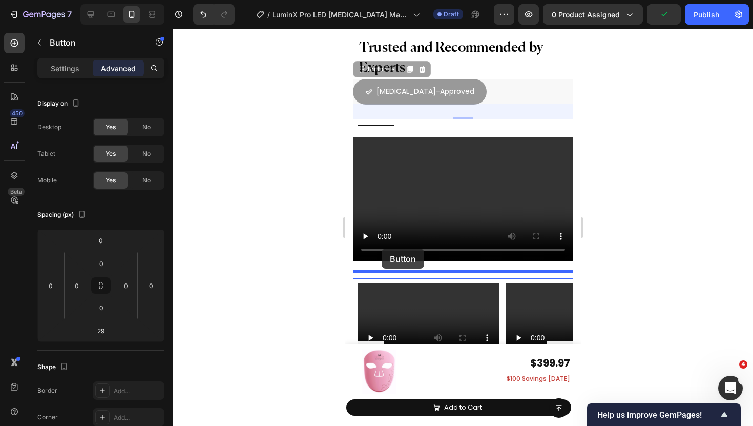
drag, startPoint x: 375, startPoint y: 70, endPoint x: 381, endPoint y: 249, distance: 178.5
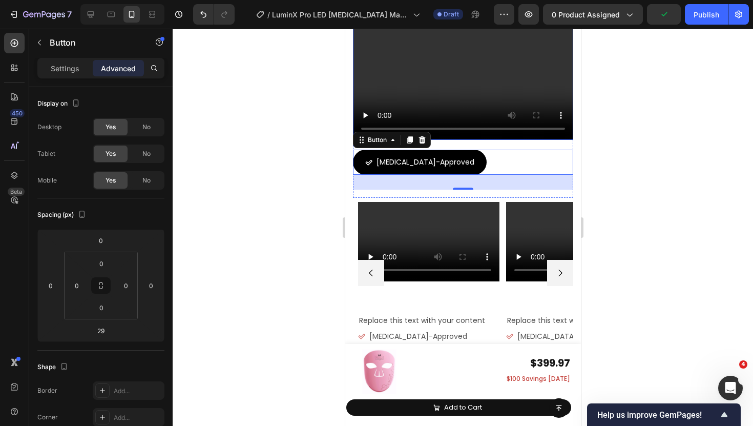
scroll to position [7147, 0]
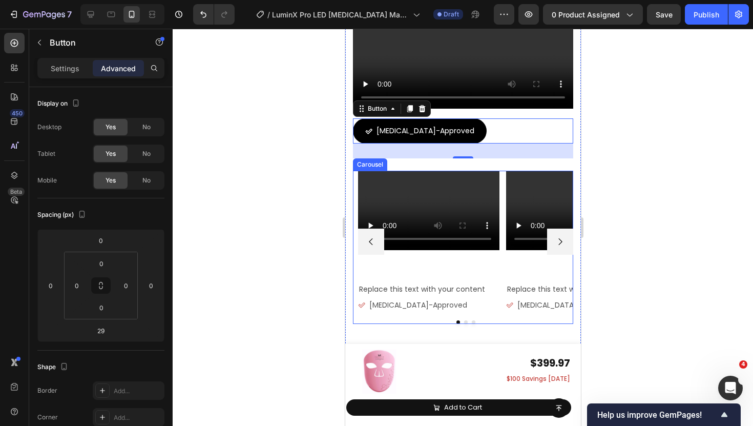
click at [502, 184] on div "Video Replace this text with your content Text Block Dermatologist-Approved But…" at bounding box center [465, 241] width 215 height 141
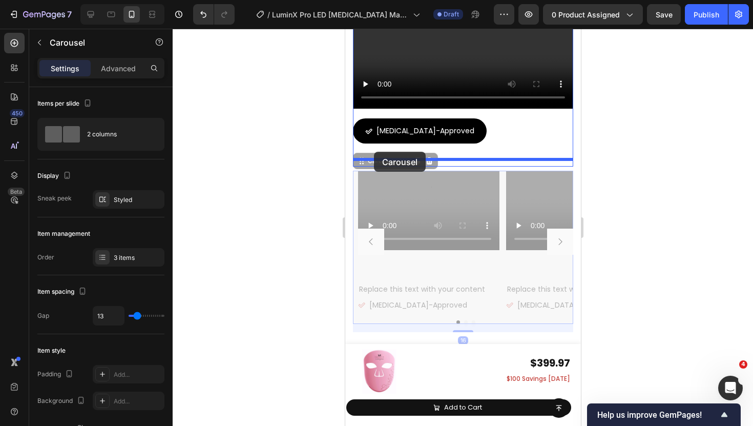
drag, startPoint x: 368, startPoint y: 161, endPoint x: 374, endPoint y: 152, distance: 10.6
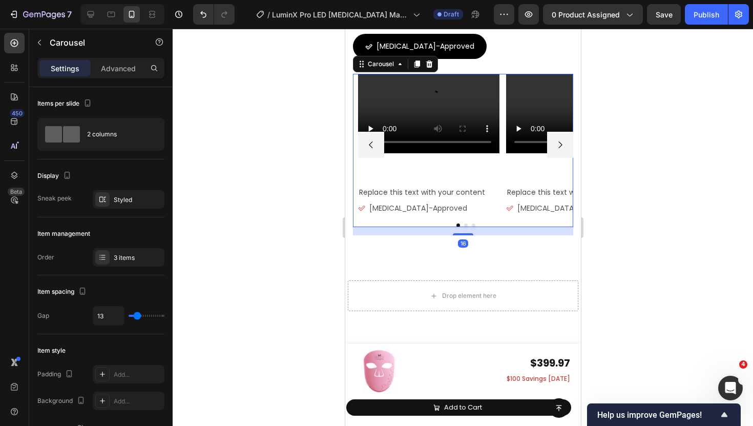
scroll to position [7236, 0]
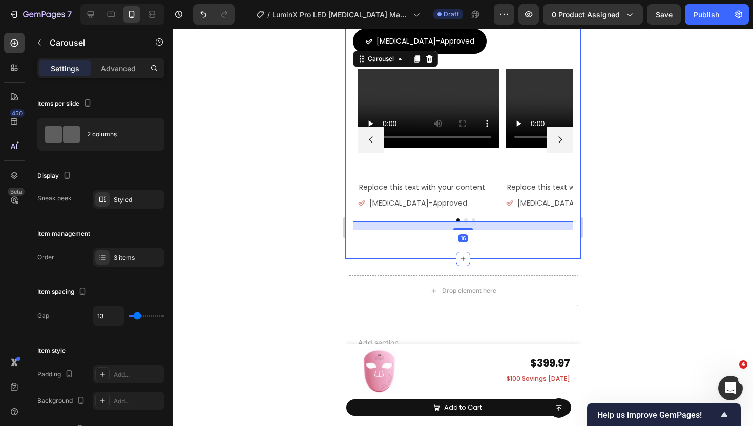
click at [394, 247] on div "Trusted and Recommended by Experts Heading Title Line Video Dermatologist-Appro…" at bounding box center [463, 32] width 236 height 454
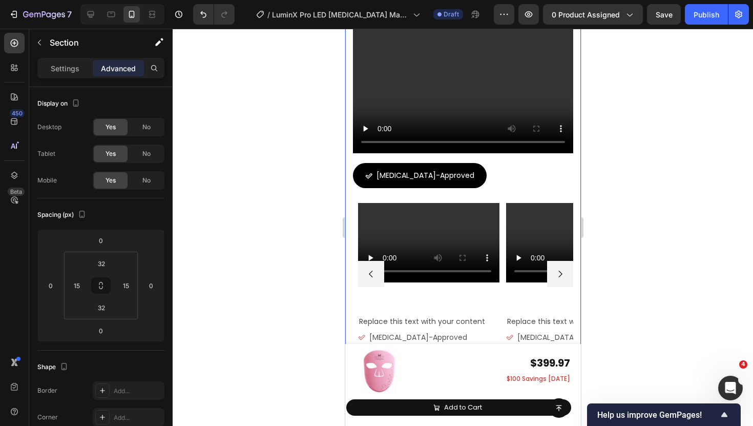
scroll to position [6995, 0]
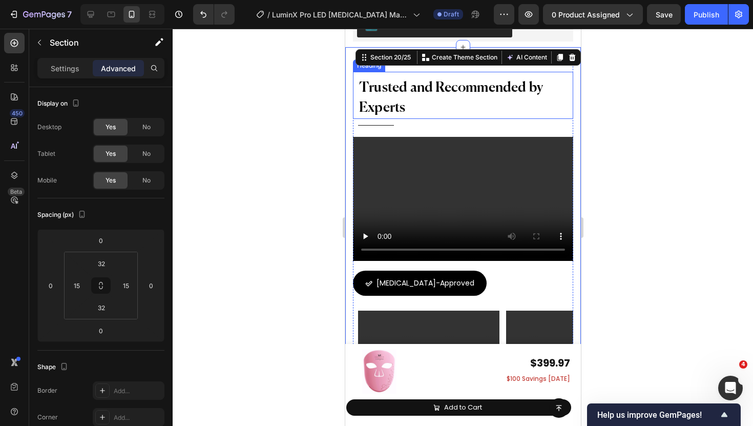
click at [378, 76] on div "Trusted and Recommended by Experts Heading" at bounding box center [463, 95] width 220 height 47
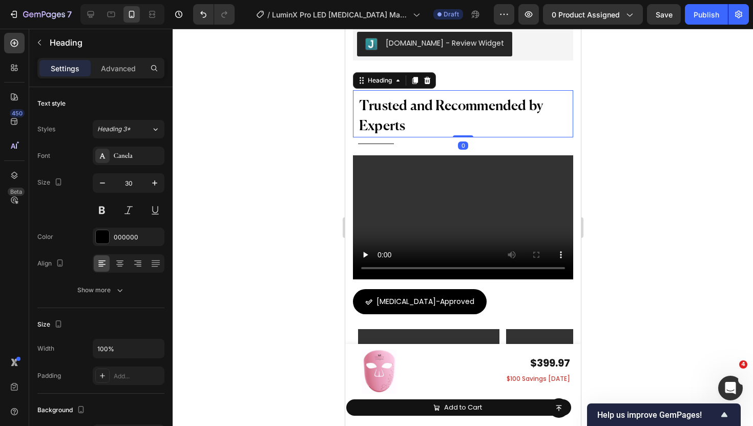
scroll to position [6951, 0]
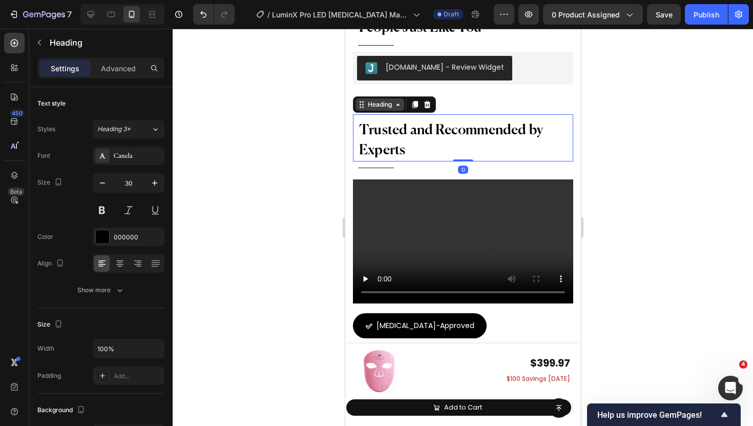
click at [368, 102] on div "Heading" at bounding box center [379, 104] width 28 height 9
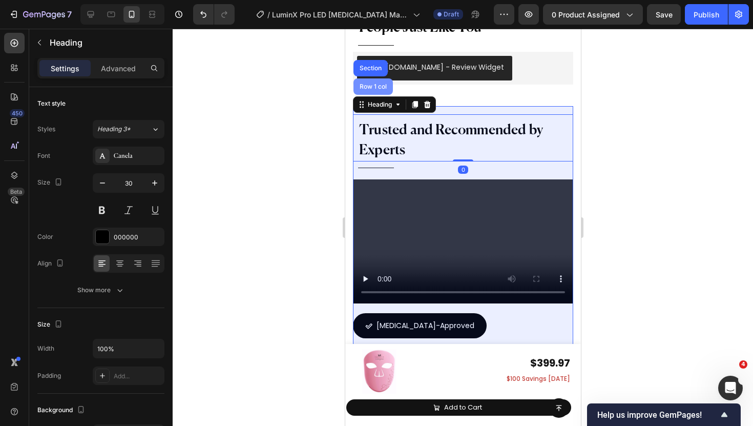
click at [369, 92] on div "Row 1 col" at bounding box center [372, 86] width 39 height 16
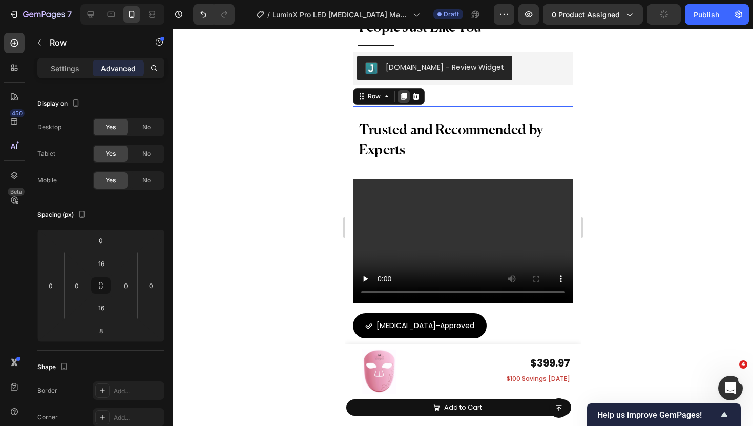
click at [400, 97] on icon at bounding box center [403, 96] width 8 height 8
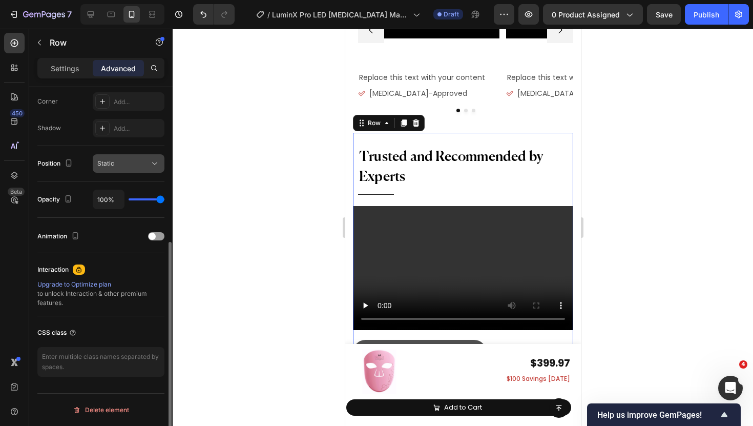
scroll to position [0, 0]
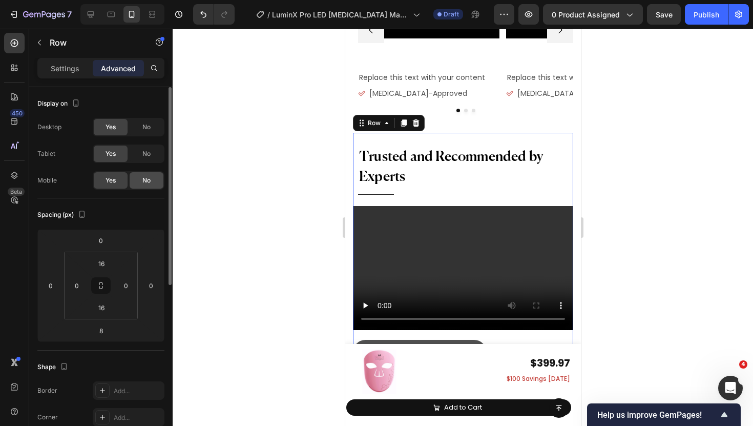
click at [144, 176] on span "No" at bounding box center [146, 180] width 8 height 9
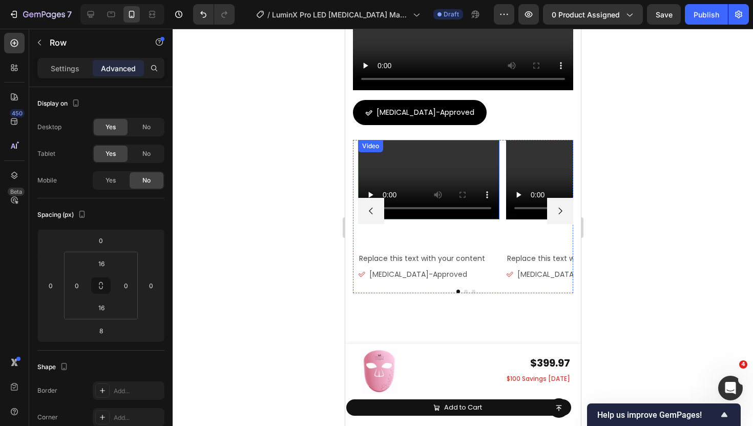
scroll to position [6916, 0]
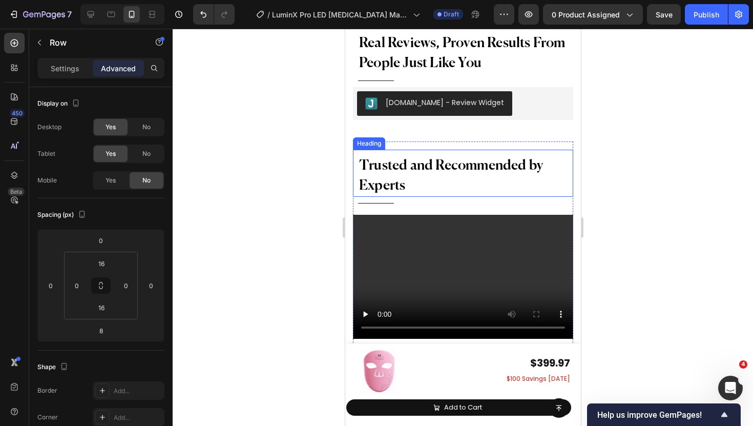
click at [393, 158] on h2 "Trusted and Recommended by Experts" at bounding box center [463, 176] width 210 height 42
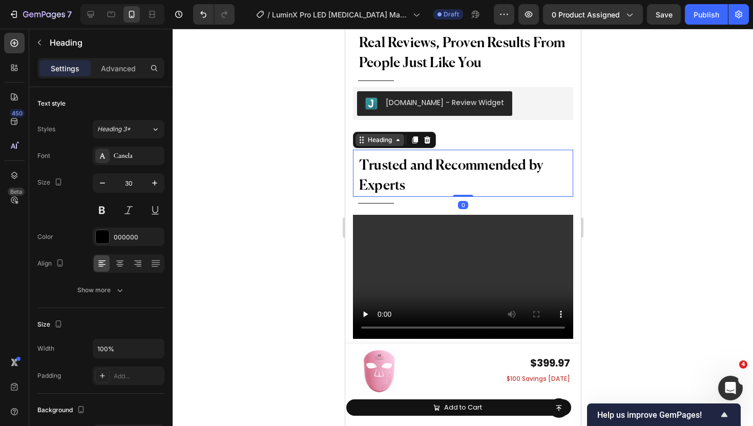
click at [373, 142] on div "Heading" at bounding box center [379, 139] width 28 height 9
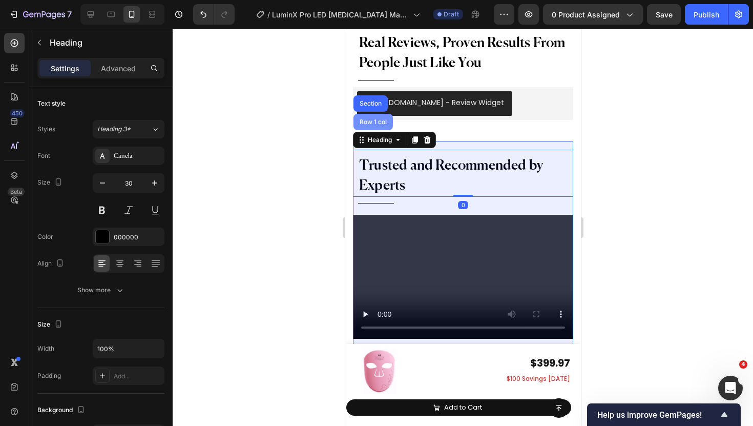
click at [372, 123] on div "Row 1 col" at bounding box center [372, 122] width 31 height 6
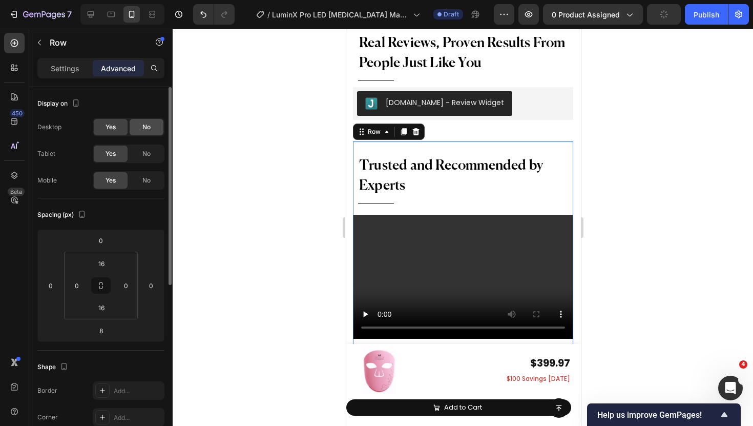
click at [141, 125] on div "No" at bounding box center [147, 127] width 34 height 16
click at [145, 156] on span "No" at bounding box center [146, 153] width 8 height 9
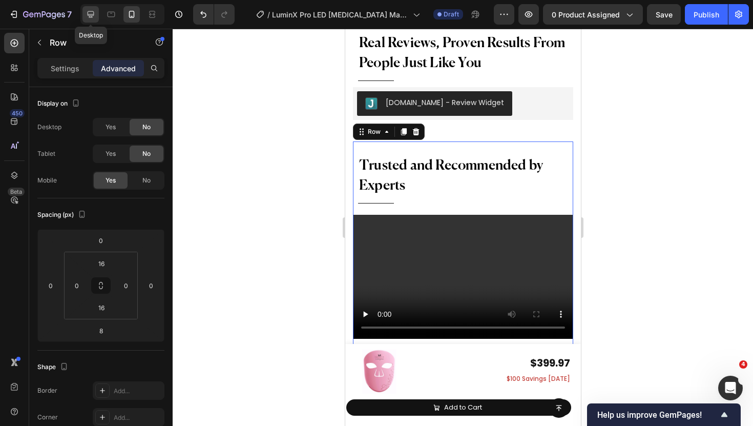
click at [84, 15] on div at bounding box center [91, 14] width 16 height 16
type input "16"
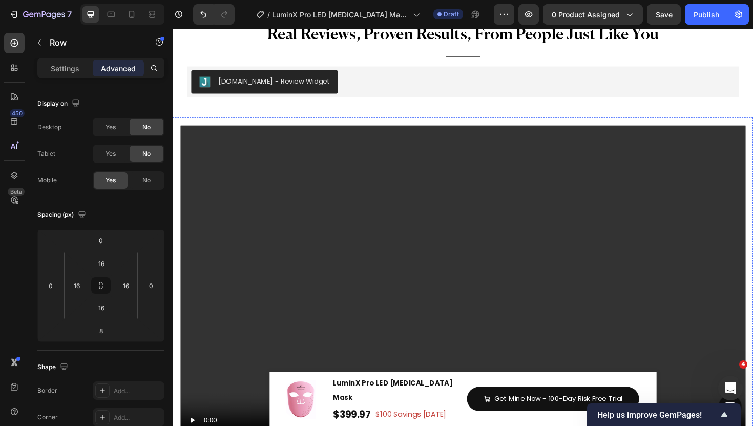
scroll to position [6431, 0]
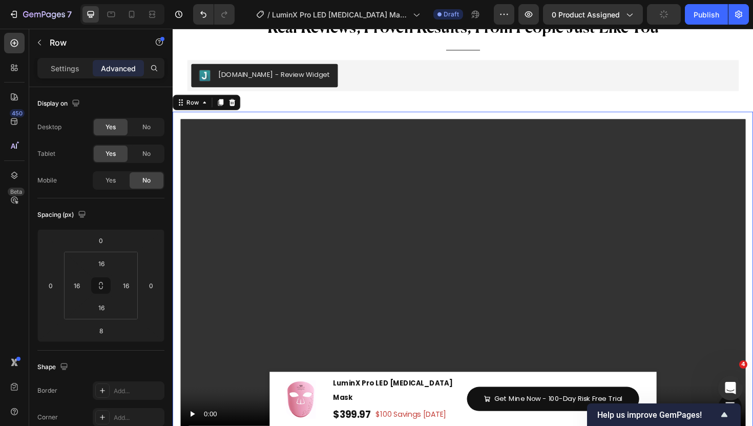
click at [72, 63] on p "Settings" at bounding box center [65, 68] width 29 height 11
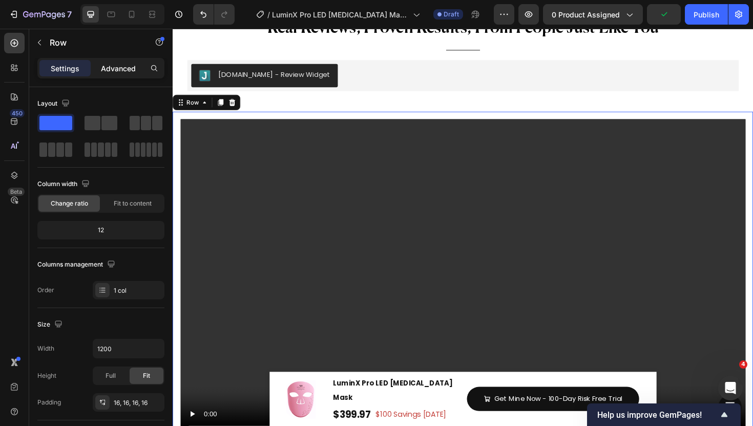
click at [125, 68] on p "Advanced" at bounding box center [118, 68] width 35 height 11
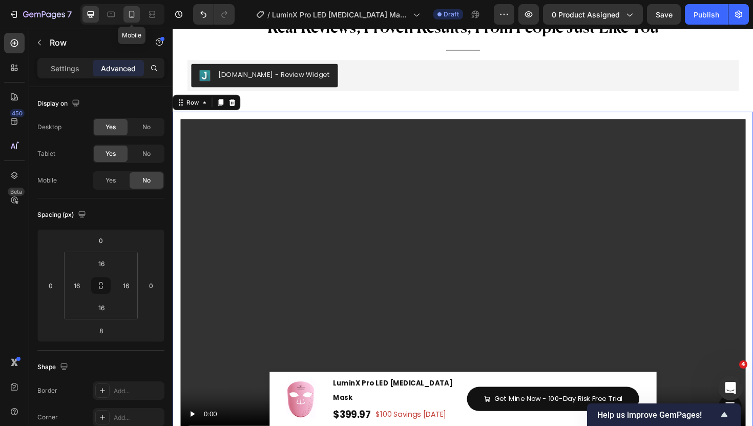
click at [139, 17] on div at bounding box center [132, 14] width 16 height 16
type input "0"
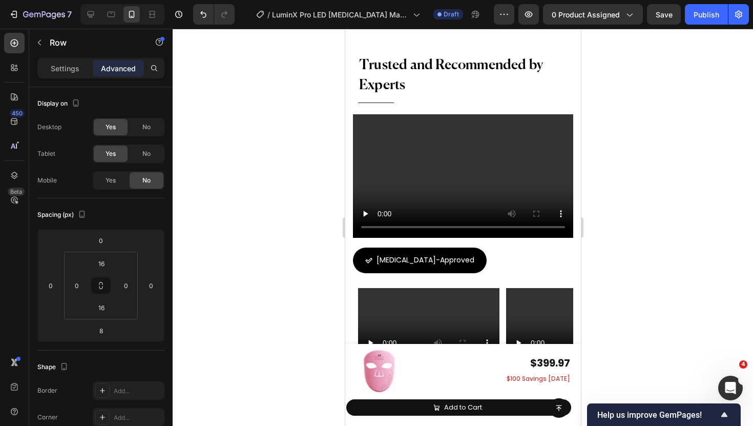
scroll to position [7015, 0]
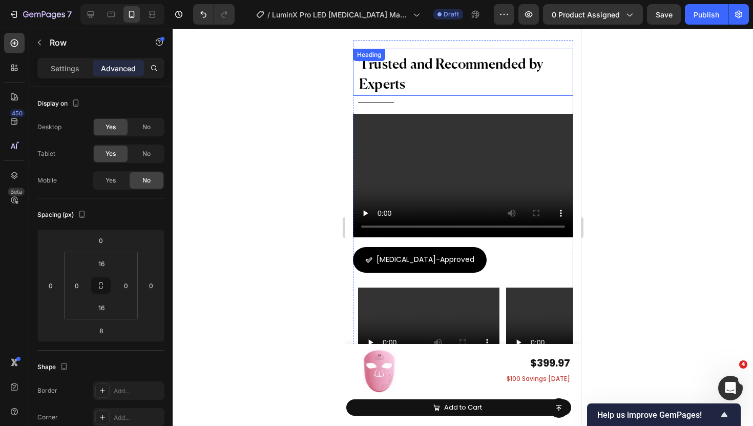
click at [407, 73] on h2 "Trusted and Recommended by Experts" at bounding box center [463, 75] width 210 height 42
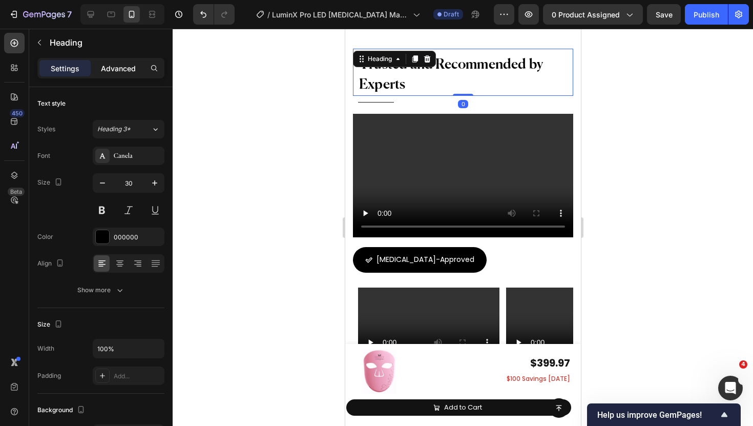
click at [133, 75] on div "Advanced" at bounding box center [118, 68] width 51 height 16
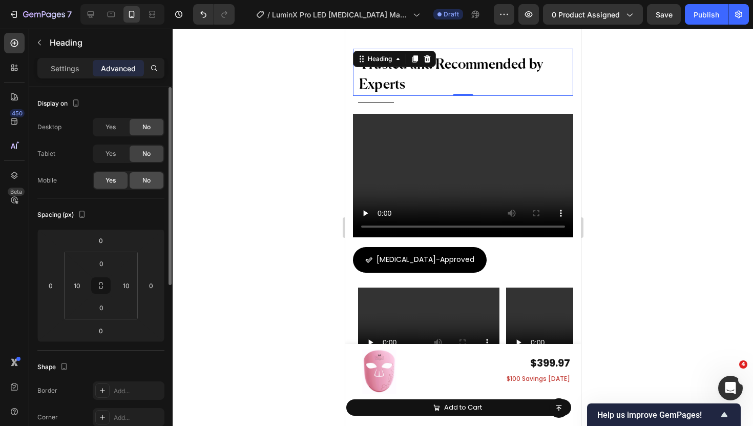
click at [155, 178] on div "No" at bounding box center [147, 180] width 34 height 16
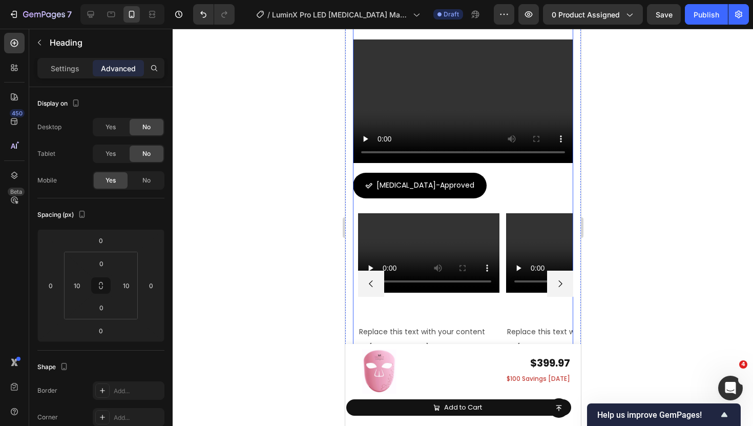
scroll to position [7017, 0]
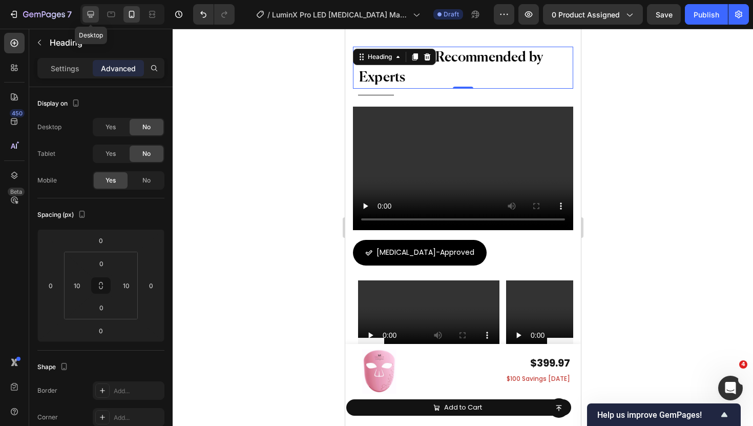
click at [96, 17] on div at bounding box center [91, 14] width 16 height 16
type input "8"
type input "10"
type input "0"
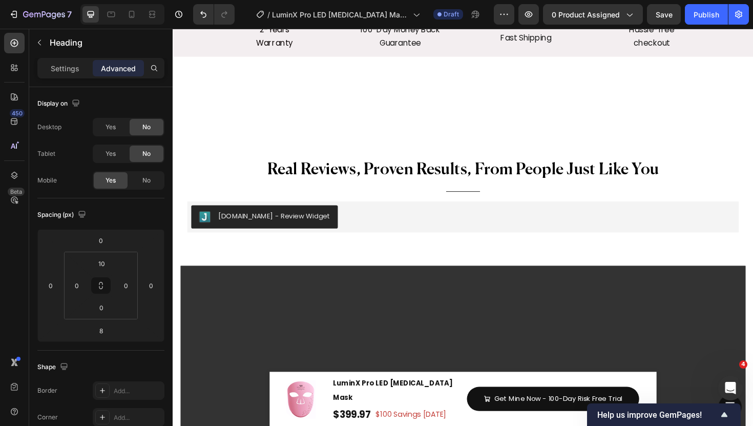
scroll to position [6466, 0]
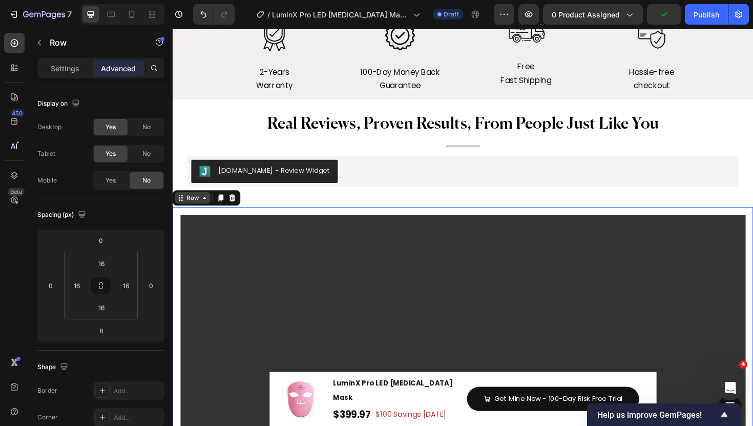
click at [191, 209] on div "Row" at bounding box center [194, 207] width 17 height 9
click at [121, 182] on div "Yes" at bounding box center [111, 180] width 34 height 16
click at [126, 15] on div at bounding box center [132, 14] width 16 height 16
type input "0"
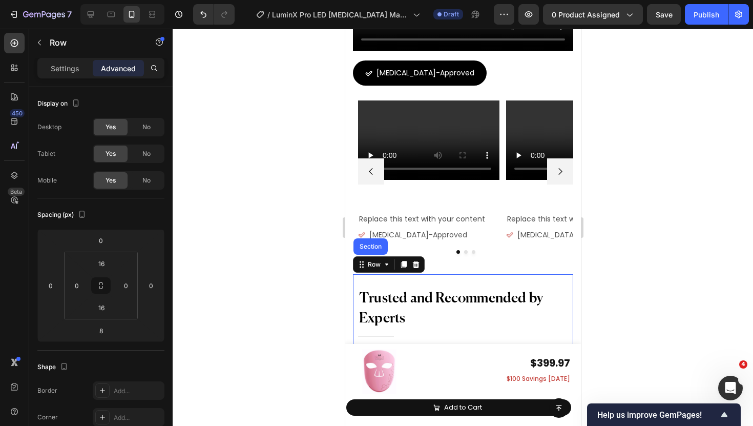
scroll to position [7245, 0]
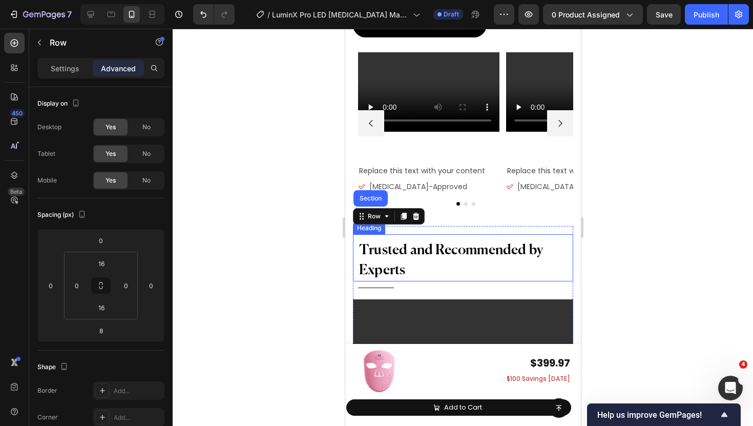
click at [417, 245] on span "Trusted and Recommended by Experts" at bounding box center [451, 260] width 184 height 34
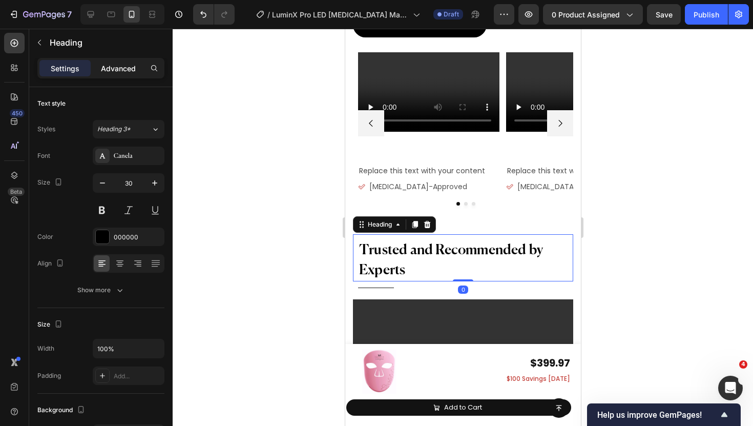
click at [122, 62] on div "Advanced" at bounding box center [118, 68] width 51 height 16
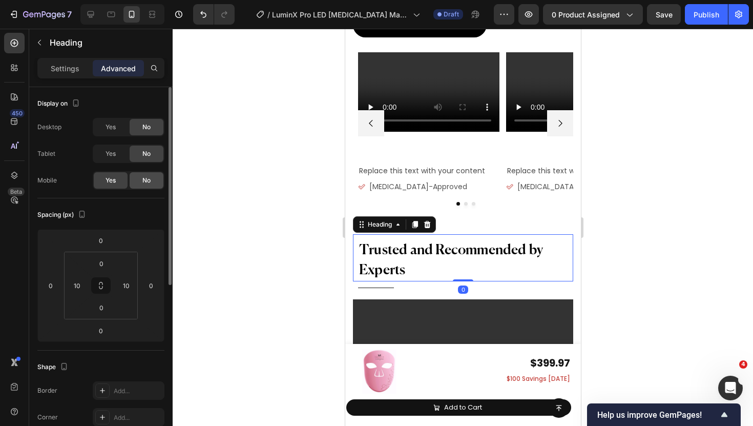
click at [143, 178] on span "No" at bounding box center [146, 180] width 8 height 9
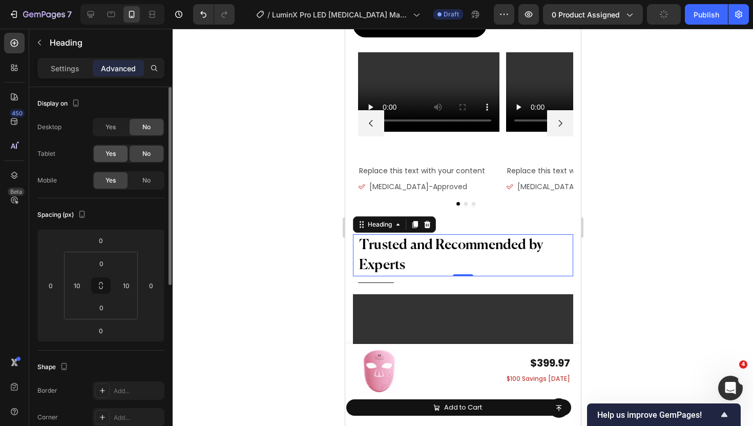
click at [124, 152] on div "Yes" at bounding box center [111, 154] width 34 height 16
click at [111, 127] on span "Yes" at bounding box center [111, 126] width 10 height 9
click at [144, 180] on span "No" at bounding box center [146, 180] width 8 height 9
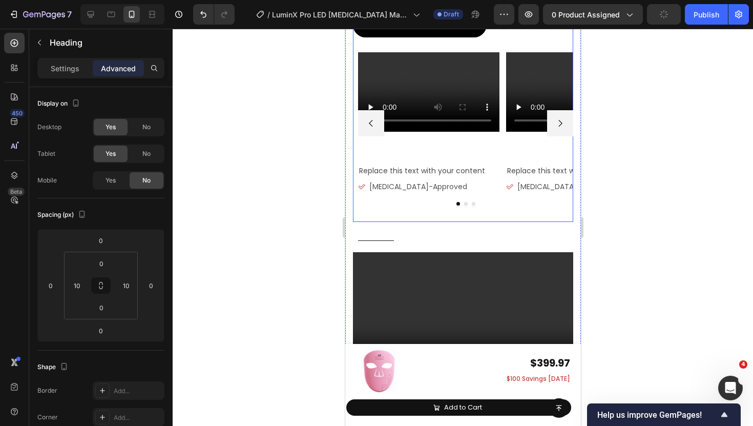
scroll to position [7266, 0]
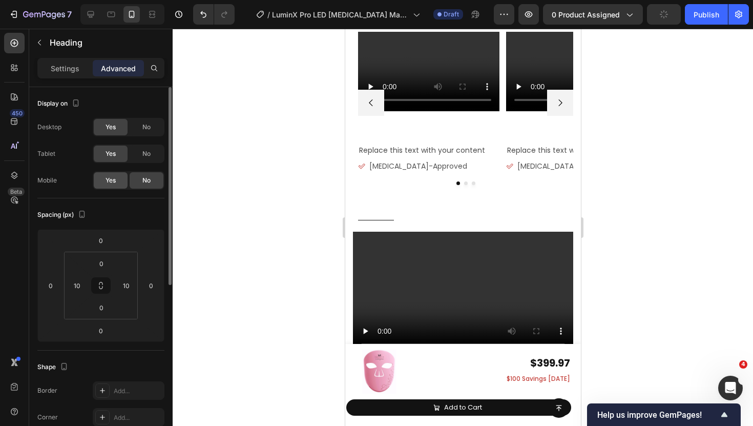
click at [96, 178] on div "Yes" at bounding box center [111, 180] width 34 height 16
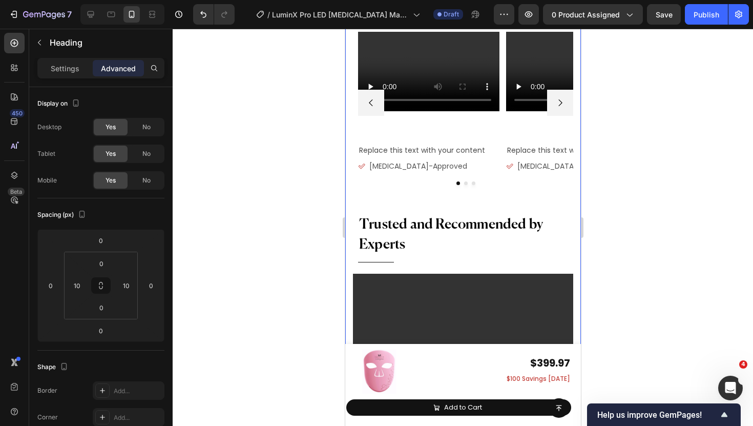
click at [446, 204] on div "Trusted and Recommended by Experts Heading Title Line Video Dermatologist-Appro…" at bounding box center [463, 205] width 220 height 831
click at [442, 211] on div "Trusted and Recommended by Experts Heading Title Line Video Dermatologist-Appro…" at bounding box center [463, 412] width 220 height 412
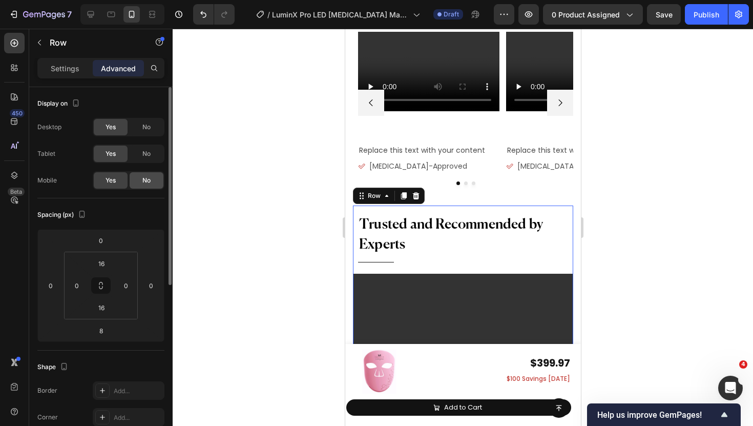
click at [148, 177] on span "No" at bounding box center [146, 180] width 8 height 9
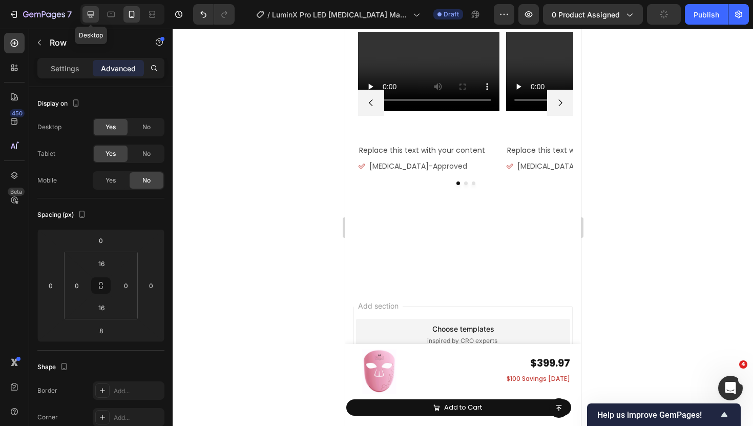
click at [94, 12] on icon at bounding box center [91, 14] width 10 height 10
type input "16"
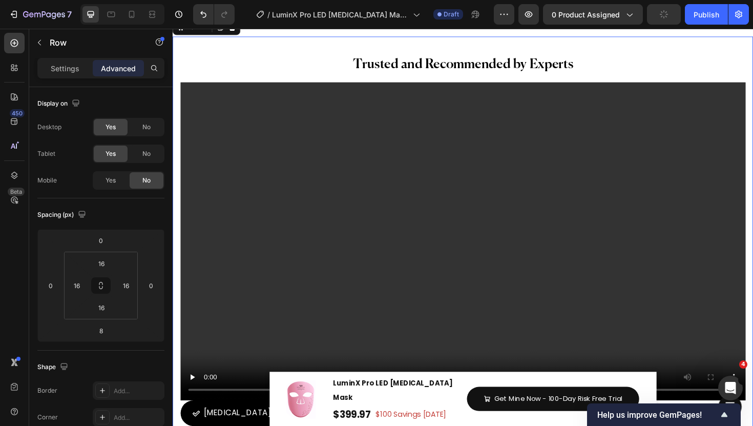
scroll to position [6752, 0]
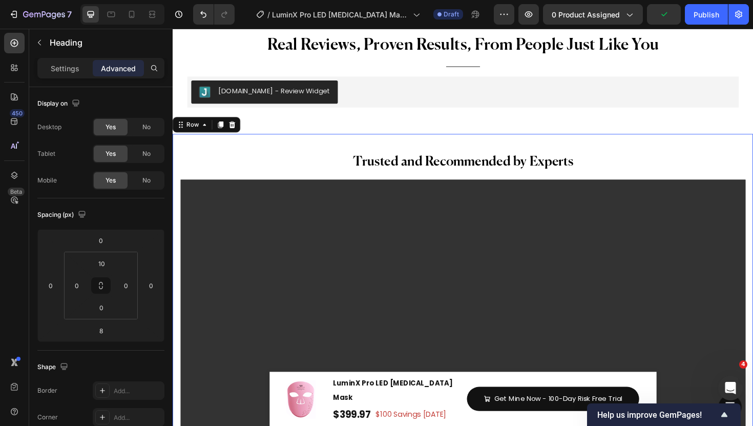
click at [403, 178] on h2 "Trusted and Recommended by Experts" at bounding box center [480, 168] width 599 height 31
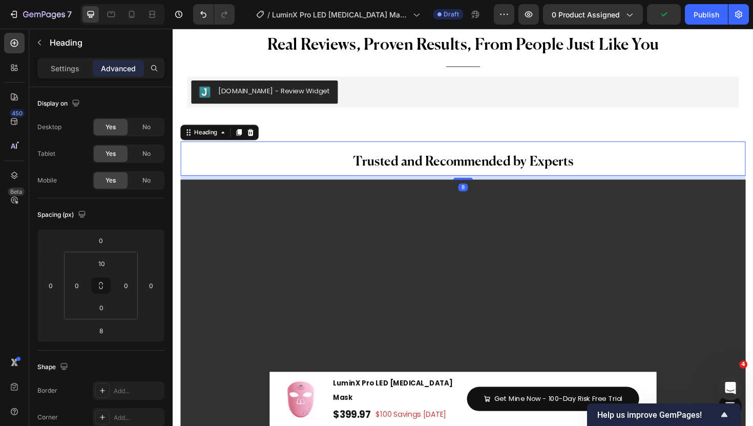
click at [403, 178] on h2 "Trusted and Recommended by Experts" at bounding box center [480, 168] width 599 height 31
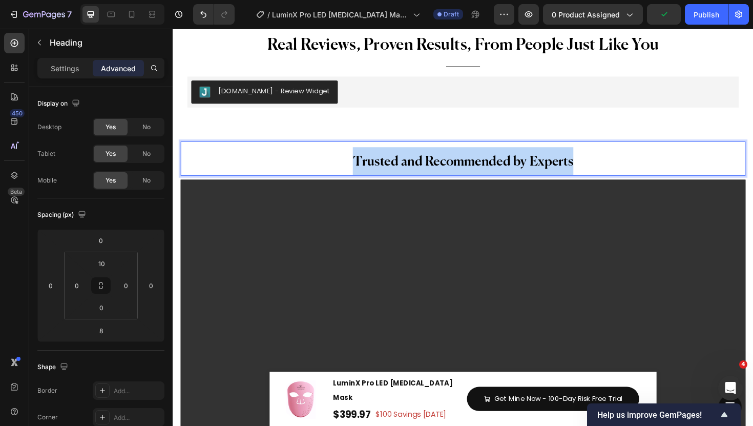
click at [403, 178] on p "Trusted and Recommended by Experts" at bounding box center [480, 168] width 597 height 29
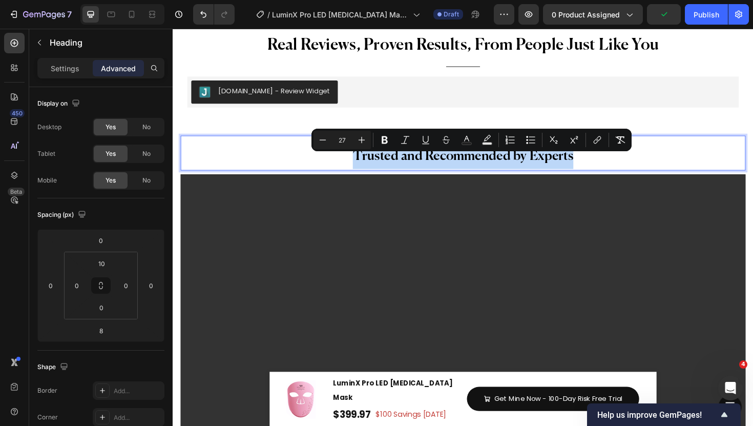
scroll to position [6746, 0]
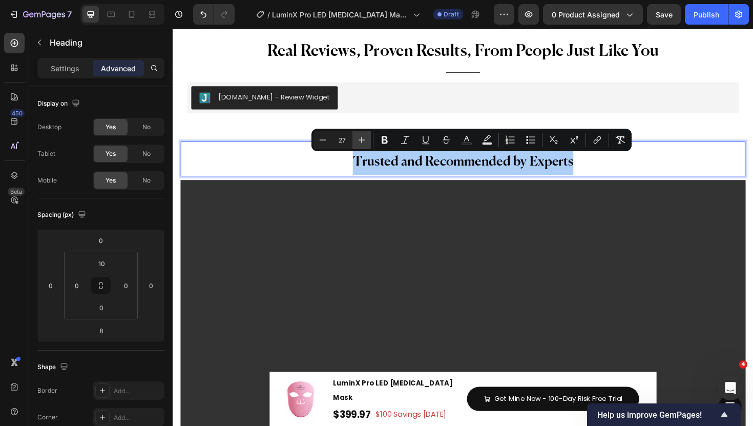
click at [357, 141] on icon "Editor contextual toolbar" at bounding box center [362, 140] width 10 height 10
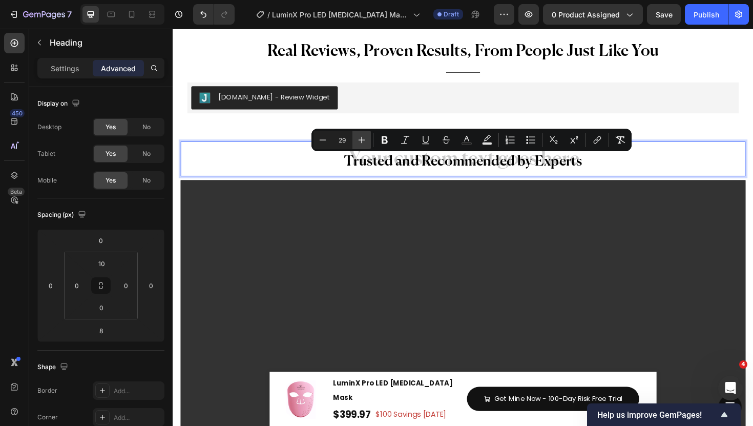
click at [368, 148] on div "Trusted and Recommended by Experts Heading 8" at bounding box center [480, 166] width 599 height 36
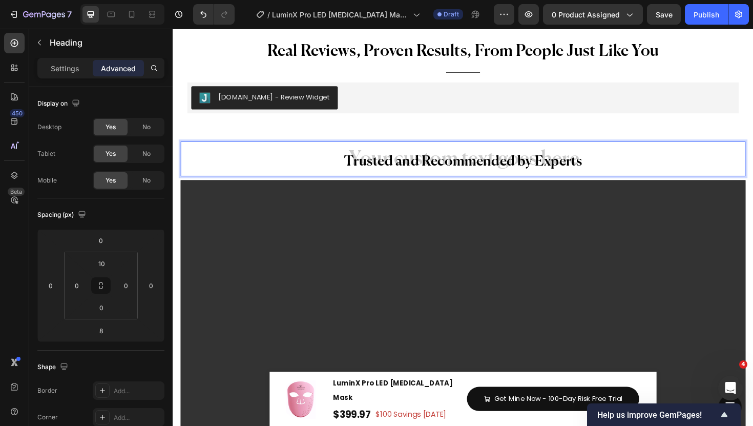
click at [368, 148] on div "Trusted and Recommended by Experts Heading 8" at bounding box center [480, 166] width 599 height 36
click at [379, 172] on h2 "Trusted and Recommended by Experts" at bounding box center [480, 168] width 599 height 31
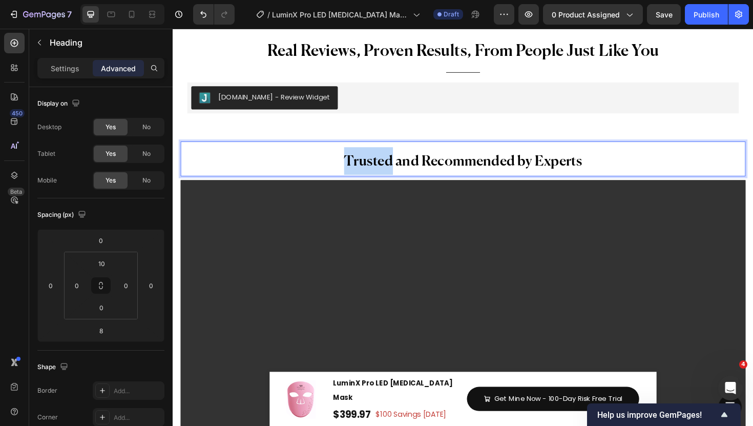
click at [379, 172] on span "Trusted and Recommended by Experts" at bounding box center [480, 169] width 253 height 15
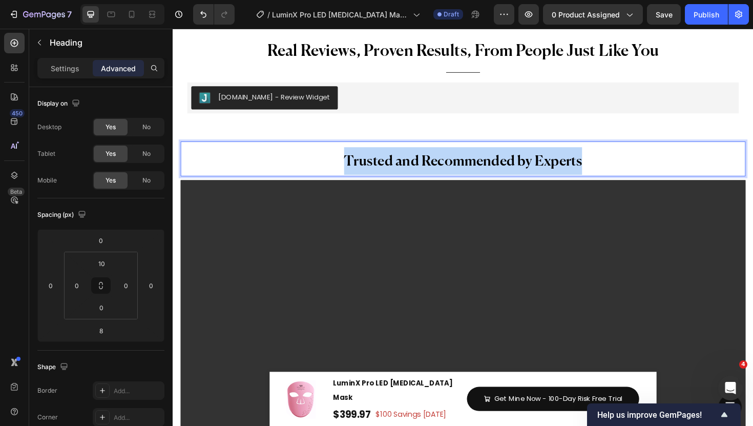
click at [379, 172] on span "Trusted and Recommended by Experts" at bounding box center [480, 169] width 253 height 15
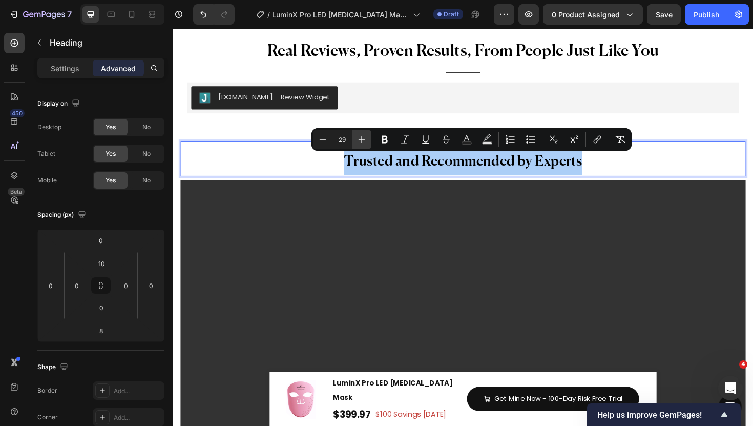
click at [365, 141] on icon "Editor contextual toolbar" at bounding box center [362, 139] width 10 height 10
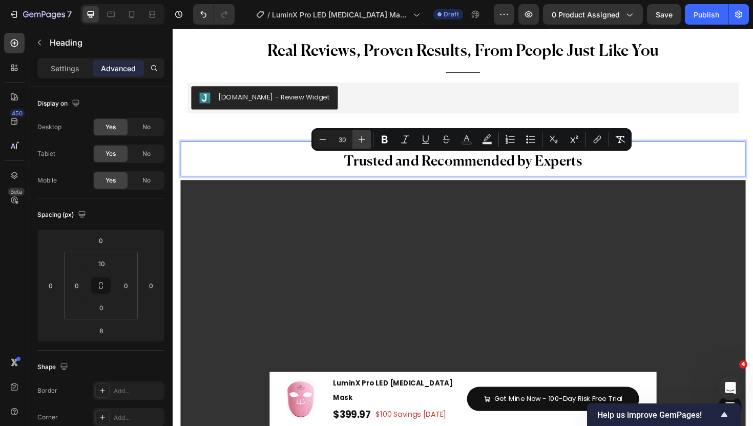
click at [365, 141] on icon "Editor contextual toolbar" at bounding box center [362, 139] width 10 height 10
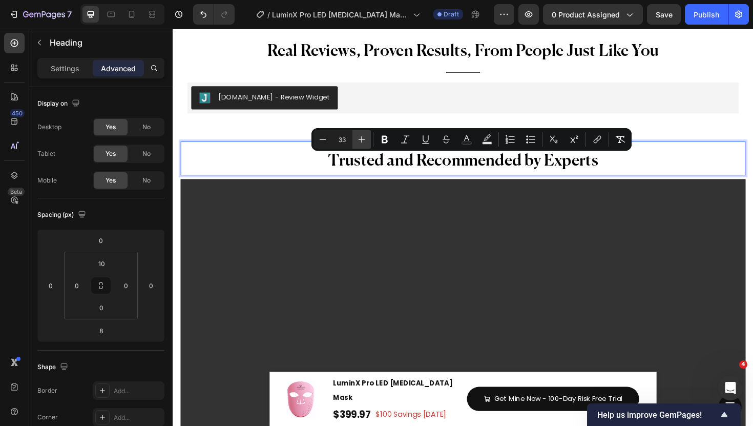
click at [365, 141] on icon "Editor contextual toolbar" at bounding box center [362, 139] width 10 height 10
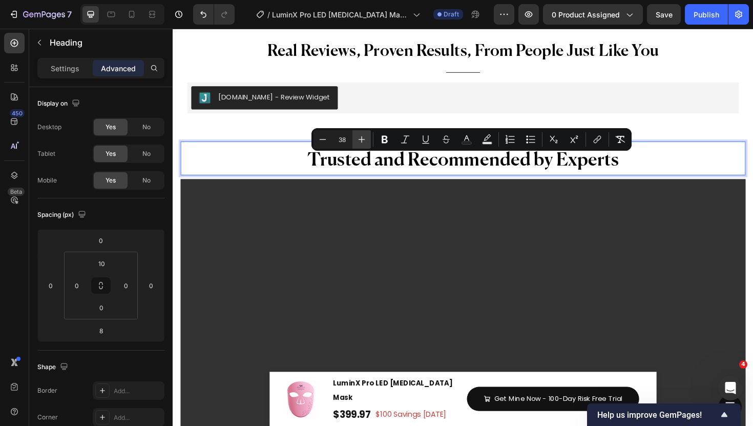
click at [365, 141] on icon "Editor contextual toolbar" at bounding box center [362, 139] width 10 height 10
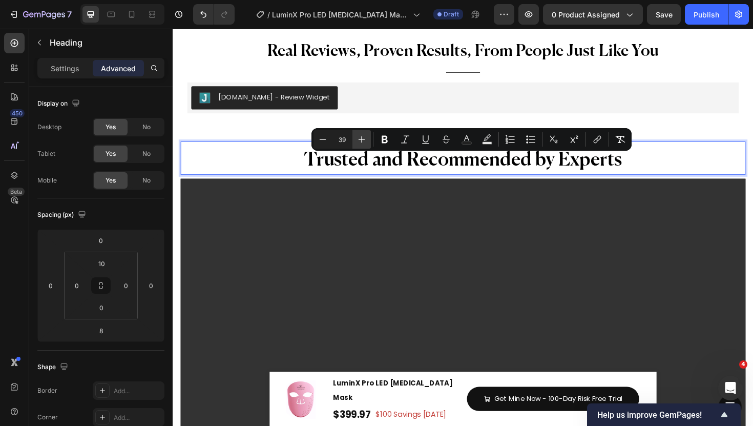
click at [365, 141] on icon "Editor contextual toolbar" at bounding box center [362, 139] width 10 height 10
type input "40"
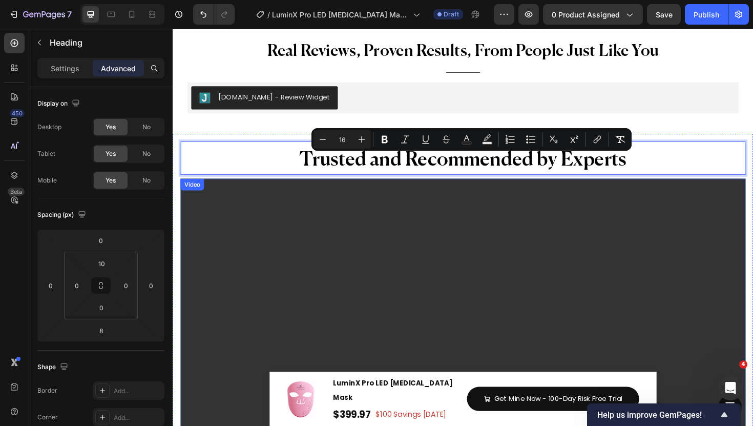
click at [361, 204] on video at bounding box center [480, 356] width 599 height 337
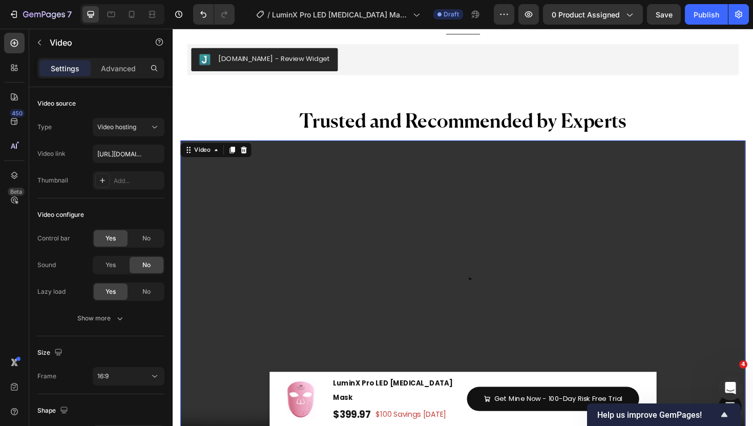
scroll to position [6838, 0]
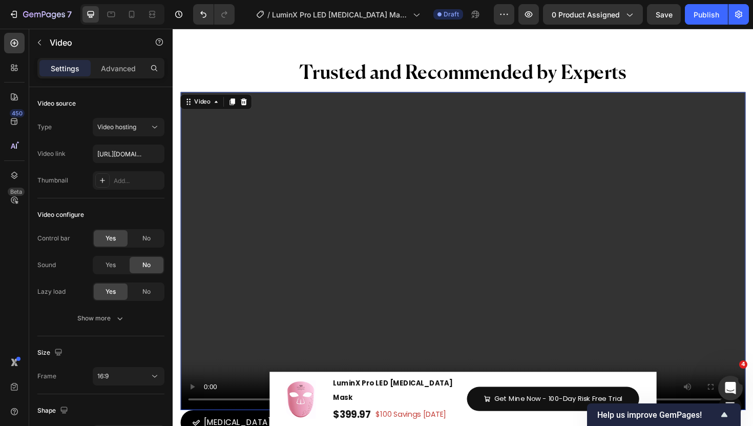
click at [393, 162] on video at bounding box center [480, 264] width 599 height 337
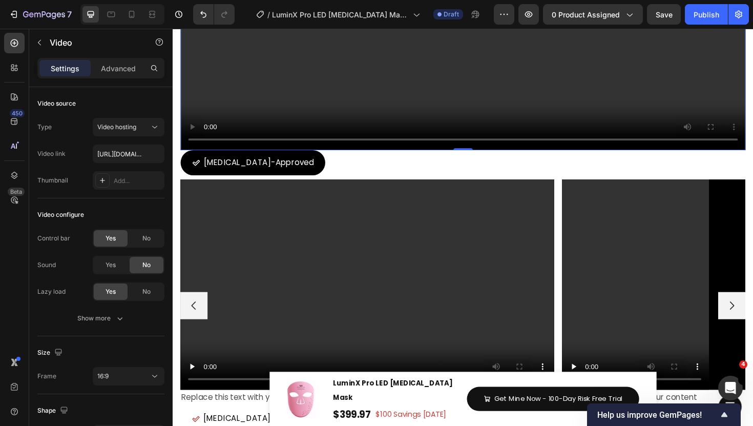
scroll to position [7115, 0]
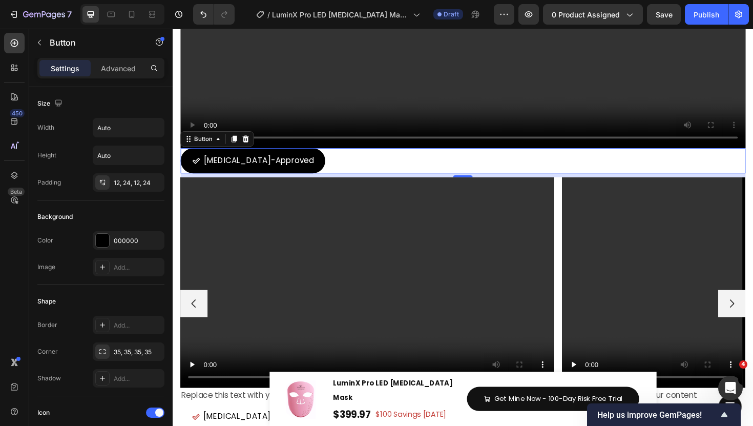
click at [373, 162] on div "Dermatologist-Approved Button 8" at bounding box center [480, 168] width 599 height 27
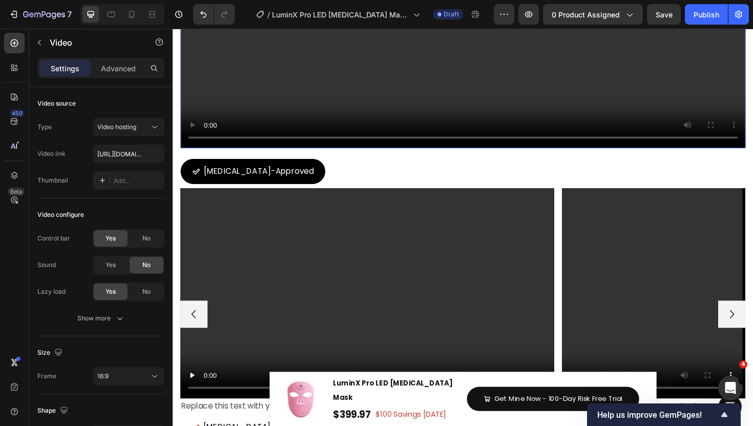
drag, startPoint x: 482, startPoint y: 154, endPoint x: 482, endPoint y: 163, distance: 9.2
click at [482, 163] on div "⁠⁠⁠⁠⁠⁠⁠ Trusted and Recommended by Experts Heading Title Line Video 22 Dermatol…" at bounding box center [480, 129] width 599 height 700
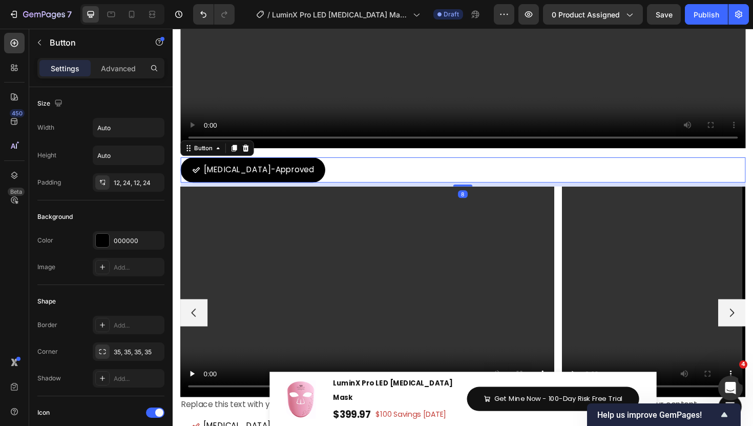
click at [398, 175] on div "Dermatologist-Approved Button 8" at bounding box center [480, 178] width 599 height 27
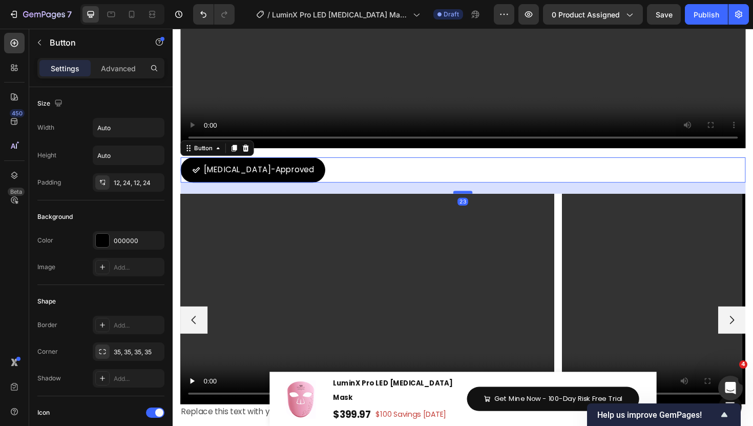
drag, startPoint x: 483, startPoint y: 194, endPoint x: 483, endPoint y: 202, distance: 7.7
click at [483, 202] on div at bounding box center [480, 201] width 20 height 3
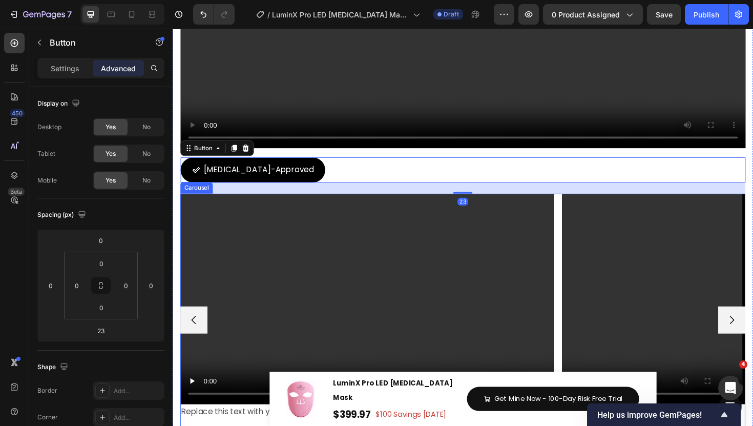
click at [579, 213] on div "Video Replace this text with your content Text Block Dermatologist-Approved But…" at bounding box center [480, 336] width 599 height 267
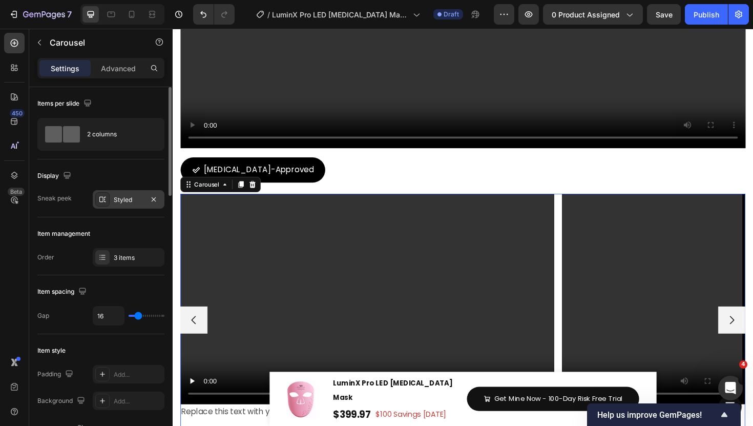
click at [108, 199] on div at bounding box center [102, 199] width 14 height 14
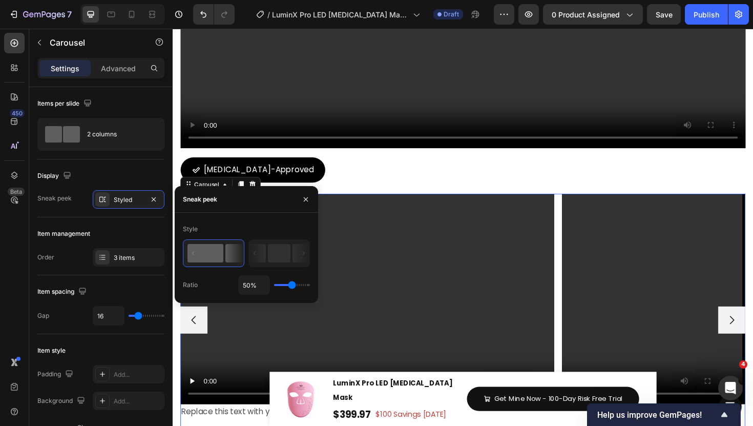
click at [291, 285] on input "range" at bounding box center [292, 285] width 36 height 2
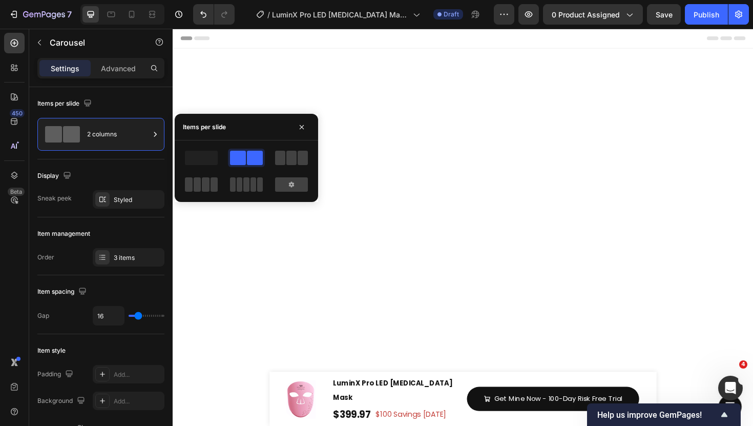
scroll to position [7115, 0]
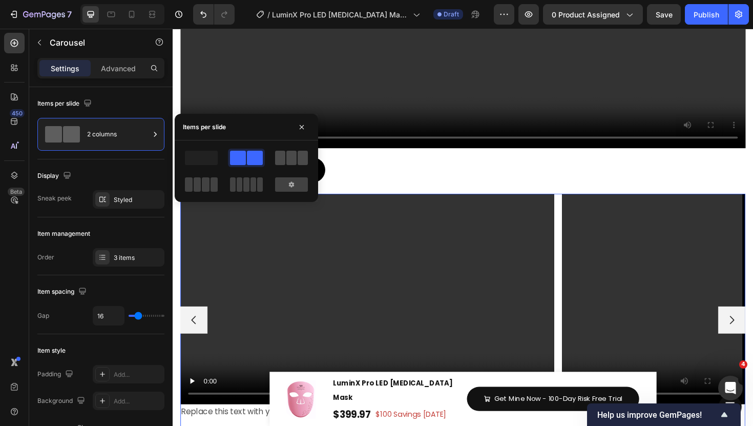
click at [278, 159] on span at bounding box center [280, 158] width 10 height 14
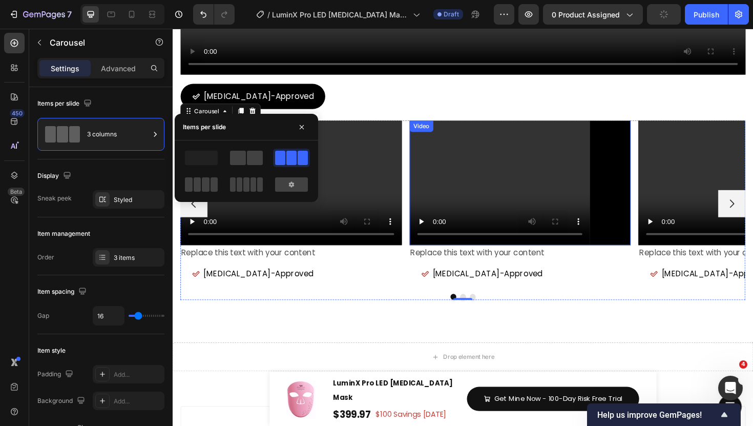
scroll to position [7210, 0]
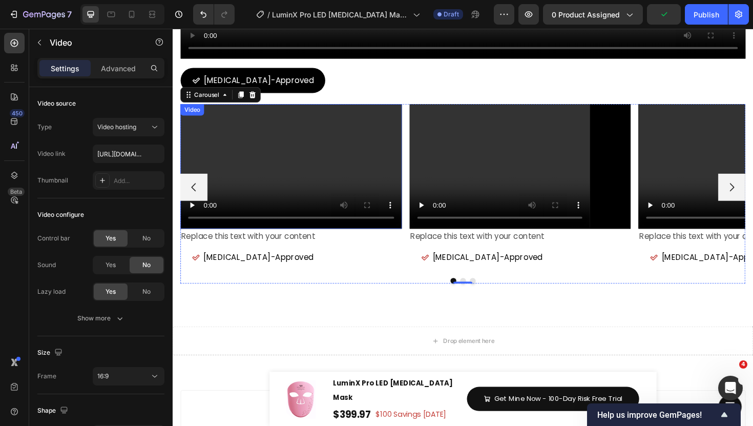
click at [379, 176] on video at bounding box center [298, 175] width 235 height 132
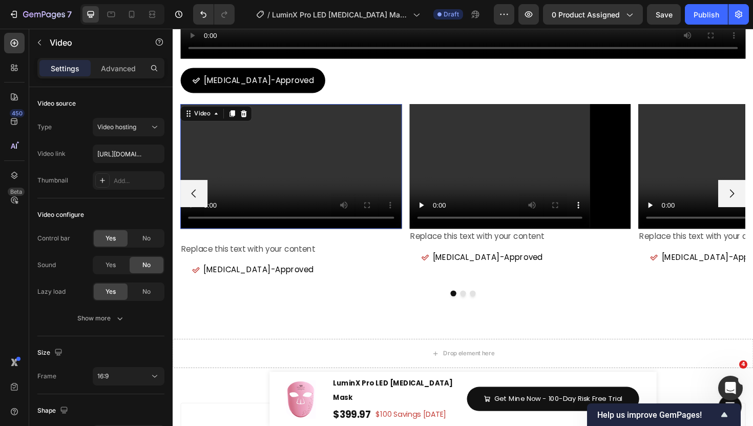
drag, startPoint x: 297, startPoint y: 239, endPoint x: 292, endPoint y: 253, distance: 14.3
click at [297, 252] on div "Video 26 Replace this text with your content Text Block [MEDICAL_DATA]-Approved…" at bounding box center [298, 203] width 235 height 189
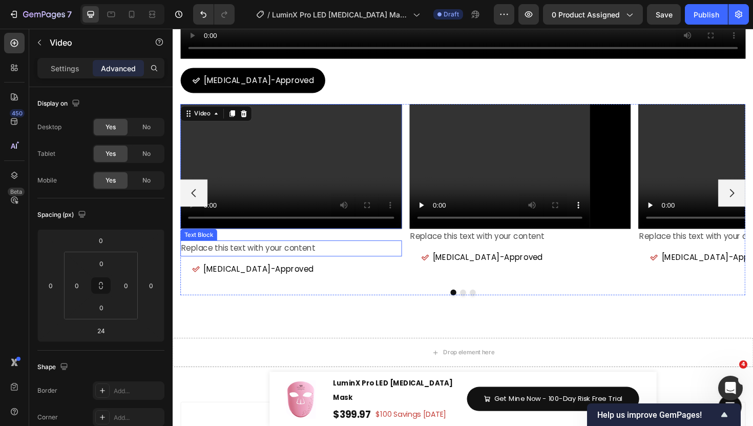
click at [252, 263] on div "Replace this text with your content" at bounding box center [298, 261] width 235 height 17
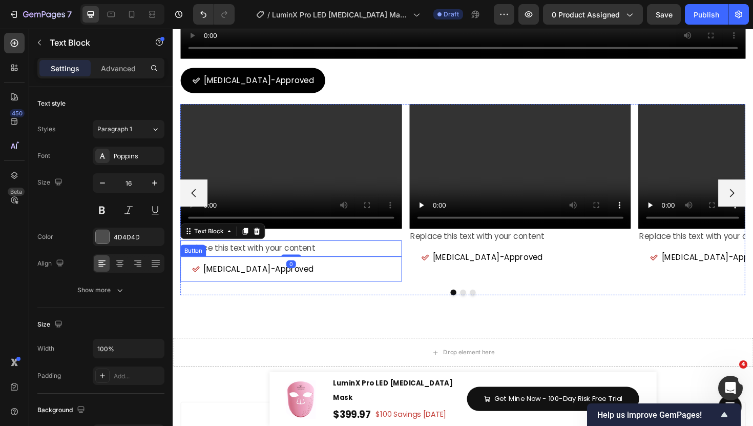
click at [265, 272] on button "[MEDICAL_DATA]-Approved" at bounding box center [257, 283] width 153 height 27
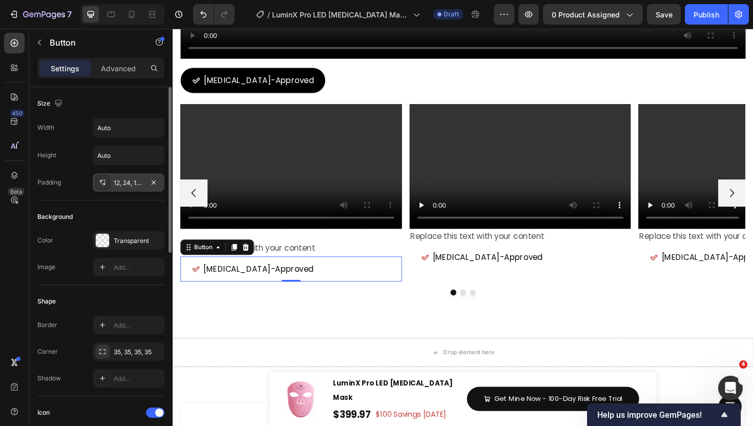
click at [105, 181] on icon at bounding box center [105, 181] width 1 height 1
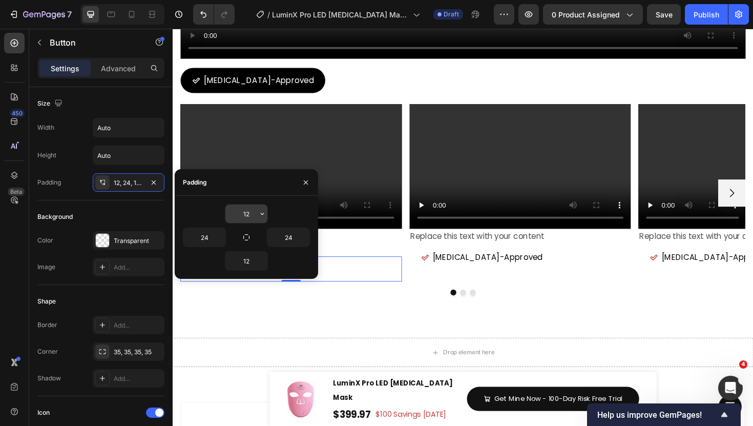
click at [245, 214] on input "12" at bounding box center [246, 213] width 42 height 18
type input "0"
click at [243, 266] on input "12" at bounding box center [246, 261] width 42 height 18
type input "-"
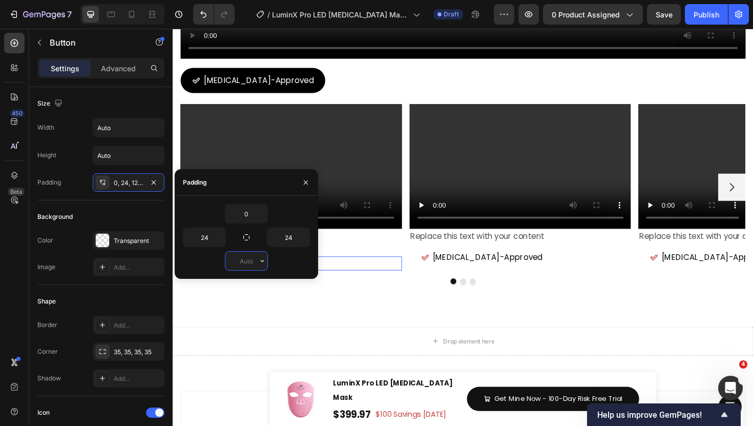
type input "0"
click at [342, 330] on div "Drop element here Section 21/25" at bounding box center [480, 360] width 615 height 64
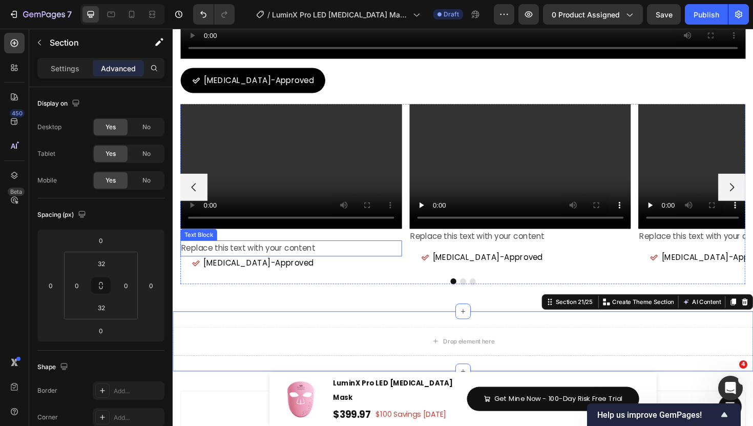
click at [309, 264] on div "Replace this text with your content" at bounding box center [298, 261] width 235 height 17
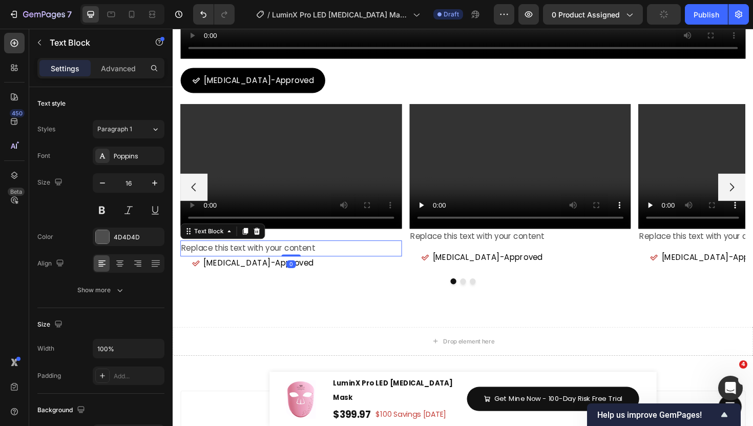
click at [223, 268] on div "Replace this text with your content" at bounding box center [298, 261] width 235 height 17
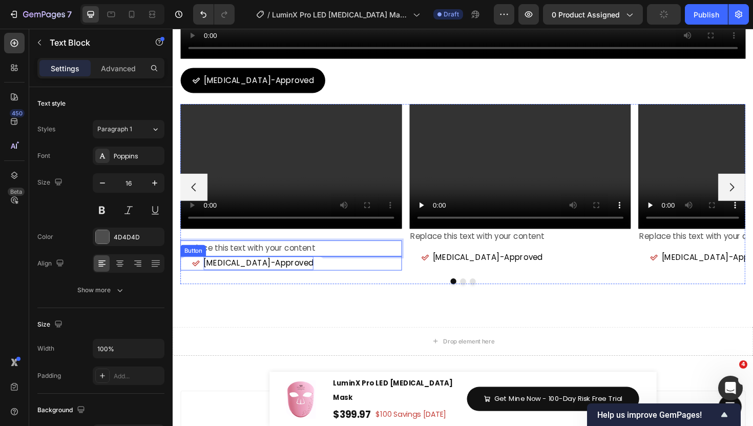
click at [213, 274] on span "[MEDICAL_DATA]-Approved" at bounding box center [264, 277] width 116 height 12
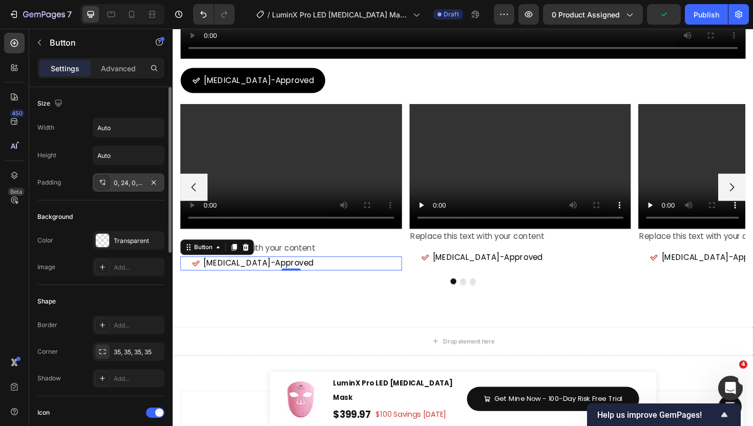
click at [101, 185] on icon at bounding box center [102, 182] width 8 height 8
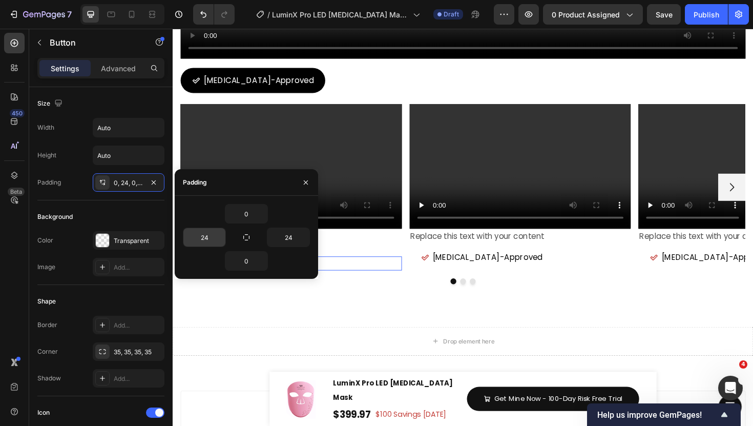
click at [205, 242] on input "24" at bounding box center [204, 237] width 42 height 18
type input "1"
type input "0"
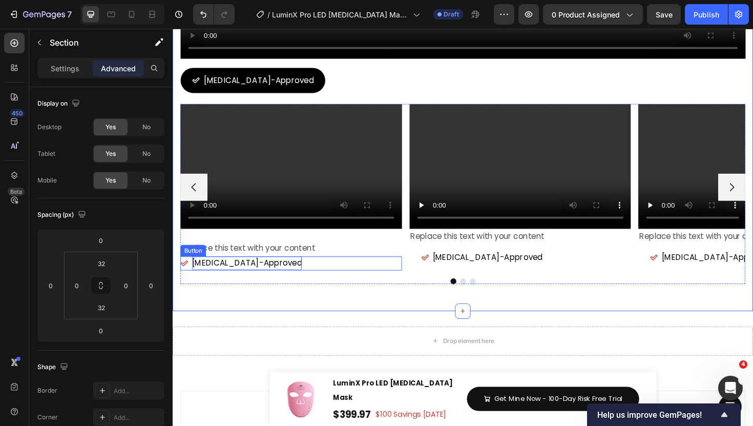
click at [256, 279] on span "[MEDICAL_DATA]-Approved" at bounding box center [251, 277] width 116 height 12
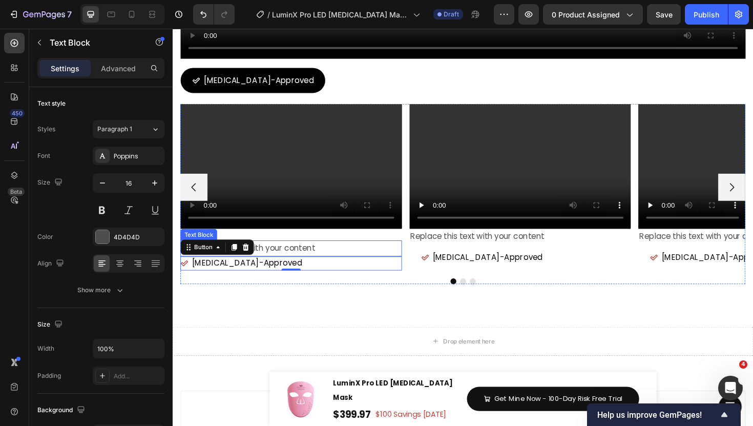
click at [337, 260] on p "Replace this text with your content" at bounding box center [298, 261] width 233 height 15
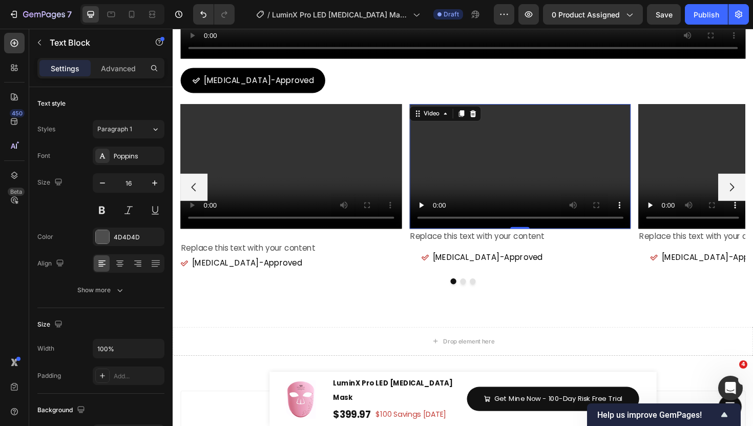
click at [547, 200] on video at bounding box center [541, 175] width 235 height 132
click at [546, 197] on video at bounding box center [541, 175] width 235 height 132
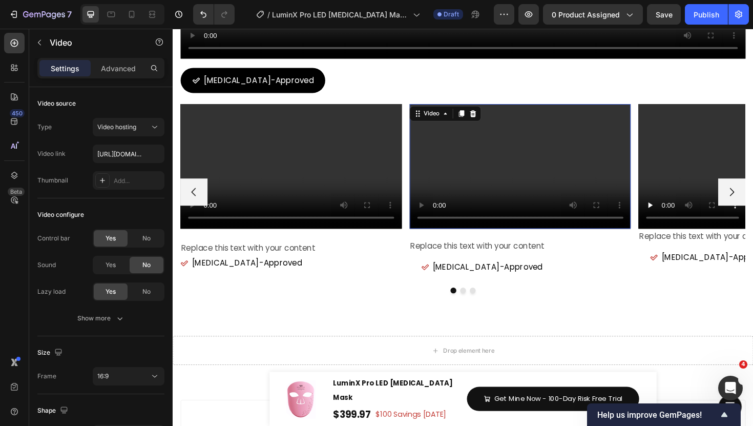
drag, startPoint x: 542, startPoint y: 238, endPoint x: 542, endPoint y: 248, distance: 10.2
click at [542, 248] on div "Video 20 Replace this text with your content Text Block [MEDICAL_DATA]-Approved…" at bounding box center [541, 202] width 235 height 186
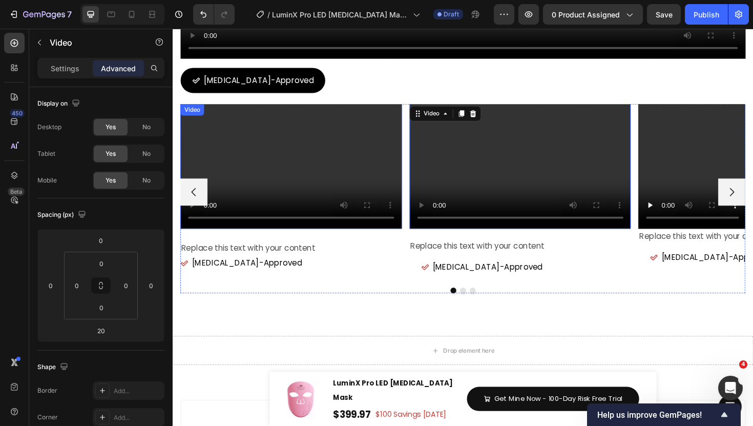
click at [364, 192] on video at bounding box center [298, 175] width 235 height 132
click at [335, 202] on video at bounding box center [298, 175] width 235 height 132
click at [286, 186] on video at bounding box center [298, 175] width 235 height 132
click at [324, 199] on video at bounding box center [298, 175] width 235 height 132
click at [404, 141] on video at bounding box center [298, 175] width 235 height 132
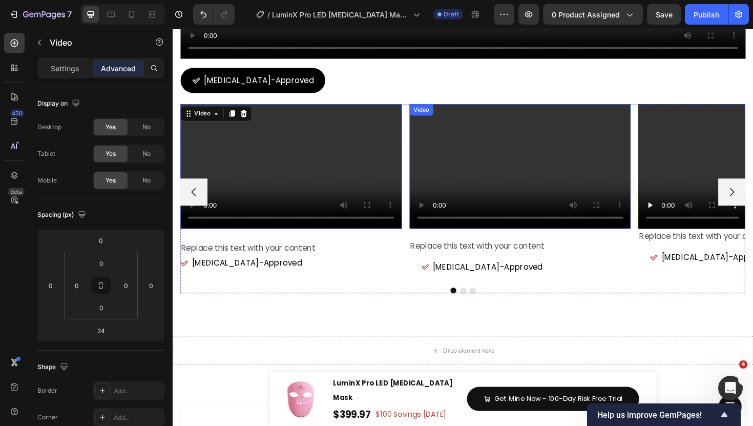
click at [486, 146] on video at bounding box center [541, 175] width 235 height 132
click at [358, 147] on video at bounding box center [298, 175] width 235 height 132
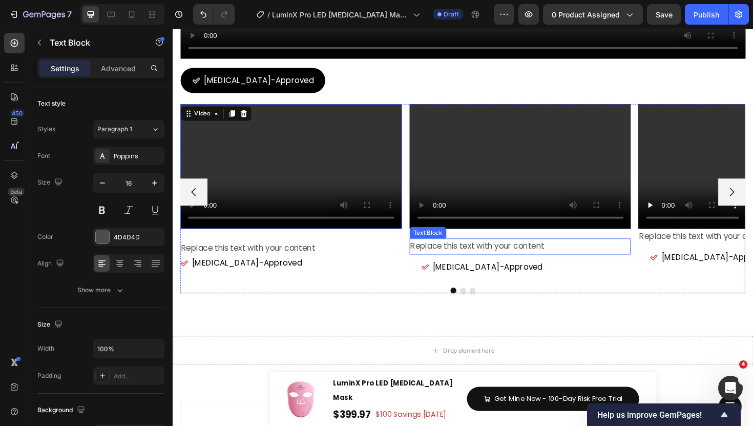
click at [474, 260] on div "Replace this text with your content" at bounding box center [541, 259] width 235 height 17
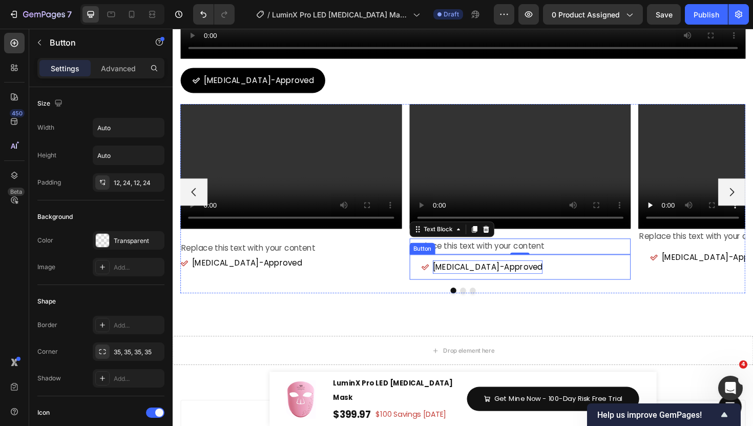
click at [470, 277] on span "[MEDICAL_DATA]-Approved" at bounding box center [506, 281] width 116 height 12
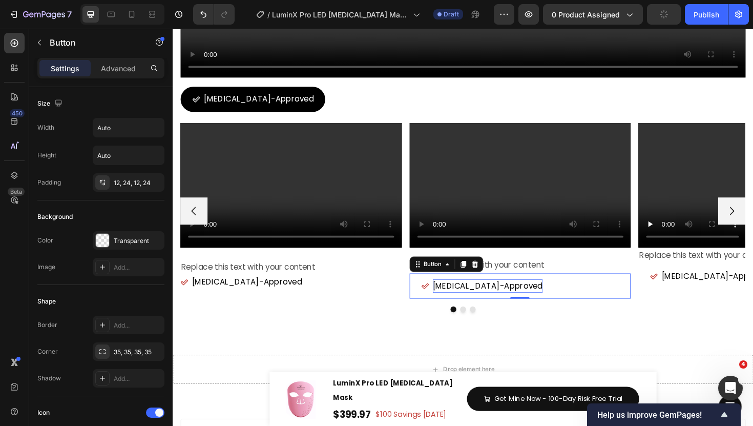
scroll to position [7188, 0]
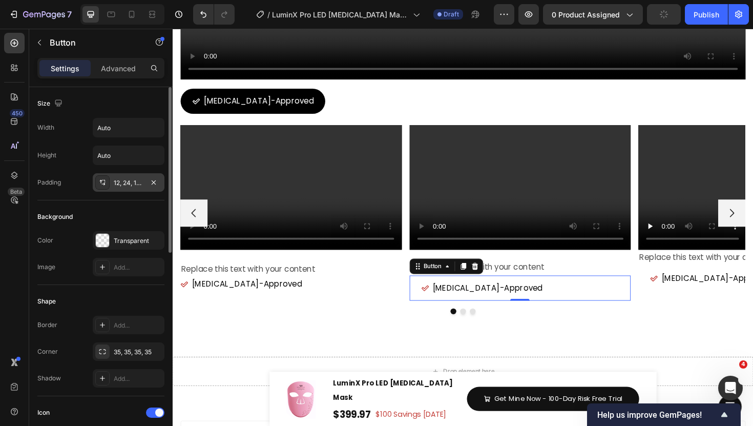
click at [106, 183] on icon at bounding box center [102, 182] width 8 height 8
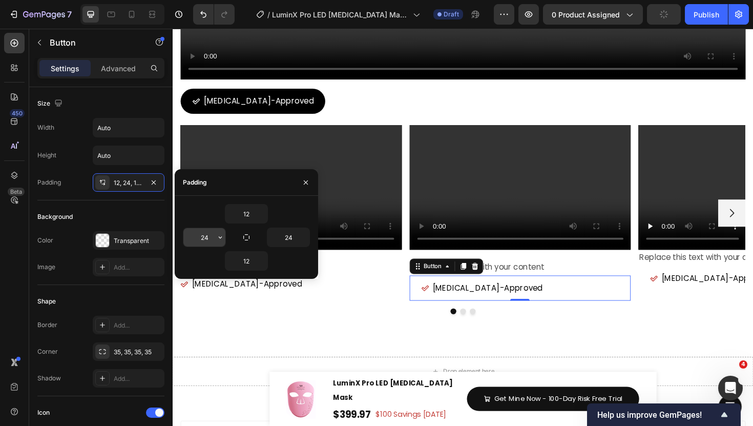
click at [200, 240] on input "24" at bounding box center [204, 237] width 42 height 18
type input "0"
click at [249, 213] on input "12" at bounding box center [246, 213] width 42 height 18
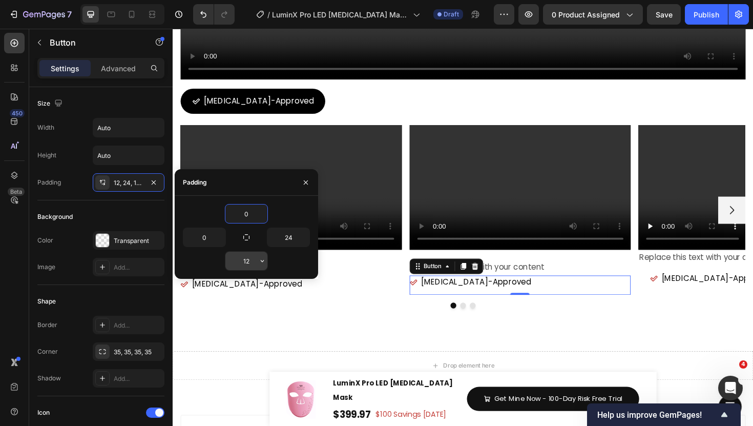
type input "0"
click at [249, 262] on input "12" at bounding box center [246, 261] width 42 height 18
type input "0"
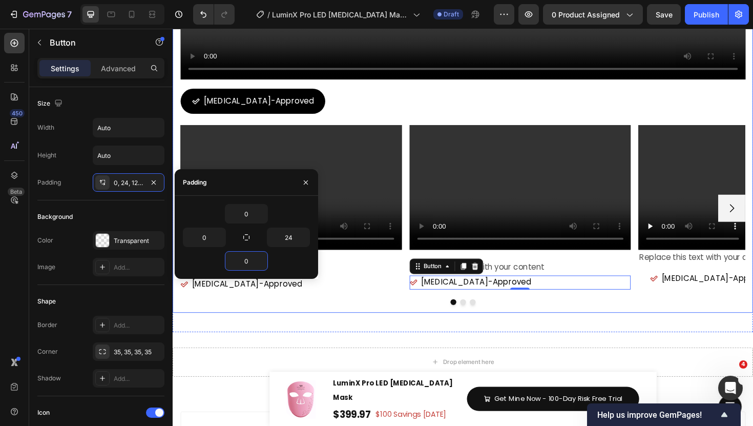
click at [446, 324] on div "⁠⁠⁠⁠⁠⁠⁠ Trusted and Recommended by Experts Heading Title Line Video [MEDICAL_DA…" at bounding box center [480, 13] width 615 height 631
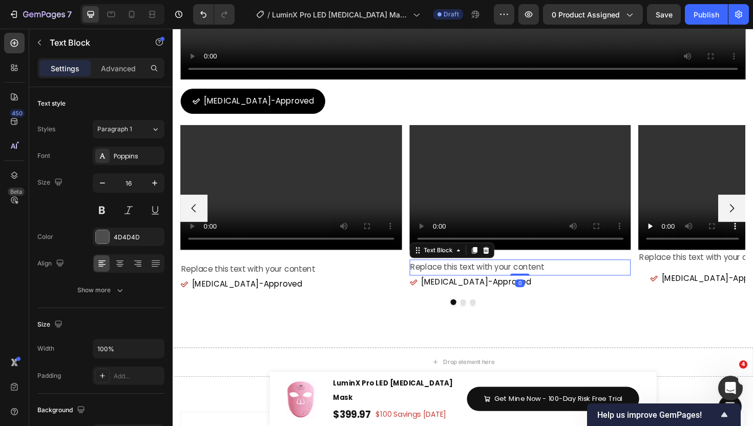
click at [521, 282] on div "Replace this text with your content" at bounding box center [541, 281] width 235 height 17
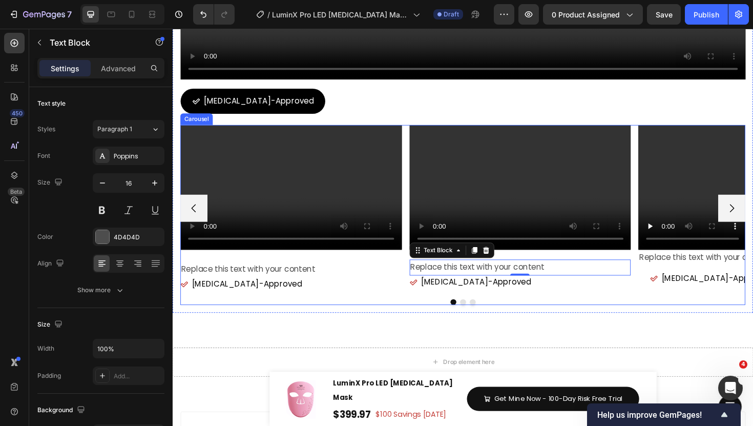
click at [753, 213] on icon "Carousel Next Arrow" at bounding box center [765, 219] width 12 height 12
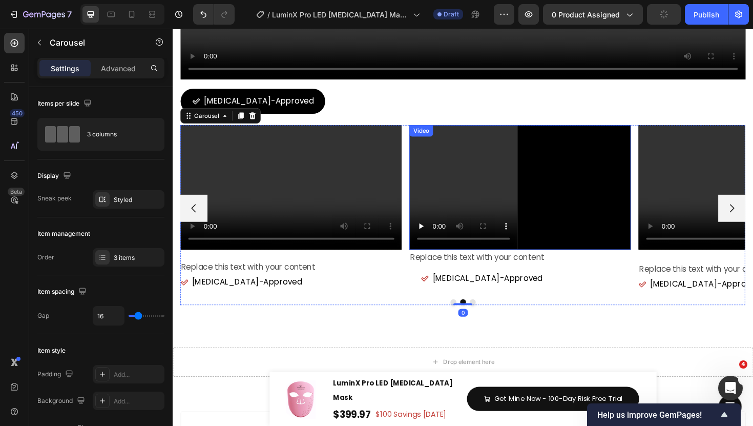
click at [550, 233] on video at bounding box center [541, 197] width 235 height 132
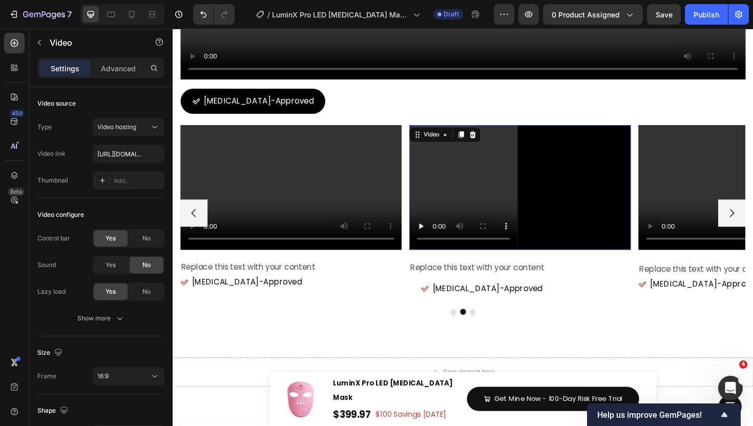
drag, startPoint x: 542, startPoint y: 260, endPoint x: 542, endPoint y: 271, distance: 10.8
click at [542, 271] on div "Video 21 Replace this text with your content Text Block [MEDICAL_DATA]-Approved…" at bounding box center [541, 224] width 235 height 187
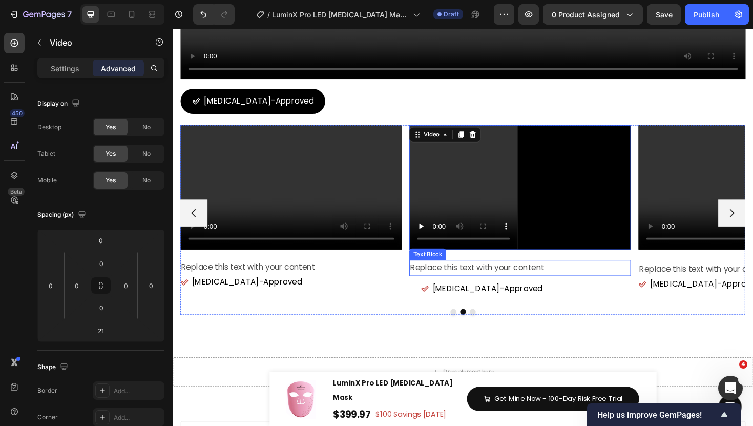
click at [540, 286] on div "Replace this text with your content" at bounding box center [541, 282] width 235 height 17
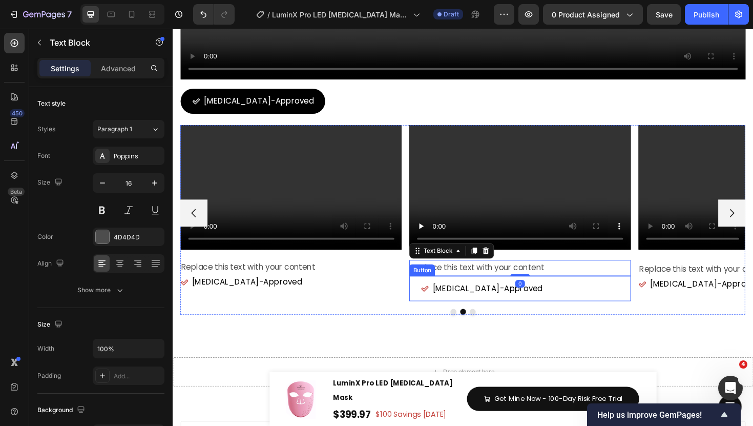
click at [540, 299] on div "0" at bounding box center [541, 299] width 10 height 8
click at [580, 299] on div "[MEDICAL_DATA]-Approved Button" at bounding box center [541, 304] width 235 height 27
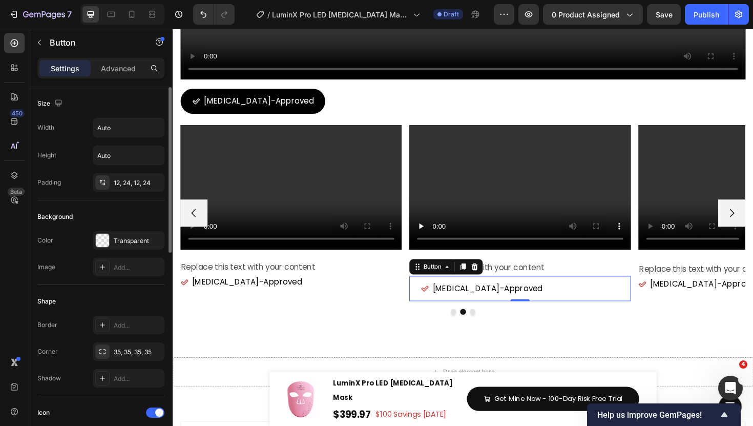
click at [89, 181] on div "Padding 12, 24, 12, 24" at bounding box center [100, 182] width 127 height 18
click at [103, 181] on icon at bounding box center [102, 182] width 8 height 8
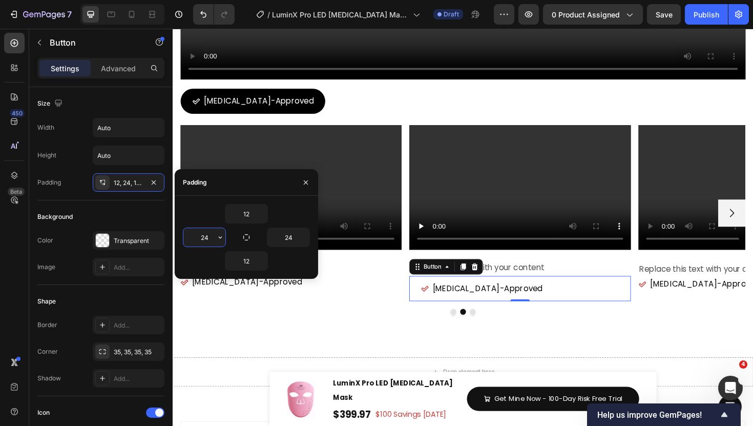
click at [196, 238] on input "24" at bounding box center [204, 237] width 42 height 18
type input "0"
click at [247, 213] on input "12" at bounding box center [246, 213] width 42 height 18
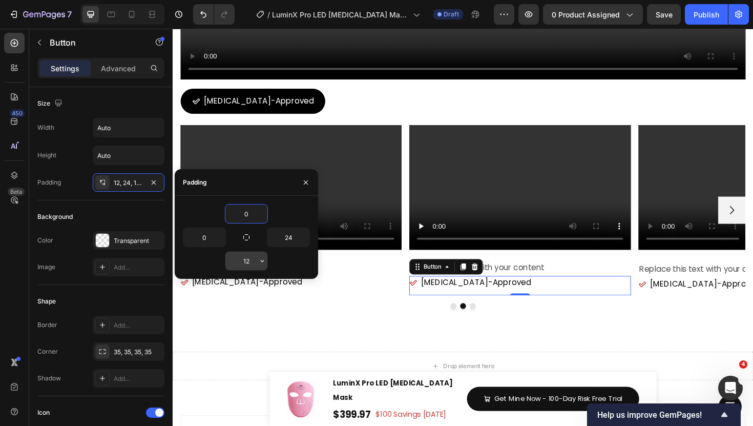
type input "0"
click at [255, 259] on input "12" at bounding box center [246, 261] width 42 height 18
type input "-"
type input "0"
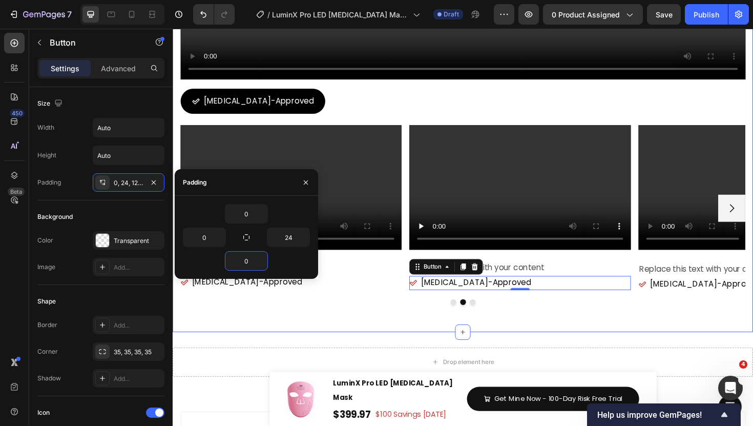
click at [384, 368] on div "Drop element here" at bounding box center [480, 381] width 615 height 31
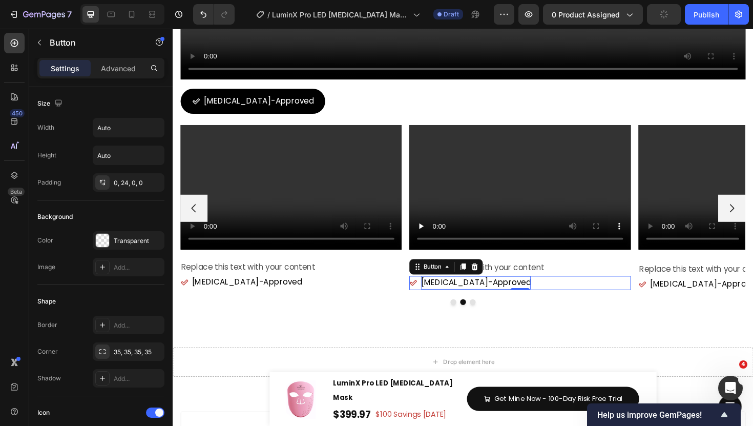
click at [511, 301] on span "[MEDICAL_DATA]-Approved" at bounding box center [494, 298] width 116 height 12
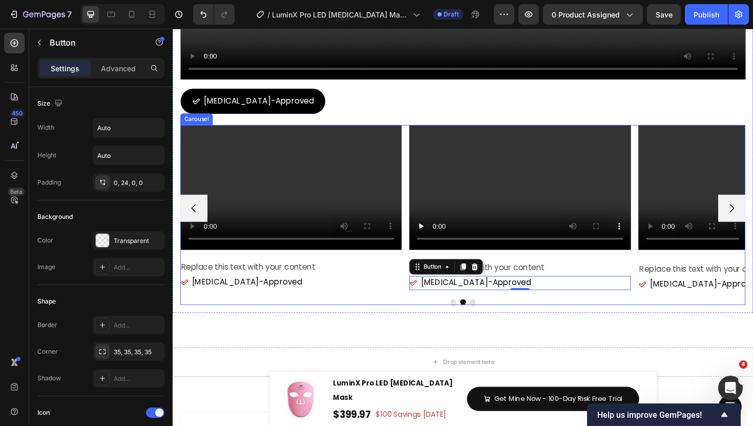
click at [469, 319] on button "Dot" at bounding box center [470, 318] width 6 height 6
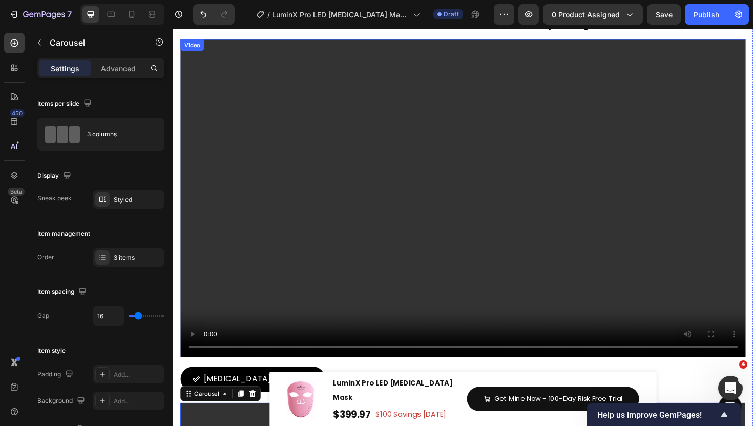
scroll to position [6745, 0]
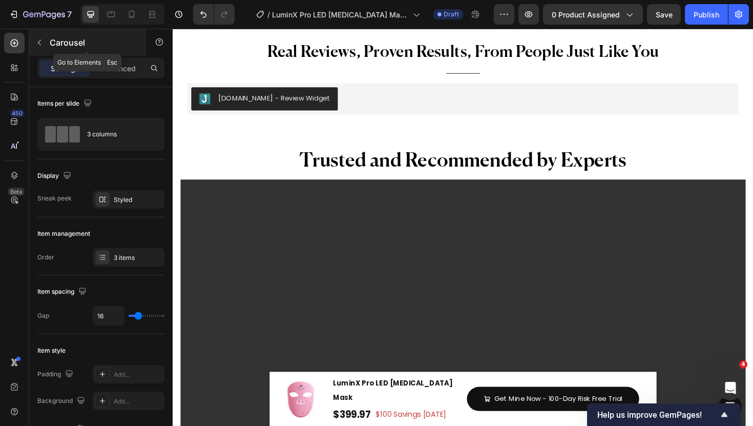
click at [42, 45] on icon "button" at bounding box center [39, 42] width 8 height 8
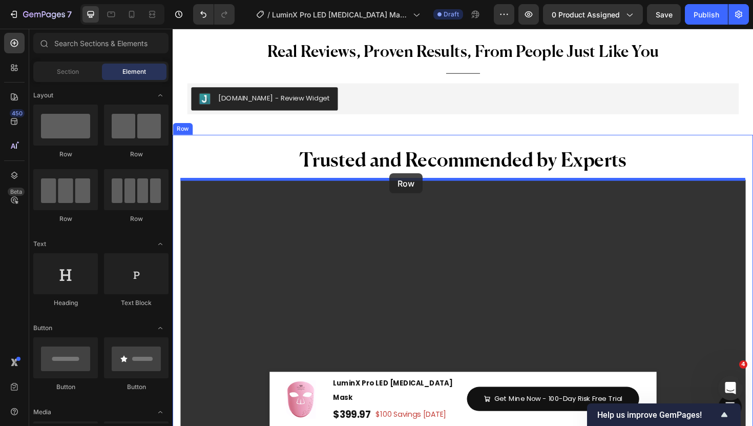
drag, startPoint x: 295, startPoint y: 157, endPoint x: 402, endPoint y: 182, distance: 110.4
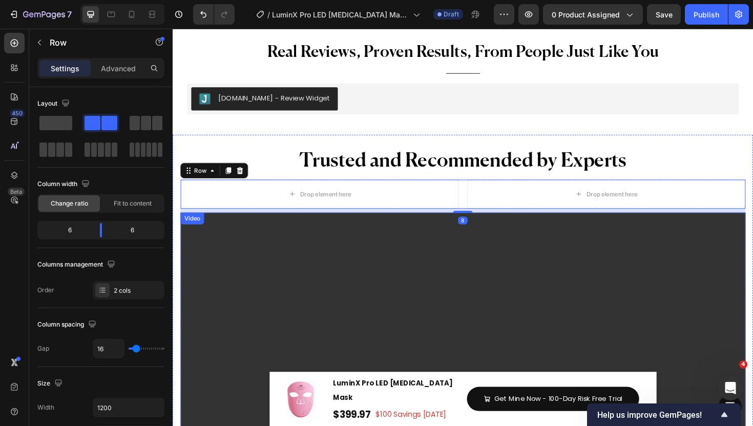
click at [421, 263] on video at bounding box center [480, 391] width 599 height 337
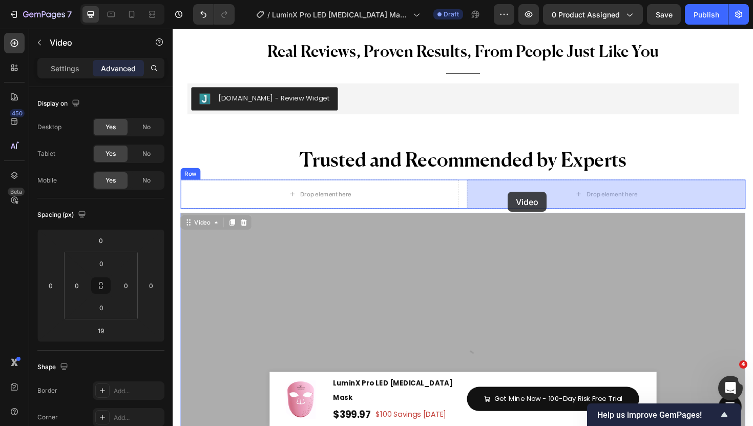
drag, startPoint x: 186, startPoint y: 236, endPoint x: 528, endPoint y: 201, distance: 343.6
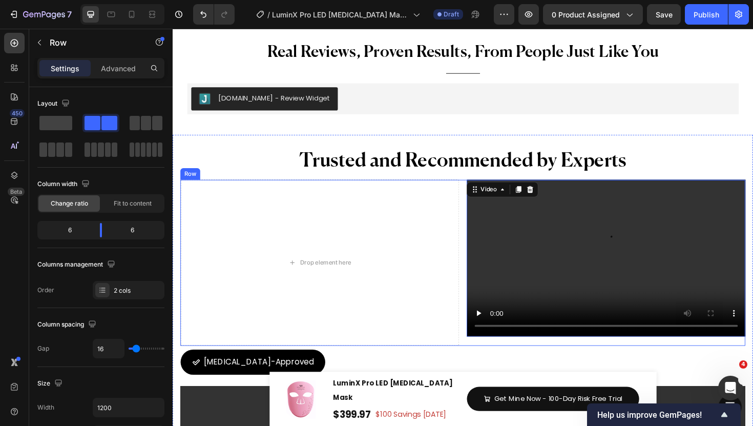
click at [479, 220] on div "Drop element here Video 19 Row" at bounding box center [480, 277] width 599 height 176
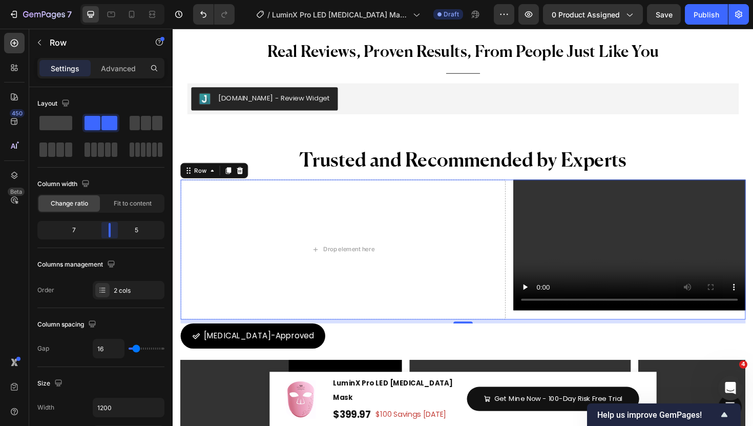
drag, startPoint x: 96, startPoint y: 230, endPoint x: 113, endPoint y: 231, distance: 16.4
click at [113, 0] on body "7 Version history / LuminX Pro LED [MEDICAL_DATA] Mask | Revised Product Page -…" at bounding box center [376, 0] width 753 height 0
click at [37, 33] on div "Row" at bounding box center [87, 42] width 117 height 27
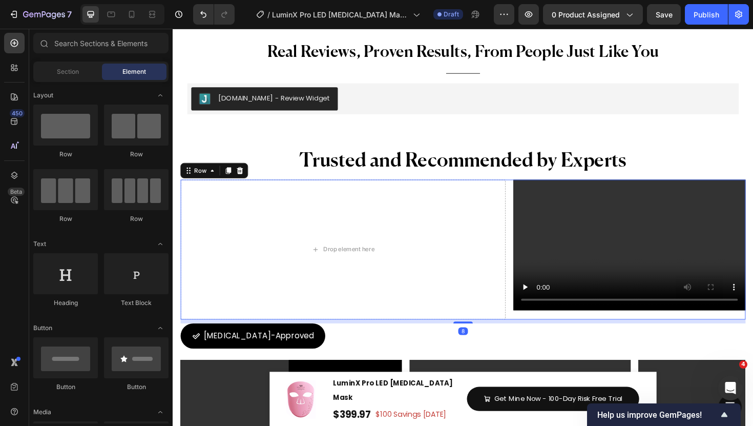
click at [530, 331] on div "Drop element here Video Row 8" at bounding box center [480, 263] width 599 height 148
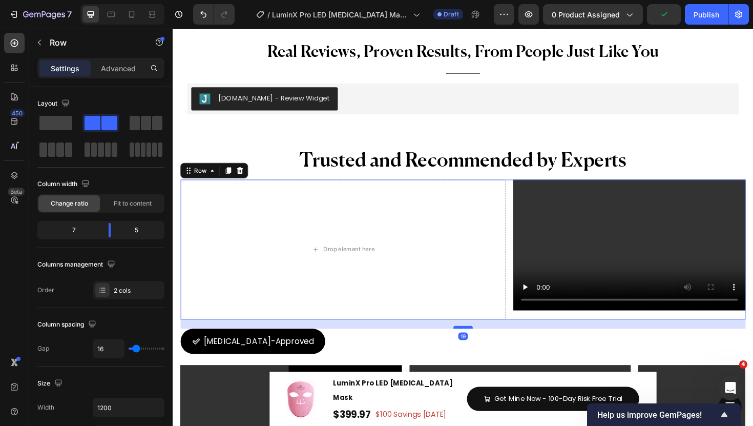
drag, startPoint x: 482, startPoint y: 338, endPoint x: 482, endPoint y: 344, distance: 5.6
click at [482, 344] on div at bounding box center [480, 344] width 20 height 3
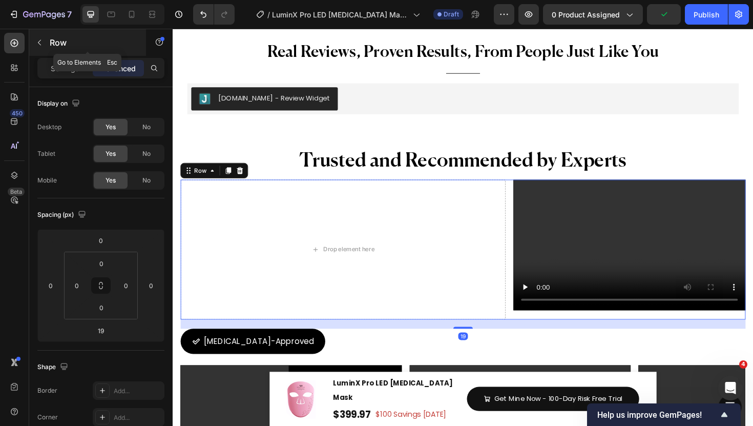
click at [40, 43] on icon "button" at bounding box center [39, 42] width 8 height 8
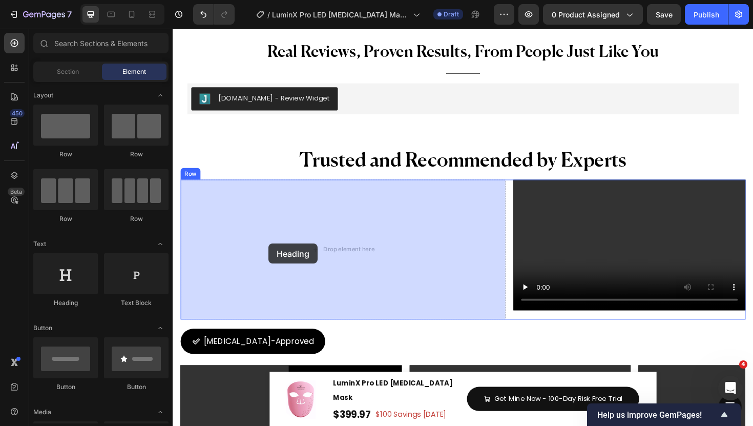
drag, startPoint x: 240, startPoint y: 311, endPoint x: 274, endPoint y: 256, distance: 64.3
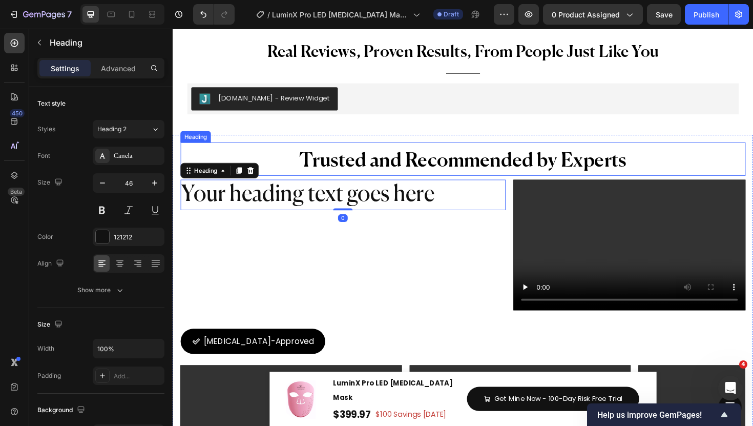
click at [407, 169] on span "Trusted and Recommended by Experts" at bounding box center [480, 169] width 347 height 20
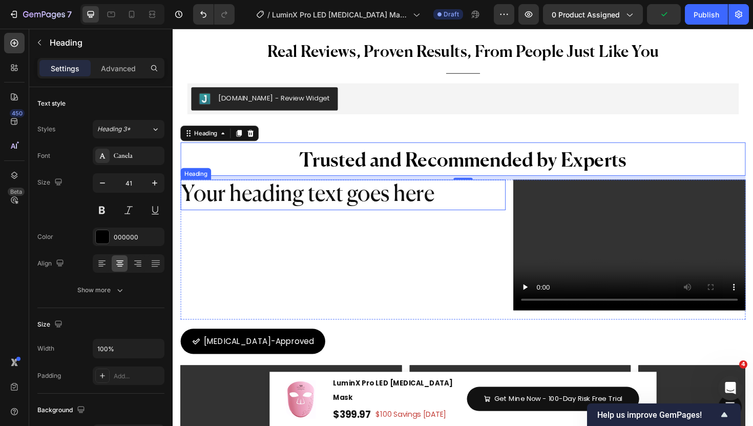
click at [238, 195] on h2 "Your heading text goes here" at bounding box center [353, 205] width 344 height 33
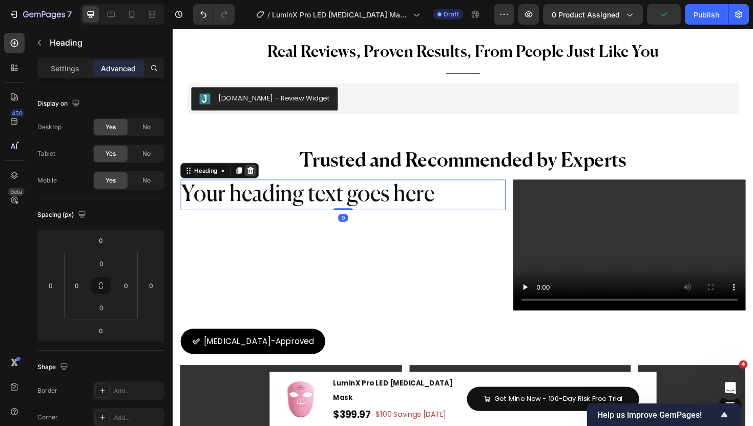
click at [258, 176] on icon at bounding box center [255, 179] width 8 height 8
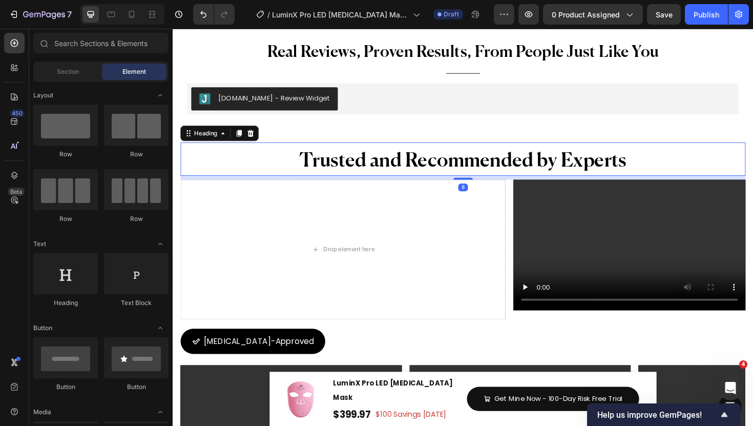
click at [365, 174] on span "Trusted and Recommended by Experts" at bounding box center [480, 169] width 347 height 20
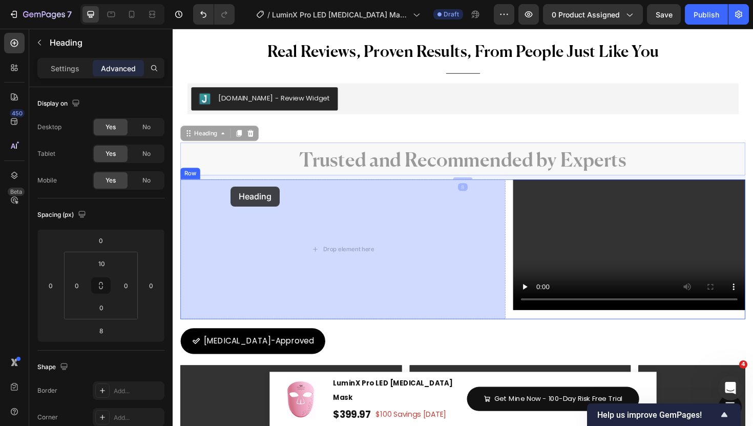
drag, startPoint x: 207, startPoint y: 142, endPoint x: 234, endPoint y: 196, distance: 60.1
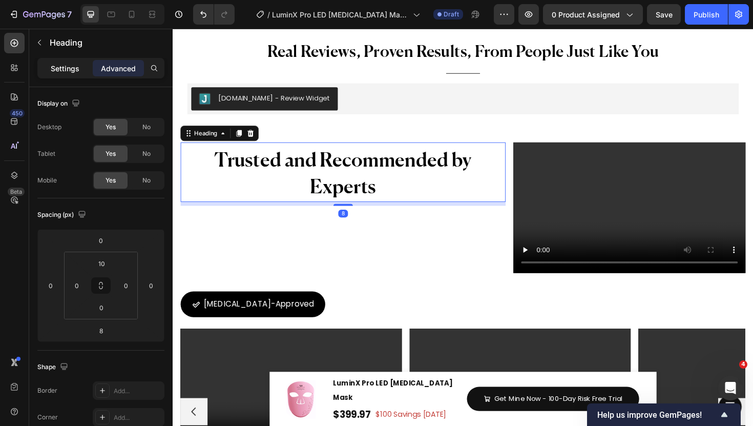
click at [64, 70] on p "Settings" at bounding box center [65, 68] width 29 height 11
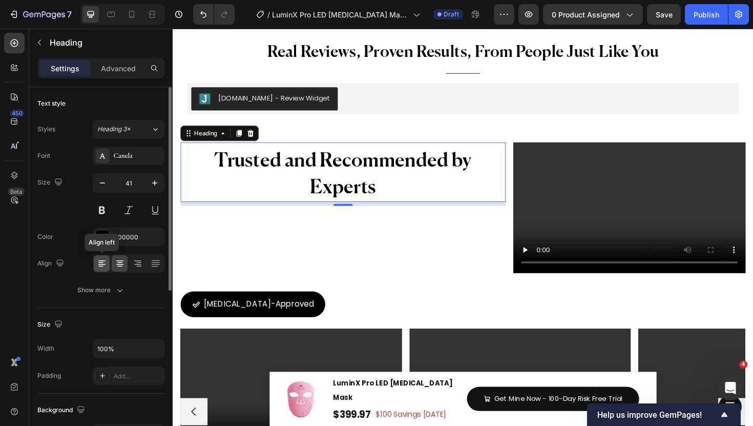
click at [104, 262] on icon at bounding box center [102, 263] width 10 height 10
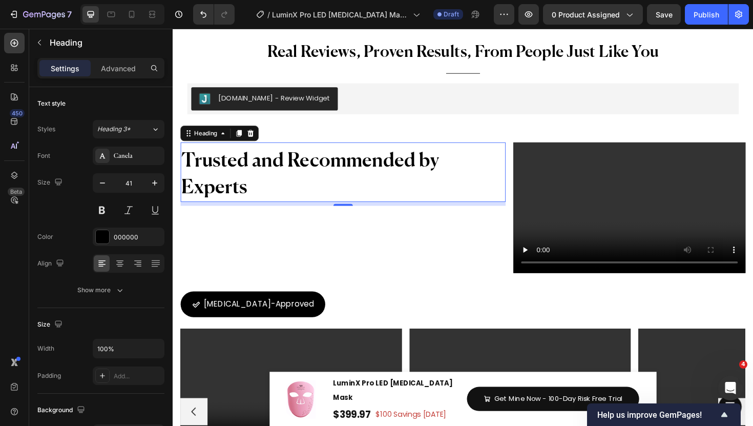
click at [272, 201] on h2 "Trusted and Recommended by Experts" at bounding box center [353, 183] width 344 height 58
click at [272, 201] on p "Trusted and Recommended by Experts" at bounding box center [353, 183] width 342 height 56
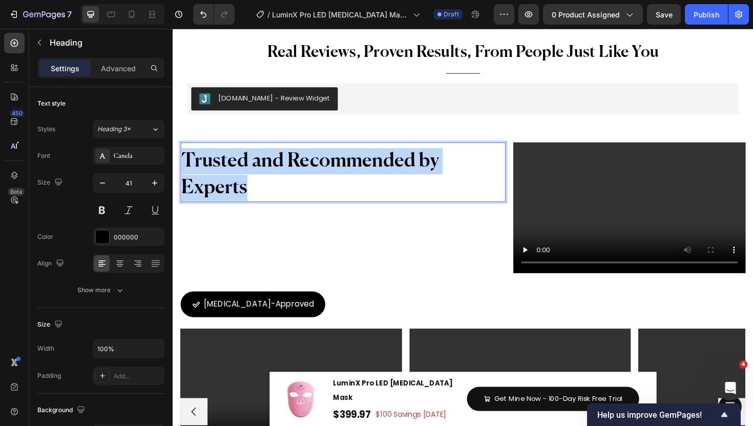
click at [272, 201] on p "Trusted and Recommended by Experts" at bounding box center [353, 183] width 342 height 56
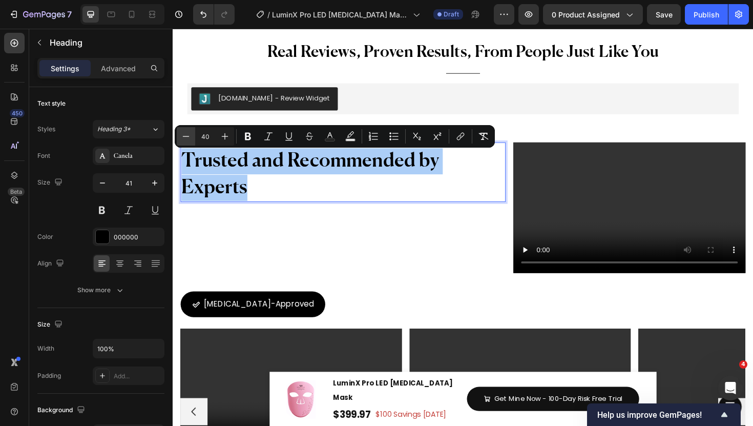
click at [179, 134] on button "Minus" at bounding box center [186, 136] width 18 height 18
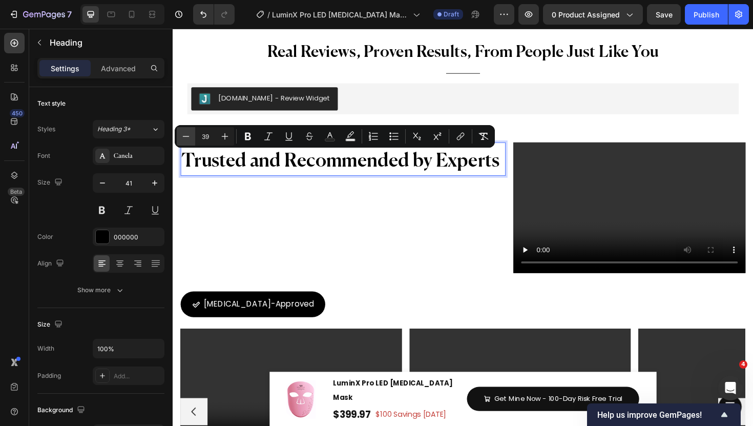
click at [179, 134] on button "Minus" at bounding box center [186, 136] width 18 height 18
type input "35"
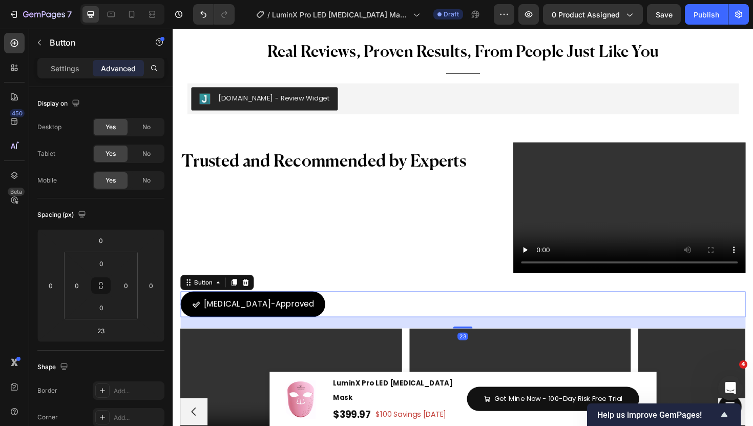
click at [353, 310] on div "[MEDICAL_DATA]-Approved Button 23" at bounding box center [480, 320] width 599 height 27
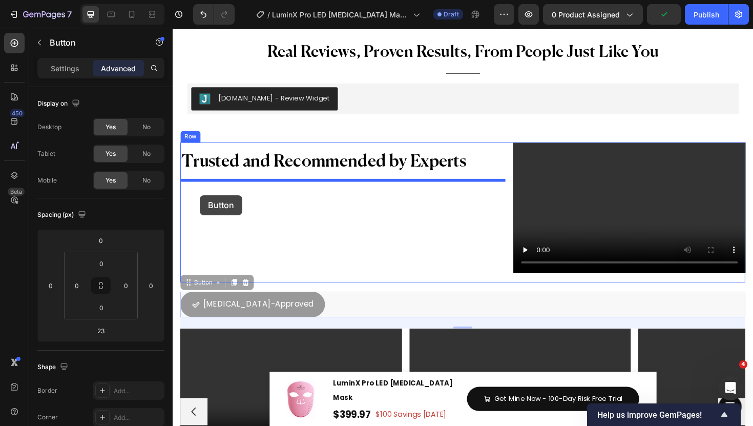
drag, startPoint x: 195, startPoint y: 296, endPoint x: 202, endPoint y: 206, distance: 91.0
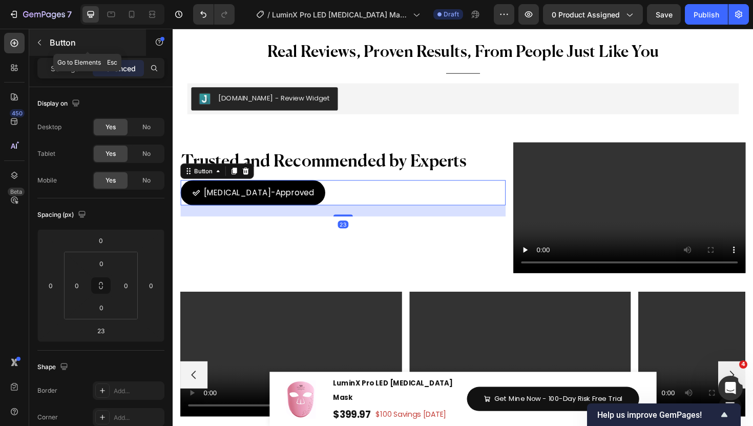
click at [45, 45] on button "button" at bounding box center [39, 42] width 16 height 16
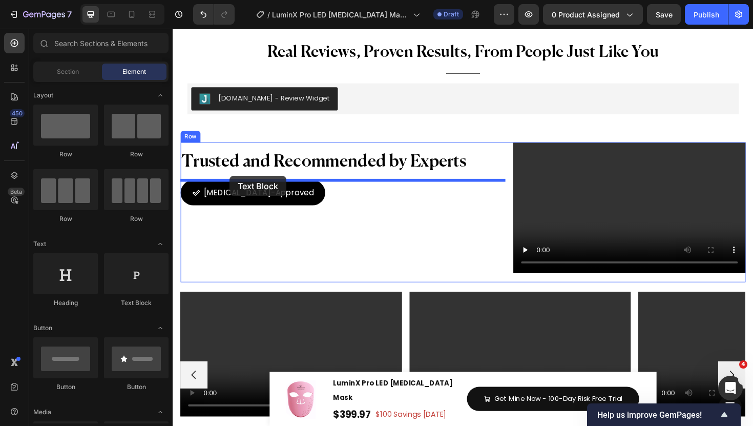
drag, startPoint x: 310, startPoint y: 292, endPoint x: 233, endPoint y: 187, distance: 130.3
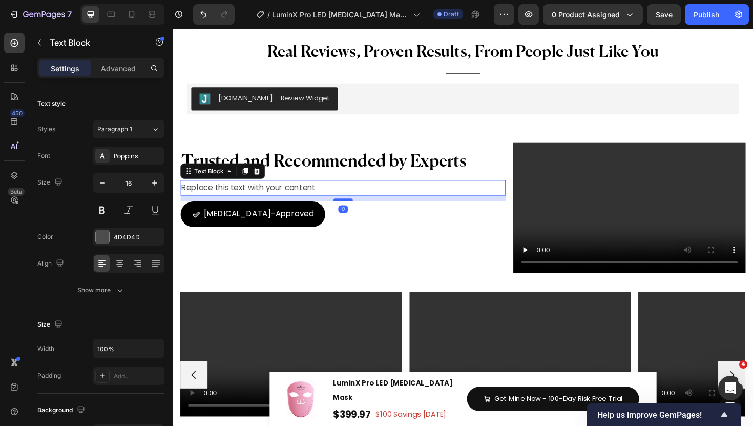
click at [356, 210] on div at bounding box center [353, 210] width 20 height 3
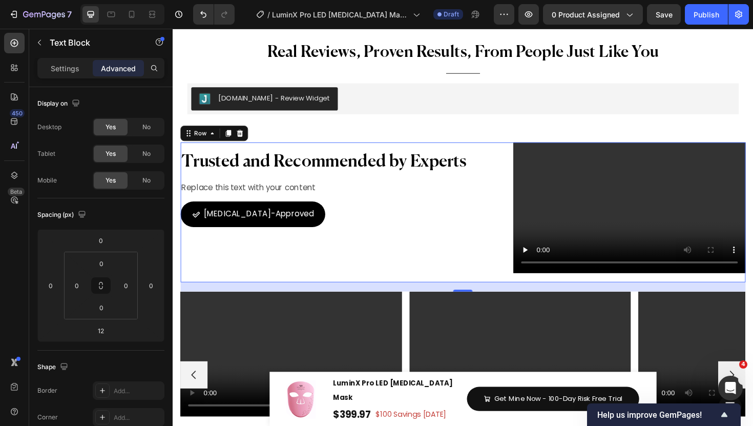
click at [381, 263] on div "⁠⁠⁠⁠⁠⁠⁠ Trusted and Recommended by Experts Heading Replace this text with your …" at bounding box center [353, 223] width 344 height 148
click at [400, 264] on div "⁠⁠⁠⁠⁠⁠⁠ Trusted and Recommended by Experts Heading Replace this text with your …" at bounding box center [353, 223] width 344 height 148
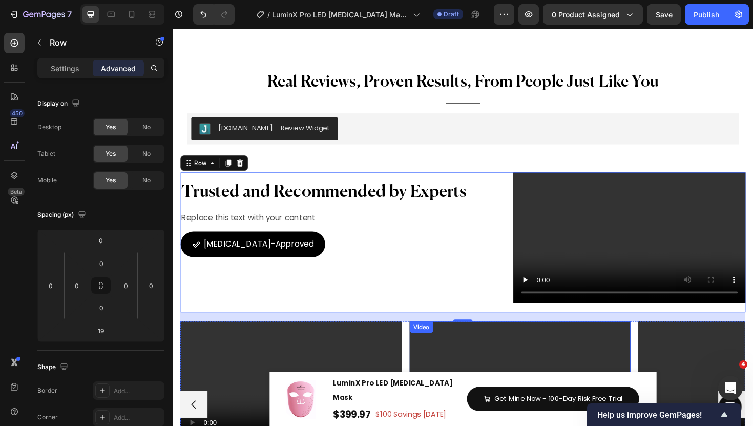
scroll to position [6708, 0]
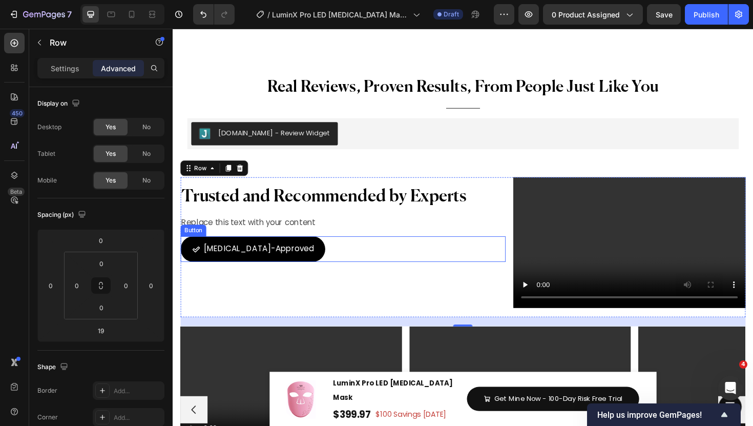
click at [445, 272] on div "[MEDICAL_DATA]-Approved Button" at bounding box center [353, 262] width 344 height 27
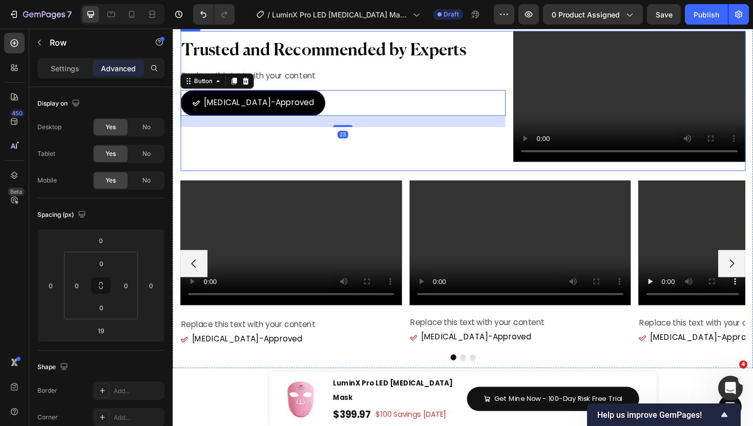
click at [518, 179] on div "⁠⁠⁠⁠⁠⁠⁠ Trusted and Recommended by Experts Heading Replace this text with your …" at bounding box center [353, 105] width 344 height 148
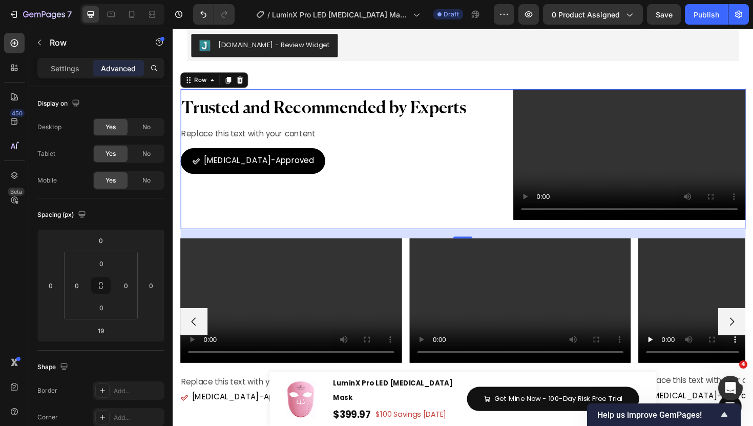
scroll to position [6682, 0]
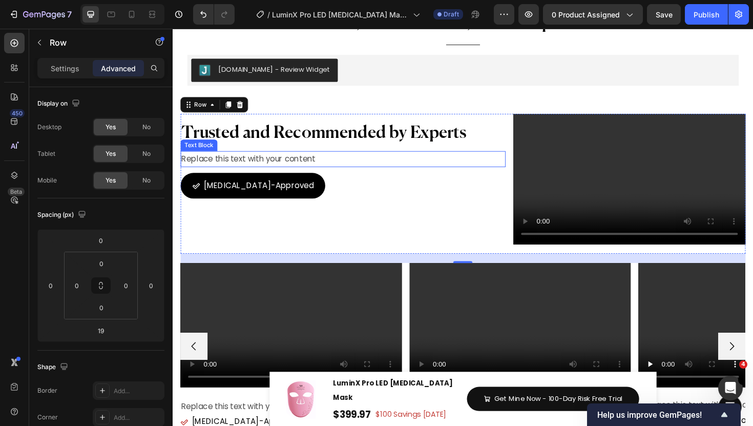
click at [331, 169] on div "Replace this text with your content" at bounding box center [353, 166] width 344 height 17
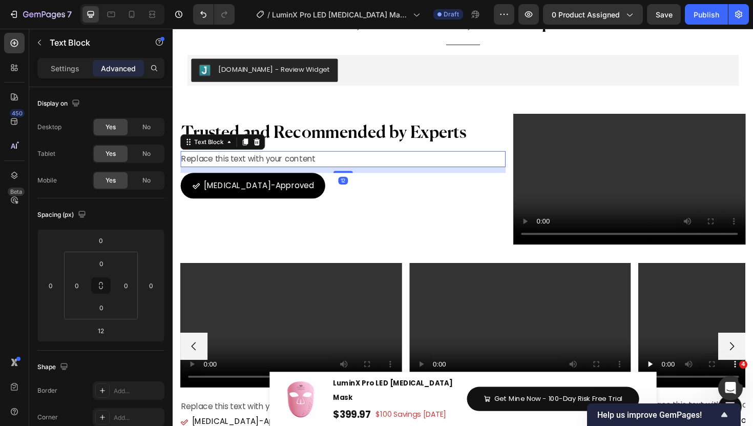
click at [331, 169] on div "Replace this text with your content" at bounding box center [353, 166] width 344 height 17
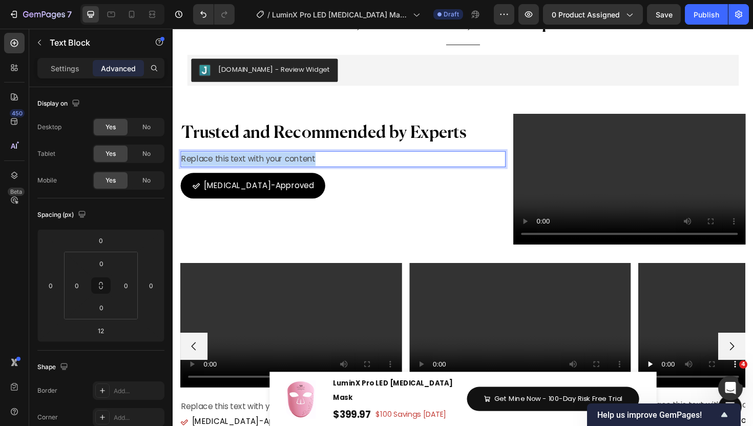
click at [331, 169] on p "Replace this text with your content" at bounding box center [353, 166] width 342 height 15
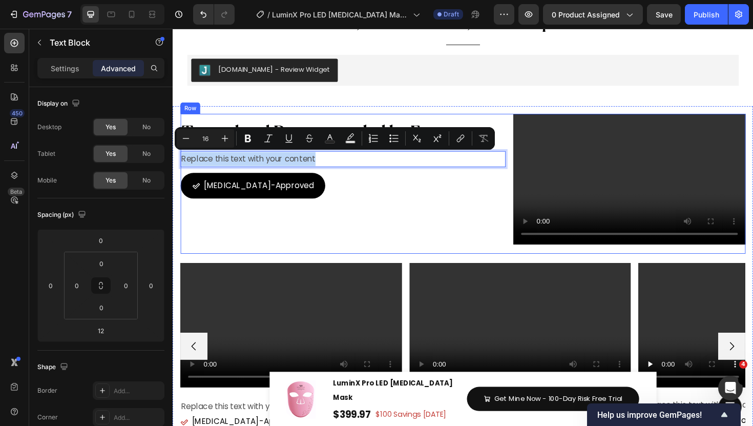
click at [423, 216] on div "[MEDICAL_DATA]-Approved Button" at bounding box center [353, 200] width 344 height 39
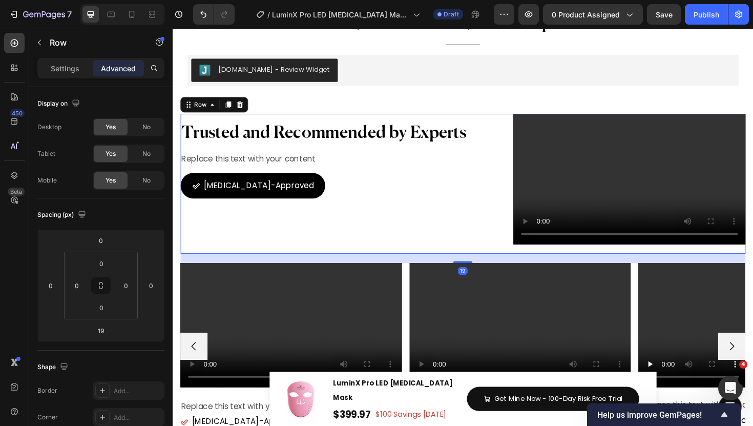
click at [403, 156] on div "⁠⁠⁠⁠⁠⁠⁠ Trusted and Recommended by Experts Heading Replace this text with your …" at bounding box center [353, 193] width 344 height 148
click at [353, 175] on div "⁠⁠⁠⁠⁠⁠⁠ Trusted and Recommended by Experts Heading Replace this text with your …" at bounding box center [353, 193] width 344 height 148
click at [353, 172] on p "Replace this text with your content" at bounding box center [353, 166] width 342 height 15
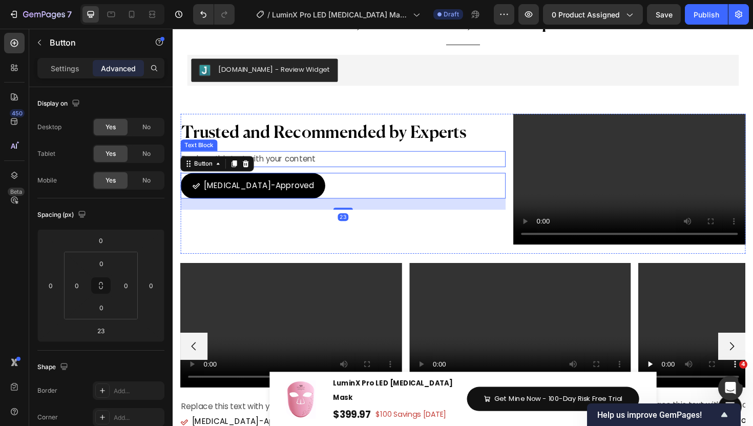
click at [358, 174] on p "Replace this text with your content" at bounding box center [353, 166] width 342 height 15
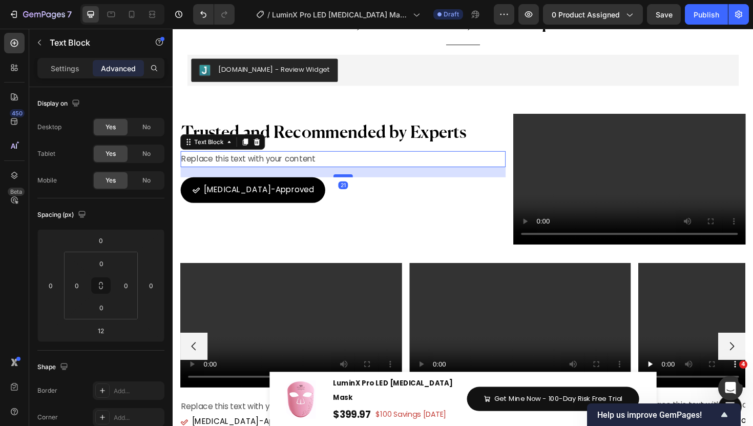
click at [357, 184] on div at bounding box center [353, 184] width 20 height 3
type input "21"
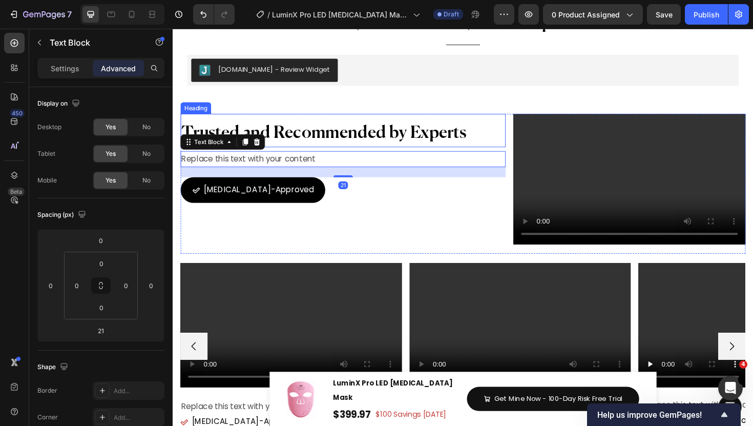
click at [380, 143] on span "Trusted and Recommended by Experts" at bounding box center [333, 140] width 302 height 18
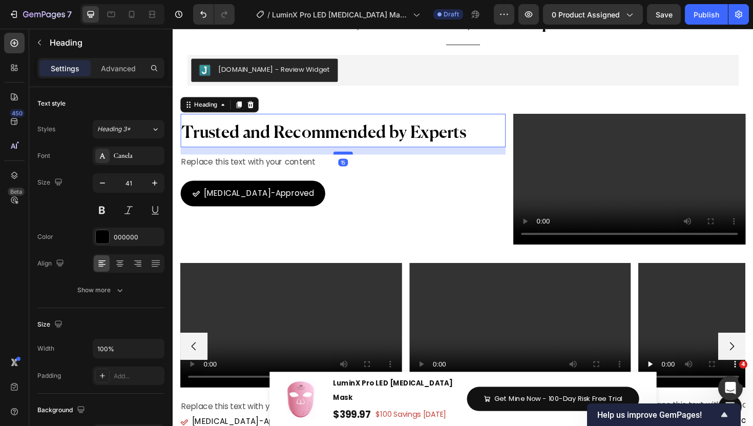
click at [359, 160] on div at bounding box center [353, 160] width 20 height 3
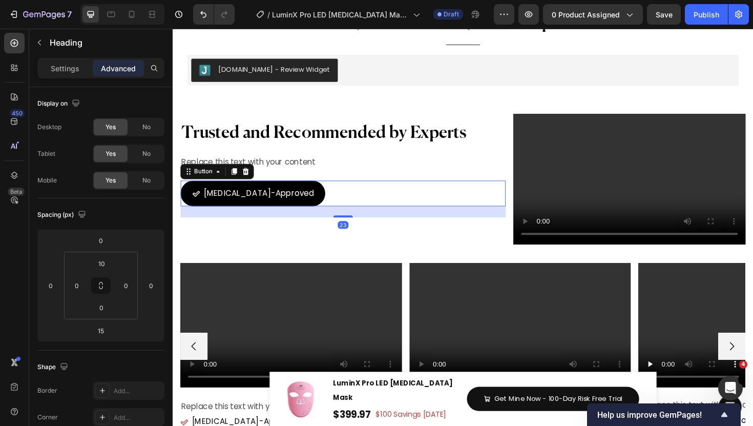
click at [359, 209] on div "[MEDICAL_DATA]-Approved Button 23" at bounding box center [353, 203] width 344 height 27
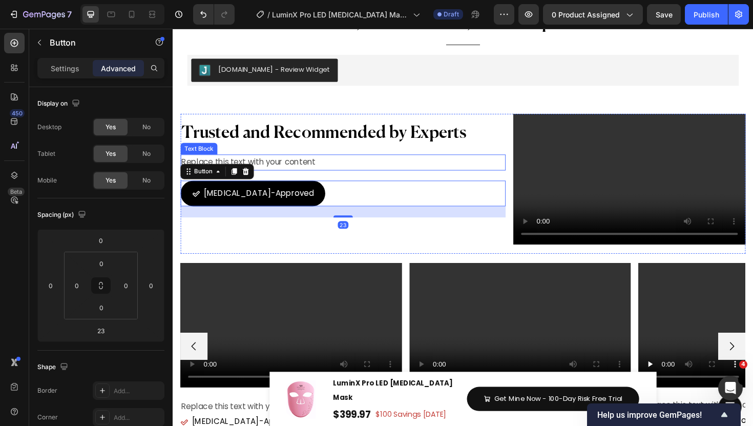
click at [357, 173] on p "Replace this text with your content" at bounding box center [353, 170] width 342 height 15
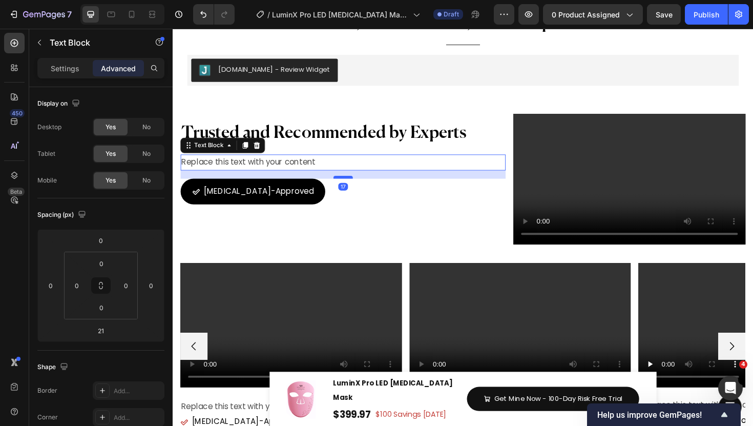
click at [356, 184] on div at bounding box center [353, 185] width 20 height 3
type input "17"
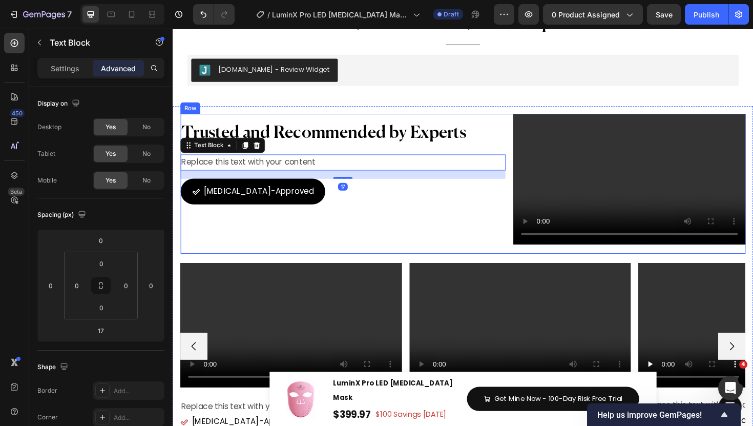
click at [363, 224] on div "[MEDICAL_DATA]-Approved Button" at bounding box center [353, 207] width 344 height 39
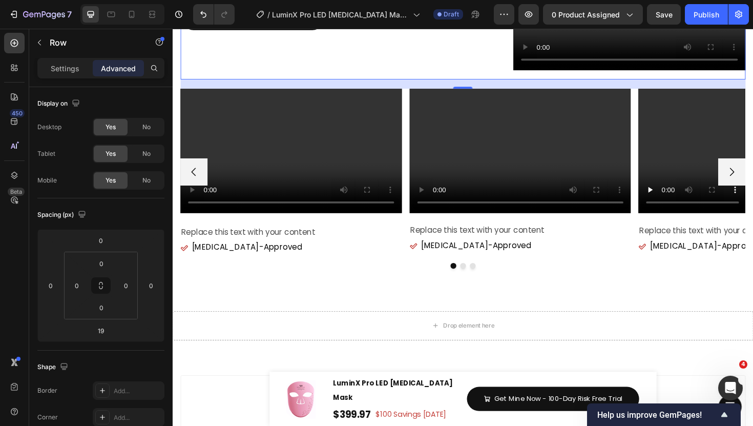
scroll to position [6939, 0]
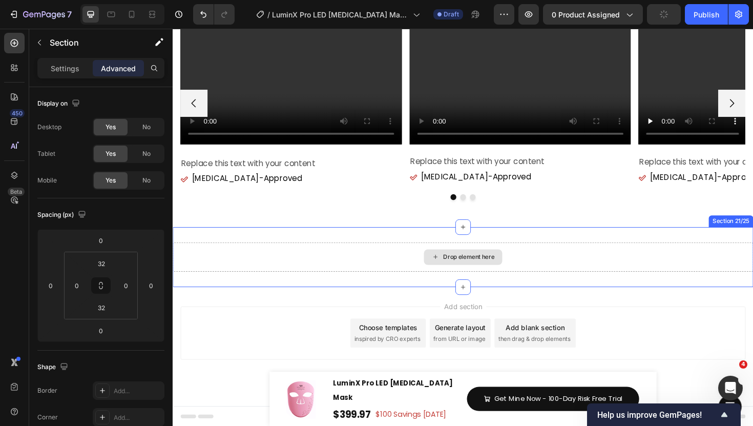
click at [409, 283] on div "Drop element here" at bounding box center [480, 270] width 615 height 31
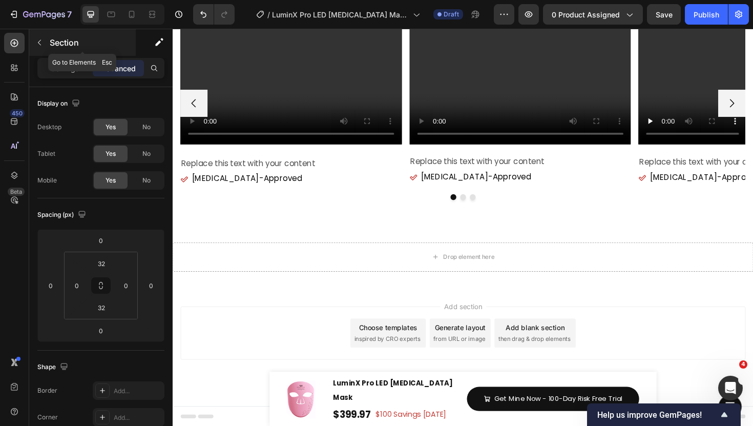
click at [44, 45] on button "button" at bounding box center [39, 42] width 16 height 16
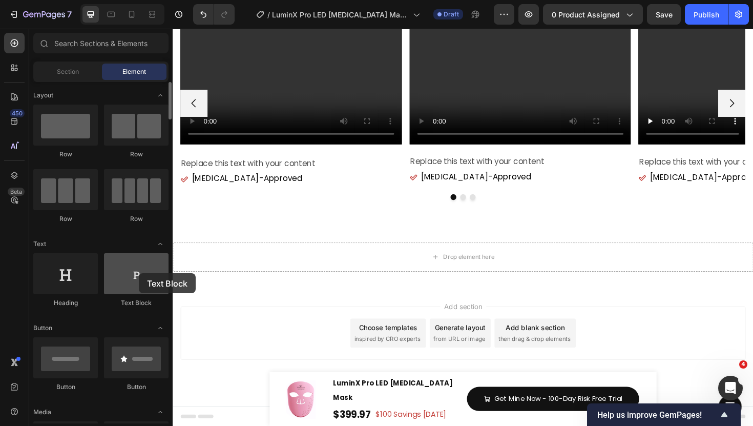
click at [139, 273] on div at bounding box center [136, 273] width 65 height 41
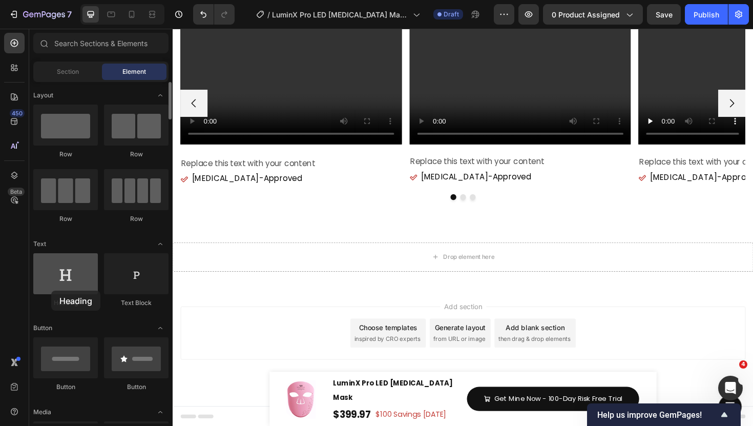
drag, startPoint x: 66, startPoint y: 275, endPoint x: 53, endPoint y: 288, distance: 18.5
click at [52, 288] on div at bounding box center [65, 273] width 65 height 41
click at [137, 18] on div at bounding box center [132, 14] width 16 height 16
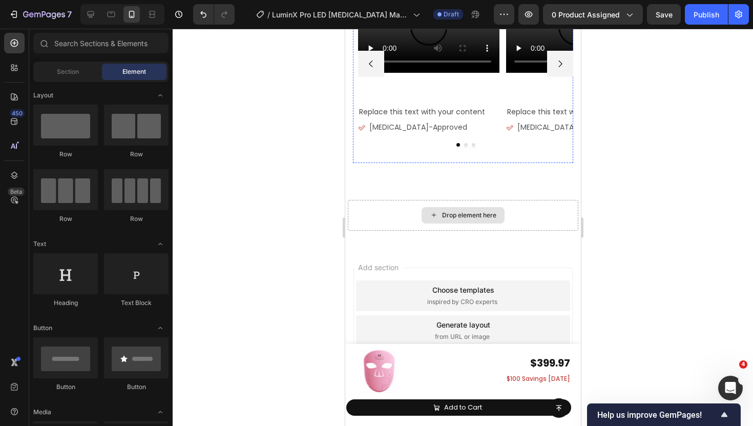
scroll to position [7243, 0]
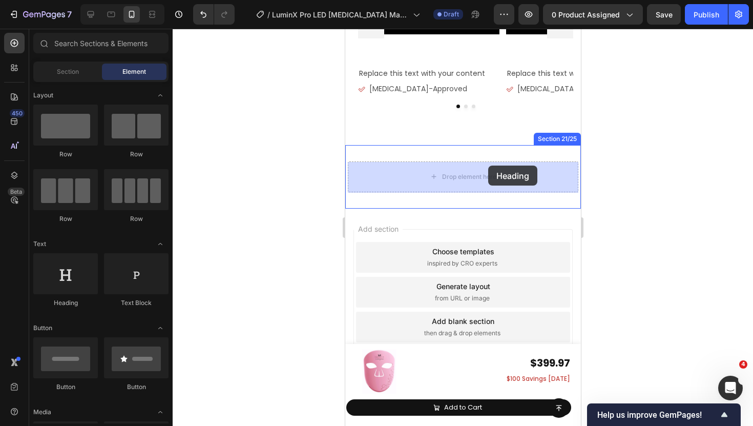
drag, startPoint x: 412, startPoint y: 300, endPoint x: 488, endPoint y: 166, distance: 154.0
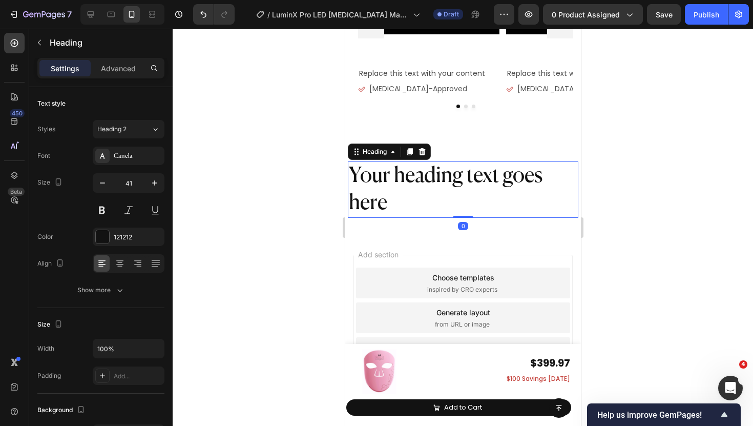
click at [445, 179] on h2 "Your heading text goes here" at bounding box center [462, 189] width 231 height 57
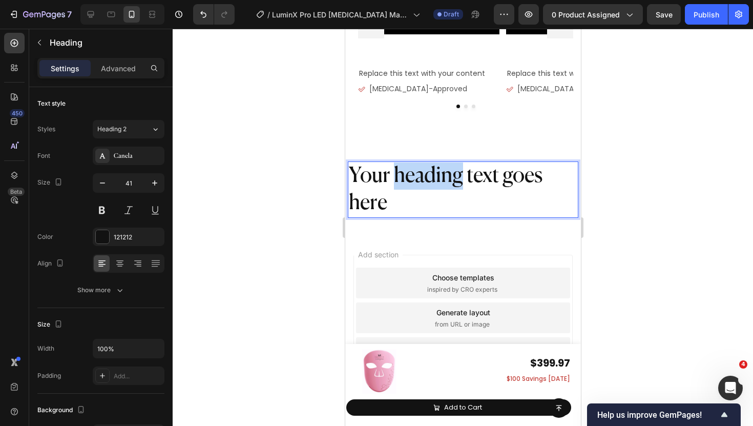
click at [445, 179] on p "Your heading text goes here" at bounding box center [462, 189] width 229 height 55
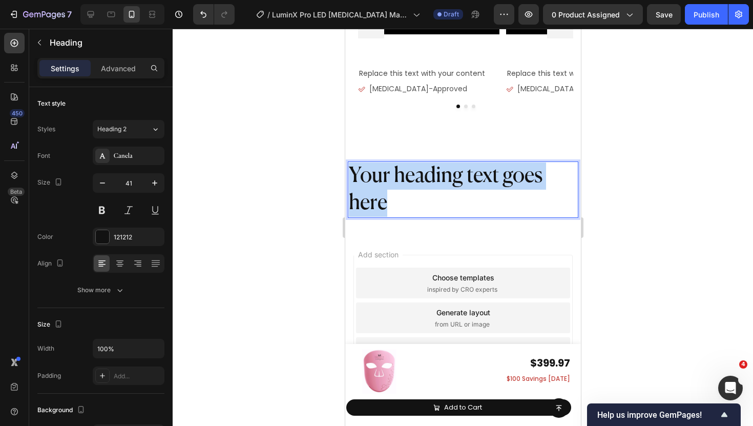
click at [445, 179] on p "Your heading text goes here" at bounding box center [462, 189] width 229 height 55
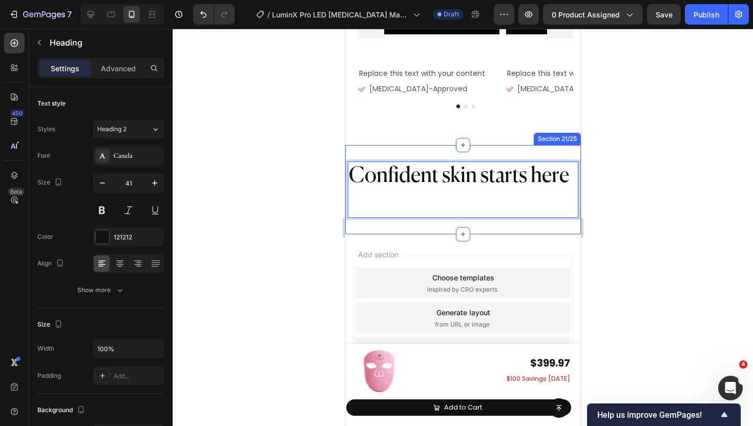
scroll to position [7242, 0]
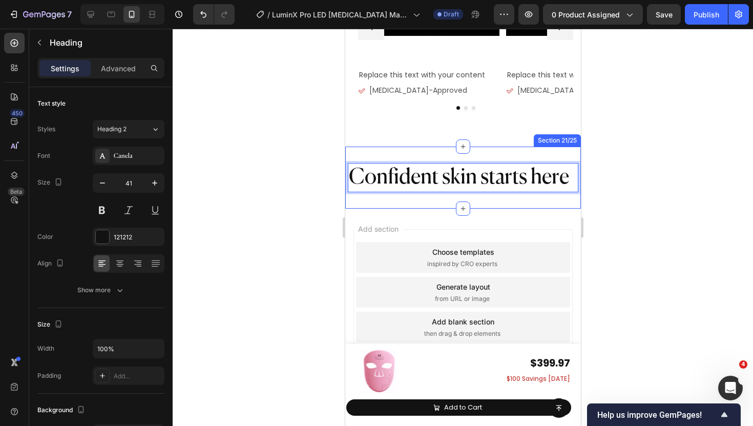
click at [427, 193] on div "Confident skin starts here Heading 0 Section 21/25" at bounding box center [463, 178] width 236 height 62
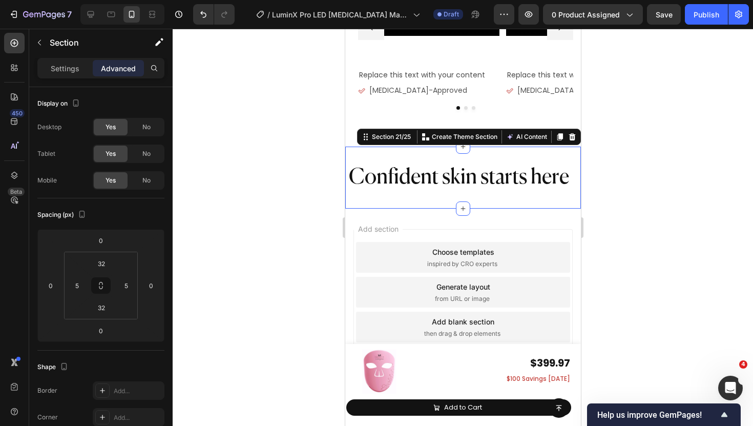
click at [427, 193] on div "Confident skin starts here Heading Section 21/25 Create Theme Section AI Conten…" at bounding box center [463, 178] width 236 height 62
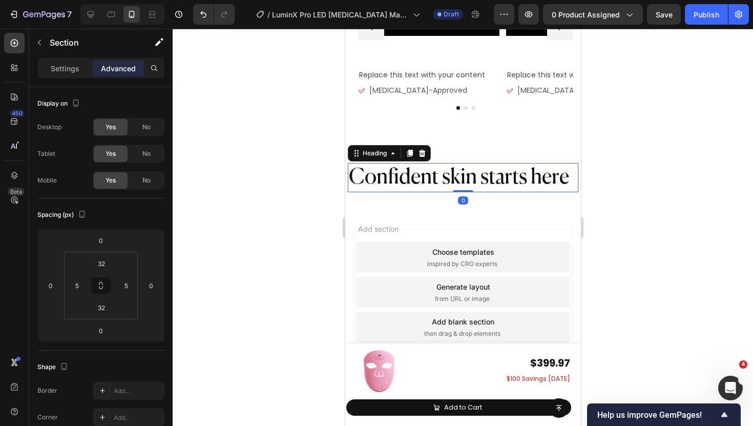
click at [423, 177] on p "Confident skin starts here" at bounding box center [462, 177] width 229 height 27
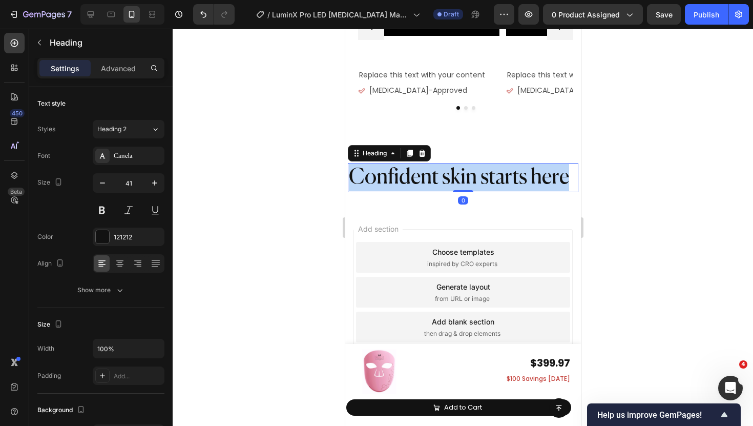
click at [423, 177] on p "Confident skin starts here" at bounding box center [462, 177] width 229 height 27
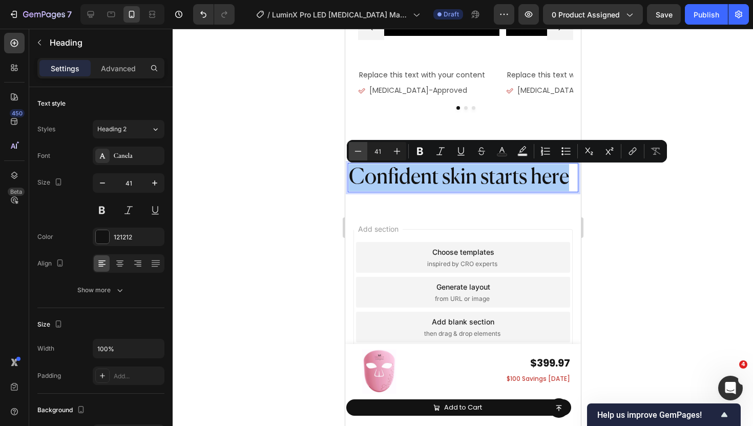
click at [358, 154] on icon "Editor contextual toolbar" at bounding box center [358, 151] width 10 height 10
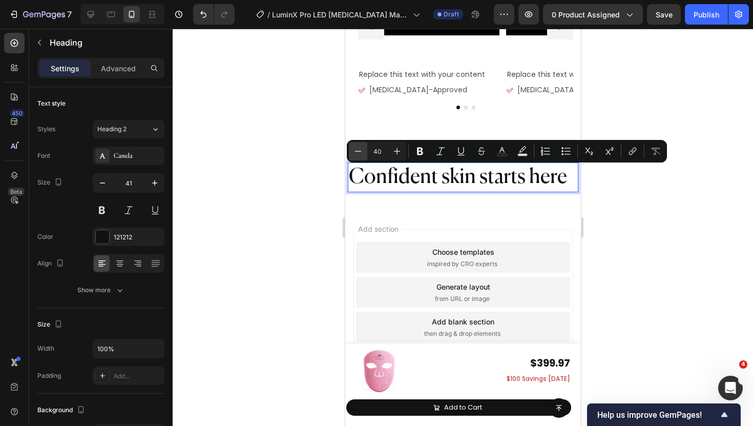
click at [358, 154] on icon "Editor contextual toolbar" at bounding box center [358, 151] width 10 height 10
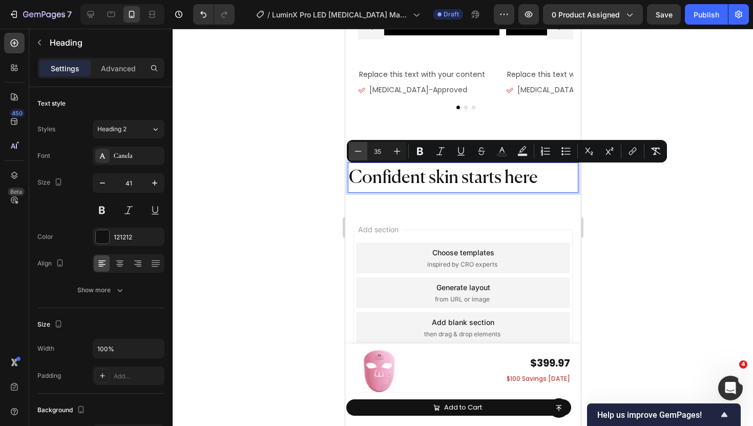
click at [358, 154] on icon "Editor contextual toolbar" at bounding box center [358, 151] width 10 height 10
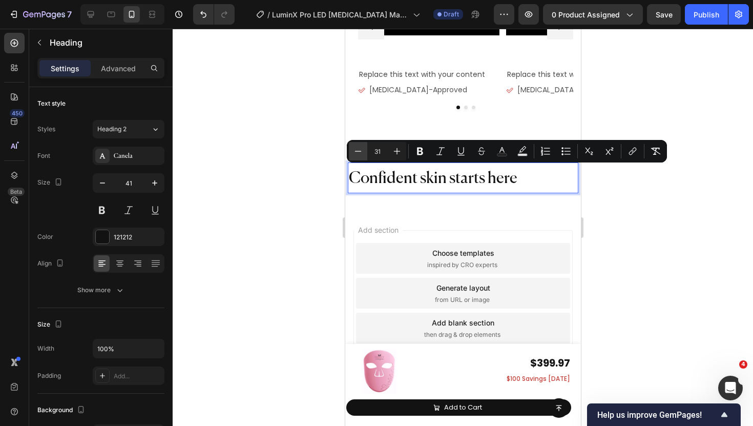
type input "30"
click at [113, 269] on div at bounding box center [120, 263] width 16 height 16
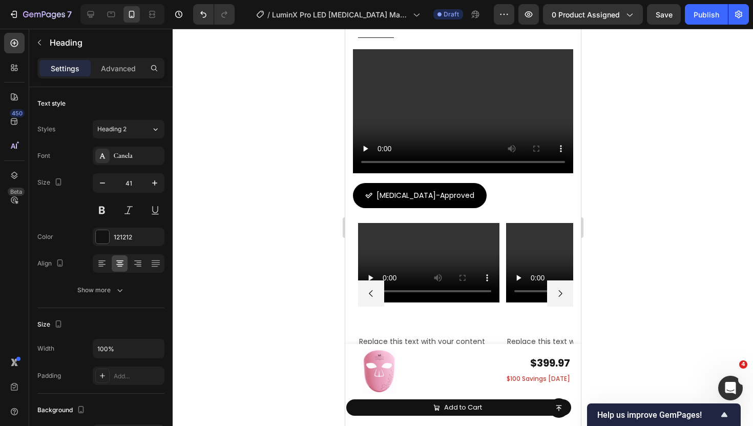
scroll to position [6886, 0]
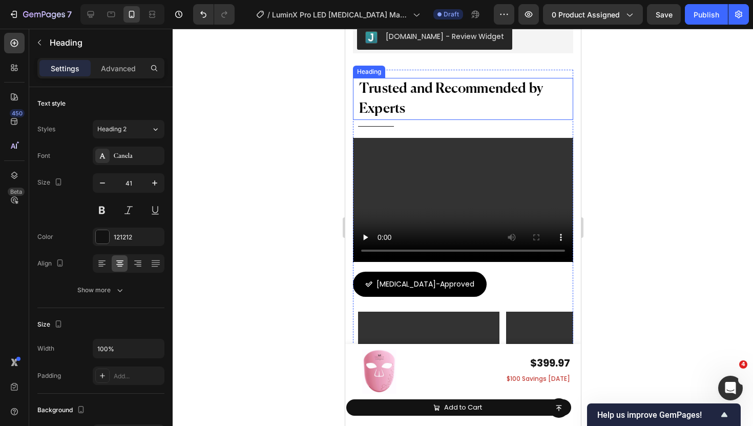
click at [377, 90] on span "Trusted and Recommended by Experts" at bounding box center [451, 99] width 184 height 34
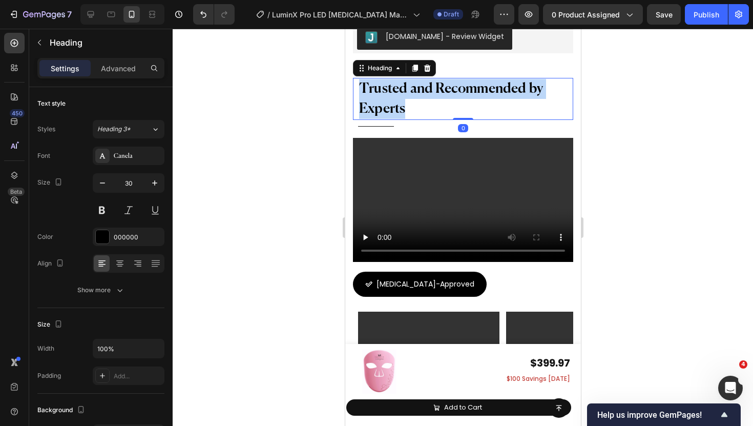
click at [377, 90] on span "Trusted and Recommended by Experts" at bounding box center [451, 99] width 184 height 34
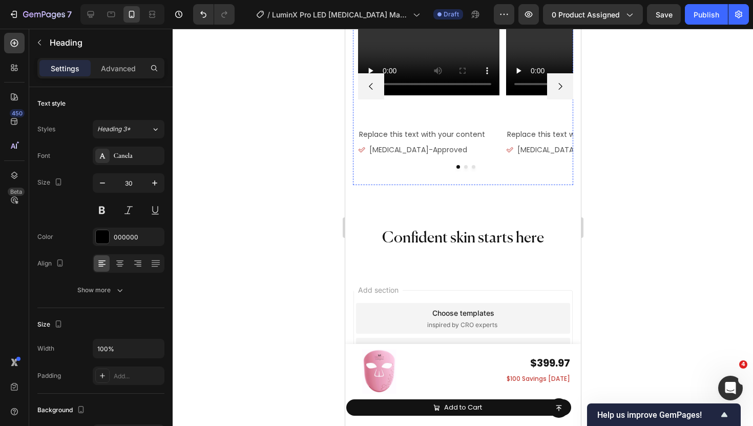
scroll to position [7249, 0]
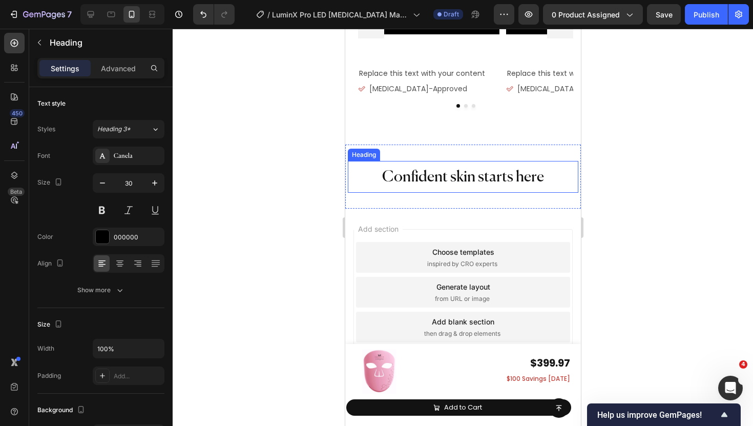
click at [422, 179] on span "Confident skin starts here" at bounding box center [463, 177] width 162 height 15
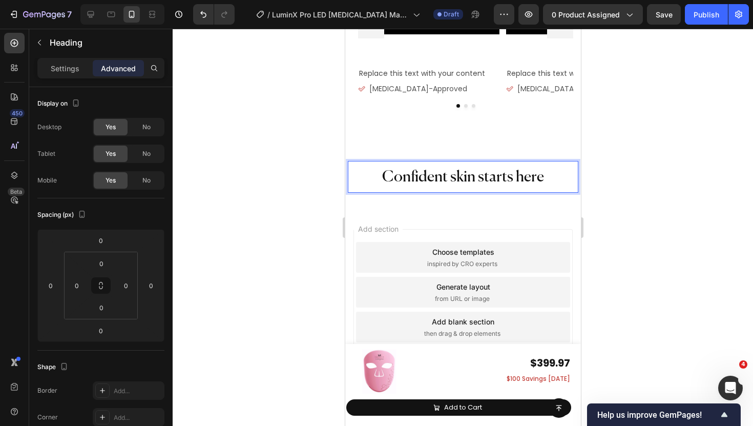
click at [422, 179] on span "Confident skin starts here" at bounding box center [463, 177] width 162 height 15
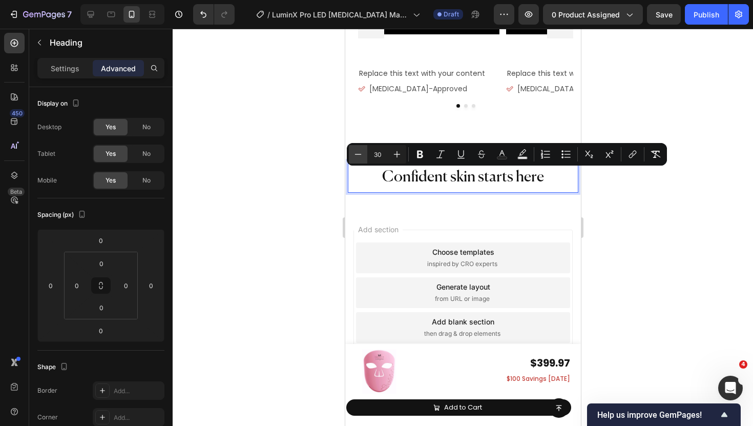
click at [362, 156] on icon "Editor contextual toolbar" at bounding box center [358, 154] width 10 height 10
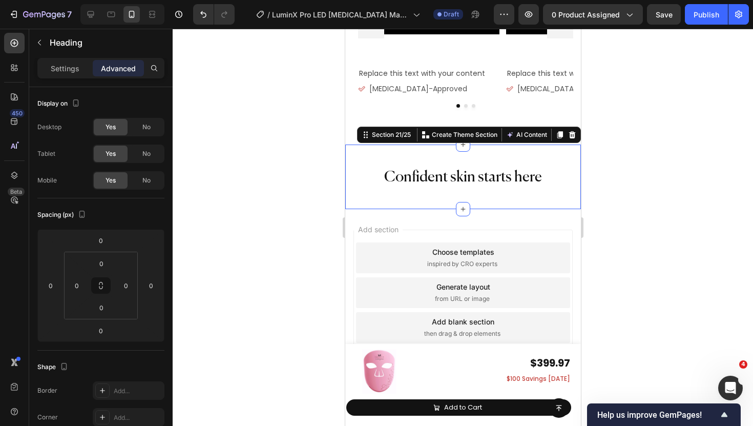
click at [362, 156] on div "⁠⁠⁠⁠⁠⁠⁠ Confident skin starts here Heading Section 21/25 Create Theme Section A…" at bounding box center [463, 177] width 236 height 64
click at [400, 171] on span "Confident skin starts here" at bounding box center [463, 177] width 158 height 15
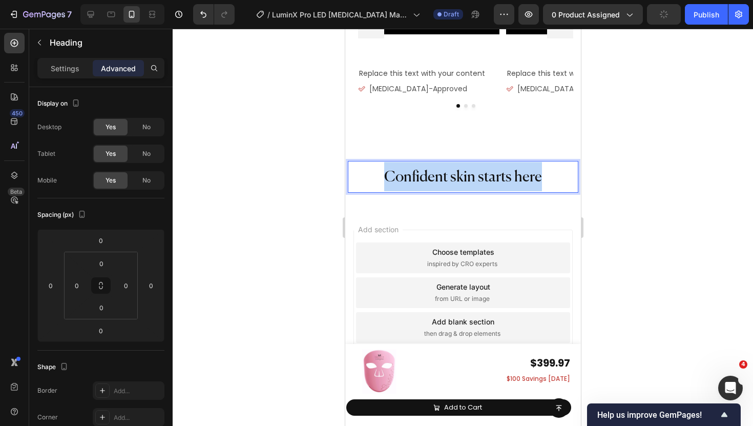
click at [400, 171] on span "Confident skin starts here" at bounding box center [463, 177] width 158 height 15
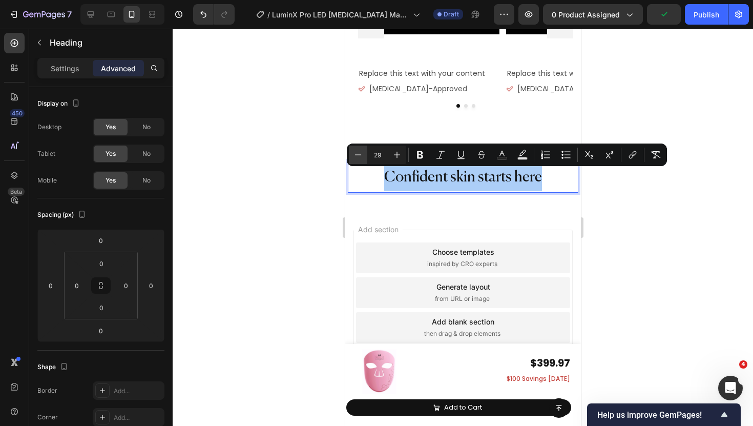
click at [357, 158] on icon "Editor contextual toolbar" at bounding box center [358, 155] width 10 height 10
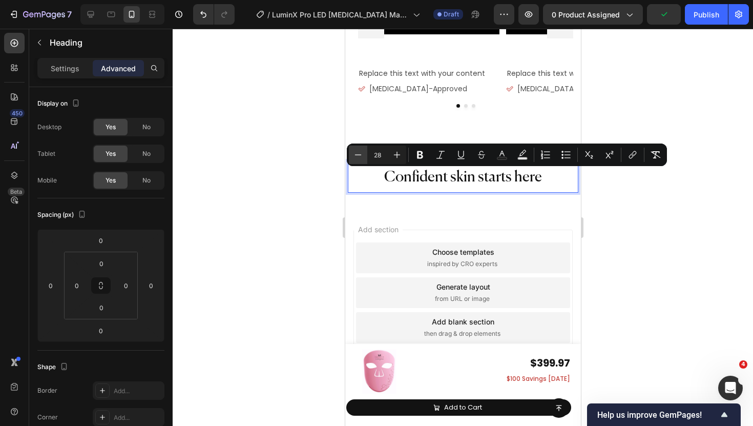
click at [357, 158] on icon "Editor contextual toolbar" at bounding box center [358, 155] width 10 height 10
click at [394, 154] on icon "Editor contextual toolbar" at bounding box center [397, 155] width 7 height 7
type input "27"
click at [75, 71] on p "Settings" at bounding box center [65, 68] width 29 height 11
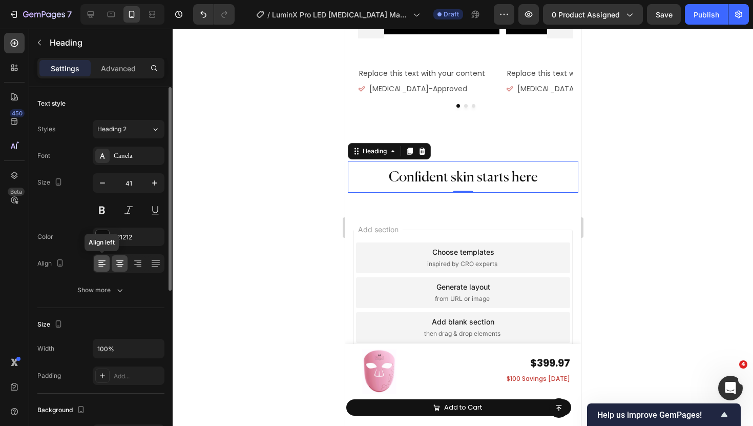
click at [105, 264] on icon at bounding box center [101, 264] width 7 height 1
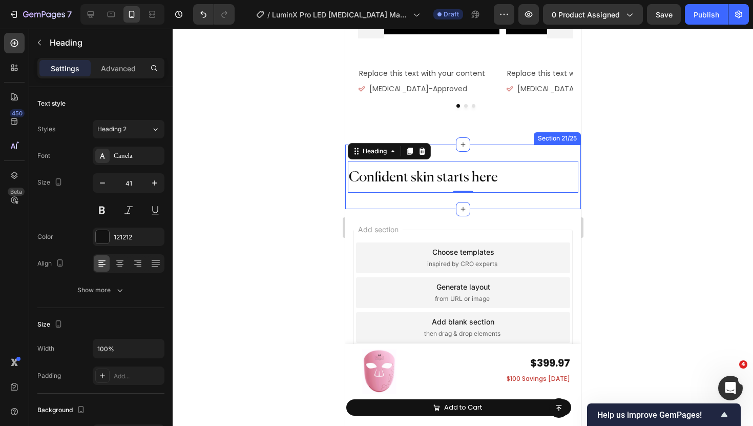
click at [316, 187] on div at bounding box center [463, 227] width 581 height 397
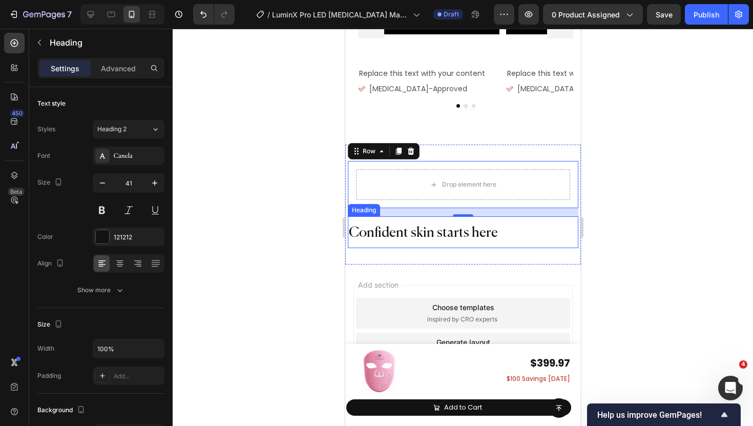
click at [397, 224] on p "⁠⁠⁠⁠⁠⁠⁠ Confident skin starts here" at bounding box center [462, 231] width 229 height 29
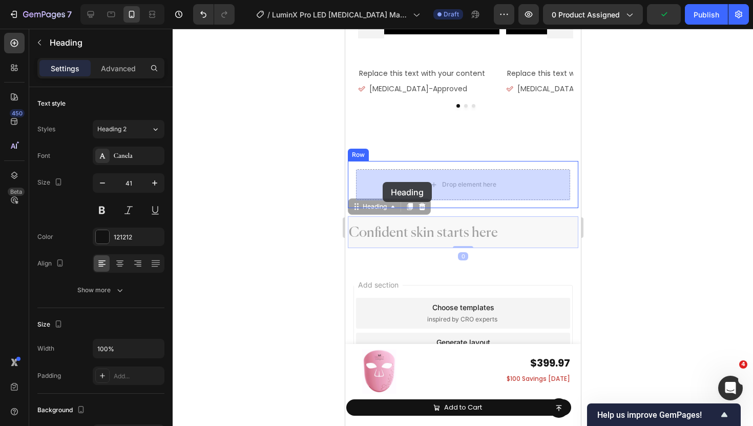
drag, startPoint x: 366, startPoint y: 210, endPoint x: 382, endPoint y: 182, distance: 31.5
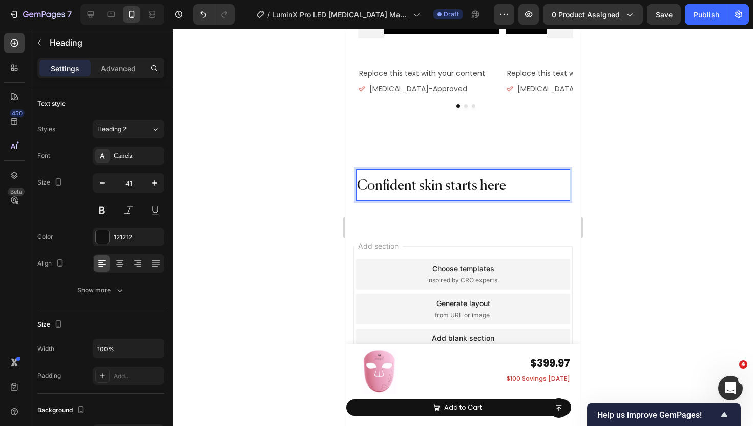
click at [512, 188] on h2 "Confident skin starts here" at bounding box center [463, 184] width 214 height 31
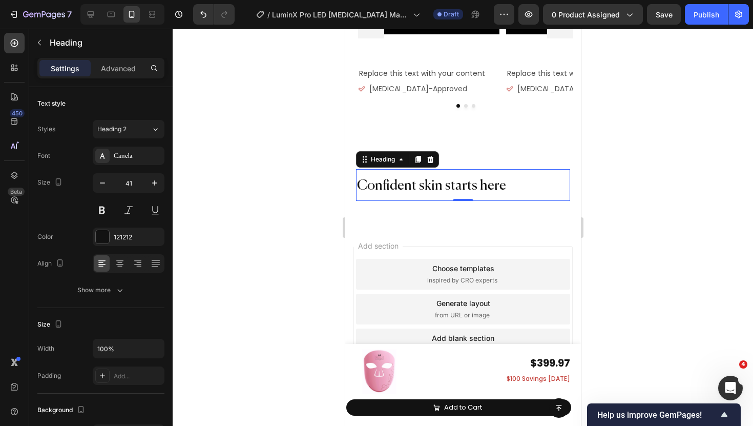
click at [336, 201] on div at bounding box center [463, 227] width 581 height 397
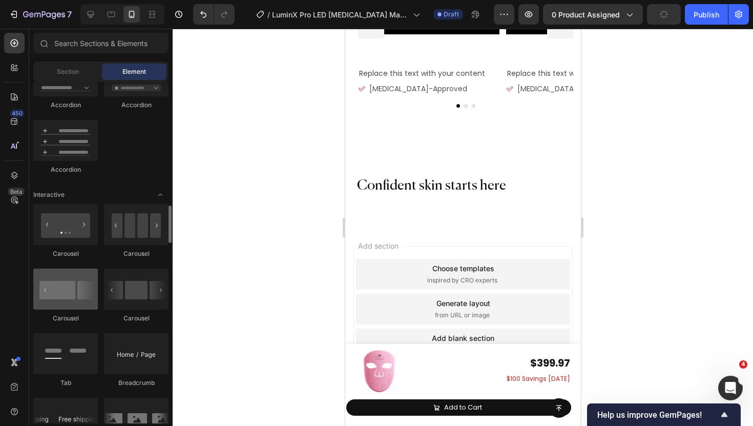
scroll to position [945, 0]
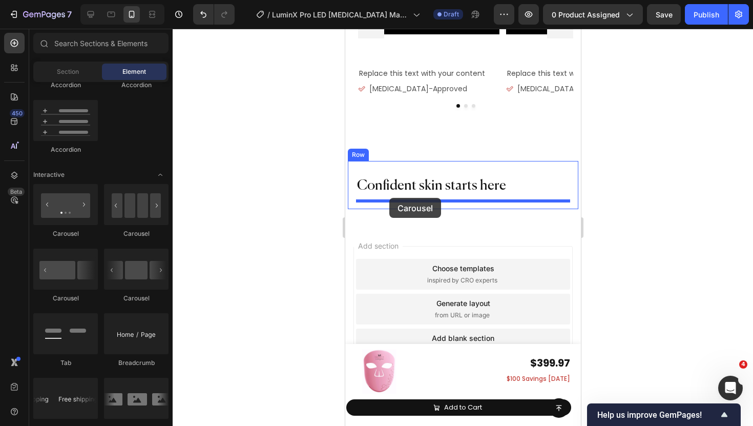
drag, startPoint x: 477, startPoint y: 291, endPoint x: 388, endPoint y: 199, distance: 127.6
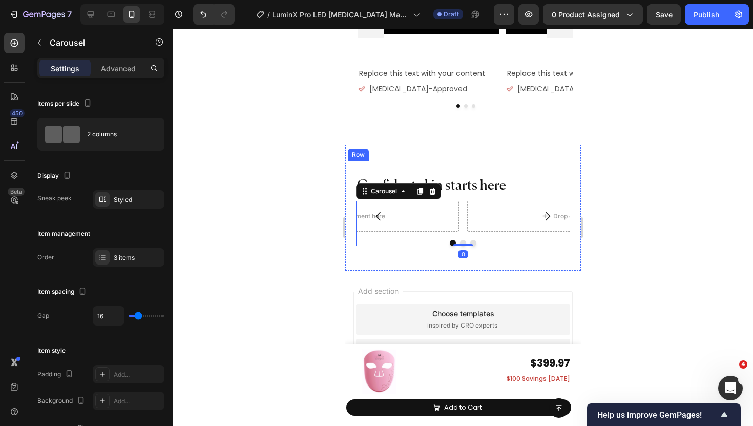
click at [292, 264] on div at bounding box center [463, 227] width 581 height 397
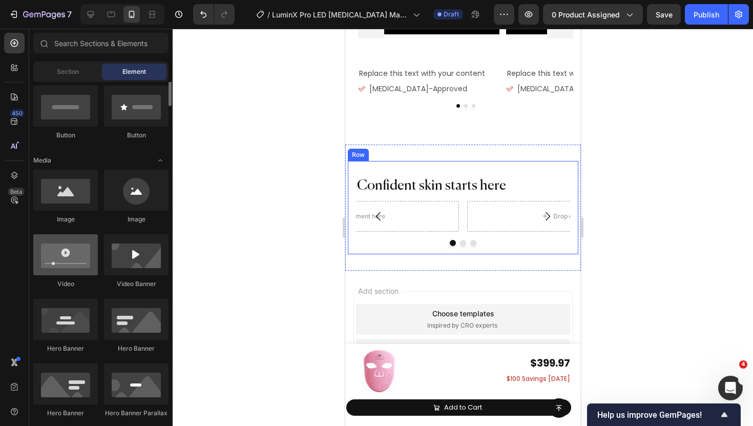
scroll to position [282, 0]
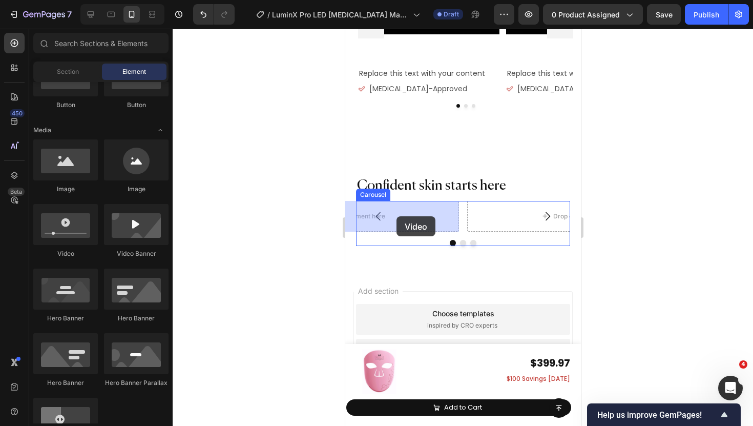
drag, startPoint x: 412, startPoint y: 251, endPoint x: 396, endPoint y: 216, distance: 37.8
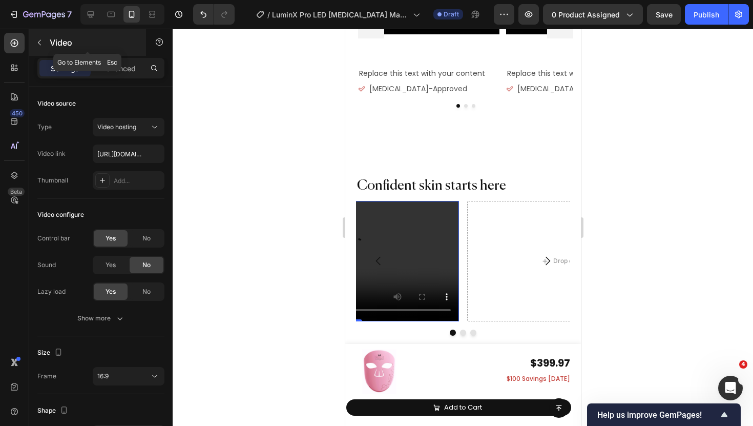
click at [39, 49] on button "button" at bounding box center [39, 42] width 16 height 16
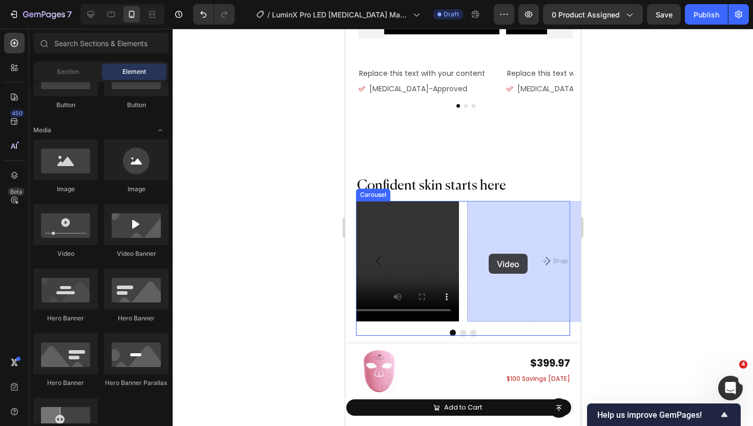
drag, startPoint x: 412, startPoint y: 249, endPoint x: 488, endPoint y: 254, distance: 77.0
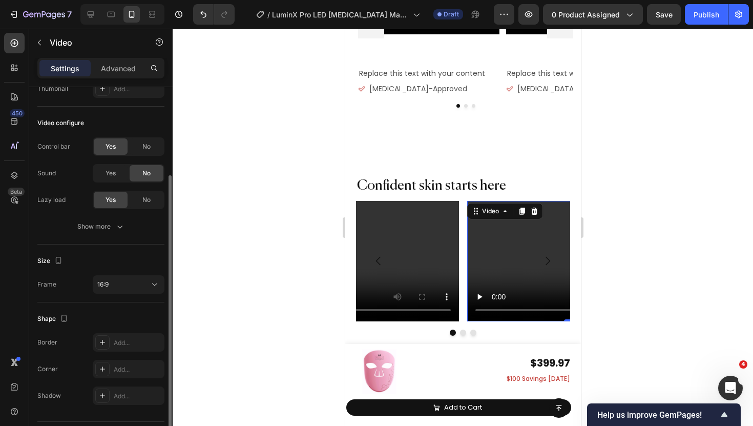
scroll to position [102, 0]
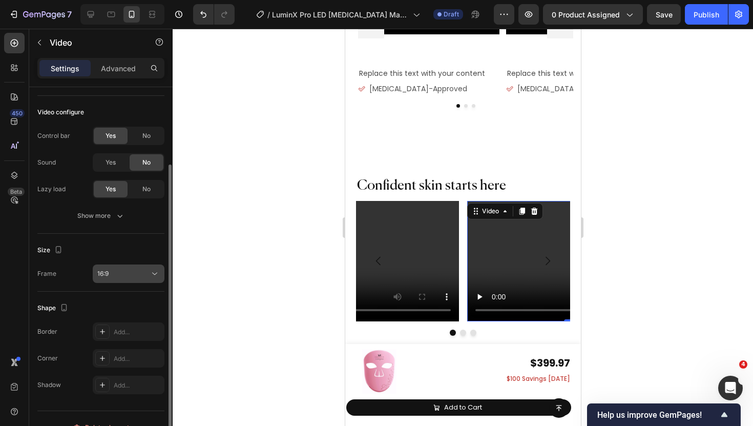
click at [122, 274] on div "16:9" at bounding box center [123, 273] width 52 height 9
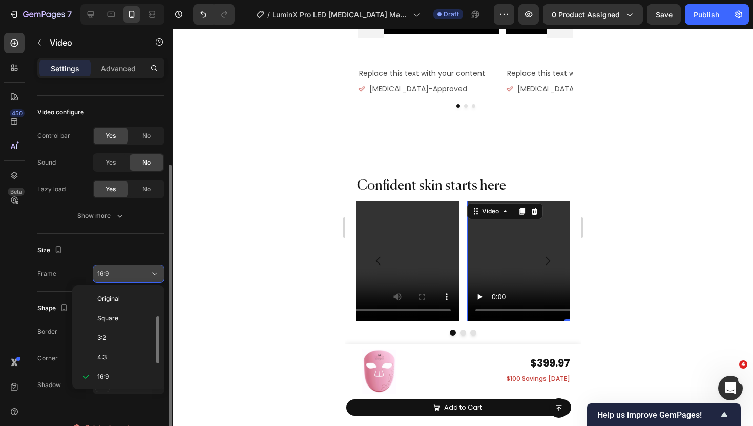
scroll to position [18, 0]
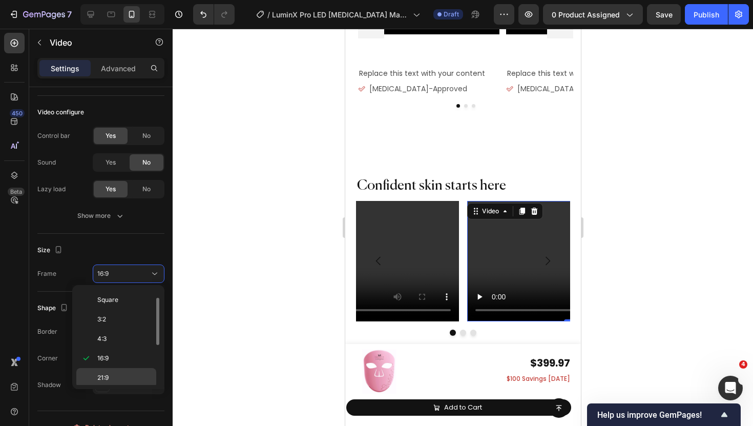
click at [108, 373] on span "21:9" at bounding box center [102, 377] width 11 height 9
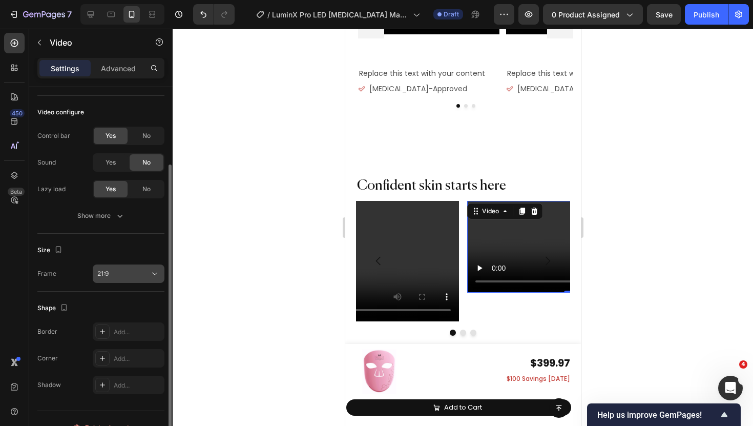
click at [118, 275] on div "21:9" at bounding box center [123, 273] width 52 height 9
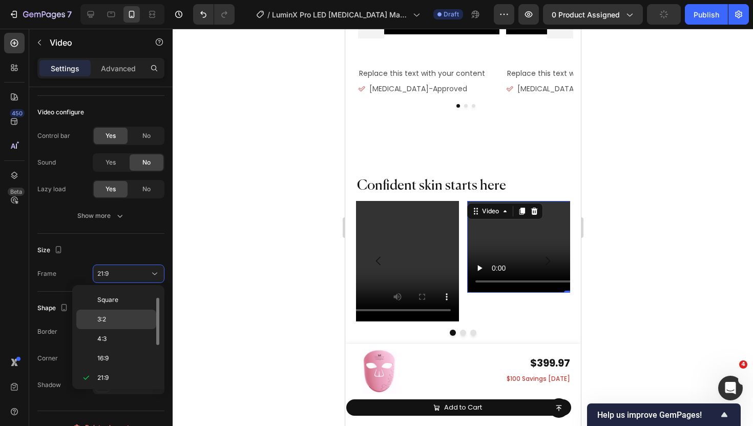
click at [111, 318] on p "3:2" at bounding box center [124, 319] width 54 height 9
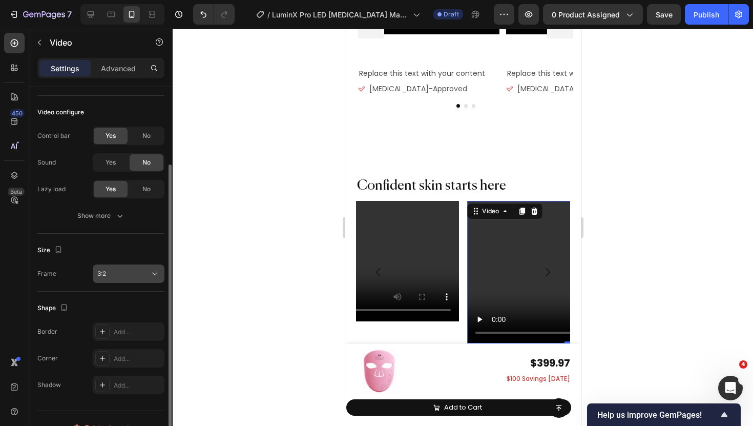
click at [120, 273] on div "3:2" at bounding box center [123, 273] width 52 height 9
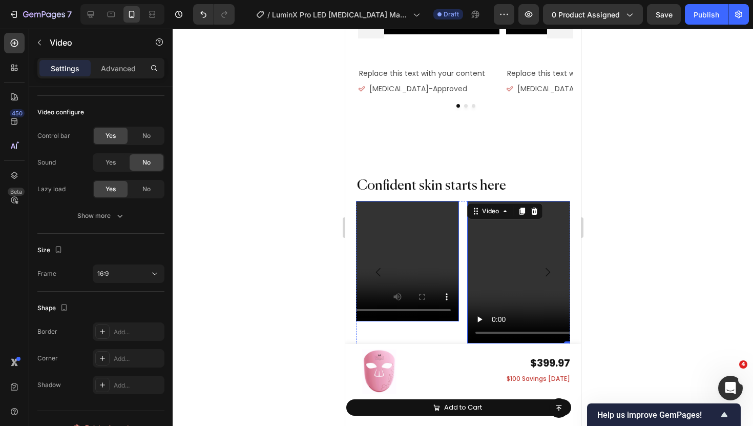
click at [417, 266] on video at bounding box center [351, 261] width 214 height 120
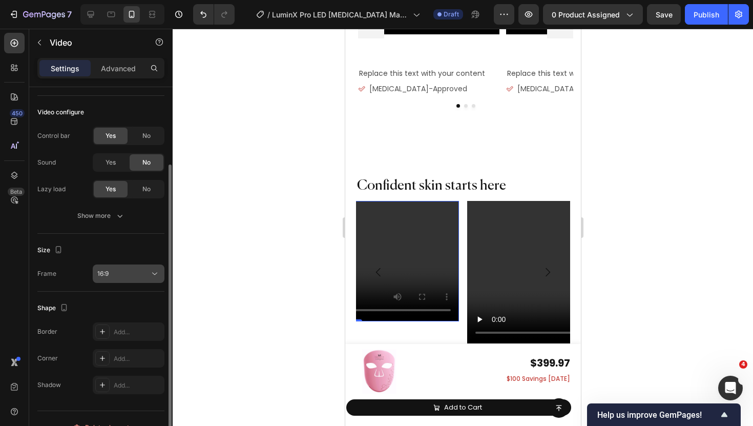
click at [131, 274] on div "16:9" at bounding box center [123, 273] width 52 height 9
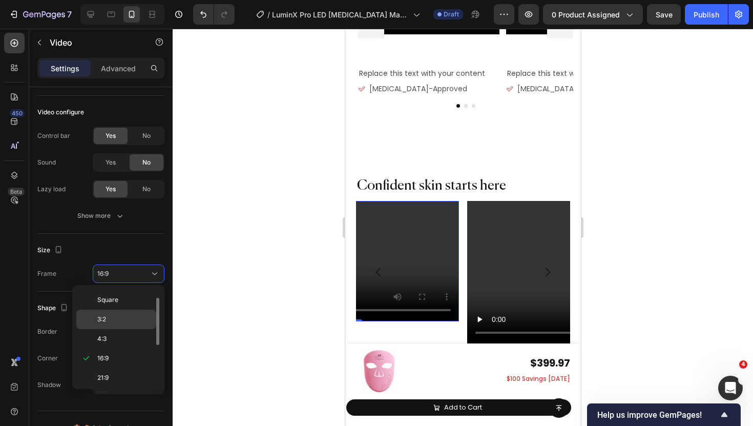
click at [121, 316] on p "3:2" at bounding box center [124, 319] width 54 height 9
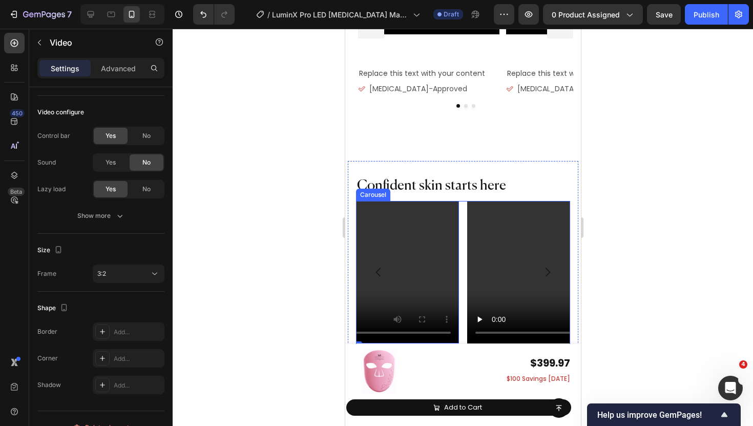
click at [464, 273] on div "Video Drop element here Video 0" at bounding box center [463, 272] width 214 height 143
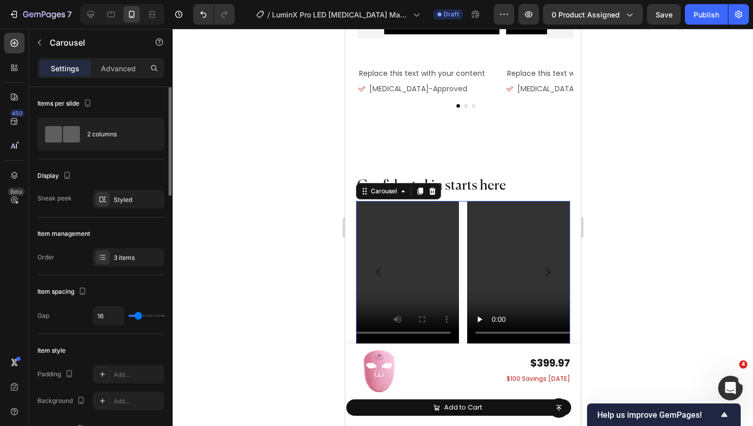
scroll to position [7312, 0]
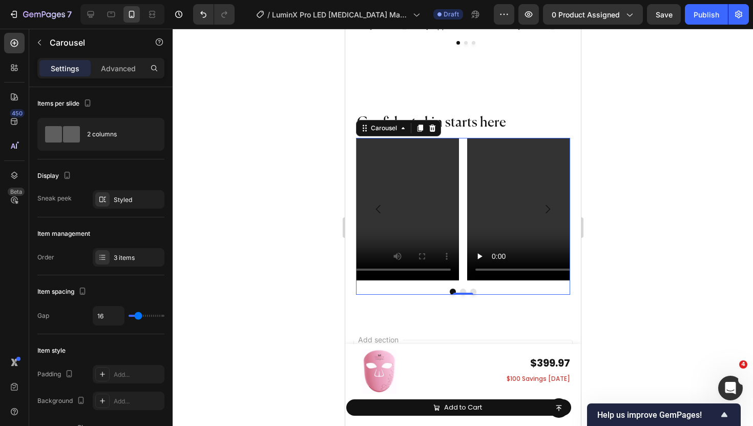
click at [460, 290] on button "Dot" at bounding box center [463, 292] width 6 height 6
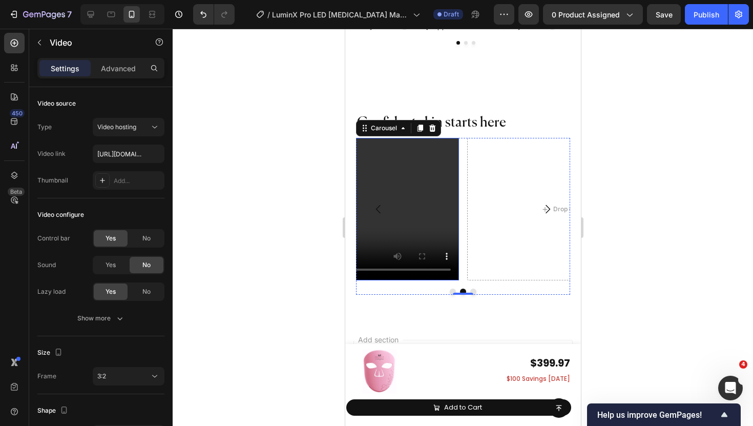
click at [406, 213] on video at bounding box center [351, 209] width 214 height 143
click at [312, 191] on div at bounding box center [463, 227] width 581 height 397
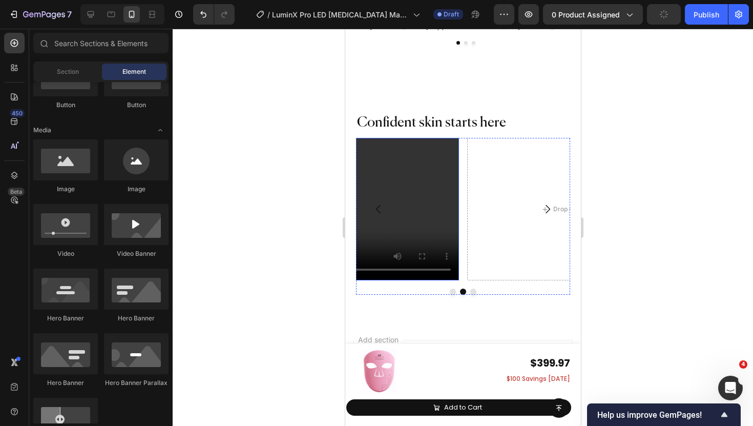
click at [393, 181] on video at bounding box center [351, 209] width 214 height 143
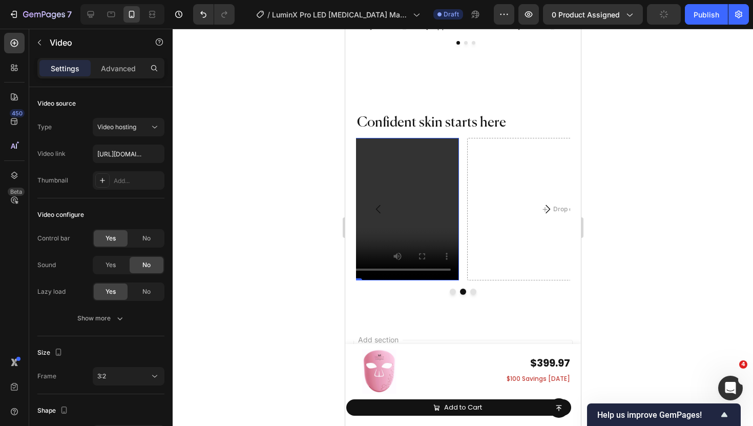
click at [423, 149] on video at bounding box center [351, 209] width 214 height 143
click at [276, 169] on div at bounding box center [463, 227] width 581 height 397
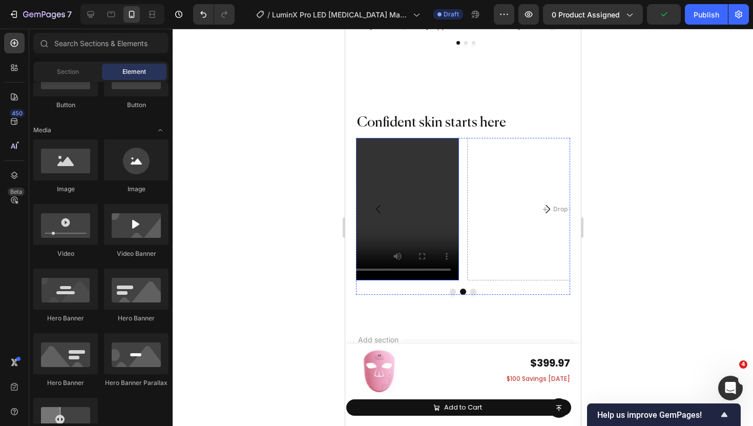
click at [429, 146] on video at bounding box center [351, 209] width 214 height 143
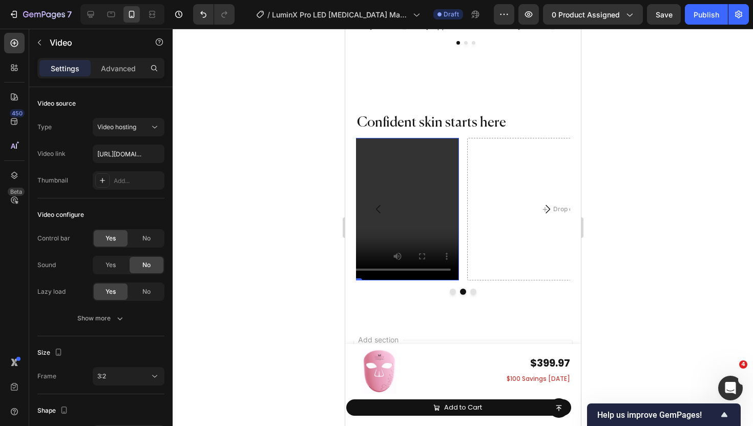
click at [315, 216] on div at bounding box center [463, 227] width 581 height 397
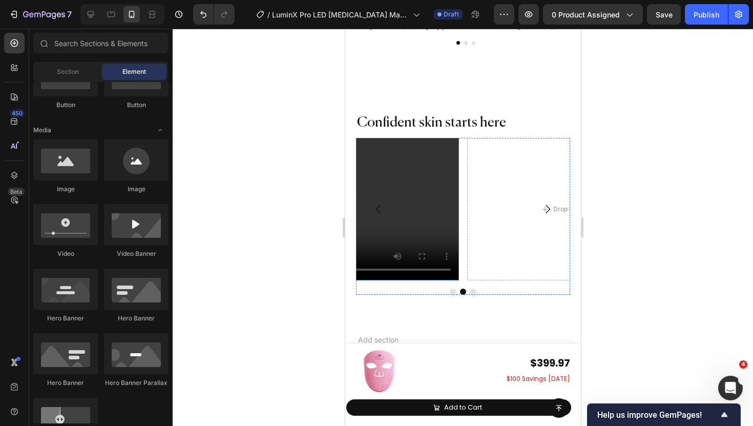
click at [404, 197] on video at bounding box center [351, 209] width 214 height 143
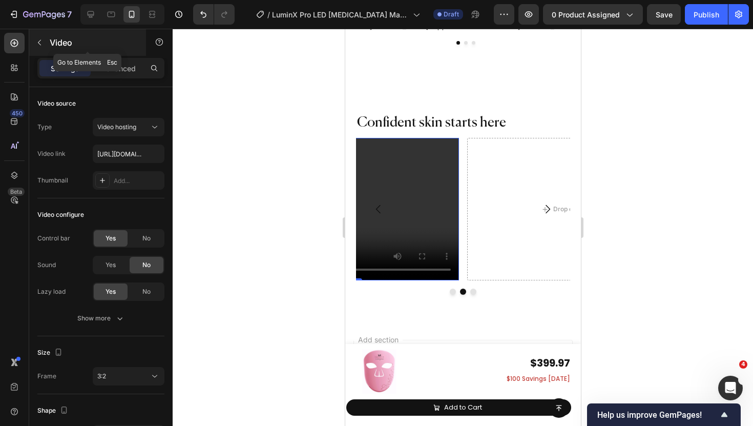
click at [44, 47] on button "button" at bounding box center [39, 42] width 16 height 16
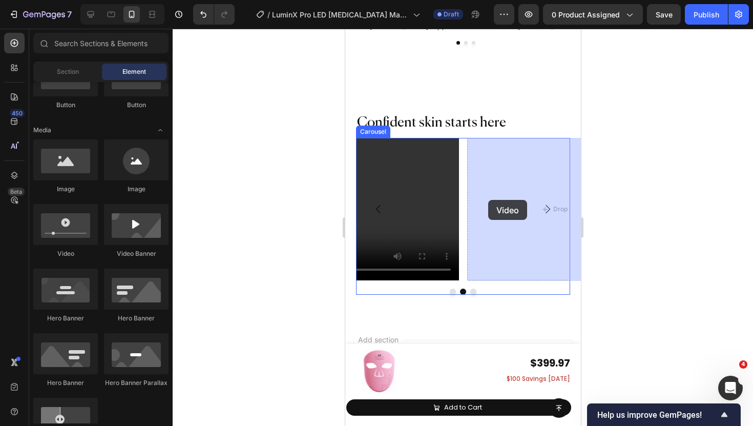
drag, startPoint x: 416, startPoint y: 250, endPoint x: 487, endPoint y: 200, distance: 86.9
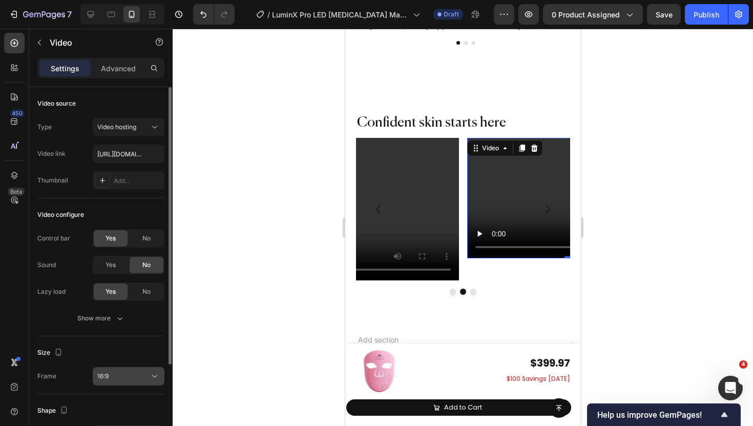
click at [115, 374] on div "16:9" at bounding box center [123, 376] width 52 height 9
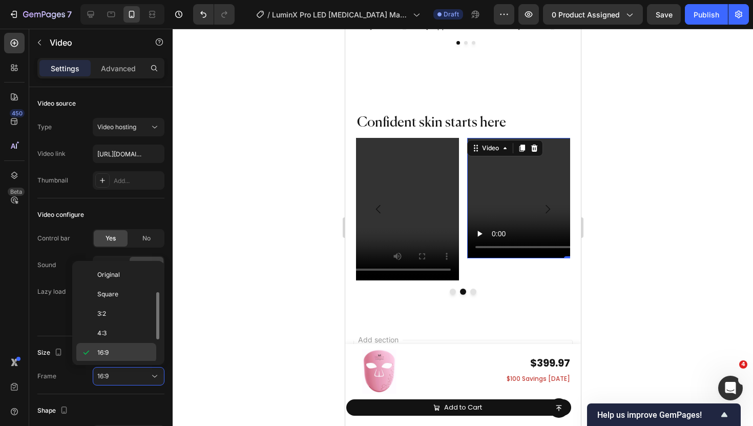
scroll to position [18, 0]
click at [113, 345] on div "21:9" at bounding box center [116, 353] width 80 height 19
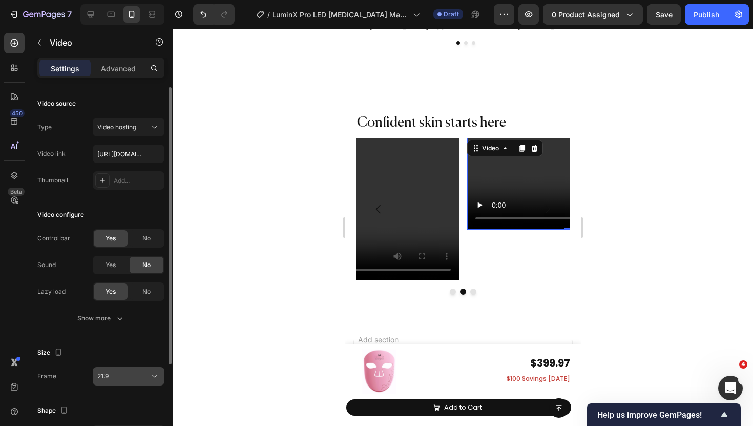
click at [117, 370] on button "21:9" at bounding box center [129, 376] width 72 height 18
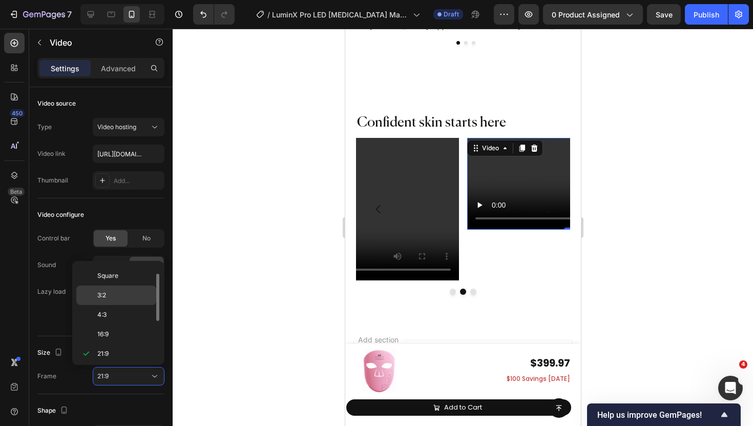
click at [116, 289] on div "3:2" at bounding box center [116, 294] width 80 height 19
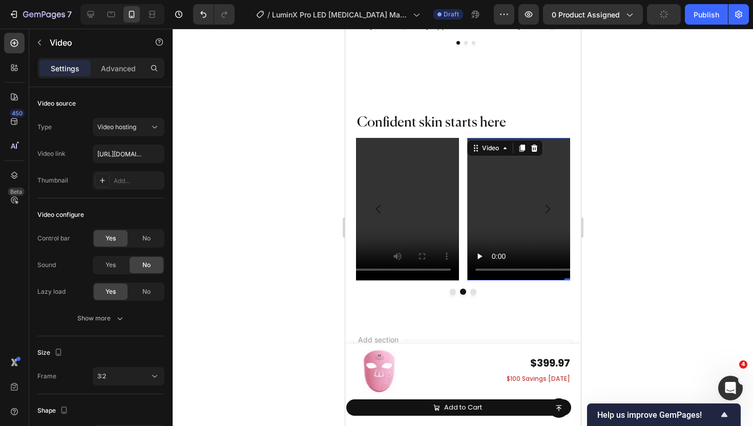
click at [432, 314] on div "⁠⁠⁠⁠⁠⁠⁠ Confident skin starts here Heading Video Video 0 Video Carousel Row Sec…" at bounding box center [463, 200] width 236 height 238
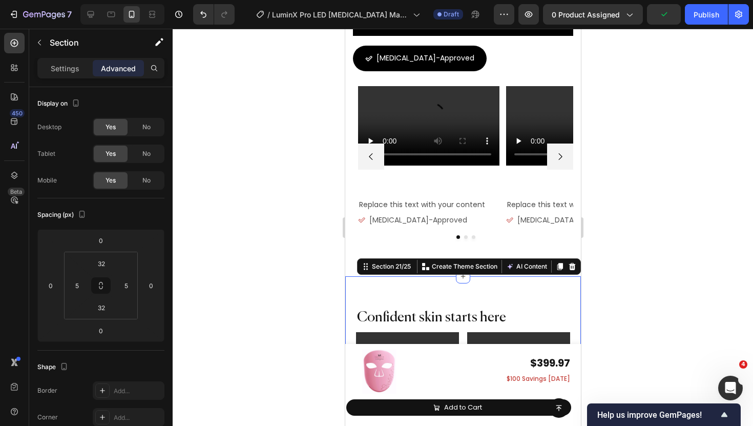
scroll to position [7115, 0]
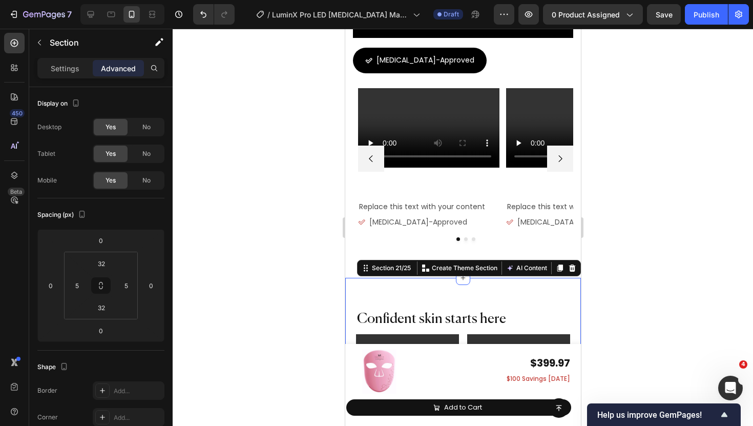
click at [358, 293] on div "⁠⁠⁠⁠⁠⁠⁠ Confident skin starts here Heading Video Video Video Carousel Row Secti…" at bounding box center [463, 397] width 236 height 238
click at [312, 309] on div at bounding box center [463, 227] width 581 height 397
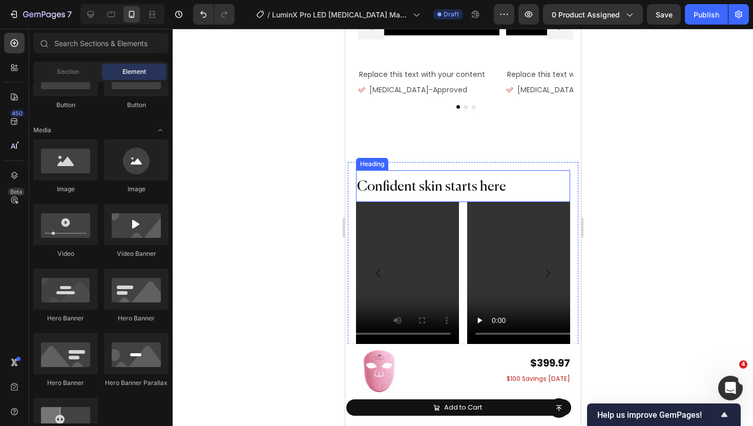
scroll to position [7328, 0]
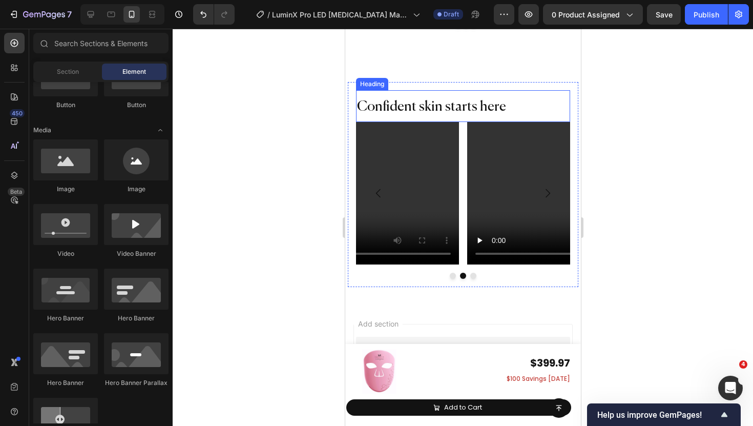
click at [411, 105] on span "Confident skin starts here" at bounding box center [431, 107] width 149 height 14
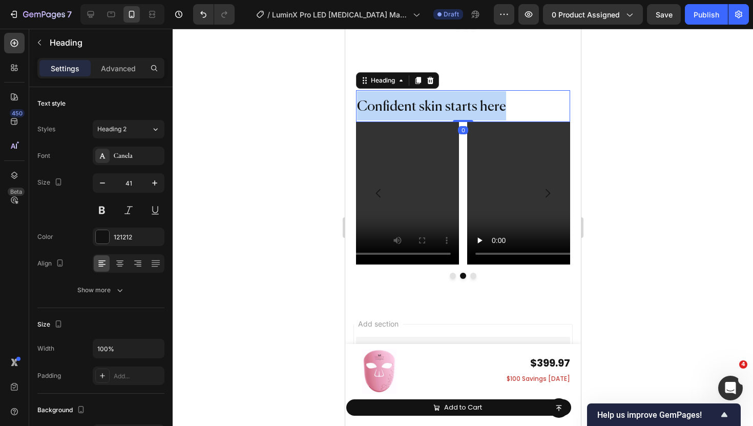
click at [411, 105] on span "Confident skin starts here" at bounding box center [431, 107] width 149 height 14
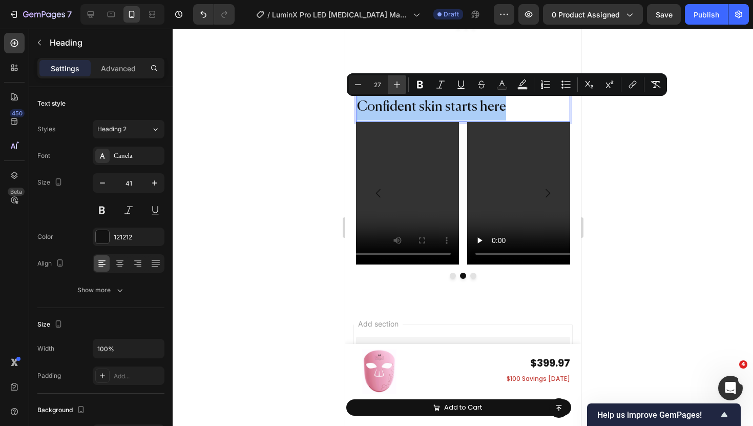
click at [400, 81] on icon "Editor contextual toolbar" at bounding box center [397, 84] width 10 height 10
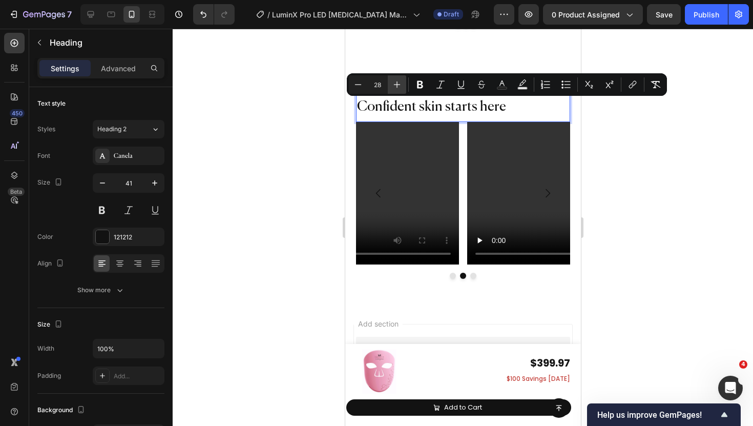
click at [400, 81] on icon "Editor contextual toolbar" at bounding box center [397, 84] width 10 height 10
type input "29"
click at [294, 159] on div at bounding box center [463, 227] width 581 height 397
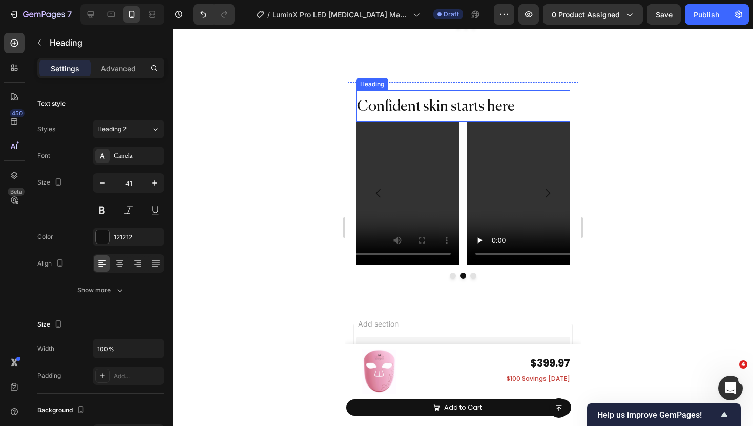
click at [476, 112] on span "Confident skin starts here" at bounding box center [436, 106] width 158 height 15
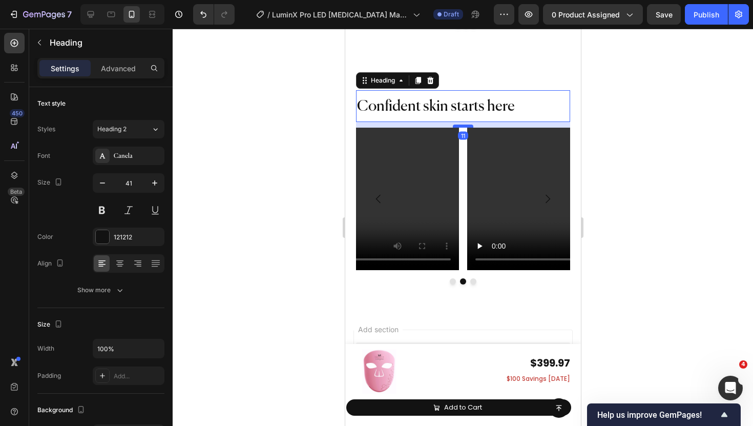
drag, startPoint x: 465, startPoint y: 119, endPoint x: 465, endPoint y: 125, distance: 5.6
click at [465, 125] on div at bounding box center [463, 126] width 20 height 3
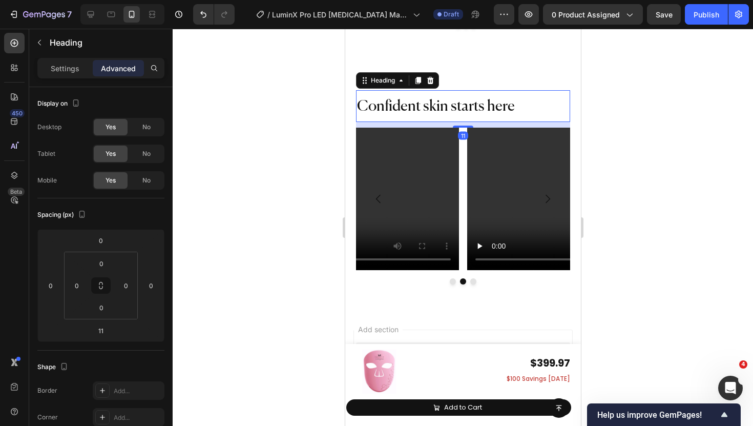
click at [298, 142] on div at bounding box center [463, 227] width 581 height 397
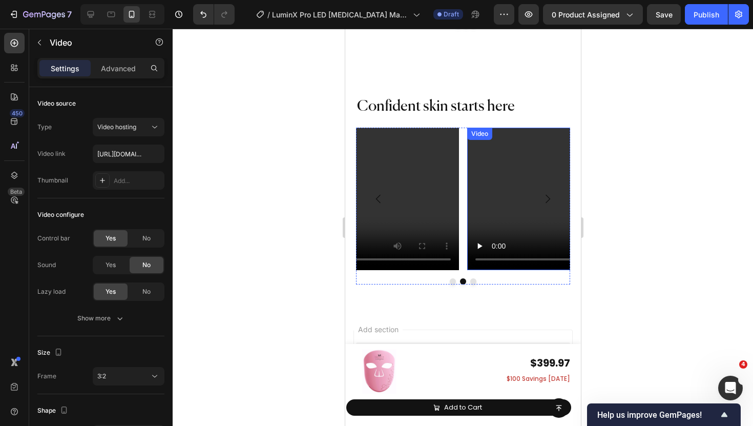
click at [470, 152] on video at bounding box center [574, 199] width 214 height 143
click at [462, 148] on div "Video Video 0 Video" at bounding box center [463, 199] width 214 height 143
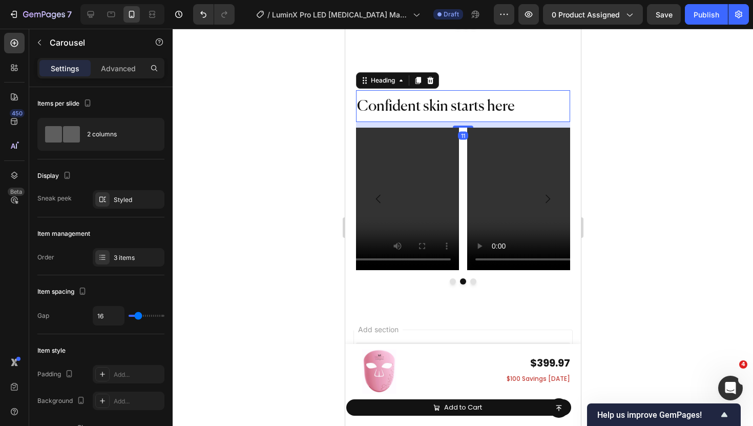
click at [471, 108] on span "Confident skin starts here" at bounding box center [436, 106] width 158 height 15
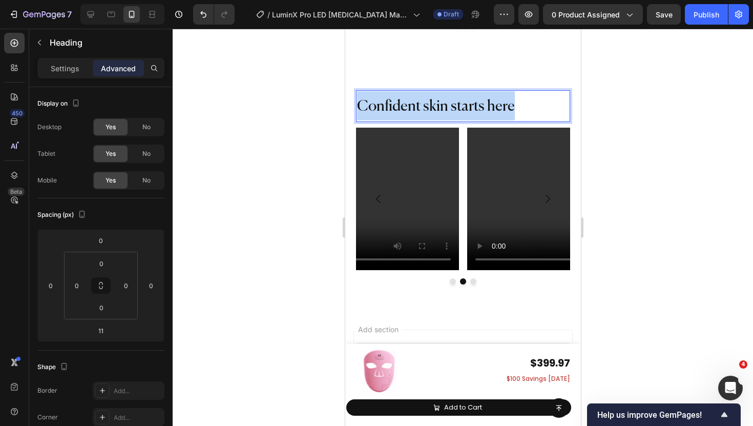
click at [471, 108] on span "Confident skin starts here" at bounding box center [436, 106] width 158 height 15
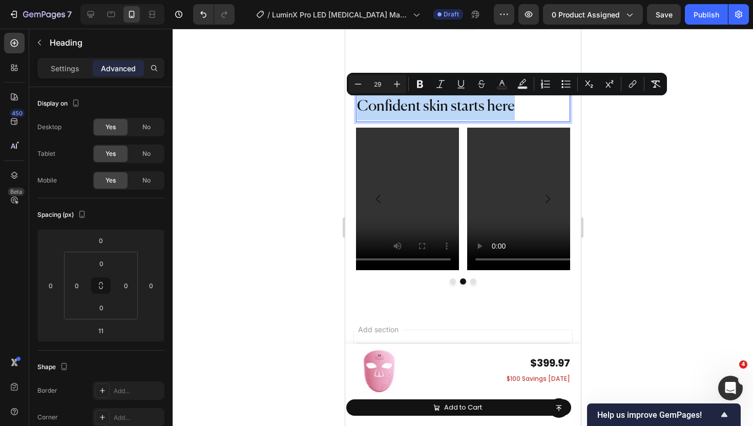
click at [471, 108] on span "Confident skin starts here" at bounding box center [436, 106] width 158 height 15
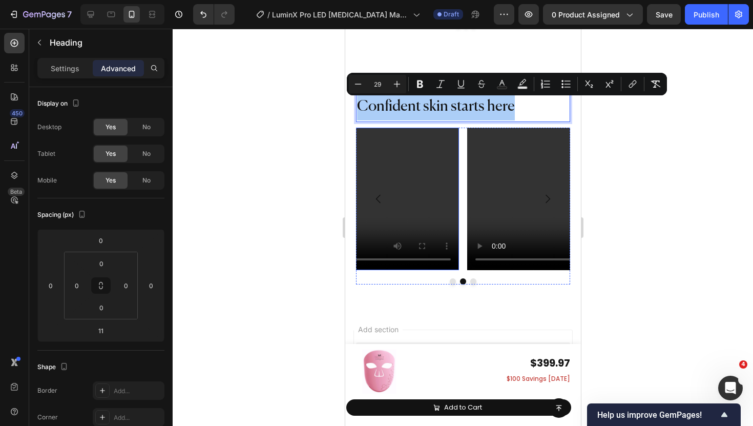
click at [309, 147] on div at bounding box center [463, 227] width 581 height 397
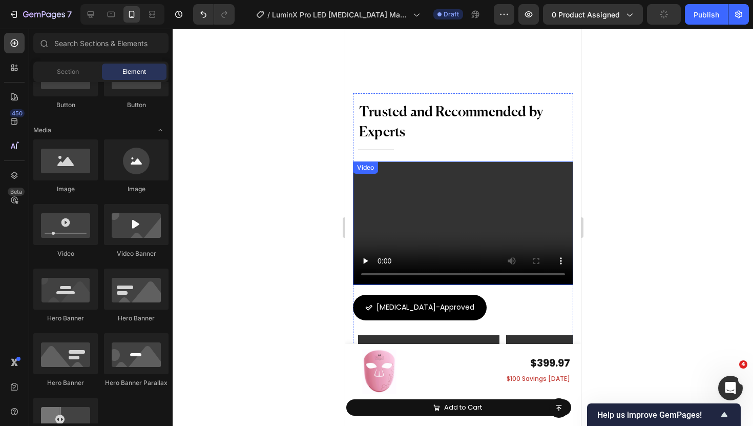
scroll to position [7296, 0]
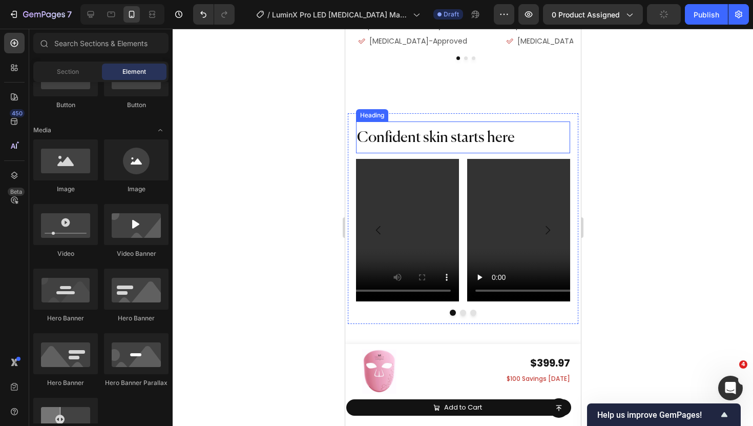
click at [433, 131] on span "Confident skin starts here" at bounding box center [436, 138] width 158 height 15
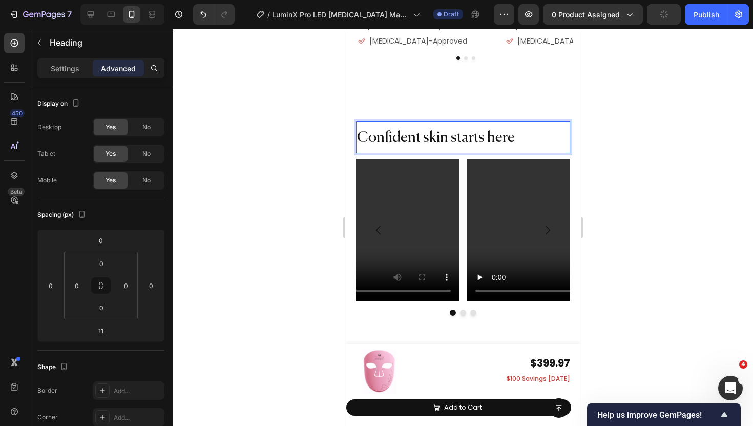
click at [433, 131] on span "Confident skin starts here" at bounding box center [436, 138] width 158 height 15
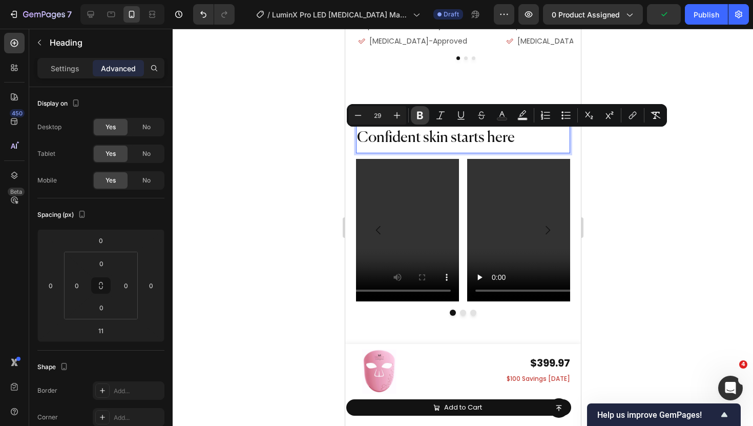
click at [421, 115] on icon "Editor contextual toolbar" at bounding box center [420, 116] width 6 height 8
click at [320, 159] on div at bounding box center [463, 227] width 581 height 397
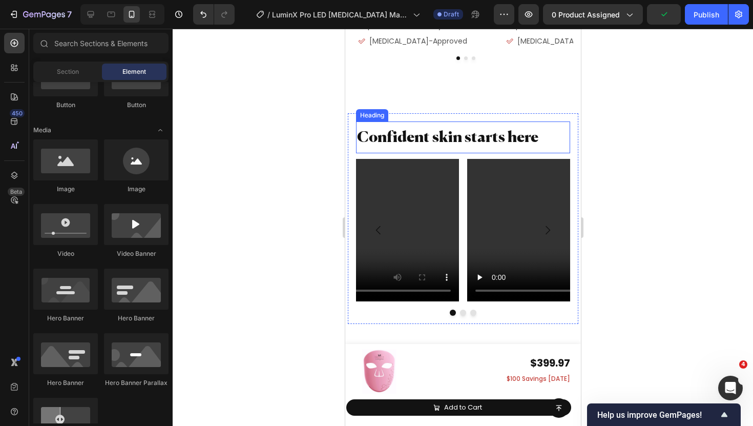
click at [413, 133] on strong "Confident skin starts here" at bounding box center [447, 138] width 181 height 15
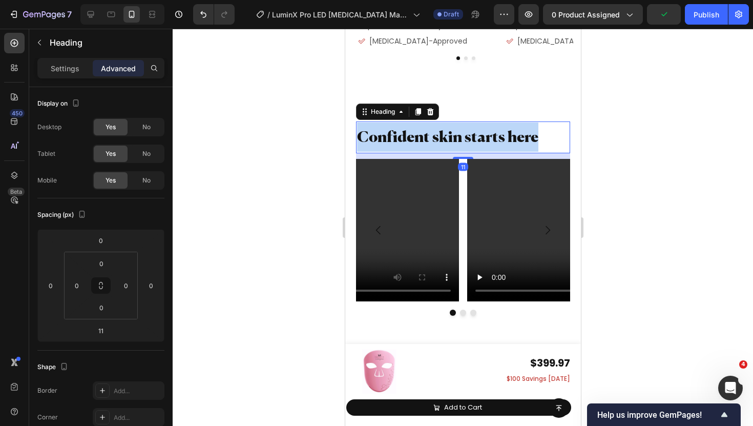
click at [413, 133] on strong "Confident skin starts here" at bounding box center [447, 138] width 181 height 15
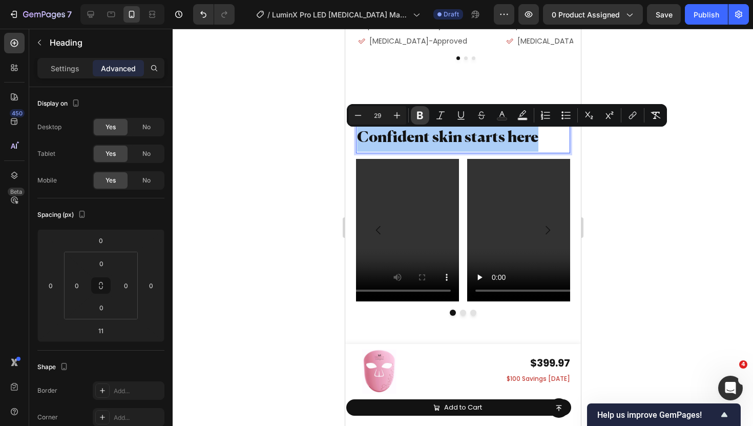
click at [418, 117] on icon "Editor contextual toolbar" at bounding box center [420, 116] width 6 height 8
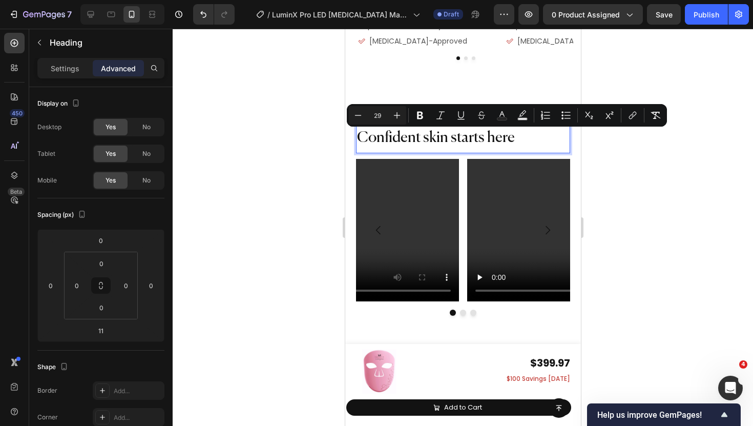
click at [337, 175] on div at bounding box center [463, 227] width 581 height 397
